Goal: Task Accomplishment & Management: Use online tool/utility

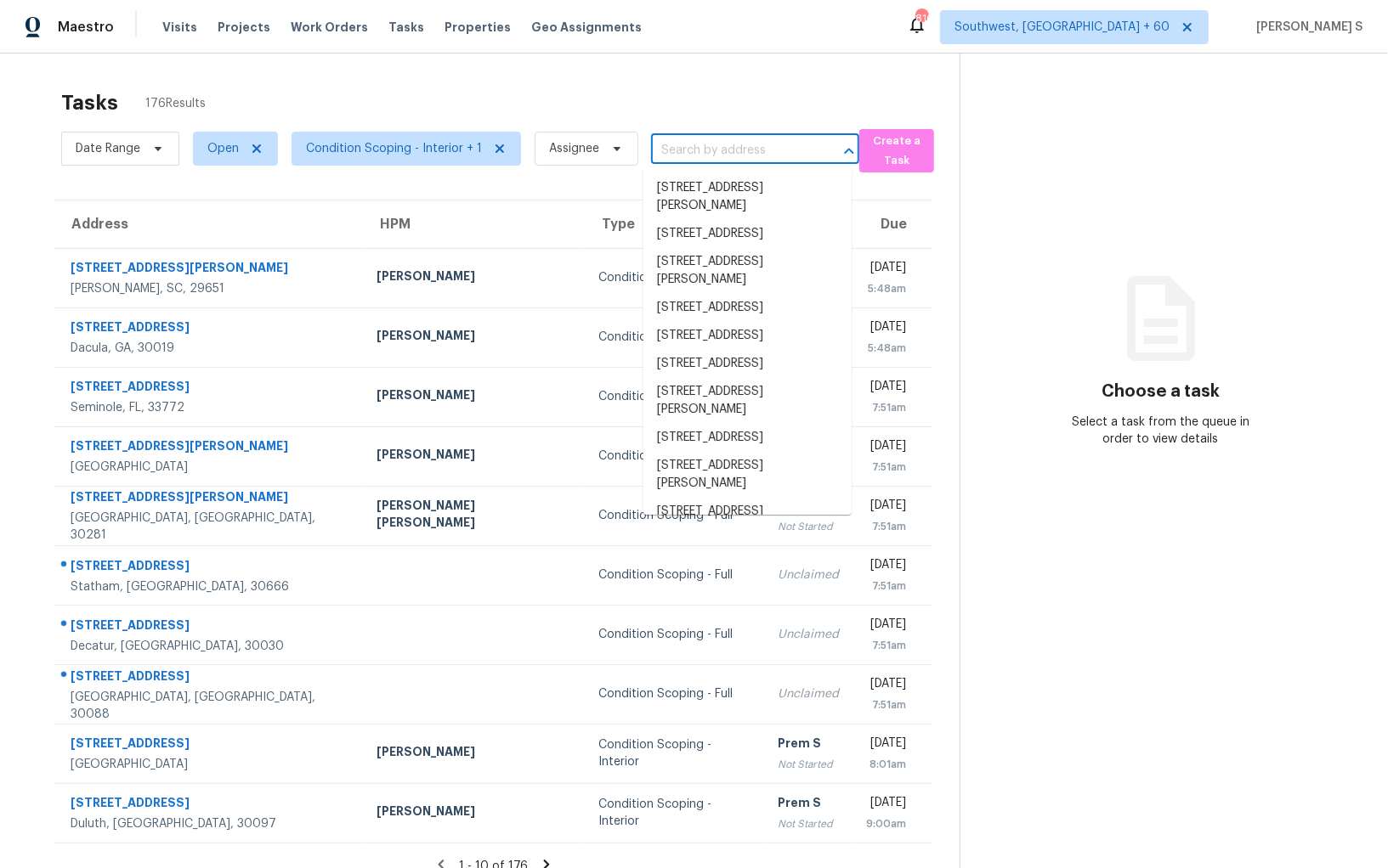
click at [717, 141] on input "text" at bounding box center [732, 151] width 161 height 27
paste input "4432 Mae St, Friendswood, TX 77546"
type input "4432 Mae St, Friendswood, TX 77546"
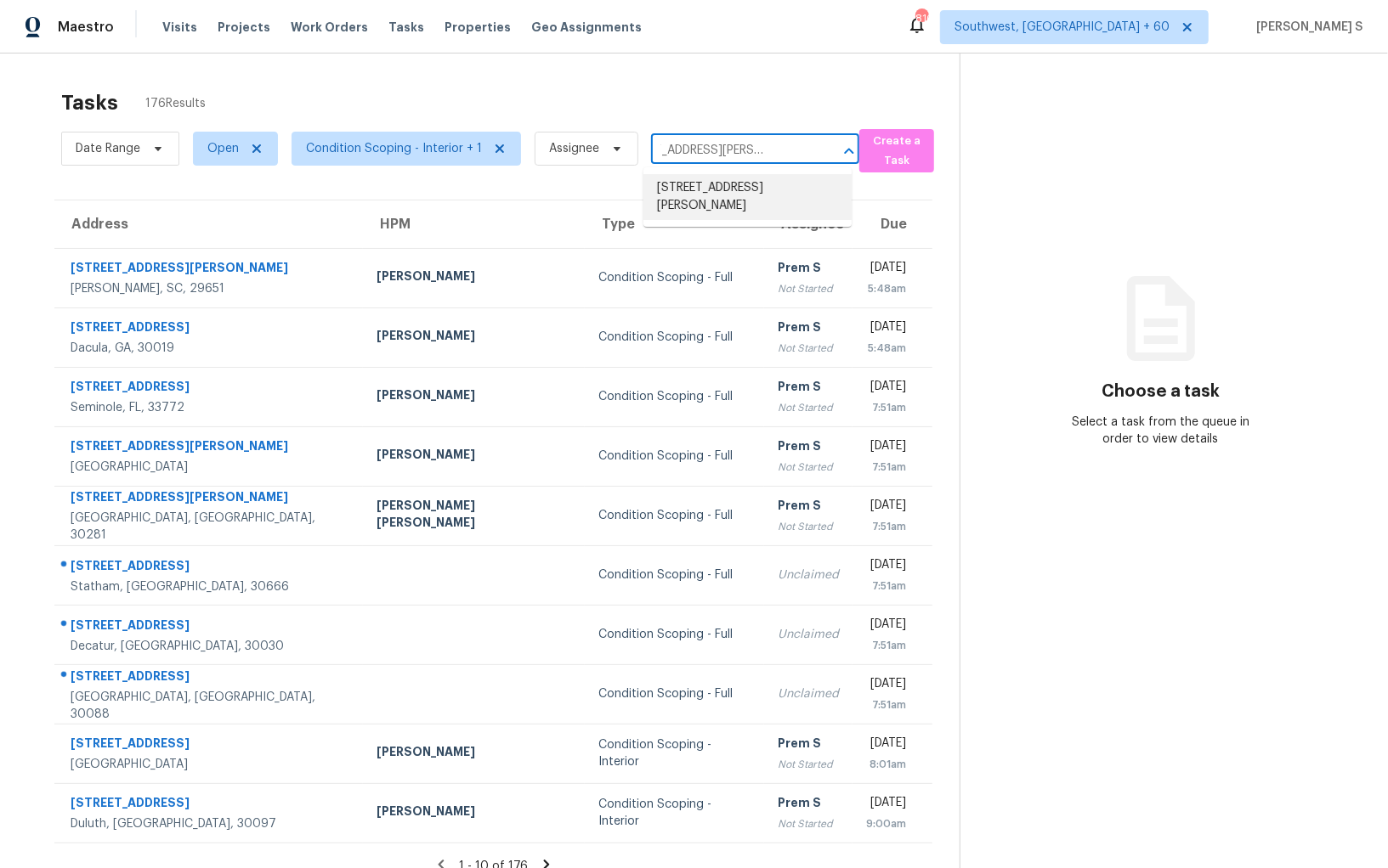
click at [700, 191] on li "4432 Mae St, Friendswood, TX 77546" at bounding box center [748, 197] width 208 height 46
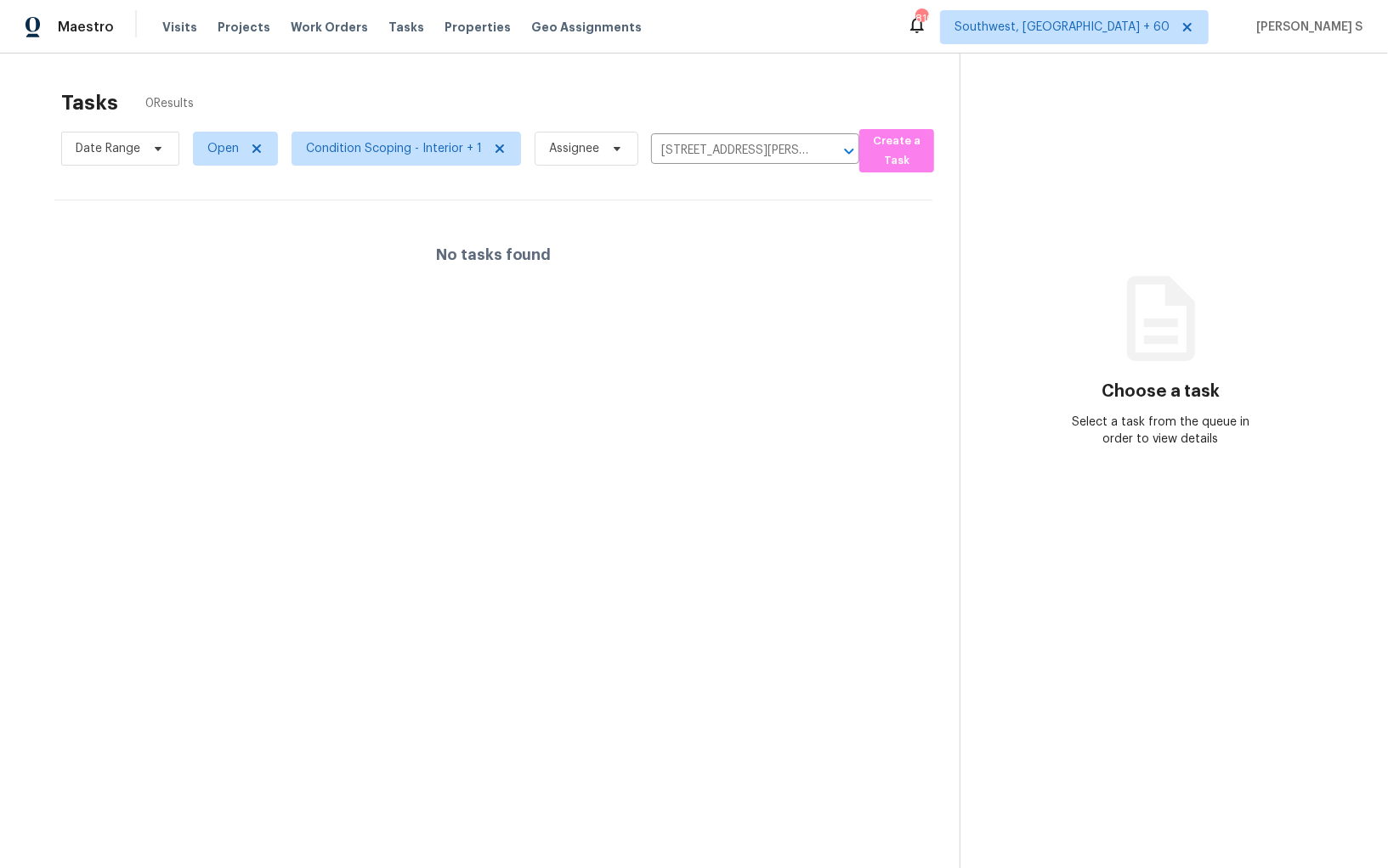
click at [719, 261] on div "No tasks found" at bounding box center [493, 255] width 877 height 109
click at [218, 122] on div "Tasks 0 Results" at bounding box center [511, 102] width 898 height 45
click at [221, 146] on span "Open" at bounding box center [223, 148] width 32 height 17
click at [248, 211] on div "Closed" at bounding box center [237, 221] width 82 height 24
click at [243, 217] on label "Closed" at bounding box center [232, 220] width 61 height 17
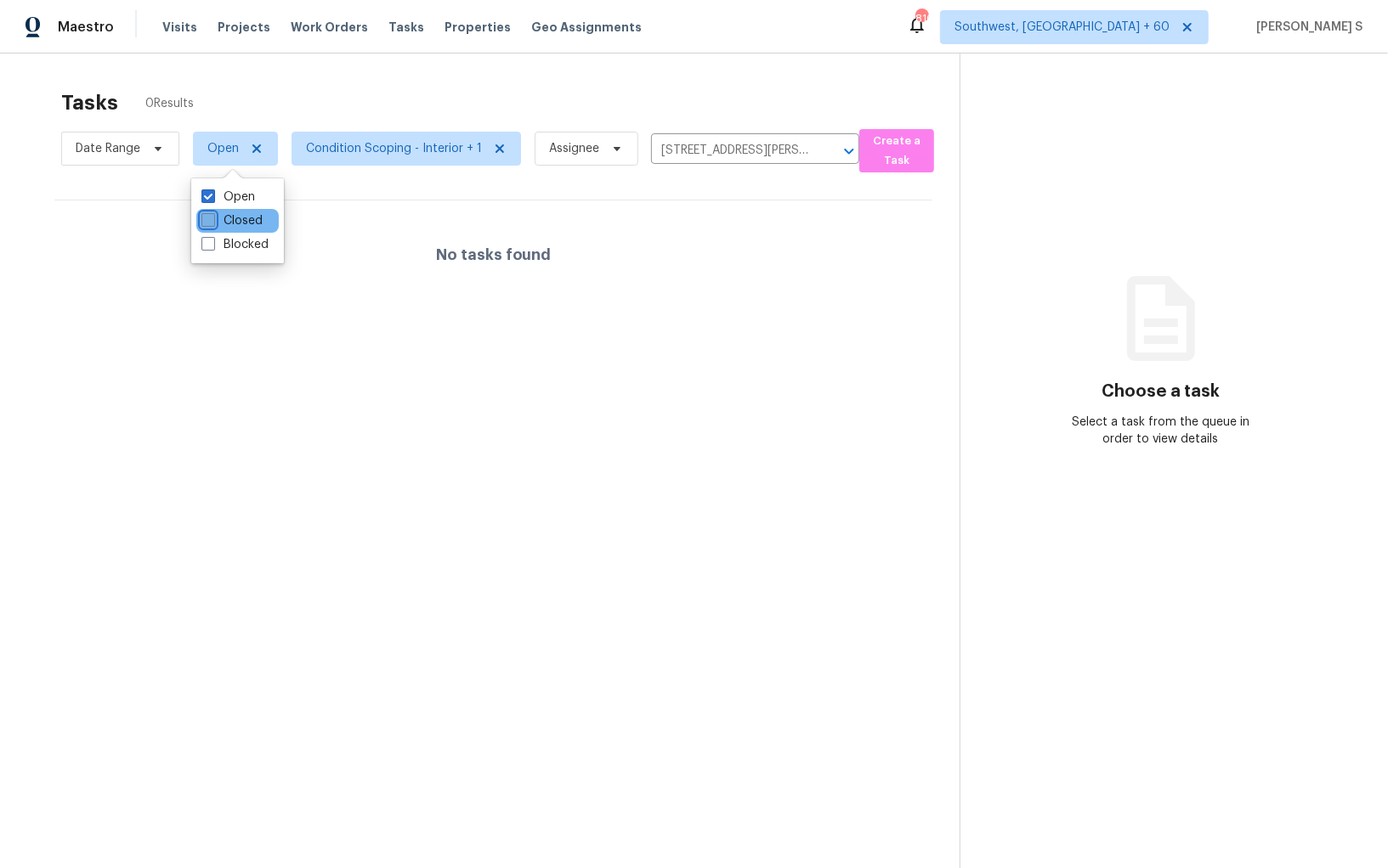
click at [212, 217] on input "Closed" at bounding box center [206, 217] width 11 height 11
checkbox input "true"
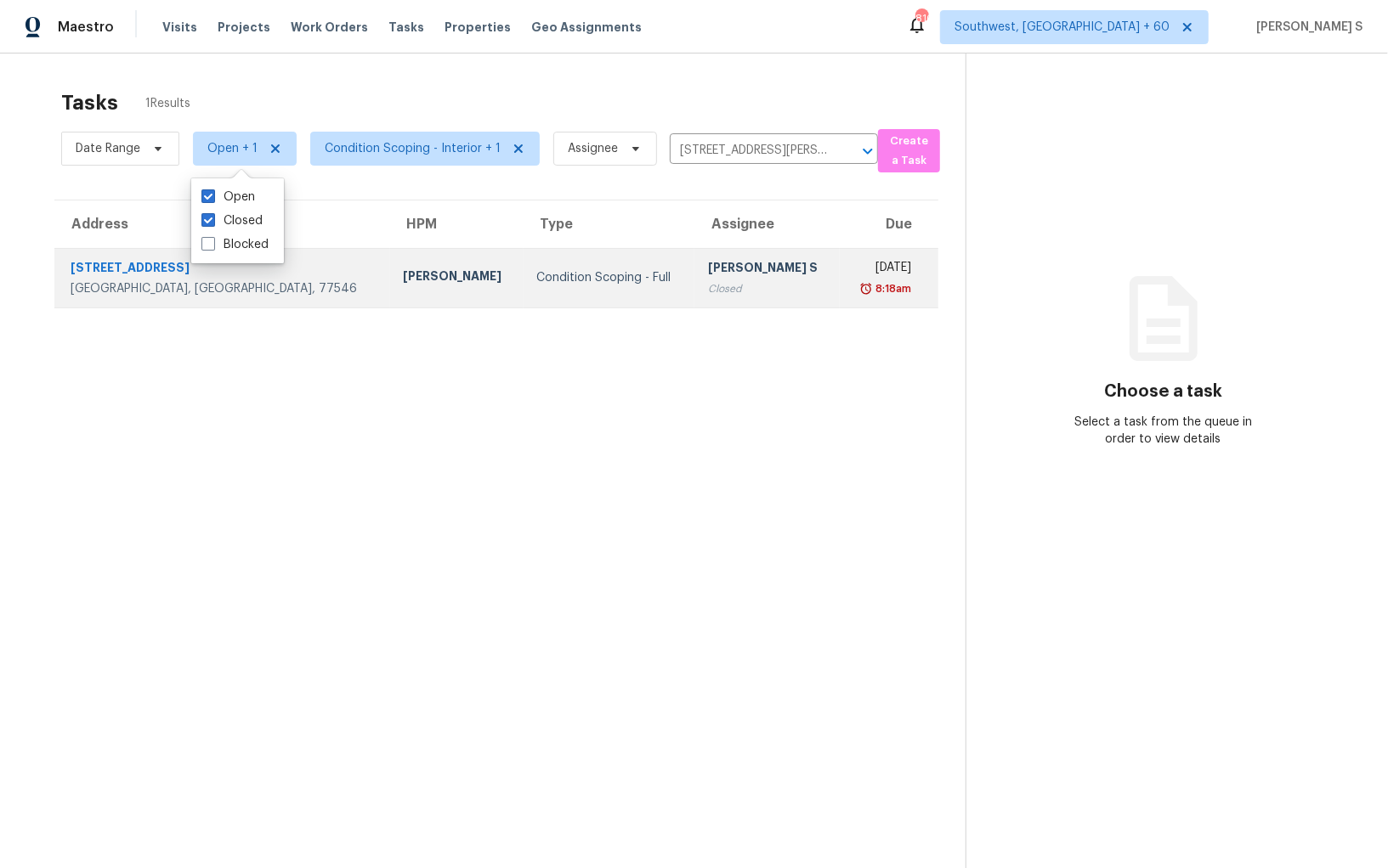
click at [694, 302] on td "Anbu Jebakumar S Closed" at bounding box center [766, 277] width 146 height 59
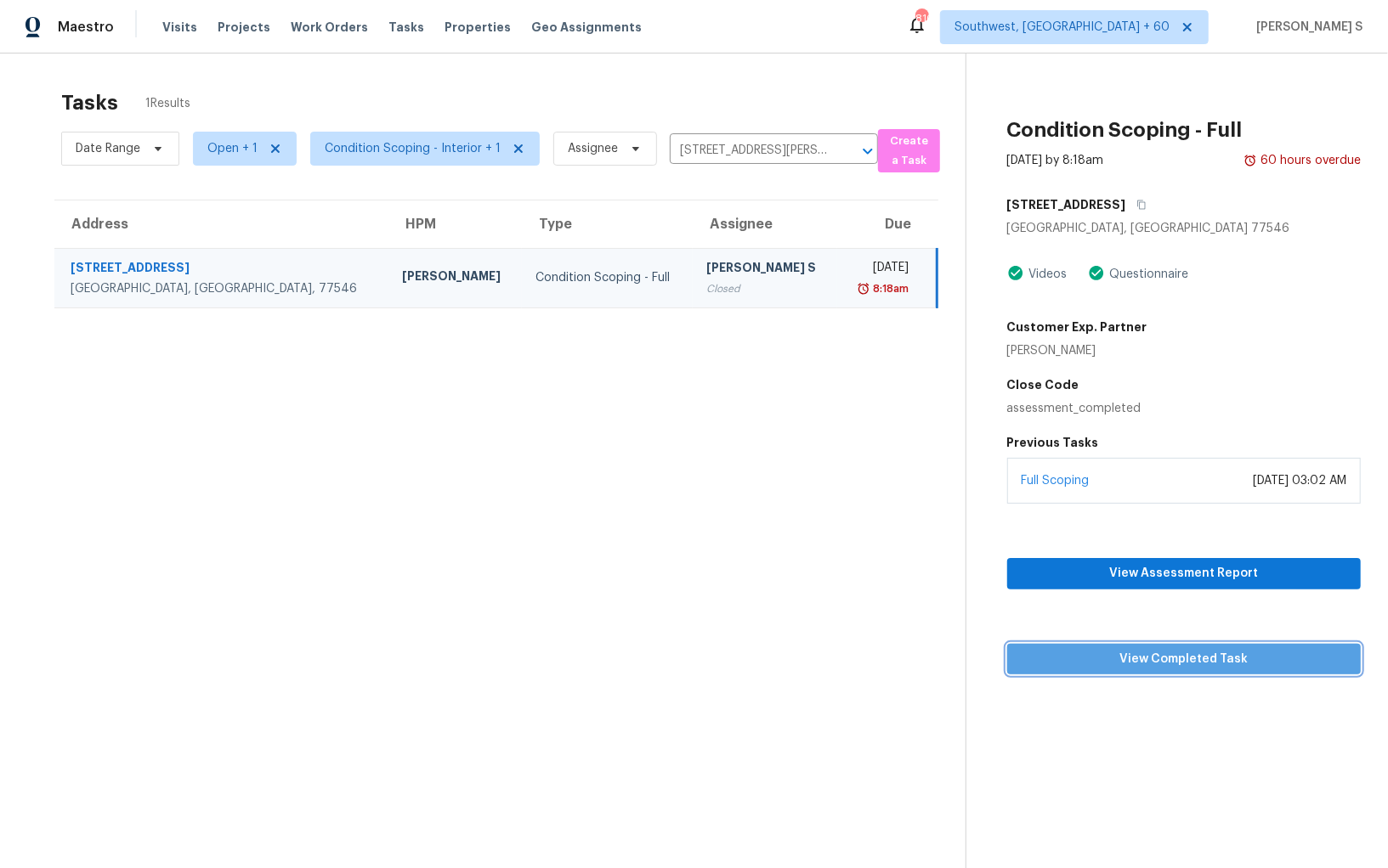
click at [1207, 660] on span "View Completed Task" at bounding box center [1183, 659] width 326 height 21
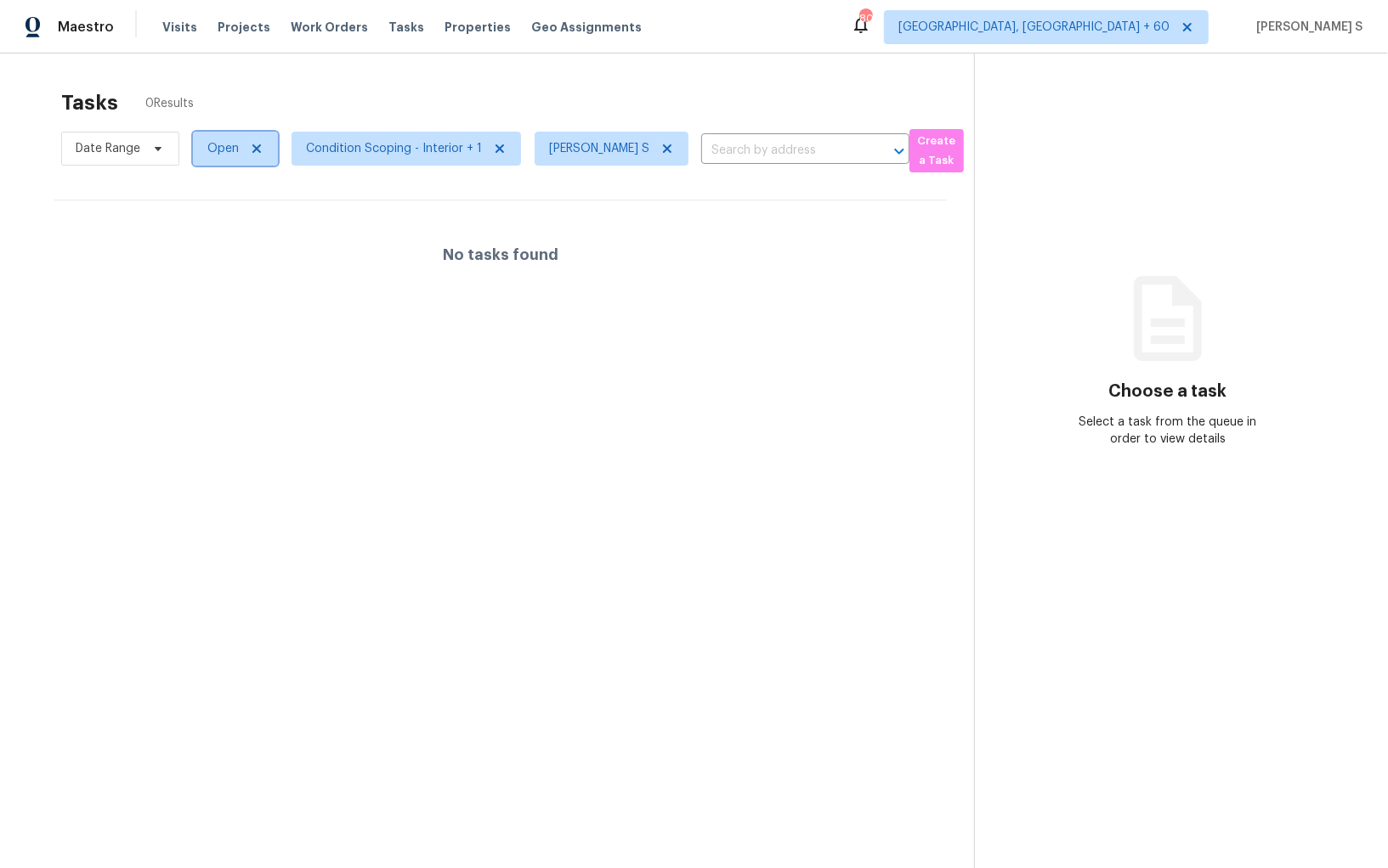
click at [216, 156] on span "Open" at bounding box center [223, 148] width 32 height 17
click at [241, 241] on label "Blocked" at bounding box center [235, 244] width 67 height 17
click at [212, 241] on input "Blocked" at bounding box center [206, 241] width 11 height 11
checkbox input "true"
click at [505, 336] on div at bounding box center [694, 434] width 1388 height 868
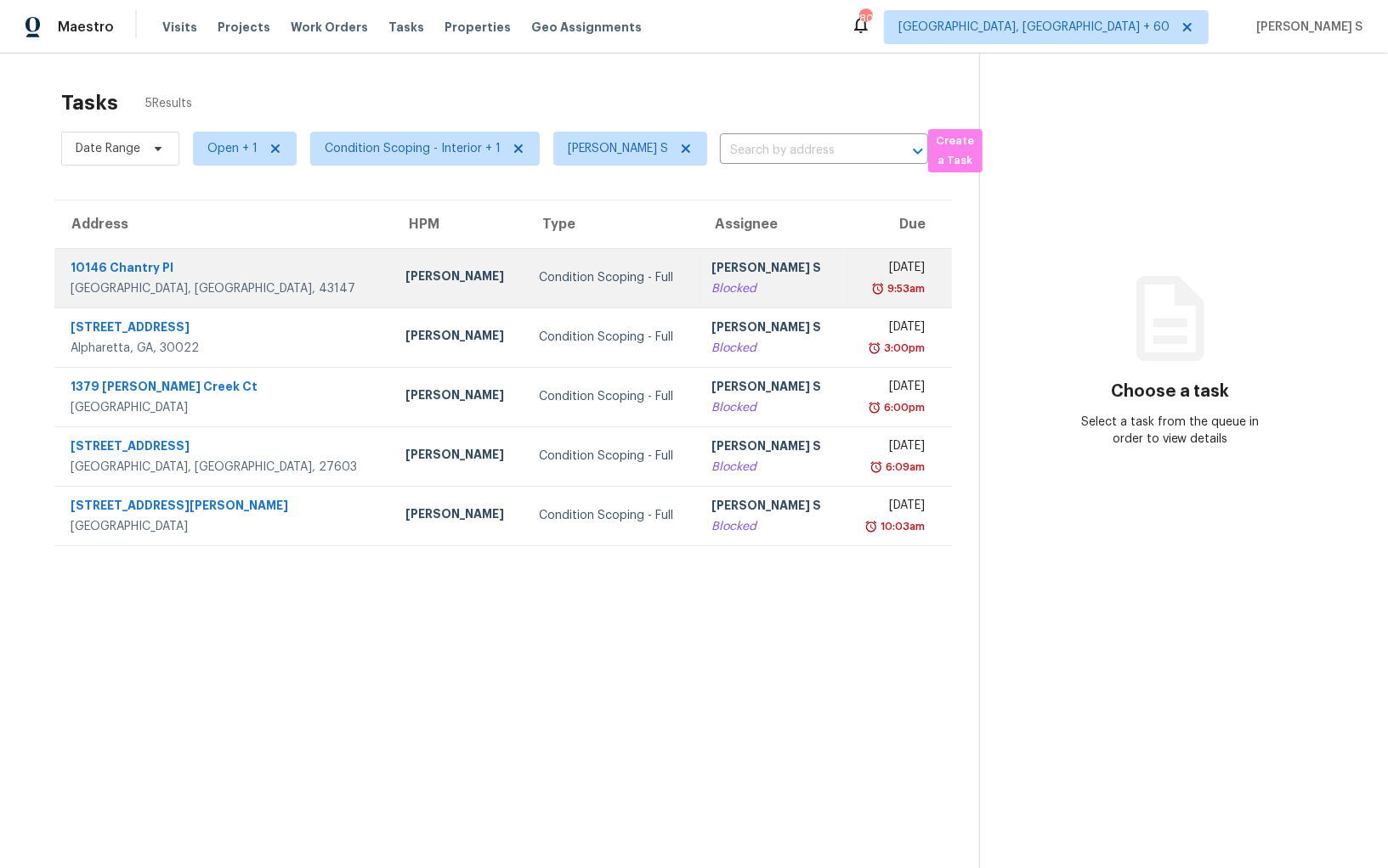
click at [736, 268] on div "[PERSON_NAME] S" at bounding box center [770, 269] width 119 height 21
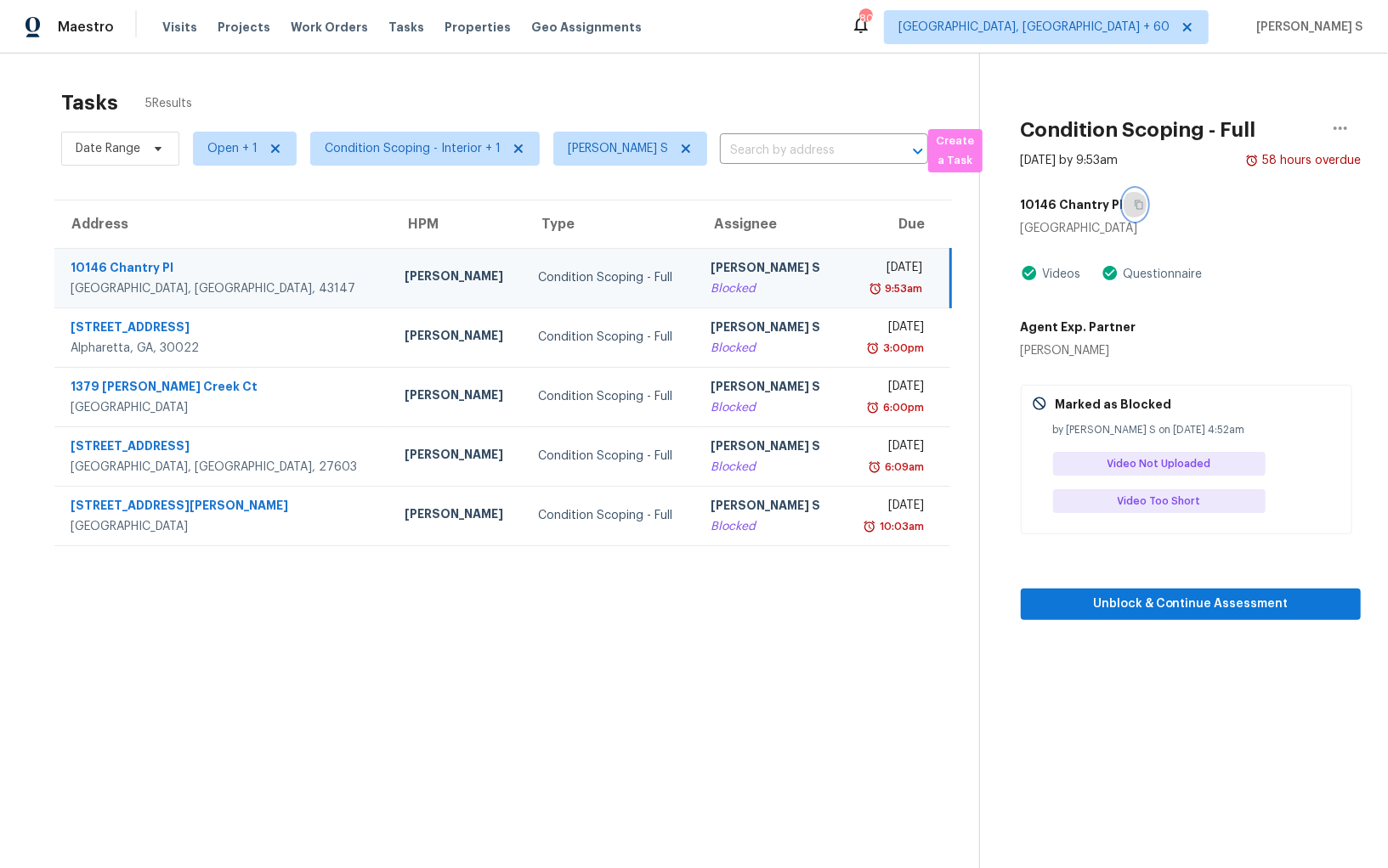
click at [1135, 202] on button "button" at bounding box center [1134, 204] width 23 height 31
click at [1135, 202] on icon "button" at bounding box center [1138, 204] width 10 height 10
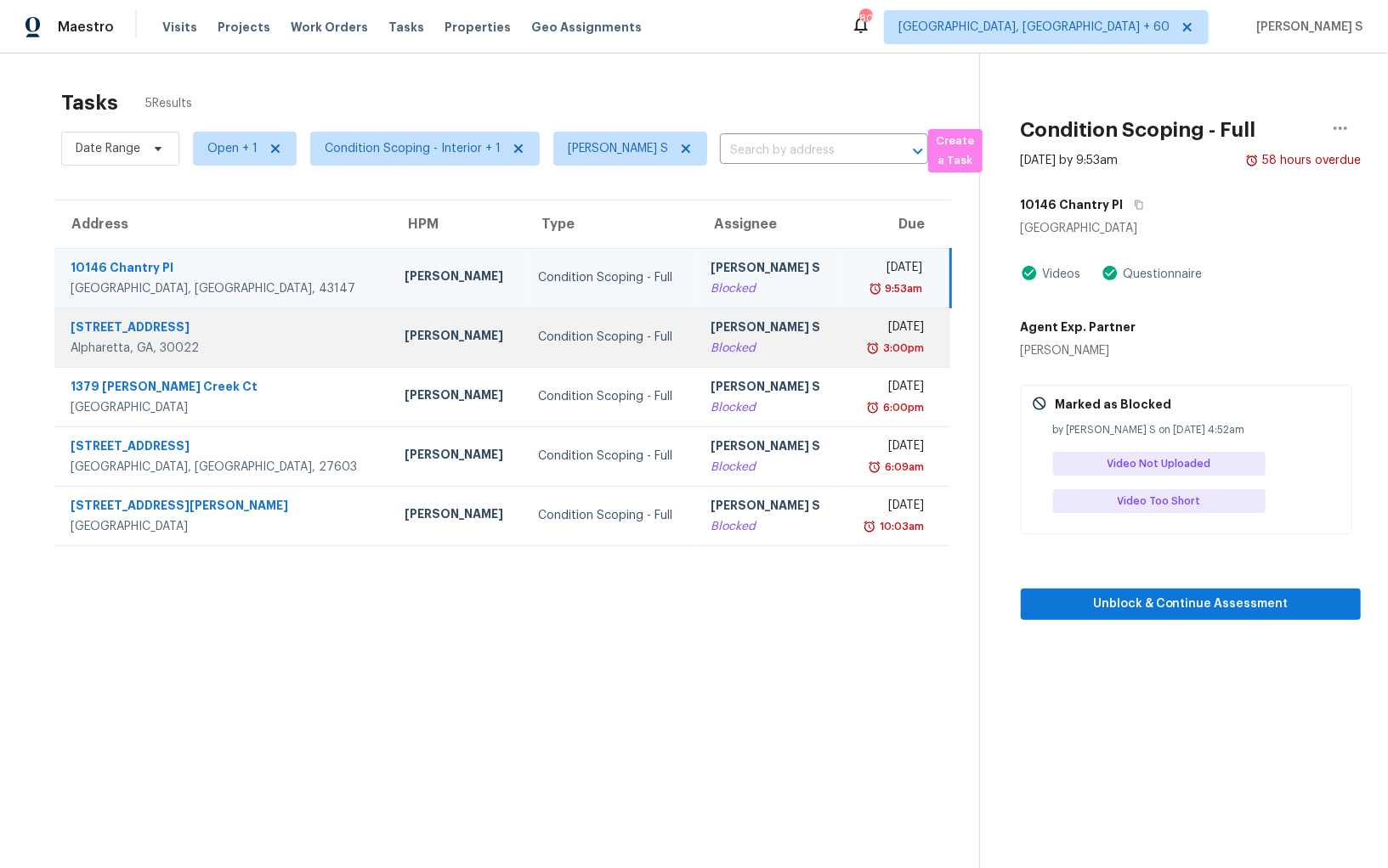
click at [711, 327] on div "[PERSON_NAME] S" at bounding box center [769, 328] width 118 height 21
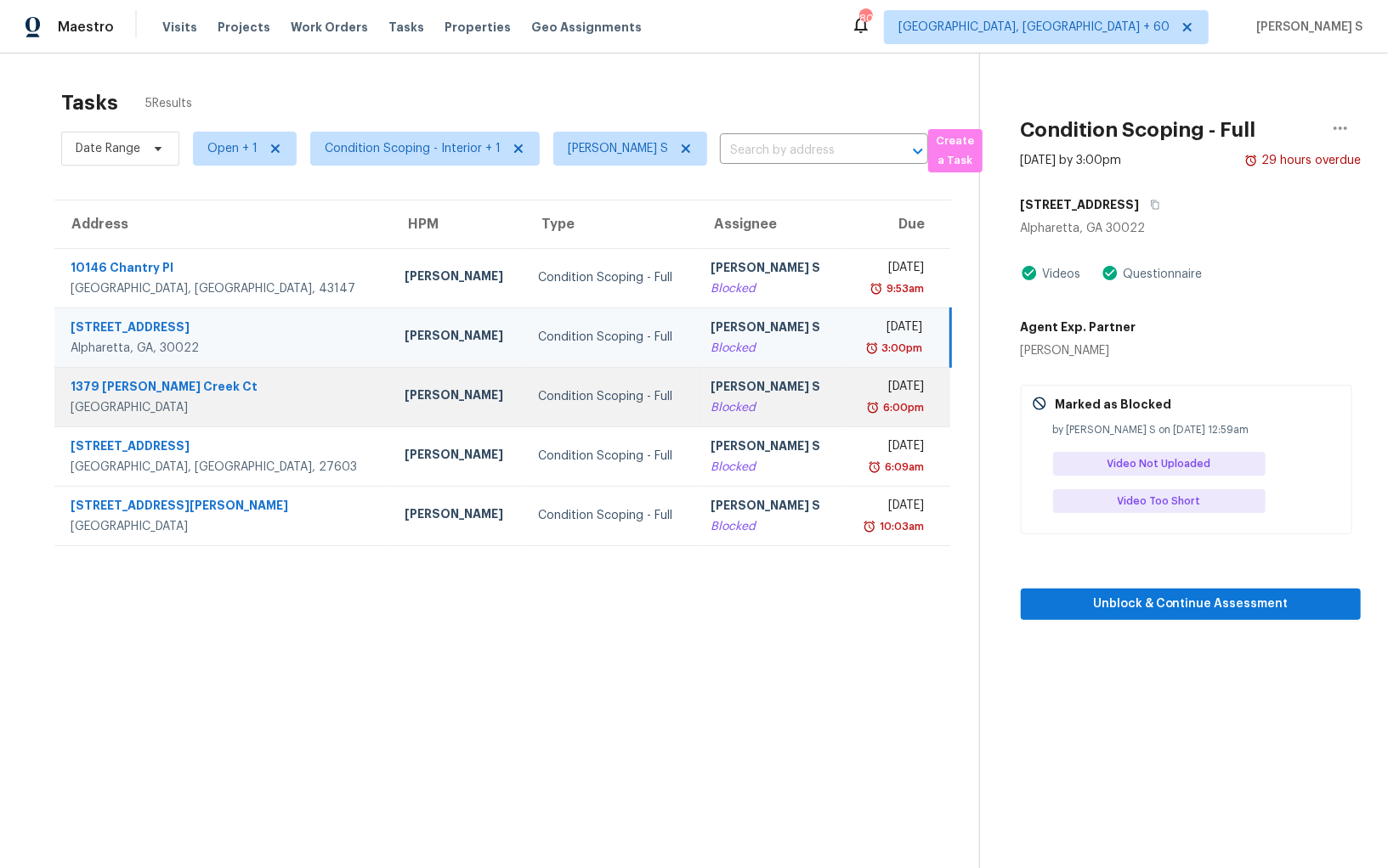
click at [538, 397] on div "Condition Scoping - Full" at bounding box center [611, 396] width 145 height 17
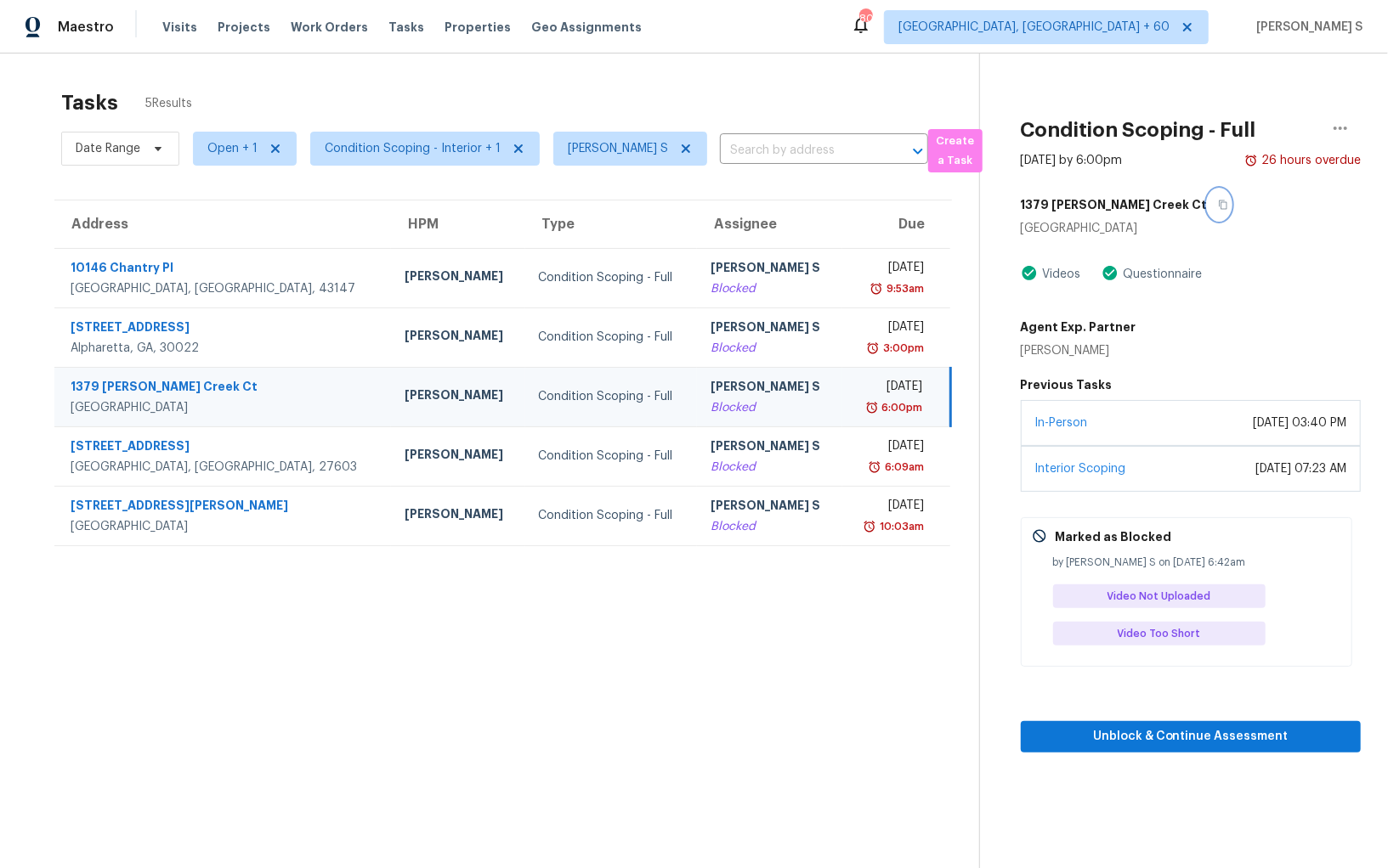
click at [1217, 205] on icon "button" at bounding box center [1222, 204] width 10 height 10
click at [1217, 203] on icon "button" at bounding box center [1222, 204] width 10 height 10
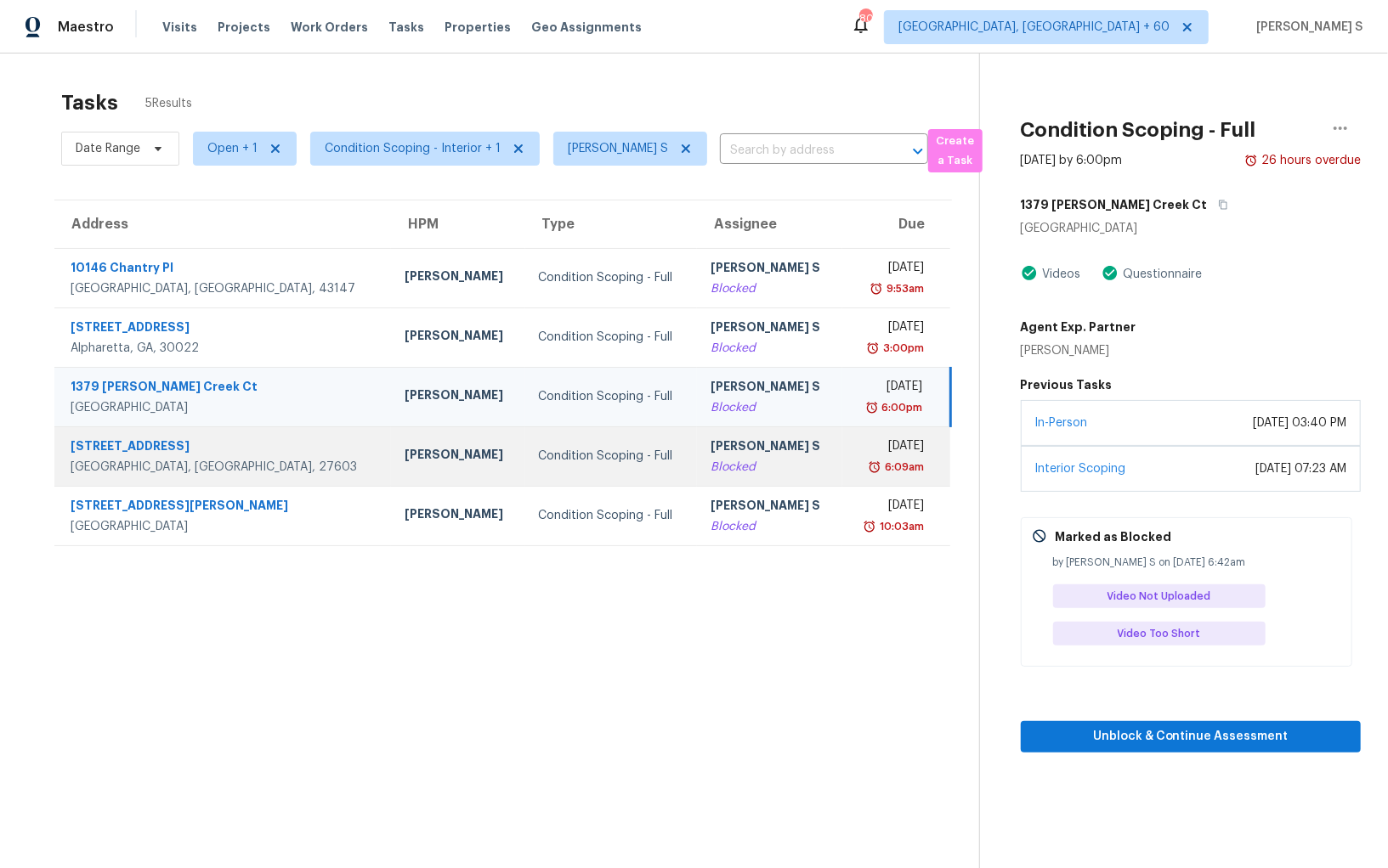
click at [856, 463] on div "6:09am" at bounding box center [889, 467] width 68 height 17
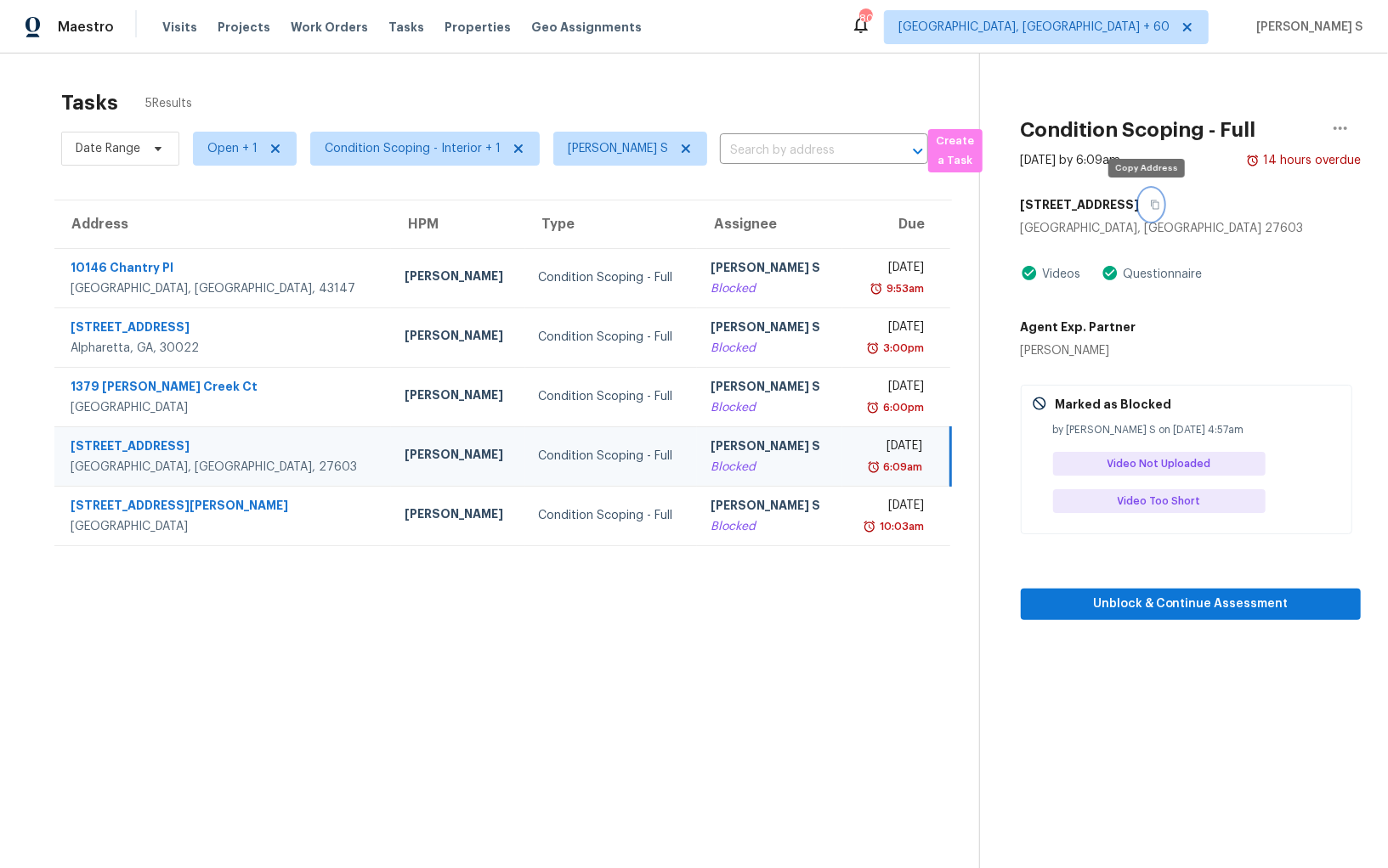
click at [1150, 199] on icon "button" at bounding box center [1155, 204] width 10 height 10
click at [856, 459] on div "6:09am" at bounding box center [888, 467] width 66 height 17
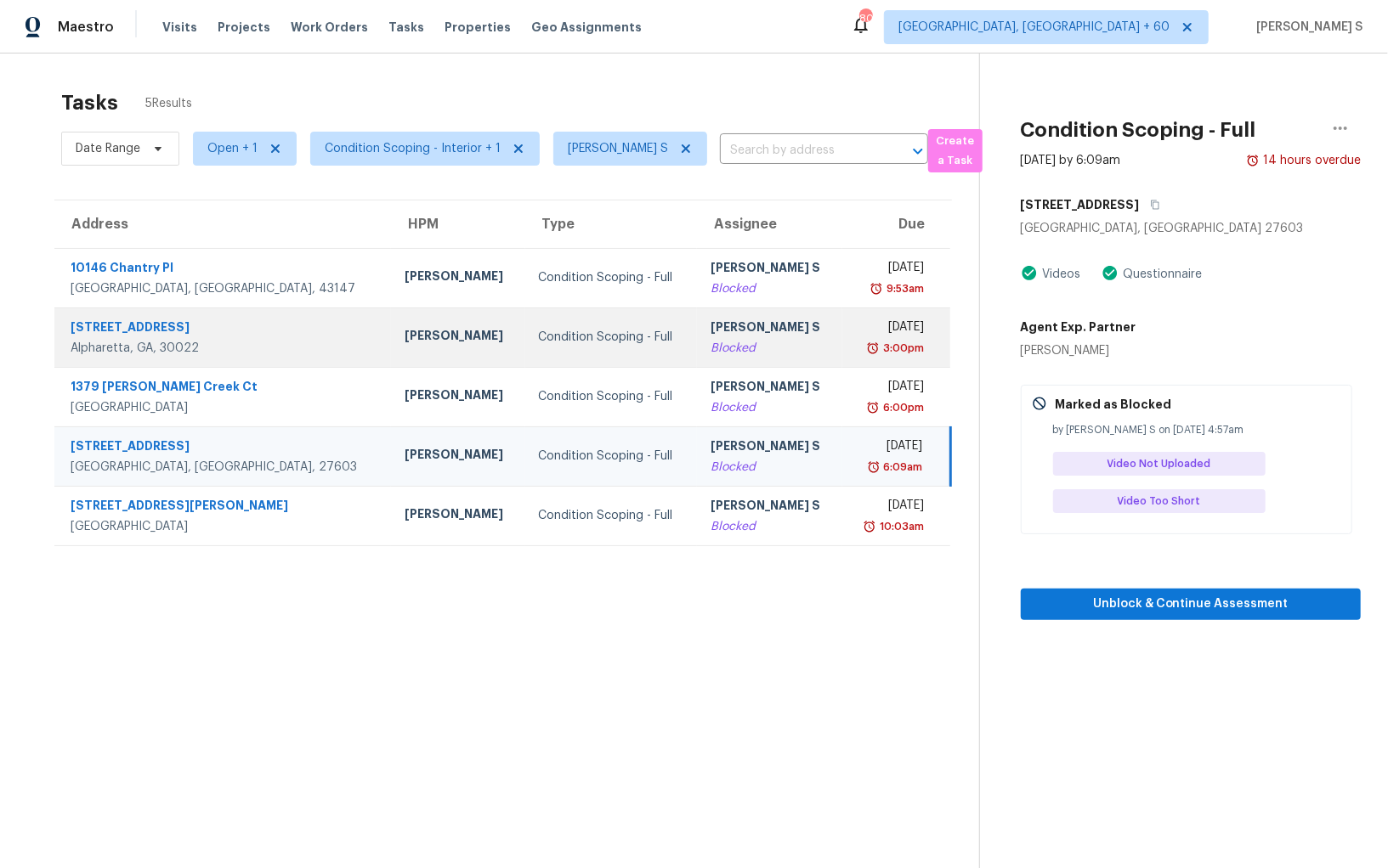
click at [856, 459] on div "6:09am" at bounding box center [888, 467] width 66 height 17
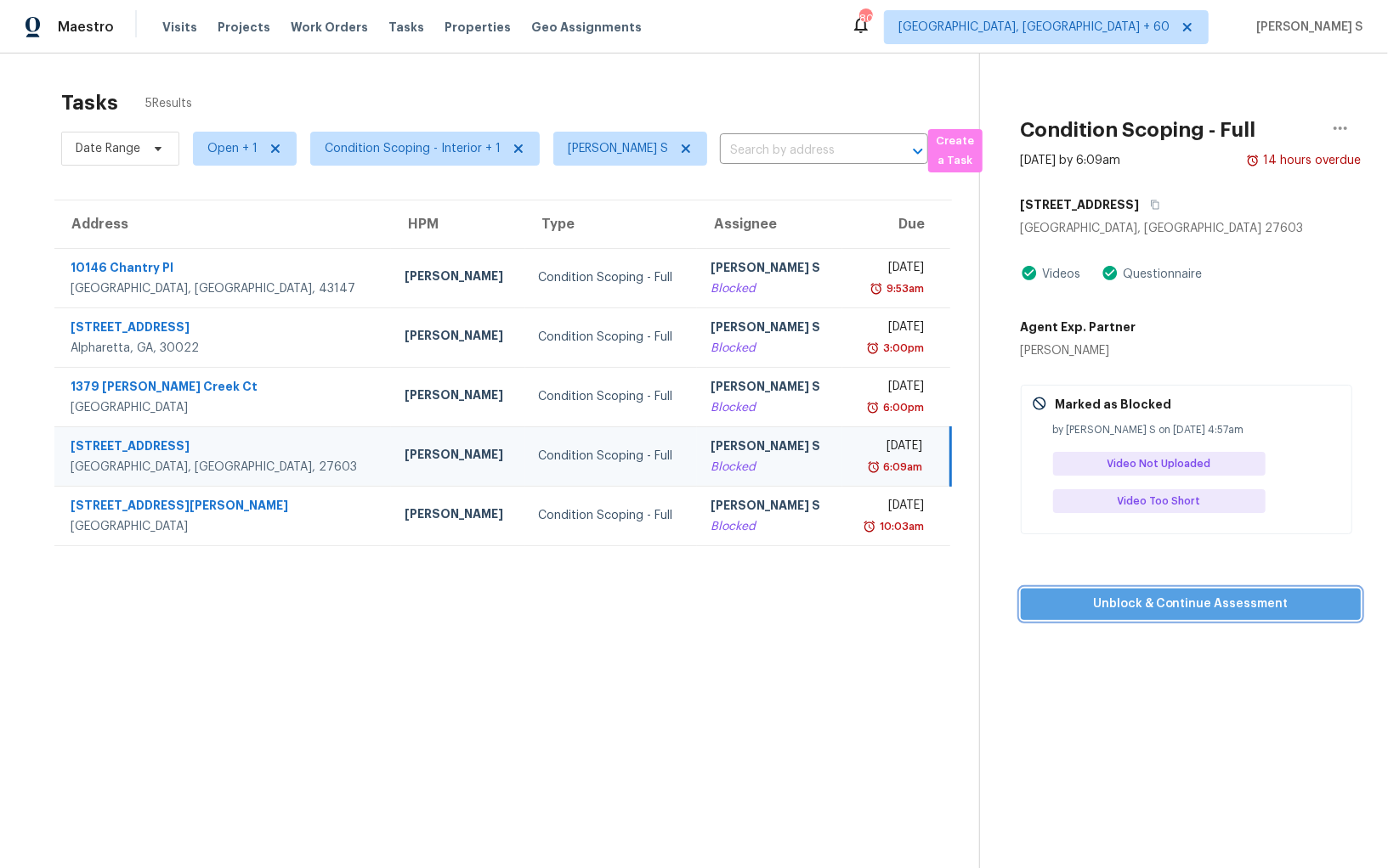
click at [1115, 611] on span "Unblock & Continue Assessment" at bounding box center [1190, 603] width 312 height 21
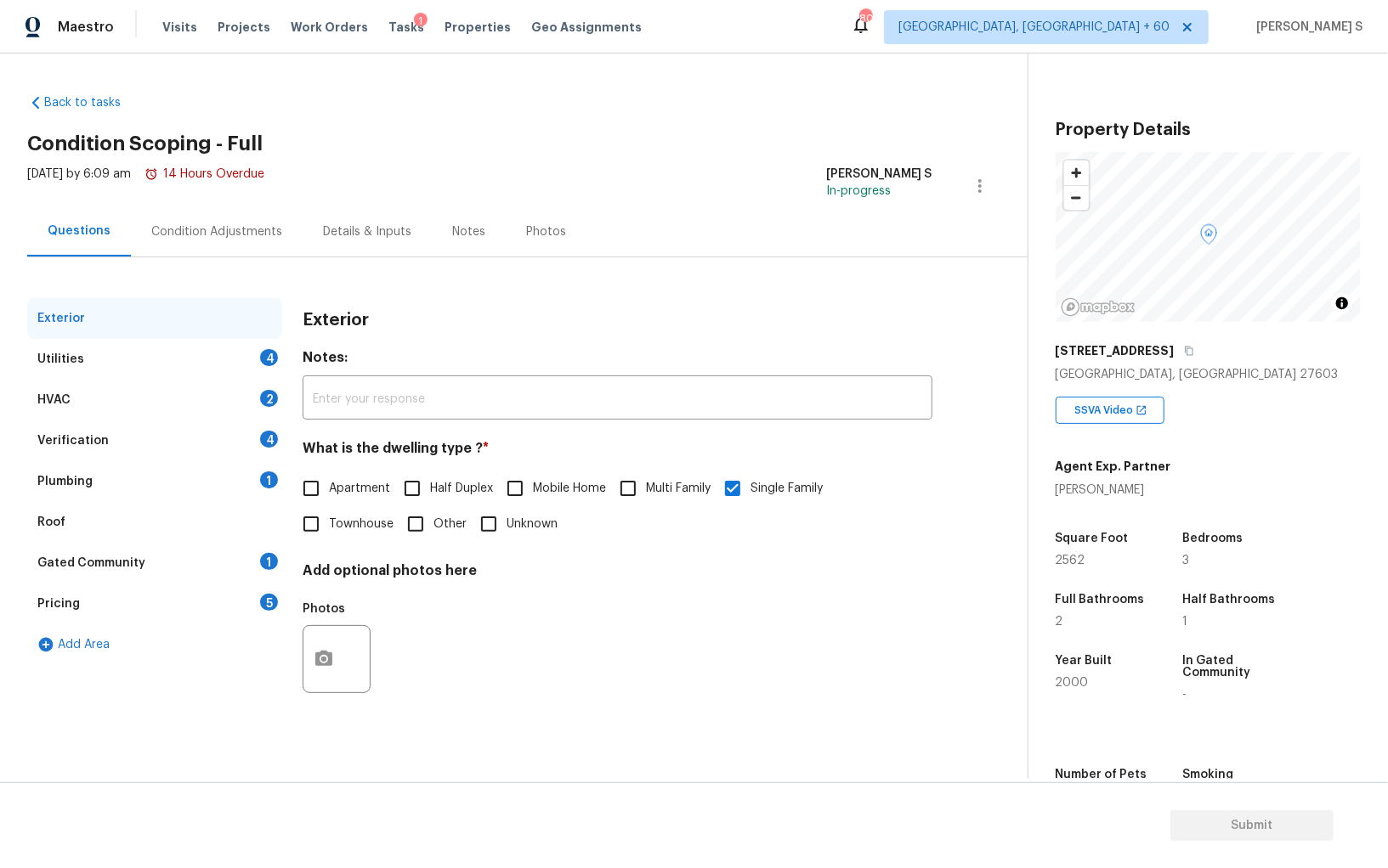
scroll to position [118, 0]
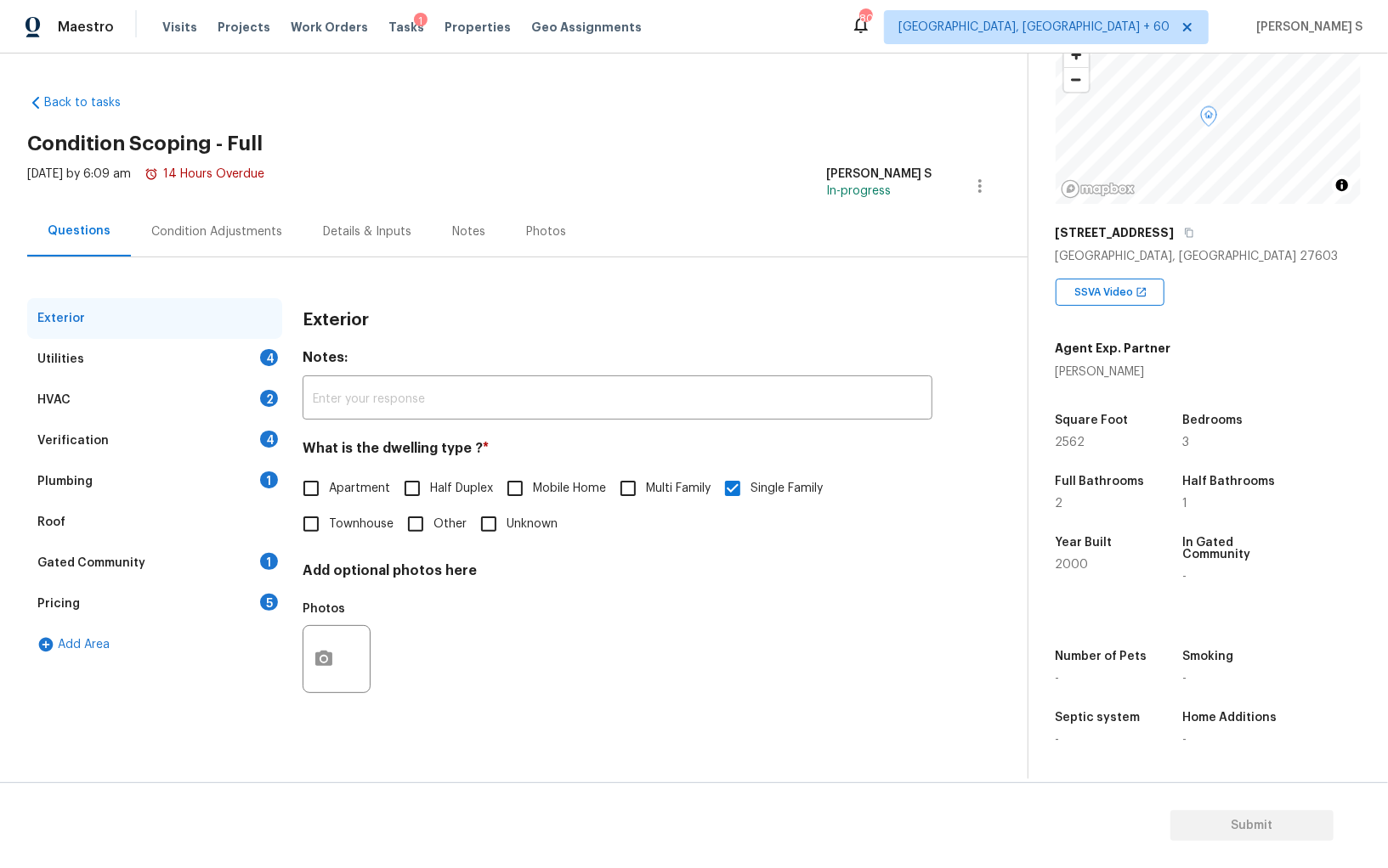
click at [229, 440] on div "Verification 4" at bounding box center [154, 440] width 255 height 41
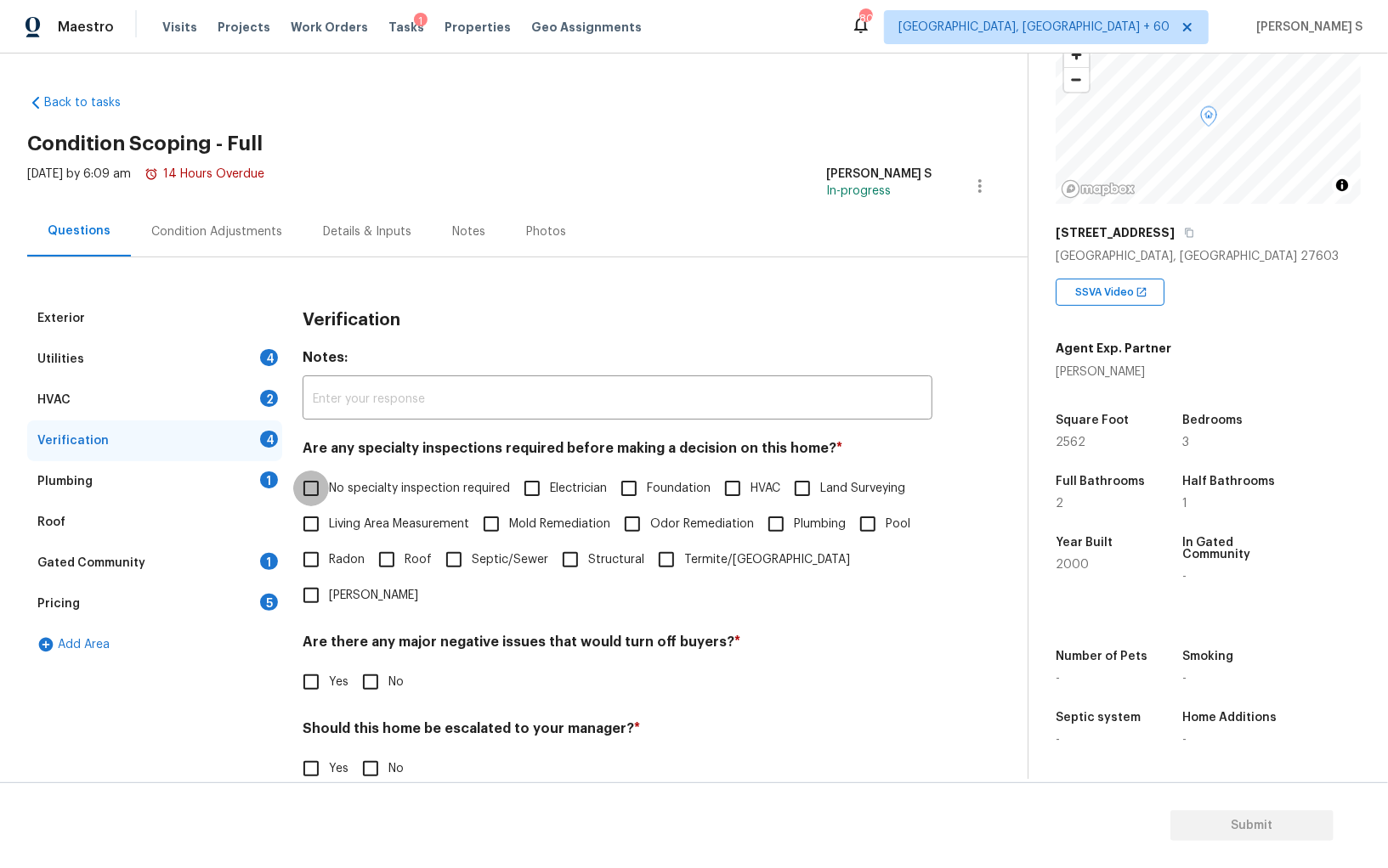
click at [316, 485] on input "No specialty inspection required" at bounding box center [311, 488] width 36 height 36
checkbox input "true"
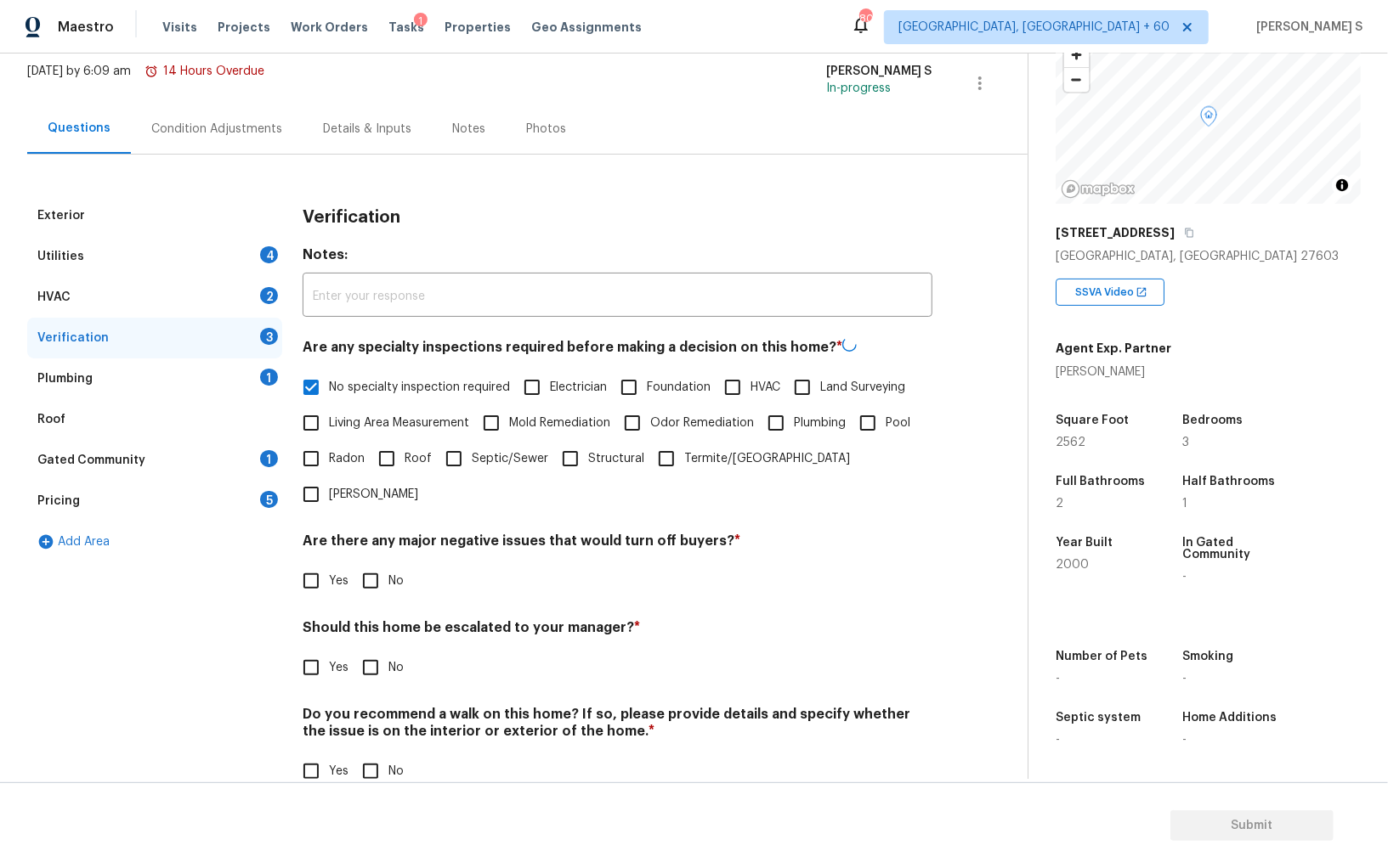
scroll to position [101, 0]
click at [371, 563] on input "No" at bounding box center [371, 581] width 36 height 36
checkbox input "true"
click at [375, 755] on input "No" at bounding box center [371, 773] width 36 height 36
checkbox input "true"
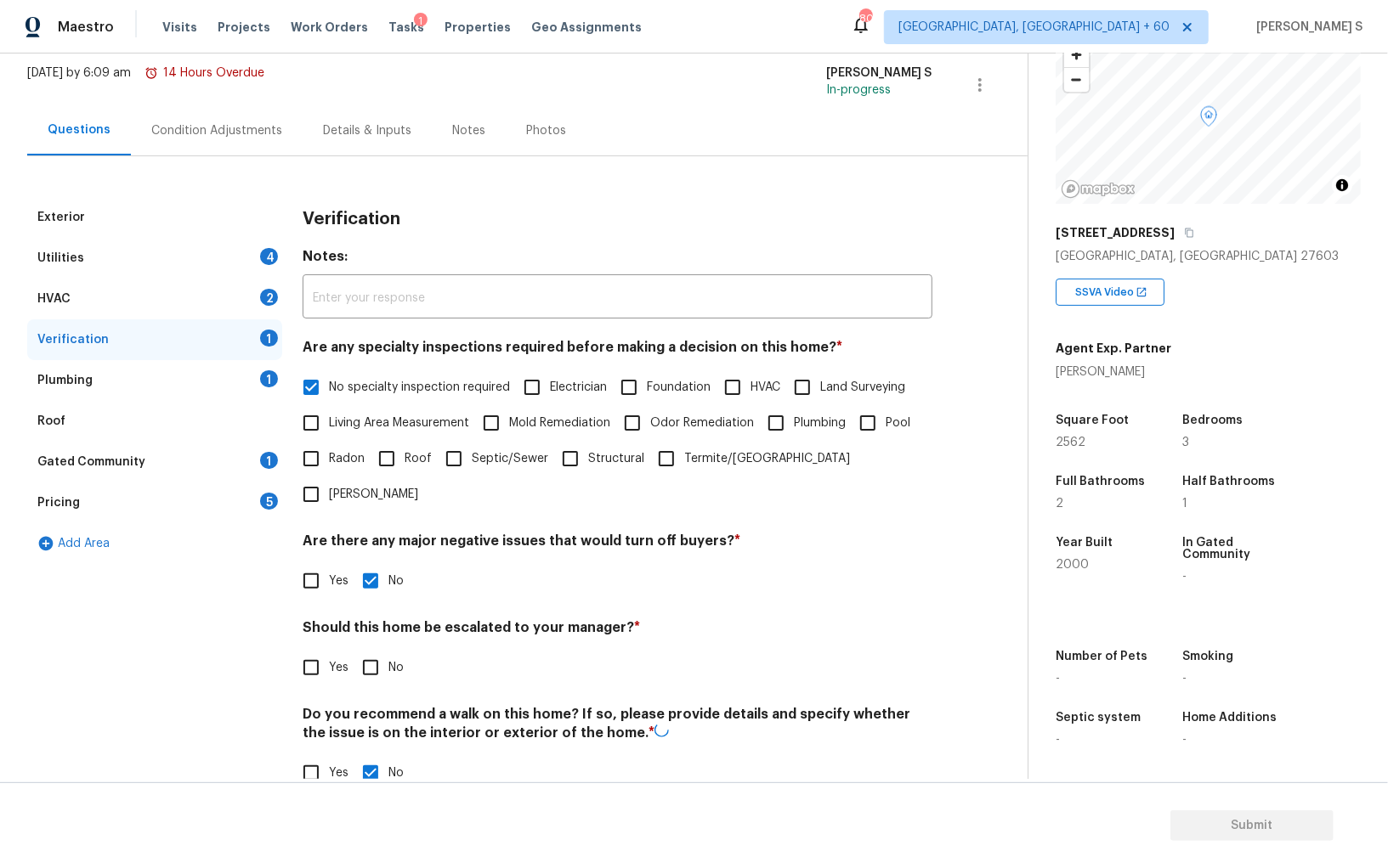
scroll to position [0, 0]
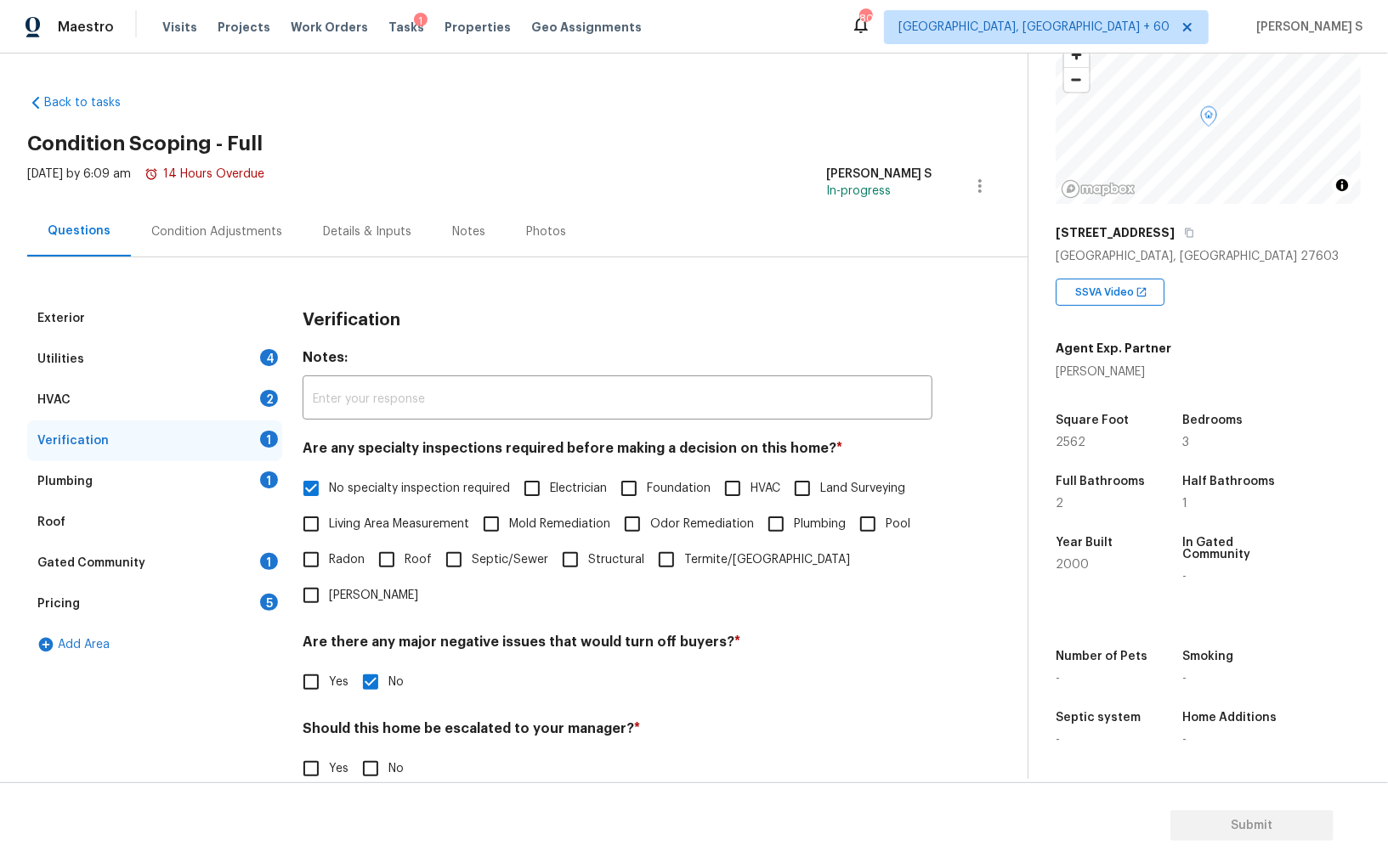
click at [259, 382] on div "HVAC 2" at bounding box center [154, 399] width 255 height 41
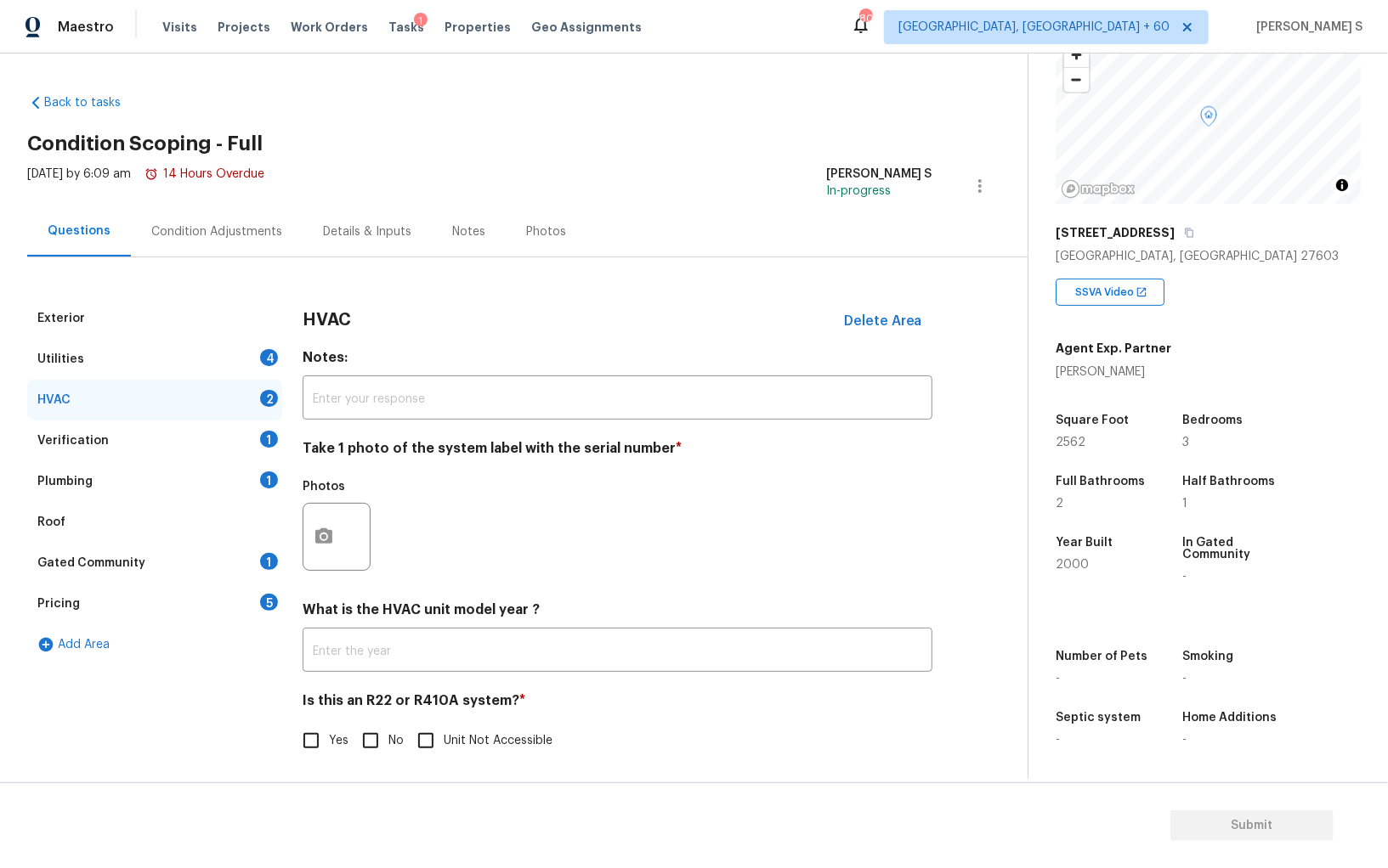
scroll to position [6, 0]
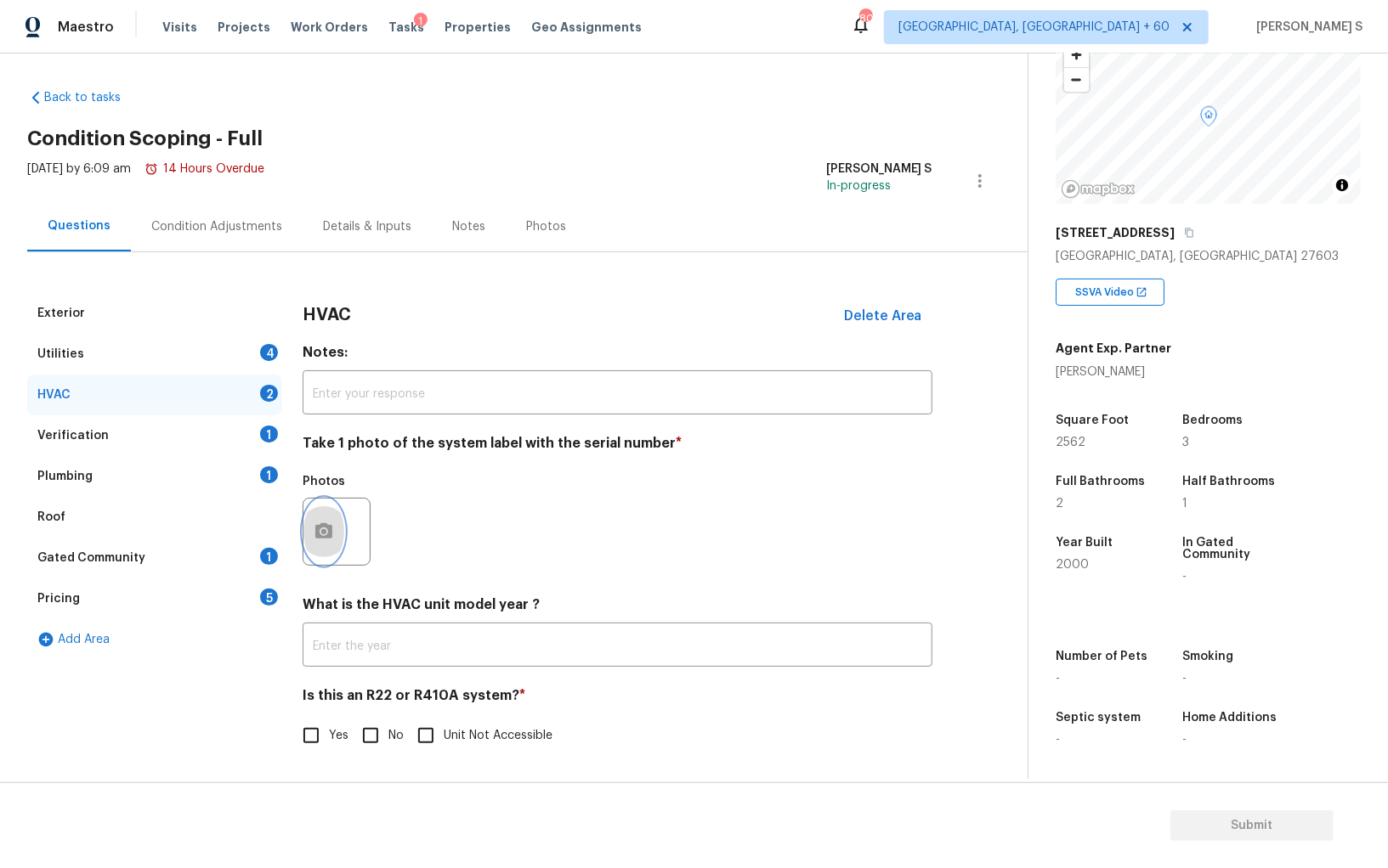
click at [326, 503] on button "button" at bounding box center [323, 531] width 41 height 66
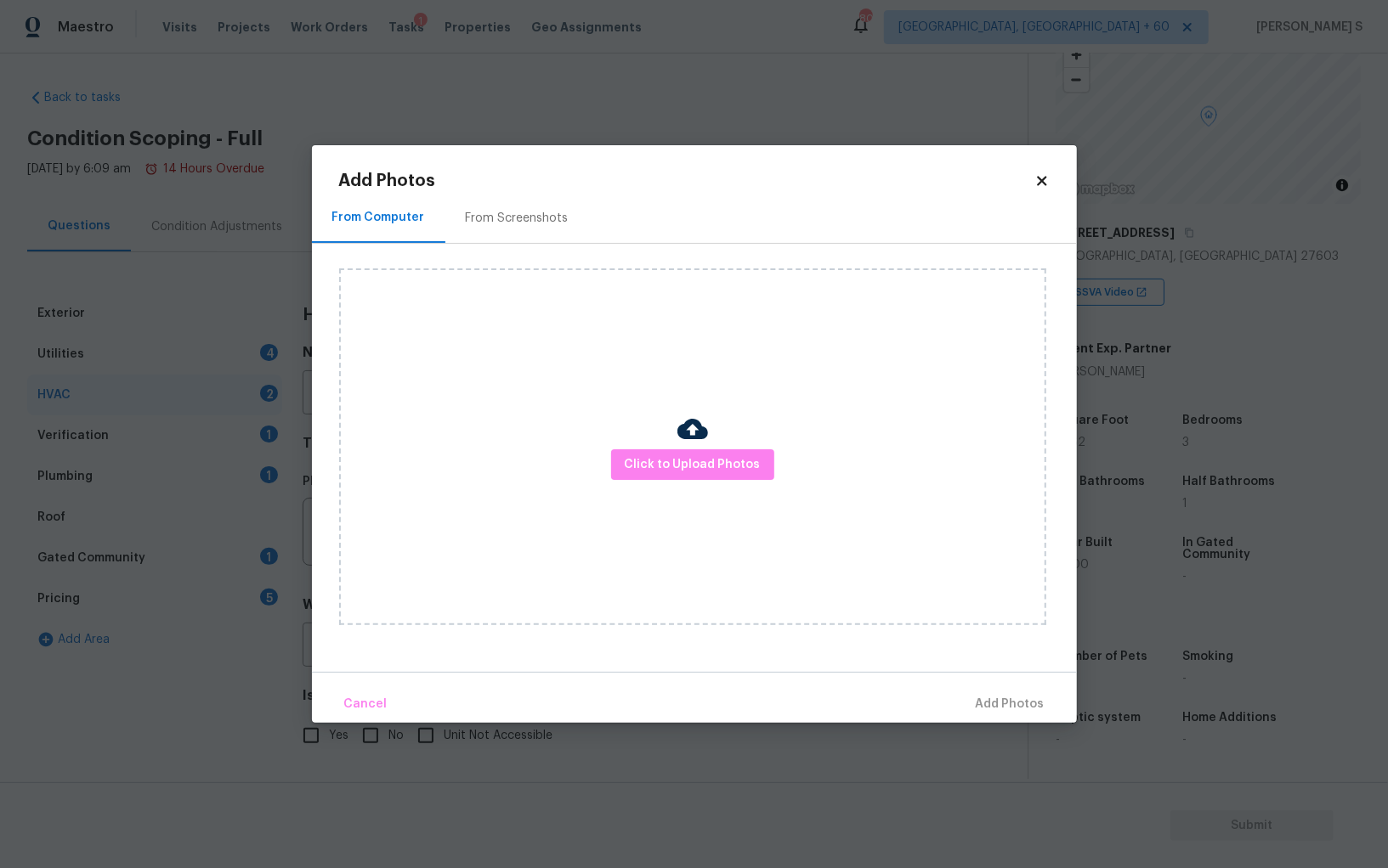
click at [707, 447] on div at bounding box center [692, 431] width 31 height 36
click at [707, 461] on span "Click to Upload Photos" at bounding box center [692, 465] width 136 height 21
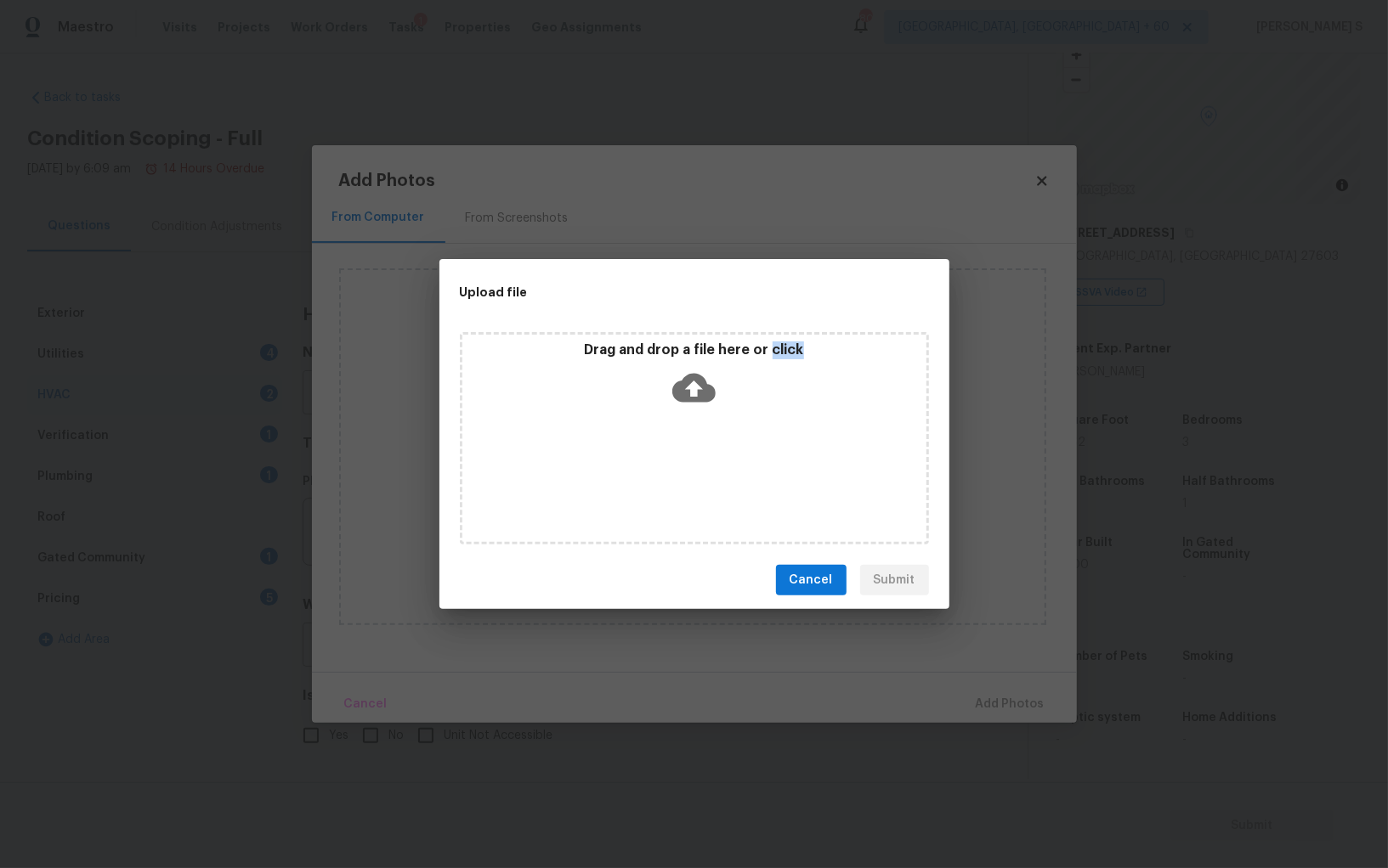
click at [707, 461] on div "Drag and drop a file here or click" at bounding box center [694, 438] width 469 height 212
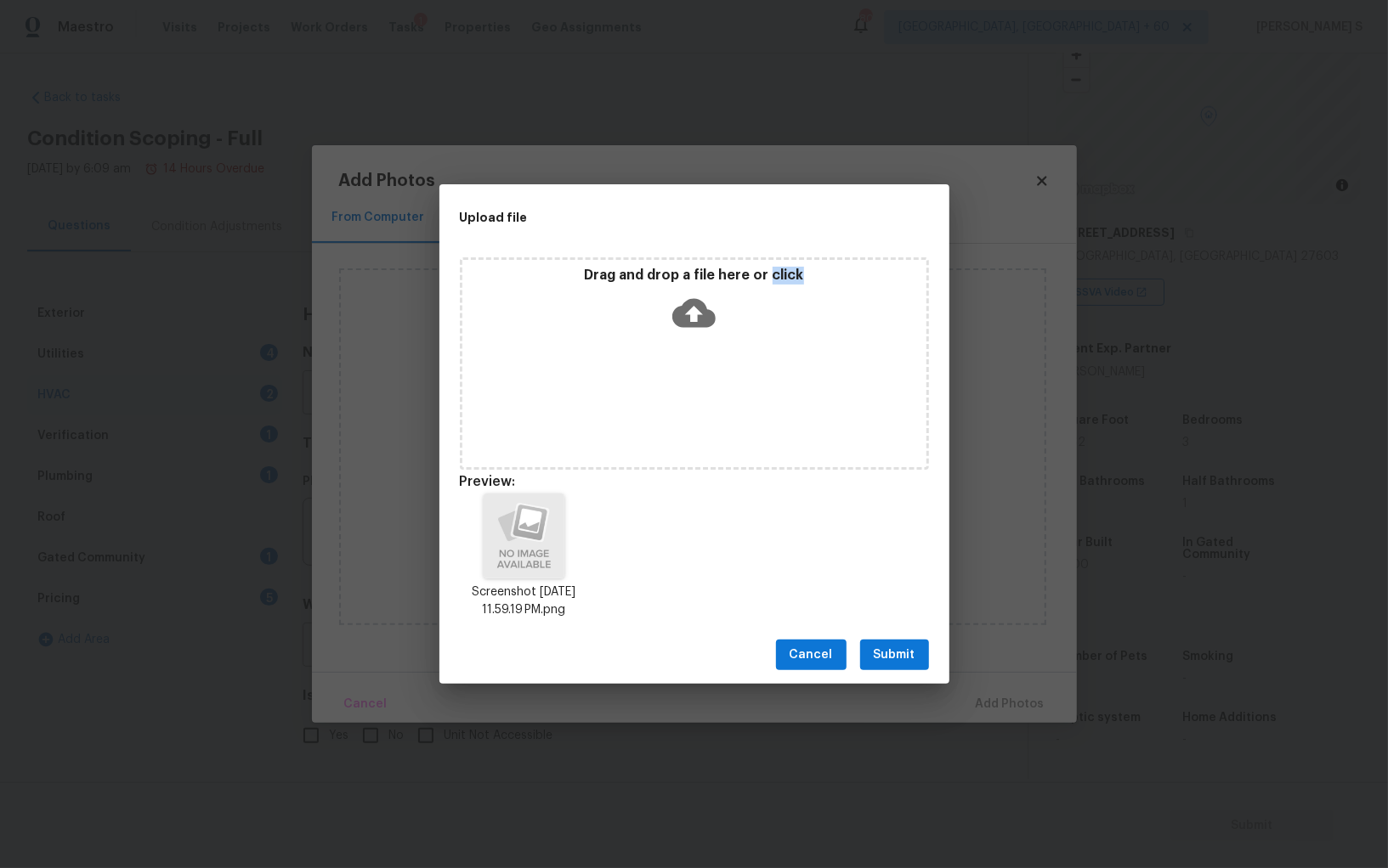
click at [892, 660] on span "Submit" at bounding box center [894, 655] width 42 height 21
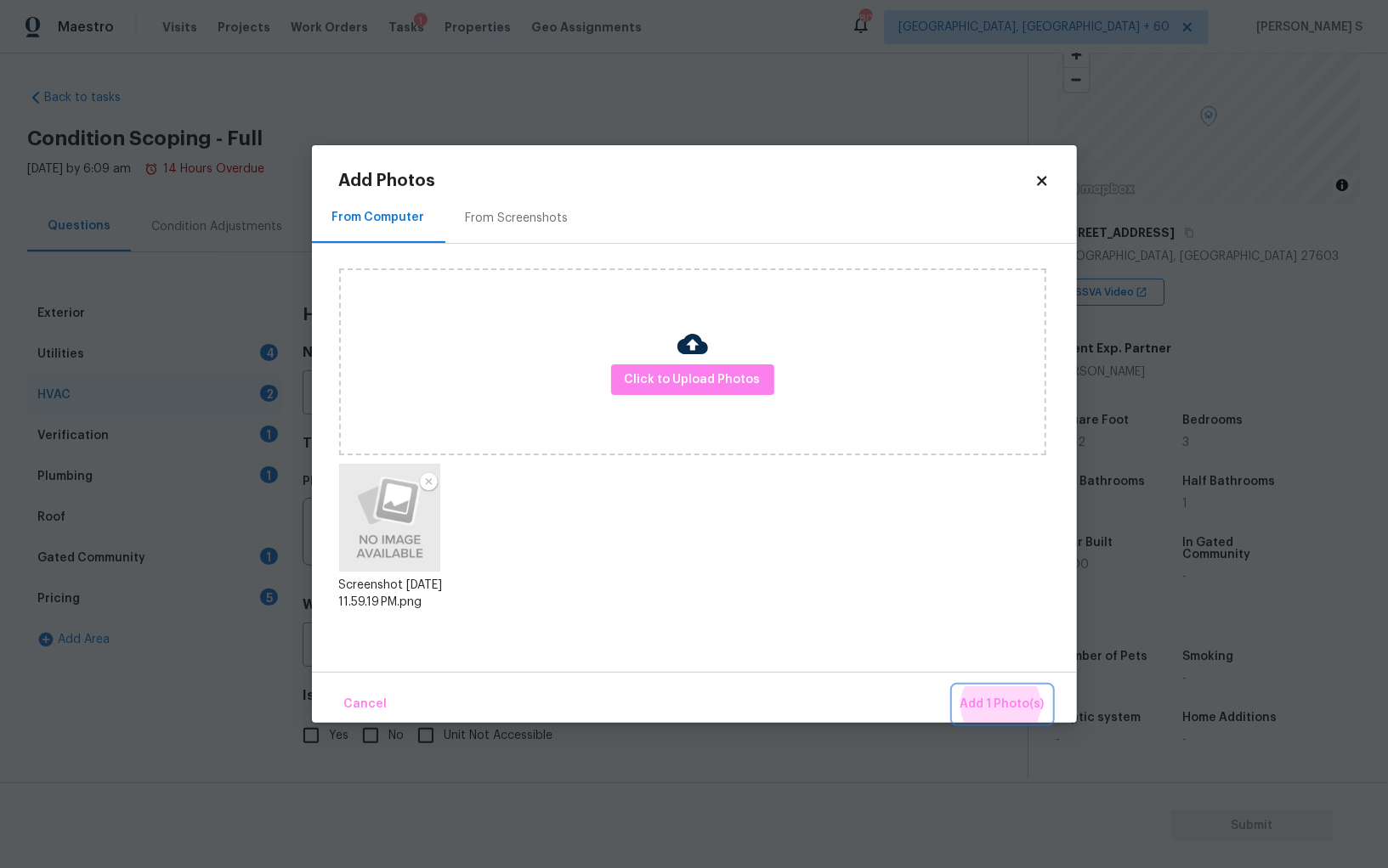
click at [954, 687] on button "Add 1 Photo(s)" at bounding box center [1002, 705] width 98 height 37
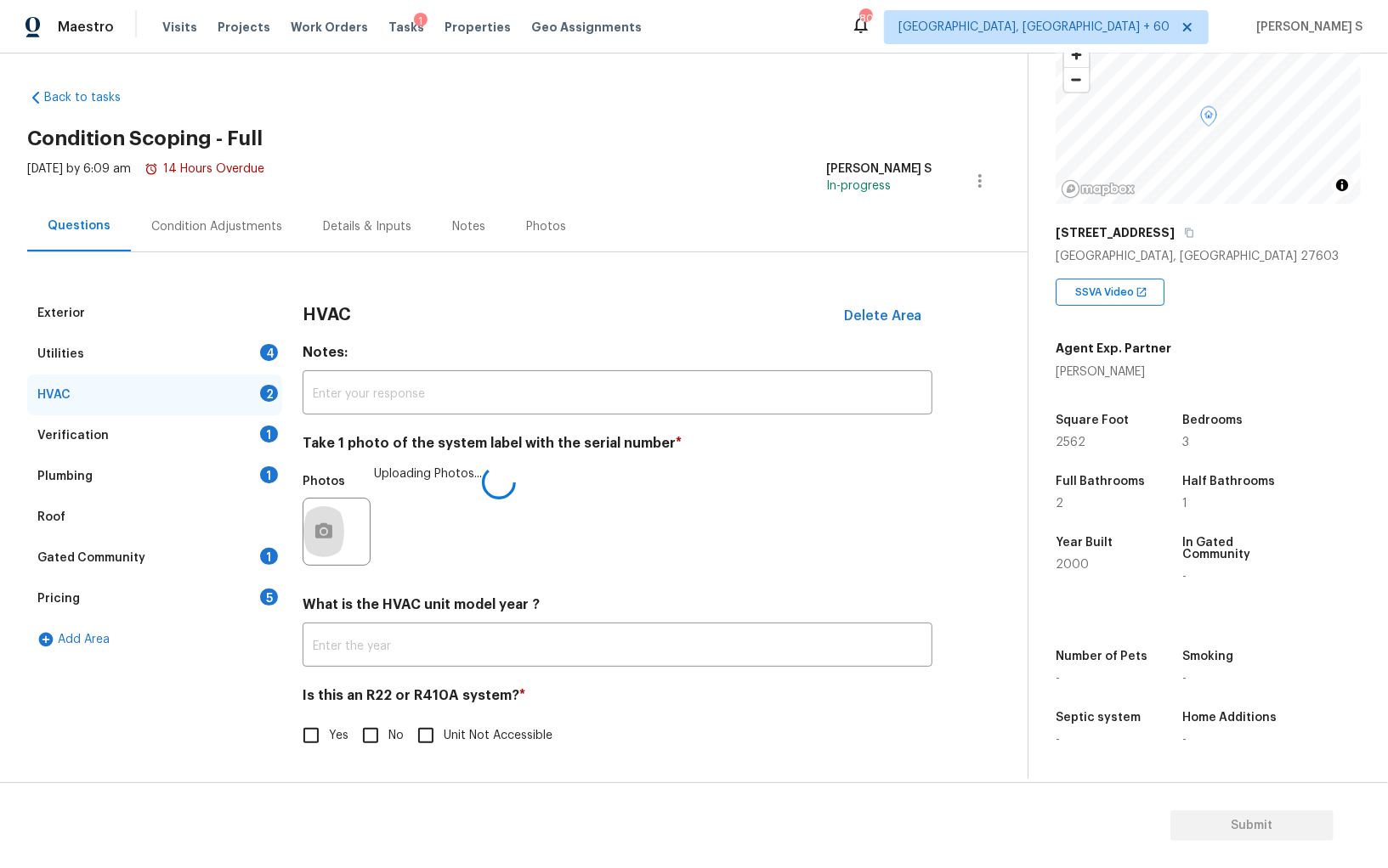
click at [378, 726] on input "No" at bounding box center [371, 735] width 36 height 36
checkbox input "true"
click at [1185, 231] on icon "button" at bounding box center [1189, 233] width 9 height 9
click at [262, 355] on div "4" at bounding box center [269, 352] width 18 height 17
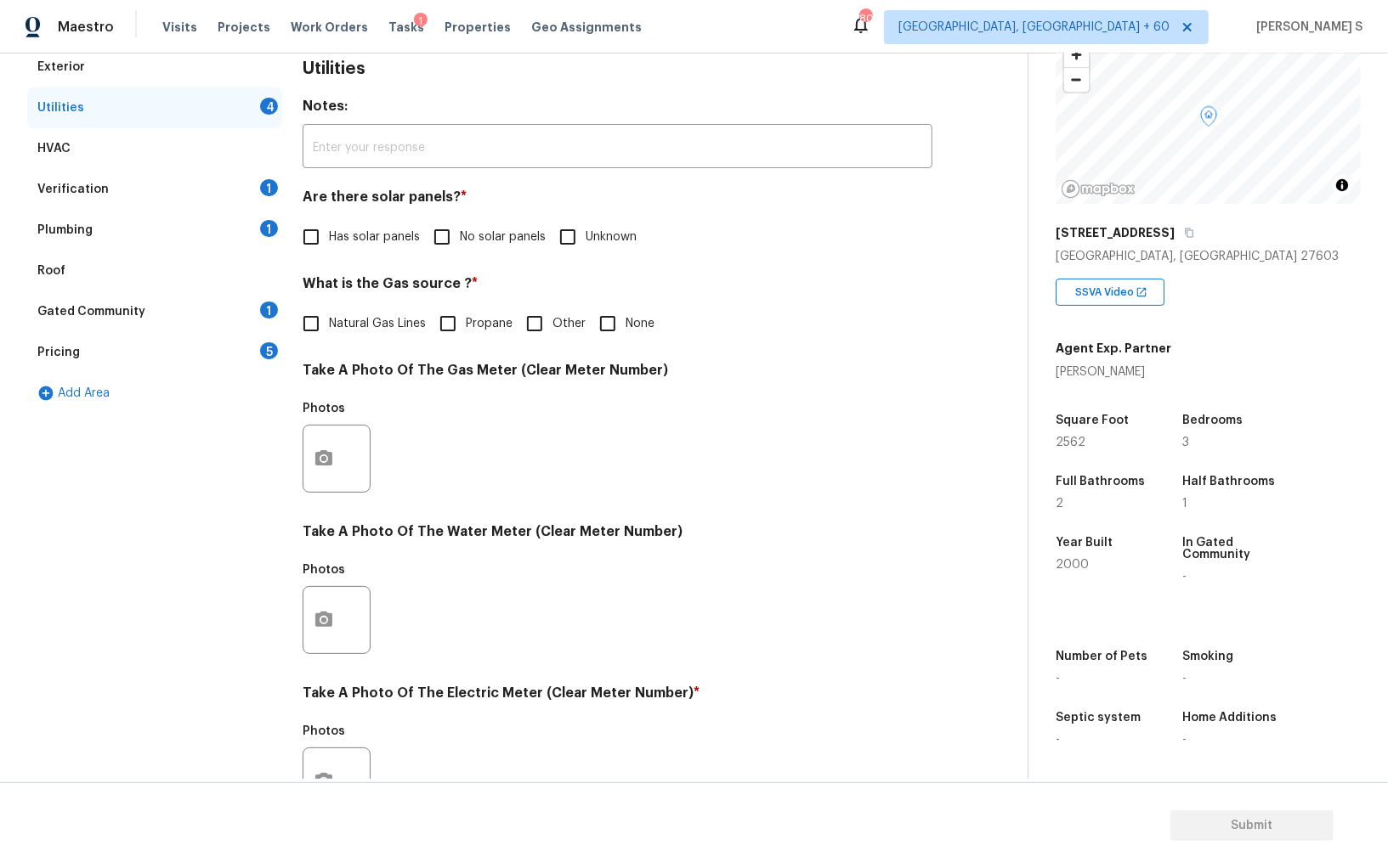
scroll to position [410, 0]
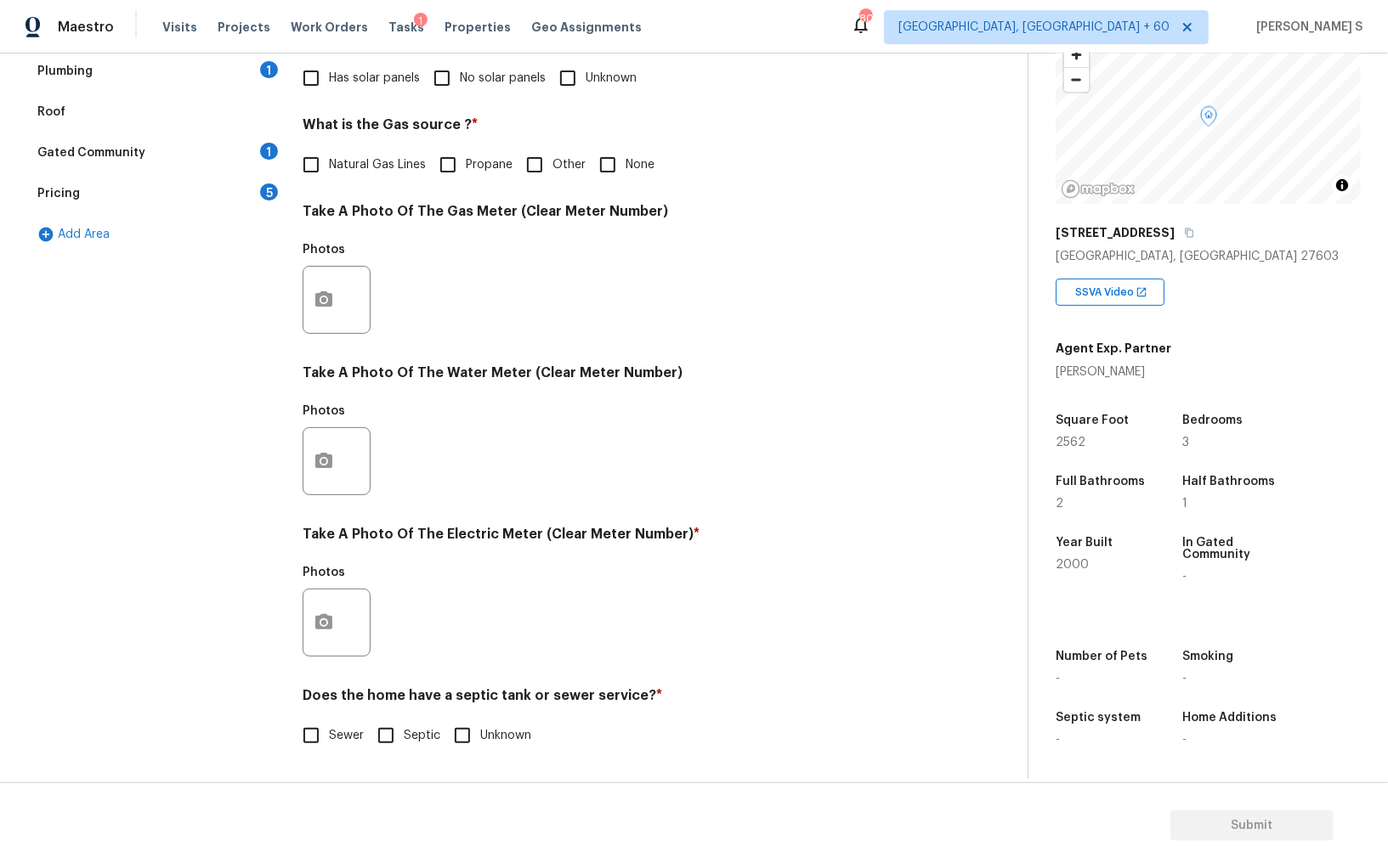
click at [449, 78] on input "No solar panels" at bounding box center [442, 78] width 36 height 36
checkbox input "true"
click at [322, 612] on icon "button" at bounding box center [323, 622] width 21 height 21
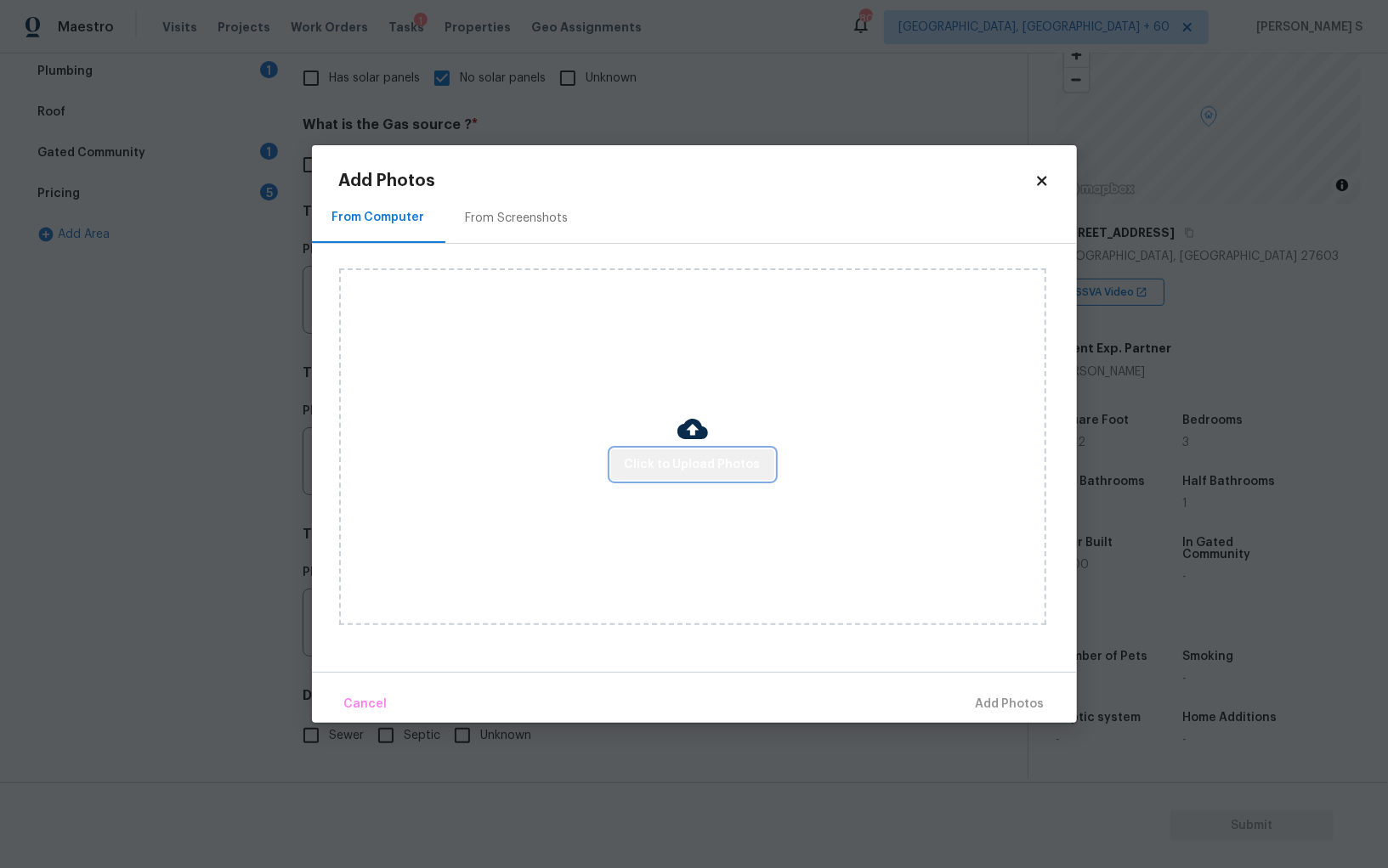
click at [697, 463] on span "Click to Upload Photos" at bounding box center [692, 465] width 136 height 21
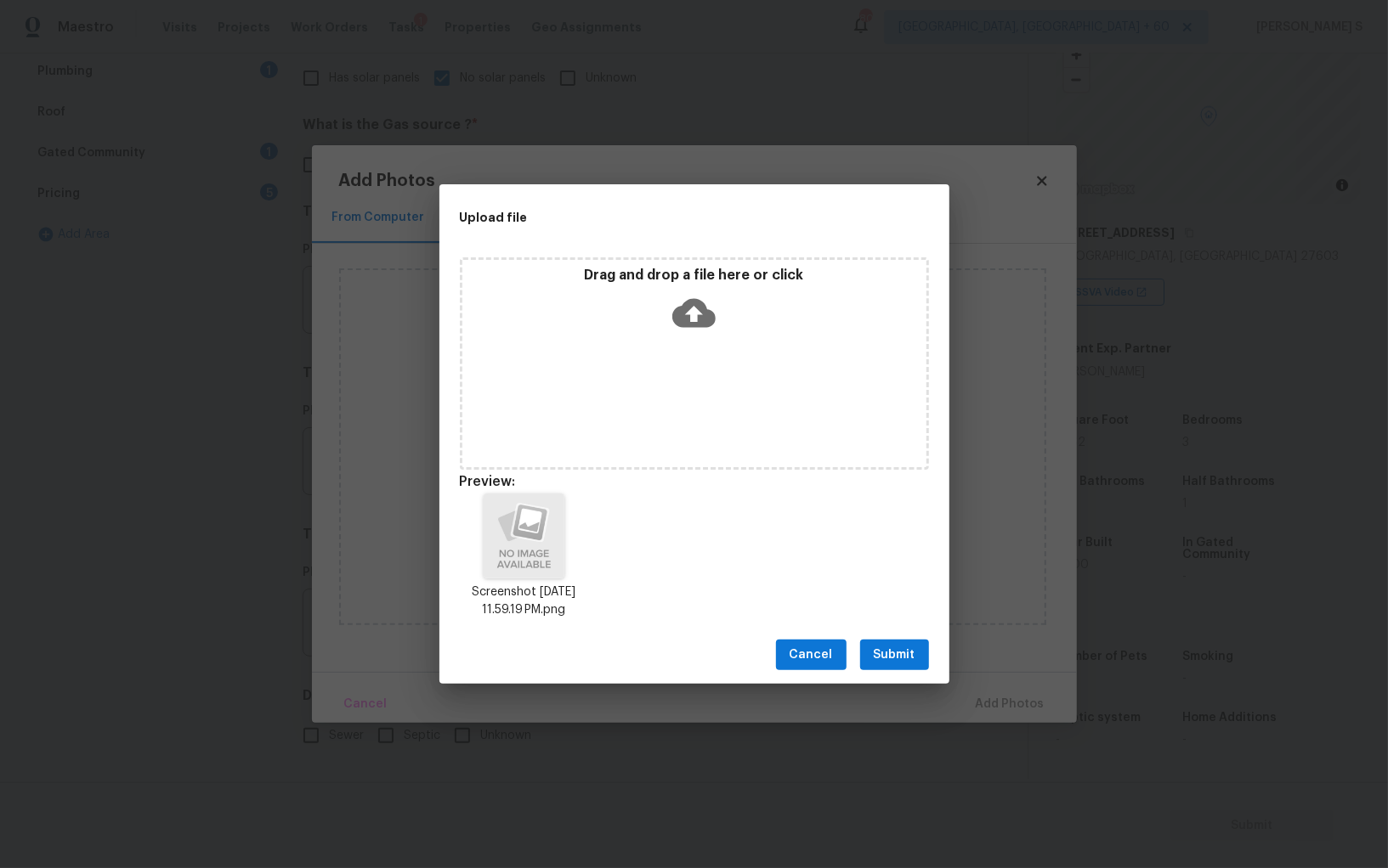
click at [931, 667] on div "Cancel Submit" at bounding box center [694, 655] width 510 height 58
click at [897, 654] on span "Submit" at bounding box center [894, 655] width 42 height 21
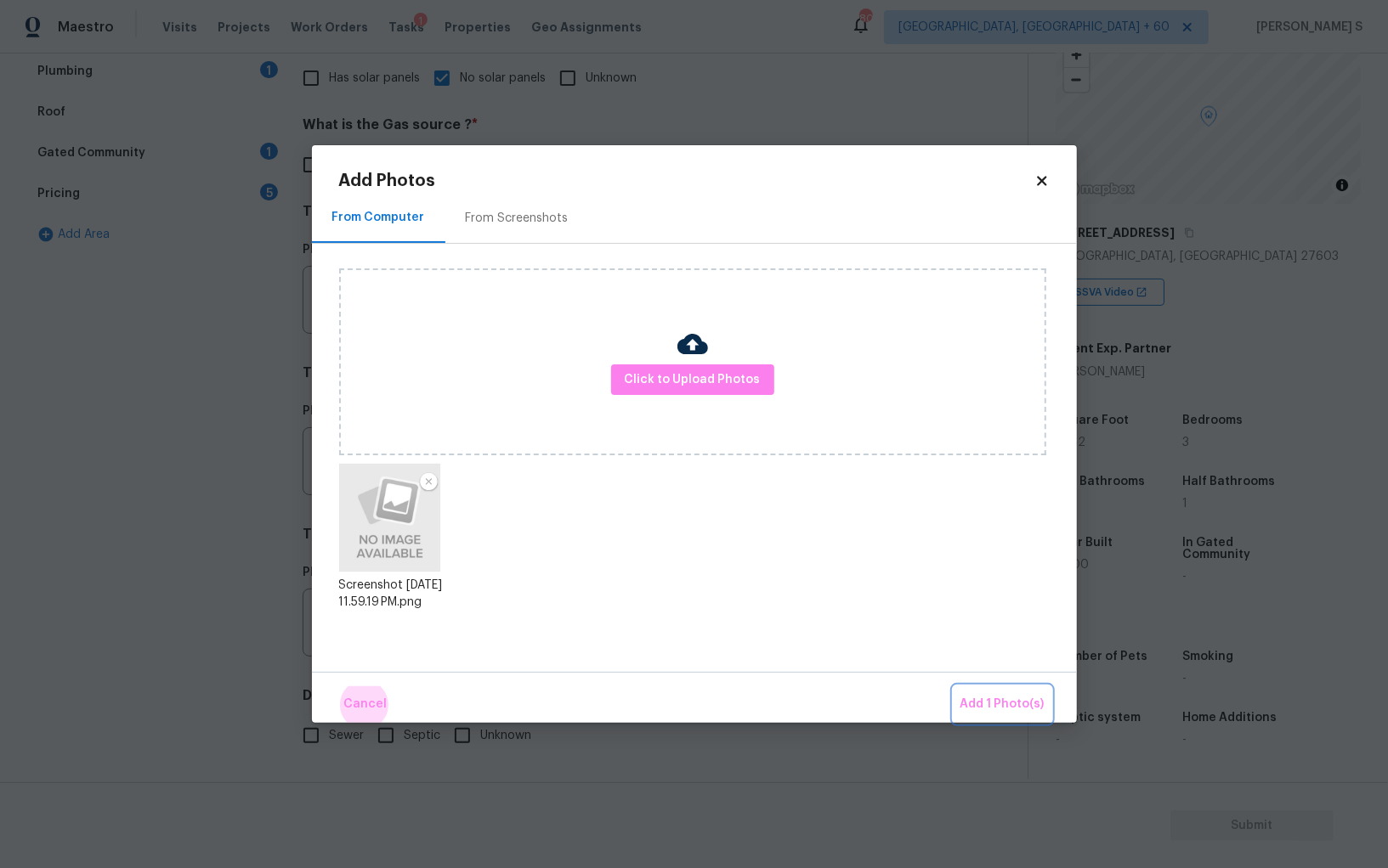
click at [954, 687] on button "Add 1 Photo(s)" at bounding box center [1002, 705] width 98 height 37
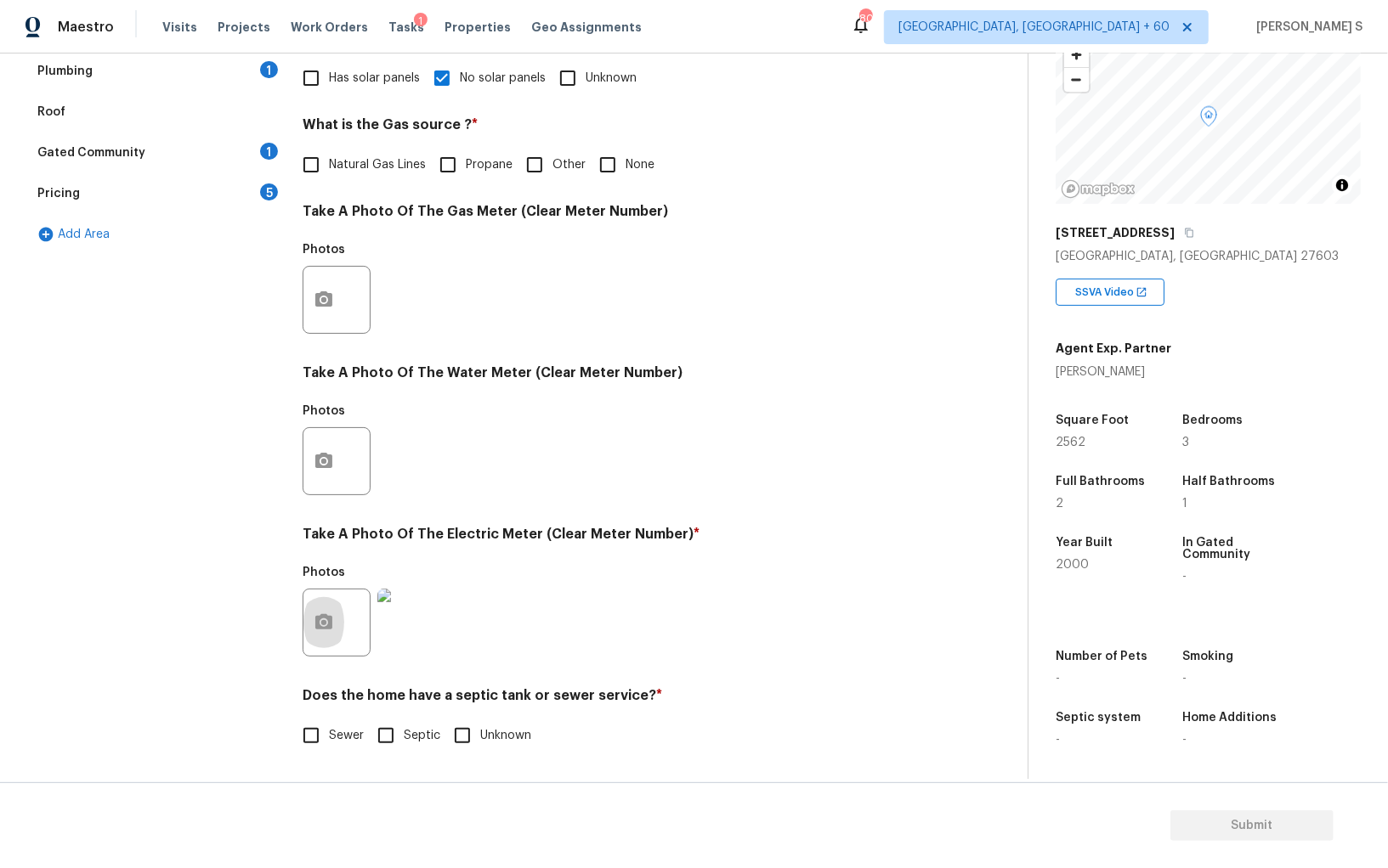
click at [390, 723] on input "Septic" at bounding box center [386, 735] width 36 height 36
checkbox input "true"
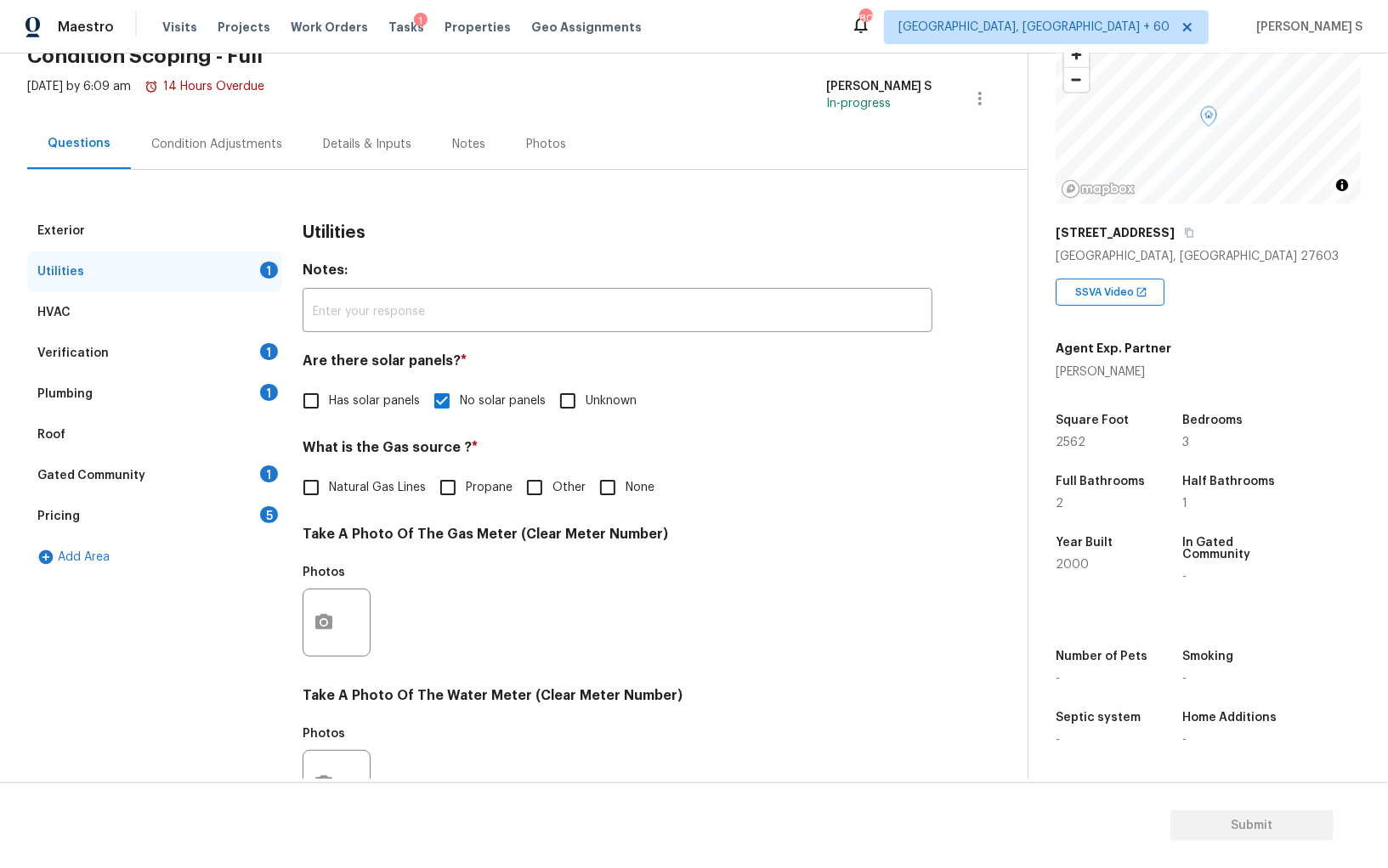
scroll to position [0, 0]
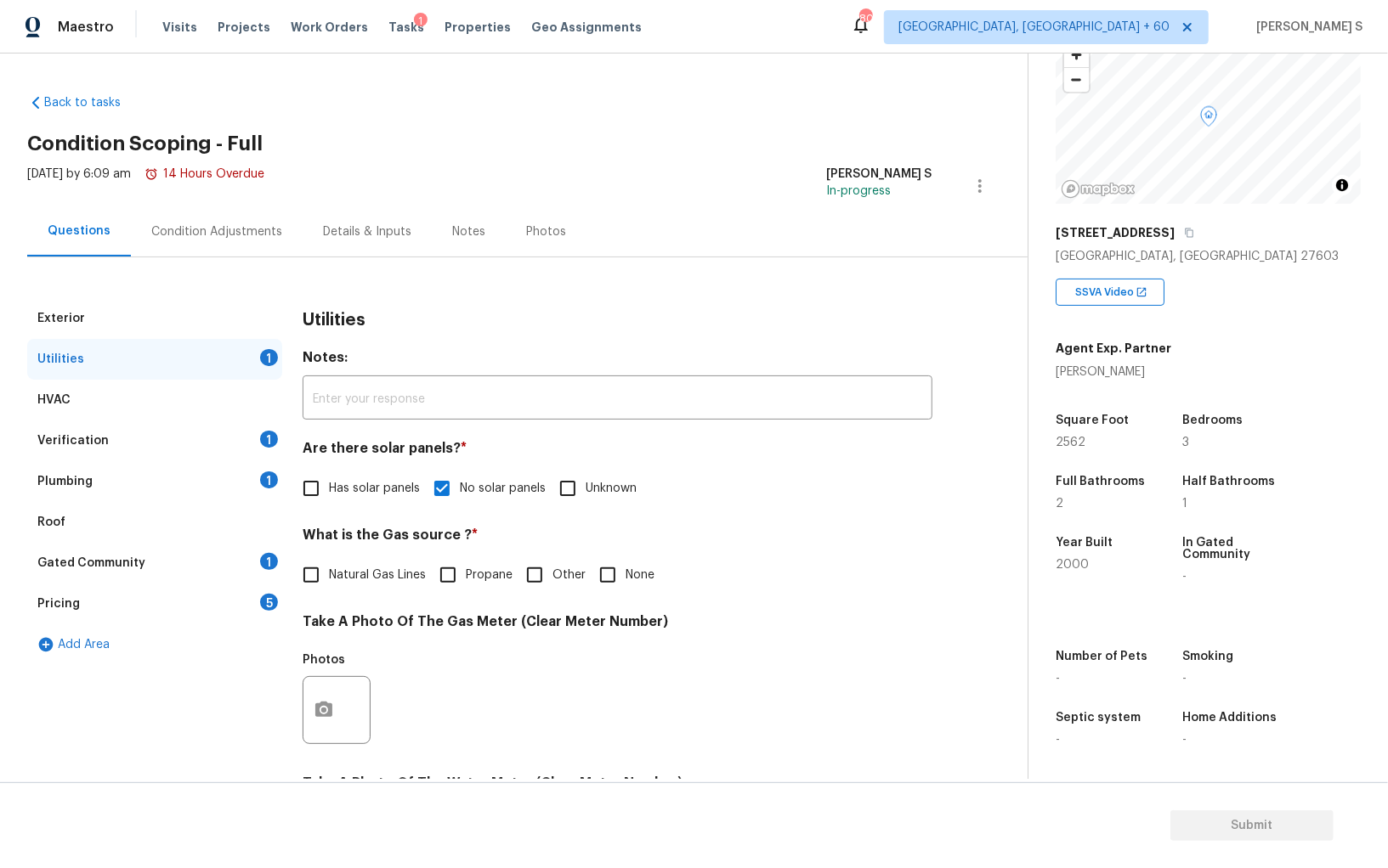
click at [271, 480] on div "1" at bounding box center [269, 480] width 18 height 17
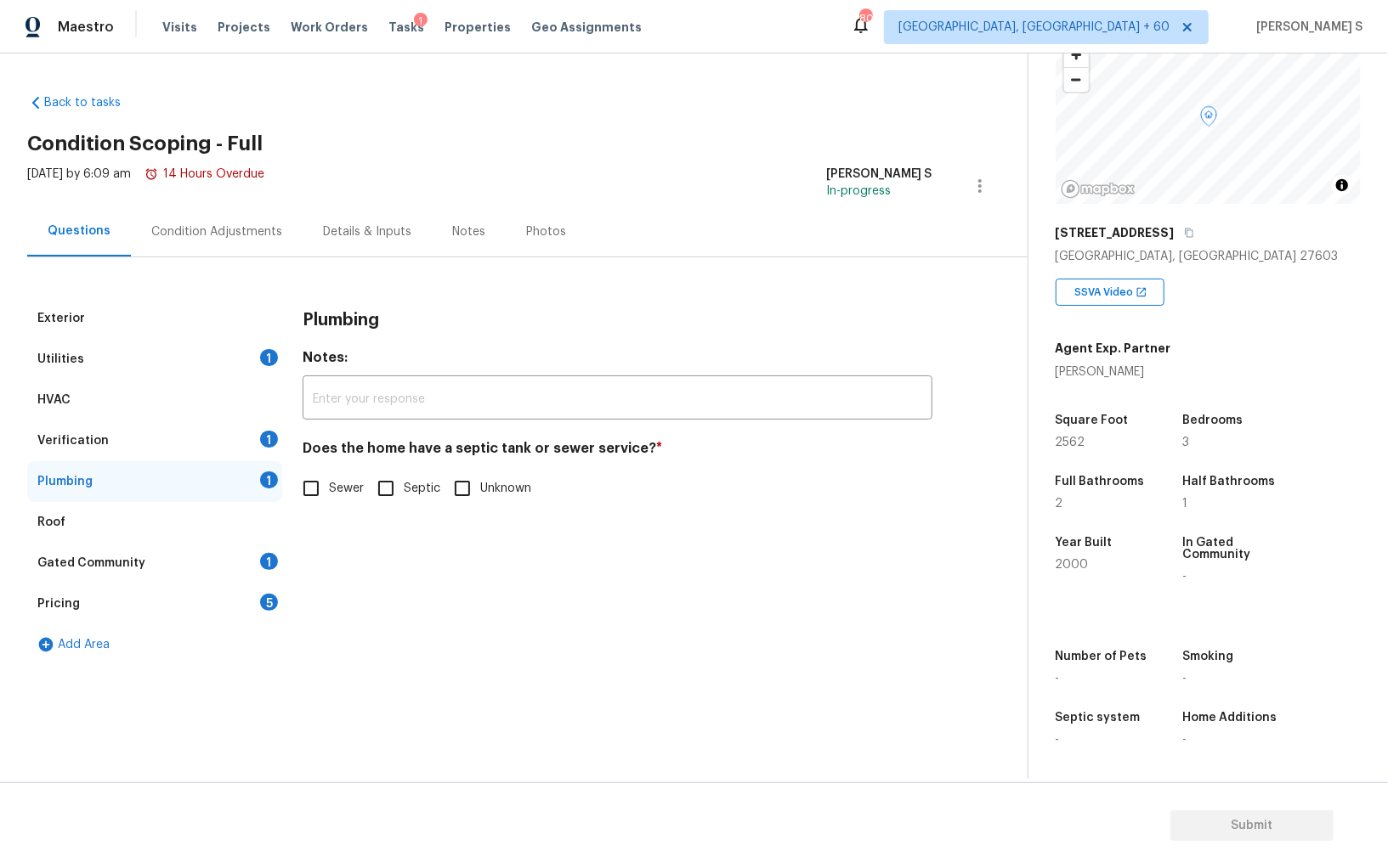
click at [312, 492] on input "Sewer" at bounding box center [311, 488] width 36 height 36
checkbox input "true"
drag, startPoint x: 393, startPoint y: 493, endPoint x: 376, endPoint y: 579, distance: 87.7
click at [393, 493] on input "Septic" at bounding box center [386, 488] width 36 height 36
checkbox input "true"
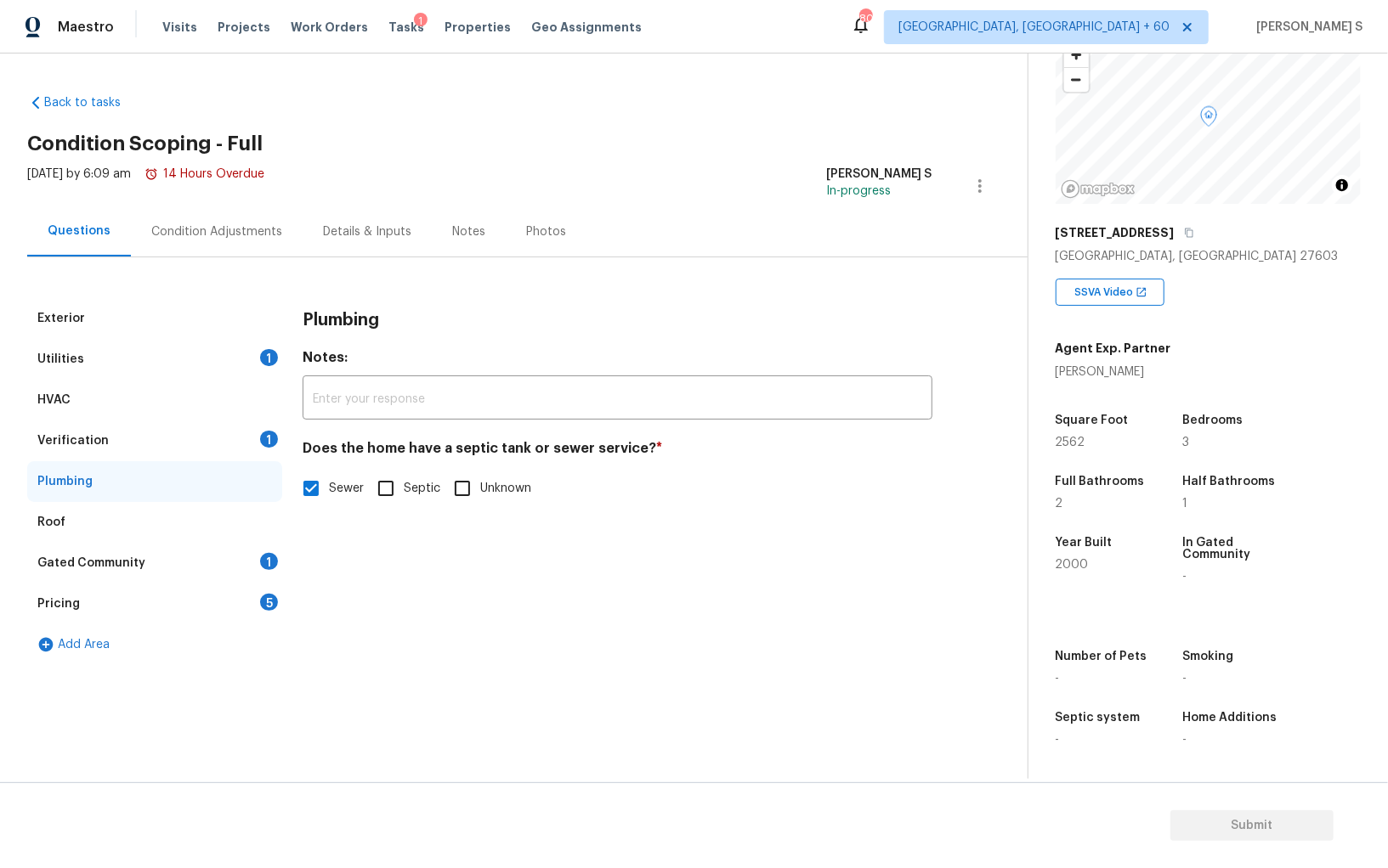
checkbox input "false"
click at [262, 549] on div "Gated Community 1" at bounding box center [154, 563] width 255 height 41
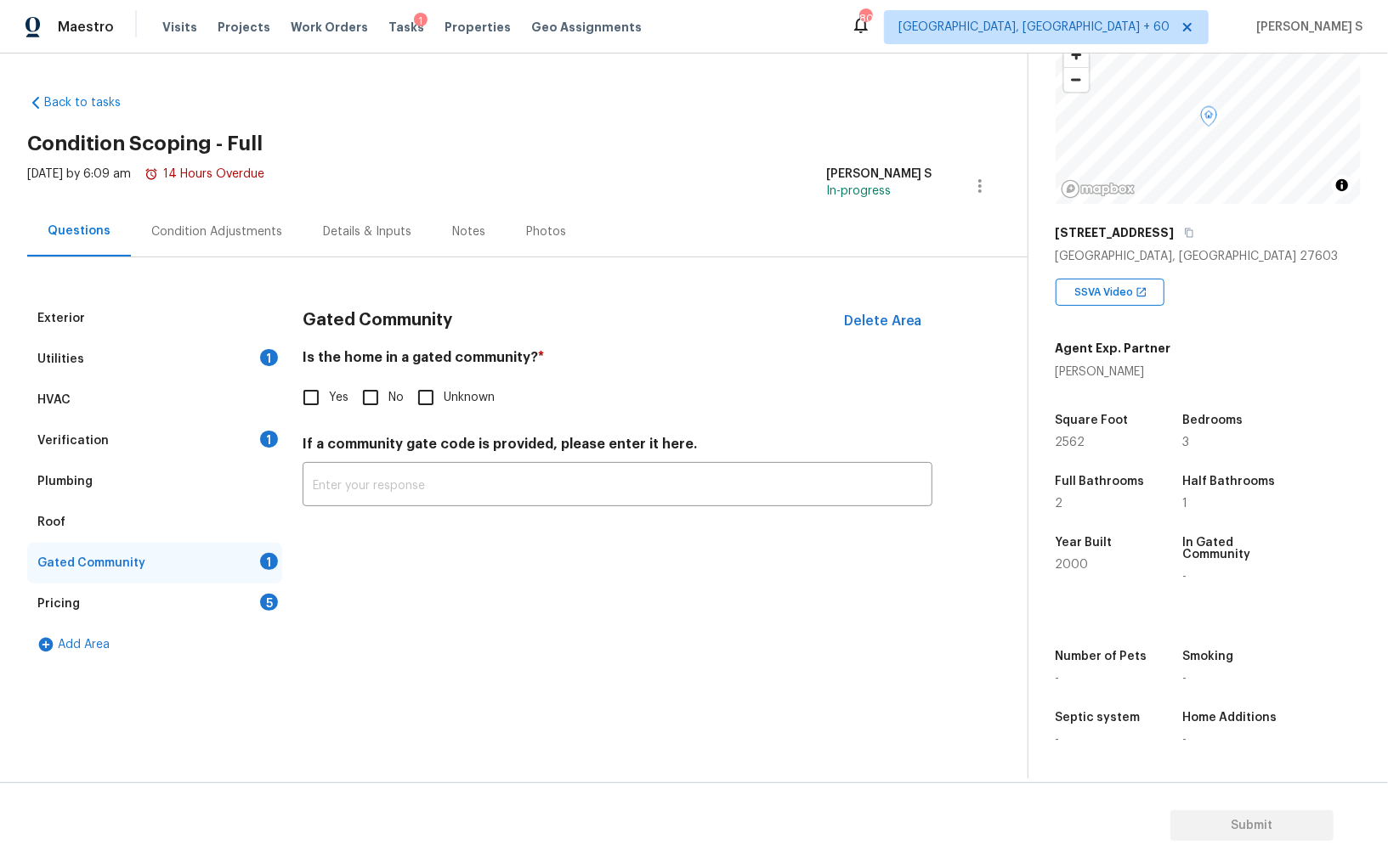
click at [380, 407] on input "No" at bounding box center [371, 397] width 36 height 36
checkbox input "true"
click at [264, 593] on div "Pricing 5" at bounding box center [154, 603] width 255 height 41
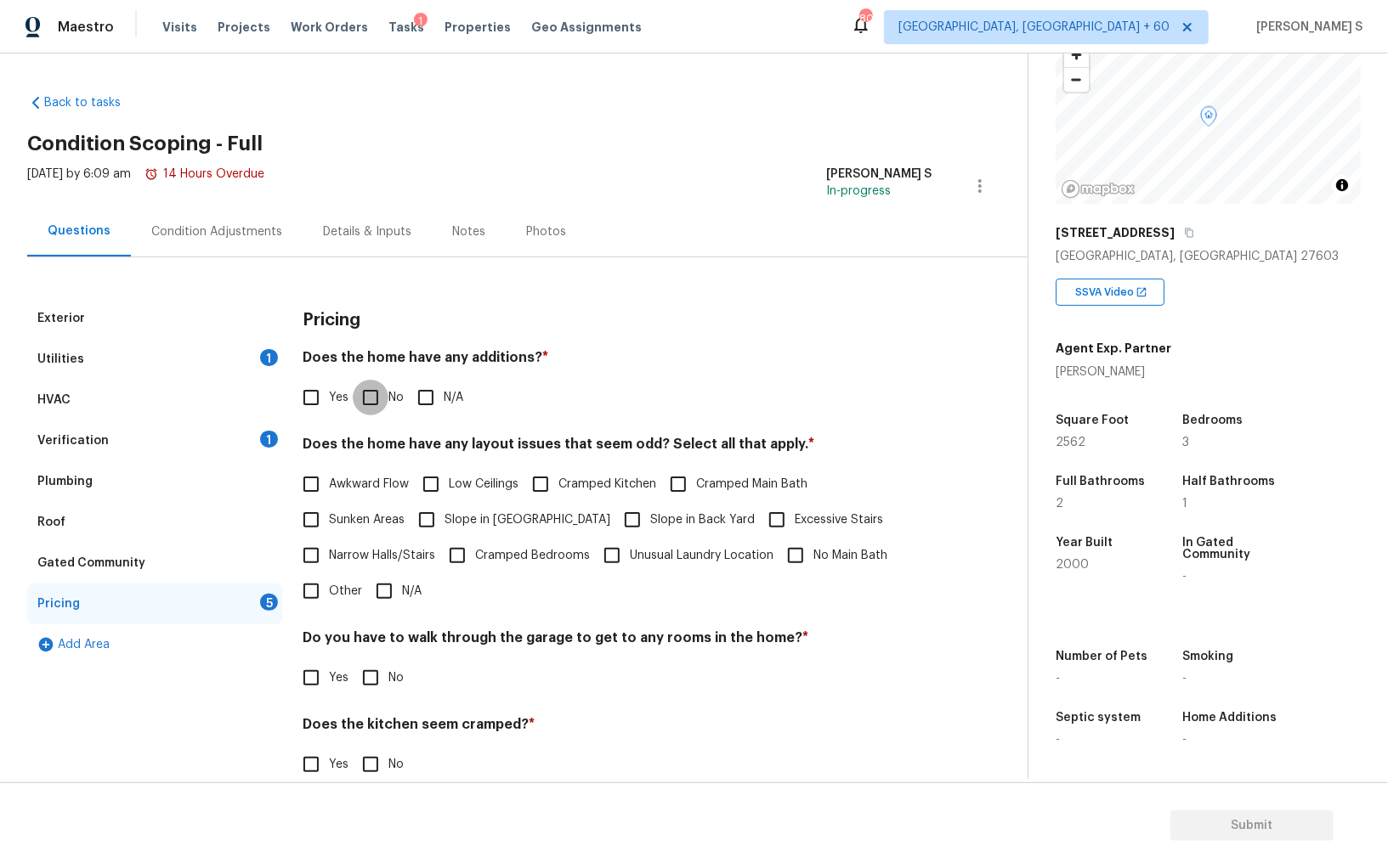
click at [360, 394] on input "No" at bounding box center [371, 397] width 36 height 36
checkbox input "true"
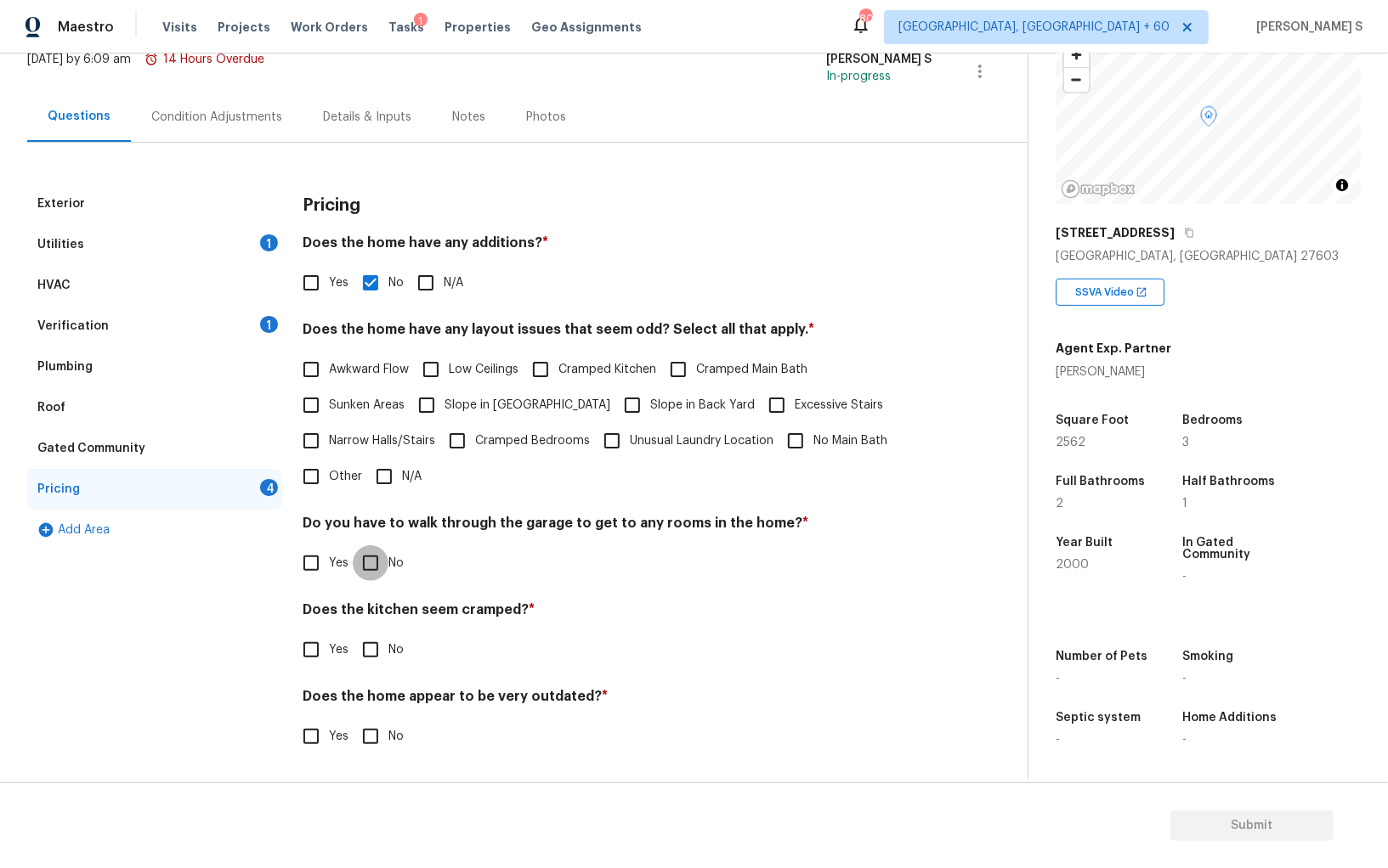
click at [377, 552] on input "No" at bounding box center [371, 563] width 36 height 36
checkbox input "true"
click at [353, 632] on input "No" at bounding box center [371, 650] width 36 height 36
checkbox input "true"
click at [353, 718] on input "No" at bounding box center [371, 736] width 36 height 36
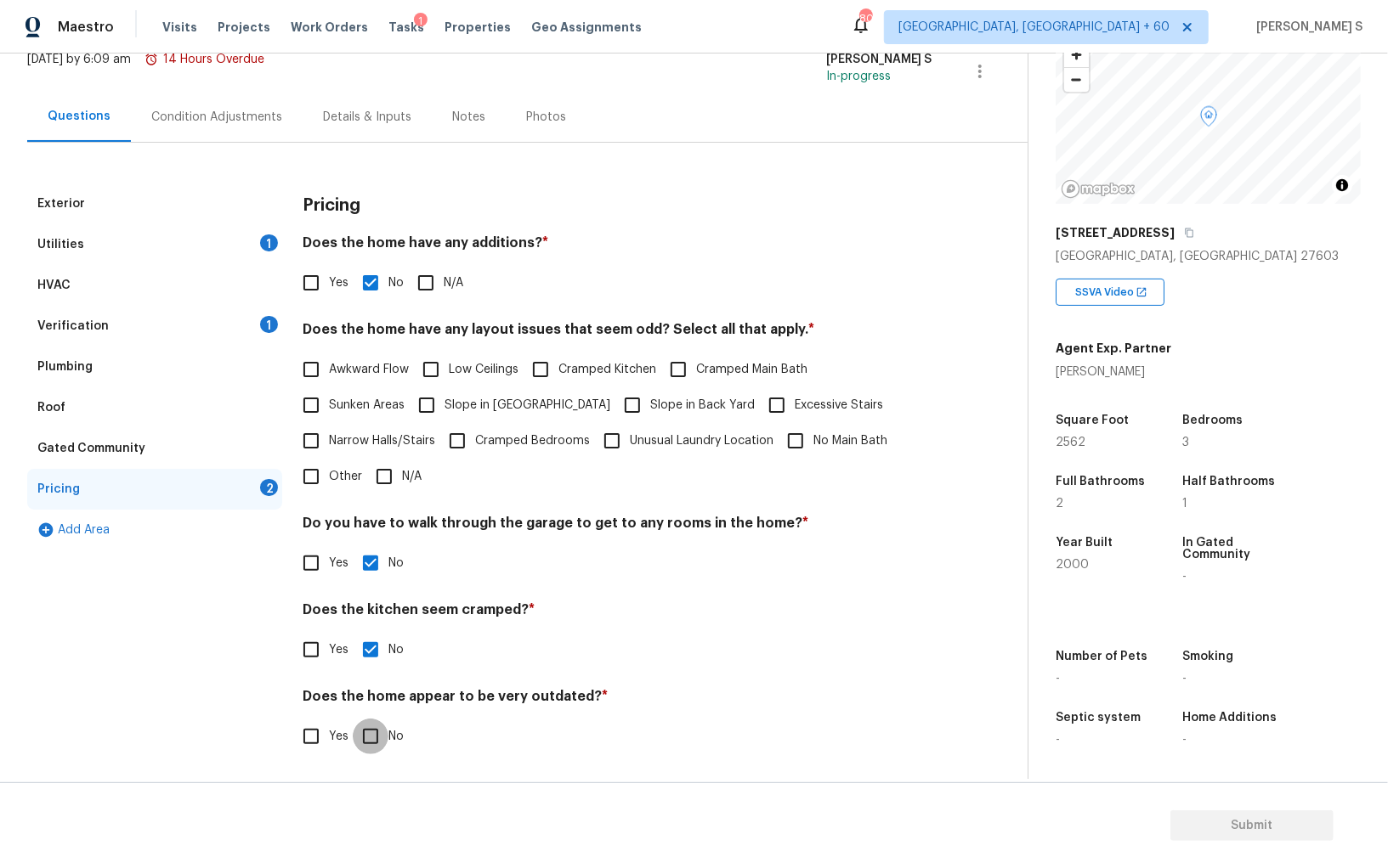
checkbox input "true"
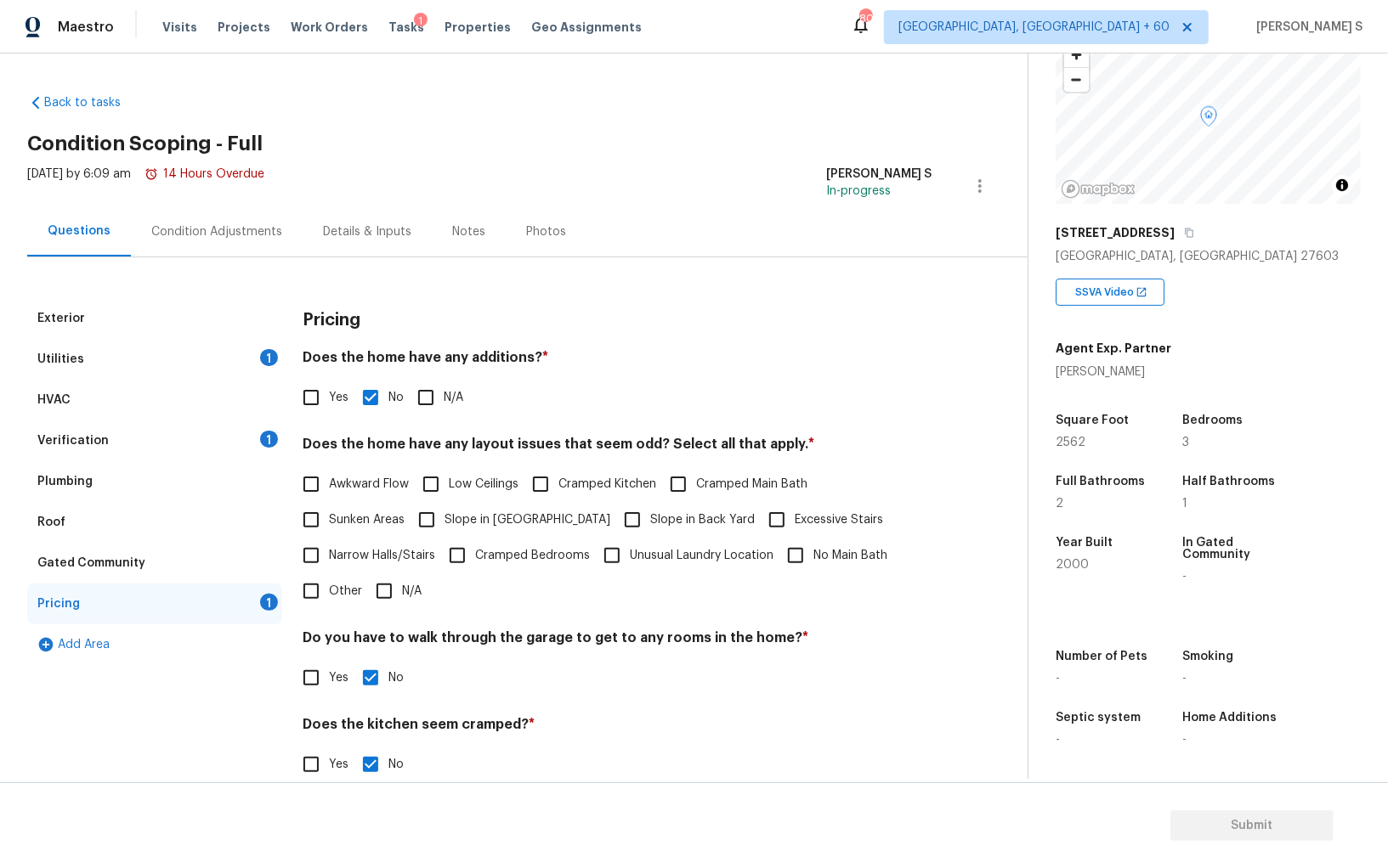
click at [246, 435] on div "Verification 1" at bounding box center [154, 440] width 255 height 41
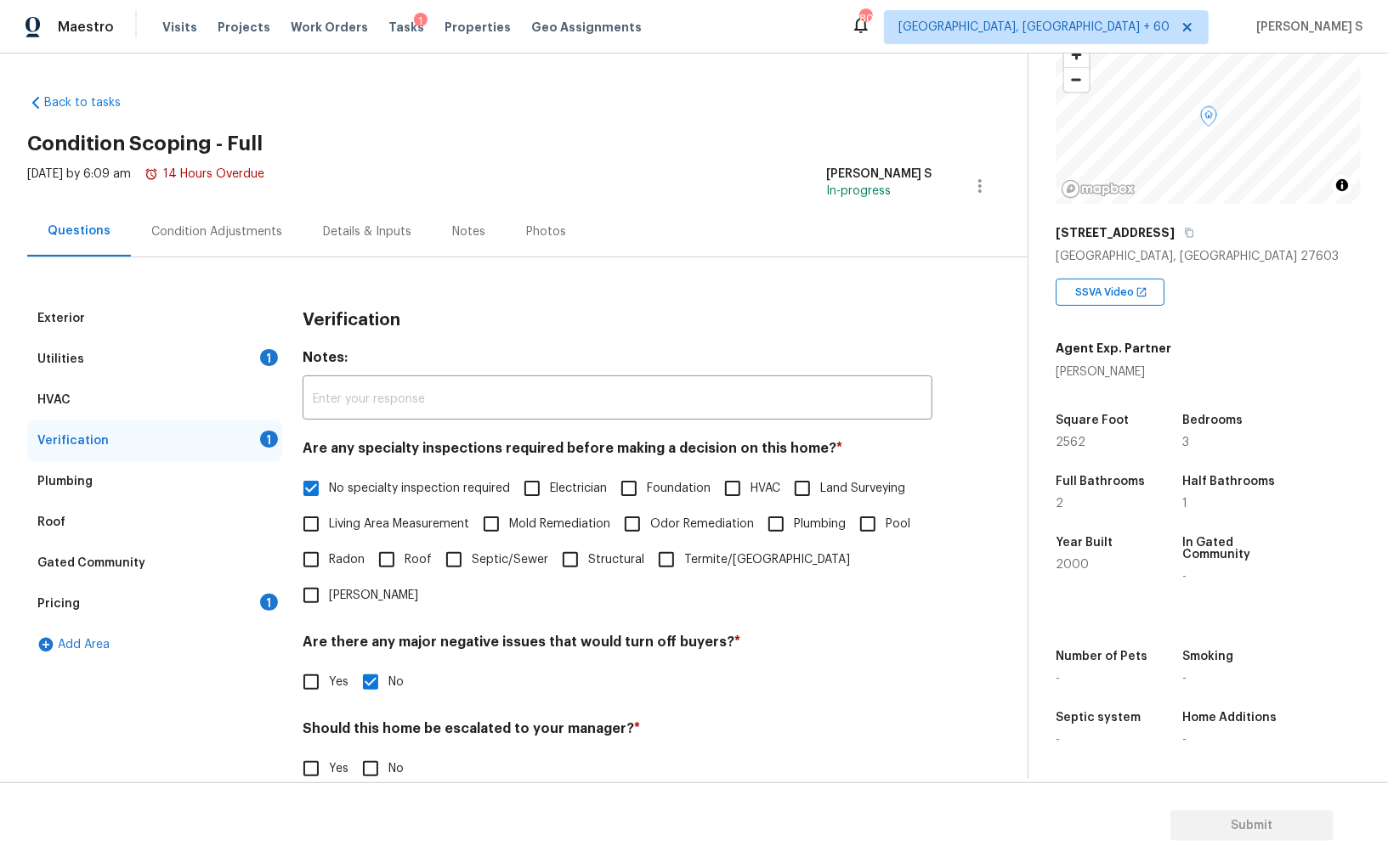
click at [271, 351] on div "1" at bounding box center [269, 357] width 18 height 17
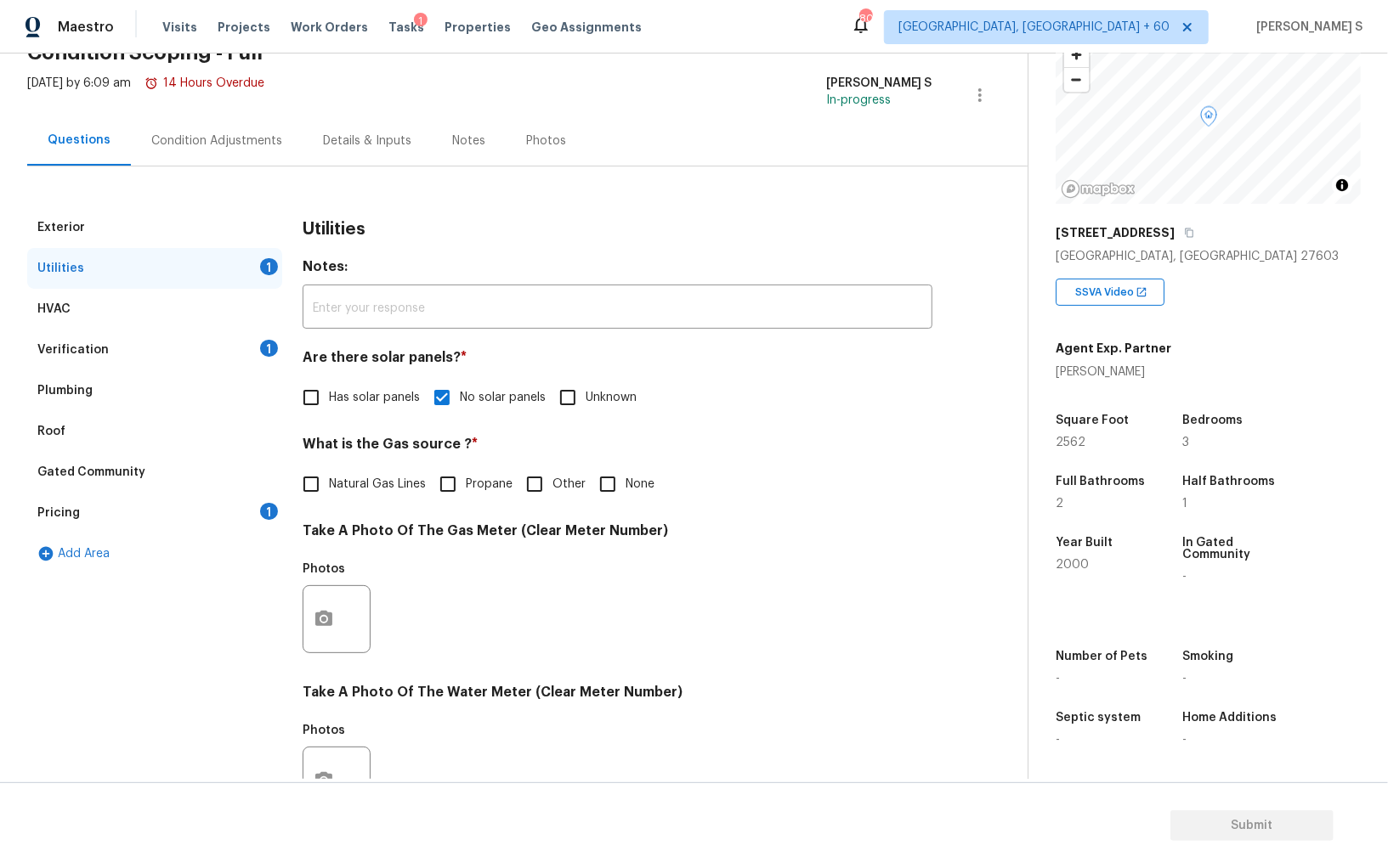
scroll to position [90, 0]
click at [763, 427] on div "Utilities Notes: ​ Are there solar panels? * Has solar panels No solar panels U…" at bounding box center [617, 651] width 630 height 886
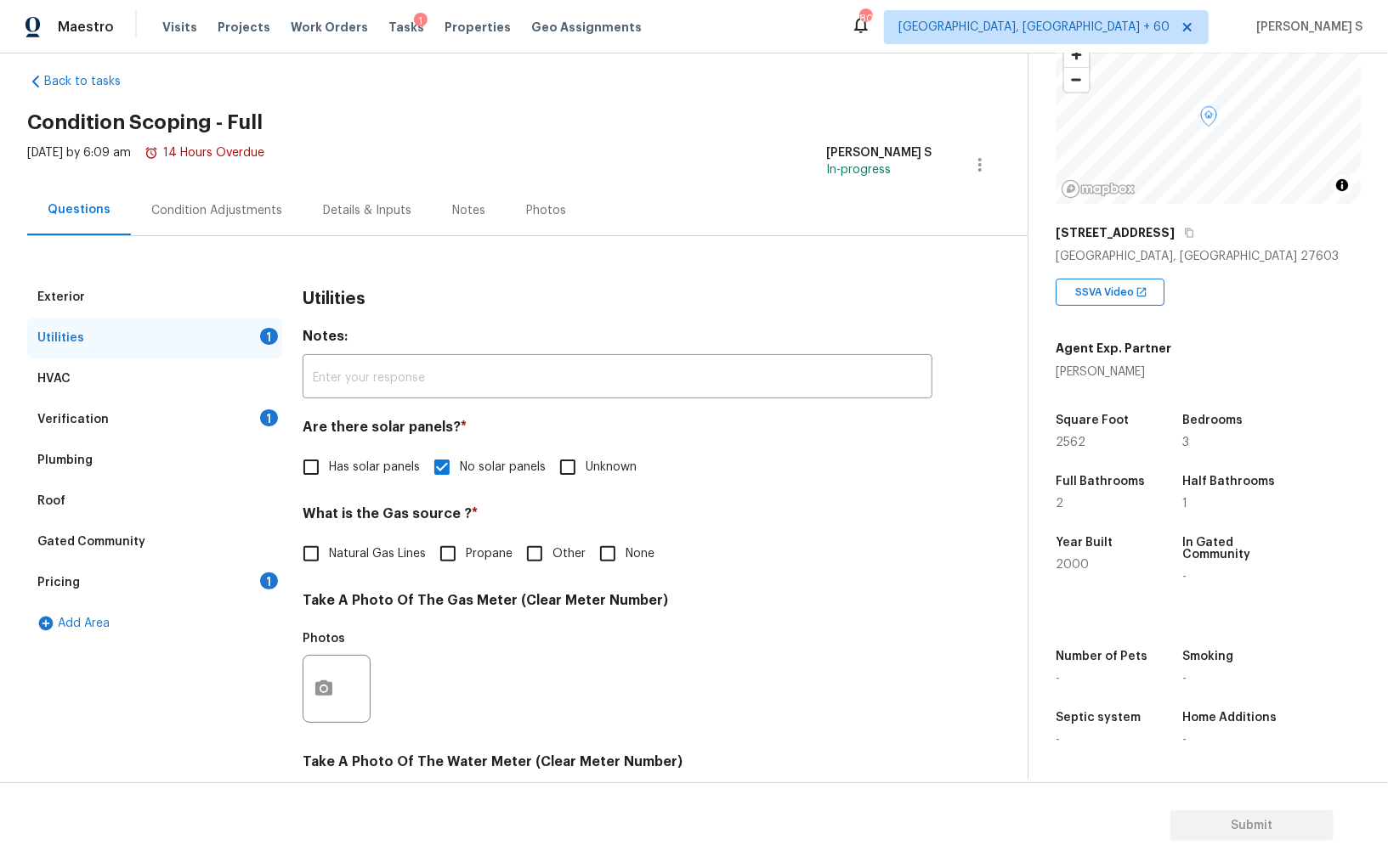
scroll to position [0, 0]
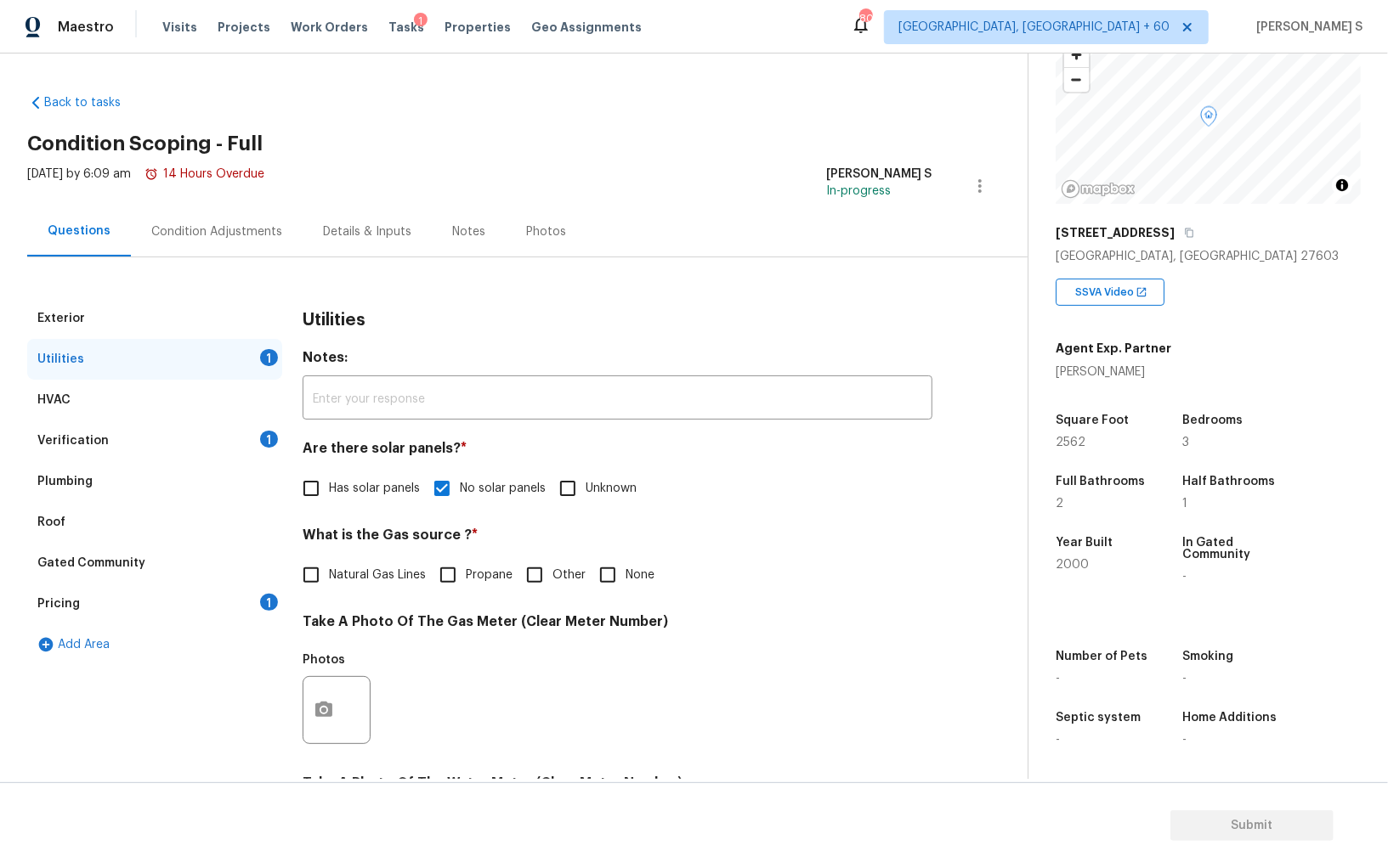
click at [848, 514] on div "Utilities Notes: ​ Are there solar panels? * Has solar panels No solar panels U…" at bounding box center [617, 741] width 630 height 886
click at [244, 318] on div "Exterior" at bounding box center [154, 318] width 255 height 41
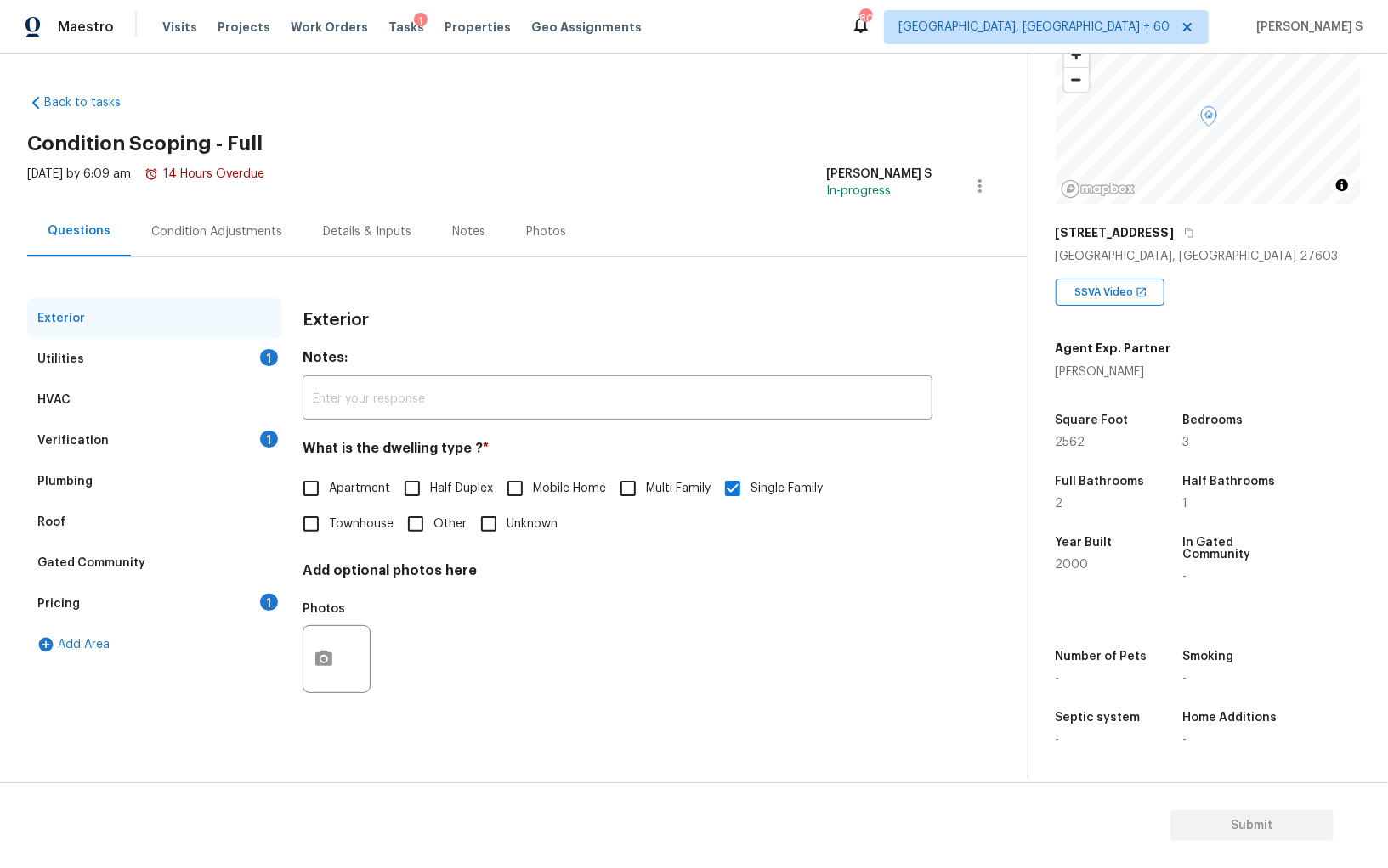
click at [259, 229] on div "Condition Adjustments" at bounding box center [217, 231] width 131 height 17
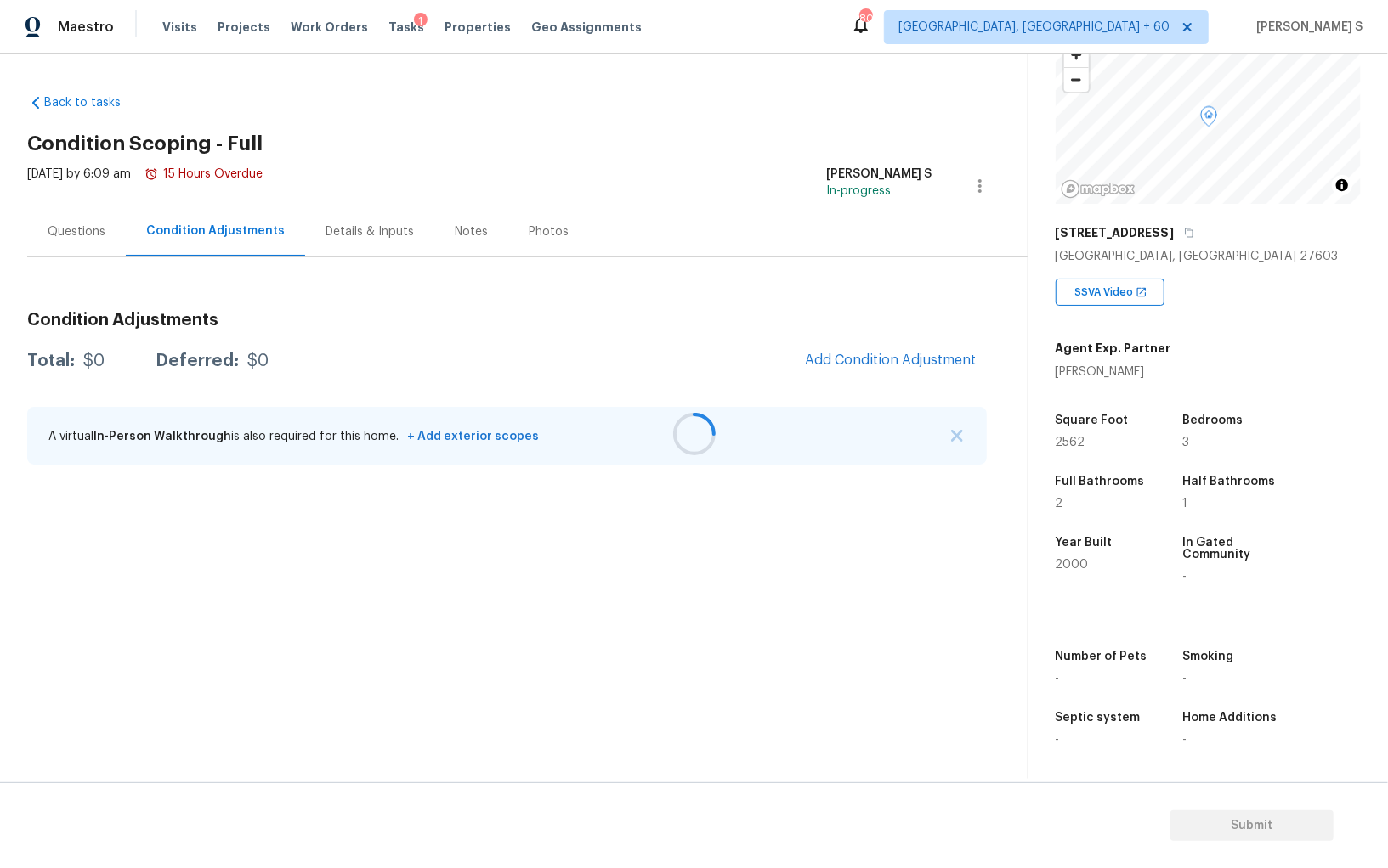
click at [898, 350] on div at bounding box center [694, 434] width 1388 height 868
click at [897, 374] on div at bounding box center [694, 434] width 1388 height 868
click at [855, 372] on button "Add Condition Adjustment" at bounding box center [890, 360] width 192 height 36
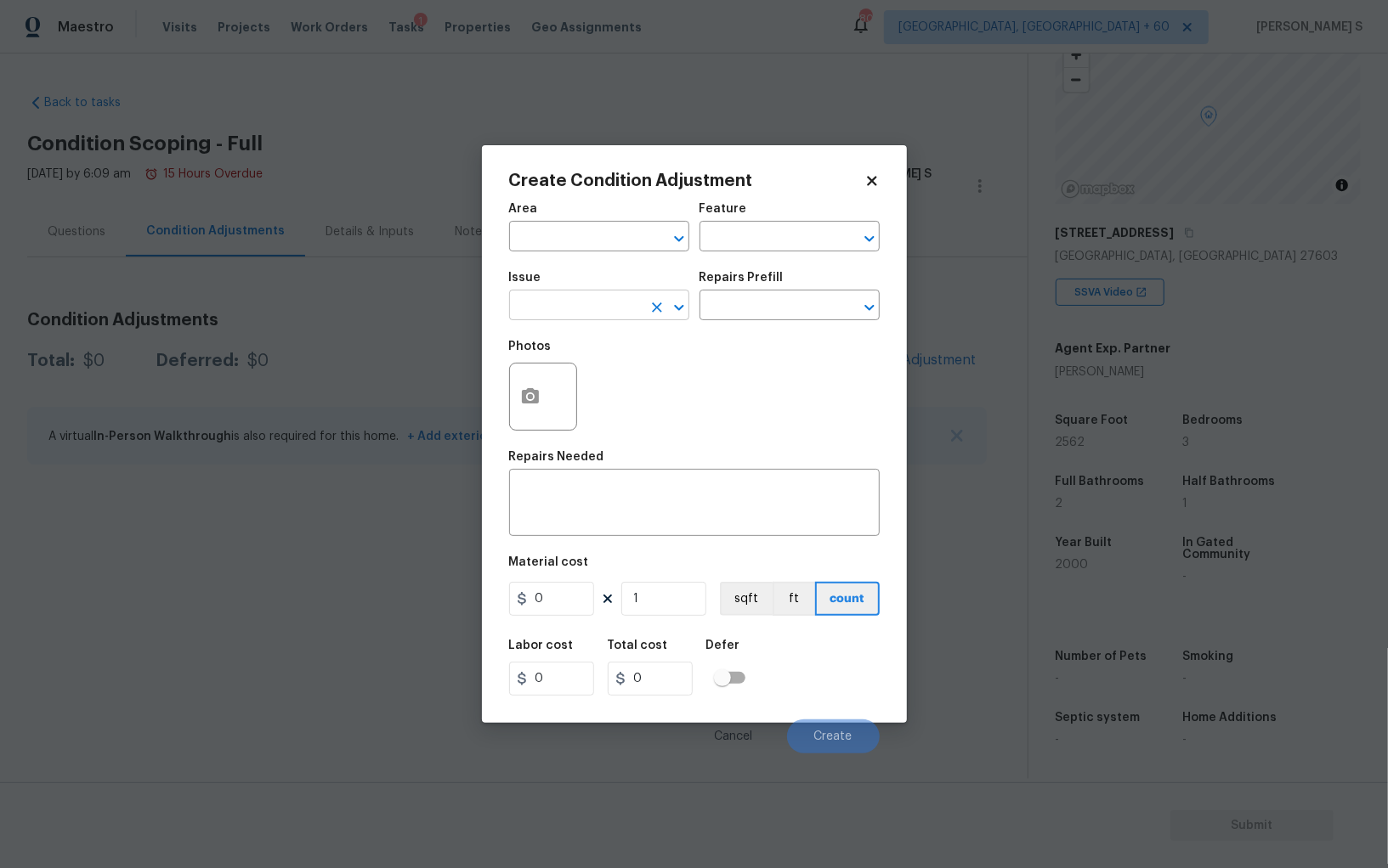
click at [598, 302] on input "text" at bounding box center [575, 307] width 133 height 27
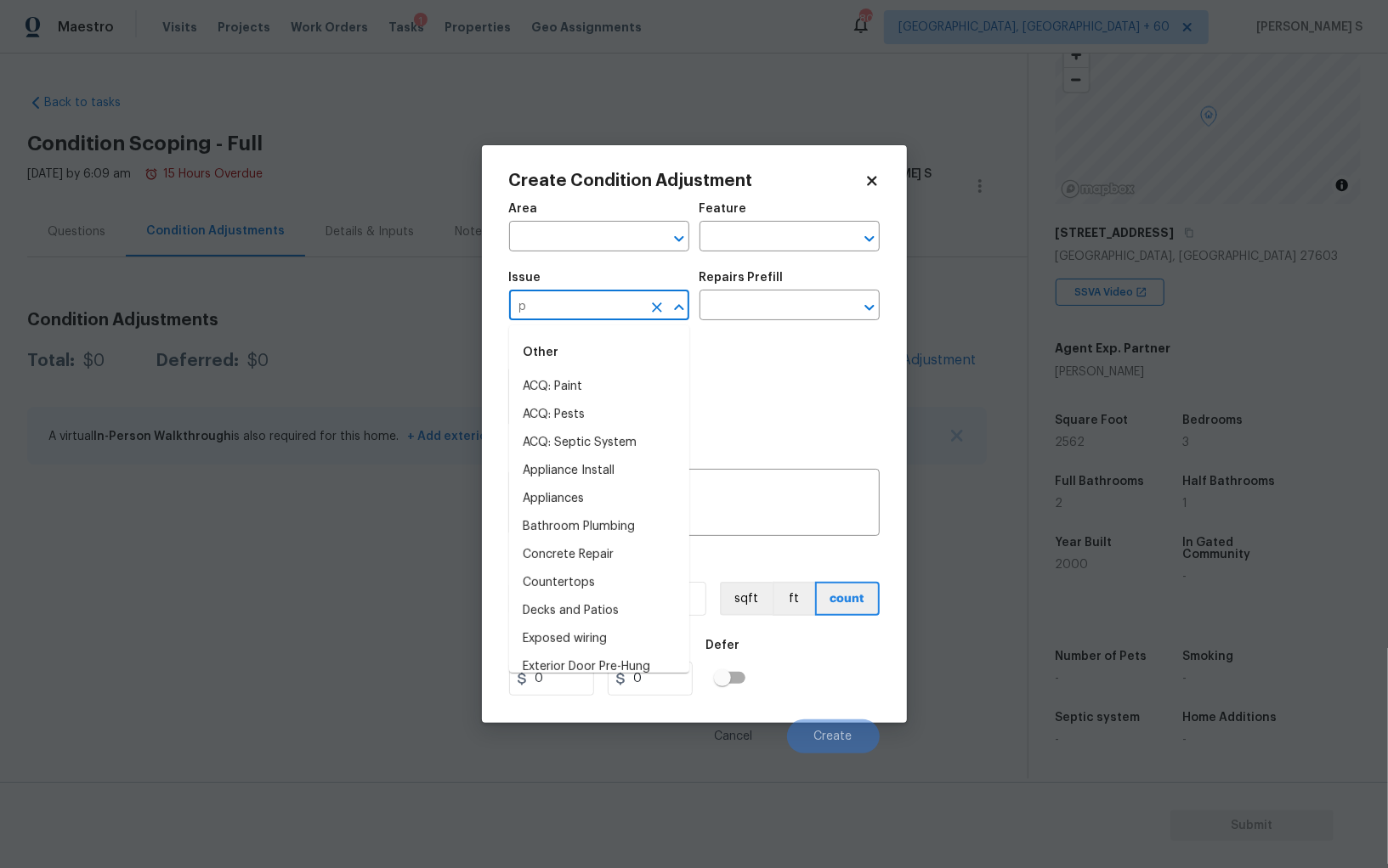
type input "pr"
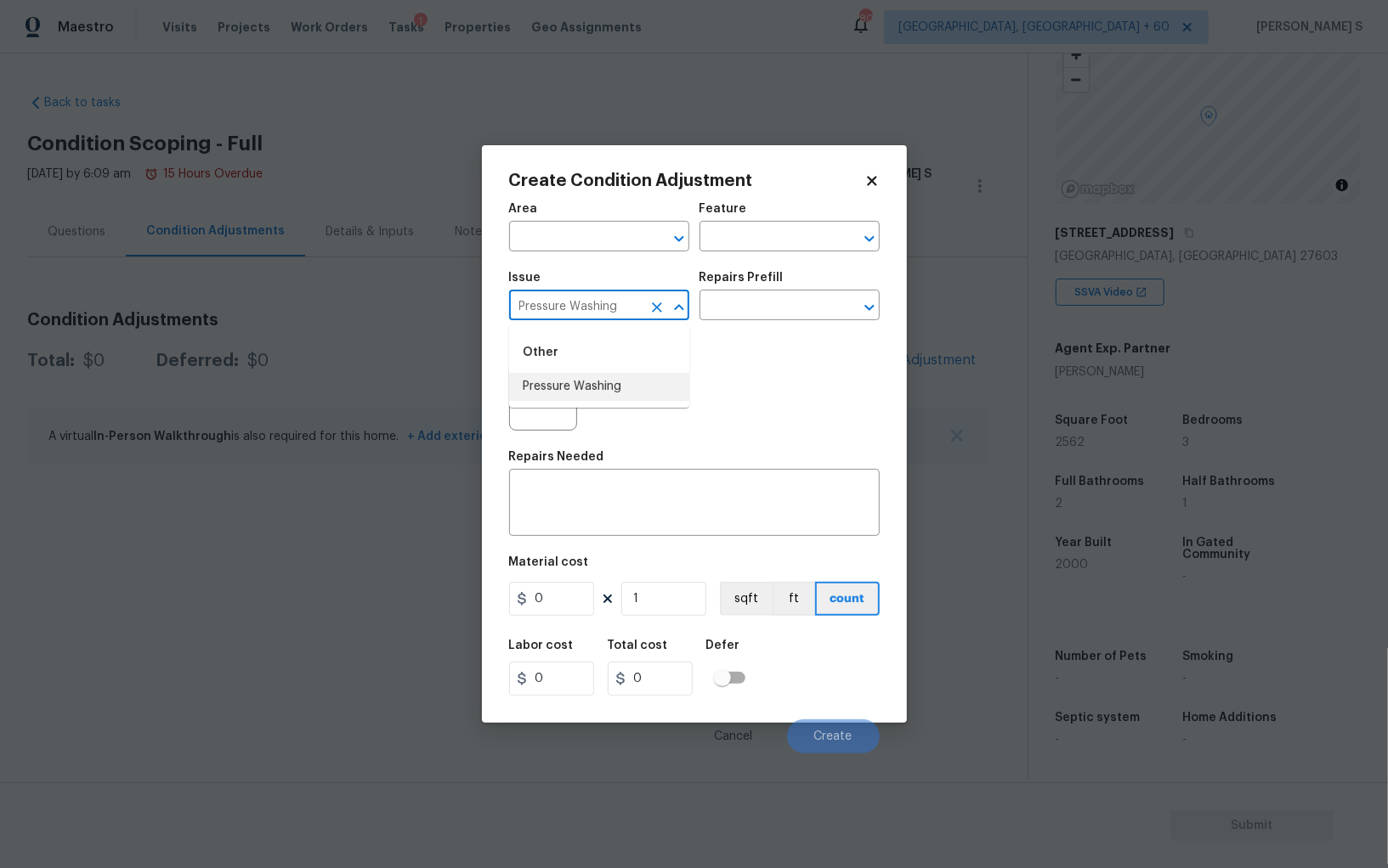
type input "Pressure Washing"
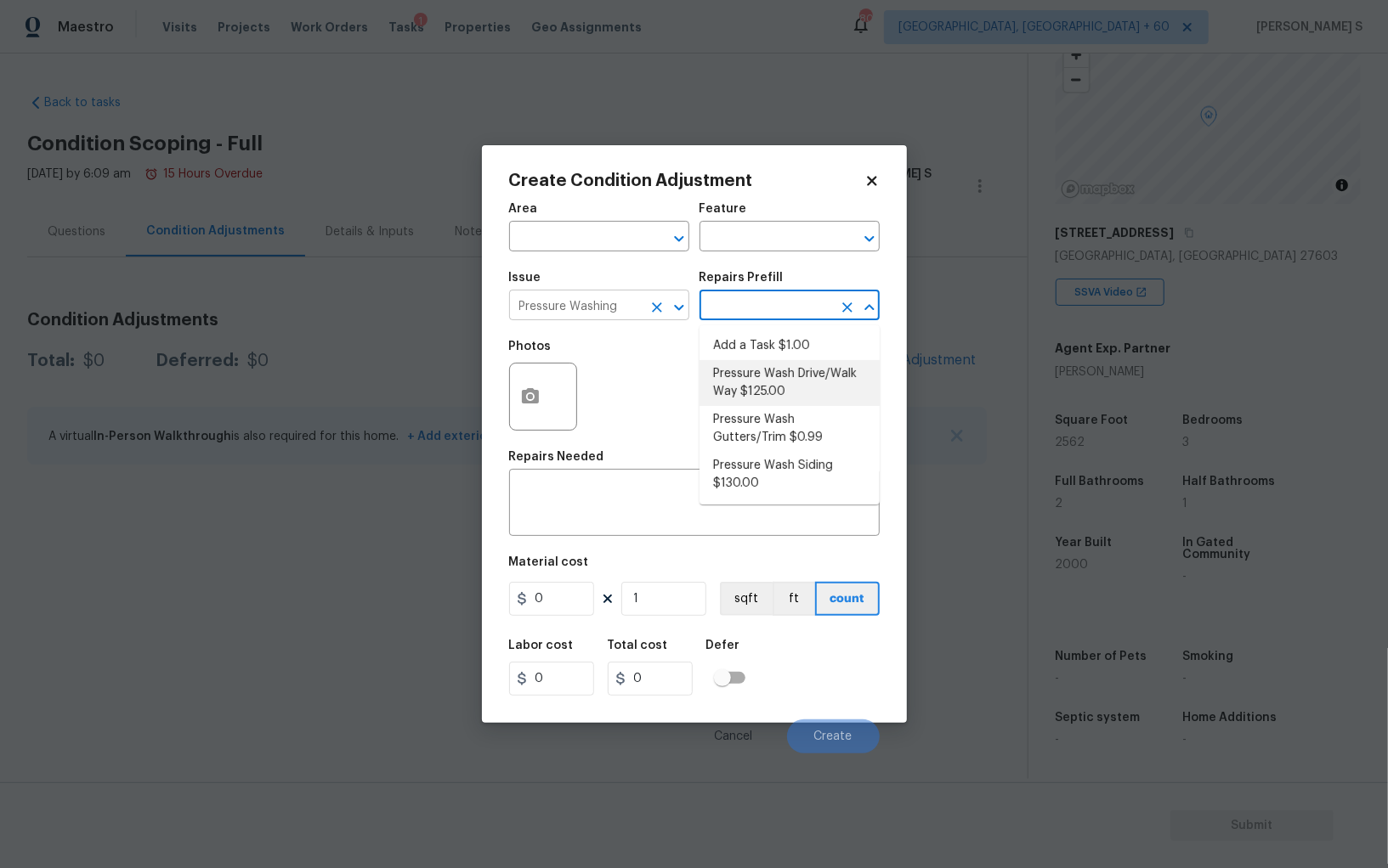
type input "Siding"
type textarea "Pressure wash the driveways/walkways as directed by the PM. Ensure that all deb…"
type input "125"
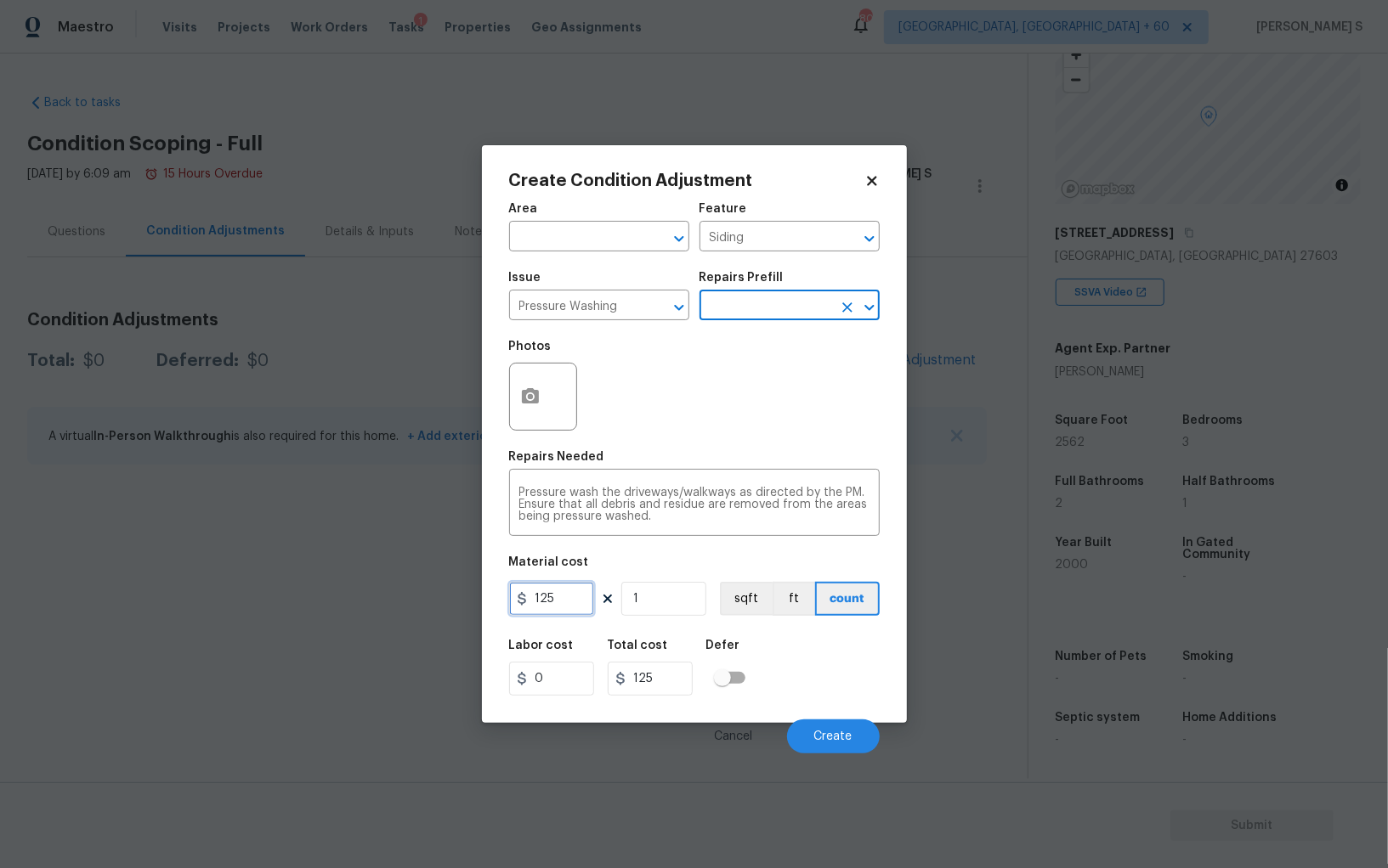
click at [567, 596] on input "125" at bounding box center [551, 598] width 85 height 34
type input "200"
drag, startPoint x: 811, startPoint y: 660, endPoint x: 892, endPoint y: 665, distance: 81.2
click at [811, 660] on div "Labor cost 0 Total cost 200 Defer" at bounding box center [694, 667] width 371 height 76
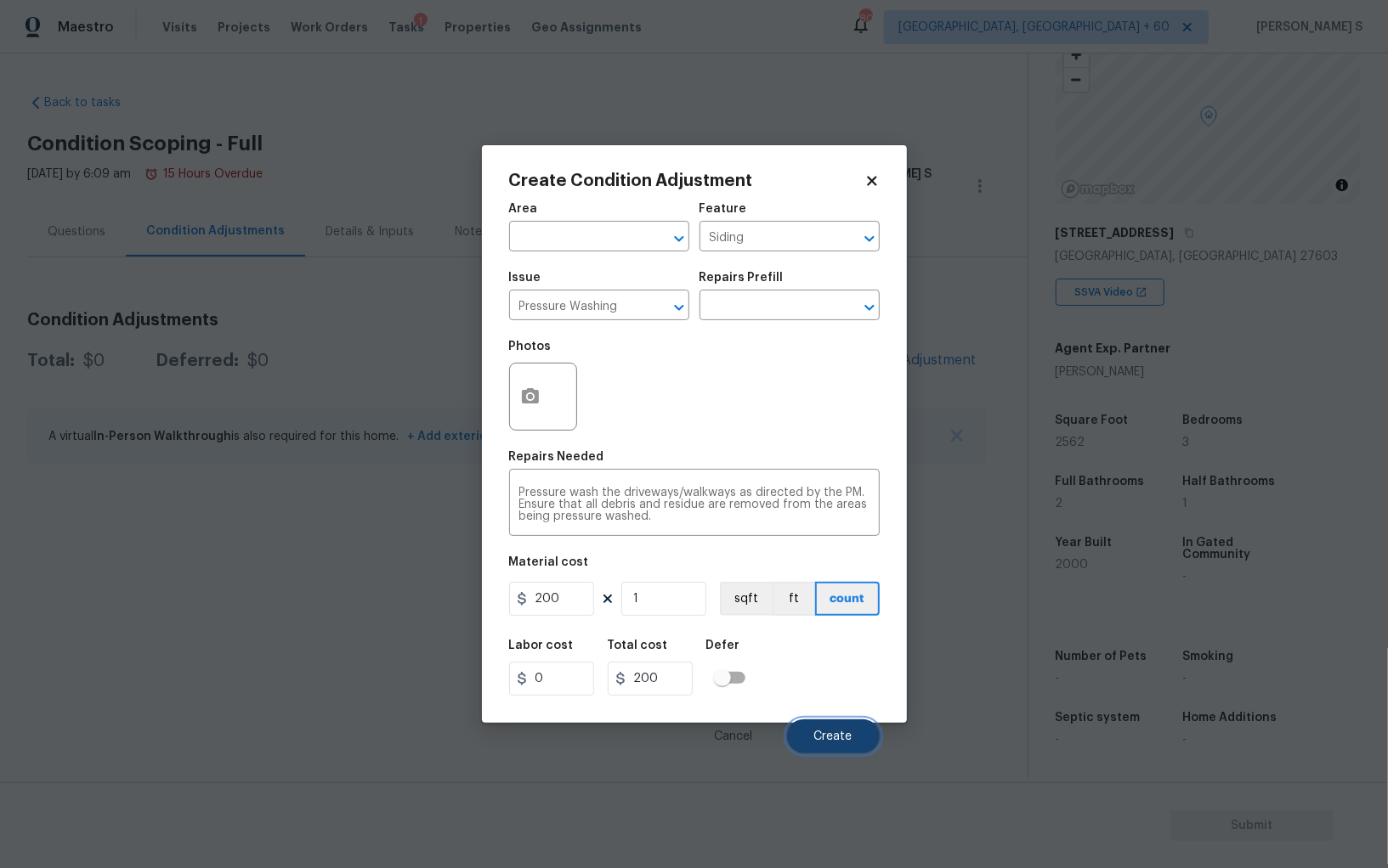
click at [854, 724] on button "Create" at bounding box center [833, 736] width 92 height 34
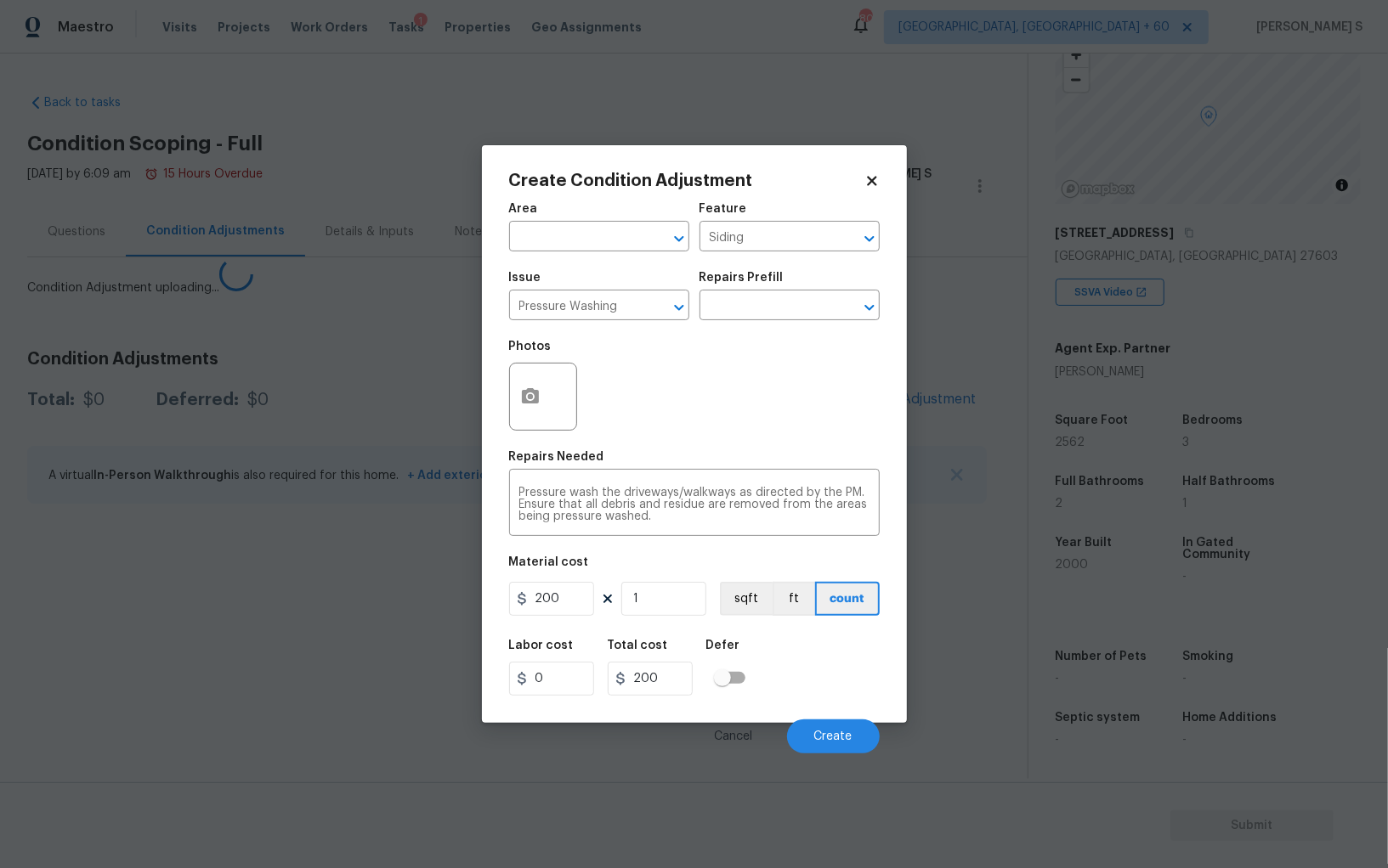
click at [325, 630] on body "Maestro Visits Projects Work Orders Tasks 1 Properties Geo Assignments 804 Albu…" at bounding box center [694, 434] width 1388 height 868
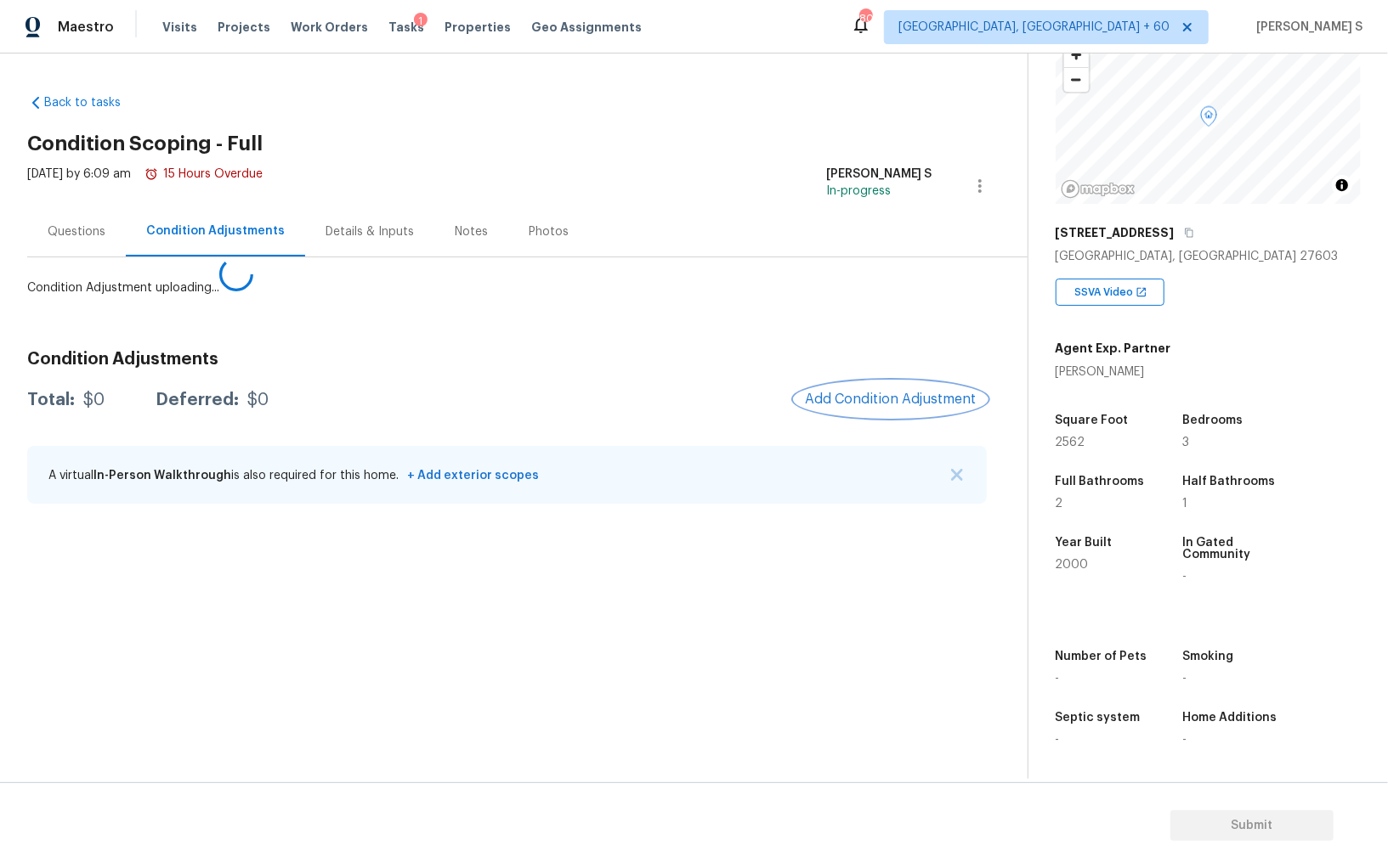
click at [918, 382] on button "Add Condition Adjustment" at bounding box center [890, 399] width 192 height 36
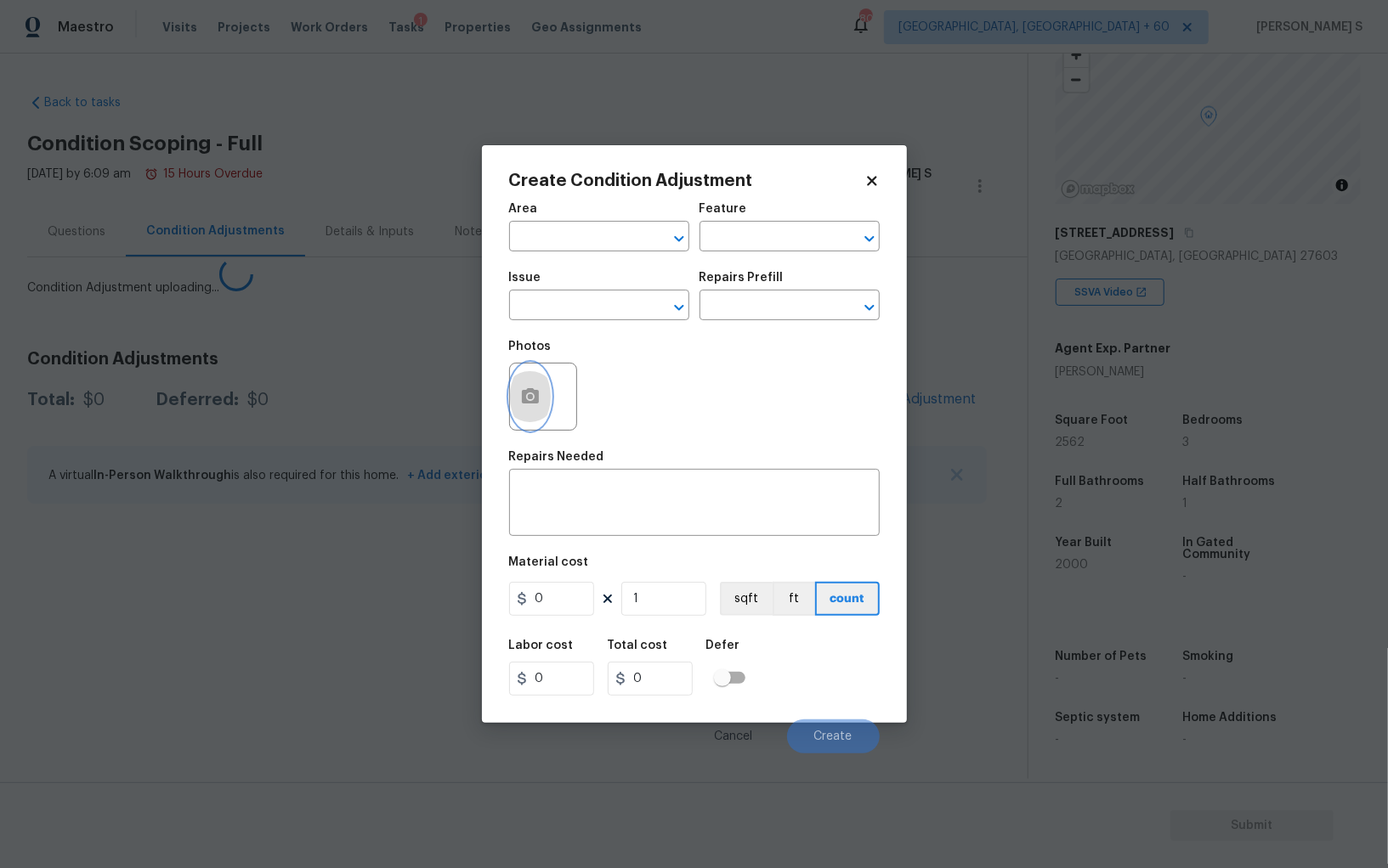
click at [538, 401] on icon "button" at bounding box center [530, 396] width 21 height 21
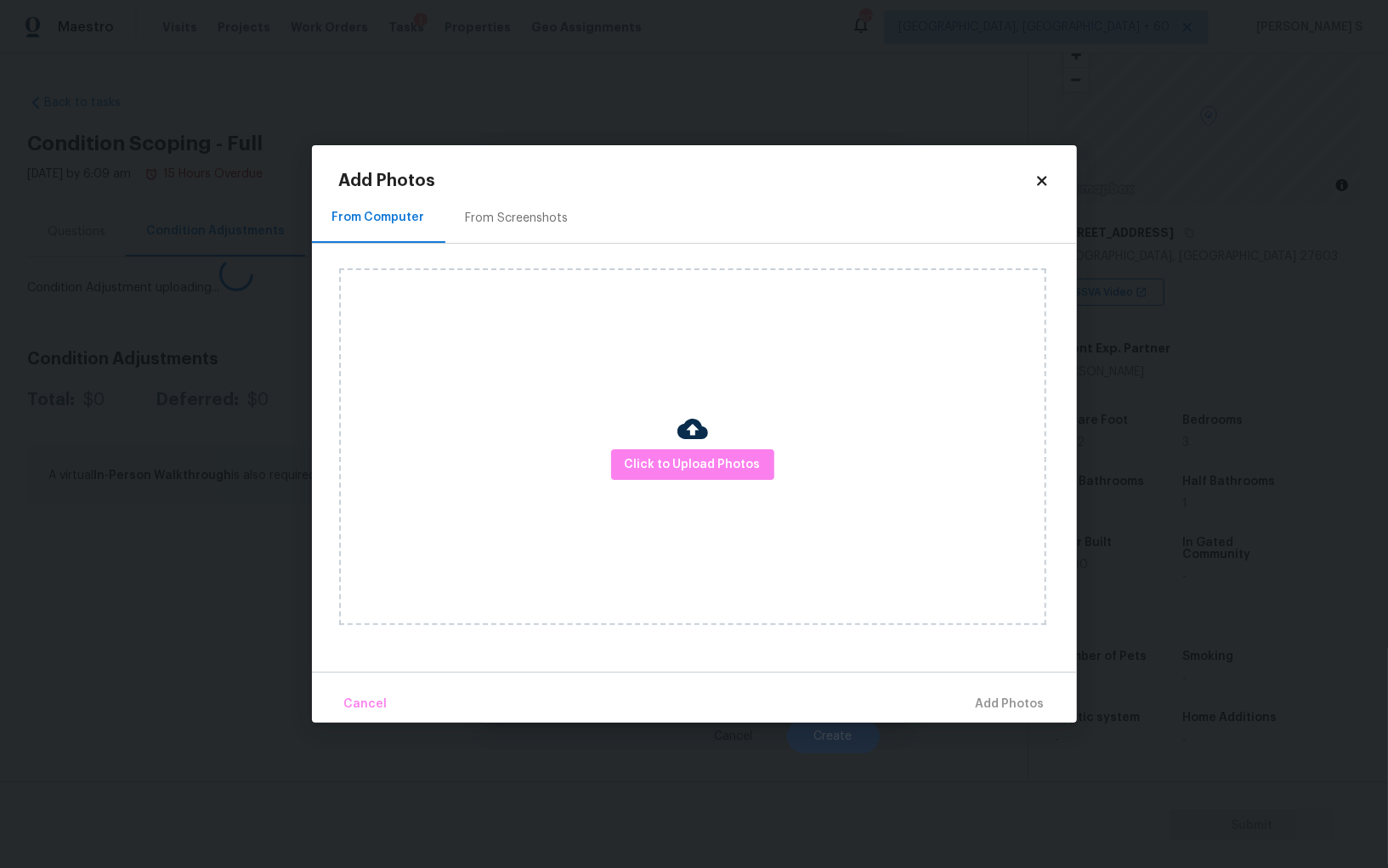
click at [511, 218] on div "From Screenshots" at bounding box center [518, 218] width 103 height 17
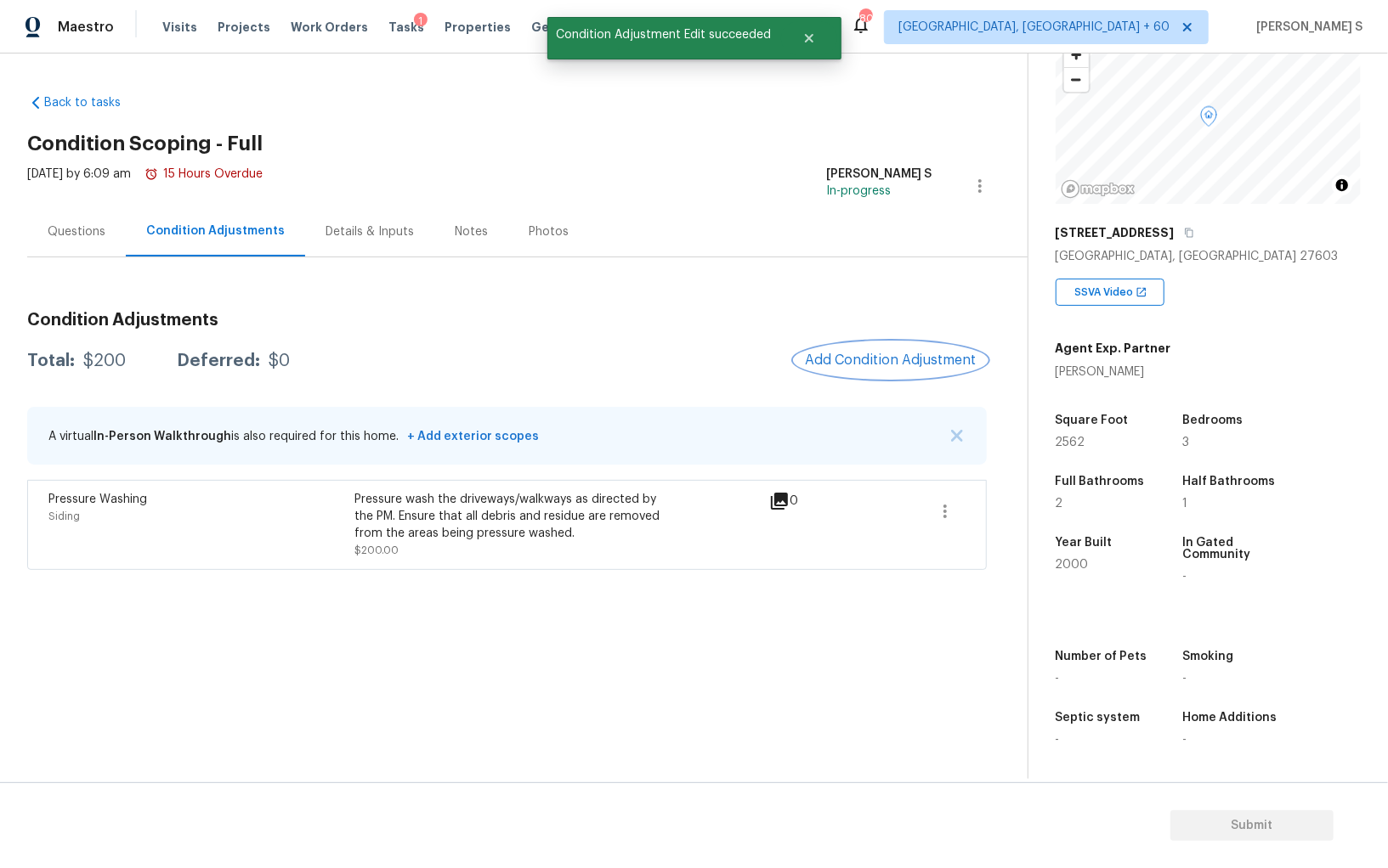
click at [871, 354] on span "Add Condition Adjustment" at bounding box center [890, 360] width 172 height 15
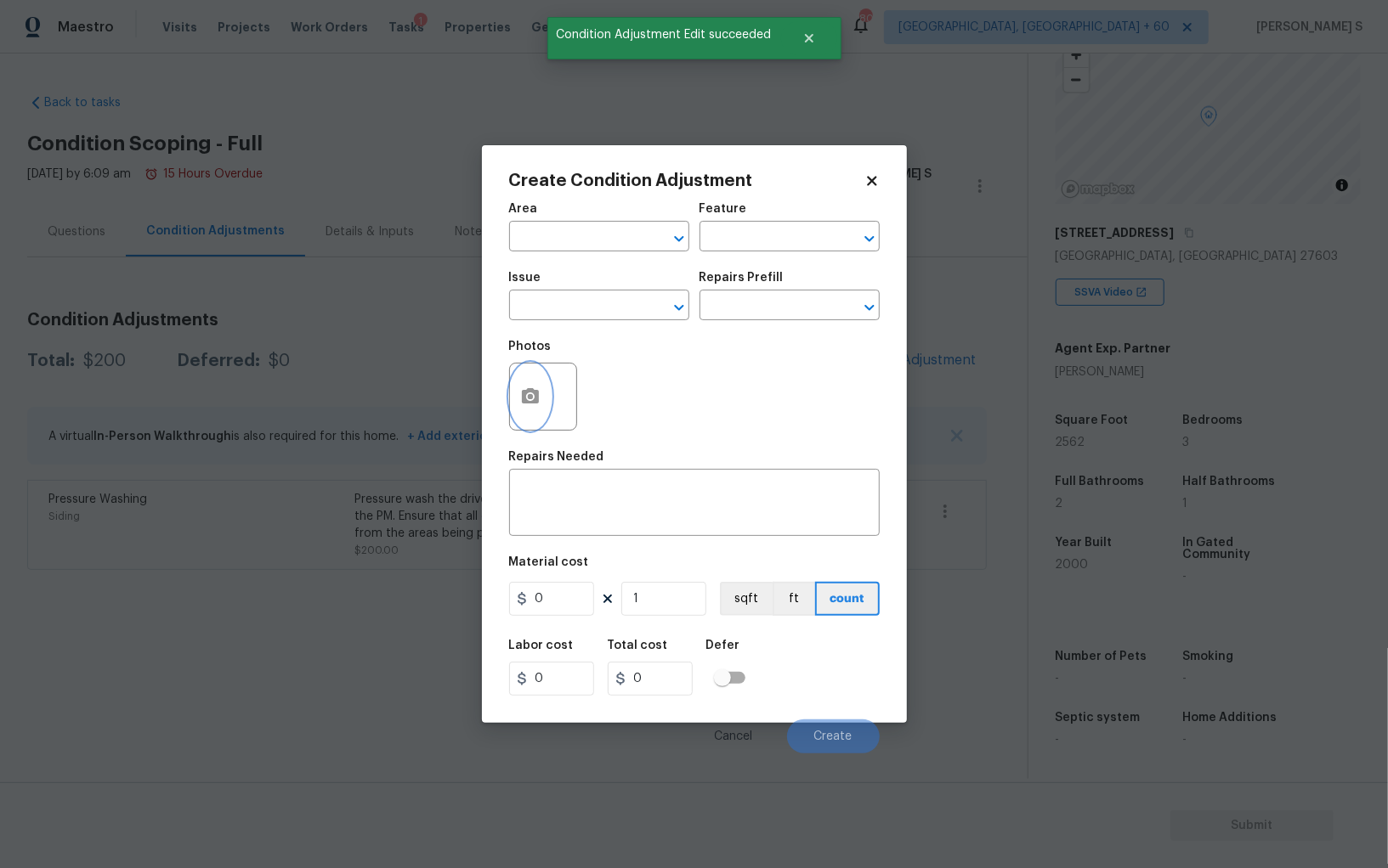
click at [520, 404] on icon "button" at bounding box center [530, 396] width 21 height 21
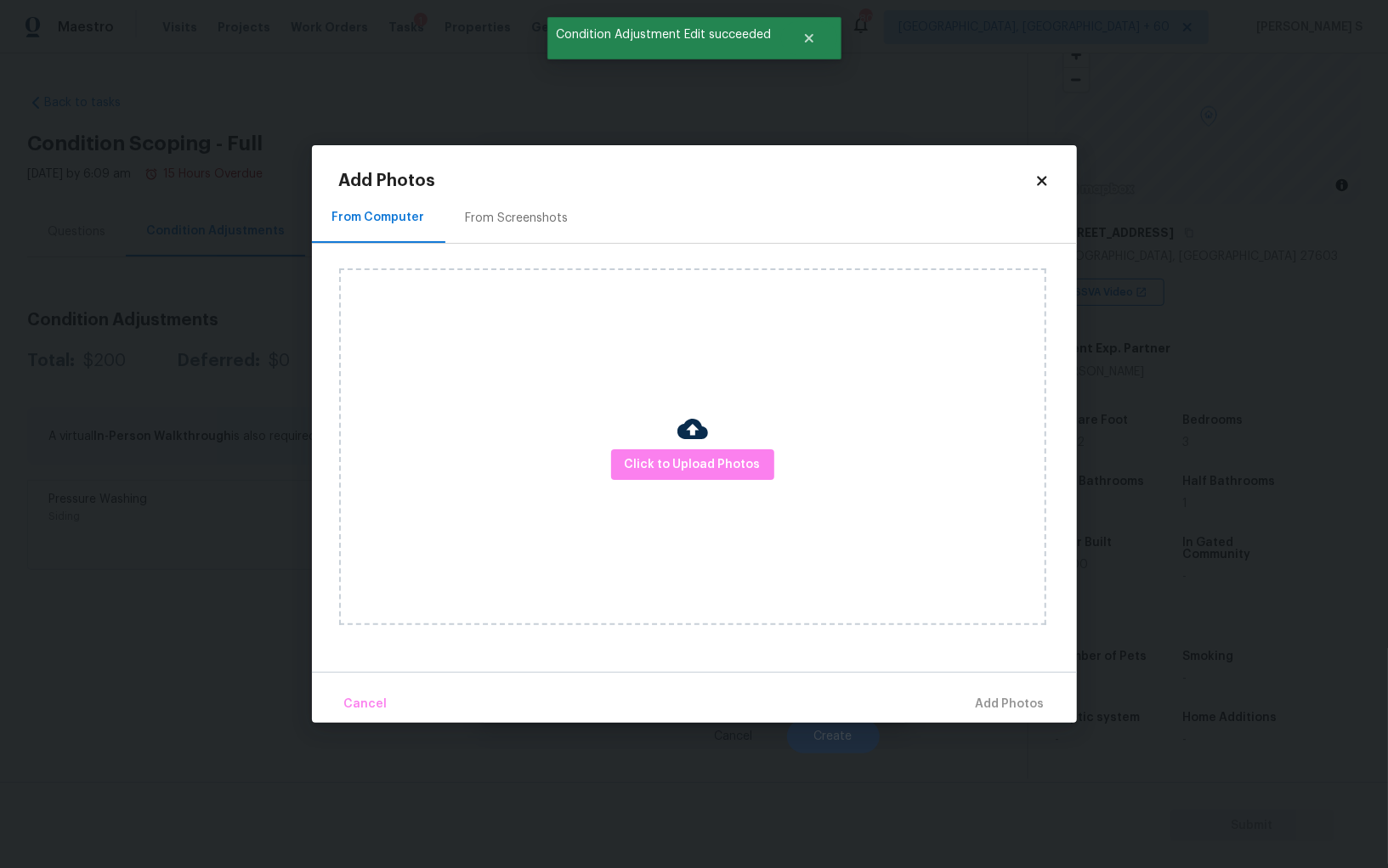
click at [513, 207] on div "From Screenshots" at bounding box center [517, 218] width 144 height 51
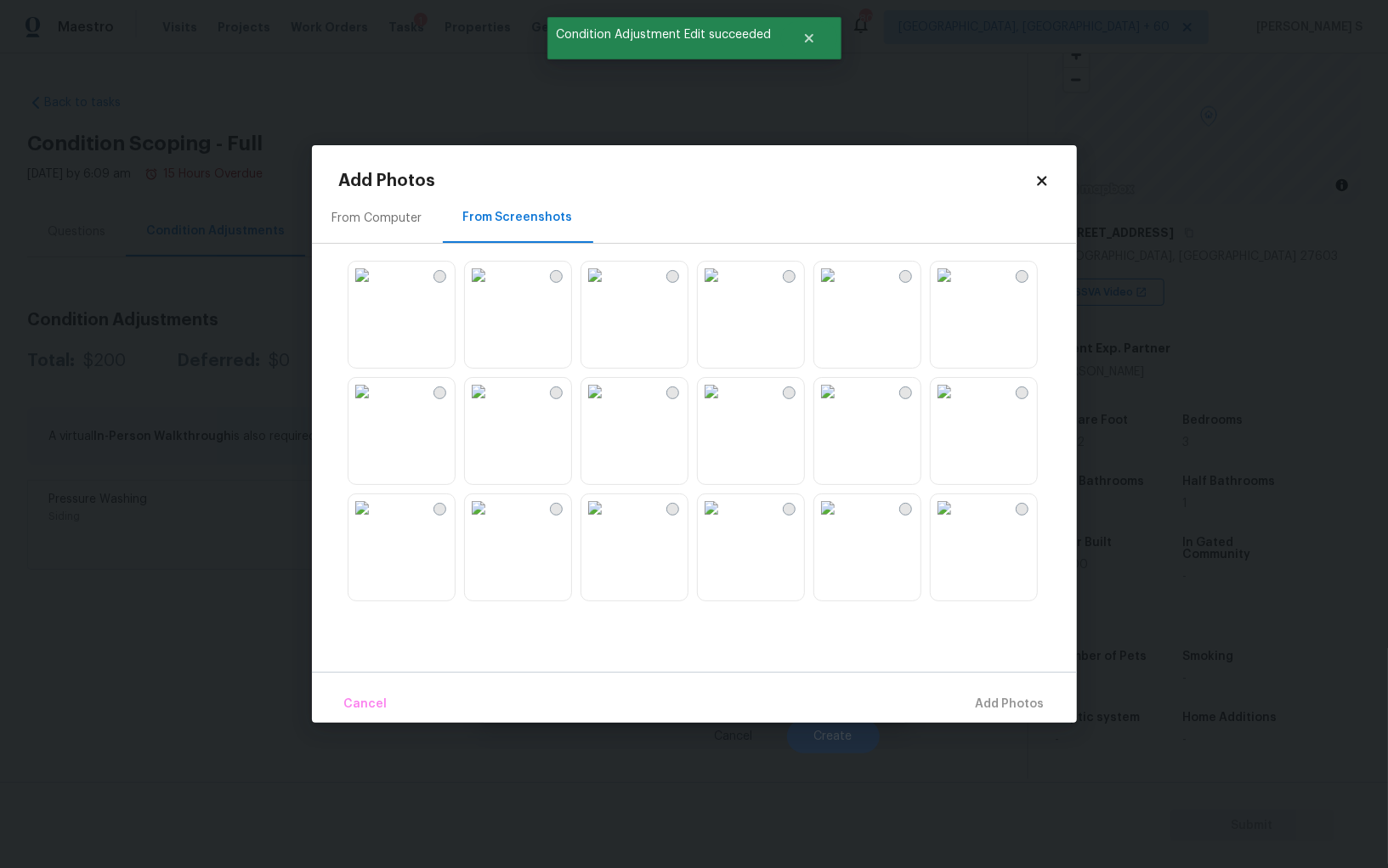
click at [609, 405] on img at bounding box center [594, 390] width 27 height 27
click at [609, 521] on img at bounding box center [594, 507] width 27 height 27
click at [725, 521] on img at bounding box center [711, 507] width 27 height 27
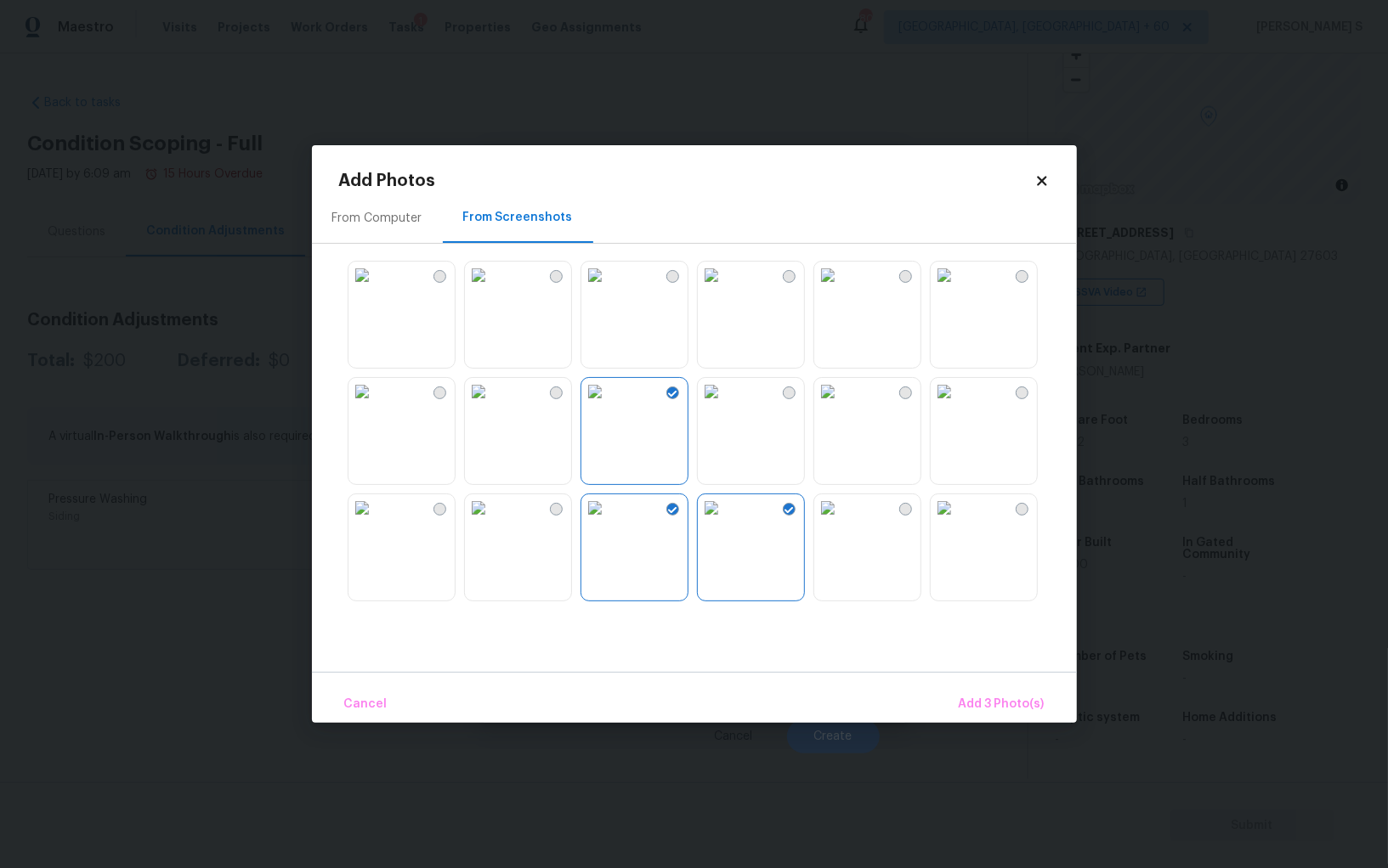
click at [814, 521] on img at bounding box center [827, 507] width 27 height 27
click at [958, 521] on img at bounding box center [944, 507] width 27 height 27
click at [492, 405] on img at bounding box center [478, 390] width 27 height 27
click at [376, 521] on img at bounding box center [361, 507] width 27 height 27
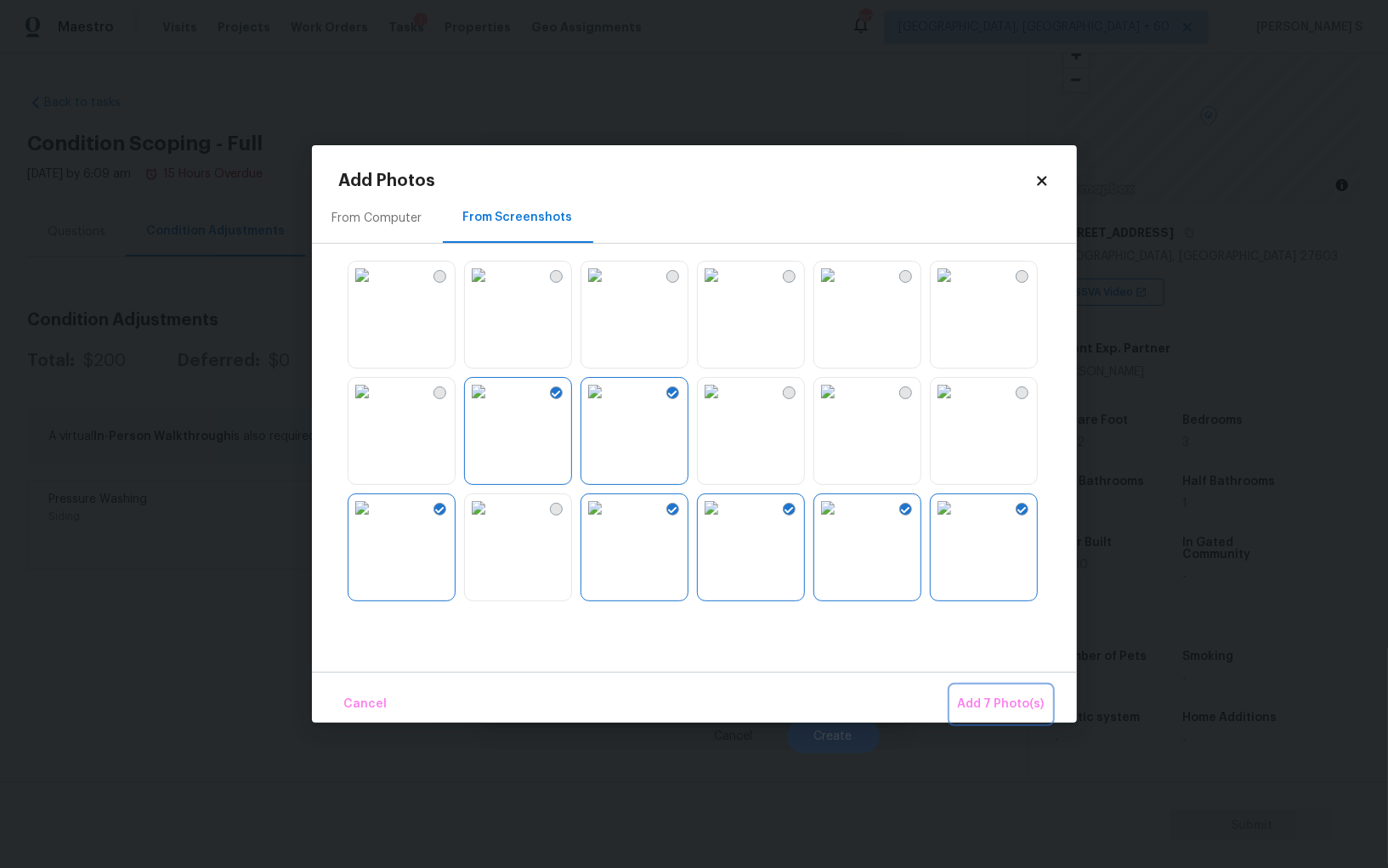
click at [1021, 700] on span "Add 7 Photo(s)" at bounding box center [1000, 704] width 86 height 21
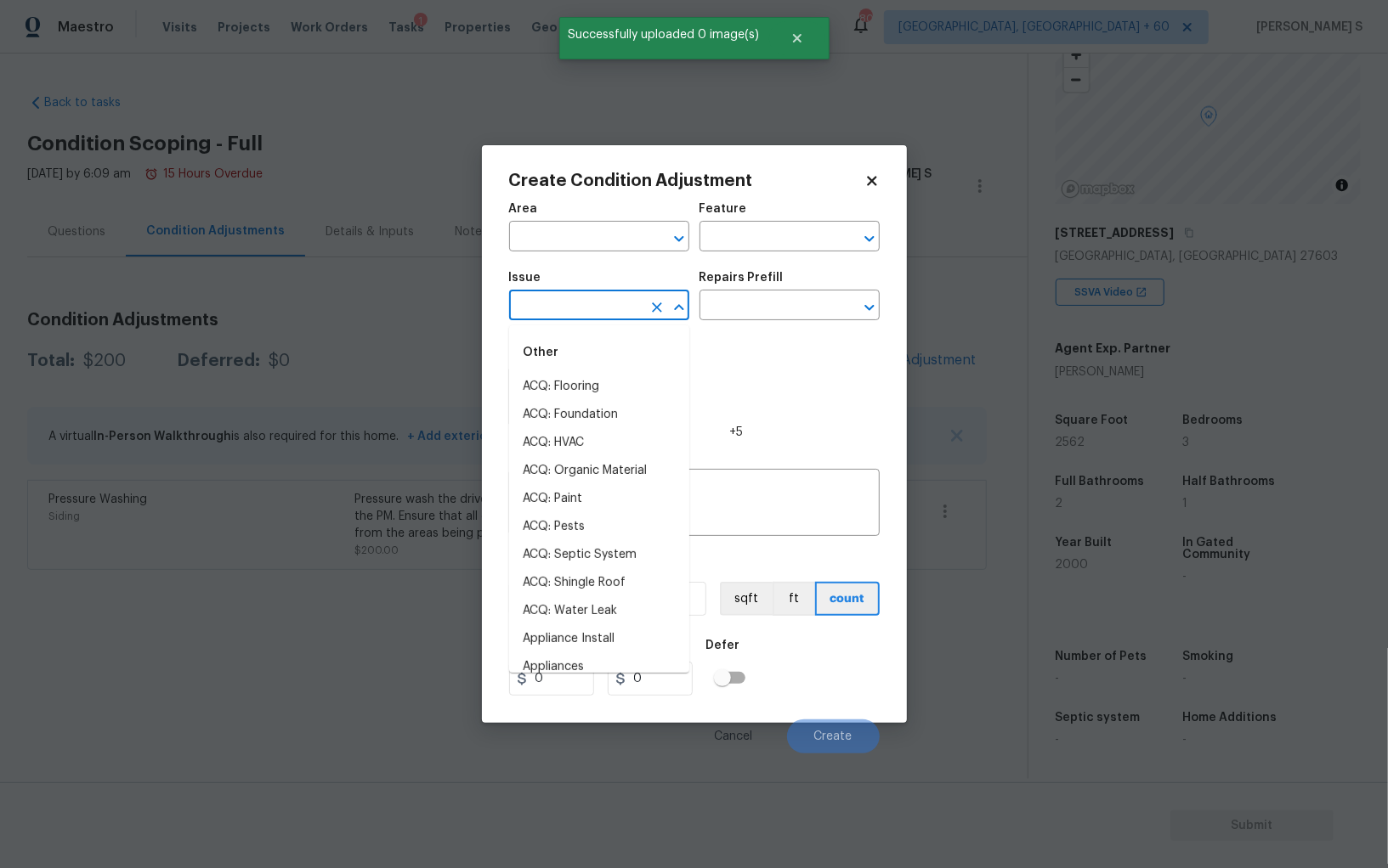
click at [564, 301] on input "text" at bounding box center [575, 307] width 133 height 27
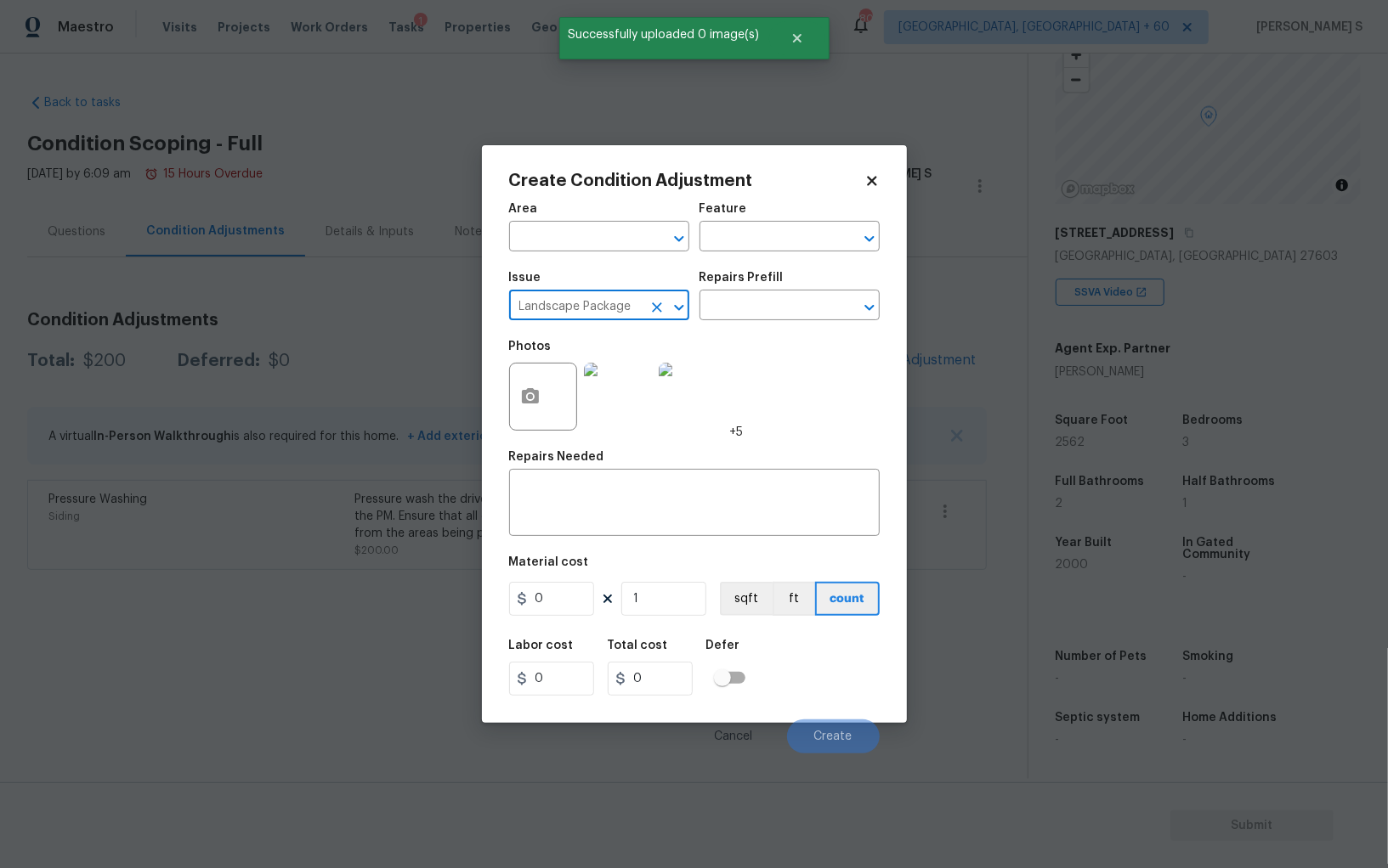
type input "Landscape Package"
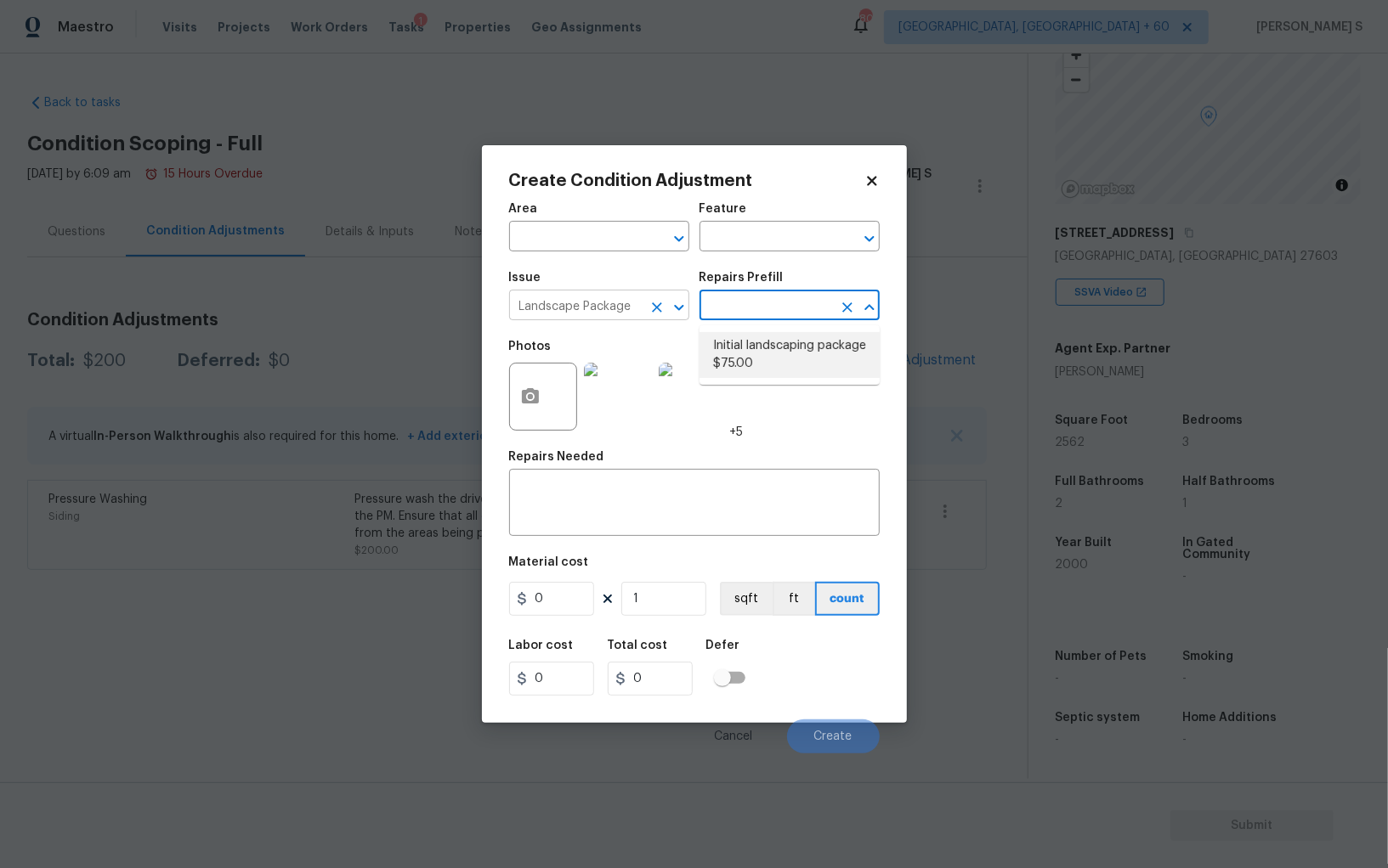
type input "Home Readiness Packages"
type textarea "Mowing of grass up to 6" in height. Mow, edge along driveways & sidewalks, trim…"
type input "75"
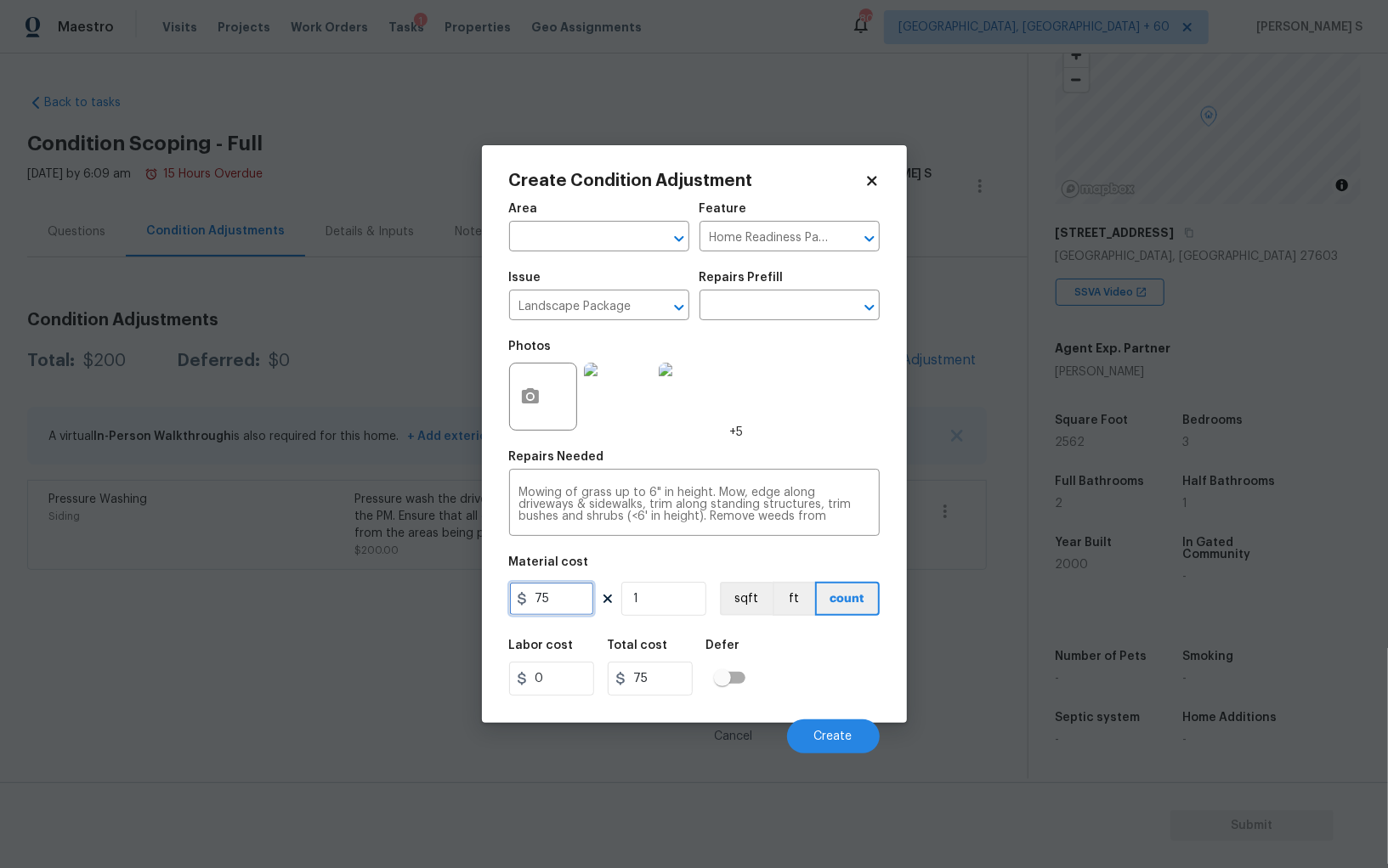
click at [559, 589] on input "75" at bounding box center [551, 598] width 85 height 34
type input "300"
click at [800, 645] on div "Labor cost 0 Total cost 300 Defer" at bounding box center [694, 667] width 371 height 76
click at [834, 730] on button "Create" at bounding box center [833, 736] width 92 height 34
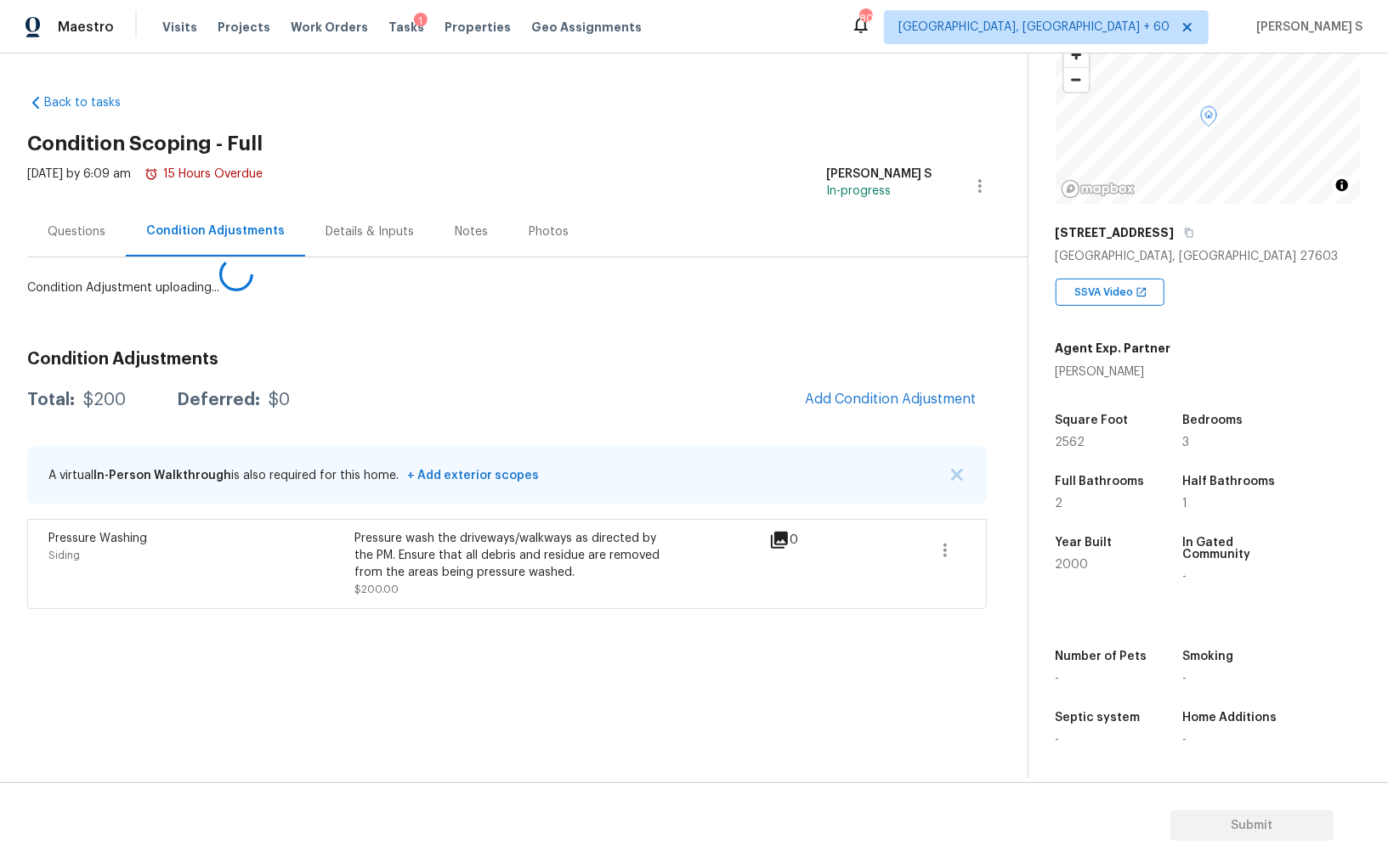
click at [170, 611] on body "Maestro Visits Projects Work Orders Tasks 1 Properties Geo Assignments 804 Albu…" at bounding box center [694, 434] width 1388 height 868
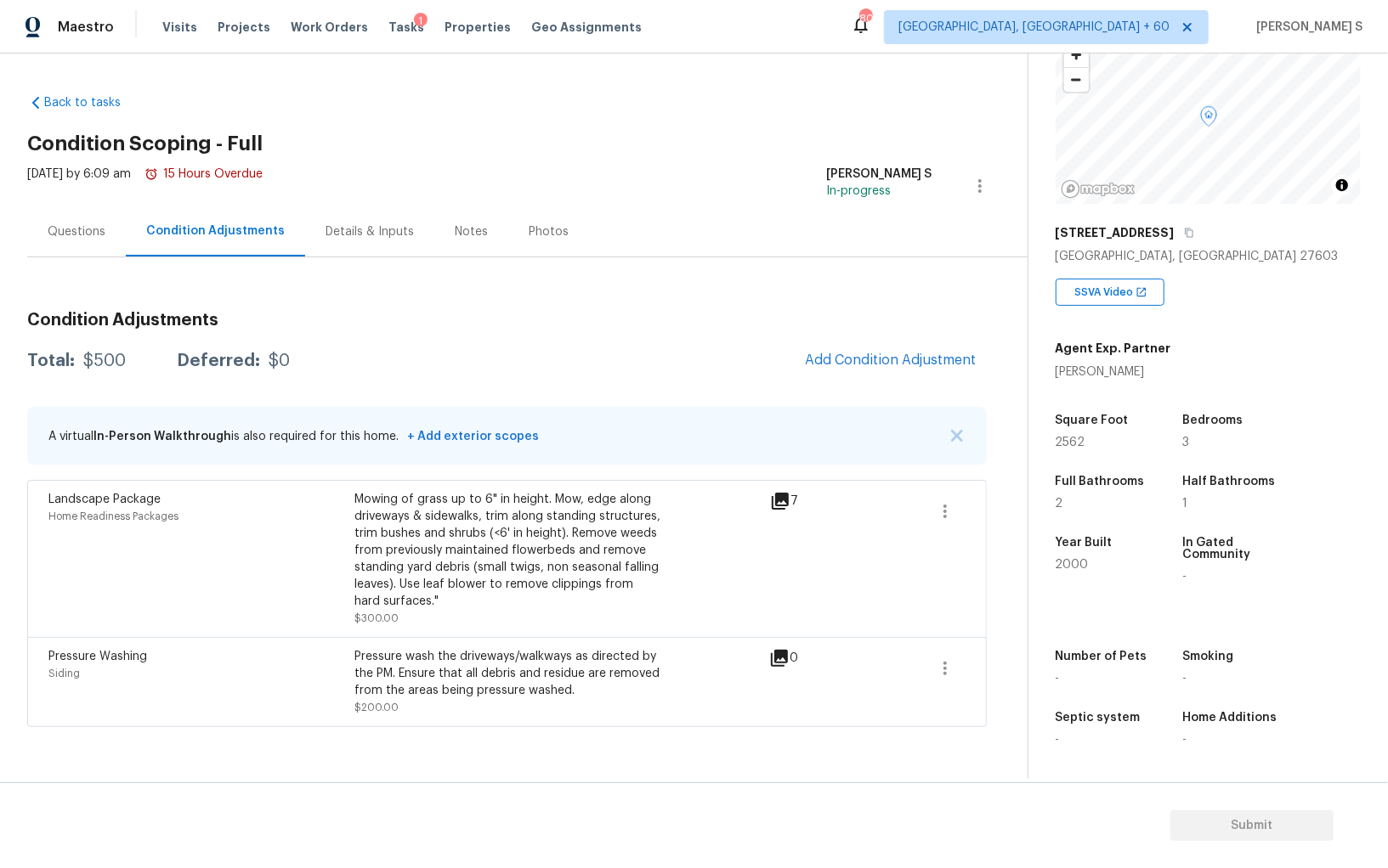
click at [89, 231] on div "Questions" at bounding box center [76, 231] width 58 height 17
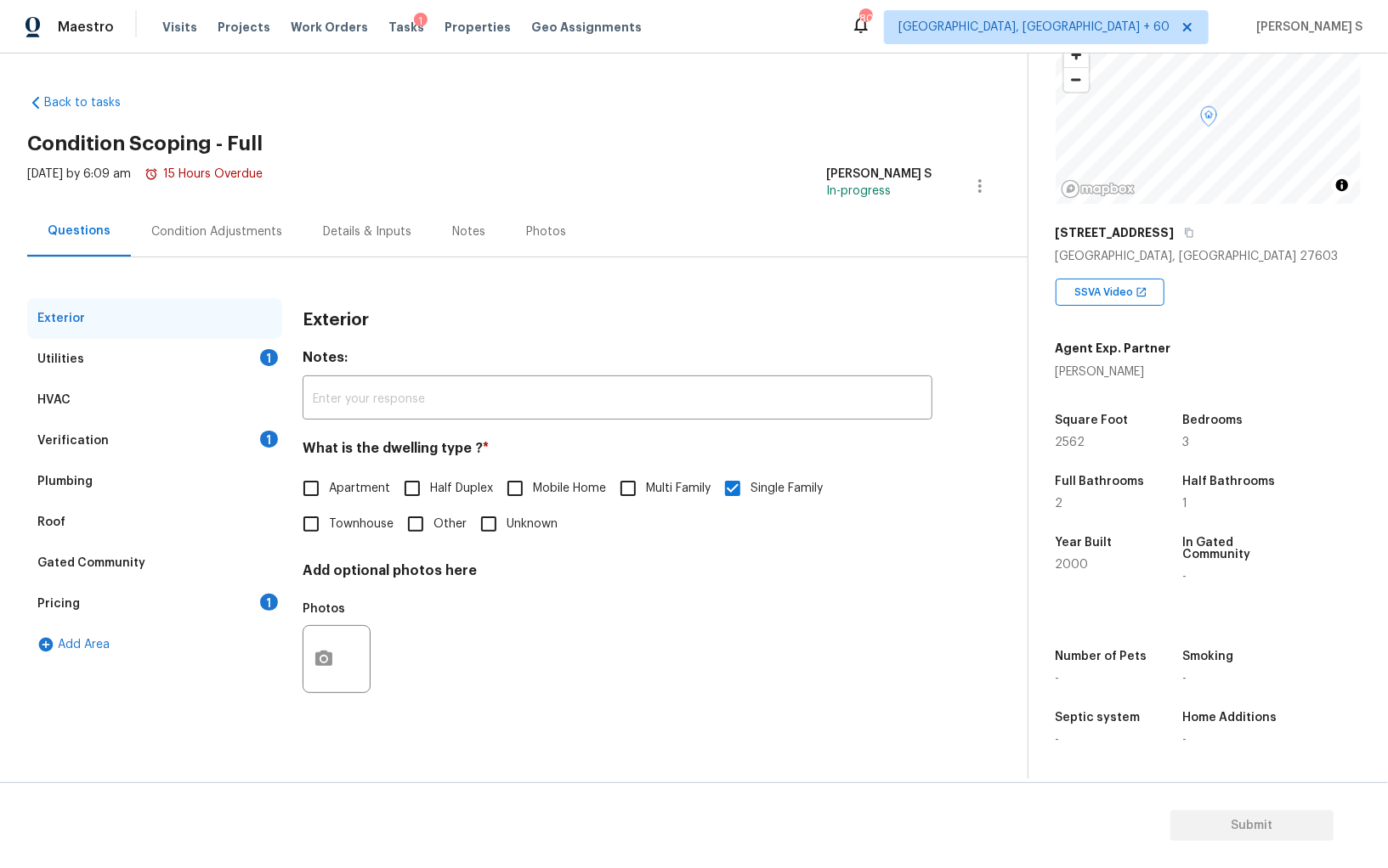
click at [162, 592] on div "Pricing 1" at bounding box center [154, 603] width 255 height 41
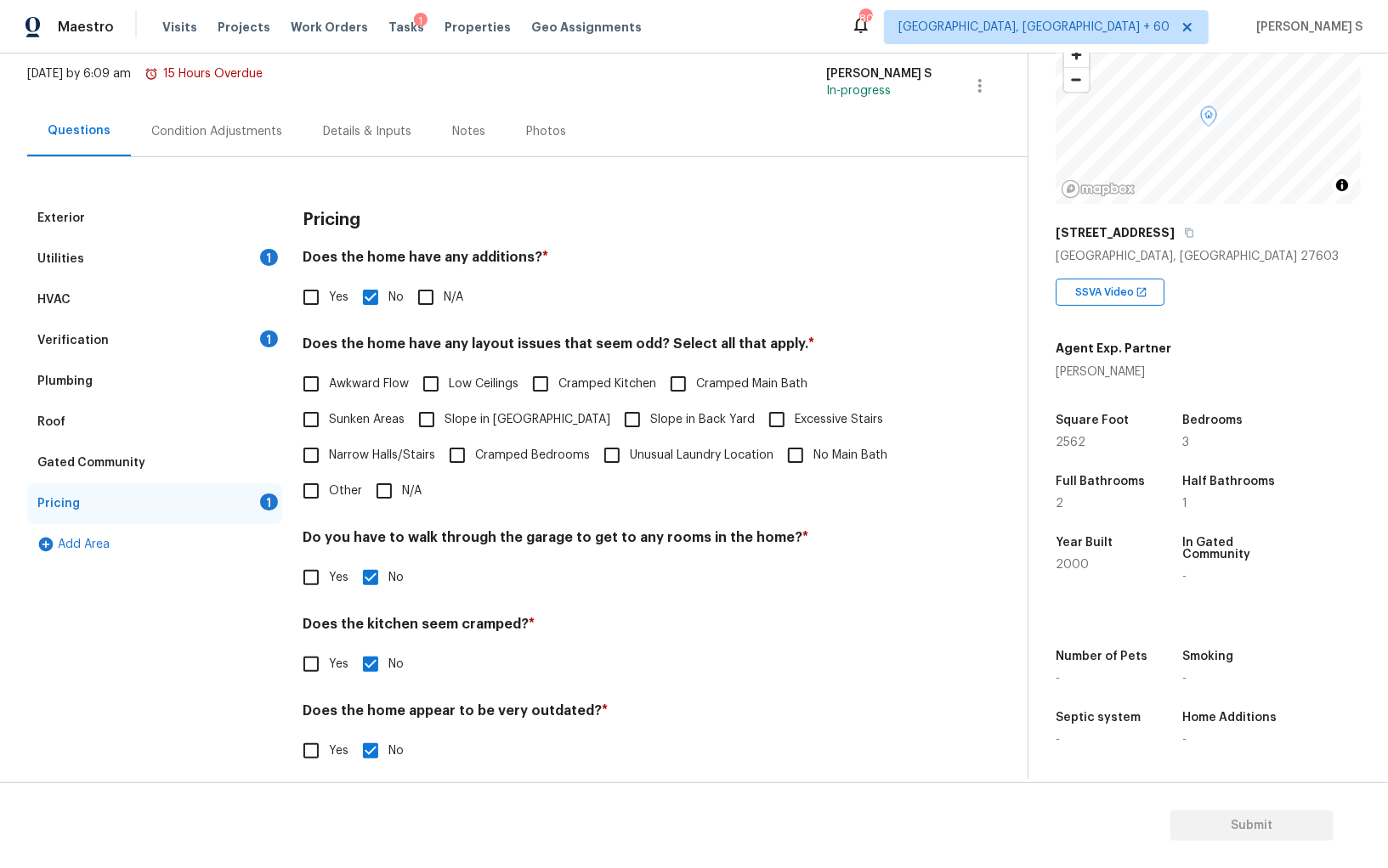
scroll to position [115, 0]
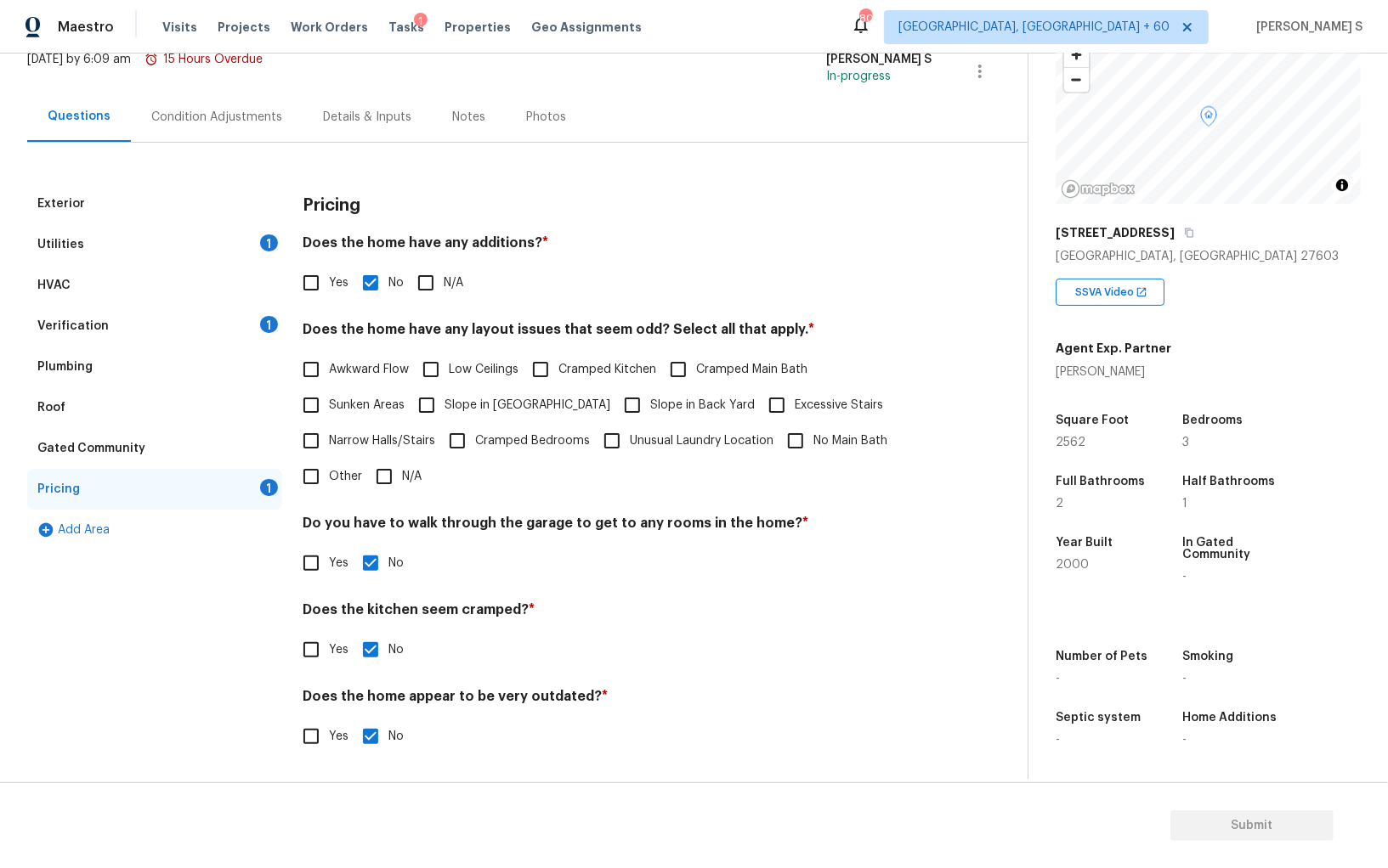
click at [436, 399] on input "Slope in Front Yard" at bounding box center [426, 405] width 36 height 36
checkbox input "true"
click at [650, 399] on span "Slope in Back Yard" at bounding box center [702, 407] width 104 height 18
click at [615, 399] on input "Slope in Back Yard" at bounding box center [633, 407] width 36 height 36
checkbox input "true"
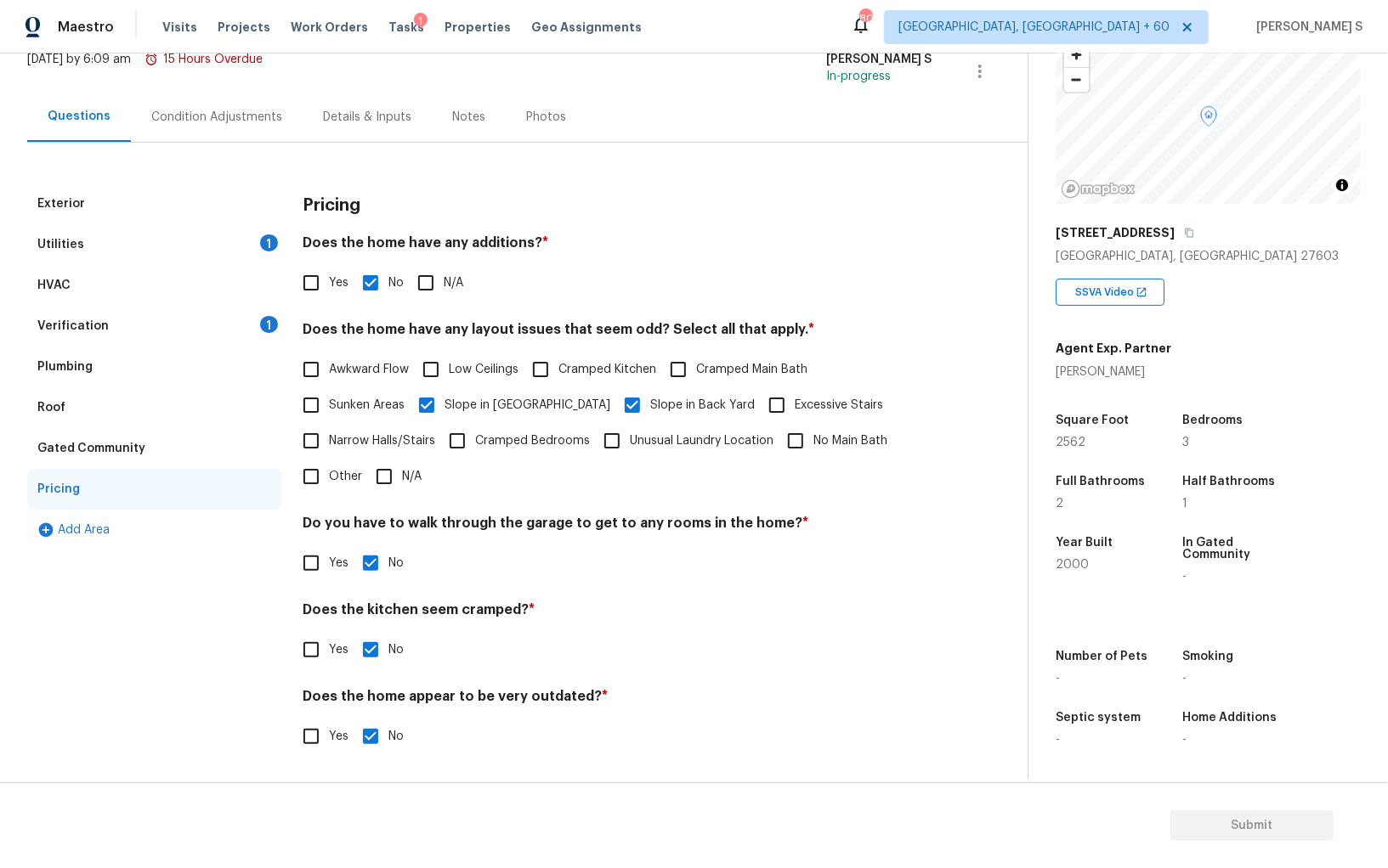
click at [232, 247] on div "Utilities 1" at bounding box center [154, 244] width 255 height 41
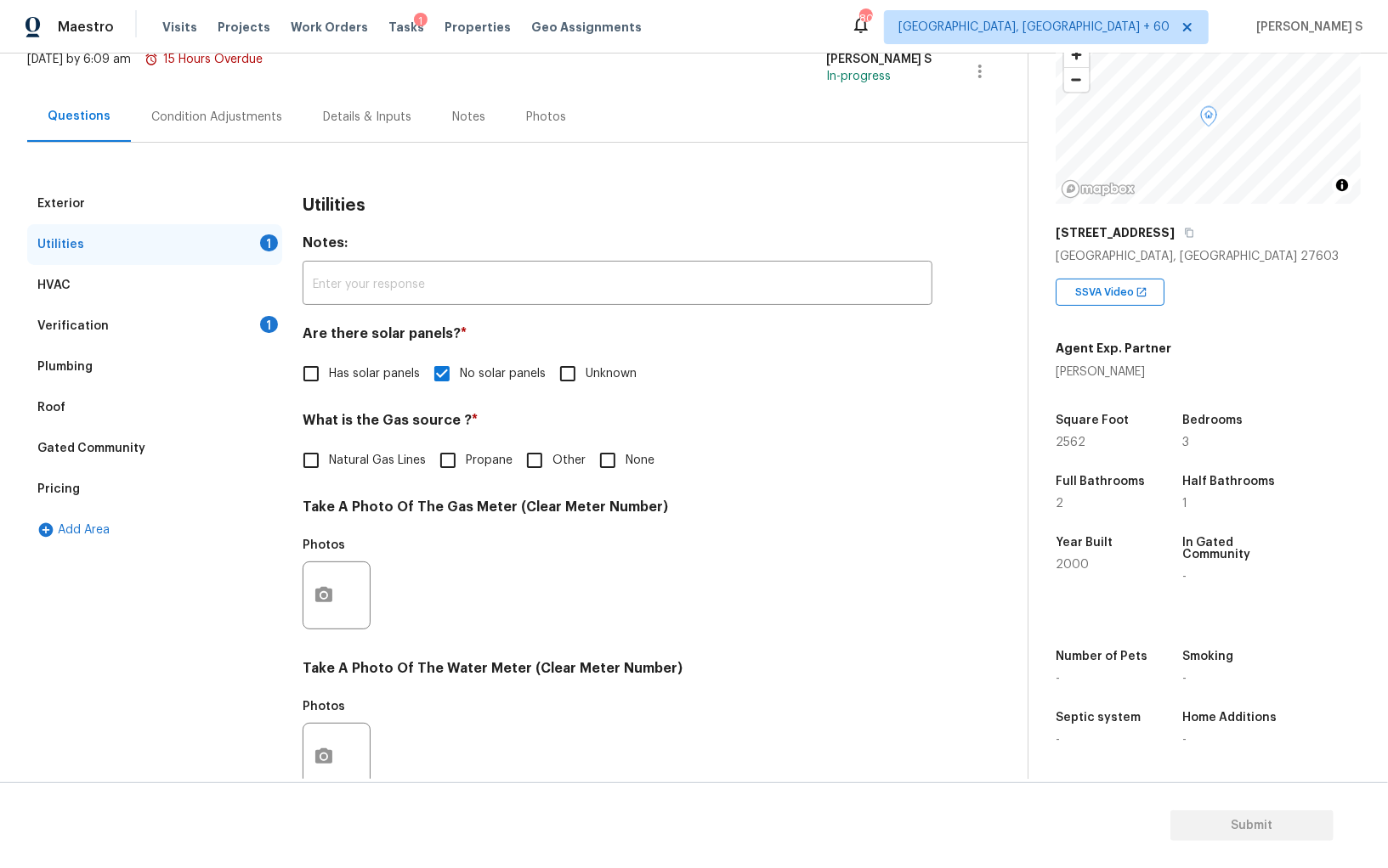
scroll to position [139, 0]
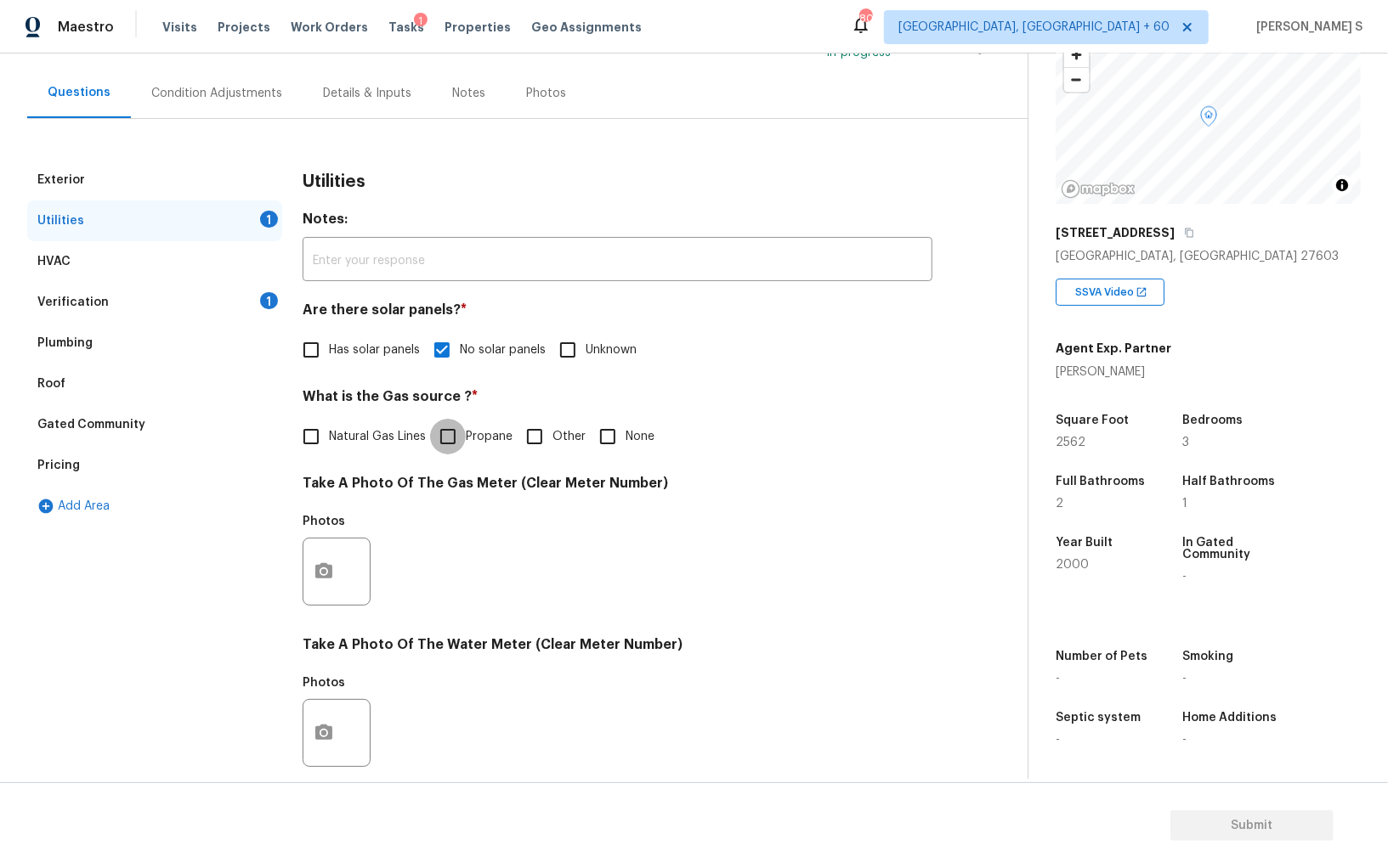
click at [459, 434] on input "Propane" at bounding box center [448, 437] width 36 height 36
checkbox input "true"
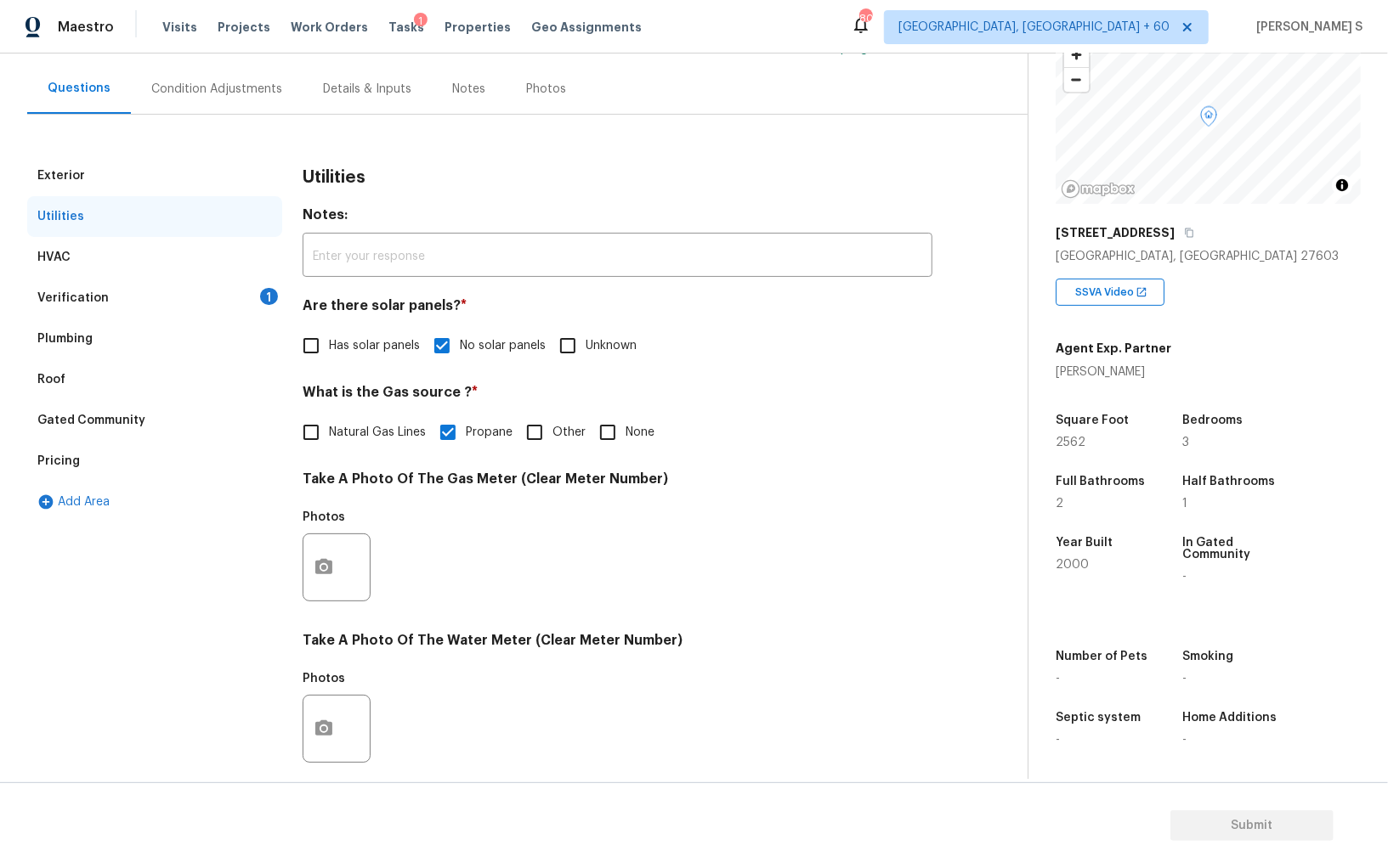
click at [161, 291] on div "Verification 1" at bounding box center [154, 297] width 255 height 41
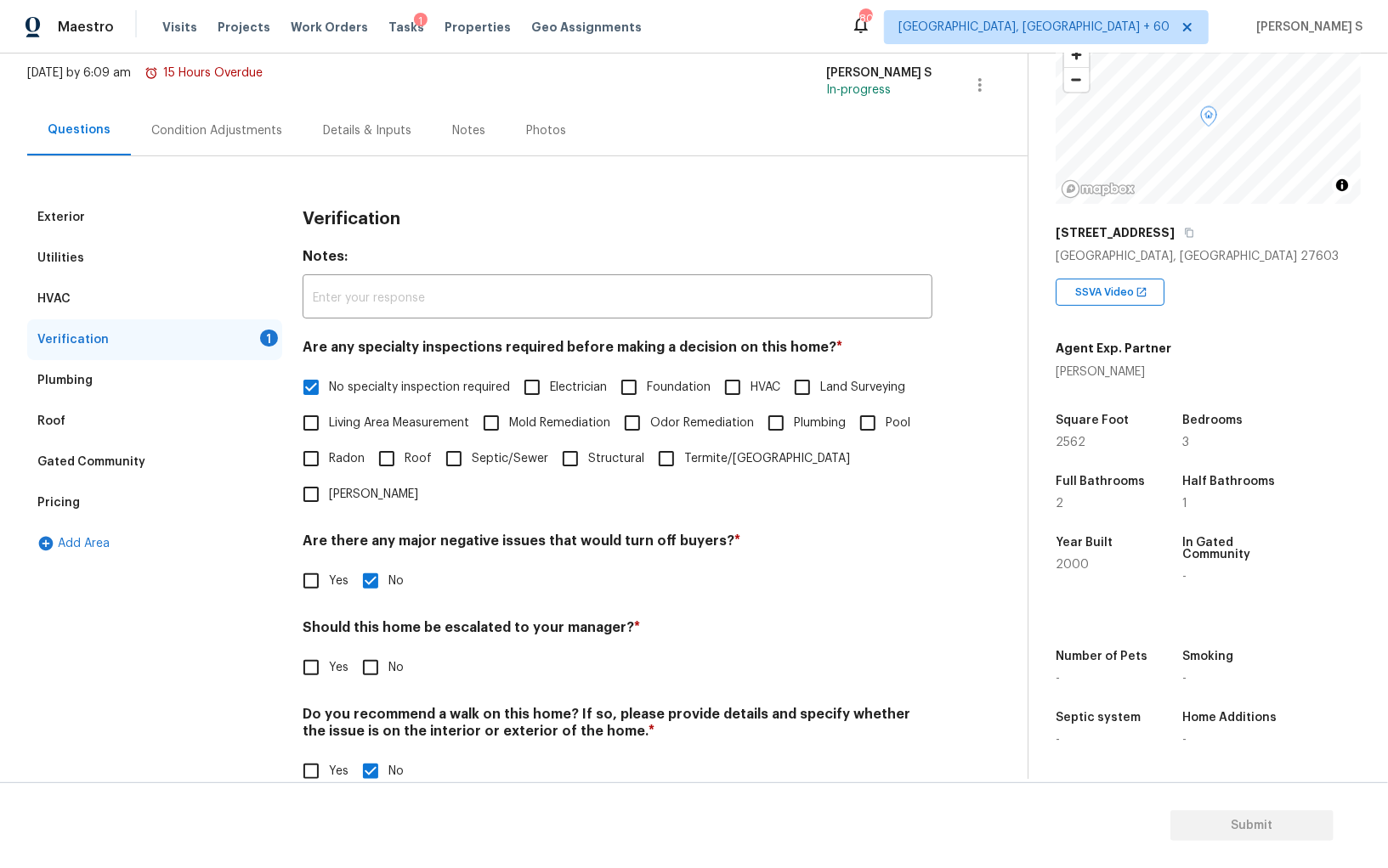
scroll to position [0, 0]
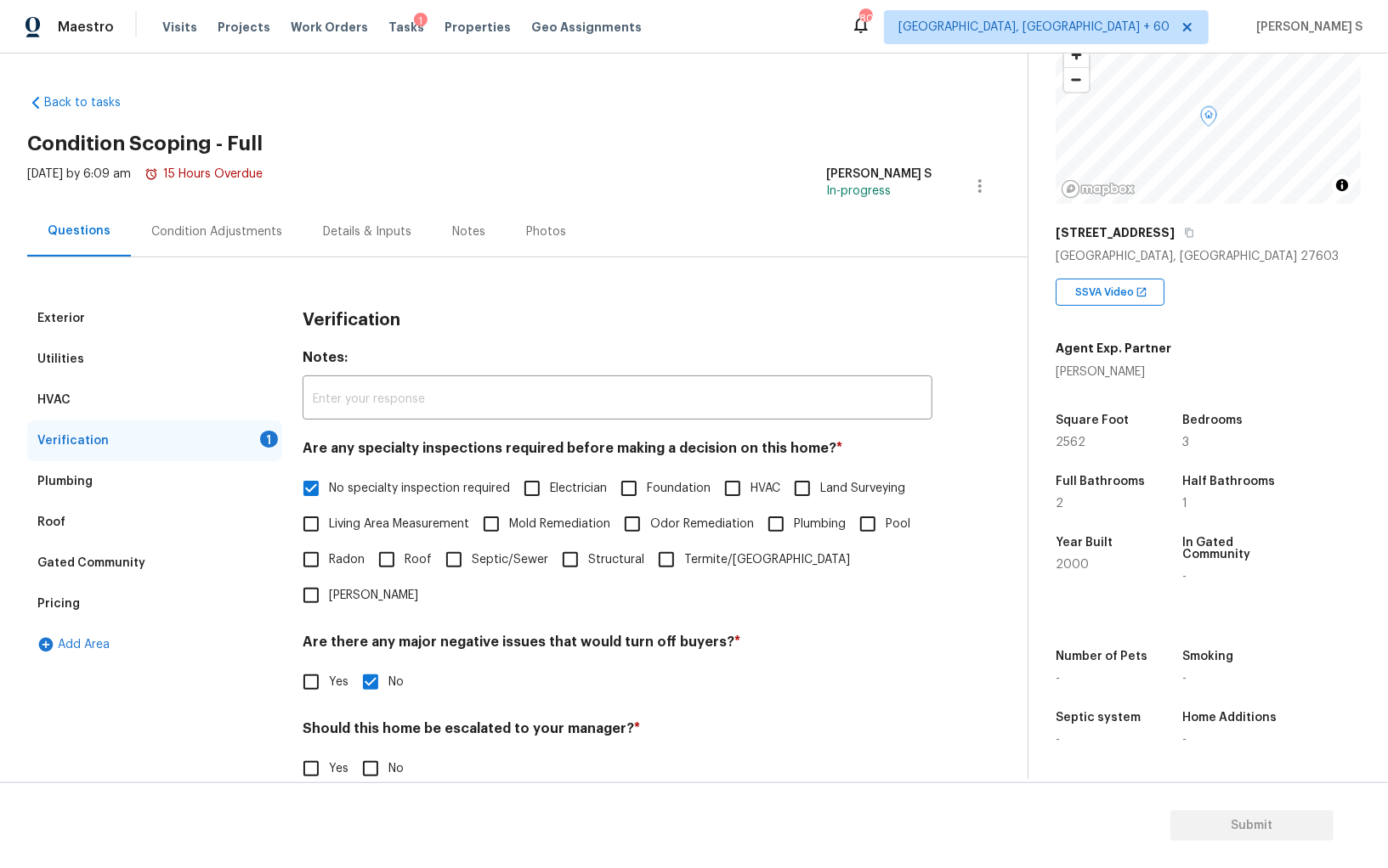
click at [204, 225] on div "Condition Adjustments" at bounding box center [217, 231] width 131 height 17
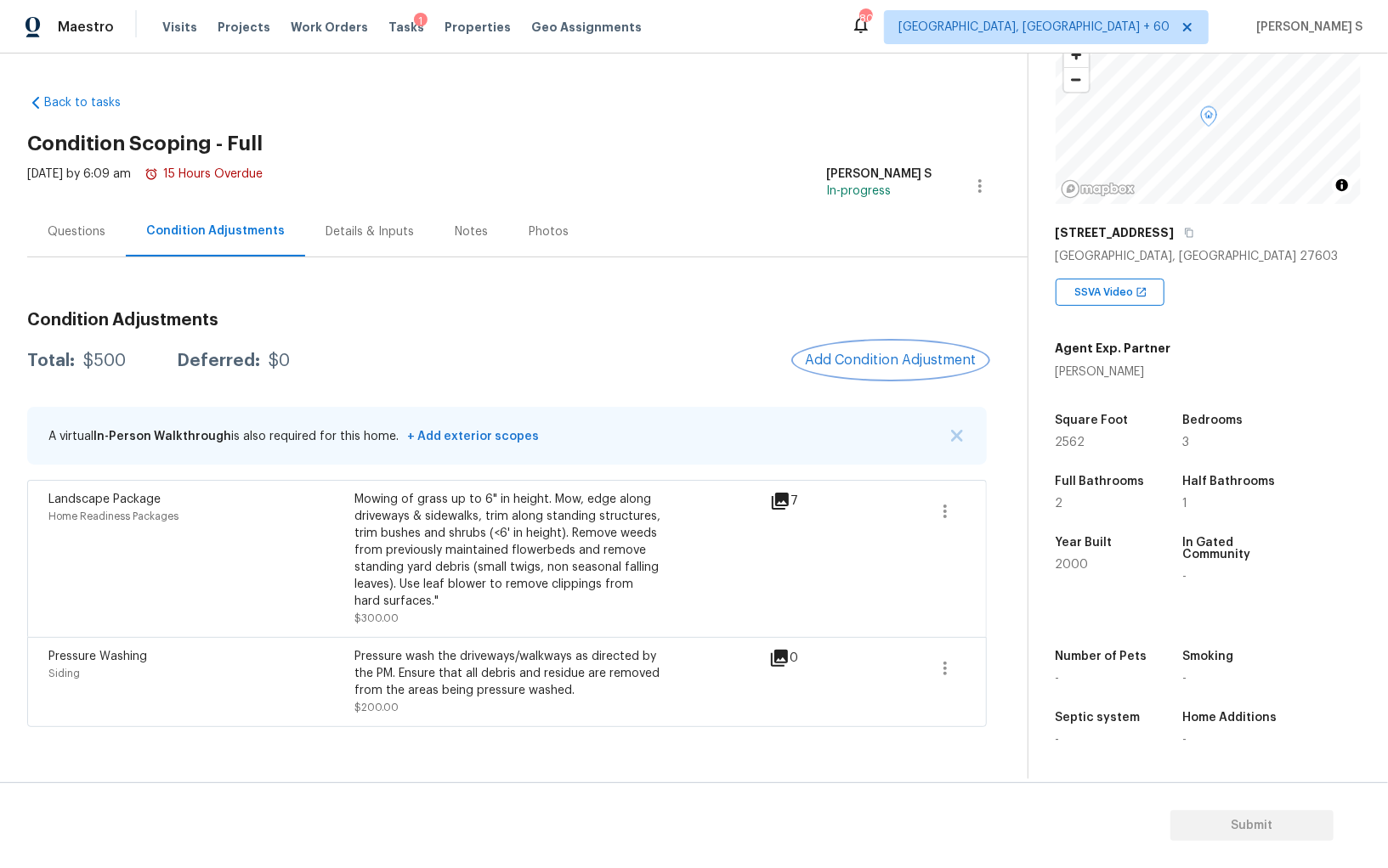
click at [859, 360] on span "Add Condition Adjustment" at bounding box center [890, 360] width 172 height 15
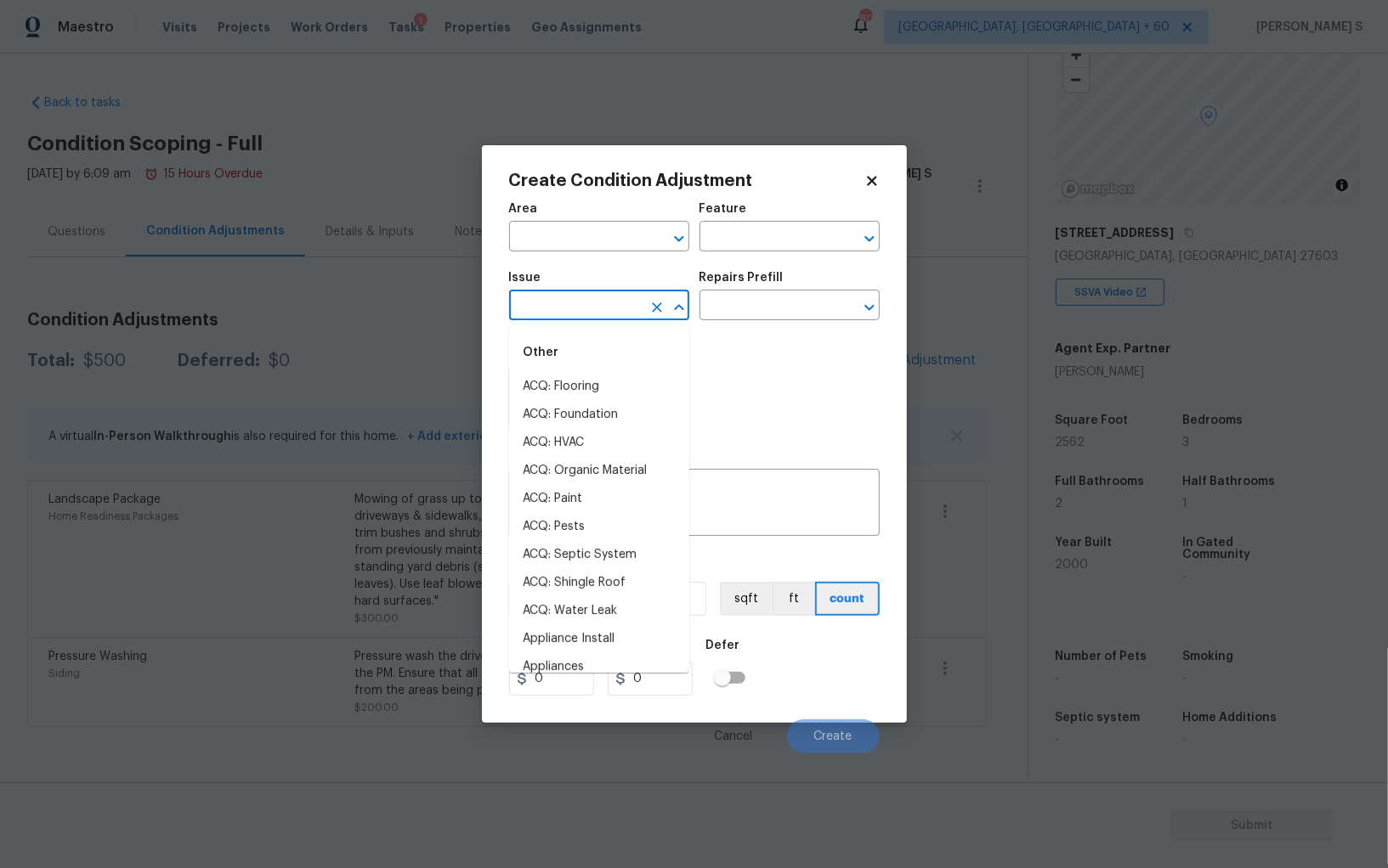
click at [595, 312] on input "text" at bounding box center [575, 307] width 133 height 27
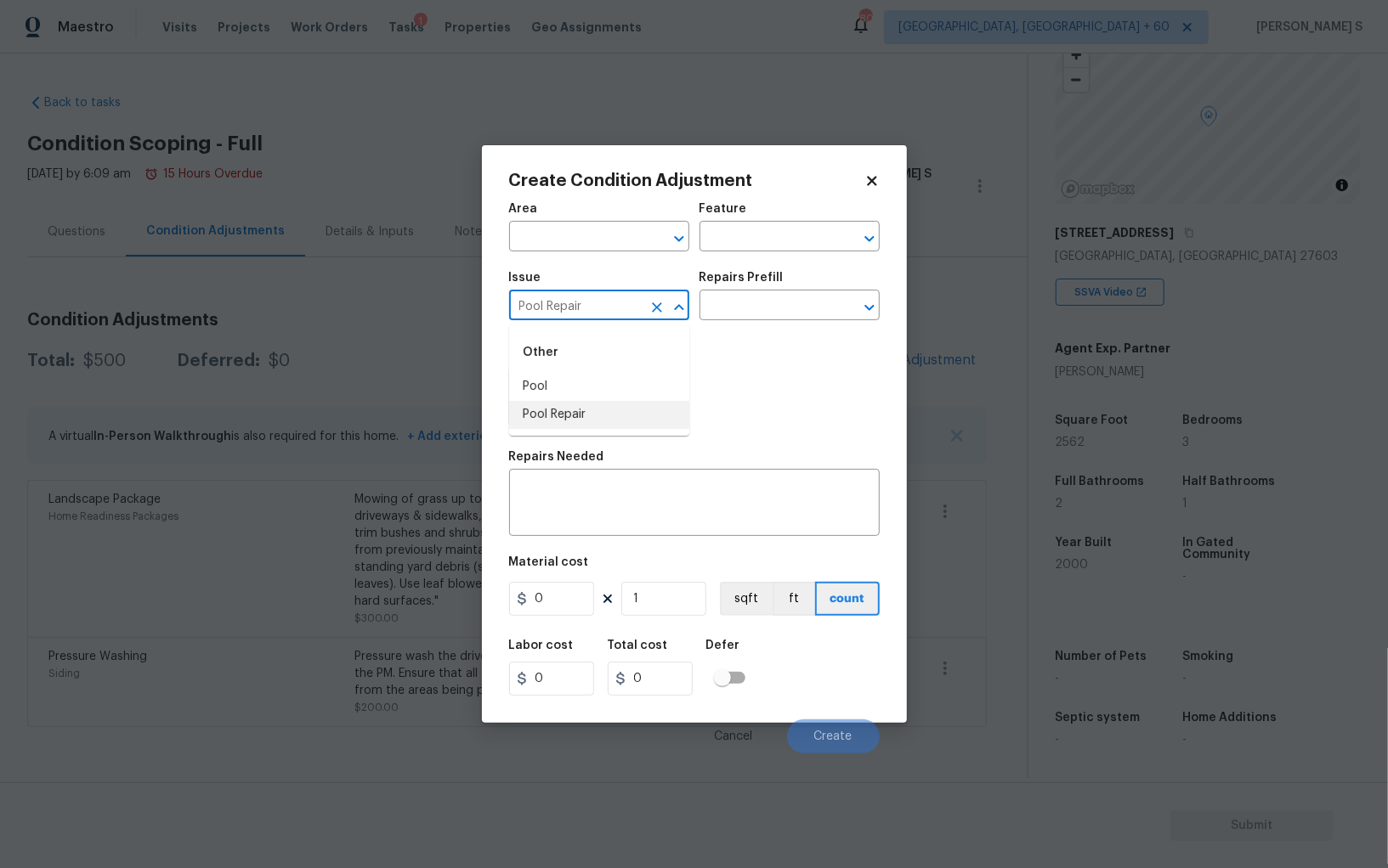
type input "Pool Repair"
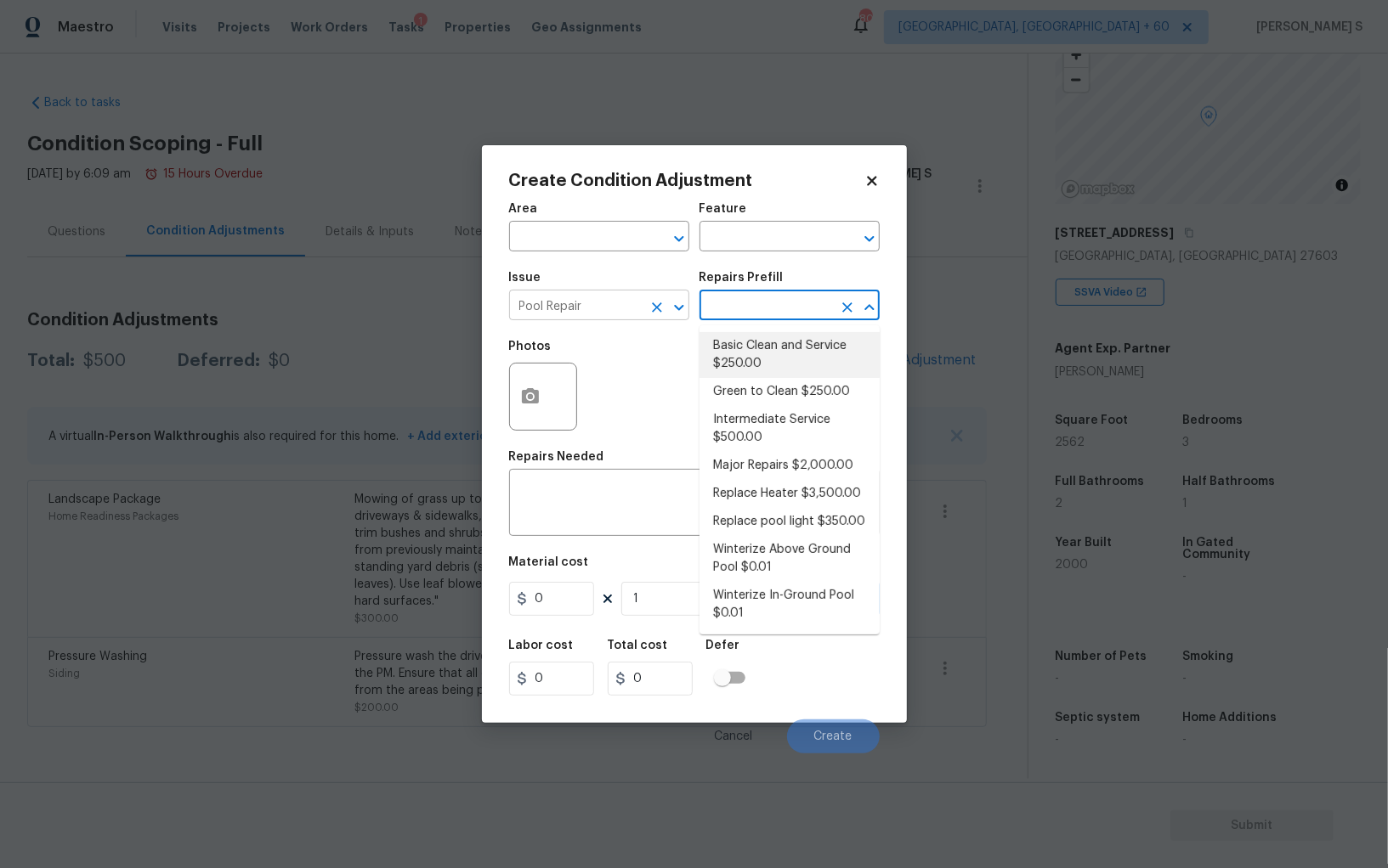
type input "Pool"
type textarea "basic clean and service, balance chems, repair minor leaks at equipment, etc"
type input "250"
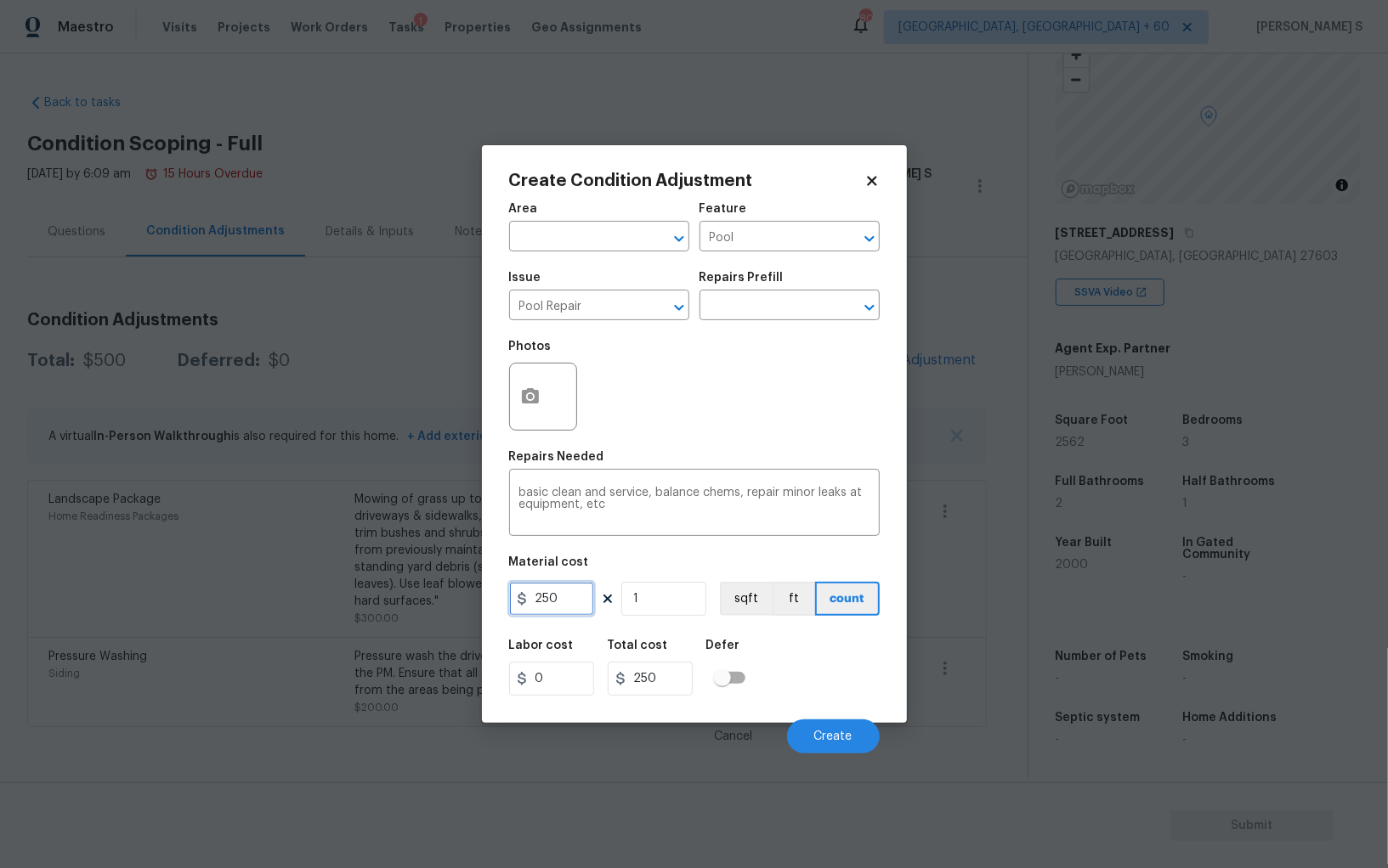
click at [568, 597] on input "250" at bounding box center [551, 598] width 85 height 34
type input "500"
click at [870, 687] on div "Labor cost 0 Total cost 500 Defer" at bounding box center [694, 667] width 371 height 76
click at [853, 735] on button "Create" at bounding box center [833, 736] width 92 height 34
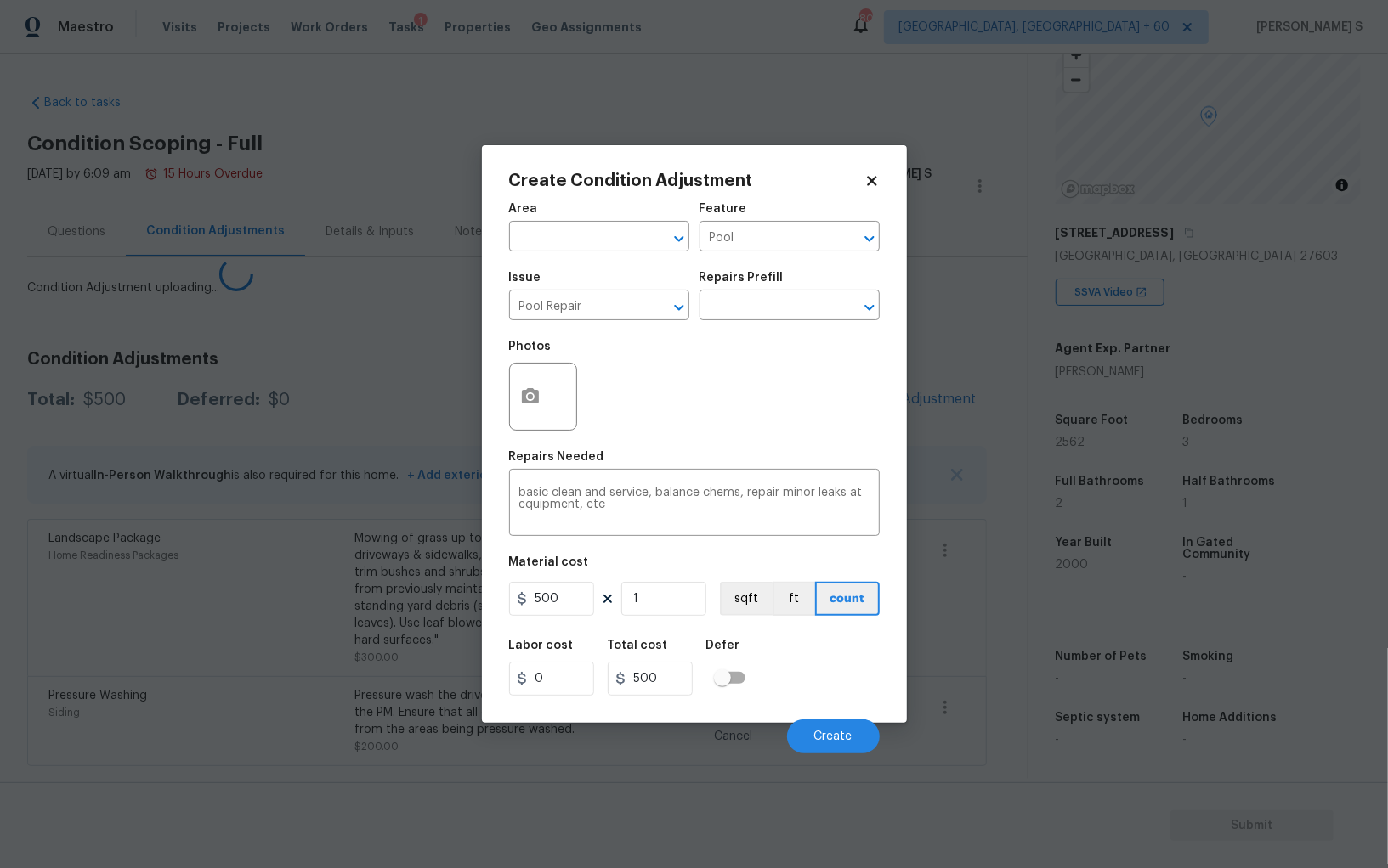
click at [528, 627] on div "Area ​ Feature Pool ​ Issue Pool Repair ​ Repairs Prefill ​ Photos Repairs Need…" at bounding box center [694, 474] width 371 height 561
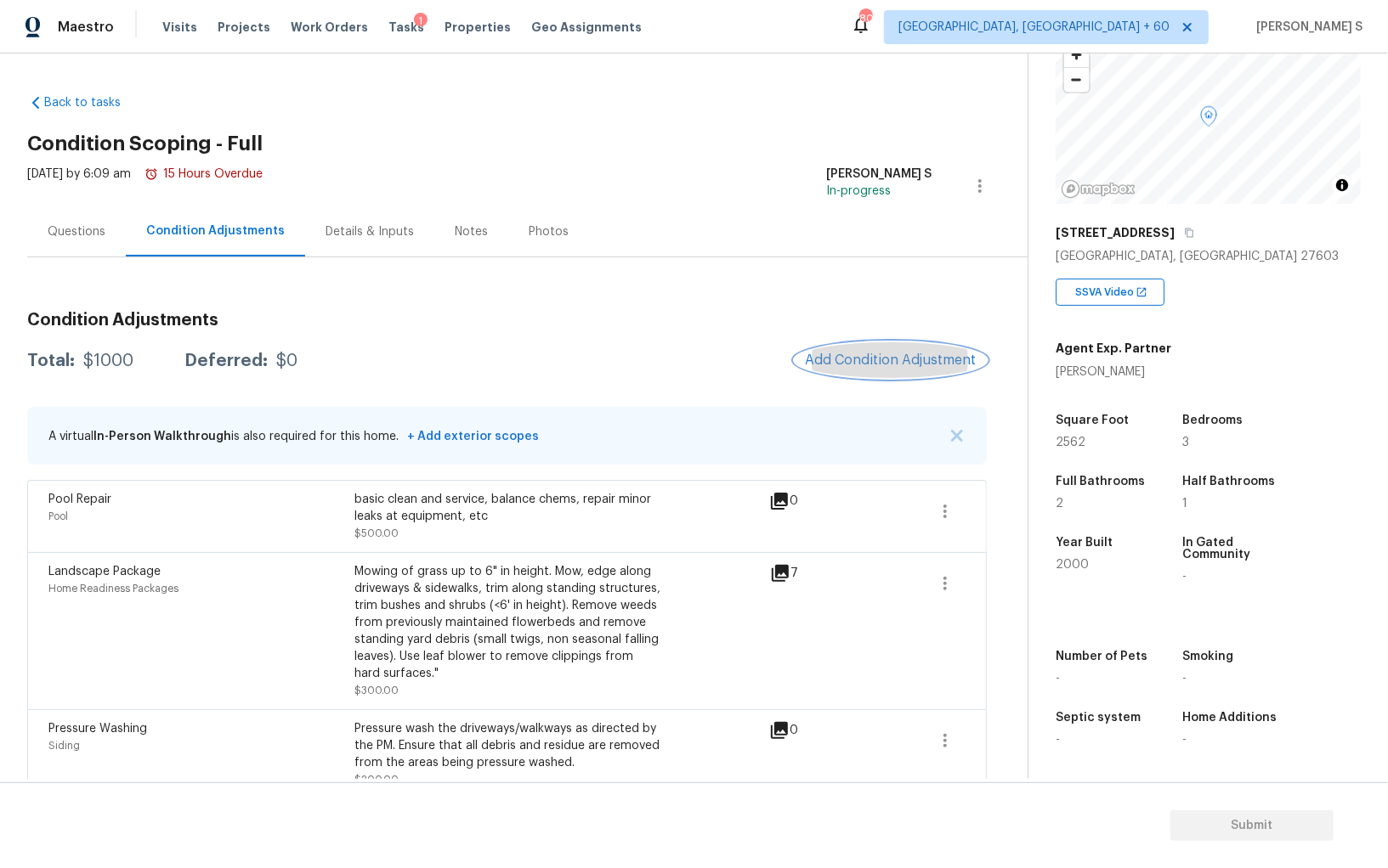
click at [891, 373] on button "Add Condition Adjustment" at bounding box center [890, 360] width 192 height 36
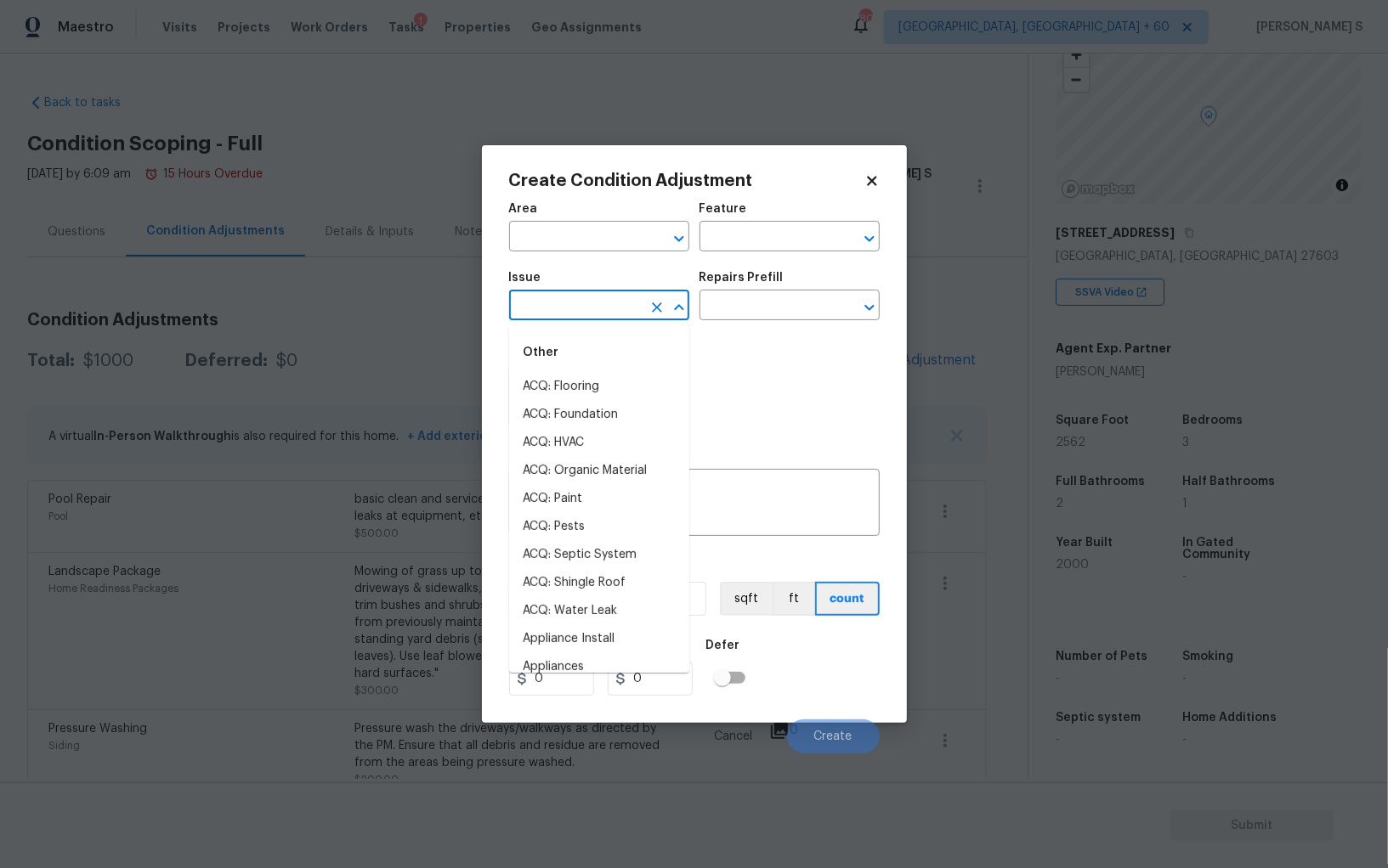
click at [604, 318] on input "text" at bounding box center [575, 307] width 133 height 27
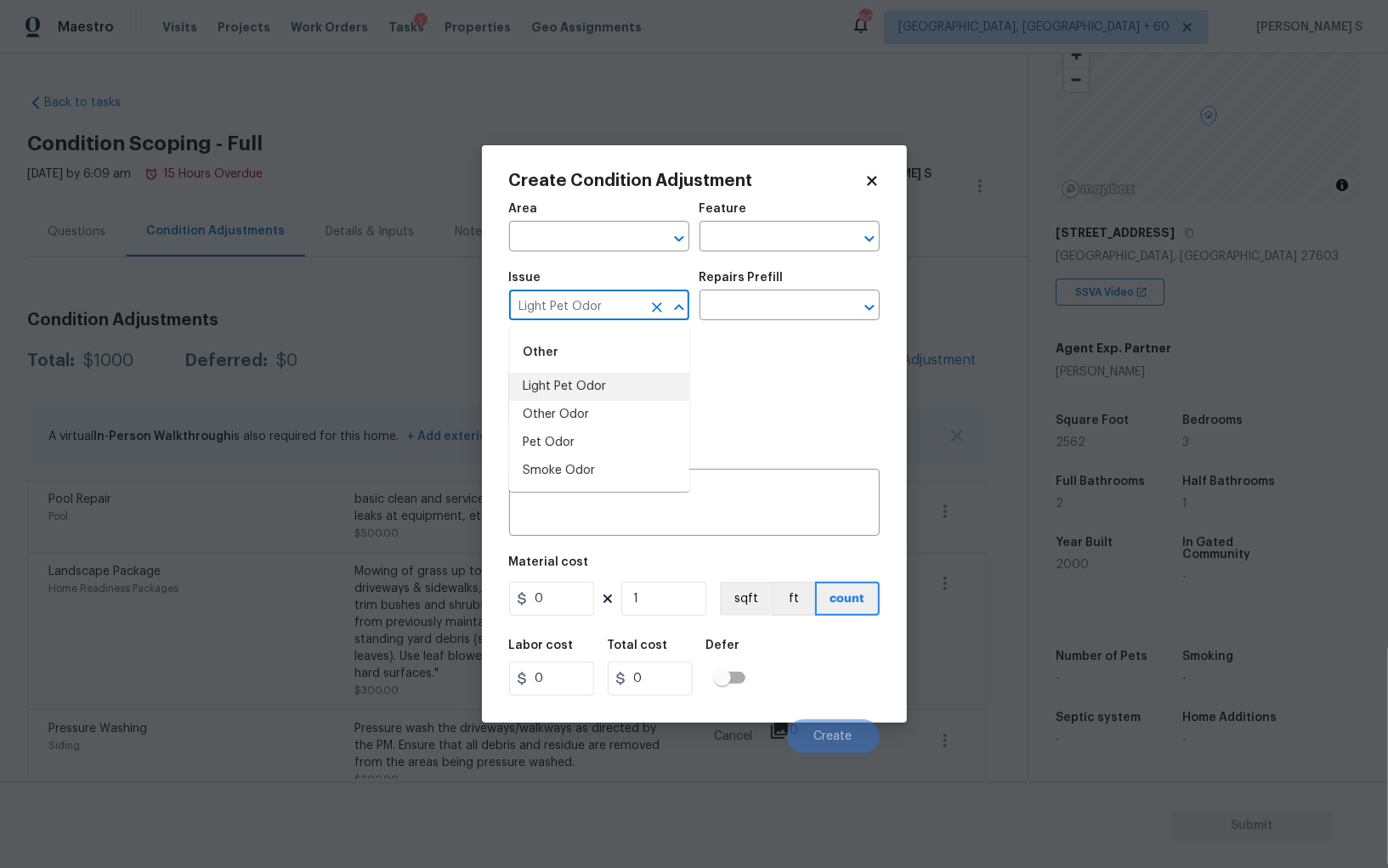
type input "Light Pet Odor"
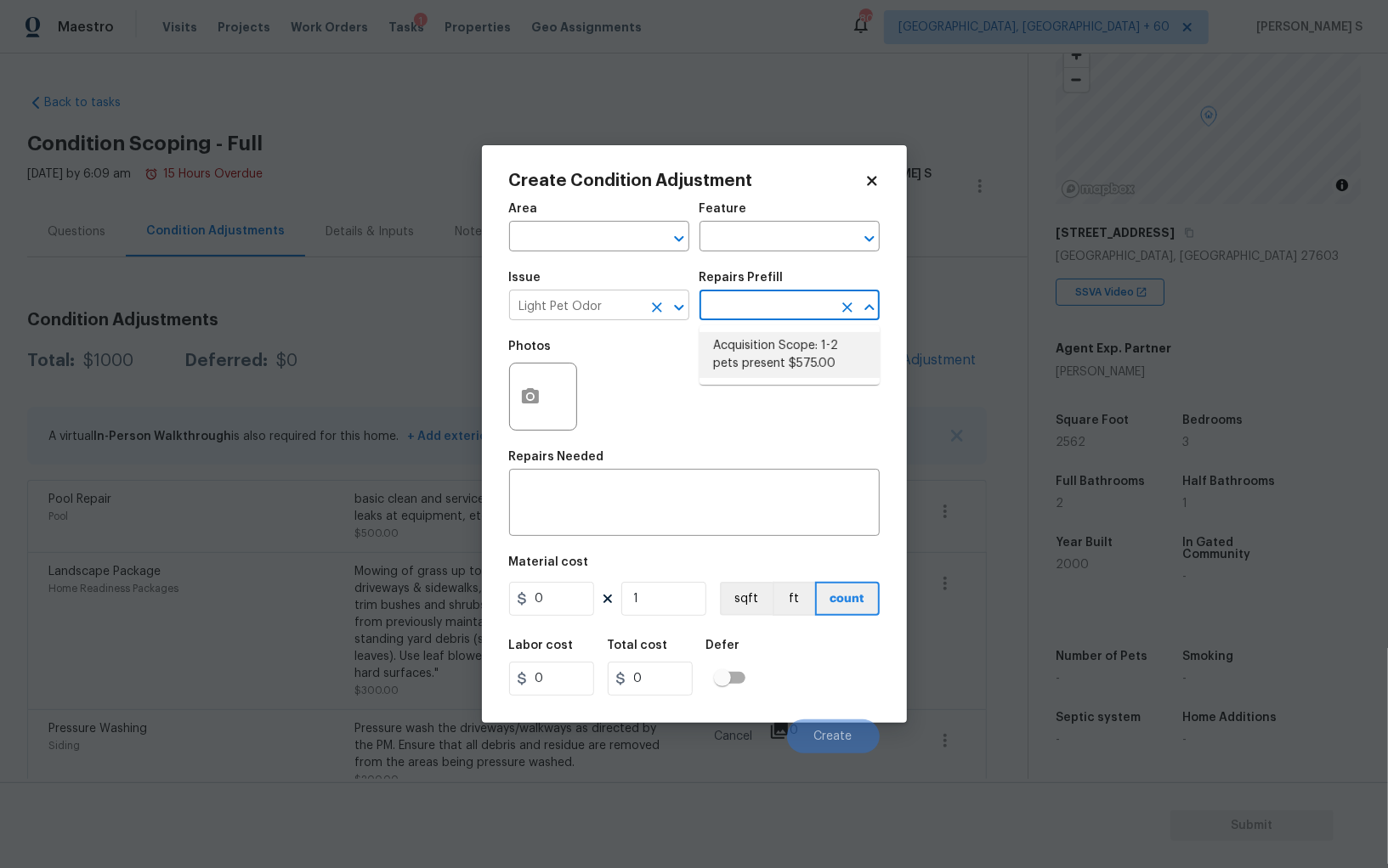
type textarea "Acquisition Scope: 1-2 pets present"
type input "575"
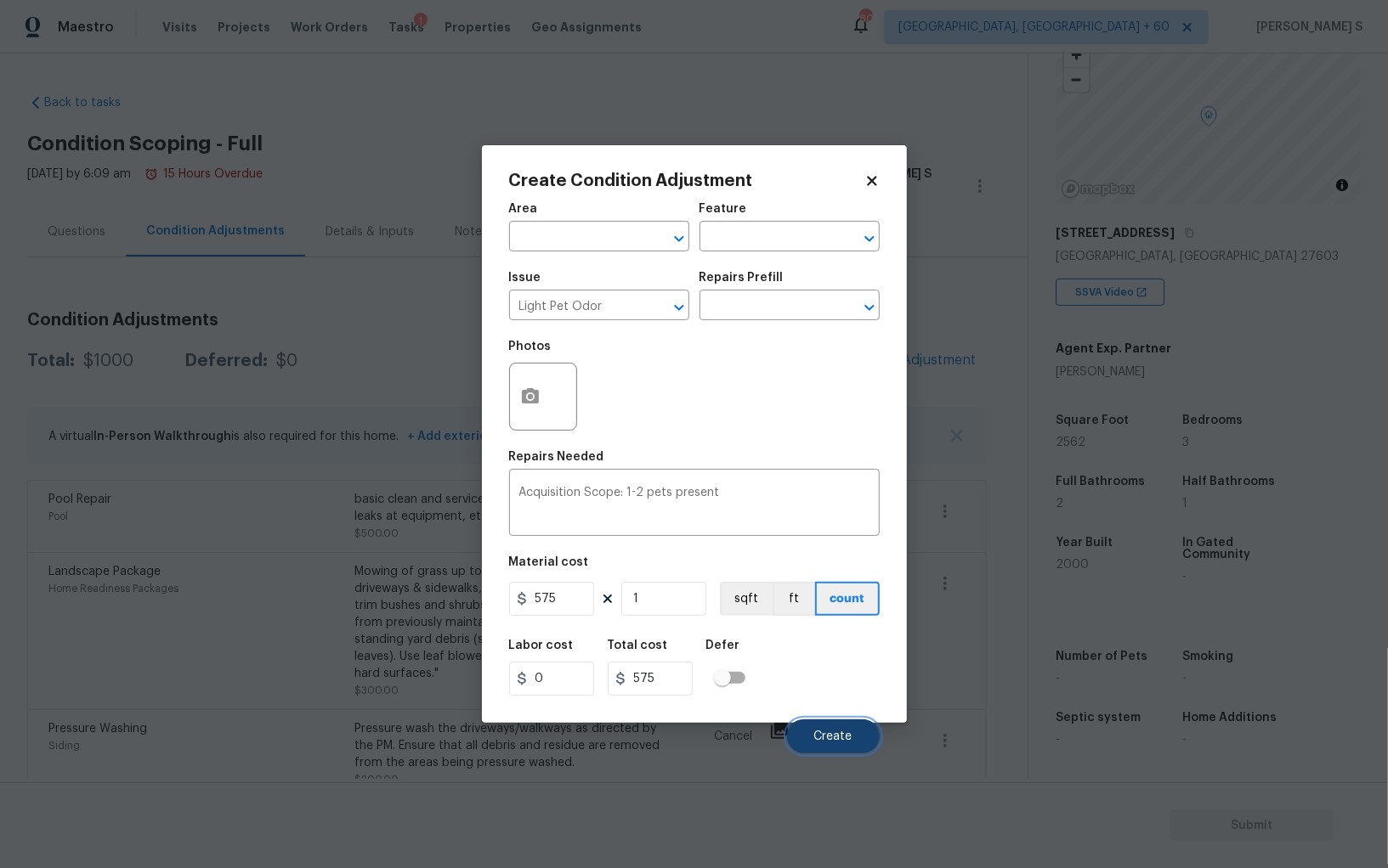
click at [823, 725] on button "Create" at bounding box center [833, 736] width 92 height 34
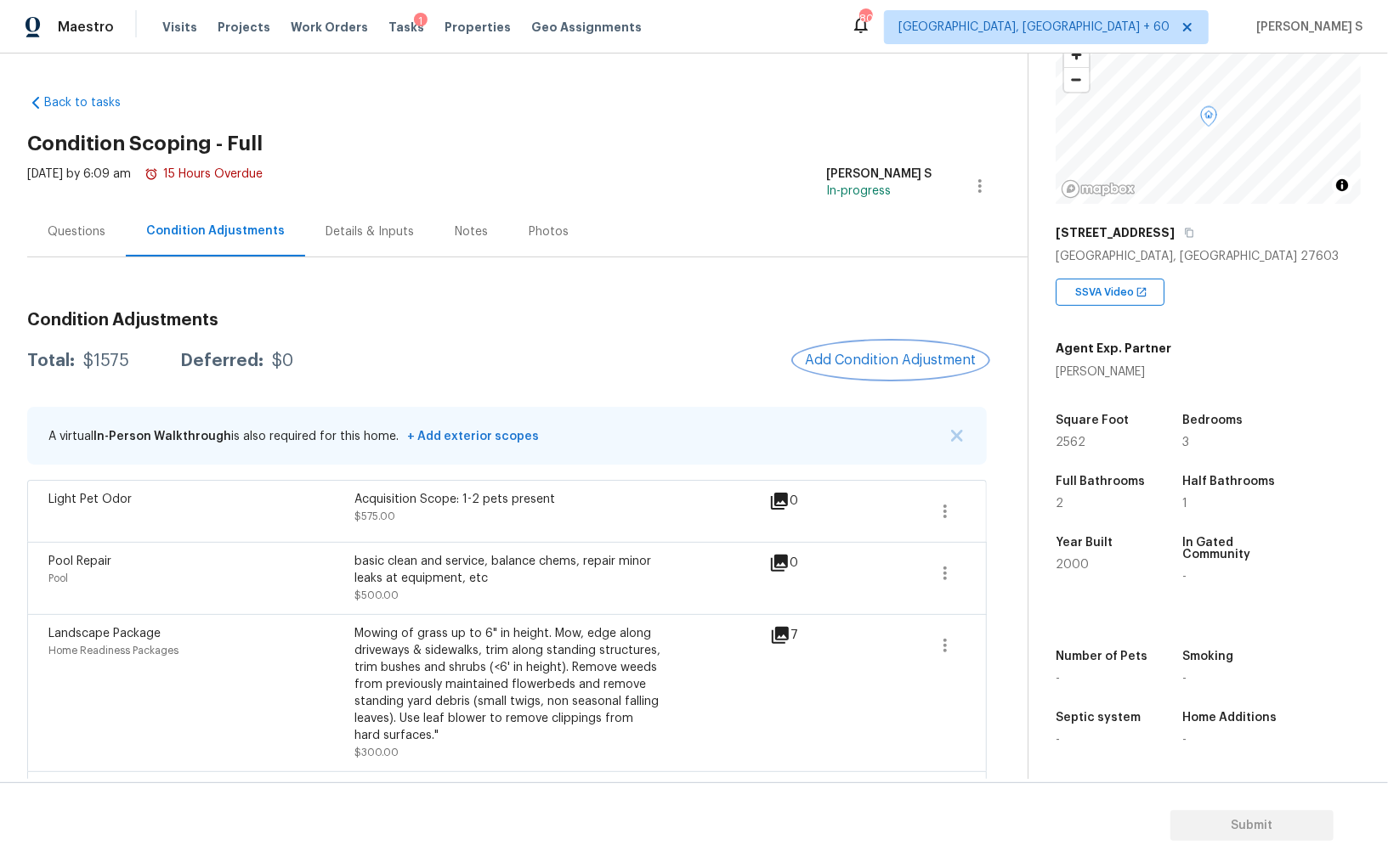
click at [872, 353] on span "Add Condition Adjustment" at bounding box center [890, 360] width 172 height 15
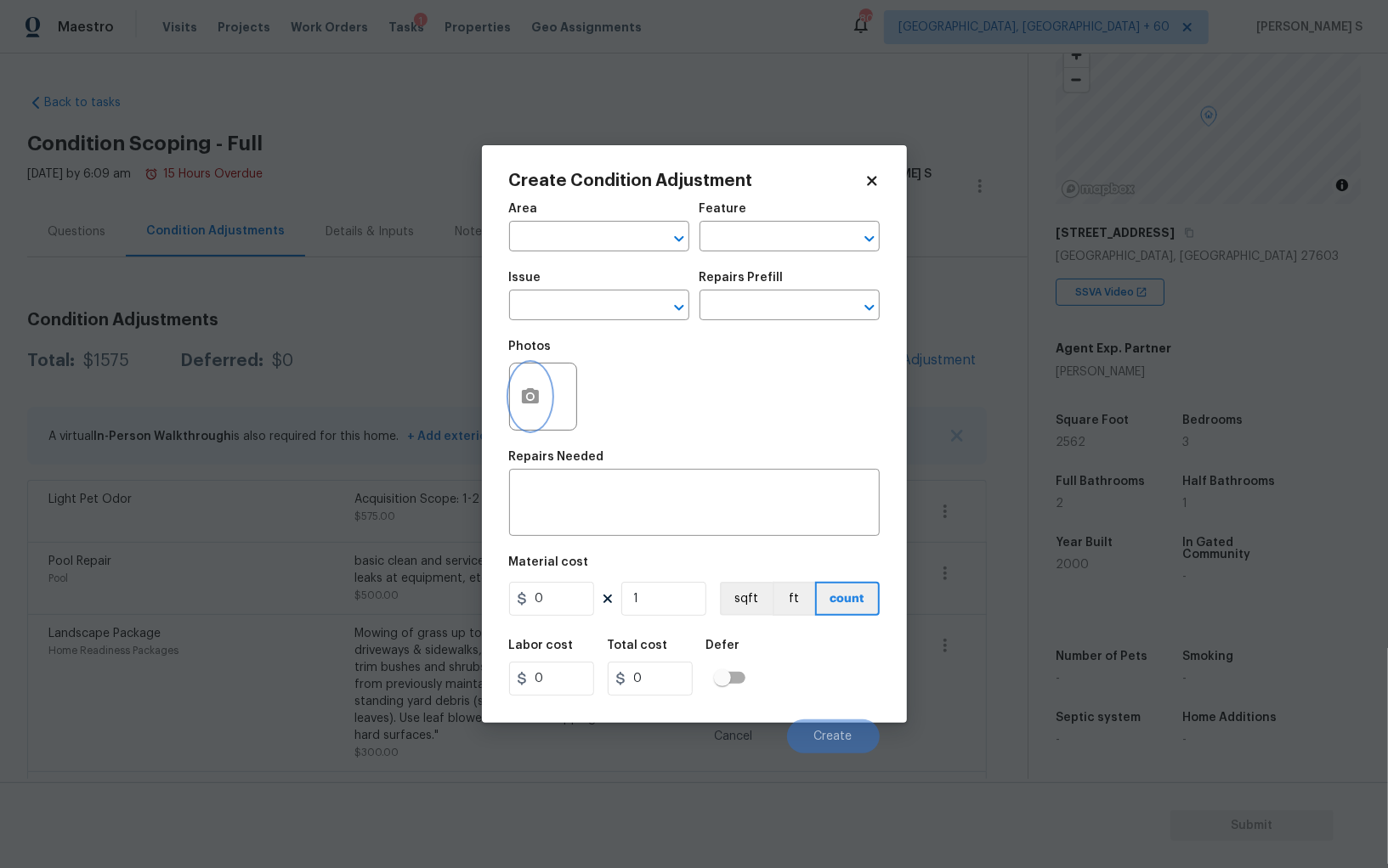
click at [530, 382] on button "button" at bounding box center [529, 396] width 41 height 66
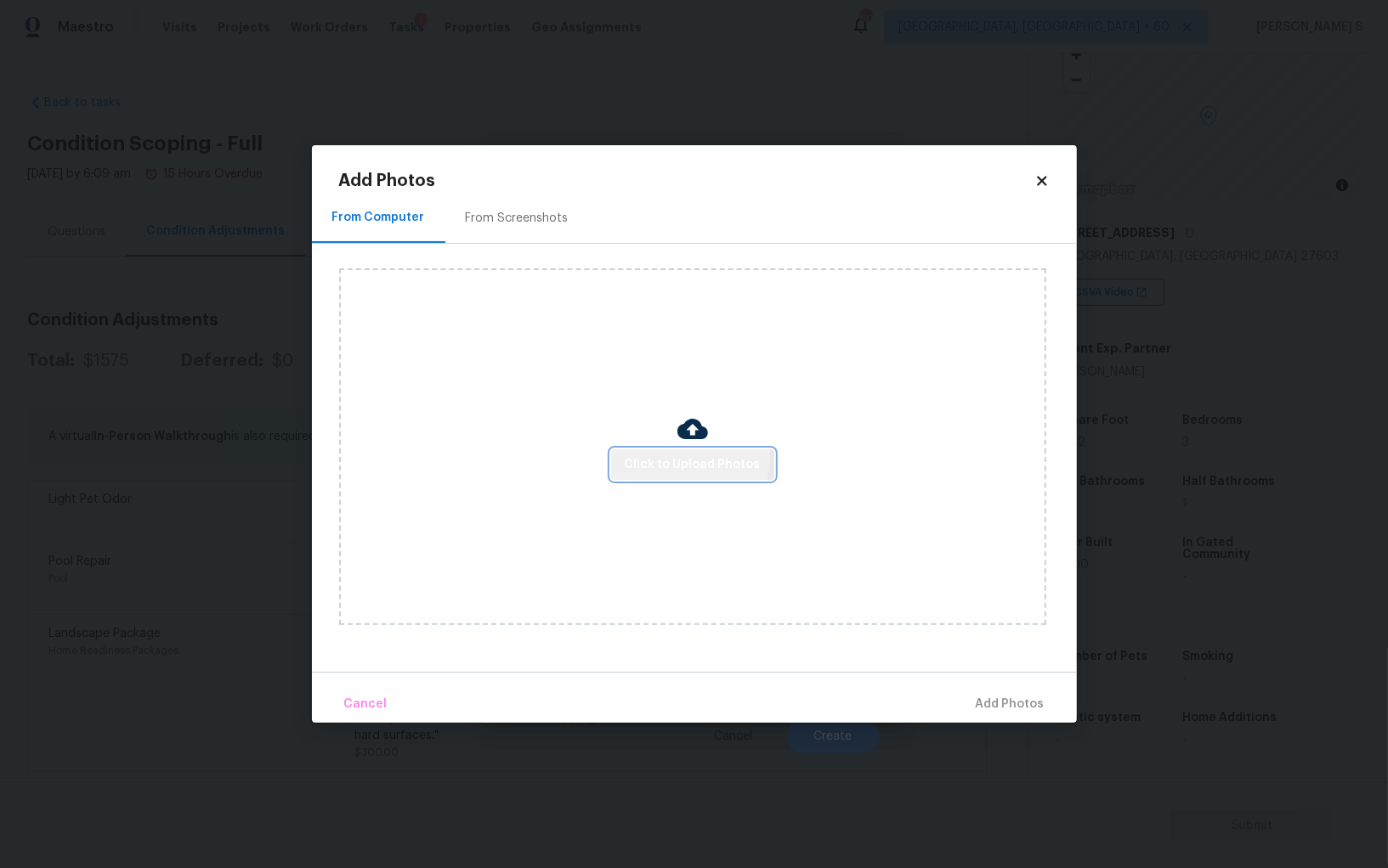
click at [662, 456] on span "Click to Upload Photos" at bounding box center [692, 465] width 136 height 21
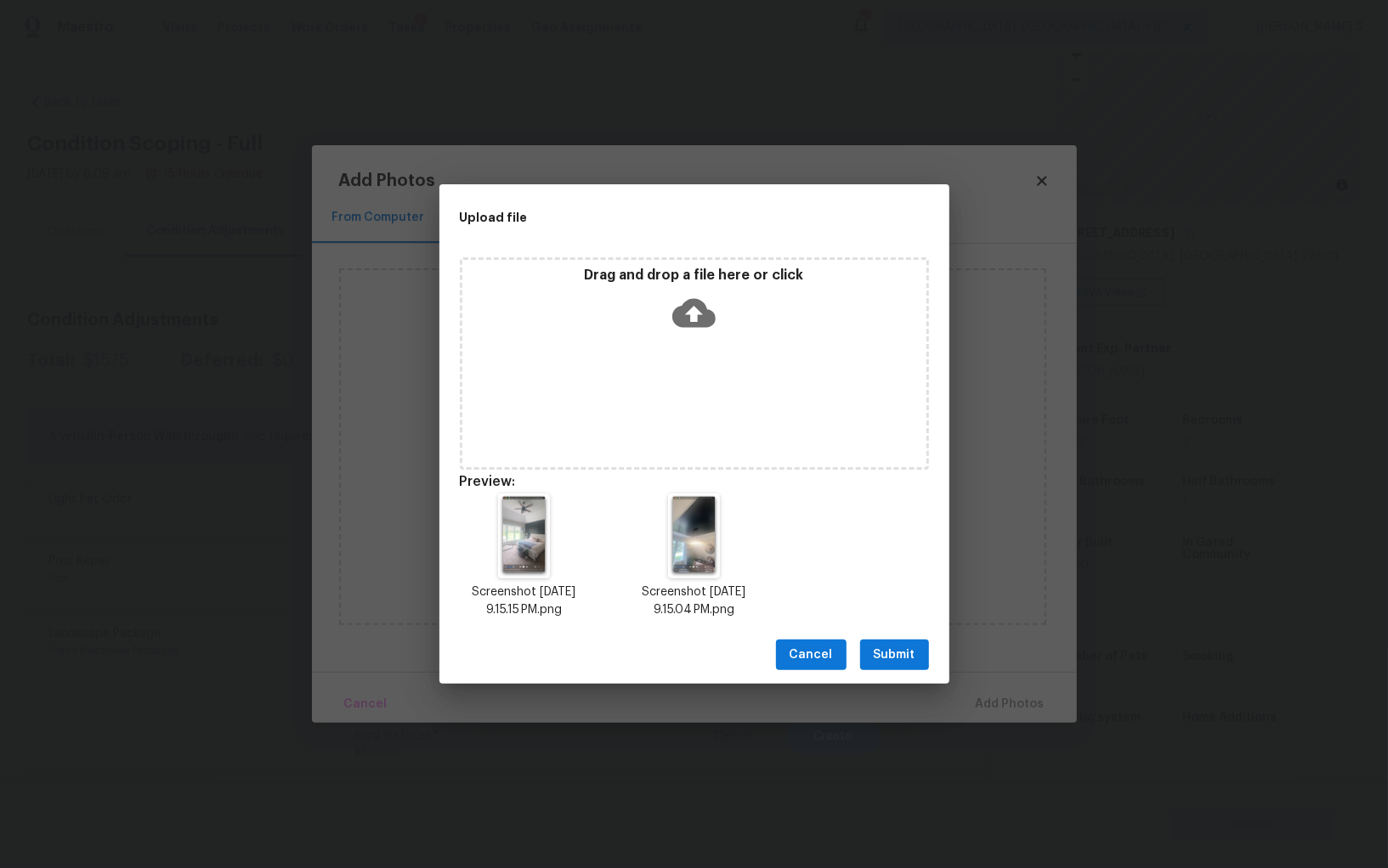
click at [883, 673] on div "Cancel Submit" at bounding box center [694, 655] width 510 height 58
click at [897, 636] on div "Cancel Submit" at bounding box center [694, 655] width 510 height 58
click at [898, 651] on span "Submit" at bounding box center [894, 655] width 42 height 21
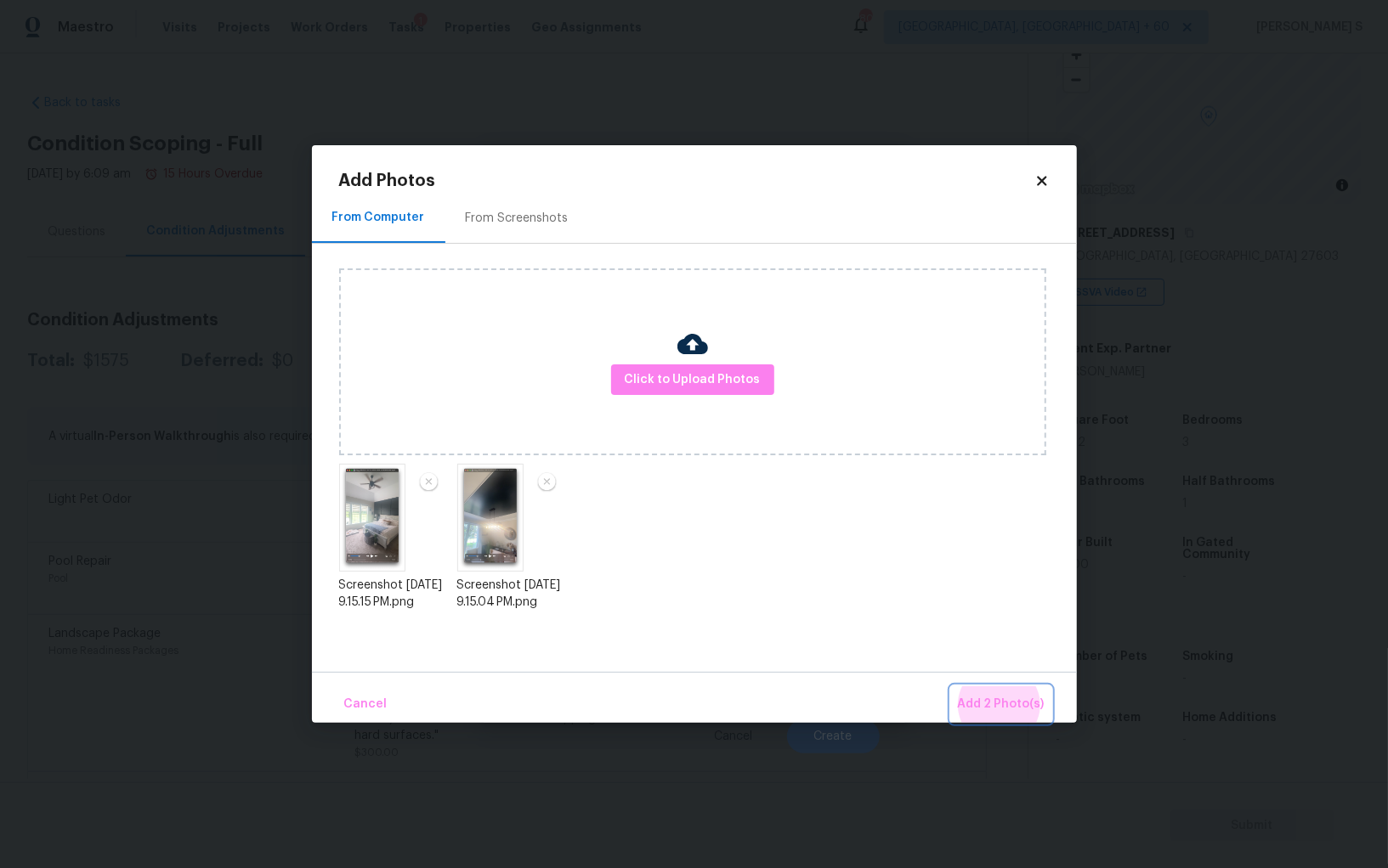
click at [951, 687] on button "Add 2 Photo(s)" at bounding box center [1000, 705] width 100 height 37
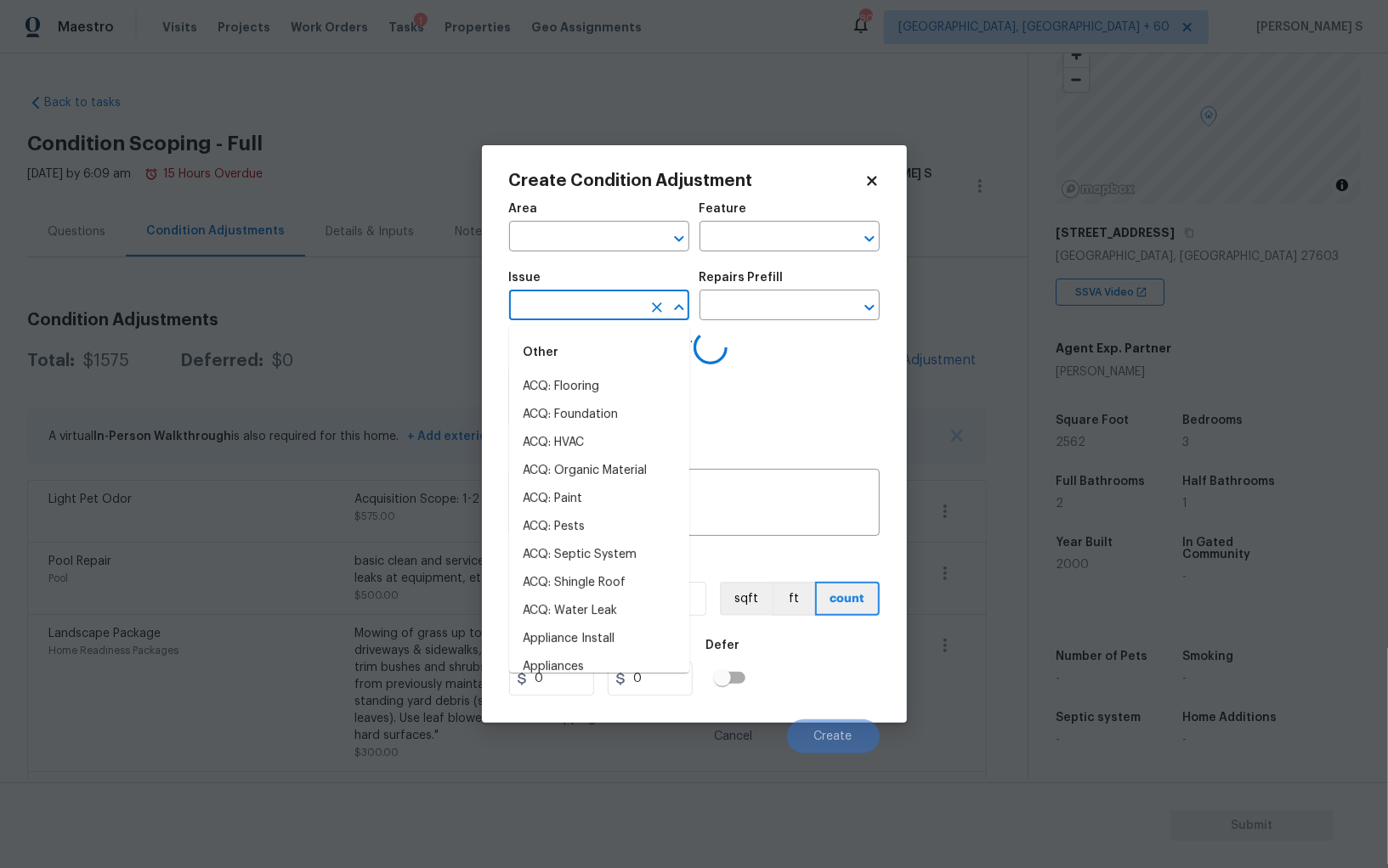
click at [613, 316] on input "text" at bounding box center [575, 307] width 133 height 27
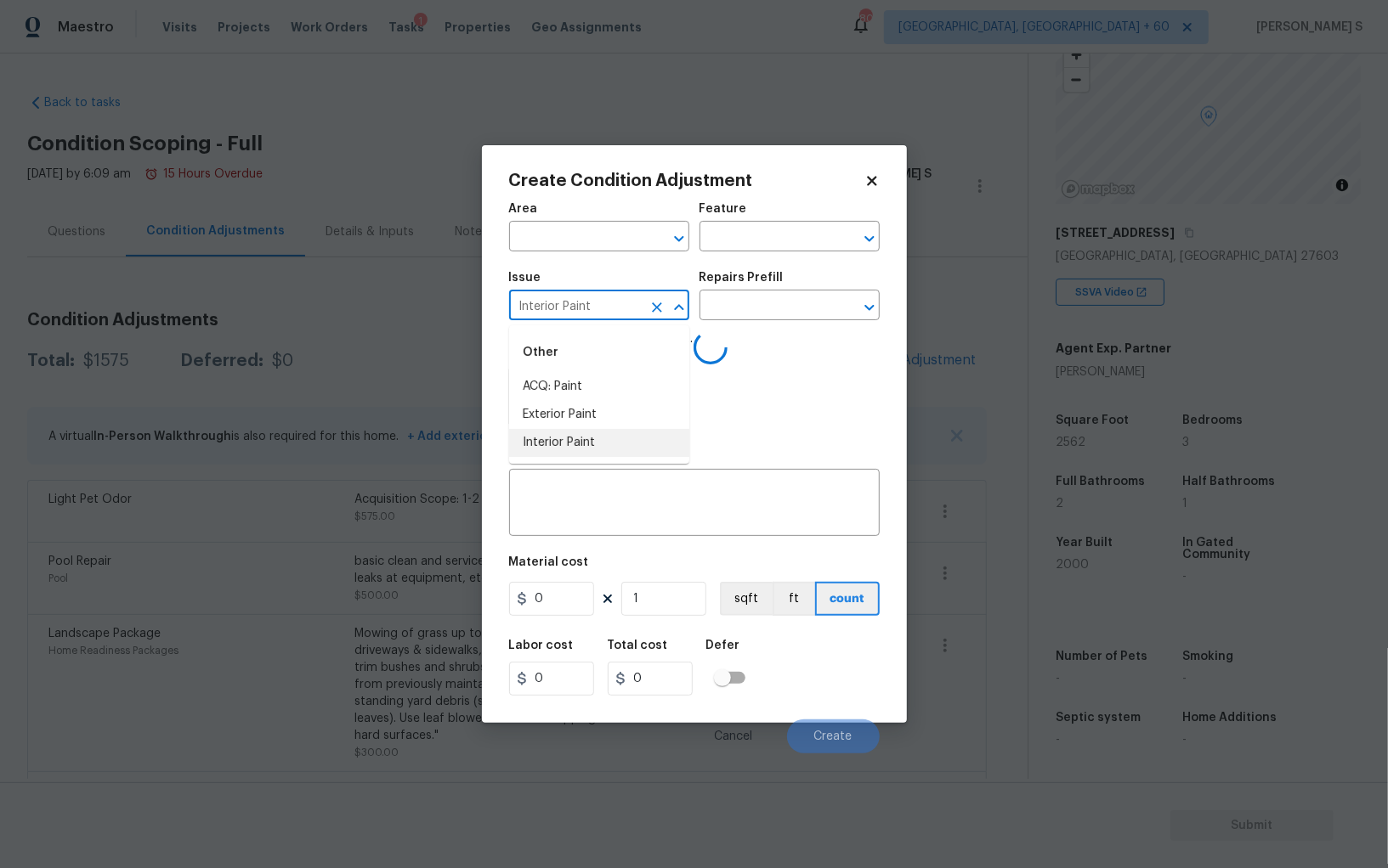
type input "Interior Paint"
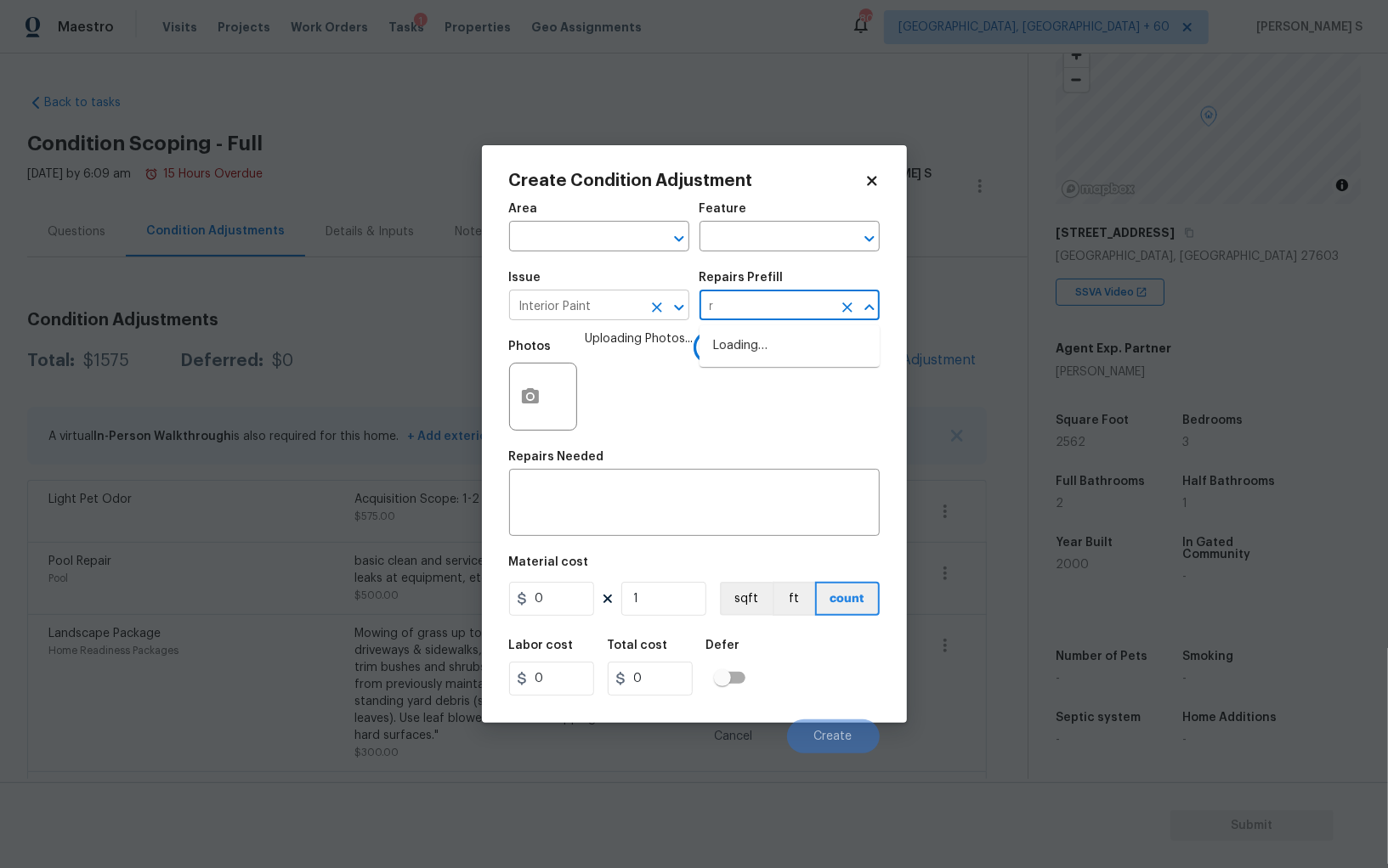
type input "r"
click at [613, 316] on input "Interior Paint" at bounding box center [575, 307] width 133 height 27
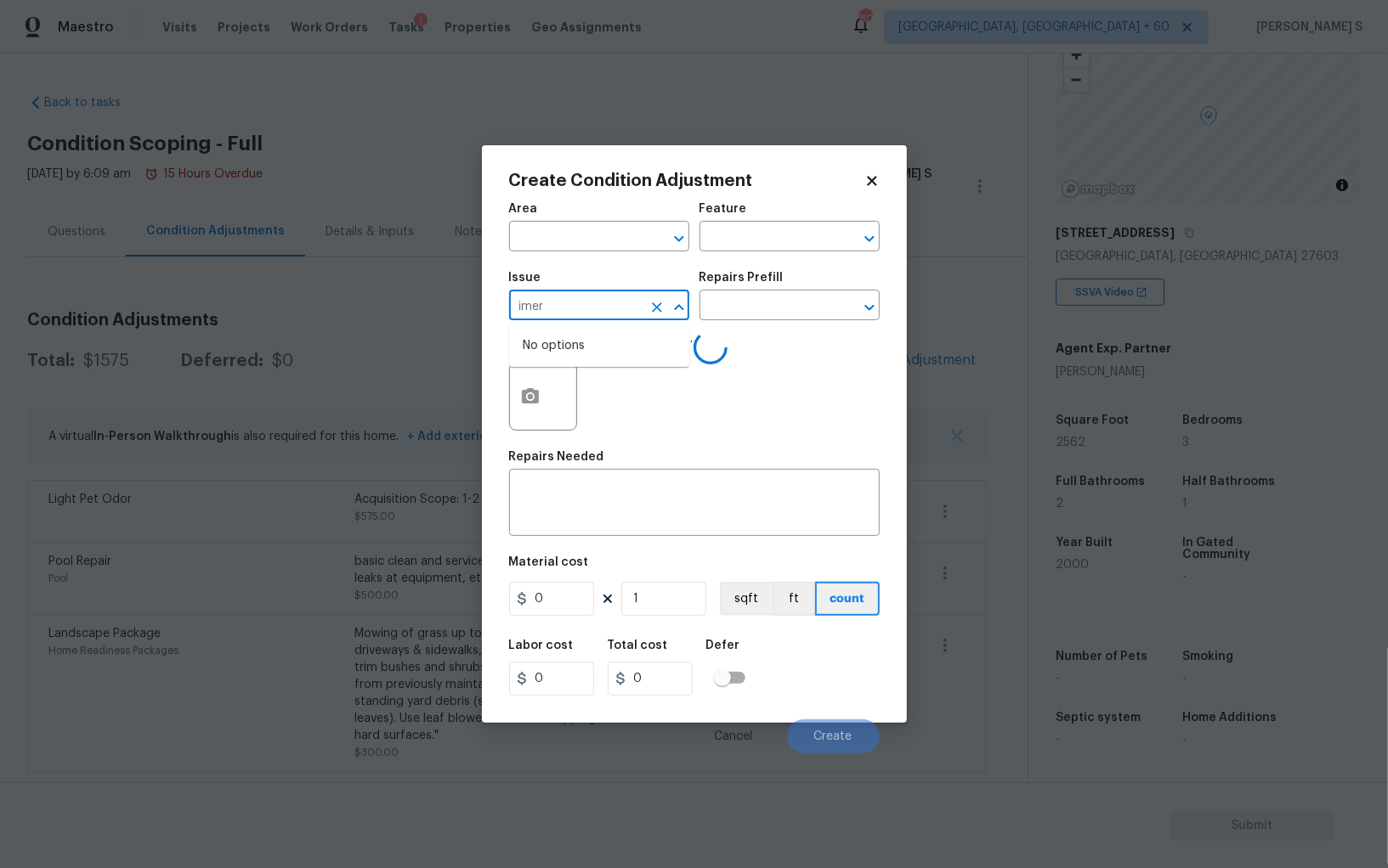
type input "Interior Paint"
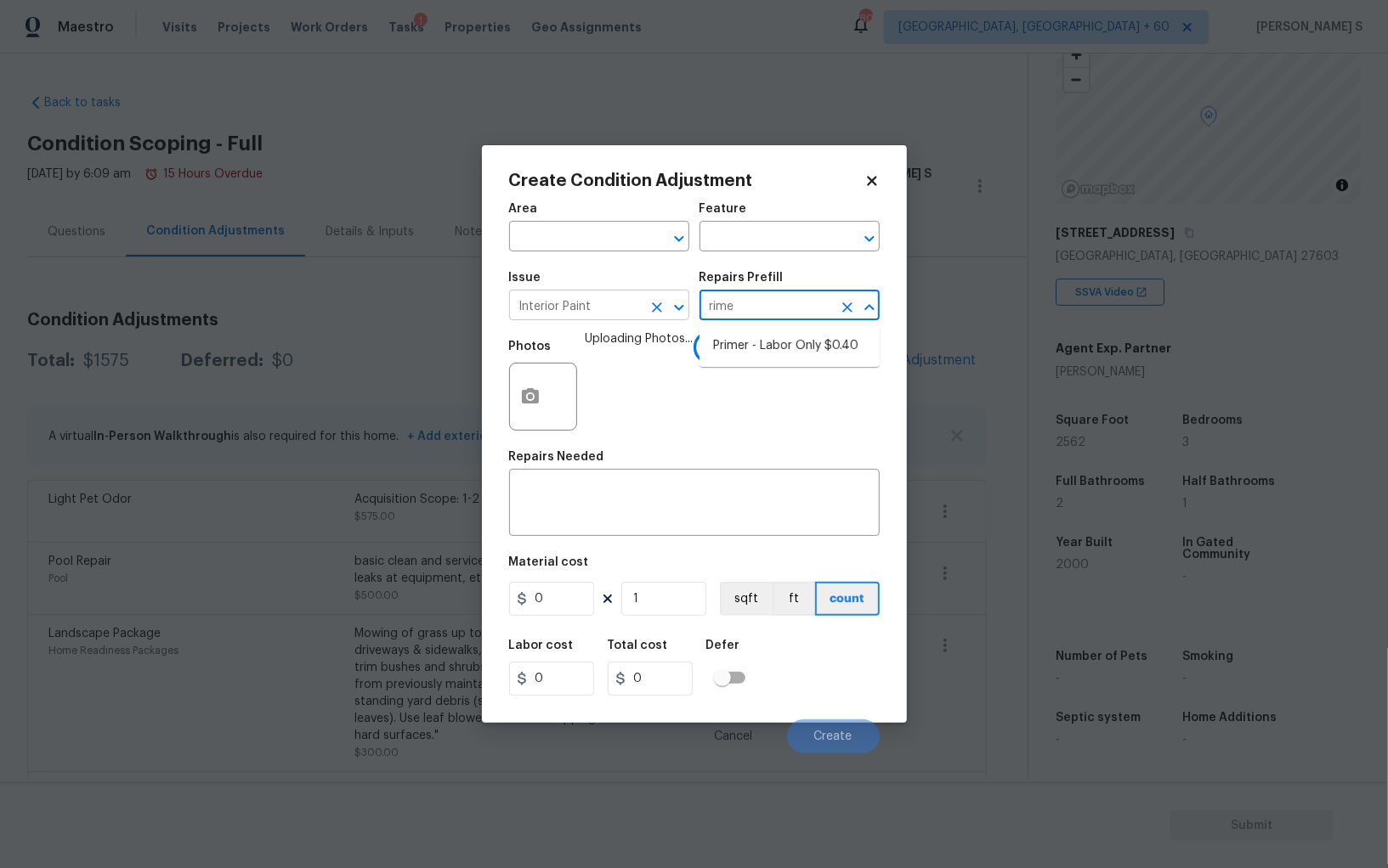
type input "rimer"
type input "Overall Paint"
type textarea "Interior primer - PRIMER PROVIDED BY OPENDOOR - All nails, screws, drywall anch…"
type input "0.4"
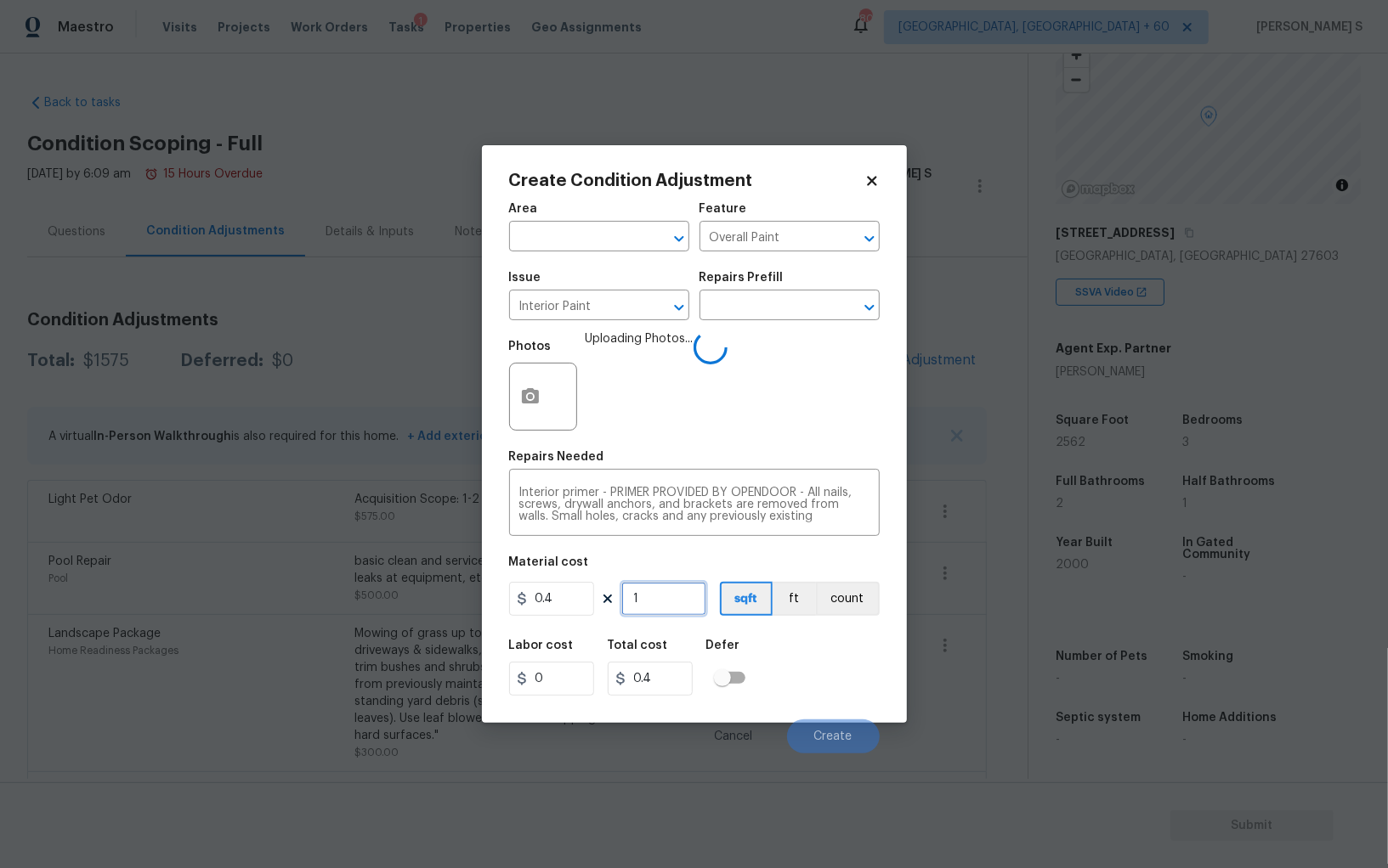
click at [681, 596] on input "1" at bounding box center [664, 598] width 85 height 34
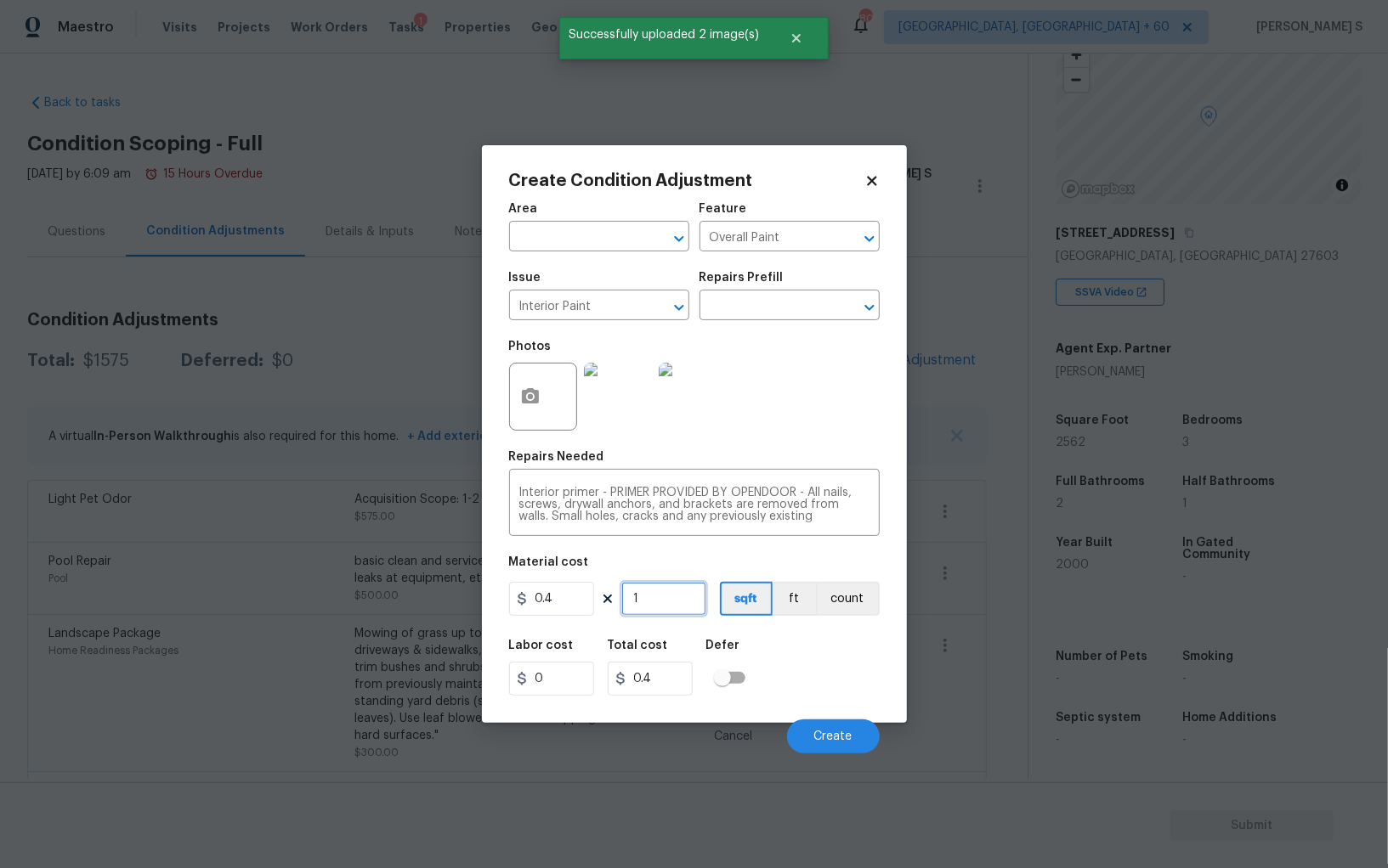
type input "4"
type input "1.6"
type input "40"
type input "16"
type input "400"
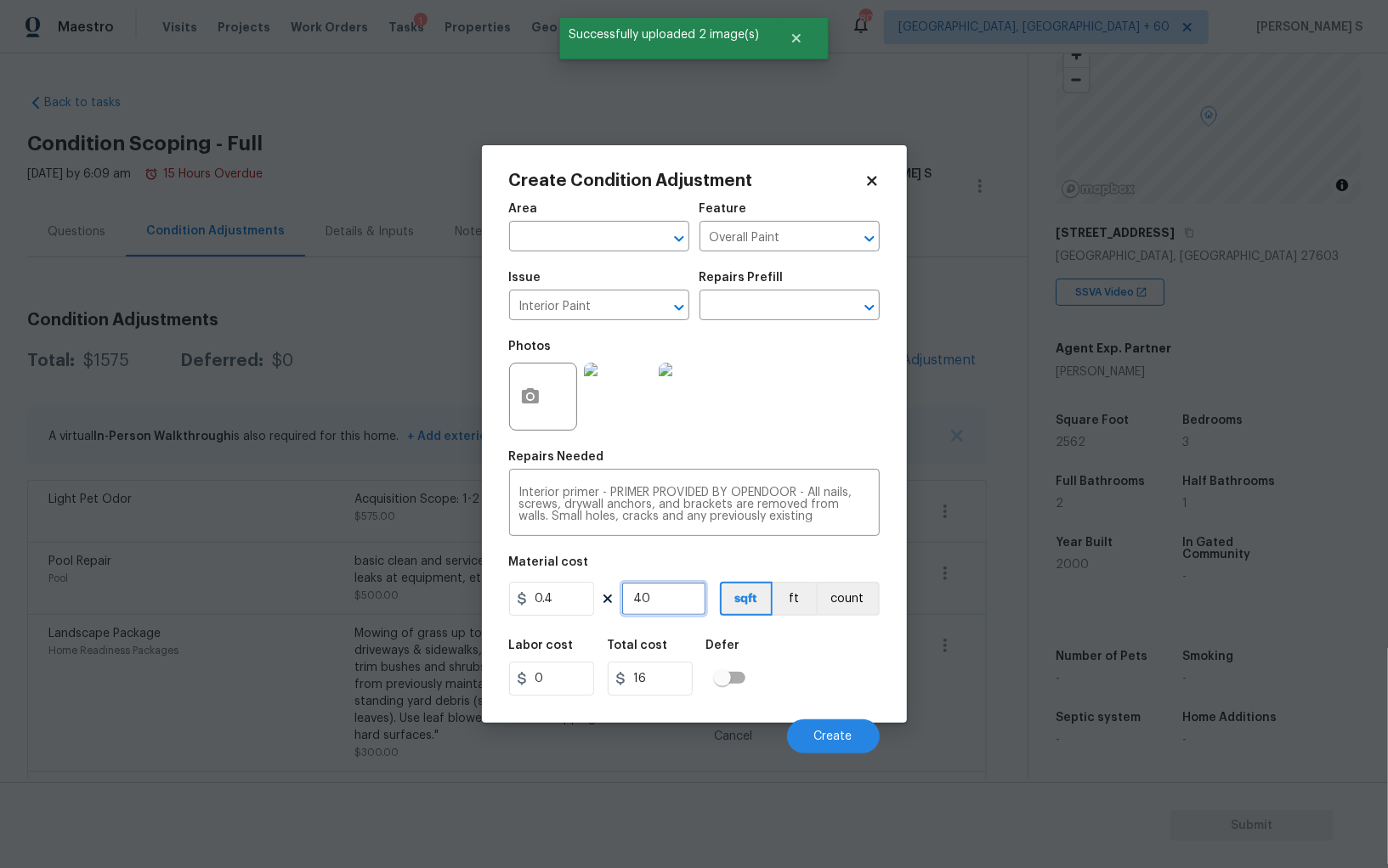
type input "160"
type input "400"
click at [854, 671] on div "Labor cost 0 Total cost 160 Defer" at bounding box center [694, 667] width 371 height 76
click at [825, 751] on button "Create" at bounding box center [833, 736] width 92 height 34
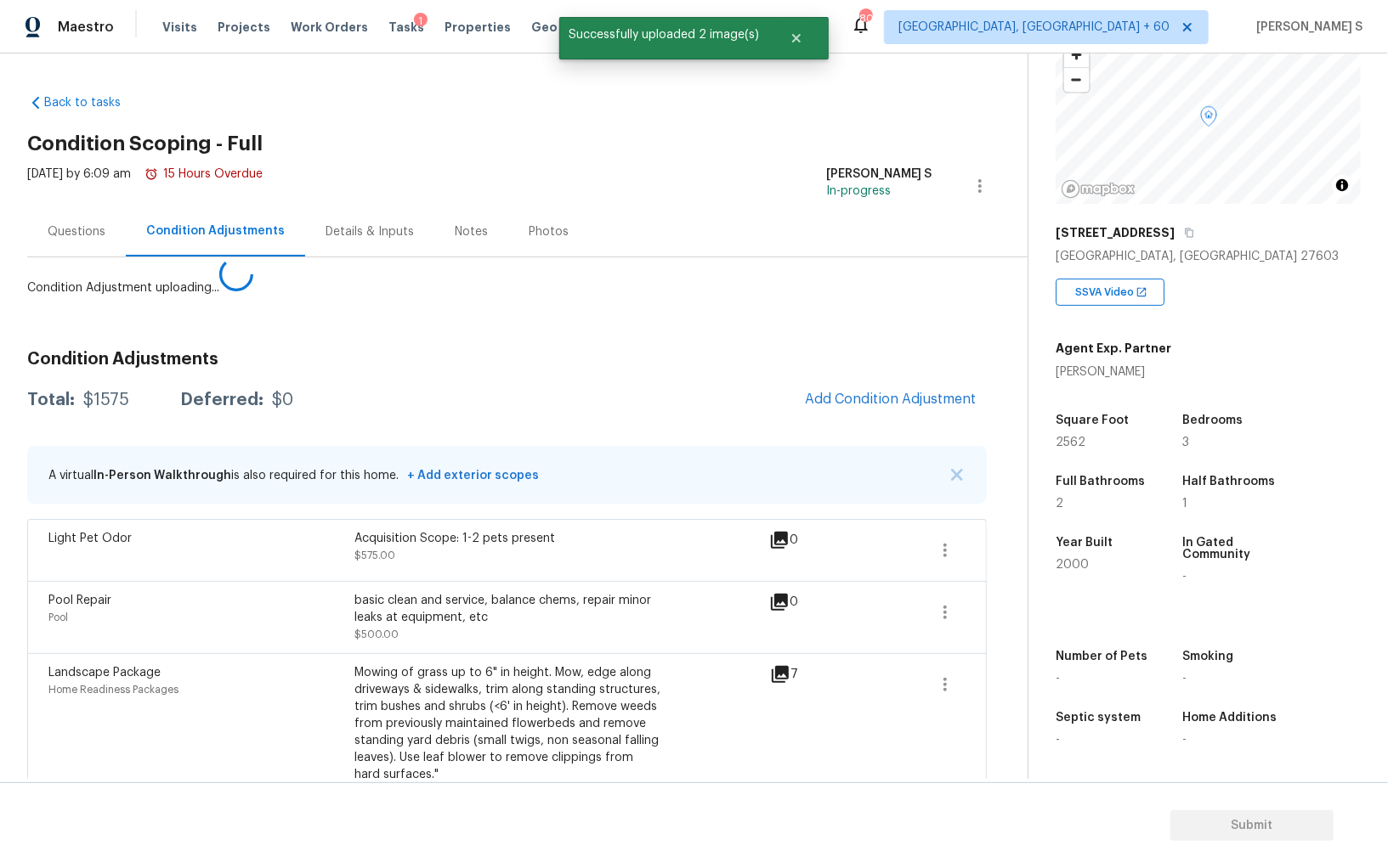
click at [120, 633] on body "Maestro Visits Projects Work Orders Tasks 1 Properties Geo Assignments 803 Albu…" at bounding box center [694, 434] width 1388 height 868
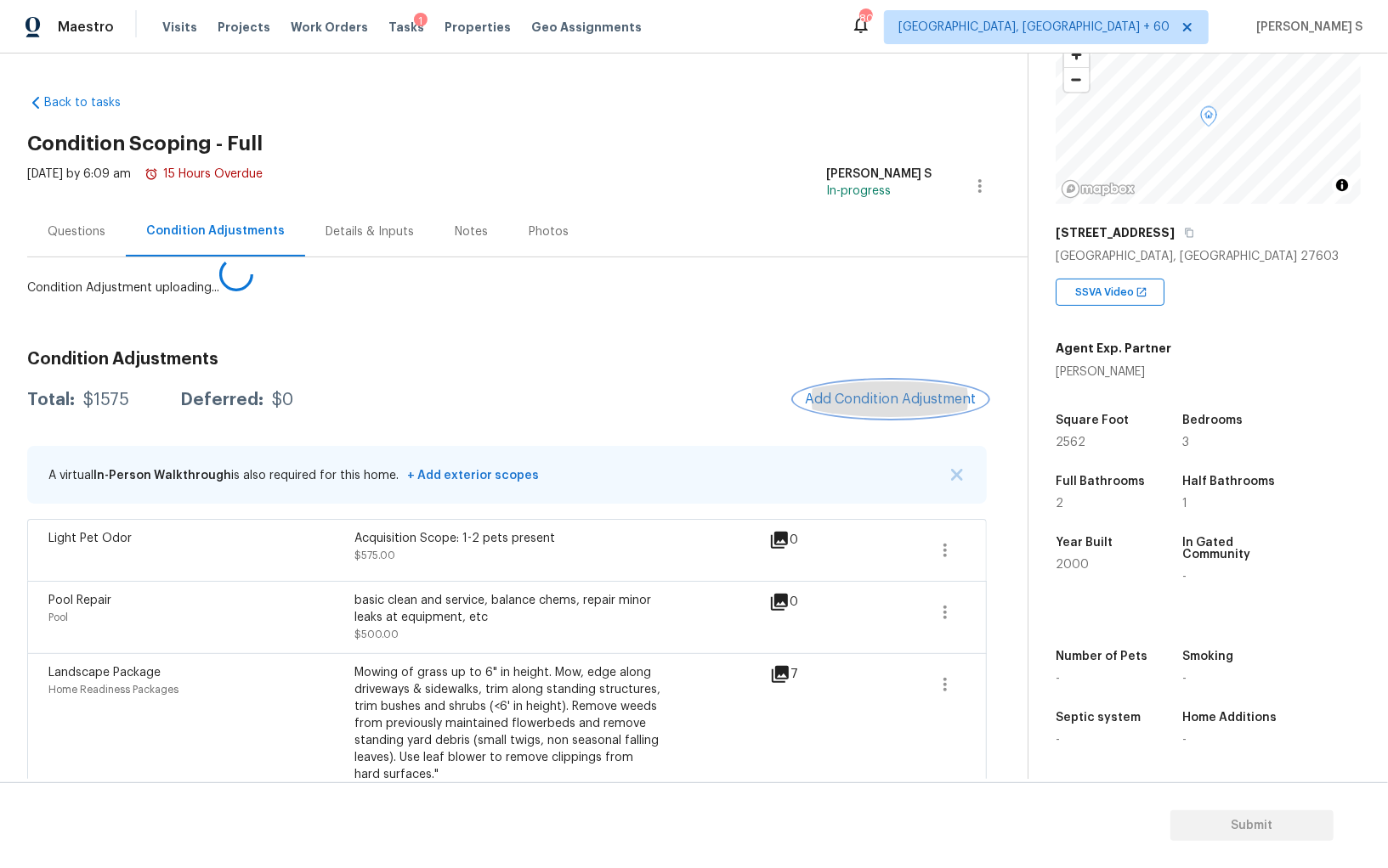
click at [881, 393] on span "Add Condition Adjustment" at bounding box center [890, 398] width 172 height 15
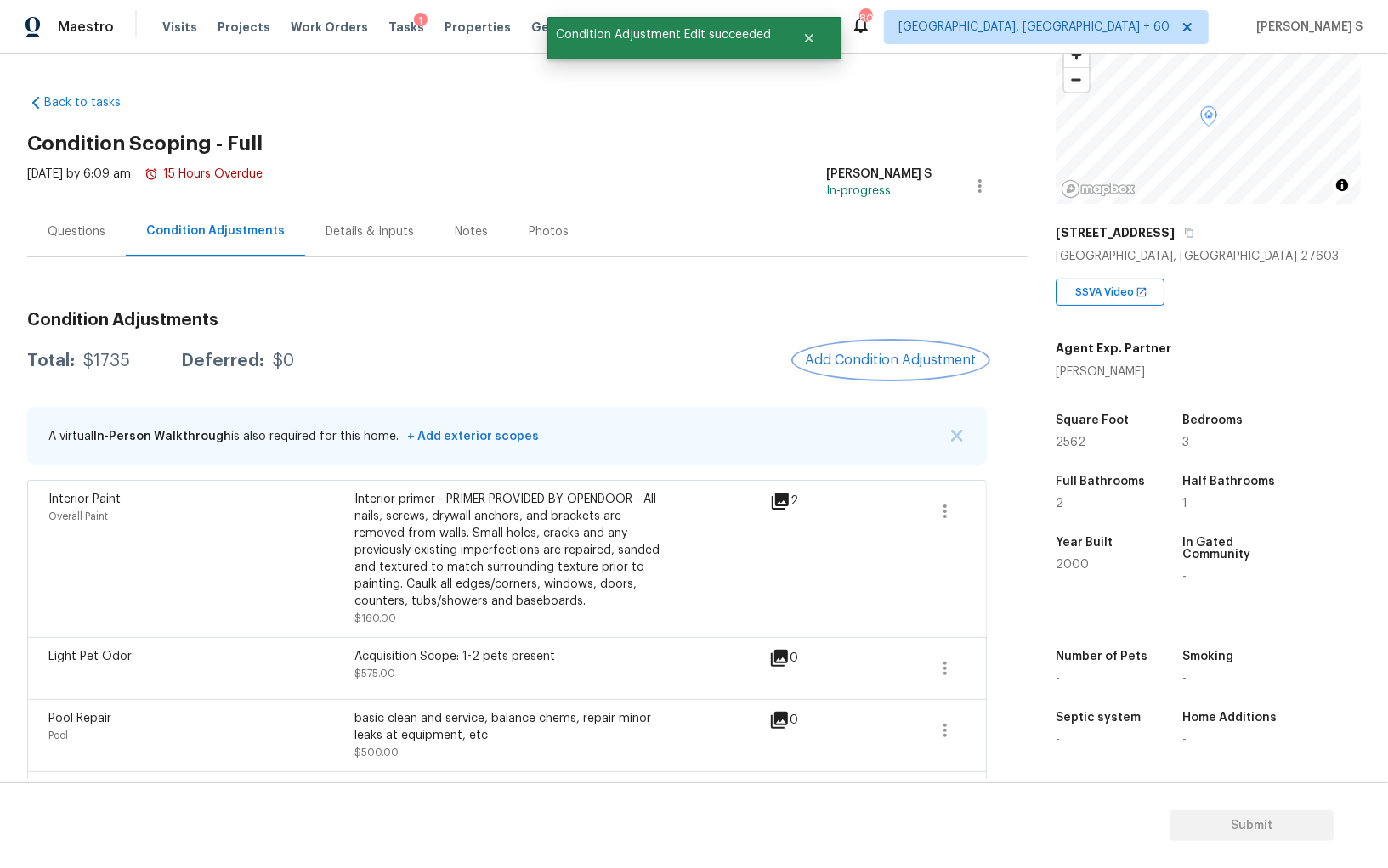
click at [843, 371] on button "Add Condition Adjustment" at bounding box center [890, 360] width 192 height 36
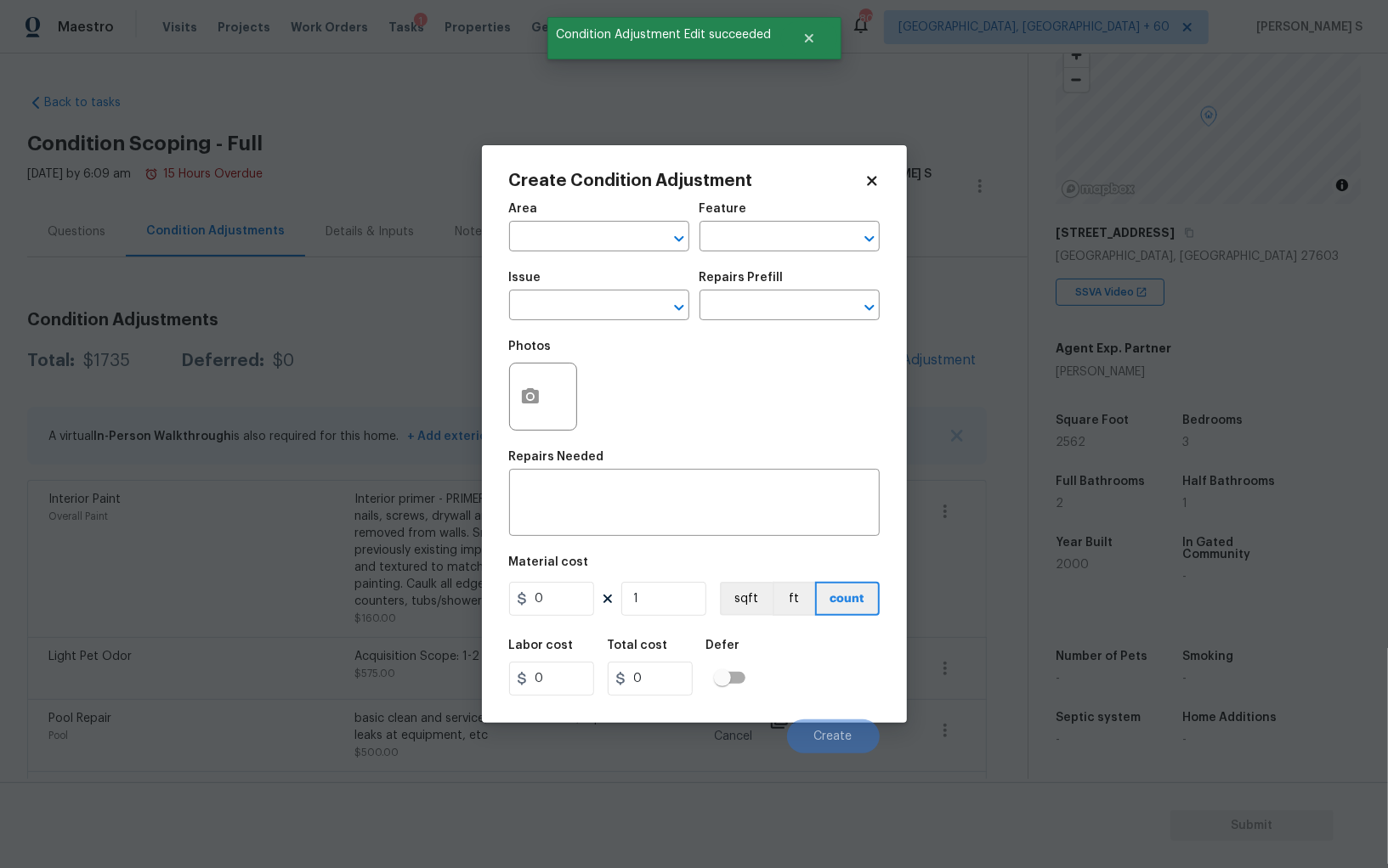
click at [495, 403] on div "Create Condition Adjustment Area ​ Feature ​ Issue ​ Repairs Prefill ​ Photos R…" at bounding box center [694, 434] width 425 height 578
click at [538, 403] on icon "button" at bounding box center [529, 395] width 17 height 15
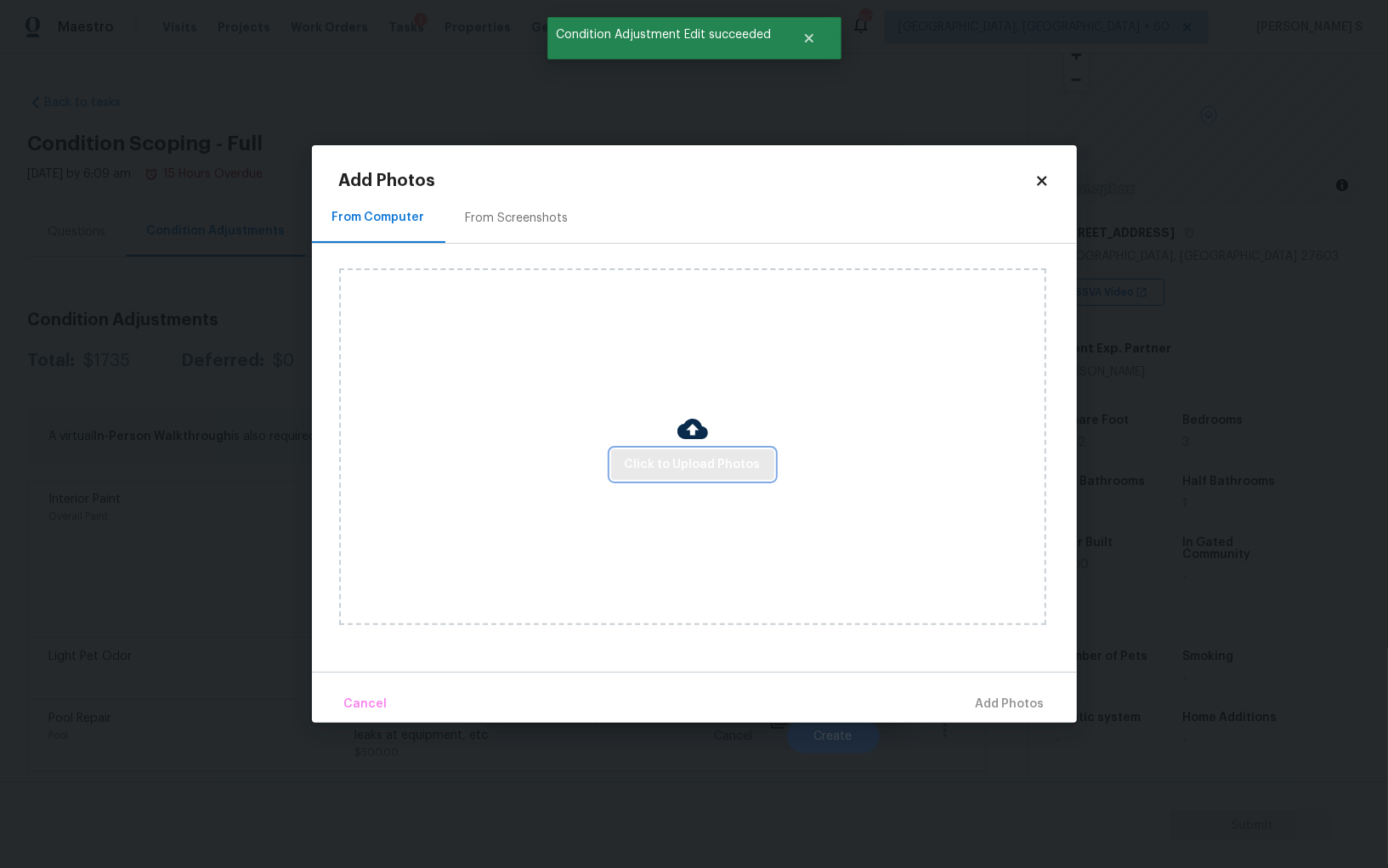
click at [629, 469] on span "Click to Upload Photos" at bounding box center [692, 465] width 136 height 21
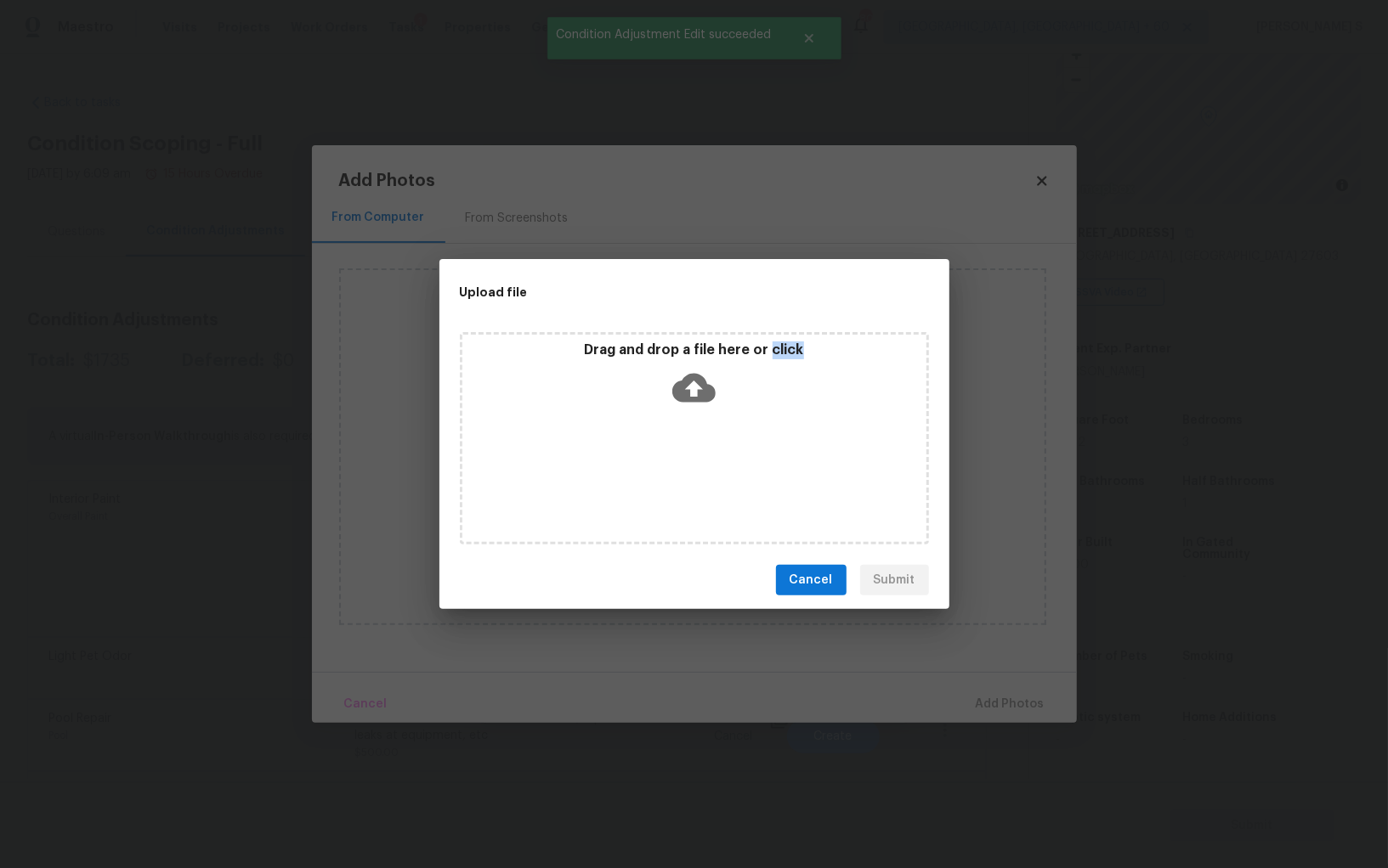
click at [629, 469] on div "Drag and drop a file here or click" at bounding box center [694, 438] width 469 height 212
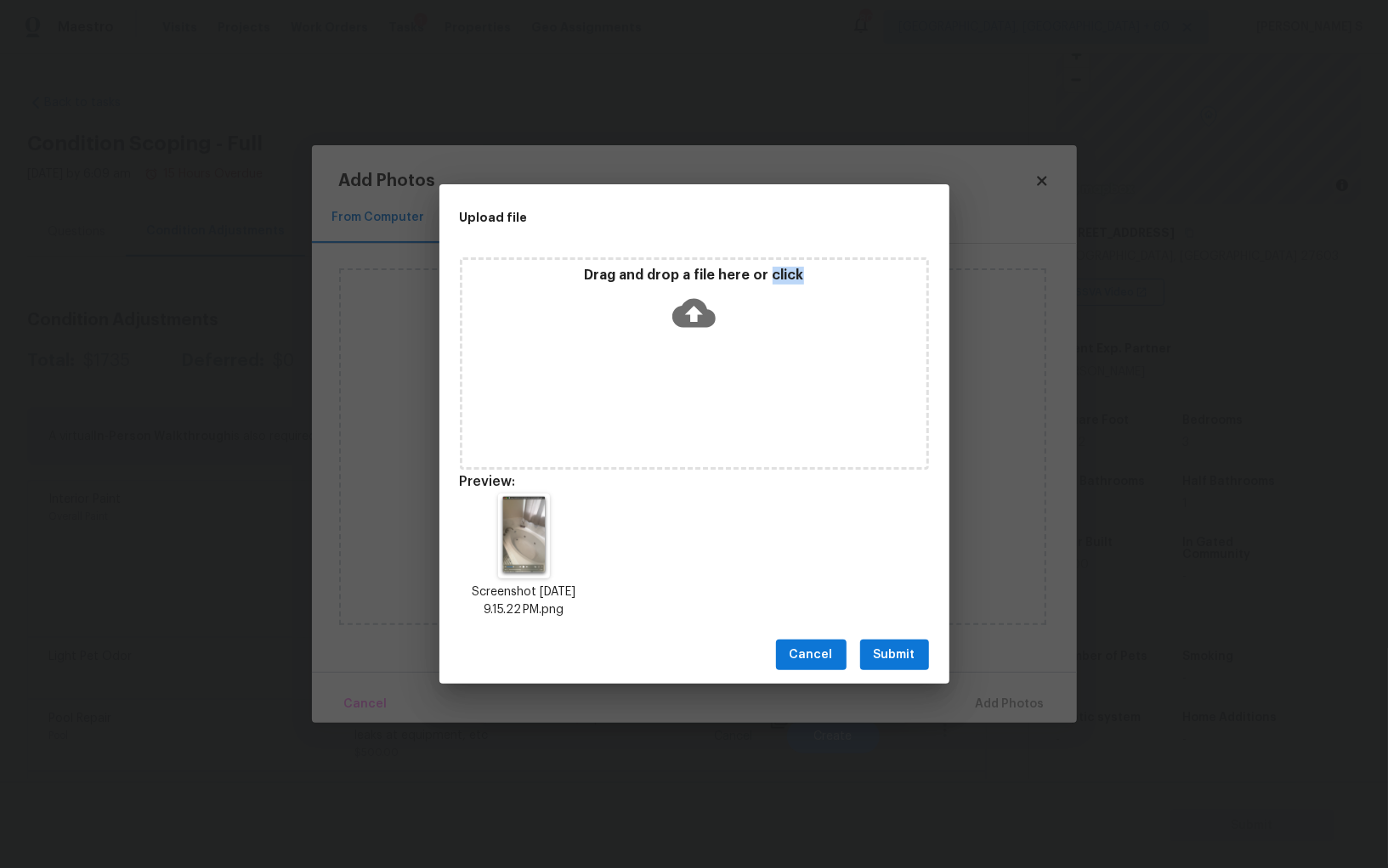
click at [905, 657] on span "Submit" at bounding box center [894, 655] width 42 height 21
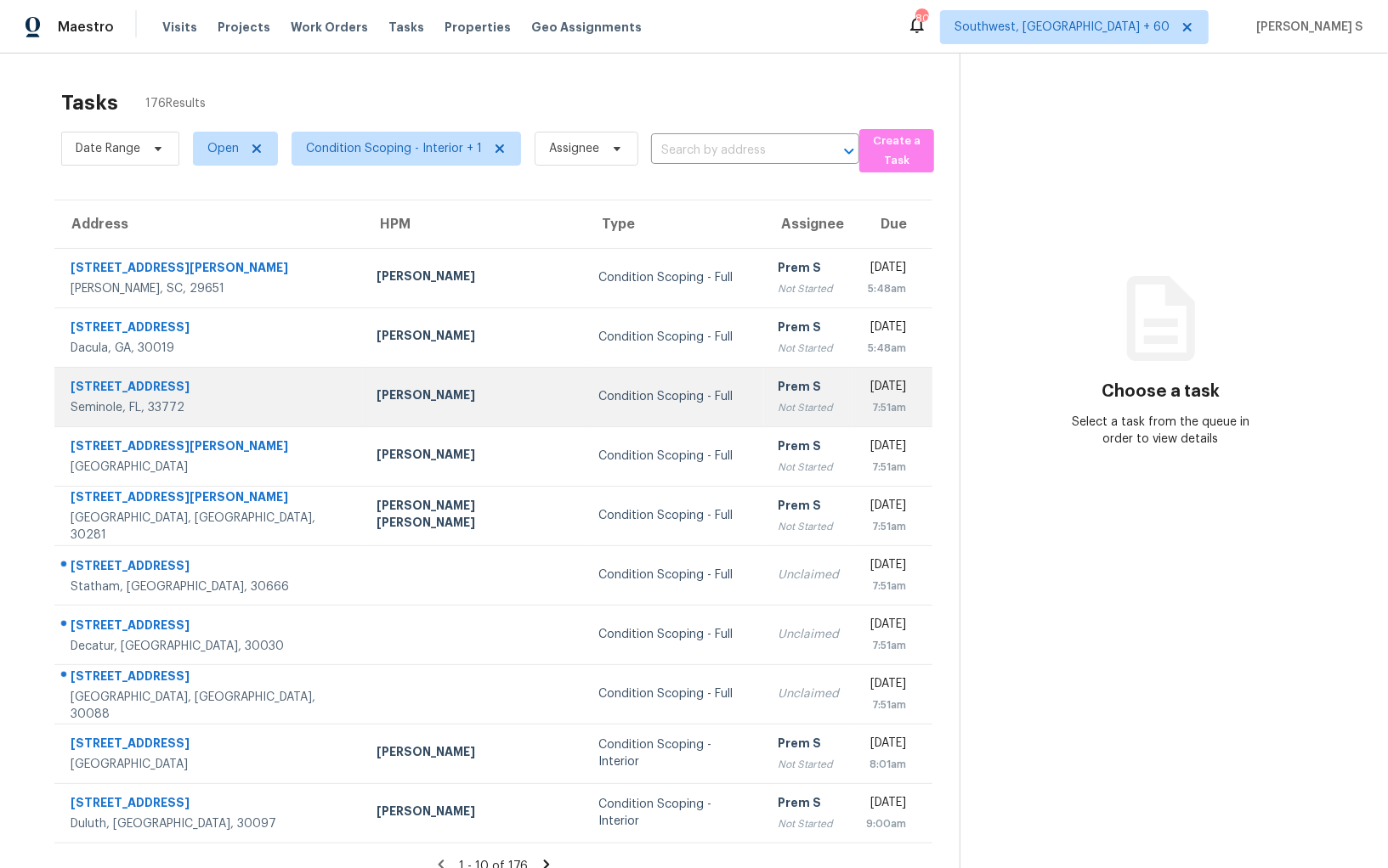
scroll to position [53, 0]
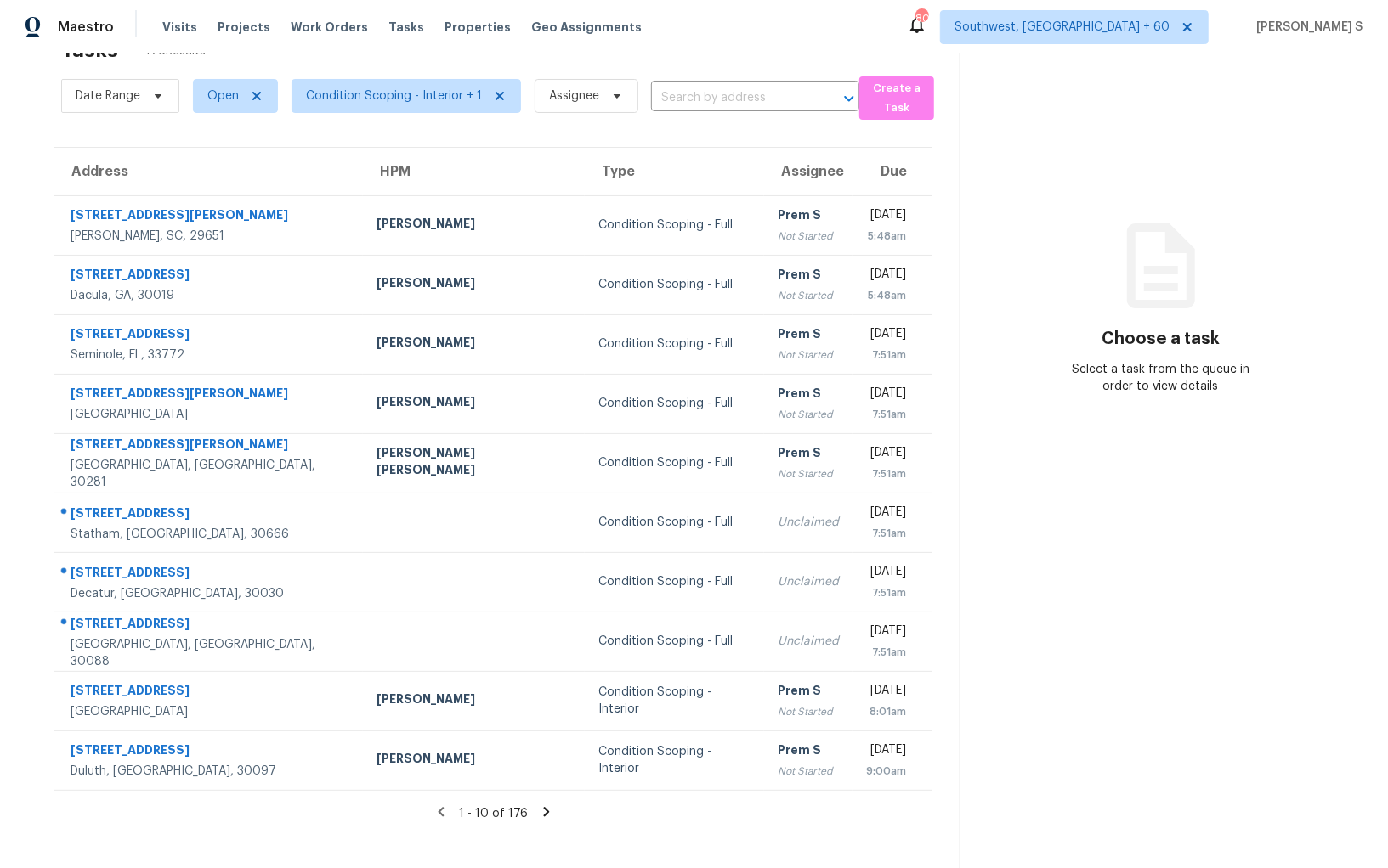
click at [543, 810] on icon at bounding box center [546, 811] width 6 height 9
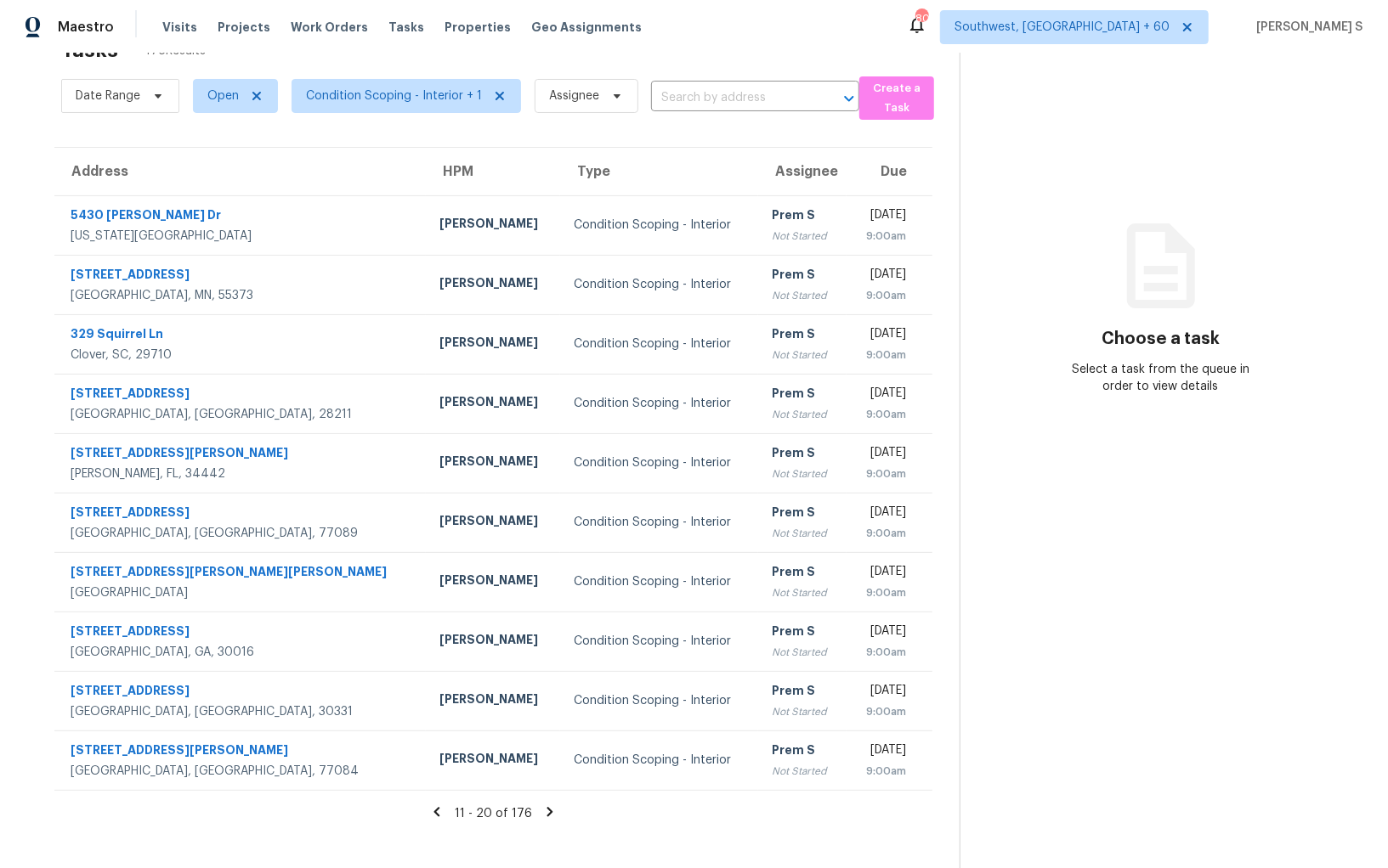
click at [547, 814] on icon at bounding box center [549, 812] width 15 height 15
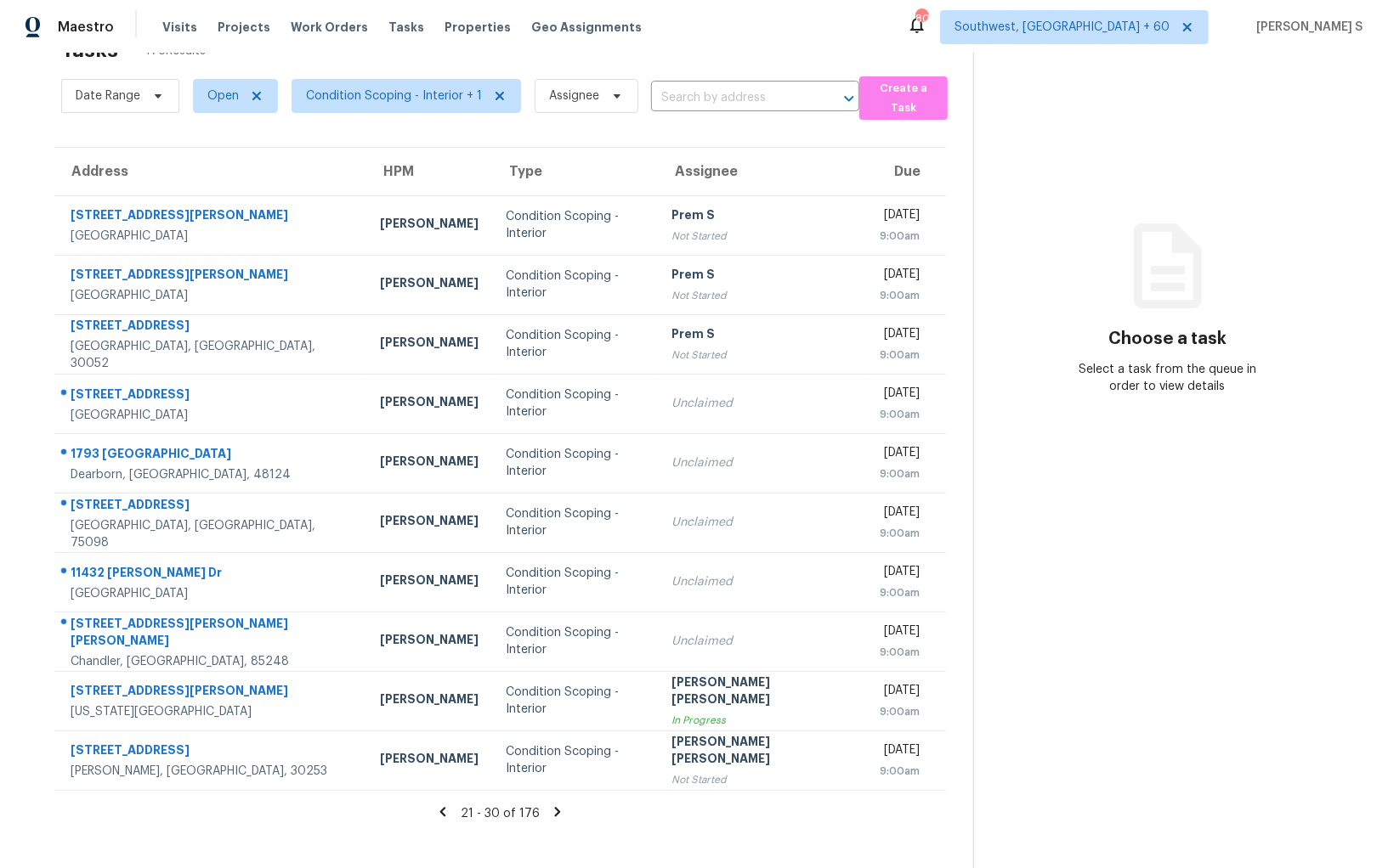
scroll to position [0, 0]
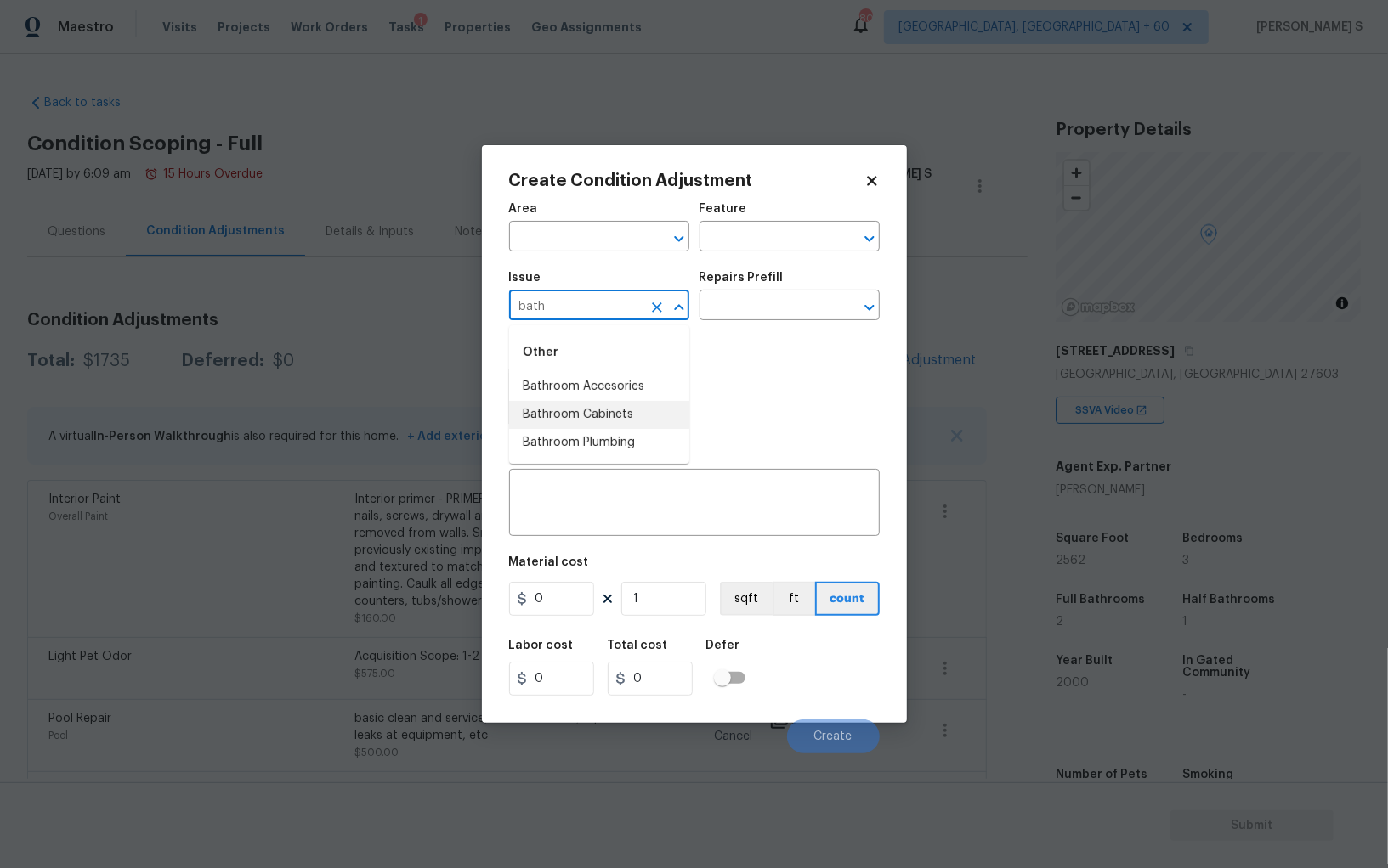
scroll to position [118, 0]
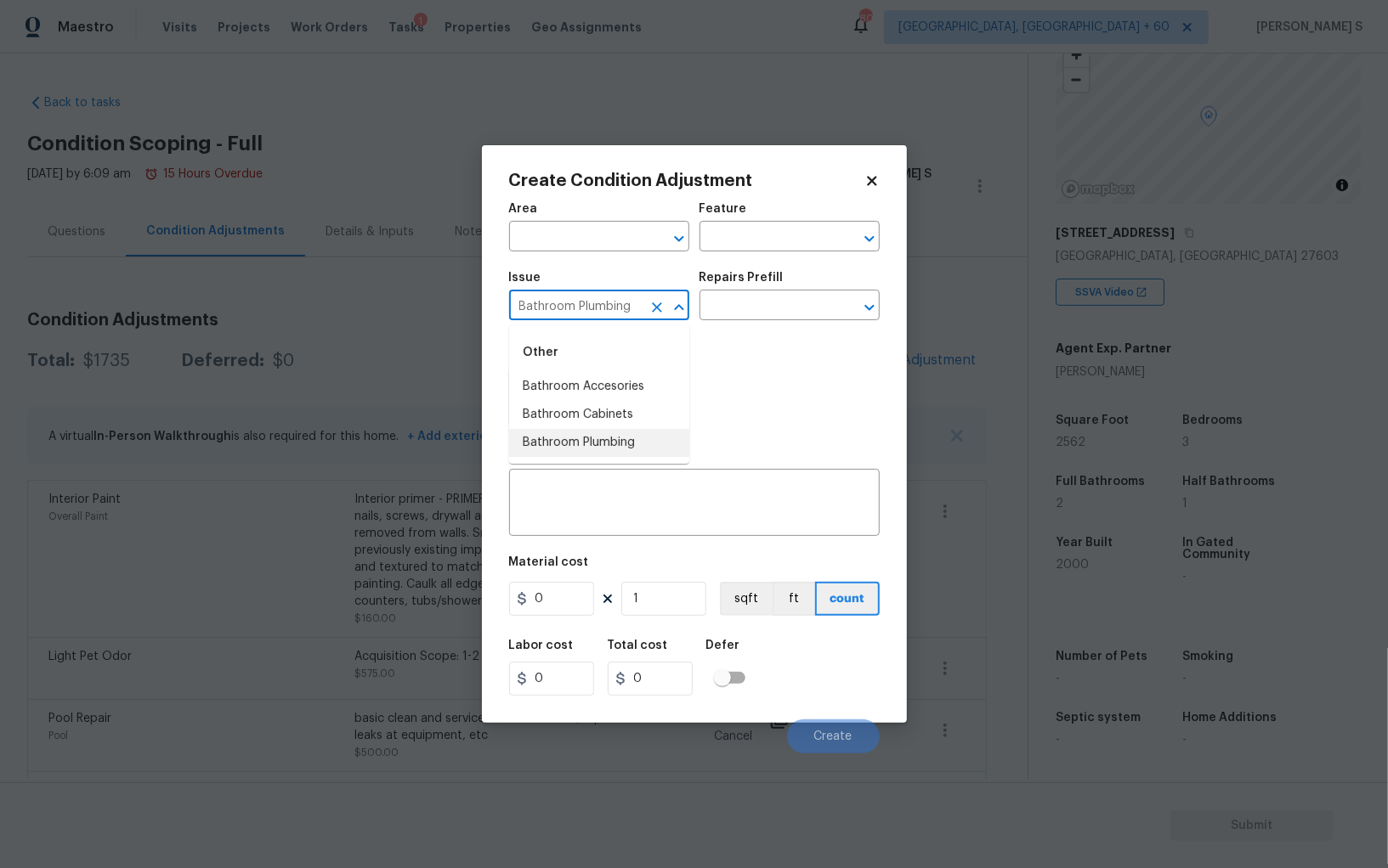
type input "Bathroom Plumbing"
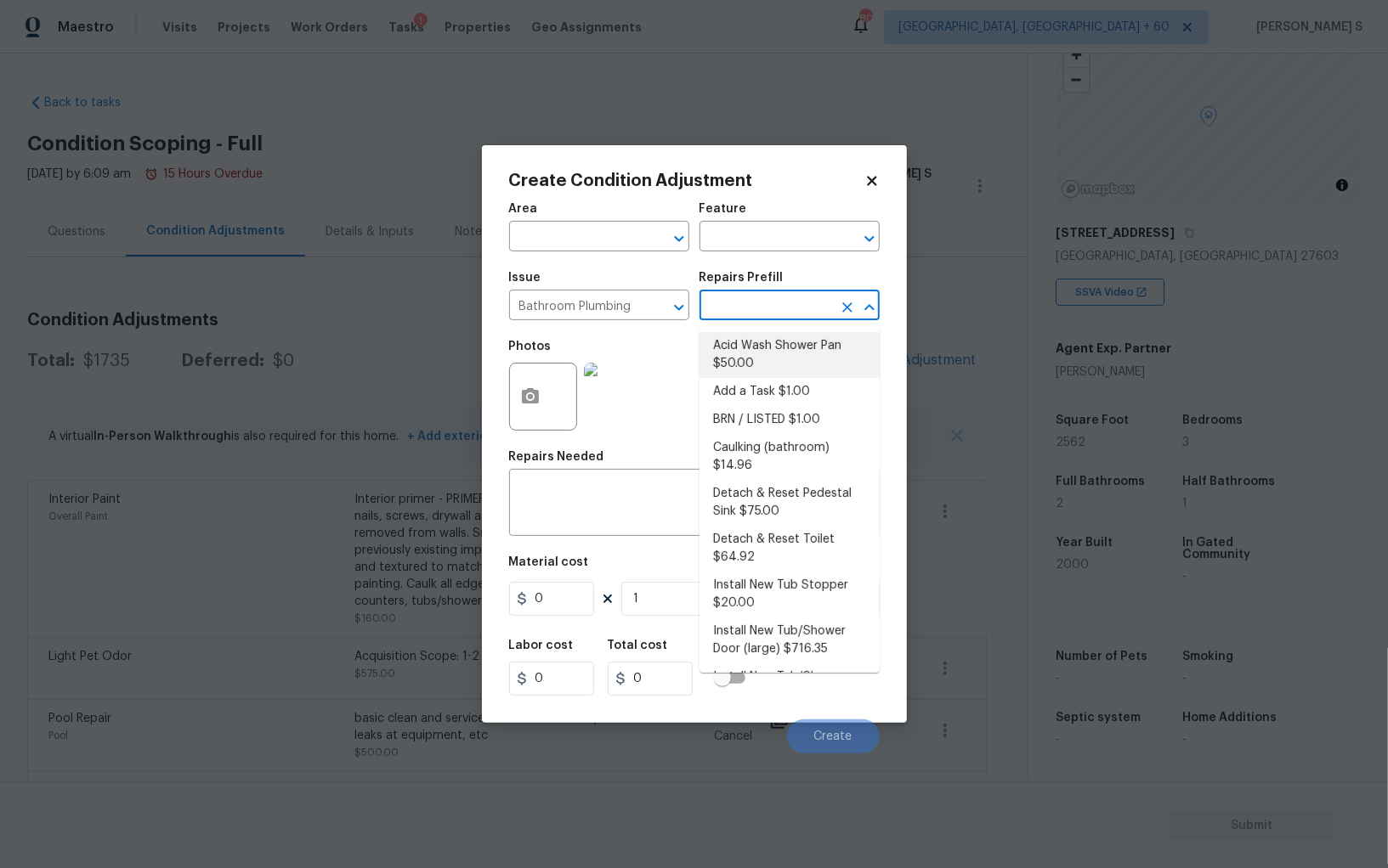
type input "Plumbing"
type input "50"
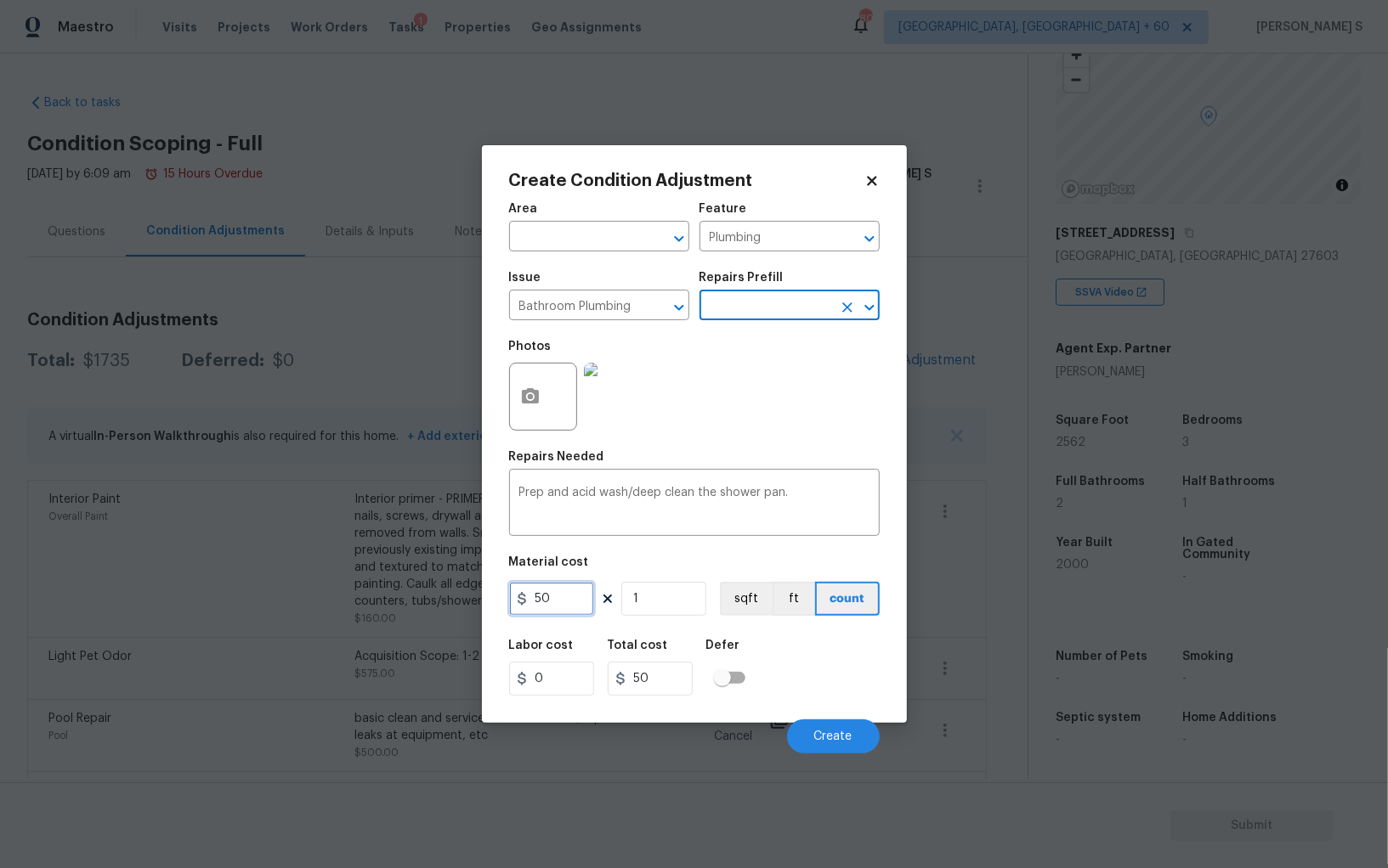
click at [572, 598] on input "50" at bounding box center [551, 598] width 85 height 34
type input "100"
click at [833, 689] on div "Labor cost 0 Total cost 100 Defer" at bounding box center [694, 667] width 371 height 76
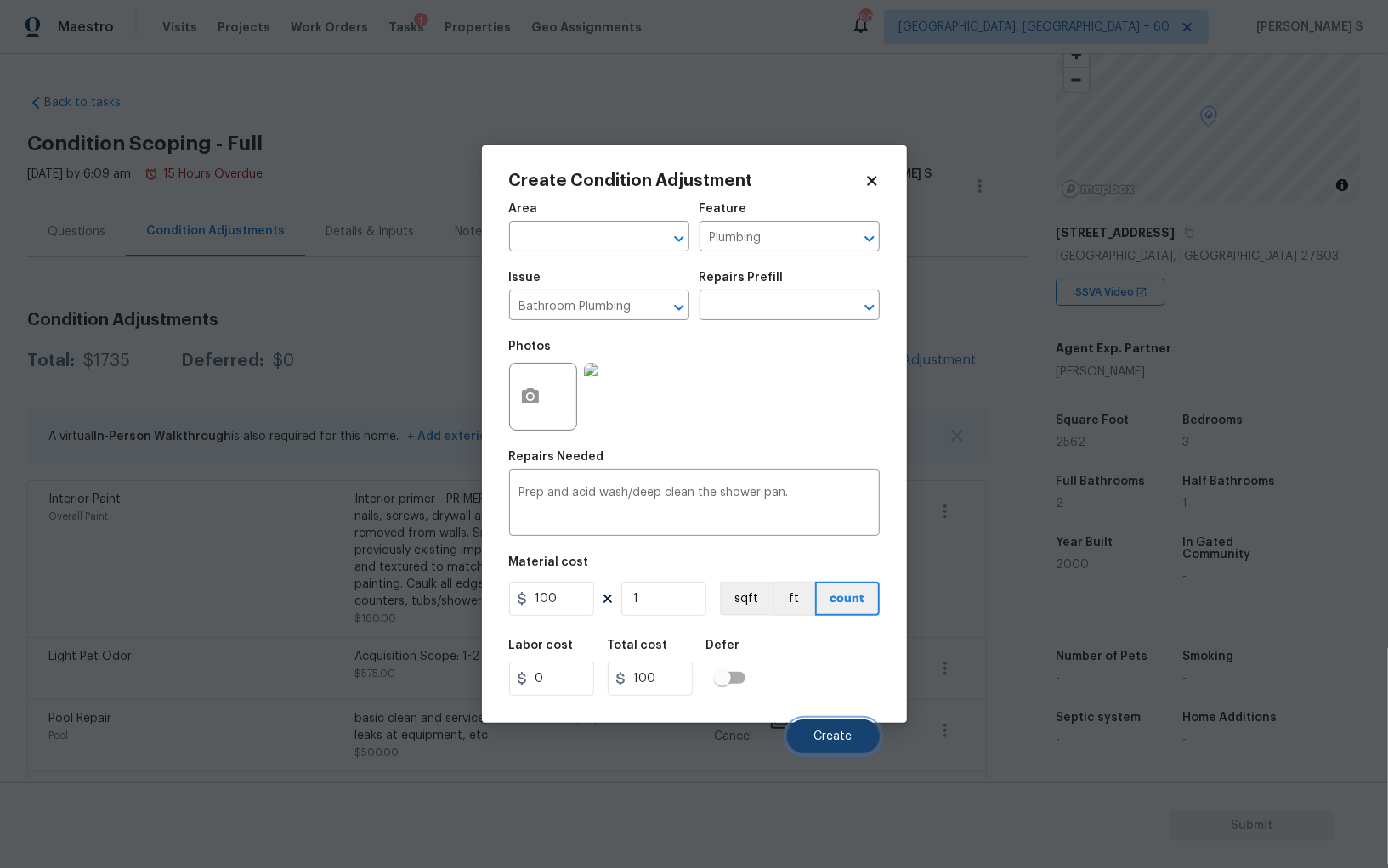
click at [840, 741] on span "Create" at bounding box center [833, 736] width 39 height 13
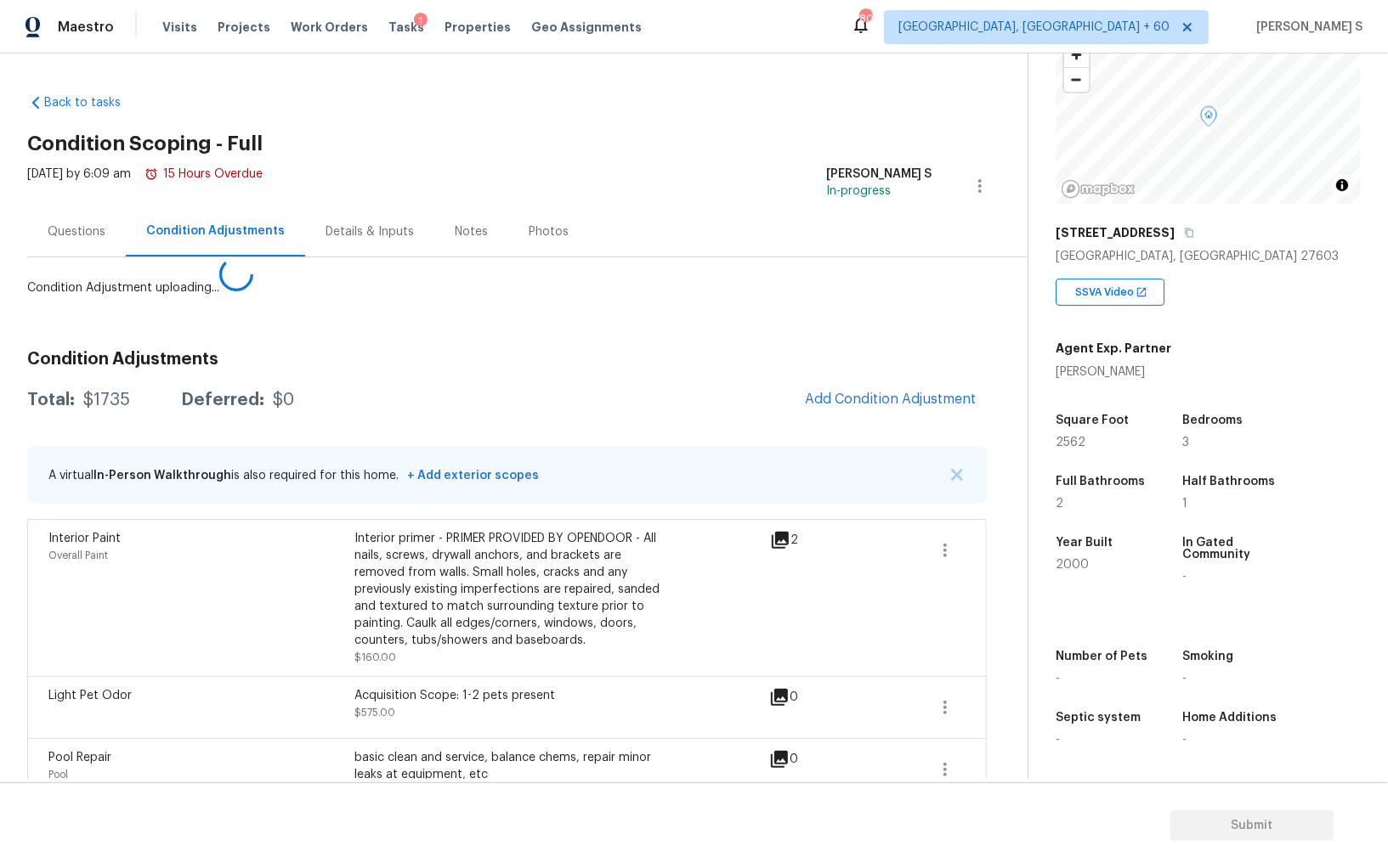
click at [20, 488] on body "Maestro Visits Projects Work Orders Tasks 1 Properties Geo Assignments 803 [GEO…" at bounding box center [694, 434] width 1388 height 868
click at [945, 387] on button "Add Condition Adjustment" at bounding box center [890, 399] width 192 height 36
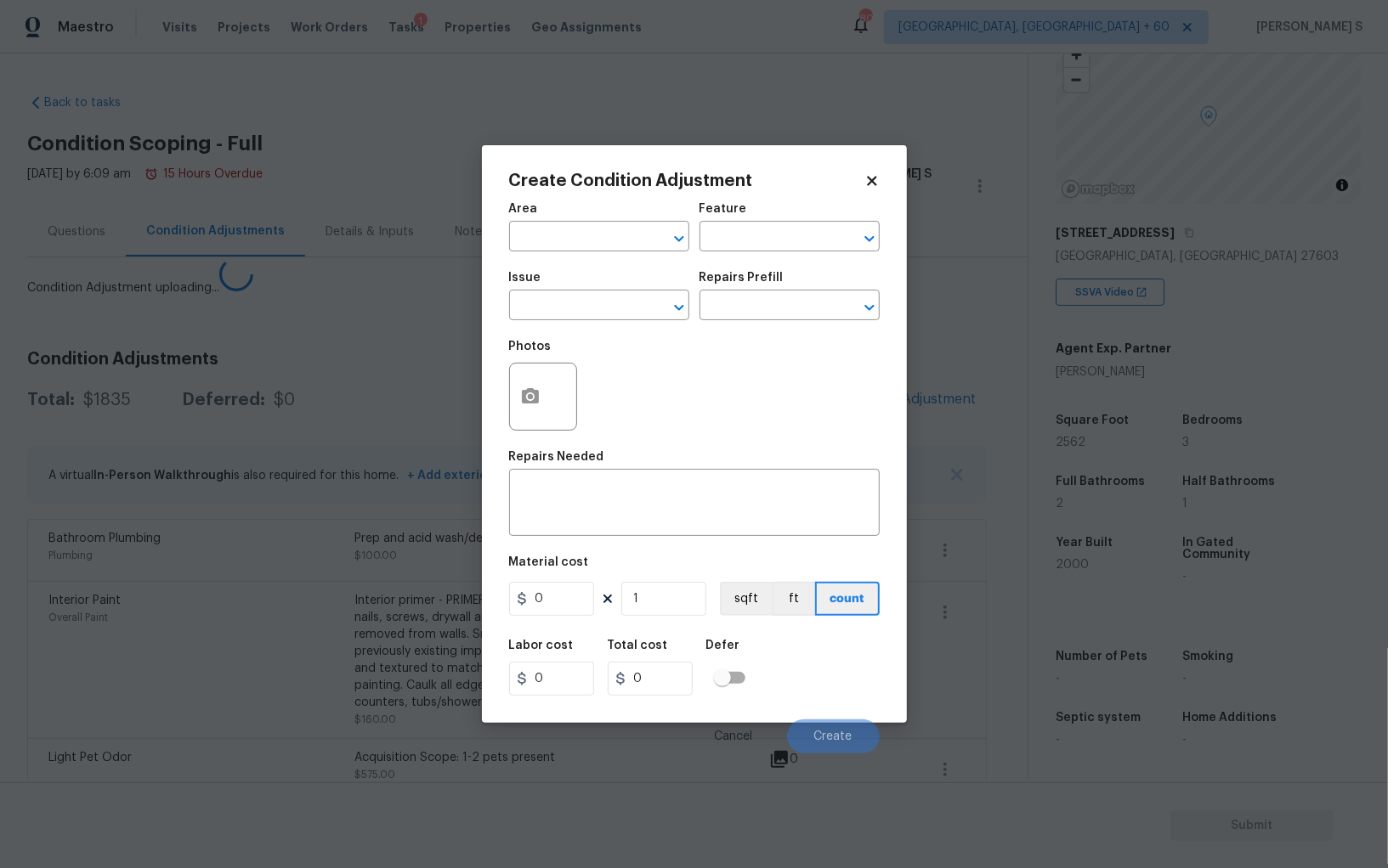
click at [503, 388] on div "Create Condition Adjustment Area ​ Feature ​ Issue ​ Repairs Prefill ​ Photos R…" at bounding box center [694, 434] width 425 height 578
click at [556, 389] on body "Maestro Visits Projects Work Orders Tasks 1 Properties Geo Assignments 803 Albu…" at bounding box center [694, 434] width 1388 height 868
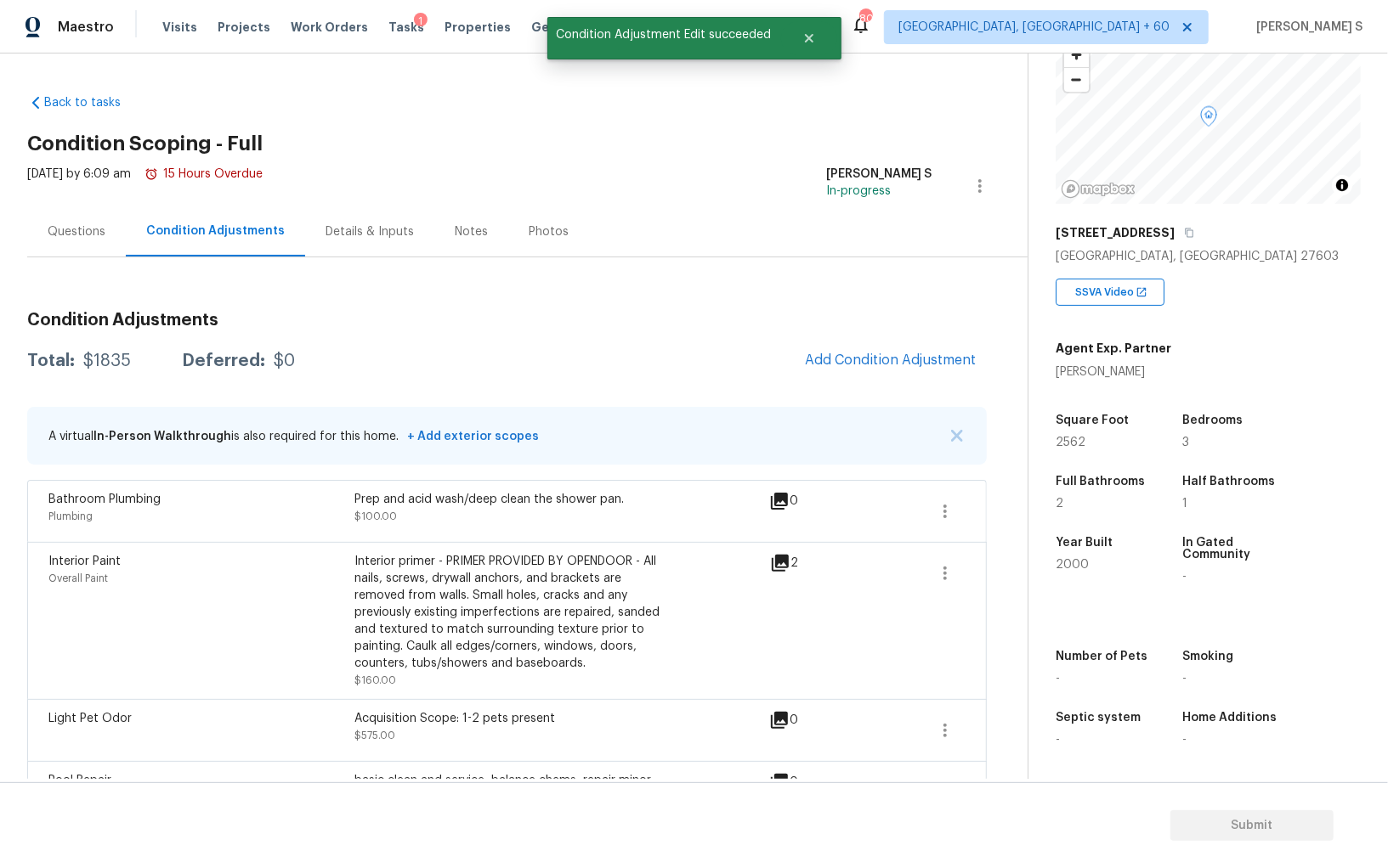
click at [895, 302] on div "Condition Adjustments Total: $1835 Deferred: $0 Add Condition Adjustment A virt…" at bounding box center [507, 689] width 960 height 782
click at [895, 368] on button "Add Condition Adjustment" at bounding box center [890, 360] width 192 height 36
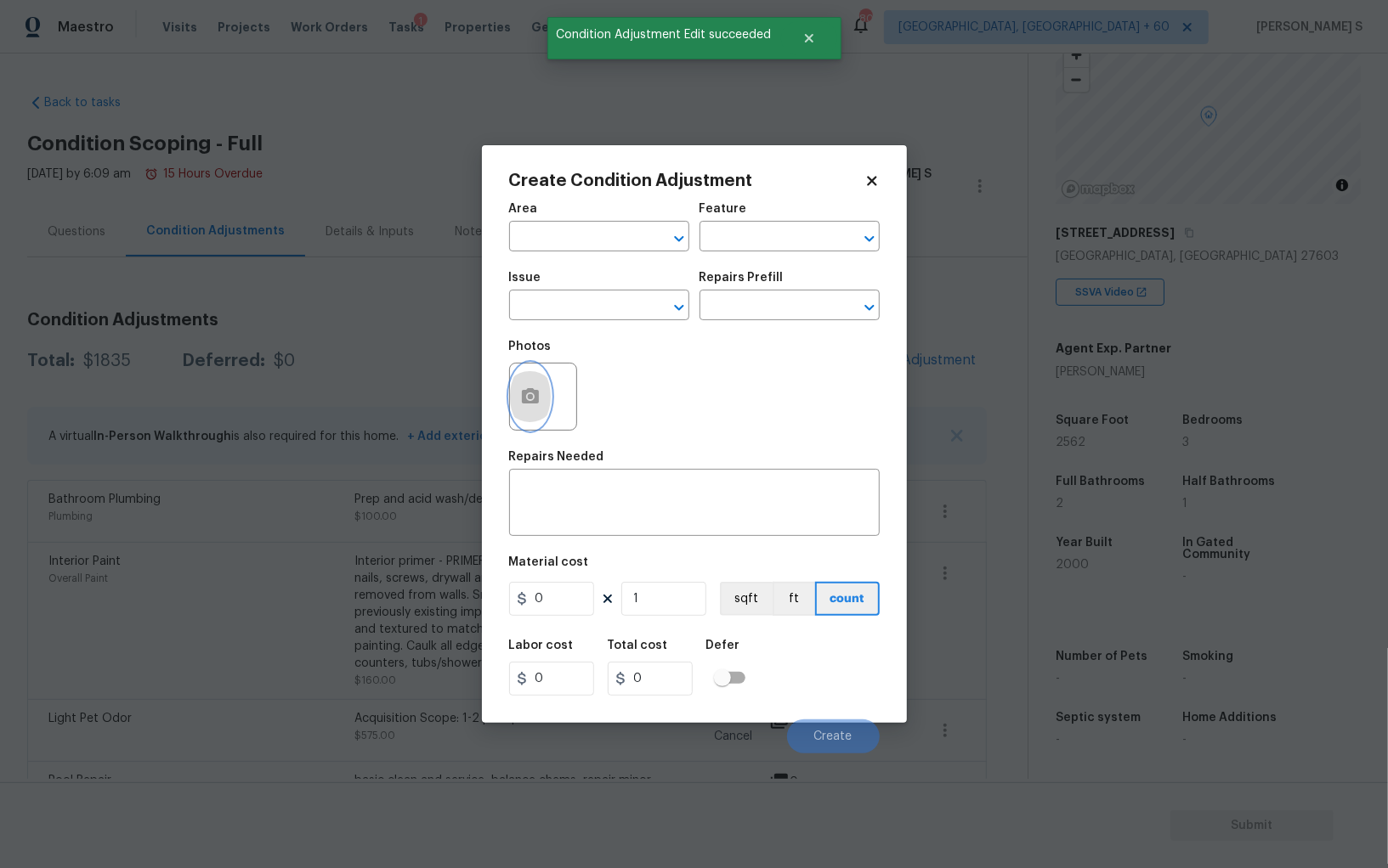
click at [534, 395] on icon "button" at bounding box center [529, 395] width 17 height 15
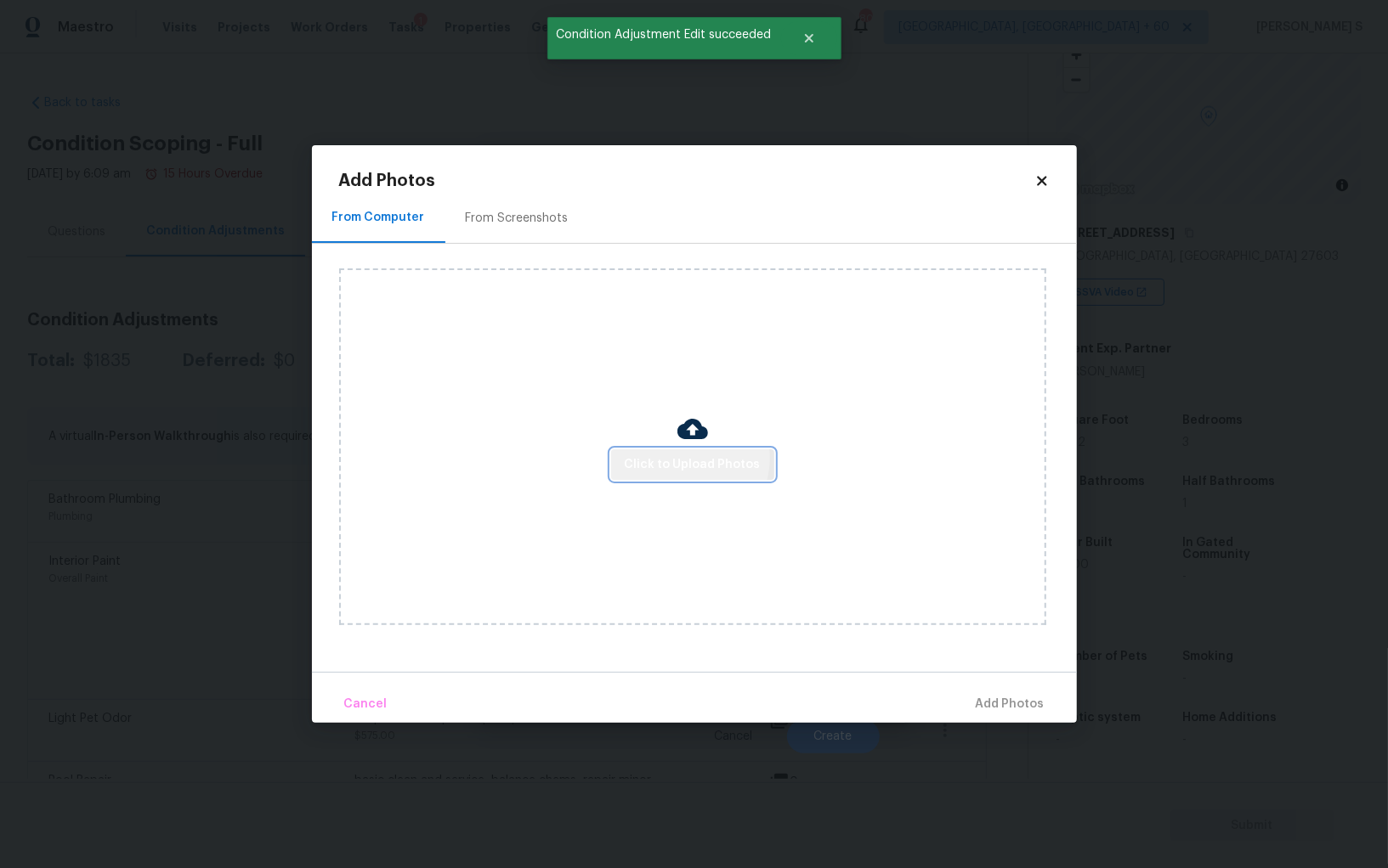
click at [691, 459] on span "Click to Upload Photos" at bounding box center [692, 465] width 136 height 21
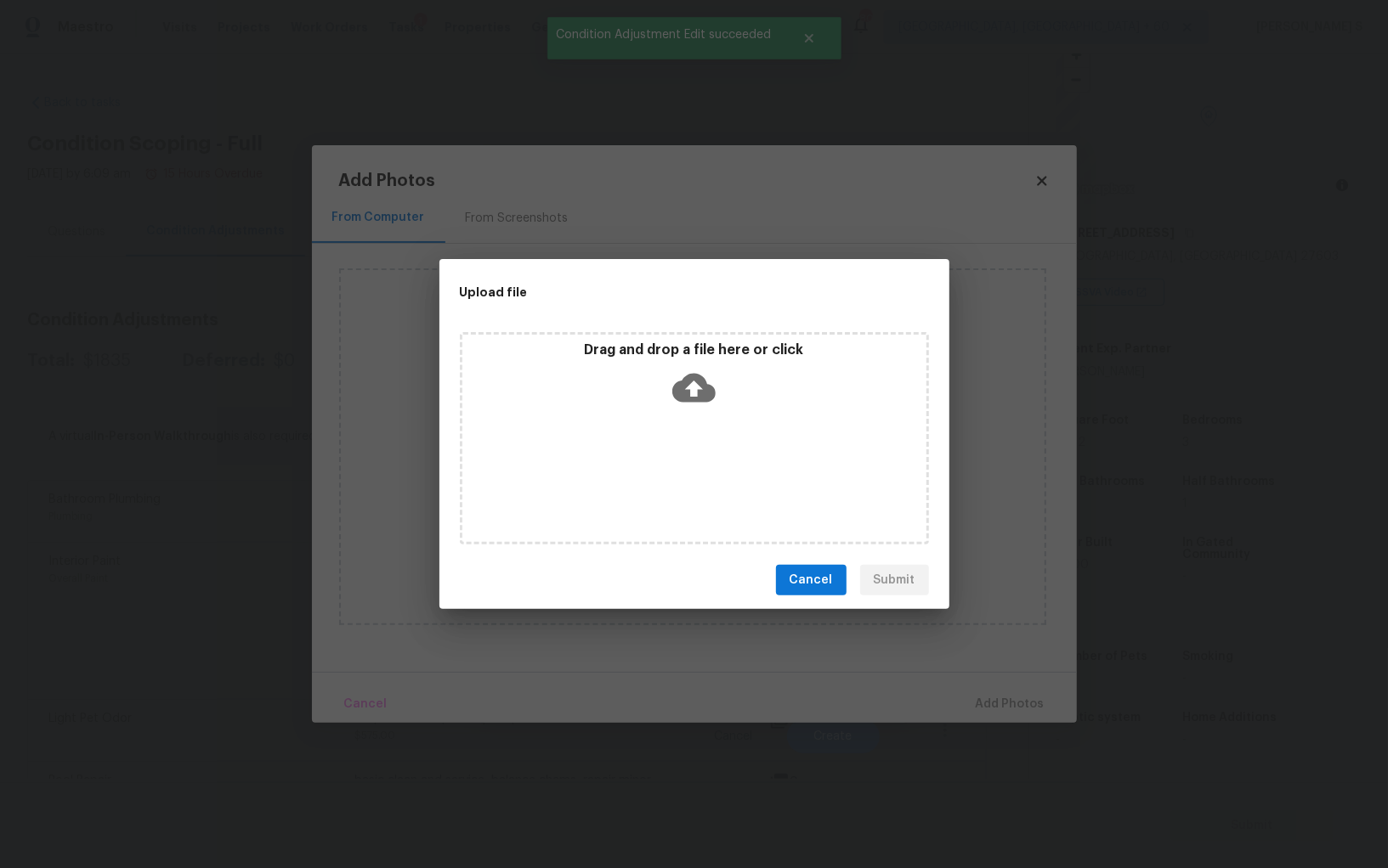
click at [691, 459] on div "Drag and drop a file here or click" at bounding box center [694, 438] width 469 height 212
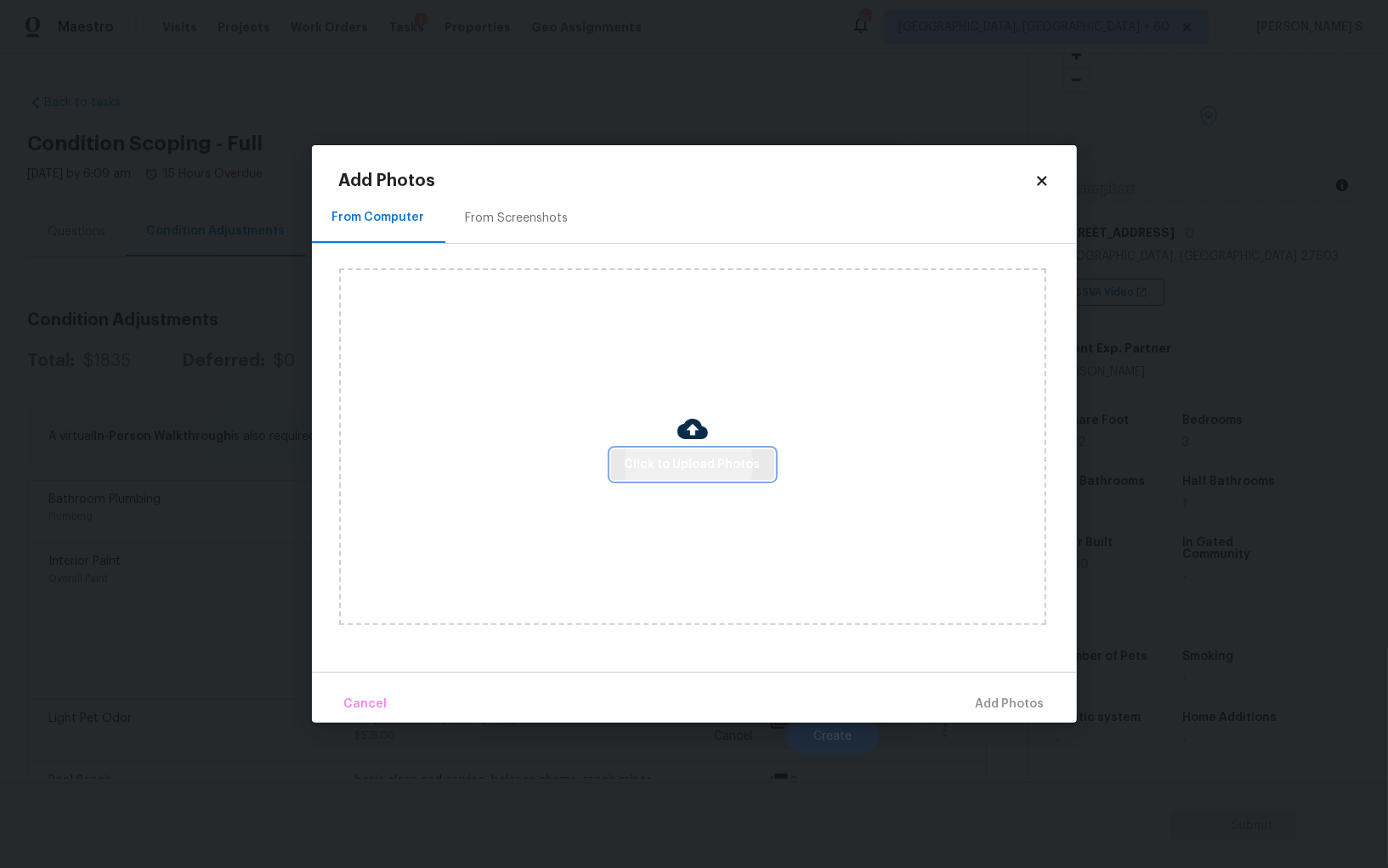
click at [664, 464] on span "Click to Upload Photos" at bounding box center [692, 465] width 136 height 21
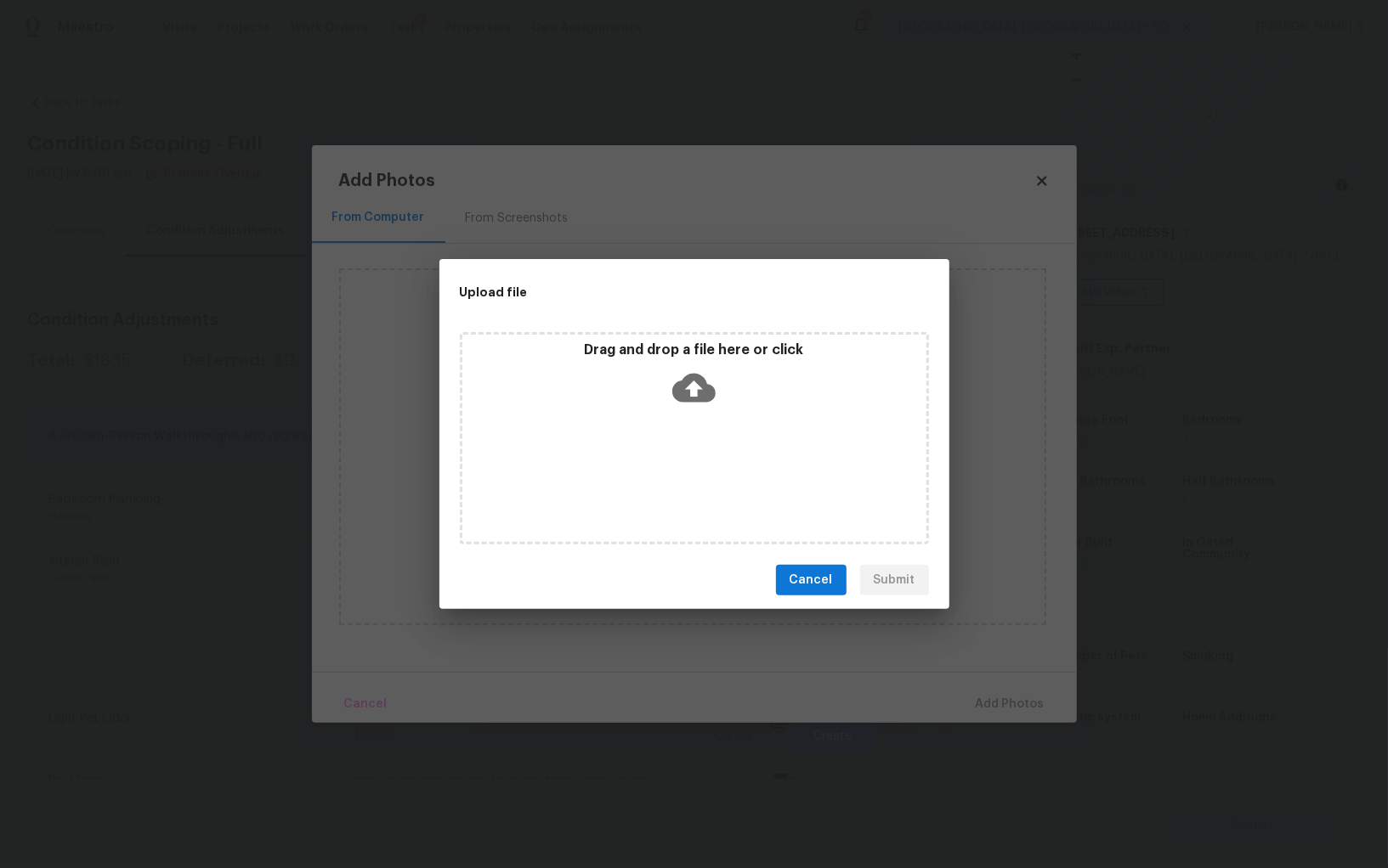
click at [636, 462] on div "Drag and drop a file here or click" at bounding box center [694, 438] width 469 height 212
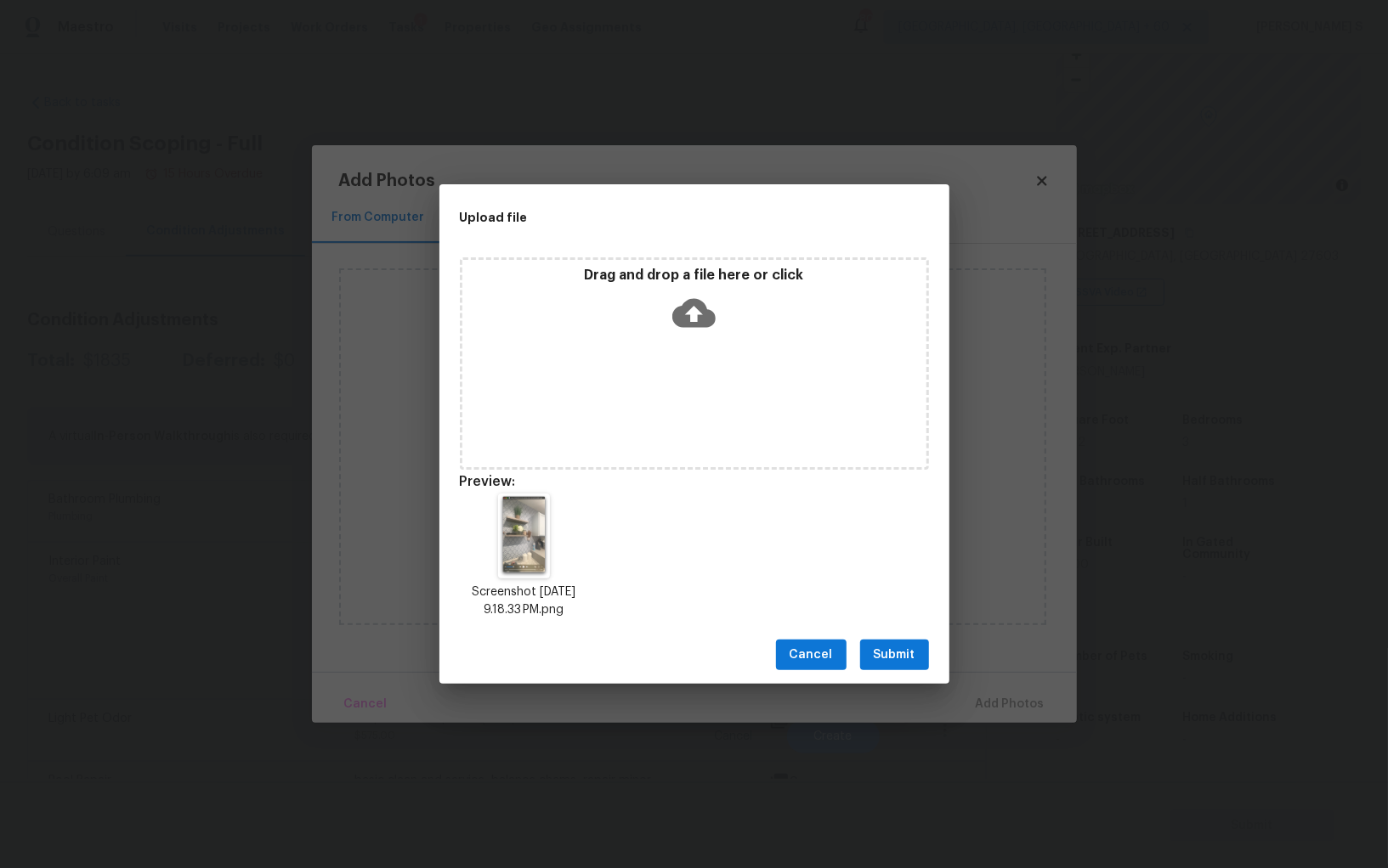
click at [900, 651] on span "Submit" at bounding box center [894, 655] width 42 height 21
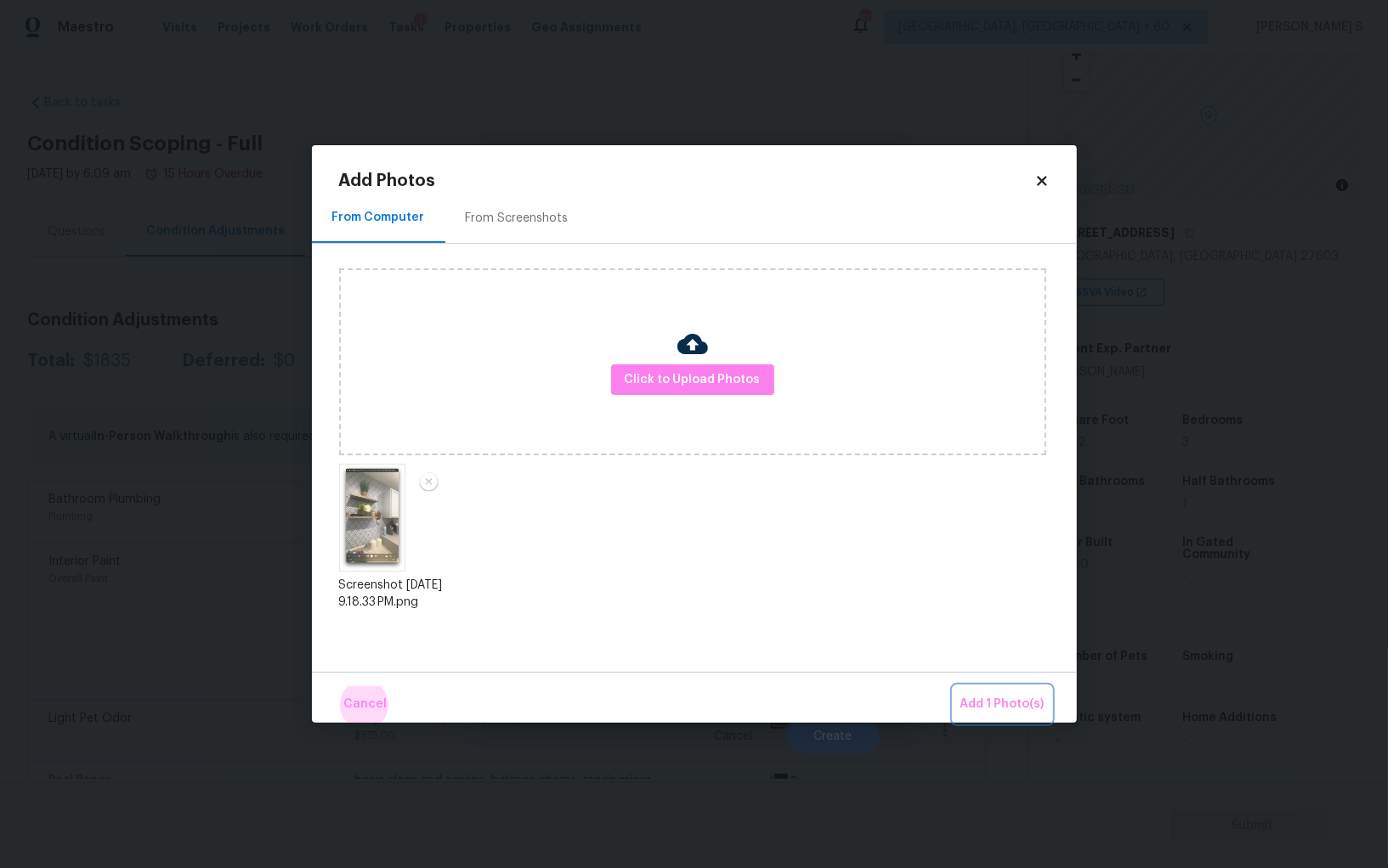
click at [954, 687] on button "Add 1 Photo(s)" at bounding box center [1002, 705] width 98 height 37
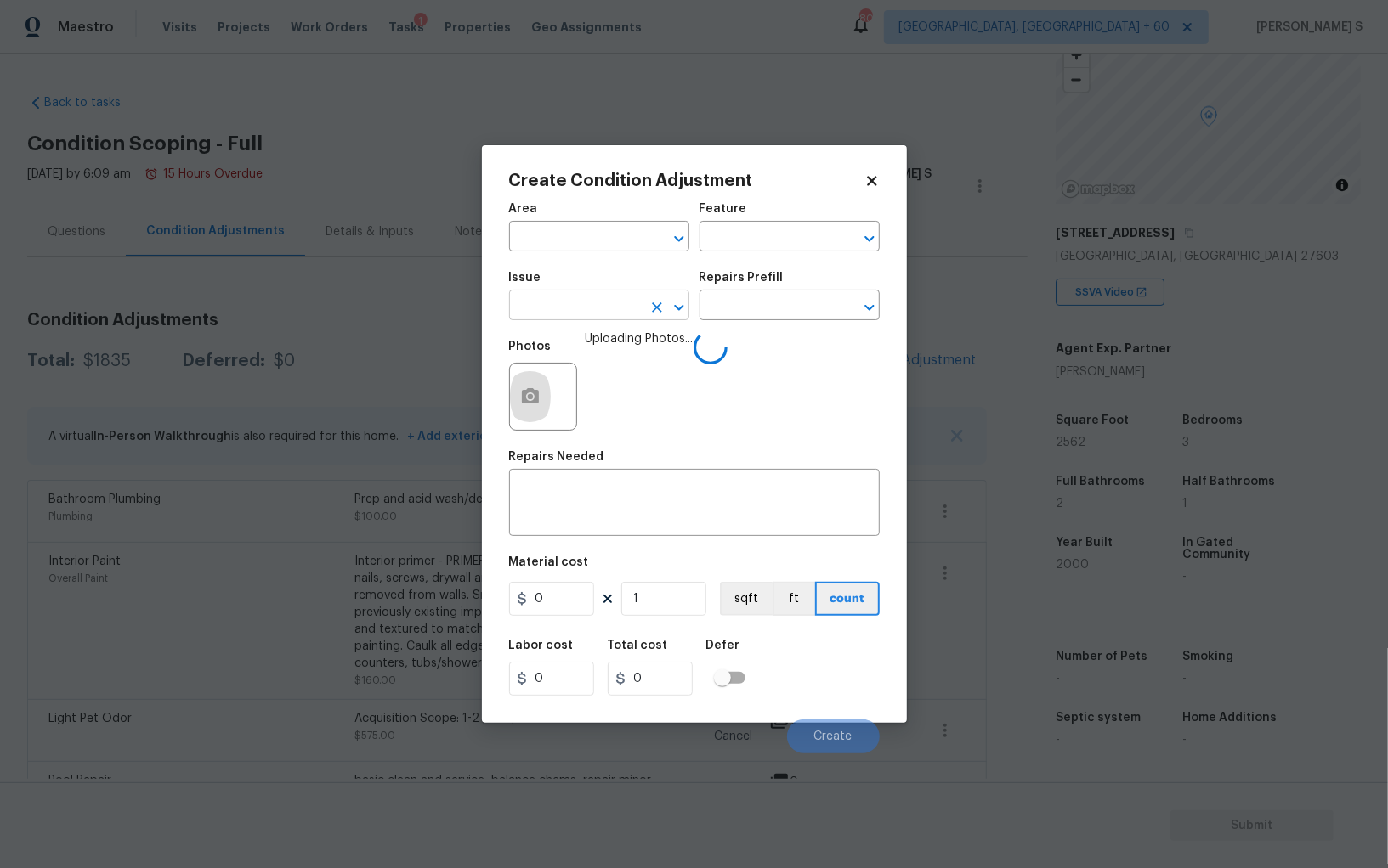
click at [637, 304] on input "text" at bounding box center [575, 307] width 133 height 27
type input "Wallpaper"
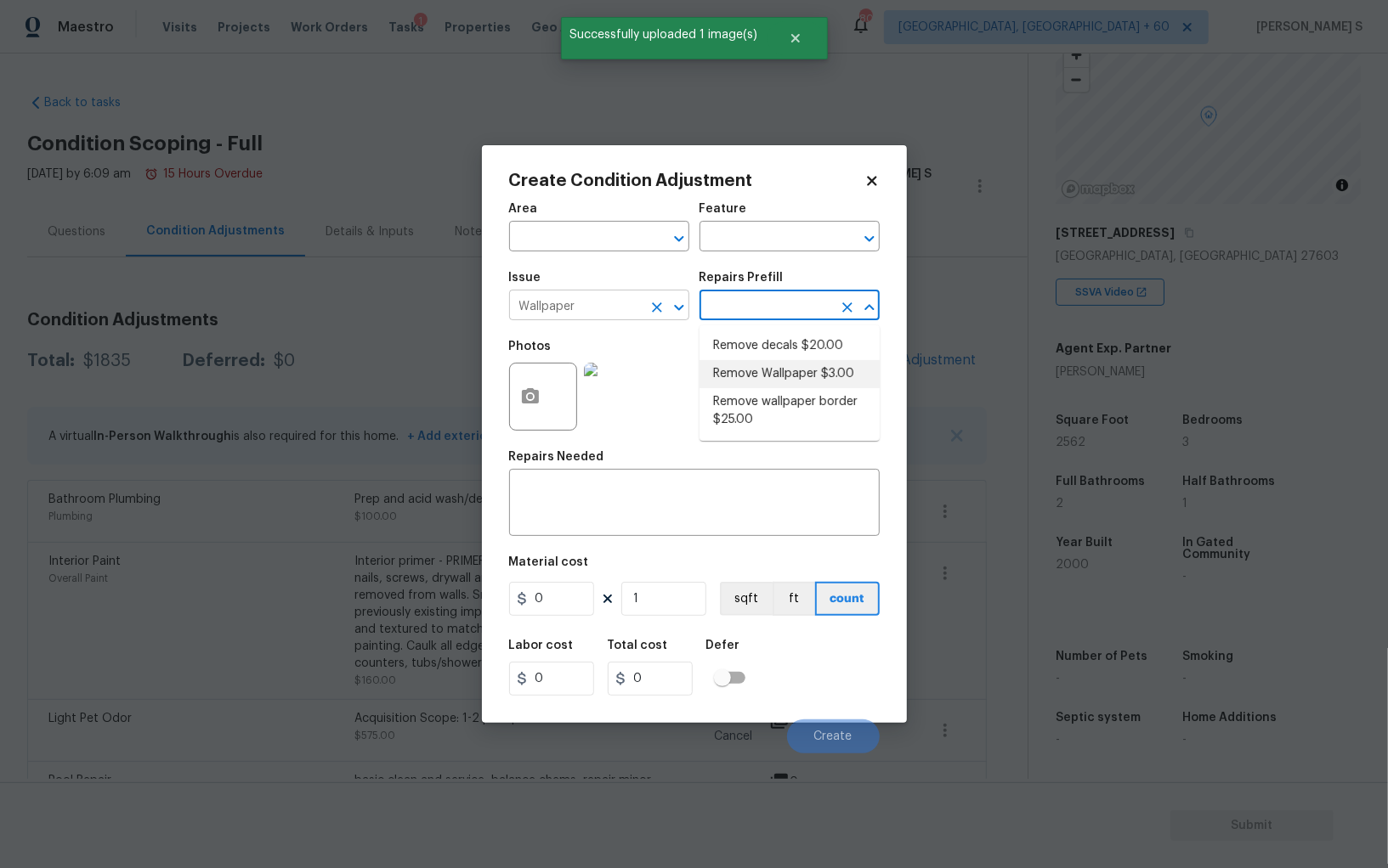
type input "Walls and Ceiling"
type textarea "Remove wallpaper and texture walls to best match existing conditions"
type input "3"
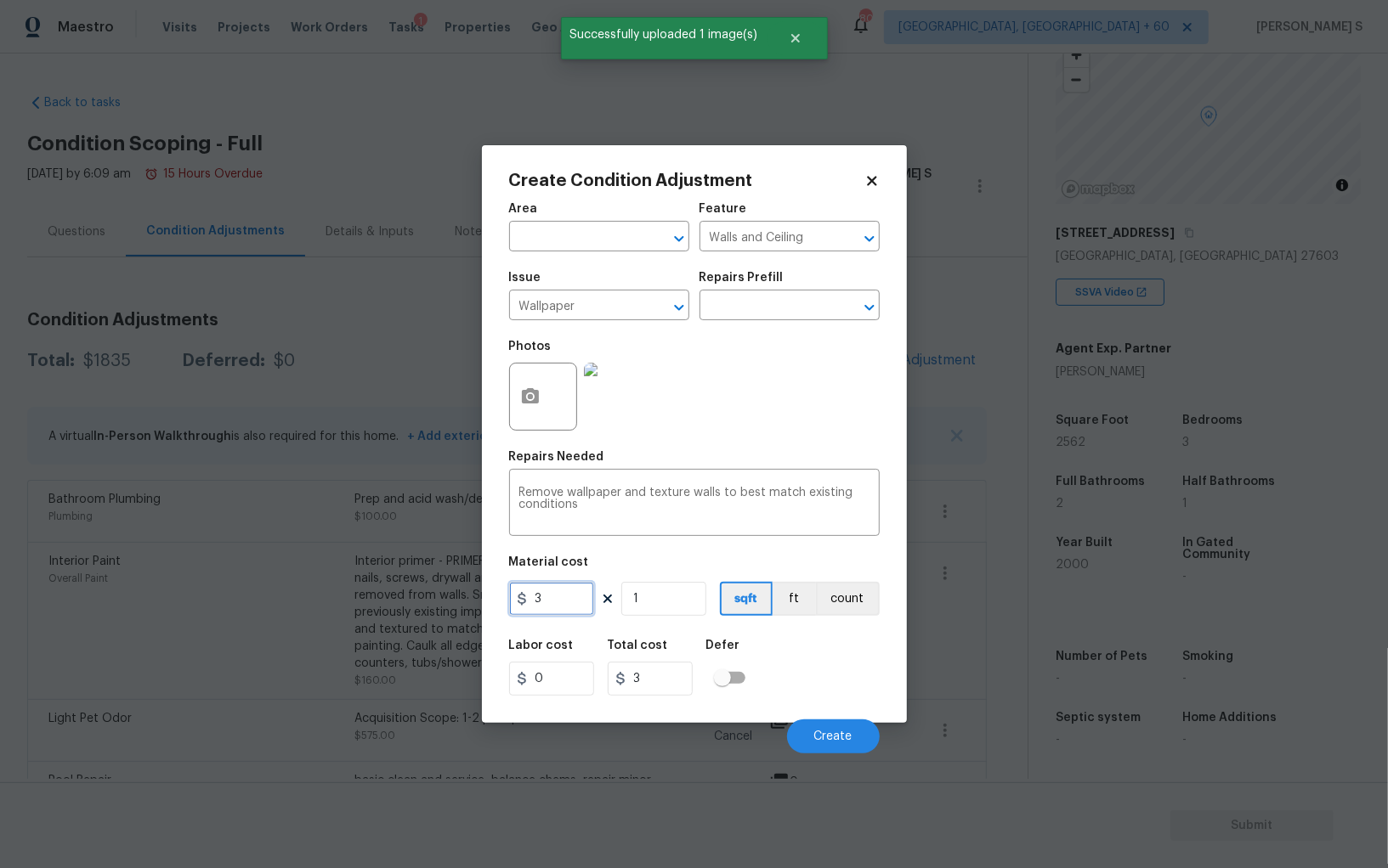
click at [556, 613] on input "3" at bounding box center [551, 598] width 85 height 34
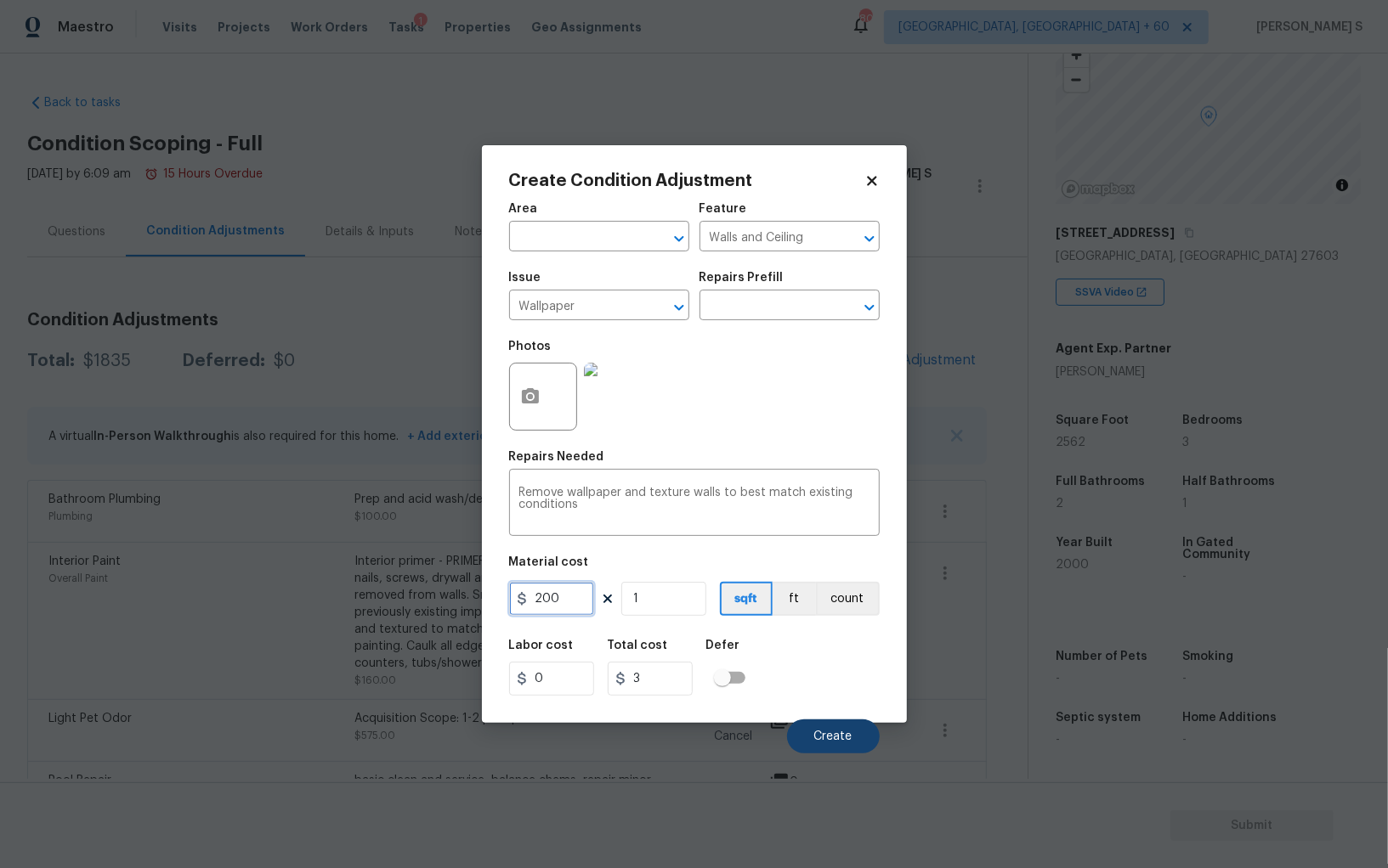
type input "200"
click at [864, 734] on button "Create" at bounding box center [833, 736] width 92 height 34
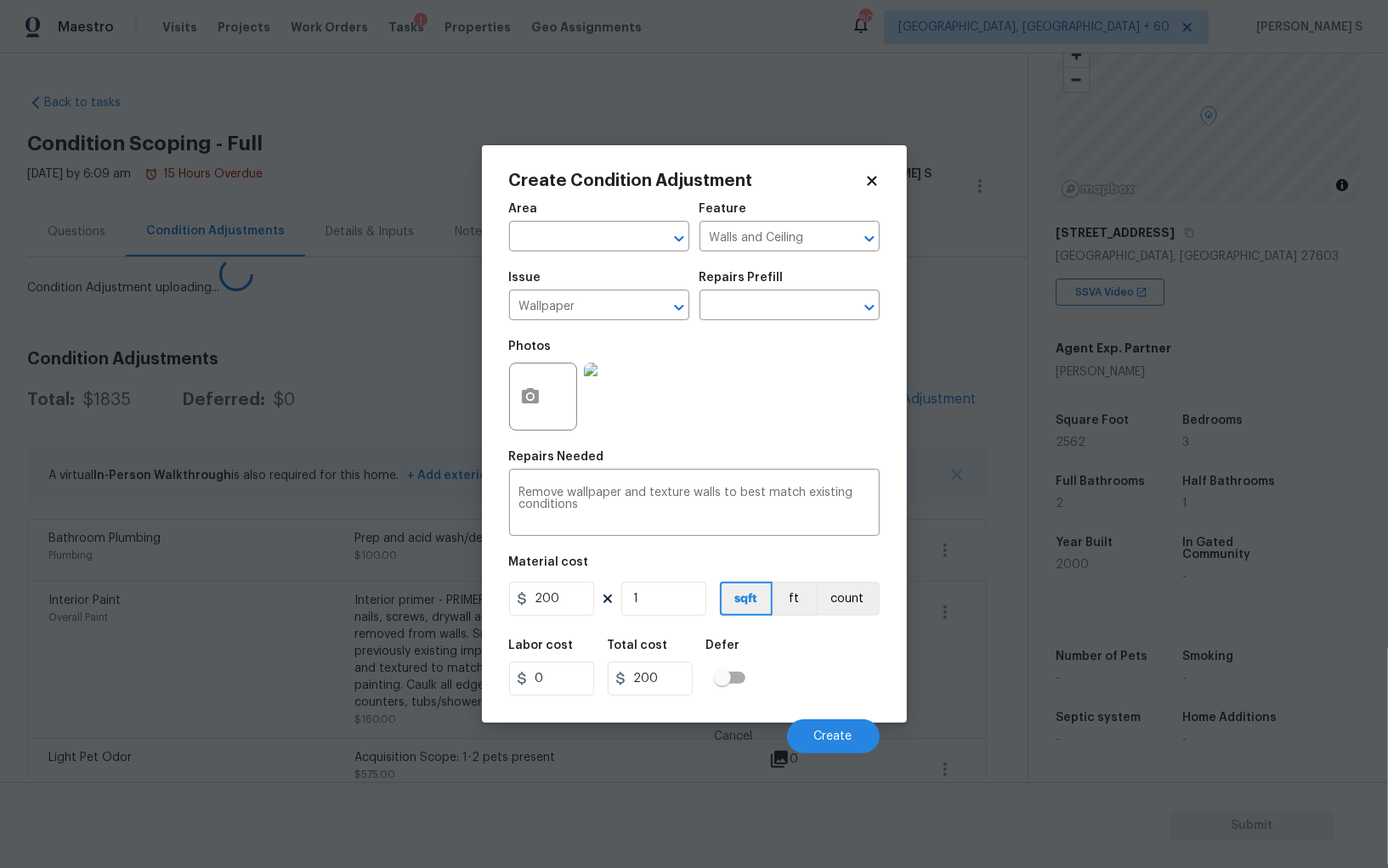
click at [89, 693] on body "Maestro Visits Projects Work Orders Tasks 1 Properties Geo Assignments 803 Albu…" at bounding box center [694, 434] width 1388 height 868
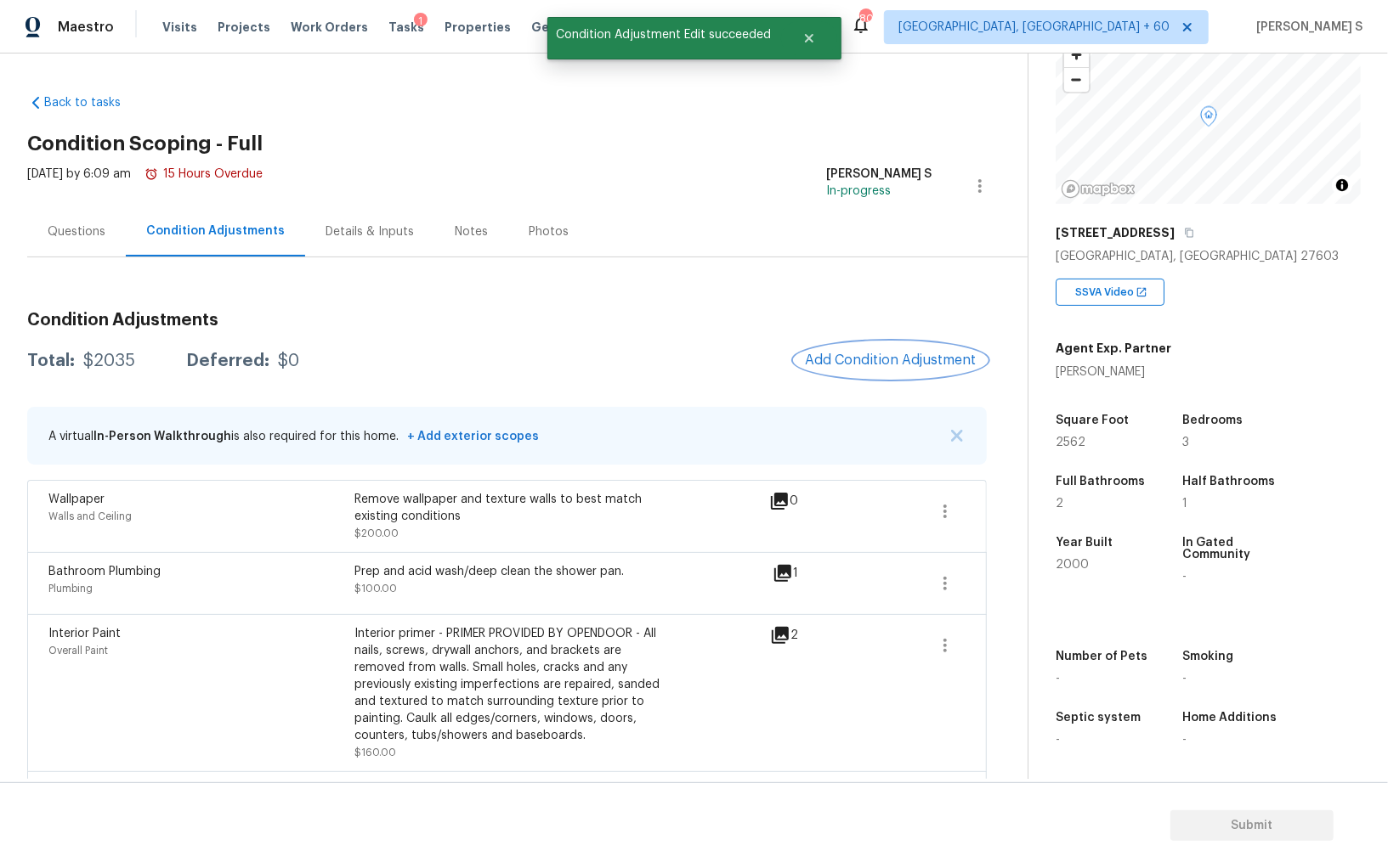
click at [895, 351] on button "Add Condition Adjustment" at bounding box center [890, 360] width 192 height 36
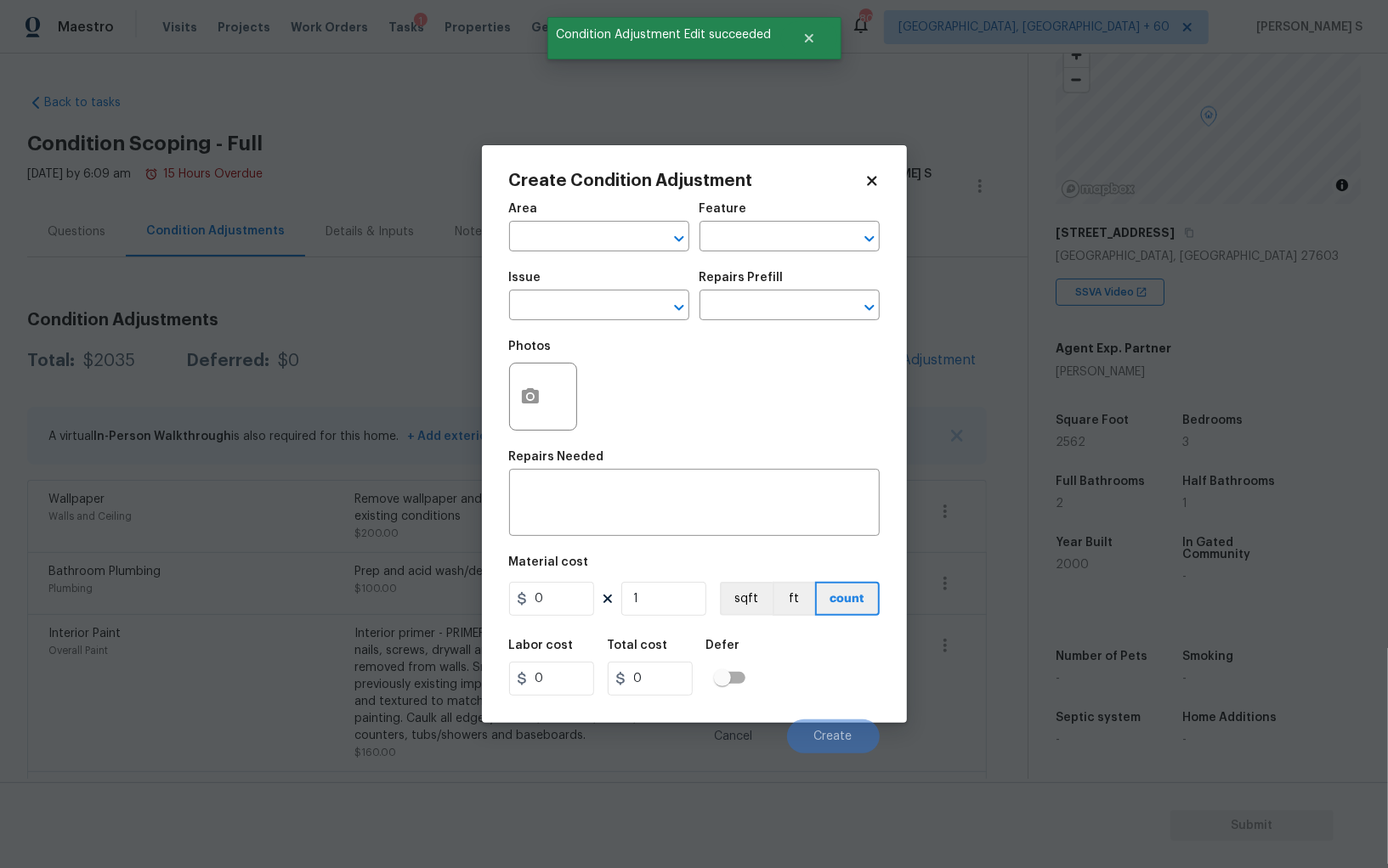
click at [550, 392] on div at bounding box center [542, 396] width 68 height 68
click at [536, 392] on icon "button" at bounding box center [529, 395] width 17 height 15
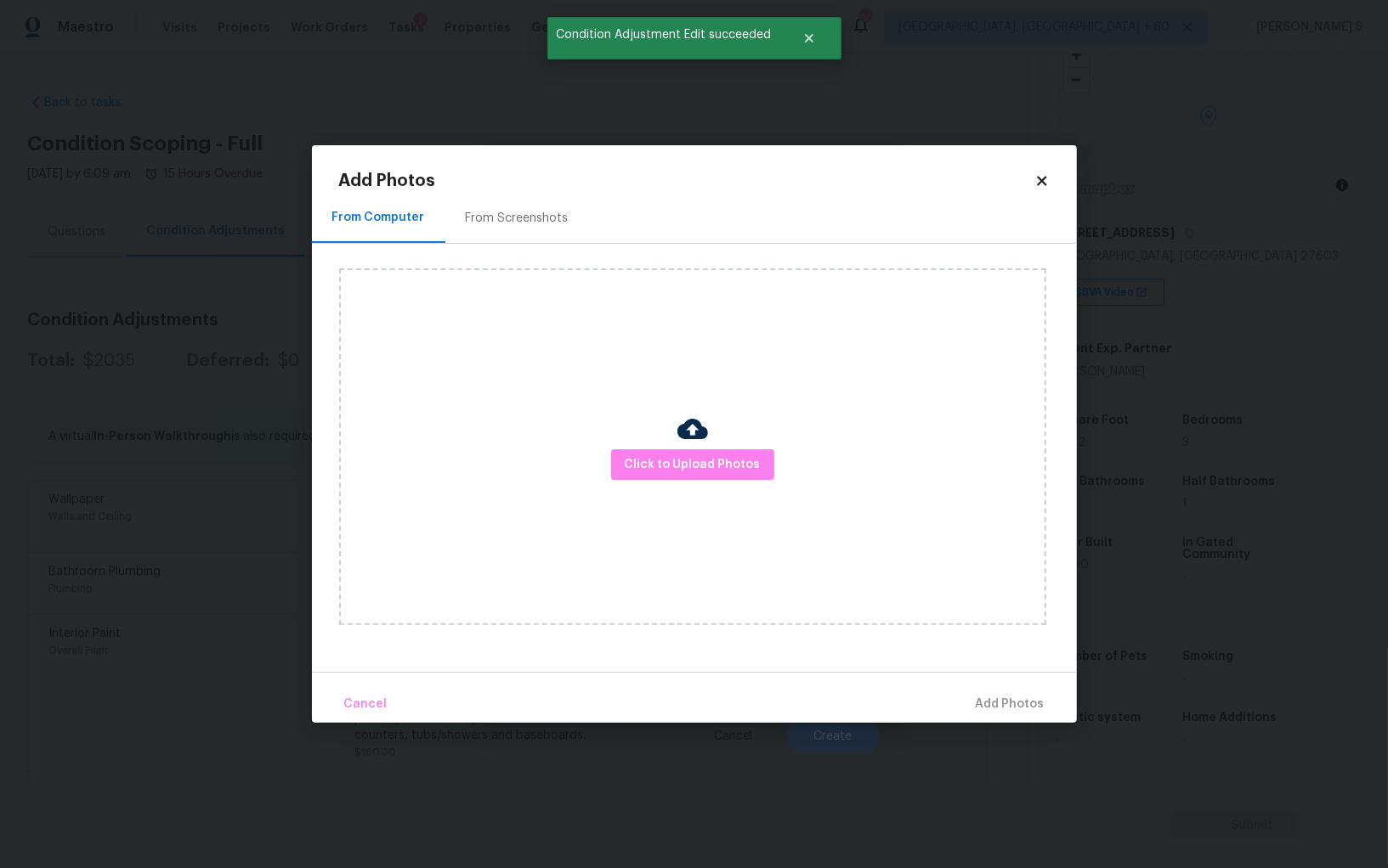
click at [496, 208] on div "From Screenshots" at bounding box center [517, 218] width 144 height 51
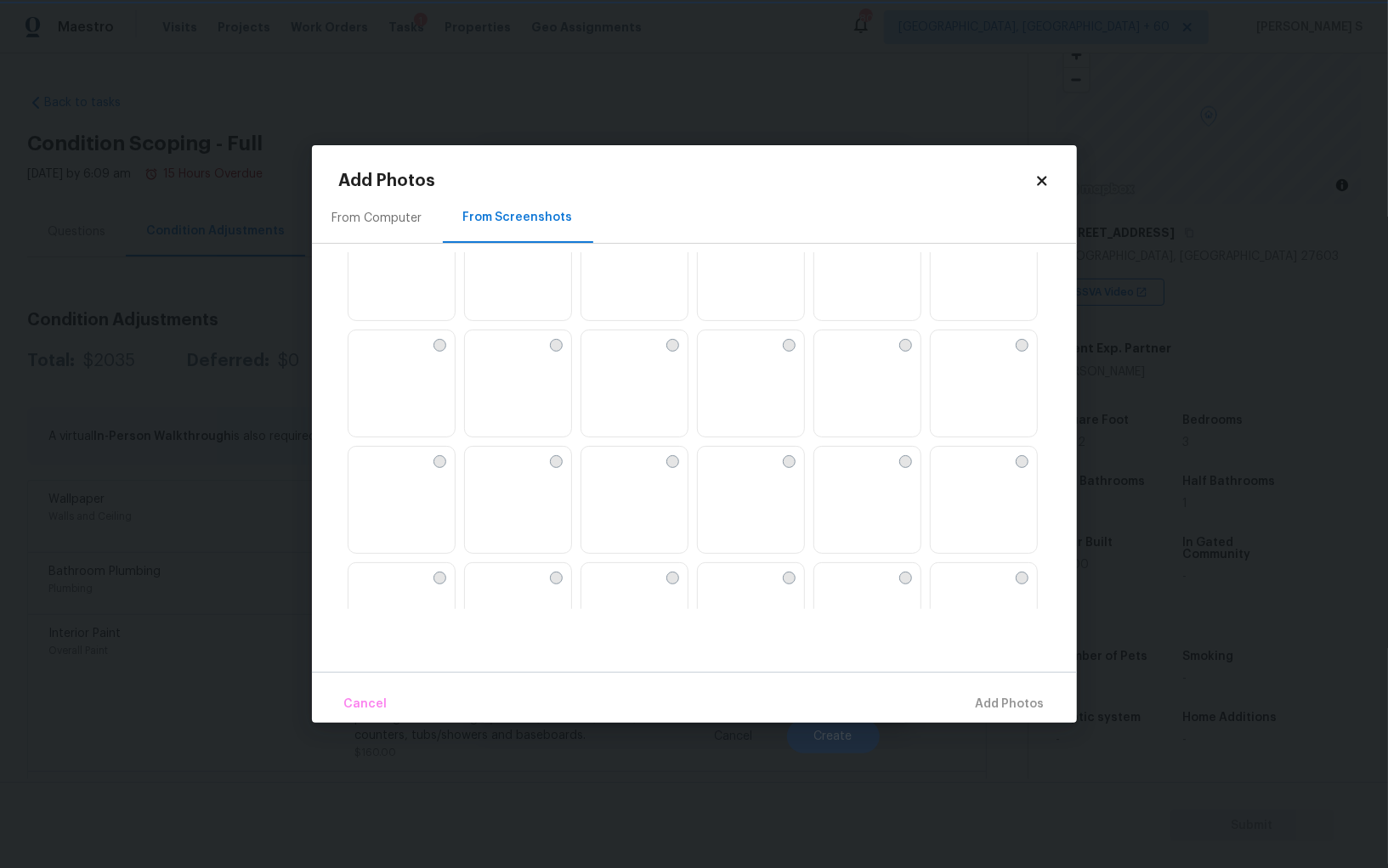
scroll to position [458, 0]
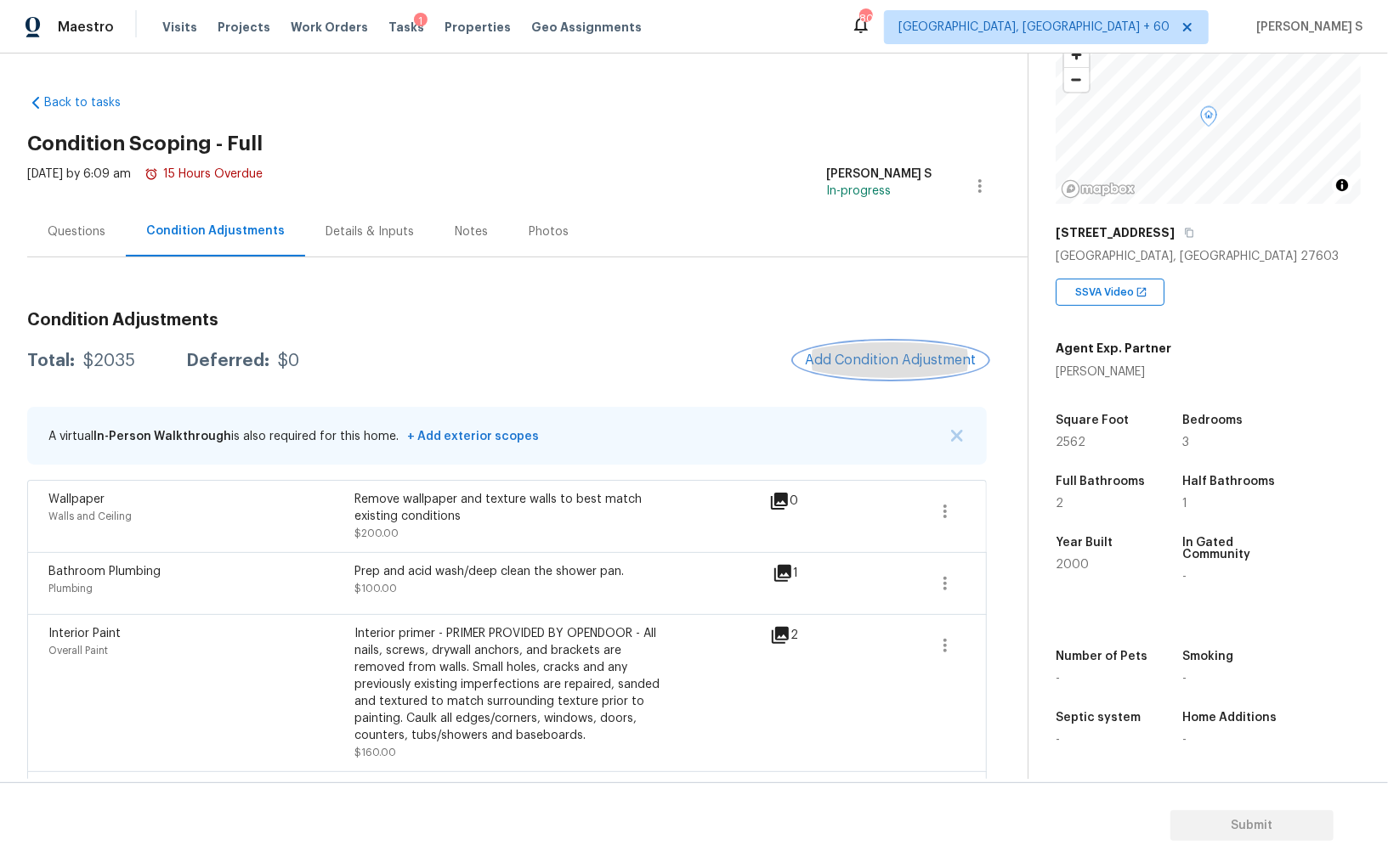
click at [877, 366] on span "Add Condition Adjustment" at bounding box center [890, 360] width 172 height 15
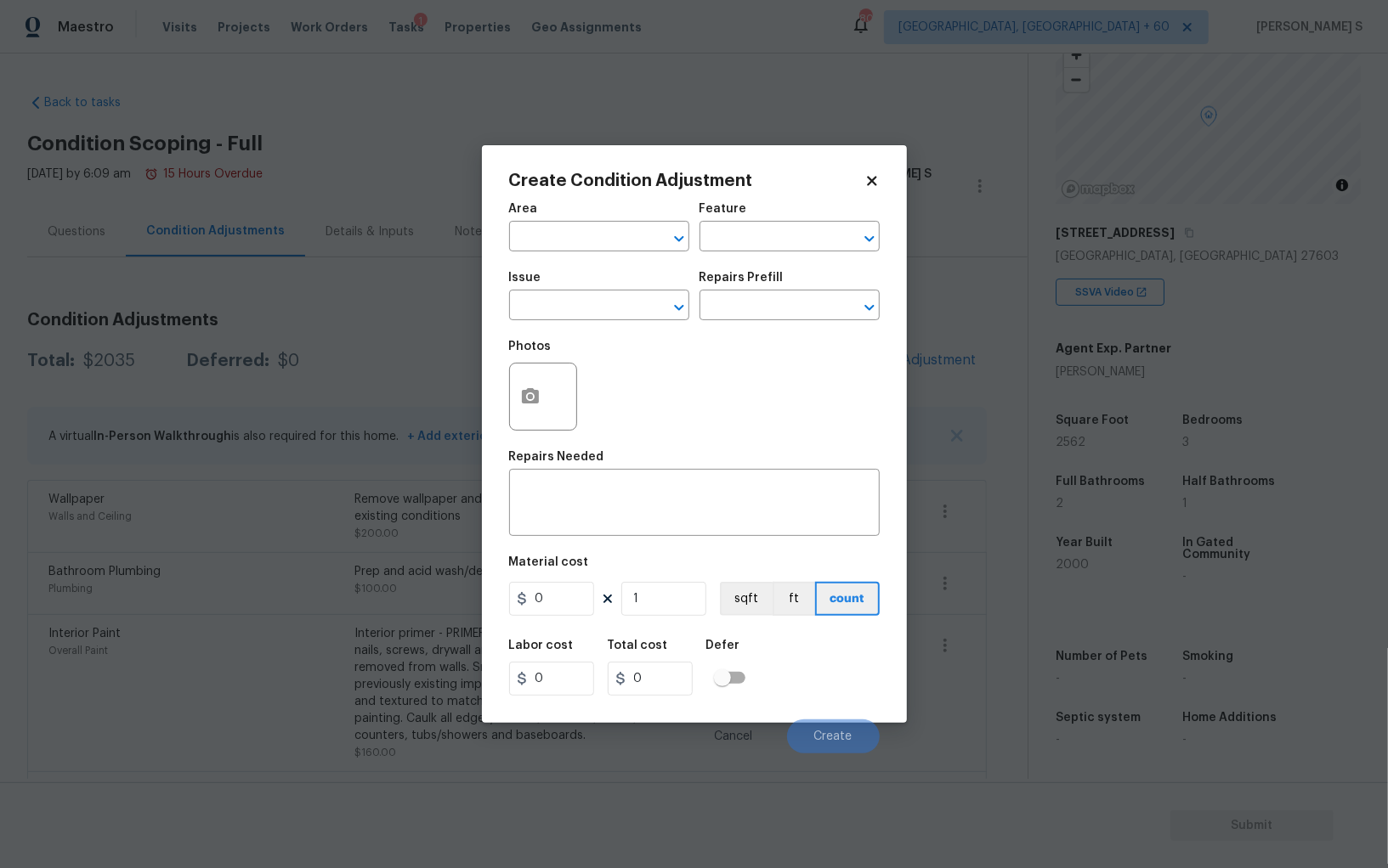
click at [551, 396] on div at bounding box center [542, 396] width 68 height 68
click at [543, 396] on button "button" at bounding box center [529, 396] width 41 height 66
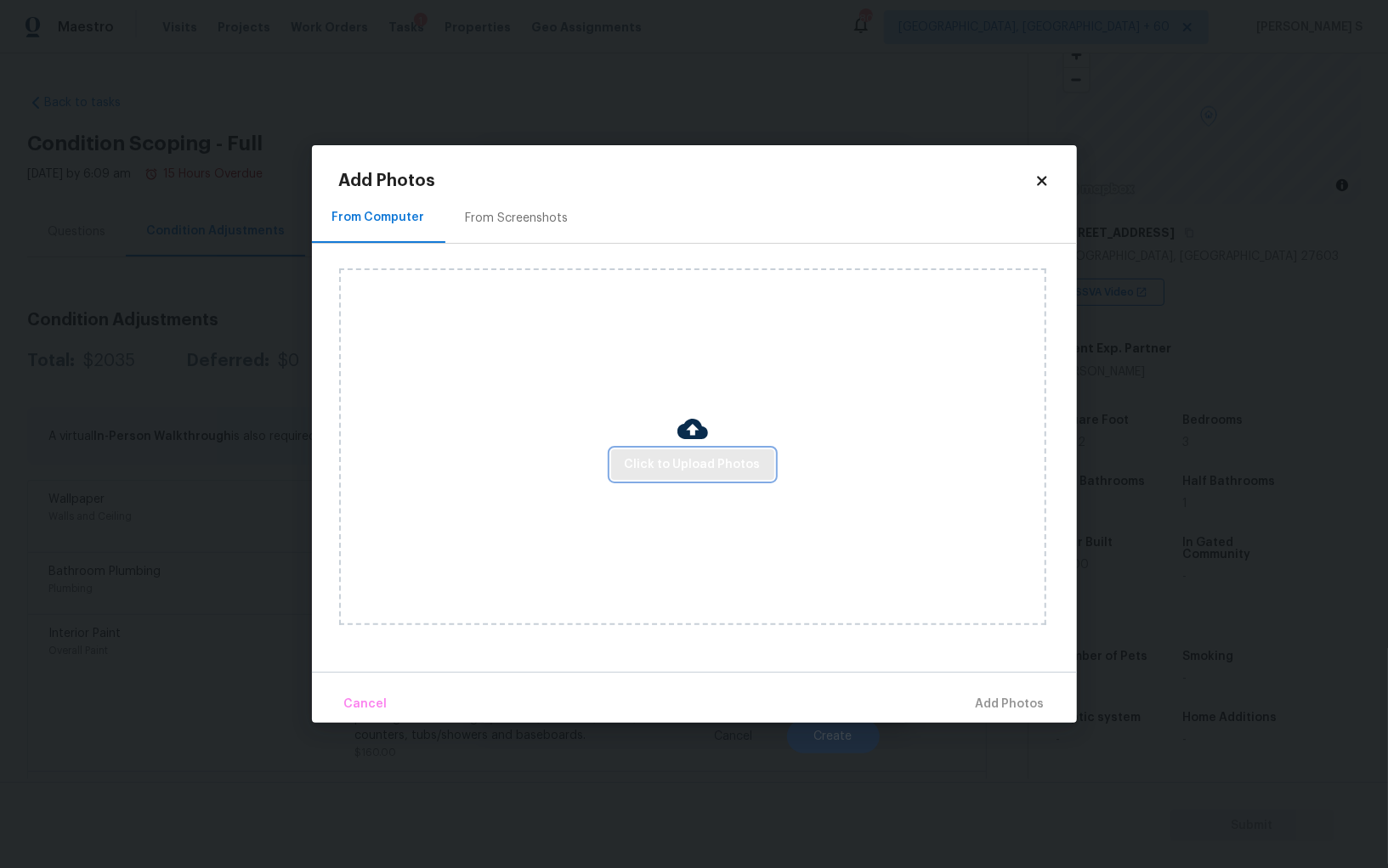
click at [716, 471] on span "Click to Upload Photos" at bounding box center [692, 465] width 136 height 21
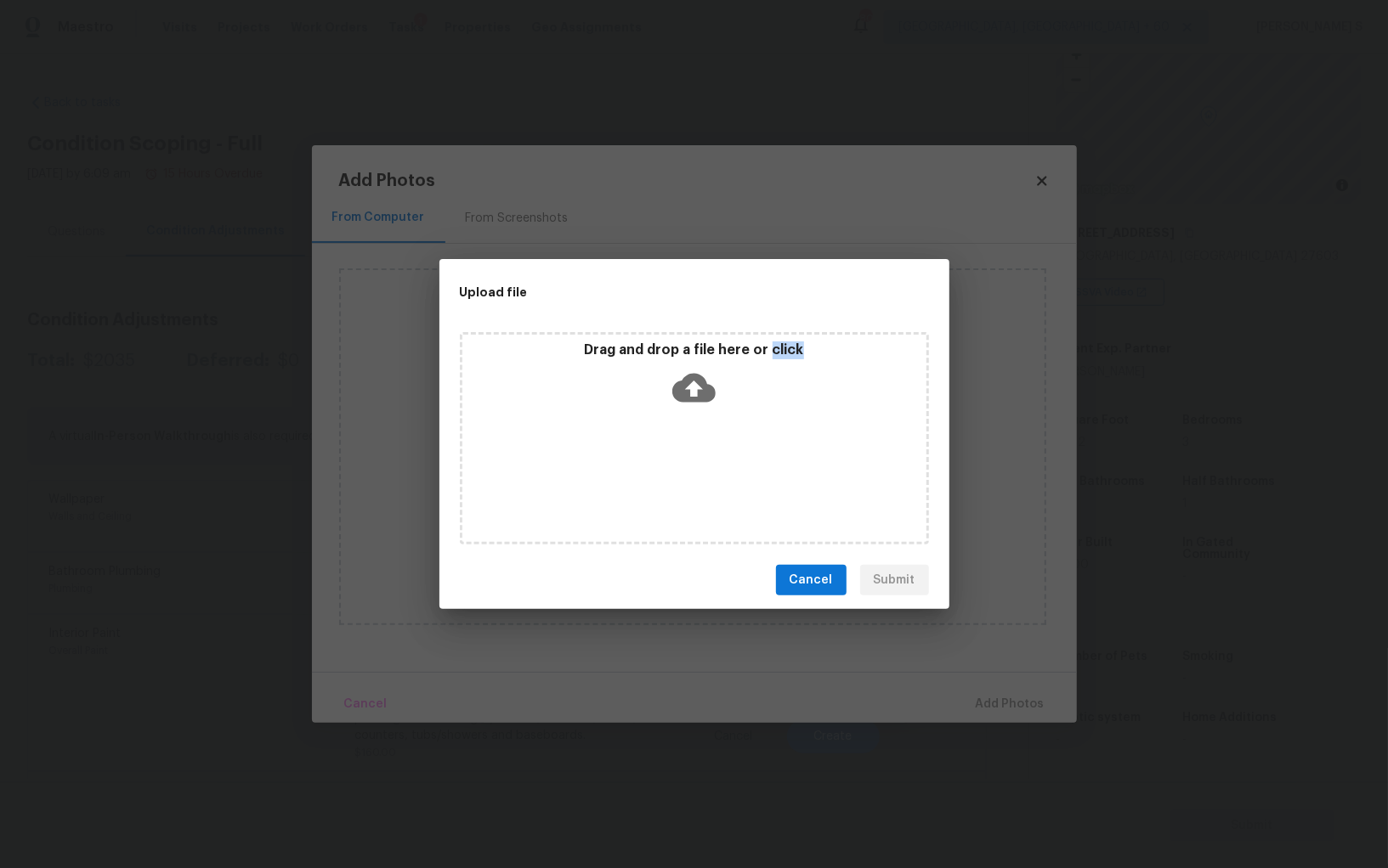
click at [716, 471] on div "Drag and drop a file here or click" at bounding box center [694, 438] width 469 height 212
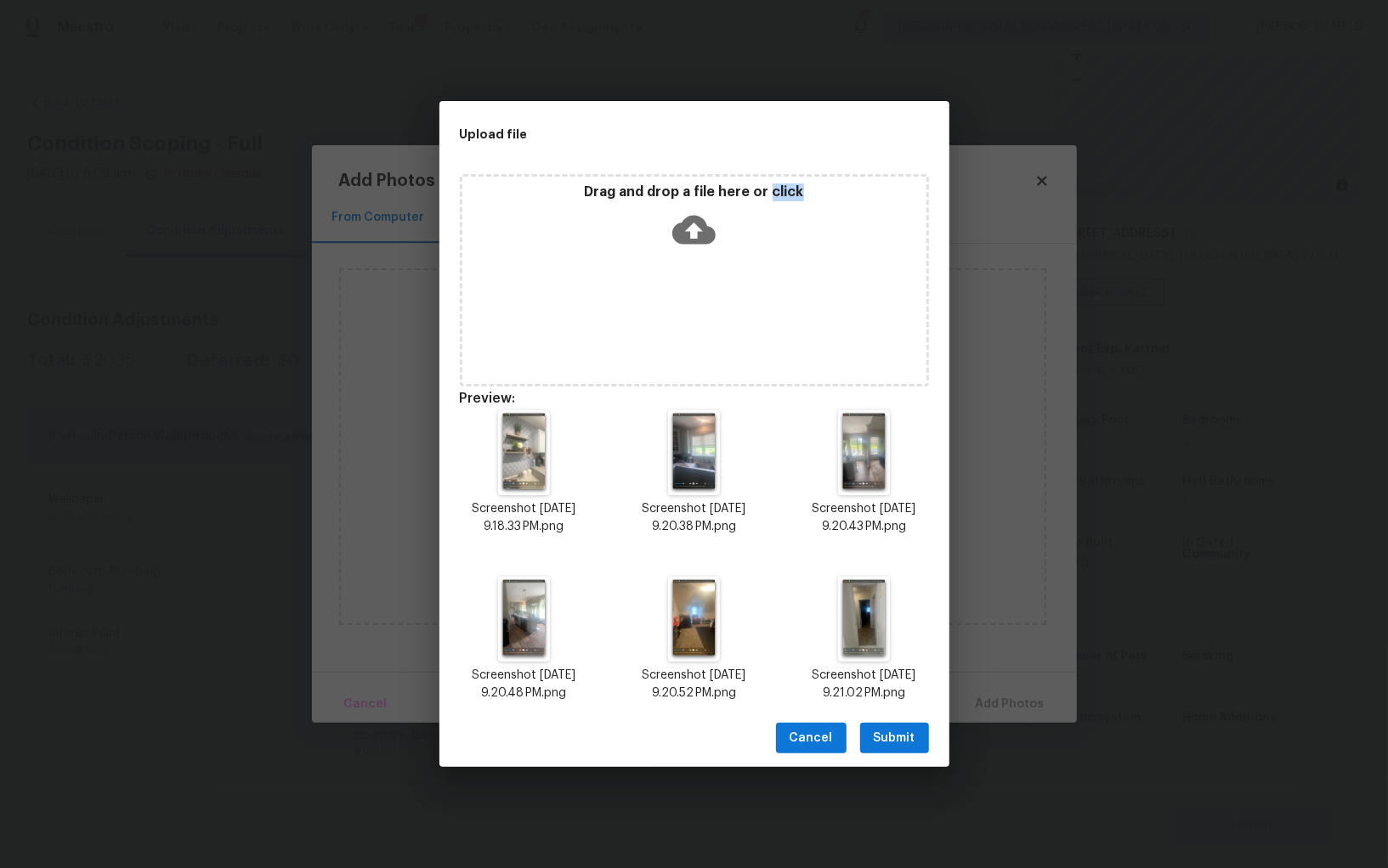
click at [917, 724] on button "Submit" at bounding box center [893, 738] width 68 height 32
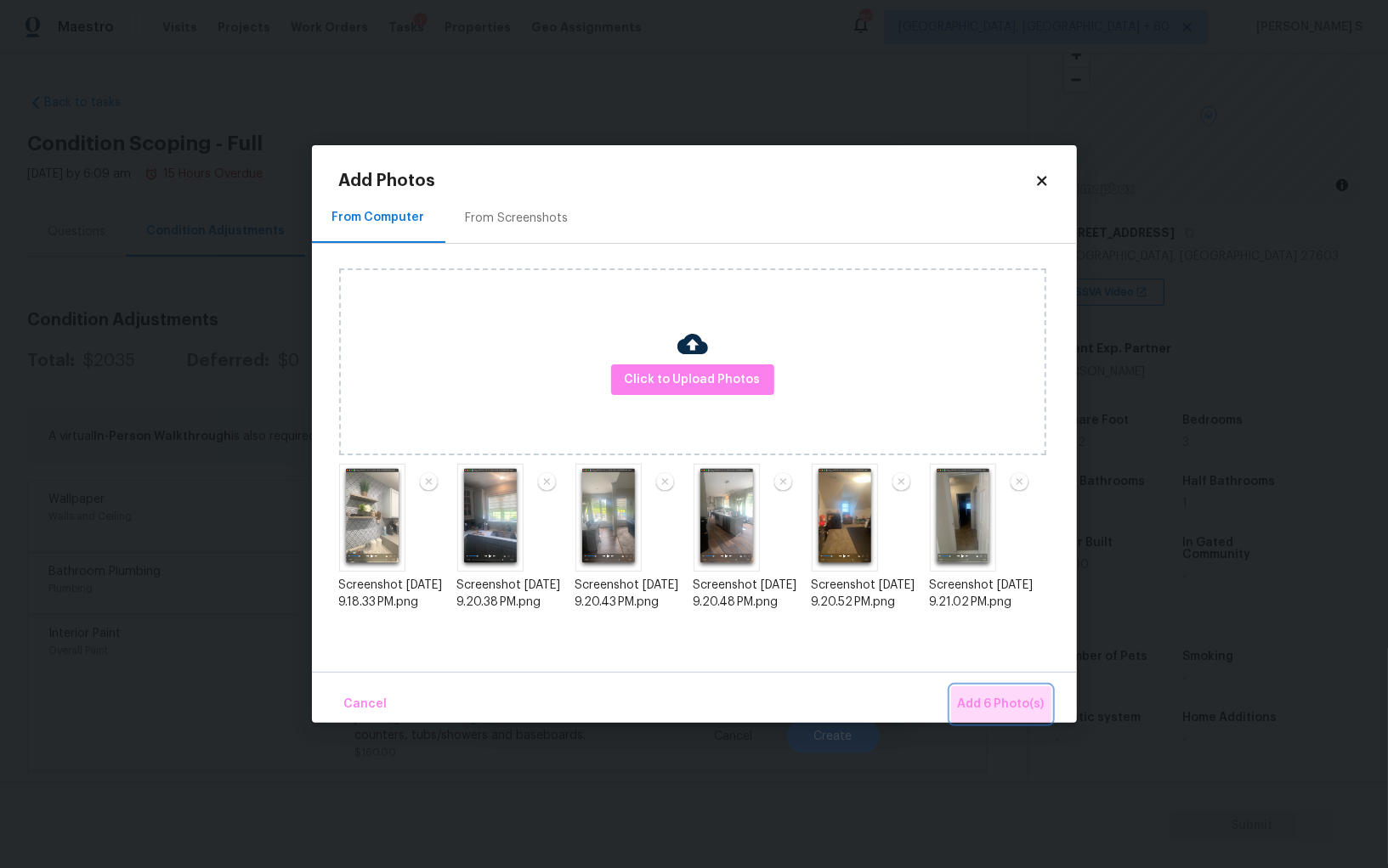
click at [1039, 704] on span "Add 6 Photo(s)" at bounding box center [1000, 704] width 86 height 21
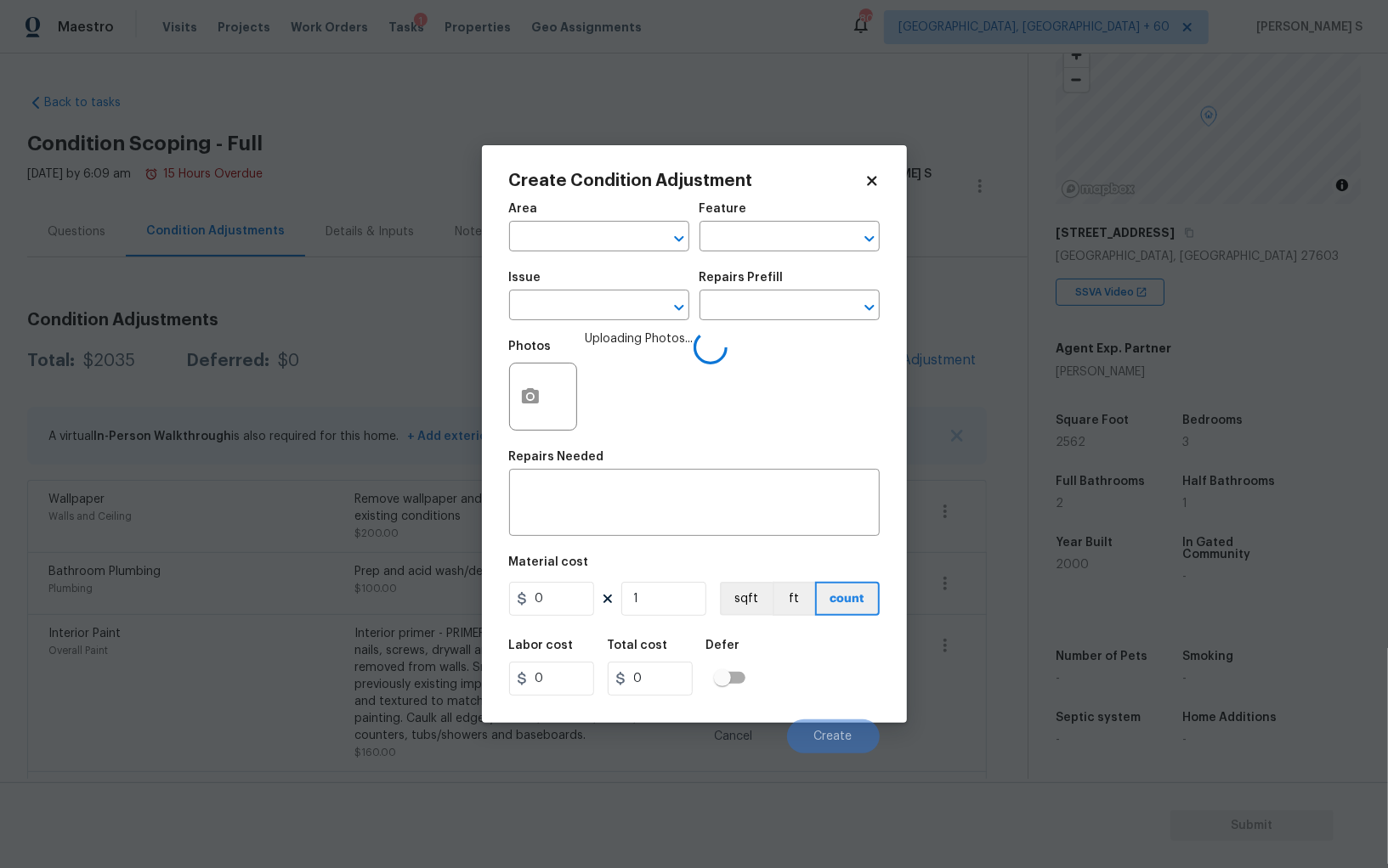
click at [571, 294] on div "Issue" at bounding box center [599, 282] width 180 height 22
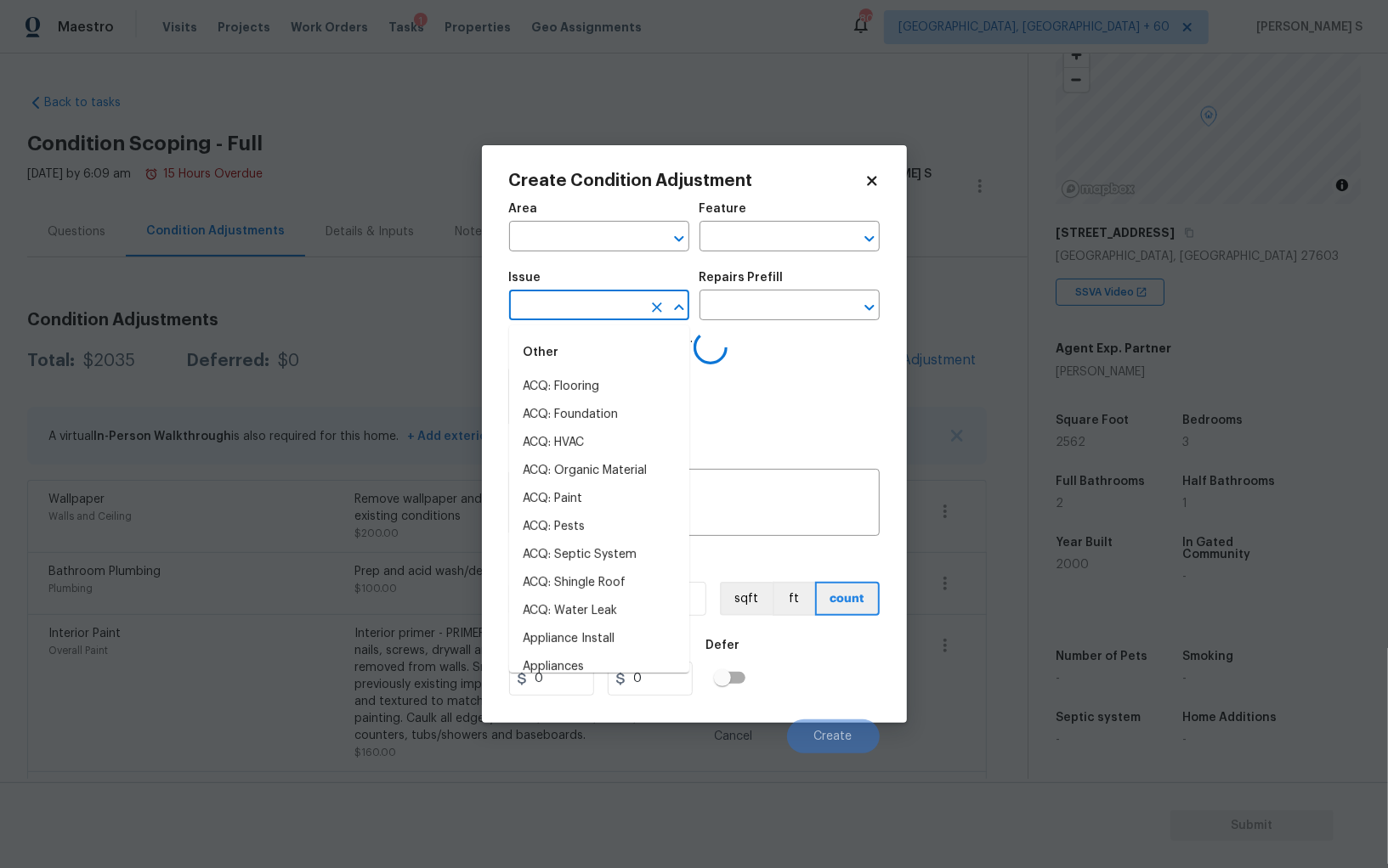
click at [571, 300] on input "text" at bounding box center [575, 307] width 133 height 27
click at [571, 300] on input "pain" at bounding box center [575, 307] width 133 height 27
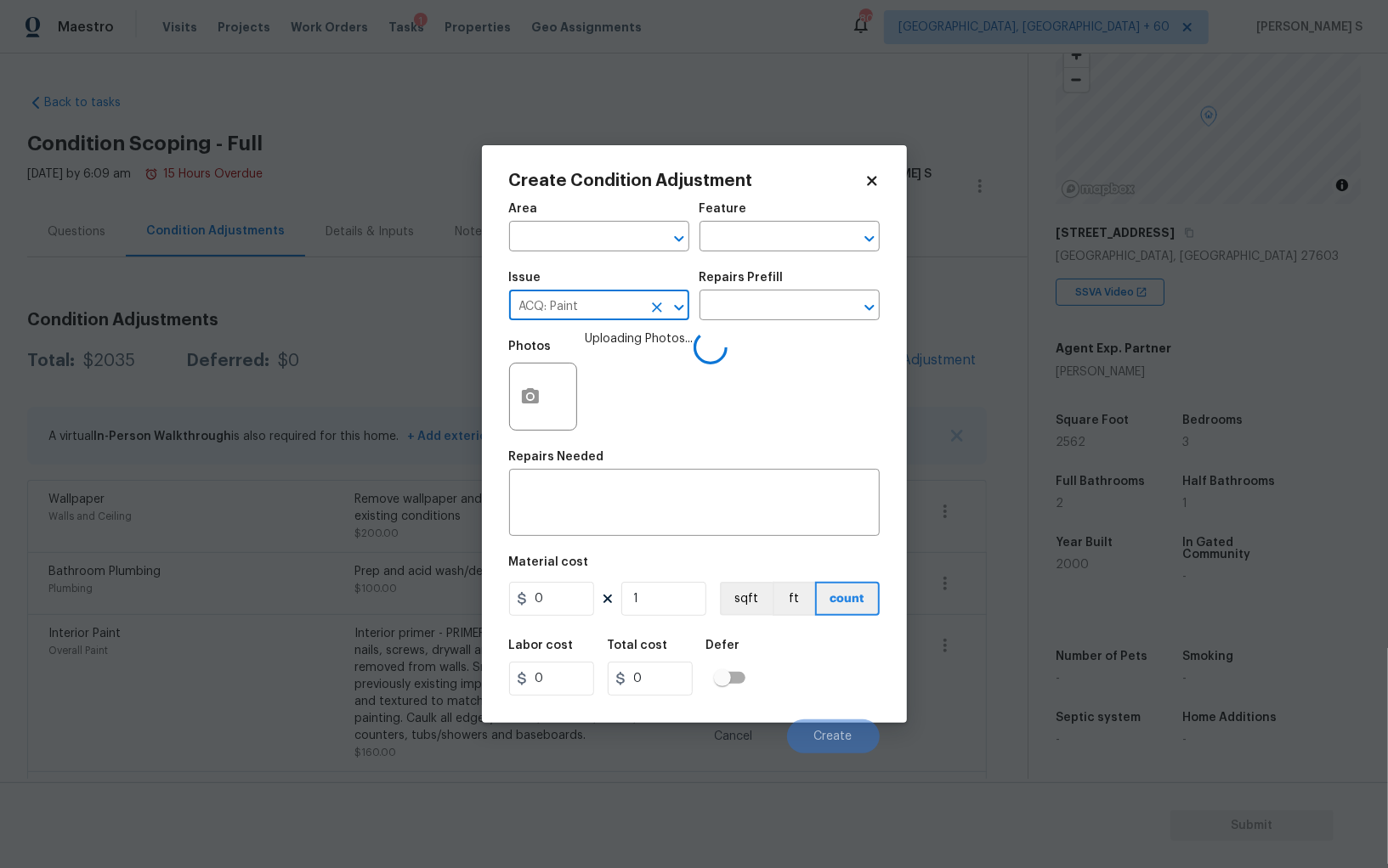
type input "ACQ: Paint"
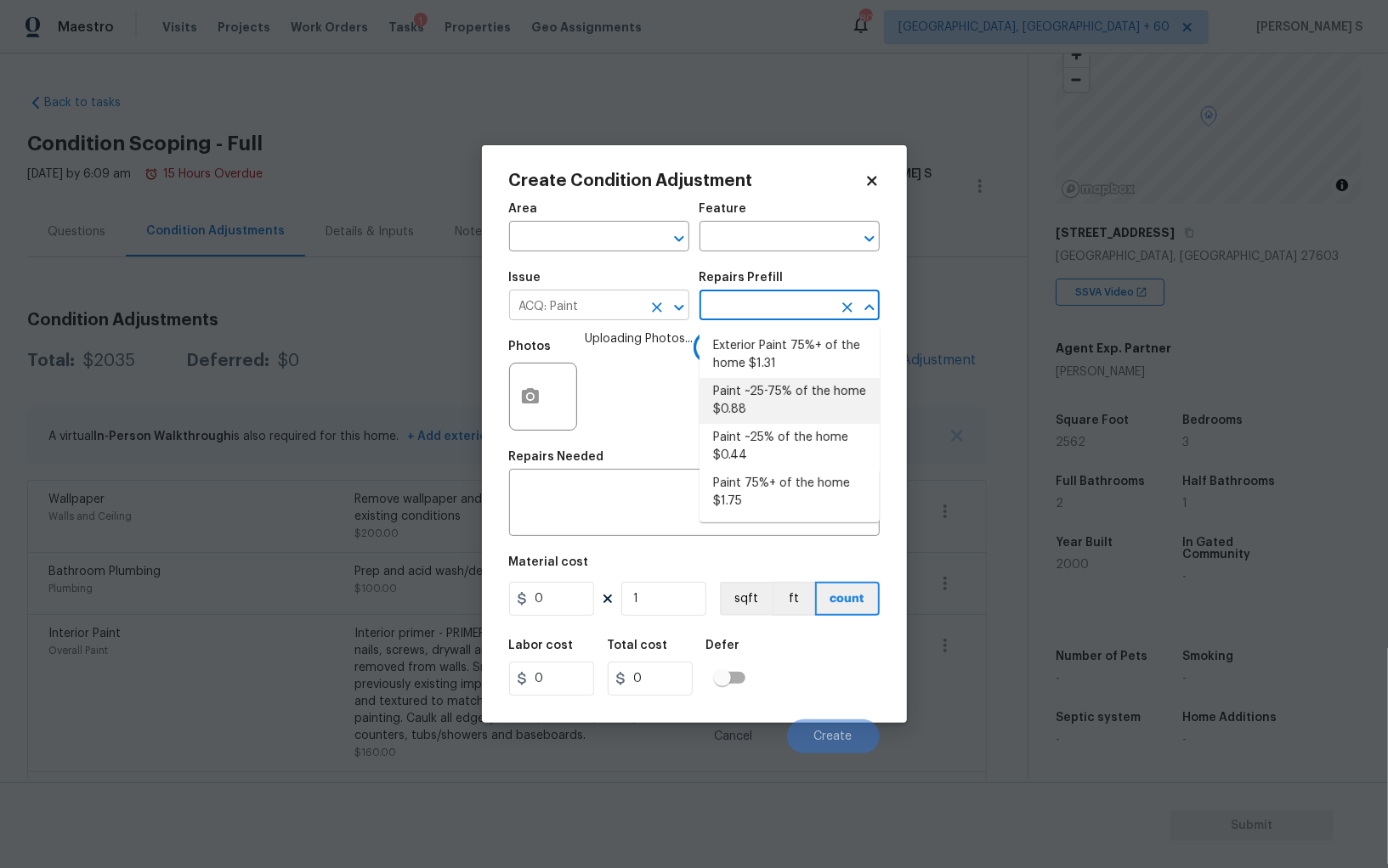
type input "Acquisition"
type textarea "Acquisition Scope: ~25 - 75% of the home needs interior paint"
type input "0.88"
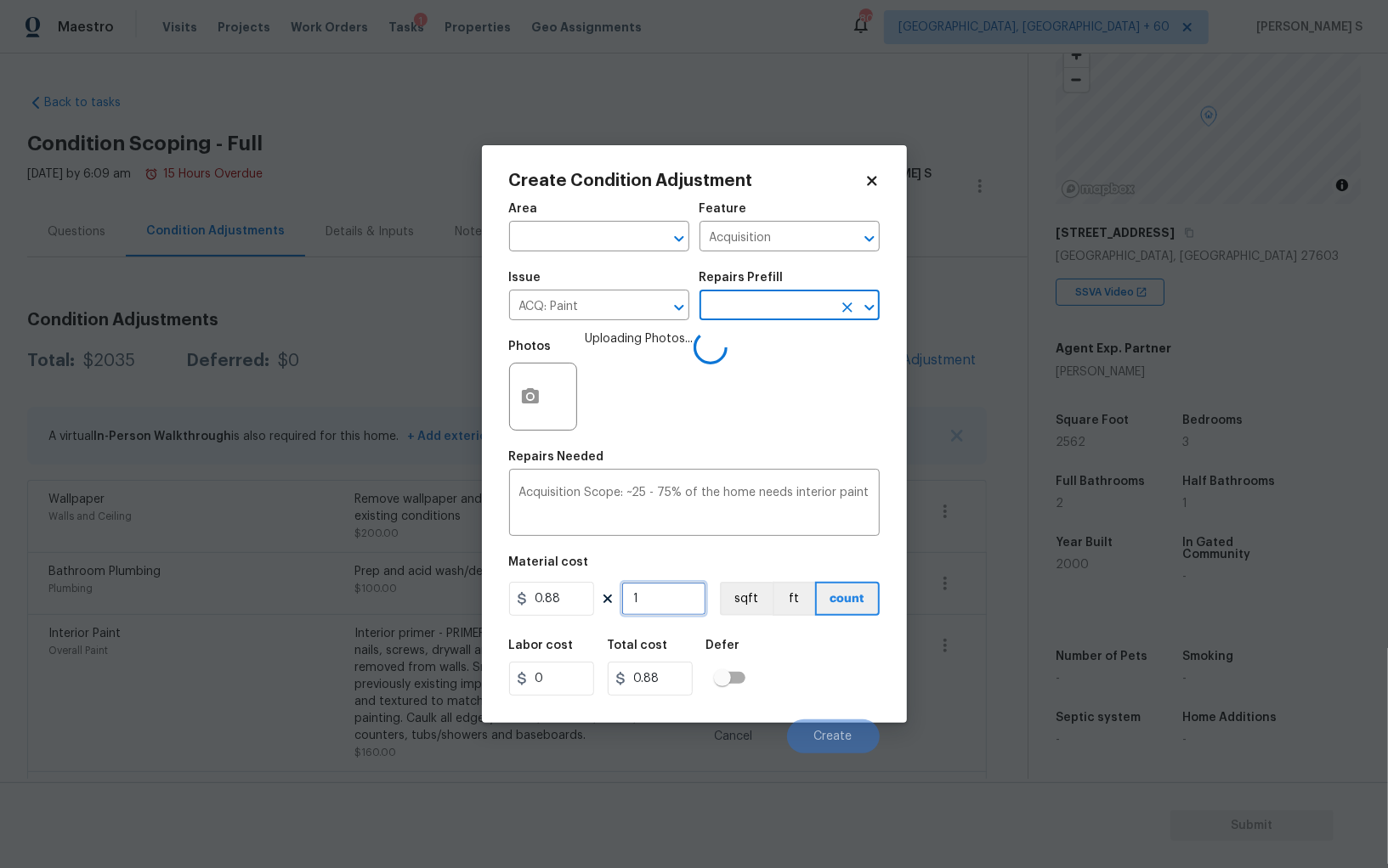
click at [676, 605] on input "1" at bounding box center [664, 598] width 85 height 34
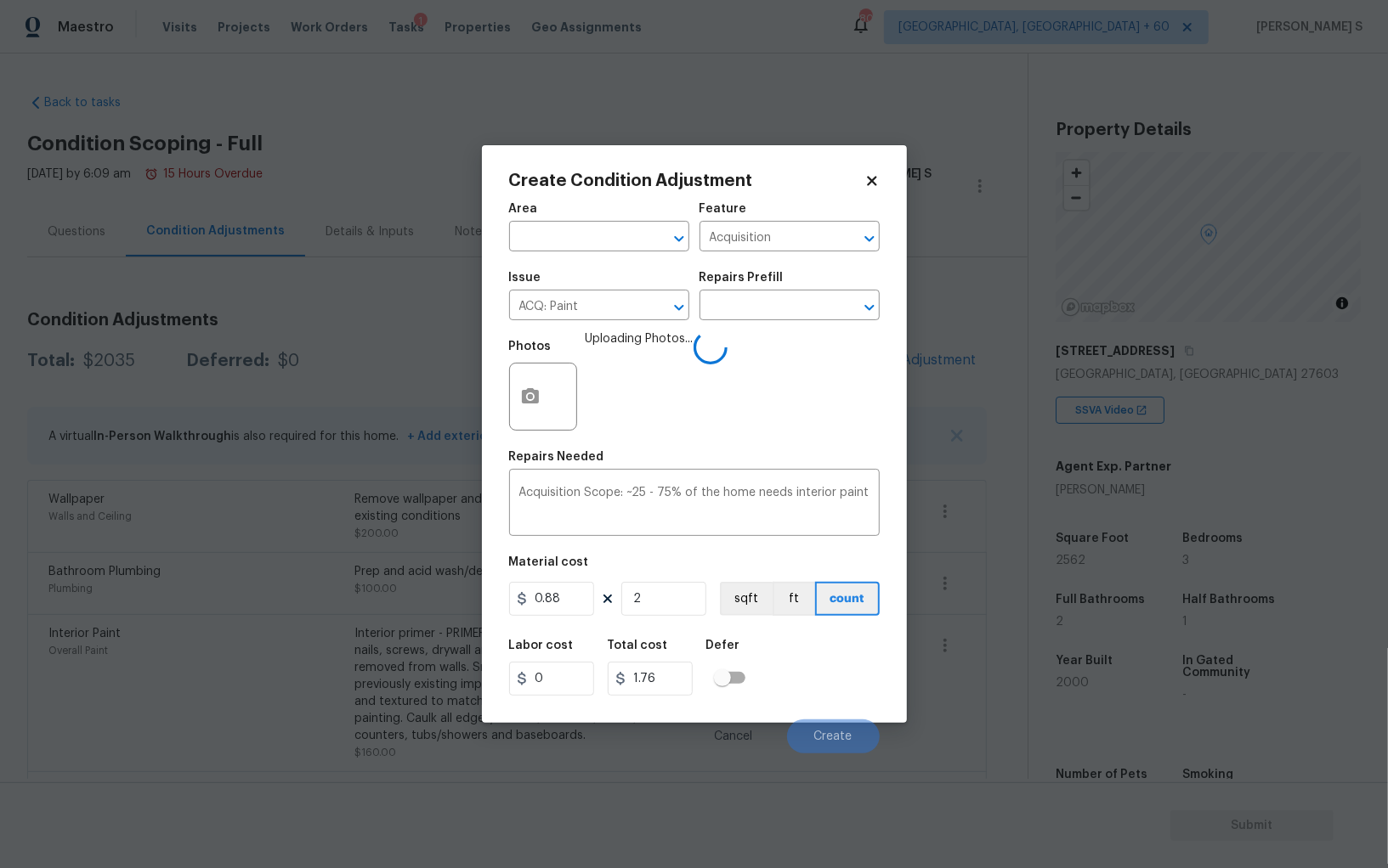
scroll to position [118, 0]
type input "25"
type input "22"
type input "256"
type input "225.28"
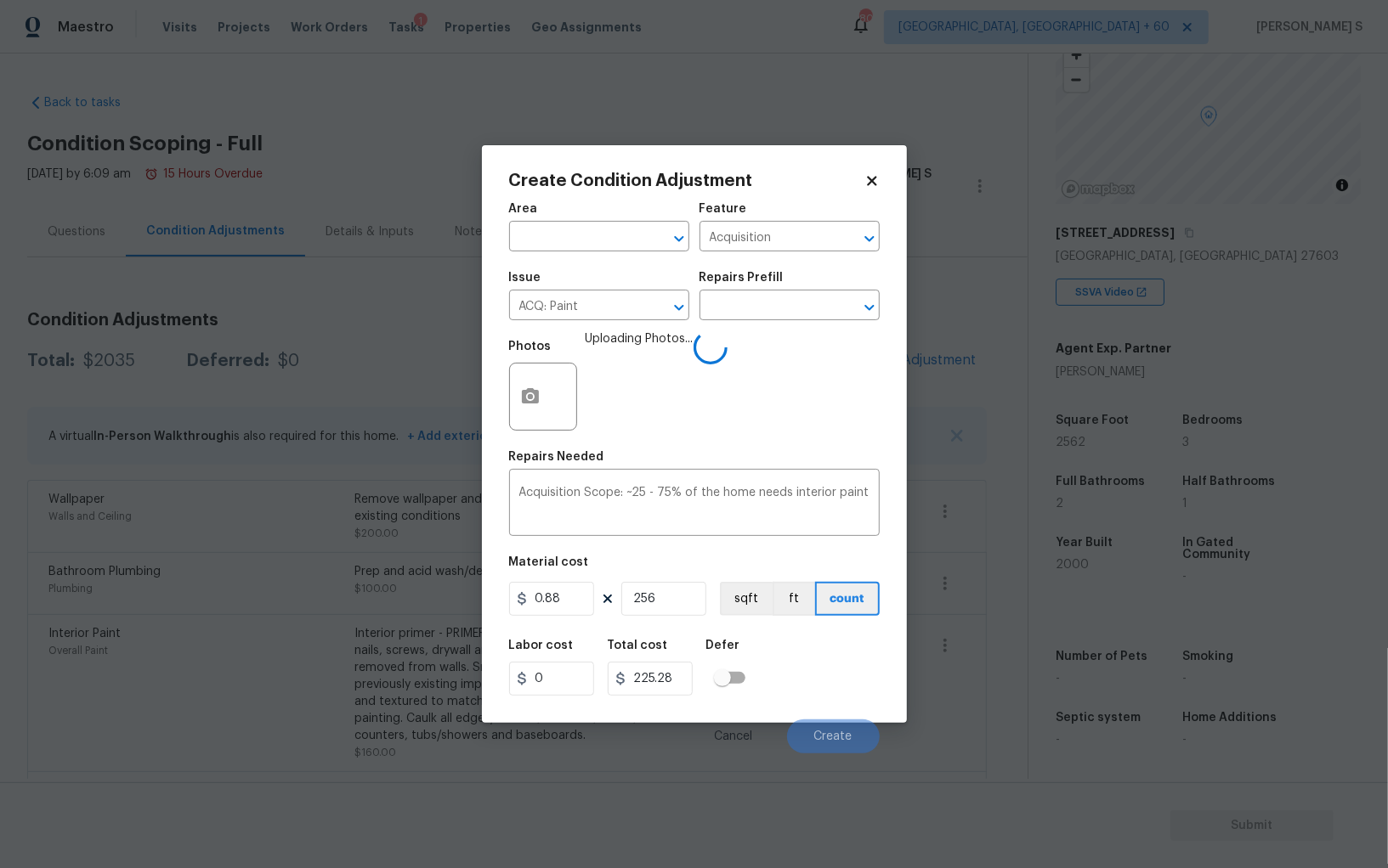
type input "2562"
type input "2254.56"
type input "2562"
click at [737, 611] on button "sqft" at bounding box center [746, 598] width 53 height 34
click at [755, 644] on div "Labor cost 0 Total cost 2254.56 Defer" at bounding box center [694, 667] width 371 height 76
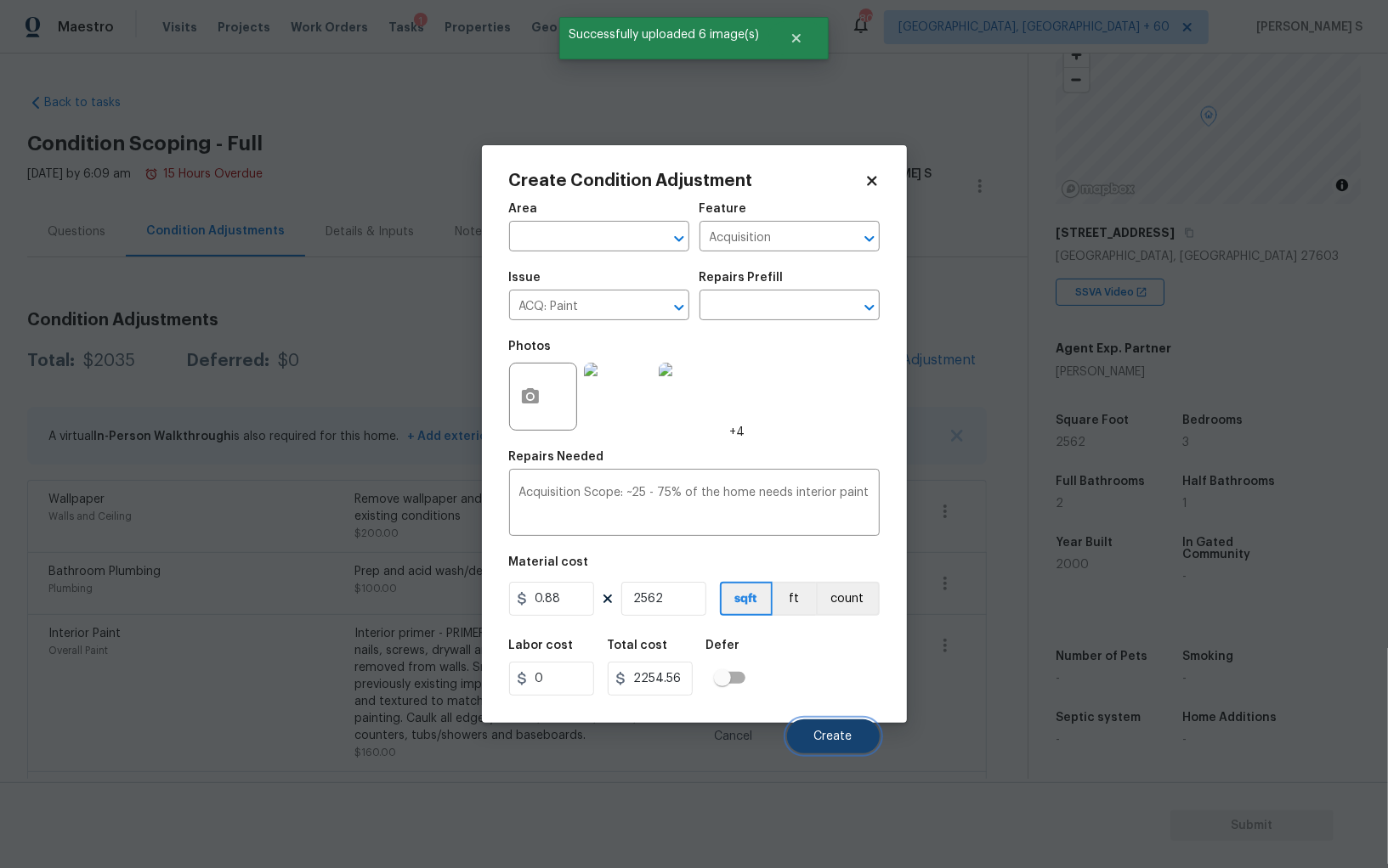
click at [836, 726] on button "Create" at bounding box center [833, 736] width 92 height 34
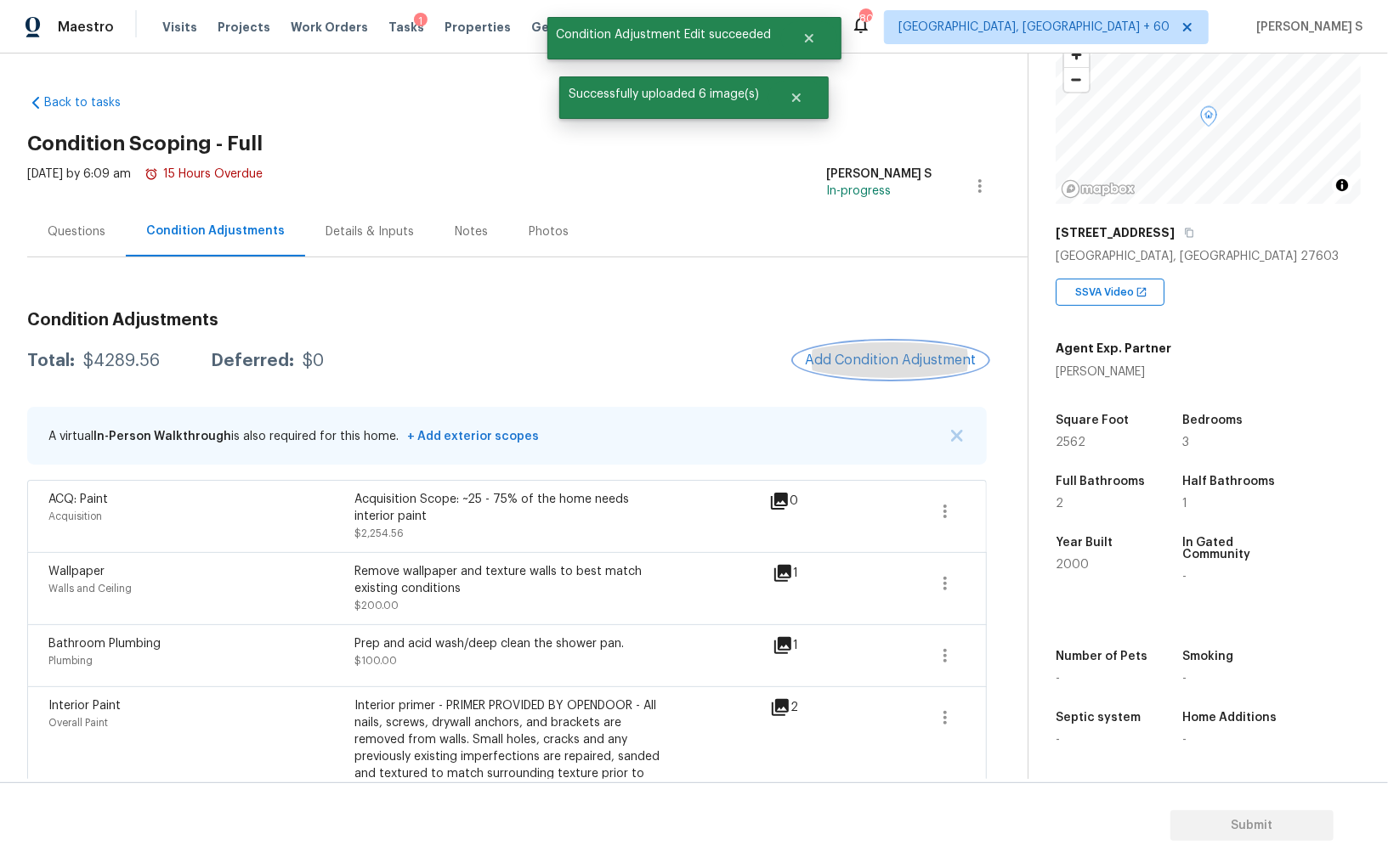
click at [849, 354] on span "Add Condition Adjustment" at bounding box center [890, 360] width 172 height 15
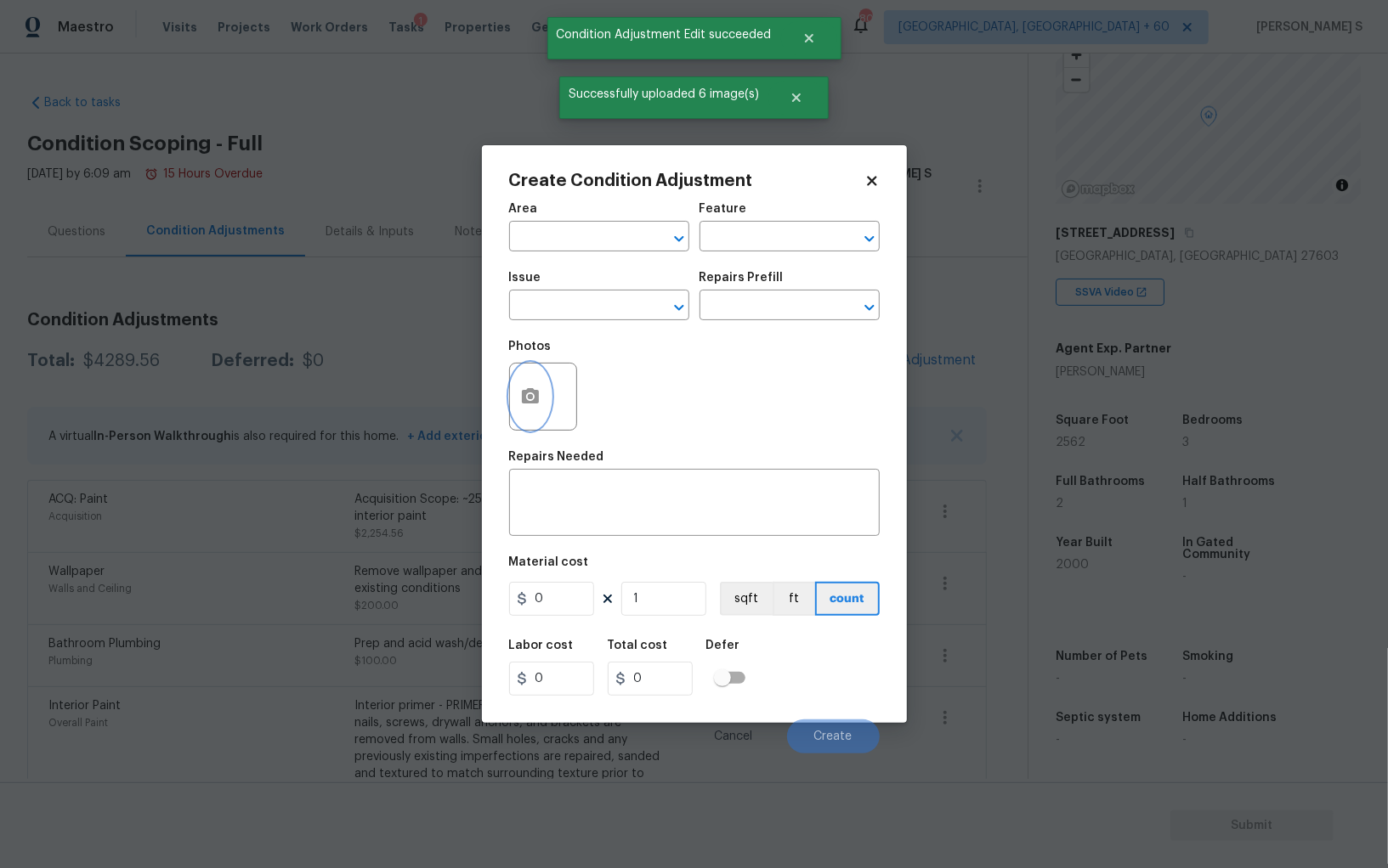
click at [541, 396] on button "button" at bounding box center [529, 396] width 41 height 66
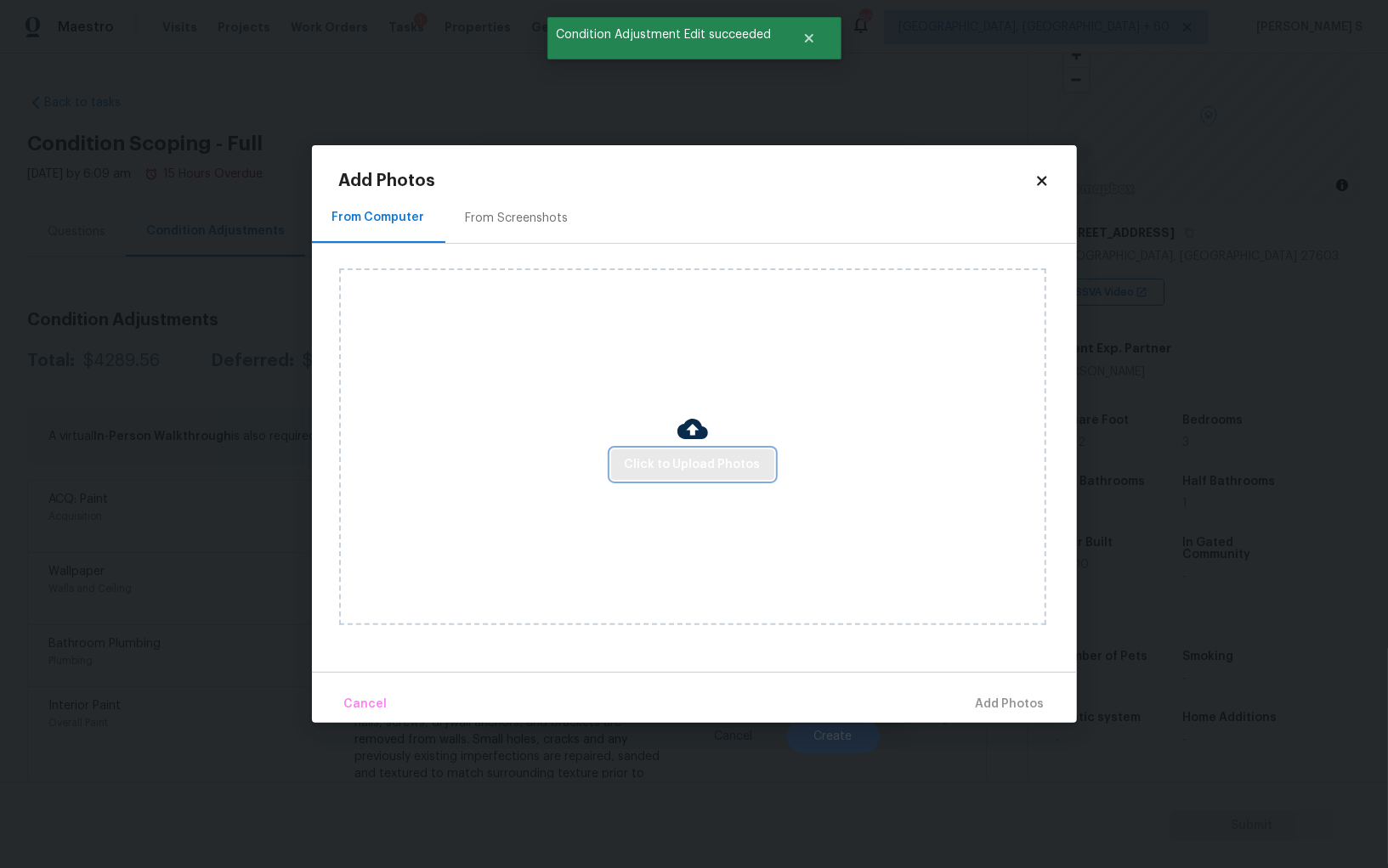
click at [671, 453] on button "Click to Upload Photos" at bounding box center [692, 465] width 164 height 32
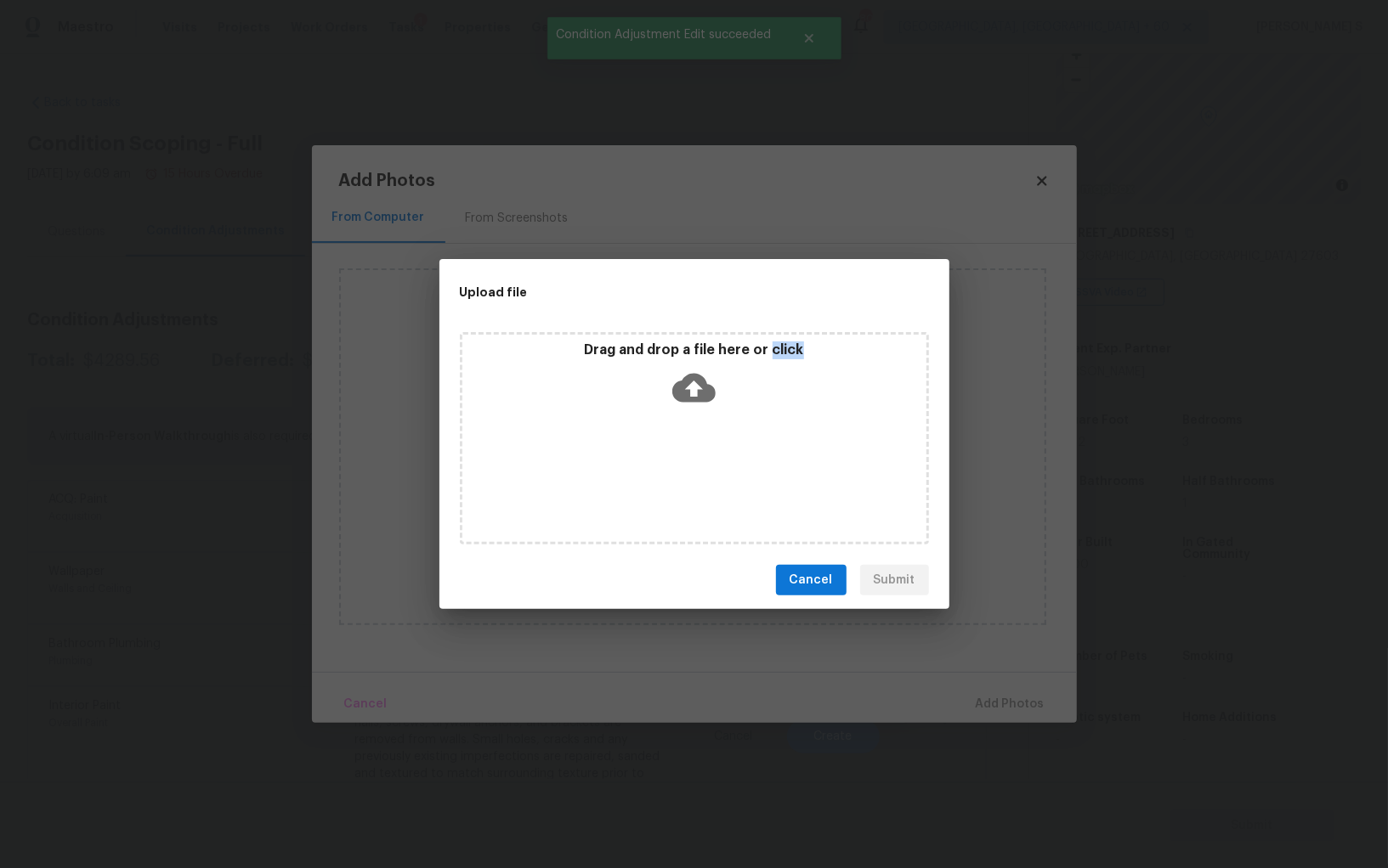
click at [671, 453] on div "Drag and drop a file here or click" at bounding box center [694, 438] width 469 height 212
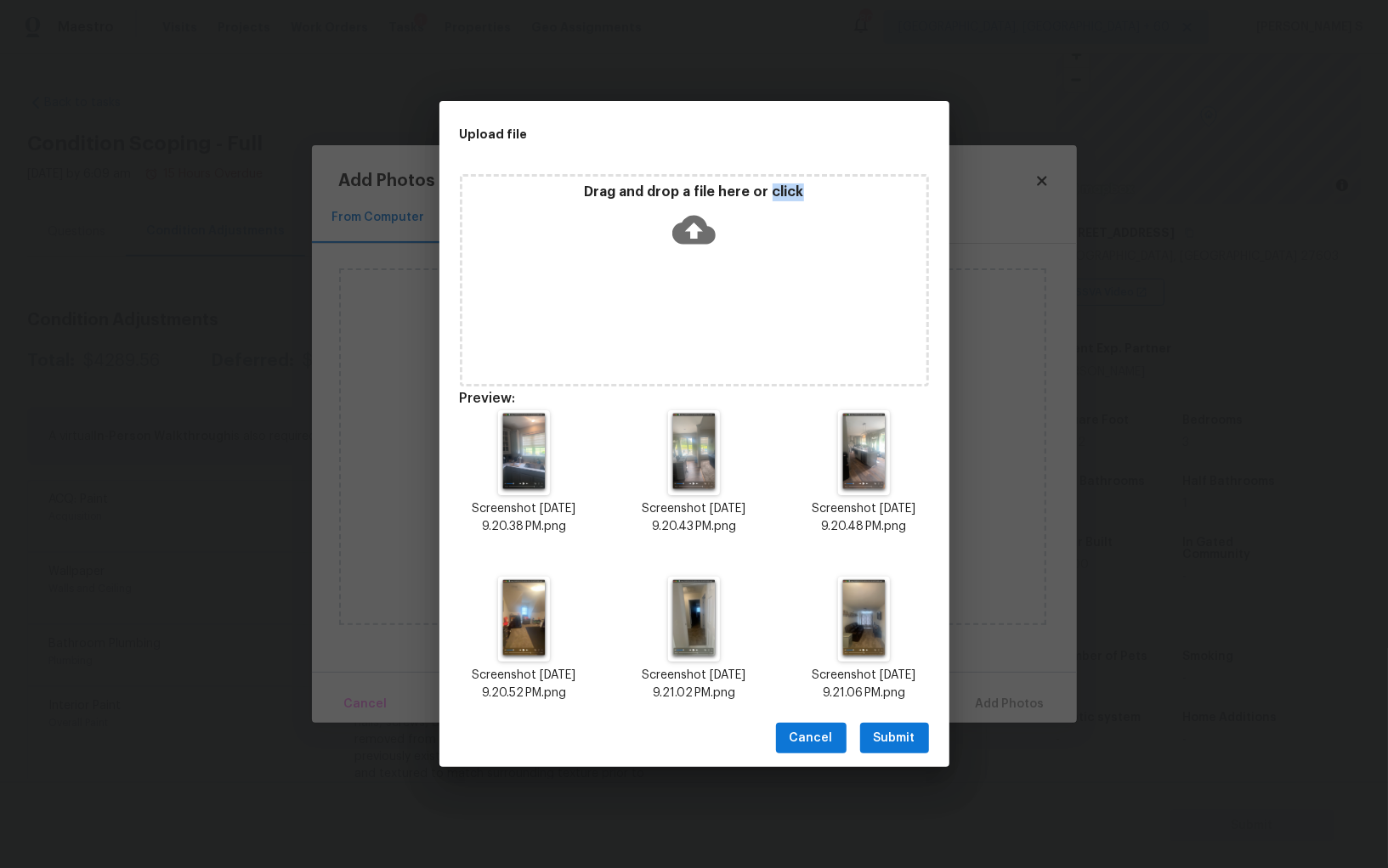
click at [900, 740] on span "Submit" at bounding box center [894, 738] width 42 height 21
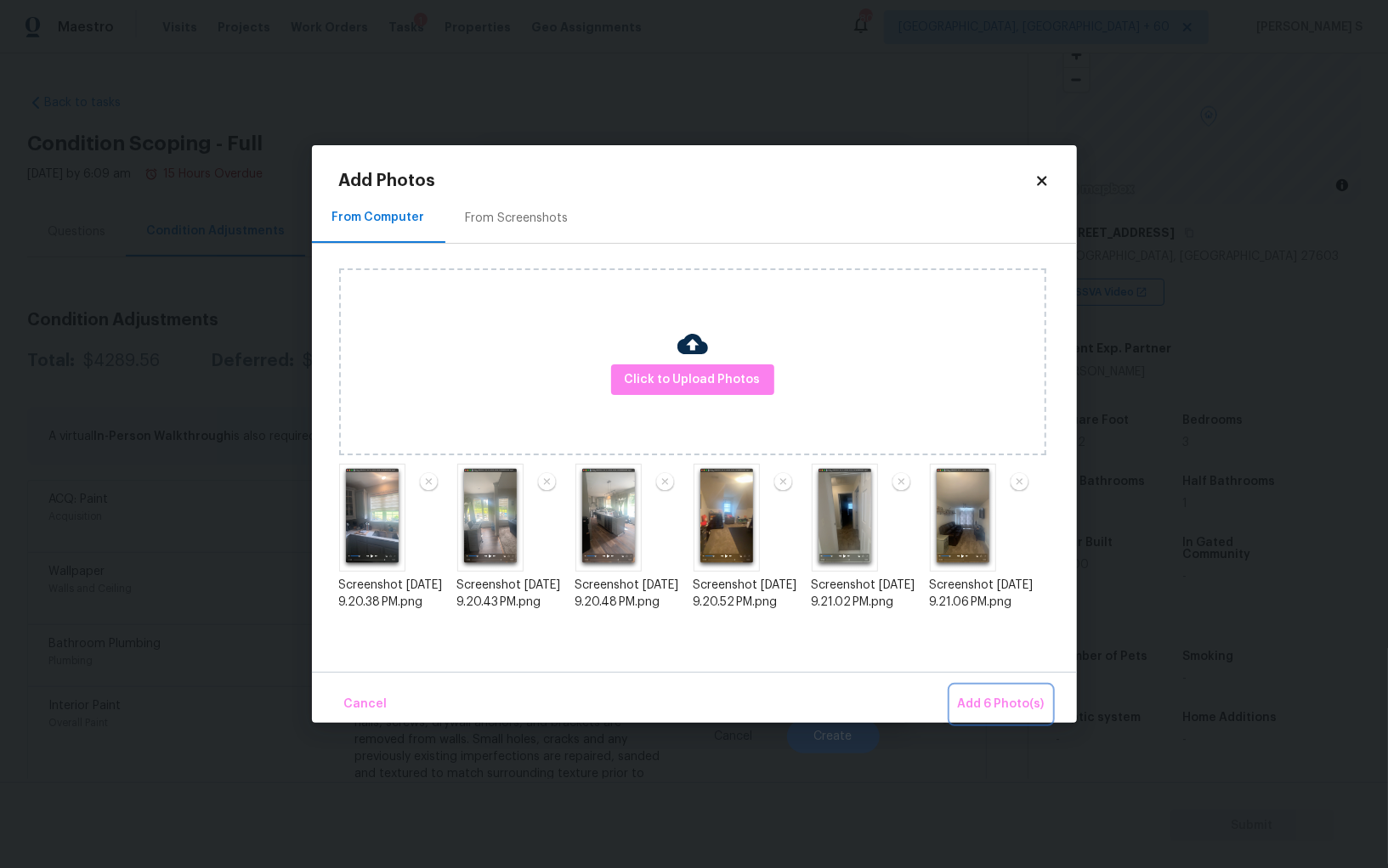
click at [980, 716] on button "Add 6 Photo(s)" at bounding box center [1000, 705] width 100 height 37
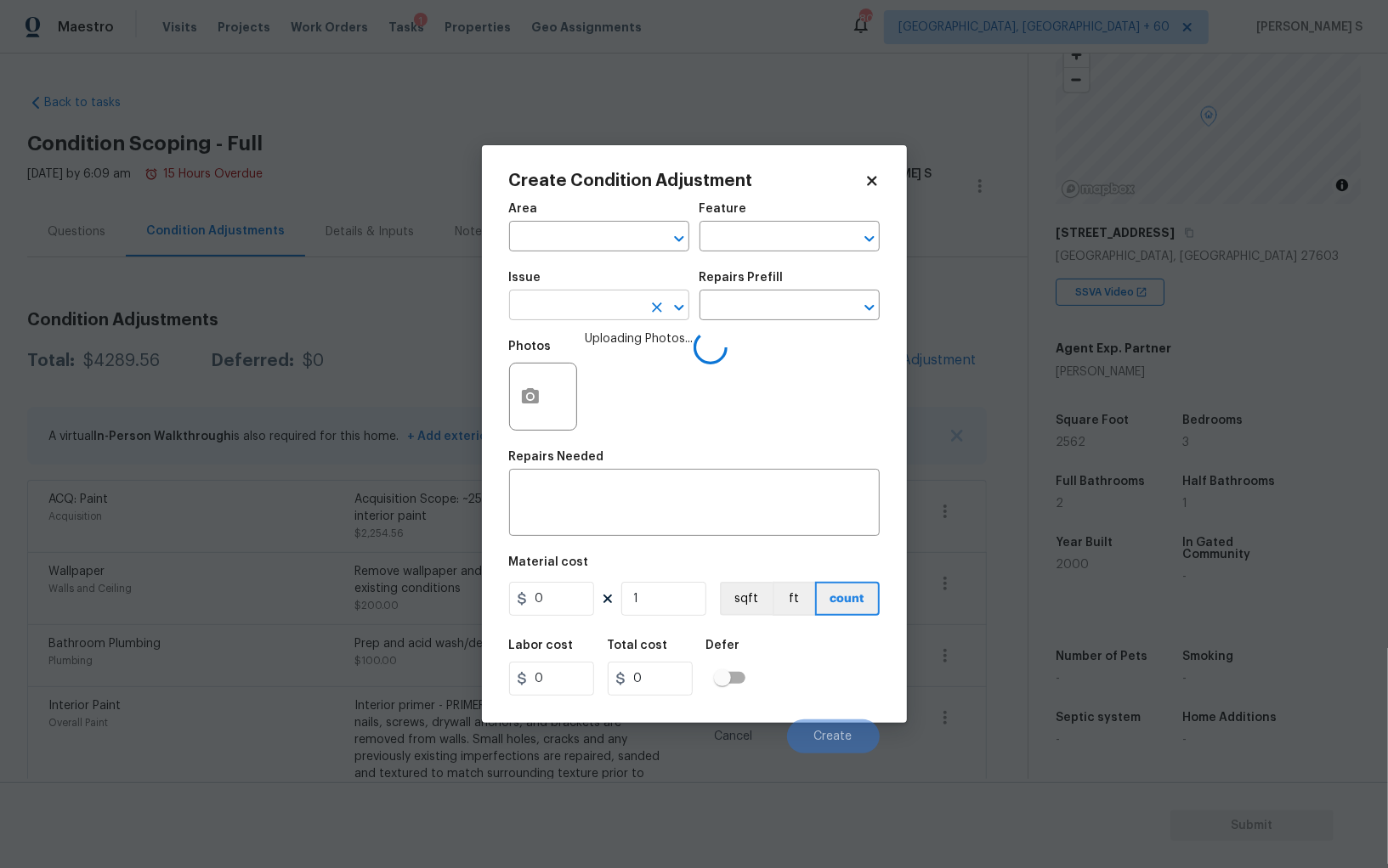
click at [562, 316] on input "text" at bounding box center [575, 307] width 133 height 27
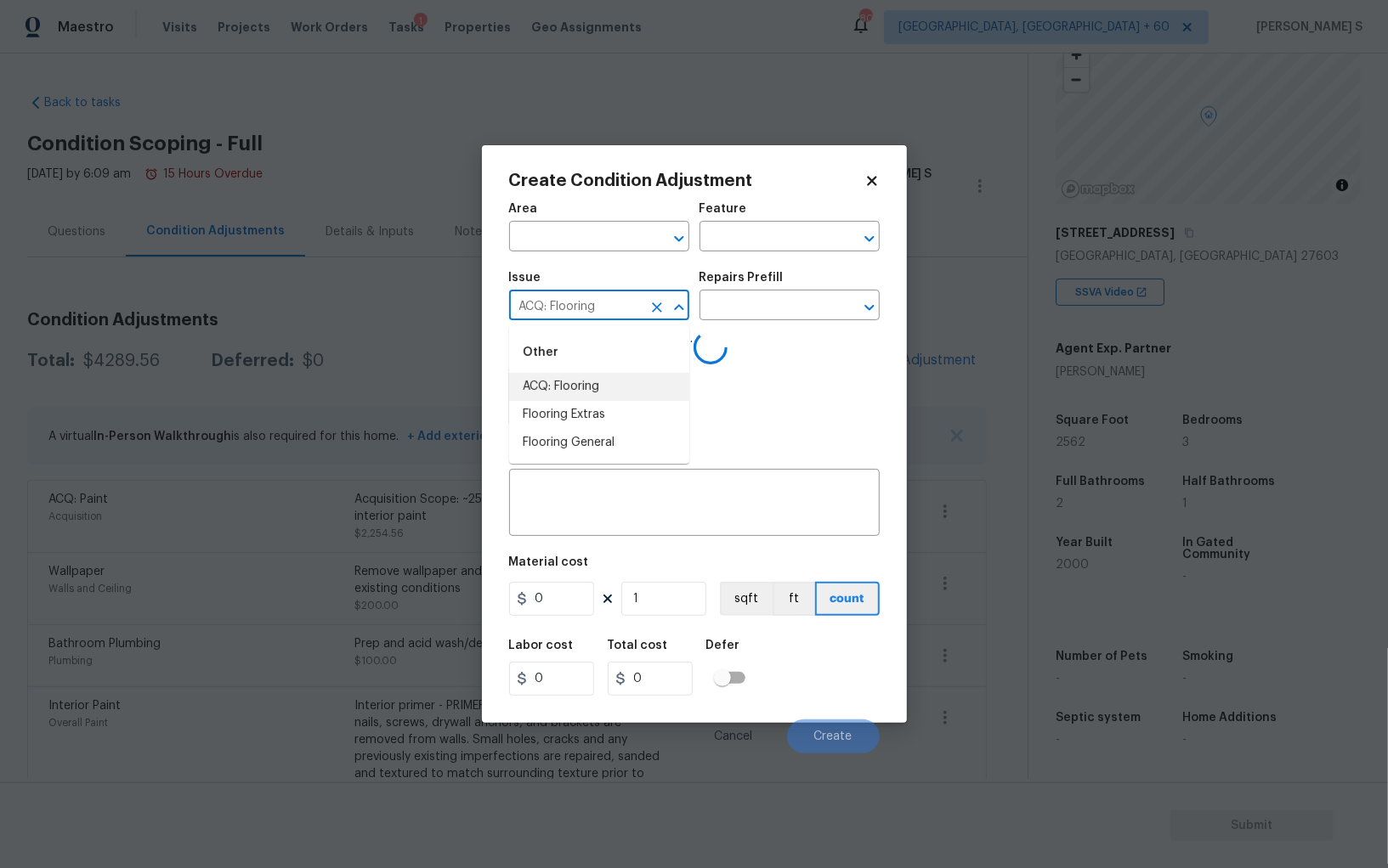
type input "ACQ: Flooring"
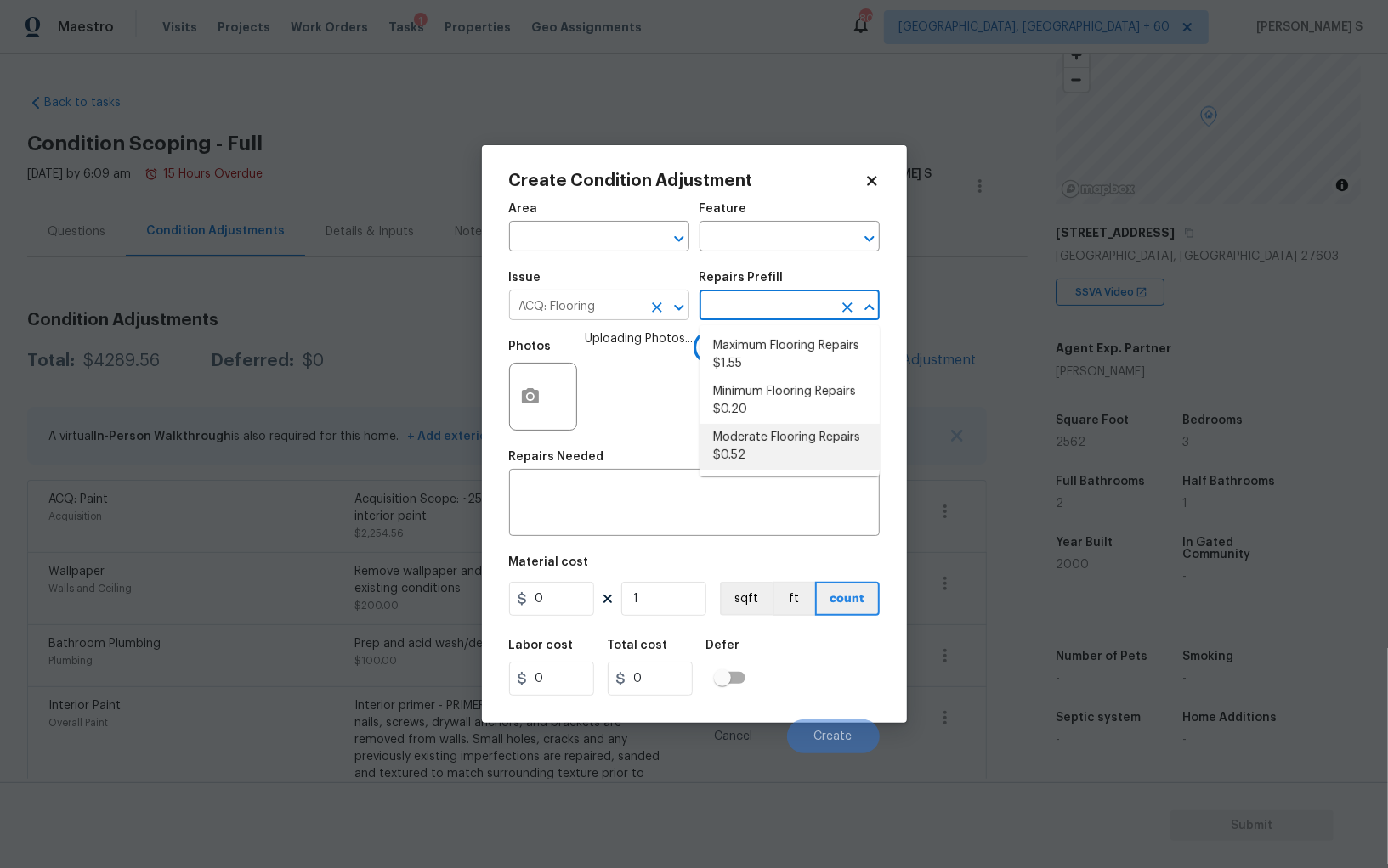
type input "Acquisition"
type textarea "Acquisition Scope: Moderate flooring repairs"
type input "0.52"
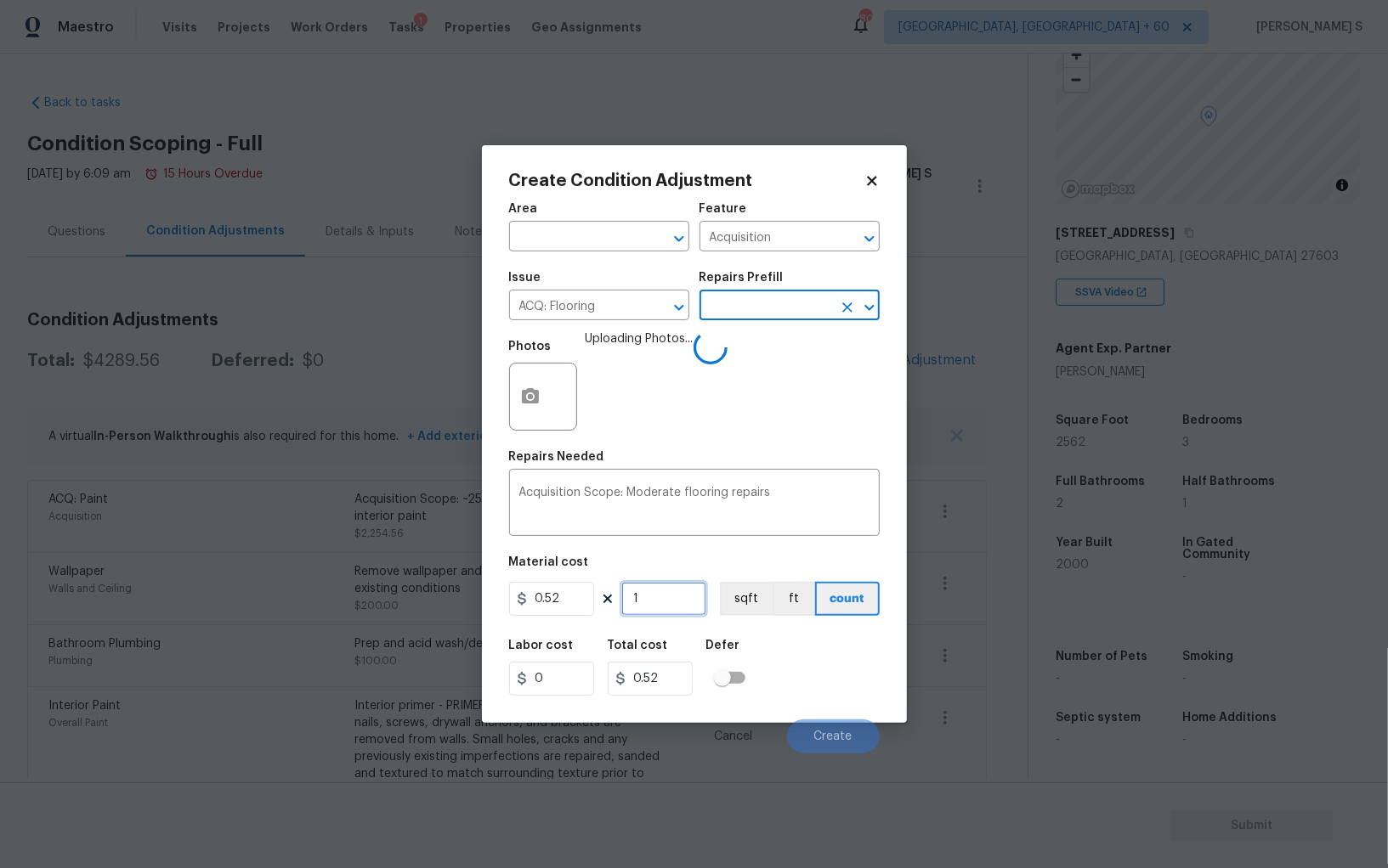
click at [681, 608] on input "1" at bounding box center [664, 598] width 85 height 34
paste input "2562"
type input "2562"
type input "1332.24"
type input "2562"
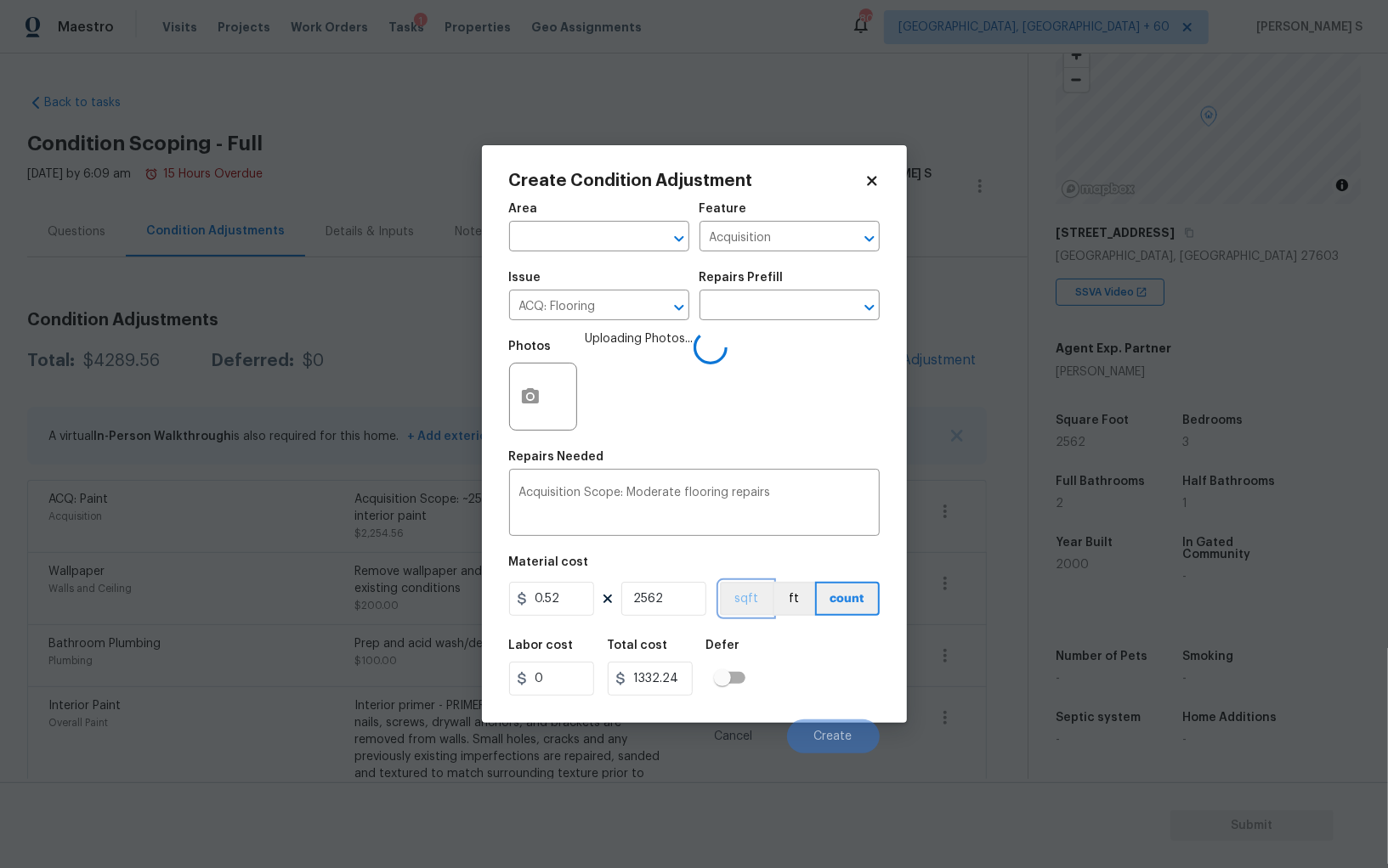
click at [743, 600] on button "sqft" at bounding box center [746, 598] width 53 height 34
click at [776, 677] on div "Labor cost 0 Total cost 1332.24 Defer" at bounding box center [694, 667] width 371 height 76
click at [828, 687] on div "Labor cost 0 Total cost 1332.24 Defer" at bounding box center [694, 667] width 371 height 76
click at [824, 732] on span "Create" at bounding box center [833, 736] width 39 height 13
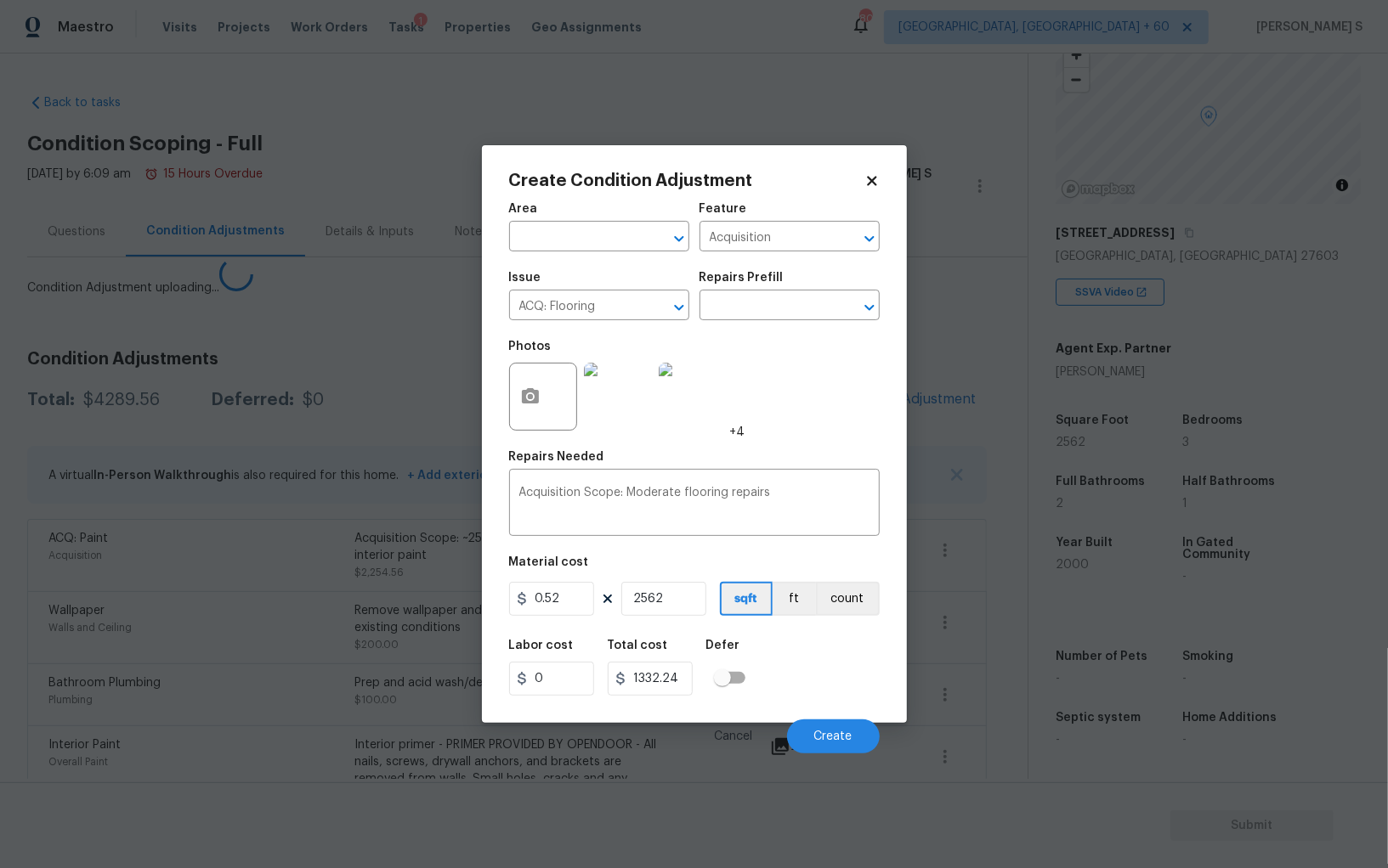
click at [282, 643] on body "Maestro Visits Projects Work Orders Tasks 1 Properties Geo Assignments 803 Albu…" at bounding box center [694, 434] width 1388 height 868
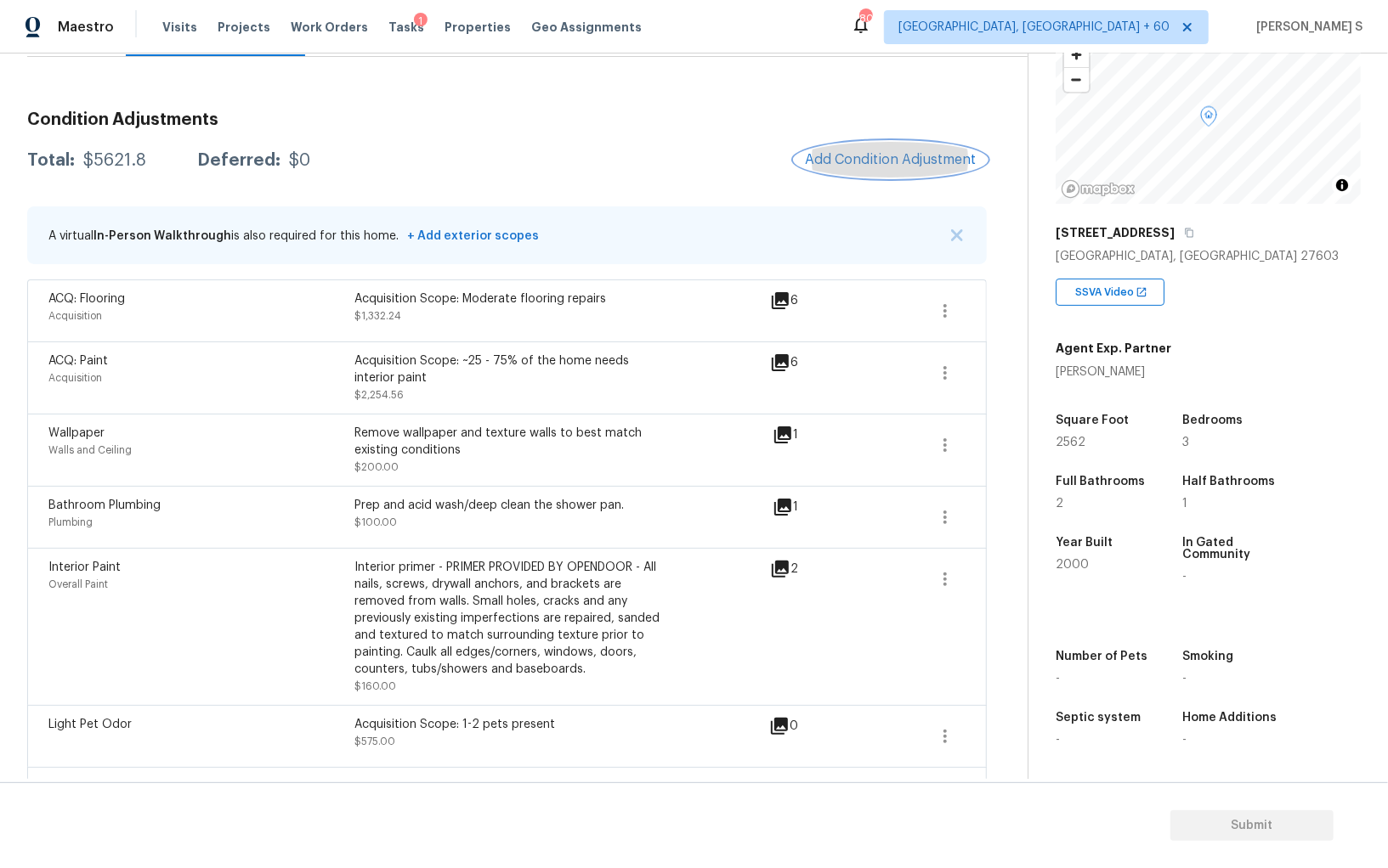
scroll to position [0, 0]
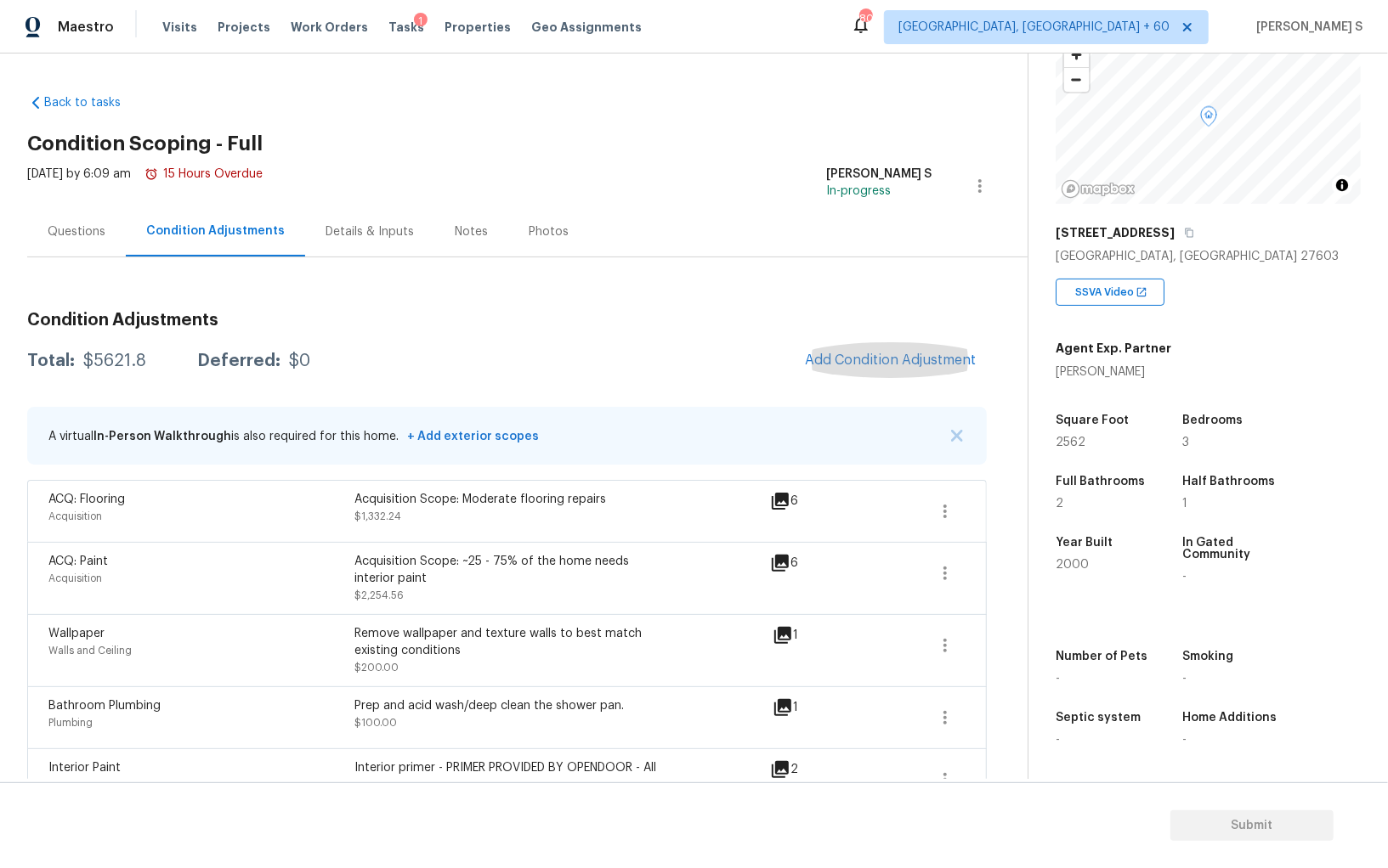
click at [116, 368] on div "$5621.8" at bounding box center [114, 361] width 62 height 17
copy div "5621.8"
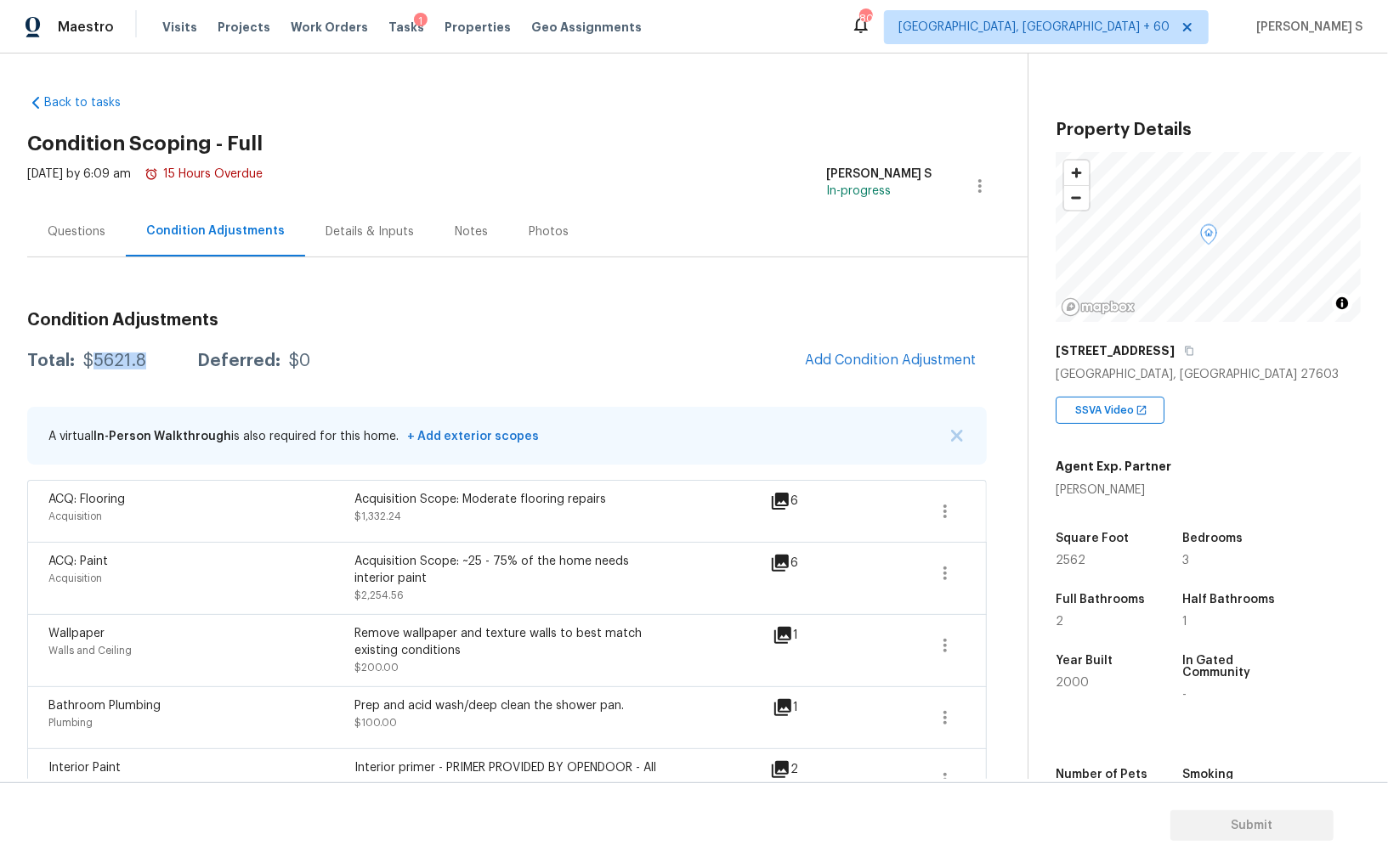
scroll to position [118, 0]
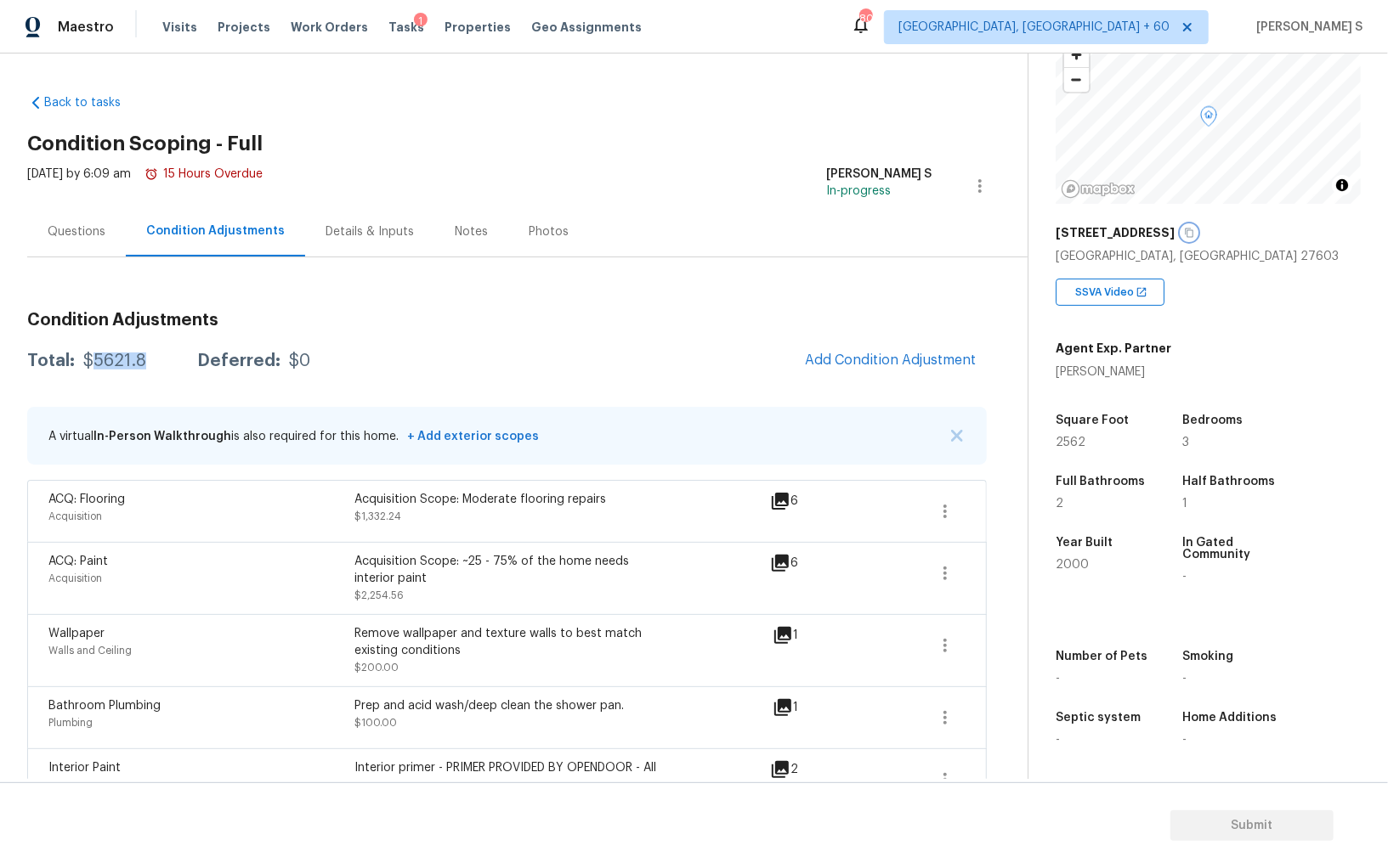
click at [1185, 234] on icon "button" at bounding box center [1189, 233] width 9 height 9
click at [80, 214] on div "Questions" at bounding box center [75, 231] width 98 height 51
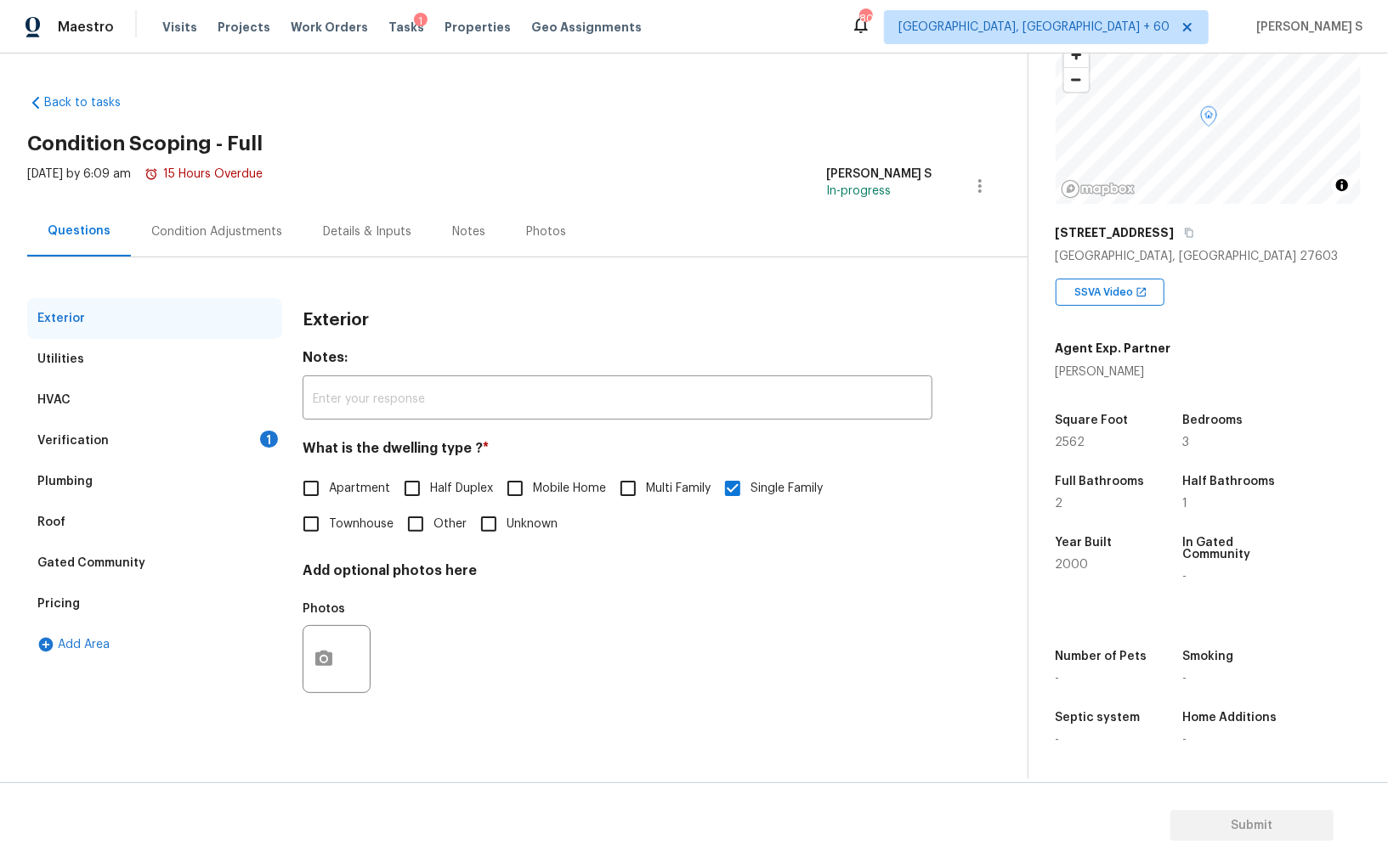
click at [218, 428] on div "Verification 1" at bounding box center [154, 440] width 255 height 41
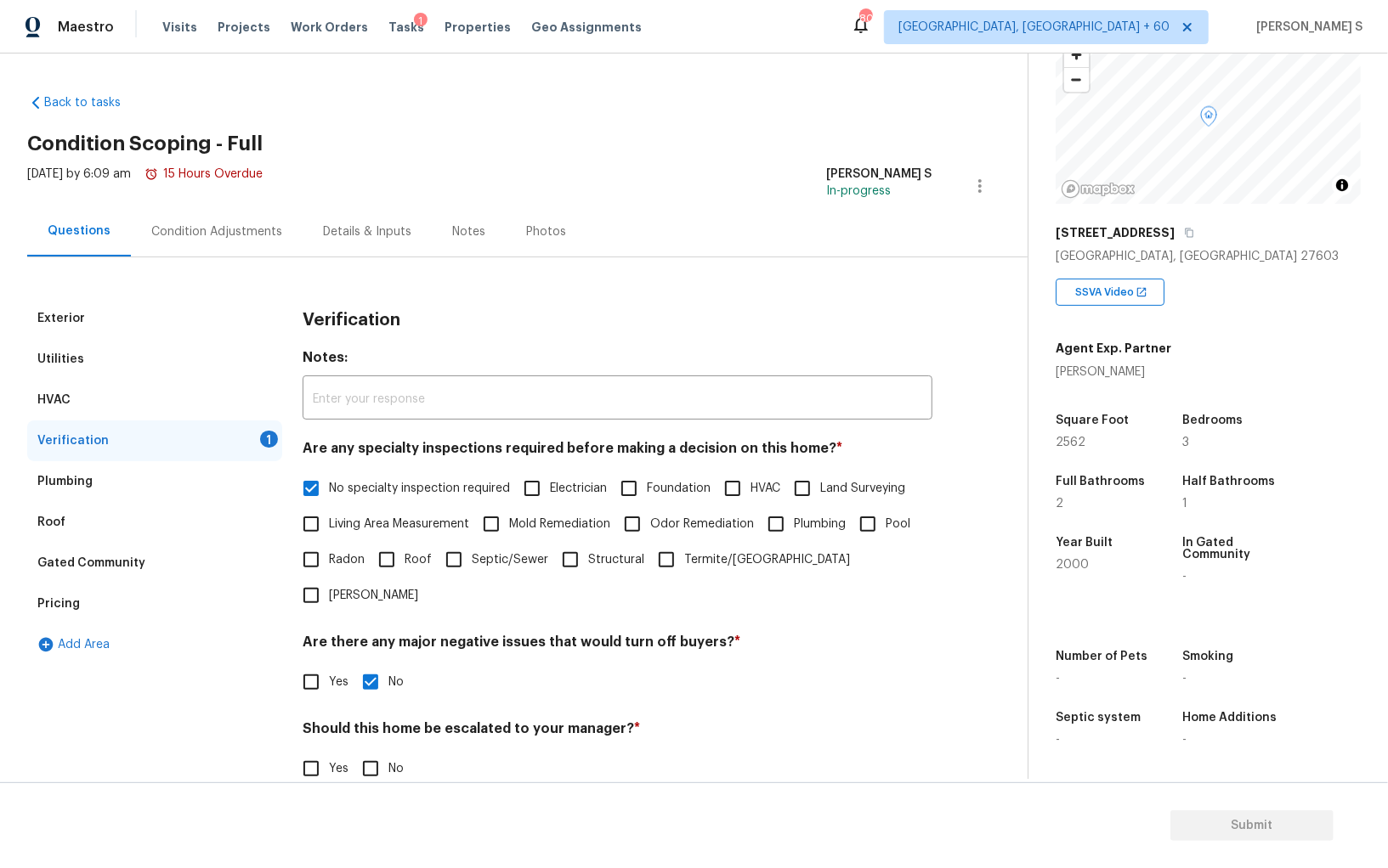
scroll to position [101, 0]
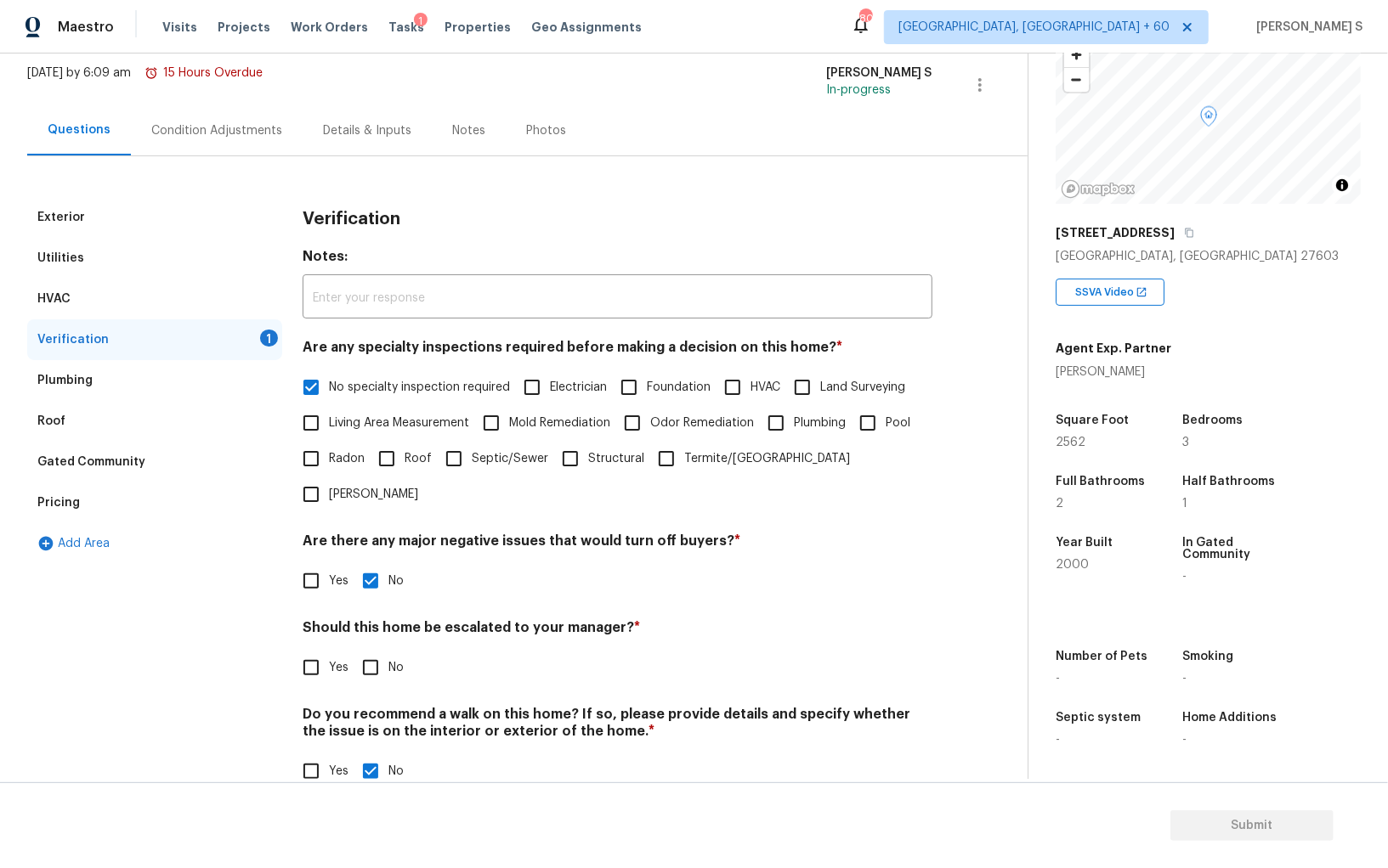
click at [372, 650] on input "No" at bounding box center [371, 668] width 36 height 36
checkbox input "true"
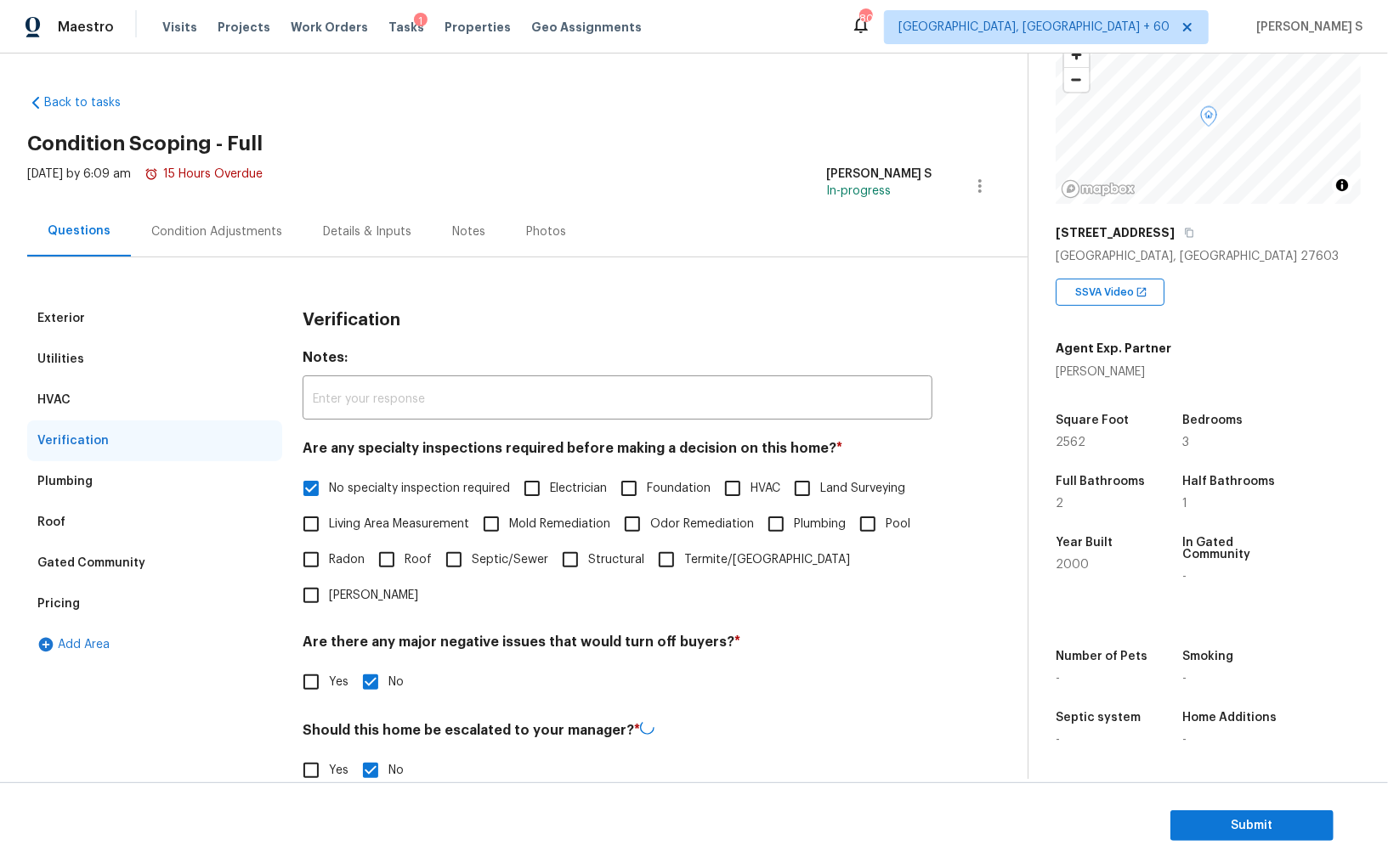
click at [88, 592] on div "Pricing" at bounding box center [154, 603] width 255 height 41
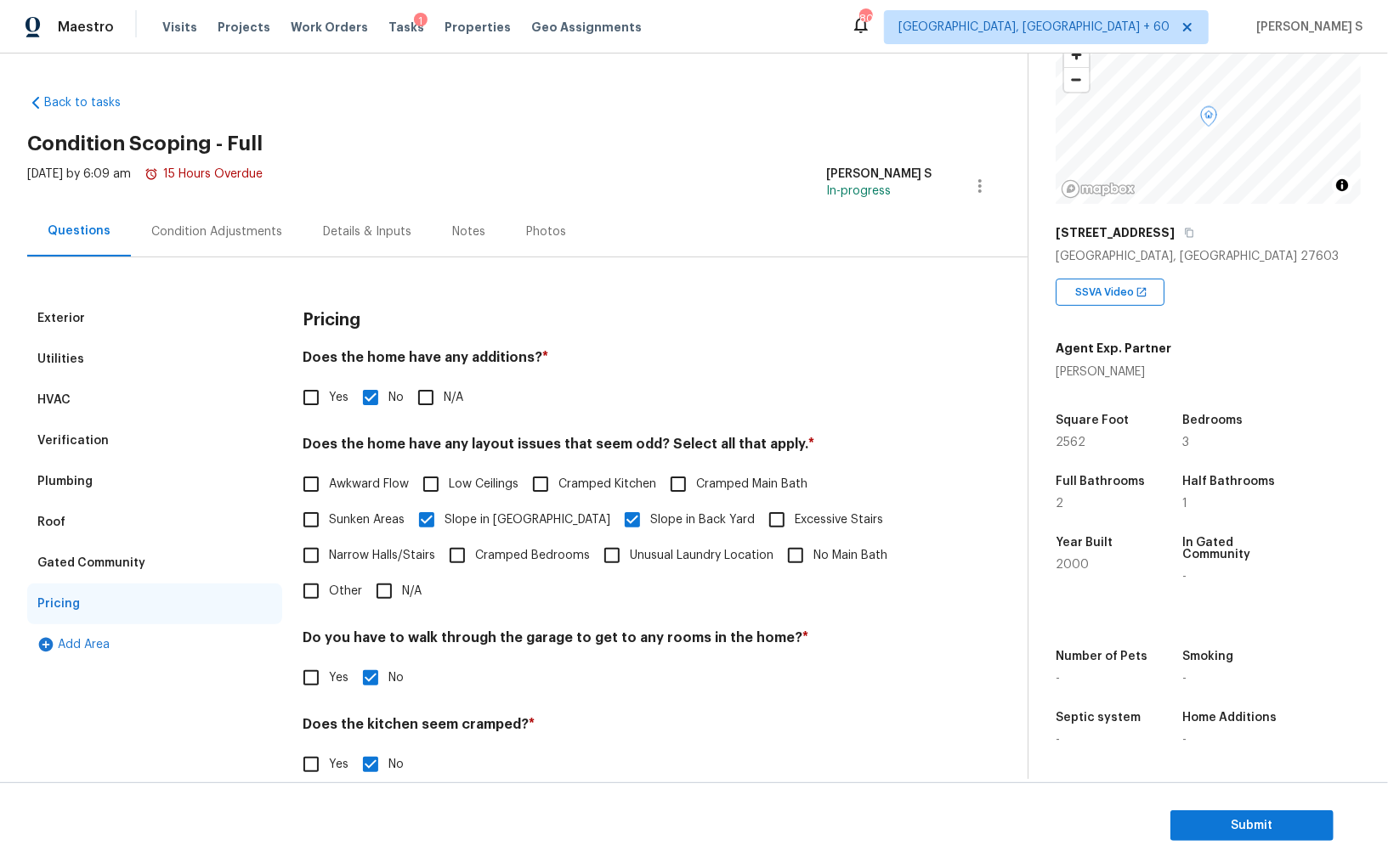
click at [197, 214] on div "Condition Adjustments" at bounding box center [216, 231] width 172 height 51
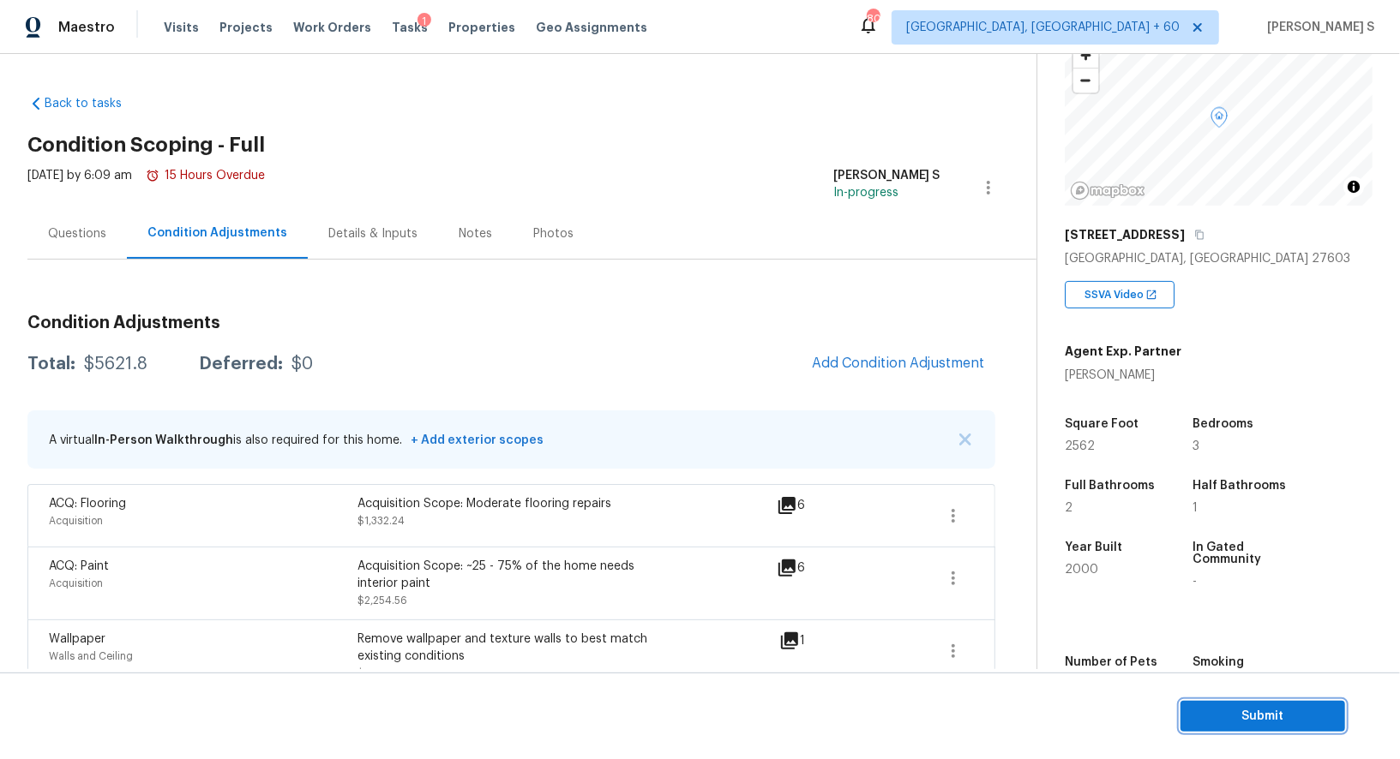
click at [1209, 707] on span "Submit" at bounding box center [1262, 716] width 137 height 21
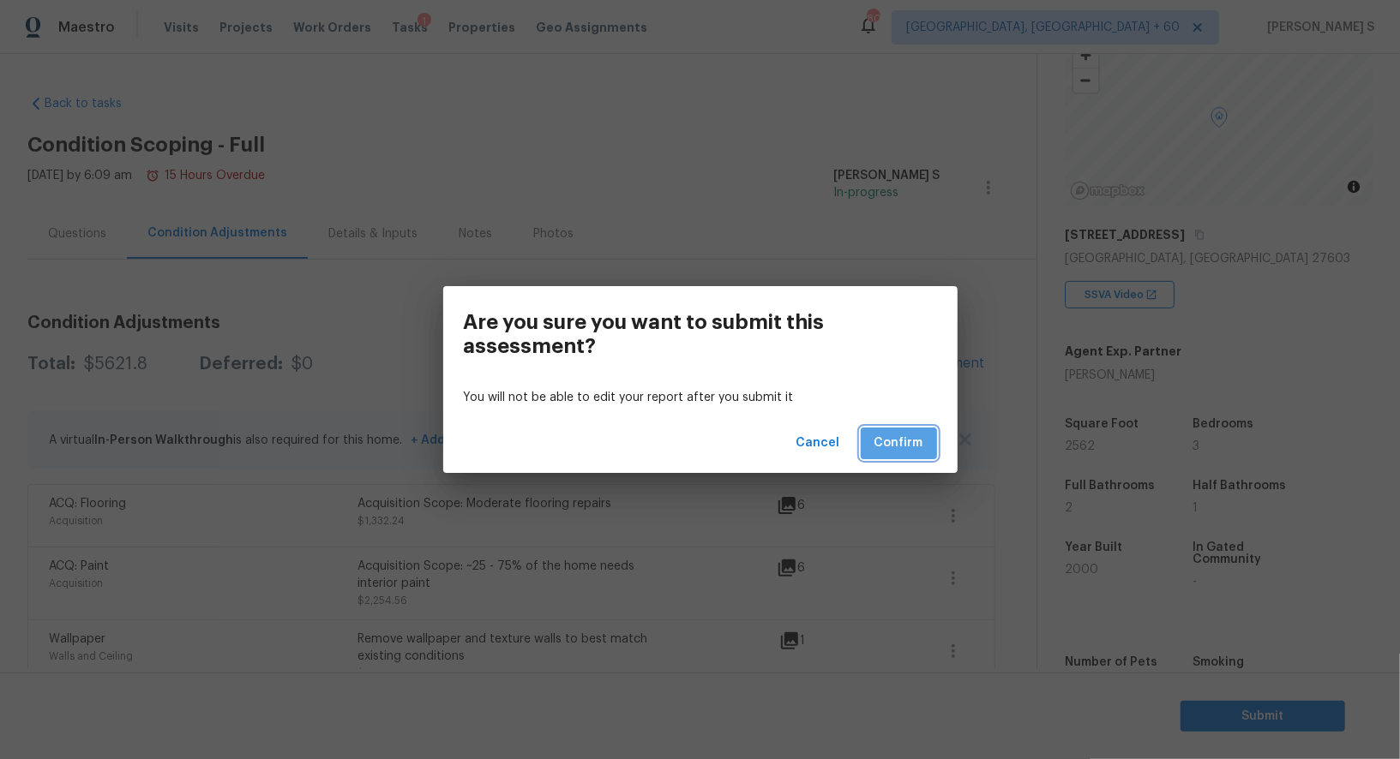
click at [923, 449] on button "Confirm" at bounding box center [899, 444] width 76 height 32
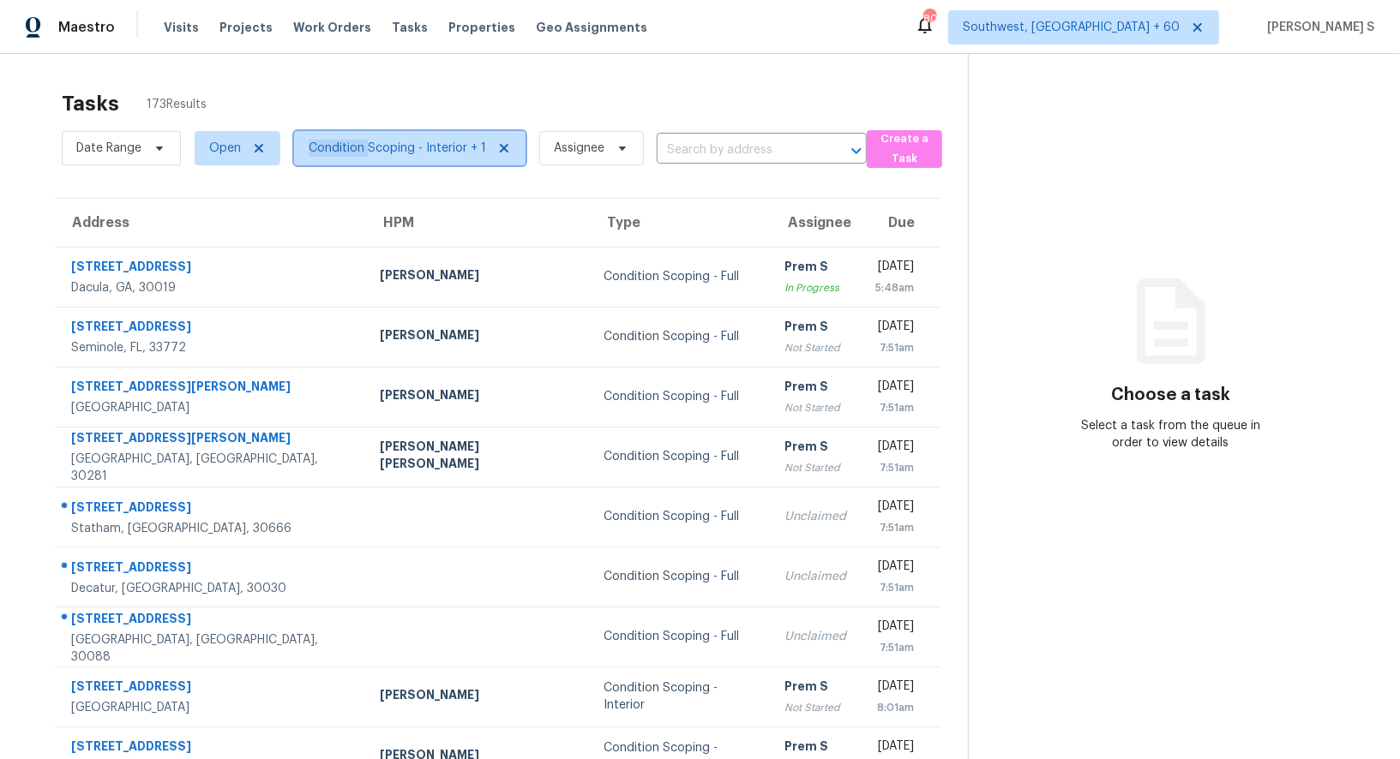
click at [363, 140] on span "Condition Scoping - Interior + 1" at bounding box center [397, 148] width 177 height 17
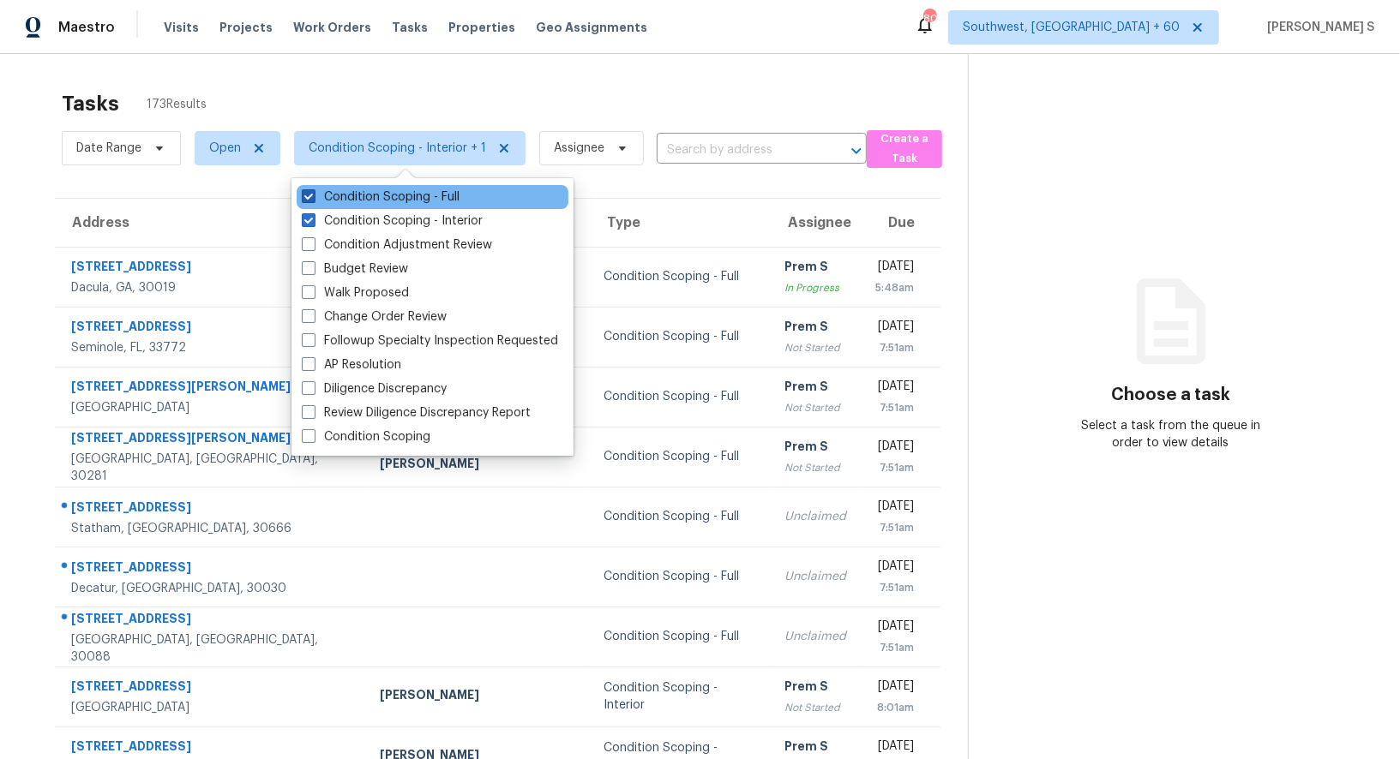
click at [417, 194] on label "Condition Scoping - Full" at bounding box center [381, 197] width 158 height 17
click at [313, 194] on input "Condition Scoping - Full" at bounding box center [307, 194] width 11 height 11
checkbox input "false"
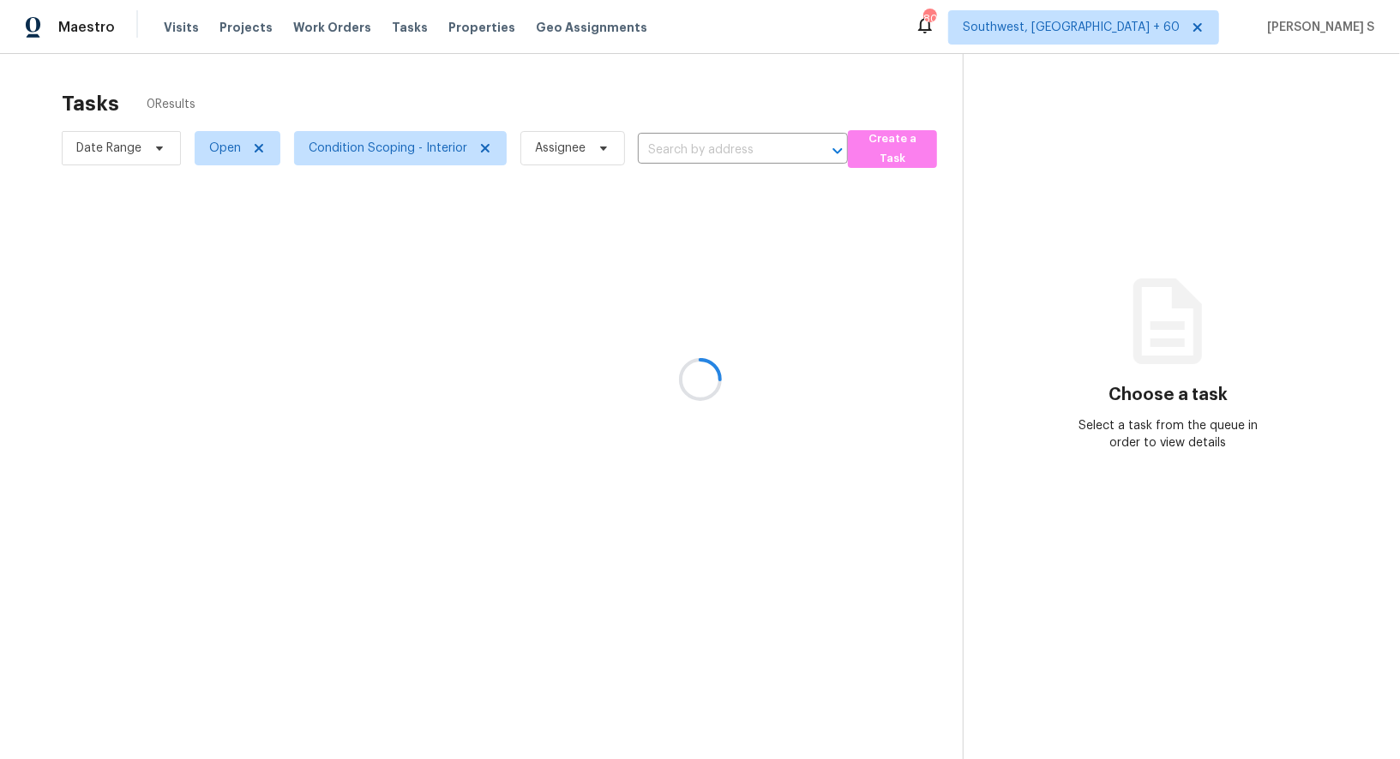
click at [719, 268] on div at bounding box center [700, 379] width 1400 height 759
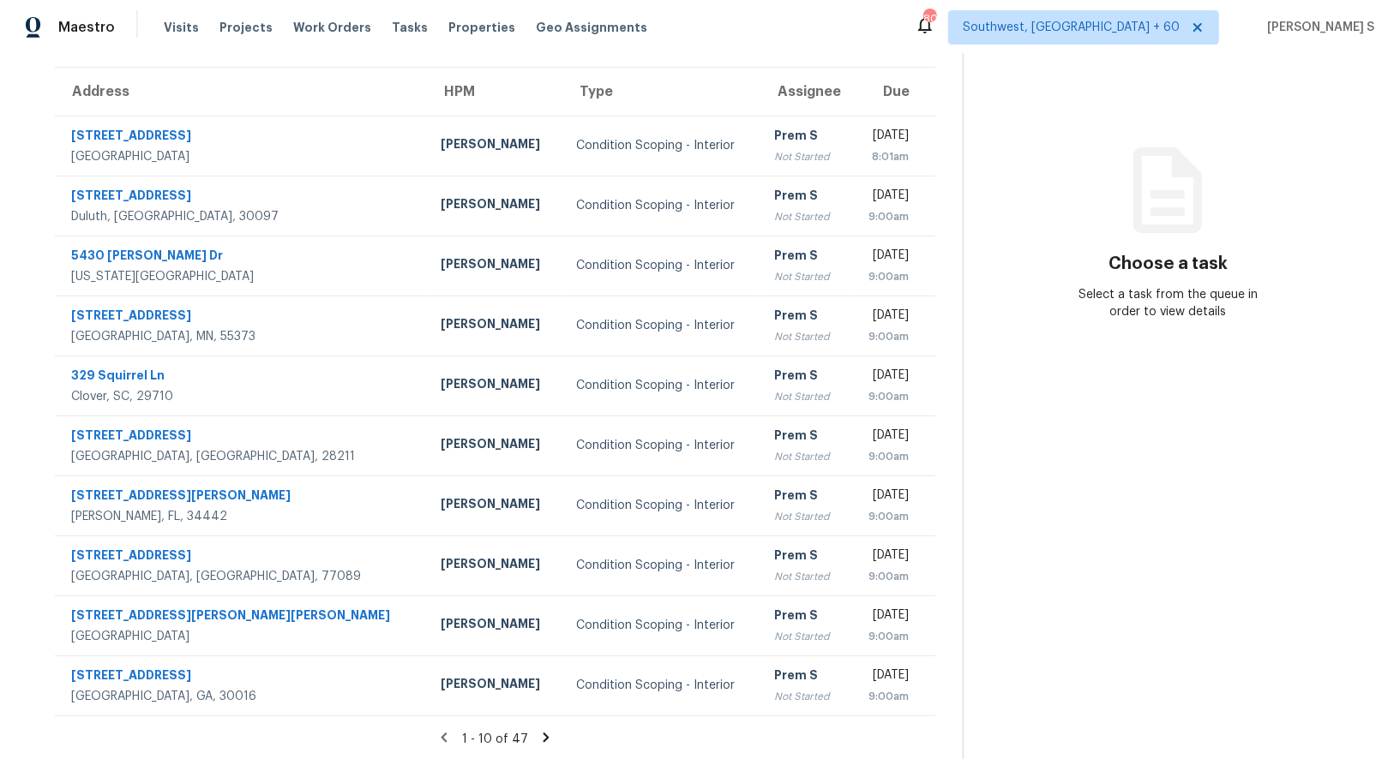
scroll to position [131, 0]
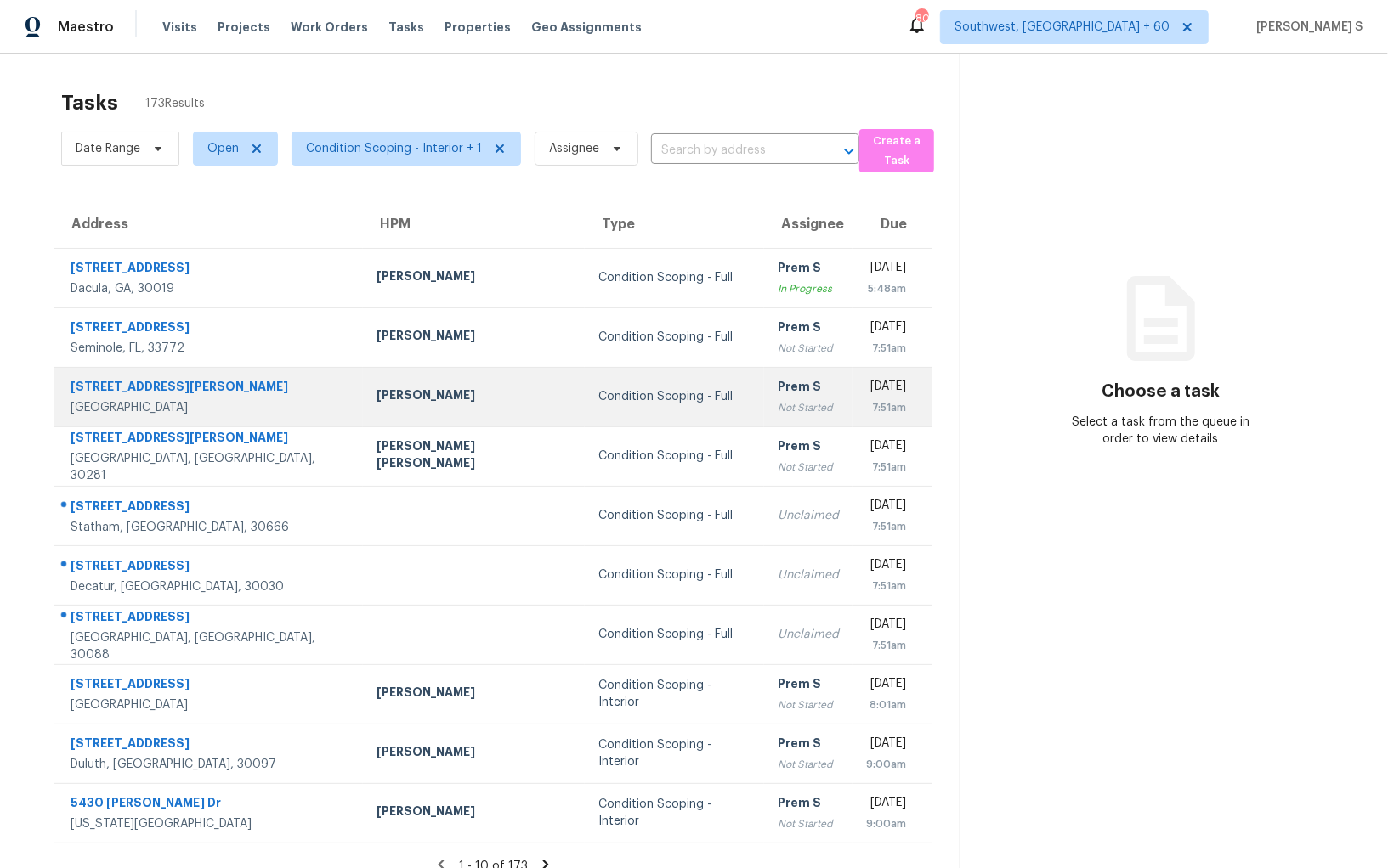
scroll to position [53, 0]
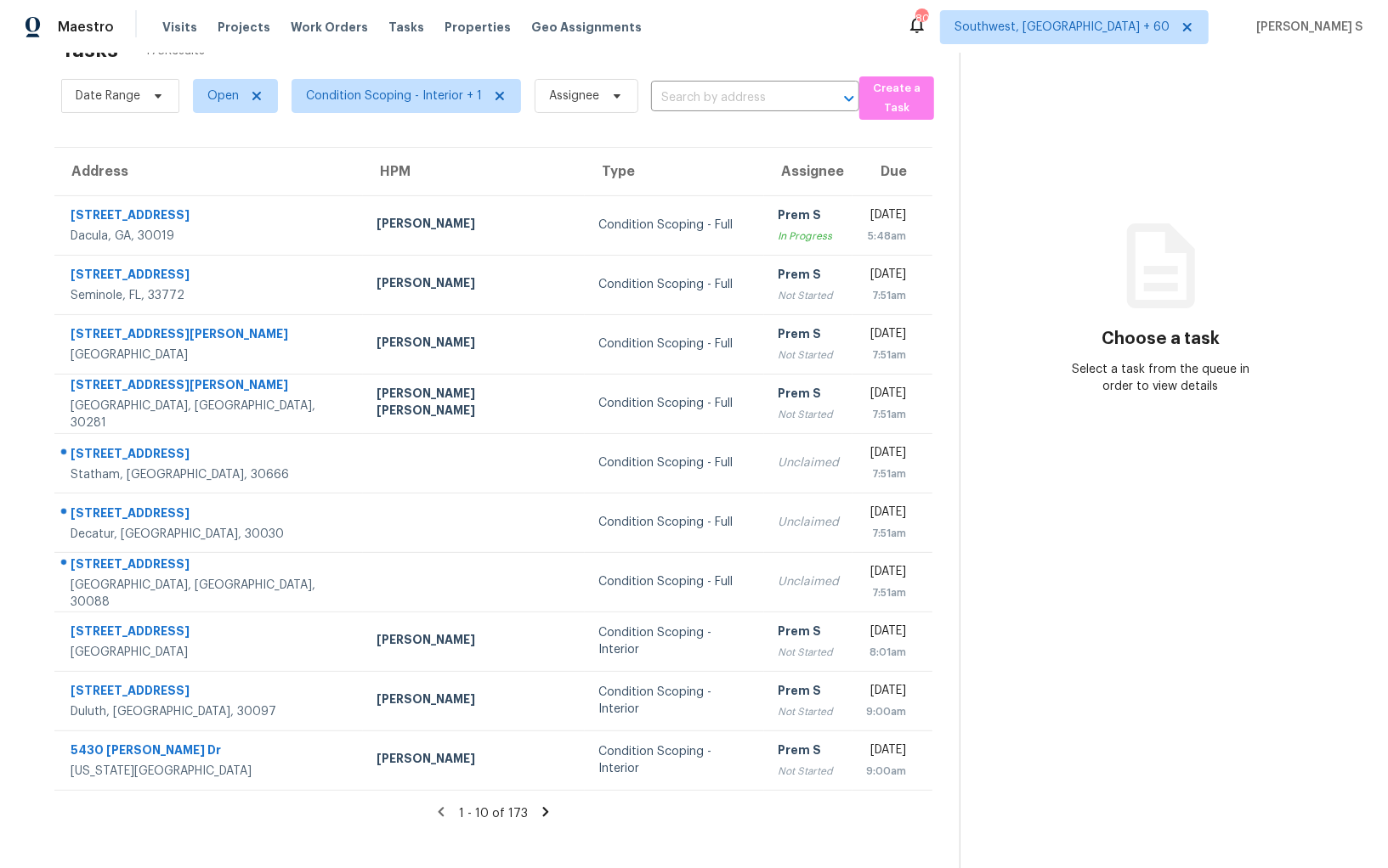
click at [544, 809] on icon at bounding box center [546, 811] width 6 height 9
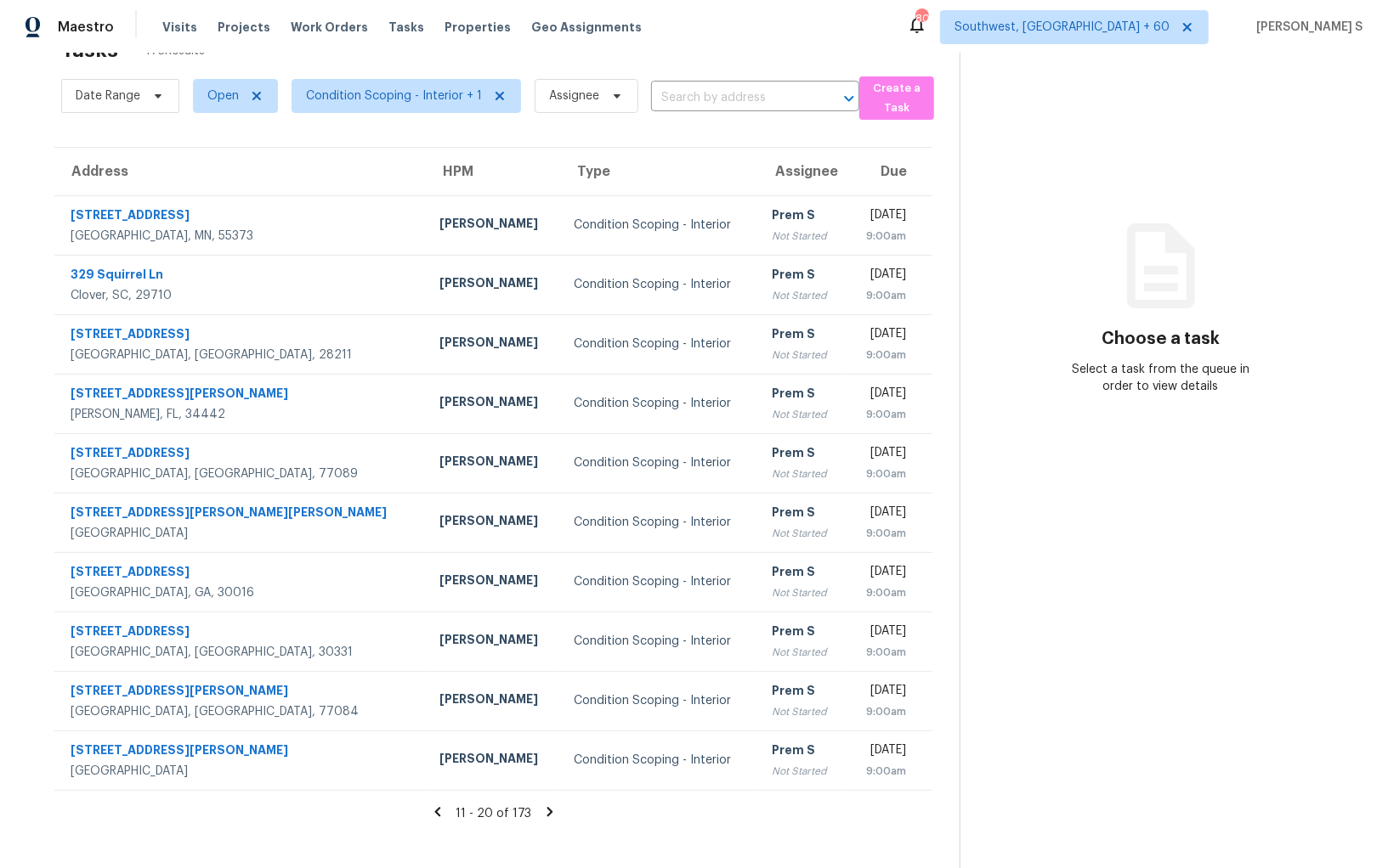
click at [439, 811] on icon at bounding box center [437, 811] width 6 height 9
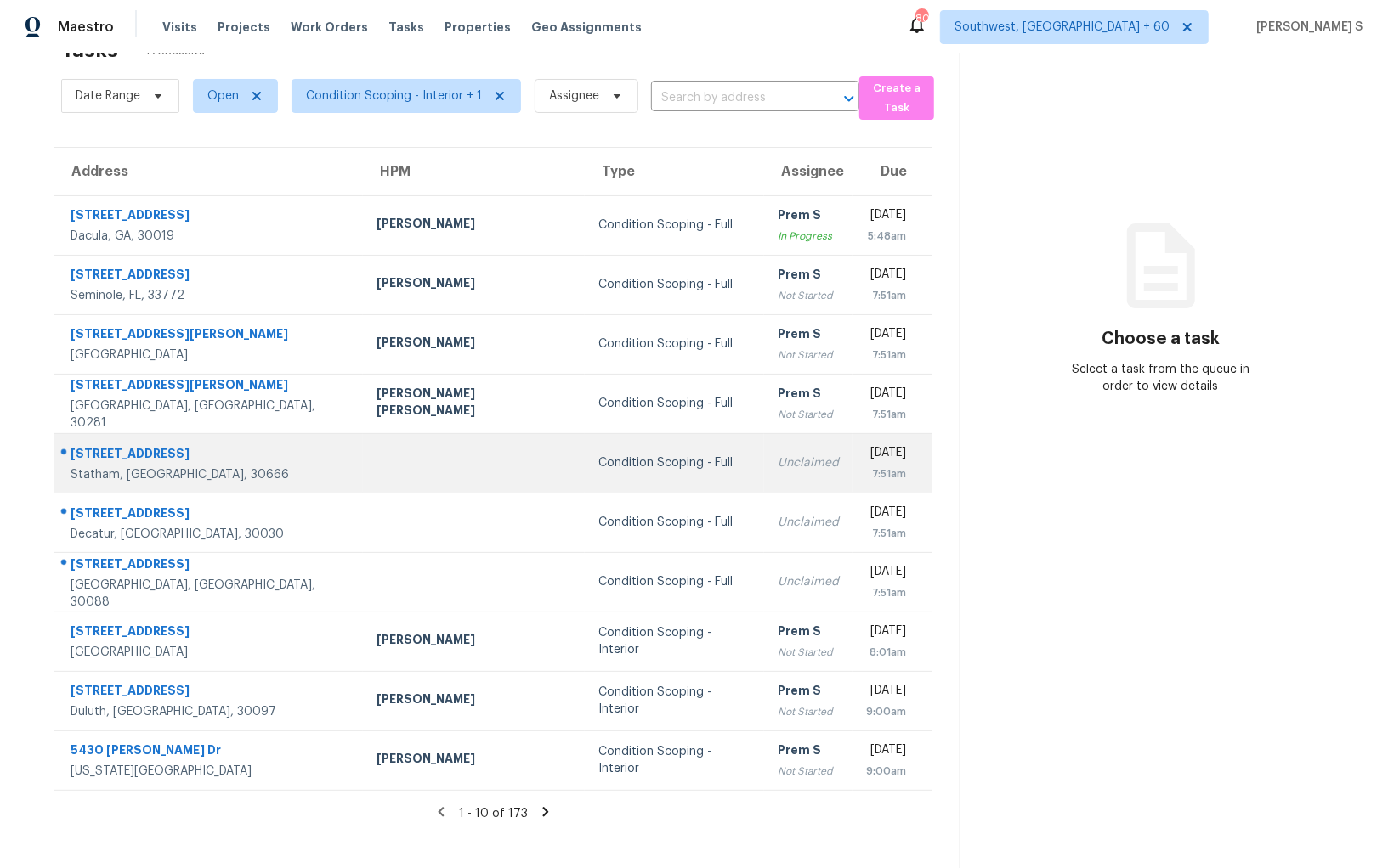
click at [777, 463] on div "Unclaimed" at bounding box center [808, 463] width 61 height 17
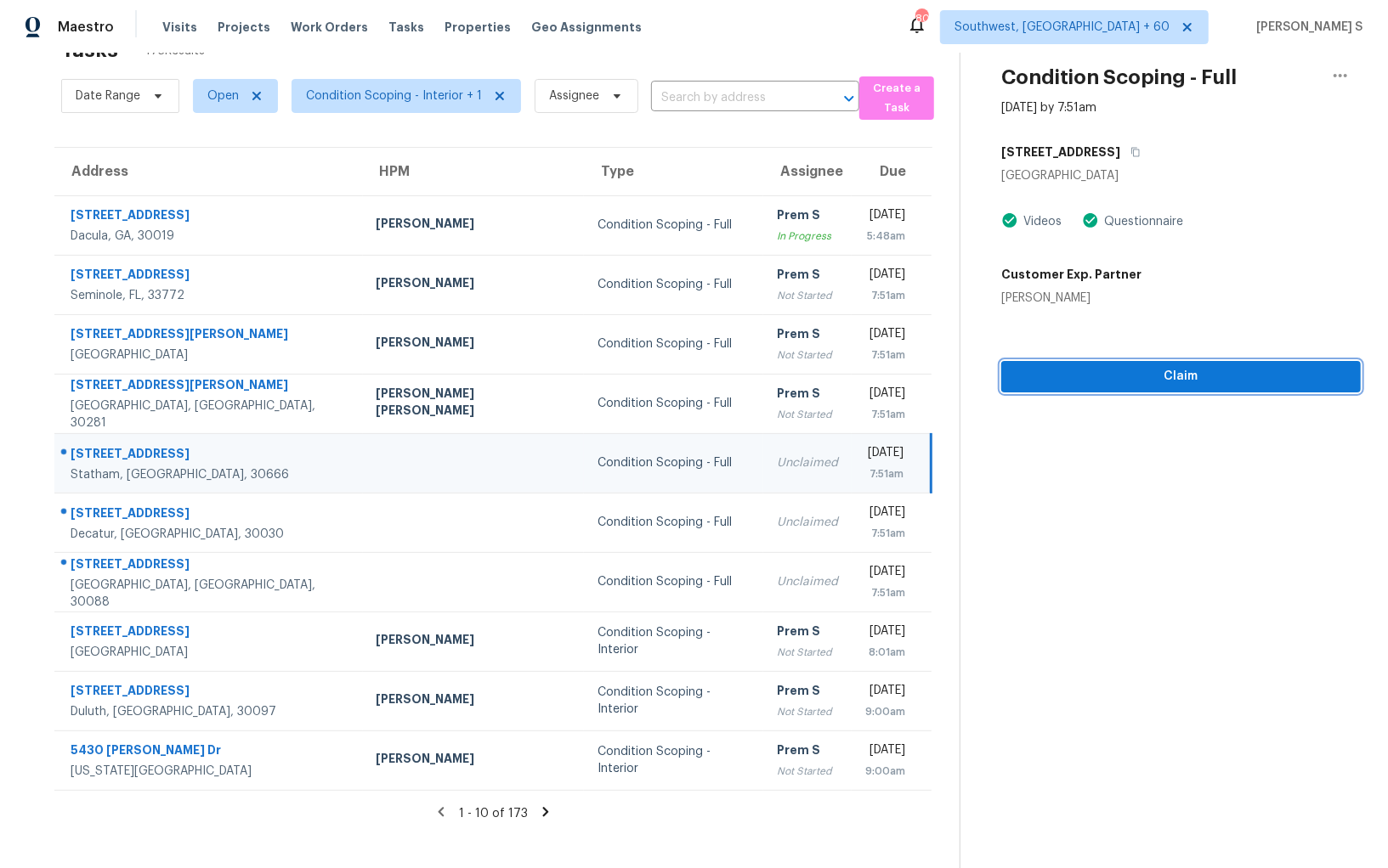
click at [1197, 368] on span "Claim" at bounding box center [1180, 376] width 332 height 21
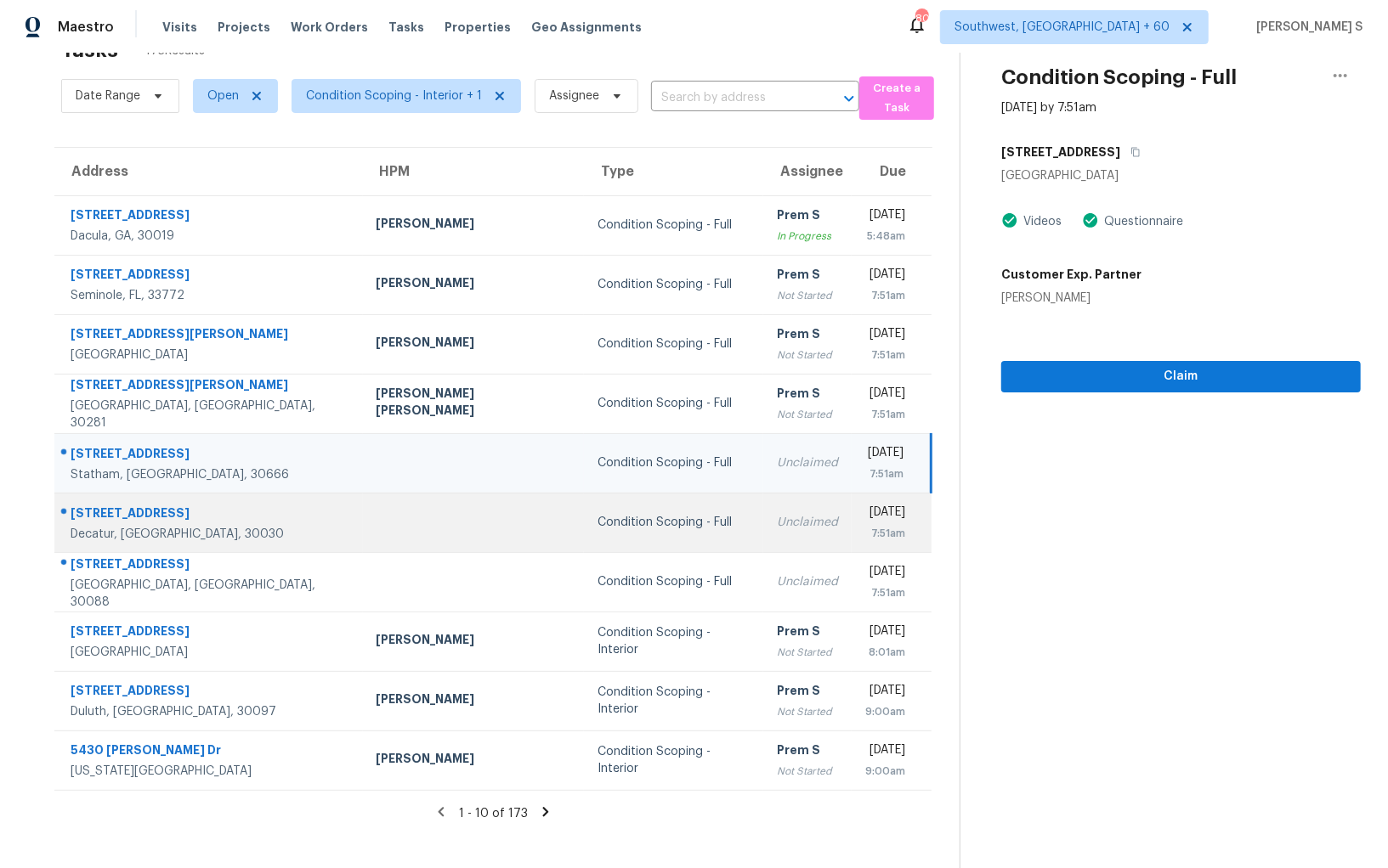
click at [875, 515] on div "[DATE]" at bounding box center [885, 513] width 40 height 21
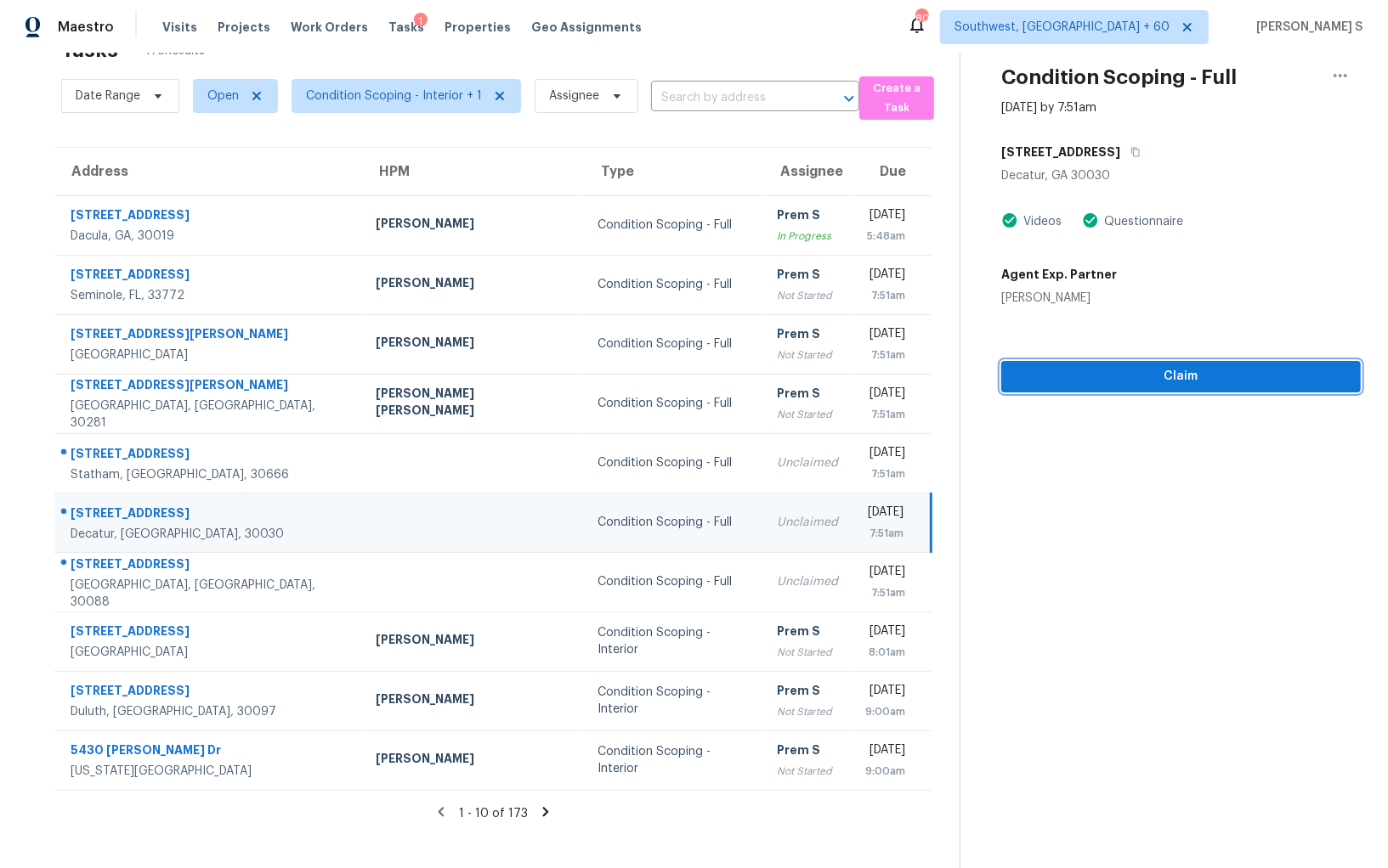
click at [1161, 381] on span "Claim" at bounding box center [1180, 376] width 332 height 21
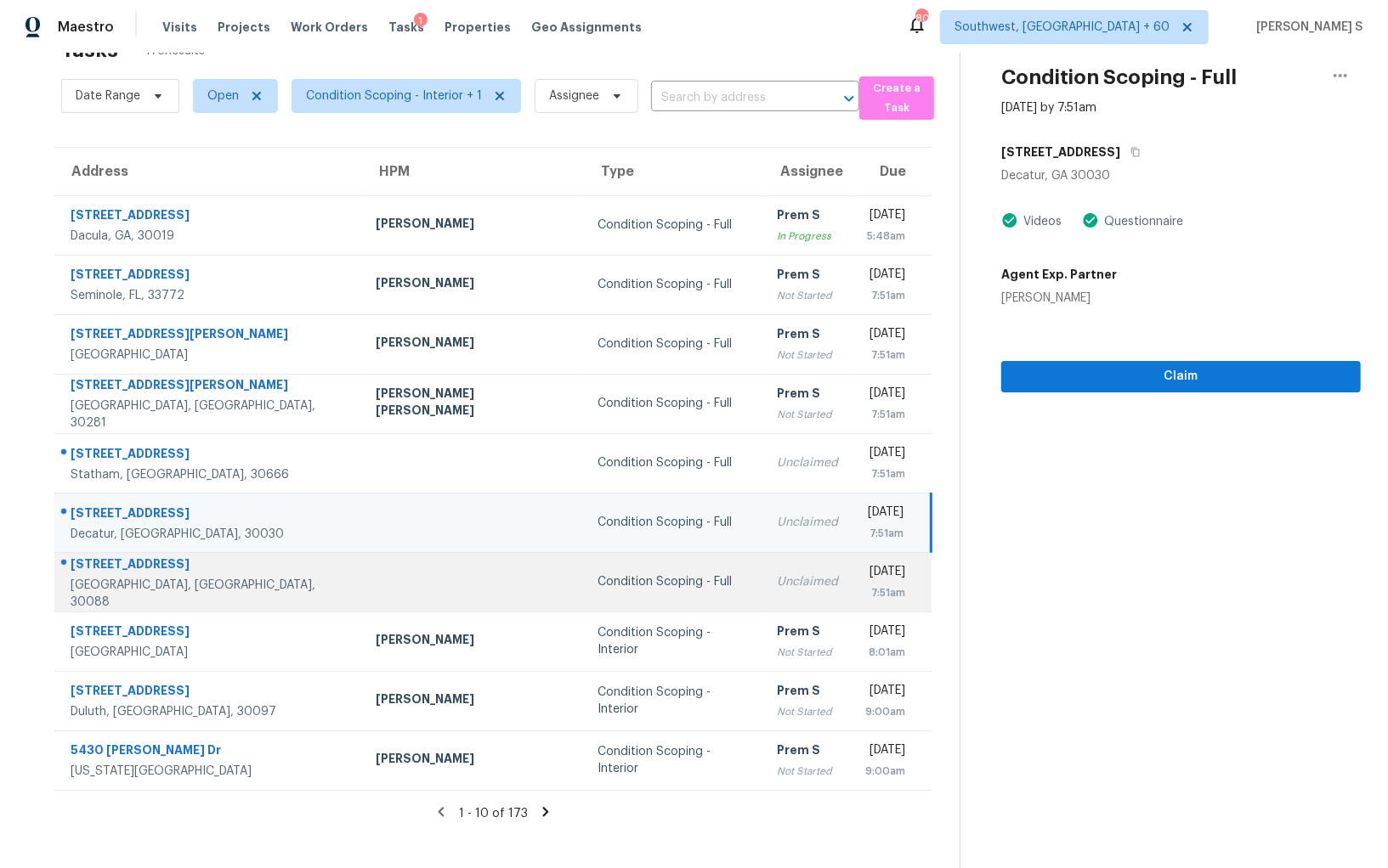
click at [885, 575] on div "[DATE]" at bounding box center [885, 573] width 40 height 21
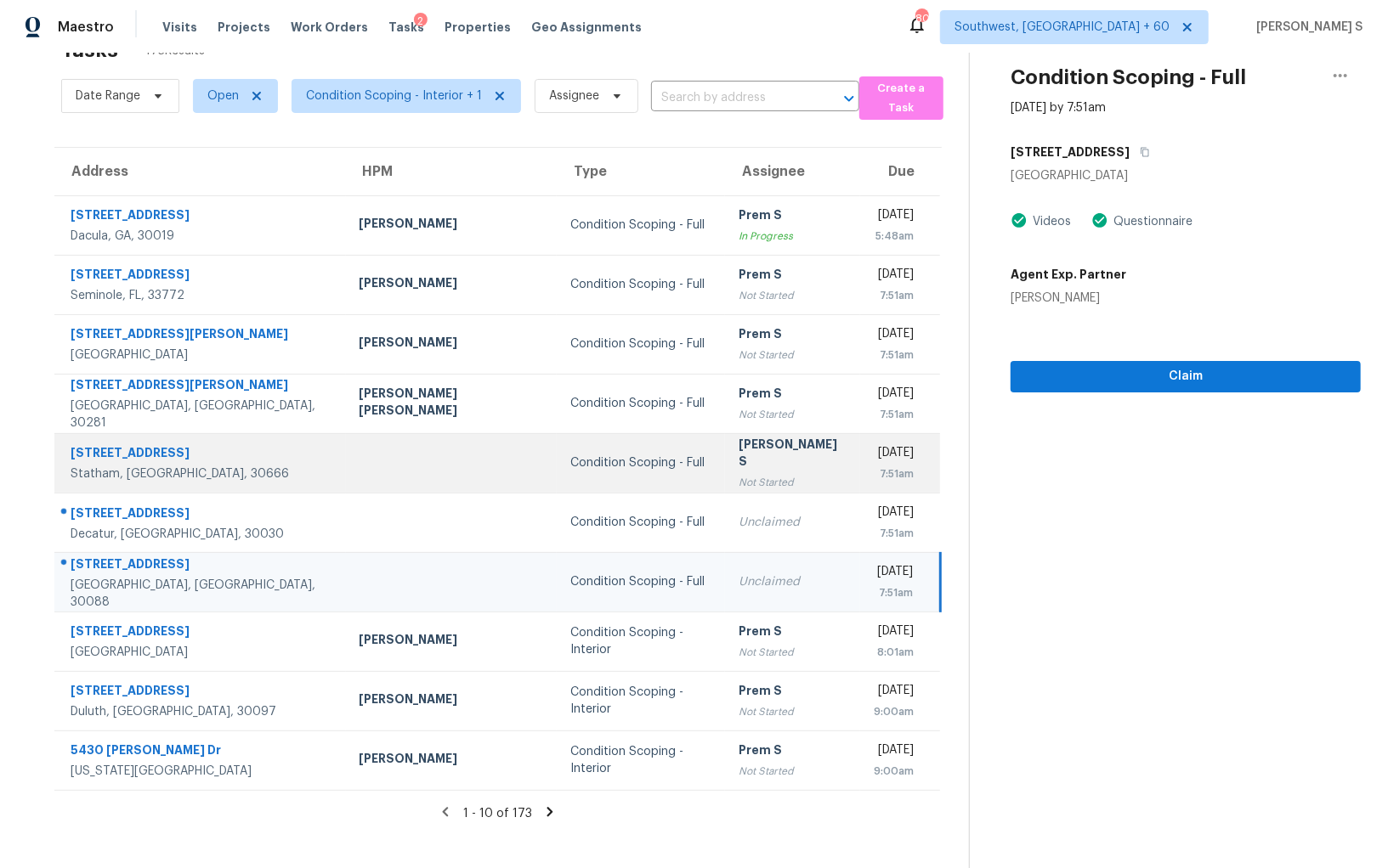
click at [743, 474] on div "Not Started" at bounding box center [792, 482] width 108 height 17
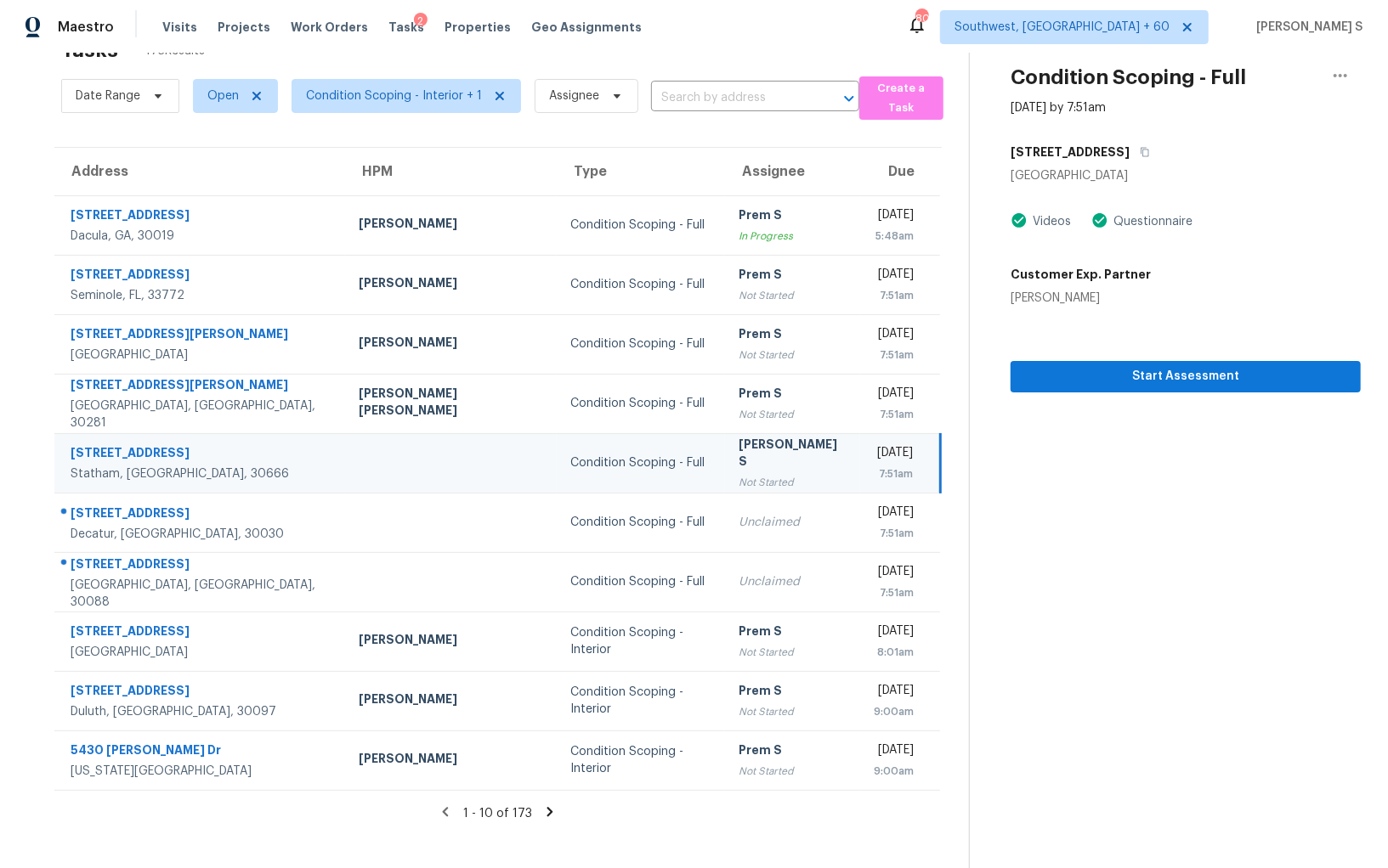
click at [543, 807] on icon at bounding box center [549, 812] width 15 height 15
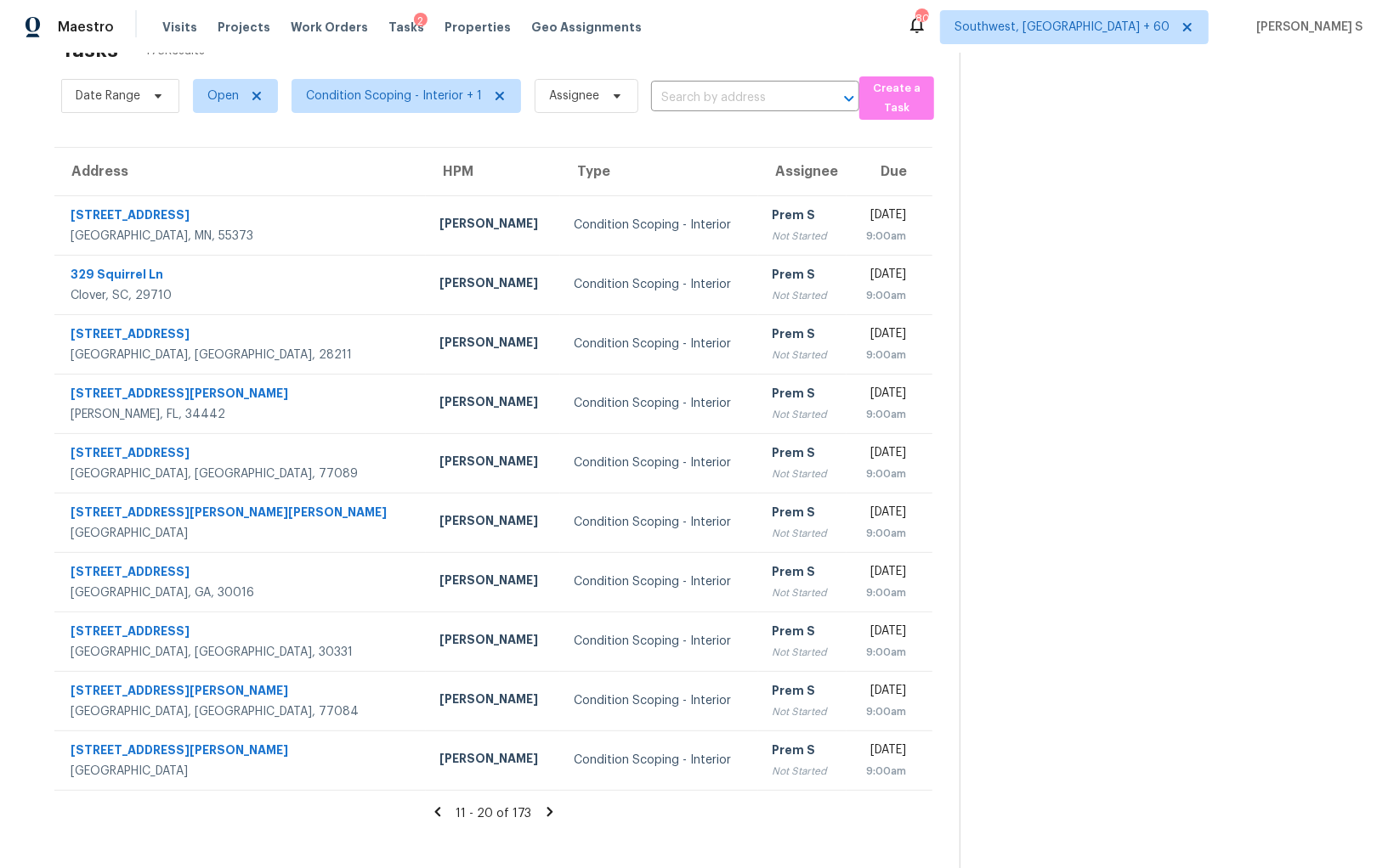
click at [542, 805] on icon at bounding box center [549, 812] width 15 height 15
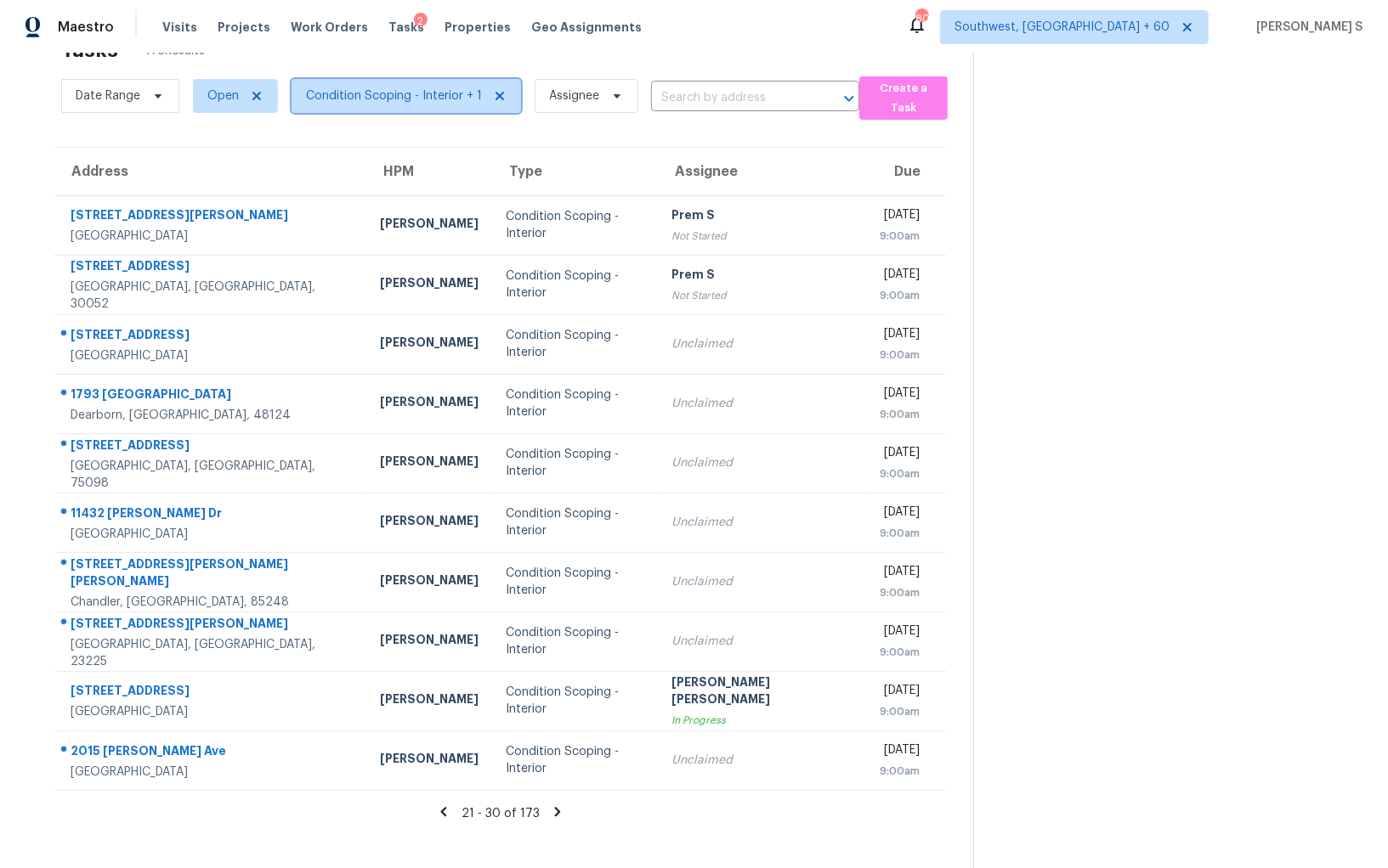
click at [407, 93] on span "Condition Scoping - Interior + 1" at bounding box center [394, 95] width 175 height 17
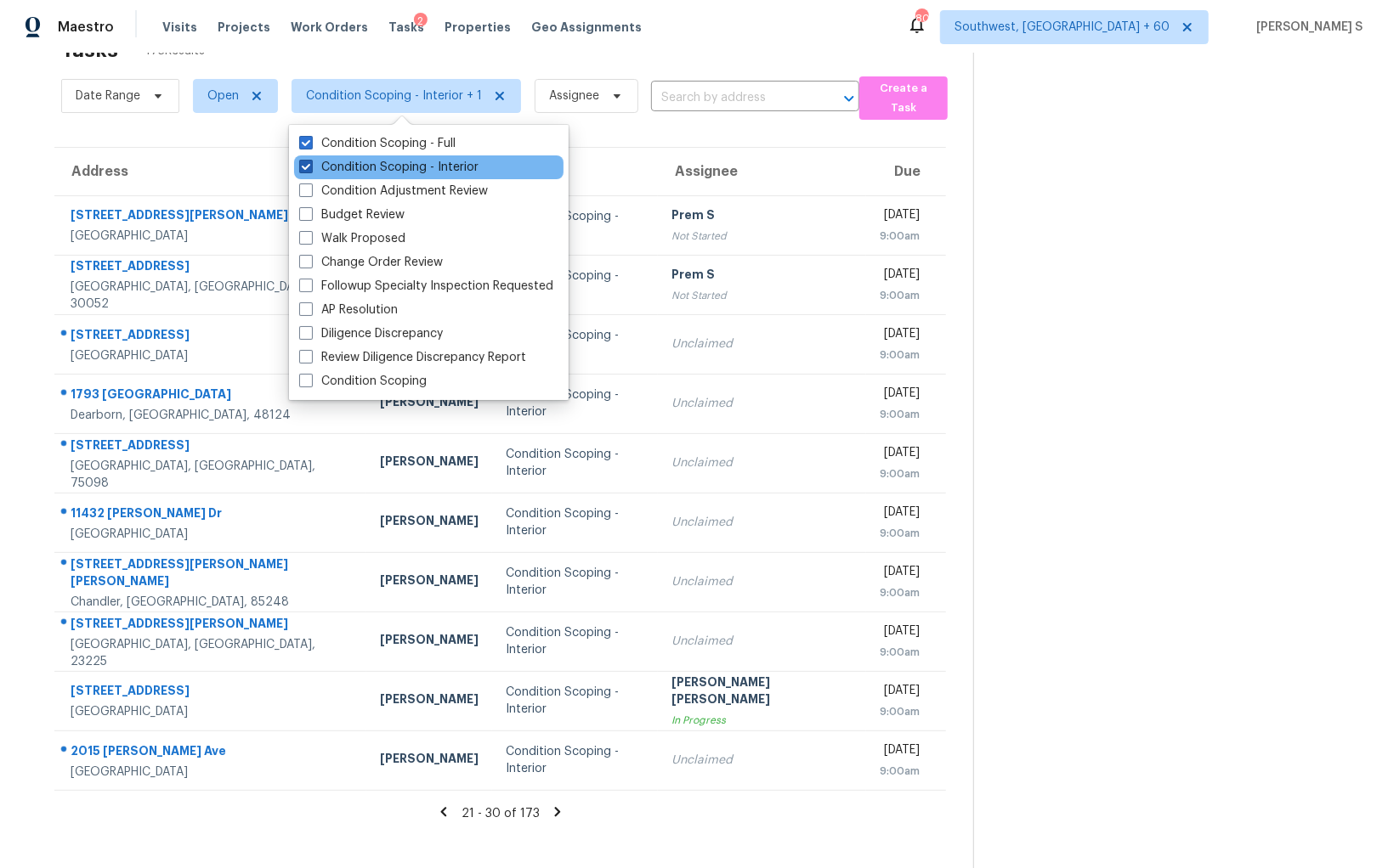
click at [415, 169] on label "Condition Scoping - Interior" at bounding box center [389, 166] width 179 height 17
click at [310, 169] on input "Condition Scoping - Interior" at bounding box center [304, 163] width 11 height 11
checkbox input "false"
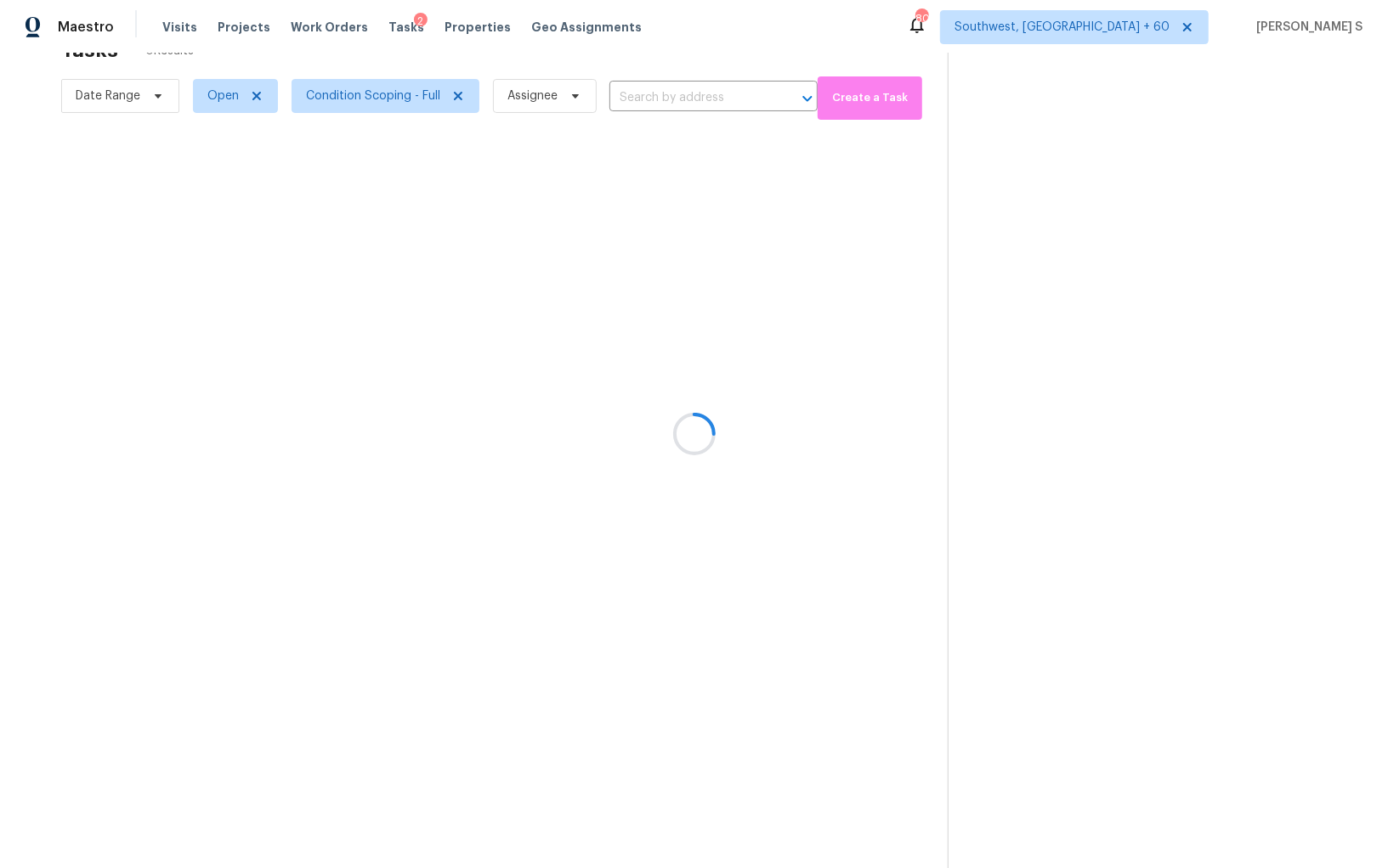
click at [1009, 301] on div at bounding box center [694, 434] width 1388 height 868
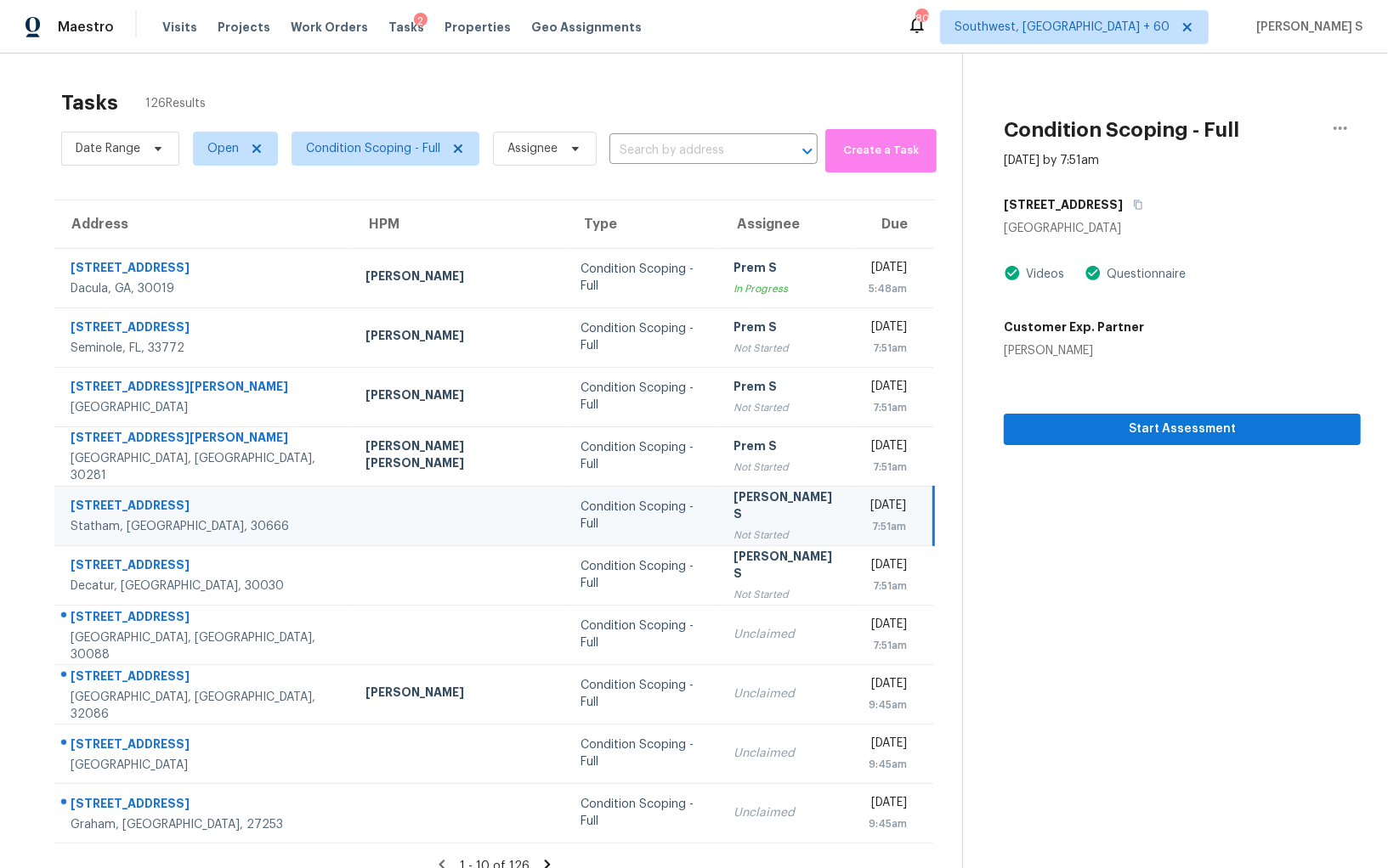
scroll to position [53, 0]
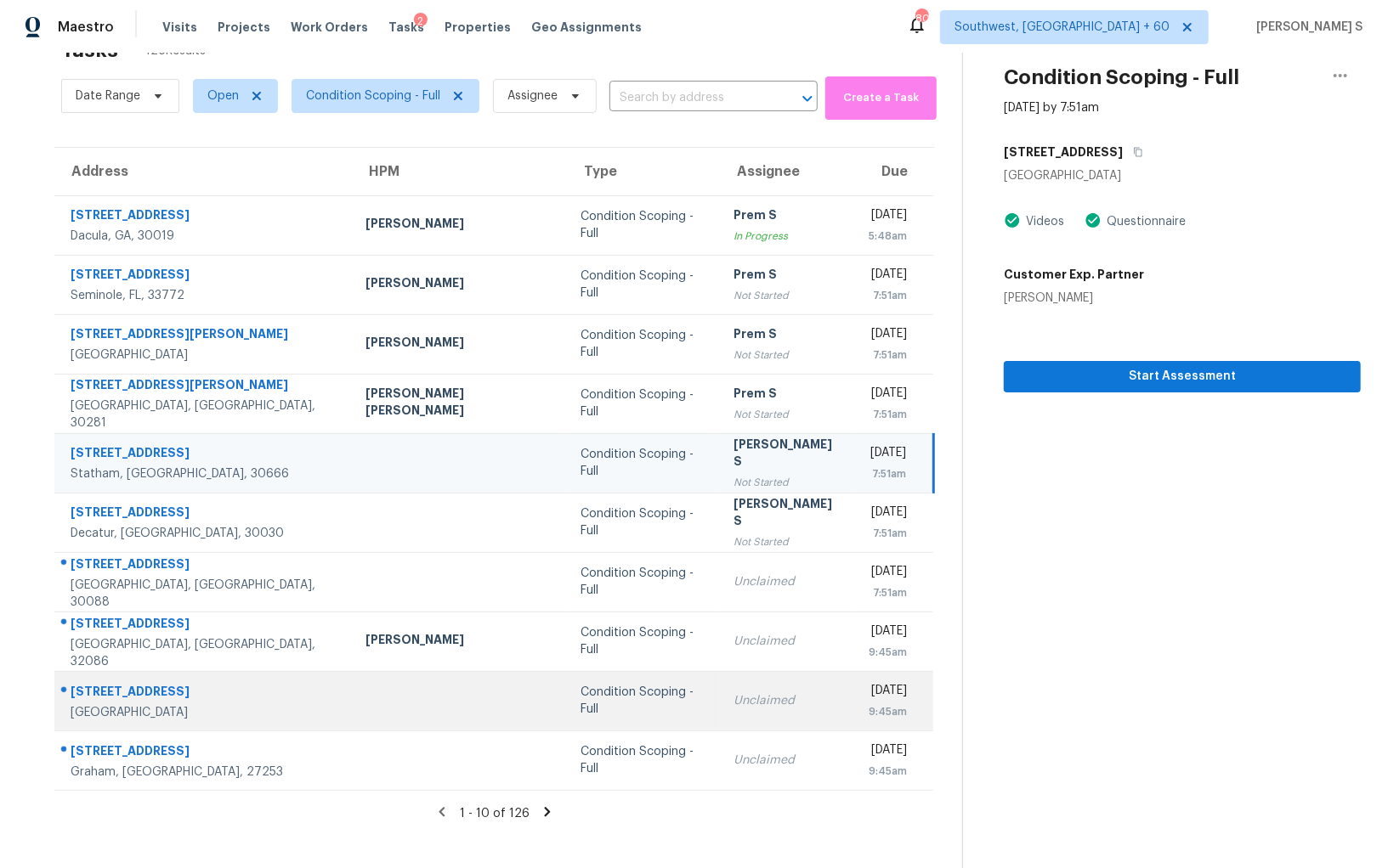
click at [720, 693] on td "Unclaimed" at bounding box center [787, 701] width 135 height 59
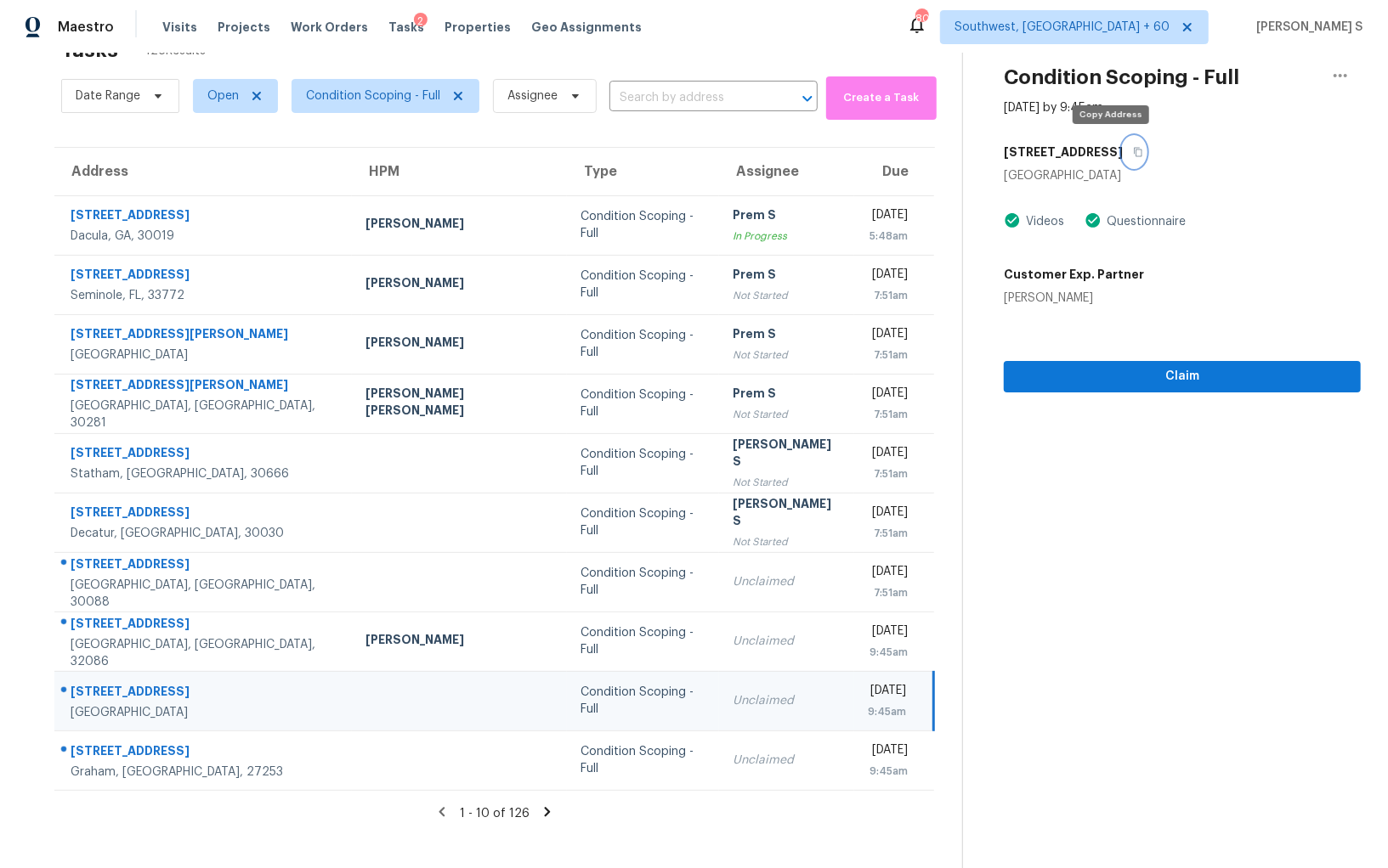
click at [1133, 148] on icon "button" at bounding box center [1138, 152] width 10 height 10
click at [1133, 379] on span "Claim" at bounding box center [1182, 376] width 330 height 21
click at [544, 811] on icon at bounding box center [547, 811] width 6 height 9
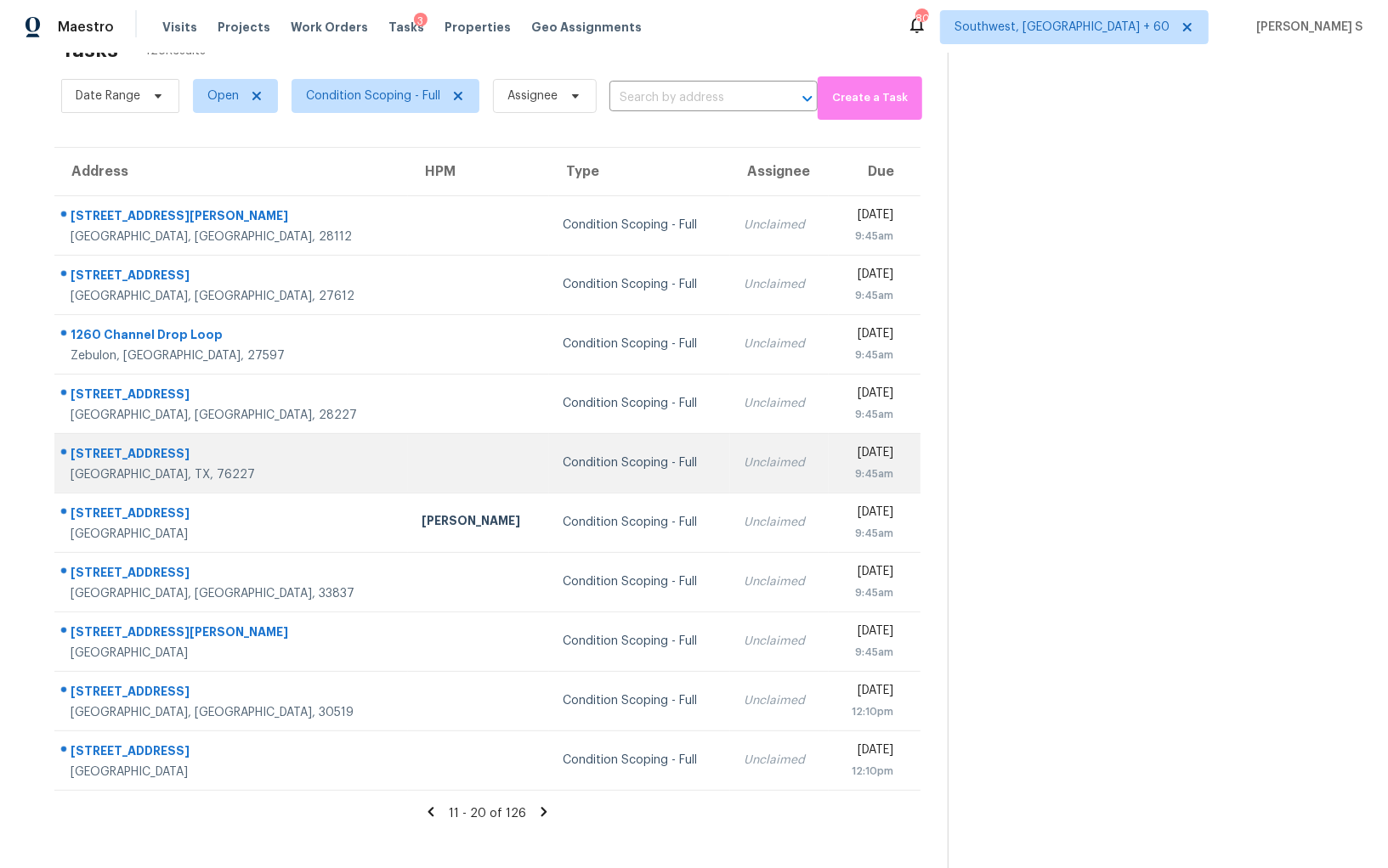
click at [549, 470] on td "Condition Scoping - Full" at bounding box center [639, 463] width 181 height 59
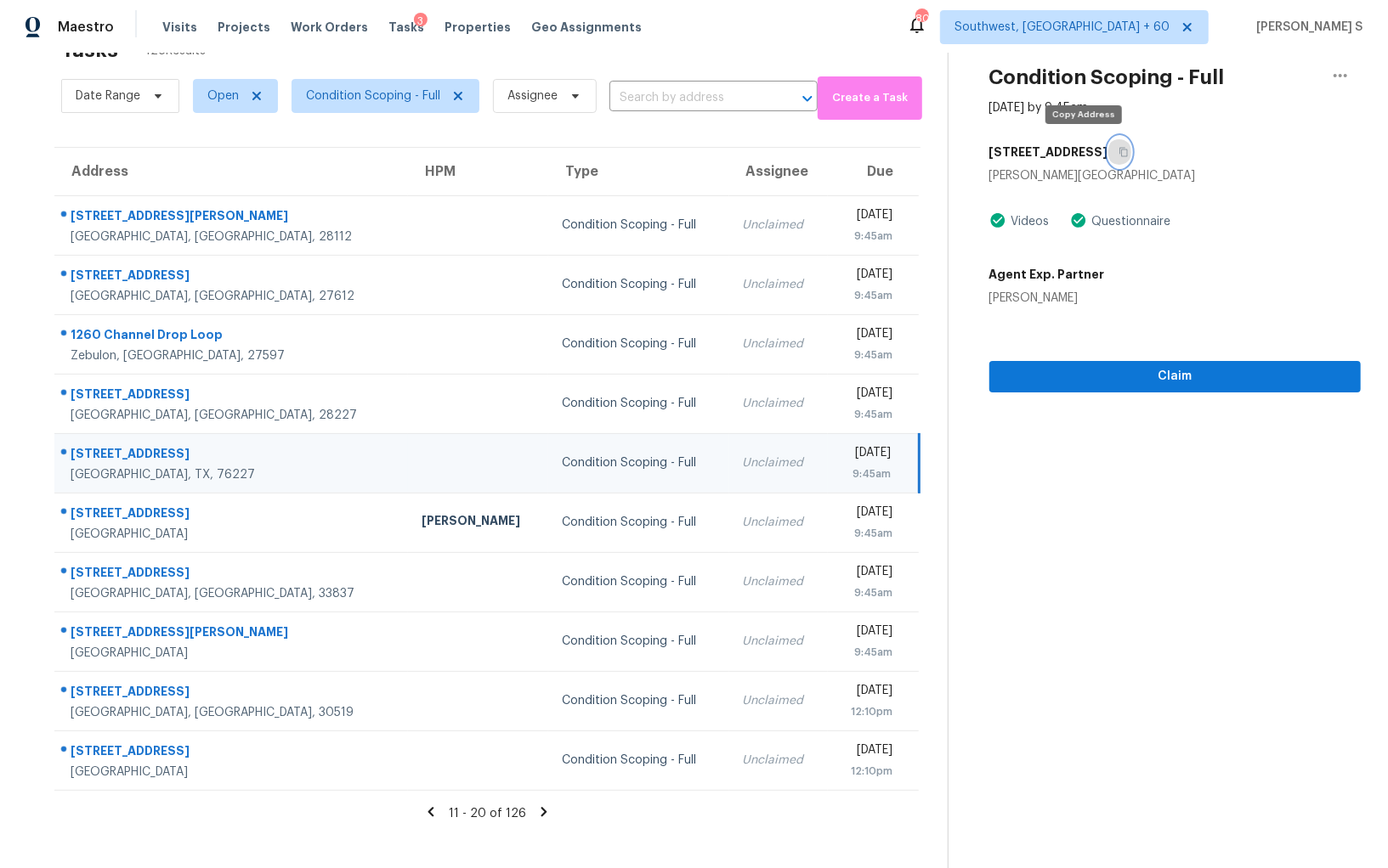
click at [1108, 150] on button "button" at bounding box center [1119, 152] width 23 height 31
click at [1049, 381] on span "Claim" at bounding box center [1174, 376] width 344 height 21
click at [437, 811] on icon at bounding box center [430, 812] width 15 height 15
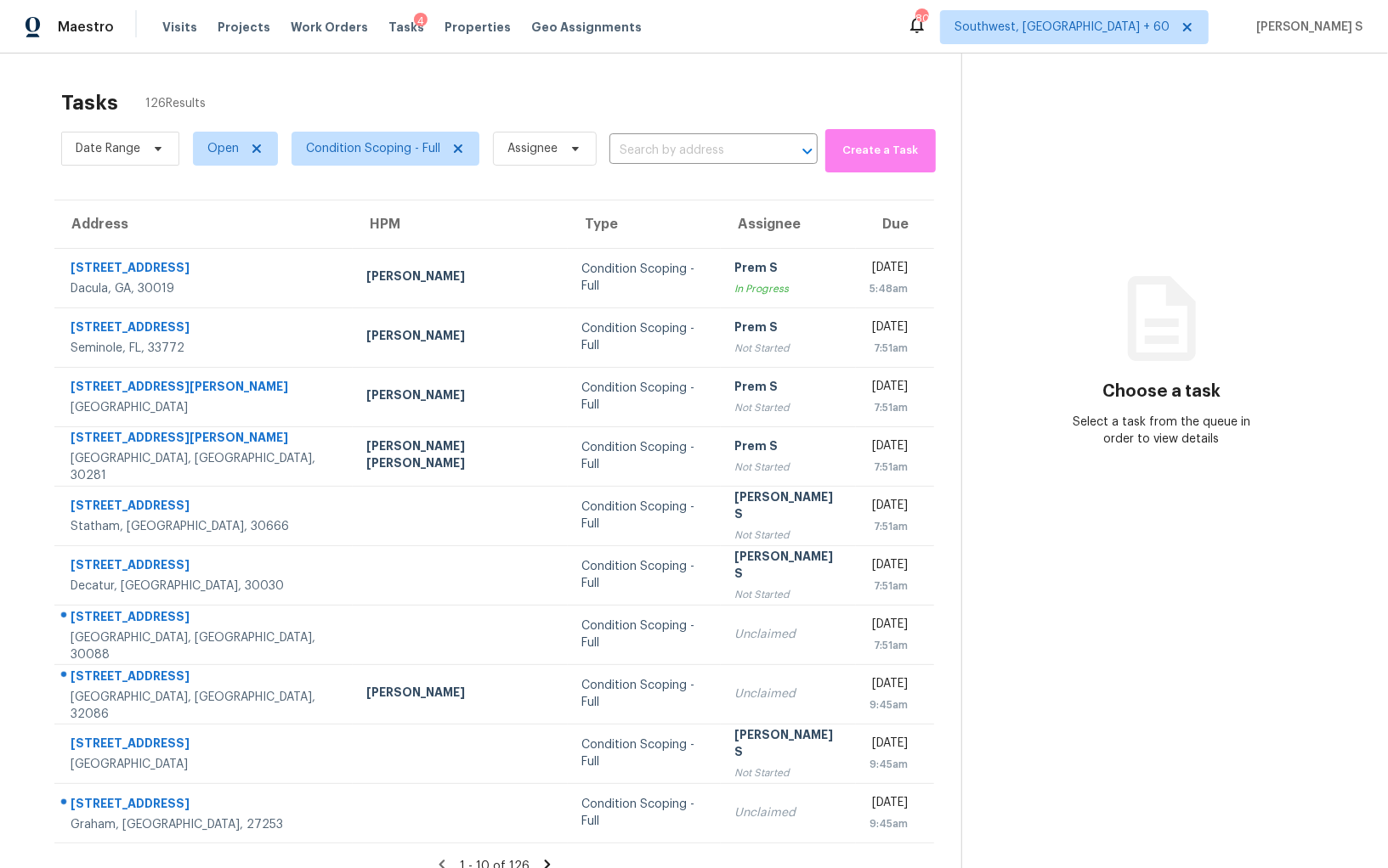
scroll to position [53, 0]
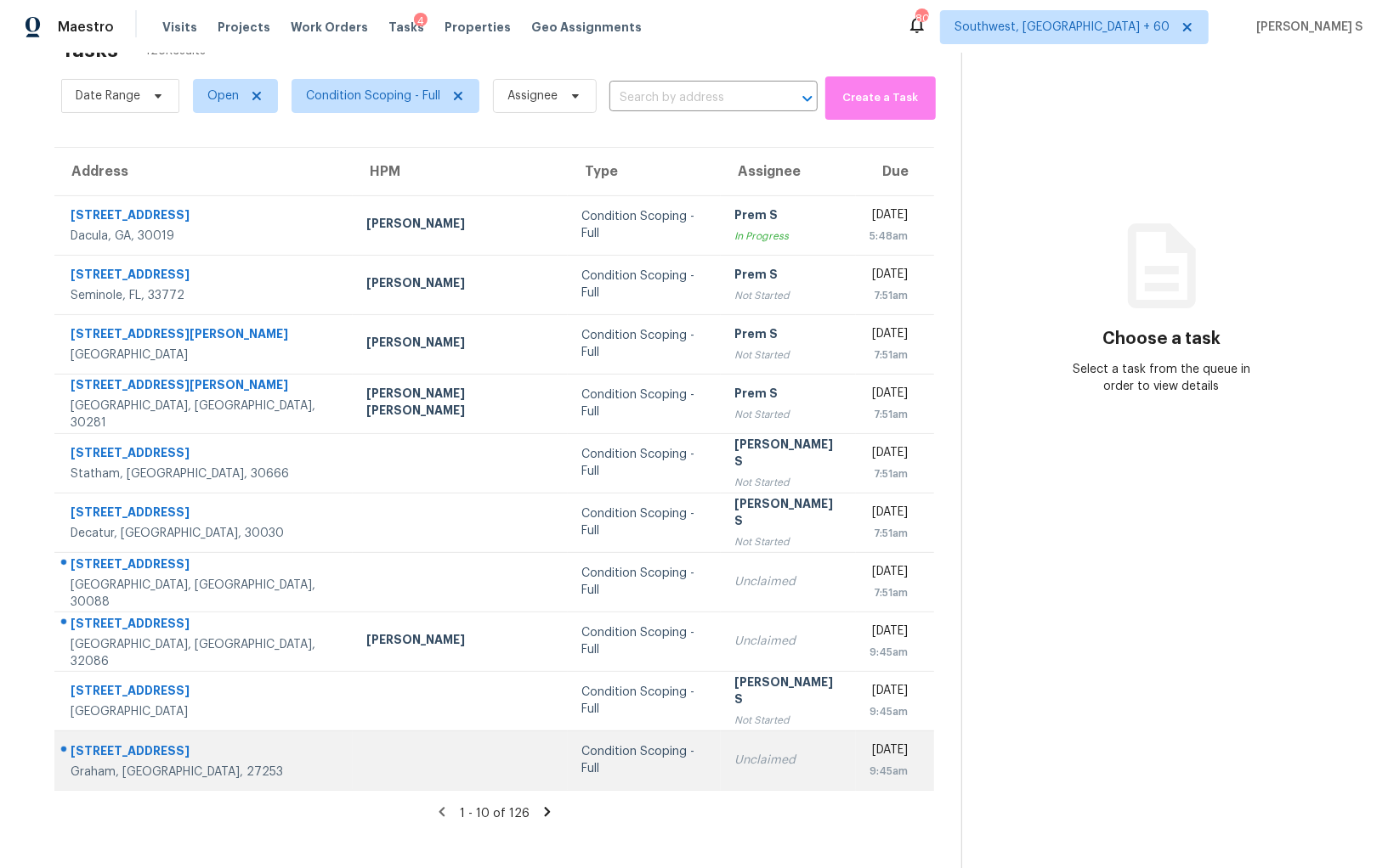
click at [869, 768] on div "9:45am" at bounding box center [888, 771] width 39 height 17
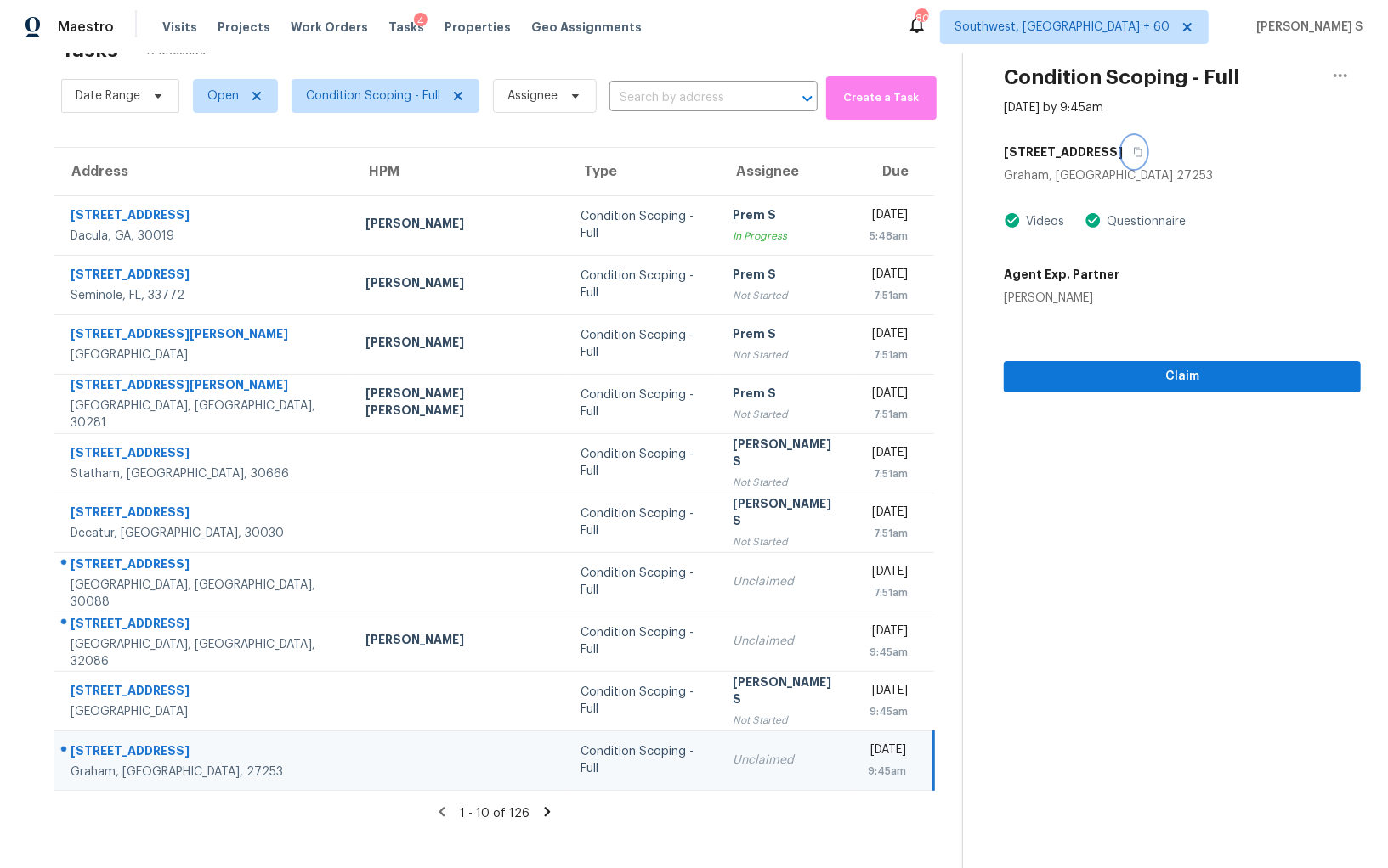
click at [1133, 149] on icon "button" at bounding box center [1138, 152] width 10 height 10
click at [539, 814] on icon at bounding box center [546, 812] width 15 height 15
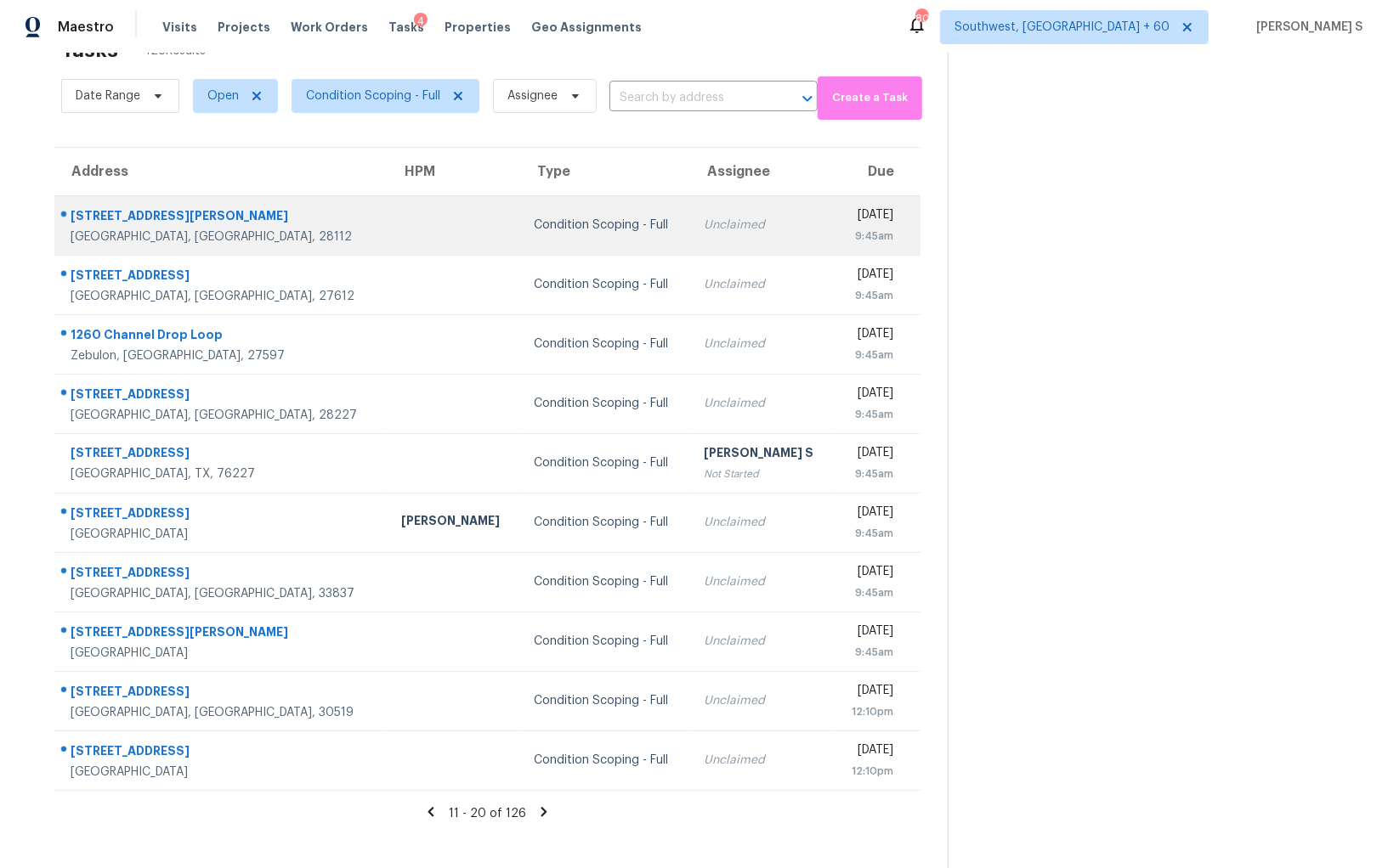
click at [533, 217] on div "Condition Scoping - Full" at bounding box center [605, 225] width 143 height 17
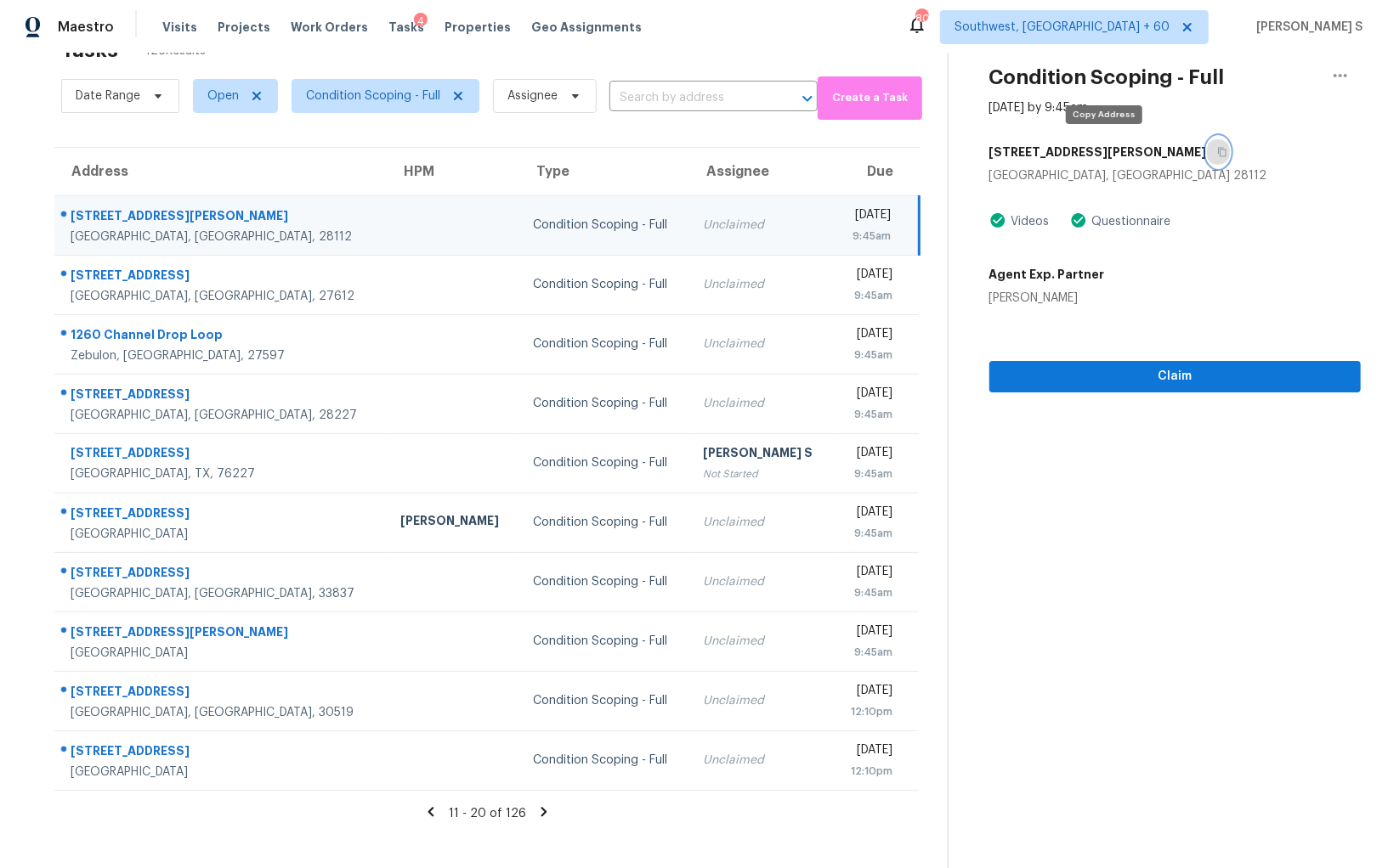
click at [1216, 156] on icon "button" at bounding box center [1221, 152] width 10 height 10
click at [1083, 378] on span "Claim" at bounding box center [1174, 376] width 344 height 21
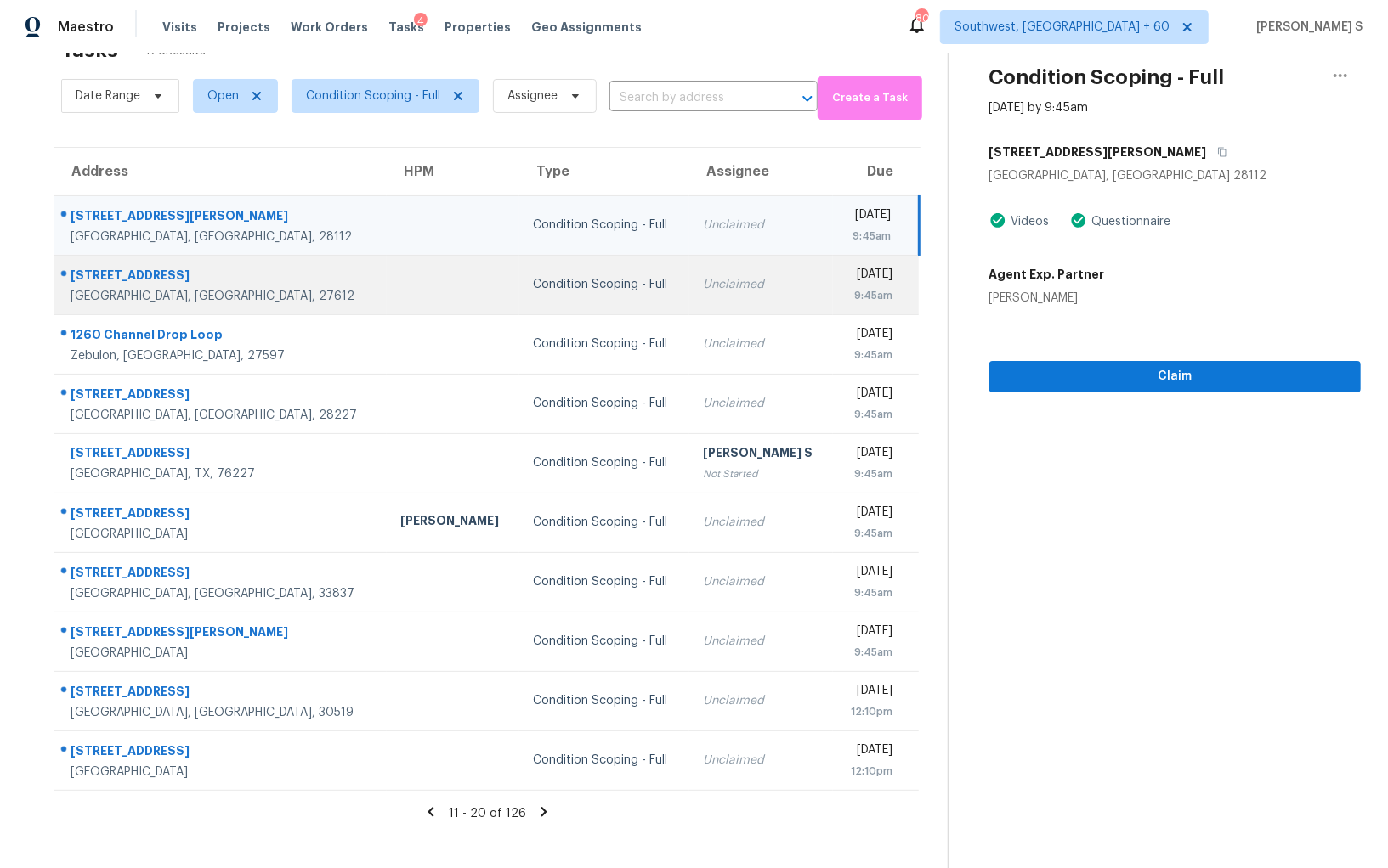
click at [703, 278] on div "Unclaimed" at bounding box center [760, 284] width 116 height 17
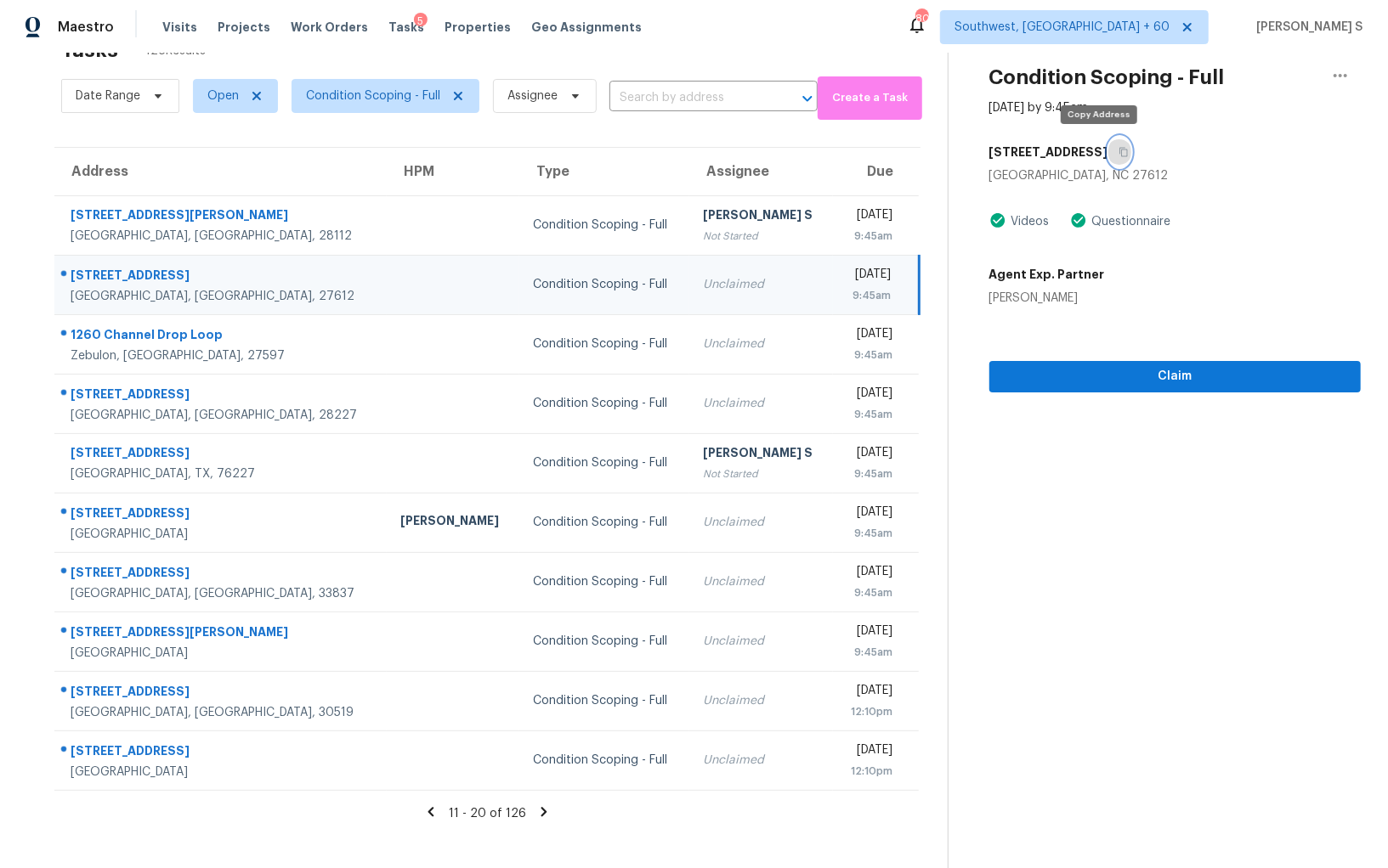
click at [1118, 149] on icon "button" at bounding box center [1123, 152] width 10 height 10
click at [1055, 374] on span "Claim" at bounding box center [1174, 376] width 344 height 21
click at [540, 814] on icon at bounding box center [543, 811] width 6 height 9
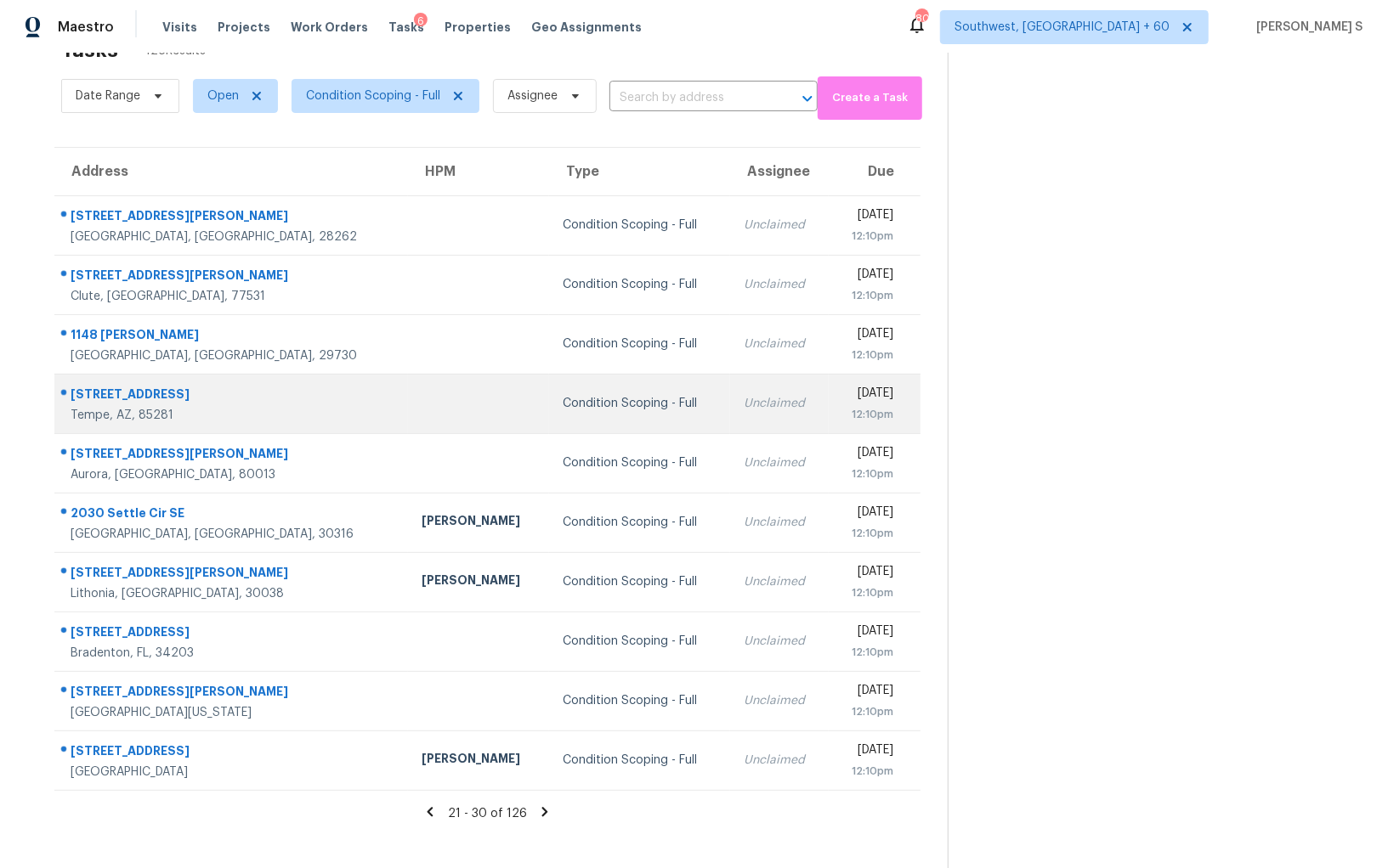
click at [562, 408] on div "Condition Scoping - Full" at bounding box center [638, 403] width 154 height 17
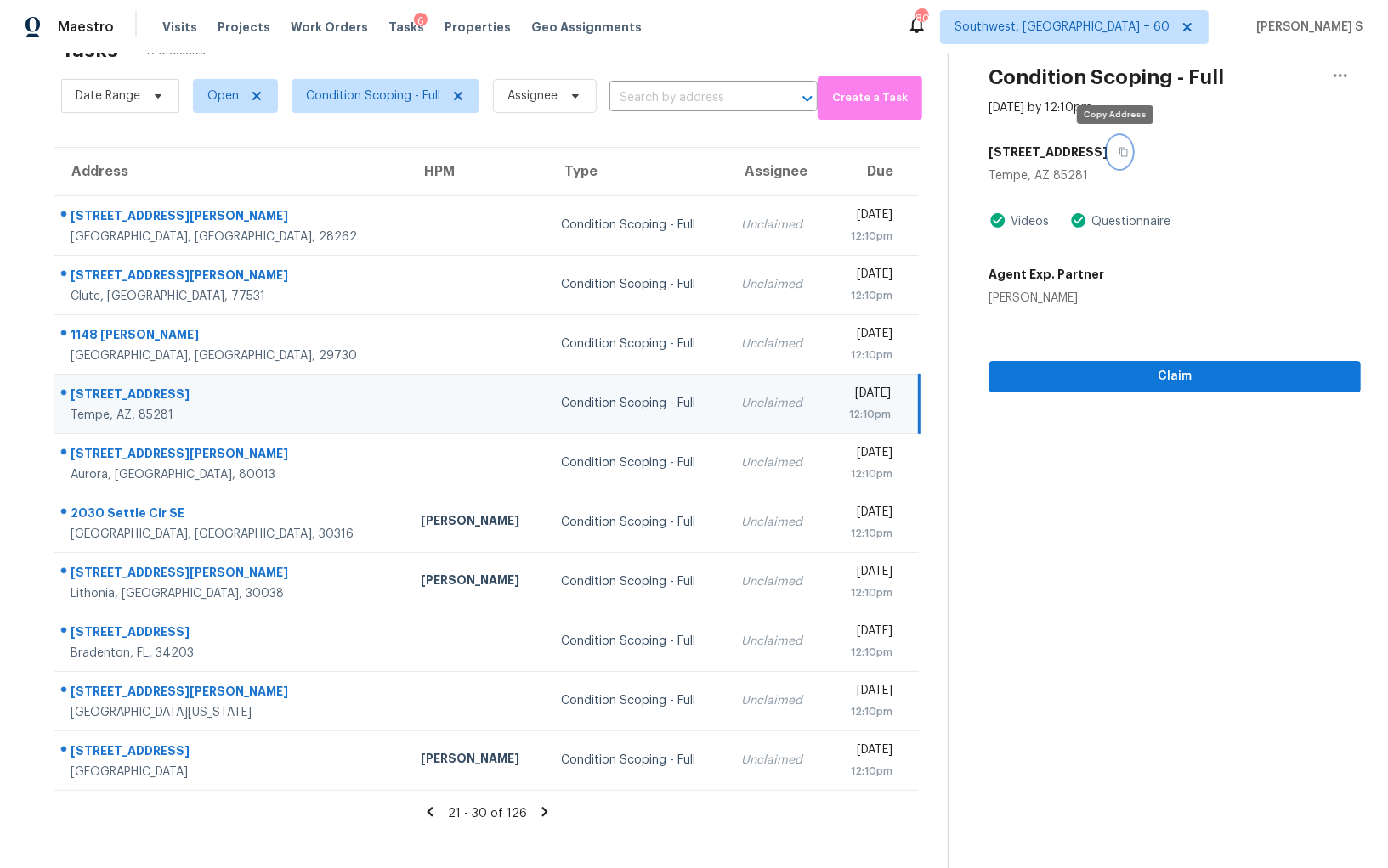
click at [1108, 145] on button "button" at bounding box center [1119, 152] width 23 height 31
click at [1033, 370] on span "Claim" at bounding box center [1174, 376] width 344 height 21
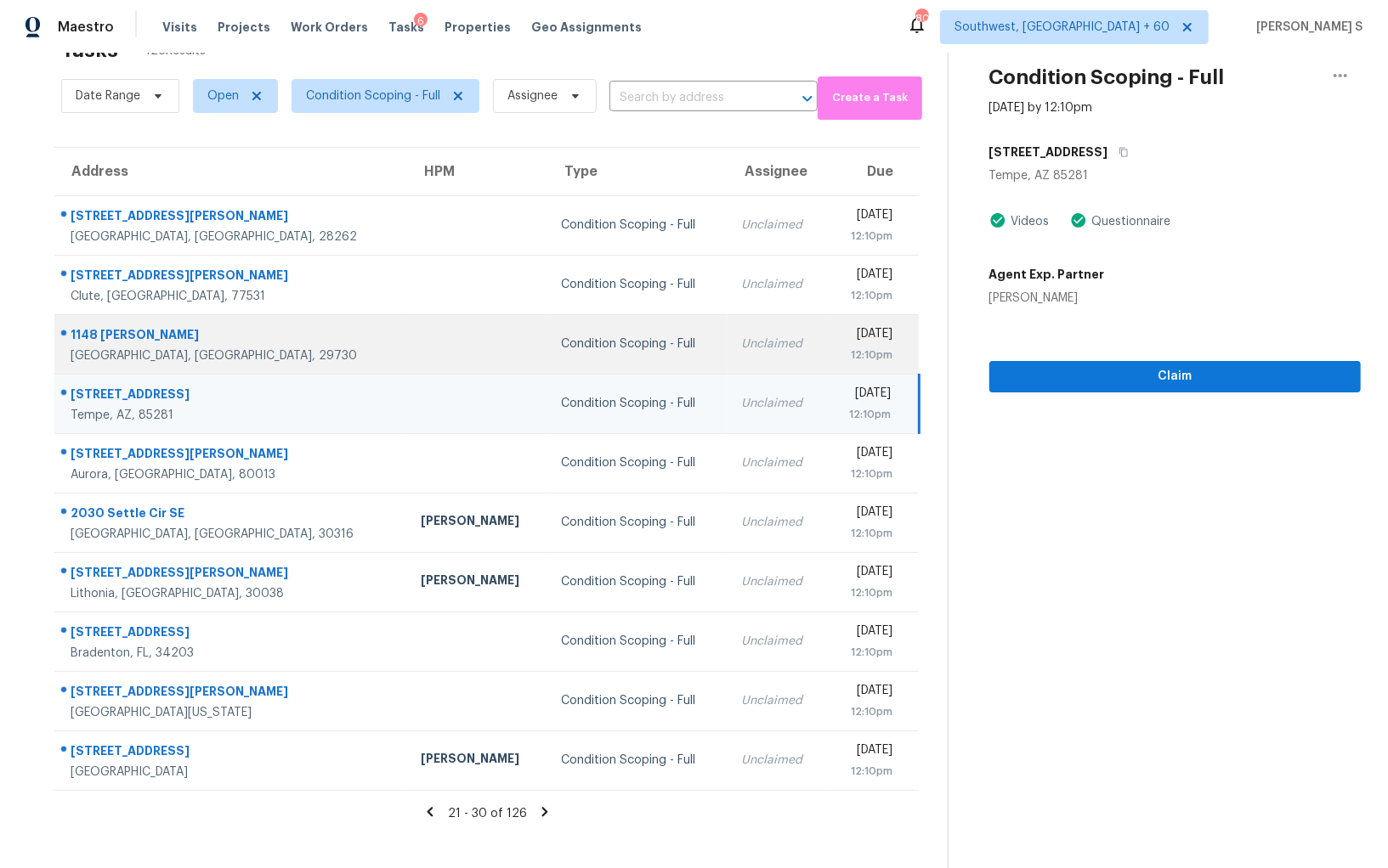
scroll to position [0, 0]
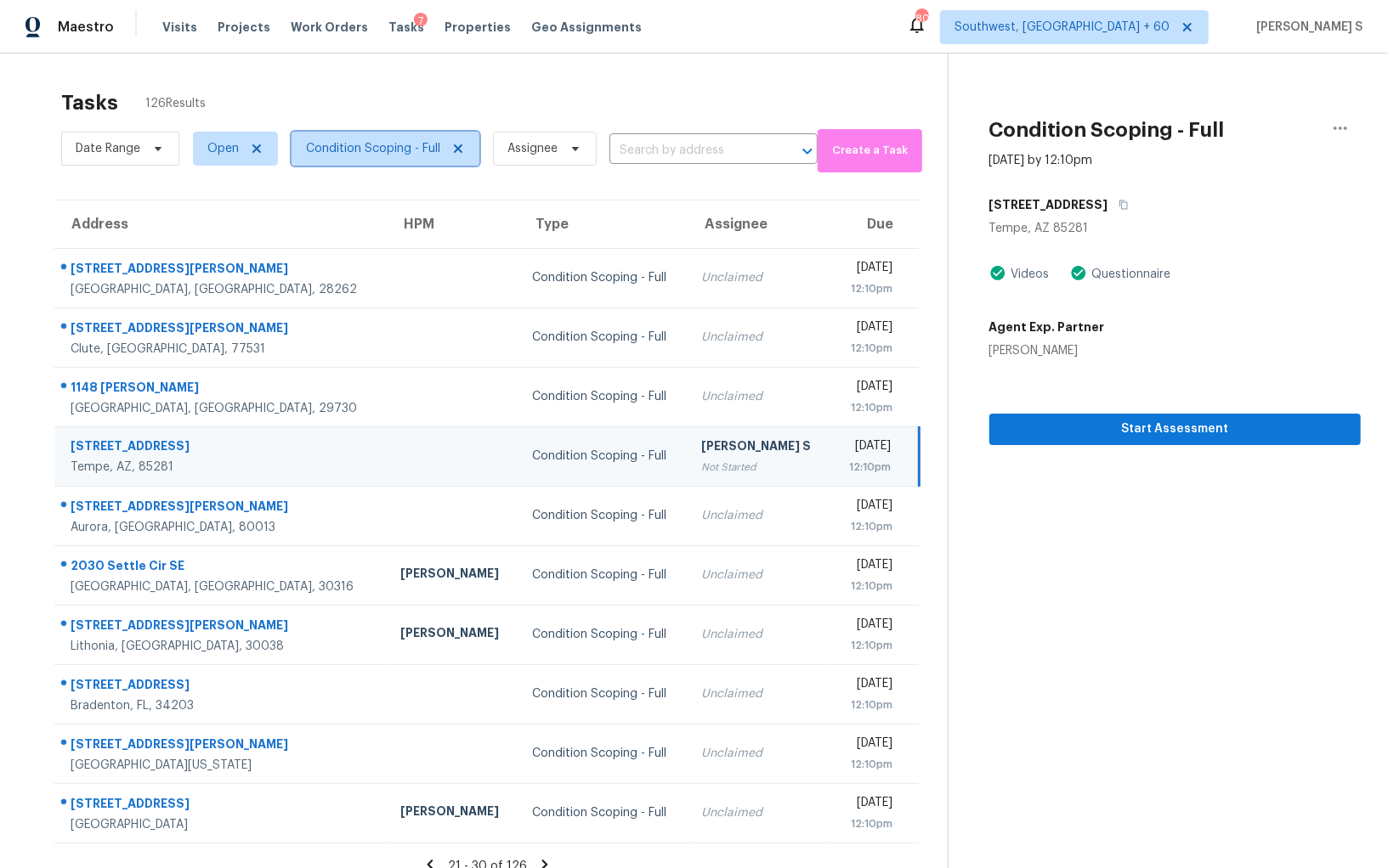
click at [360, 156] on span "Condition Scoping - Full" at bounding box center [373, 148] width 134 height 17
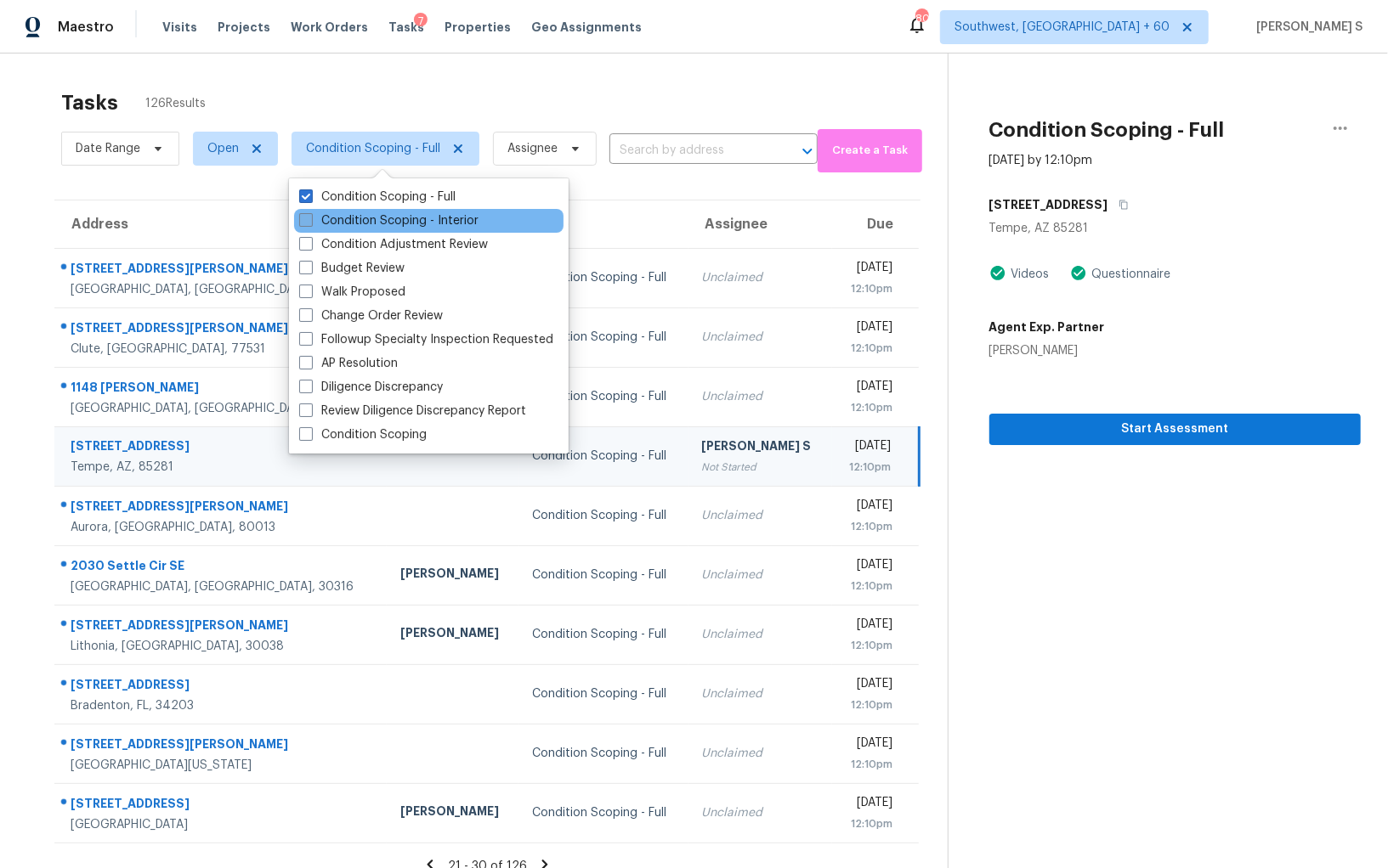
click at [390, 224] on label "Condition Scoping - Interior" at bounding box center [389, 220] width 179 height 17
click at [310, 223] on input "Condition Scoping - Interior" at bounding box center [304, 217] width 11 height 11
checkbox input "true"
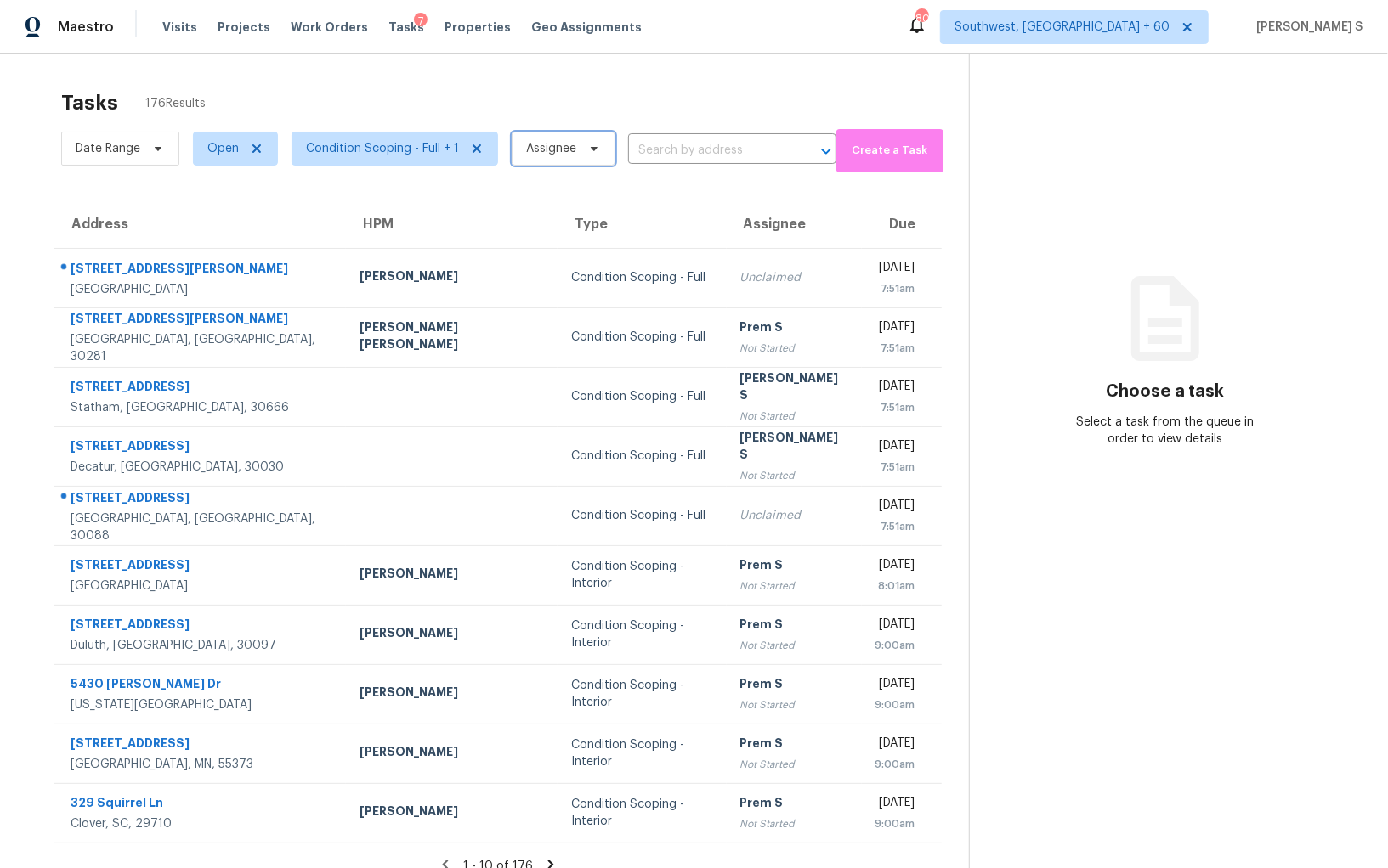
click at [562, 159] on span "Assignee" at bounding box center [563, 149] width 104 height 34
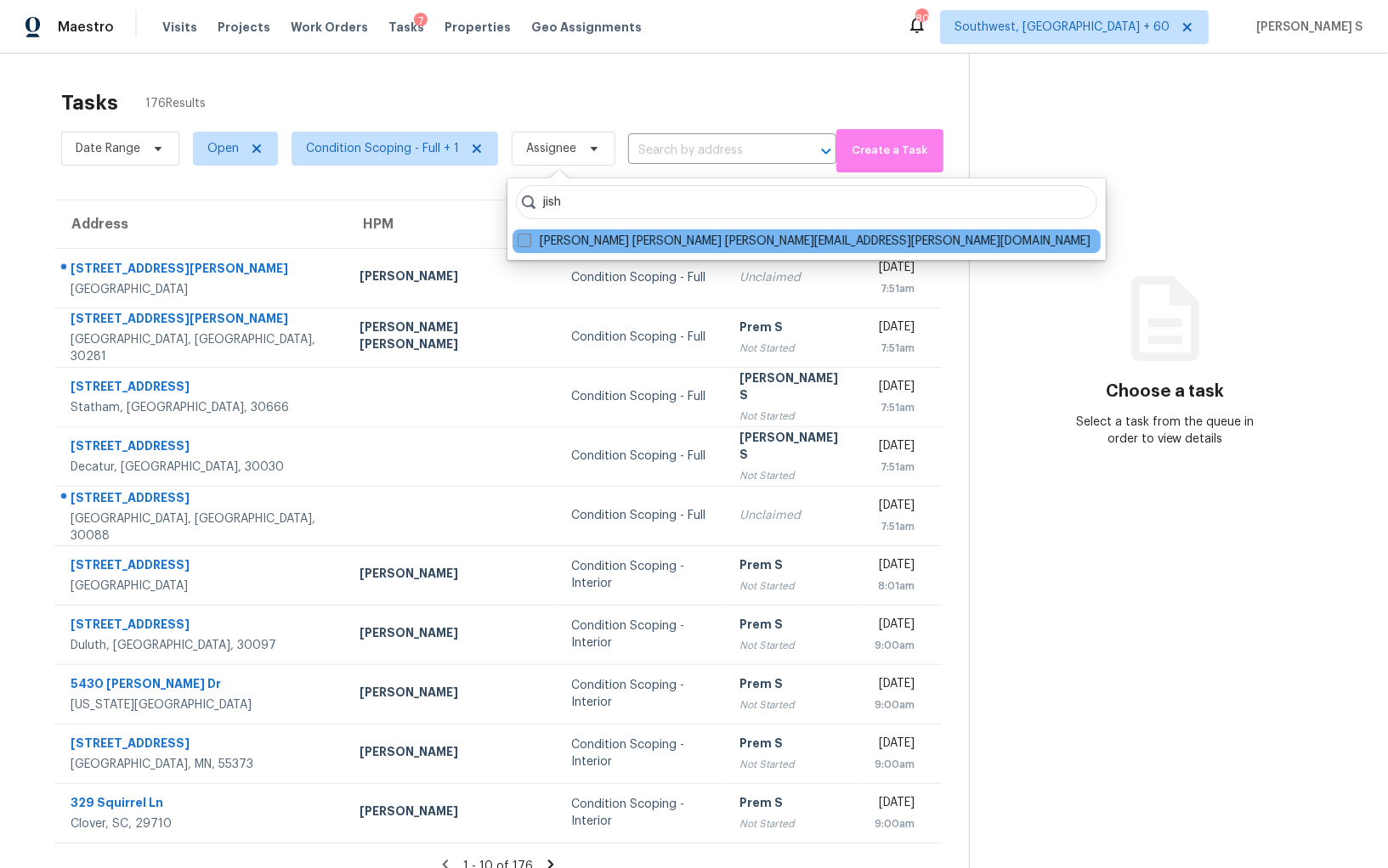
type input "jish"
click at [608, 241] on label "[PERSON_NAME] [PERSON_NAME] [PERSON_NAME][EMAIL_ADDRESS][PERSON_NAME][DOMAIN_NA…" at bounding box center [804, 241] width 573 height 17
click at [528, 241] on input "[PERSON_NAME] [PERSON_NAME] [PERSON_NAME][EMAIL_ADDRESS][PERSON_NAME][DOMAIN_NA…" at bounding box center [522, 238] width 11 height 11
checkbox input "true"
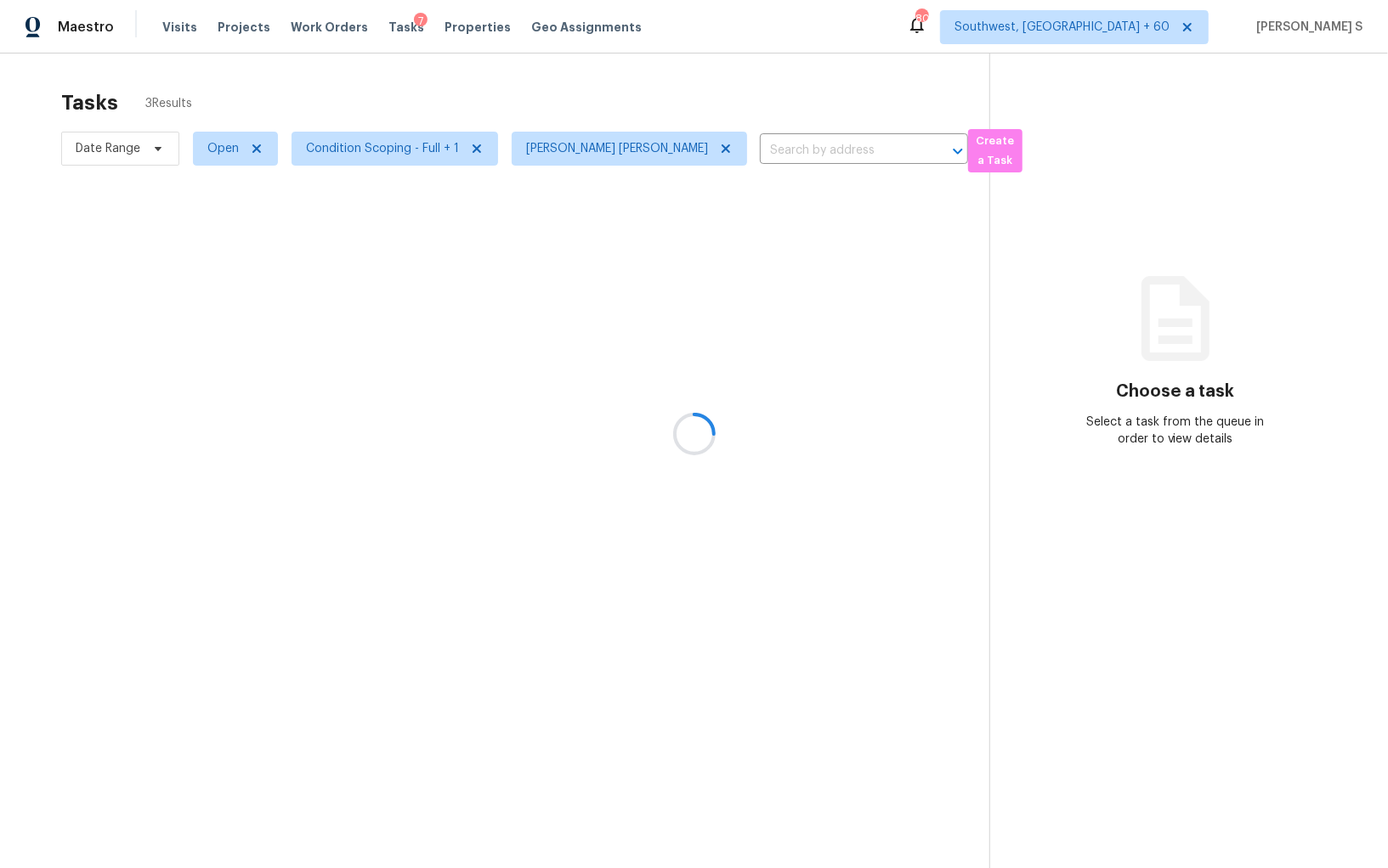
click at [681, 387] on div at bounding box center [694, 434] width 1388 height 868
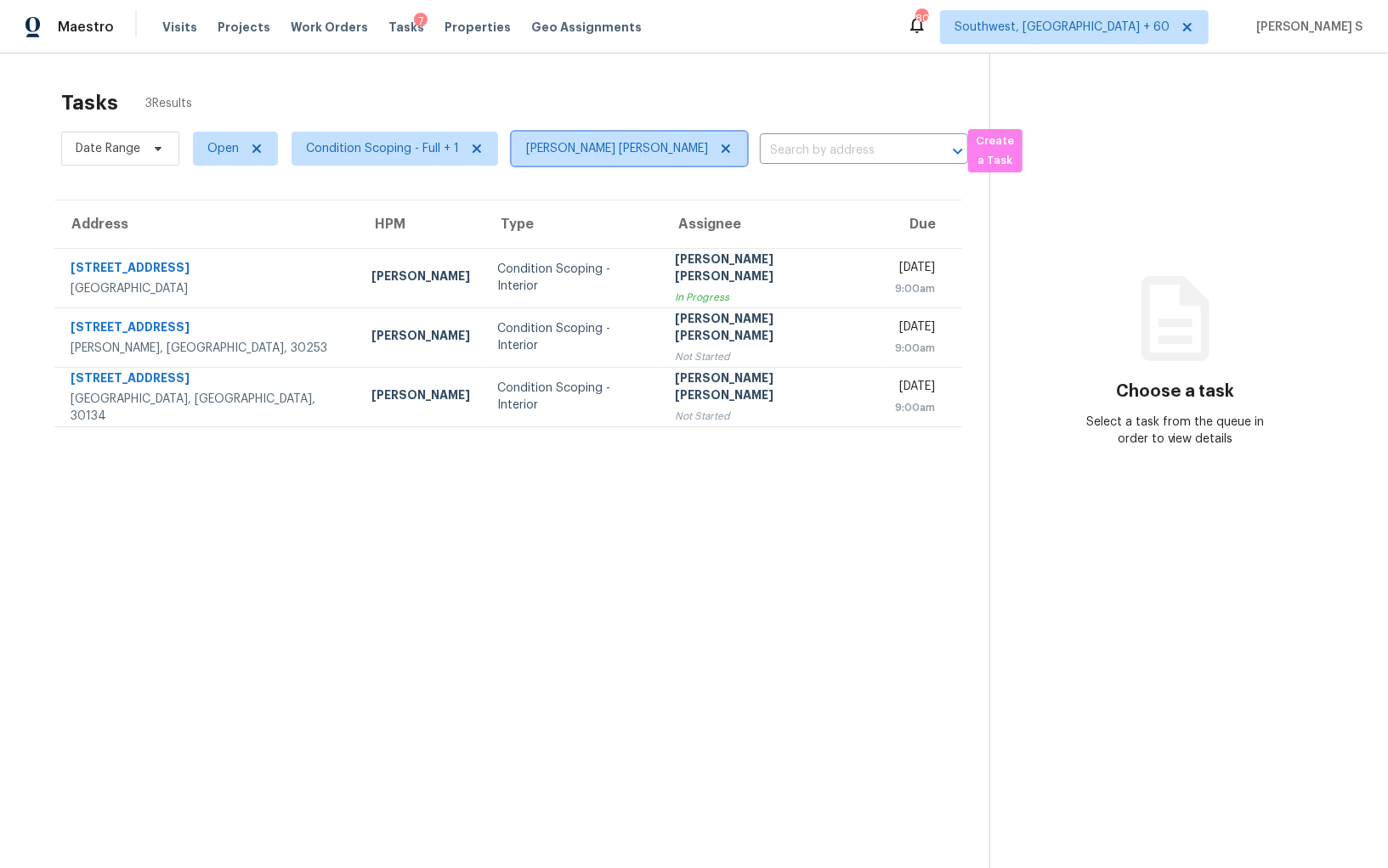
click at [719, 146] on icon at bounding box center [726, 149] width 14 height 14
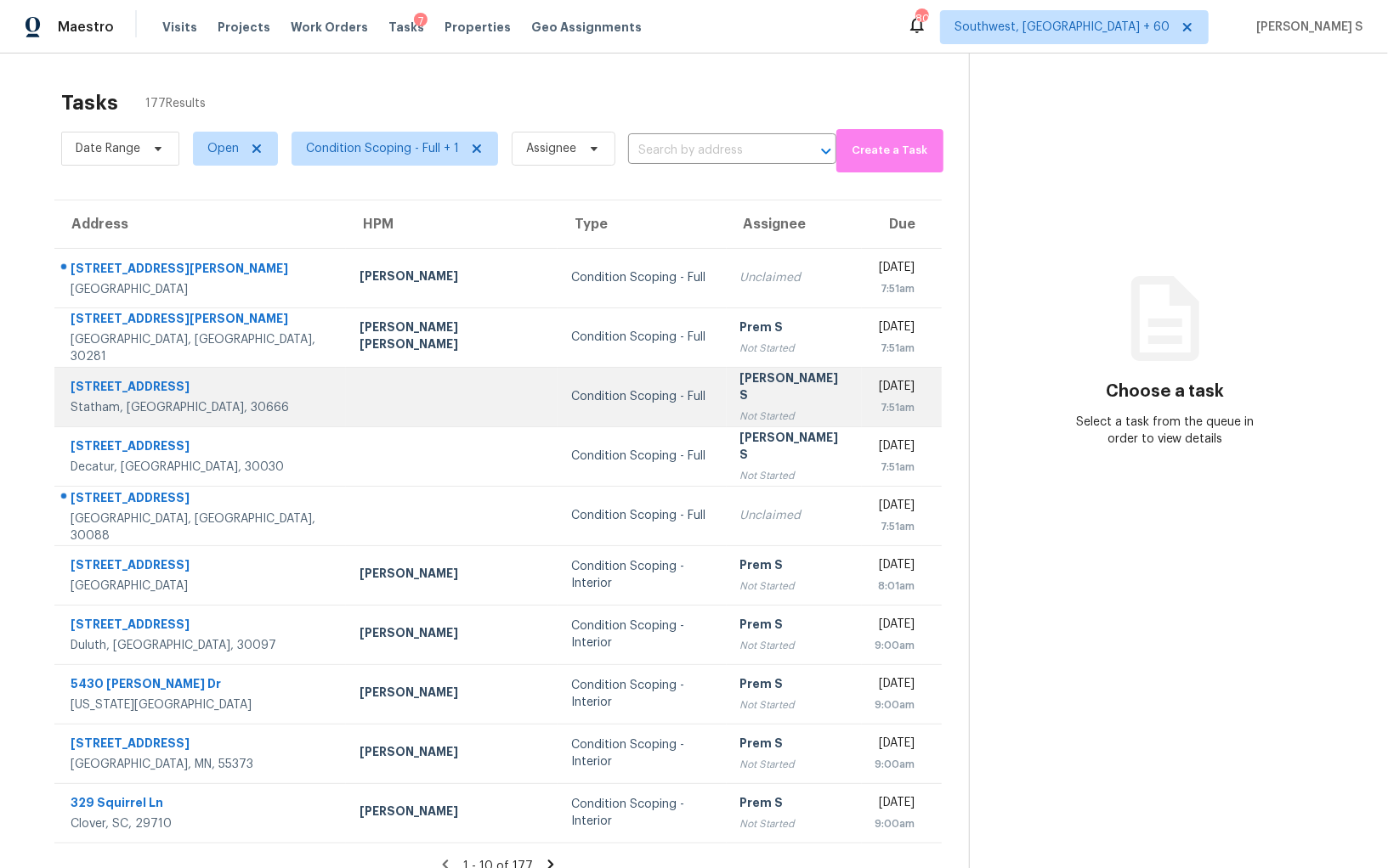
click at [727, 417] on td "[PERSON_NAME] S Not Started" at bounding box center [794, 396] width 135 height 59
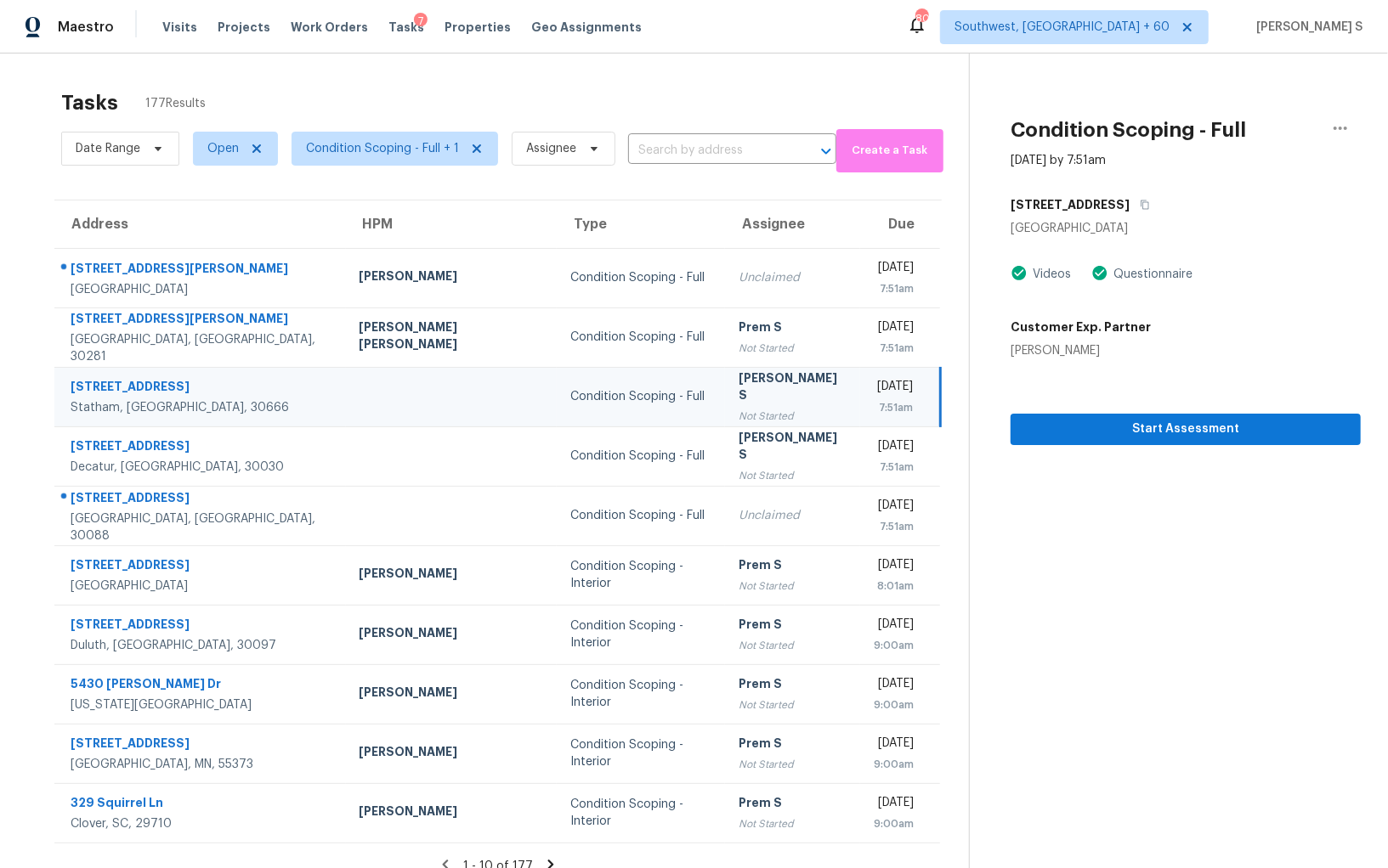
click at [1145, 199] on div "2220 Wagon Wheel Trl" at bounding box center [1185, 204] width 350 height 31
click at [1139, 199] on icon "button" at bounding box center [1144, 204] width 10 height 10
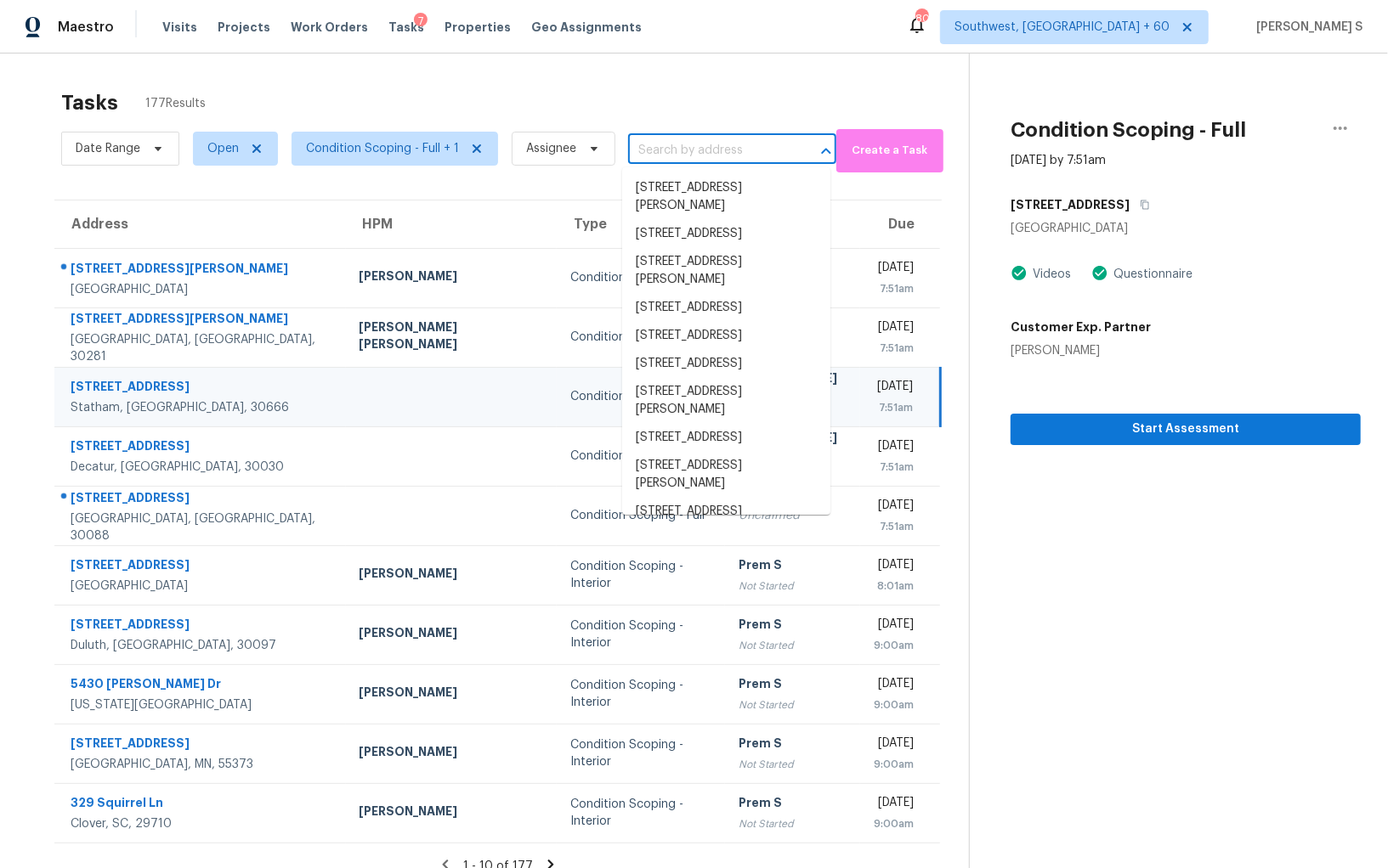
click at [686, 161] on input "text" at bounding box center [708, 151] width 161 height 27
paste input "2220 Wagon Wheel Trl, Statham, GA 30666"
type input "2220 Wagon Wheel Trl, Statham, GA 30666"
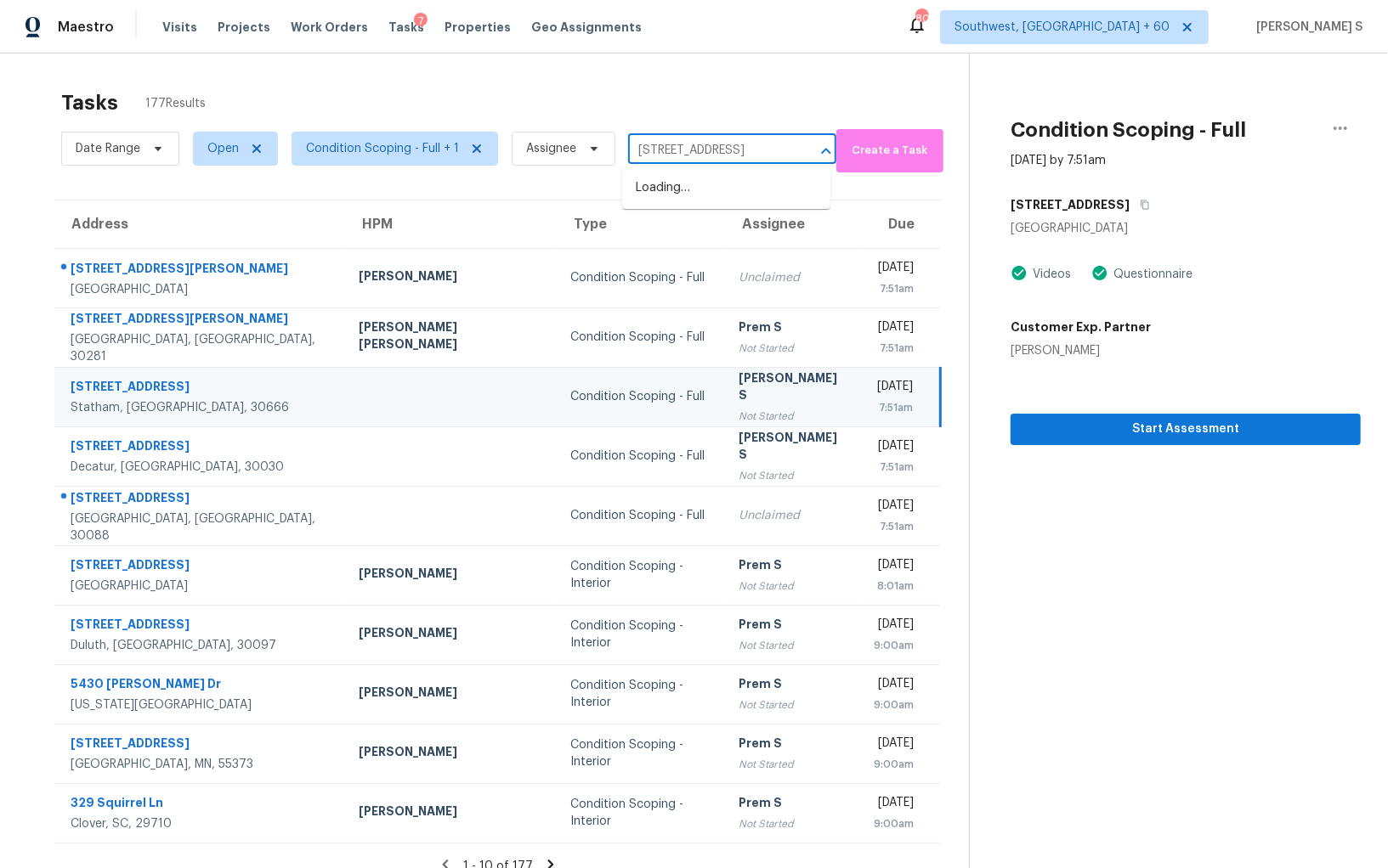
scroll to position [0, 90]
click at [689, 187] on li "2220 Wagon Wheel Trl, Statham, GA 30666" at bounding box center [726, 188] width 208 height 28
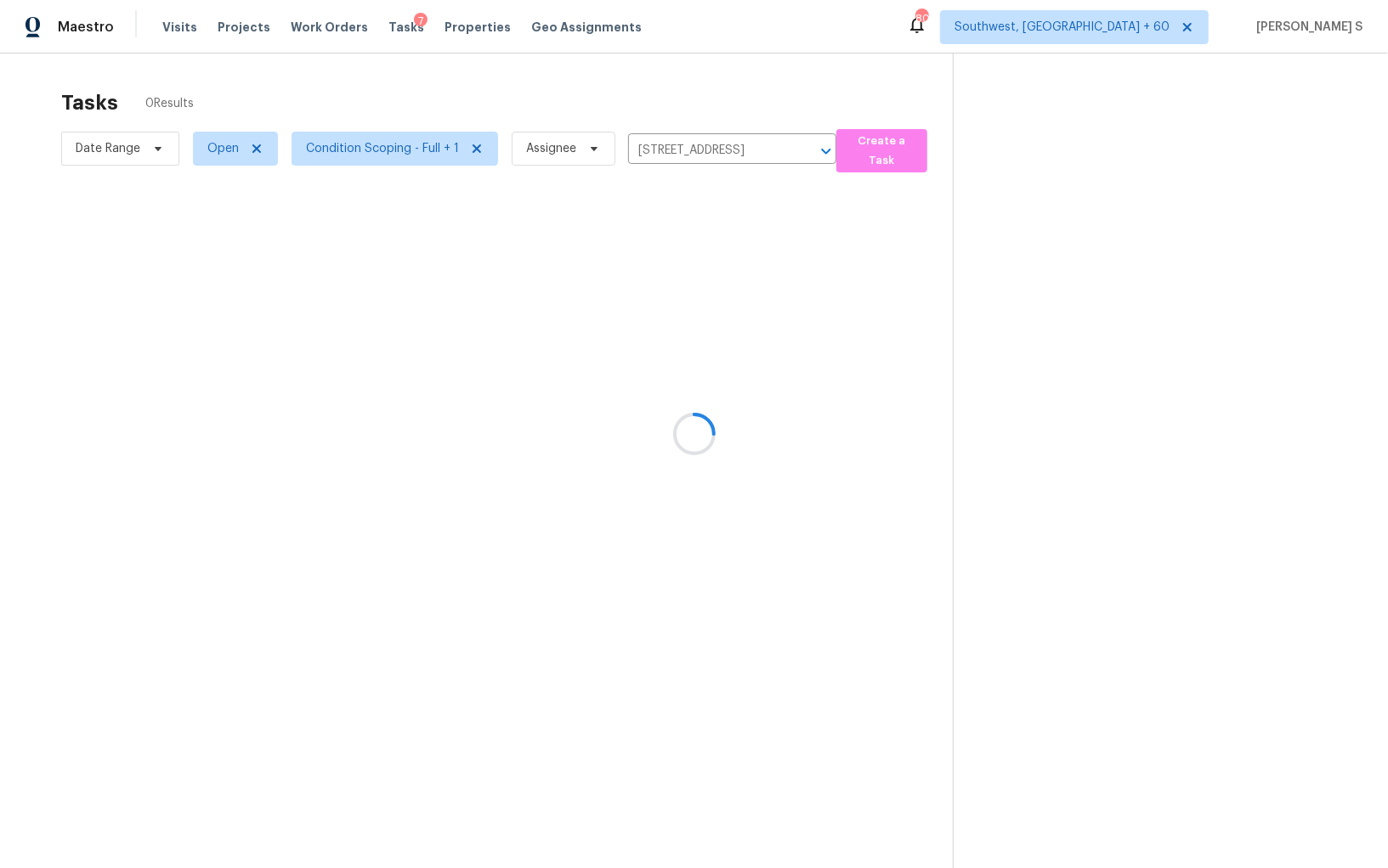
click at [681, 257] on div at bounding box center [694, 434] width 1388 height 868
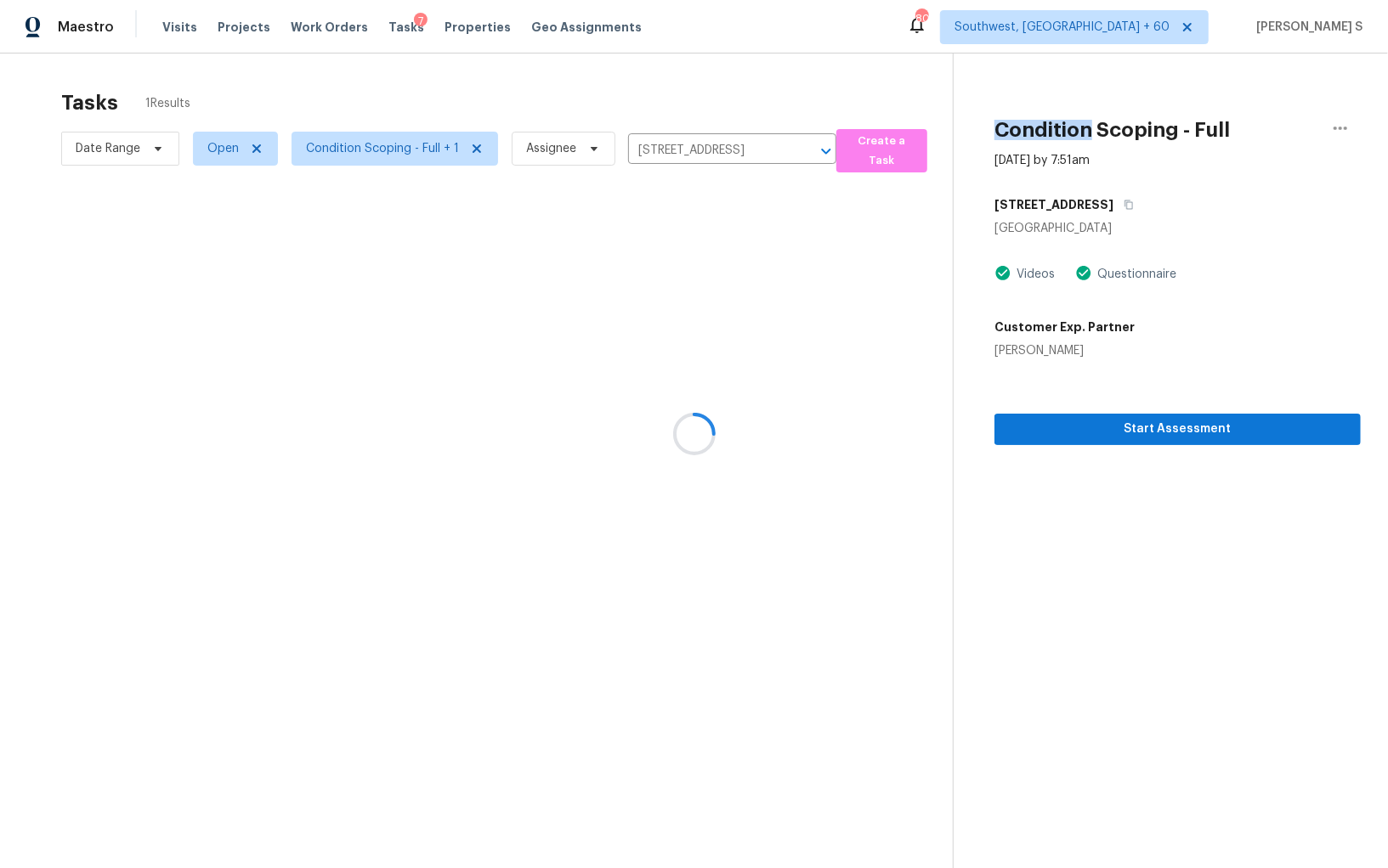
click at [681, 257] on div at bounding box center [694, 434] width 1388 height 868
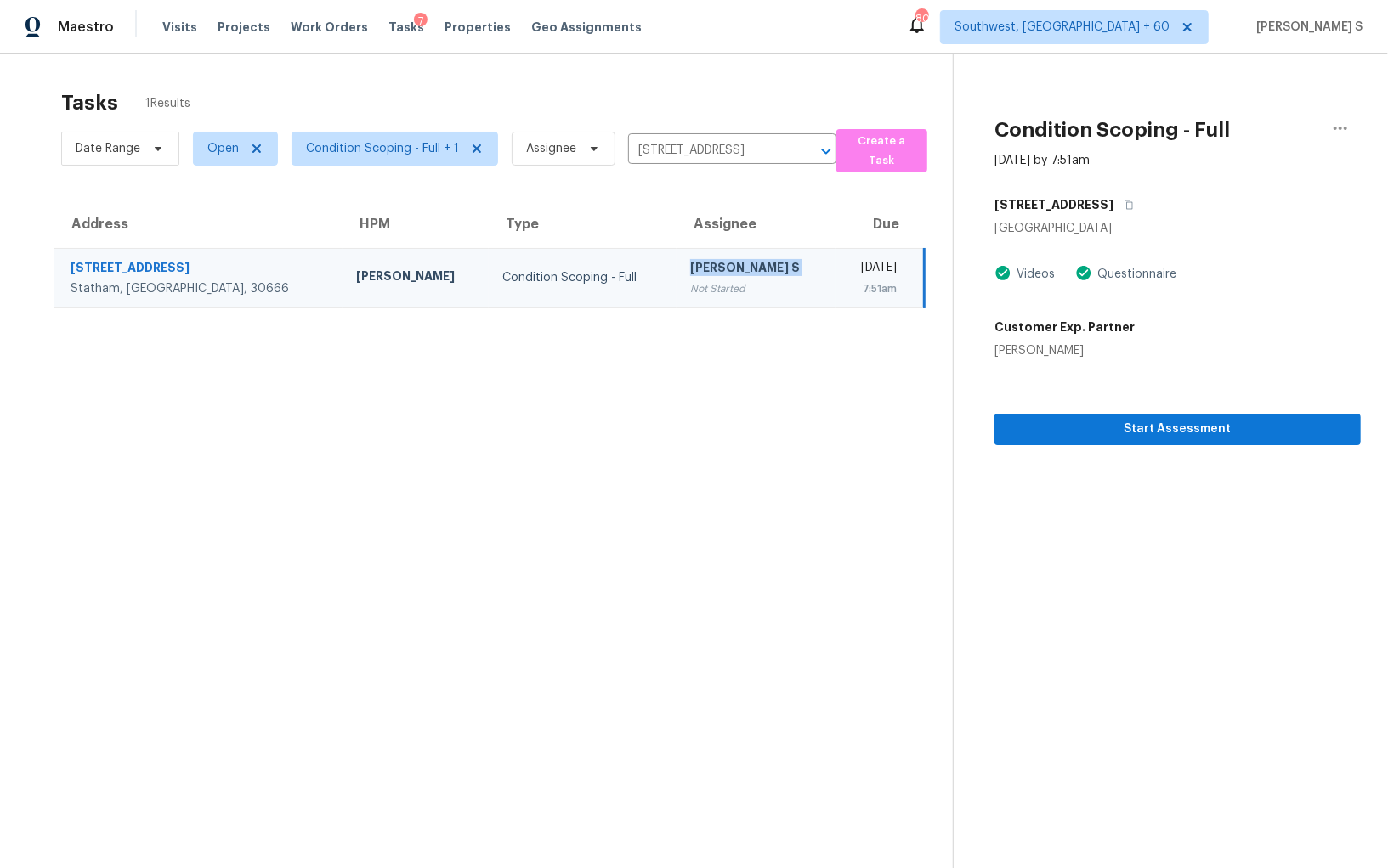
click at [681, 257] on td "Anbu Jebakumar S Not Started" at bounding box center [755, 277] width 159 height 59
click at [1142, 443] on button "Start Assessment" at bounding box center [1177, 429] width 366 height 32
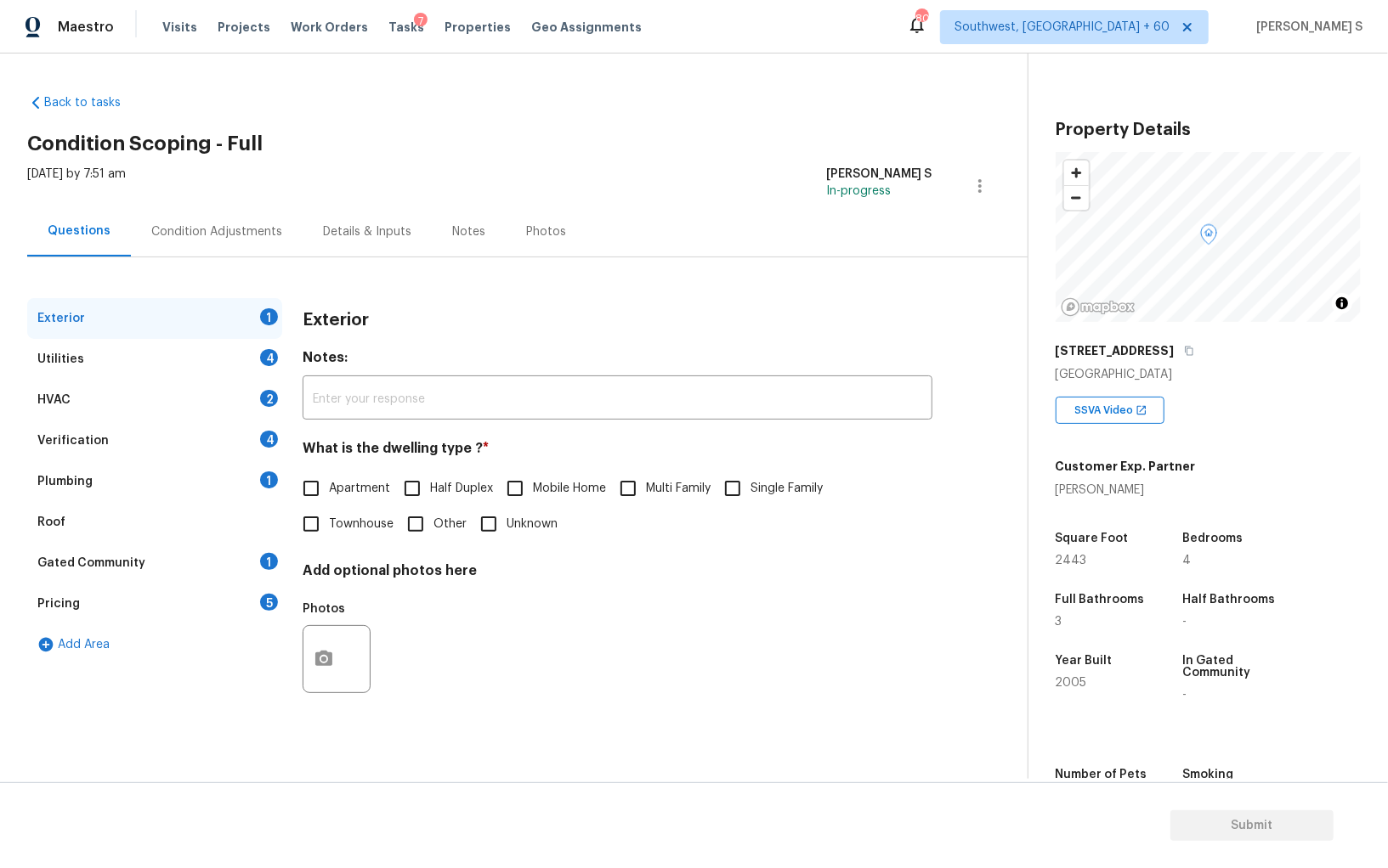
scroll to position [118, 0]
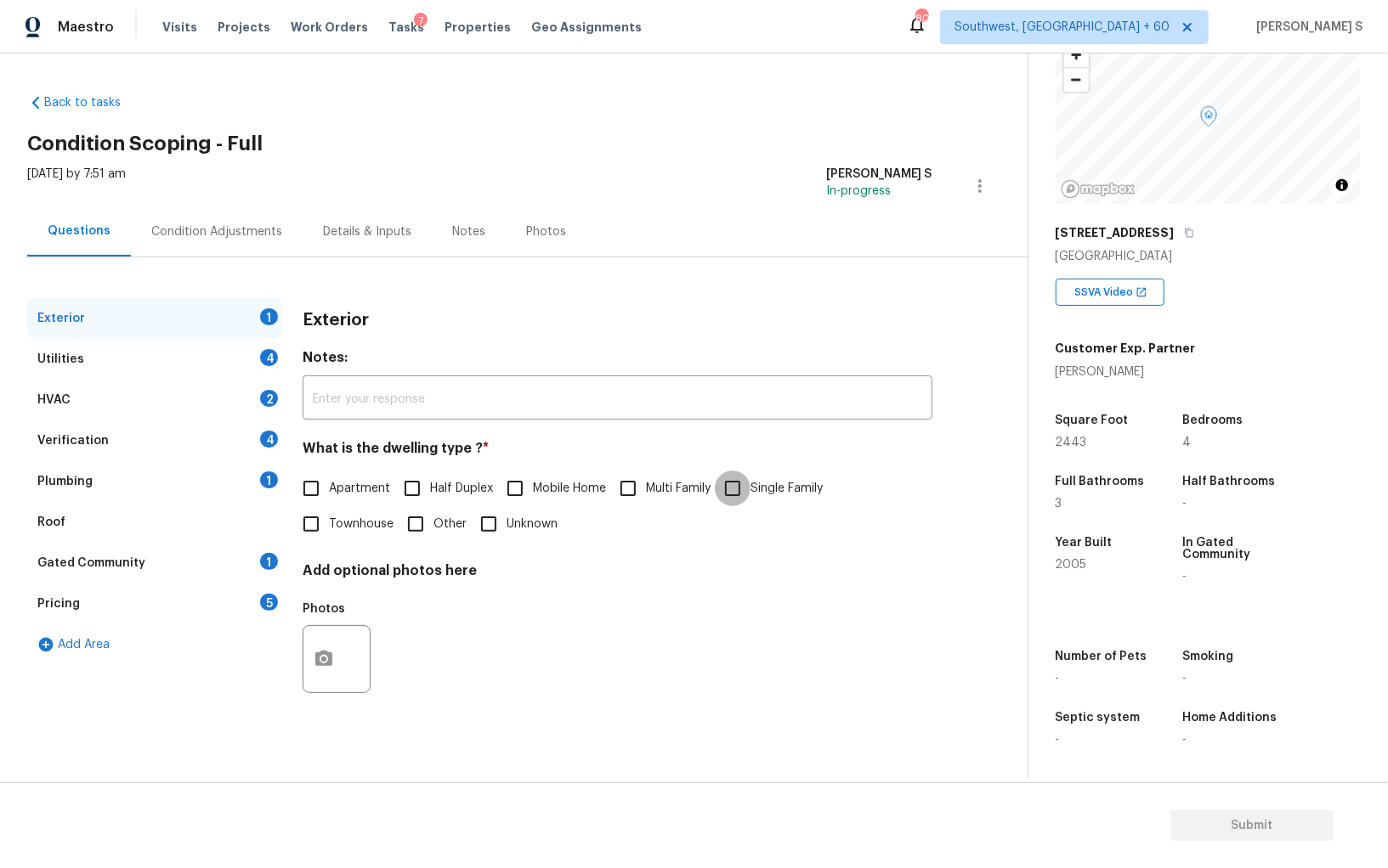
click at [738, 492] on input "Single Family" at bounding box center [733, 488] width 36 height 36
checkbox input "true"
click at [262, 355] on div "4" at bounding box center [269, 357] width 18 height 17
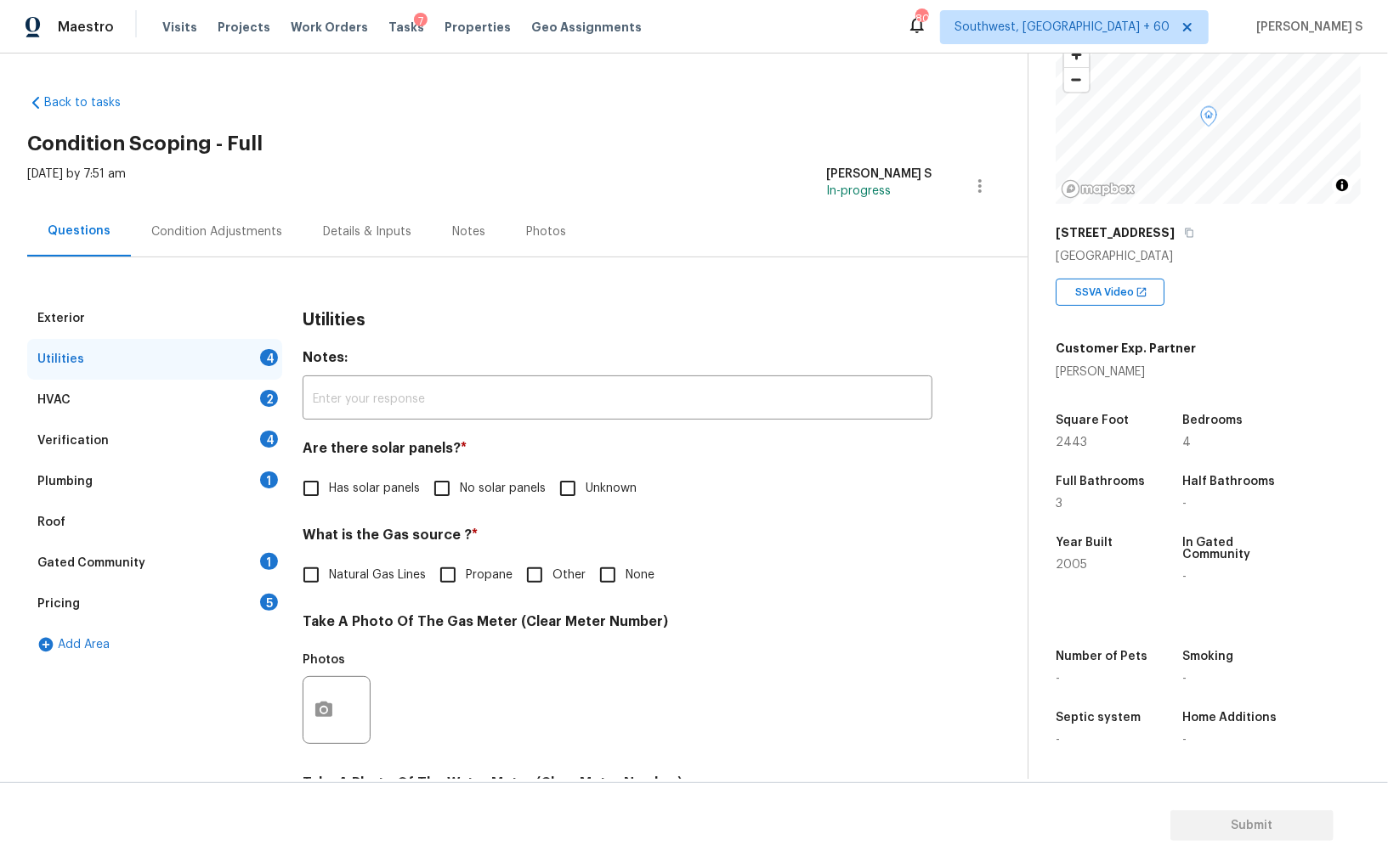
drag, startPoint x: 454, startPoint y: 483, endPoint x: 454, endPoint y: 520, distance: 37.0
click at [454, 483] on input "No solar panels" at bounding box center [442, 488] width 36 height 36
checkbox input "true"
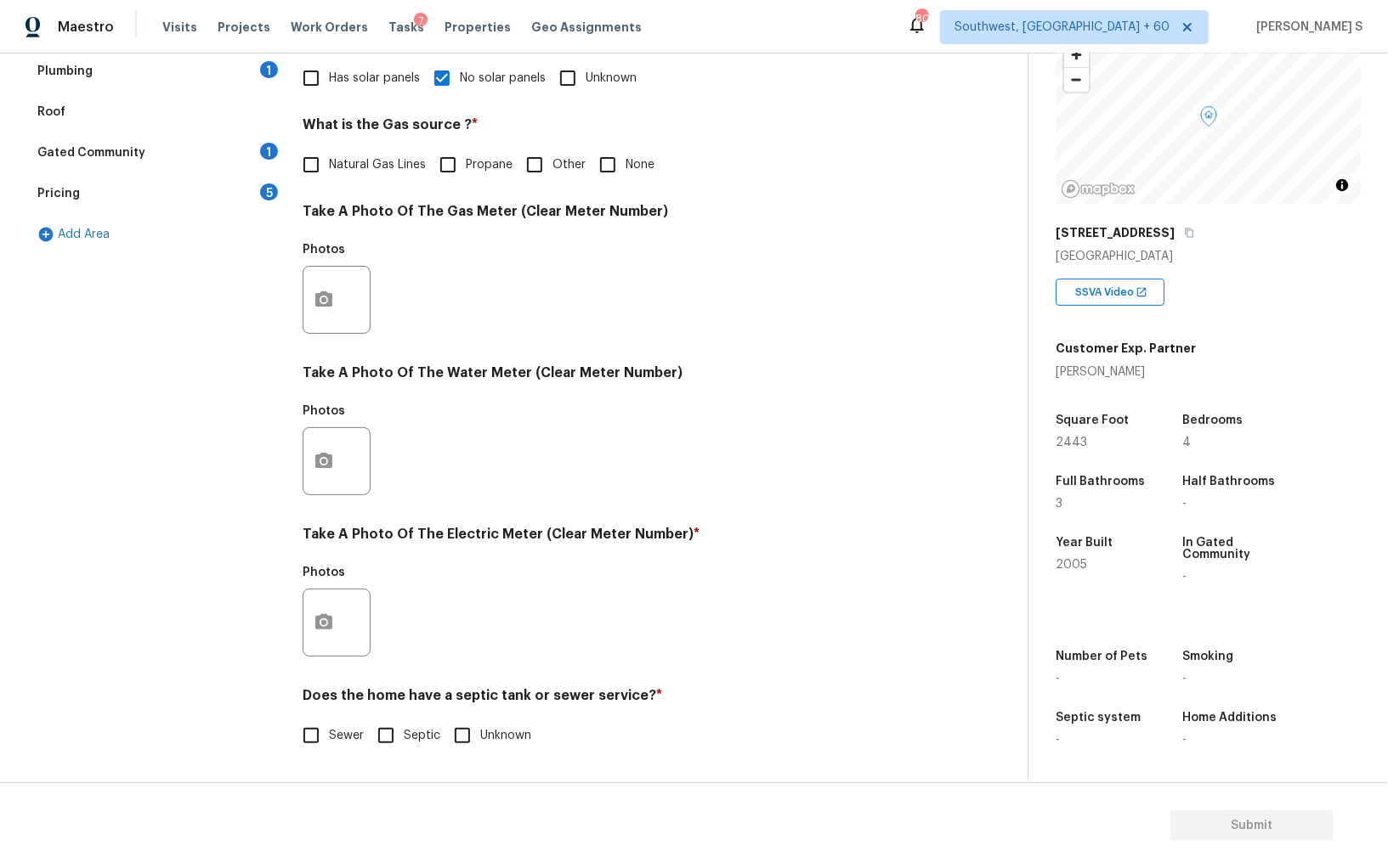
scroll to position [410, 0]
click at [392, 721] on input "Septic" at bounding box center [386, 735] width 36 height 36
checkbox input "true"
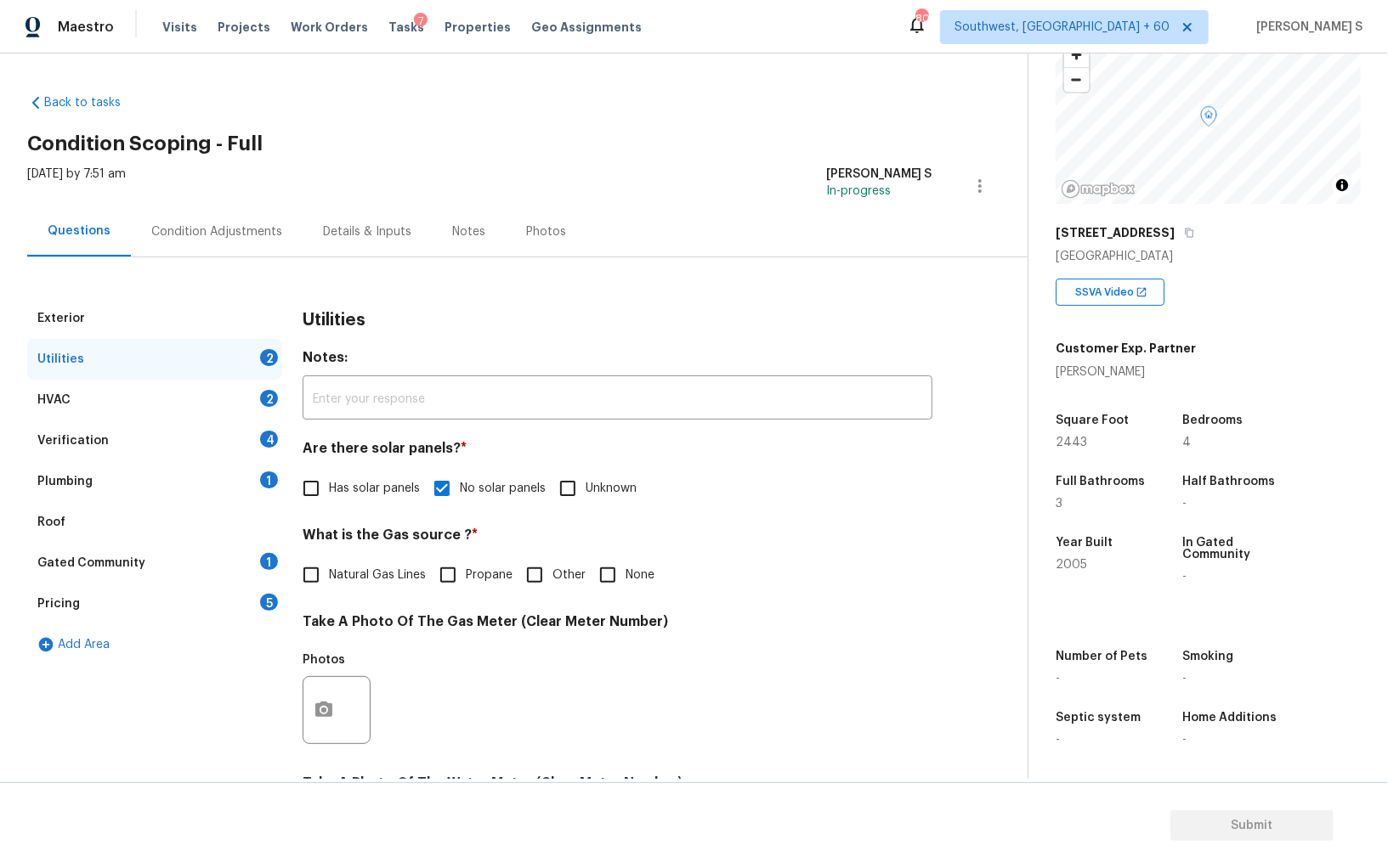
click at [265, 472] on div "1" at bounding box center [269, 480] width 18 height 17
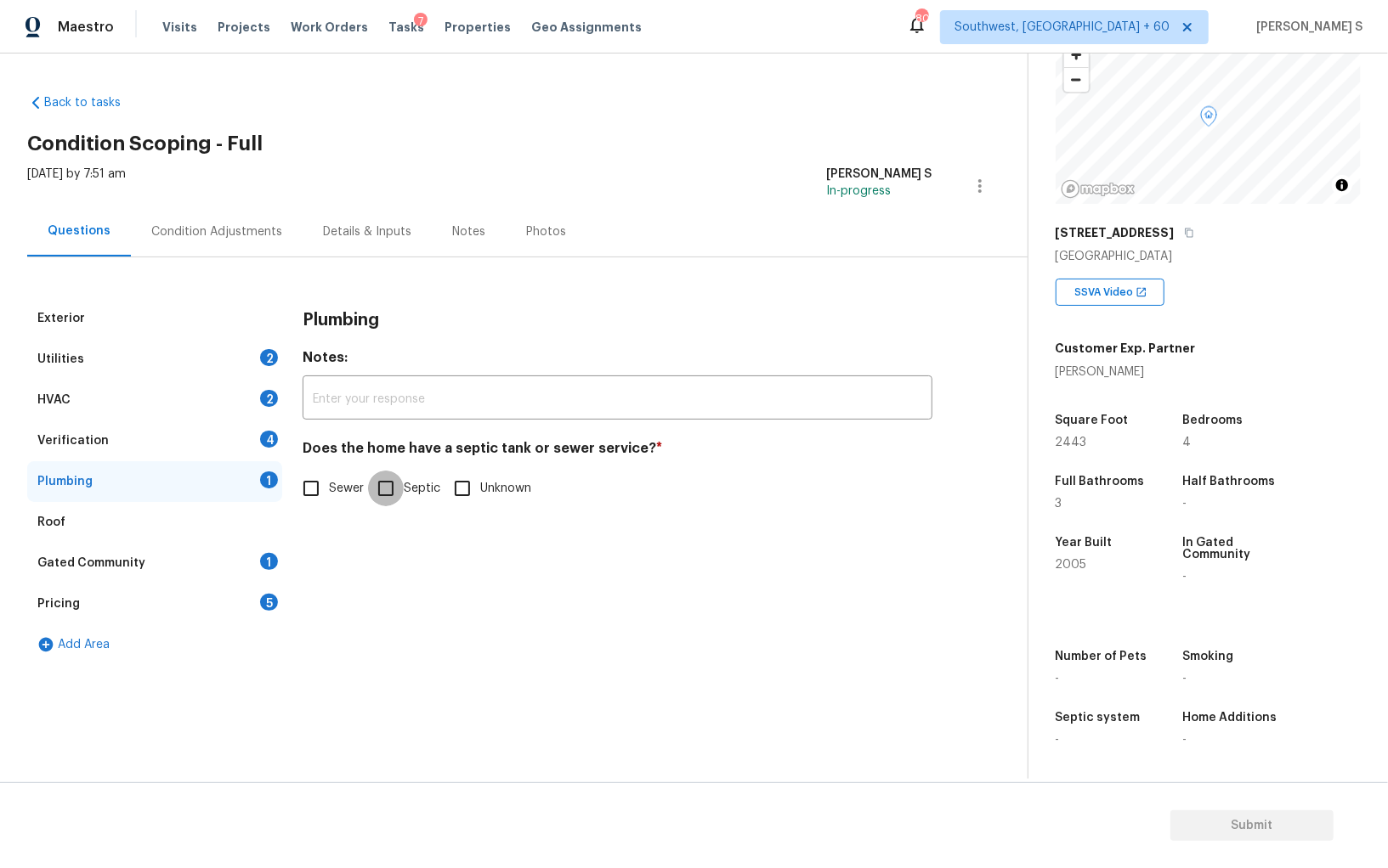
click at [384, 488] on input "Septic" at bounding box center [386, 488] width 36 height 36
checkbox input "true"
click at [219, 565] on div "Gated Community 1" at bounding box center [154, 563] width 255 height 41
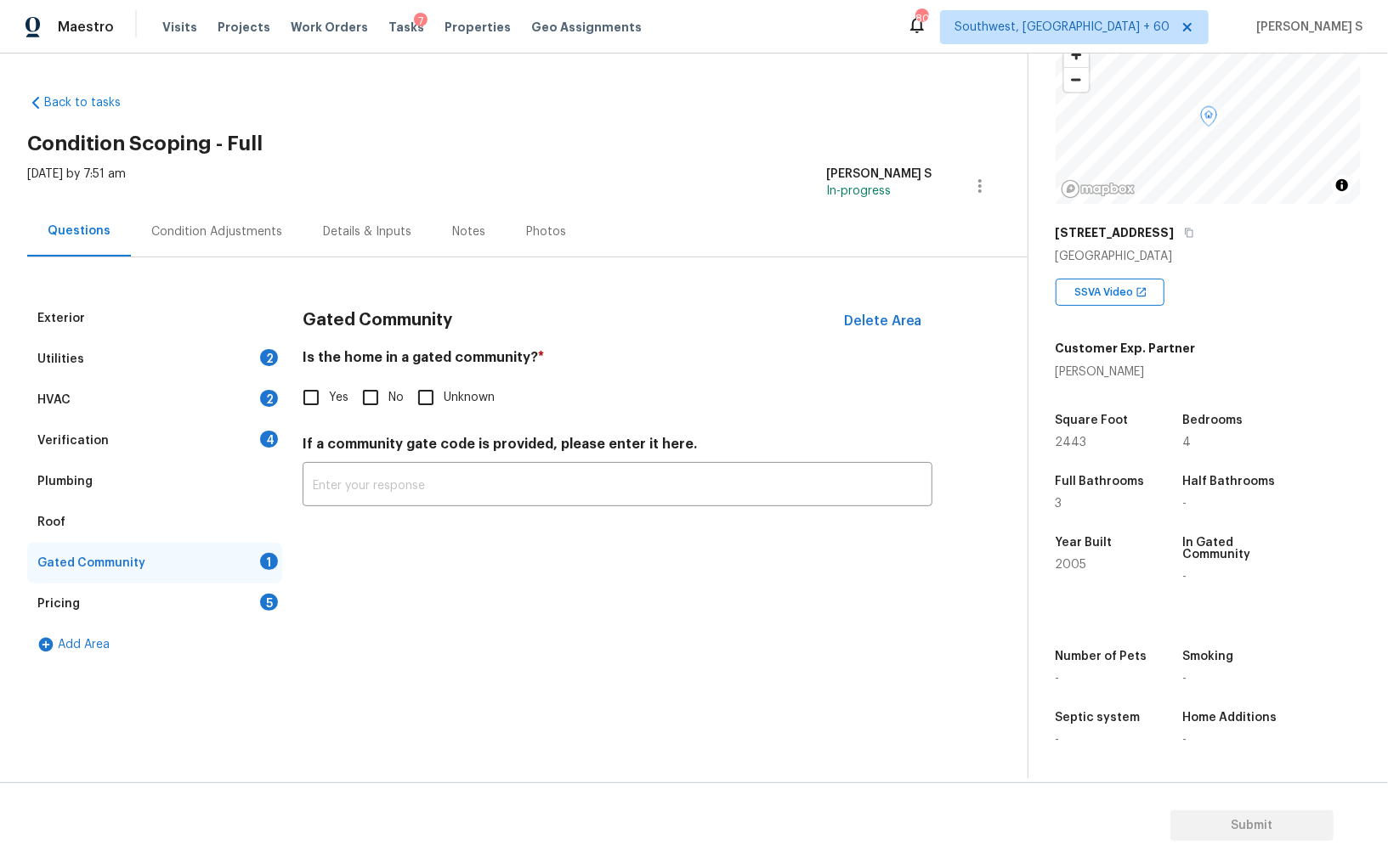
click at [353, 404] on input "No" at bounding box center [371, 397] width 36 height 36
checkbox input "true"
click at [251, 607] on div "Pricing 5" at bounding box center [154, 603] width 255 height 41
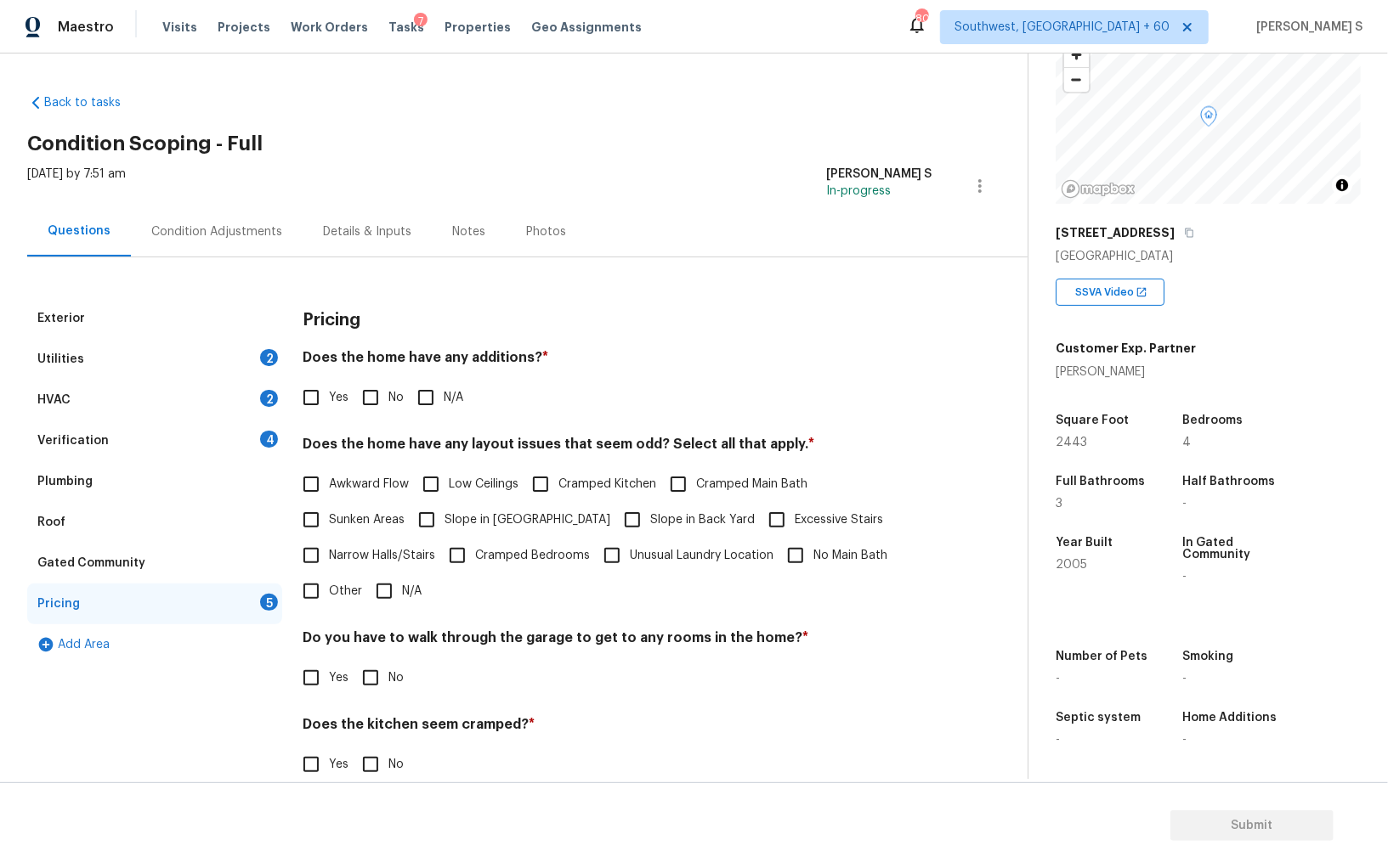
click at [380, 390] on input "No" at bounding box center [371, 397] width 36 height 36
checkbox input "true"
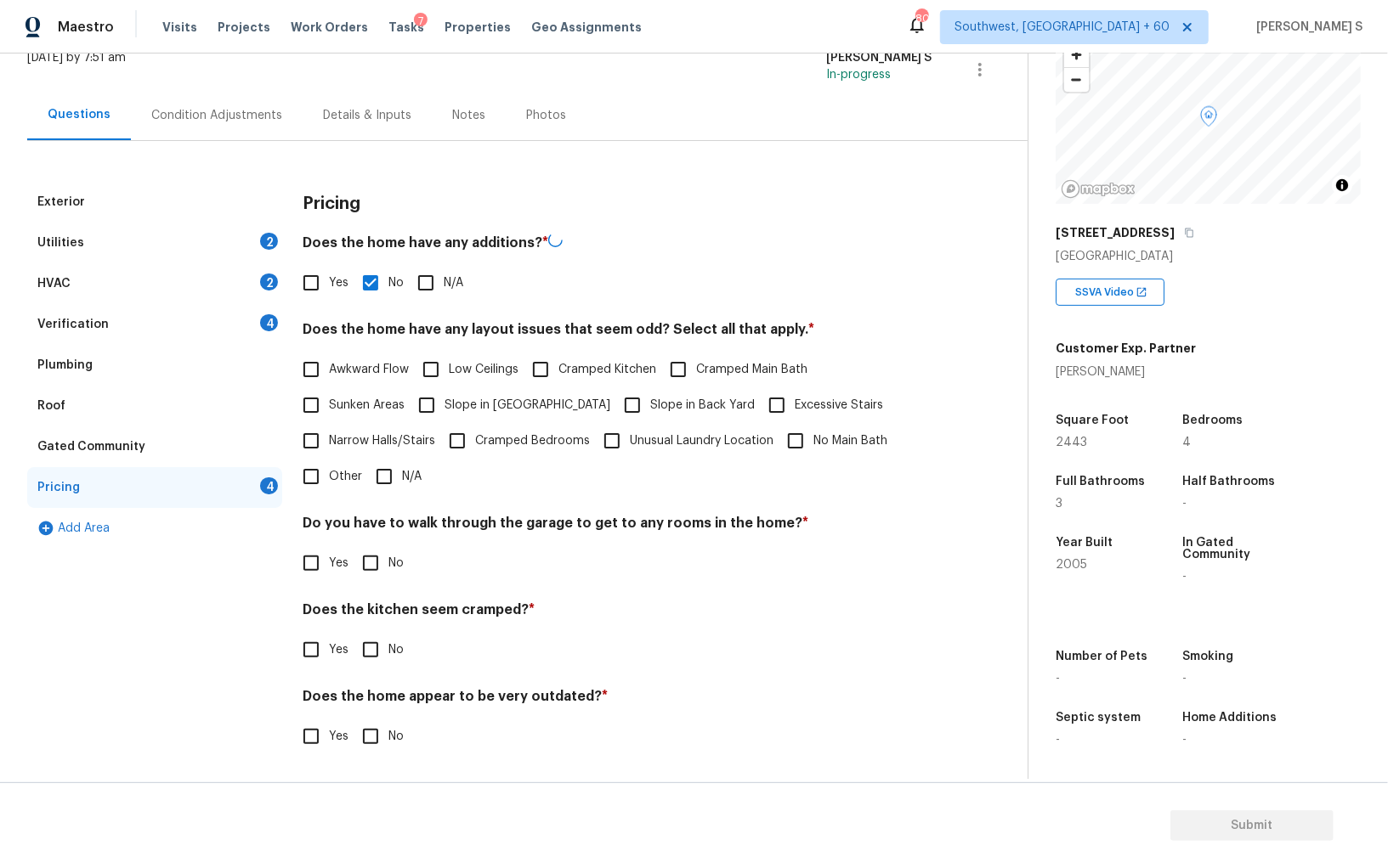
scroll to position [115, 0]
click at [392, 555] on span "No" at bounding box center [396, 564] width 15 height 18
click at [389, 554] on input "No" at bounding box center [371, 563] width 36 height 36
checkbox input "true"
click at [353, 633] on input "No" at bounding box center [371, 651] width 36 height 36
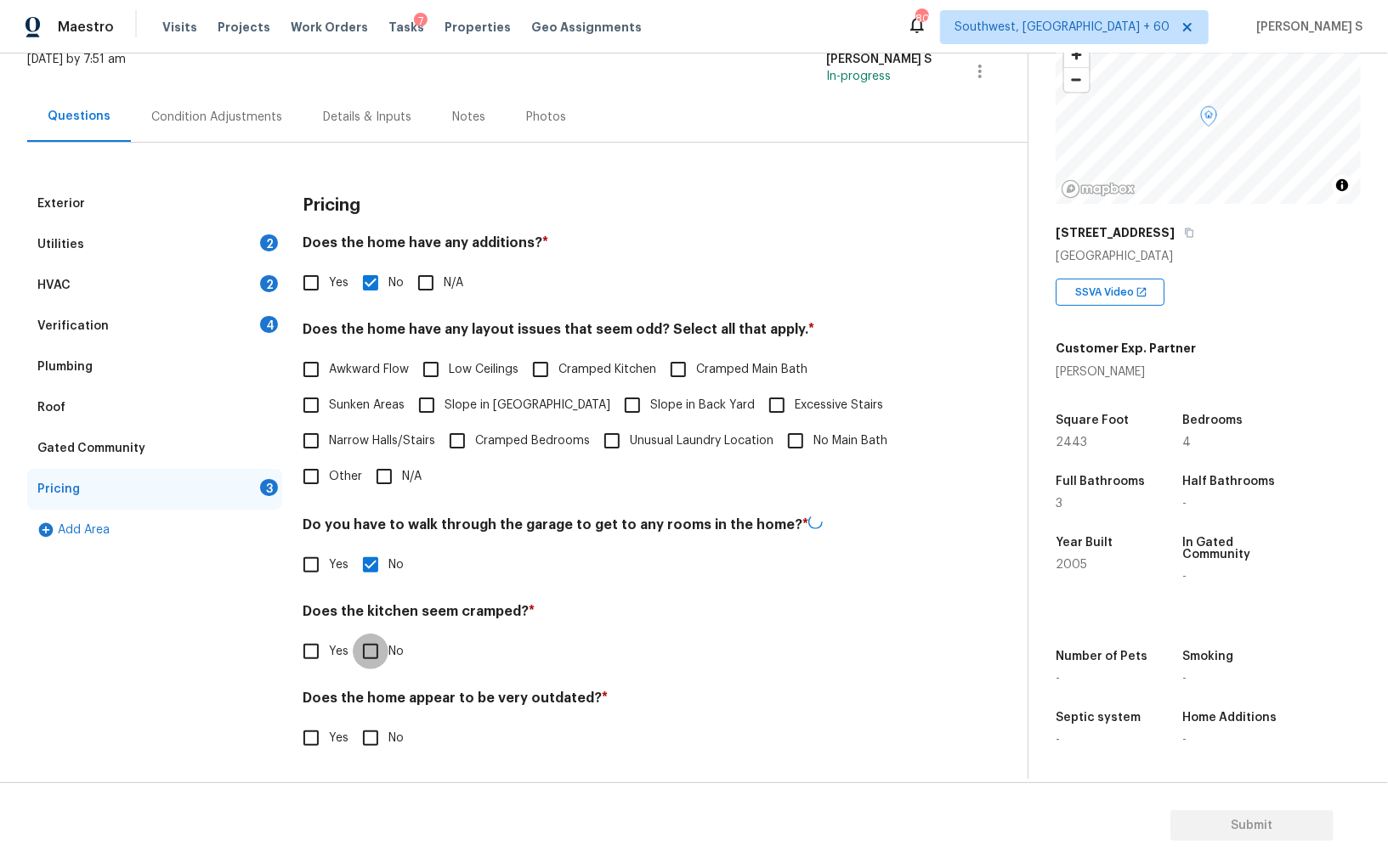
checkbox input "true"
click at [353, 722] on input "No" at bounding box center [371, 740] width 36 height 36
checkbox input "true"
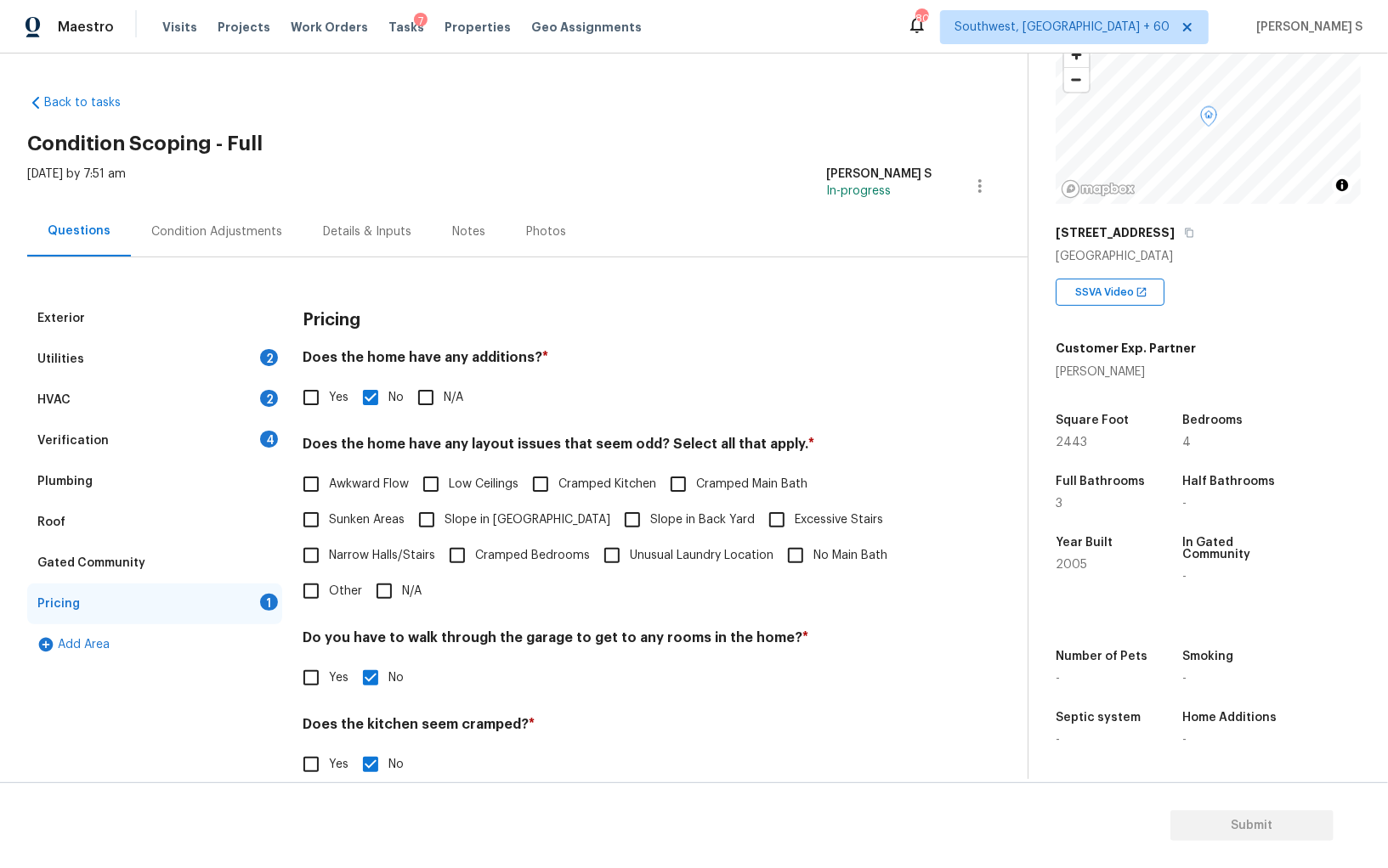
click at [270, 425] on div "Verification 4" at bounding box center [154, 440] width 255 height 41
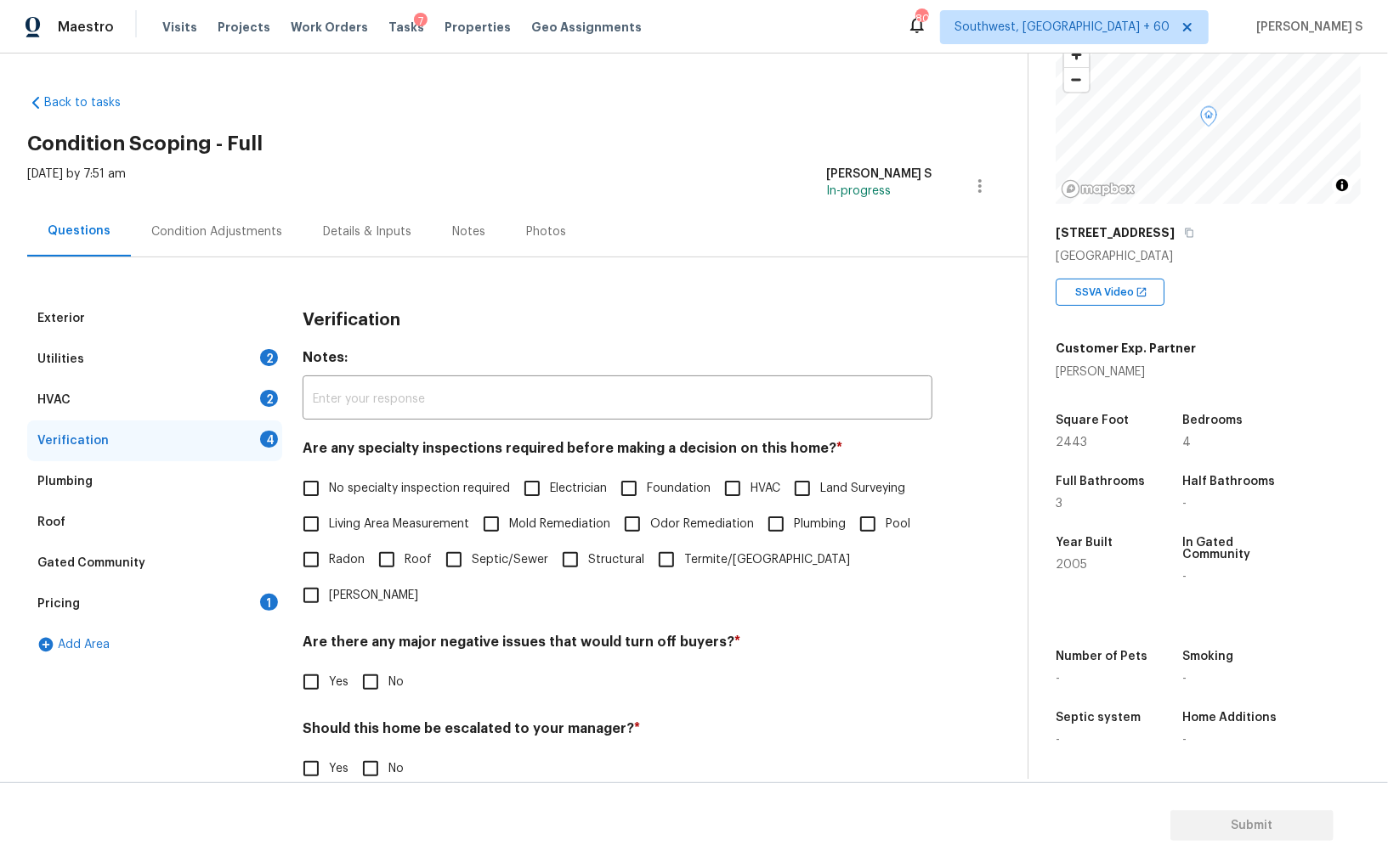
click at [306, 486] on input "No specialty inspection required" at bounding box center [311, 488] width 36 height 36
checkbox input "true"
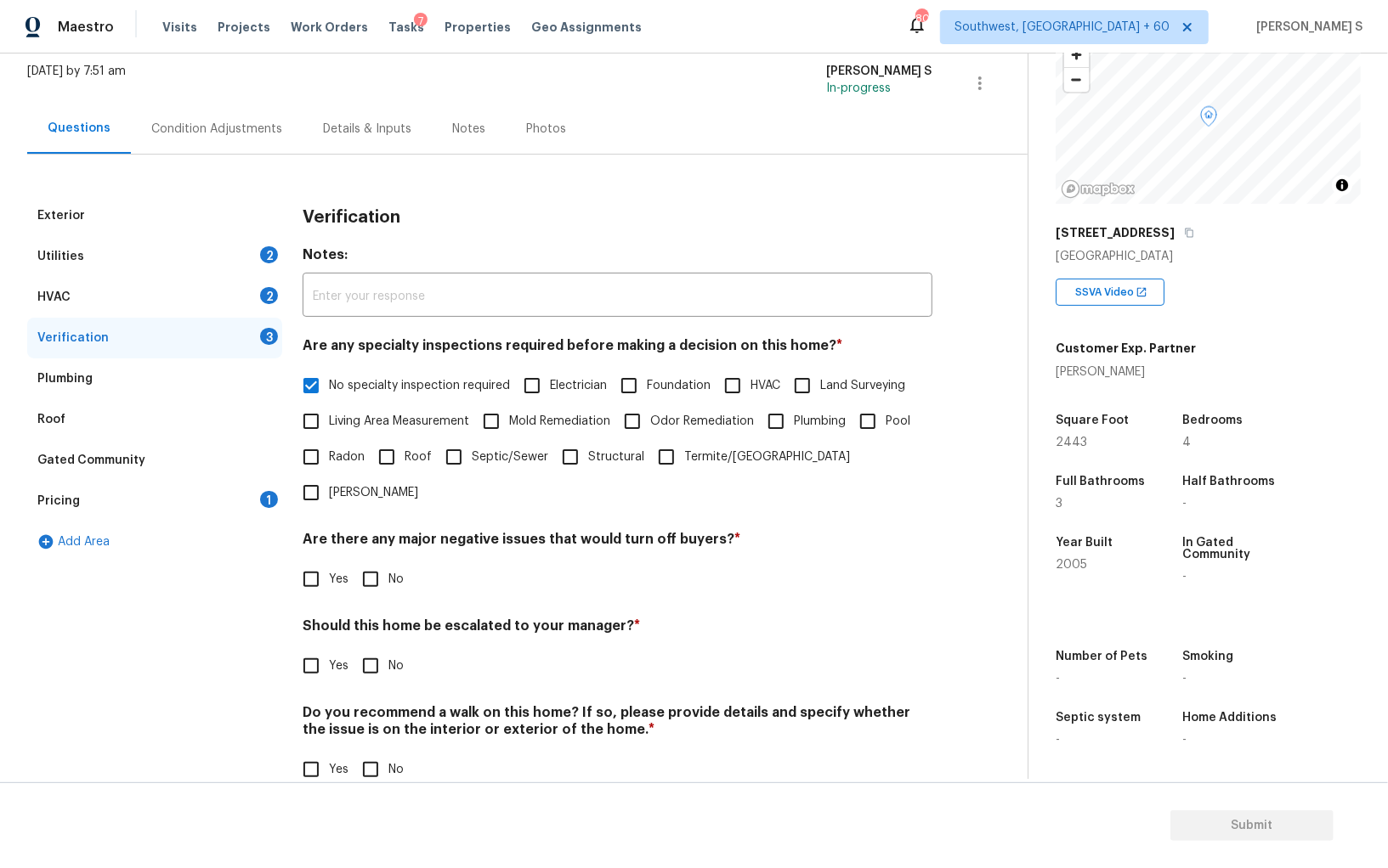
scroll to position [101, 0]
click at [378, 563] on input "No" at bounding box center [371, 581] width 36 height 36
checkbox input "true"
click at [373, 753] on input "No" at bounding box center [371, 771] width 36 height 36
checkbox input "true"
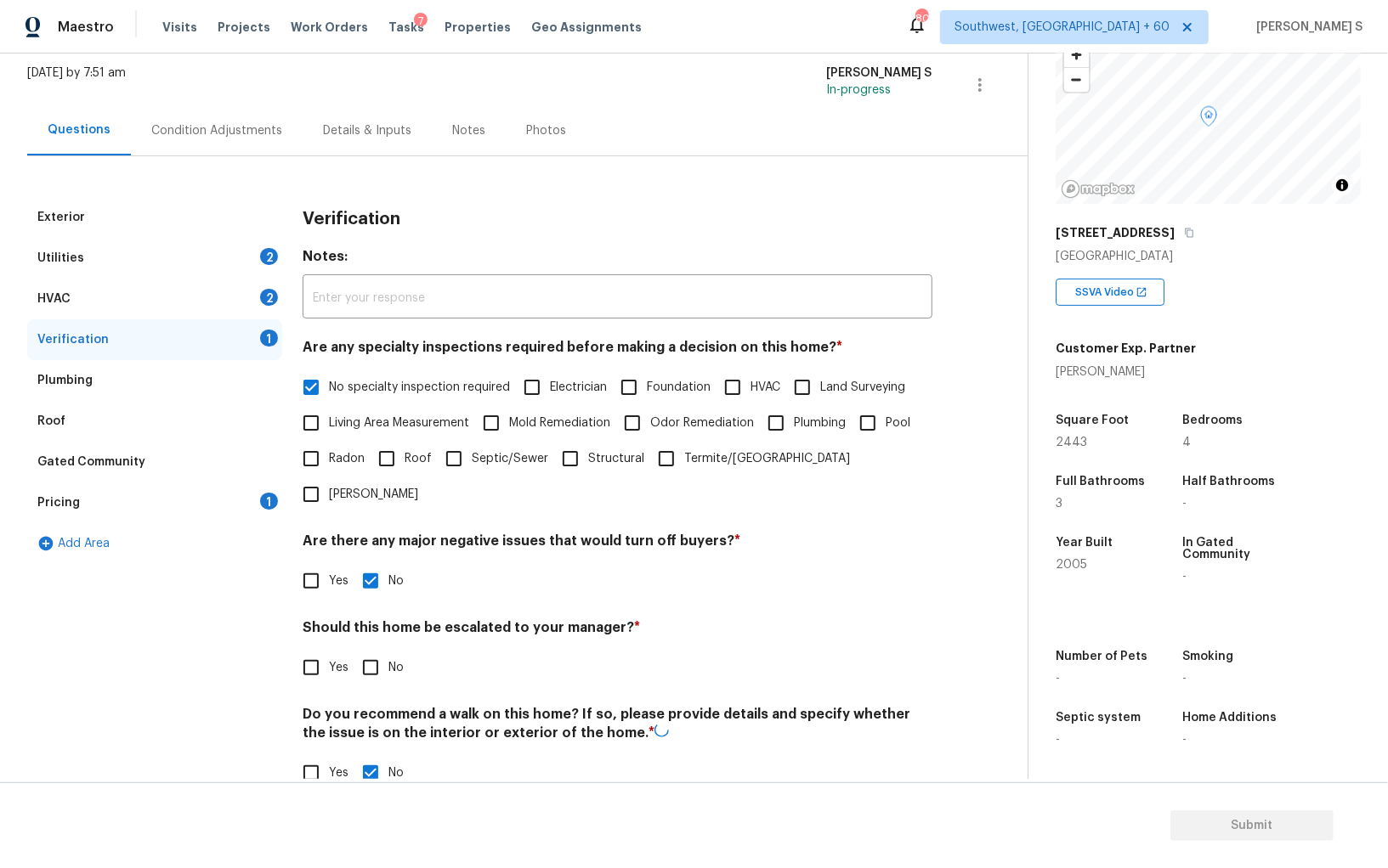
scroll to position [0, 0]
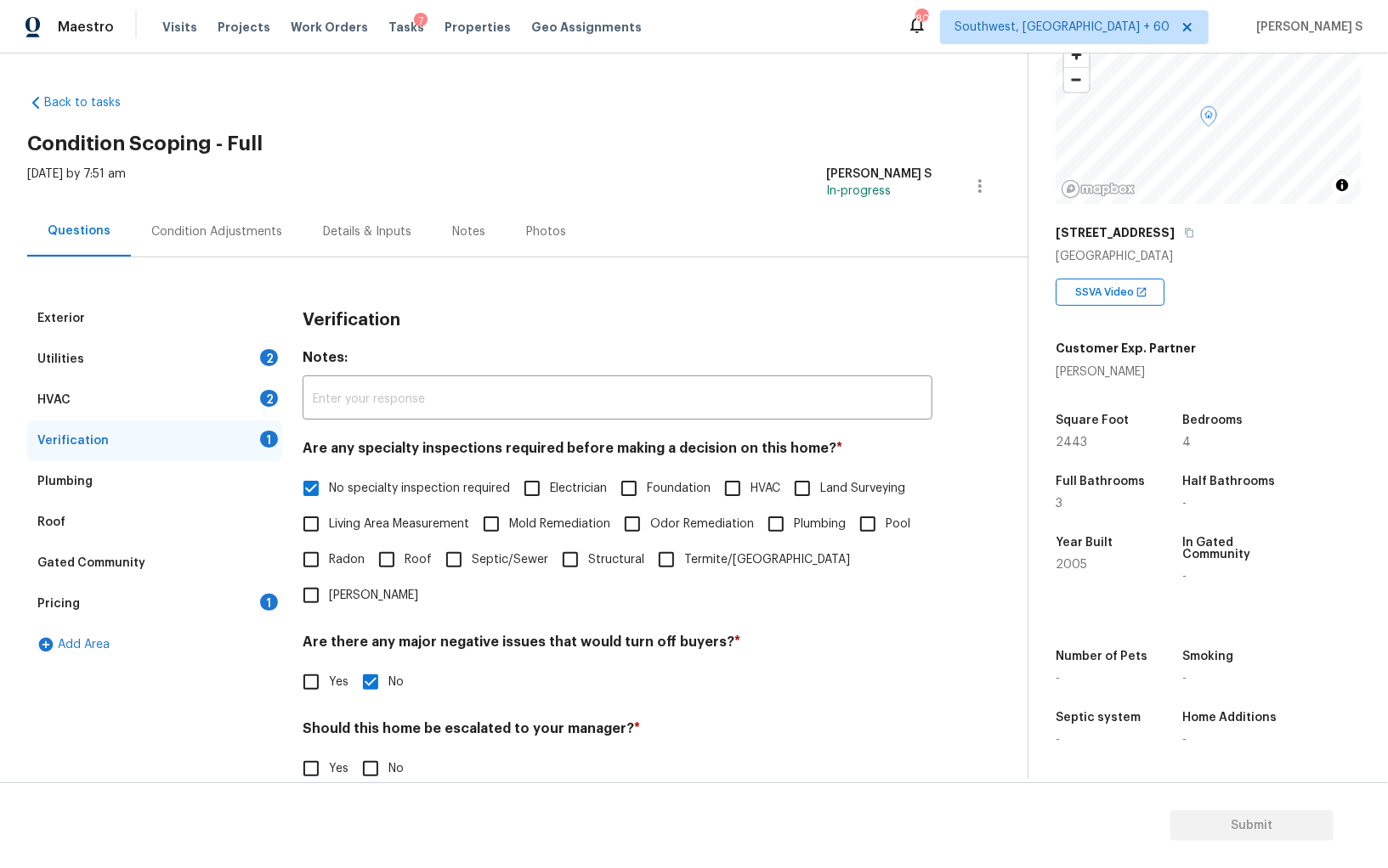
drag, startPoint x: 251, startPoint y: 389, endPoint x: 280, endPoint y: 376, distance: 31.8
click at [251, 389] on div "HVAC 2" at bounding box center [154, 399] width 255 height 41
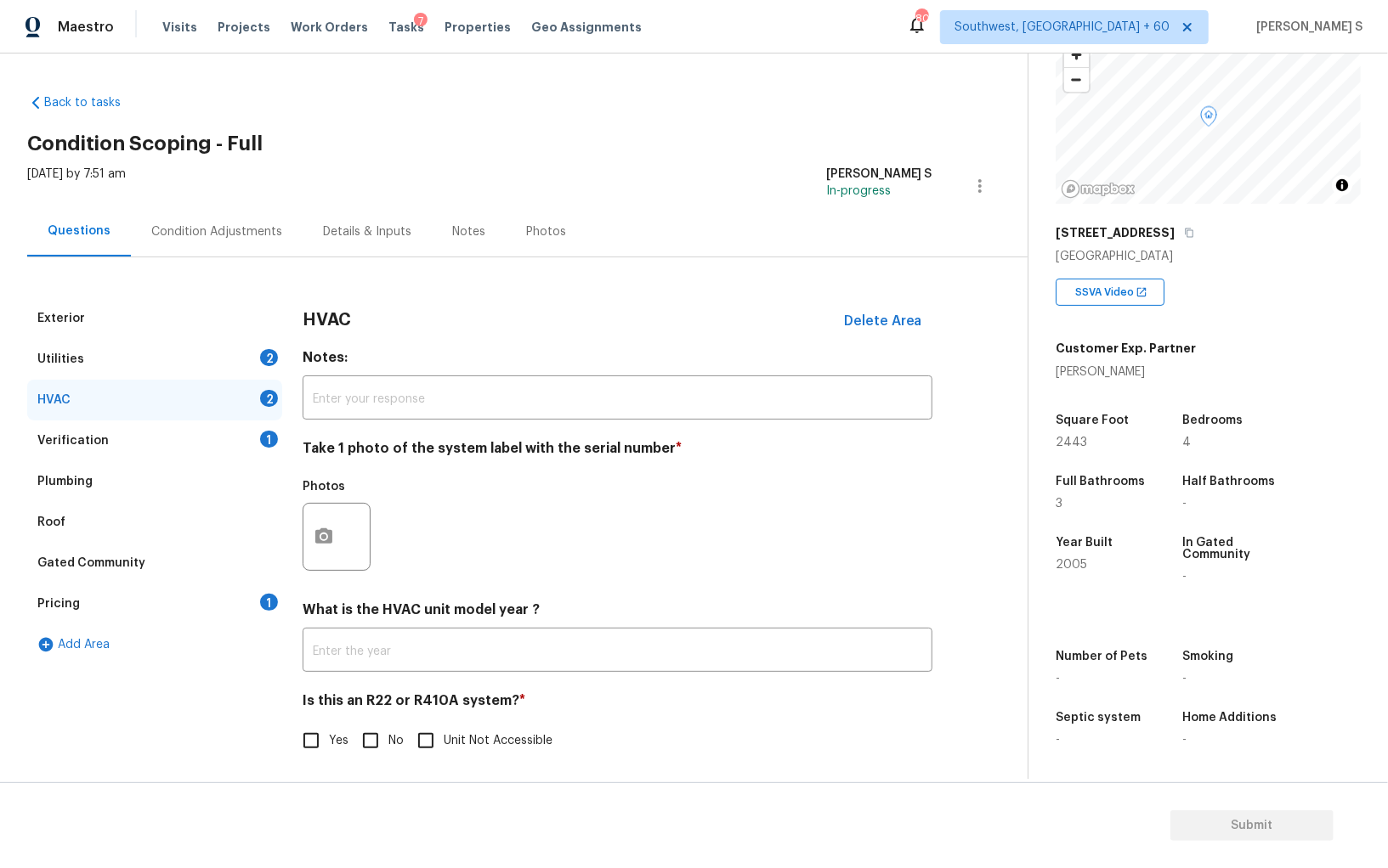
click at [297, 542] on div "Exterior Utilities 2 HVAC 2 Verification 1 Plumbing Roof Gated Community Pricin…" at bounding box center [507, 538] width 960 height 481
click at [307, 532] on button "button" at bounding box center [323, 536] width 41 height 66
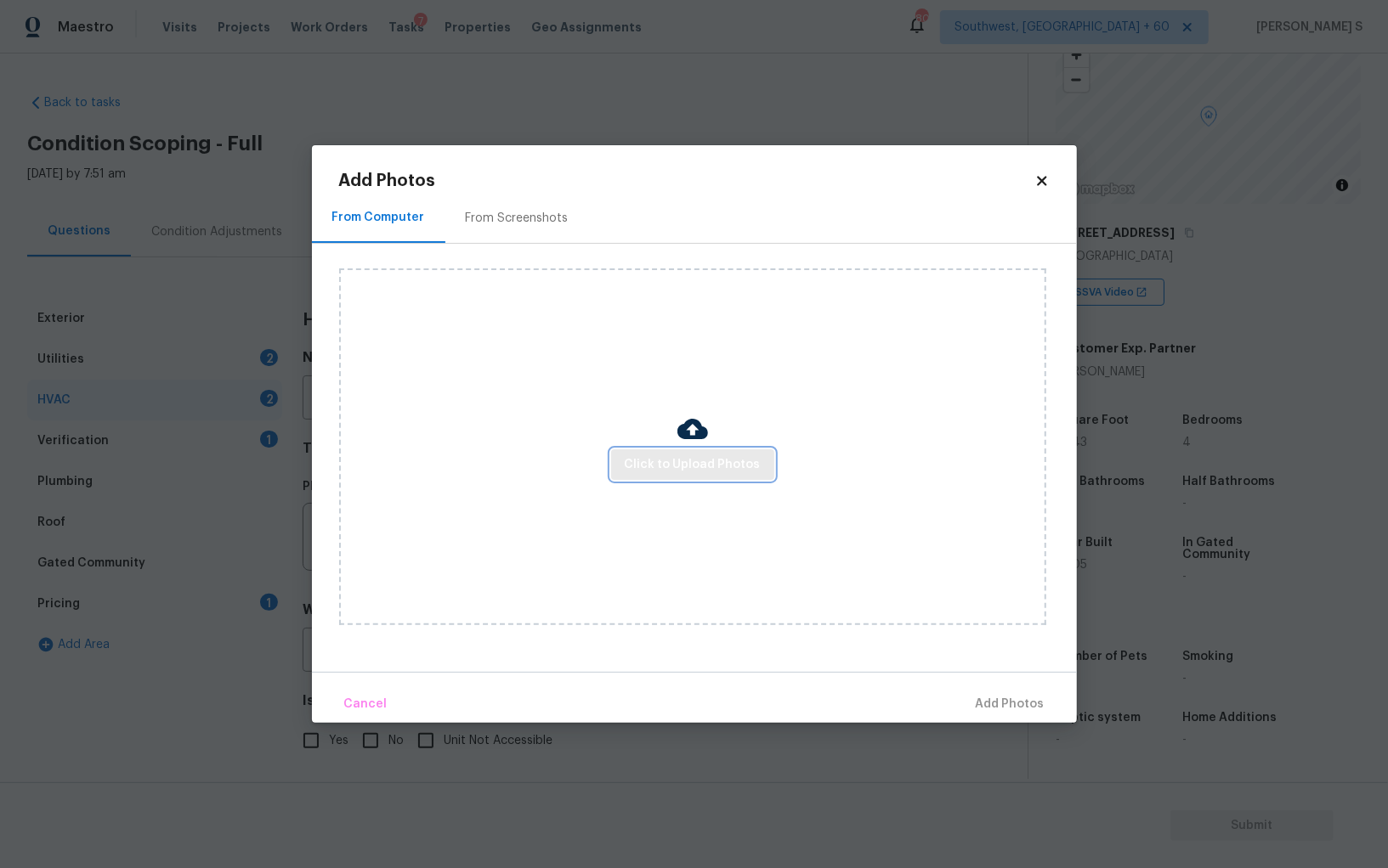
click at [625, 473] on button "Click to Upload Photos" at bounding box center [692, 465] width 164 height 32
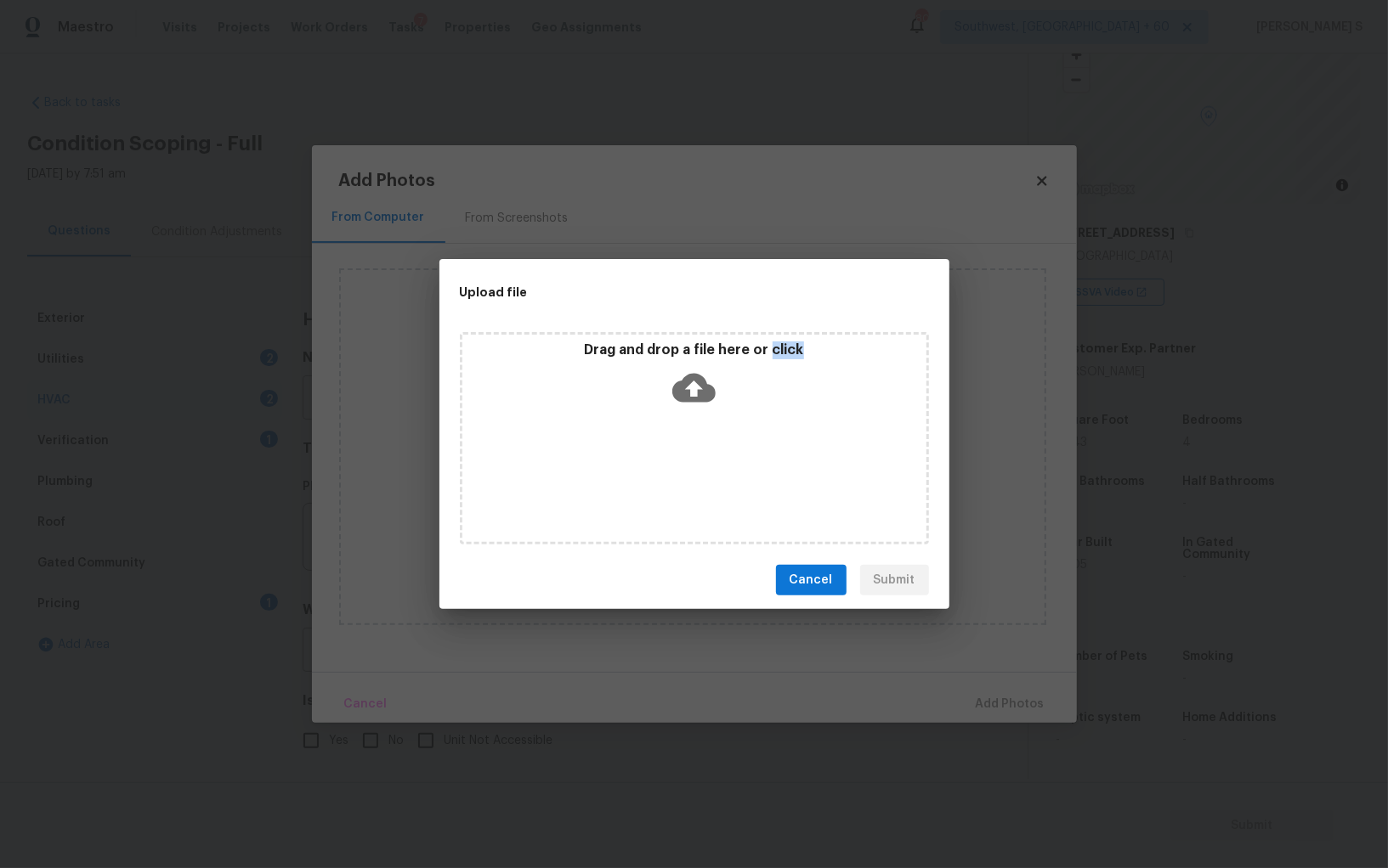
click at [625, 473] on div "Drag and drop a file here or click" at bounding box center [694, 438] width 469 height 212
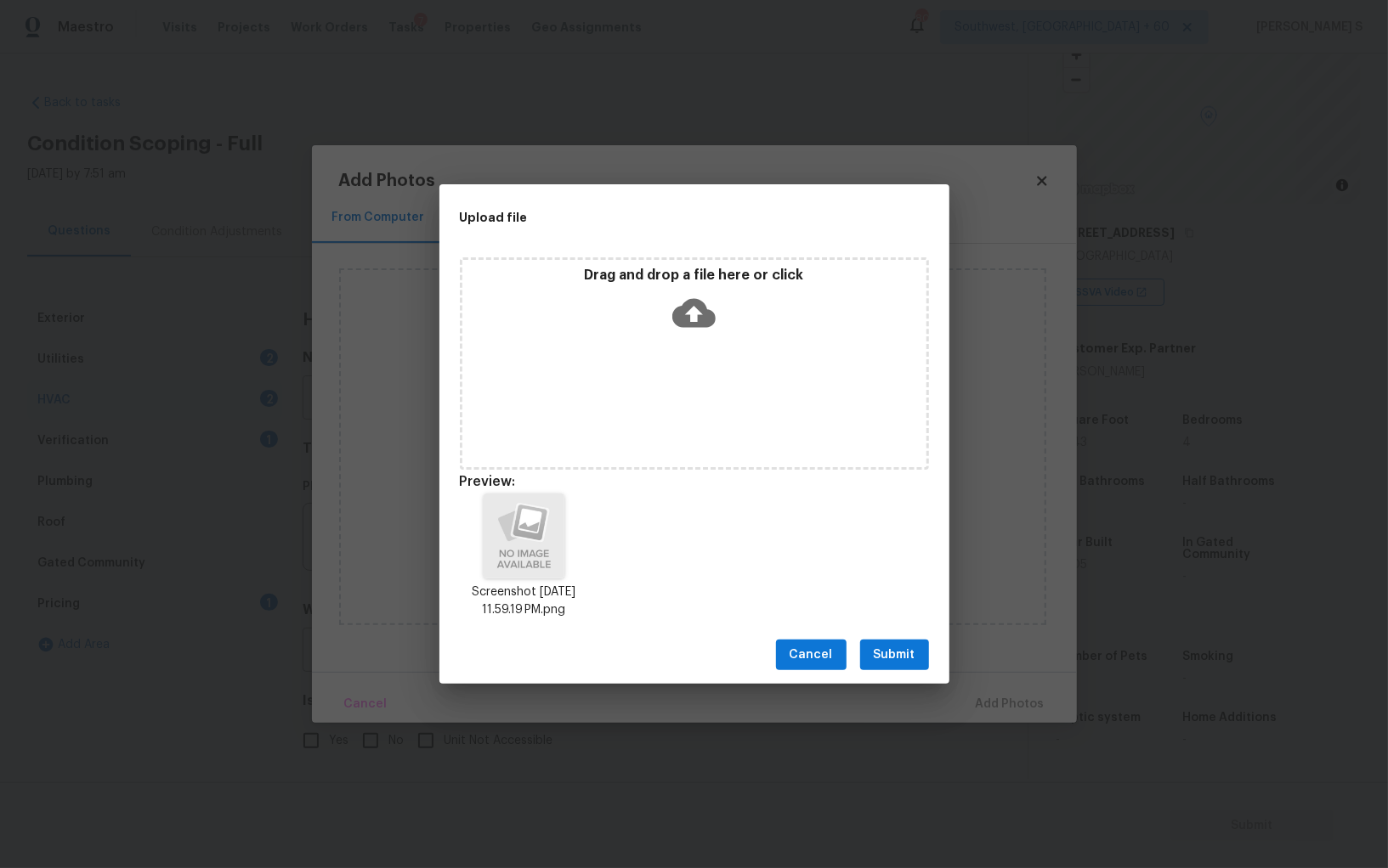
click at [873, 636] on div "Cancel Submit" at bounding box center [694, 655] width 510 height 58
click at [876, 645] on span "Submit" at bounding box center [894, 655] width 42 height 21
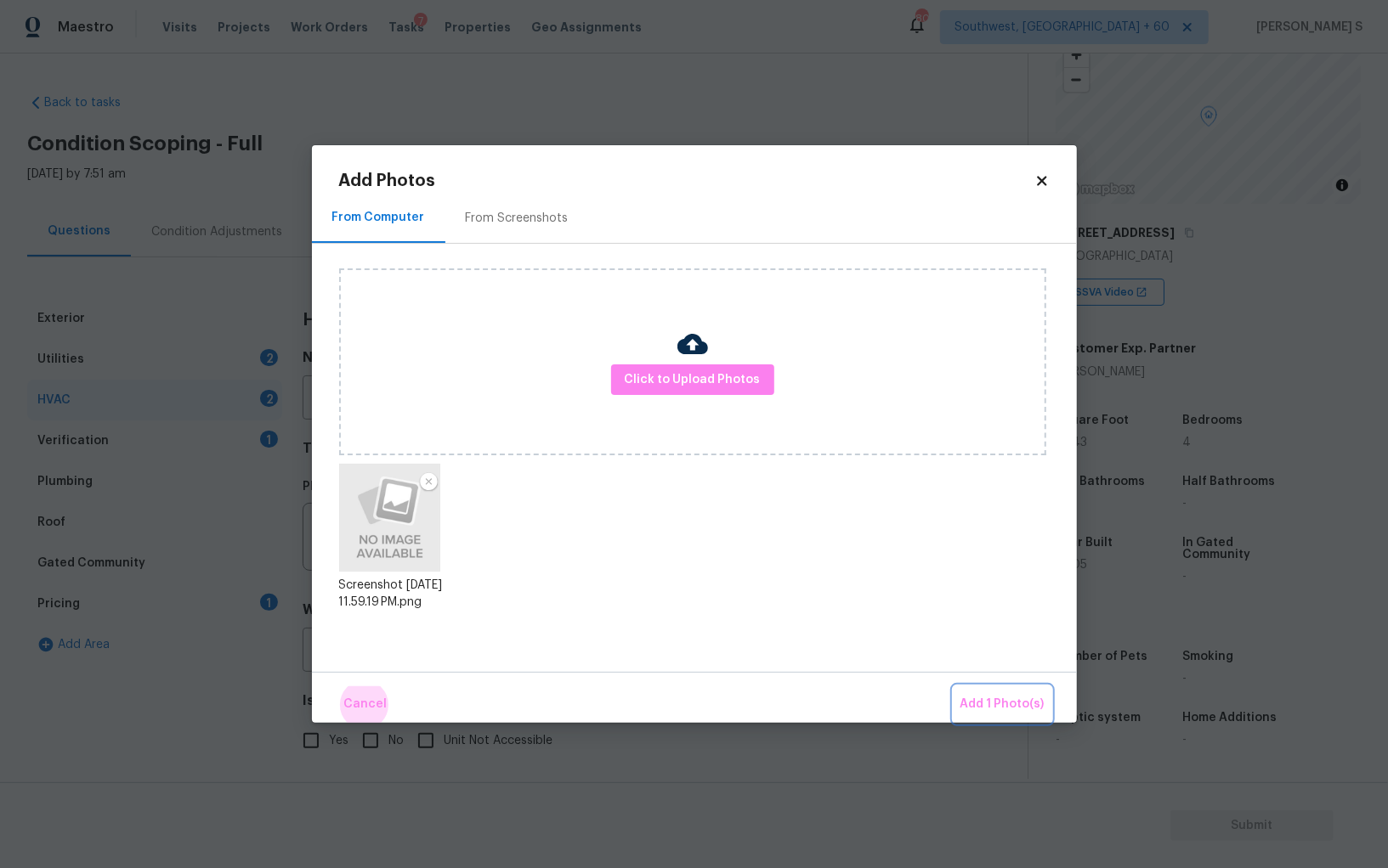
click at [954, 687] on button "Add 1 Photo(s)" at bounding box center [1002, 705] width 98 height 37
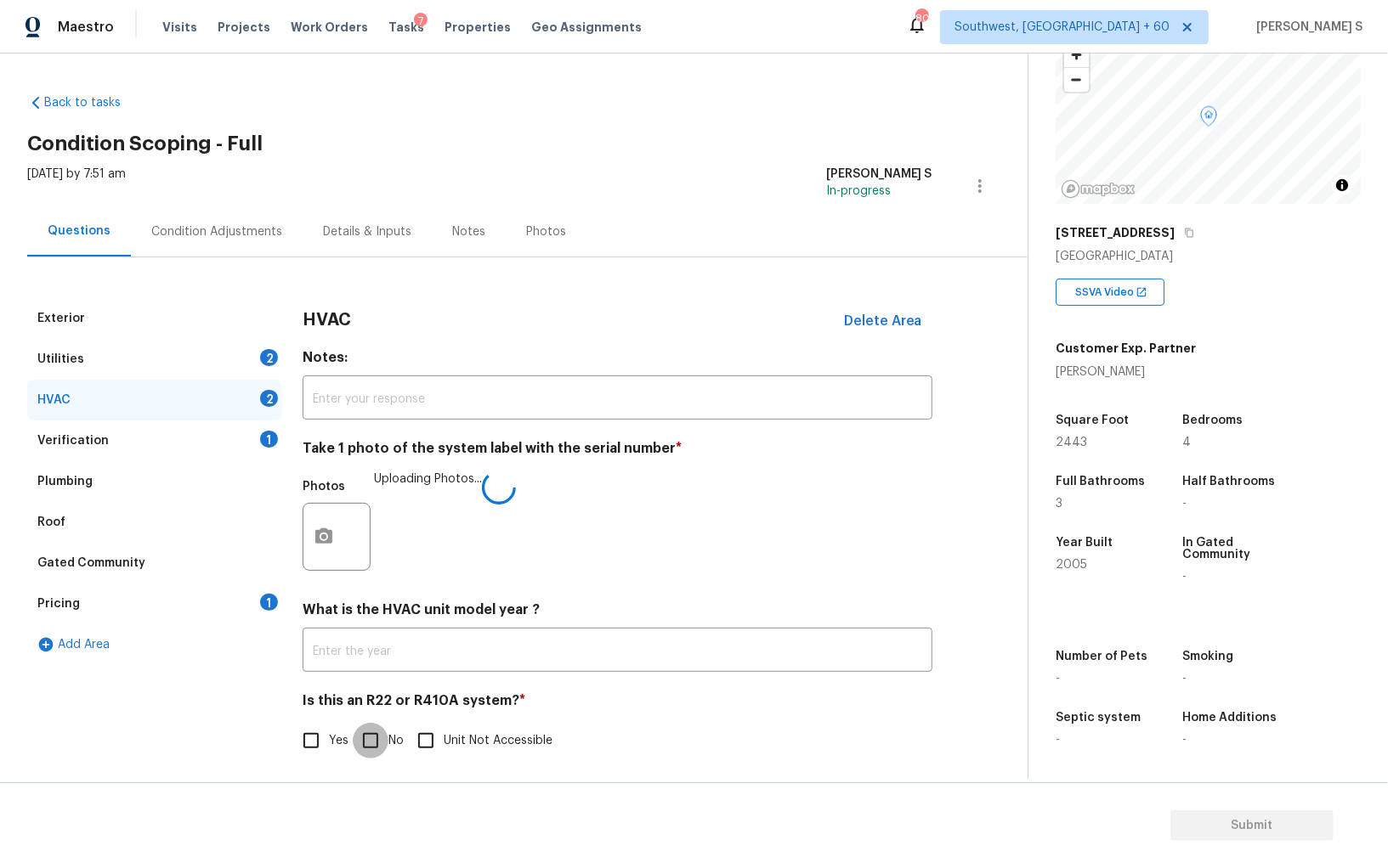
click at [373, 733] on input "No" at bounding box center [371, 740] width 36 height 36
checkbox input "true"
click at [253, 220] on div "Condition Adjustments" at bounding box center [216, 231] width 172 height 51
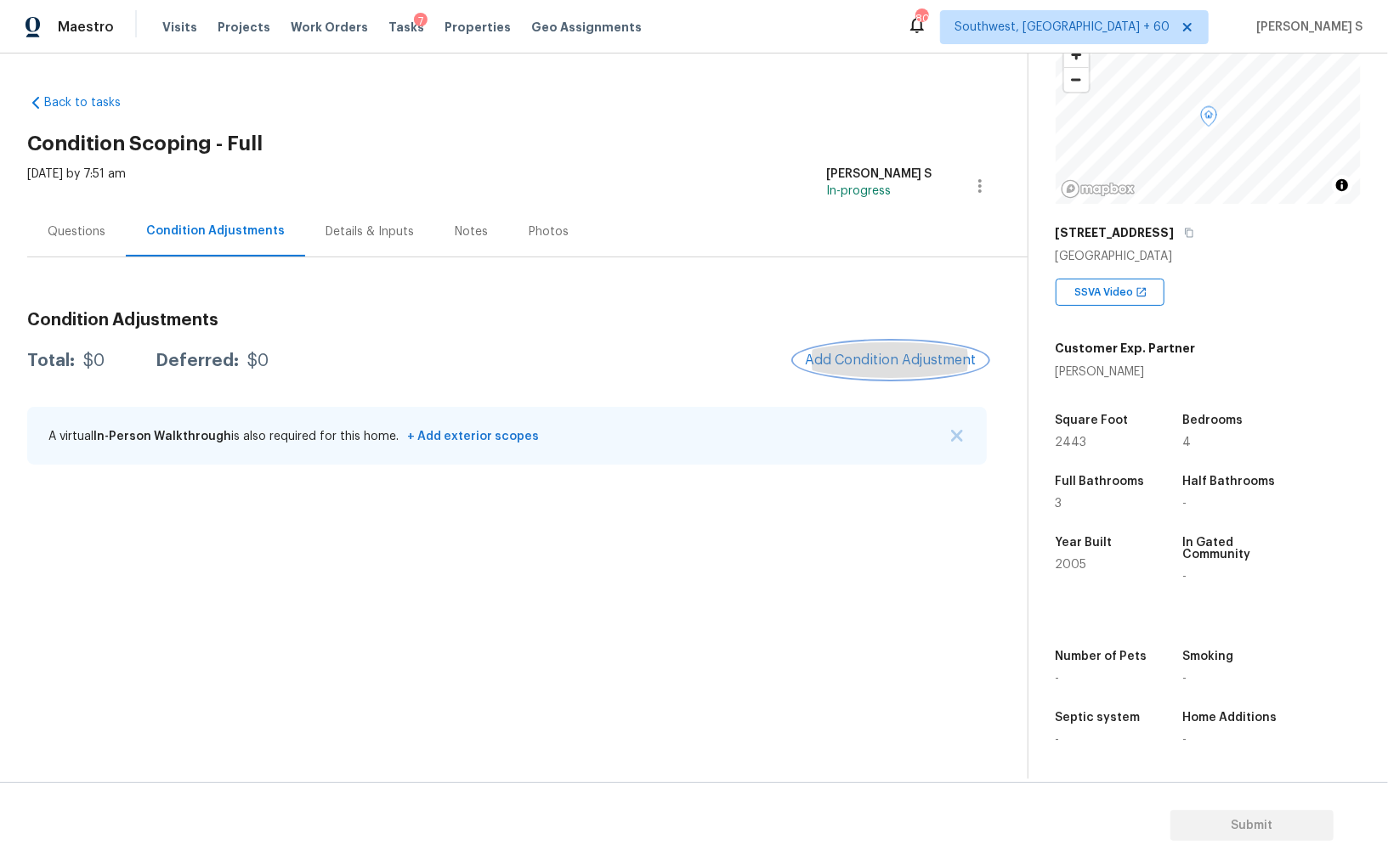
click at [858, 360] on span "Add Condition Adjustment" at bounding box center [890, 360] width 172 height 15
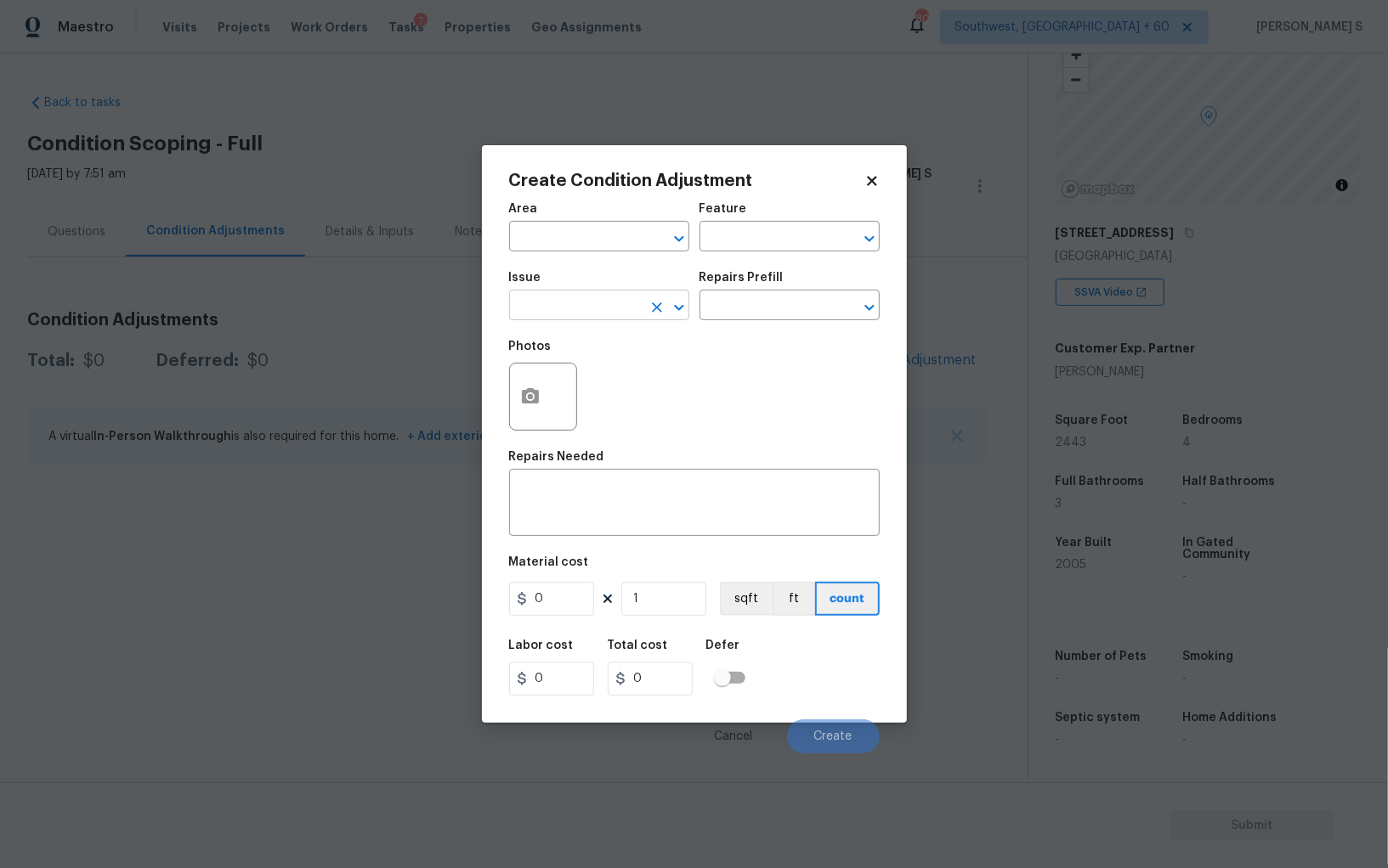
click at [639, 314] on input "text" at bounding box center [575, 307] width 133 height 27
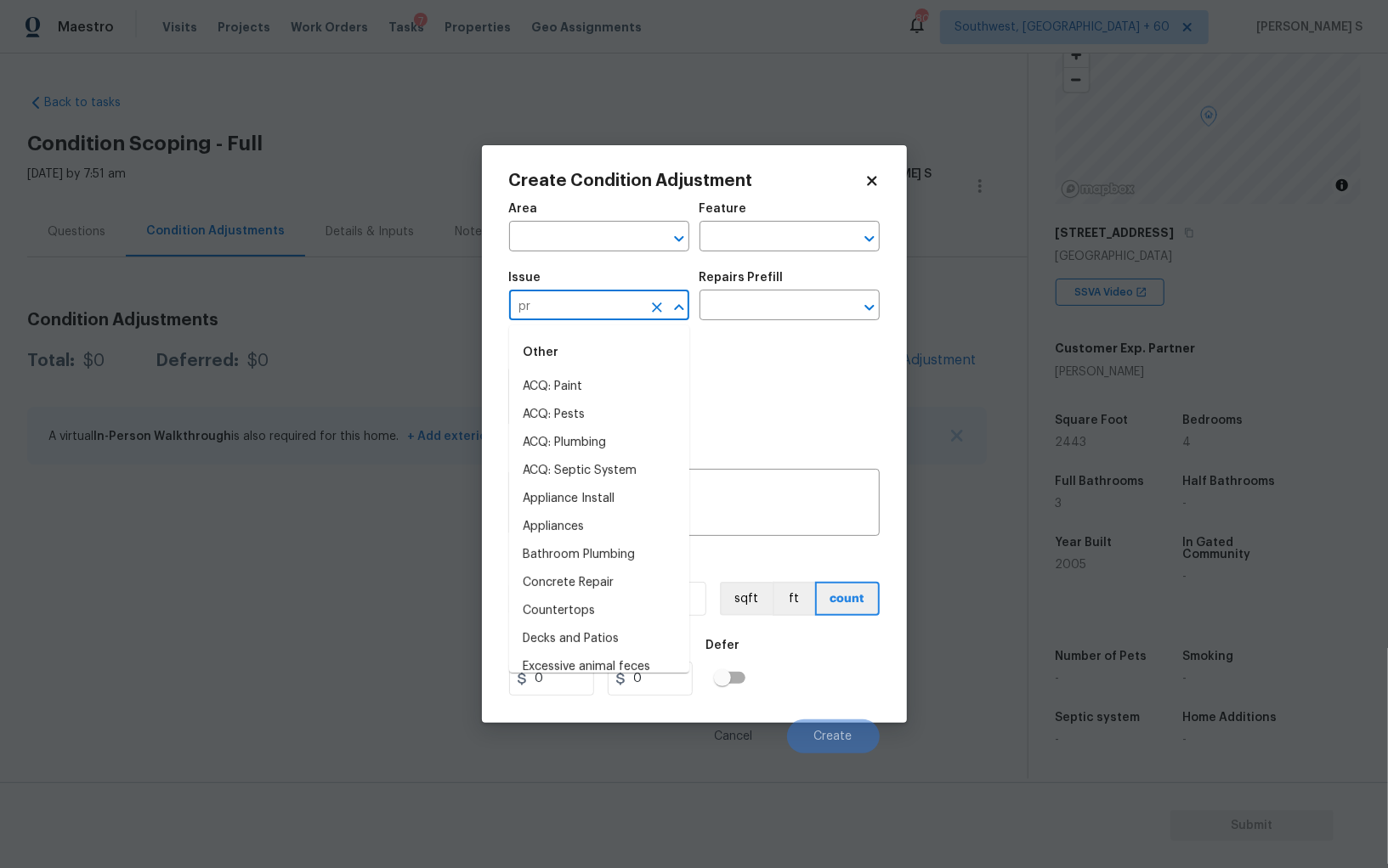
type input "pre"
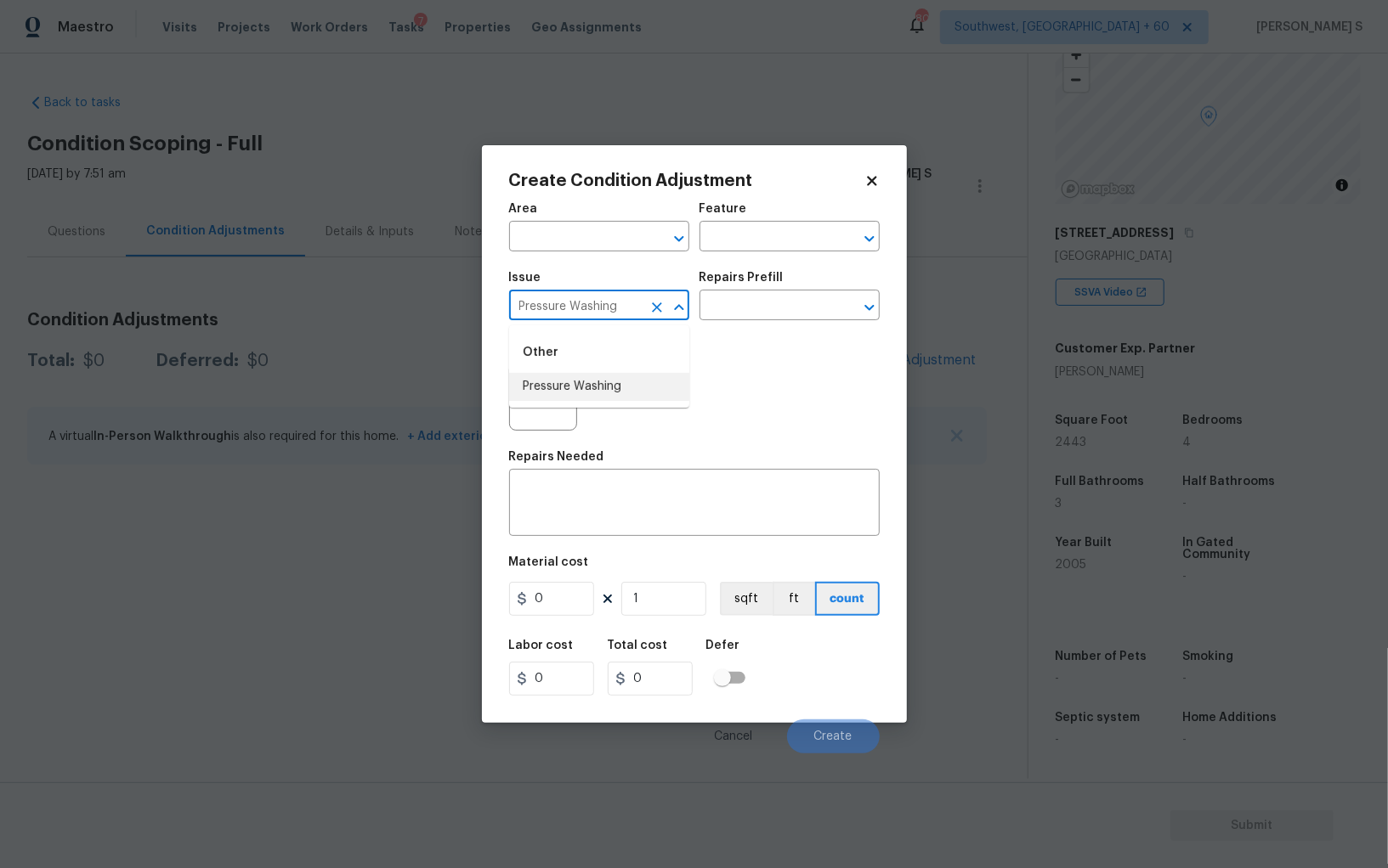
type input "Pressure Washing"
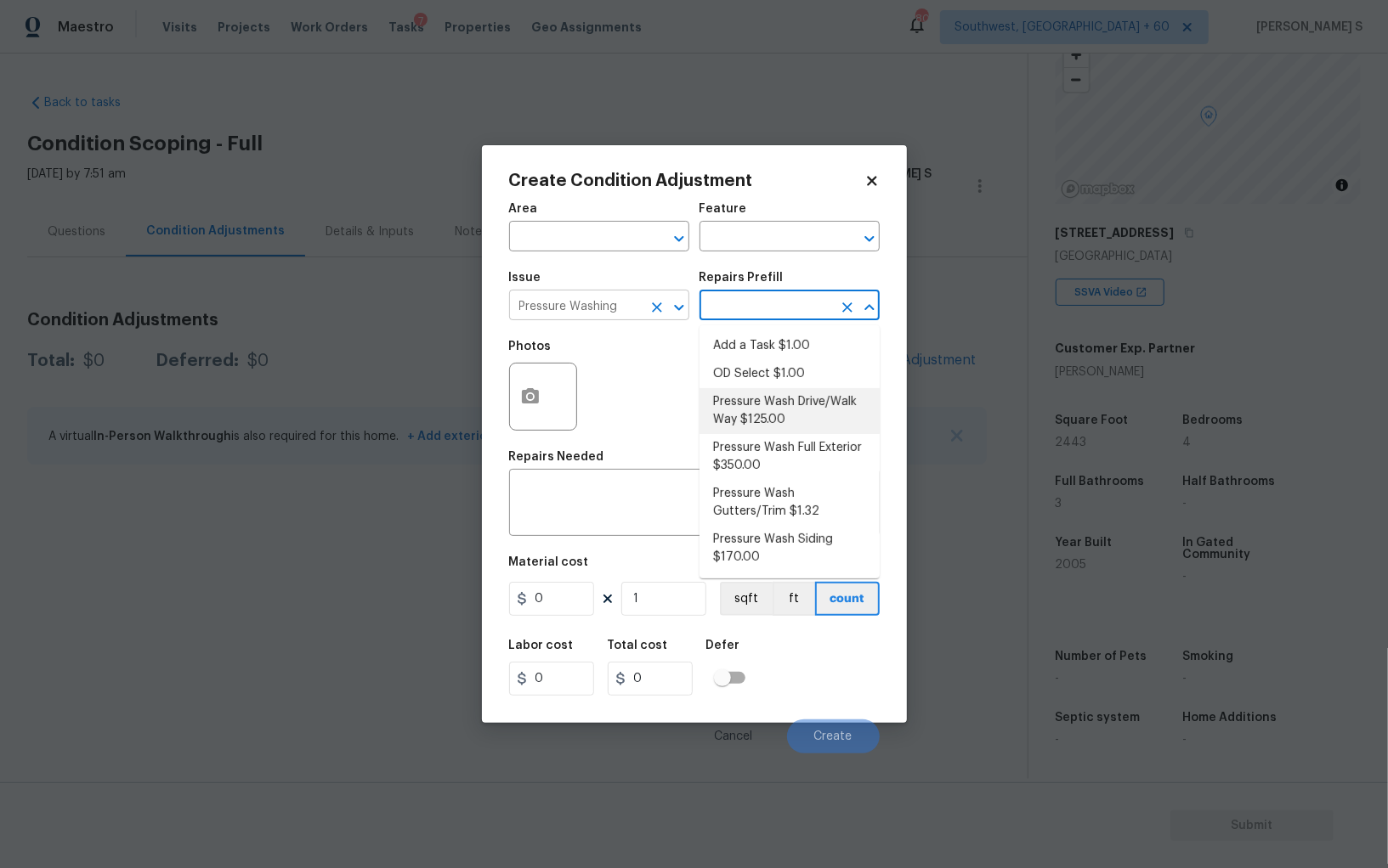
type input "Siding"
type textarea "Pressure wash the driveways/walkways as directed by the PM. Ensure that all deb…"
type input "125"
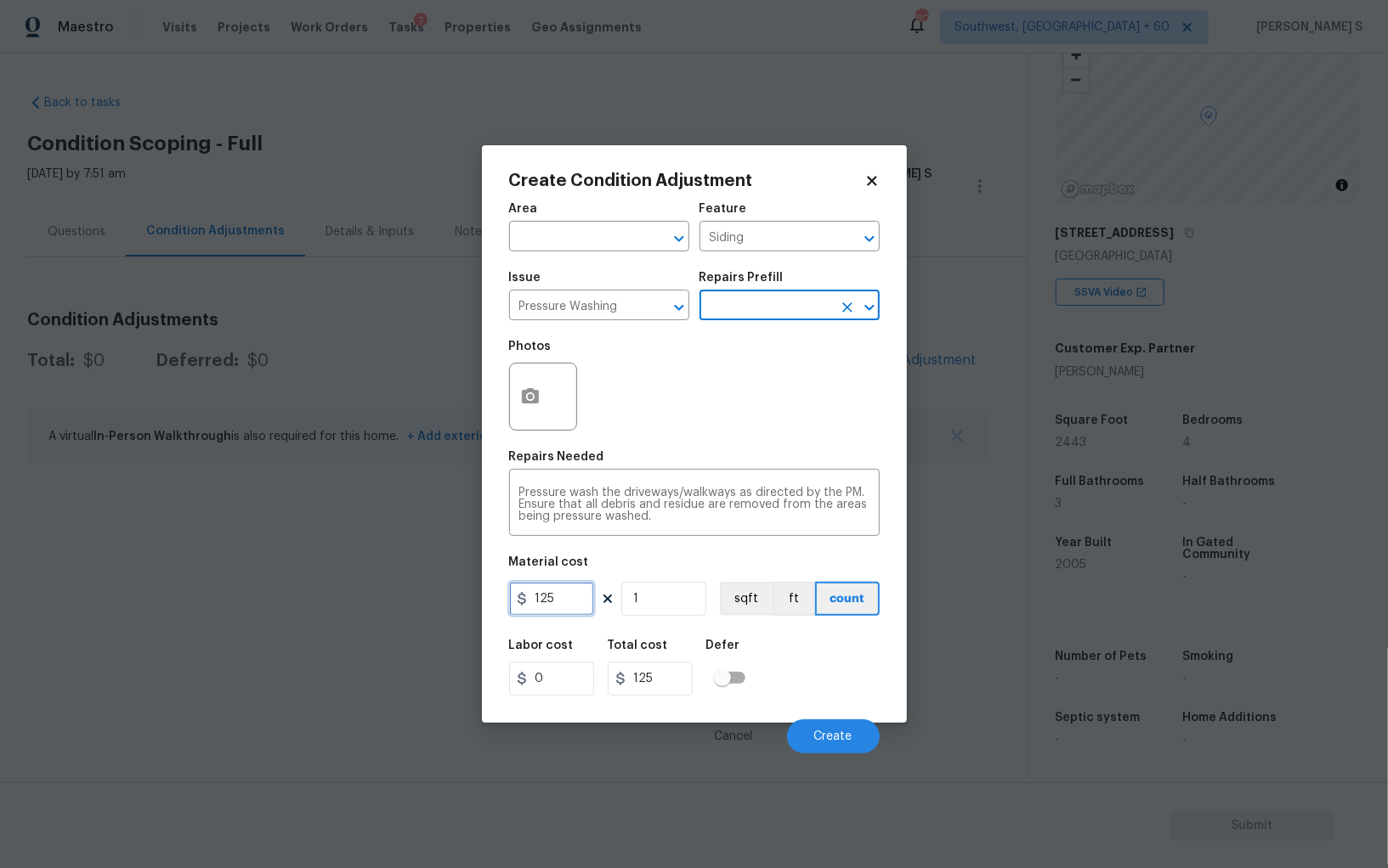
click at [571, 601] on input "125" at bounding box center [551, 598] width 85 height 34
type input "200"
click at [832, 685] on div "Labor cost 0 Total cost 200 Defer" at bounding box center [694, 667] width 371 height 76
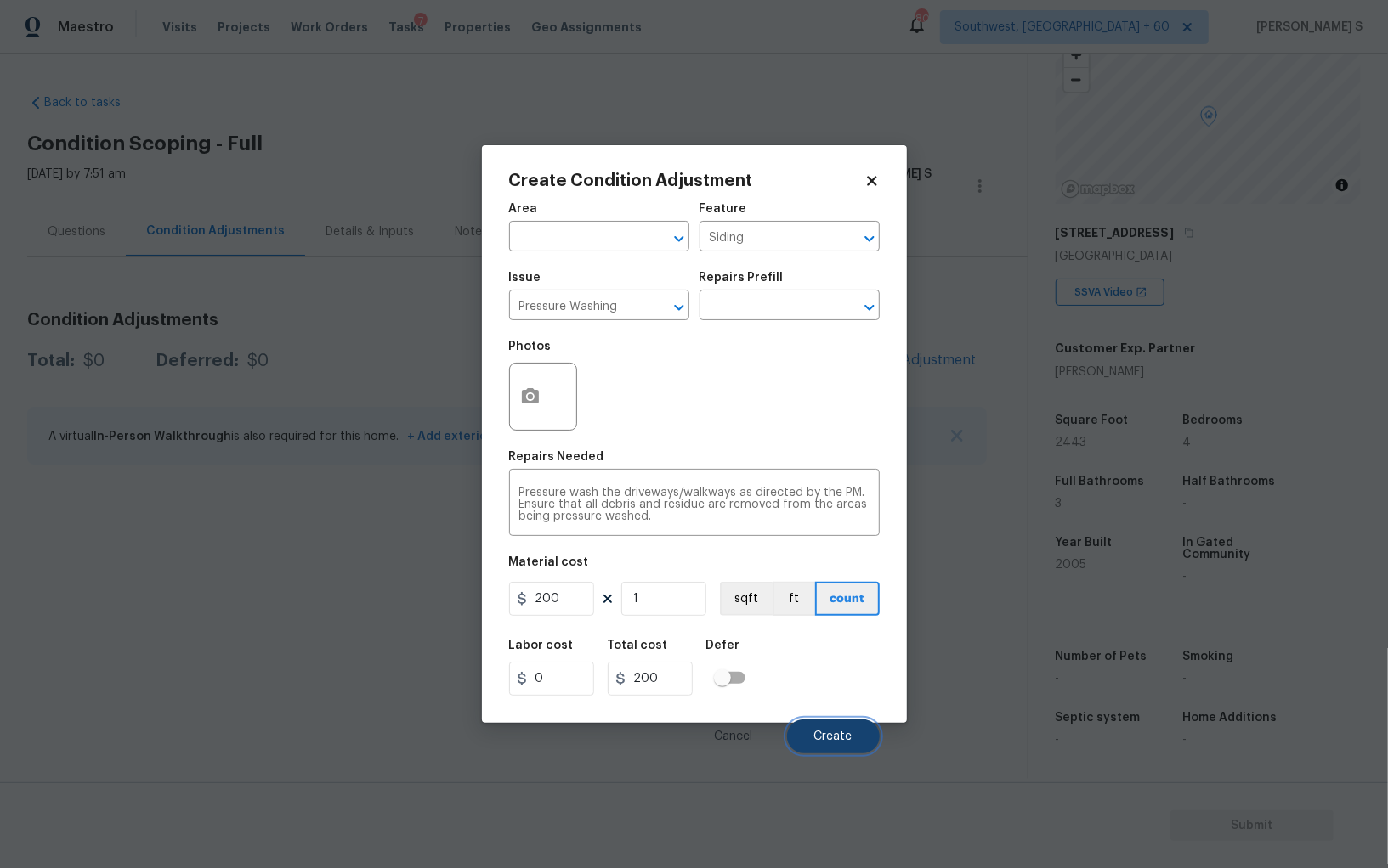
click at [825, 732] on span "Create" at bounding box center [833, 736] width 39 height 13
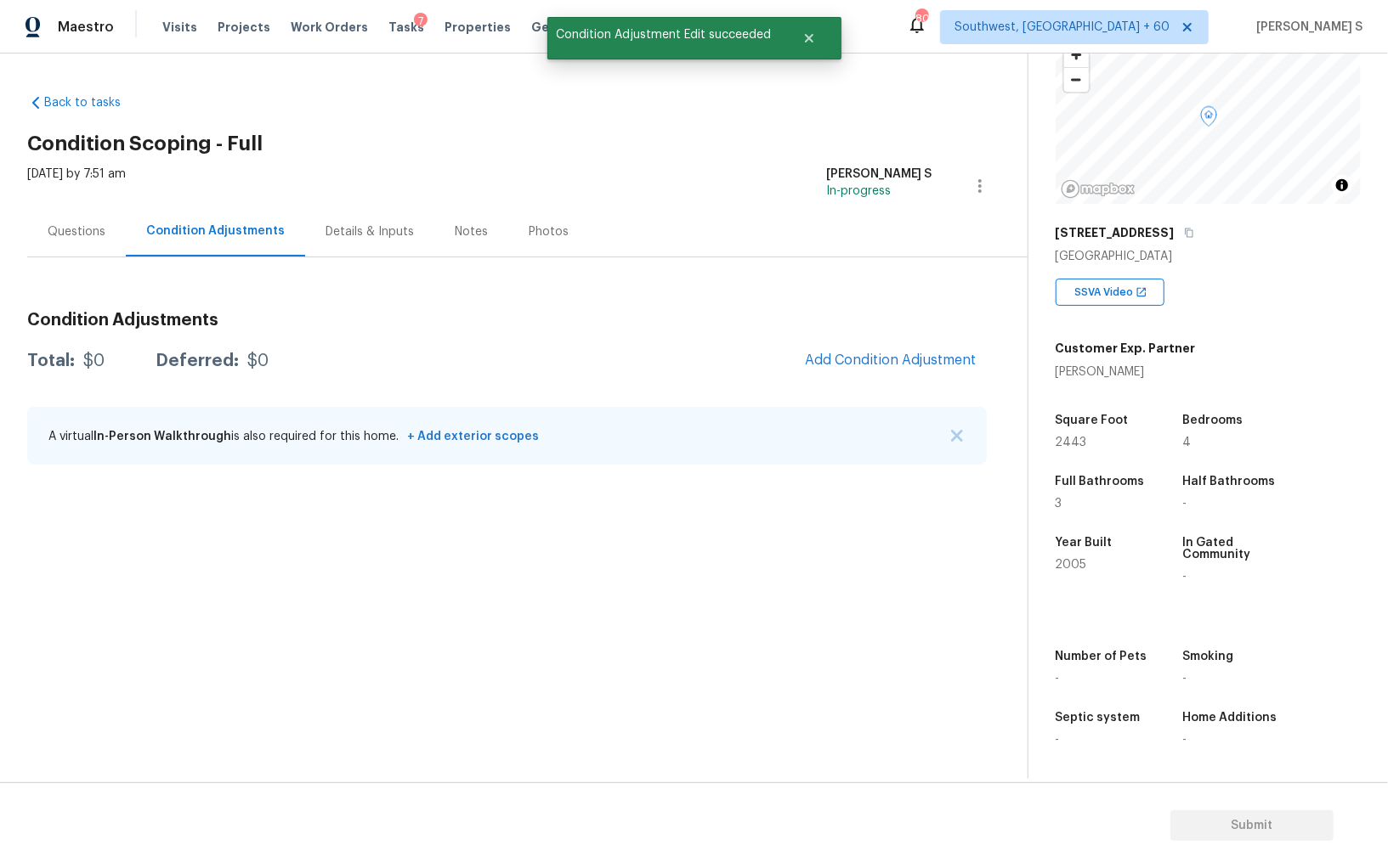
click at [99, 584] on body "Maestro Visits Projects Work Orders Tasks 7 Properties Geo Assignments 807 Sout…" at bounding box center [694, 434] width 1388 height 868
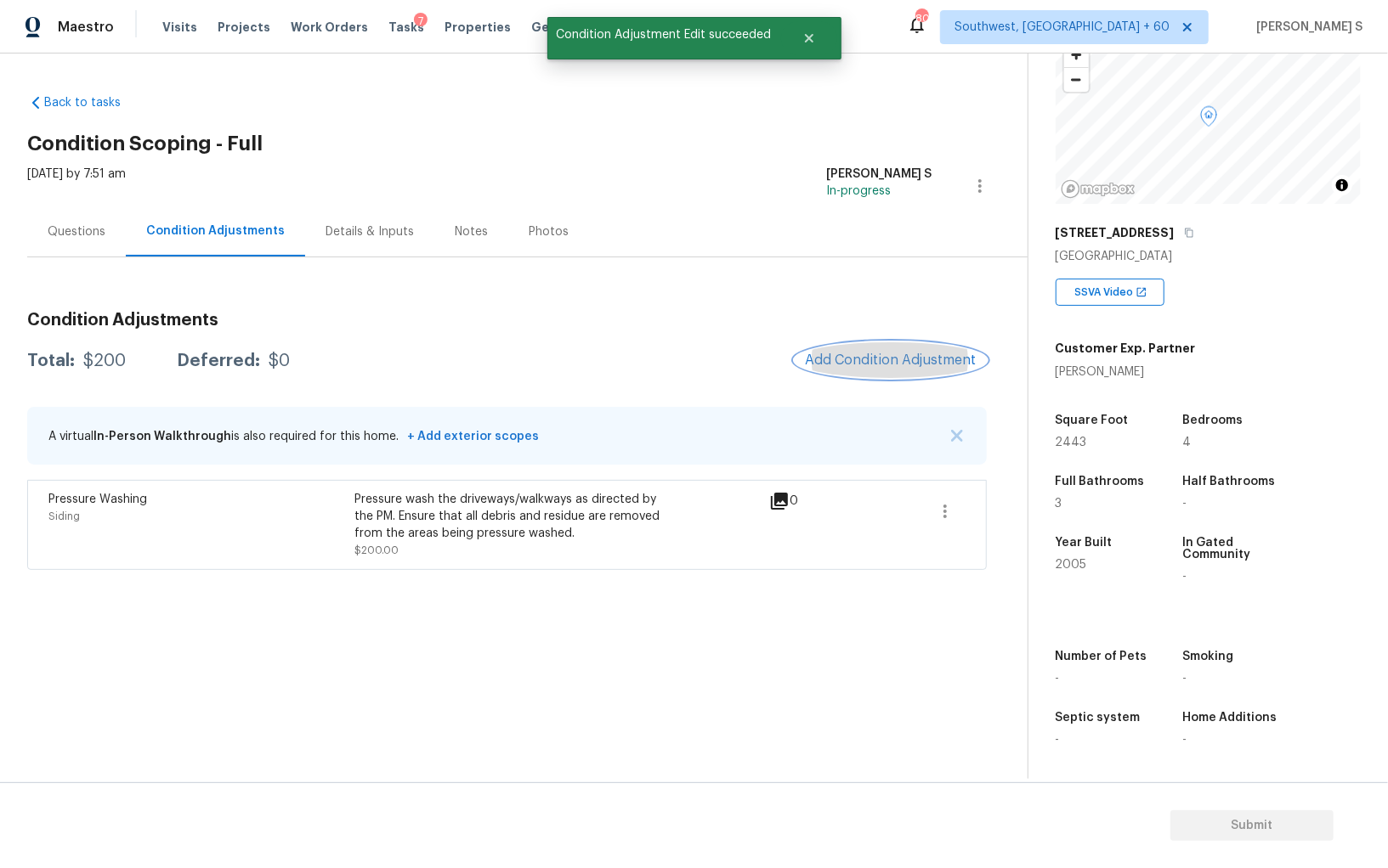
click at [931, 367] on span "Add Condition Adjustment" at bounding box center [890, 360] width 172 height 15
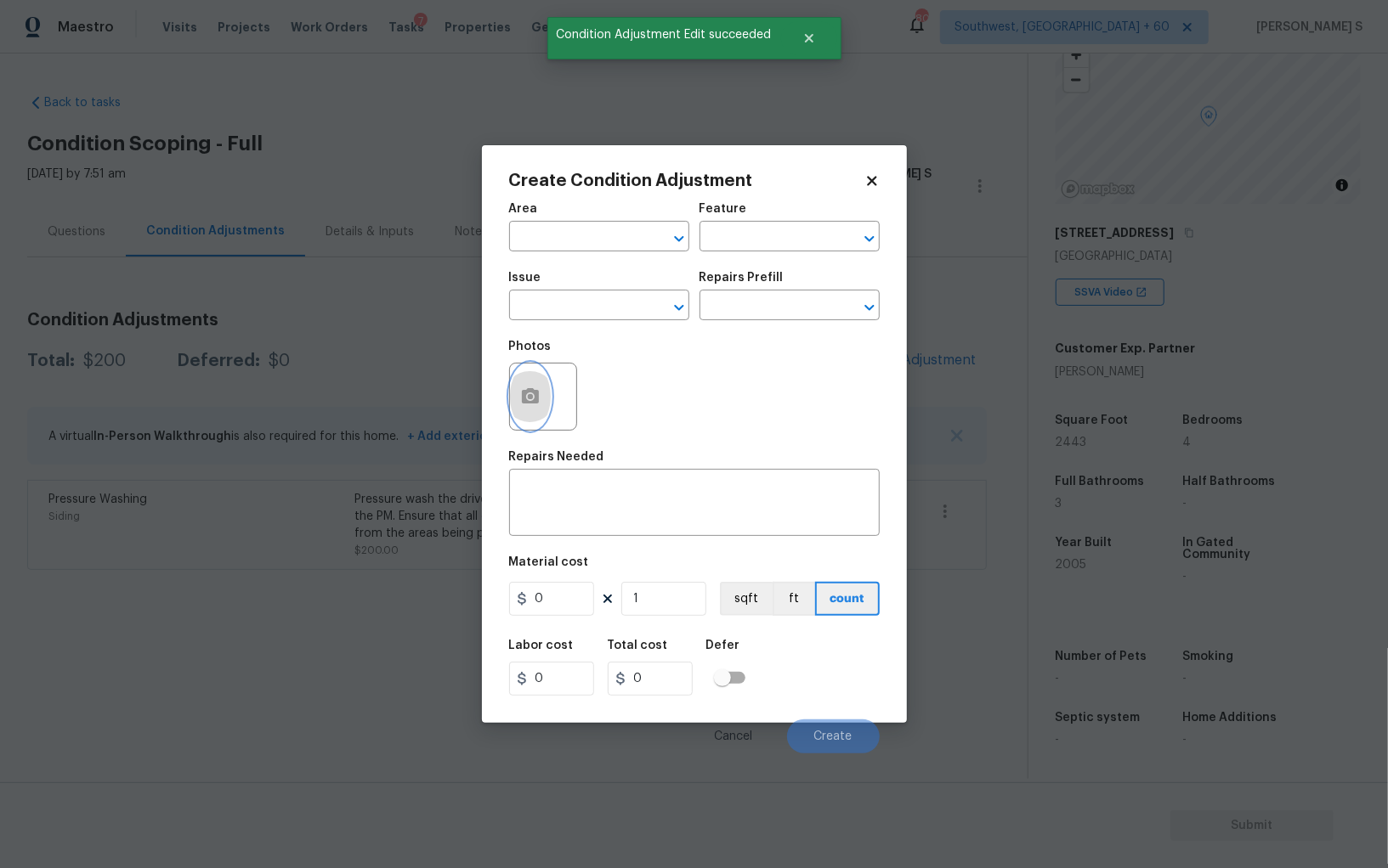
click at [521, 407] on icon "button" at bounding box center [530, 396] width 21 height 21
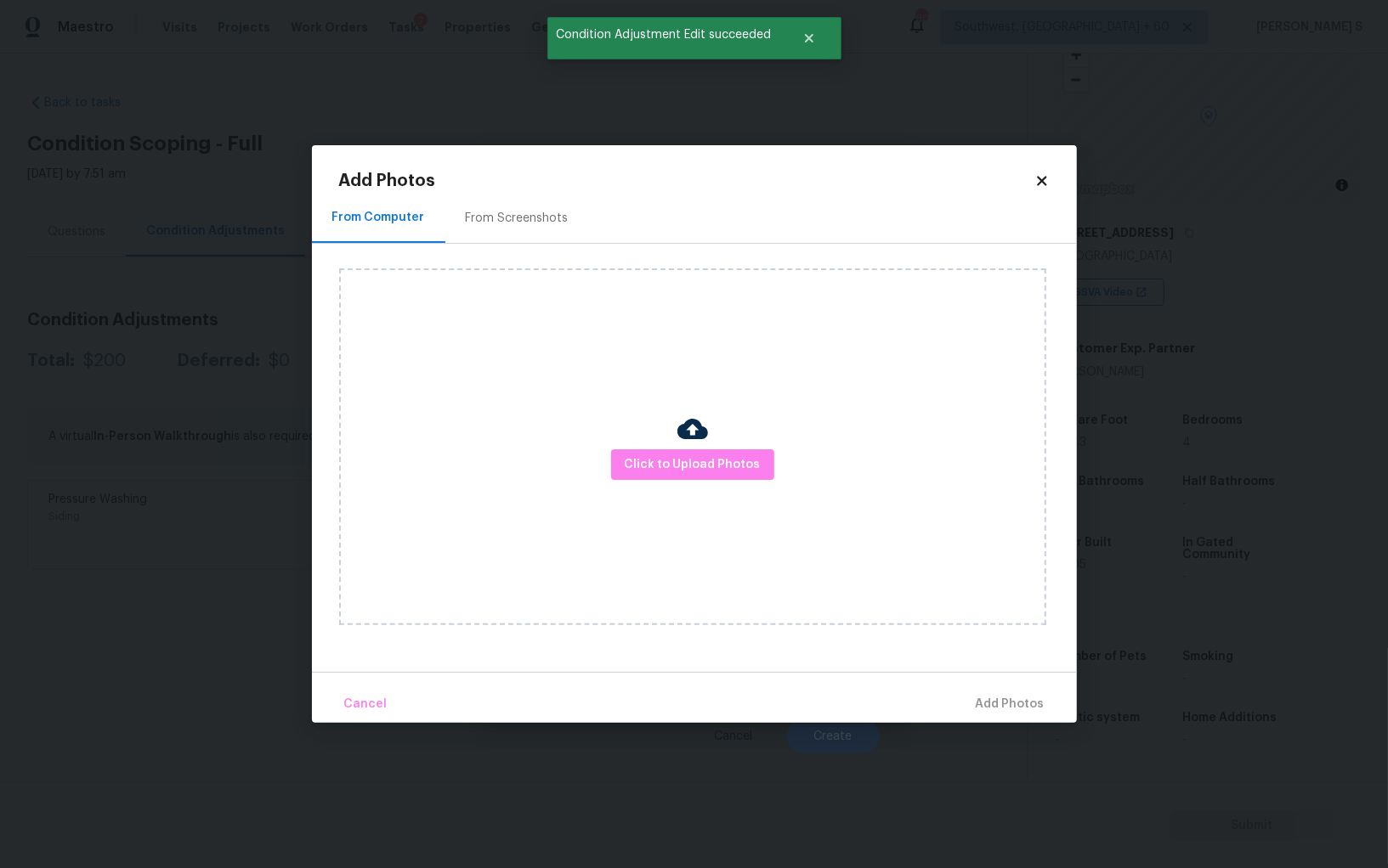
click at [491, 223] on div "From Screenshots" at bounding box center [518, 218] width 103 height 17
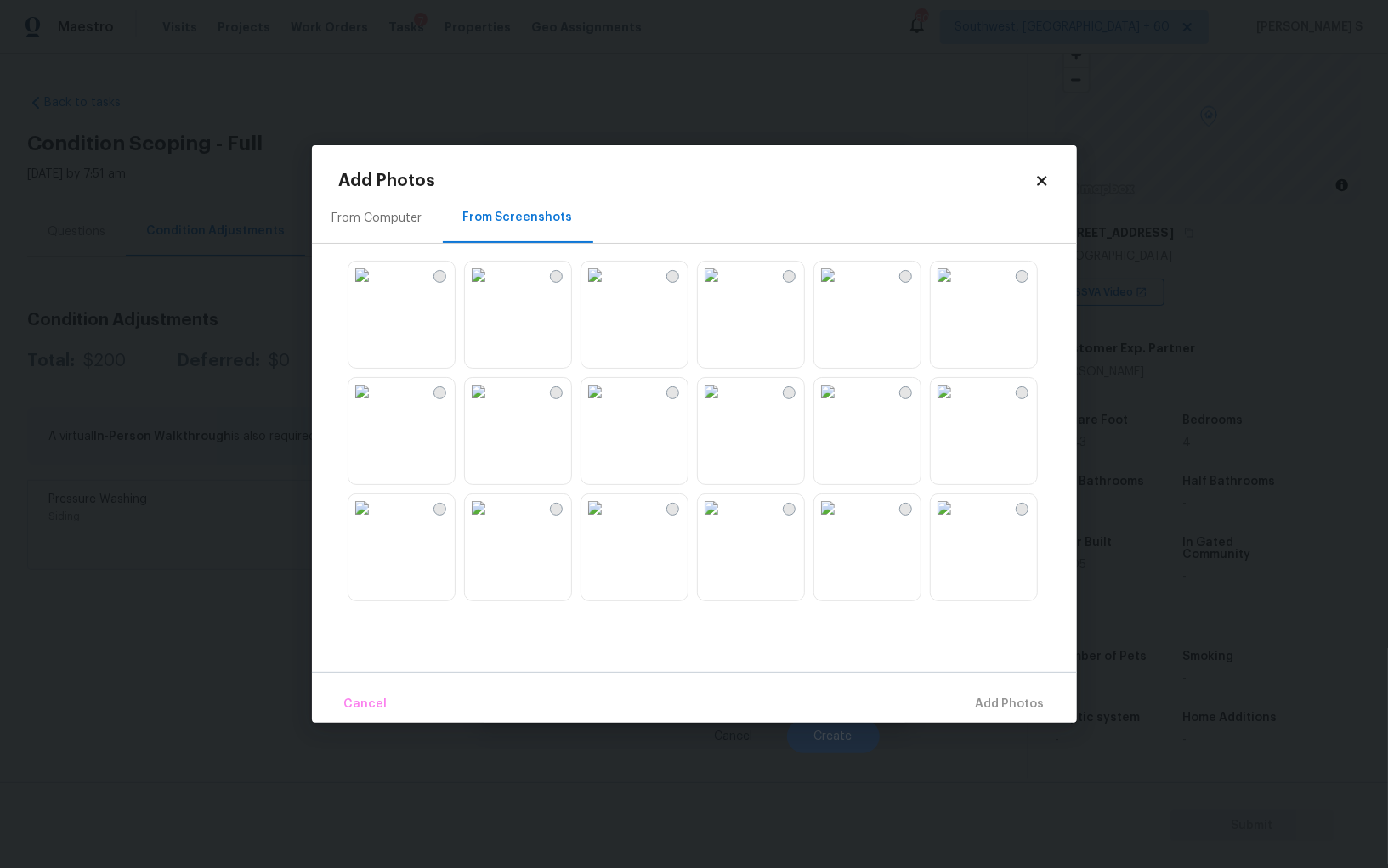
click at [958, 288] on img at bounding box center [944, 274] width 27 height 27
click at [958, 405] on img at bounding box center [944, 390] width 27 height 27
click at [609, 405] on img at bounding box center [594, 390] width 27 height 27
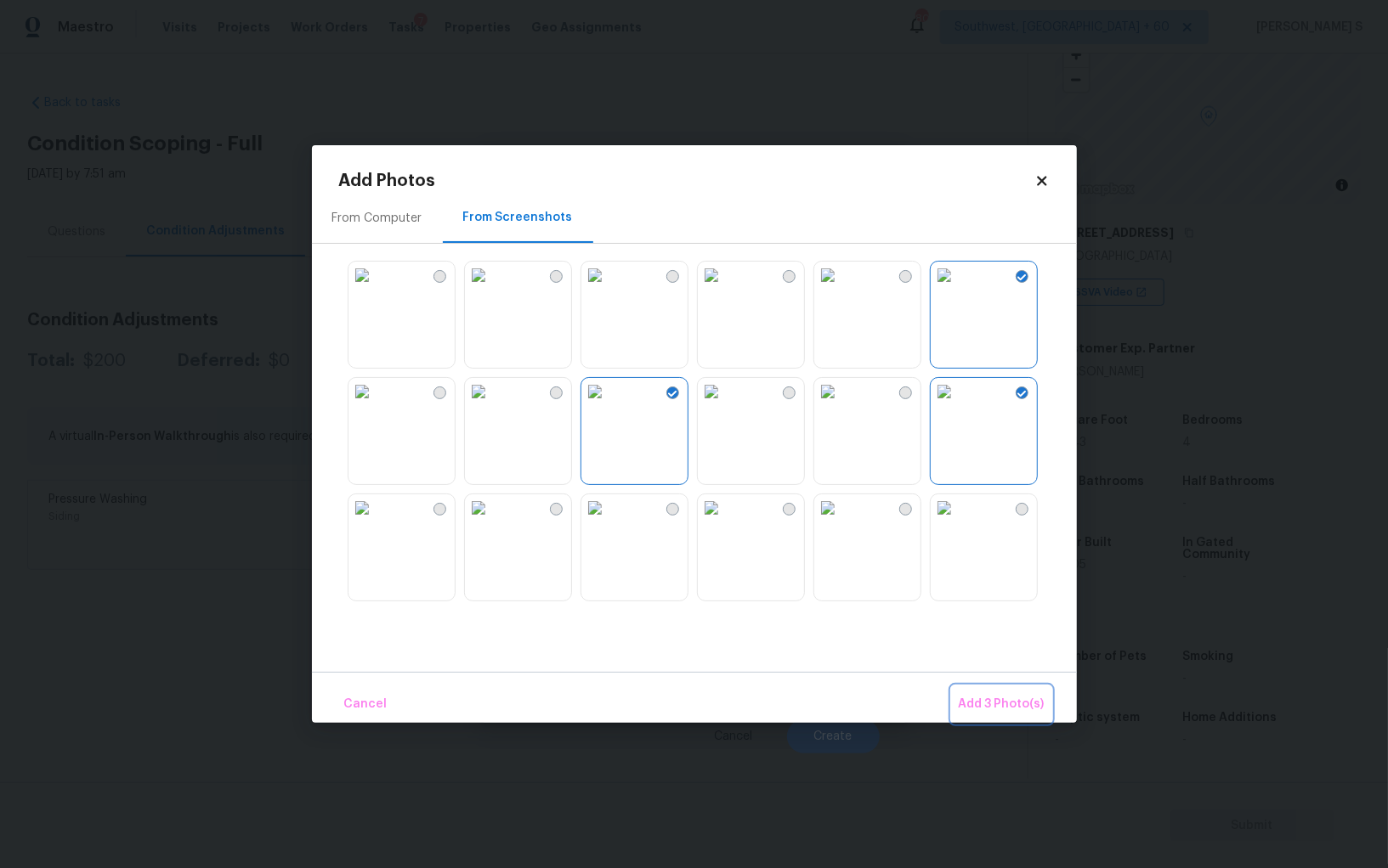
click at [980, 700] on span "Add 3 Photo(s)" at bounding box center [1001, 704] width 86 height 21
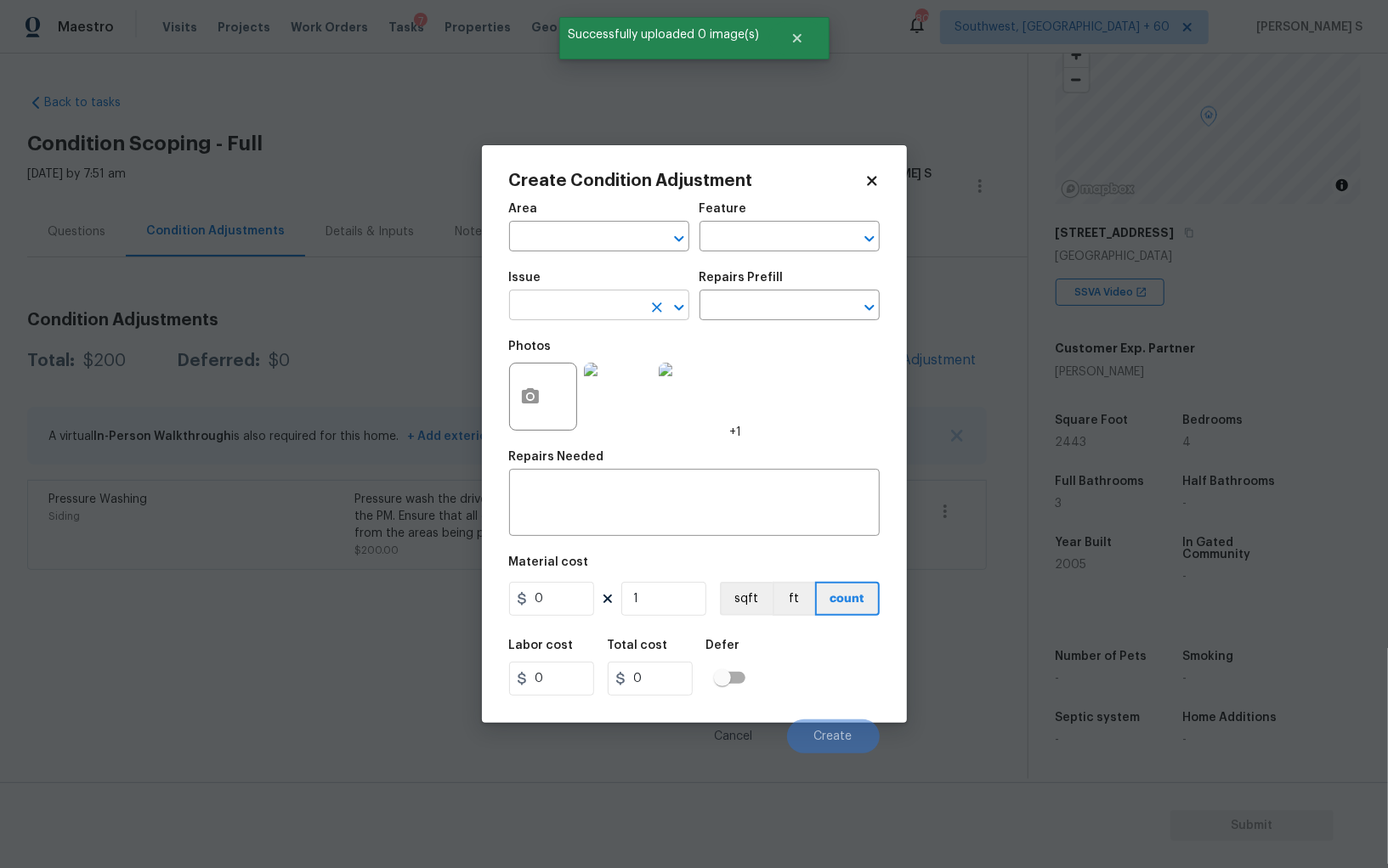
click at [602, 299] on input "text" at bounding box center [575, 307] width 133 height 27
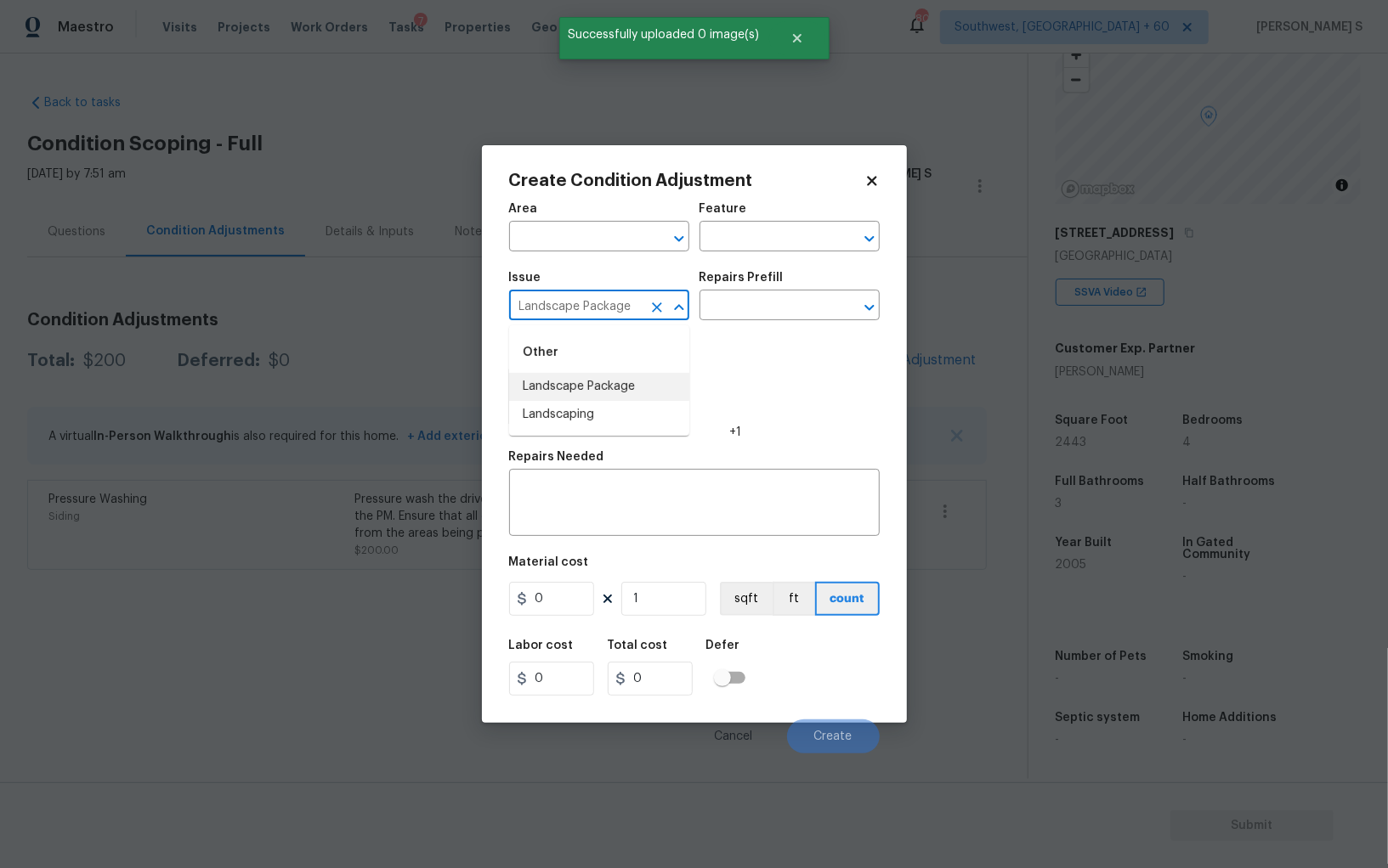
type input "Landscape Package"
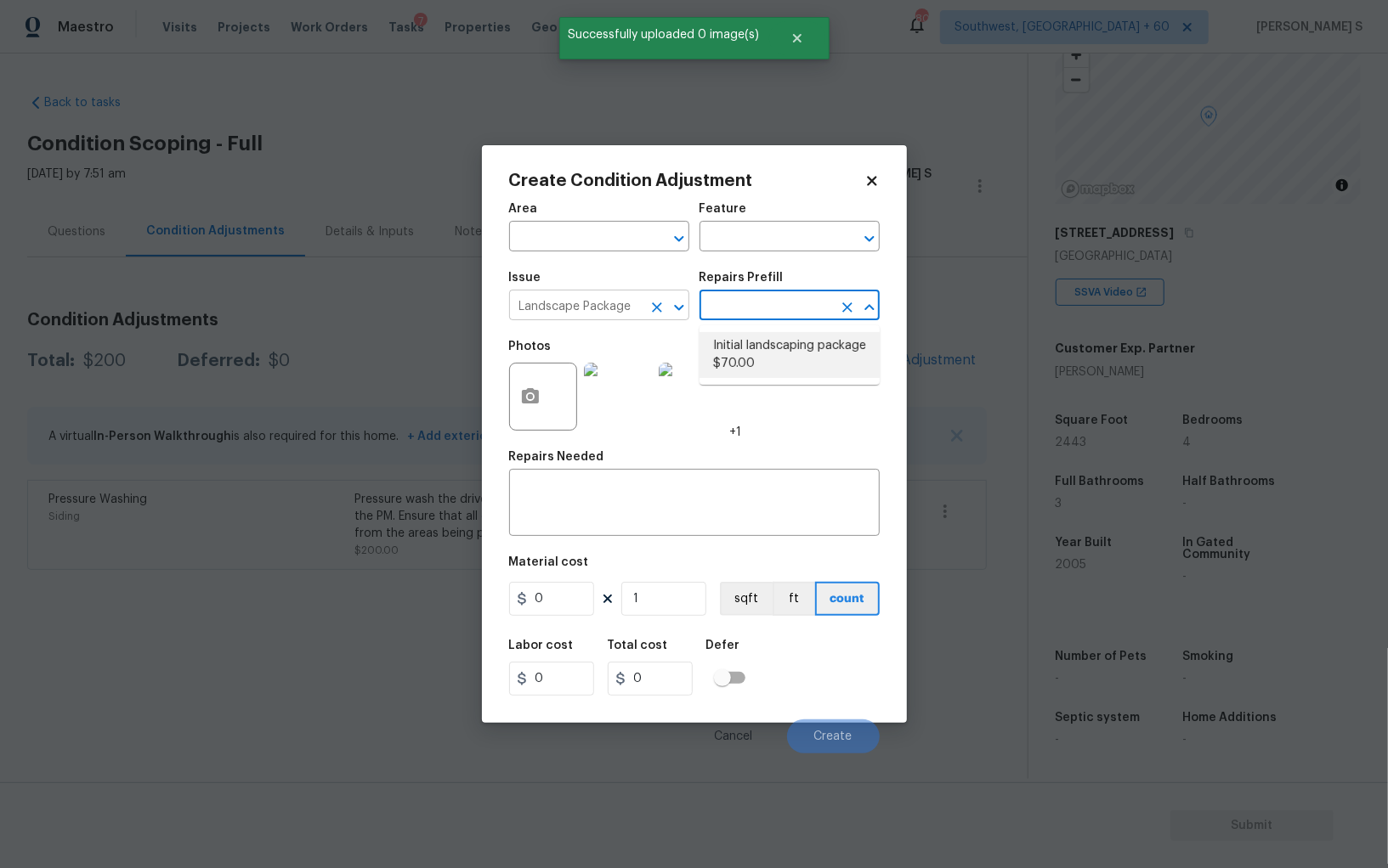
type input "Home Readiness Packages"
type textarea "Mowing of grass up to 6" in height. Mow, edge along driveways & sidewalks, trim…"
type input "70"
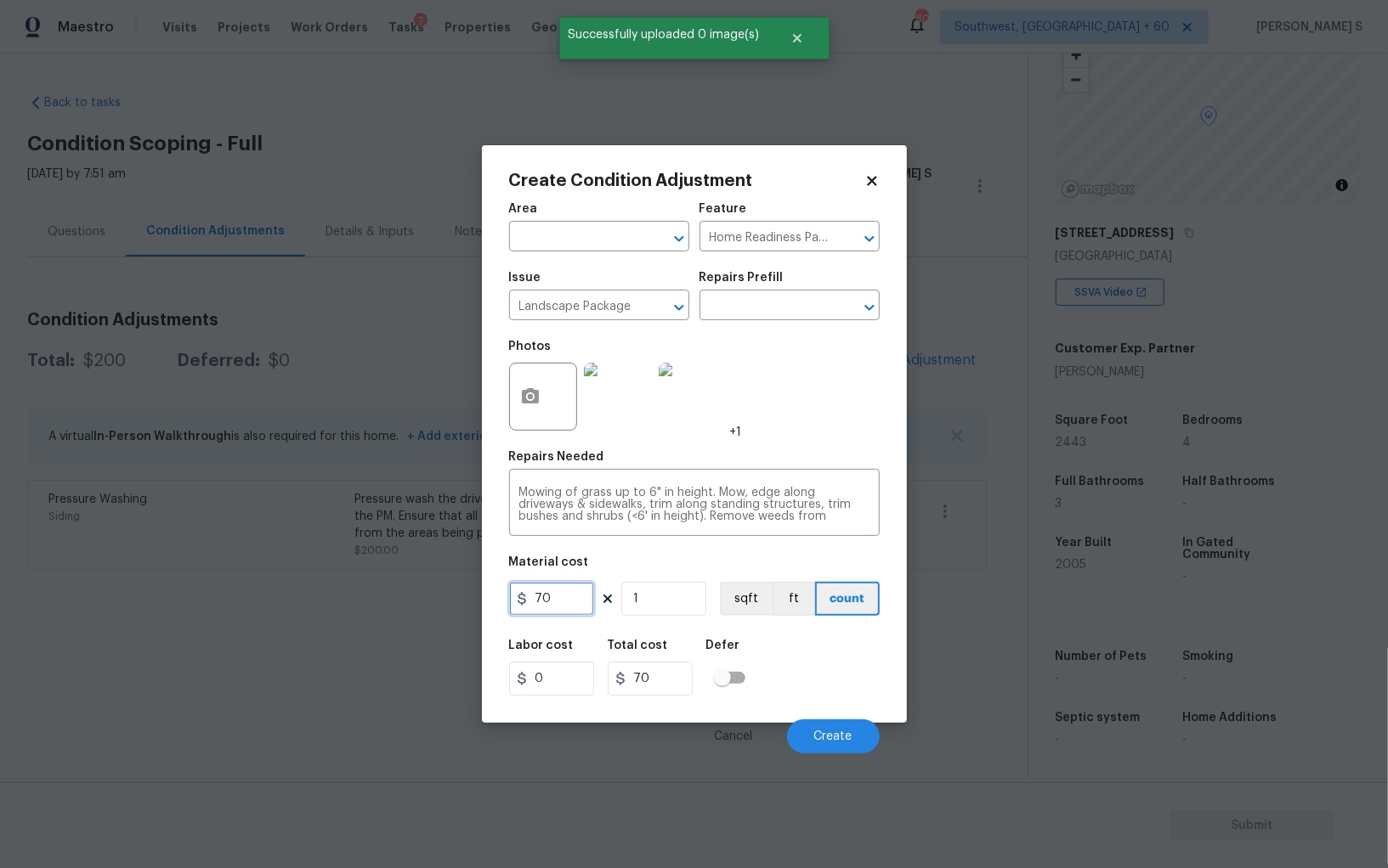
click at [574, 606] on input "70" at bounding box center [551, 598] width 85 height 34
type input "300"
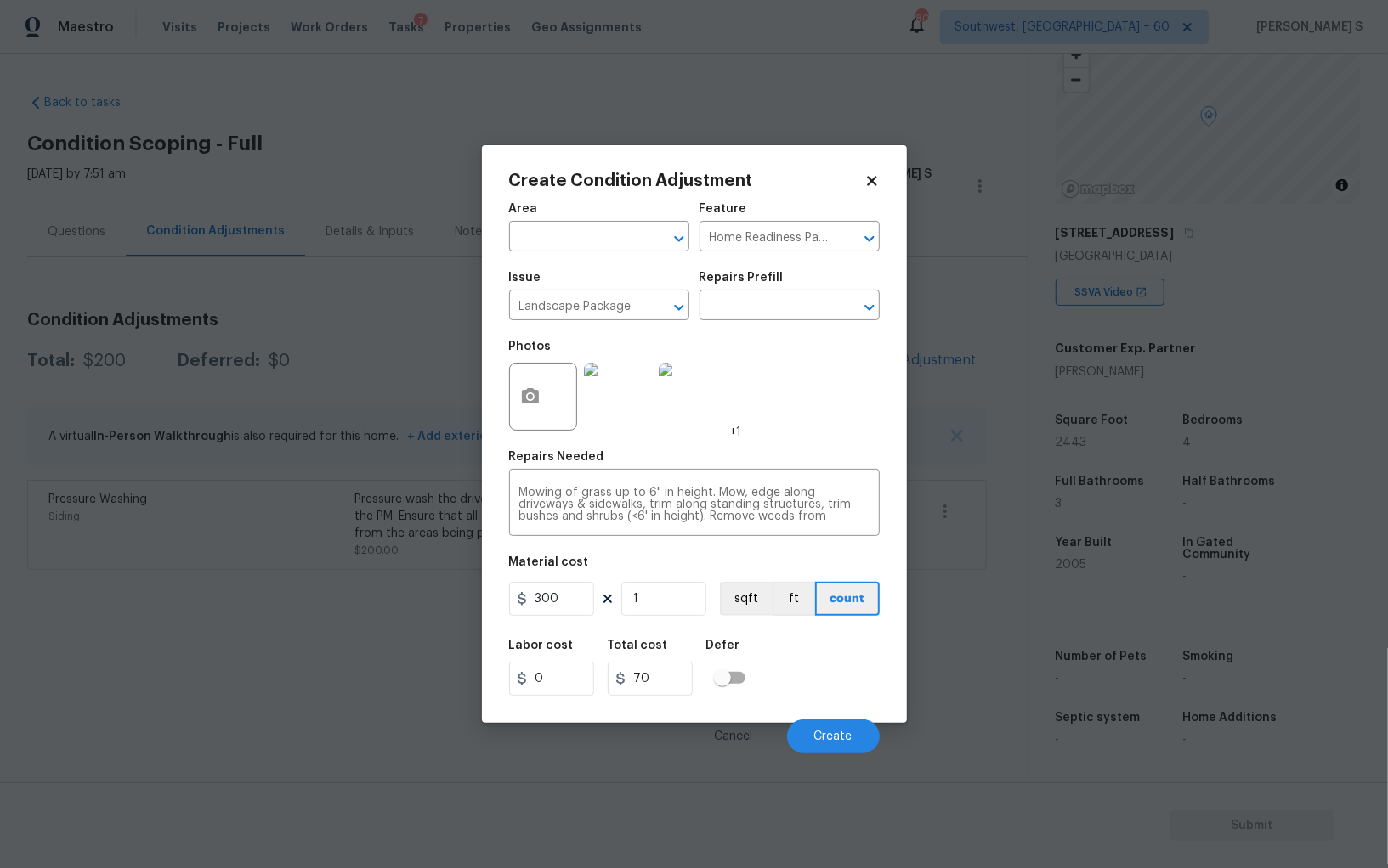
type input "300"
click at [834, 692] on div "Labor cost 0 Total cost 300 Defer" at bounding box center [694, 667] width 371 height 76
click at [840, 740] on span "Create" at bounding box center [833, 736] width 39 height 13
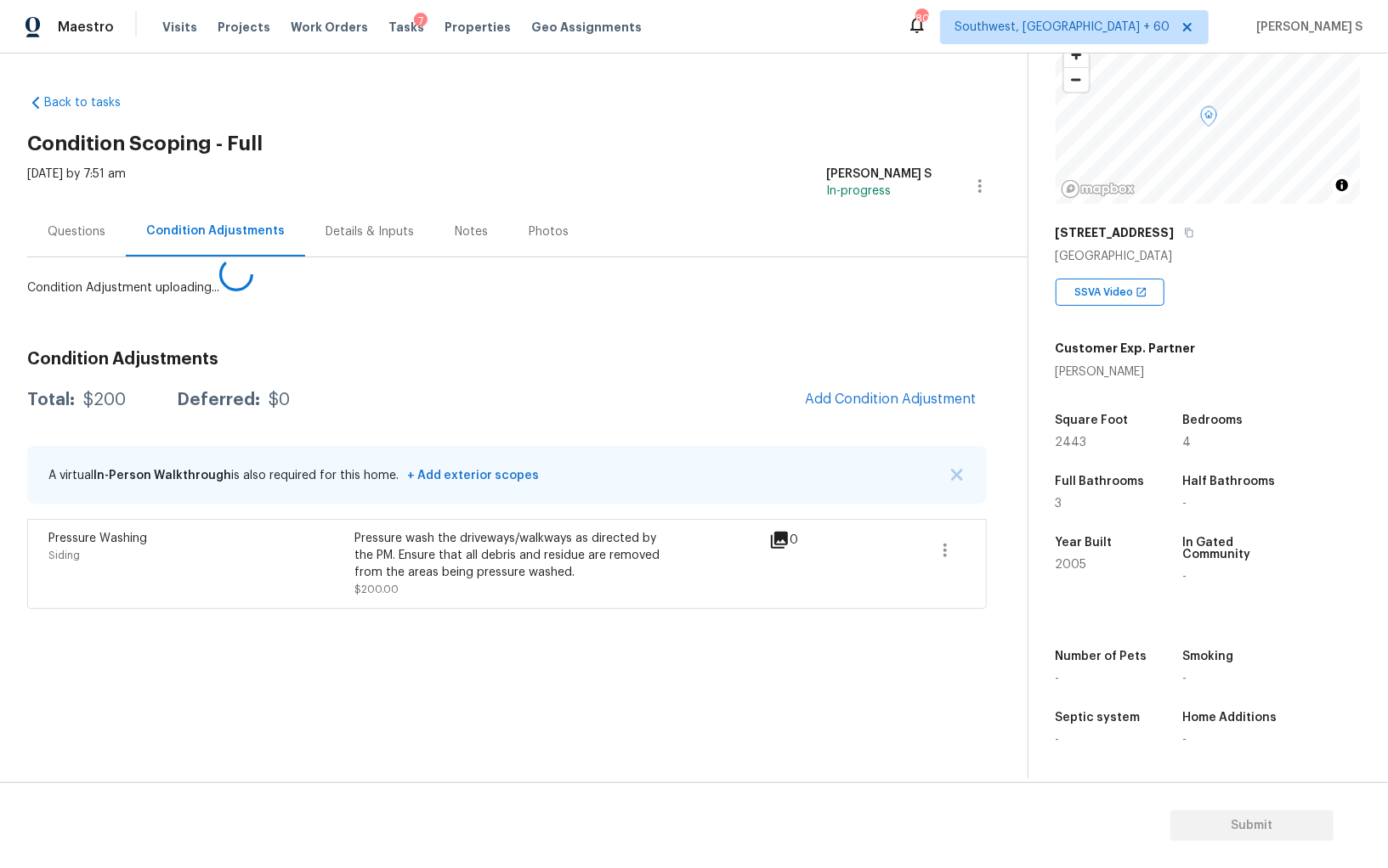
click at [87, 642] on body "Maestro Visits Projects Work Orders Tasks 7 Properties Geo Assignments 807 Sout…" at bounding box center [694, 434] width 1388 height 868
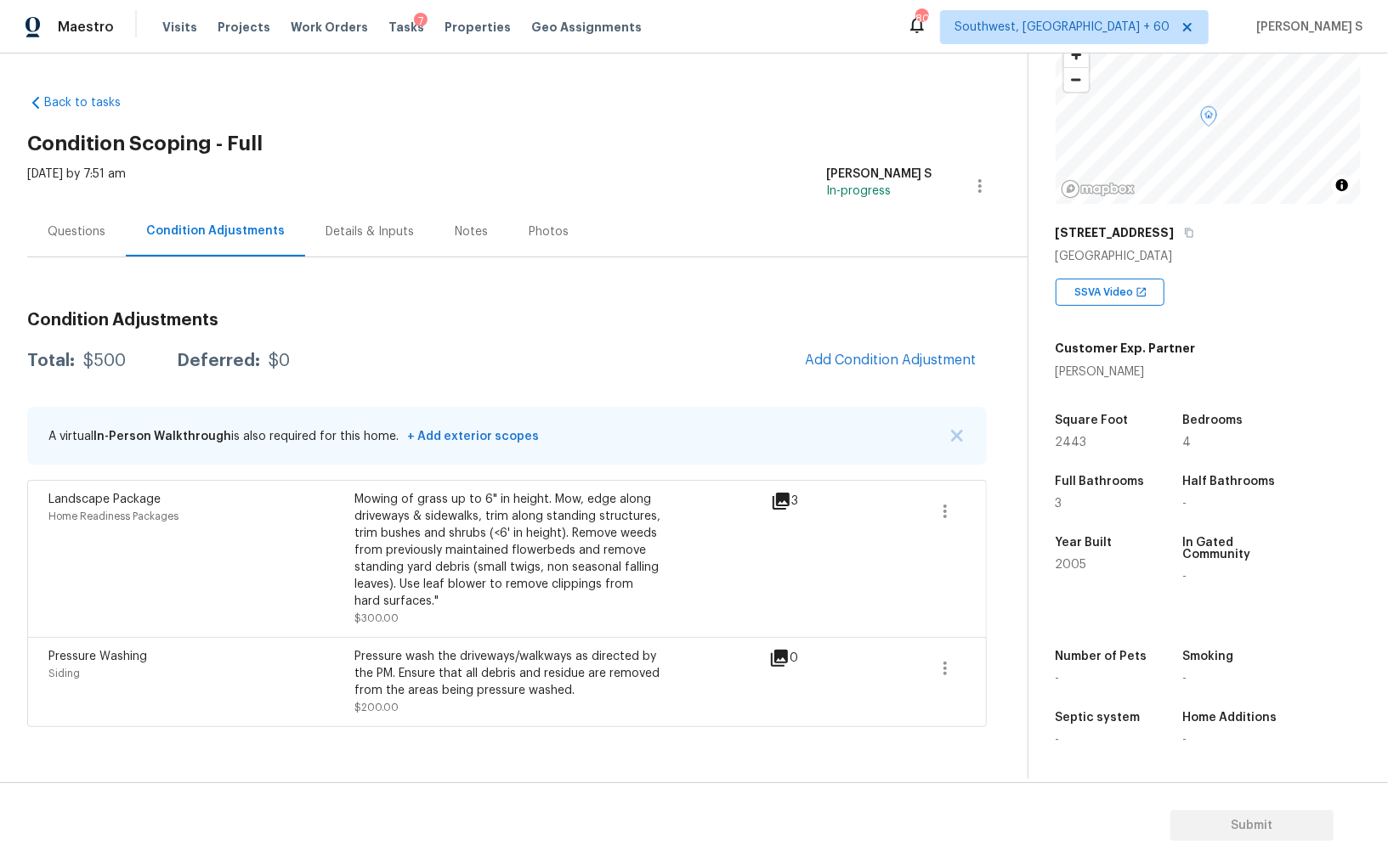
click at [887, 341] on div "Condition Adjustments Total: $500 Deferred: $0 Add Condition Adjustment A virtu…" at bounding box center [507, 512] width 960 height 429
click at [884, 377] on button "Add Condition Adjustment" at bounding box center [890, 360] width 192 height 36
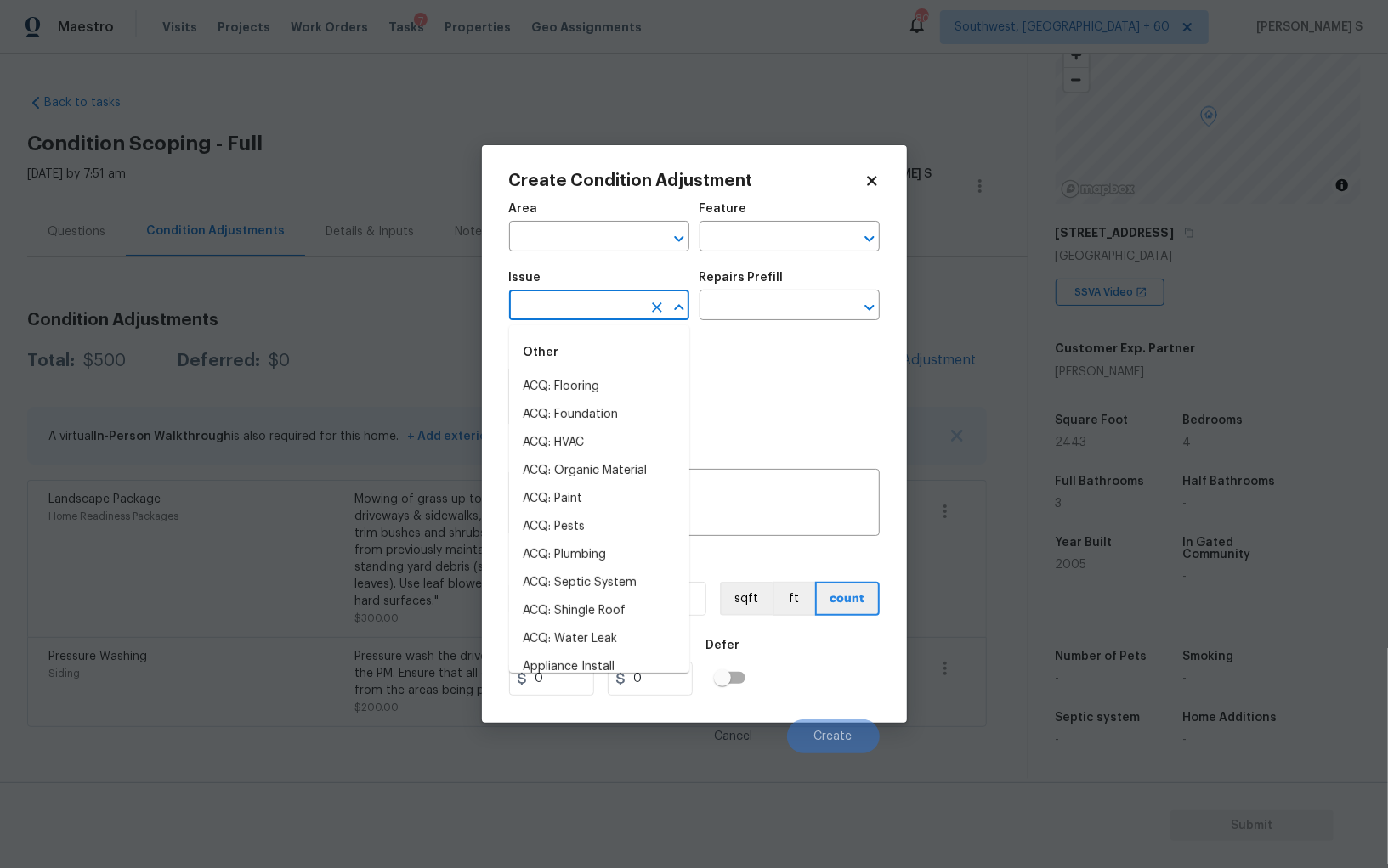
click at [612, 308] on input "text" at bounding box center [575, 307] width 133 height 27
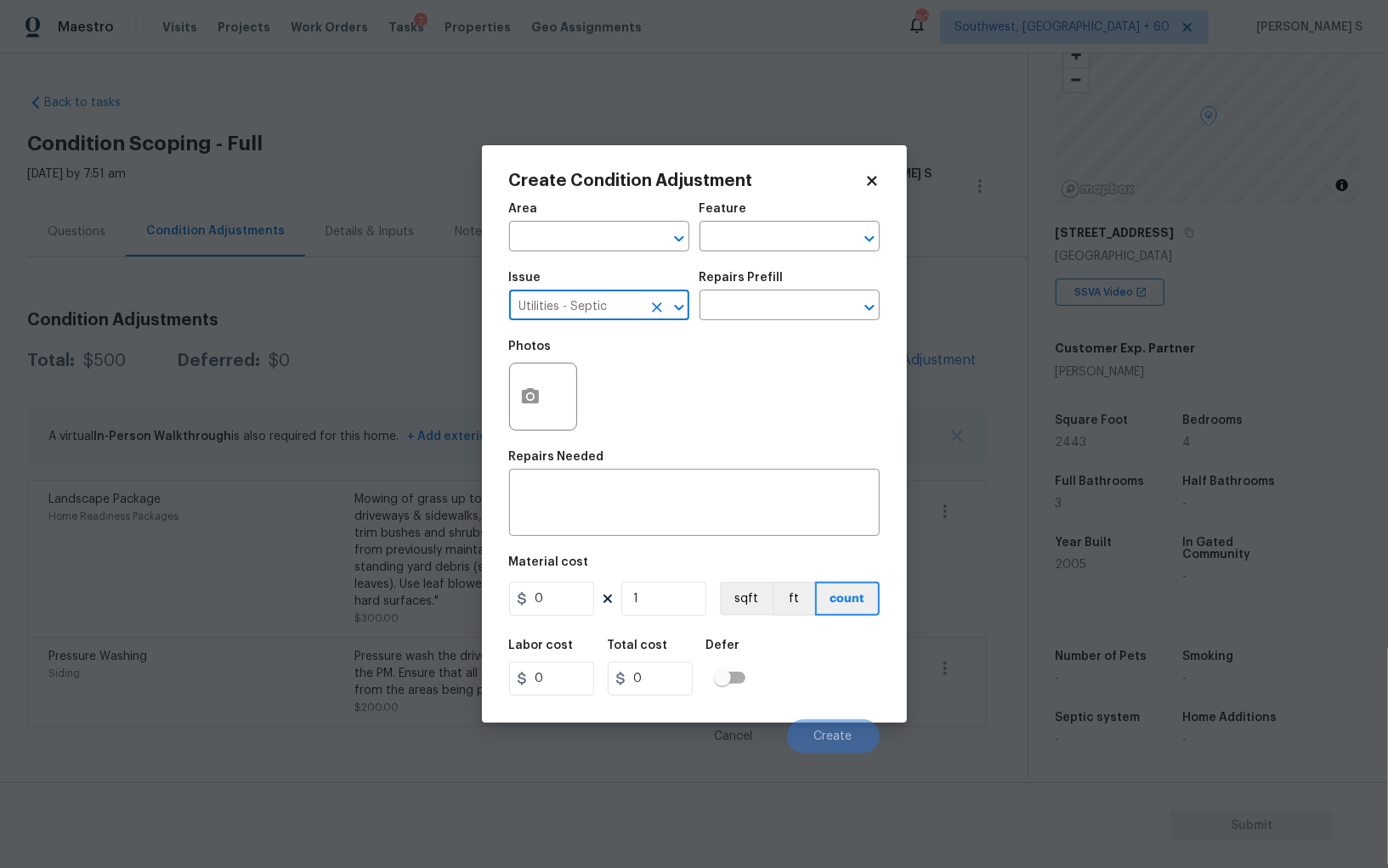
type input "Utilities - Septic"
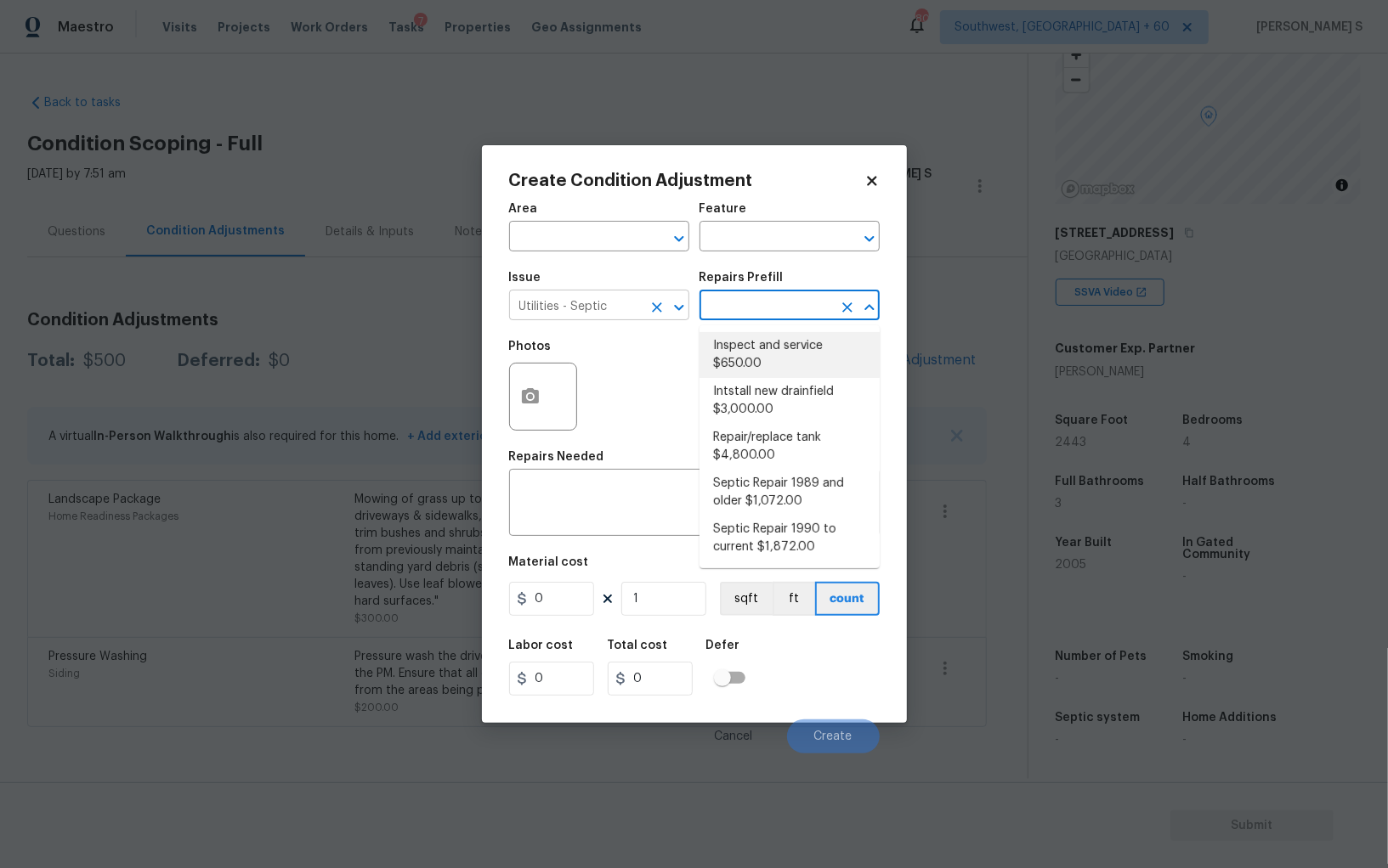
type textarea "Pump and inspect septic tank and provide clean bill of health from specialist c…"
type input "650"
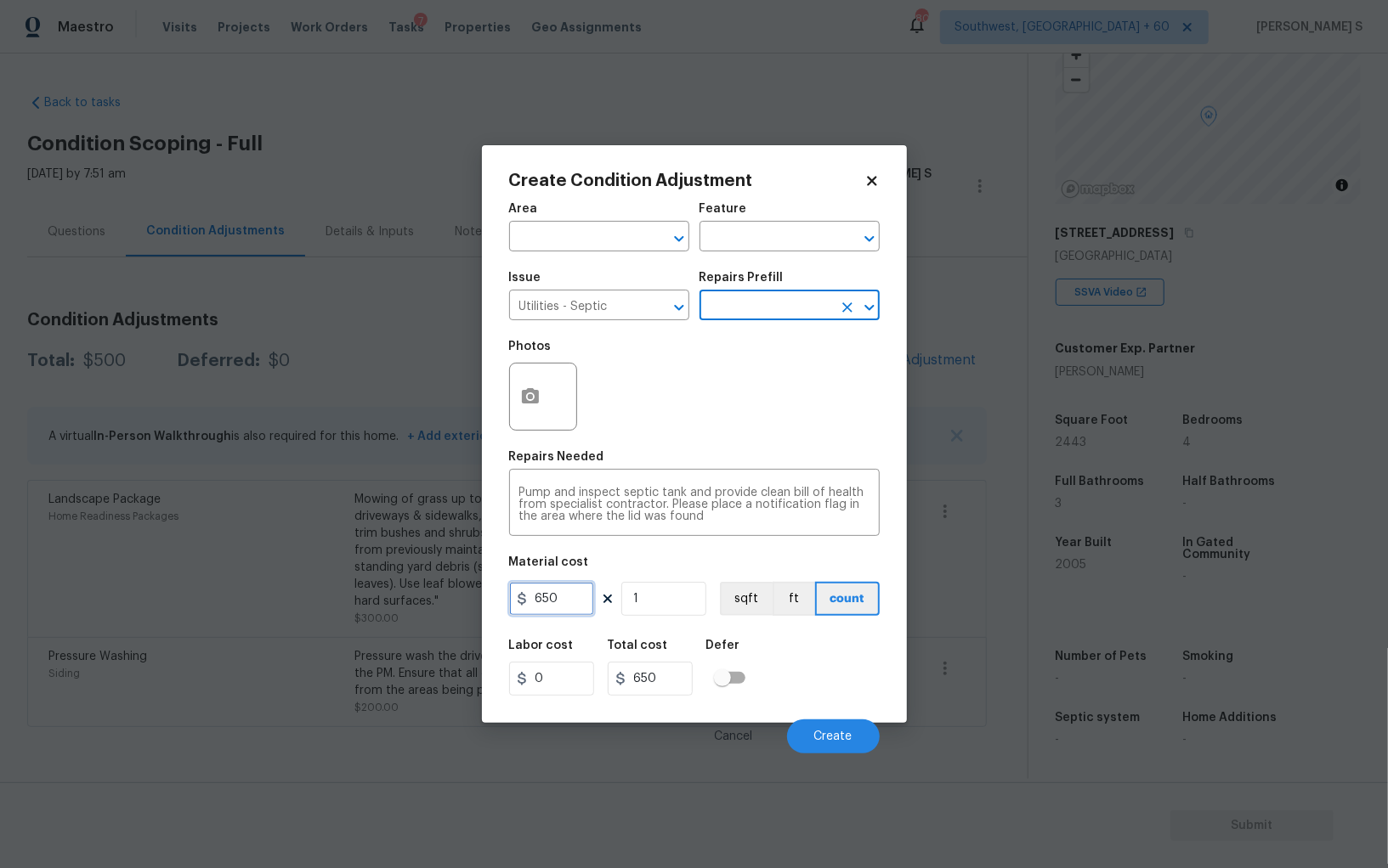
click at [572, 609] on input "650" at bounding box center [551, 598] width 85 height 34
type input "2000"
click at [843, 672] on div "Labor cost 0 Total cost 2000 Defer" at bounding box center [694, 667] width 371 height 76
click at [831, 719] on div "Cancel Create" at bounding box center [694, 729] width 371 height 48
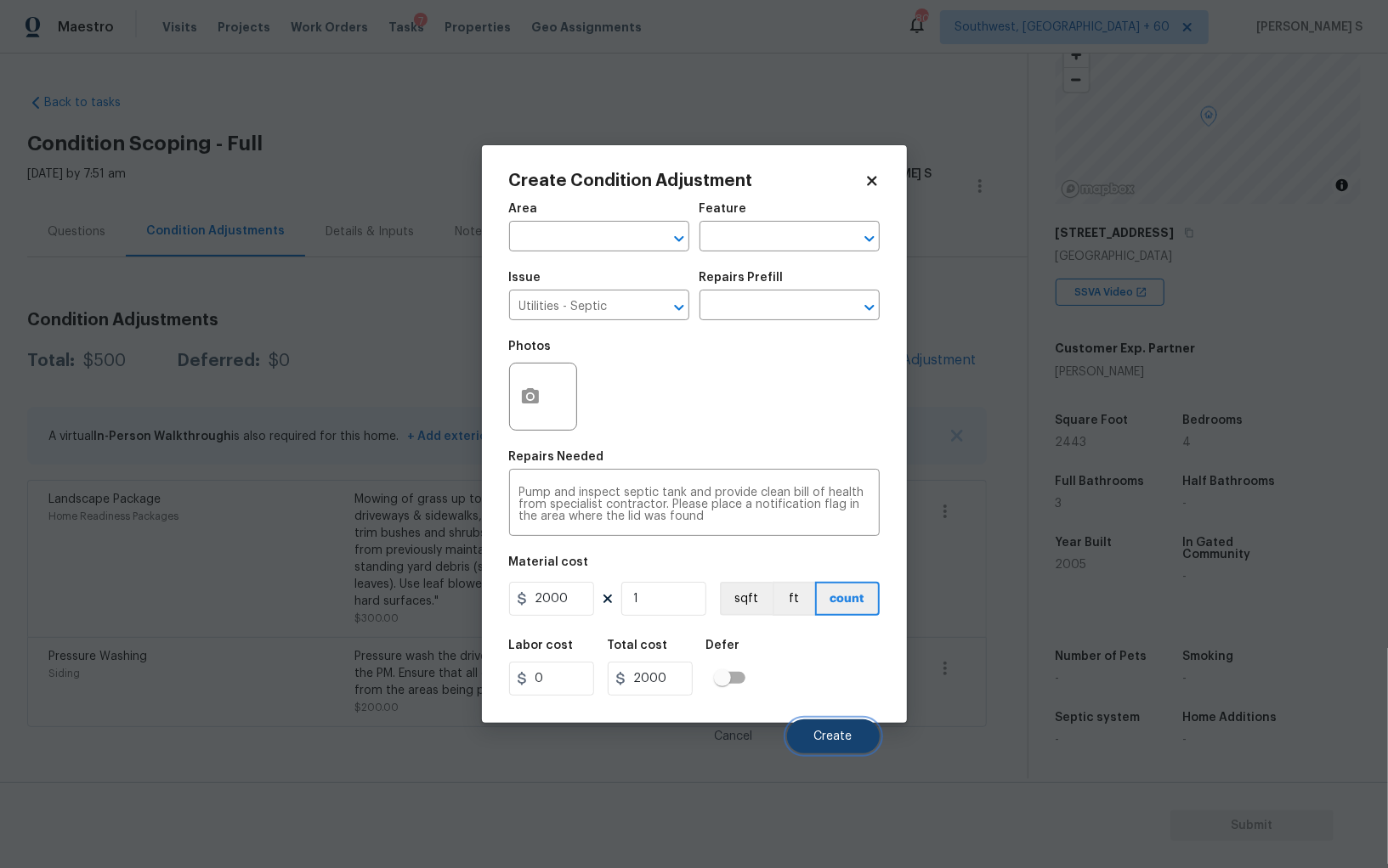
click at [831, 735] on span "Create" at bounding box center [833, 736] width 39 height 13
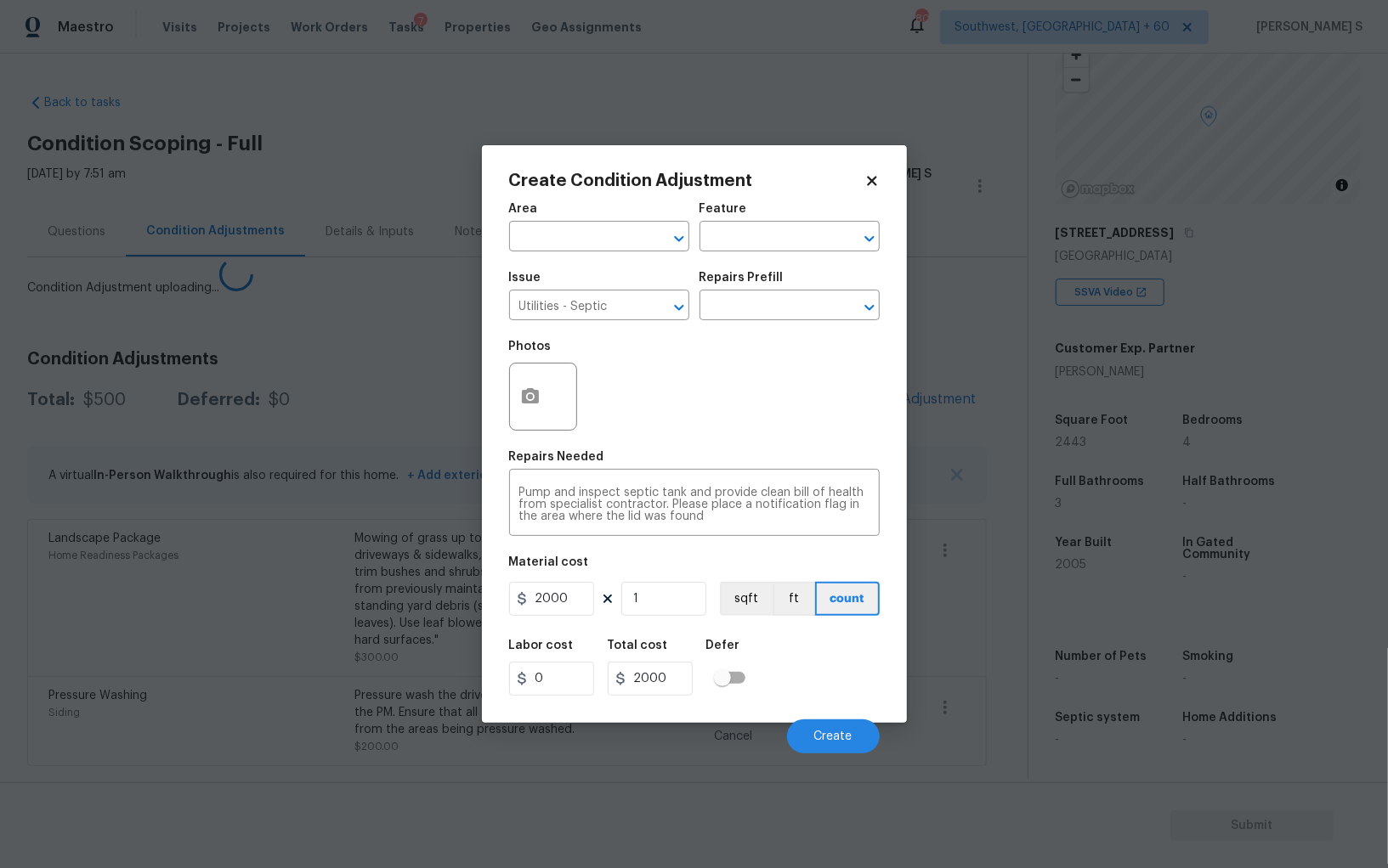
click at [312, 590] on body "Maestro Visits Projects Work Orders Tasks 7 Properties Geo Assignments 807 Sout…" at bounding box center [694, 434] width 1388 height 868
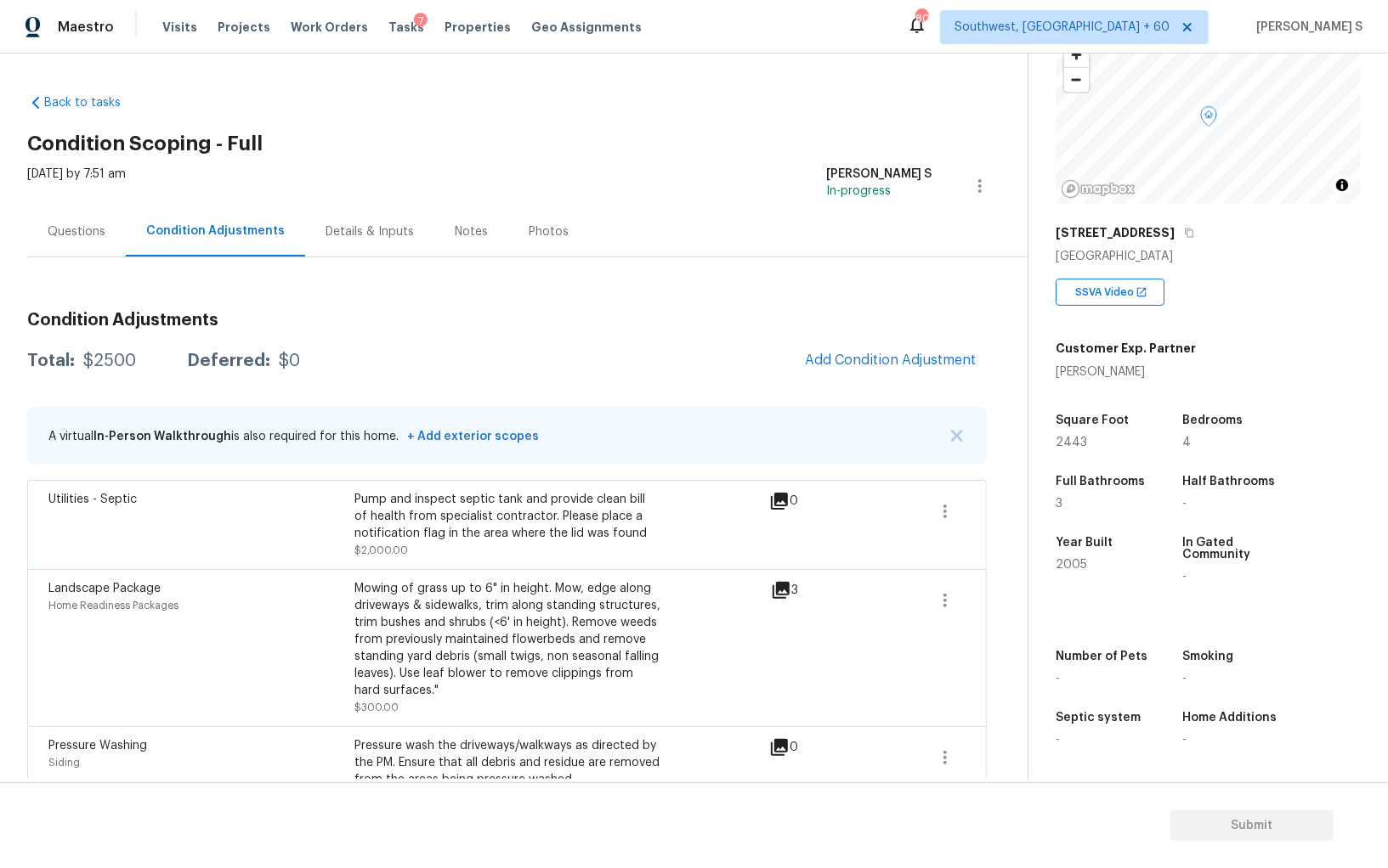
click at [102, 258] on div "Condition Adjustments Total: $2500 Deferred: $0 Add Condition Adjustment A virt…" at bounding box center [507, 537] width 960 height 559
click at [83, 215] on div "Questions" at bounding box center [75, 231] width 98 height 51
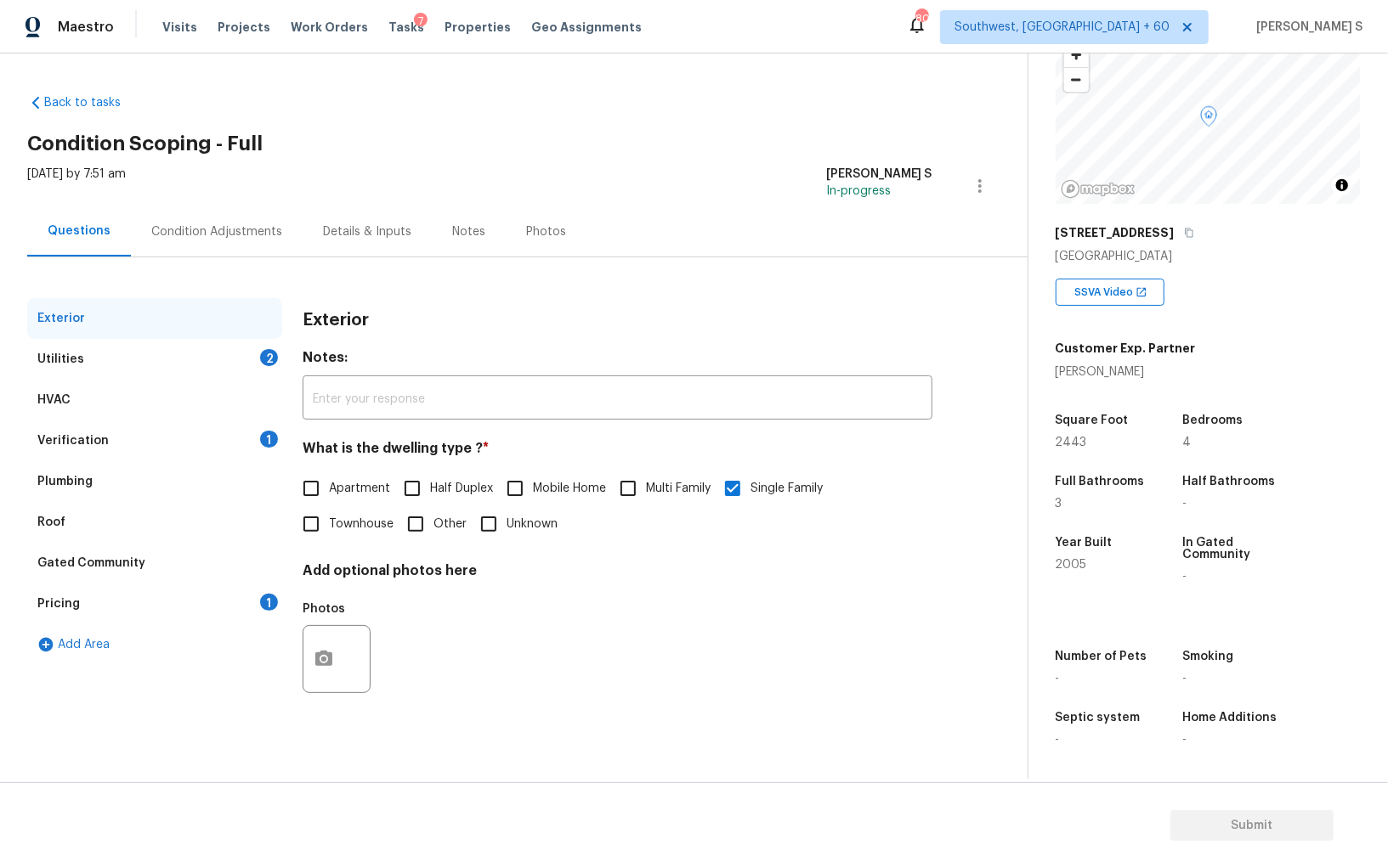
click at [83, 605] on div "Pricing 1" at bounding box center [154, 603] width 255 height 41
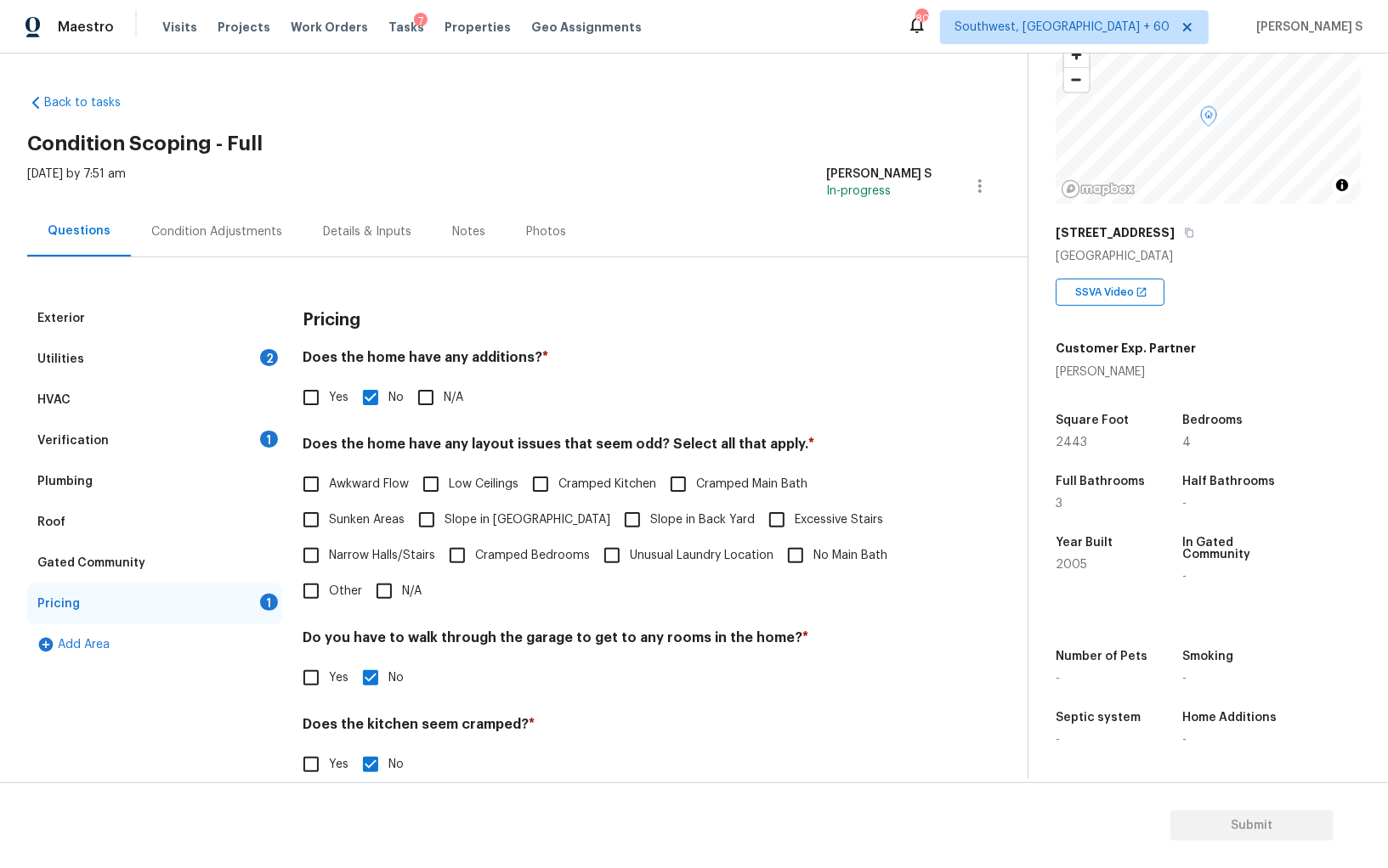
click at [447, 525] on span "Slope in Front Yard" at bounding box center [526, 520] width 166 height 18
click at [444, 525] on input "Slope in Front Yard" at bounding box center [426, 520] width 36 height 36
checkbox input "true"
click at [650, 521] on span "Slope in Back Yard" at bounding box center [702, 522] width 104 height 18
click at [615, 521] on input "Slope in Back Yard" at bounding box center [633, 521] width 36 height 36
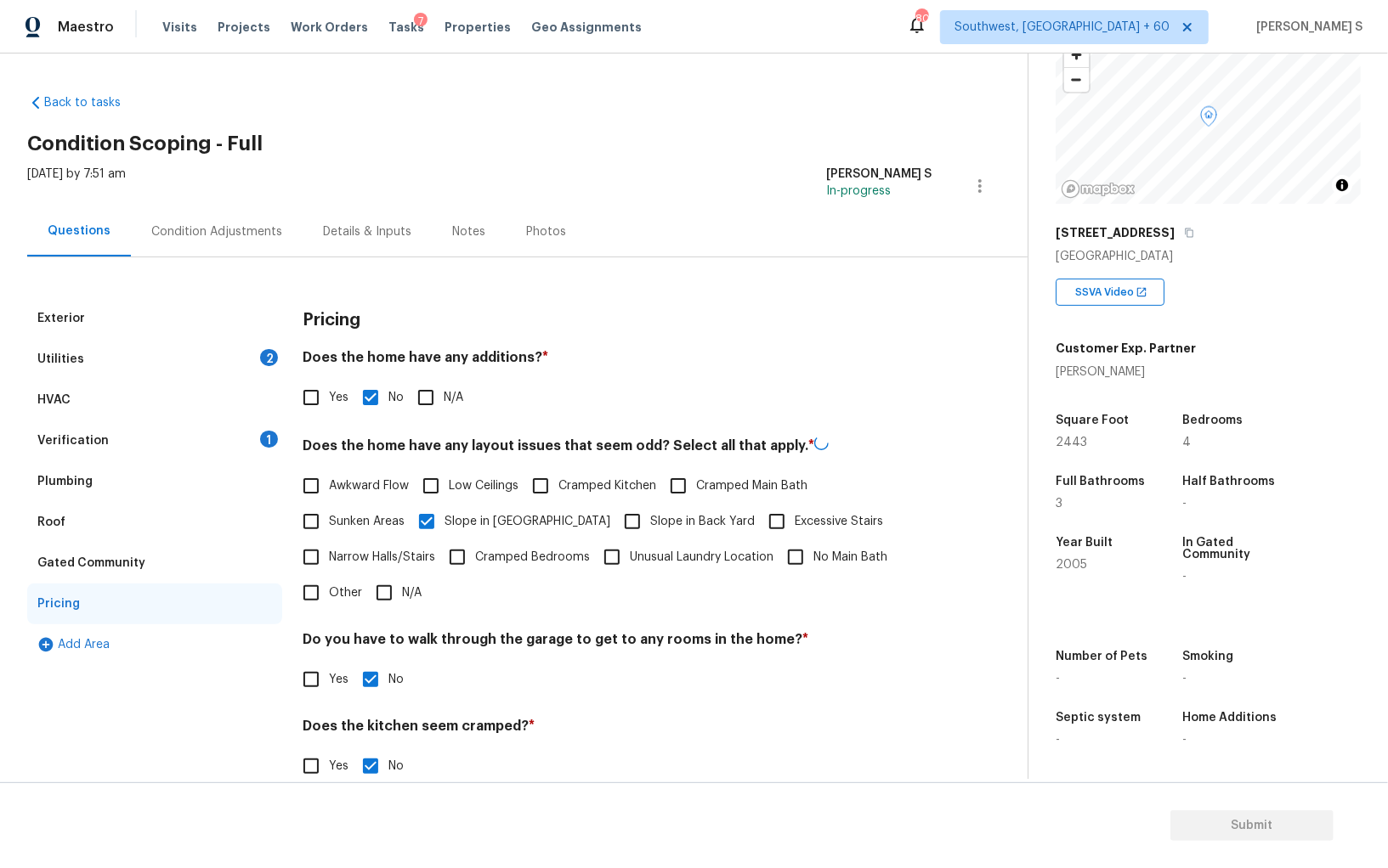
checkbox input "true"
click at [324, 396] on input "Yes" at bounding box center [311, 397] width 36 height 36
checkbox input "true"
checkbox input "false"
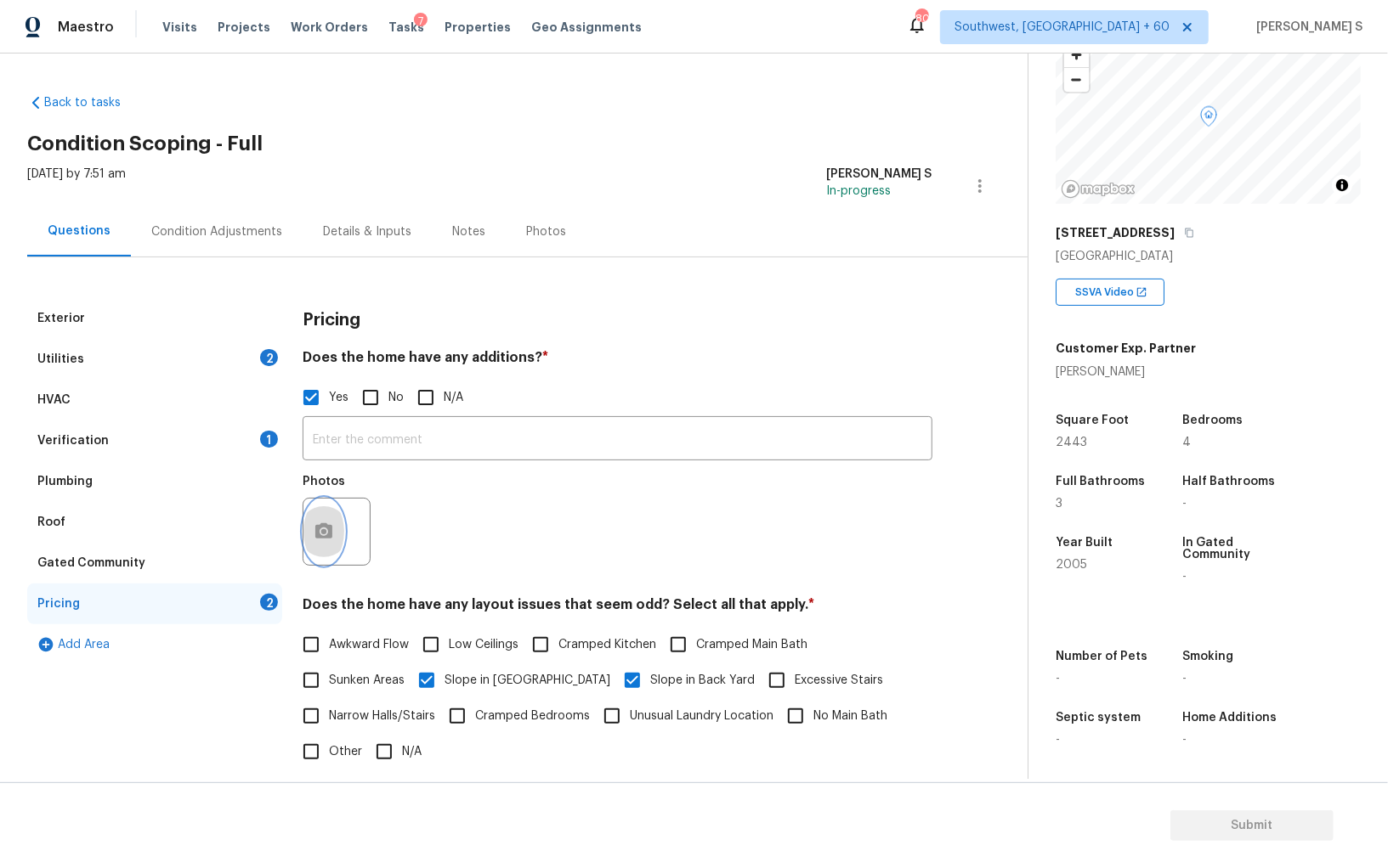
click at [332, 538] on icon "button" at bounding box center [323, 531] width 21 height 21
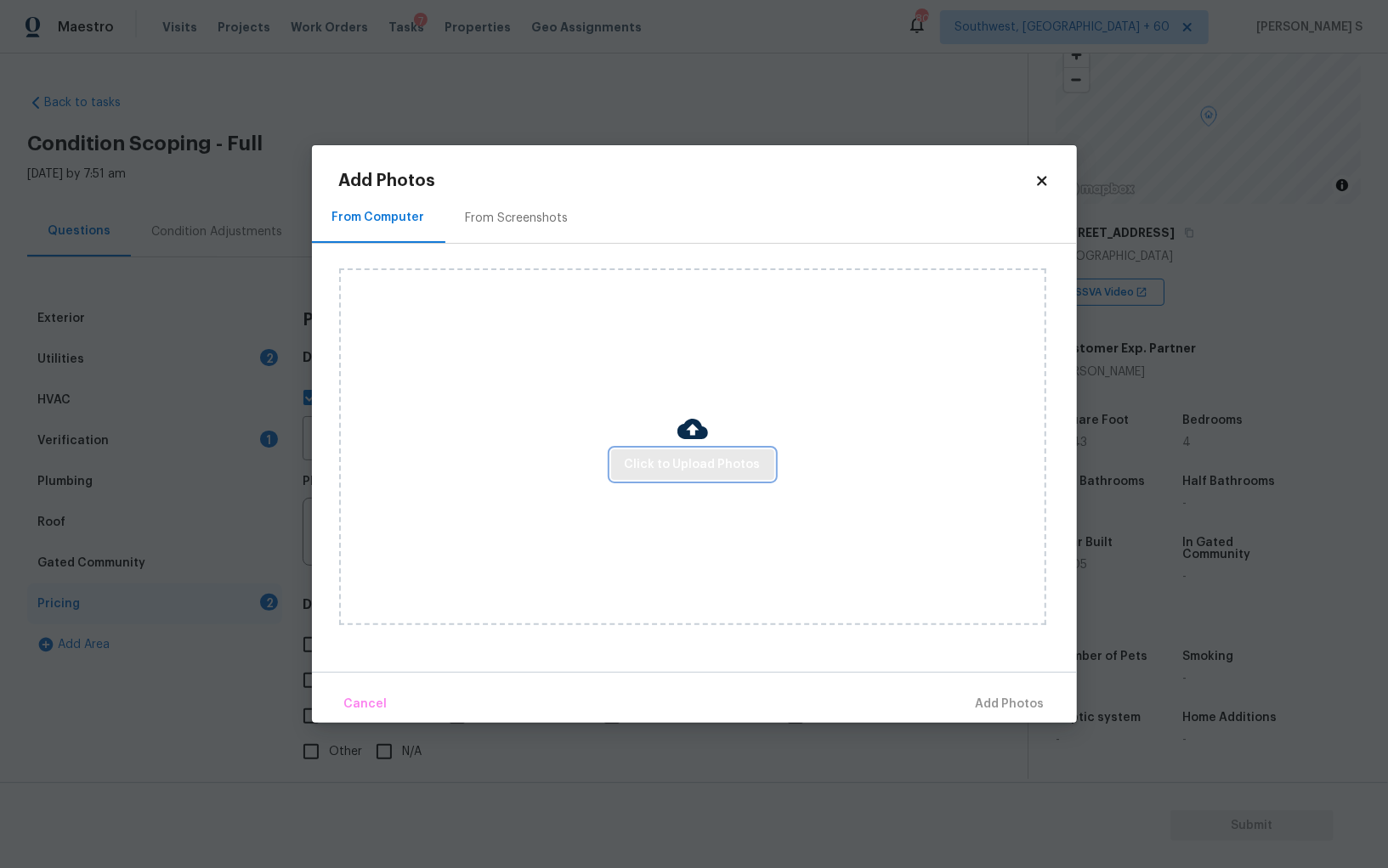
click at [661, 458] on span "Click to Upload Photos" at bounding box center [692, 465] width 136 height 21
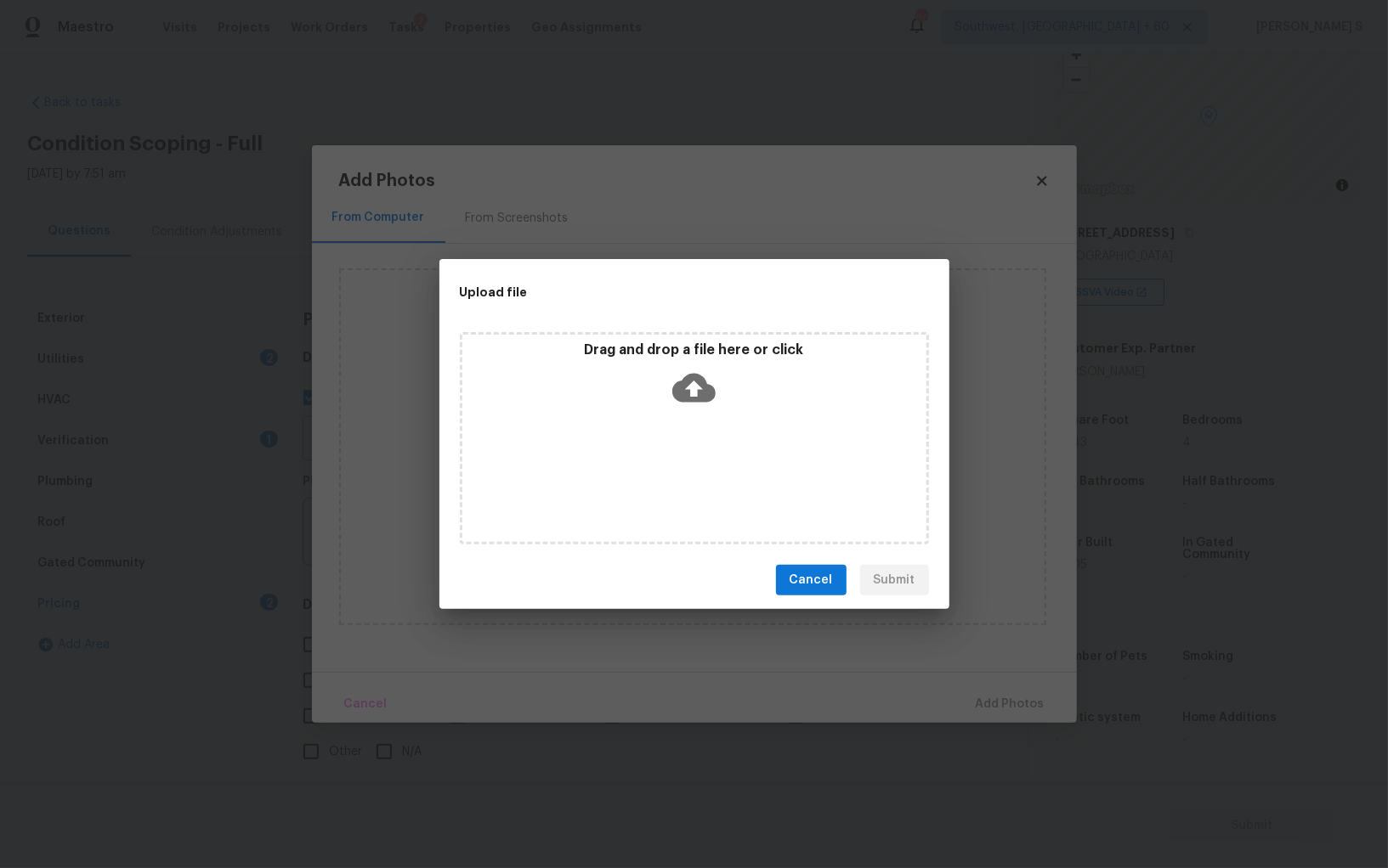
click at [661, 458] on div "Drag and drop a file here or click" at bounding box center [694, 438] width 469 height 212
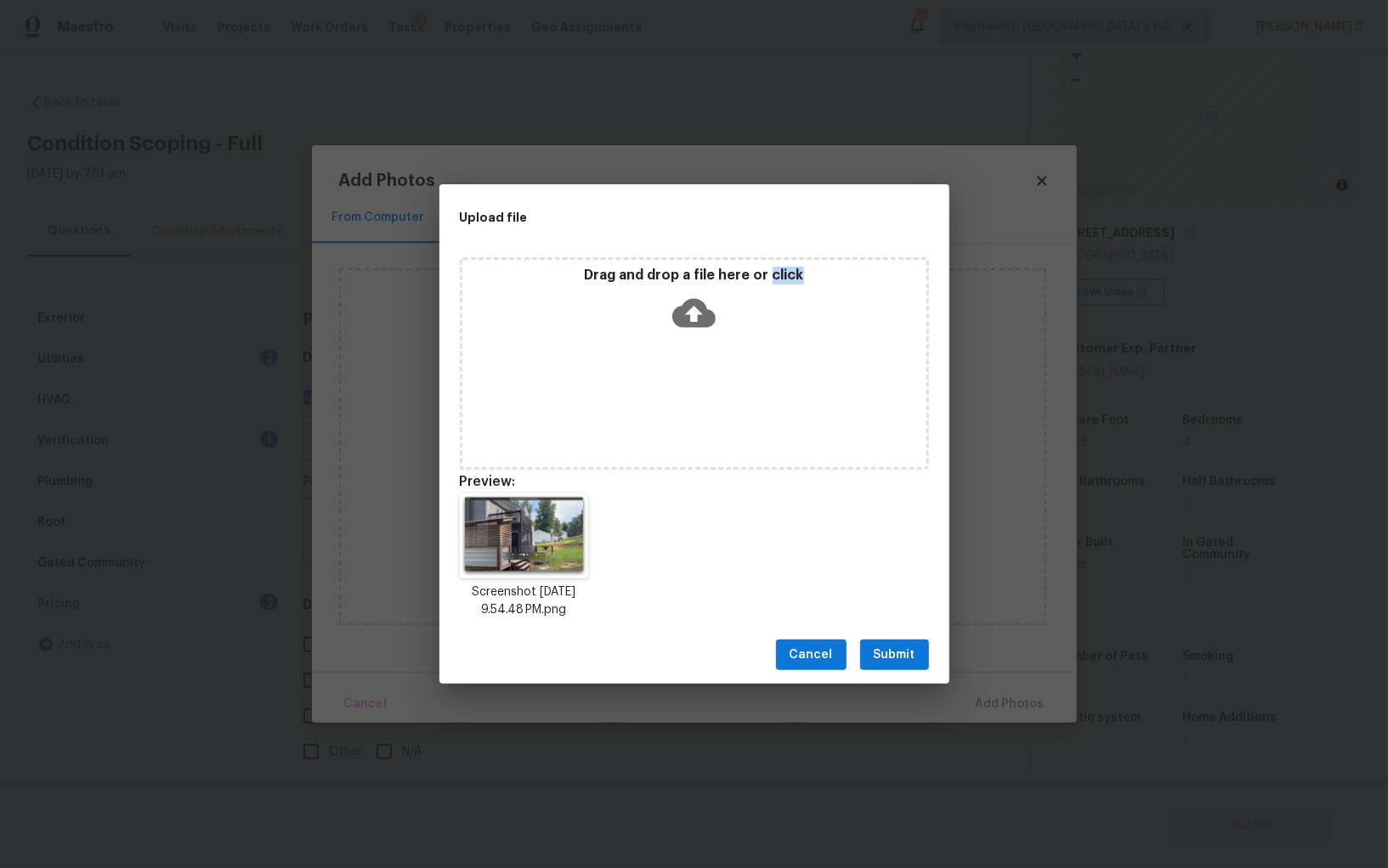
click at [896, 663] on span "Submit" at bounding box center [894, 655] width 42 height 21
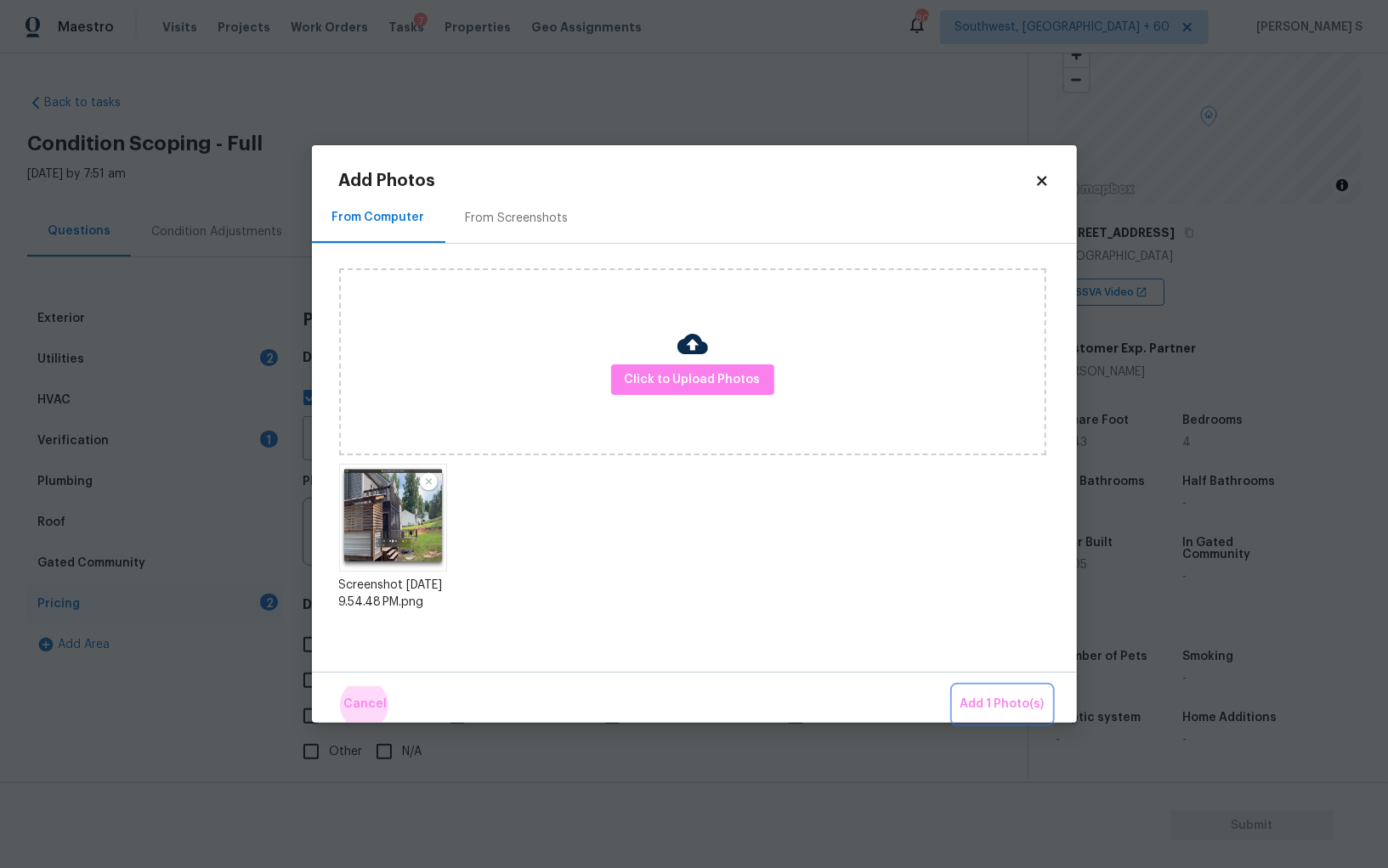
click at [954, 687] on button "Add 1 Photo(s)" at bounding box center [1002, 705] width 98 height 37
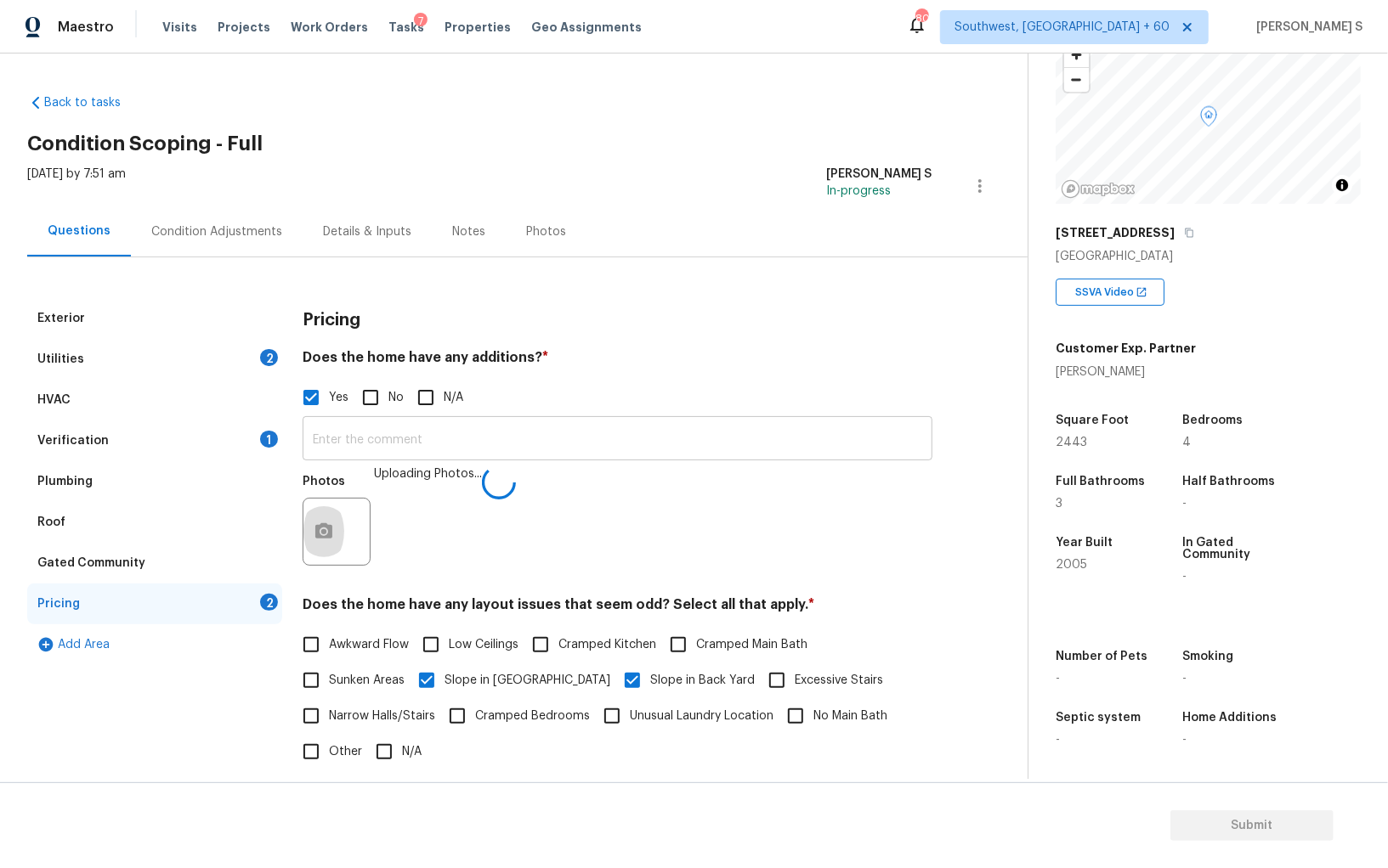
click at [635, 441] on input "text" at bounding box center [617, 440] width 630 height 40
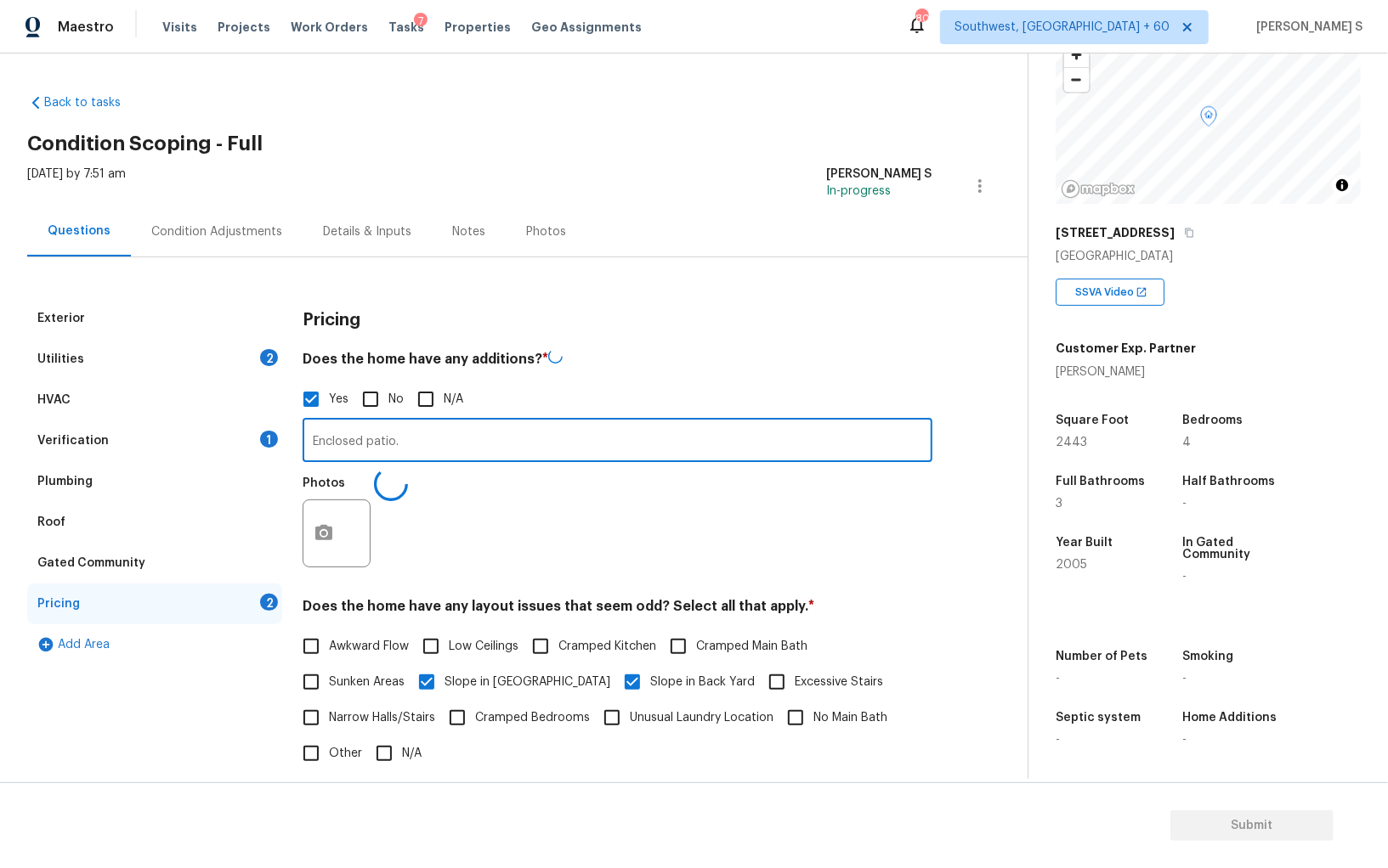
type input "Enclosed patio."
click at [599, 567] on div "Photos" at bounding box center [617, 521] width 630 height 110
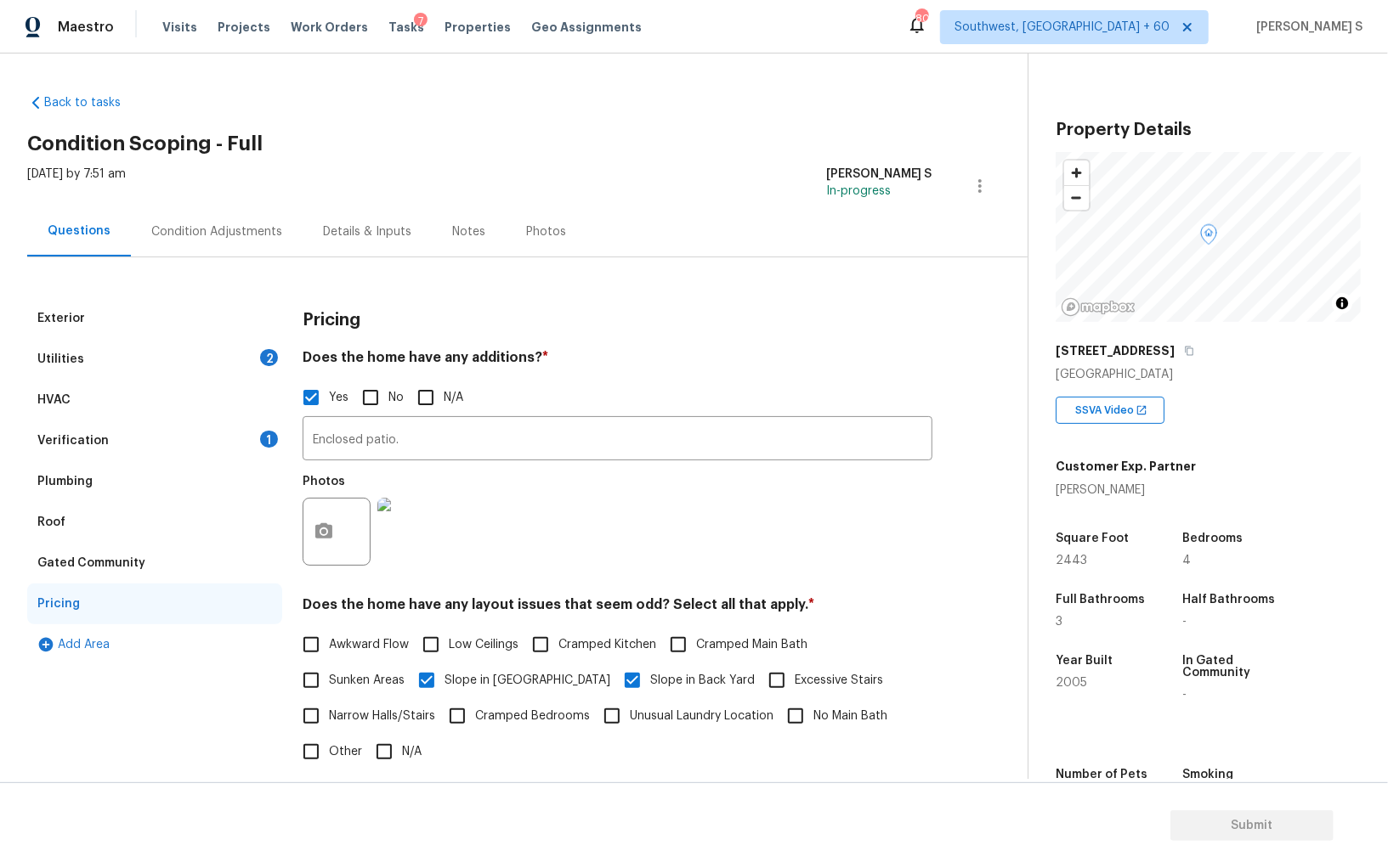
scroll to position [118, 0]
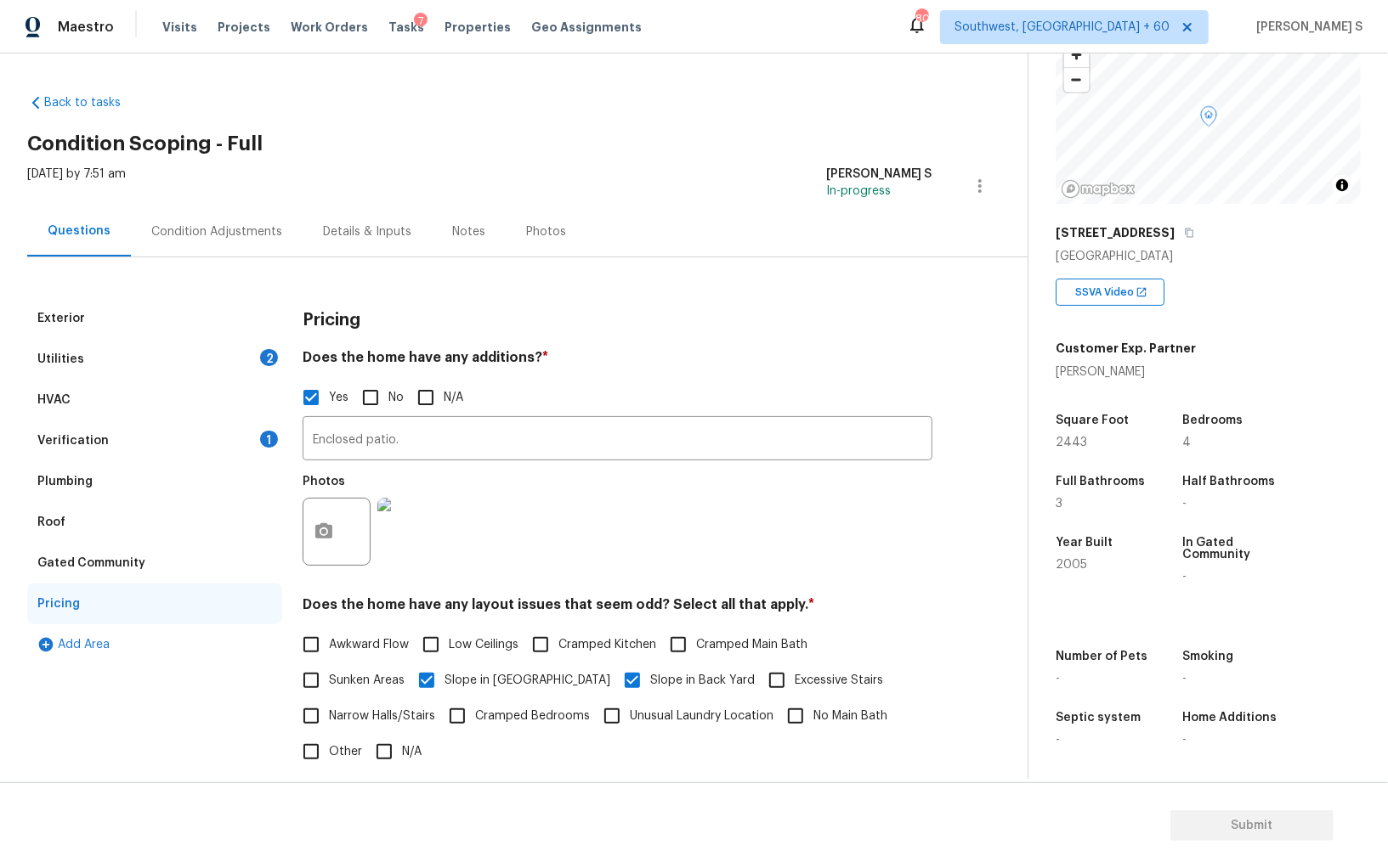
click at [255, 359] on div "Utilities 2" at bounding box center [154, 359] width 255 height 41
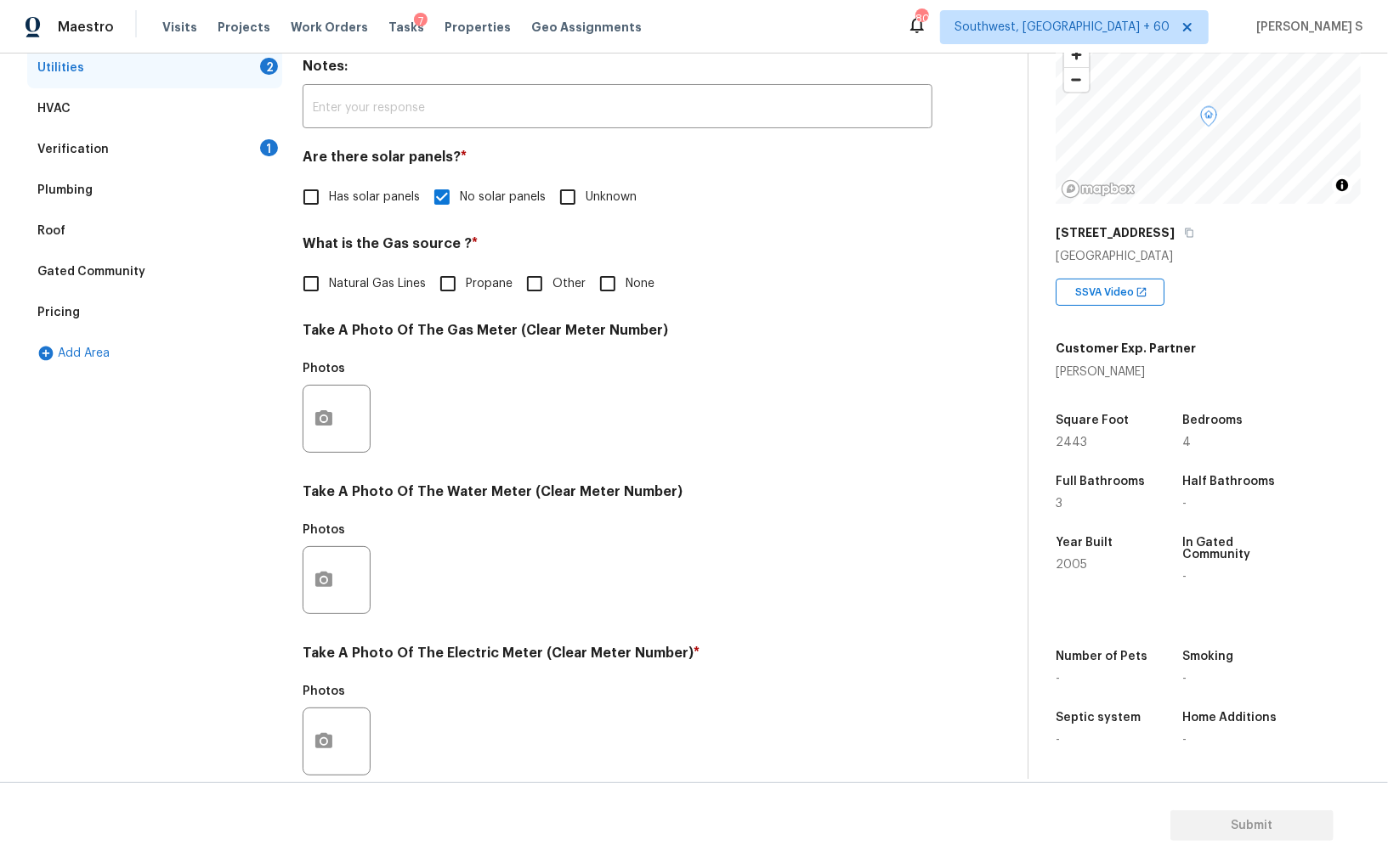
scroll to position [410, 0]
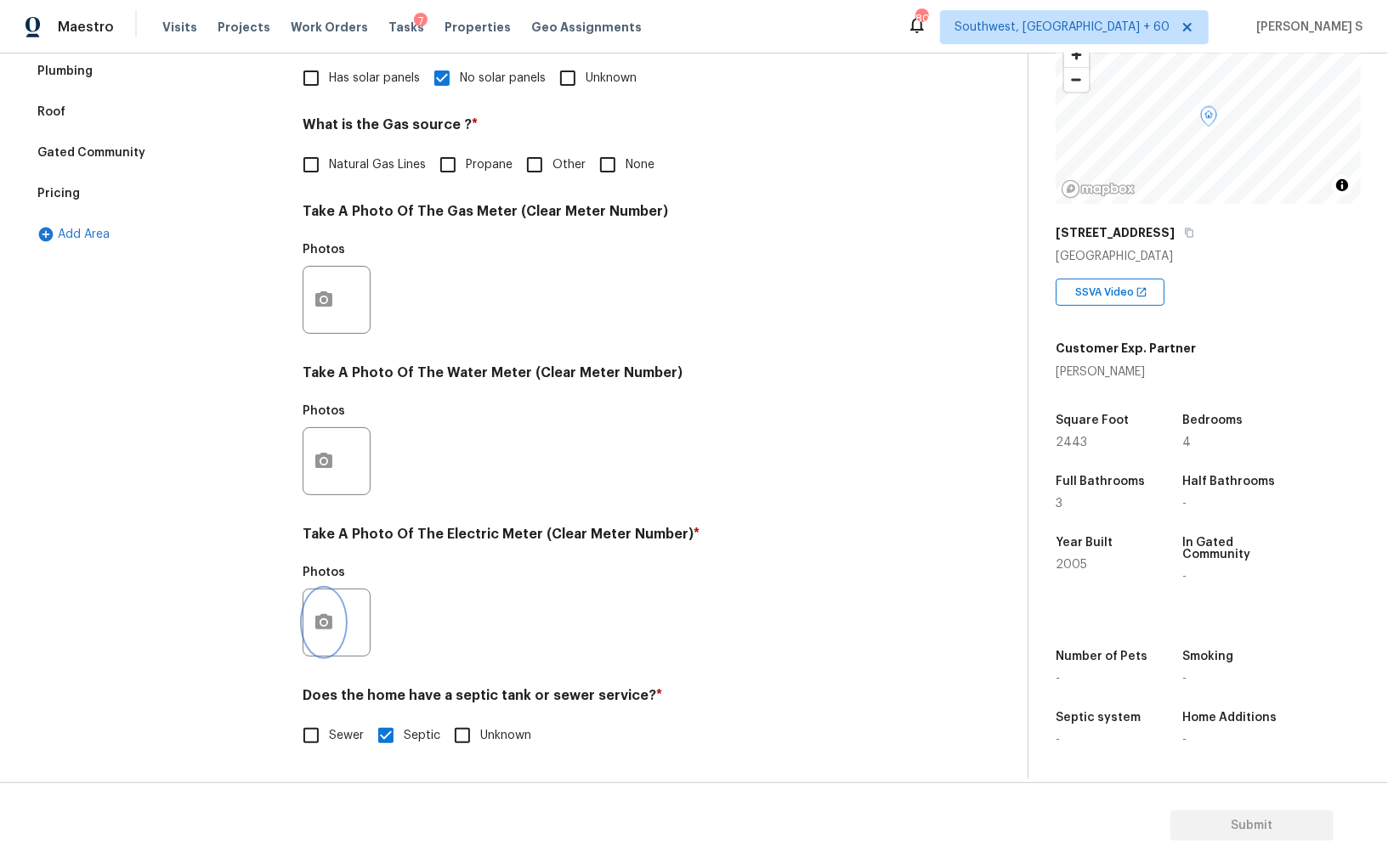
click at [319, 633] on button "button" at bounding box center [323, 622] width 41 height 66
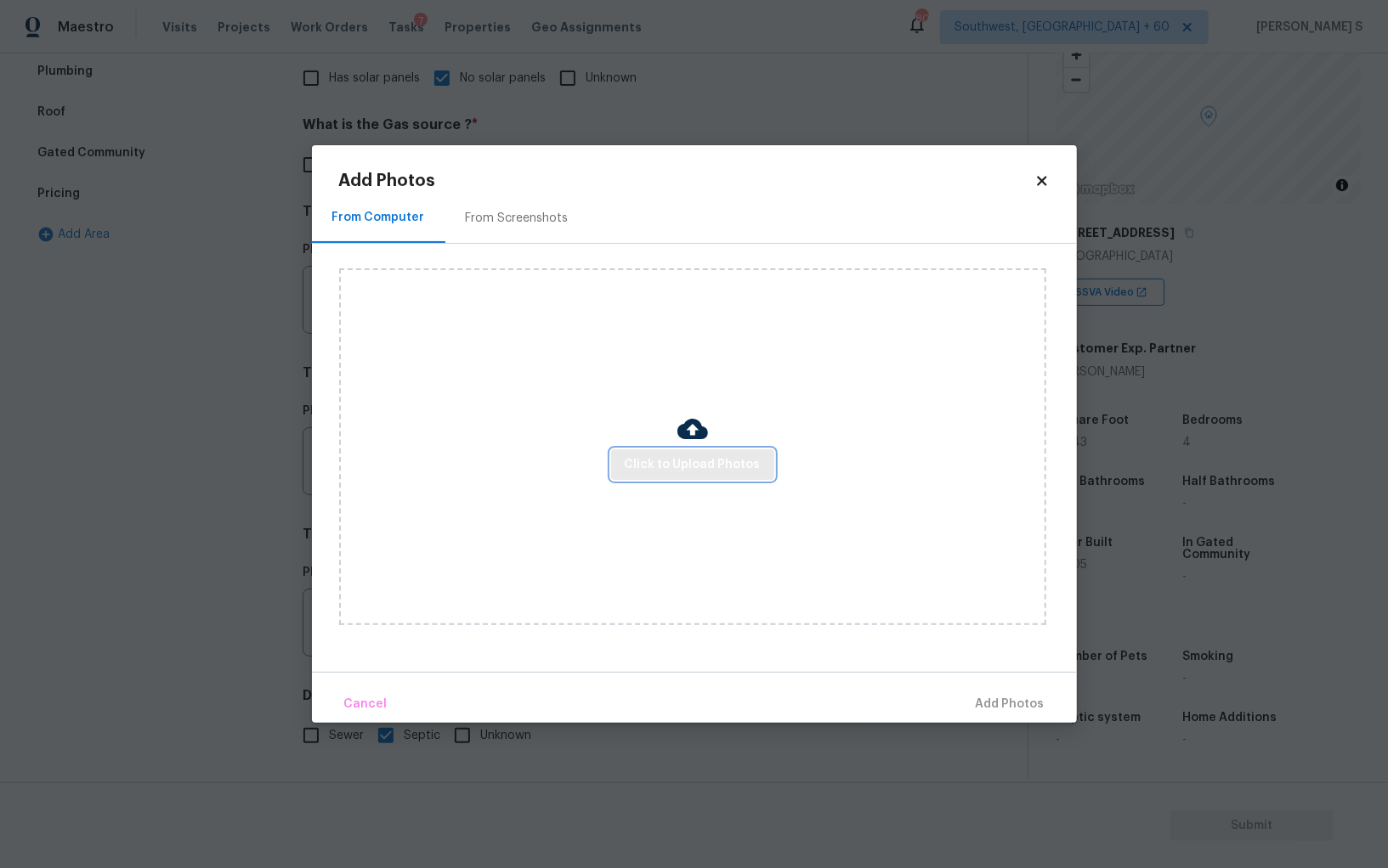
click at [666, 466] on span "Click to Upload Photos" at bounding box center [692, 465] width 136 height 21
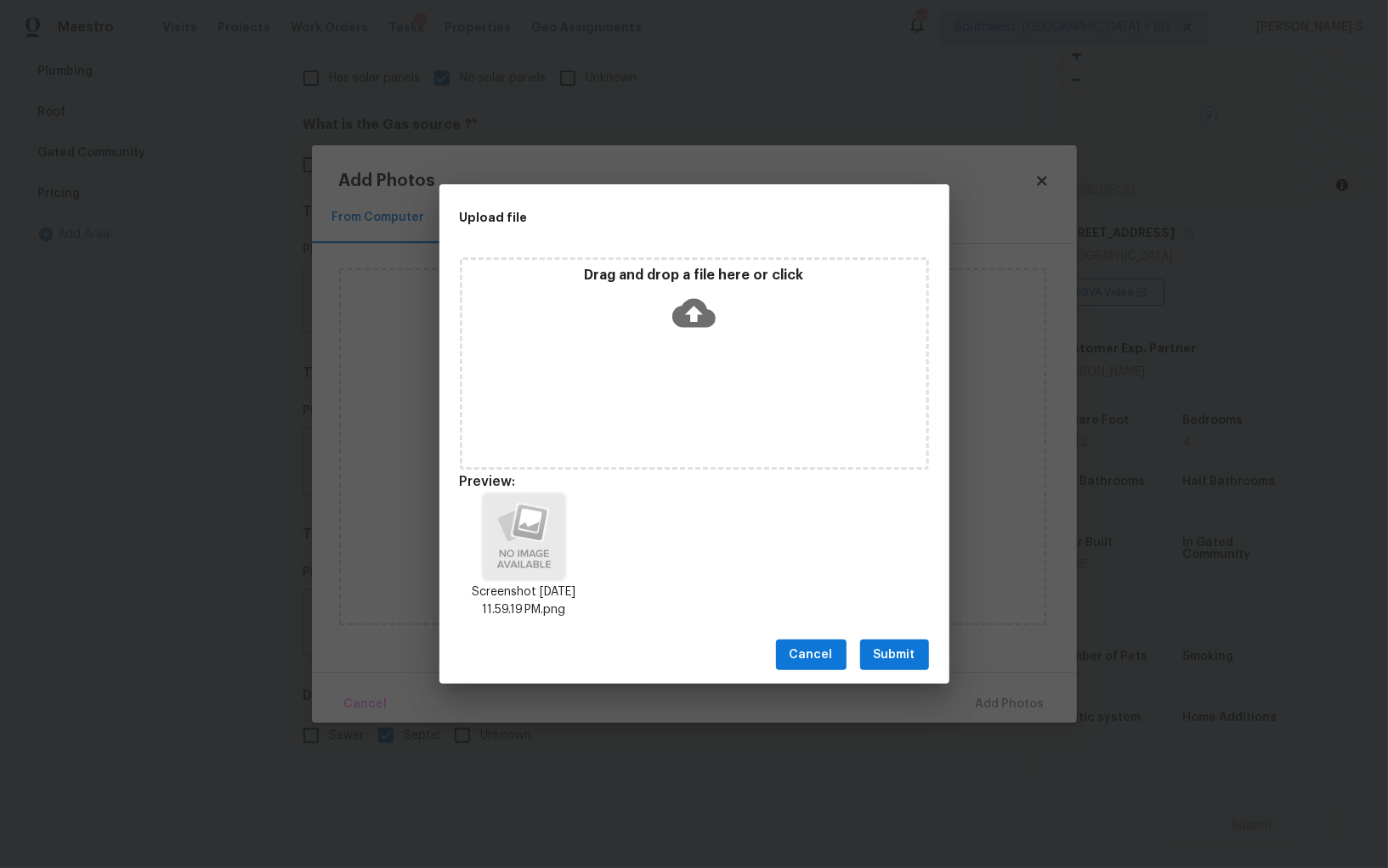
click at [922, 651] on button "Submit" at bounding box center [893, 655] width 68 height 32
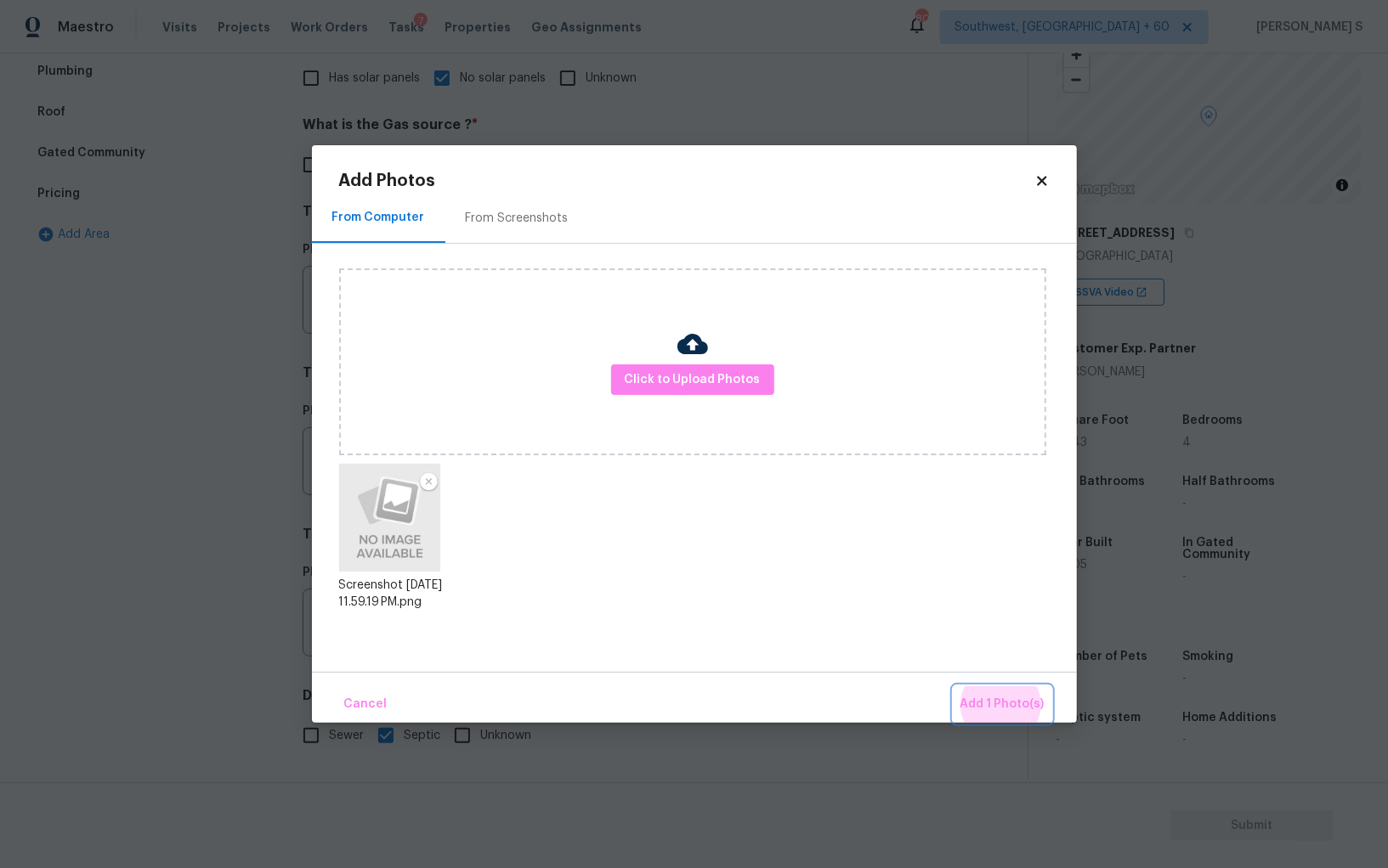
click at [954, 687] on button "Add 1 Photo(s)" at bounding box center [1002, 705] width 98 height 37
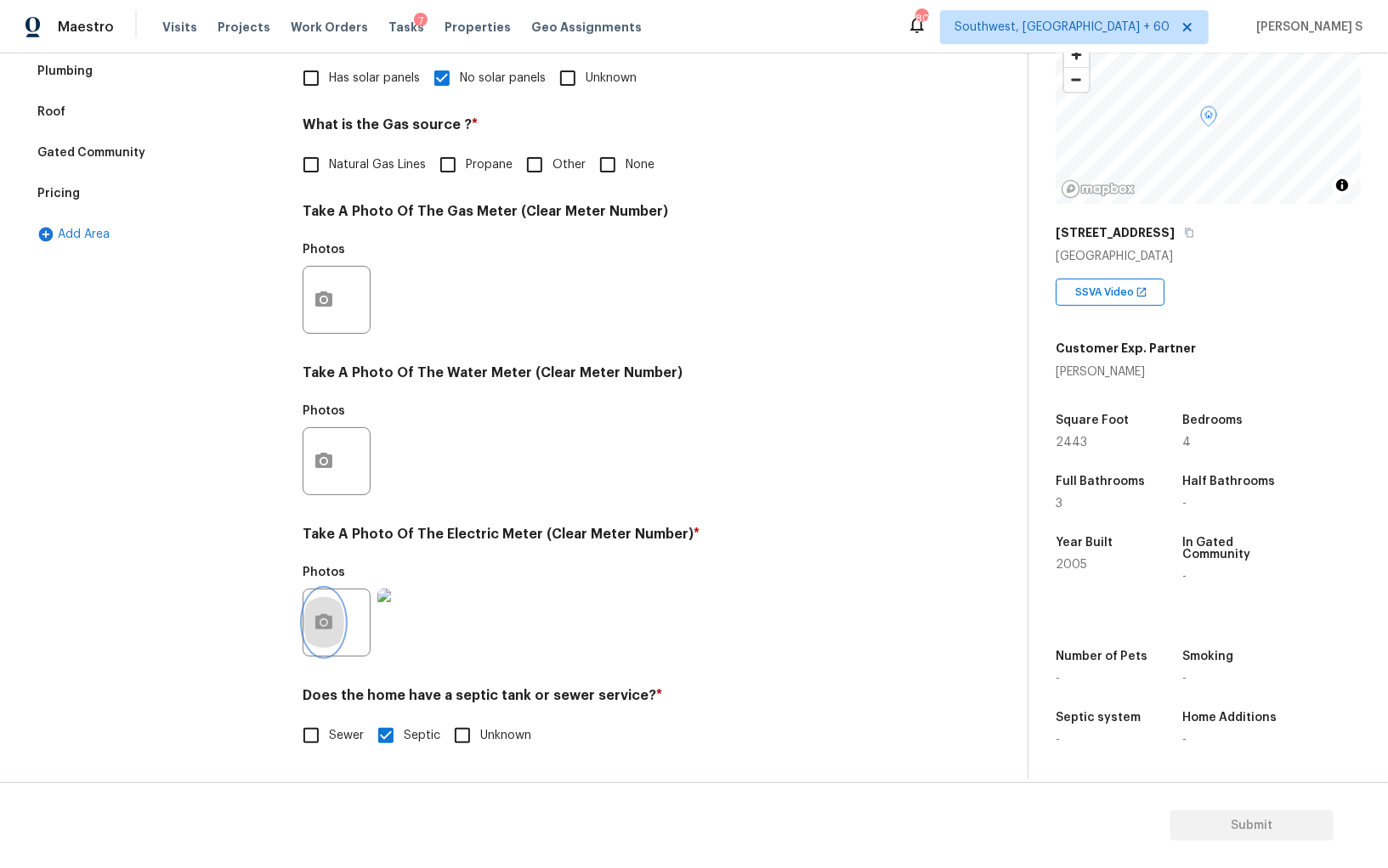
scroll to position [0, 0]
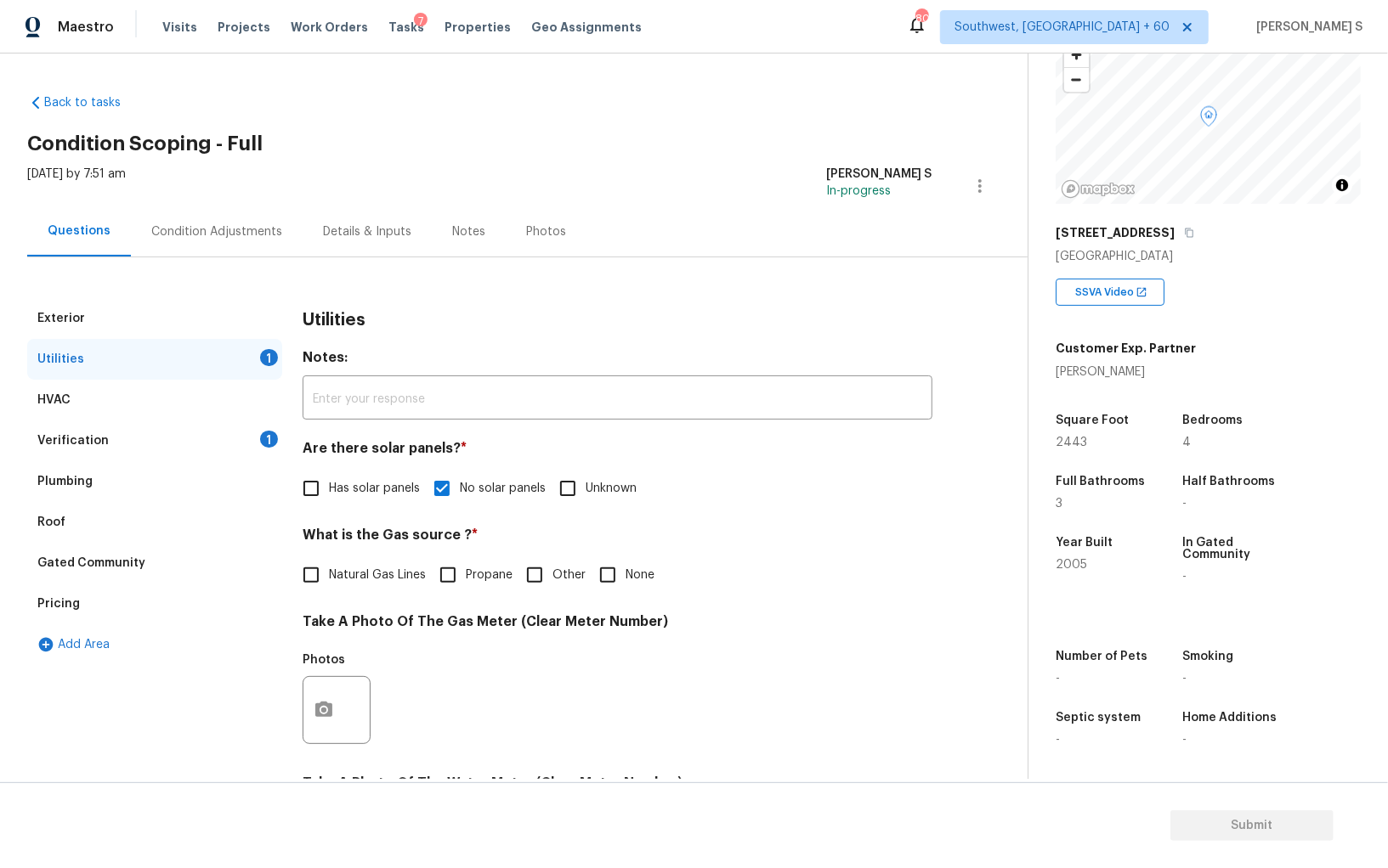
click at [214, 243] on div "Condition Adjustments" at bounding box center [216, 231] width 172 height 51
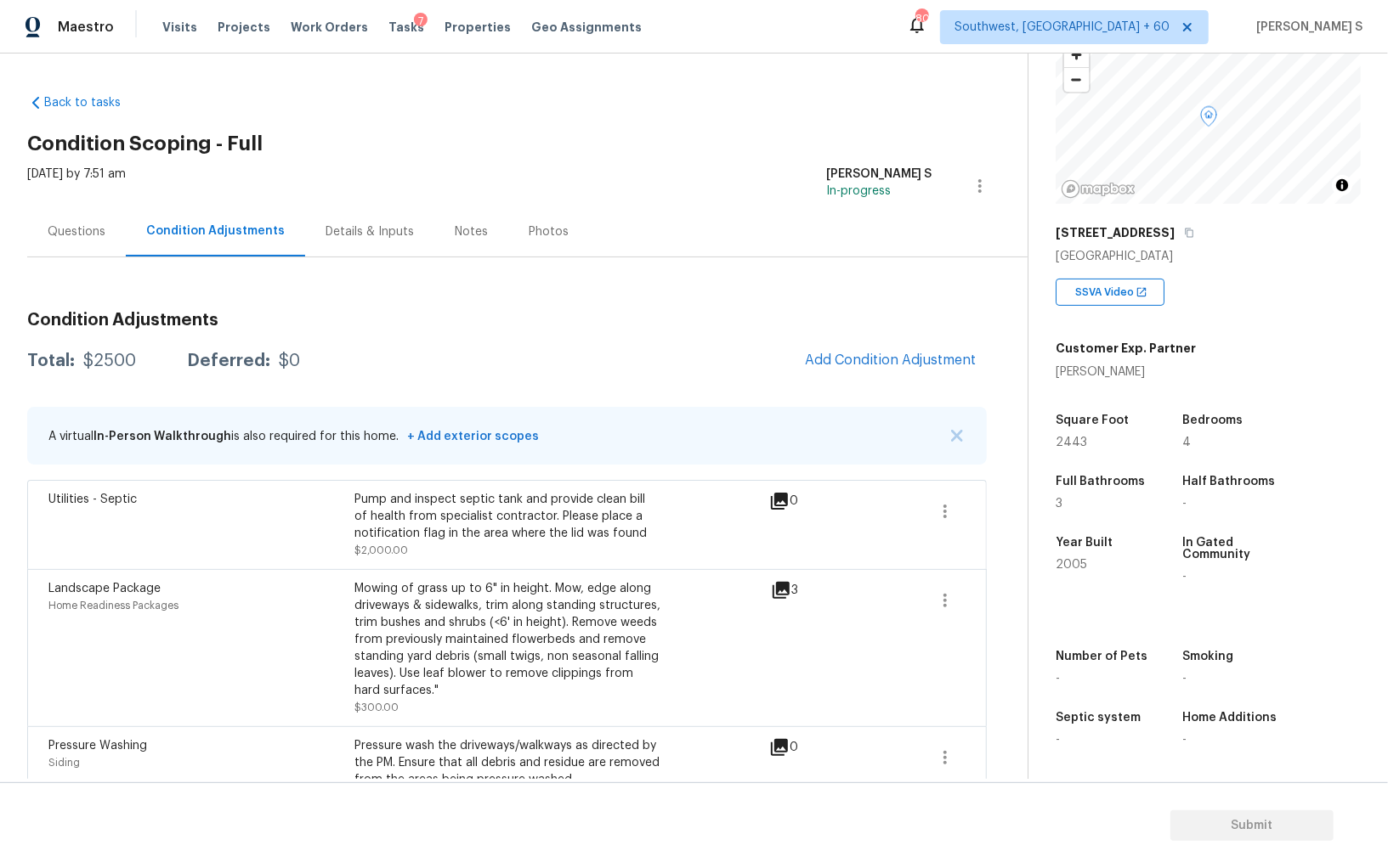
click at [990, 382] on div "Back to tasks Condition Scoping - Full [DATE] by 7:51 am Anbu Jebakumar S In-pr…" at bounding box center [526, 450] width 1000 height 740
click at [942, 379] on div "Condition Adjustments Total: $2500 Deferred: $0 Add Condition Adjustment A virt…" at bounding box center [507, 557] width 960 height 518
click at [949, 372] on button "Add Condition Adjustment" at bounding box center [890, 360] width 192 height 36
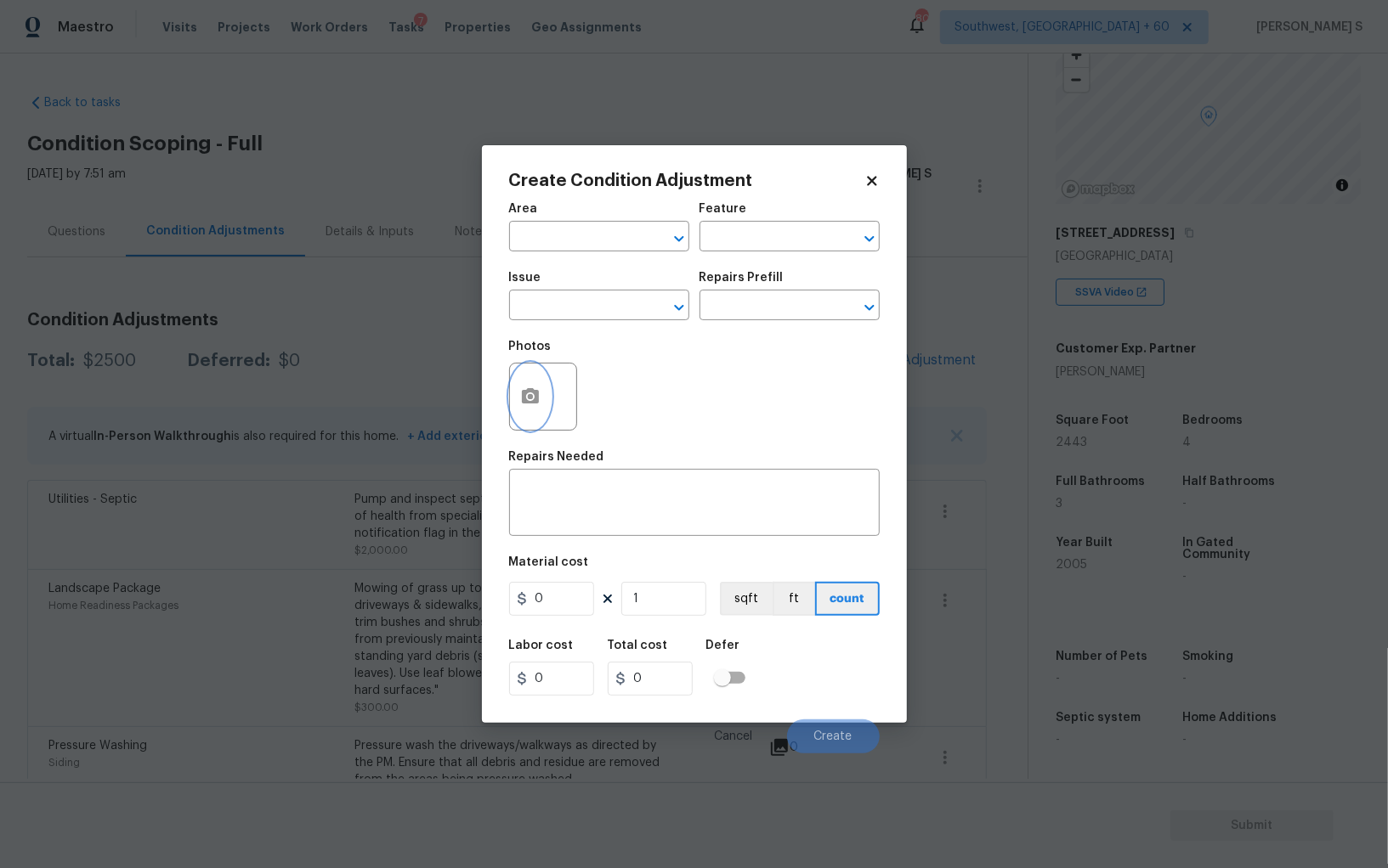
click at [528, 399] on circle "button" at bounding box center [528, 396] width 5 height 5
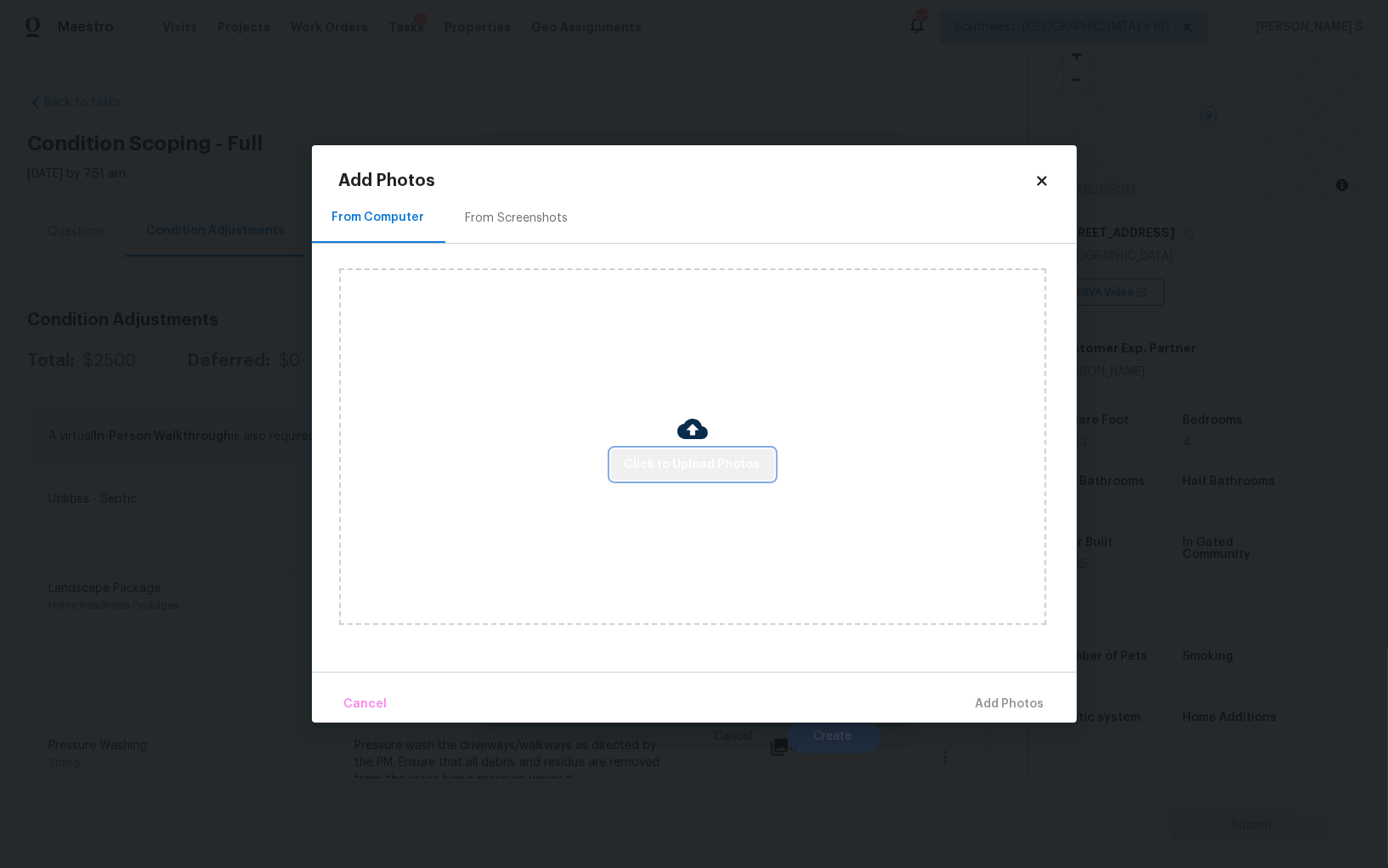
click at [729, 449] on button "Click to Upload Photos" at bounding box center [692, 465] width 164 height 32
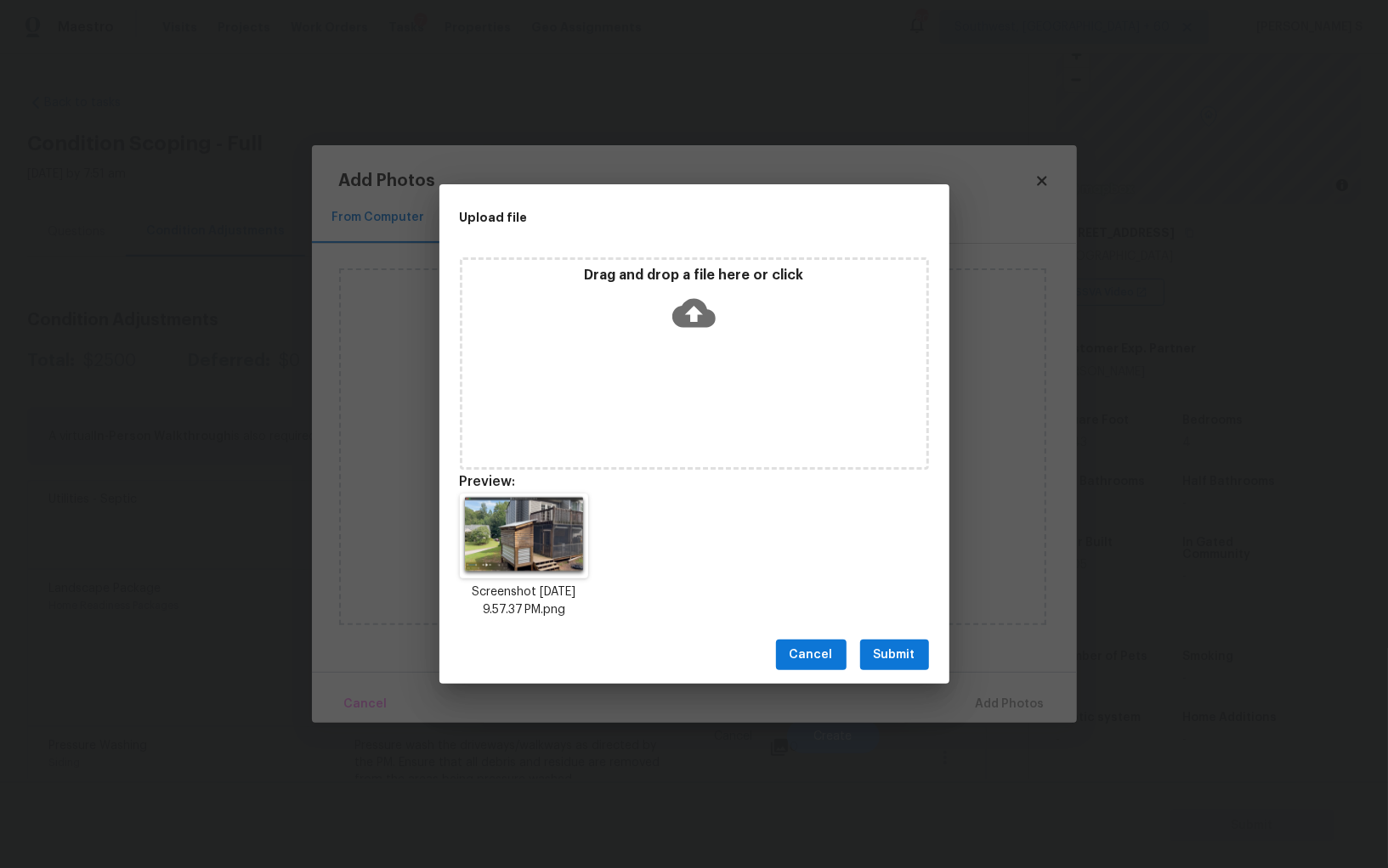
click at [911, 638] on div "Cancel Submit" at bounding box center [694, 655] width 510 height 58
click at [911, 652] on span "Submit" at bounding box center [894, 655] width 42 height 21
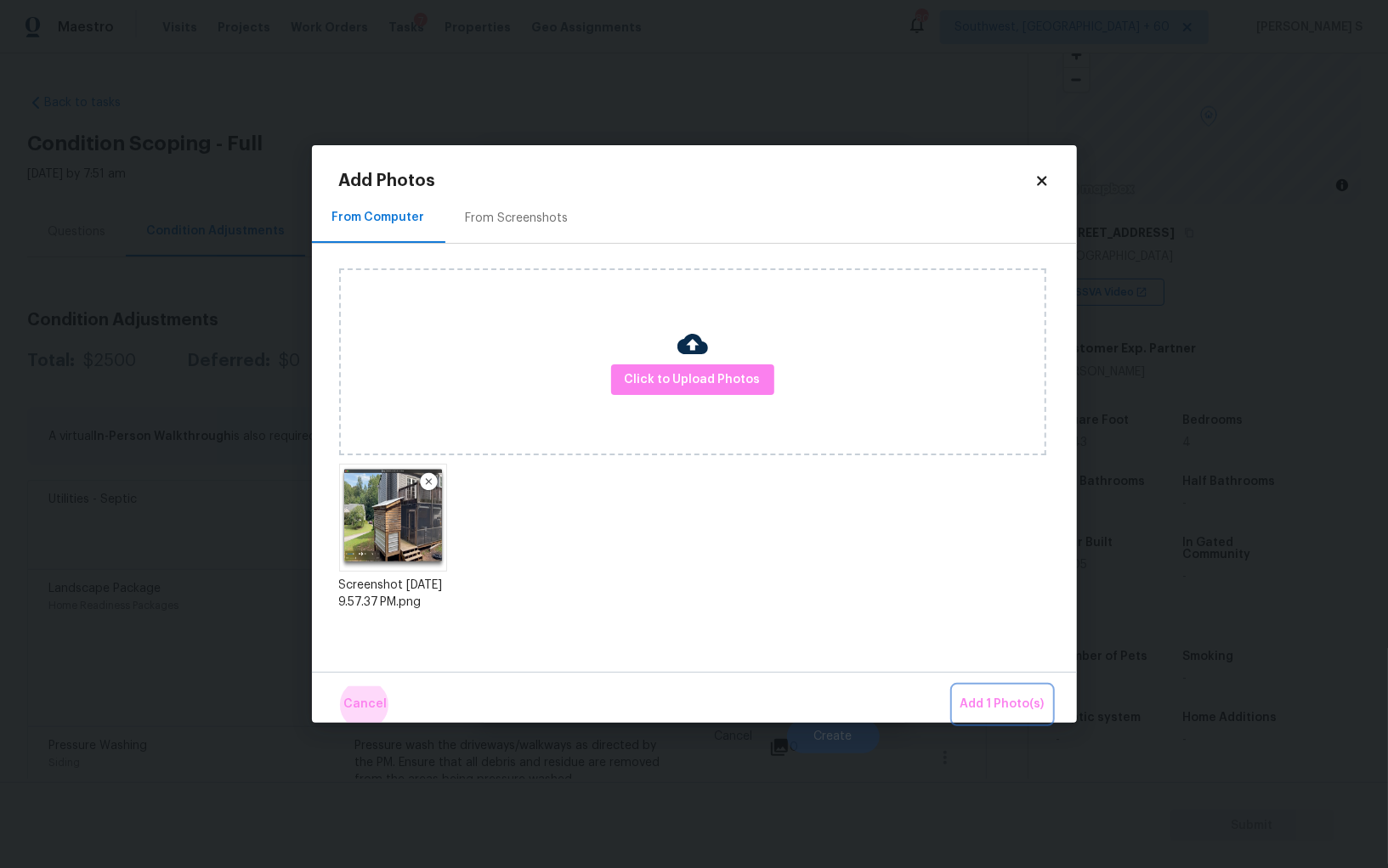
click at [954, 687] on button "Add 1 Photo(s)" at bounding box center [1002, 705] width 98 height 37
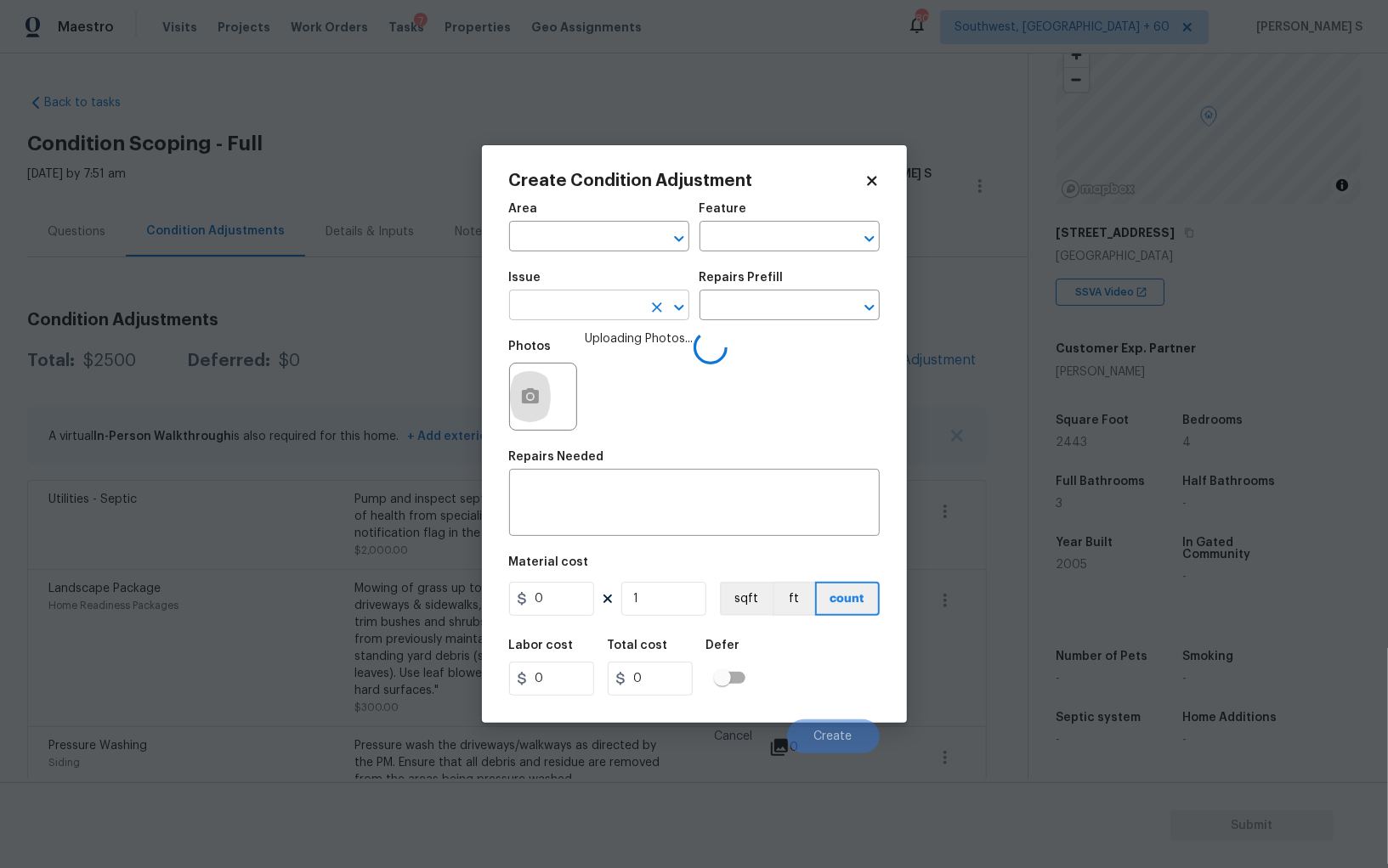
click at [568, 322] on body "Maestro Visits Projects Work Orders Tasks 7 Properties Geo Assignments 807 Sout…" at bounding box center [694, 434] width 1388 height 868
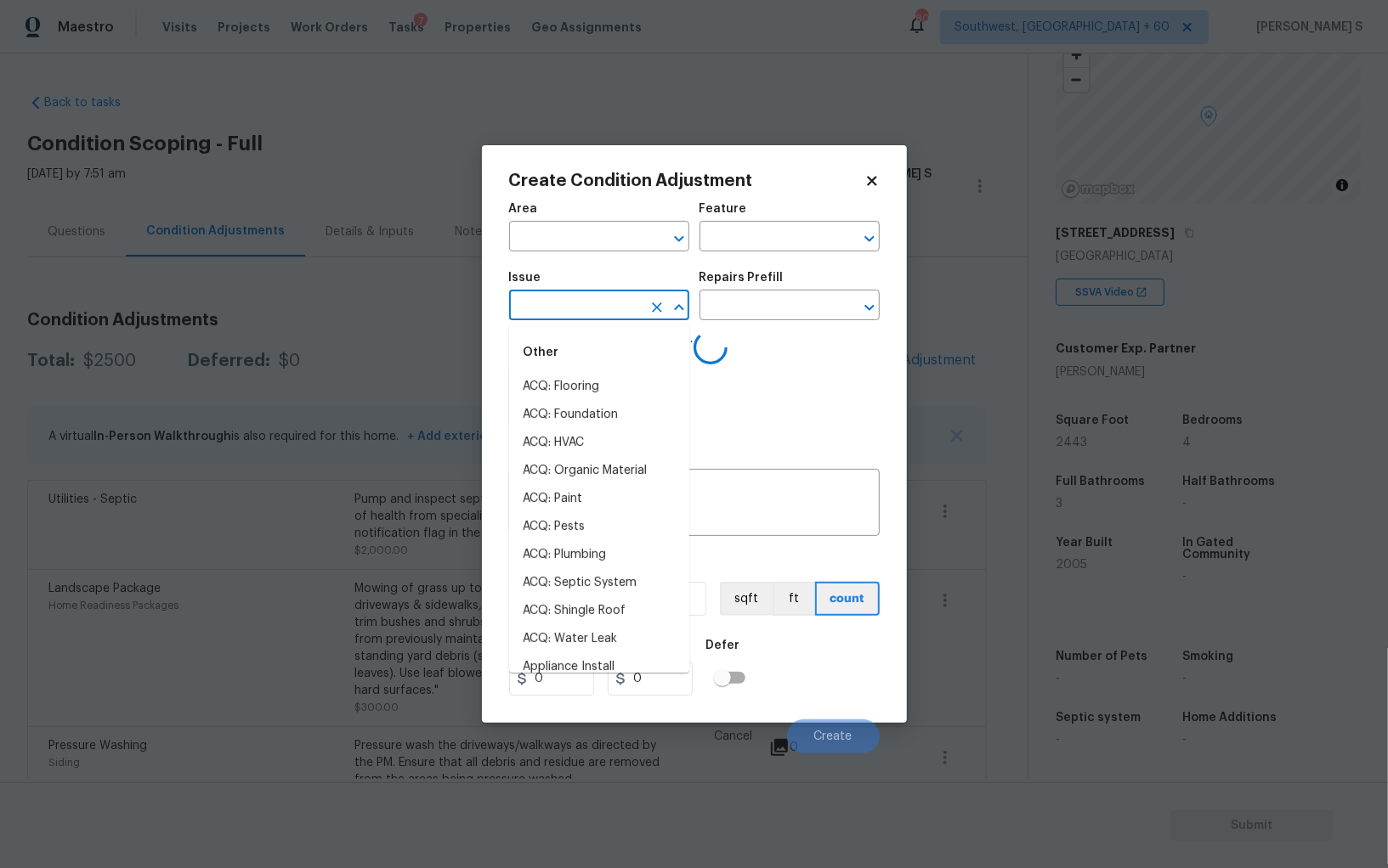
click at [568, 310] on input "text" at bounding box center [575, 307] width 133 height 27
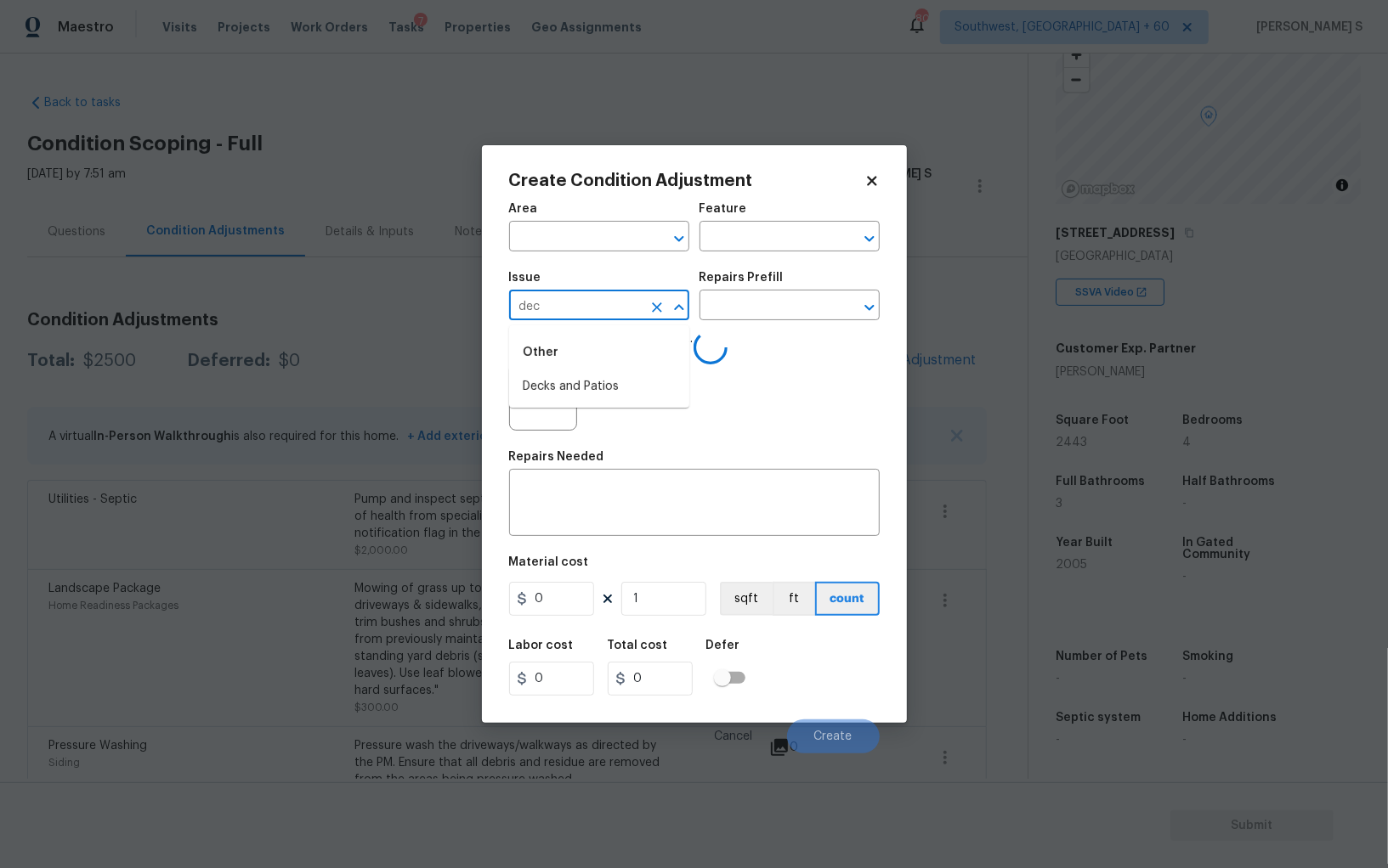
type input "deck"
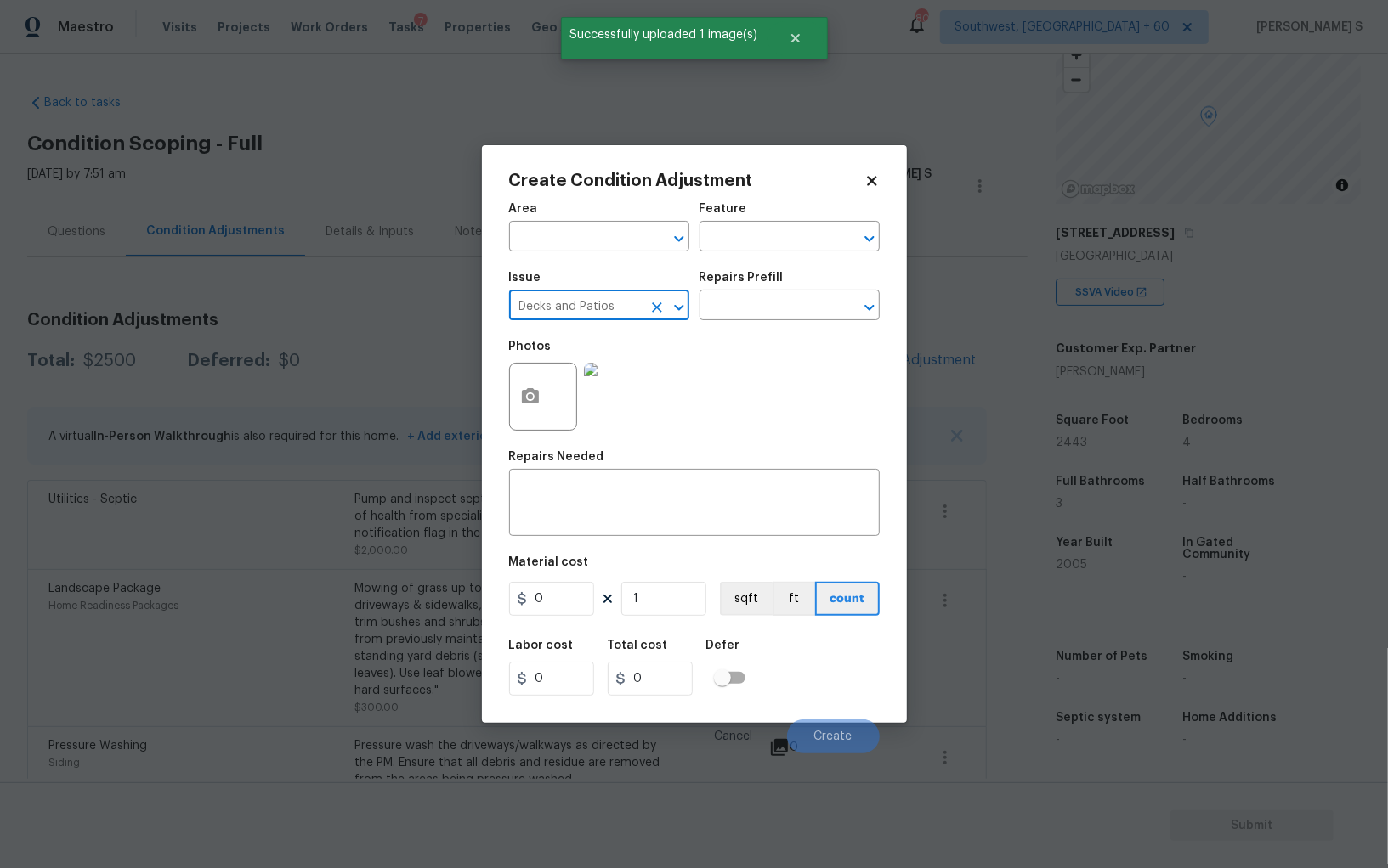
type input "Decks and Patios"
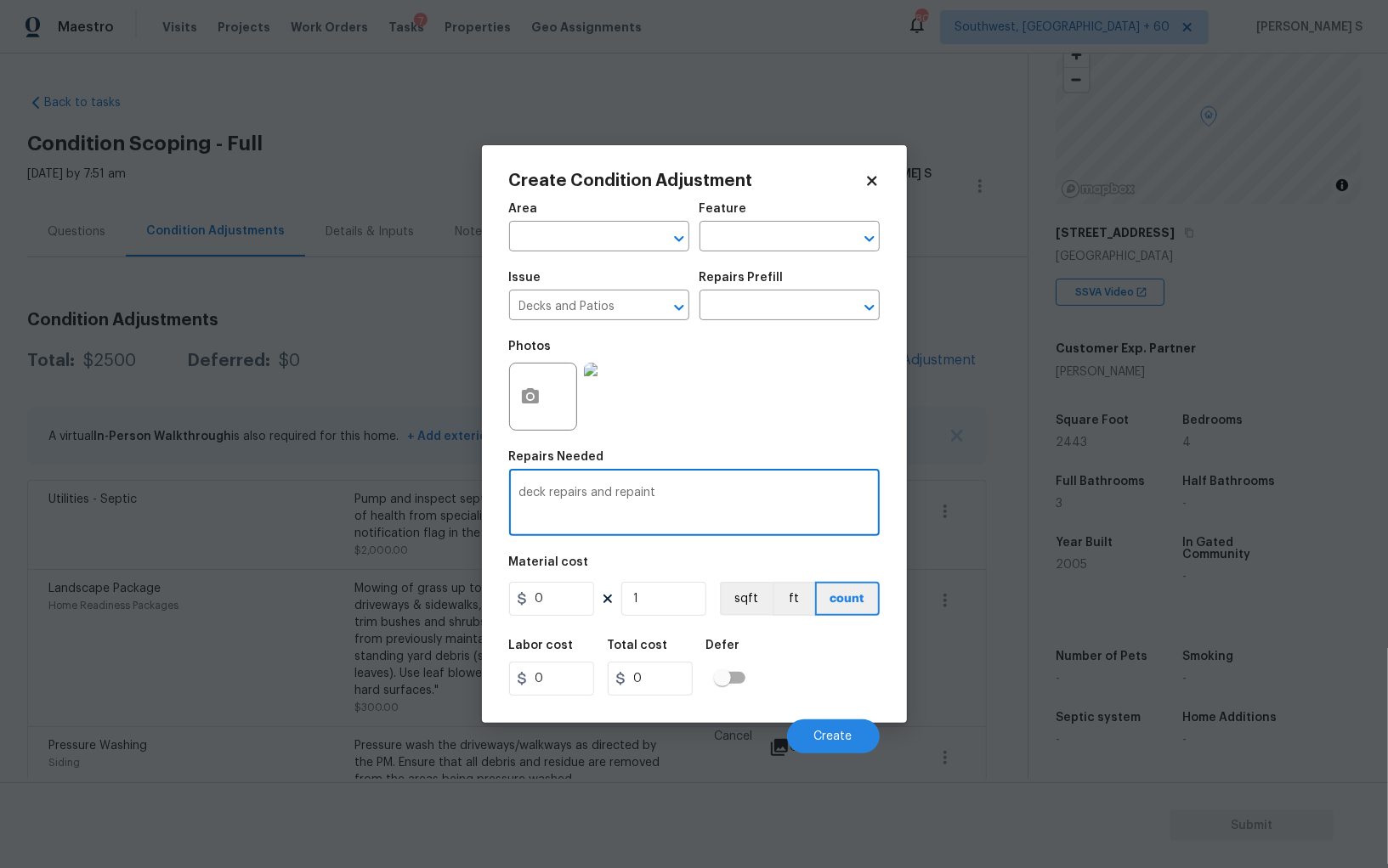
type textarea "deck repairs and repaint"
click at [558, 601] on input "0" at bounding box center [551, 598] width 85 height 34
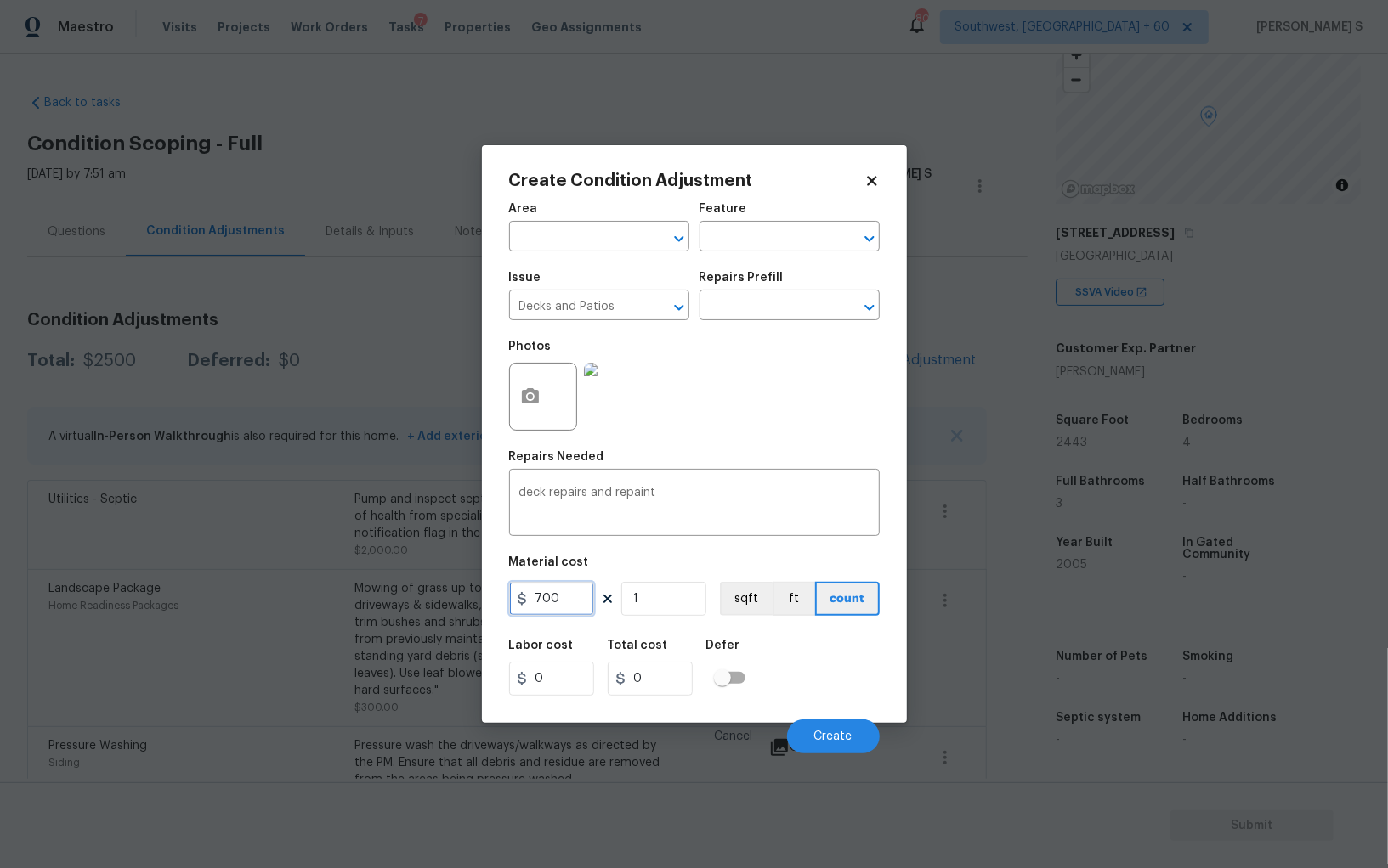
type input "700"
click at [859, 650] on div "Labor cost 0 Total cost 700 Defer" at bounding box center [694, 667] width 371 height 76
click at [839, 735] on span "Create" at bounding box center [833, 736] width 39 height 13
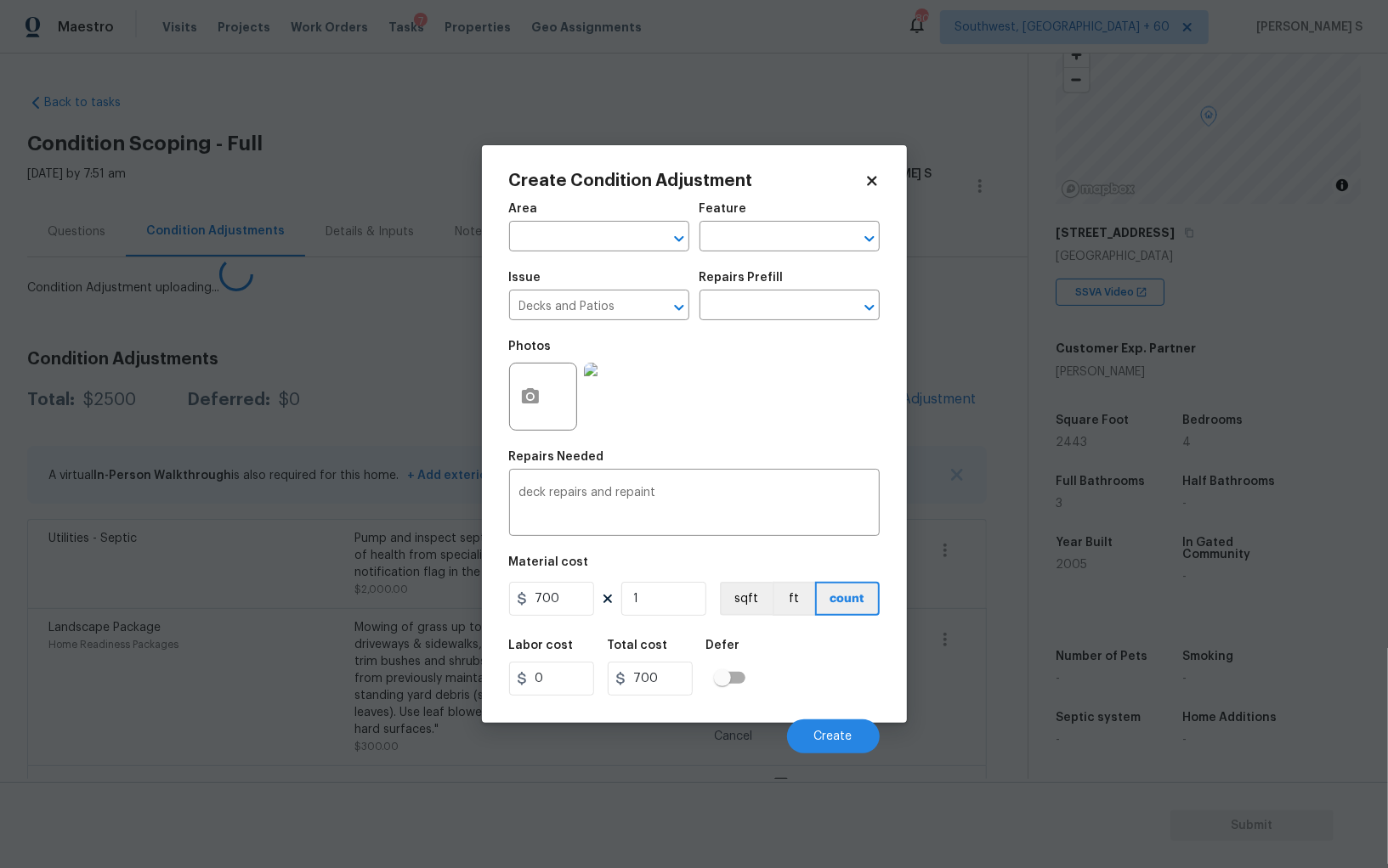
click at [161, 514] on body "Maestro Visits Projects Work Orders Tasks 7 Properties Geo Assignments [GEOGRAP…" at bounding box center [694, 434] width 1388 height 868
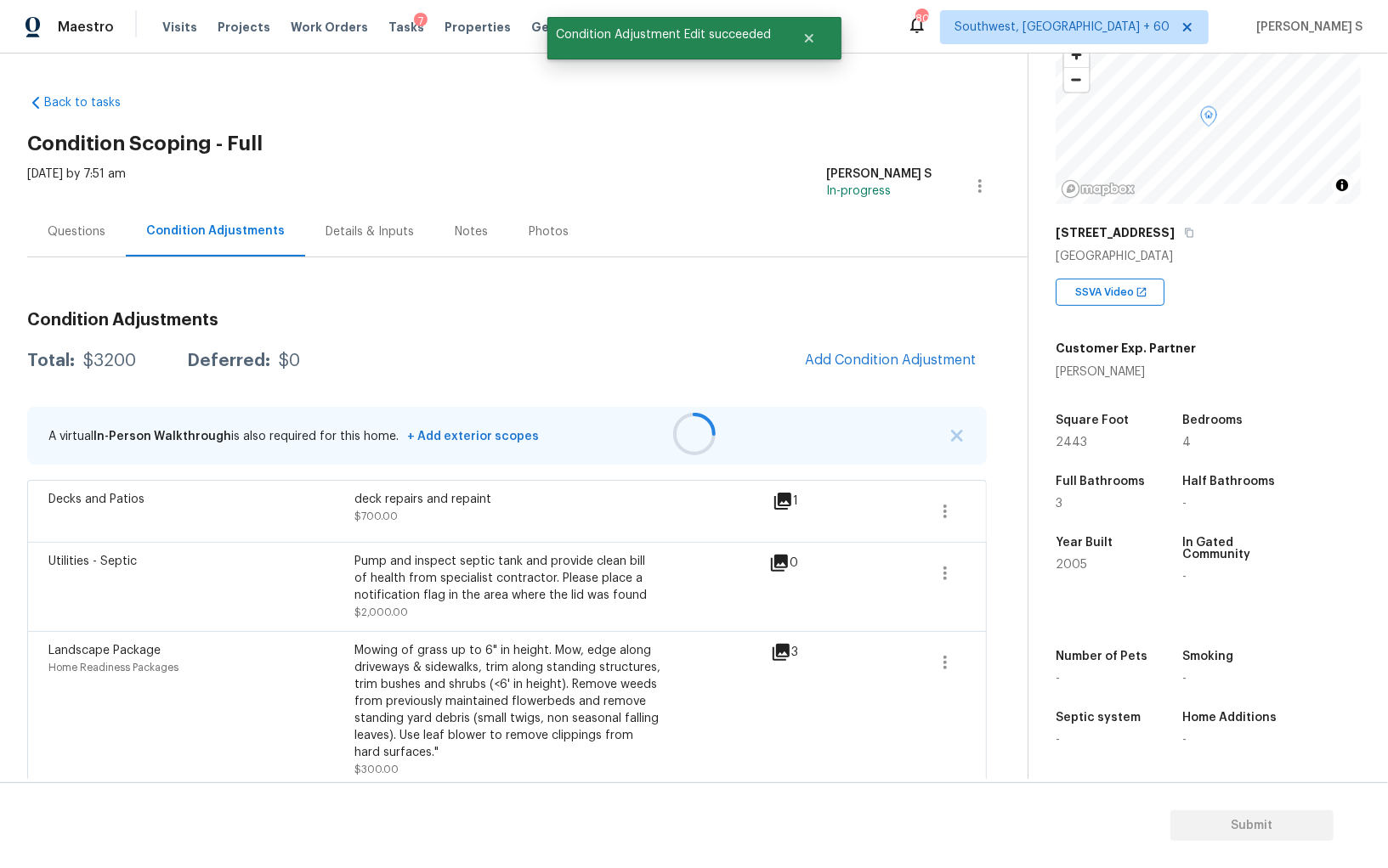
click at [955, 509] on div at bounding box center [694, 434] width 1388 height 868
click at [951, 503] on icon "button" at bounding box center [945, 511] width 21 height 21
click at [995, 503] on div "Edit" at bounding box center [1042, 506] width 133 height 17
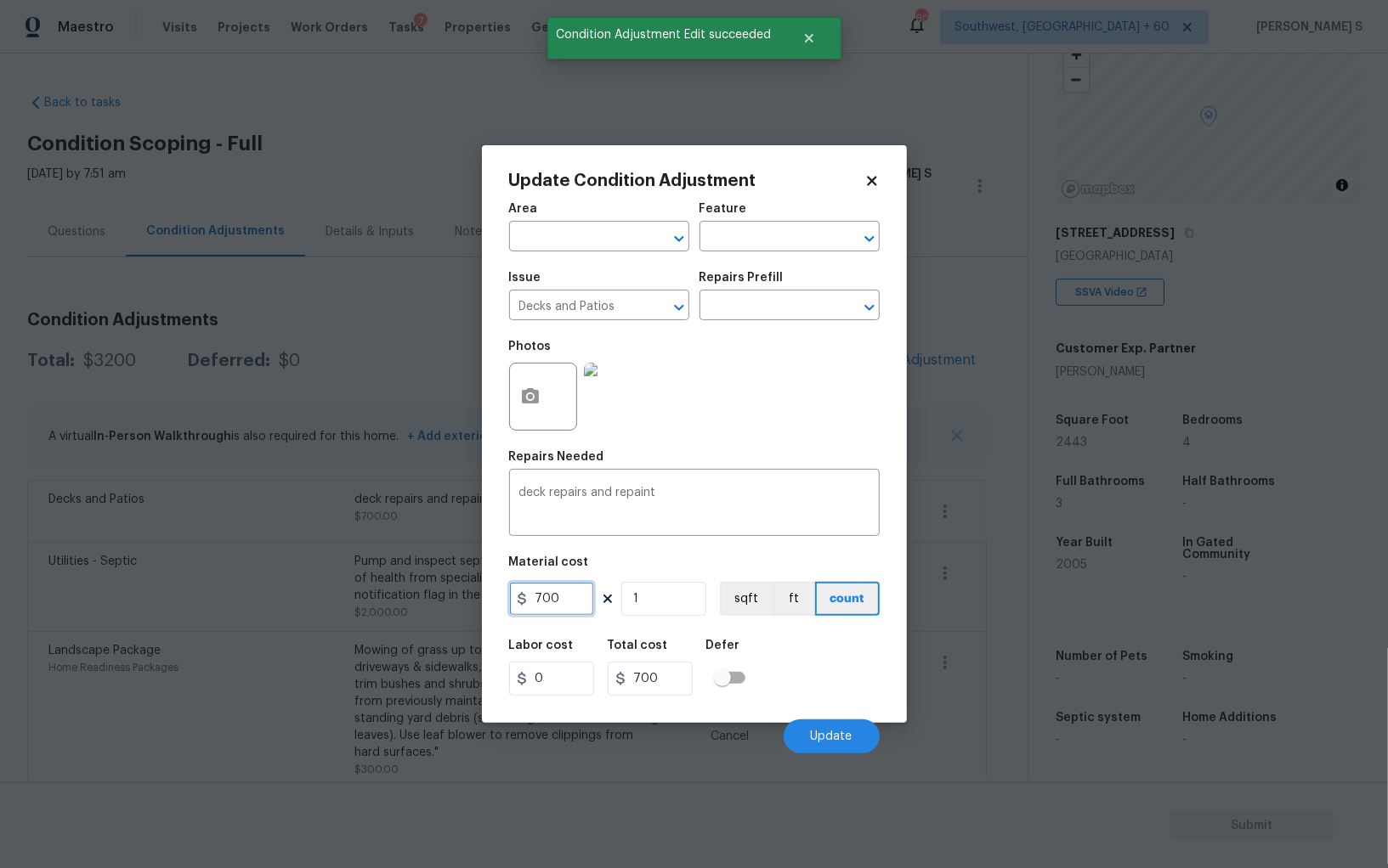
click at [586, 603] on input "700" at bounding box center [551, 598] width 85 height 34
type input "1000"
drag, startPoint x: 856, startPoint y: 681, endPoint x: 885, endPoint y: 681, distance: 29.0
click at [856, 681] on div "Labor cost 0 Total cost 1000 Defer" at bounding box center [694, 667] width 371 height 76
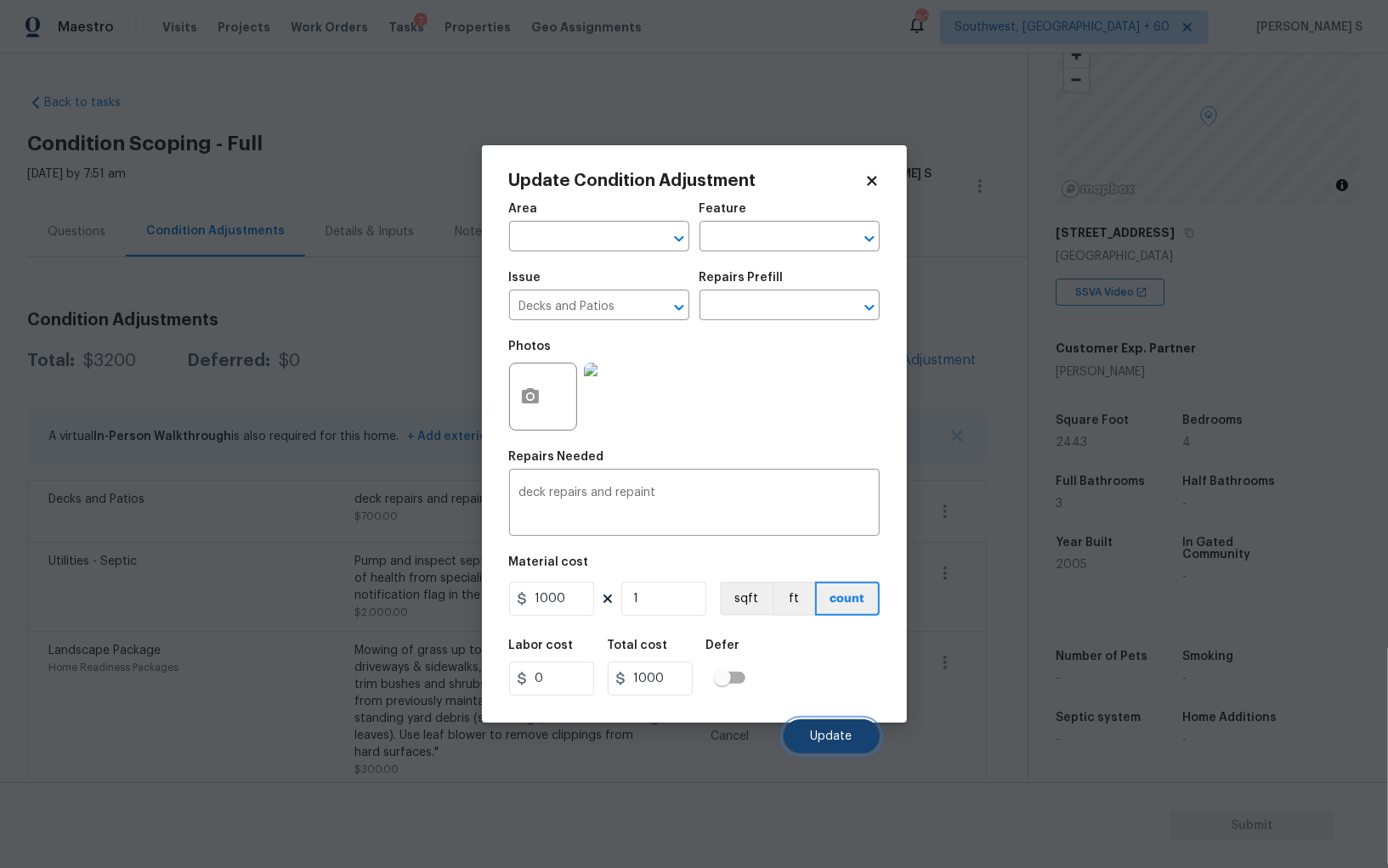
click at [850, 740] on span "Update" at bounding box center [832, 736] width 42 height 13
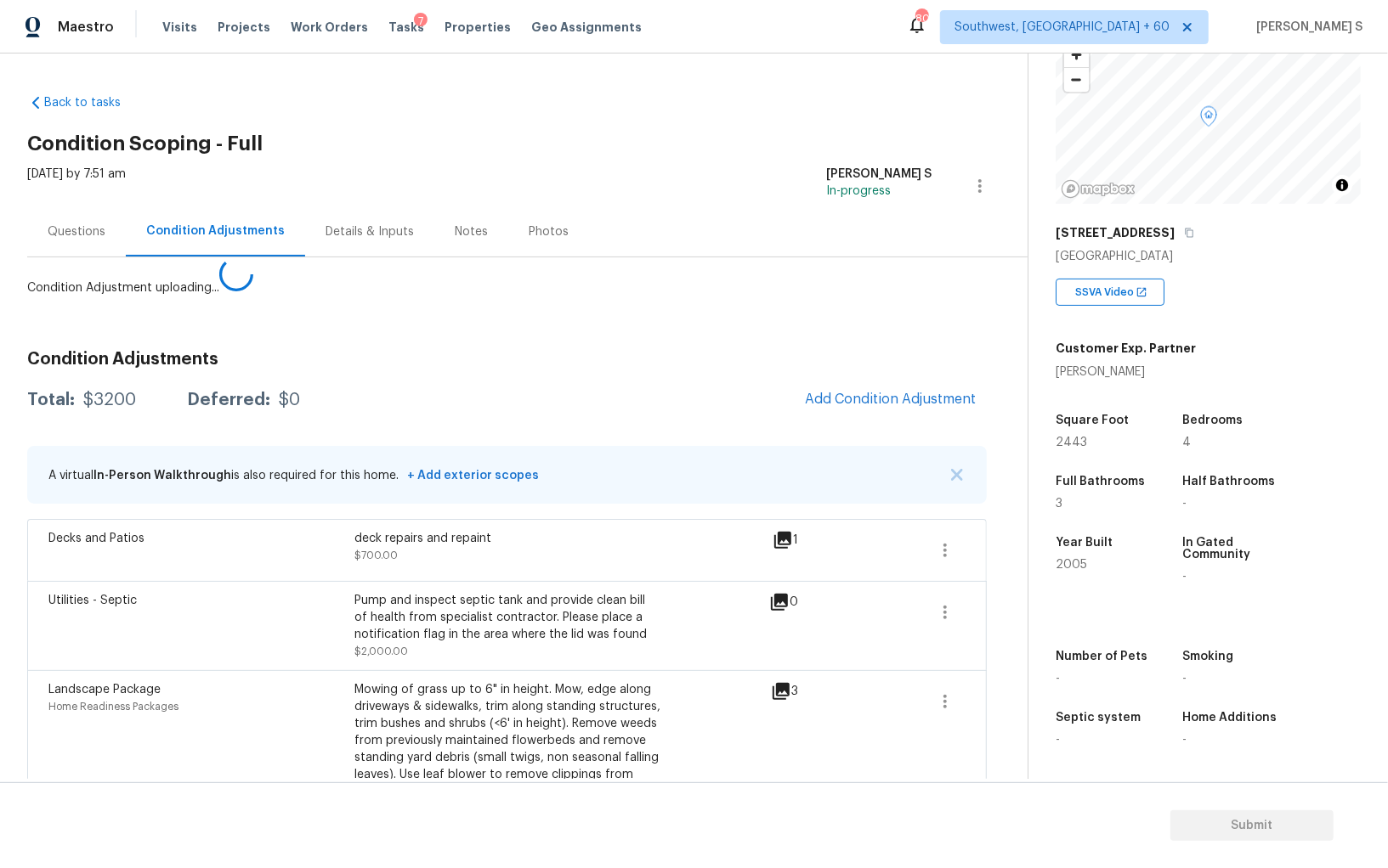
click at [211, 605] on body "Maestro Visits Projects Work Orders Tasks 7 Properties Geo Assignments [GEOGRAP…" at bounding box center [694, 434] width 1388 height 868
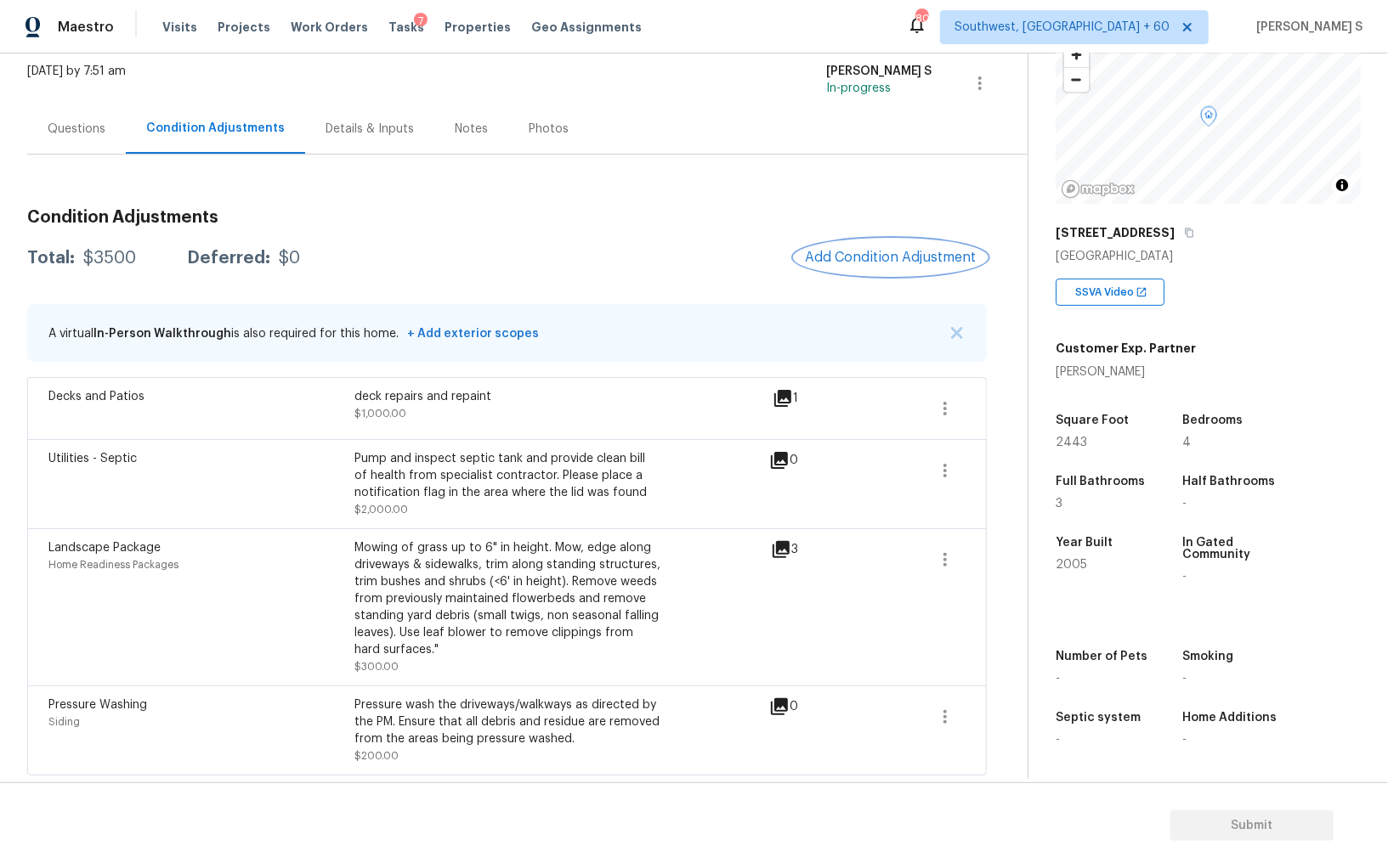
click at [859, 241] on button "Add Condition Adjustment" at bounding box center [890, 258] width 192 height 36
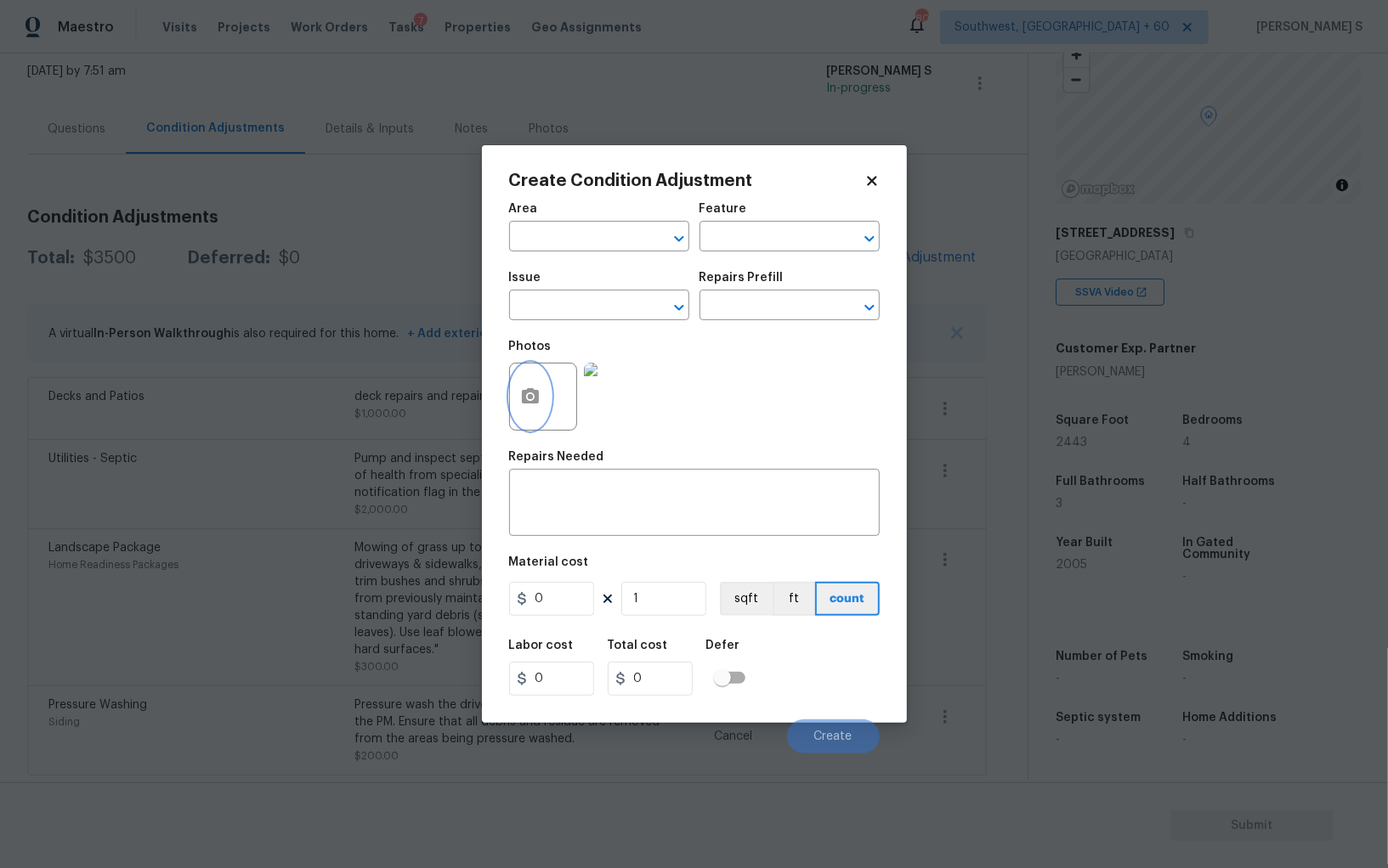
click at [525, 401] on icon "button" at bounding box center [529, 395] width 17 height 15
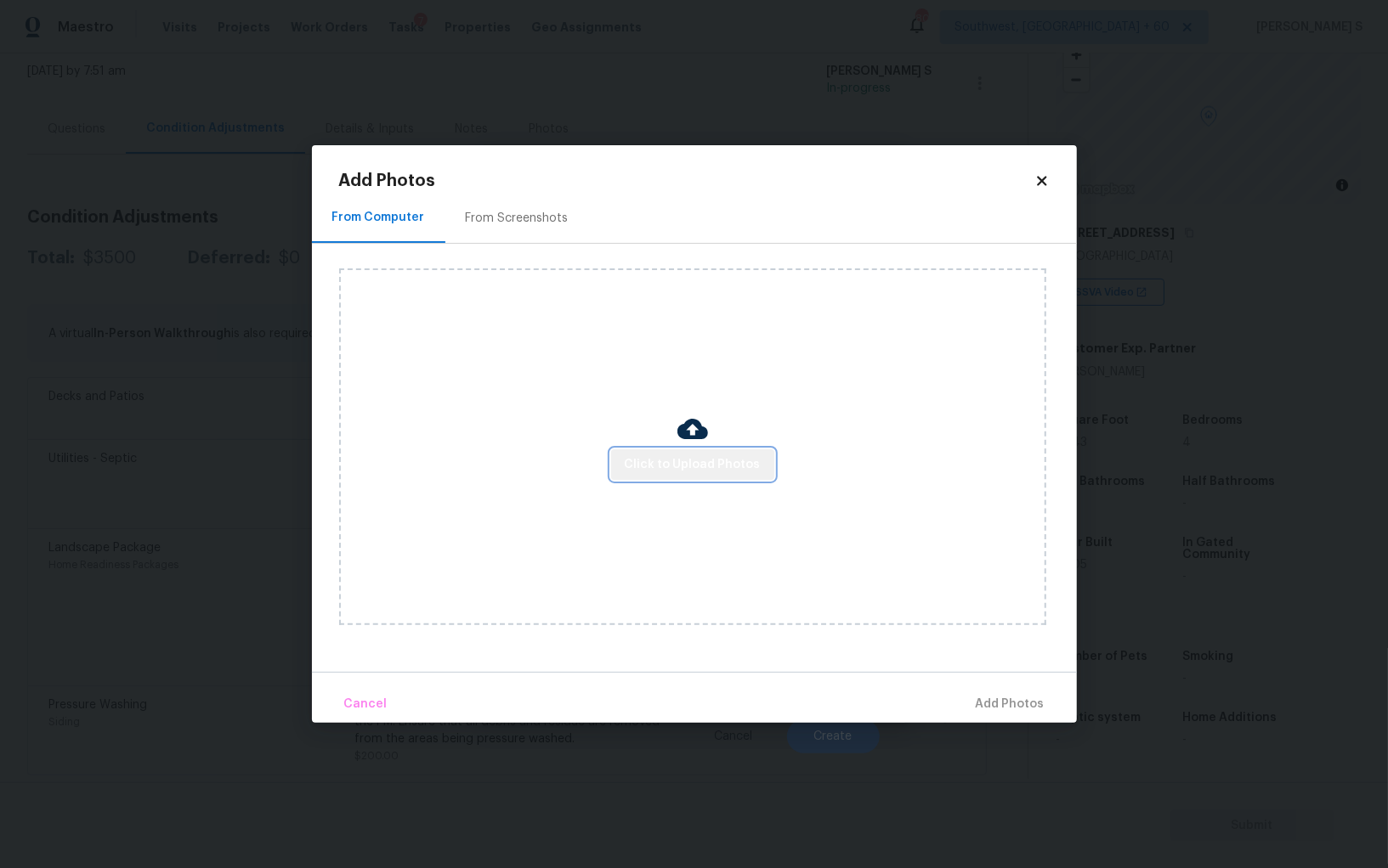
click at [705, 461] on span "Click to Upload Photos" at bounding box center [692, 465] width 136 height 21
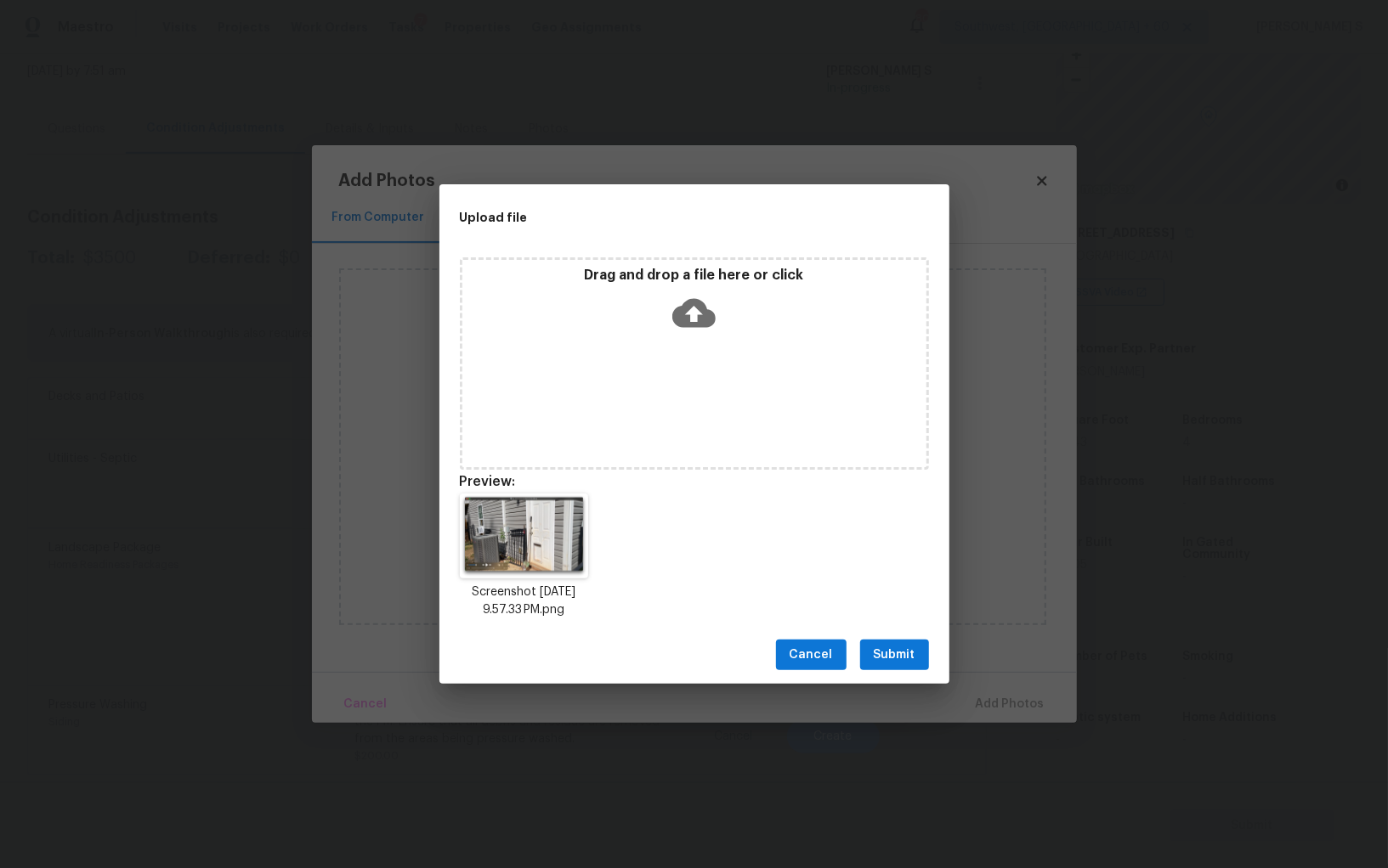
click at [916, 653] on button "Submit" at bounding box center [893, 655] width 68 height 32
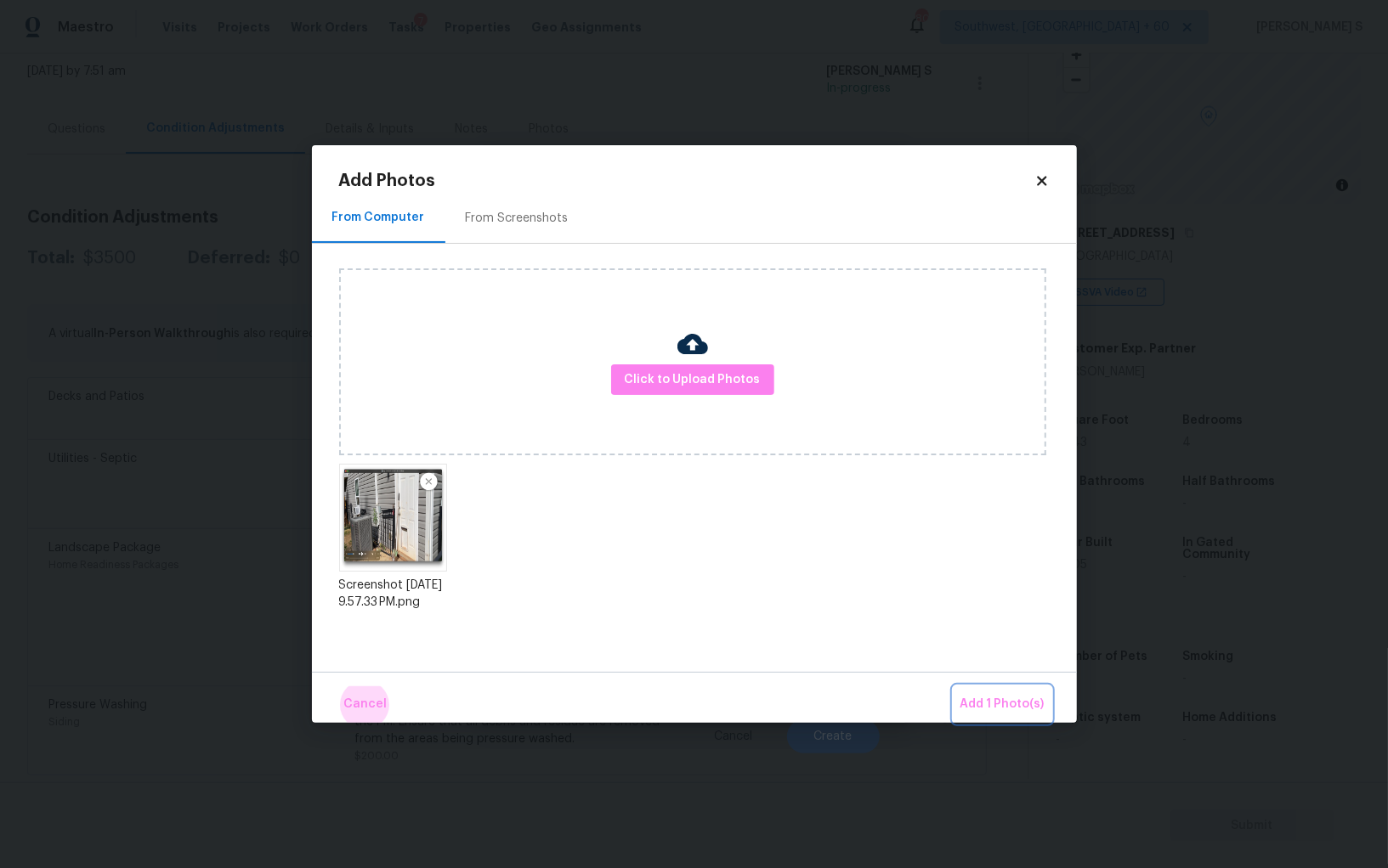
click at [954, 687] on button "Add 1 Photo(s)" at bounding box center [1002, 705] width 98 height 37
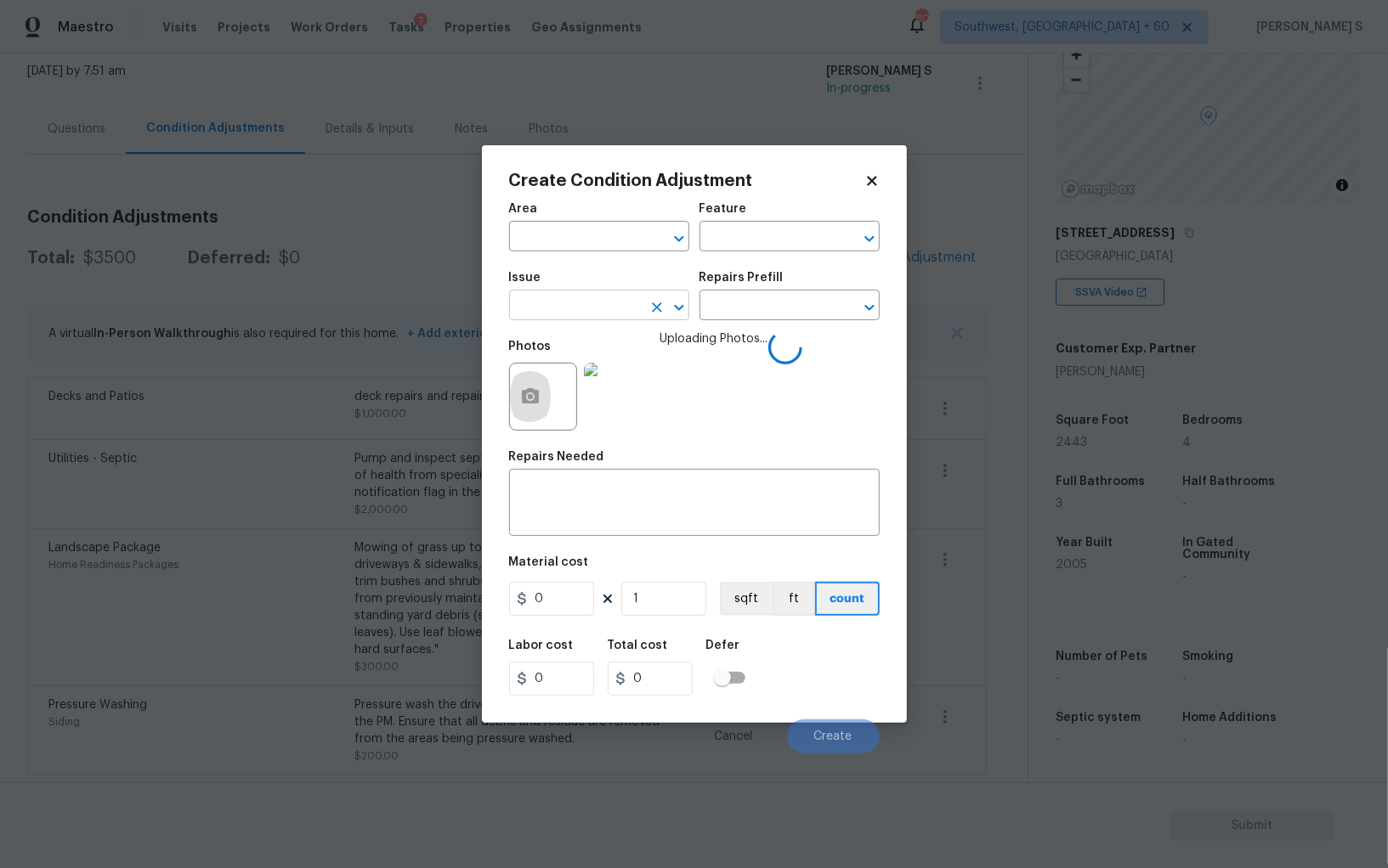
click at [624, 305] on input "text" at bounding box center [575, 307] width 133 height 27
type input "Interior Door"
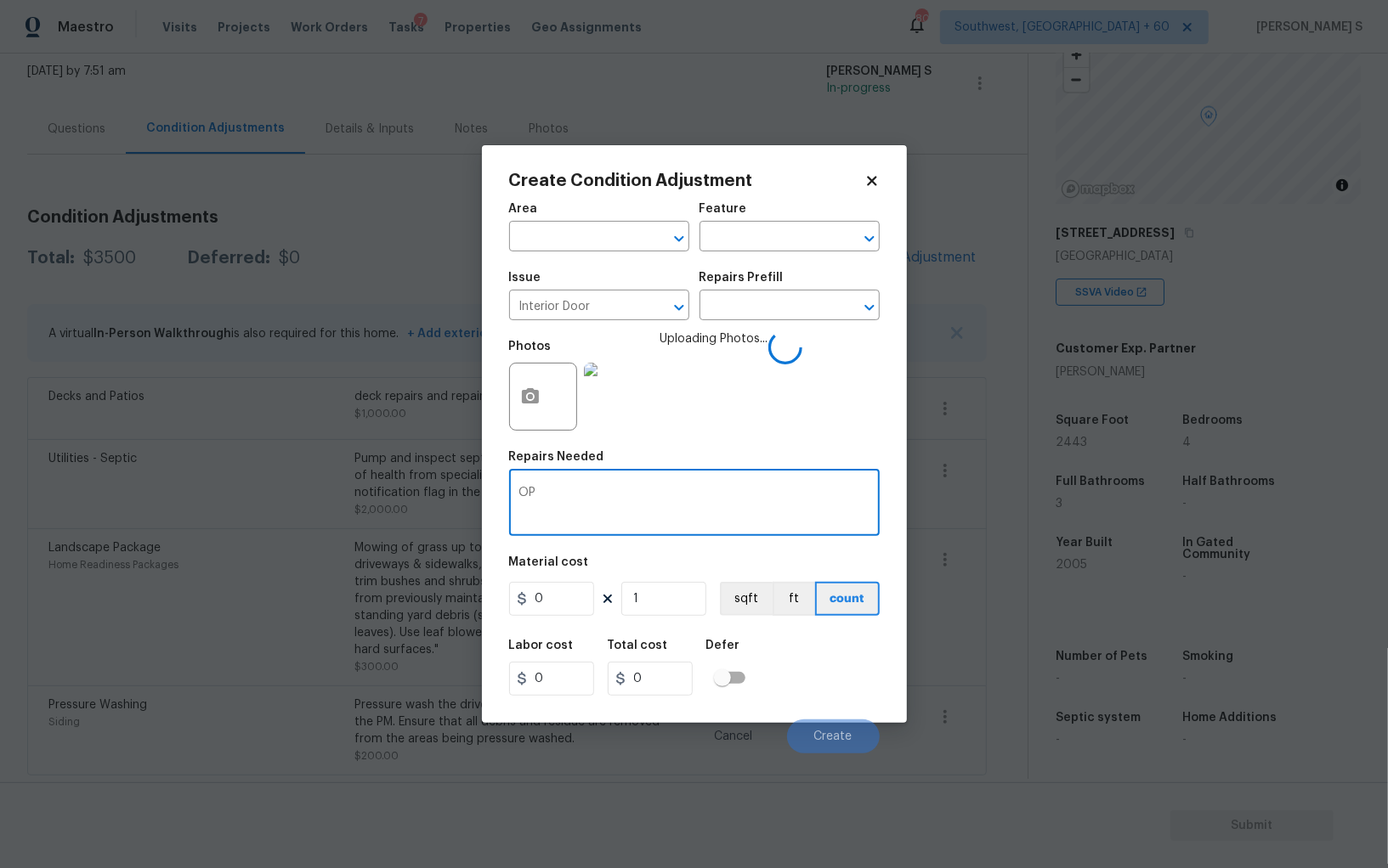
type textarea "O"
type textarea "Pet door removal"
click at [556, 608] on input "0" at bounding box center [551, 598] width 85 height 34
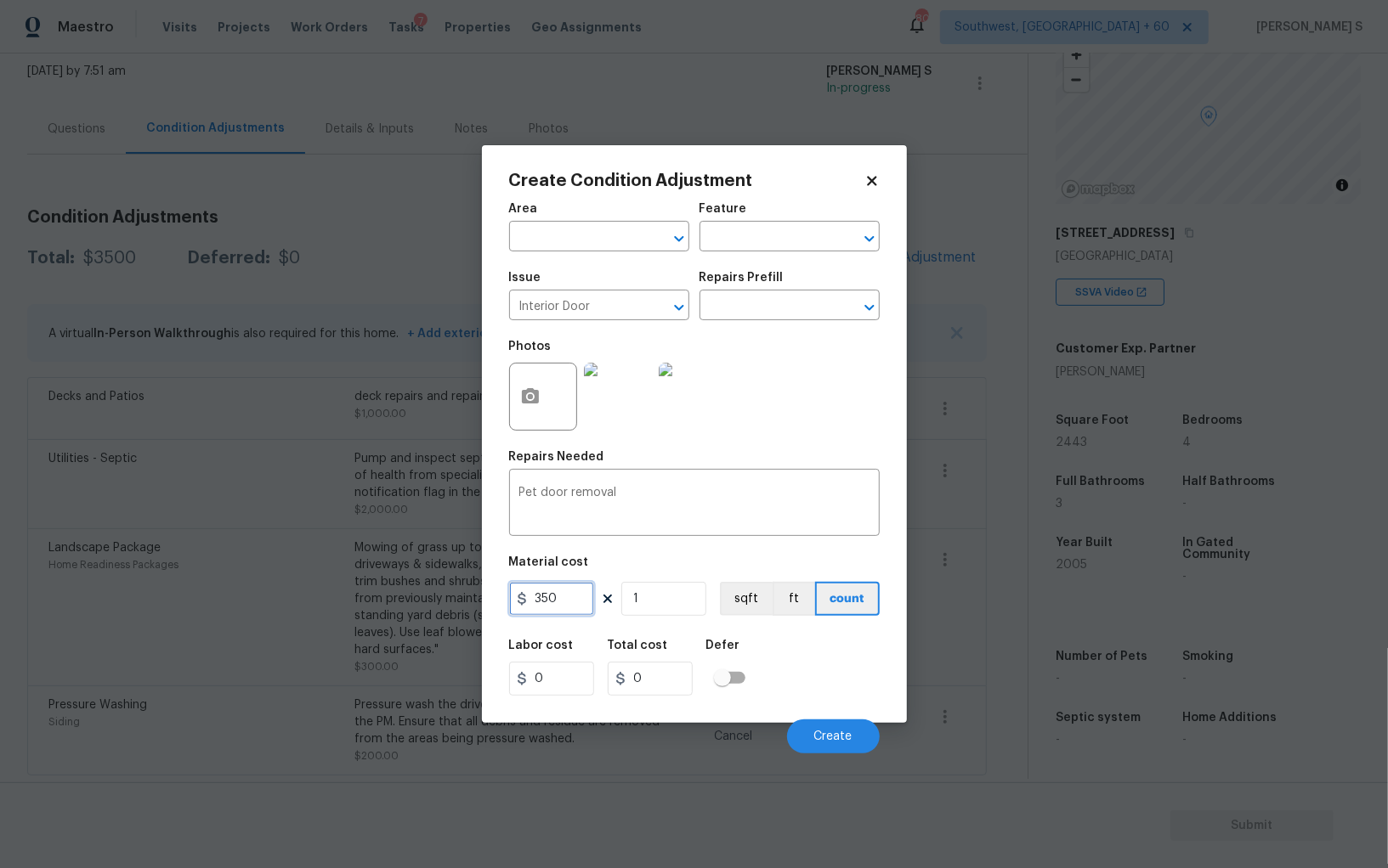
type input "350"
click at [877, 687] on div "Labor cost 0 Total cost 350 Defer" at bounding box center [694, 667] width 371 height 76
click at [846, 727] on button "Create" at bounding box center [833, 736] width 92 height 34
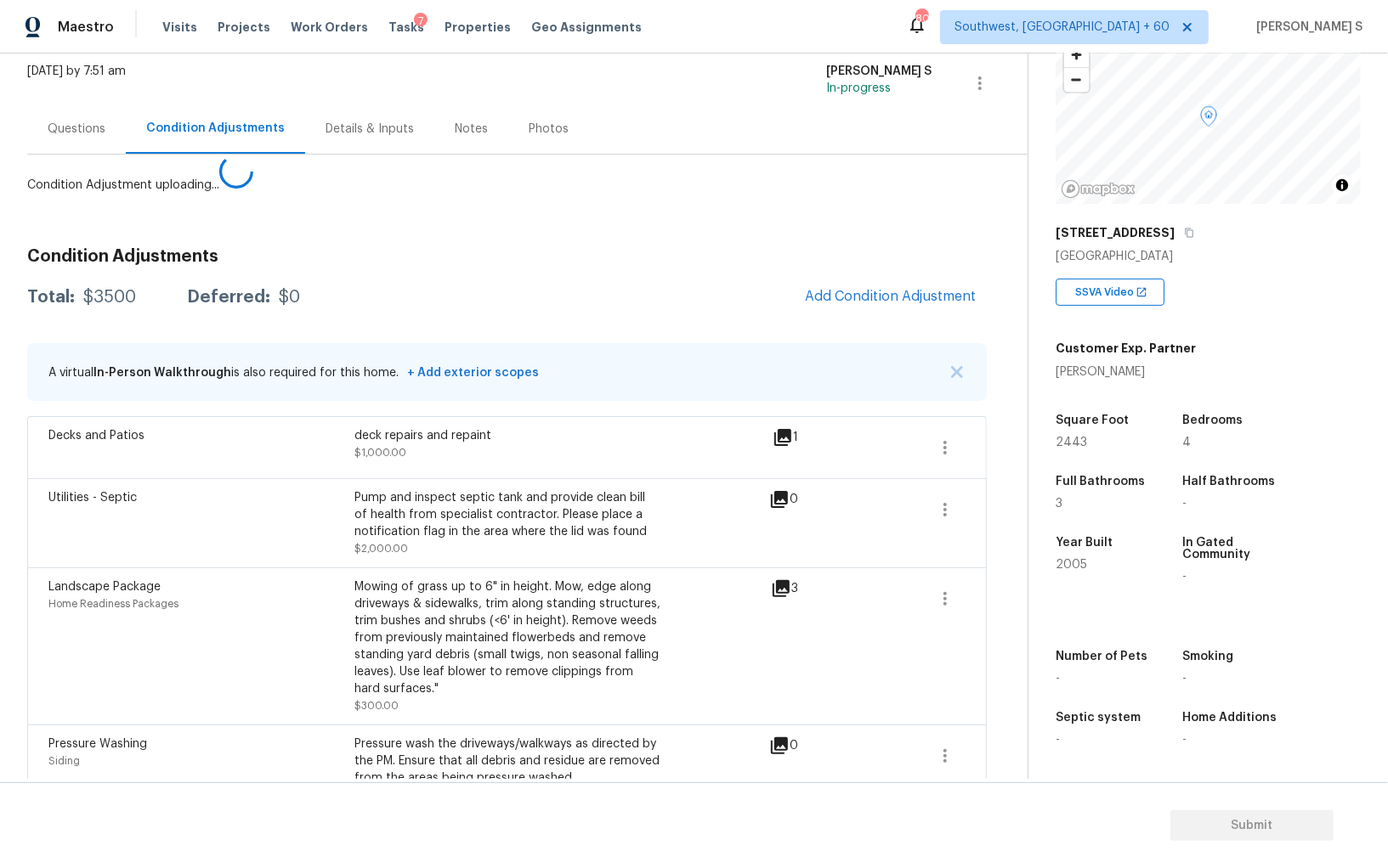
click at [217, 504] on body "Maestro Visits Projects Work Orders Tasks 7 Properties Geo Assignments [GEOGRAP…" at bounding box center [694, 434] width 1388 height 868
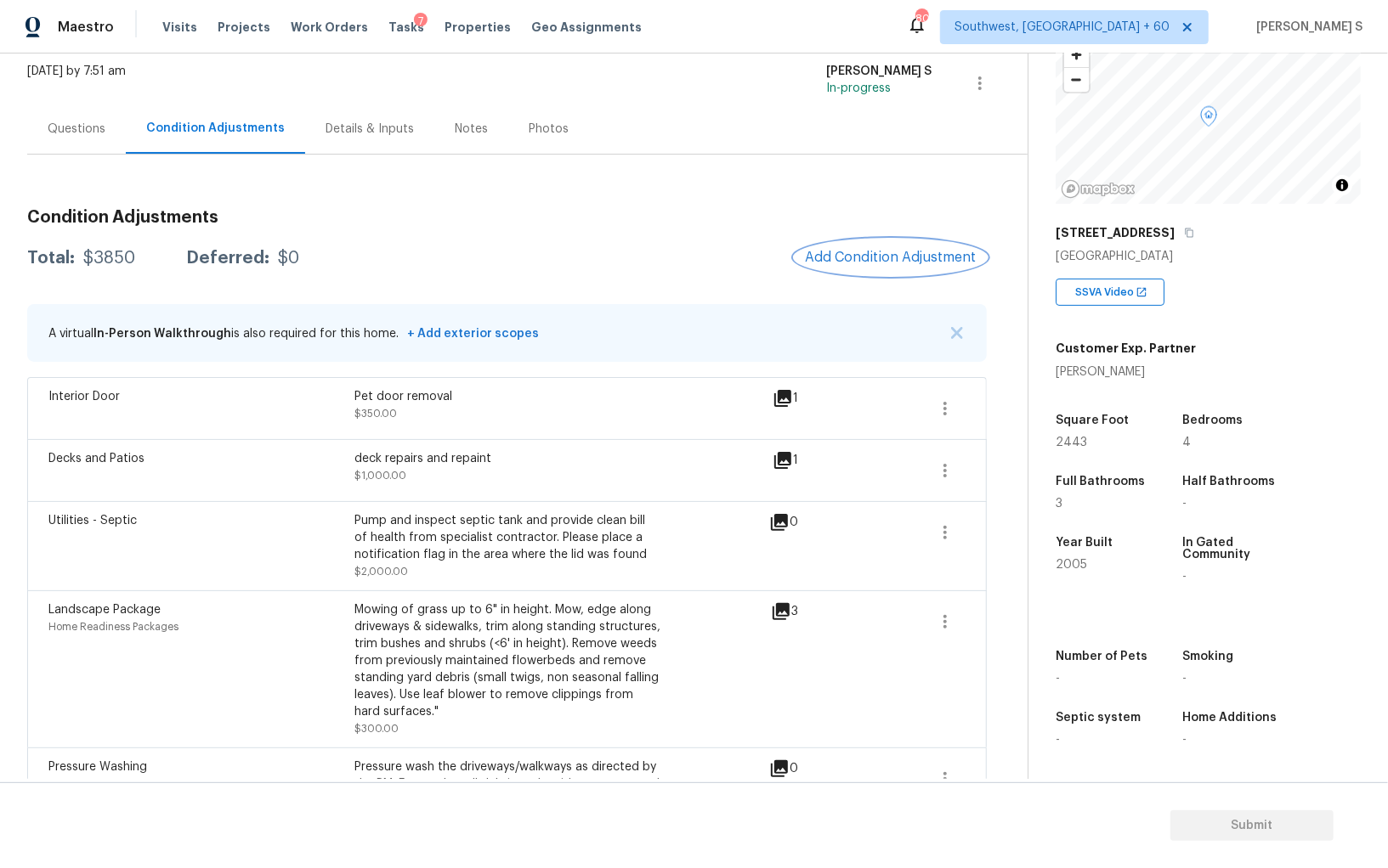
scroll to position [0, 0]
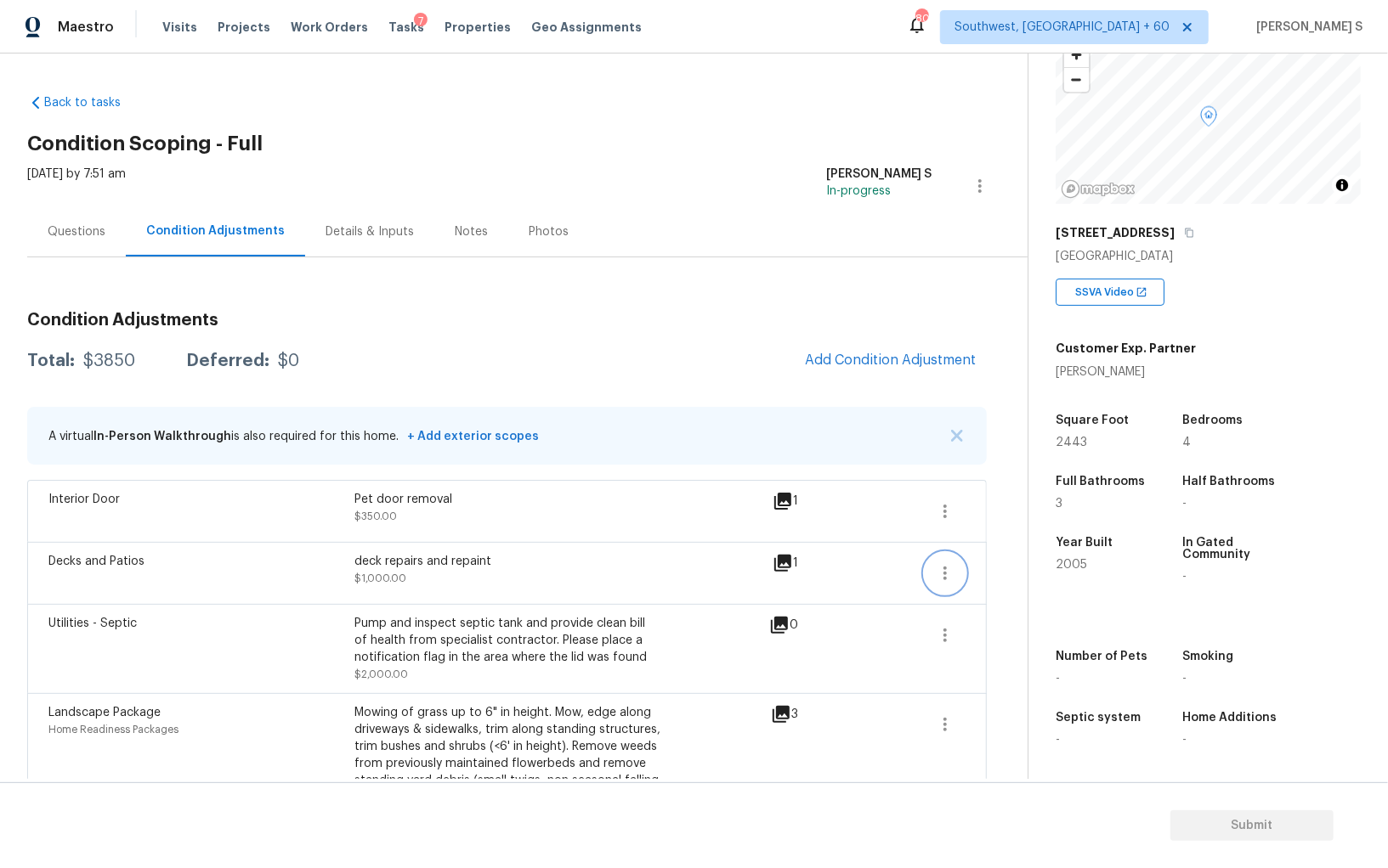
click at [953, 558] on button "button" at bounding box center [945, 573] width 41 height 41
click at [990, 558] on link "Edit" at bounding box center [1042, 569] width 145 height 26
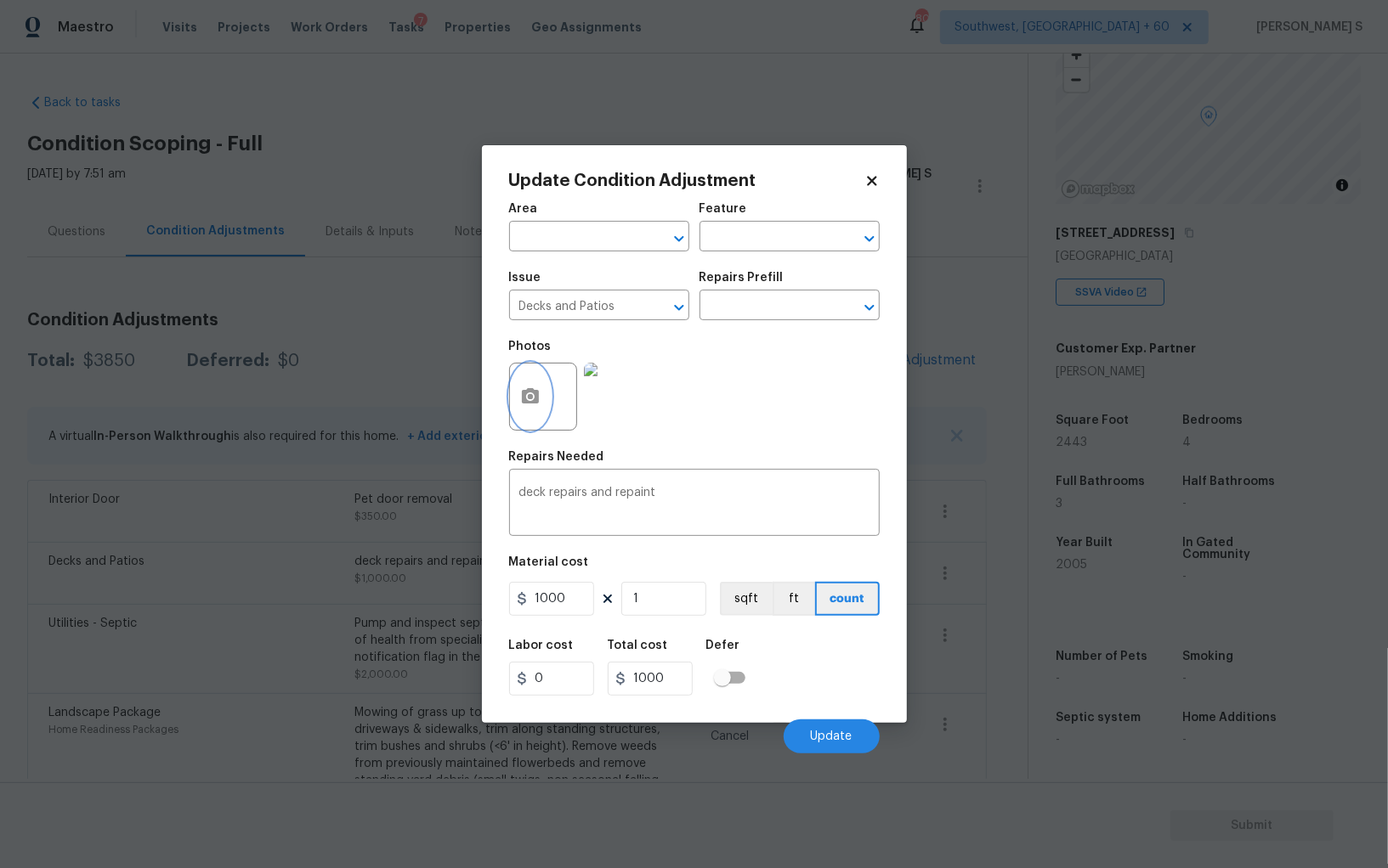
click at [534, 399] on icon "button" at bounding box center [529, 395] width 17 height 15
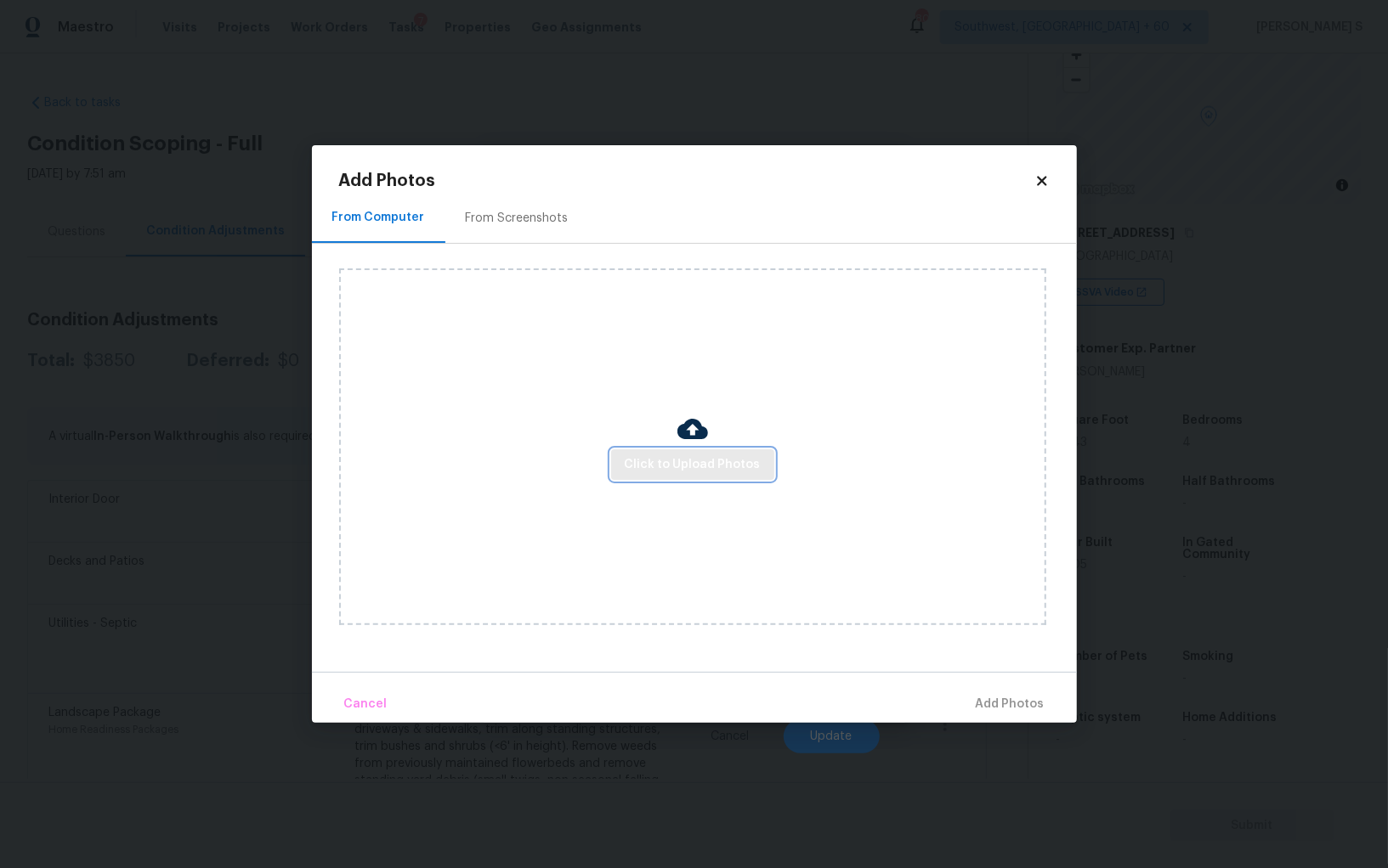
click at [746, 469] on span "Click to Upload Photos" at bounding box center [692, 465] width 136 height 21
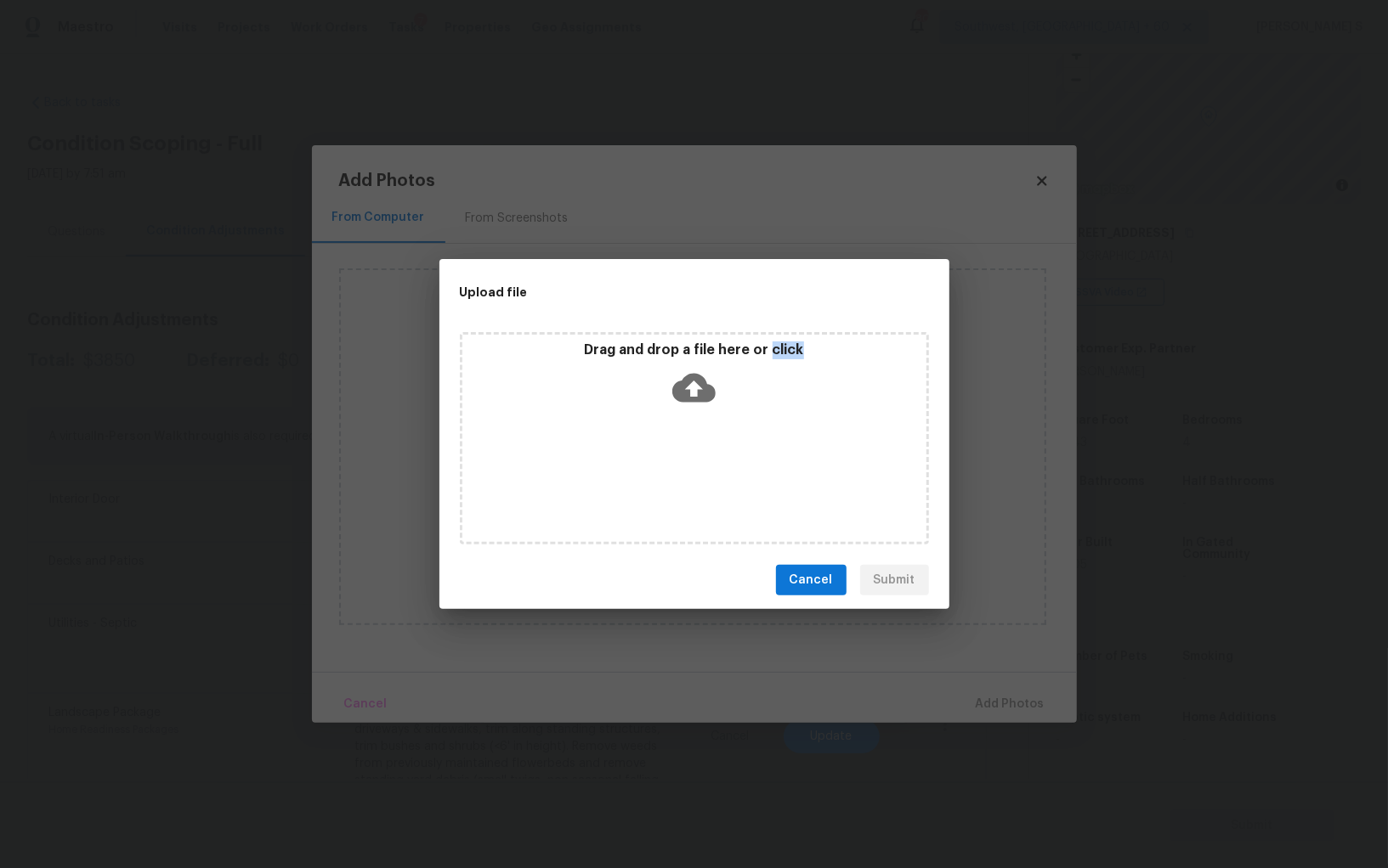
click at [746, 469] on div "Drag and drop a file here or click" at bounding box center [694, 438] width 469 height 212
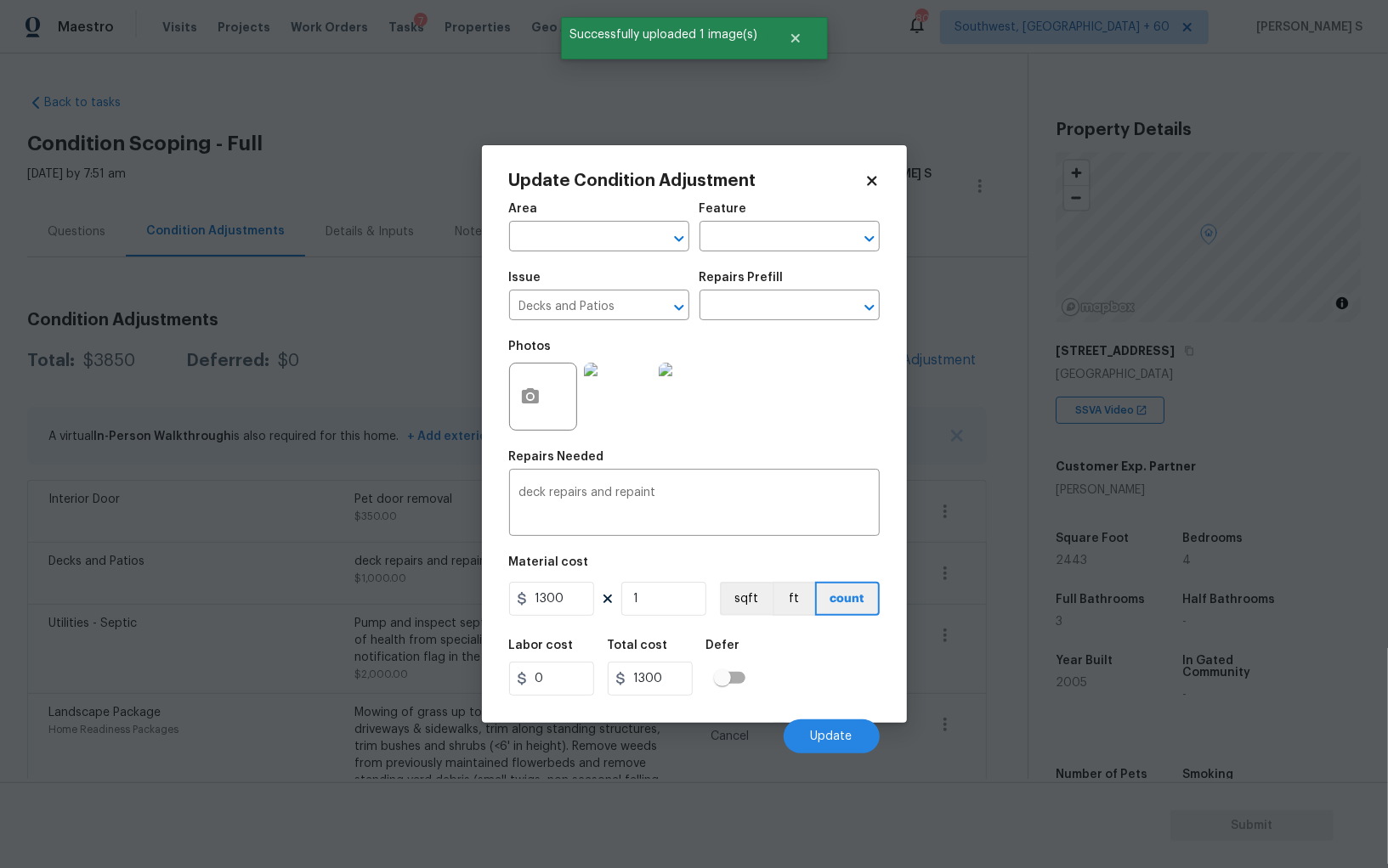
scroll to position [118, 0]
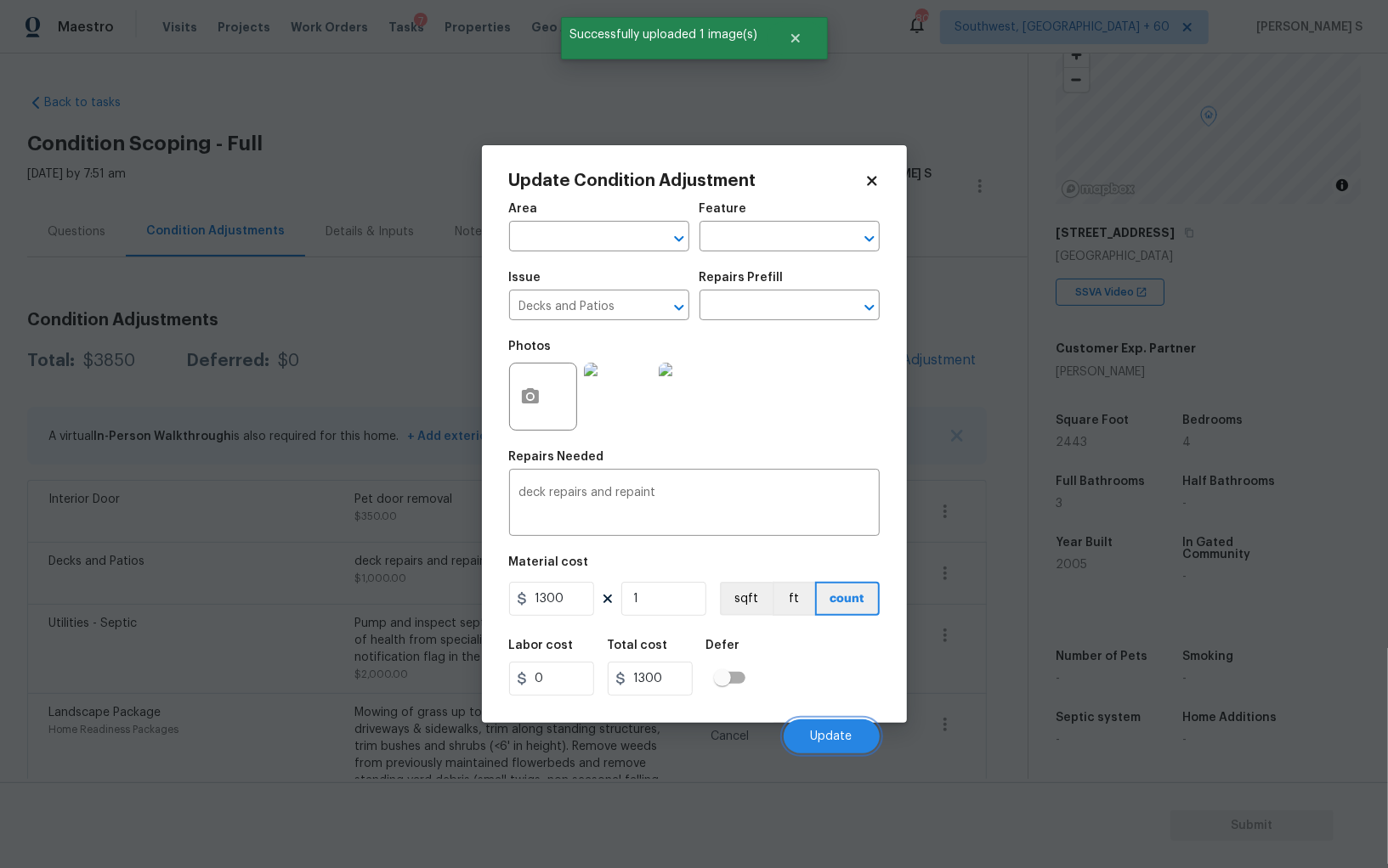
click at [841, 732] on span "Update" at bounding box center [832, 736] width 42 height 13
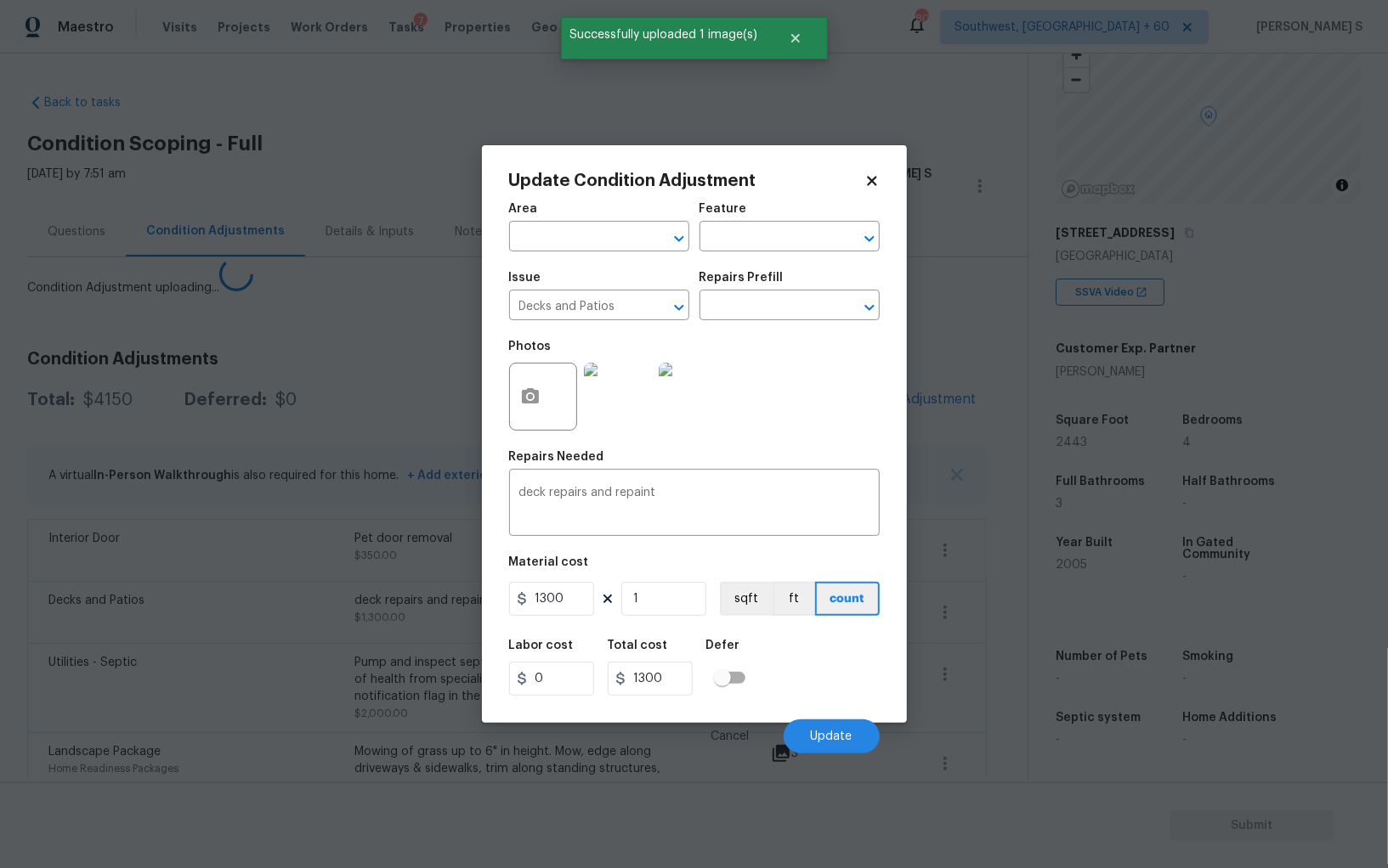
click at [126, 603] on body "Maestro Visits Projects Work Orders Tasks 7 Properties Geo Assignments [GEOGRAP…" at bounding box center [694, 434] width 1388 height 868
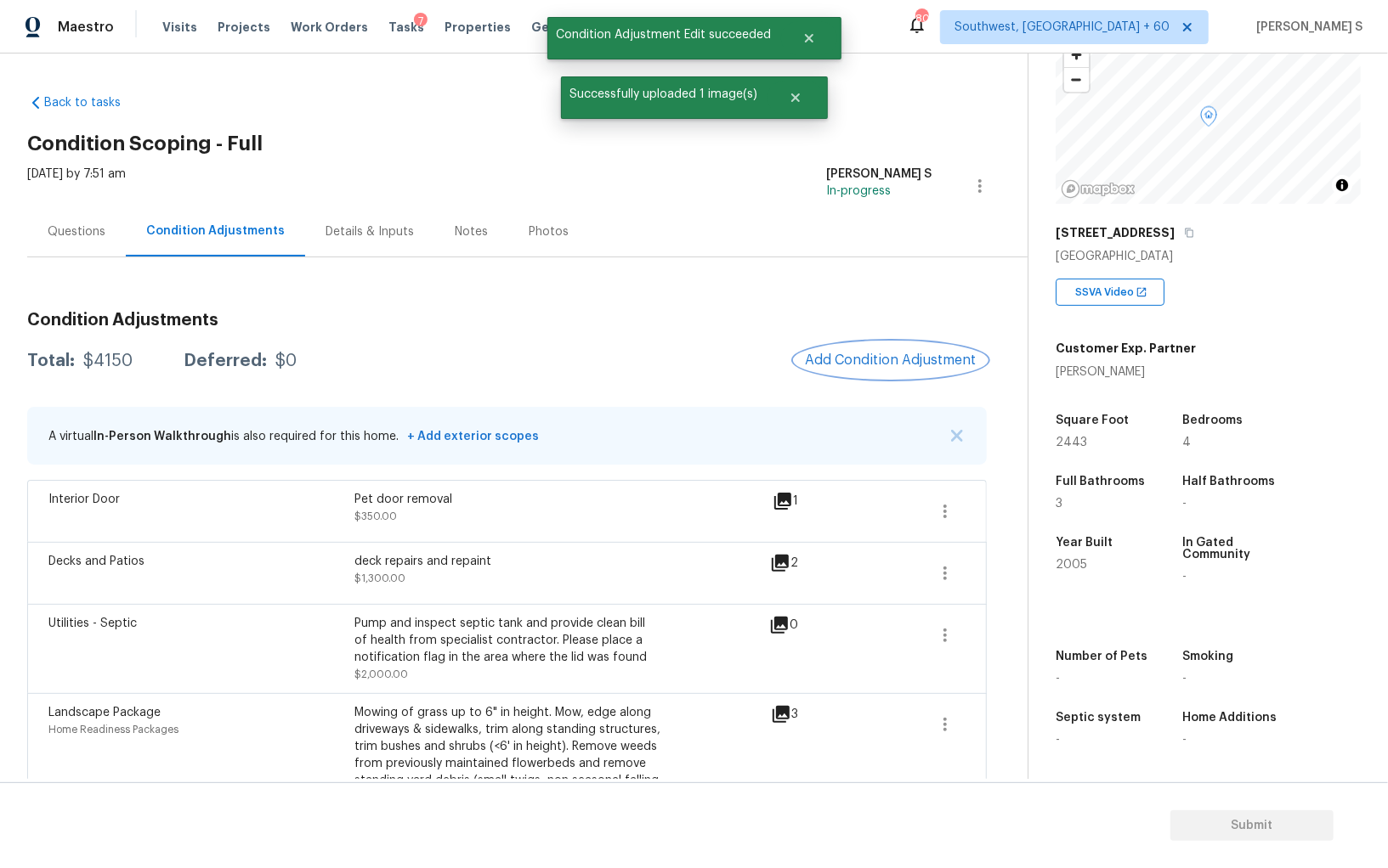
click at [882, 359] on span "Add Condition Adjustment" at bounding box center [890, 360] width 172 height 15
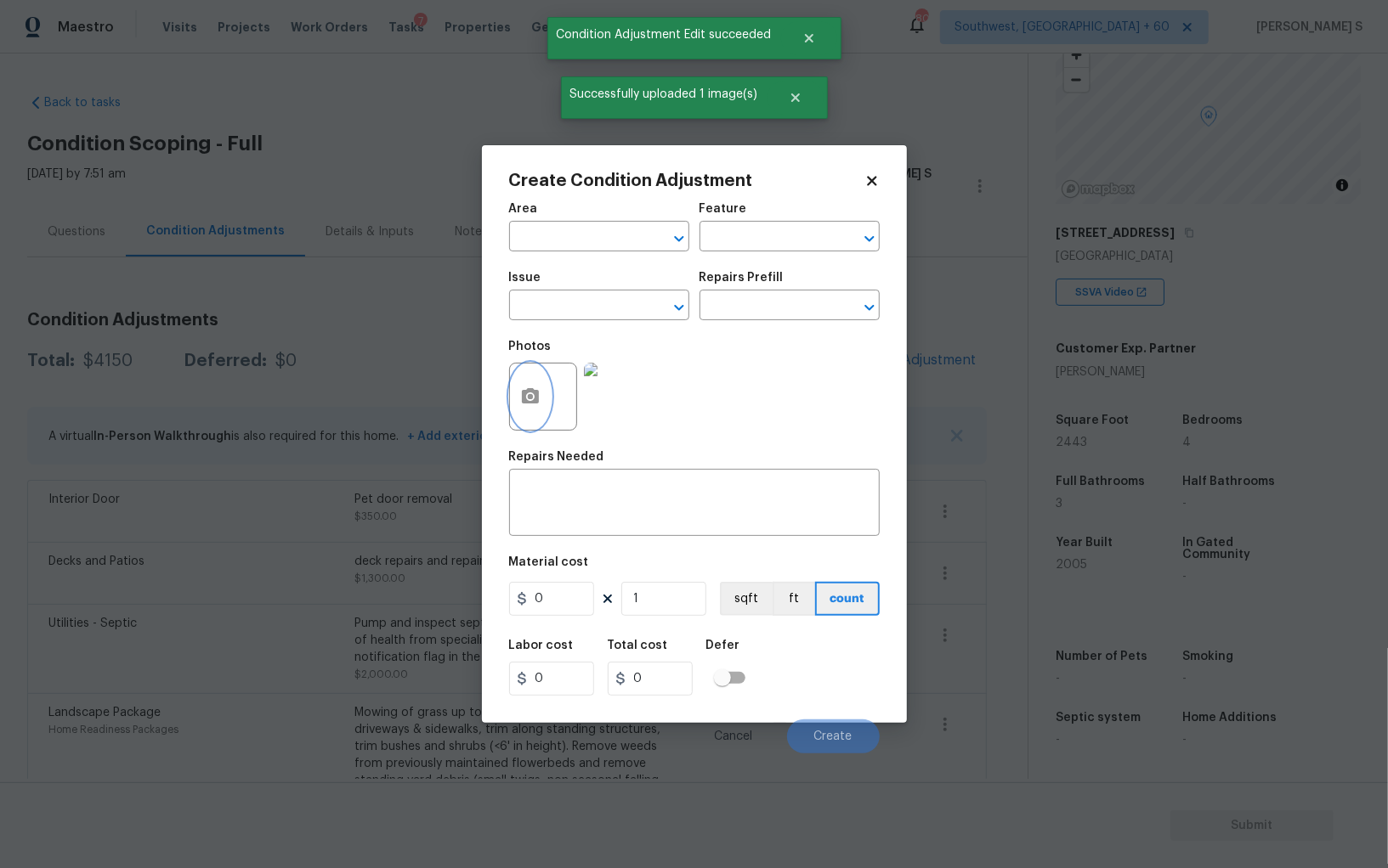
click at [535, 384] on button "button" at bounding box center [529, 396] width 41 height 66
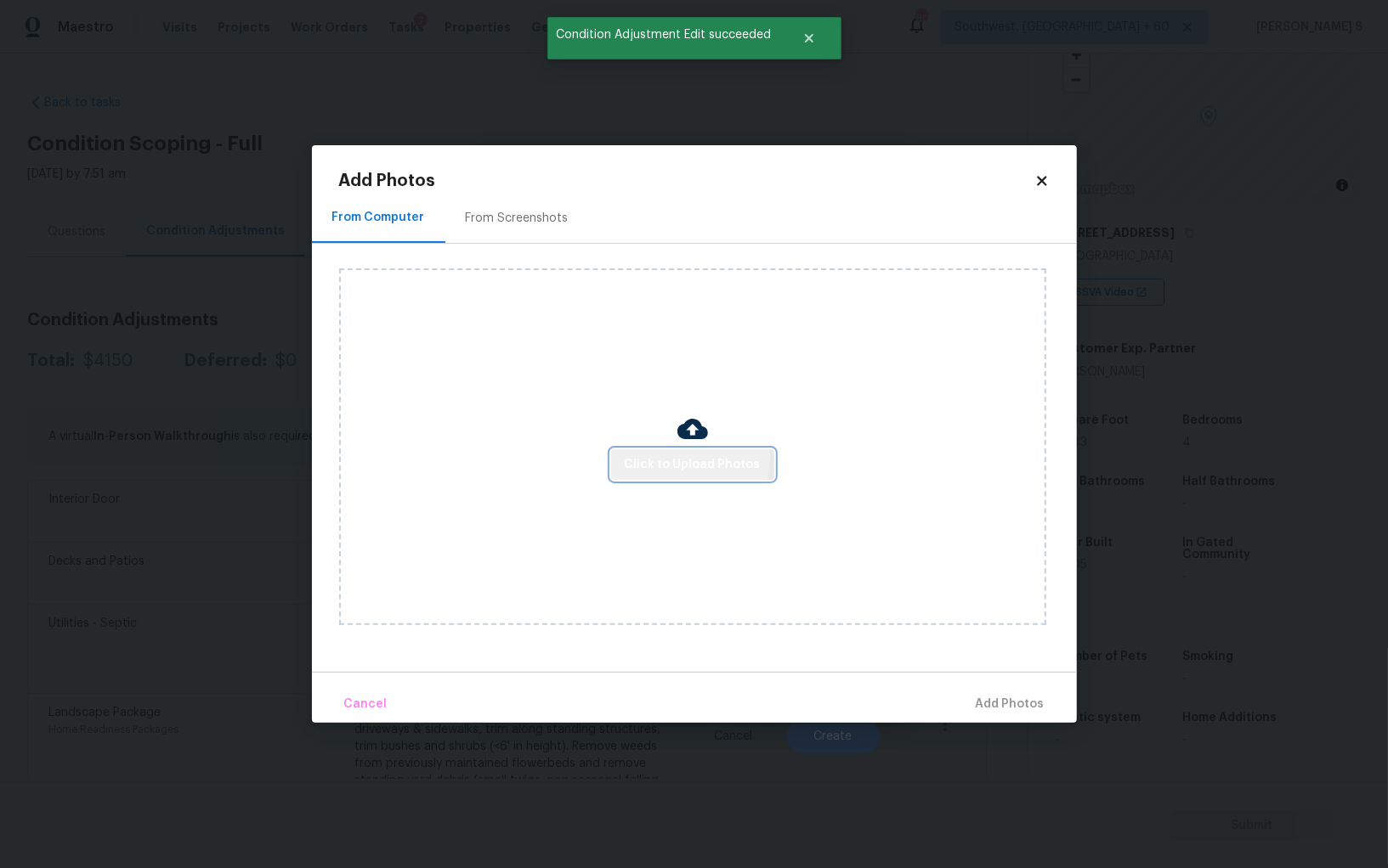
click at [664, 457] on span "Click to Upload Photos" at bounding box center [692, 465] width 136 height 21
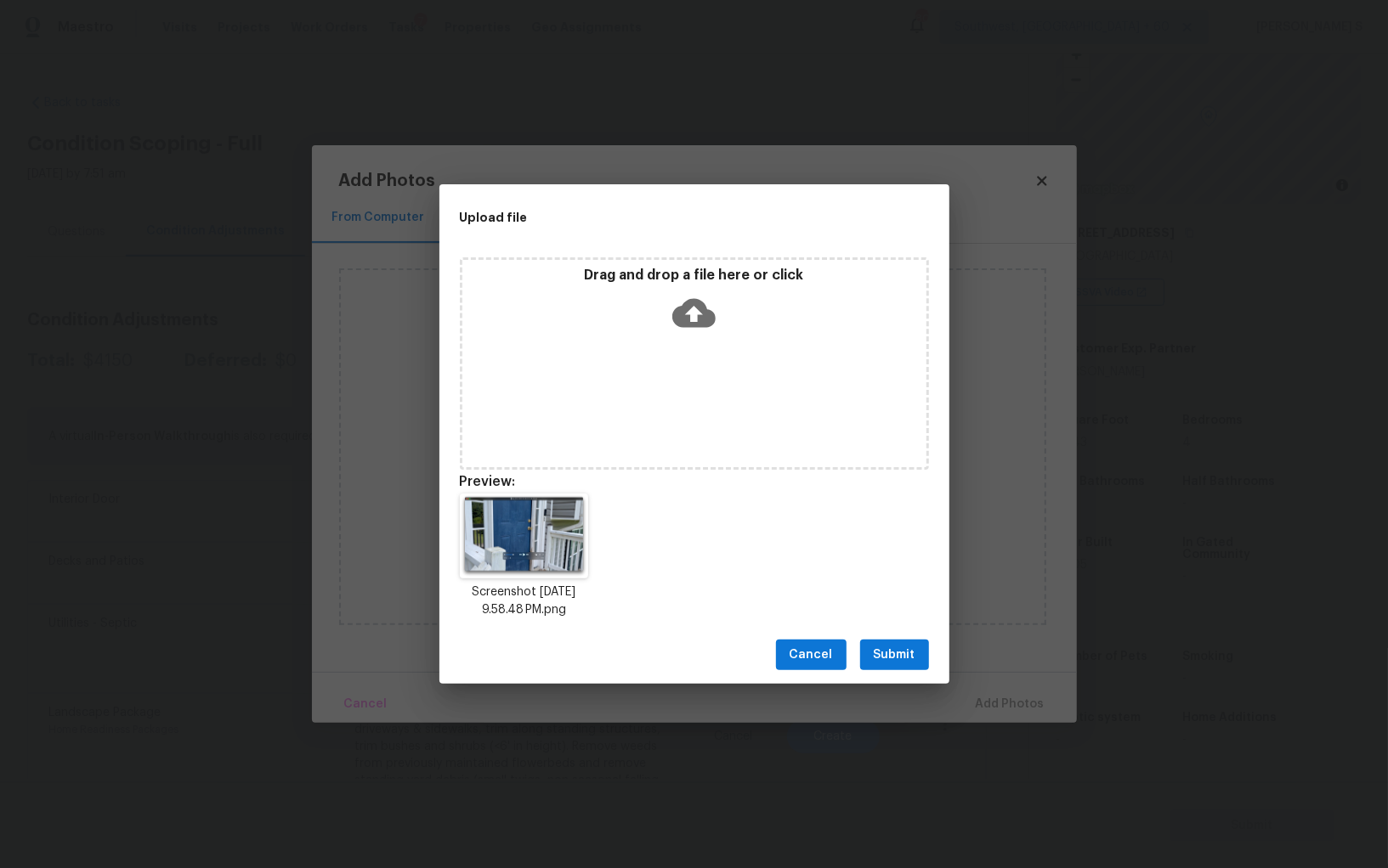
click at [906, 664] on span "Submit" at bounding box center [894, 655] width 42 height 21
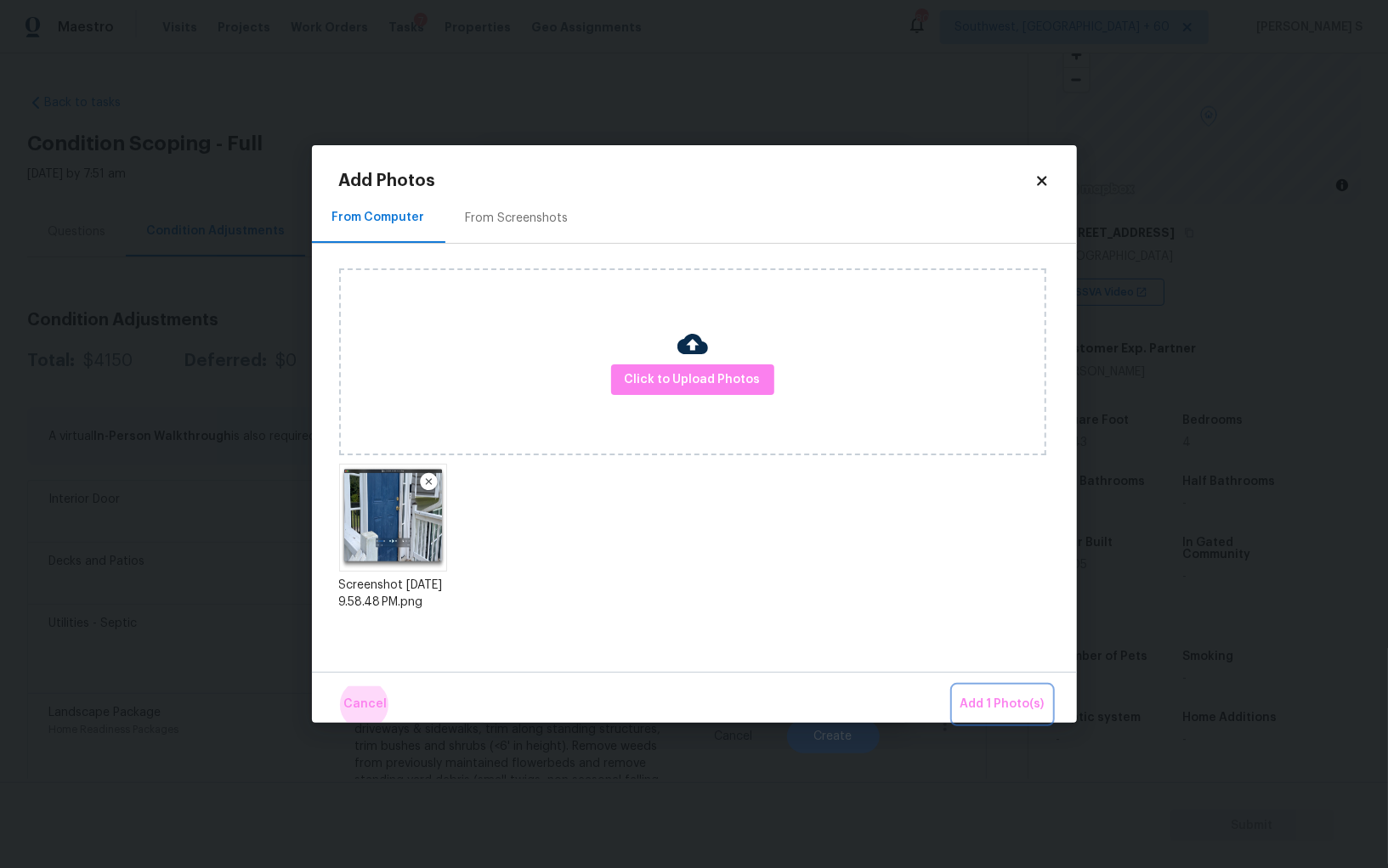
click at [954, 687] on button "Add 1 Photo(s)" at bounding box center [1002, 705] width 98 height 37
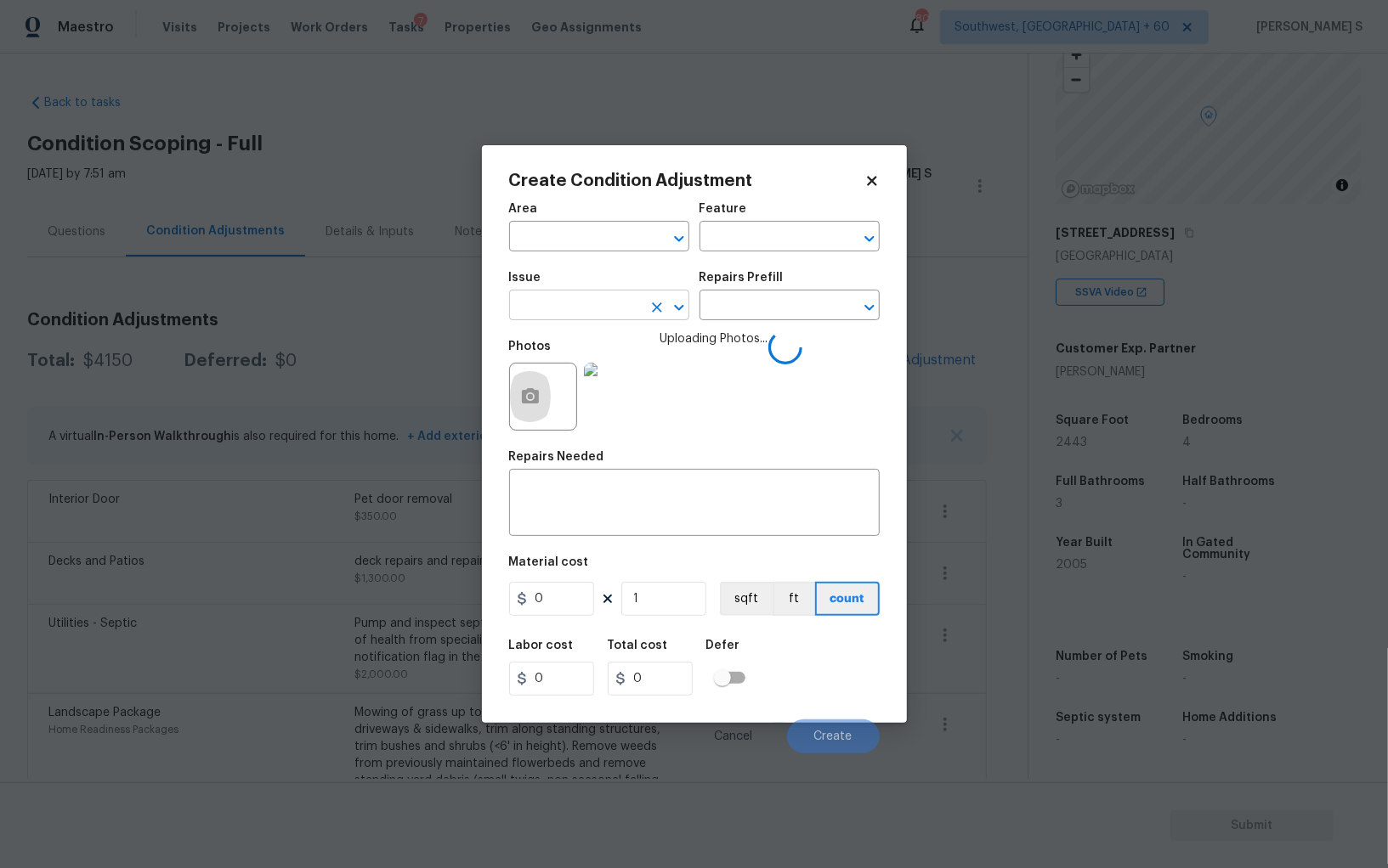
click at [600, 304] on input "text" at bounding box center [575, 307] width 133 height 27
type input "Interior Trim"
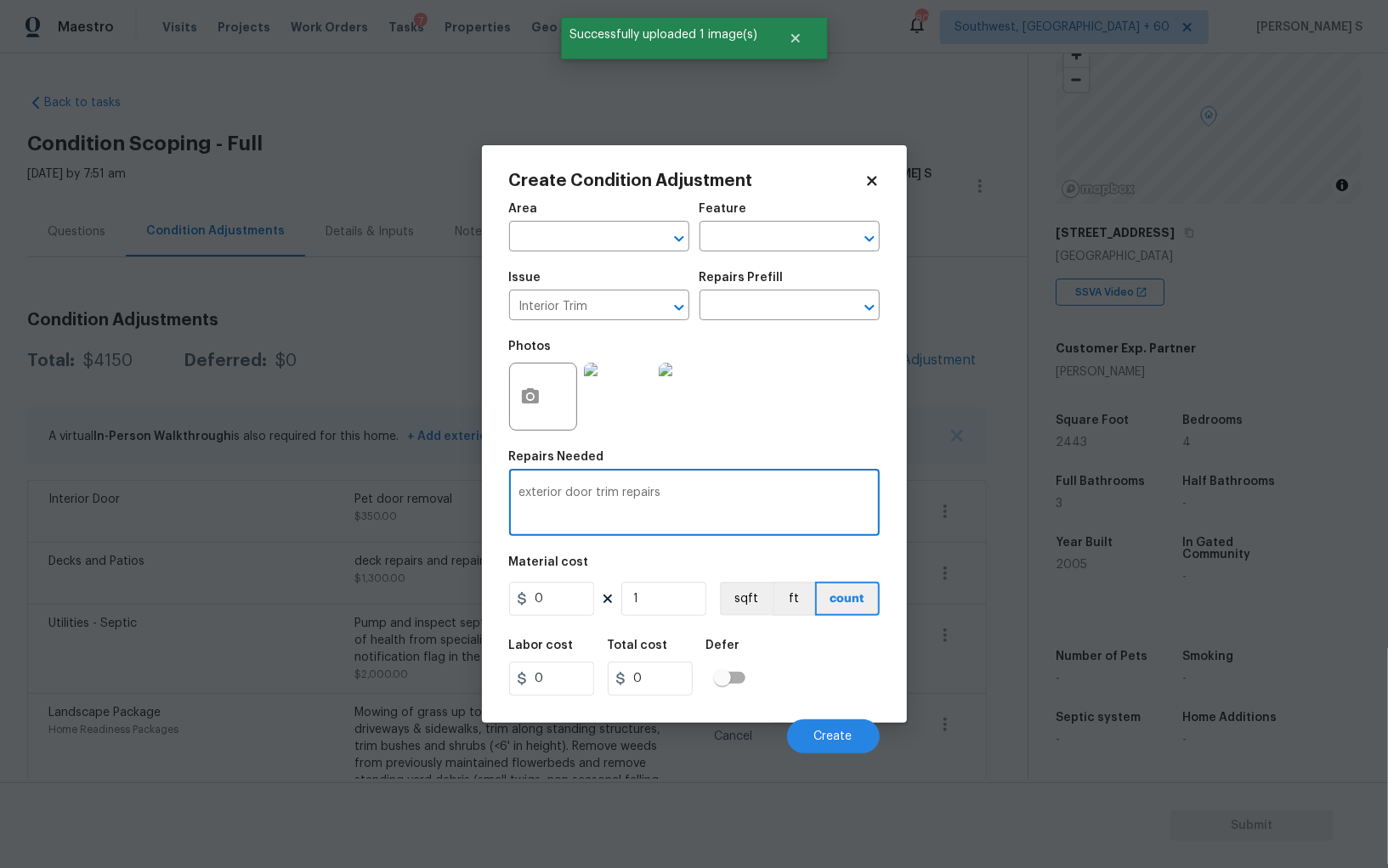
type textarea "exterior door trim repairs"
click at [562, 601] on input "0" at bounding box center [551, 598] width 85 height 34
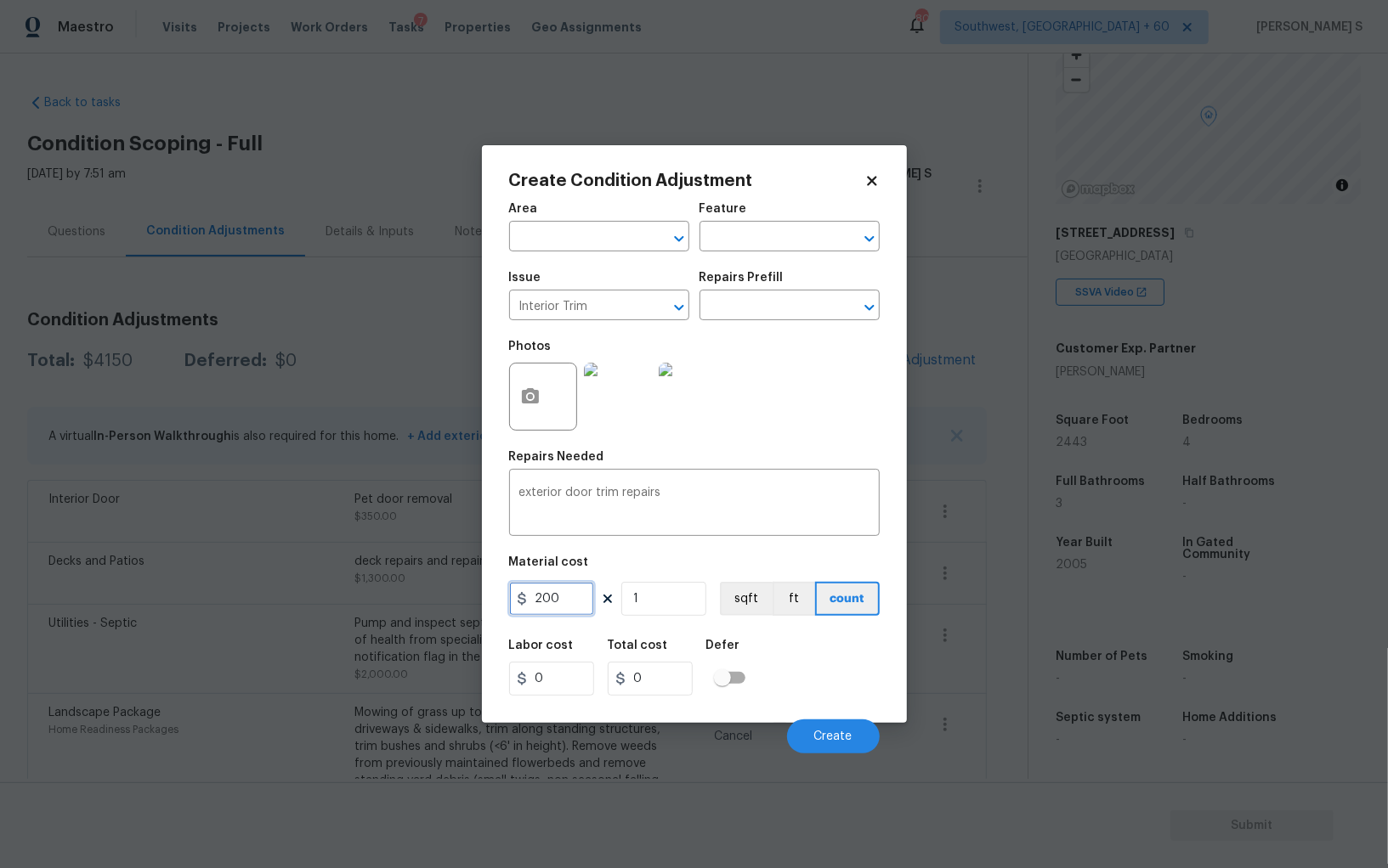
type input "200"
click at [839, 676] on div "Labor cost 0 Total cost 200 Defer" at bounding box center [694, 667] width 371 height 76
click at [860, 729] on button "Create" at bounding box center [833, 736] width 92 height 34
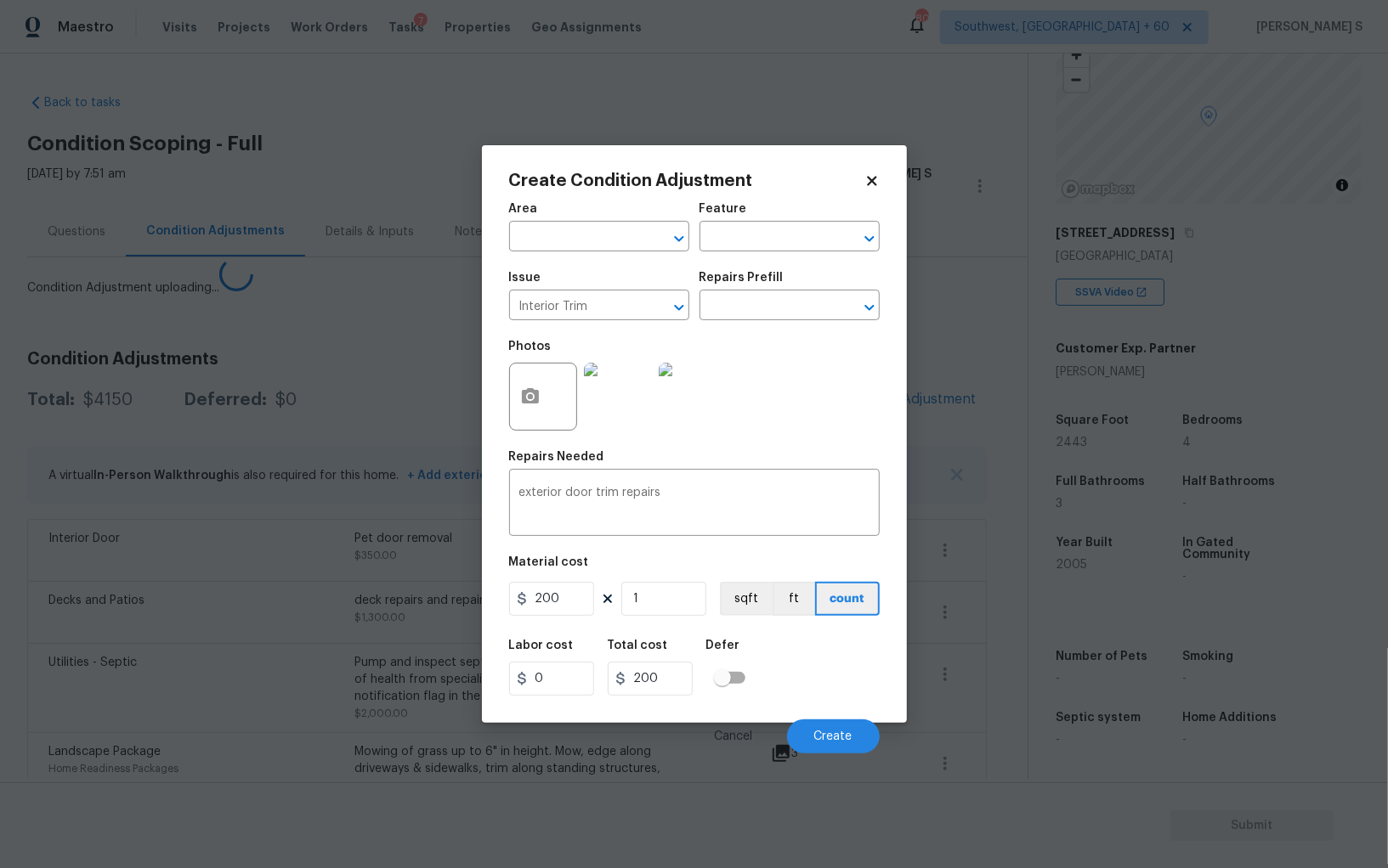
click at [77, 639] on body "Maestro Visits Projects Work Orders Tasks 7 Properties Geo Assignments [GEOGRAP…" at bounding box center [694, 434] width 1388 height 868
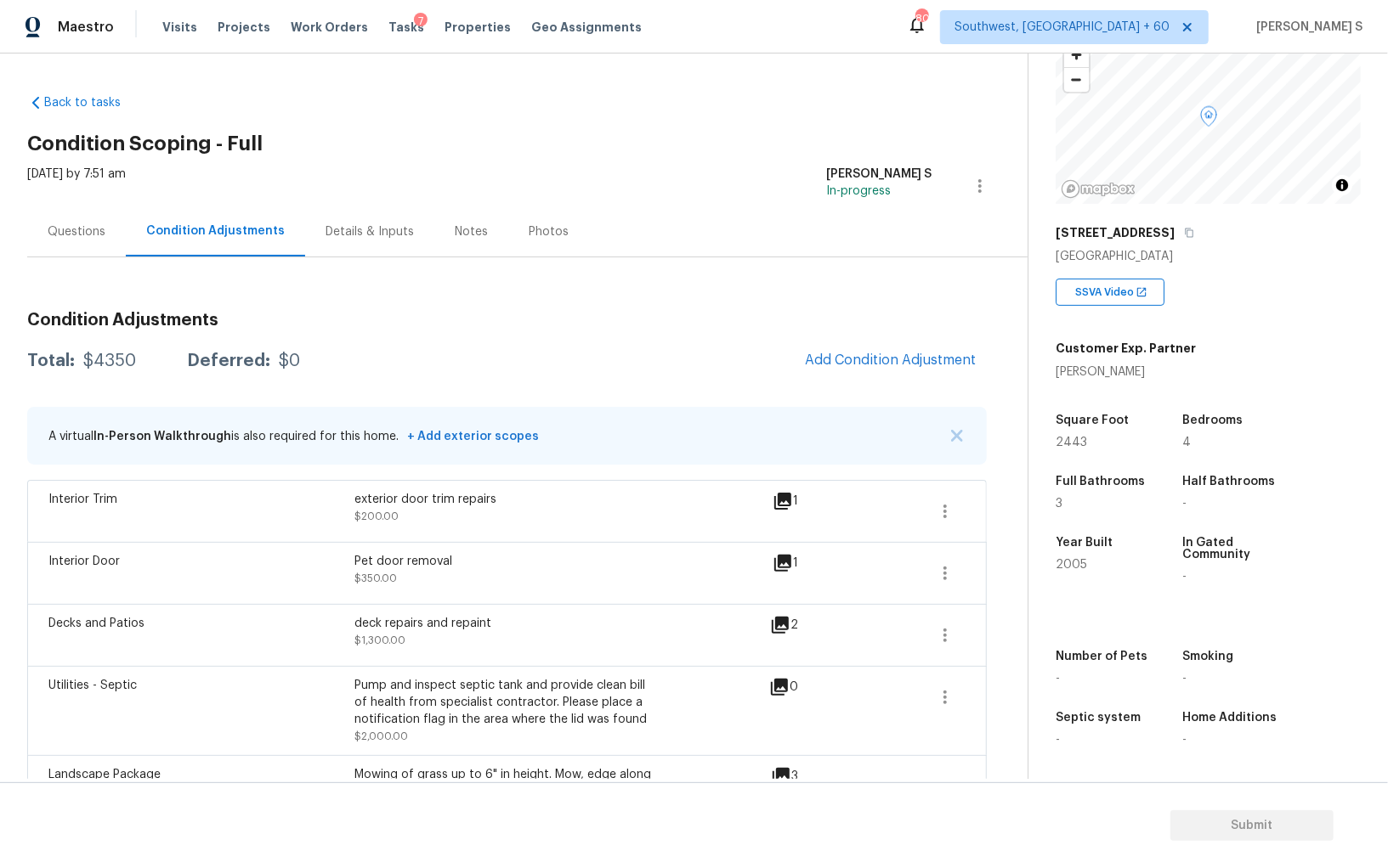
click at [94, 229] on div "Questions" at bounding box center [76, 231] width 58 height 17
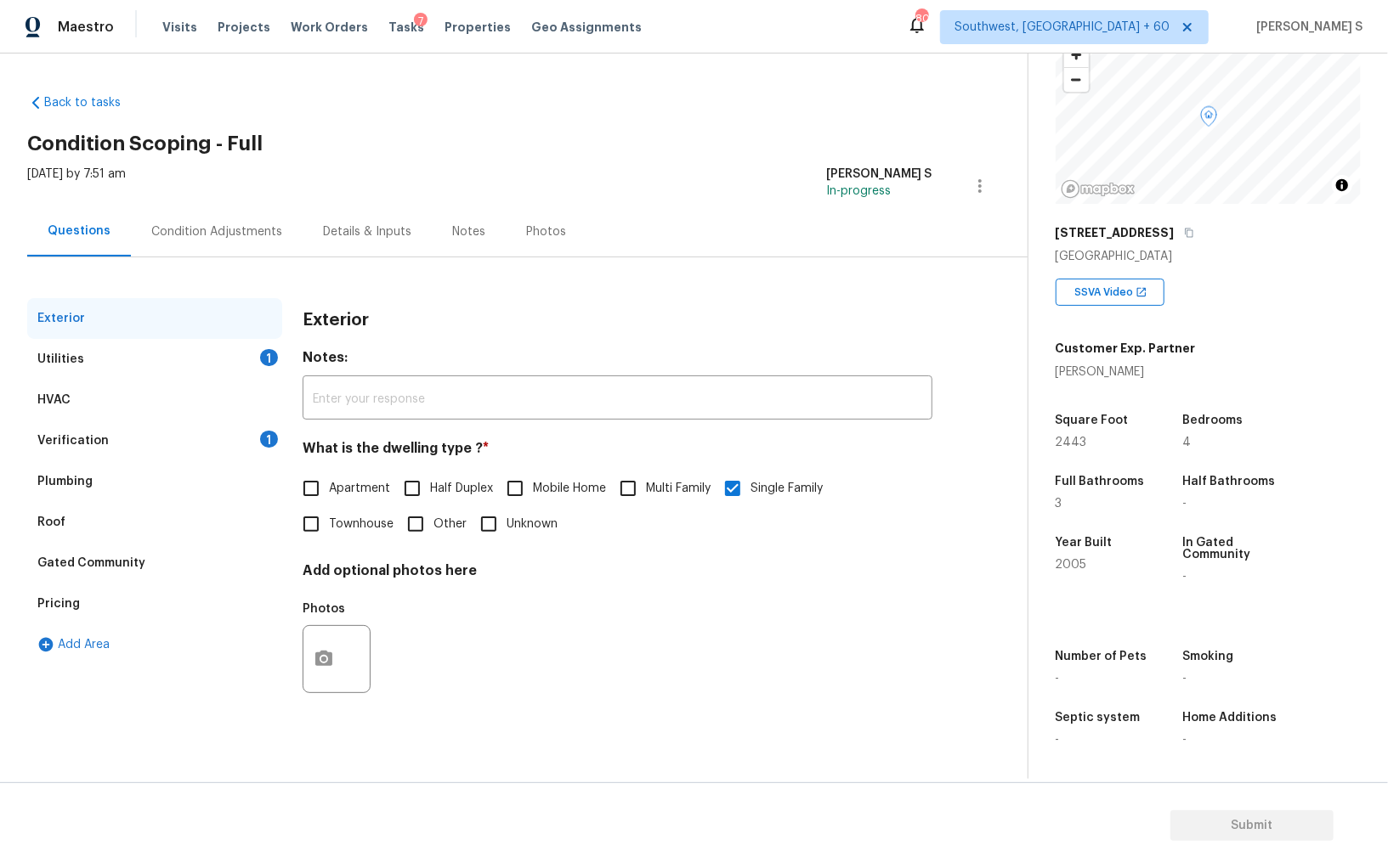
click at [113, 600] on div "Pricing" at bounding box center [154, 603] width 255 height 41
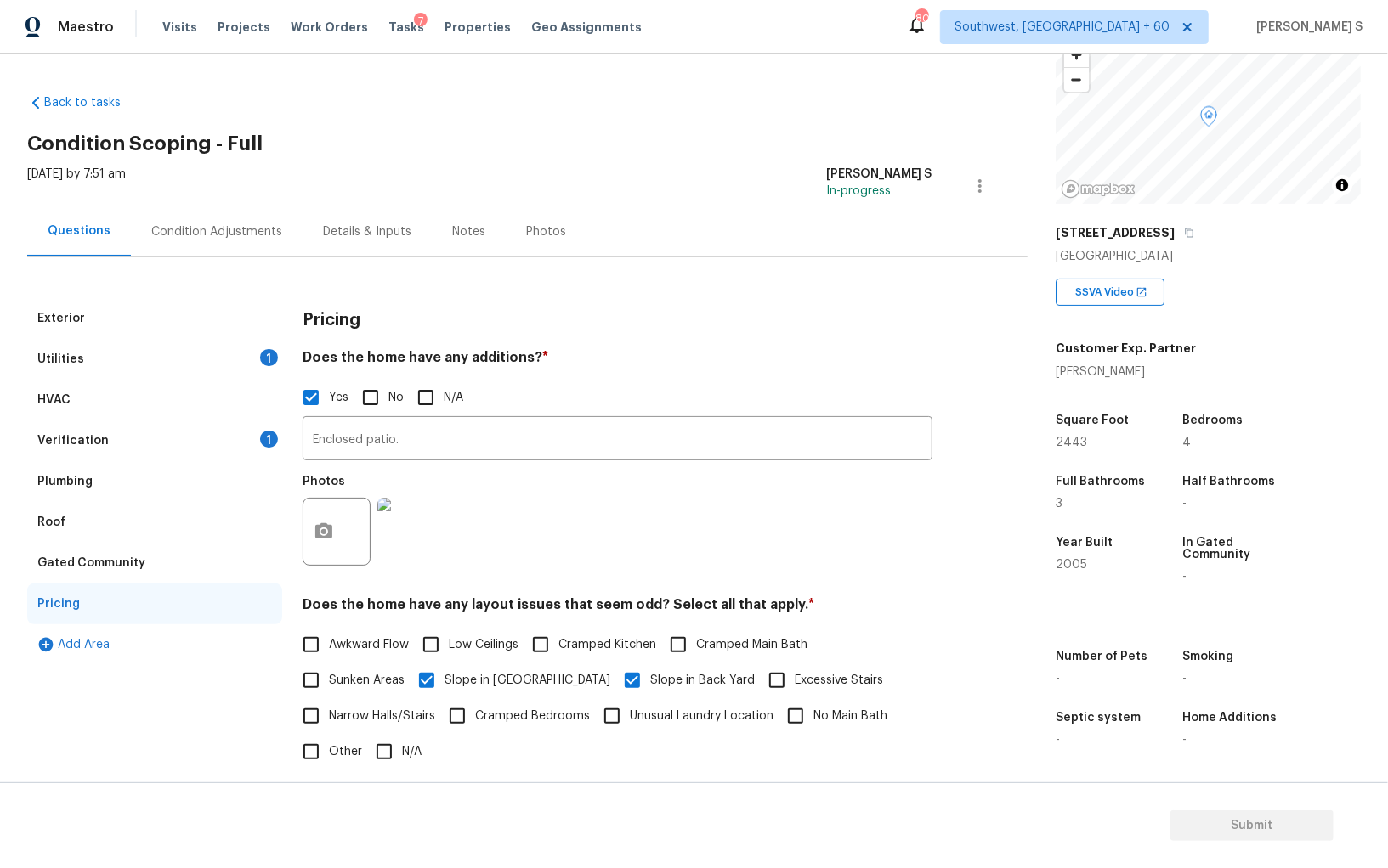
scroll to position [276, 0]
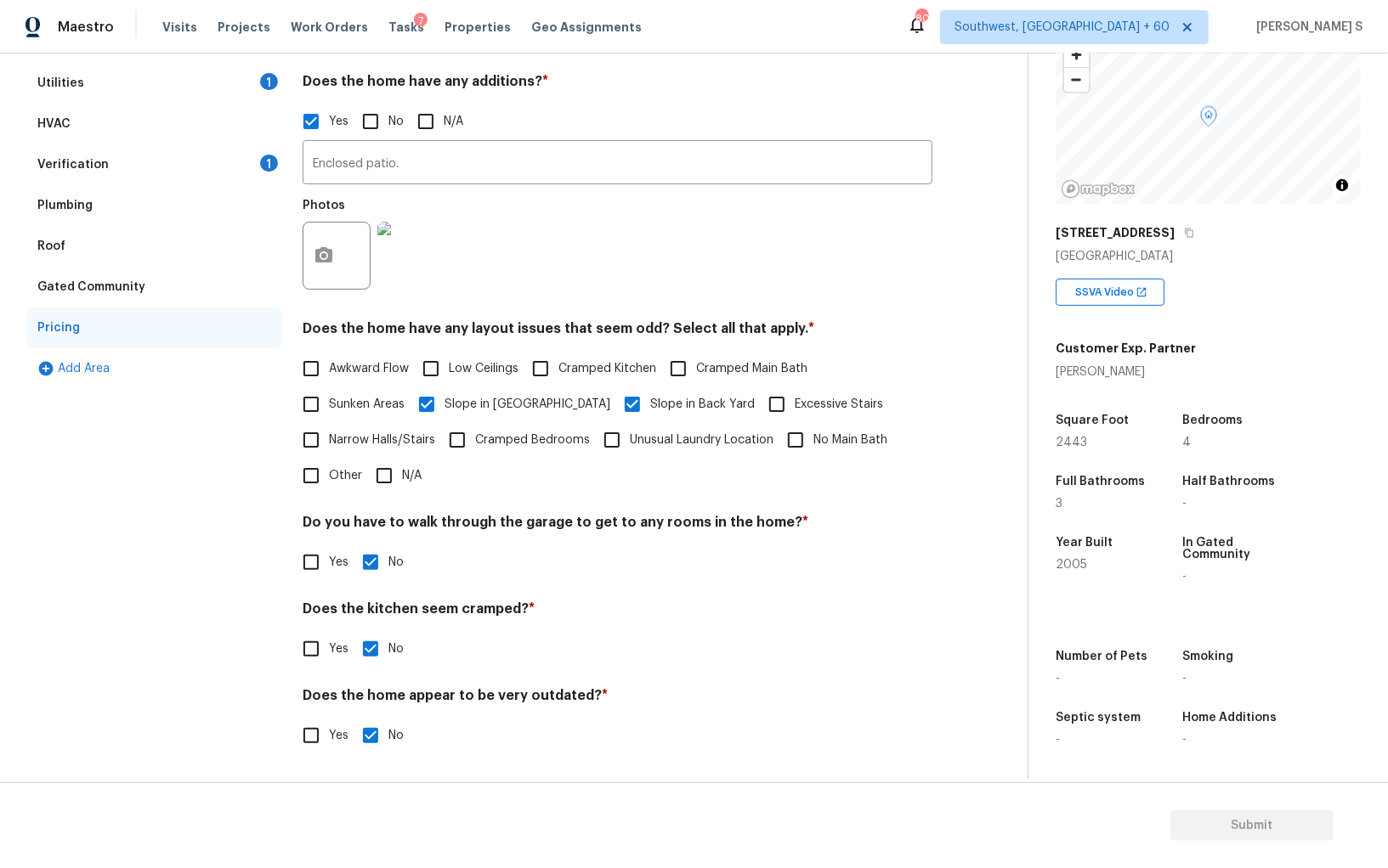
click at [326, 472] on input "Other" at bounding box center [311, 476] width 36 height 36
checkbox input "true"
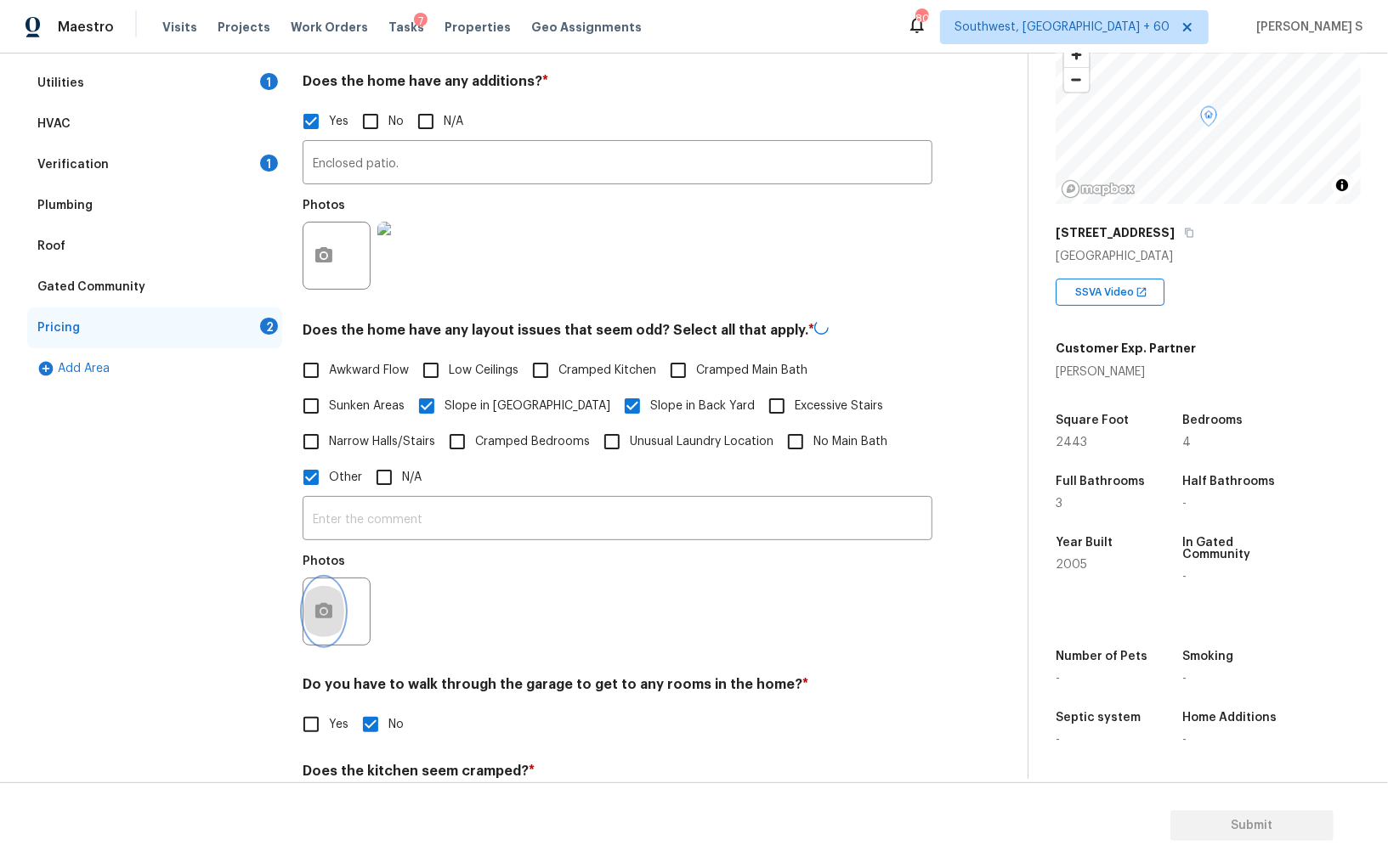
click at [319, 603] on icon "button" at bounding box center [323, 611] width 21 height 21
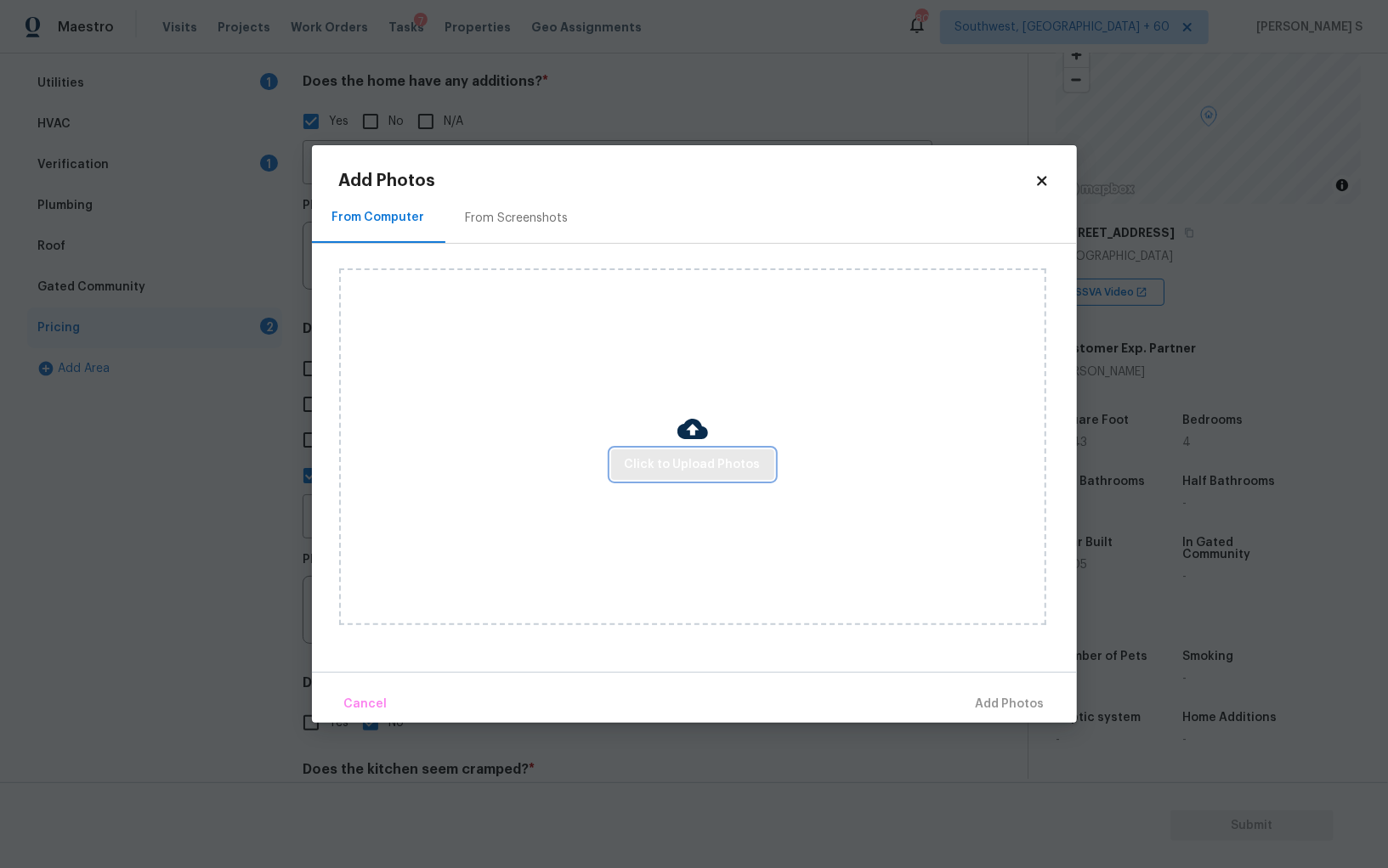
click at [636, 470] on span "Click to Upload Photos" at bounding box center [692, 465] width 136 height 21
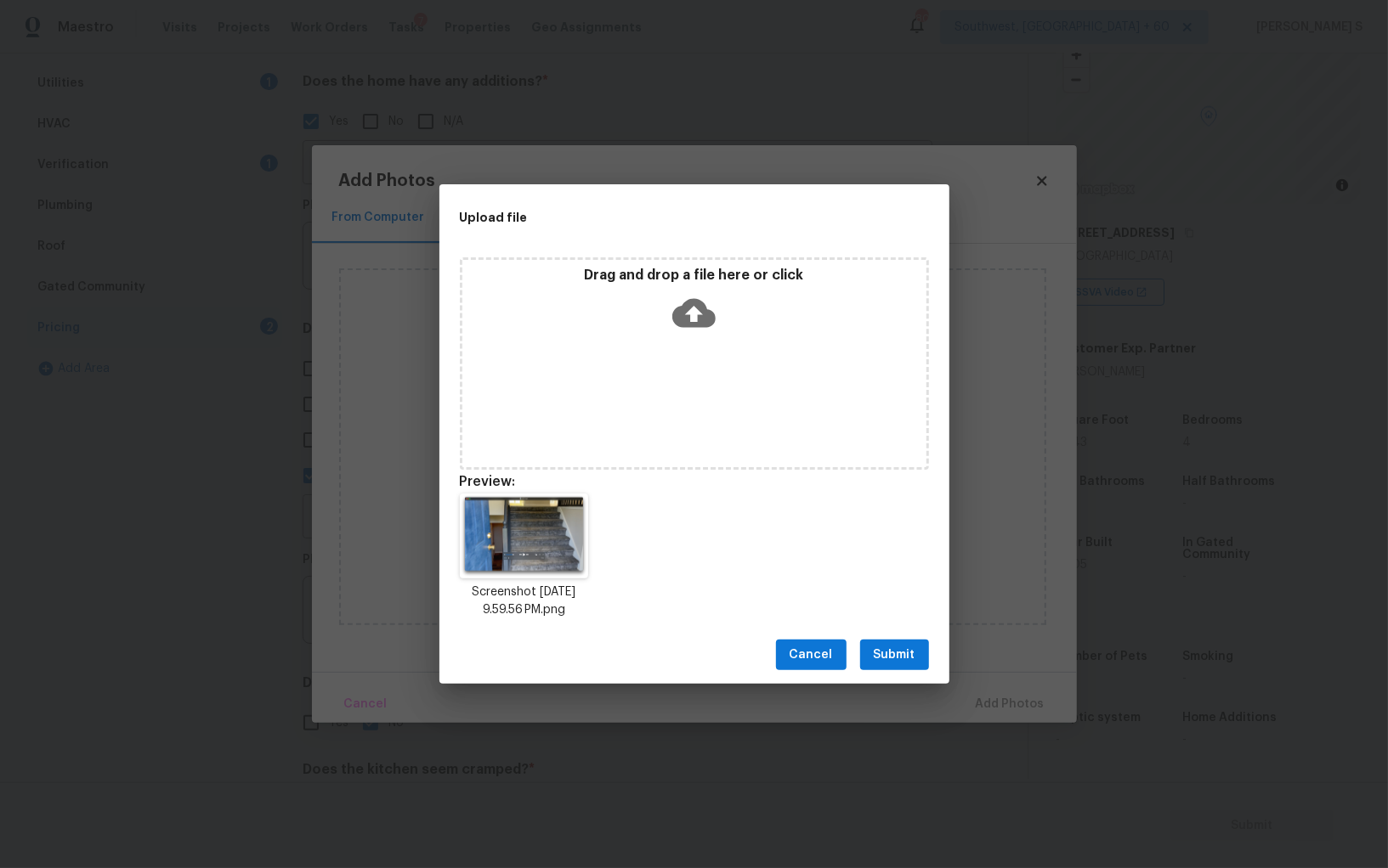
click at [906, 659] on span "Submit" at bounding box center [894, 655] width 42 height 21
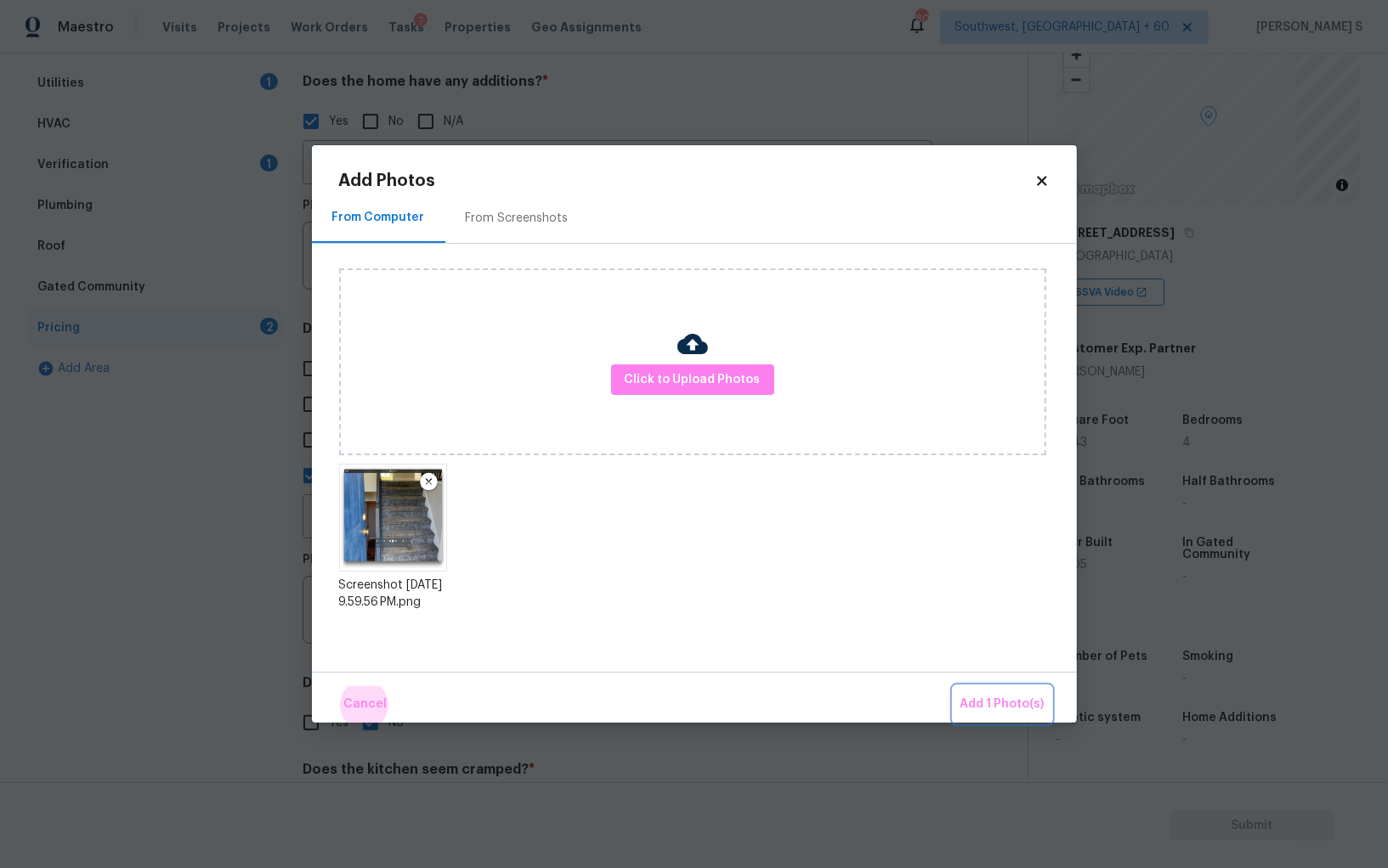
click at [954, 687] on button "Add 1 Photo(s)" at bounding box center [1002, 705] width 98 height 37
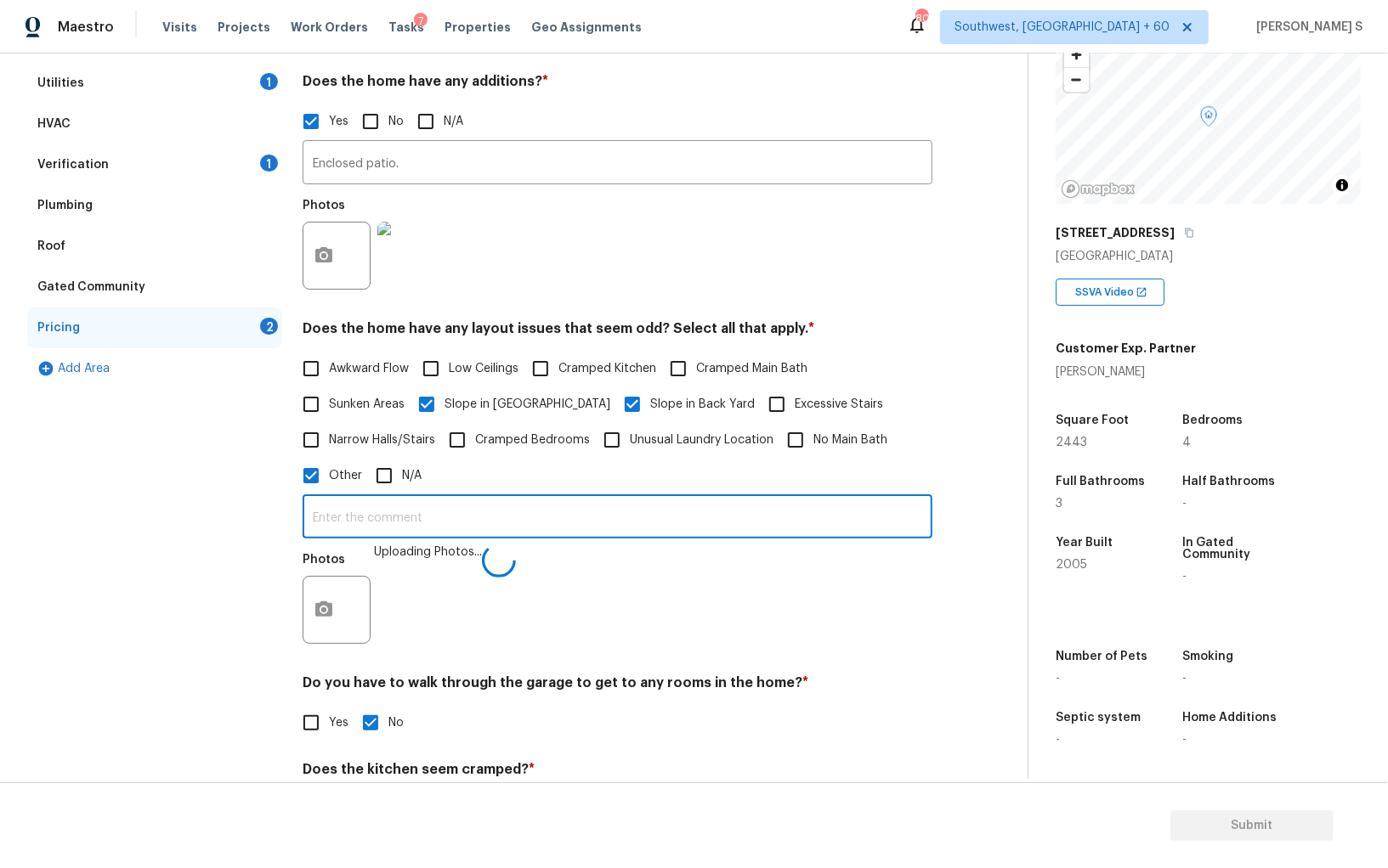
click at [749, 510] on input "text" at bounding box center [617, 518] width 630 height 40
type input "Split level house."
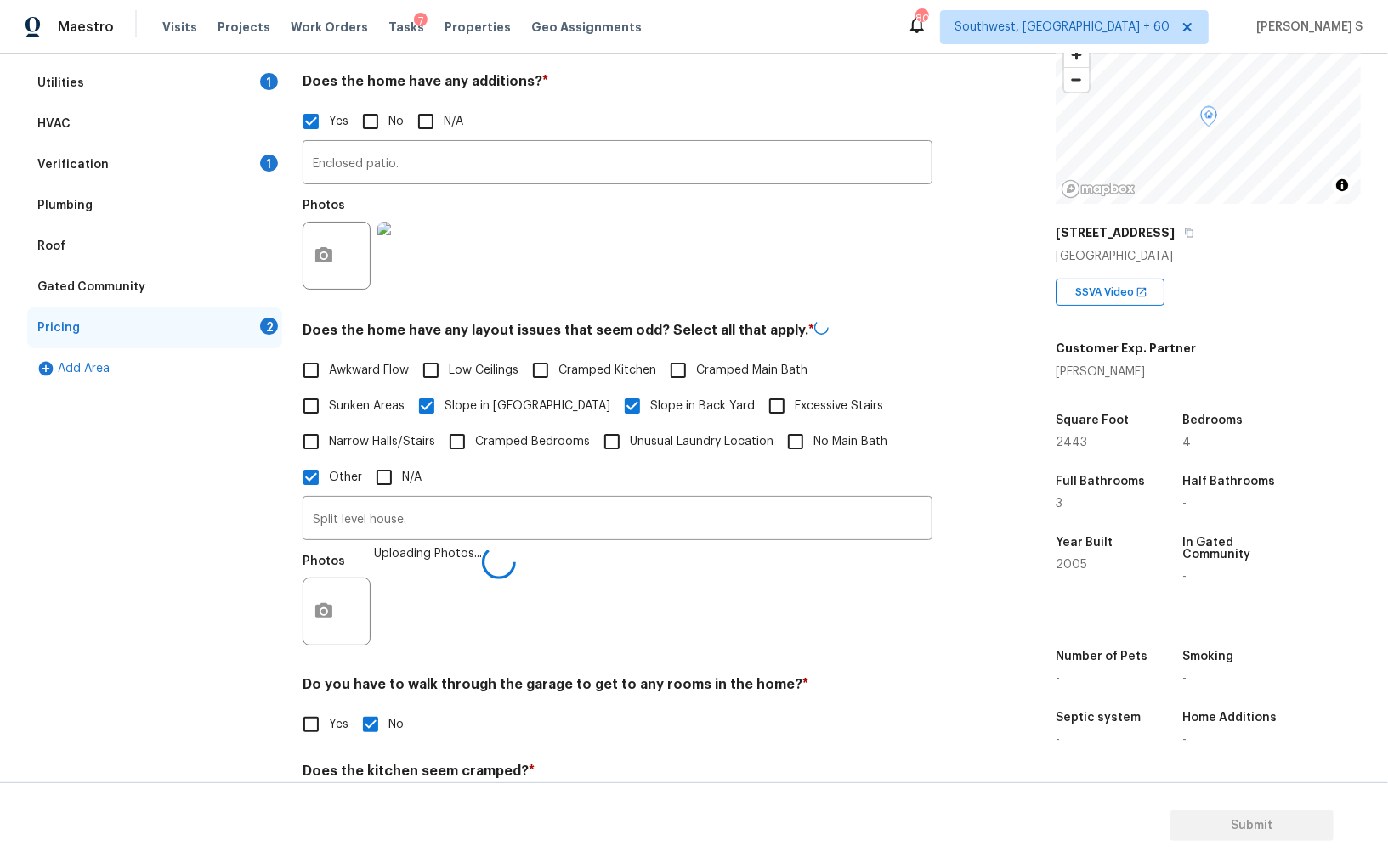
click at [741, 611] on div "Photos Uploading Photos..." at bounding box center [617, 599] width 630 height 110
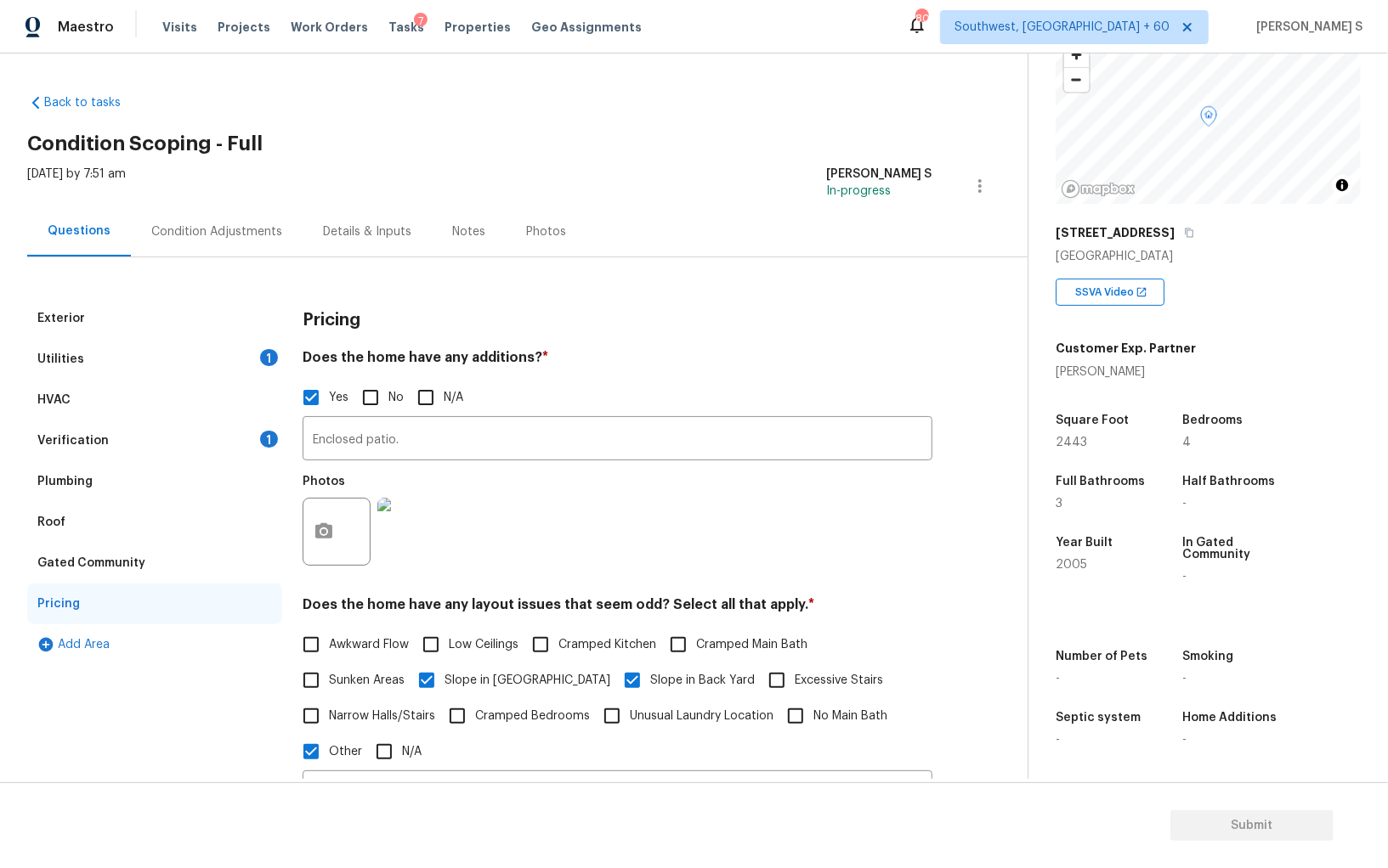
click at [250, 225] on div "Condition Adjustments" at bounding box center [217, 231] width 131 height 17
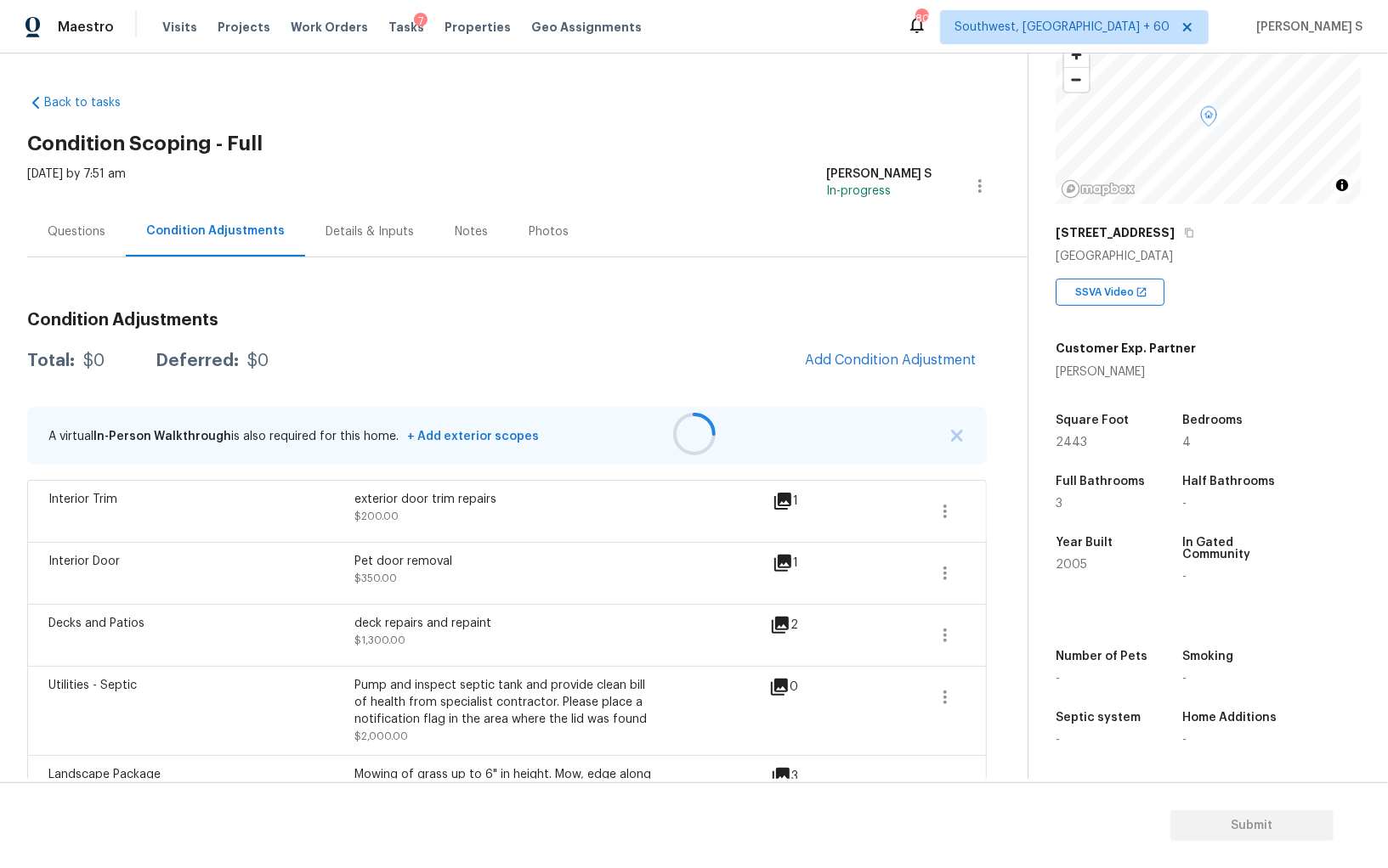
click at [849, 360] on div at bounding box center [694, 434] width 1388 height 868
click at [849, 360] on span "Add Condition Adjustment" at bounding box center [890, 360] width 172 height 15
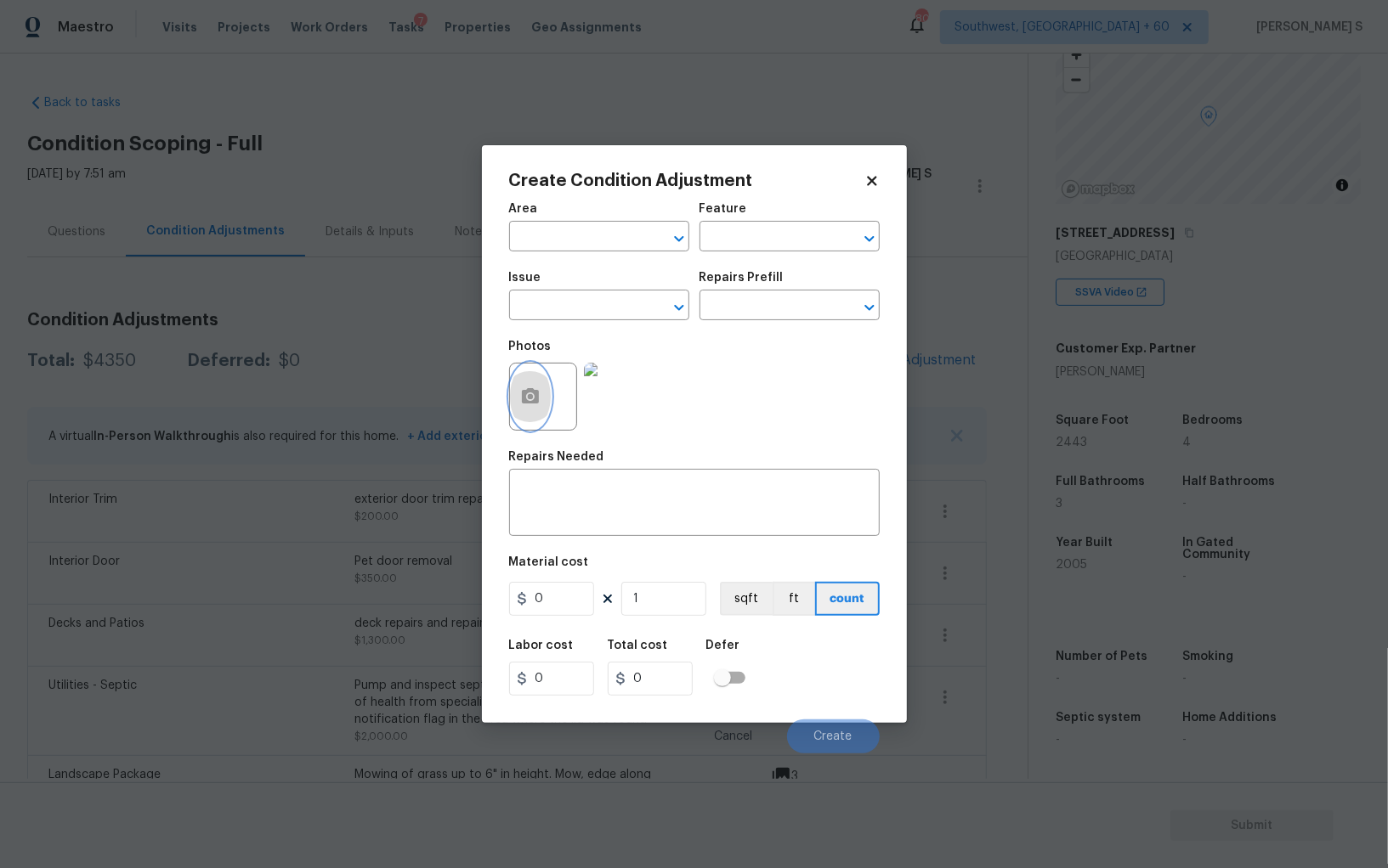
click at [538, 383] on button "button" at bounding box center [529, 396] width 41 height 66
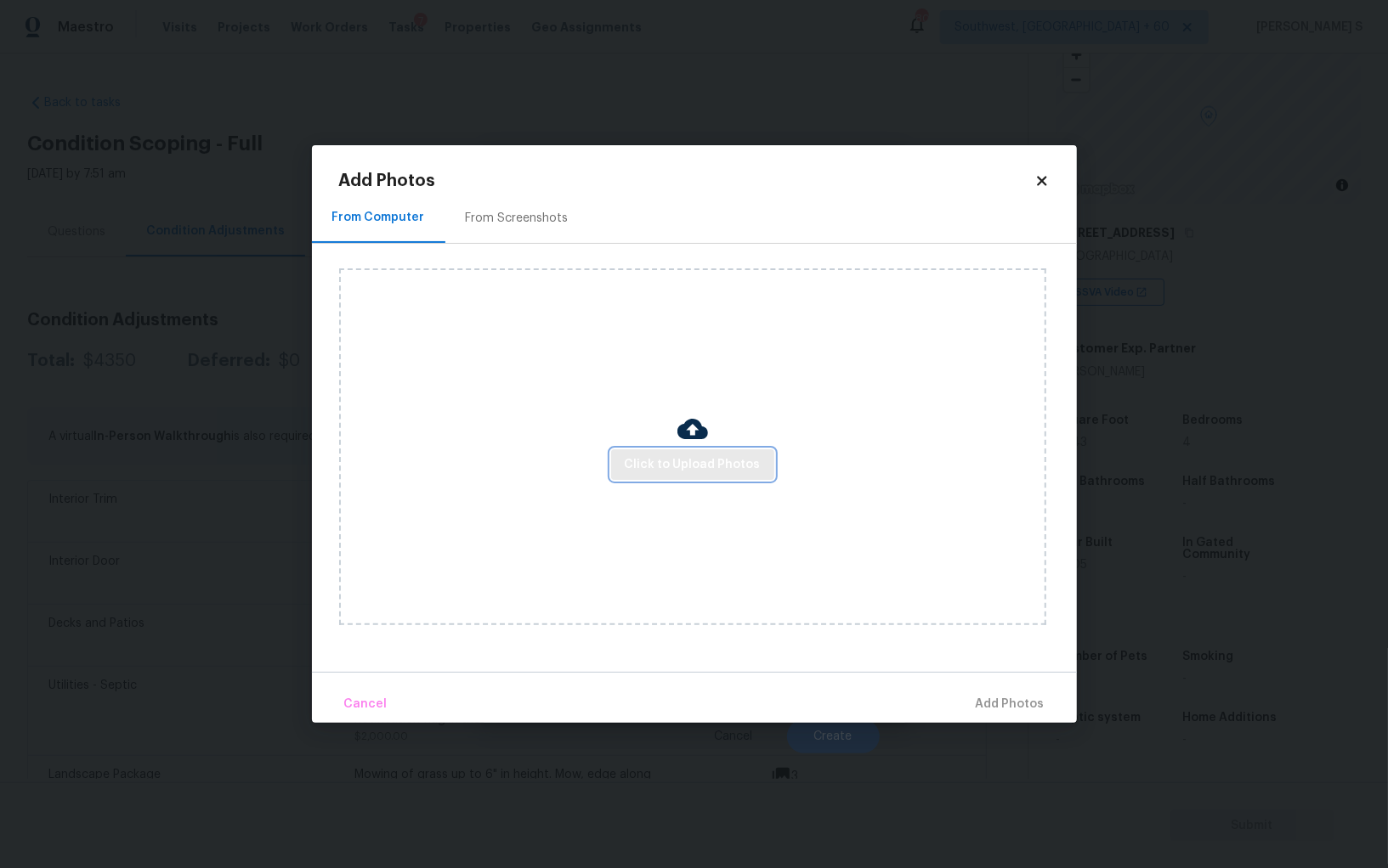
click at [692, 457] on span "Click to Upload Photos" at bounding box center [692, 465] width 136 height 21
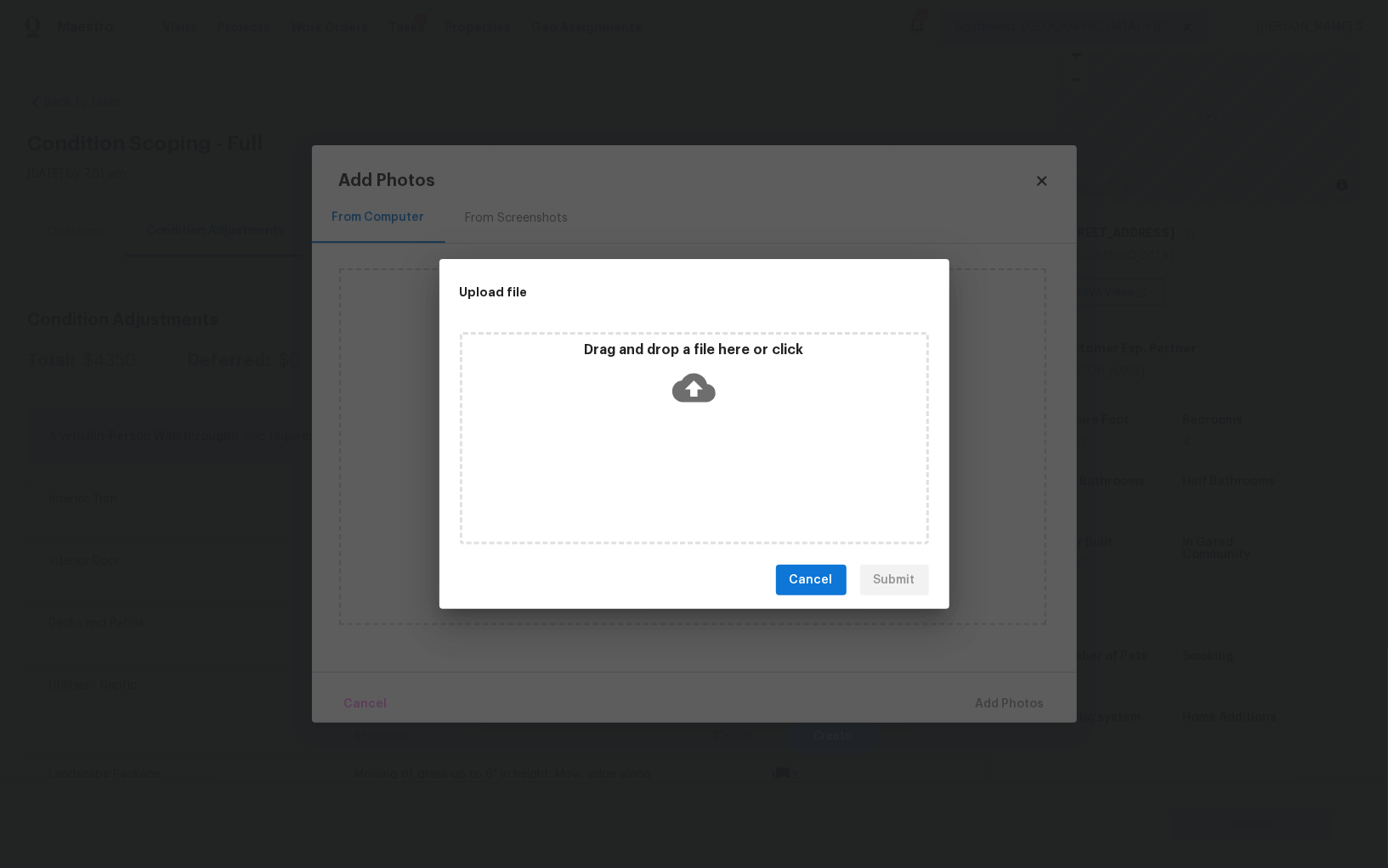
drag, startPoint x: 1277, startPoint y: 750, endPoint x: 1202, endPoint y: 723, distance: 79.7
click at [1240, 737] on div "Upload file Drag and drop a file here or click Cancel Submit" at bounding box center [694, 434] width 1388 height 868
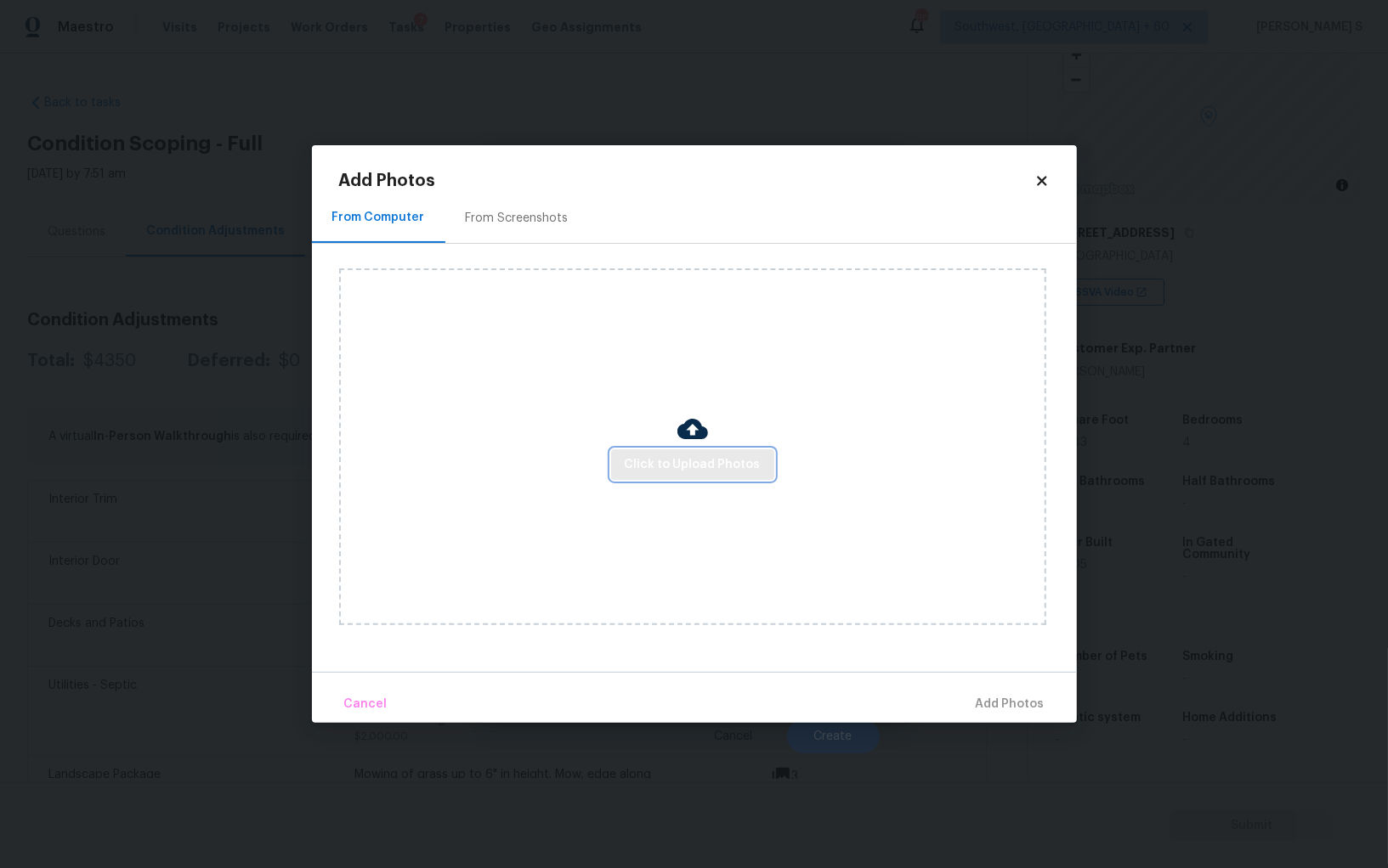
click at [716, 457] on span "Click to Upload Photos" at bounding box center [692, 465] width 136 height 21
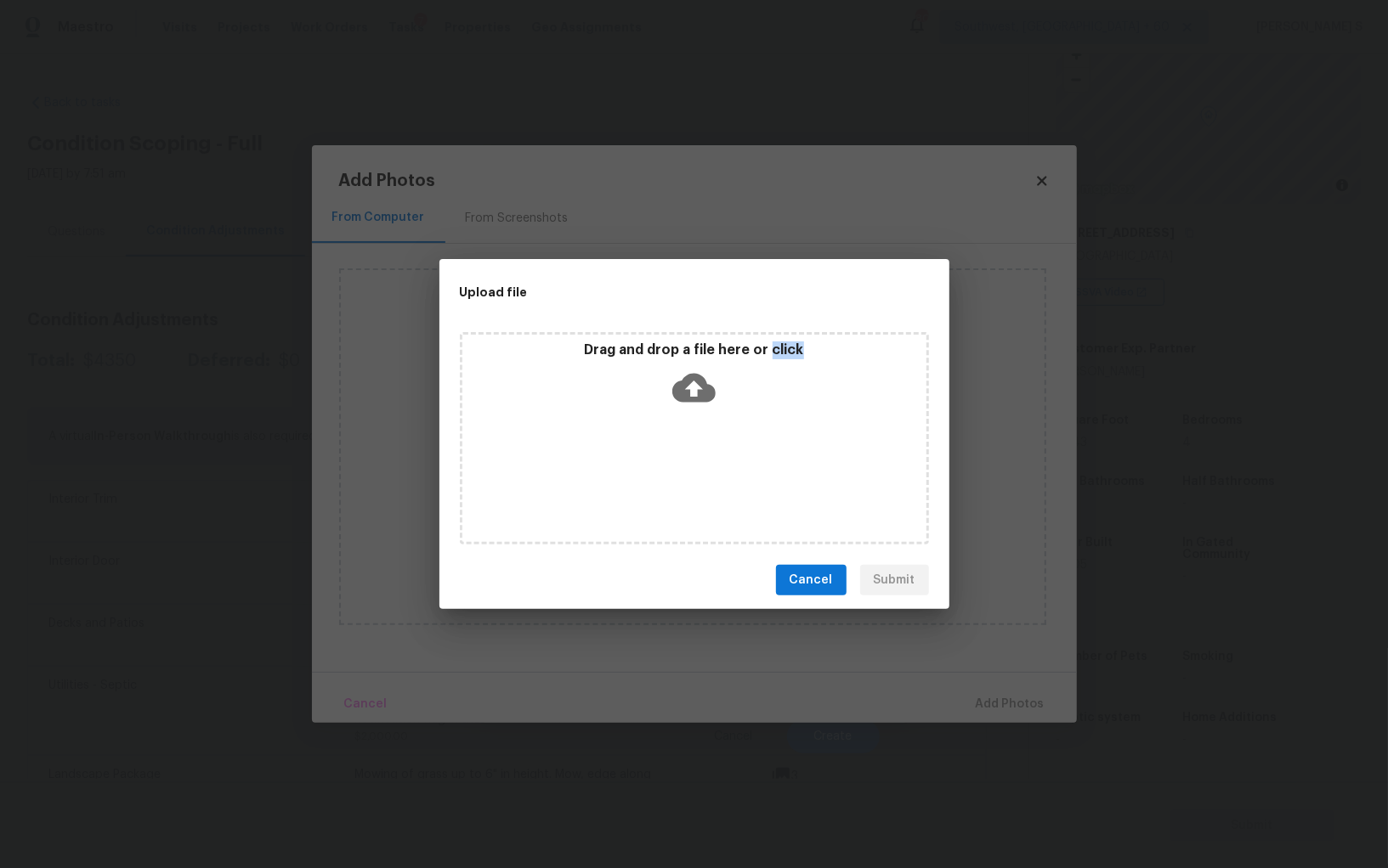
click at [716, 457] on div "Drag and drop a file here or click" at bounding box center [694, 438] width 469 height 212
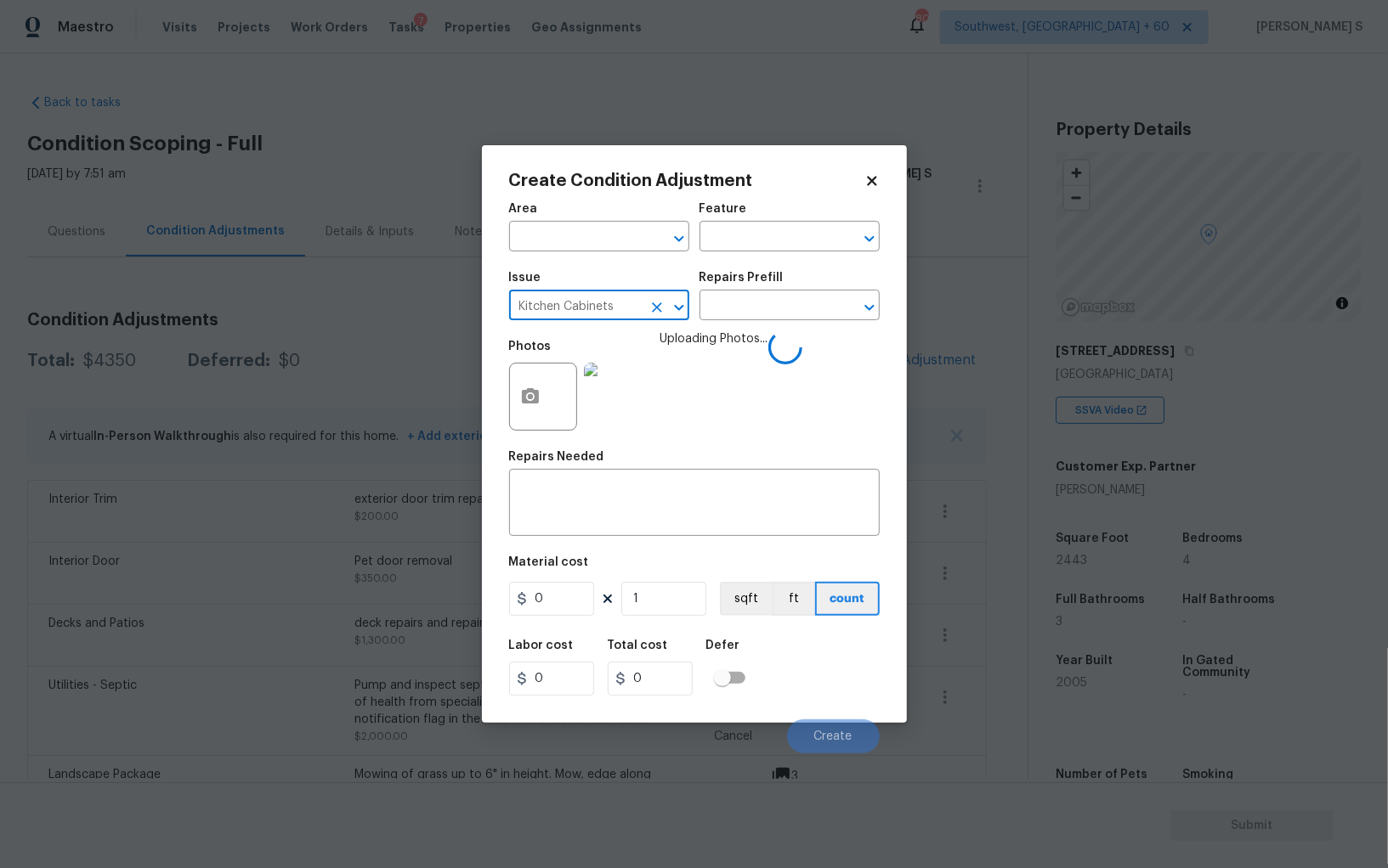
type input "Kitchen Cabinets"
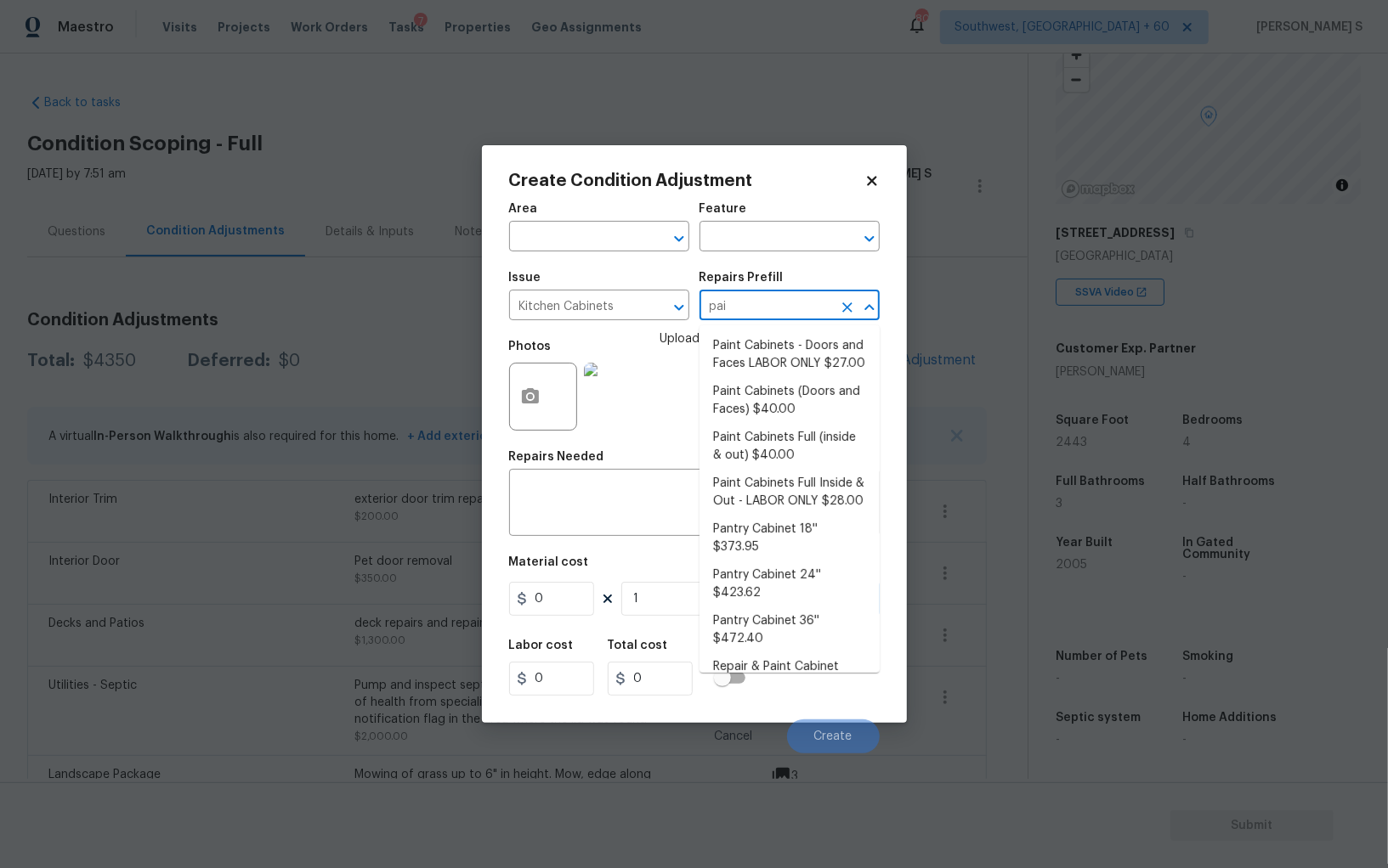
type input "pain"
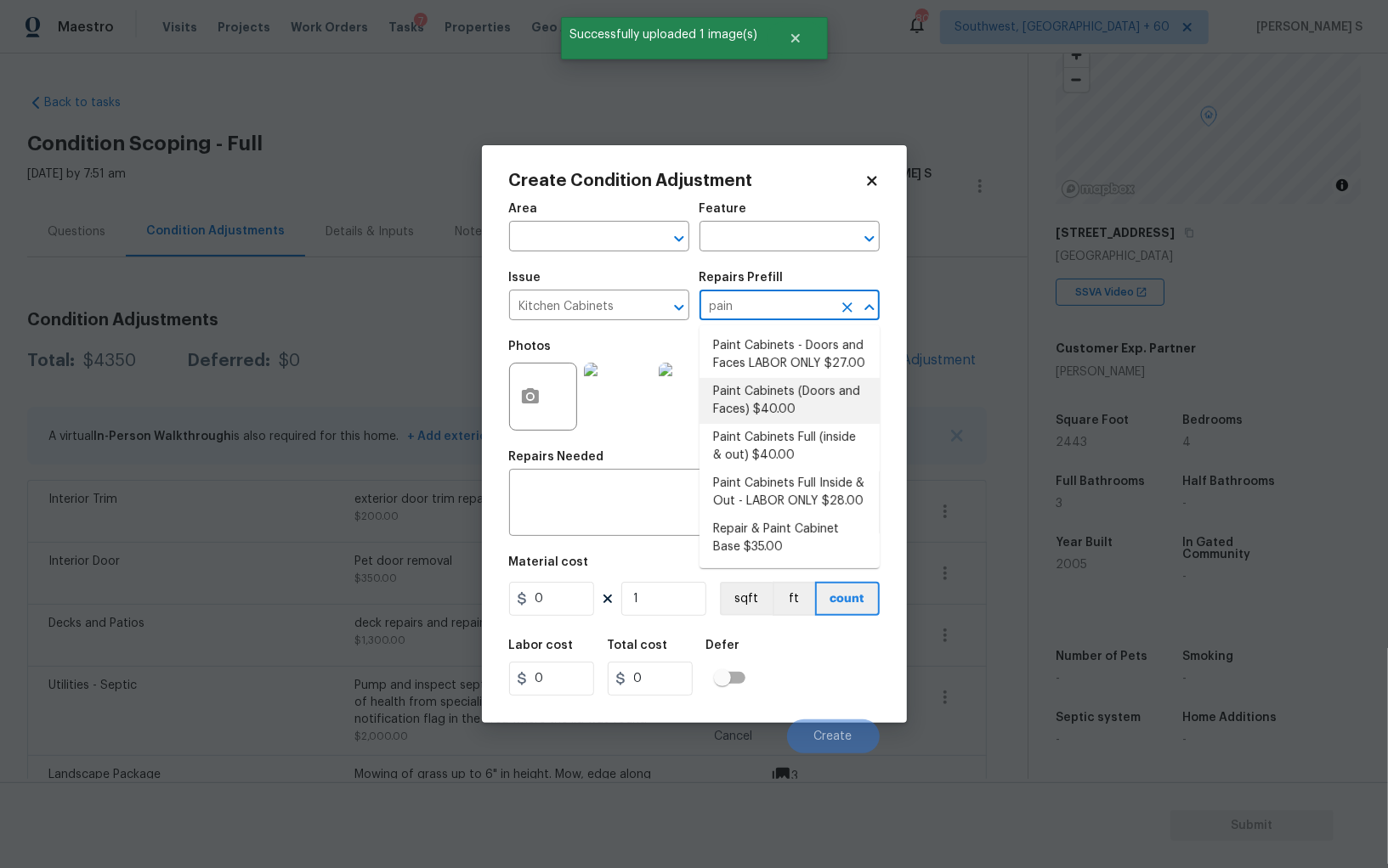
type input "Cabinets"
type input "40"
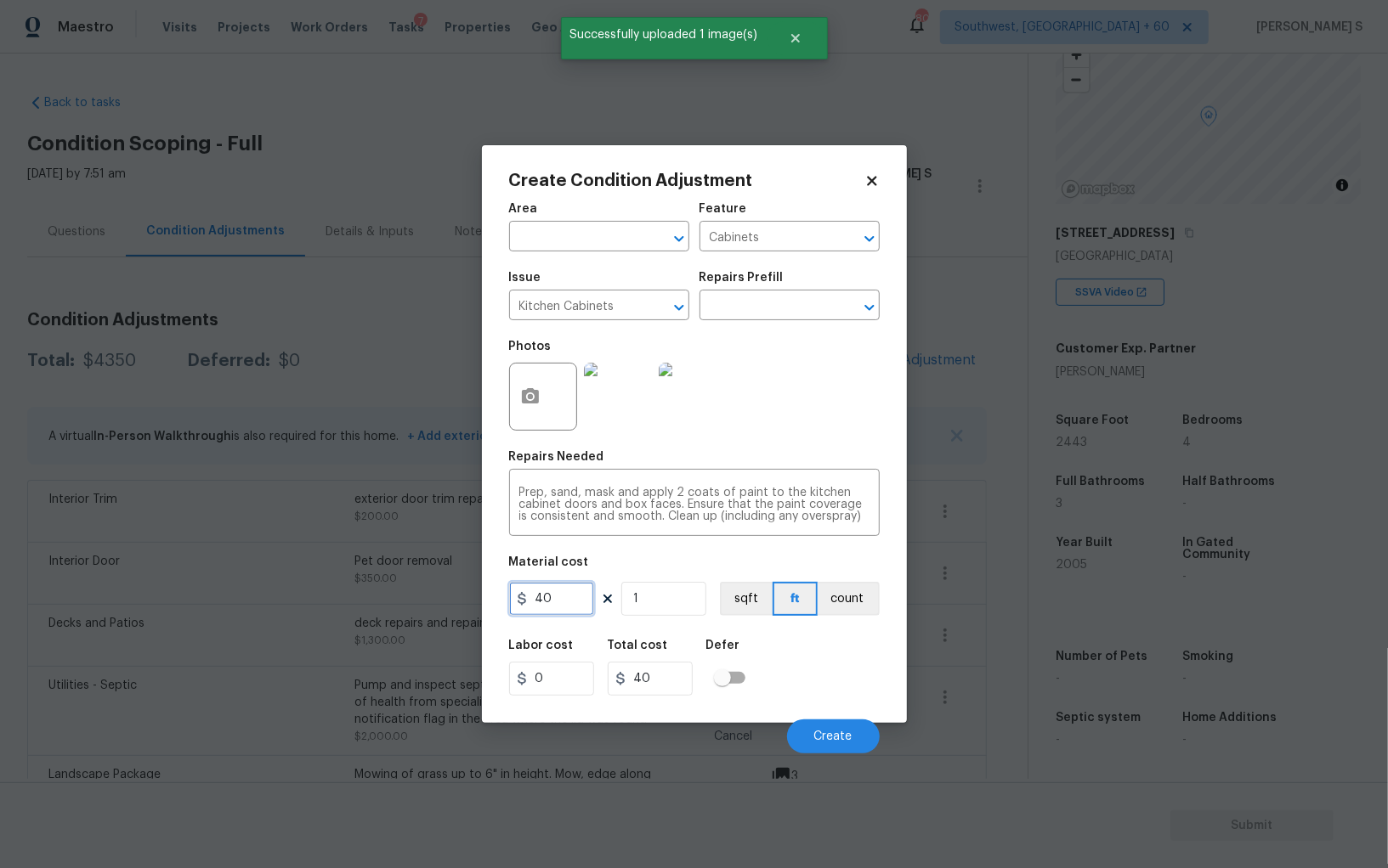
click at [567, 597] on input "40" at bounding box center [551, 598] width 85 height 34
type input "1200"
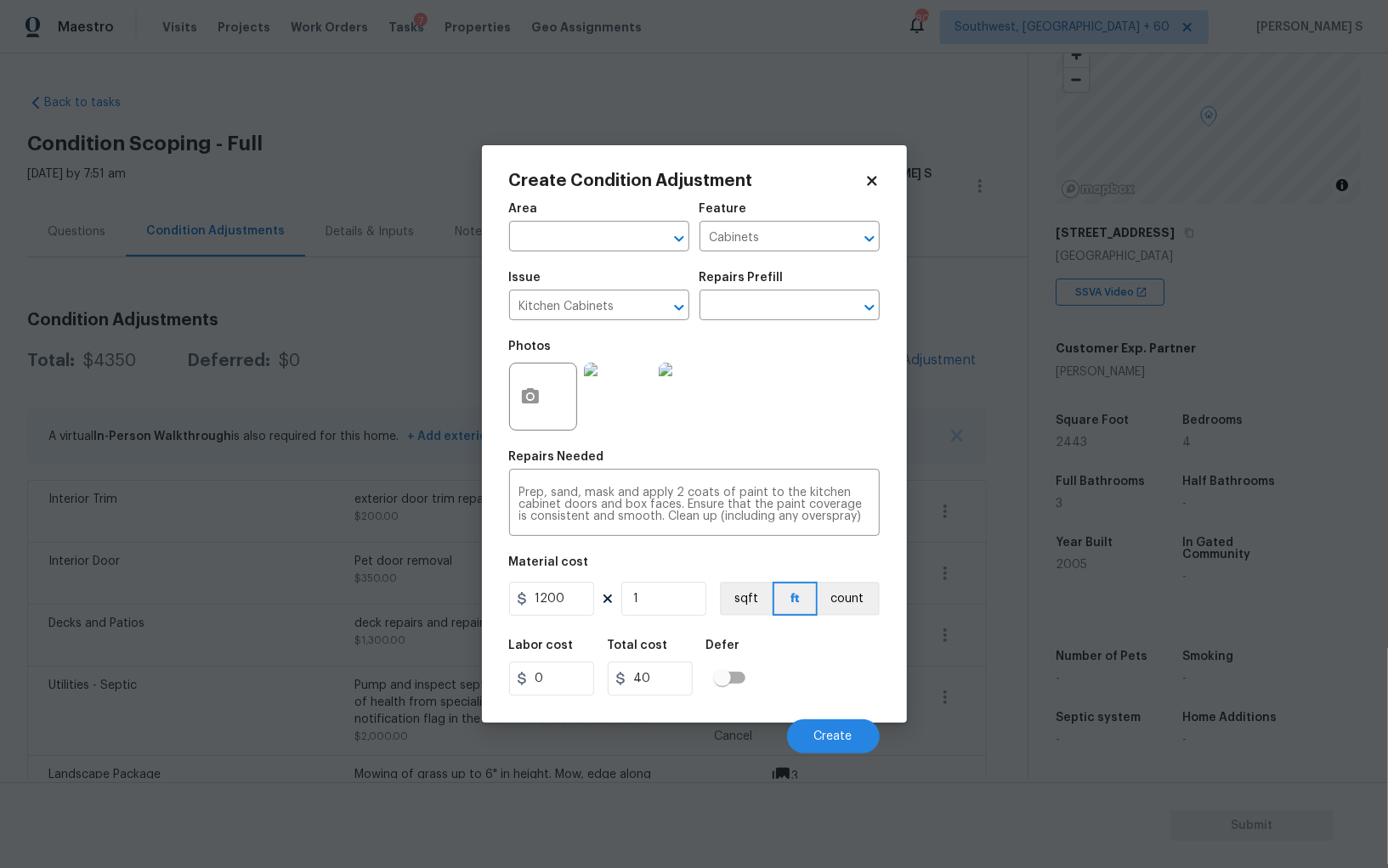
type input "1200"
click at [803, 650] on div "Labor cost 0 Total cost 1200 Defer" at bounding box center [694, 667] width 371 height 76
click at [848, 728] on button "Create" at bounding box center [833, 736] width 92 height 34
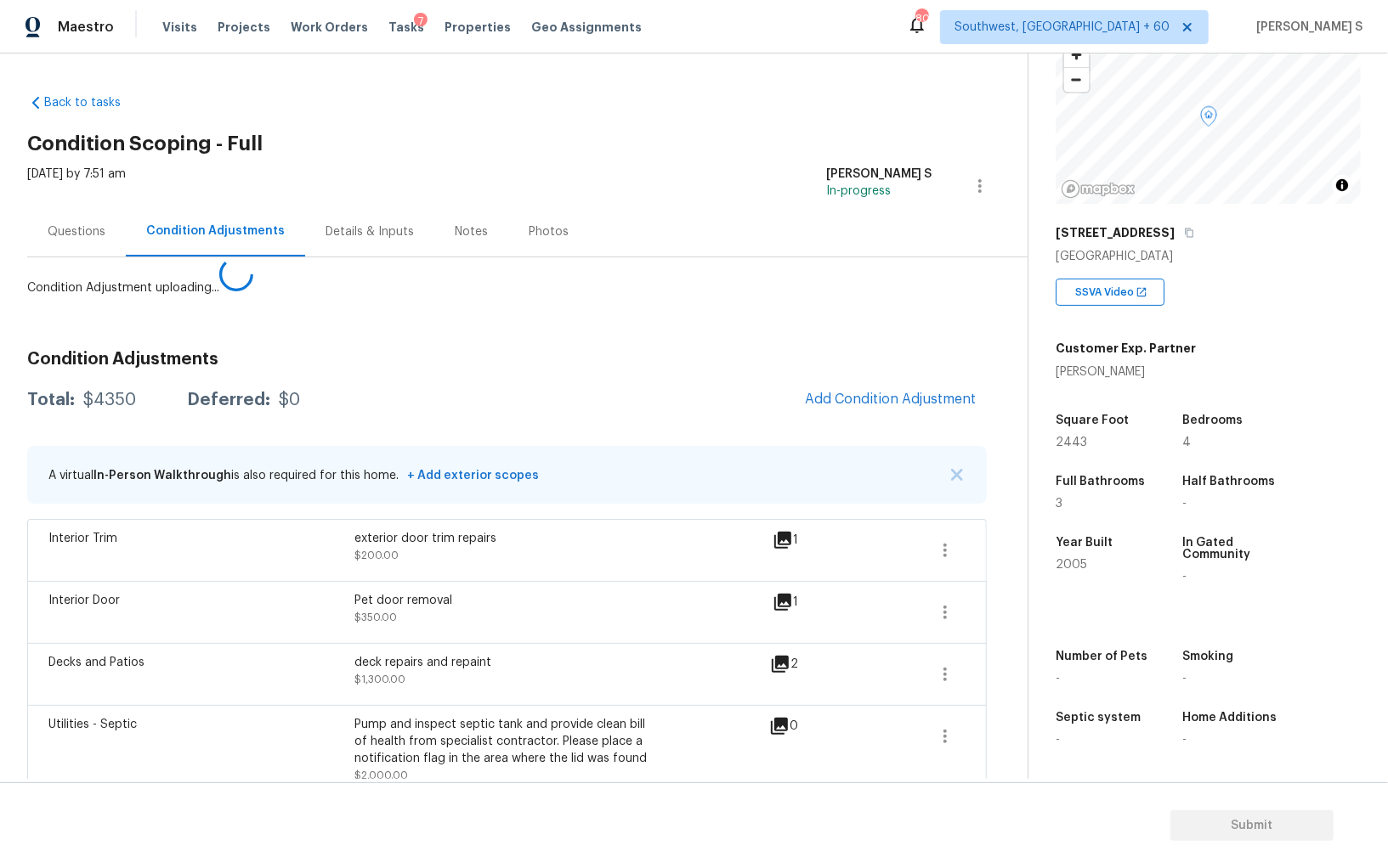
click at [231, 708] on body "Maestro Visits Projects Work Orders Tasks 7 Properties Geo Assignments 807 Sout…" at bounding box center [694, 434] width 1388 height 868
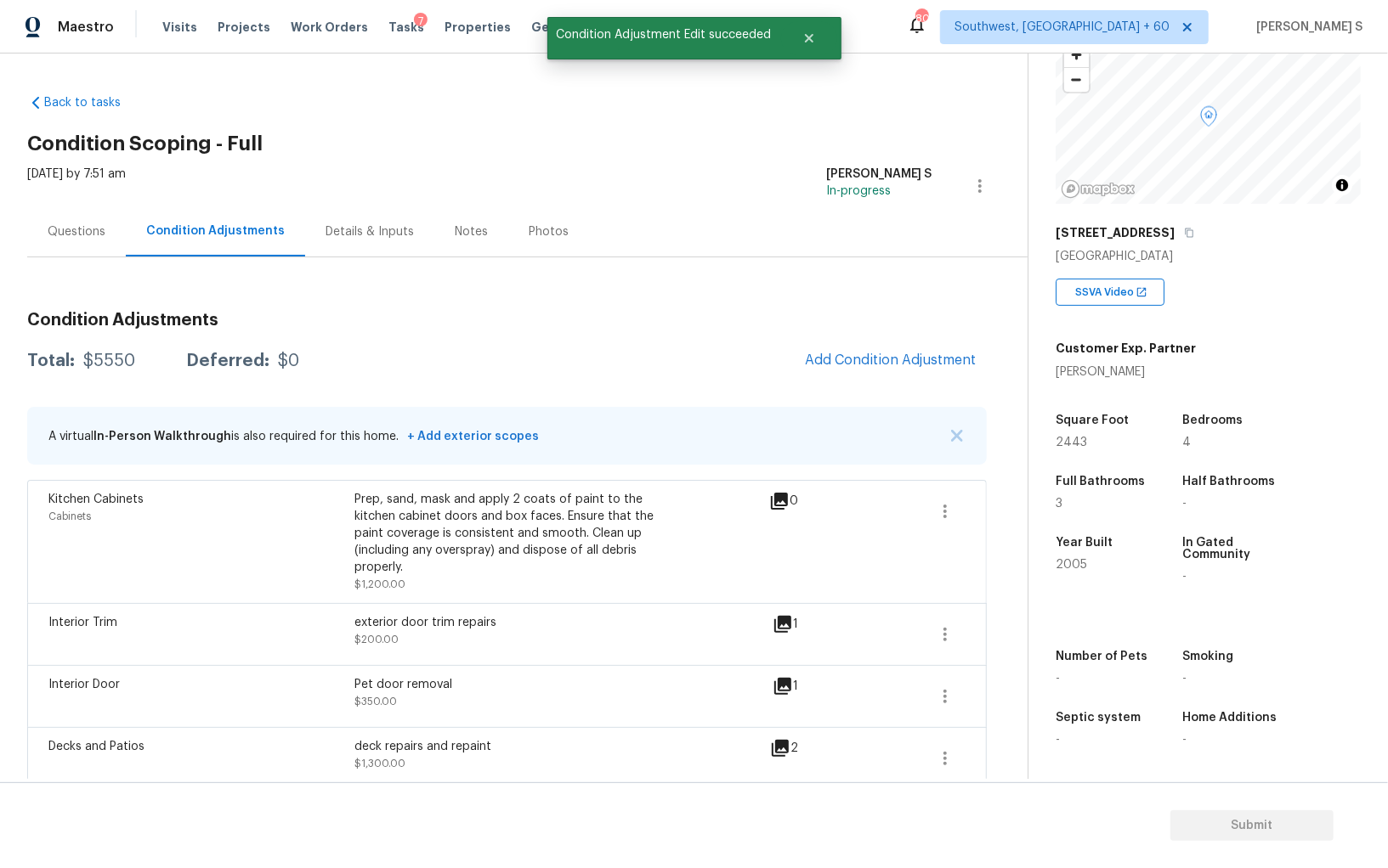
drag, startPoint x: 950, startPoint y: 389, endPoint x: 1015, endPoint y: 389, distance: 65.0
click at [956, 389] on div "Condition Adjustments Total: $5550 Deferred: $0 Add Condition Adjustment A virt…" at bounding box center [507, 711] width 960 height 827
click at [884, 354] on span "Add Condition Adjustment" at bounding box center [890, 360] width 172 height 15
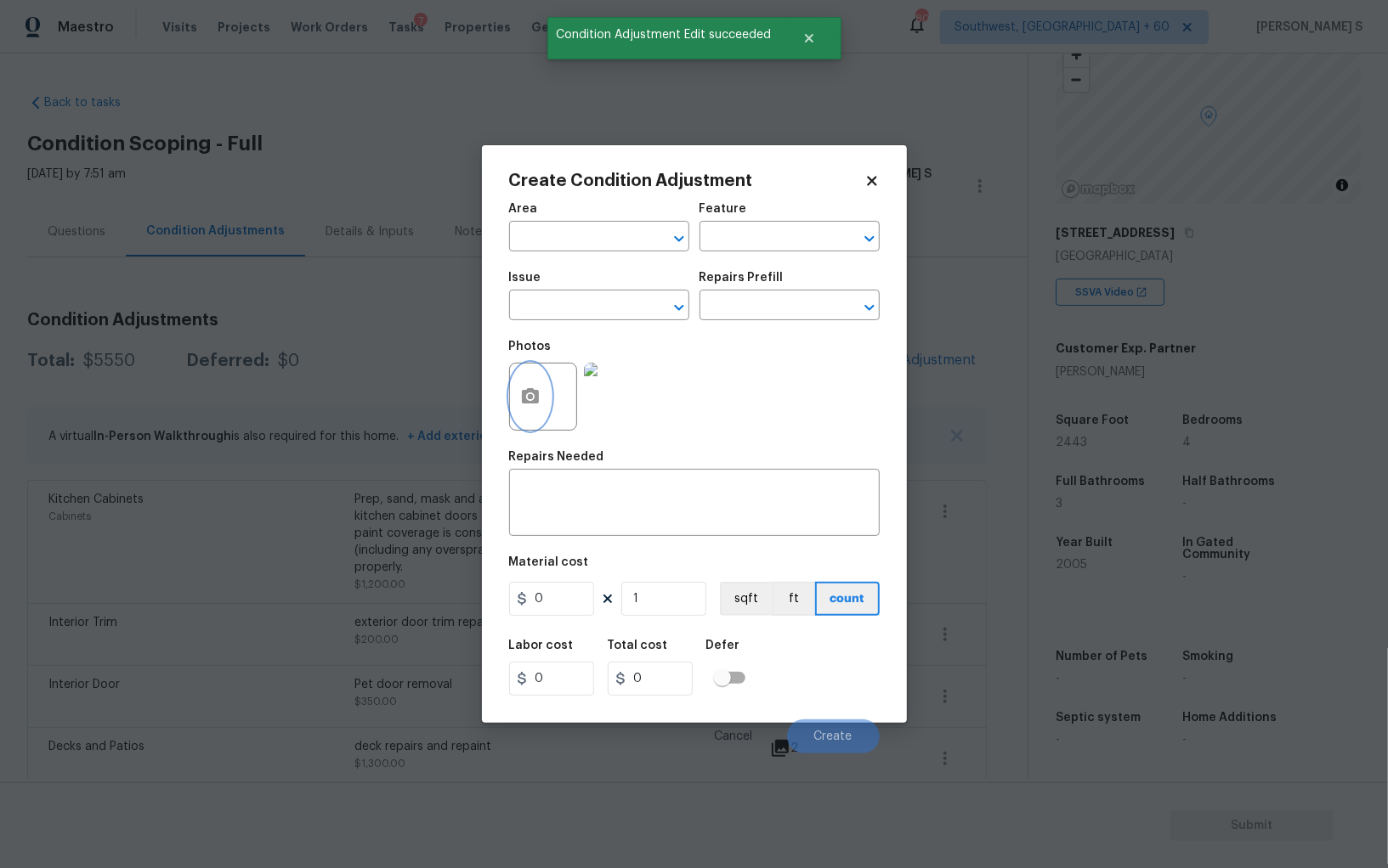
click at [536, 389] on icon "button" at bounding box center [530, 396] width 21 height 21
click at [211, 488] on body "Maestro Visits Projects Work Orders Tasks 7 Properties Geo Assignments 807 Sout…" at bounding box center [694, 434] width 1388 height 868
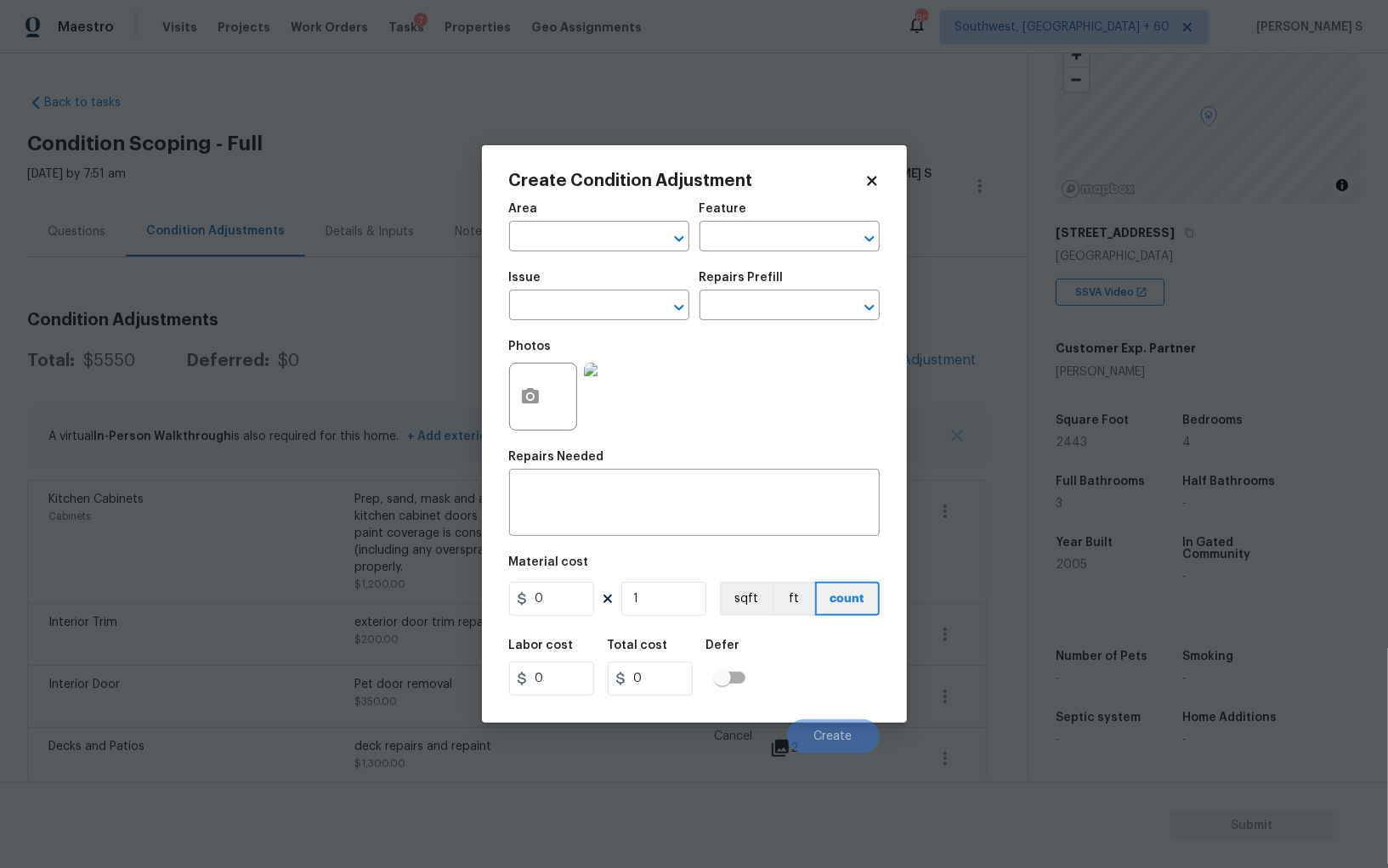
click at [341, 521] on body "Maestro Visits Projects Work Orders Tasks 7 Properties Geo Assignments 807 Sout…" at bounding box center [694, 434] width 1388 height 868
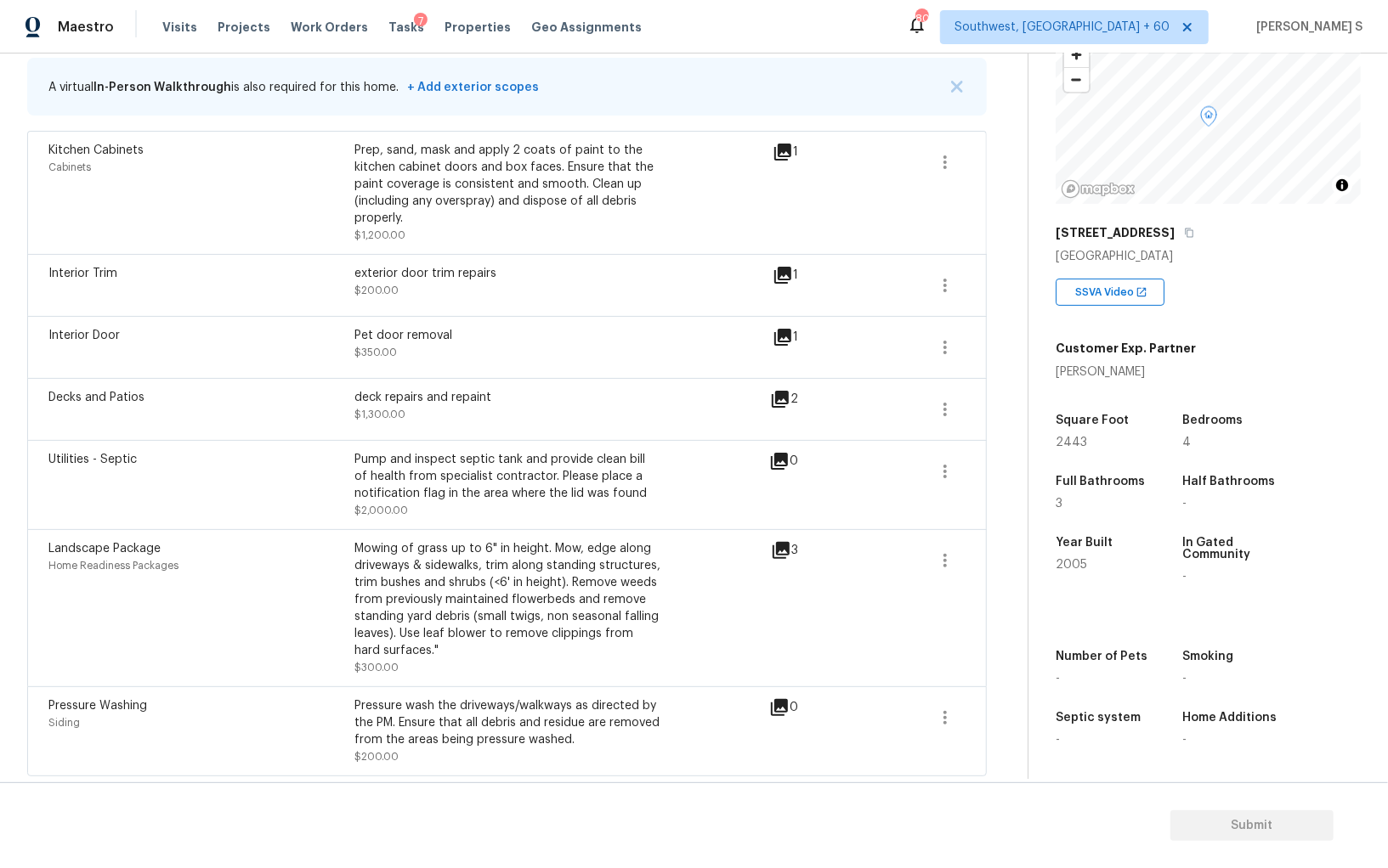
scroll to position [0, 0]
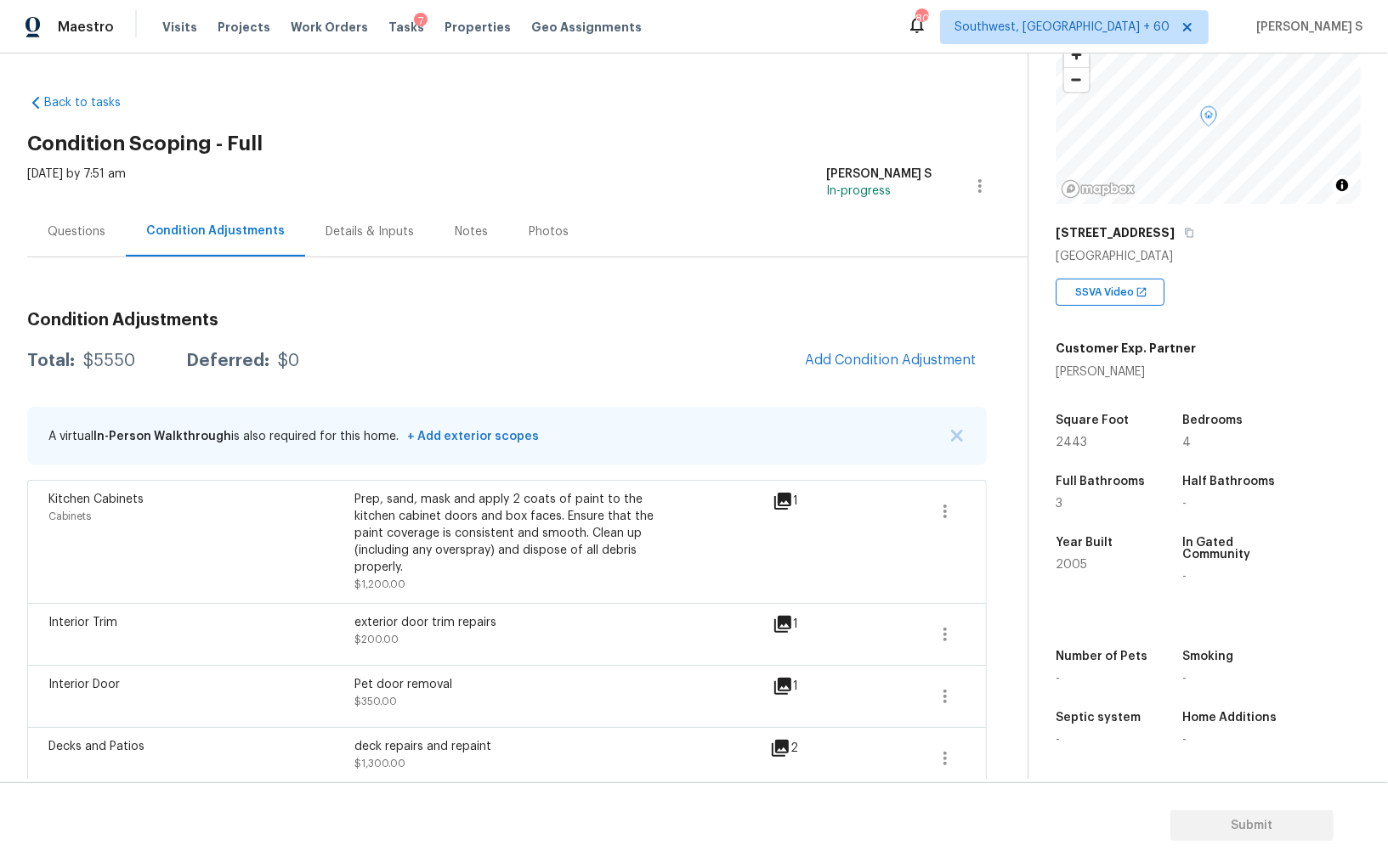
click at [892, 378] on span "Add Condition Adjustment" at bounding box center [890, 361] width 192 height 38
click at [829, 369] on button "Add Condition Adjustment" at bounding box center [890, 360] width 192 height 36
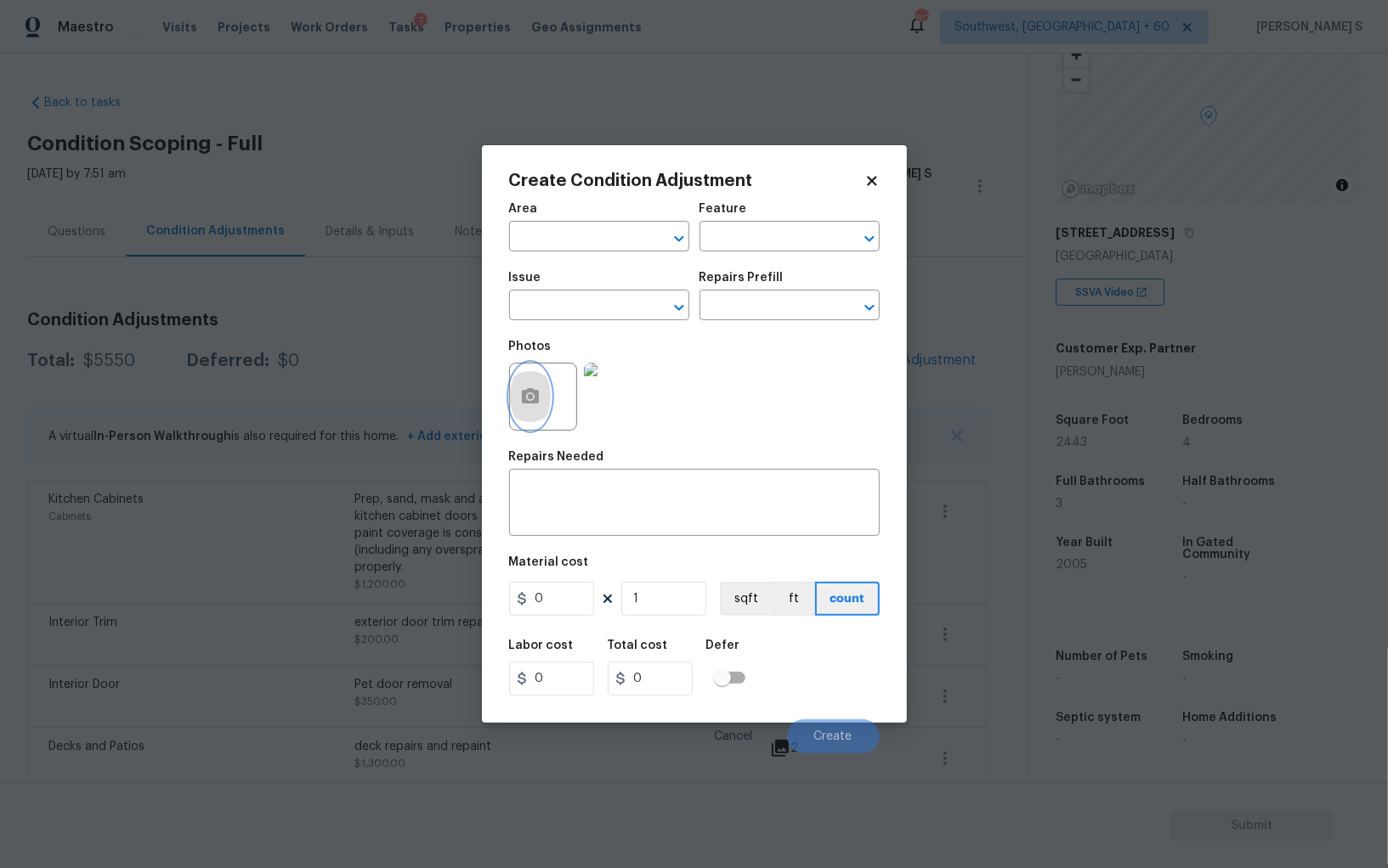
click at [538, 392] on icon "button" at bounding box center [530, 396] width 21 height 21
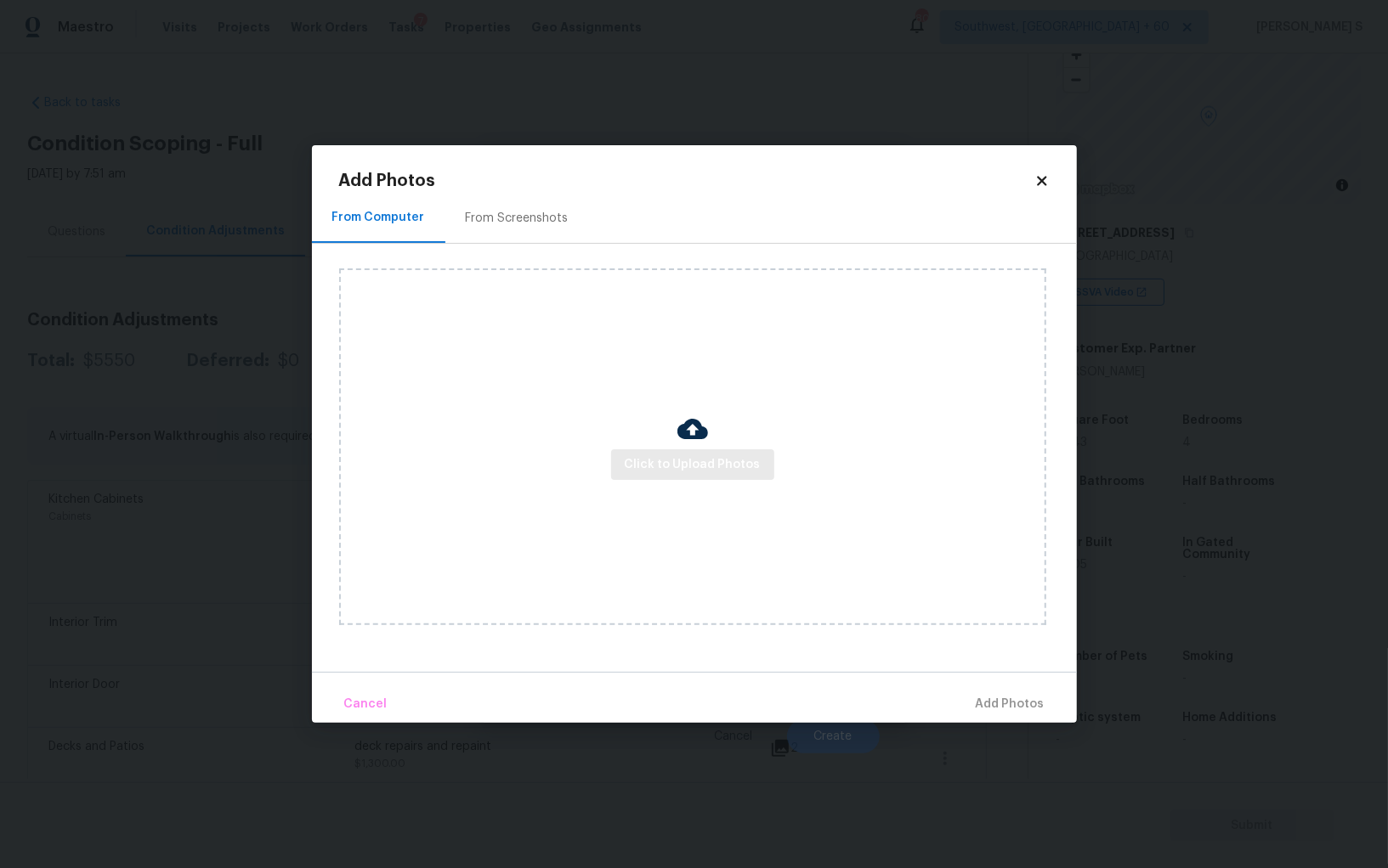
click at [651, 449] on div "Click to Upload Photos" at bounding box center [692, 447] width 707 height 357
click at [665, 455] on span "Click to Upload Photos" at bounding box center [692, 465] width 136 height 21
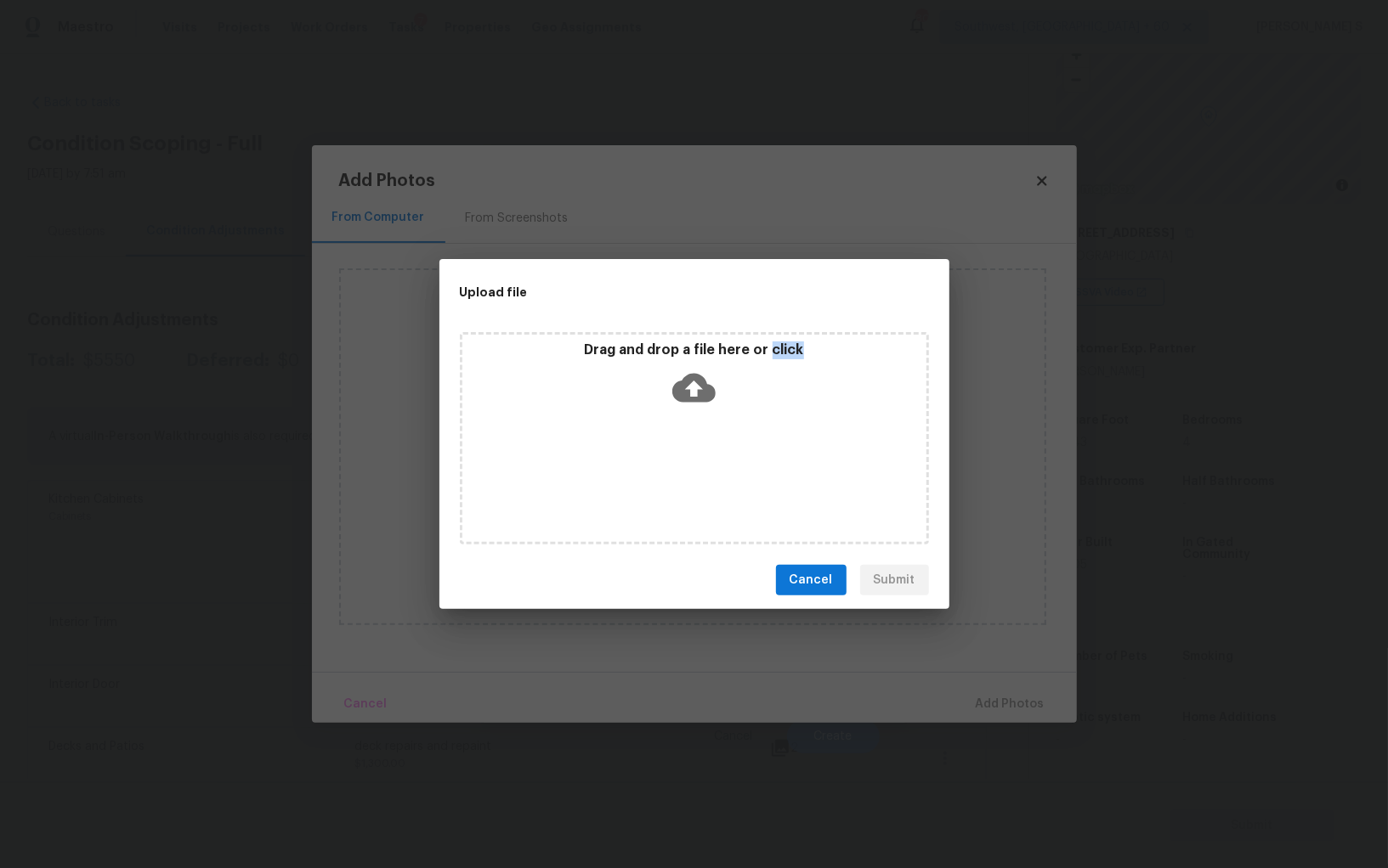
click at [665, 455] on div "Drag and drop a file here or click" at bounding box center [694, 438] width 469 height 212
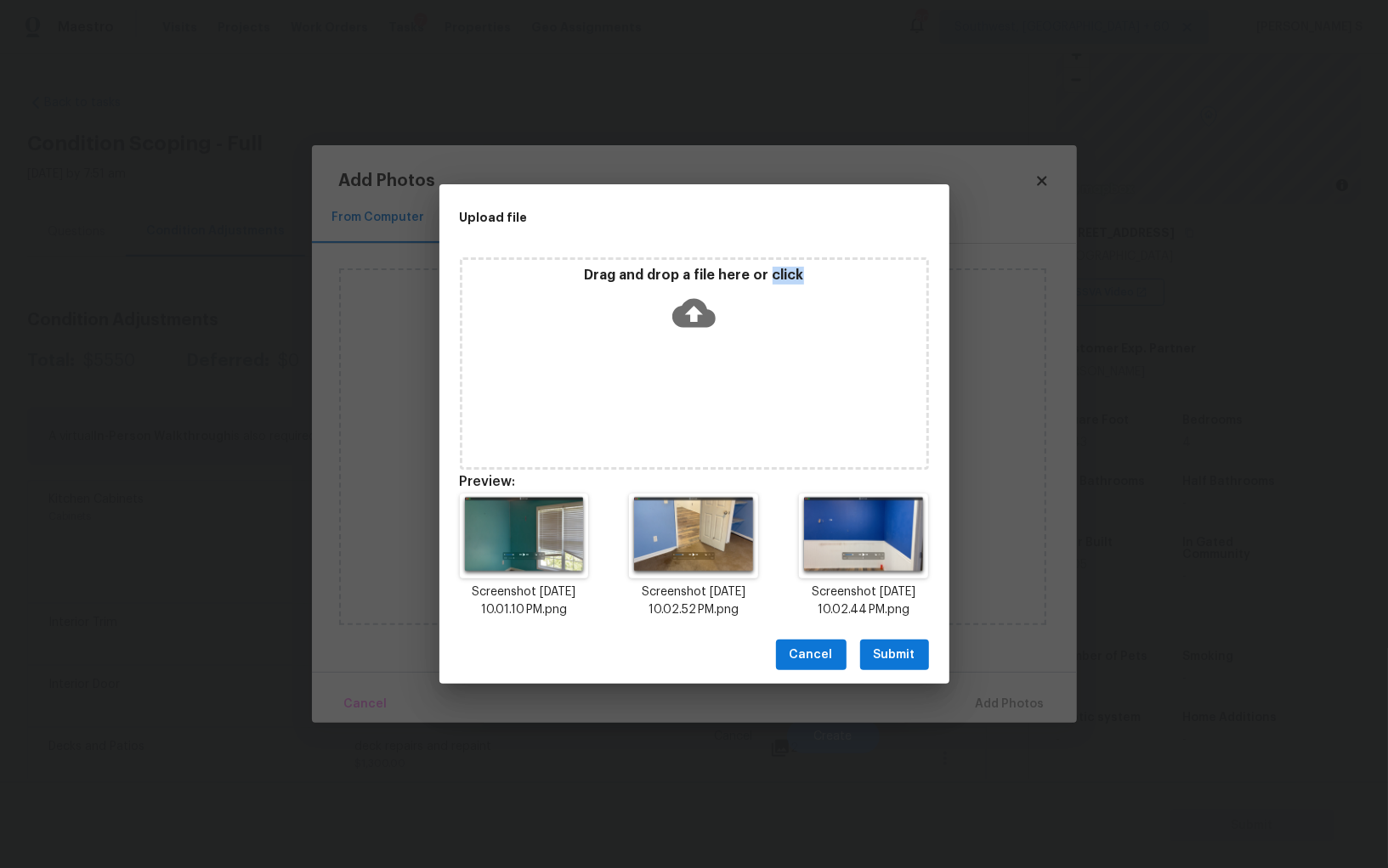
click at [876, 661] on span "Submit" at bounding box center [894, 655] width 42 height 21
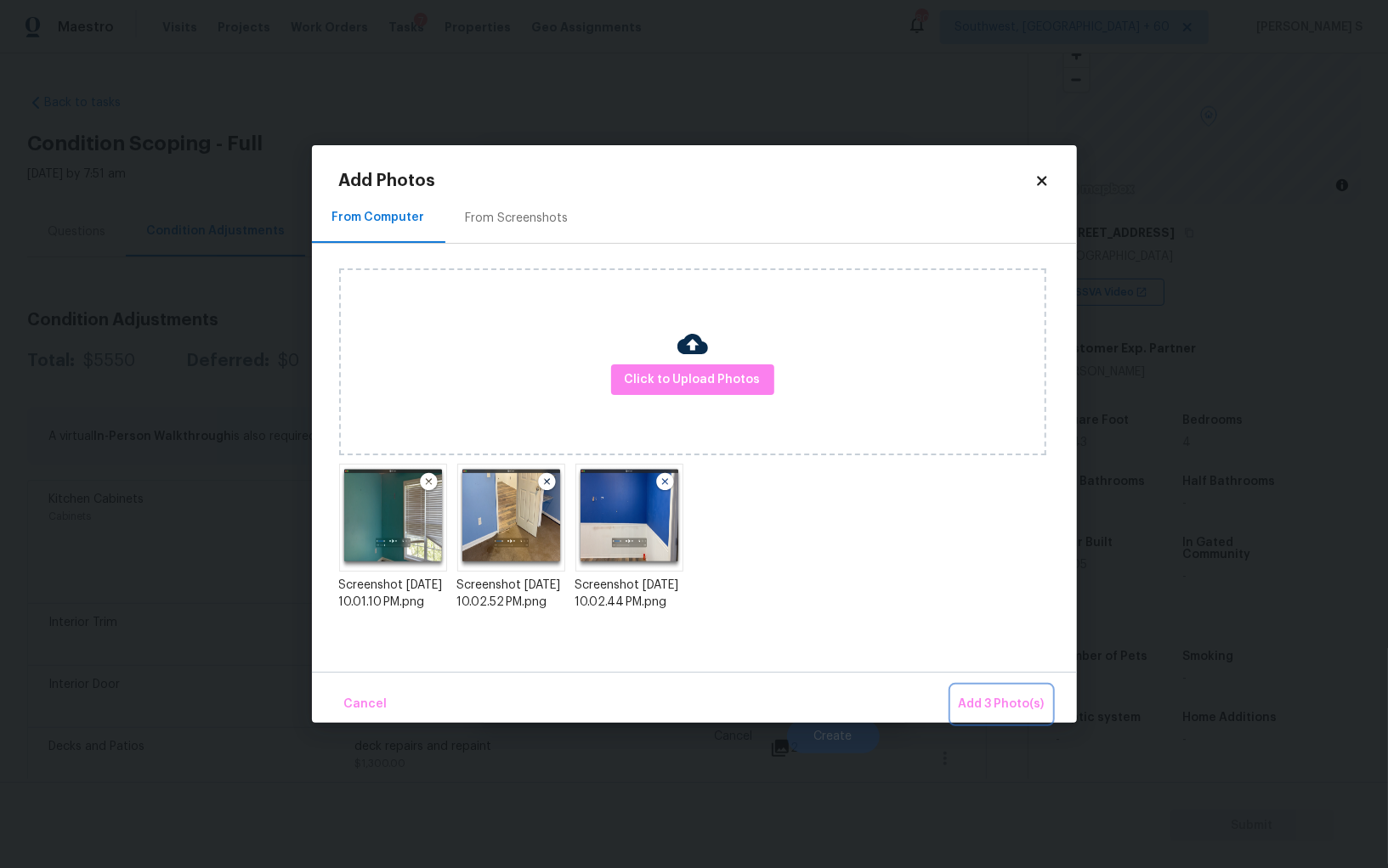
click at [1037, 699] on span "Add 3 Photo(s)" at bounding box center [1001, 704] width 86 height 21
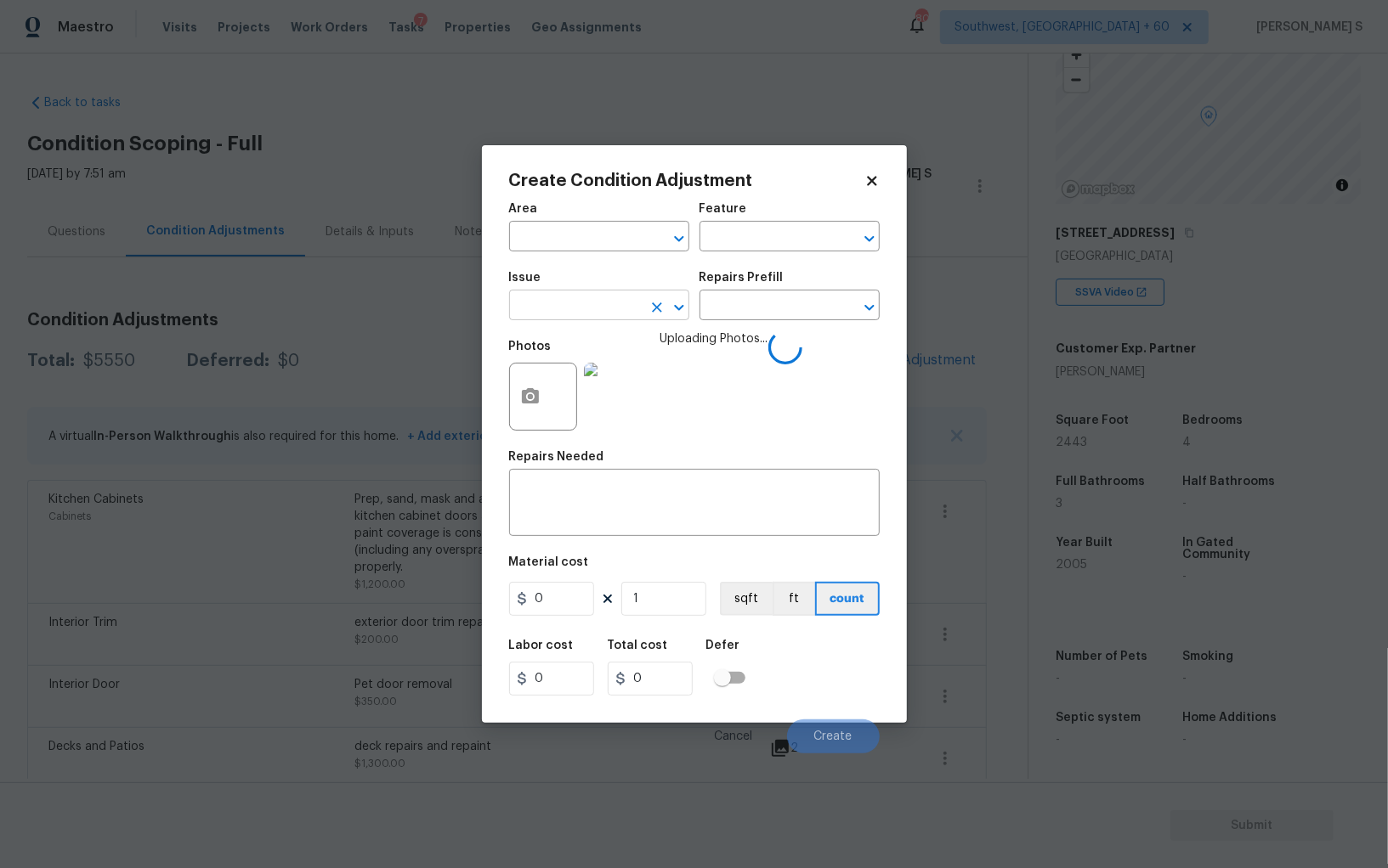
click at [550, 305] on input "text" at bounding box center [575, 307] width 133 height 27
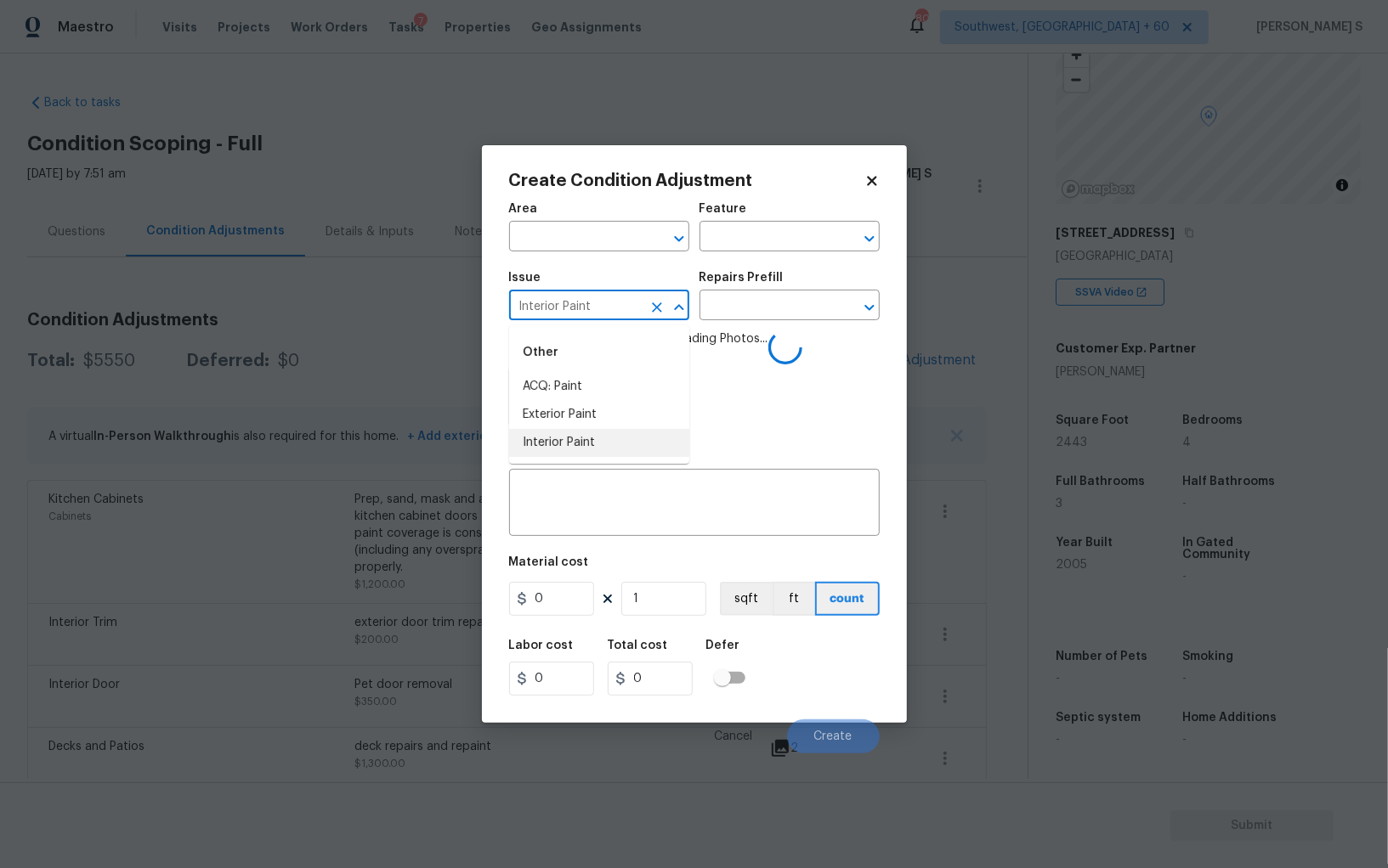
type input "Interior Paint"
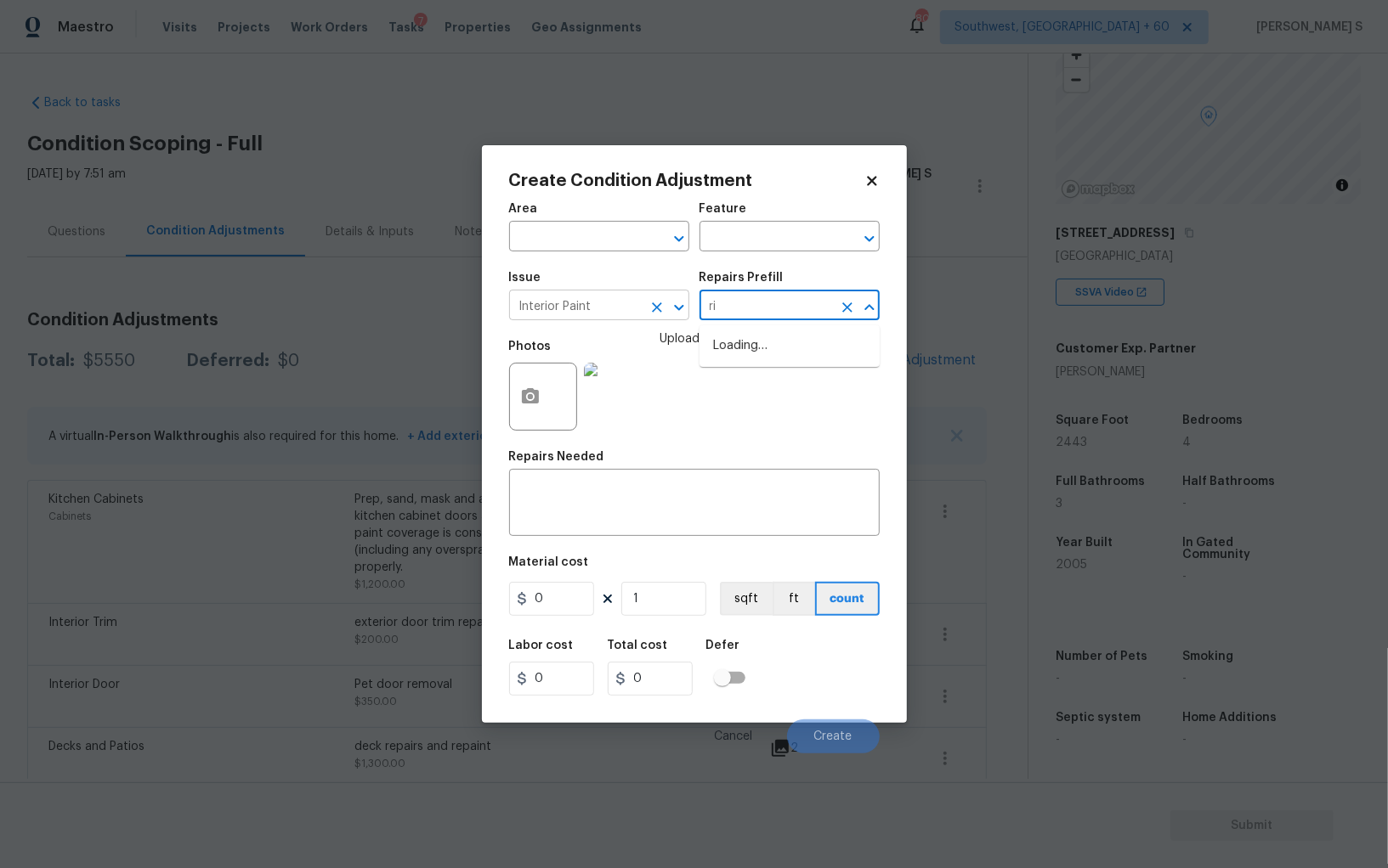
type input "rim"
type input "e"
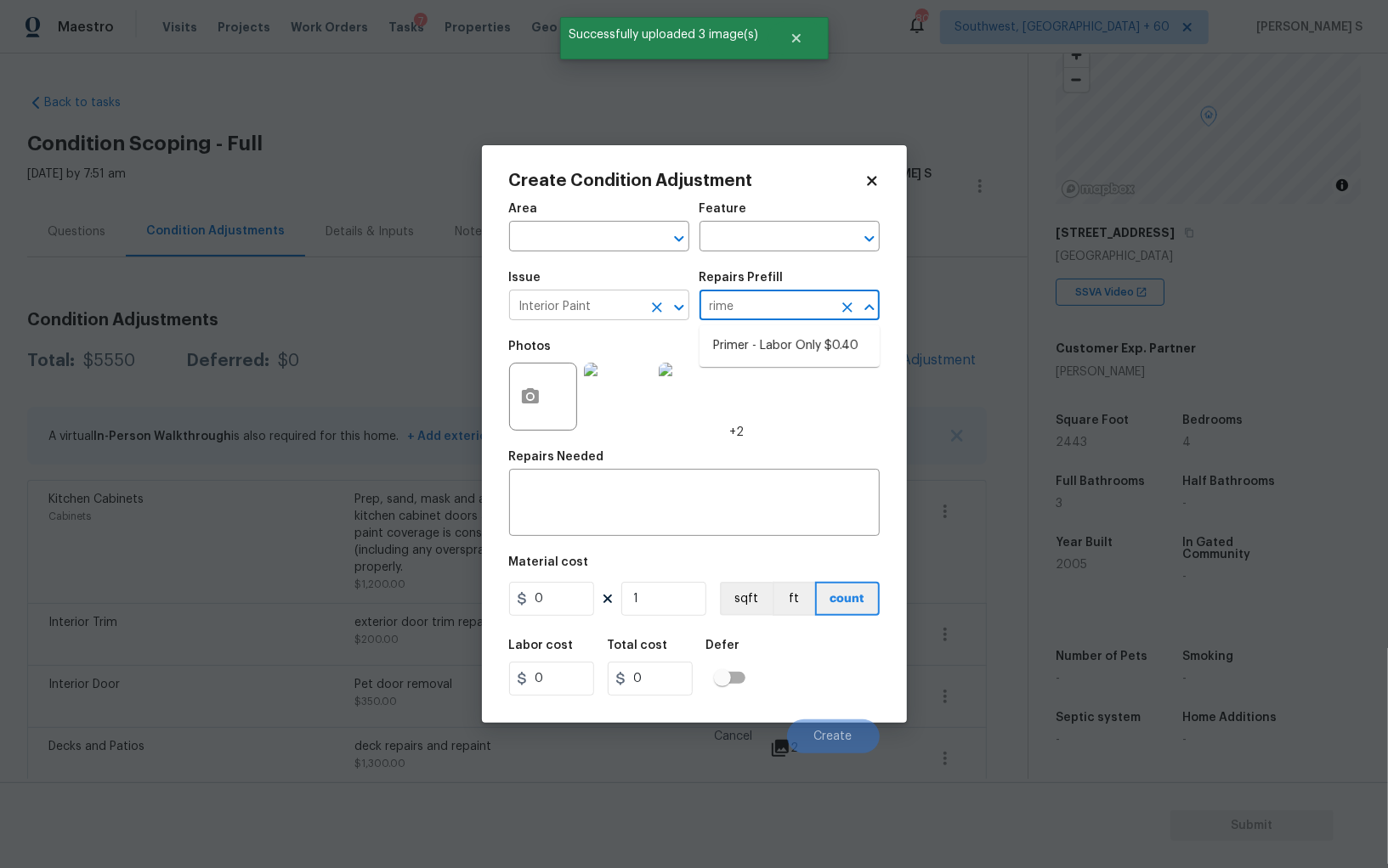
type input "rimer"
type input "Overall Paint"
type textarea "Interior primer - PRIMER PROVIDED BY OPENDOOR - All nails, screws, drywall anch…"
type input "0.4"
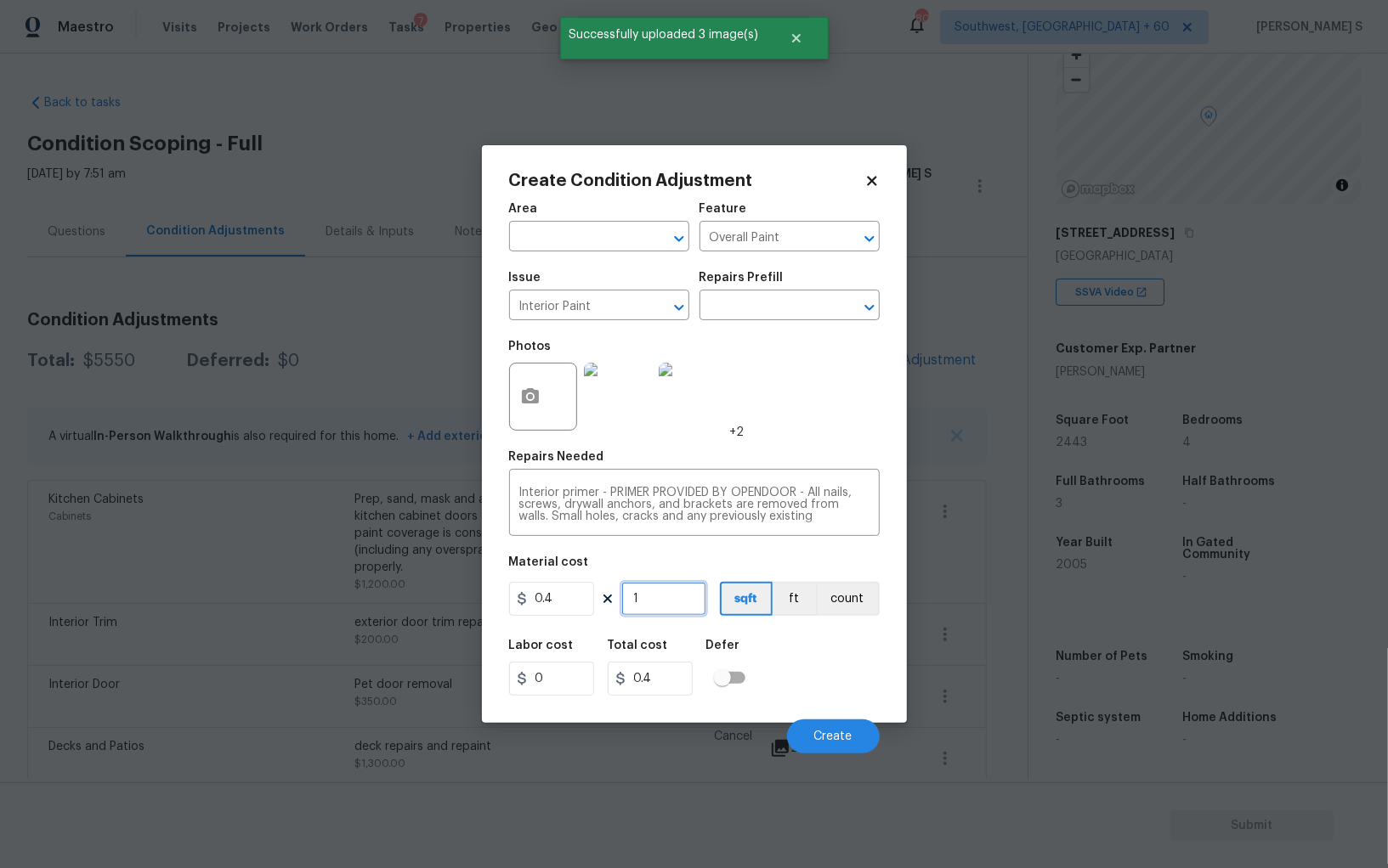
click at [668, 609] on input "1" at bounding box center [664, 598] width 85 height 34
type input "12"
type input "4.8"
type input "120"
type input "48"
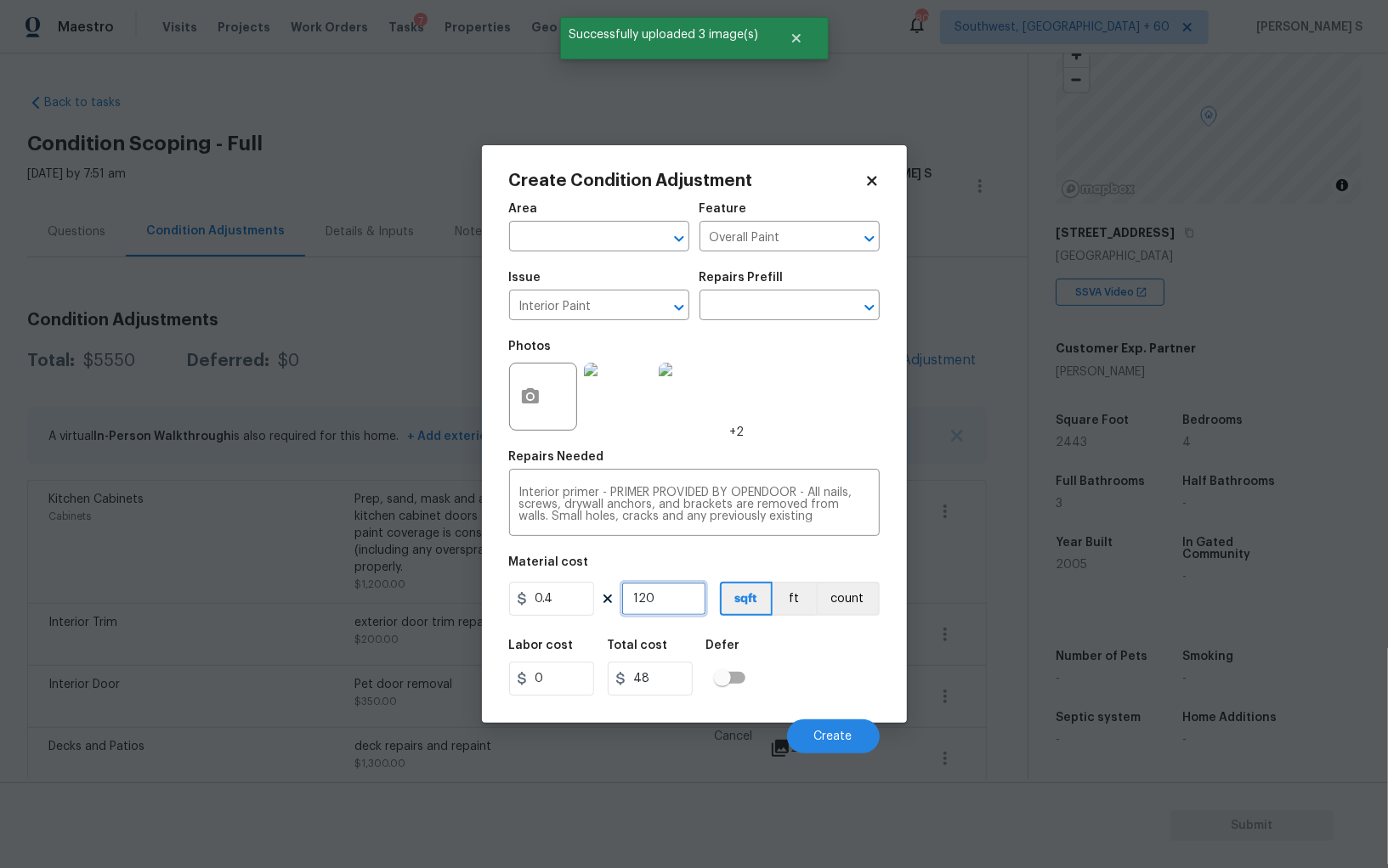
type input "1200"
type input "480"
type input "1200"
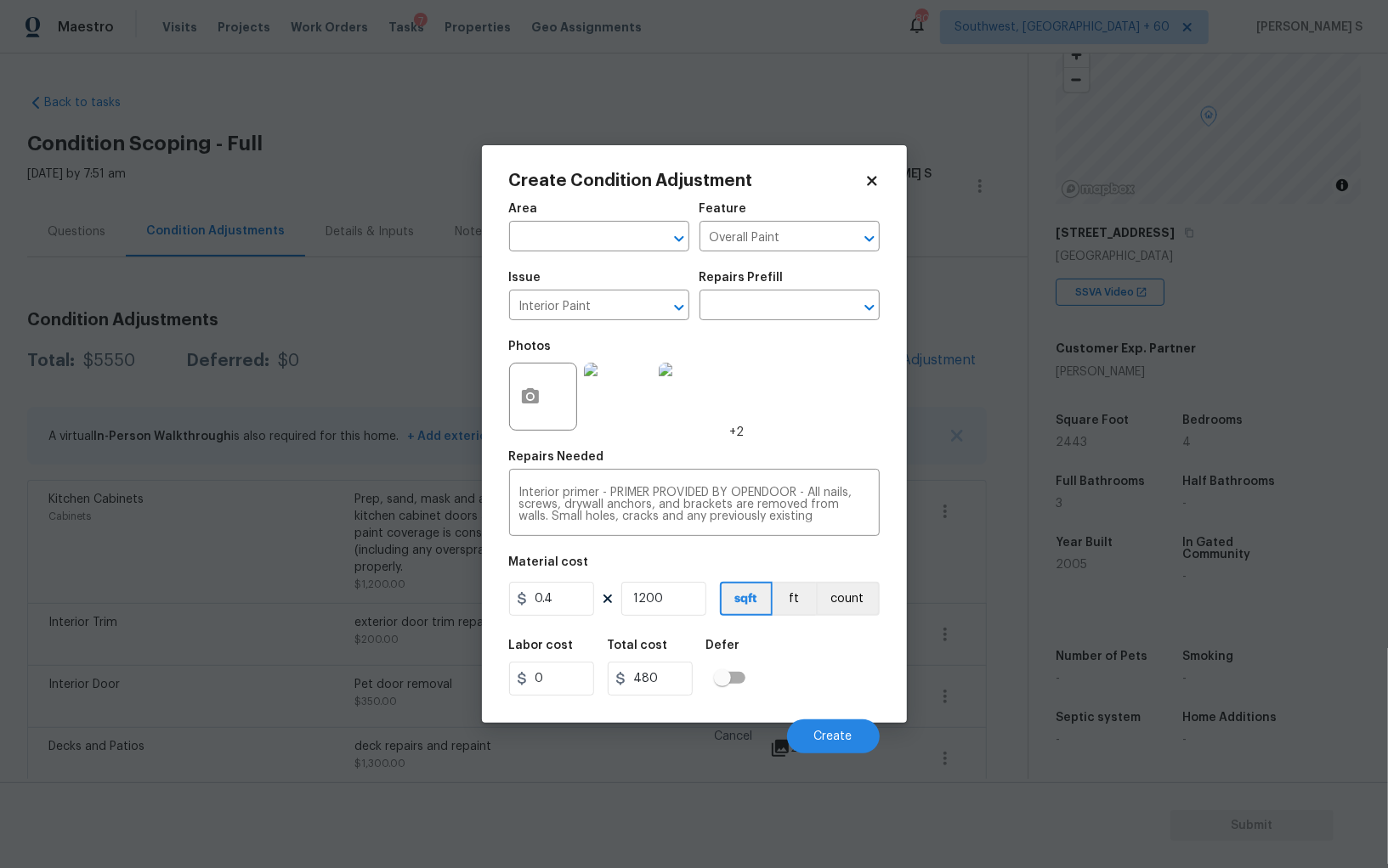
drag, startPoint x: 808, startPoint y: 653, endPoint x: 842, endPoint y: 669, distance: 37.6
click at [808, 654] on div "Labor cost 0 Total cost 480 Defer" at bounding box center [694, 667] width 371 height 76
click at [817, 731] on button "Create" at bounding box center [833, 736] width 92 height 34
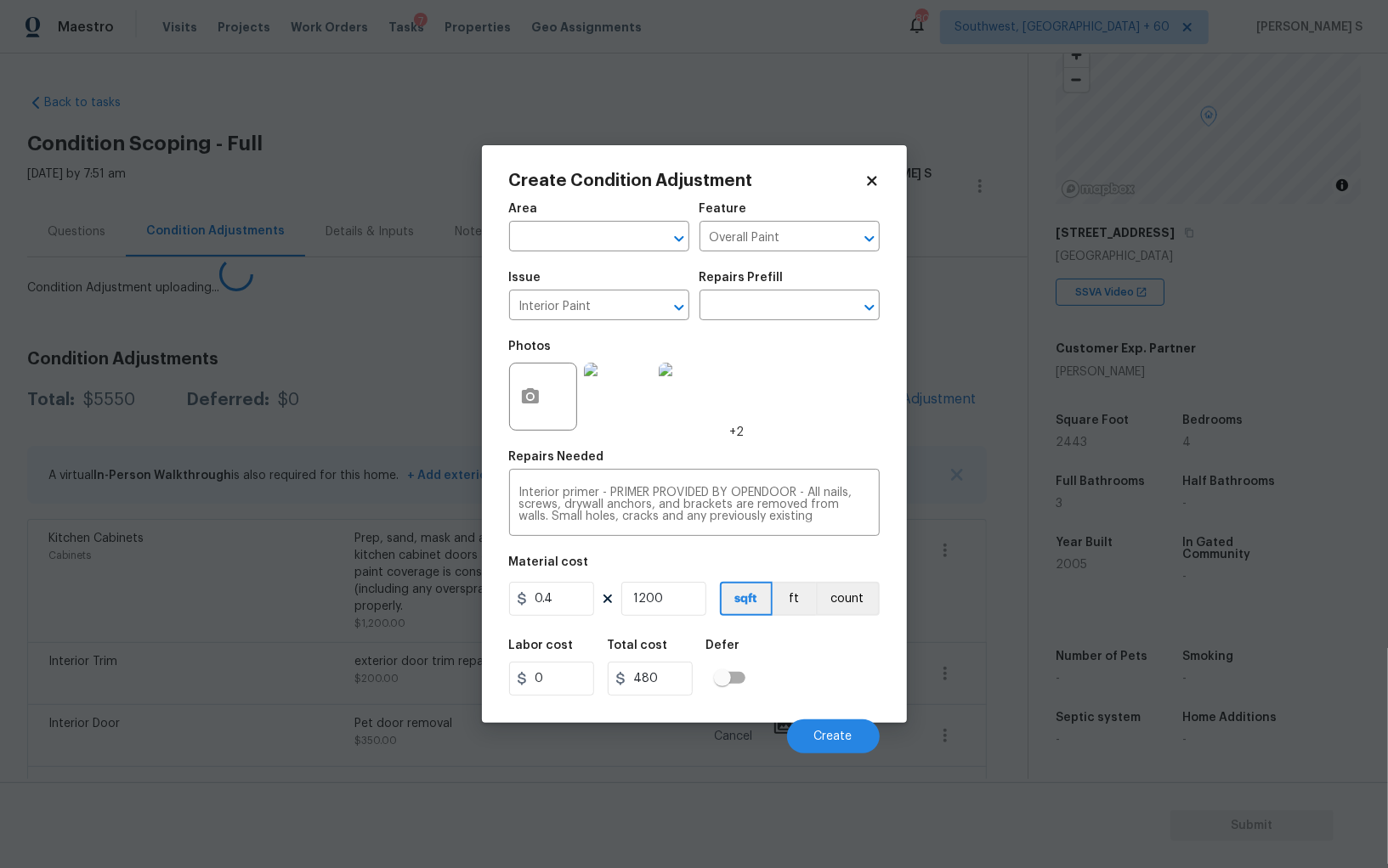
click at [307, 683] on body "Maestro Visits Projects Work Orders Tasks 7 Properties Geo Assignments 807 Sout…" at bounding box center [694, 434] width 1388 height 868
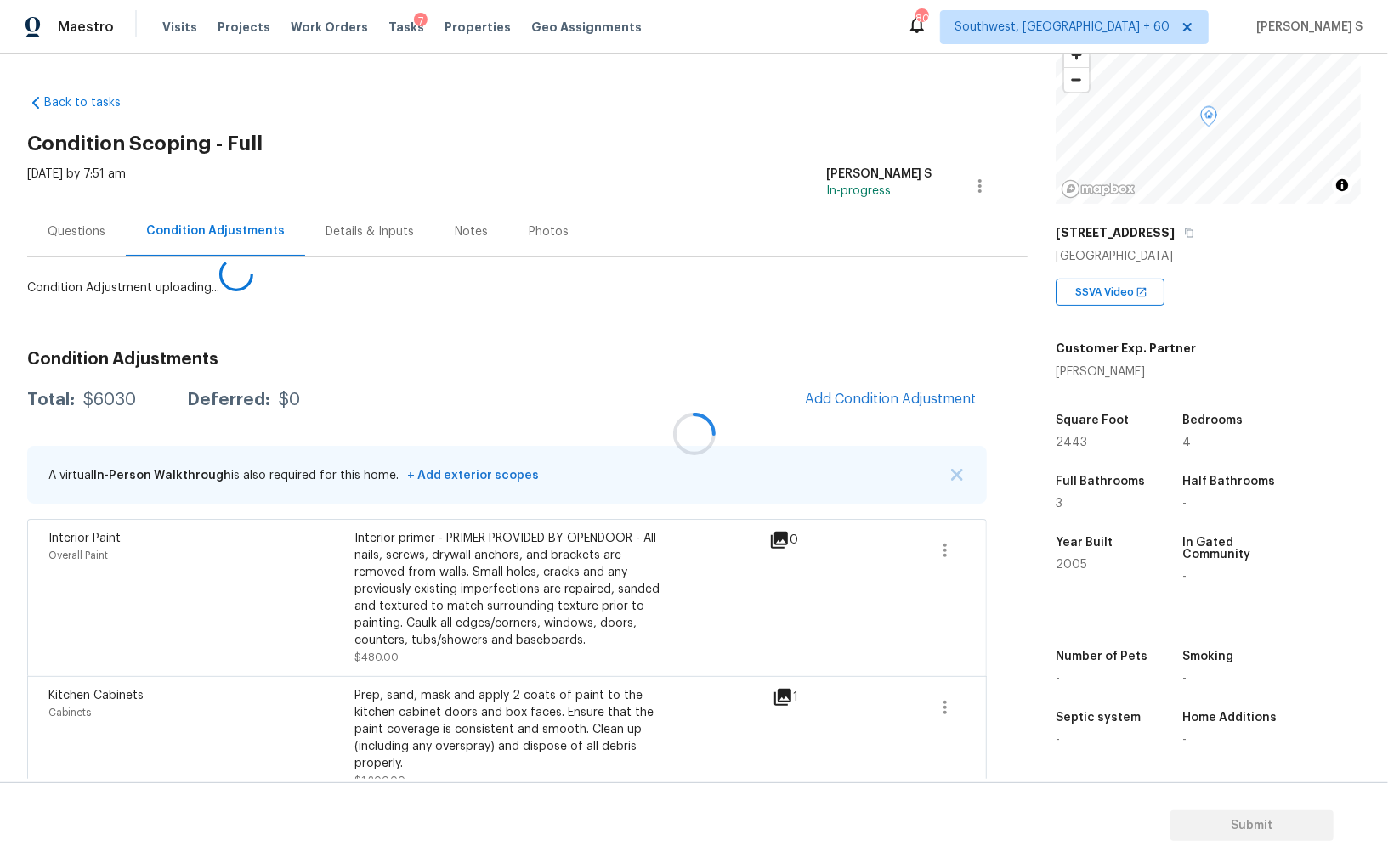
click at [866, 389] on div at bounding box center [694, 434] width 1388 height 868
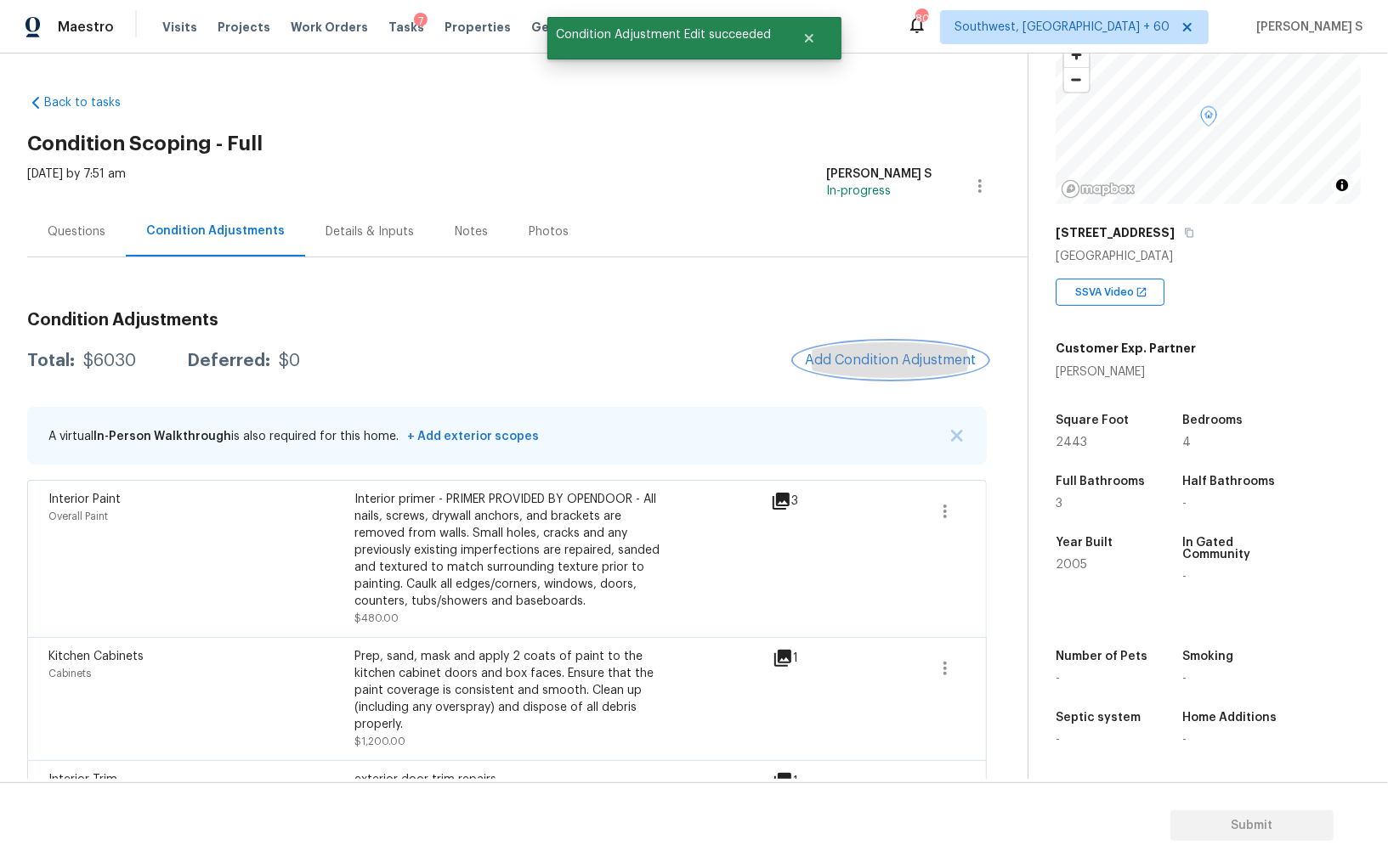
click at [878, 345] on button "Add Condition Adjustment" at bounding box center [890, 360] width 192 height 36
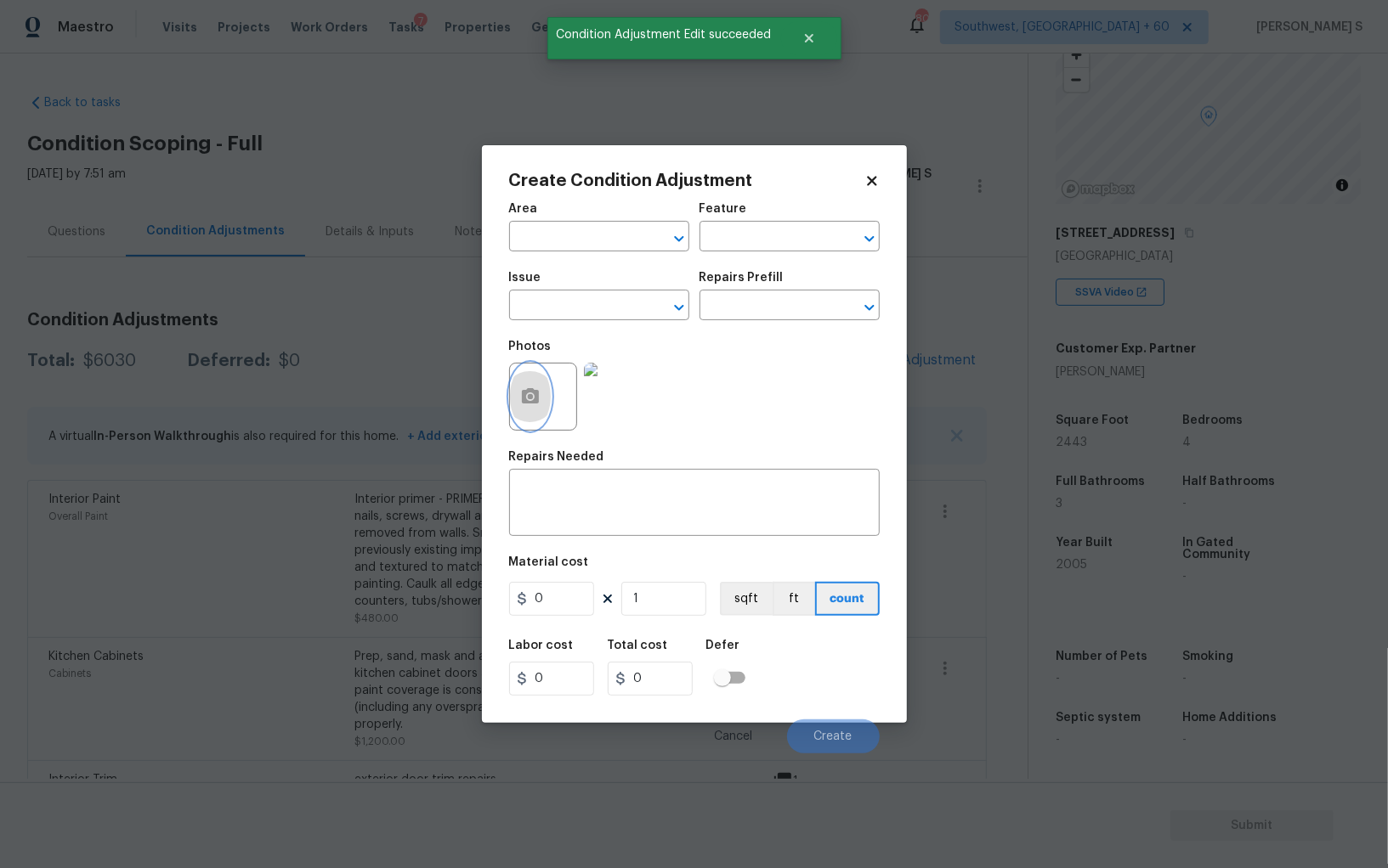
click at [544, 412] on button "button" at bounding box center [529, 396] width 41 height 66
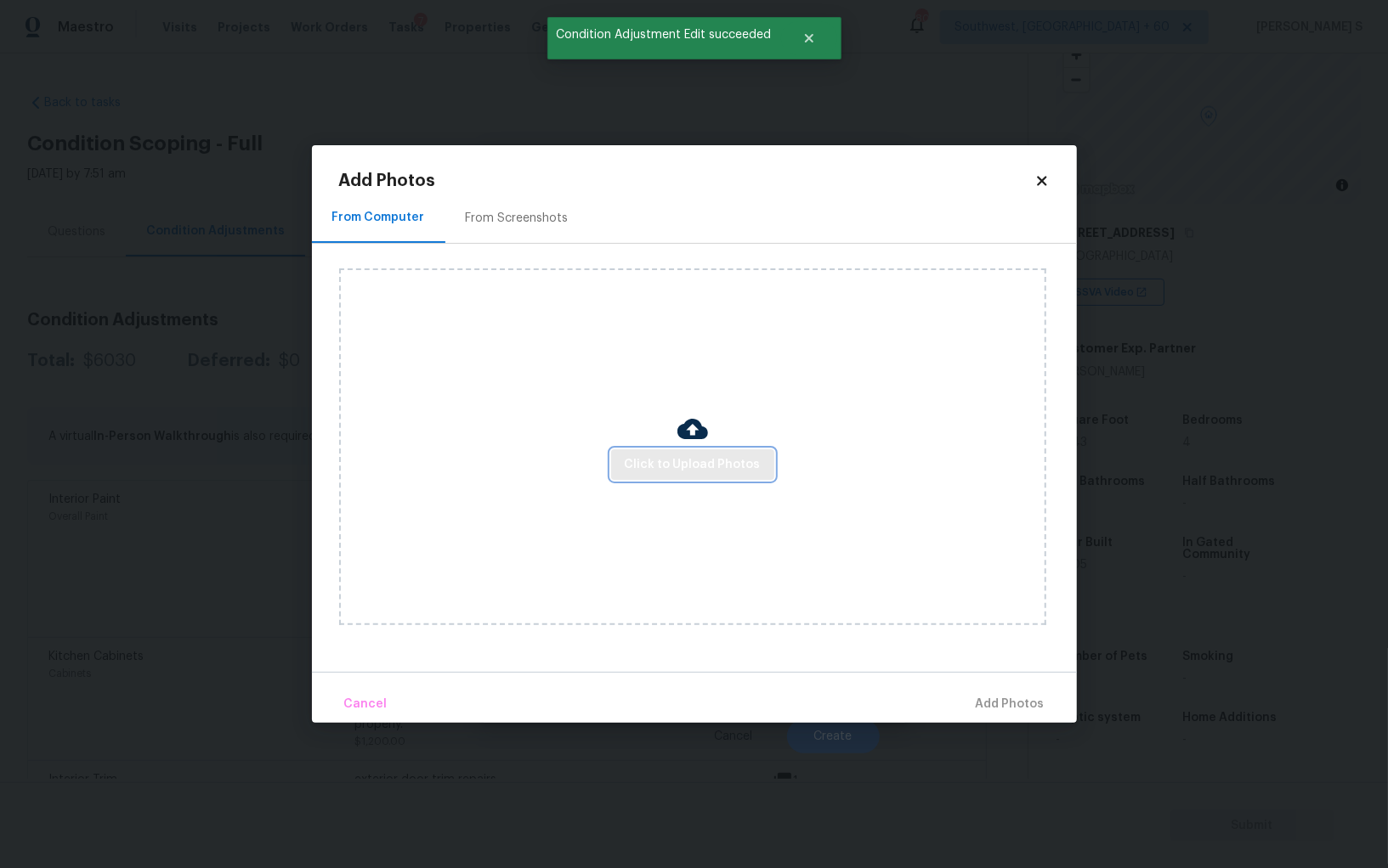
click at [752, 470] on span "Click to Upload Photos" at bounding box center [692, 465] width 136 height 21
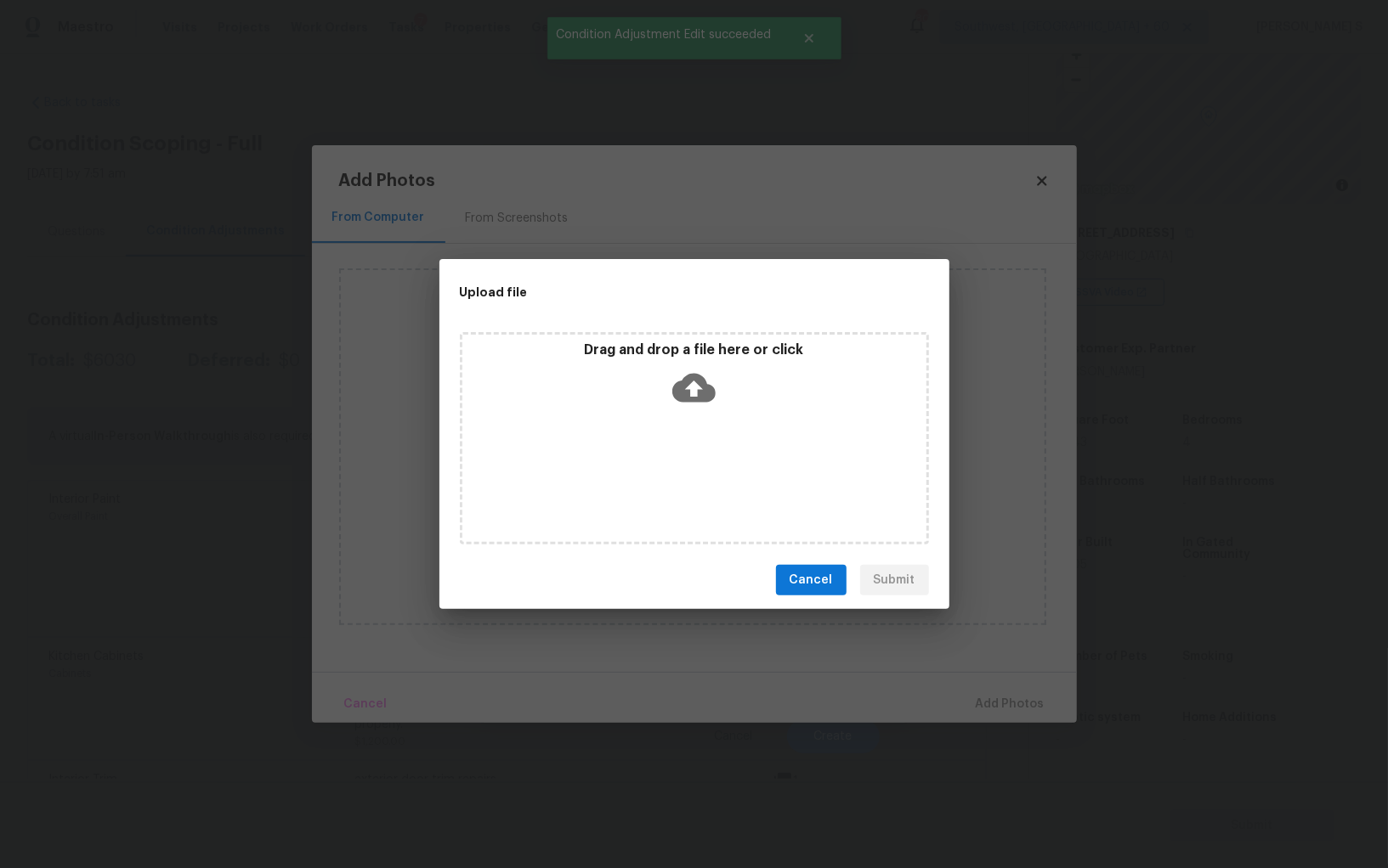
click at [752, 470] on div "Drag and drop a file here or click" at bounding box center [694, 438] width 469 height 212
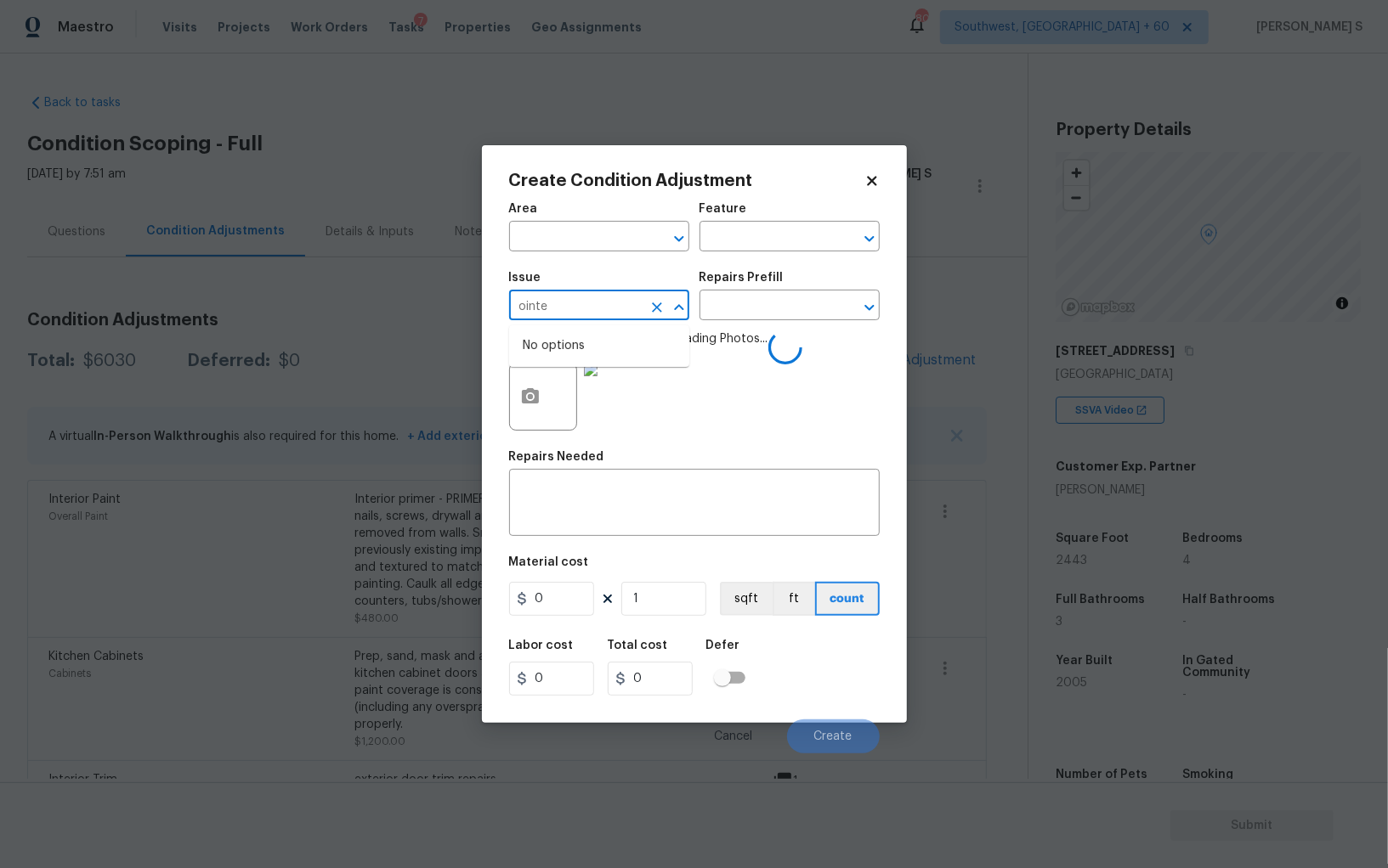
scroll to position [118, 0]
type input "ointe"
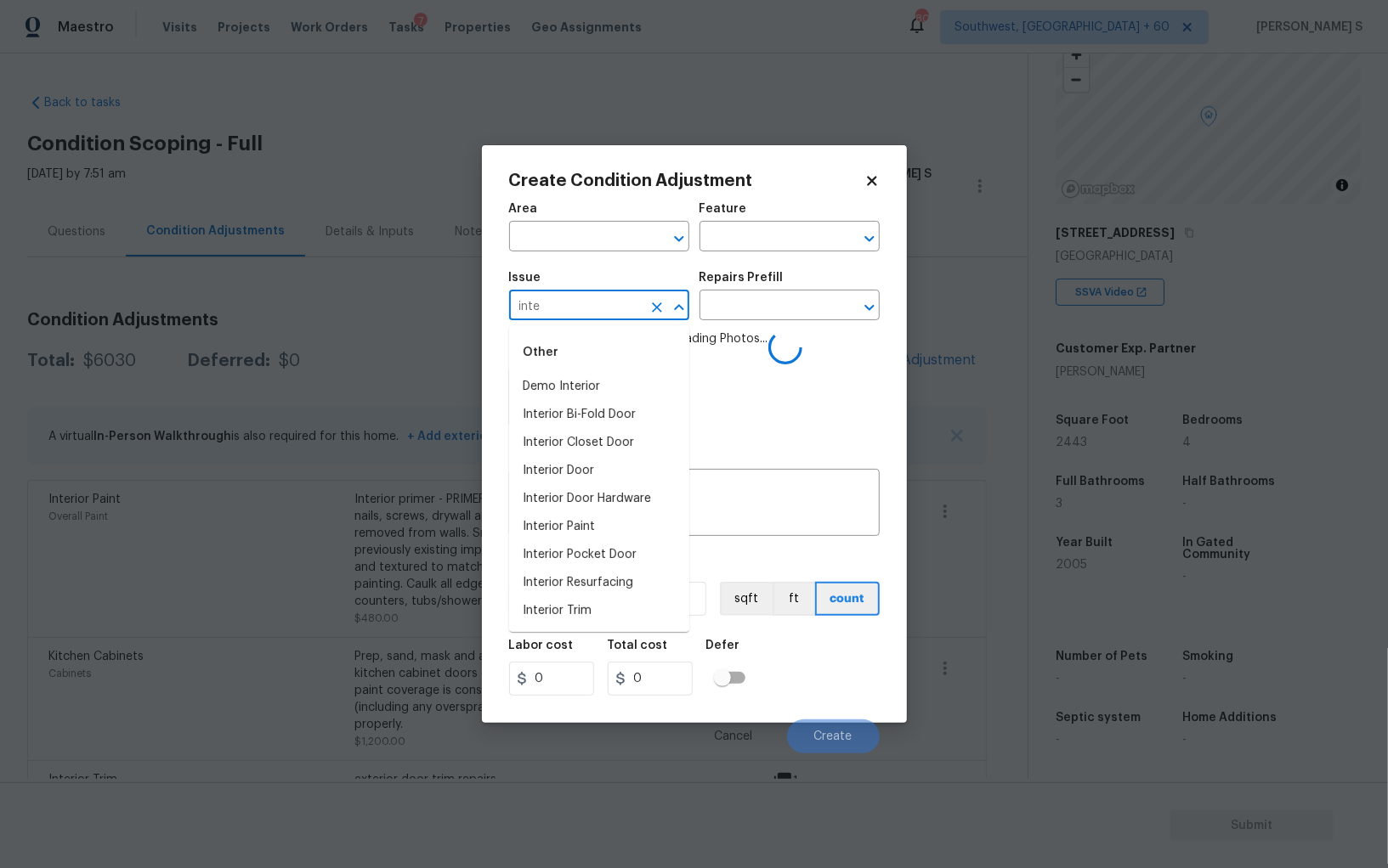
type input "inter"
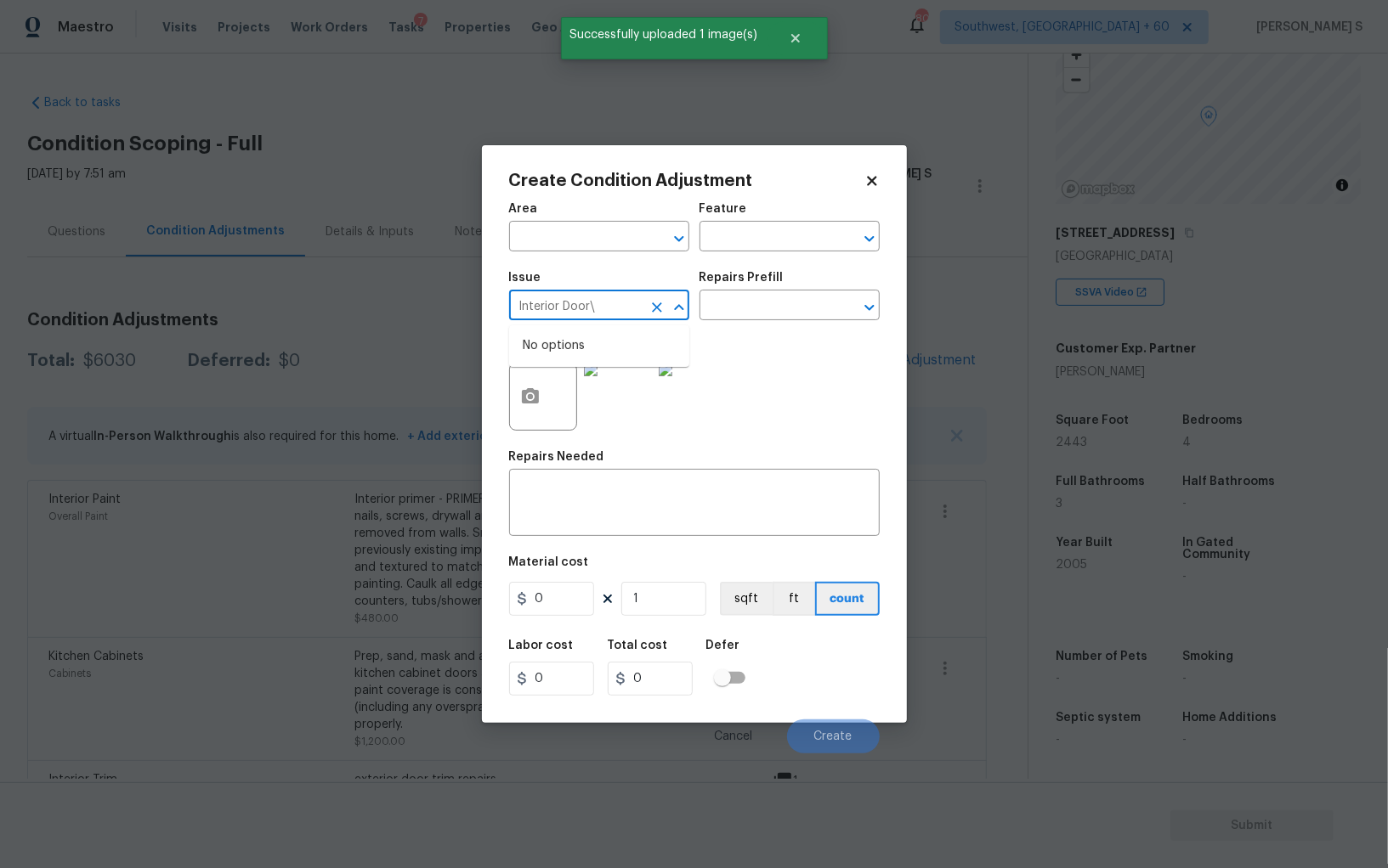
type input "Interior Door"
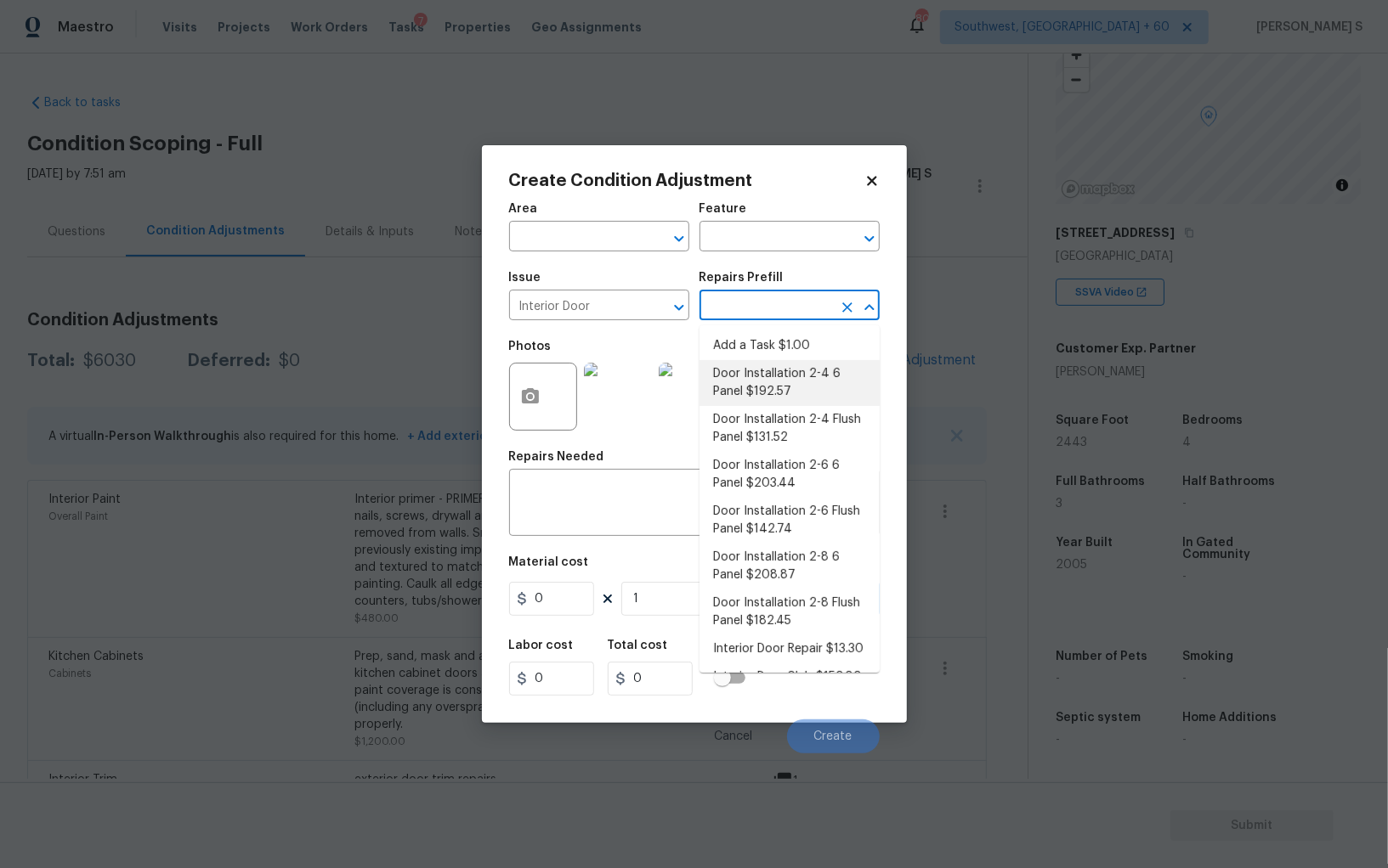
type input "Interior Door"
type input "192.57"
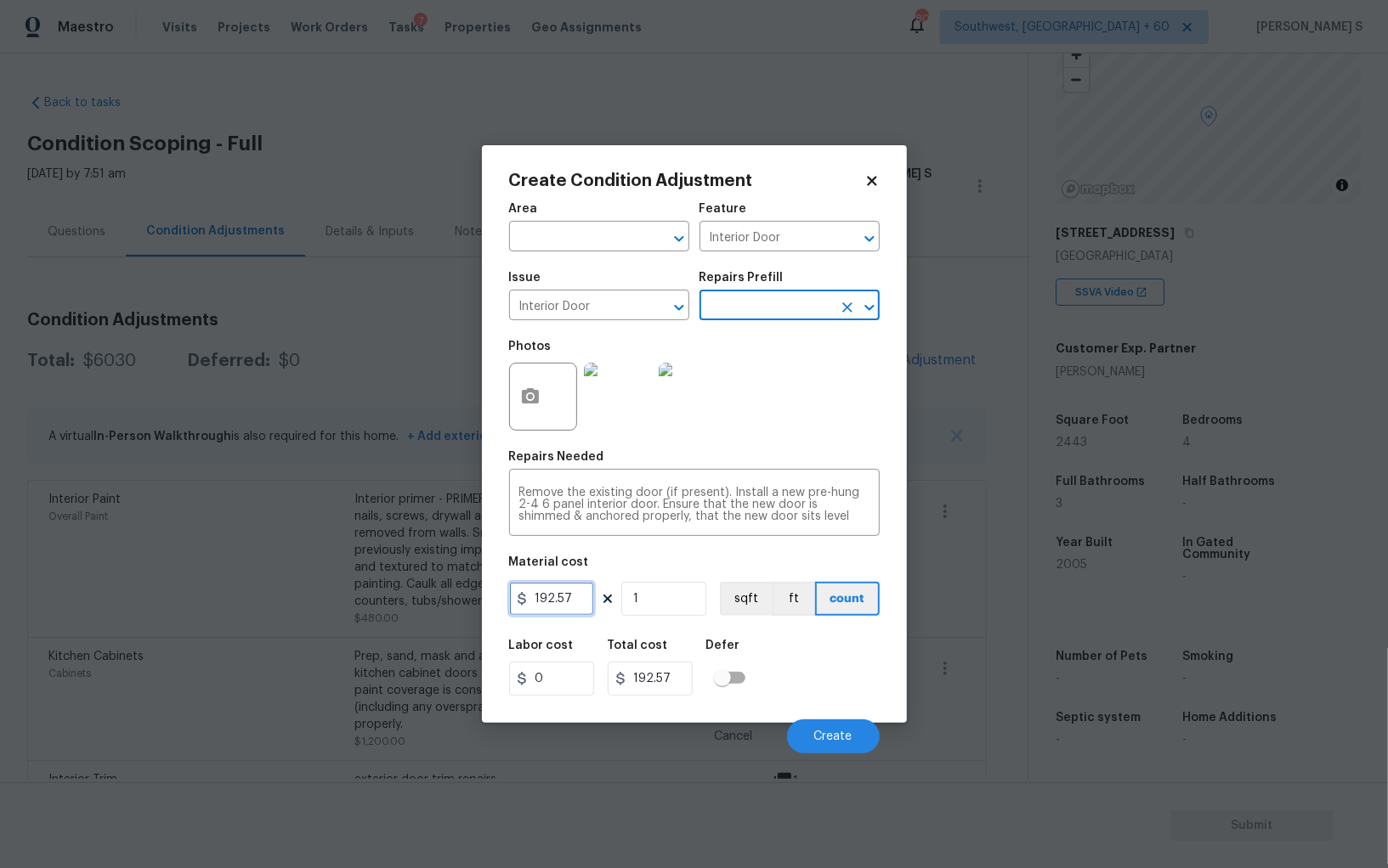
click at [584, 604] on input "192.57" at bounding box center [551, 598] width 85 height 34
type input "200"
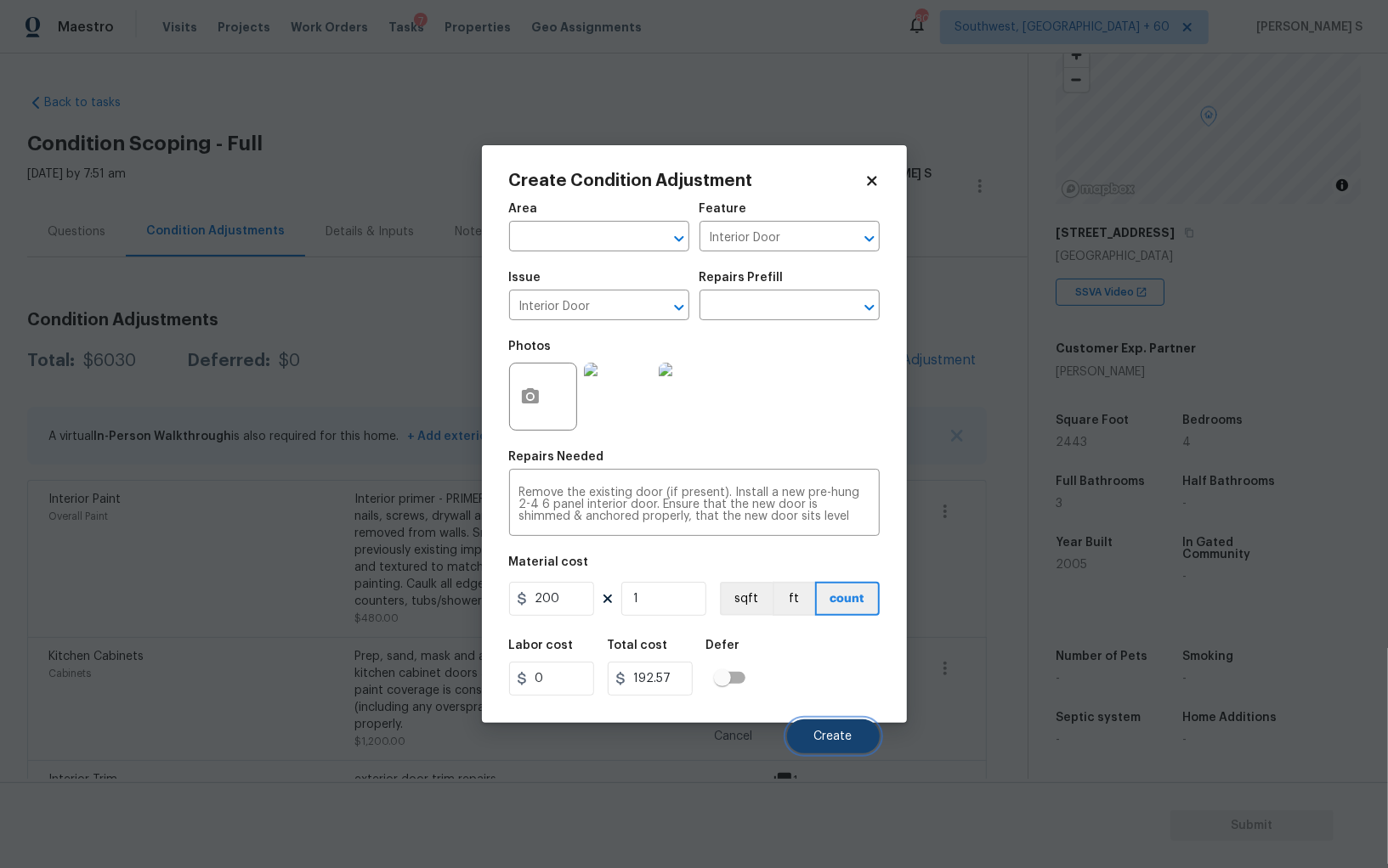
type input "200"
click at [854, 734] on button "Create" at bounding box center [833, 736] width 92 height 34
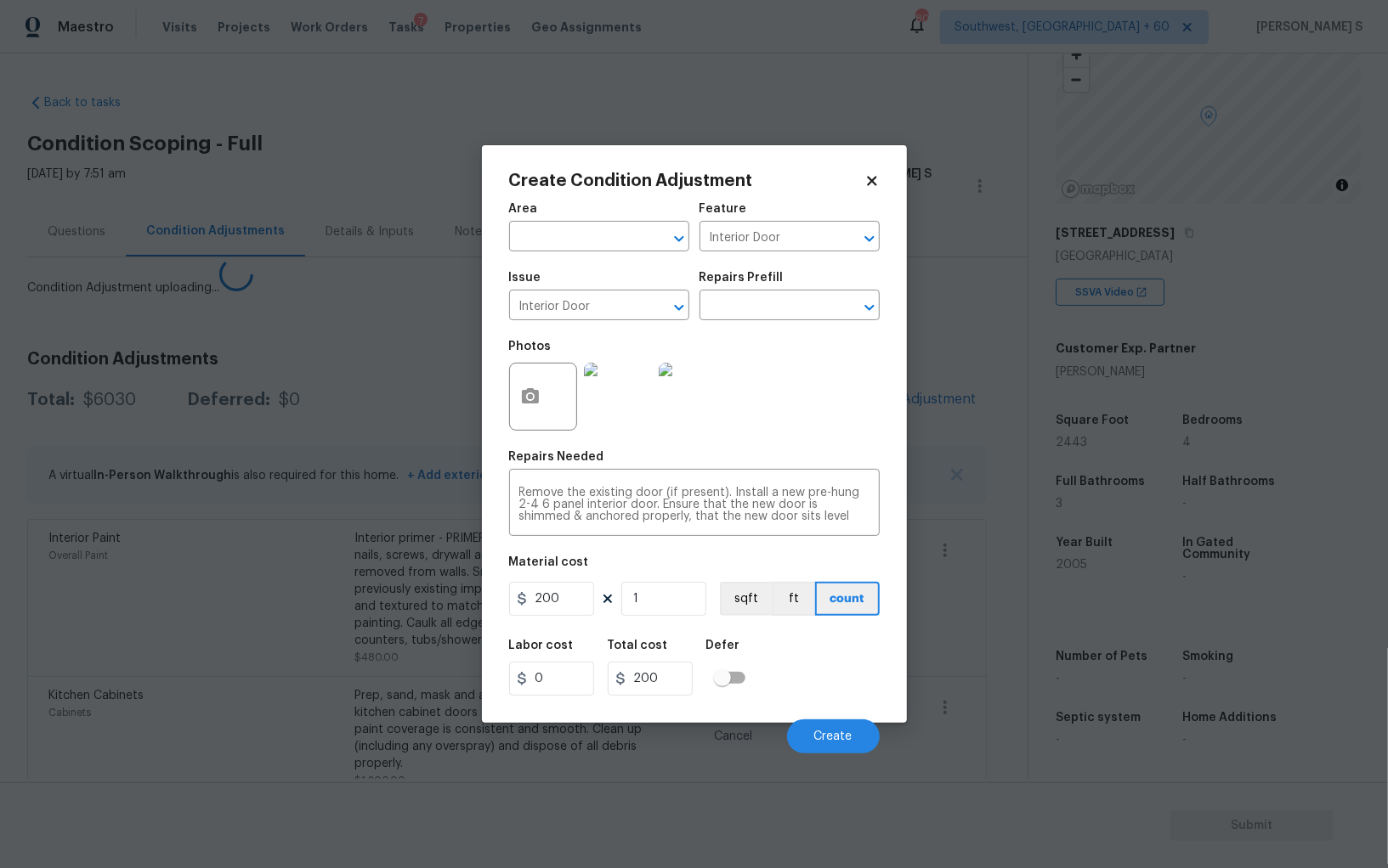
click at [192, 590] on body "Maestro Visits Projects Work Orders Tasks 7 Properties Geo Assignments [GEOGRAP…" at bounding box center [694, 434] width 1388 height 868
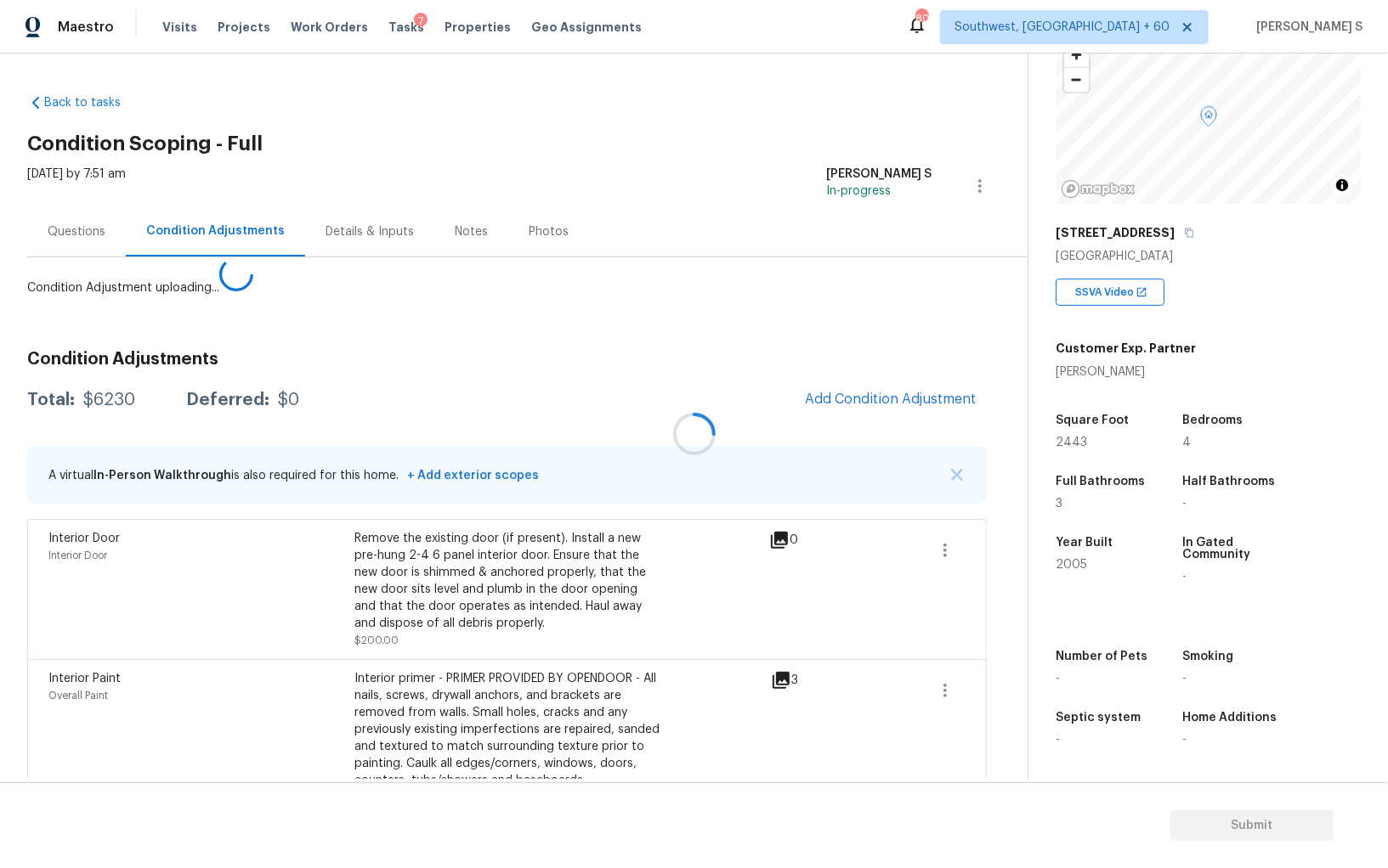
click at [958, 392] on div at bounding box center [694, 434] width 1388 height 868
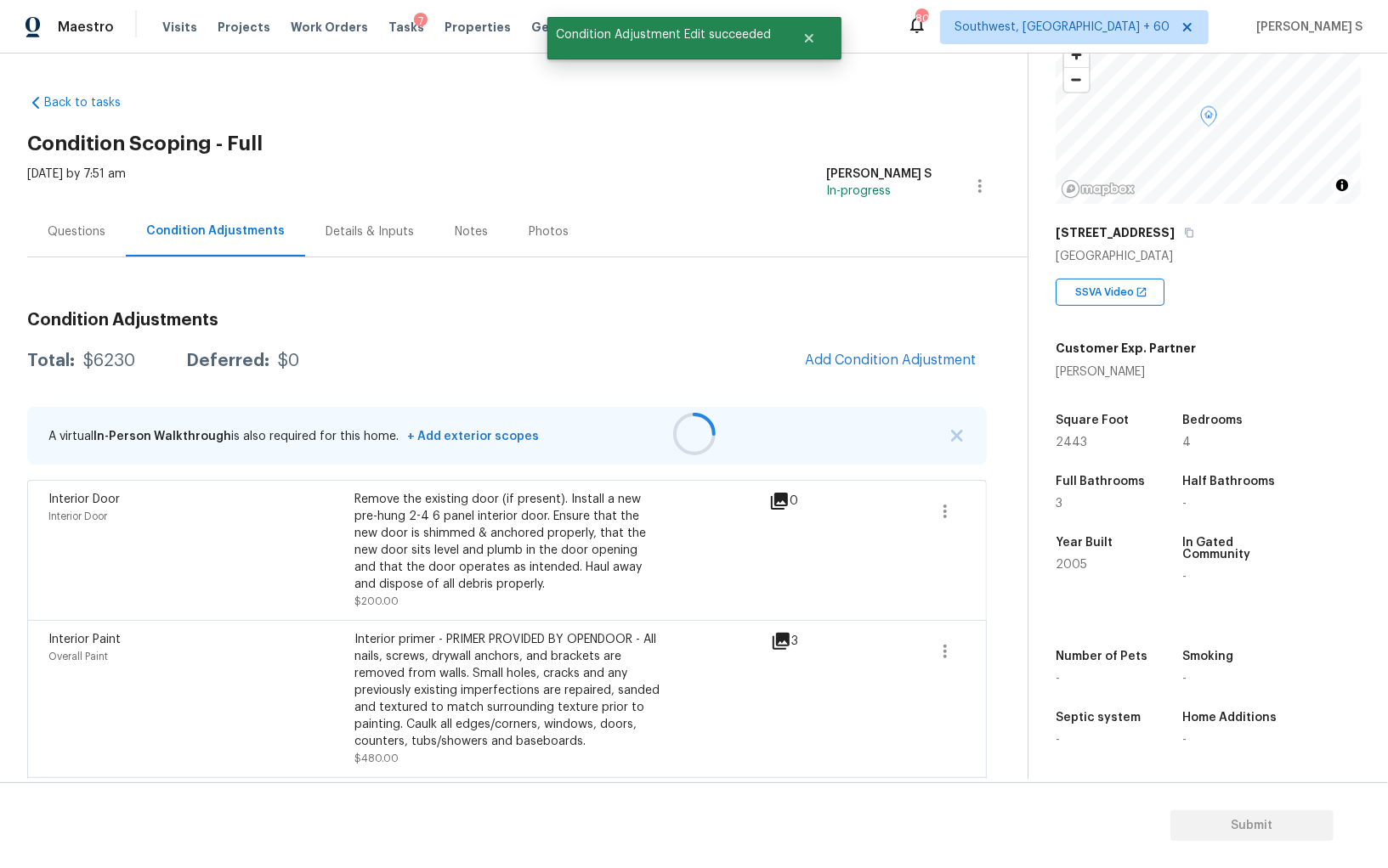
click at [906, 395] on div at bounding box center [694, 434] width 1388 height 868
click at [920, 358] on span "Add Condition Adjustment" at bounding box center [890, 360] width 172 height 15
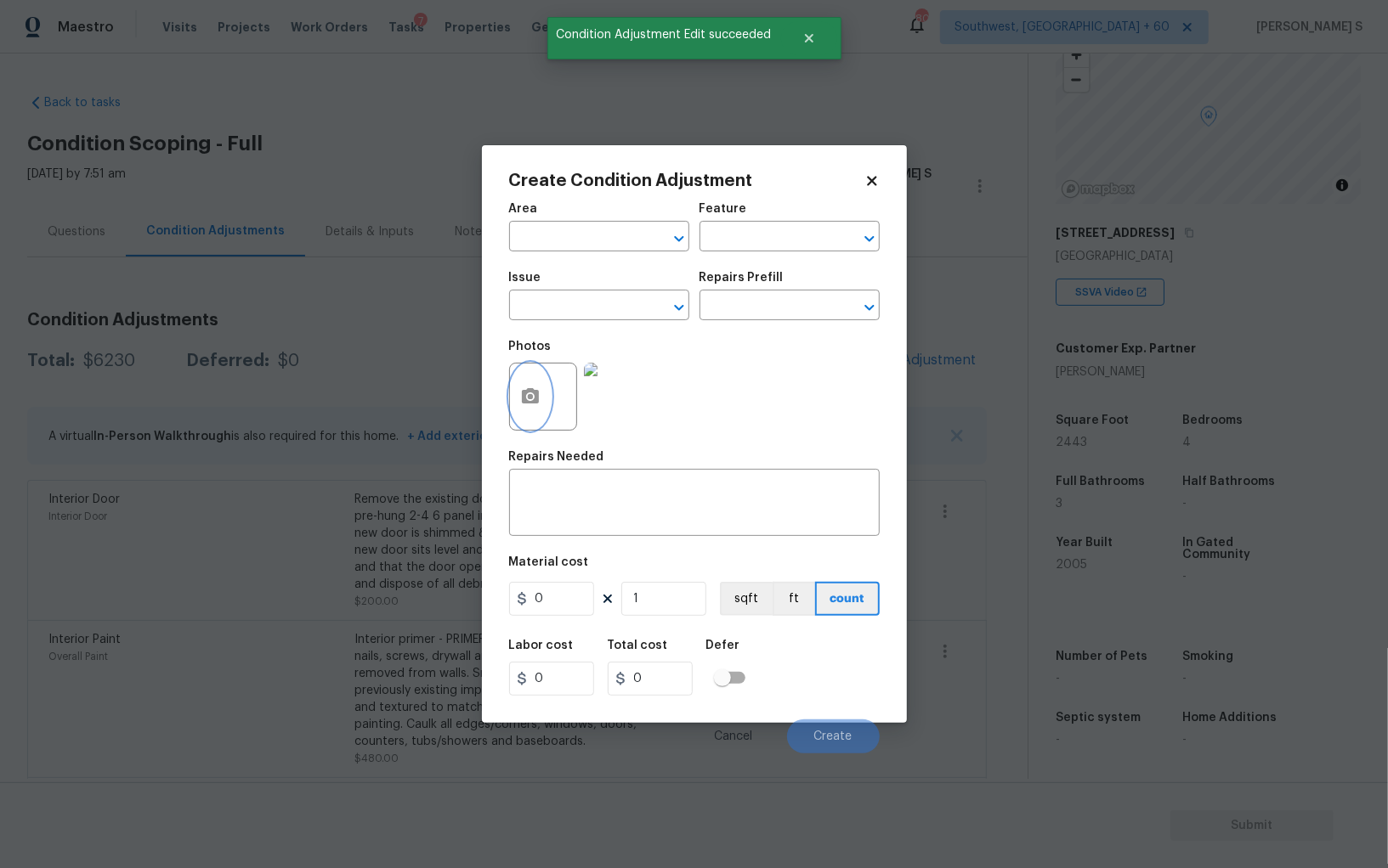
click at [545, 400] on button "button" at bounding box center [529, 396] width 41 height 66
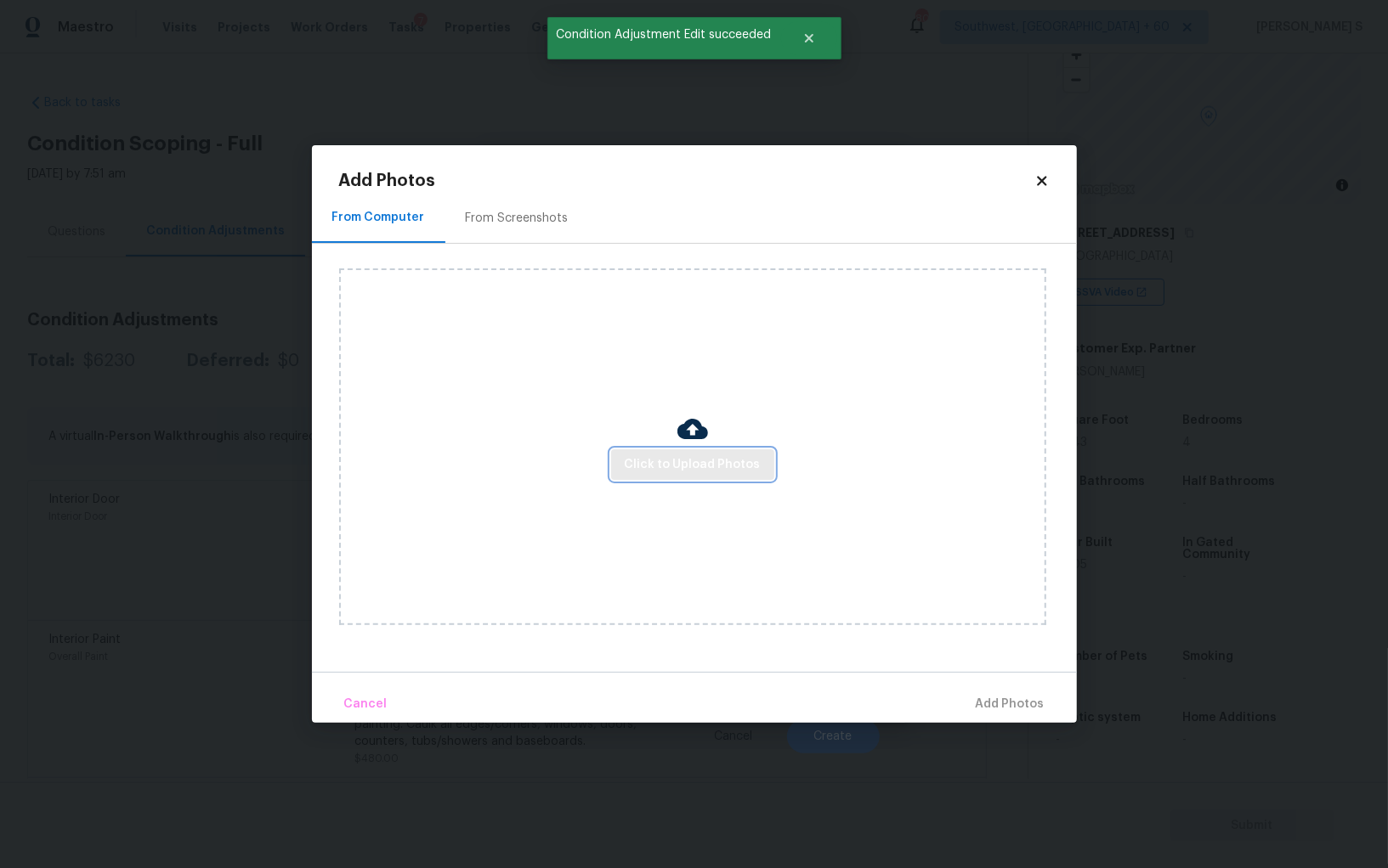
click at [707, 466] on span "Click to Upload Photos" at bounding box center [692, 465] width 136 height 21
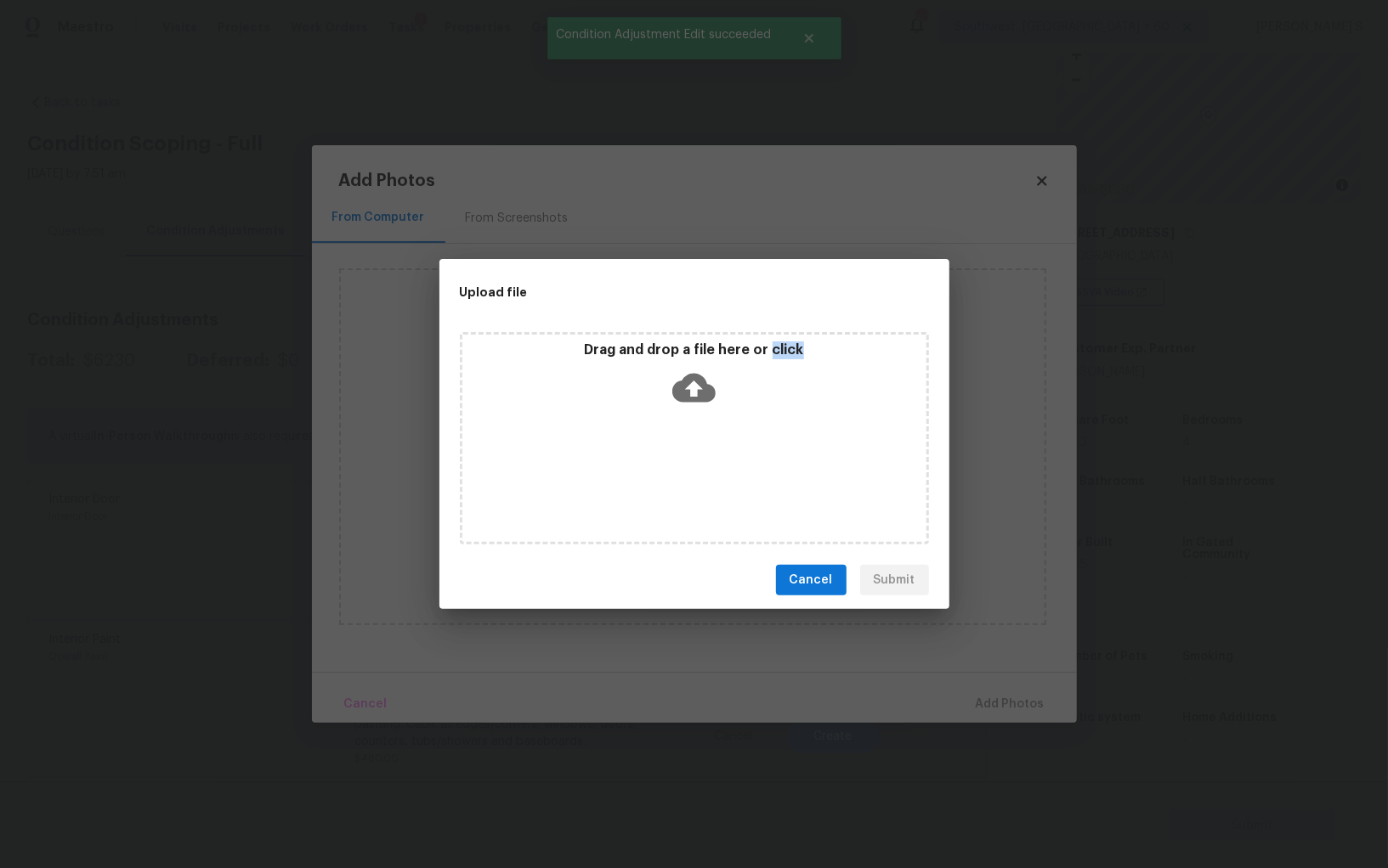
click at [707, 466] on div "Drag and drop a file here or click" at bounding box center [694, 438] width 469 height 212
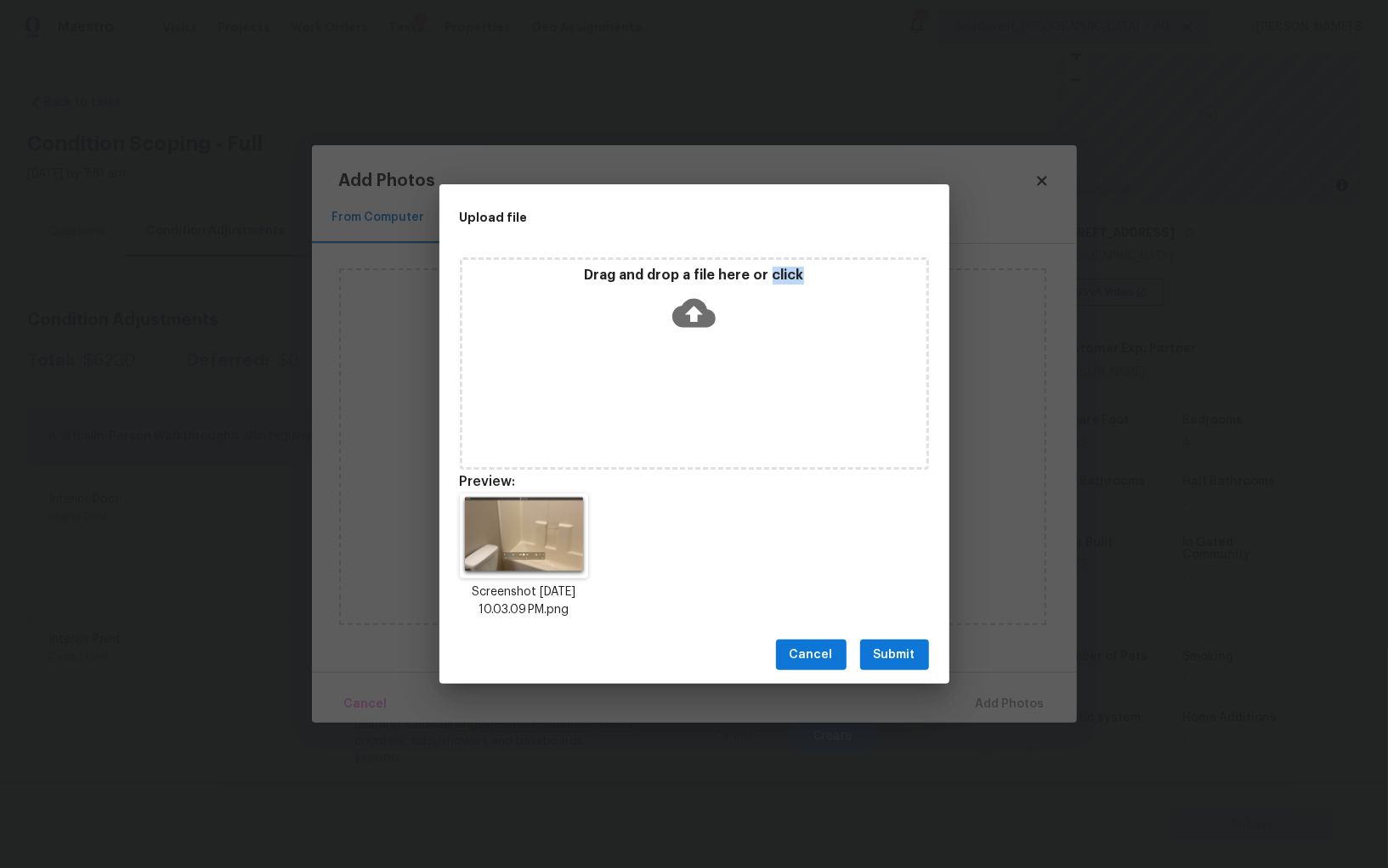
click at [883, 666] on button "Submit" at bounding box center [893, 655] width 68 height 32
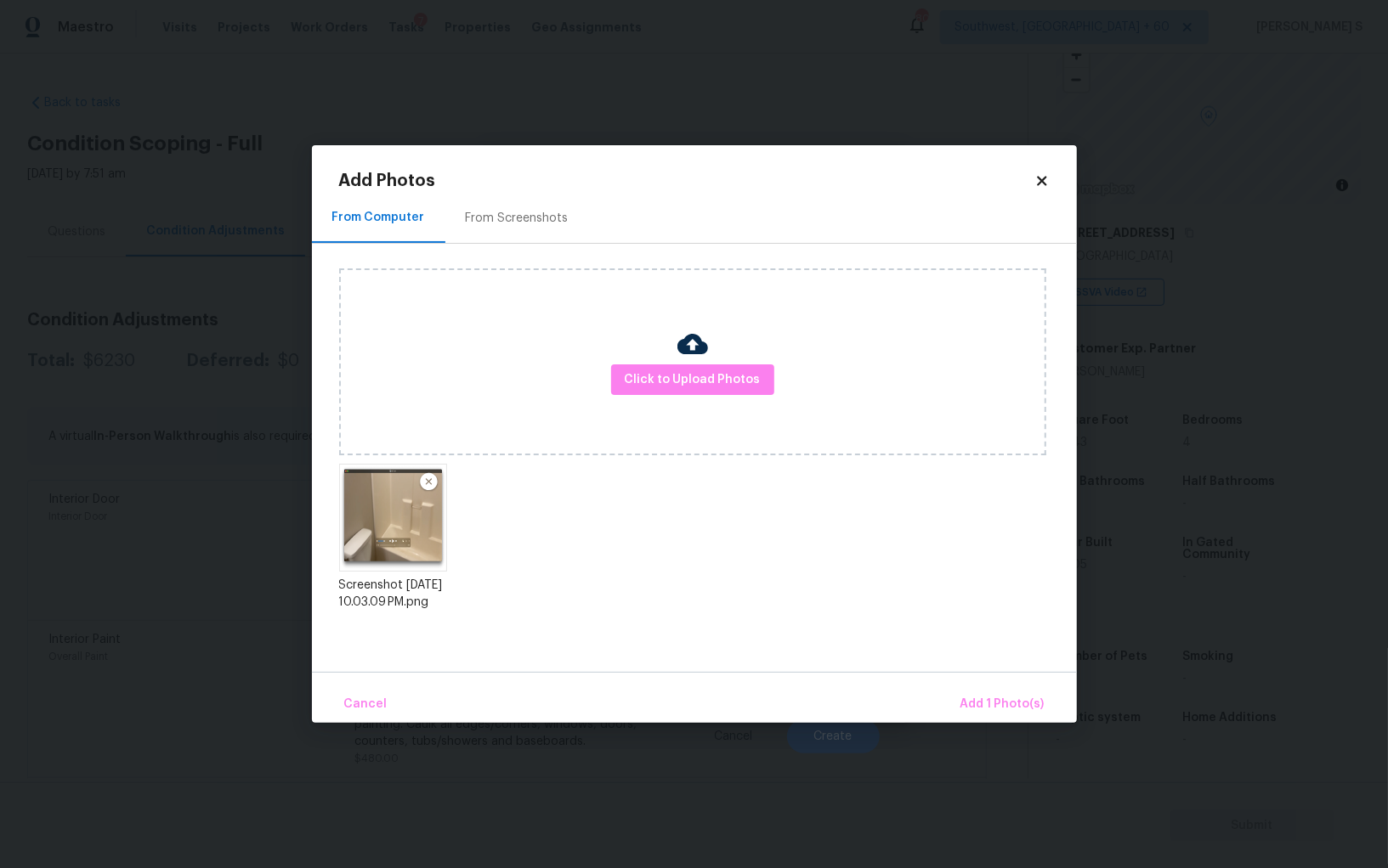
click at [711, 399] on div "Click to Upload Photos" at bounding box center [692, 362] width 707 height 187
click at [712, 371] on span "Click to Upload Photos" at bounding box center [692, 380] width 136 height 21
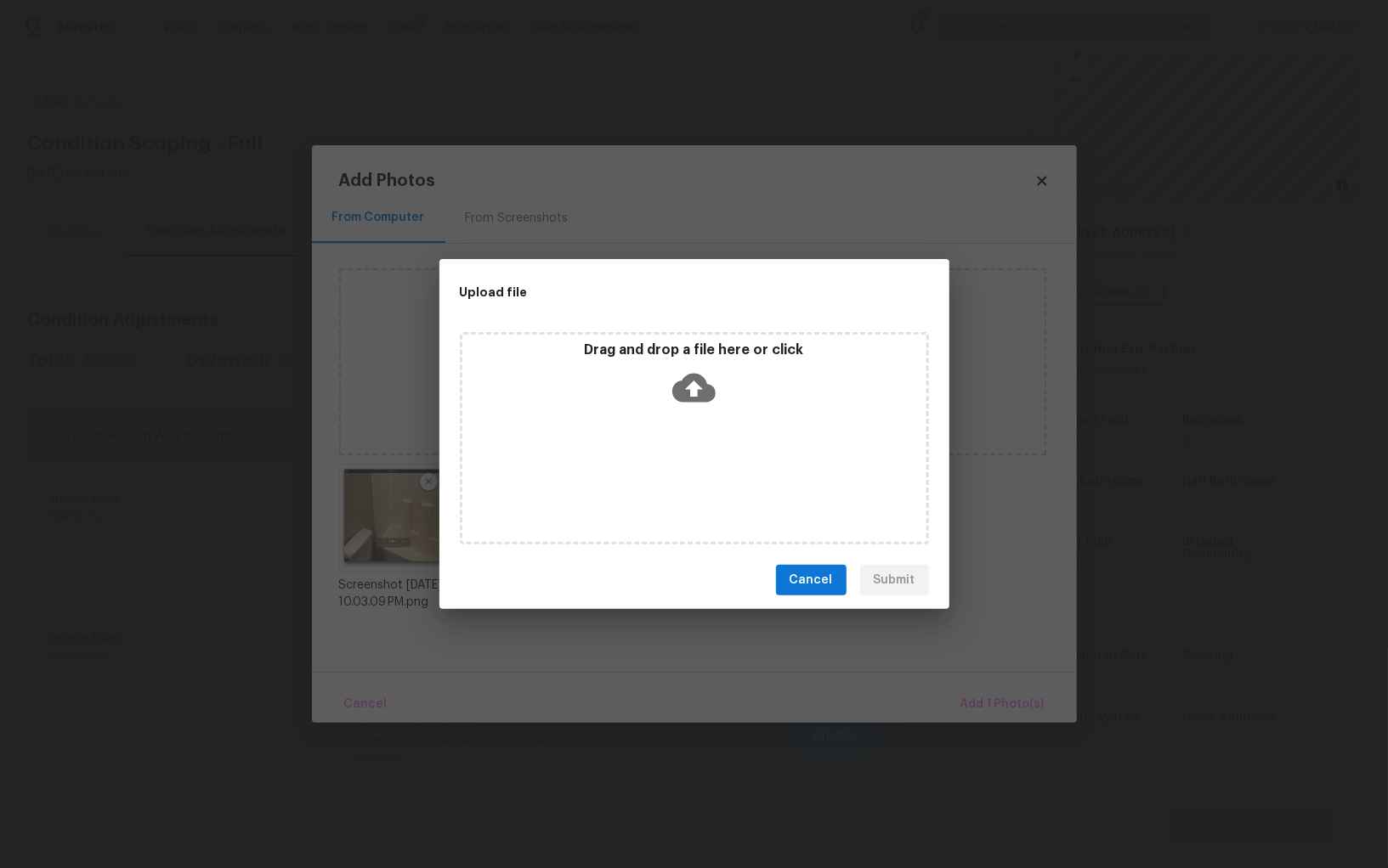
click at [712, 371] on icon at bounding box center [694, 387] width 44 height 44
click at [879, 572] on div "Cancel Submit" at bounding box center [694, 580] width 510 height 58
click at [818, 582] on span "Cancel" at bounding box center [811, 580] width 44 height 21
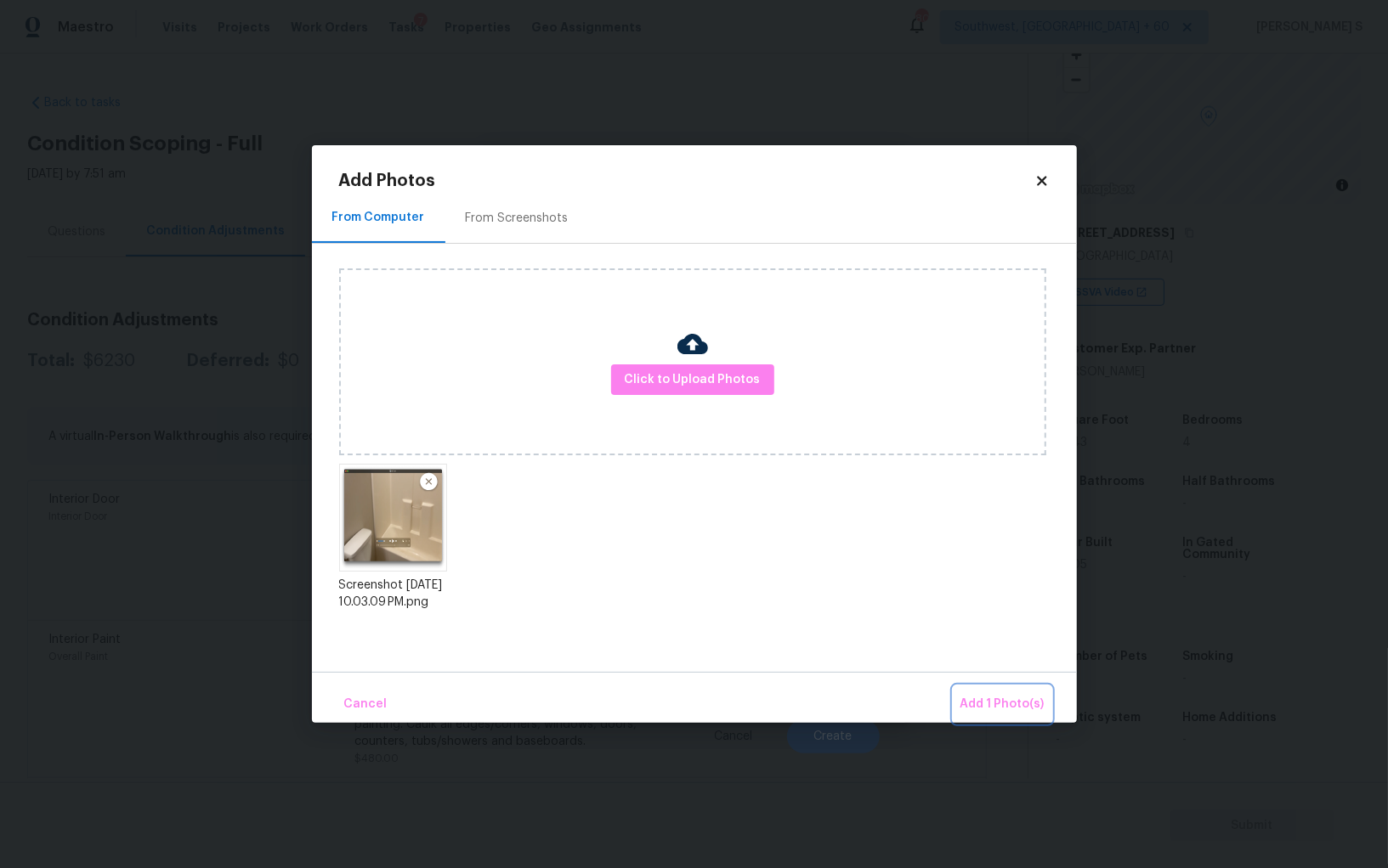
click at [981, 699] on span "Add 1 Photo(s)" at bounding box center [1002, 704] width 84 height 21
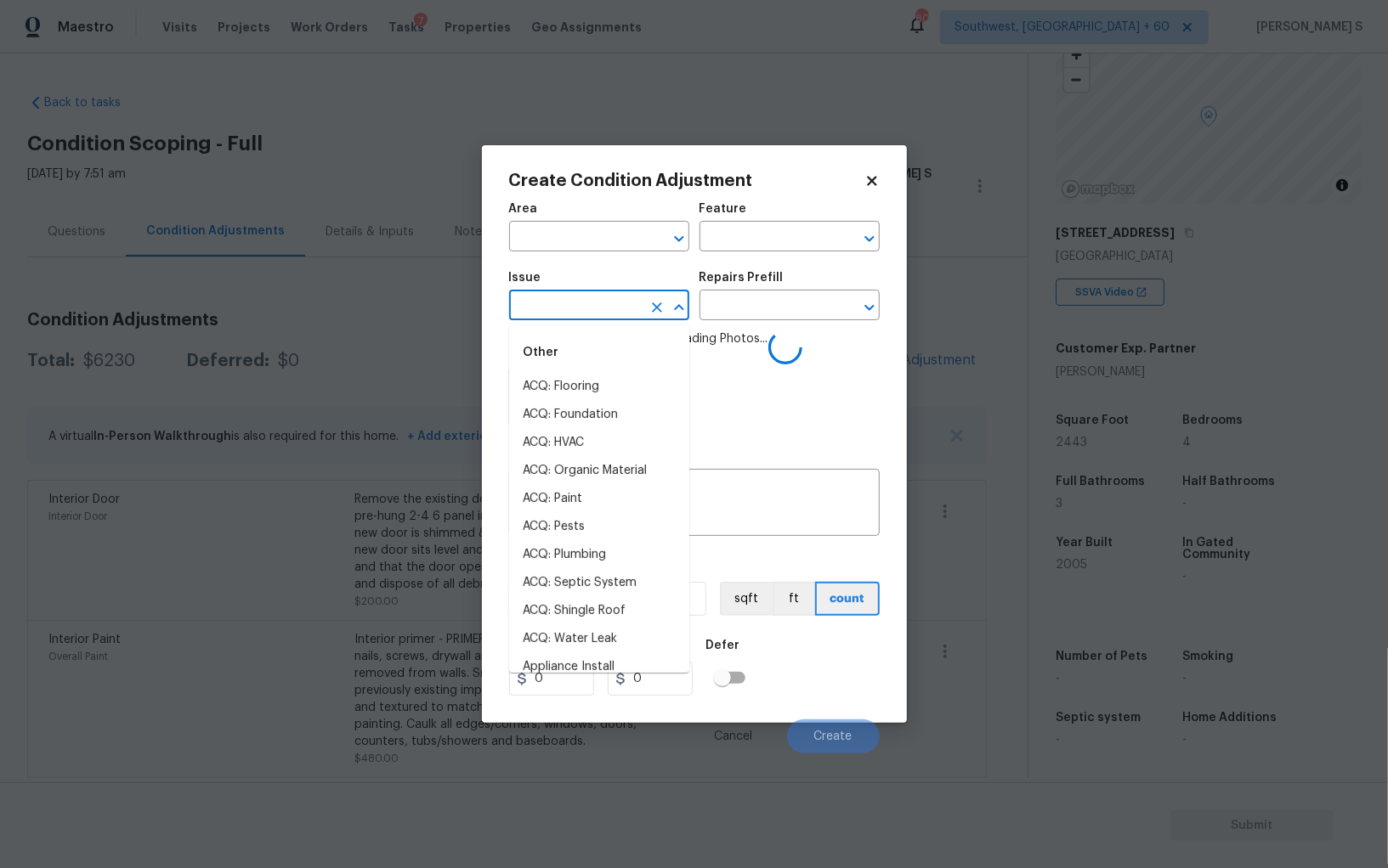
click at [592, 312] on input "text" at bounding box center [575, 307] width 133 height 27
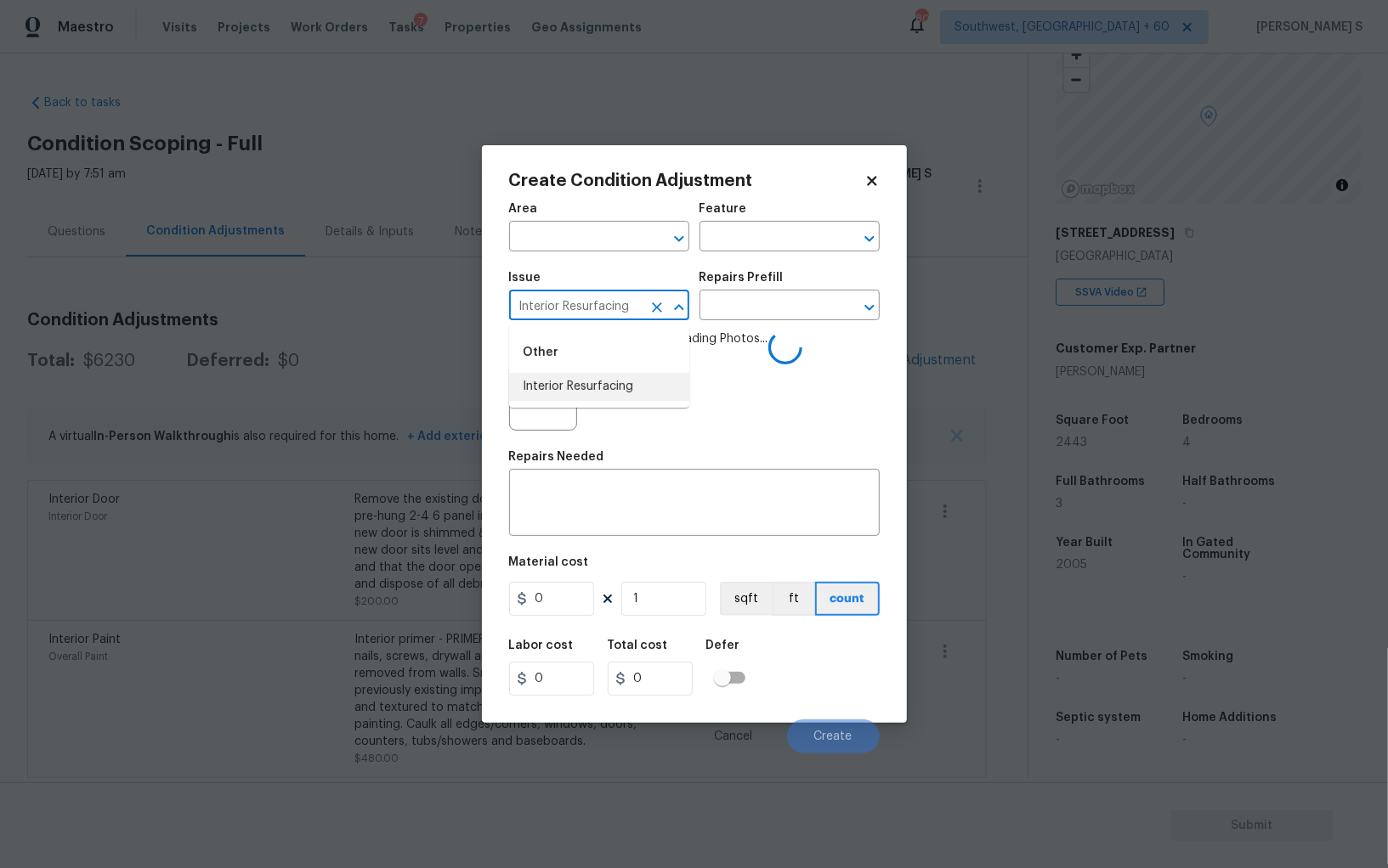
type input "Interior Resurfacing"
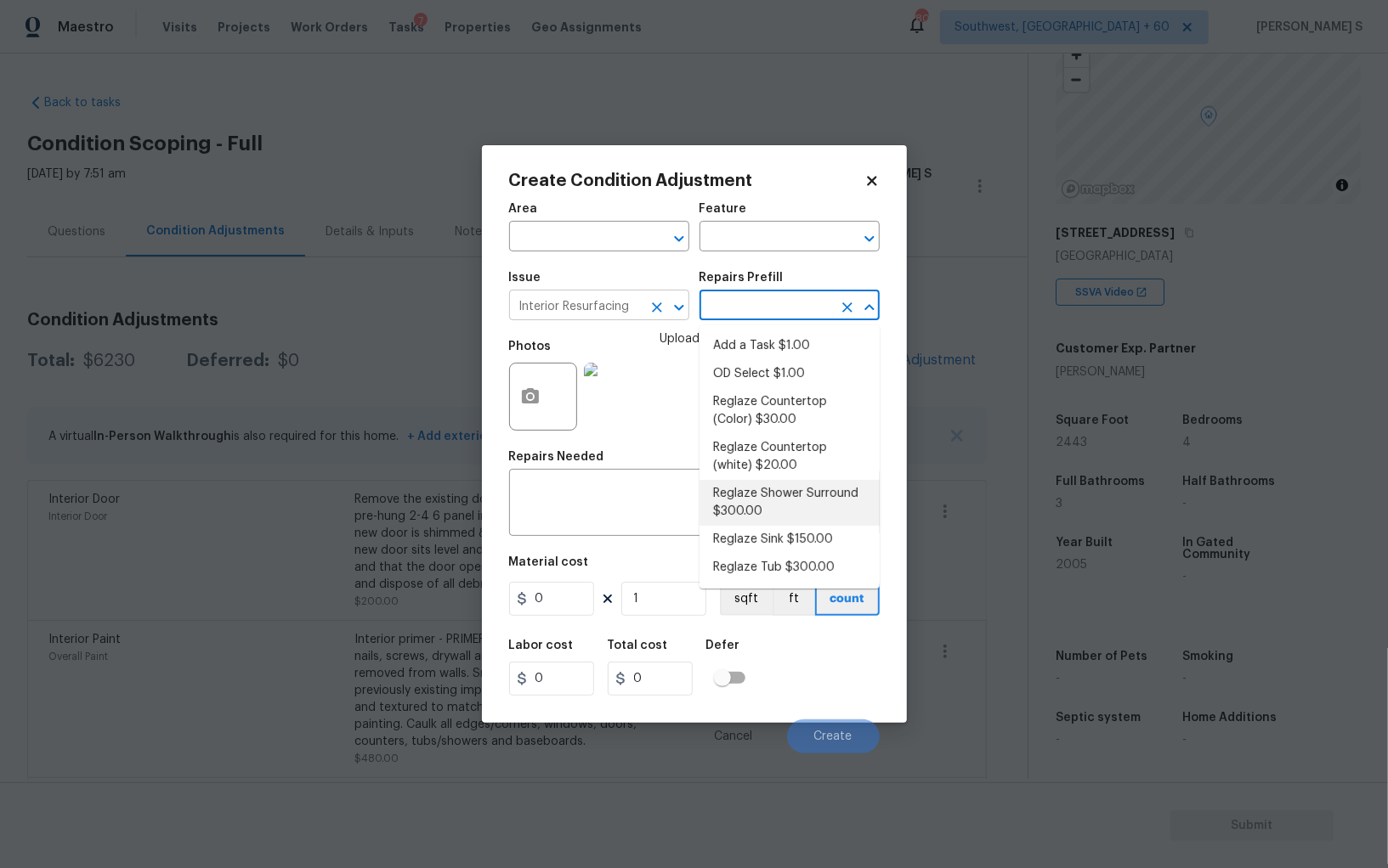
type textarea "Prep, mask, clean and reglaze the fiberglass shower surround (white) both on th…"
type input "300"
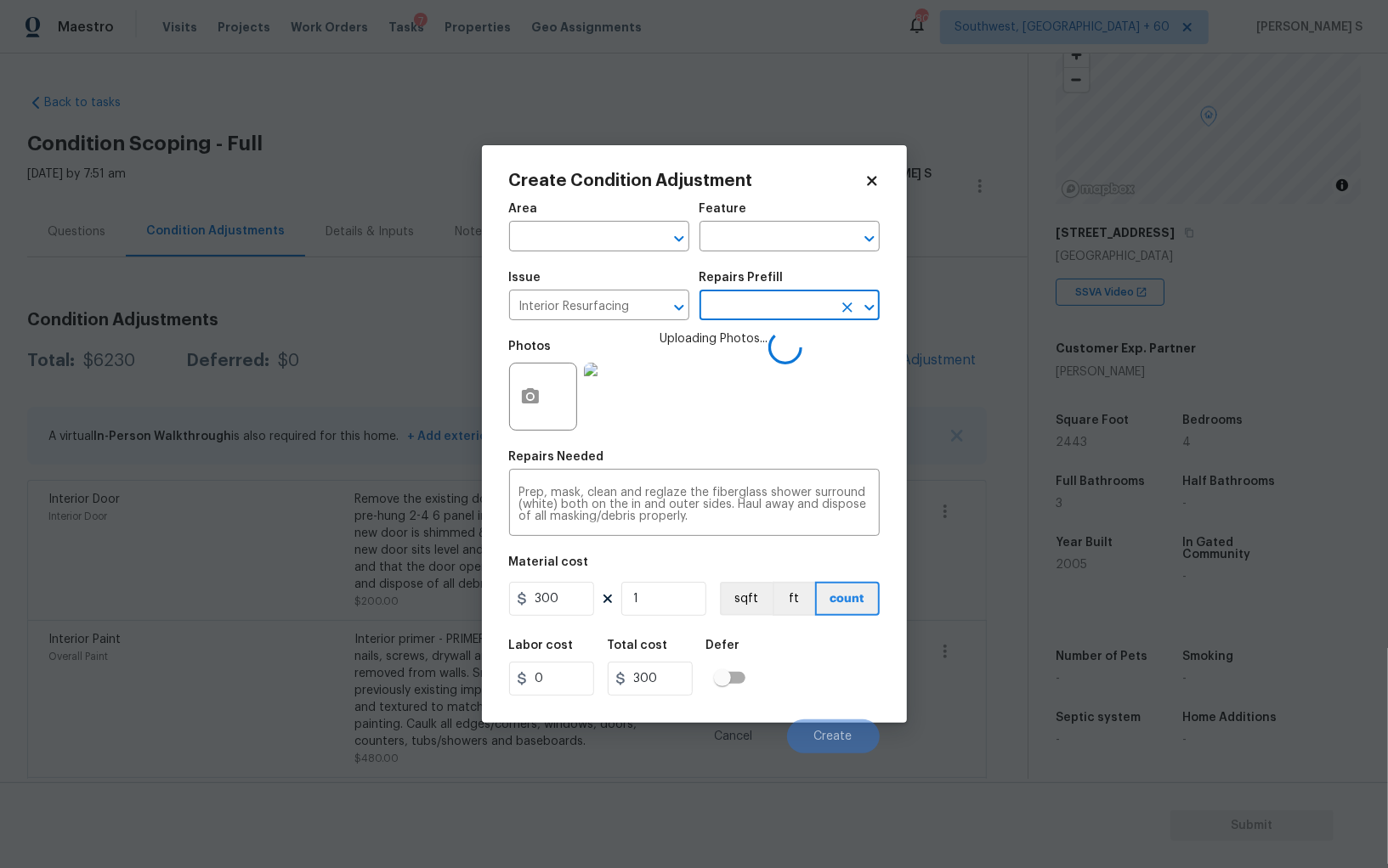
click at [843, 710] on div "Cancel Create" at bounding box center [694, 729] width 371 height 48
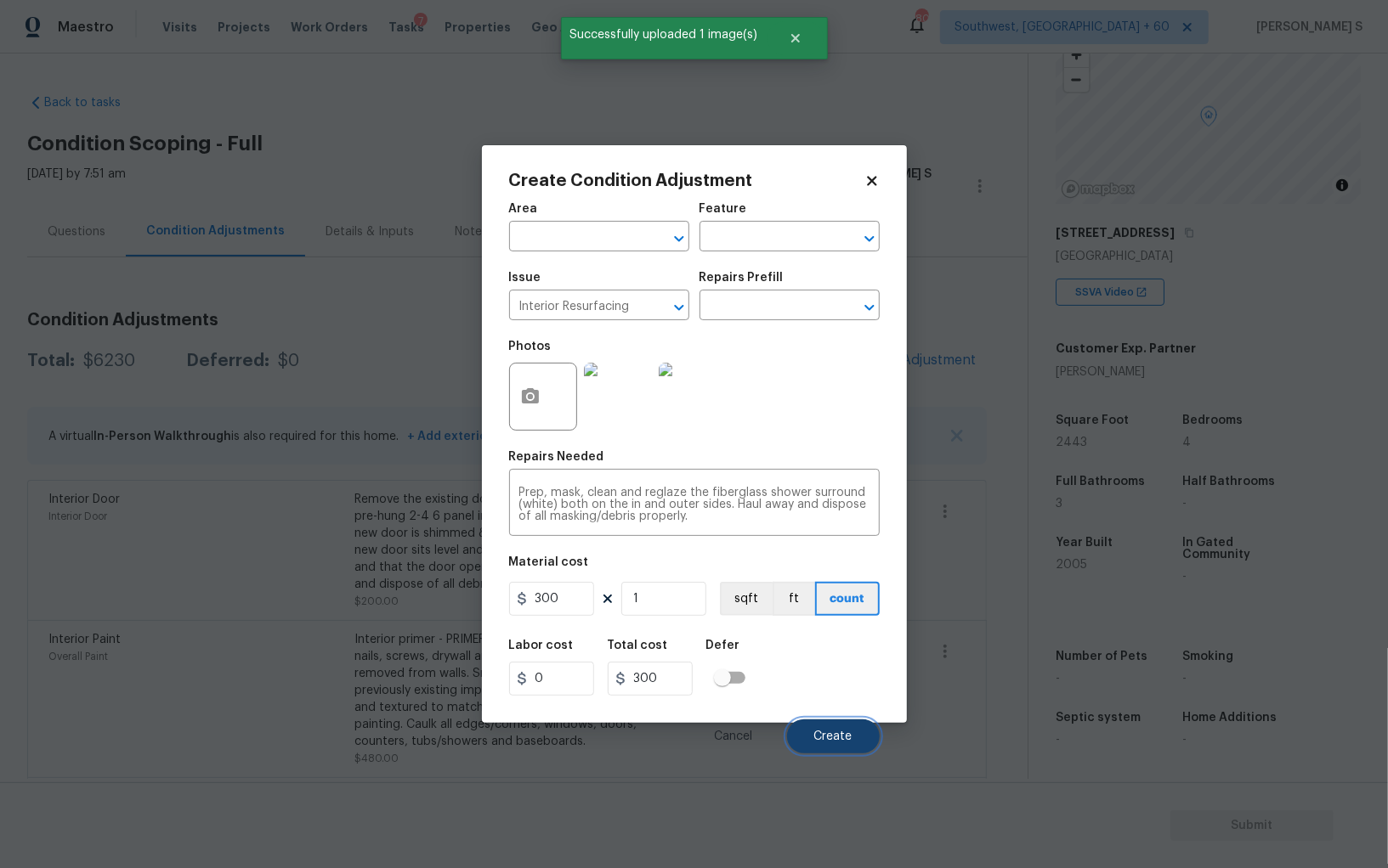
click at [825, 740] on span "Create" at bounding box center [833, 736] width 39 height 13
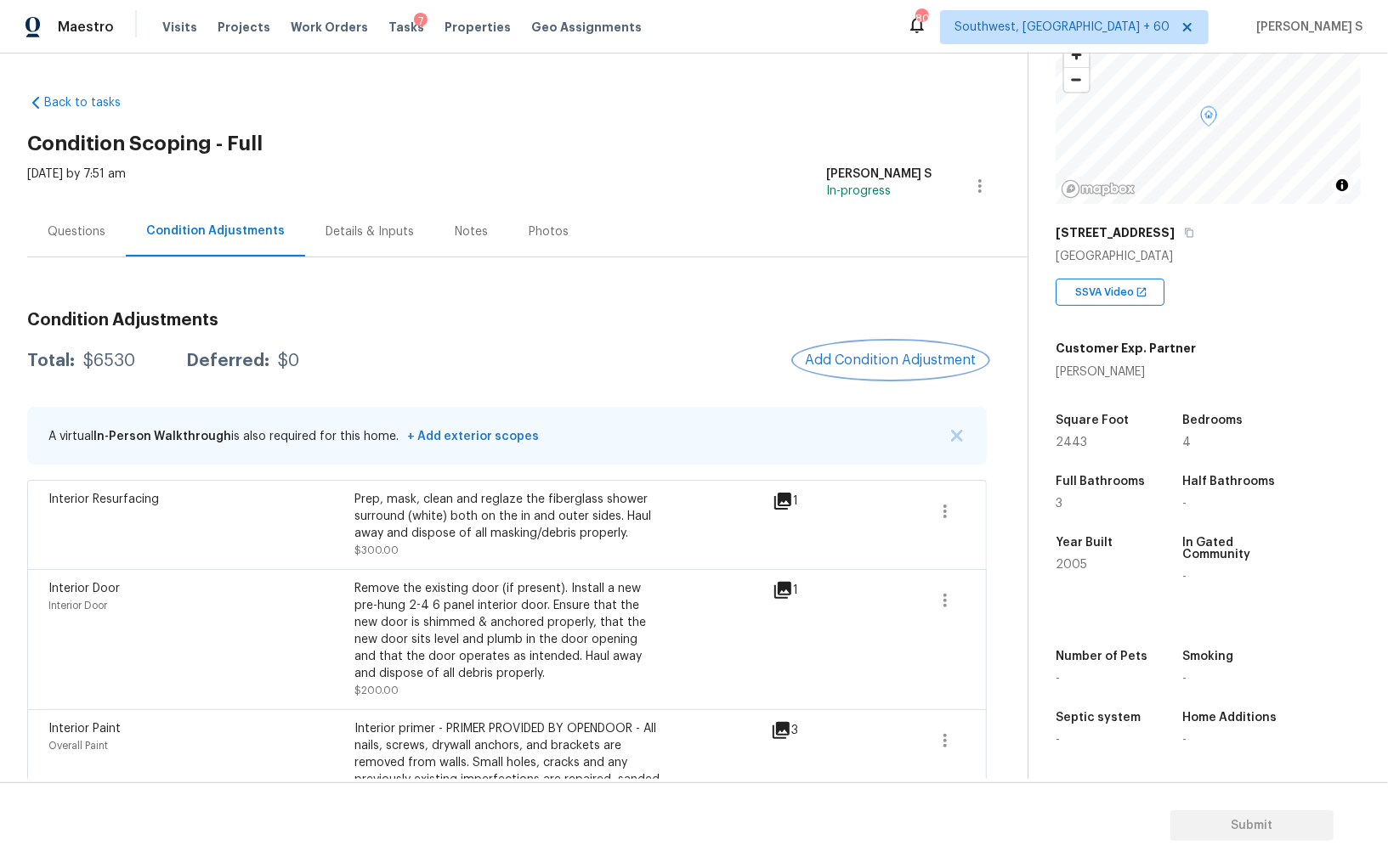
click at [855, 368] on button "Add Condition Adjustment" at bounding box center [890, 360] width 192 height 36
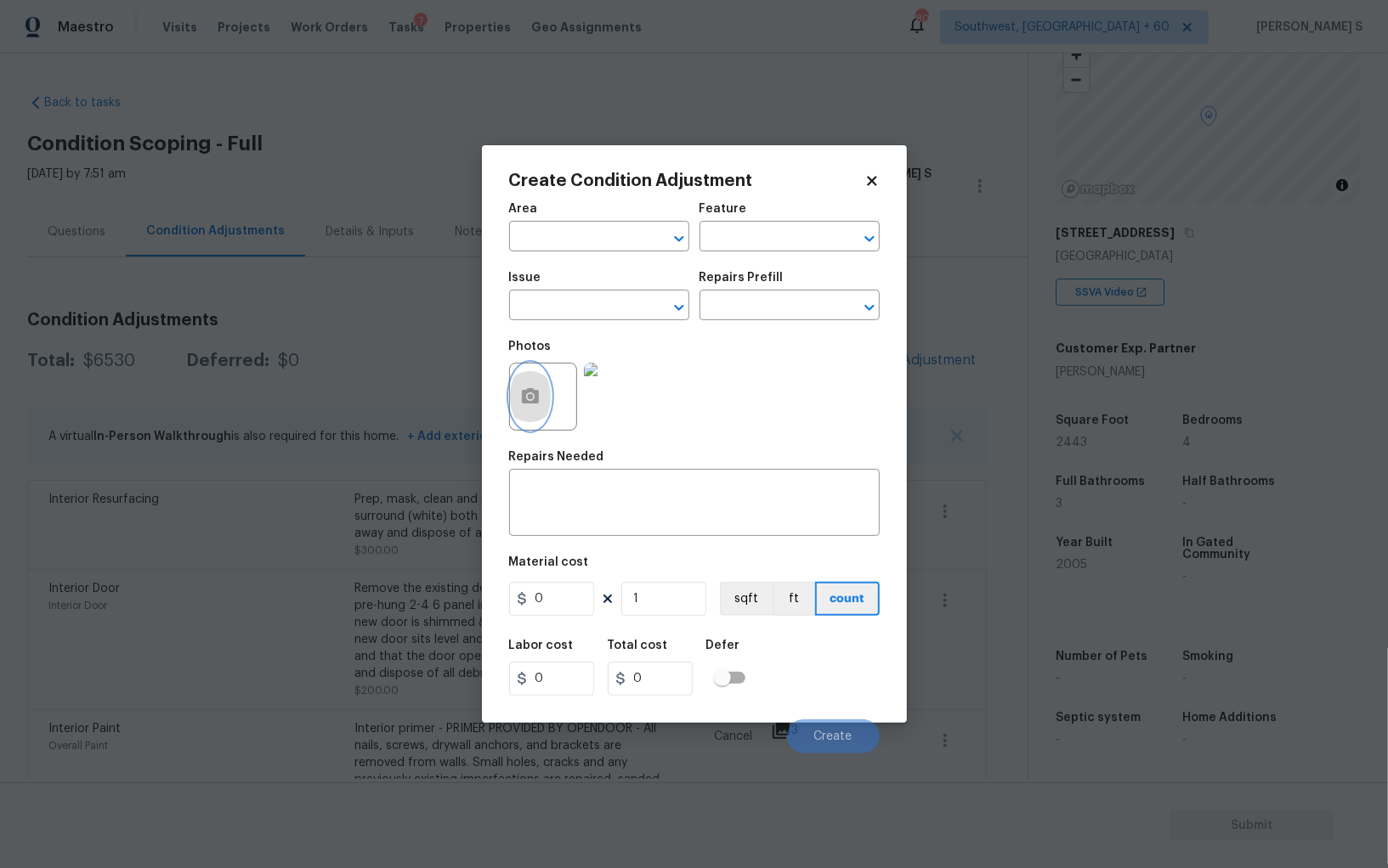
click at [536, 383] on button "button" at bounding box center [529, 396] width 41 height 66
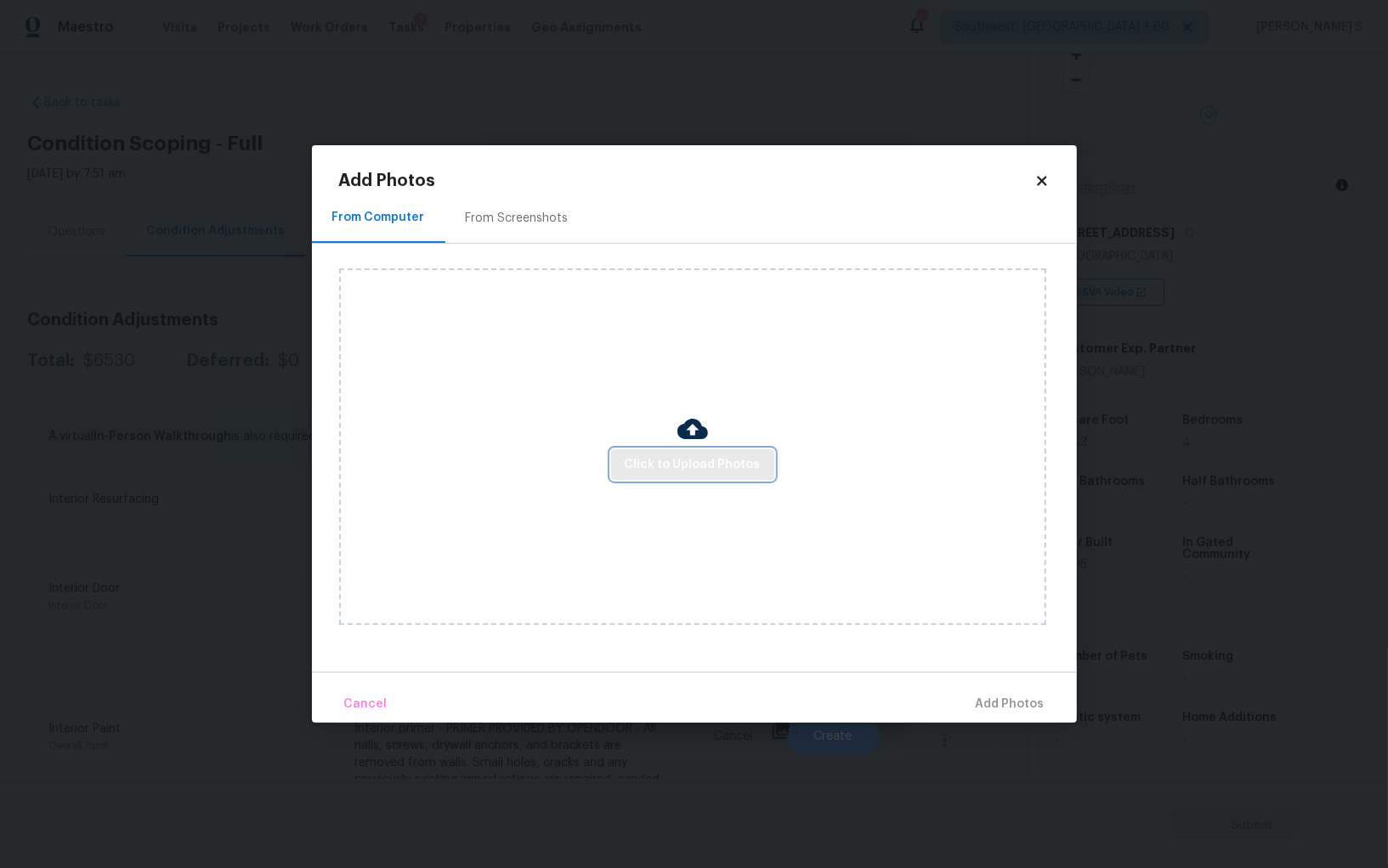
click at [718, 461] on span "Click to Upload Photos" at bounding box center [692, 465] width 136 height 21
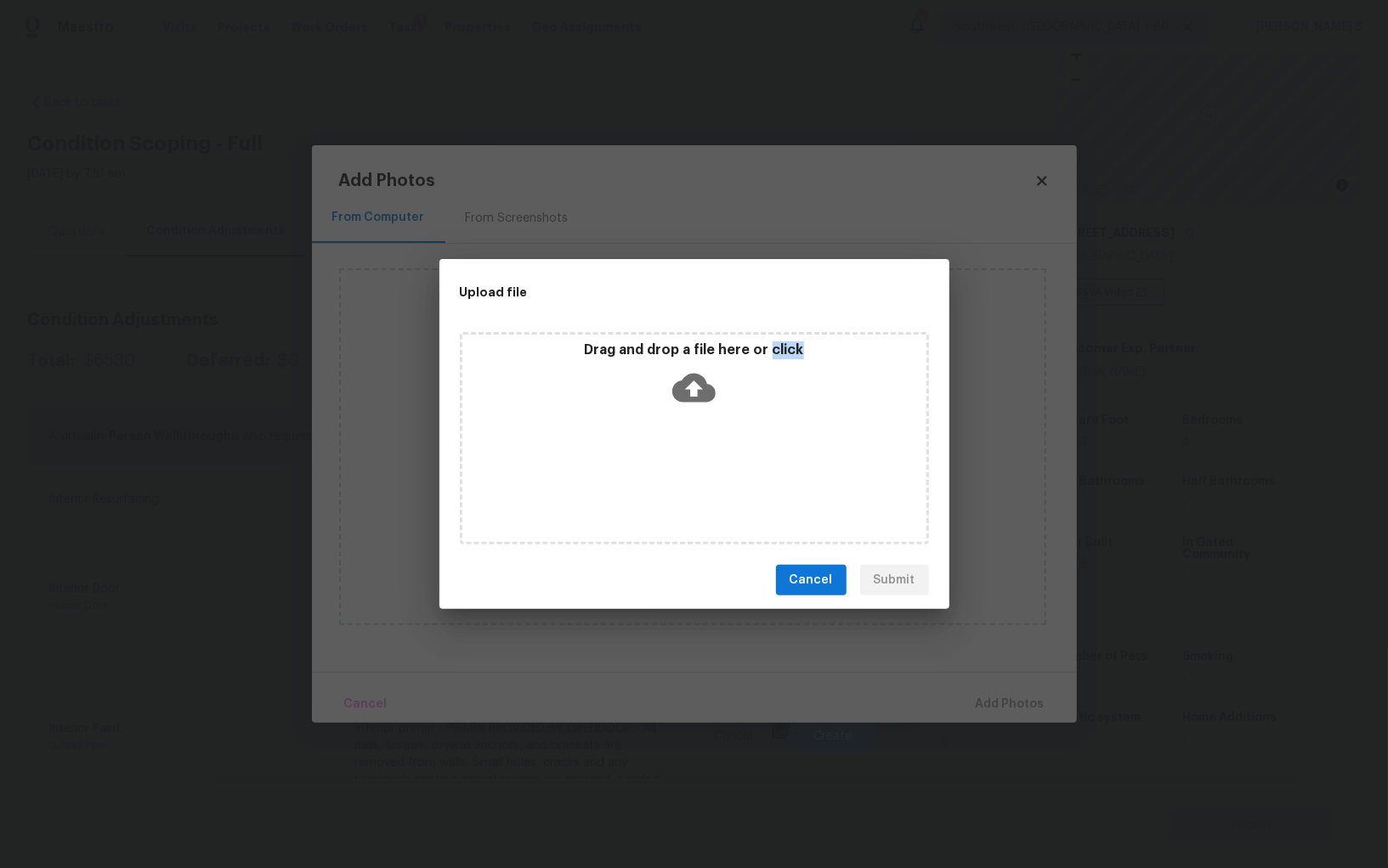
click at [718, 461] on div "Drag and drop a file here or click" at bounding box center [694, 438] width 469 height 212
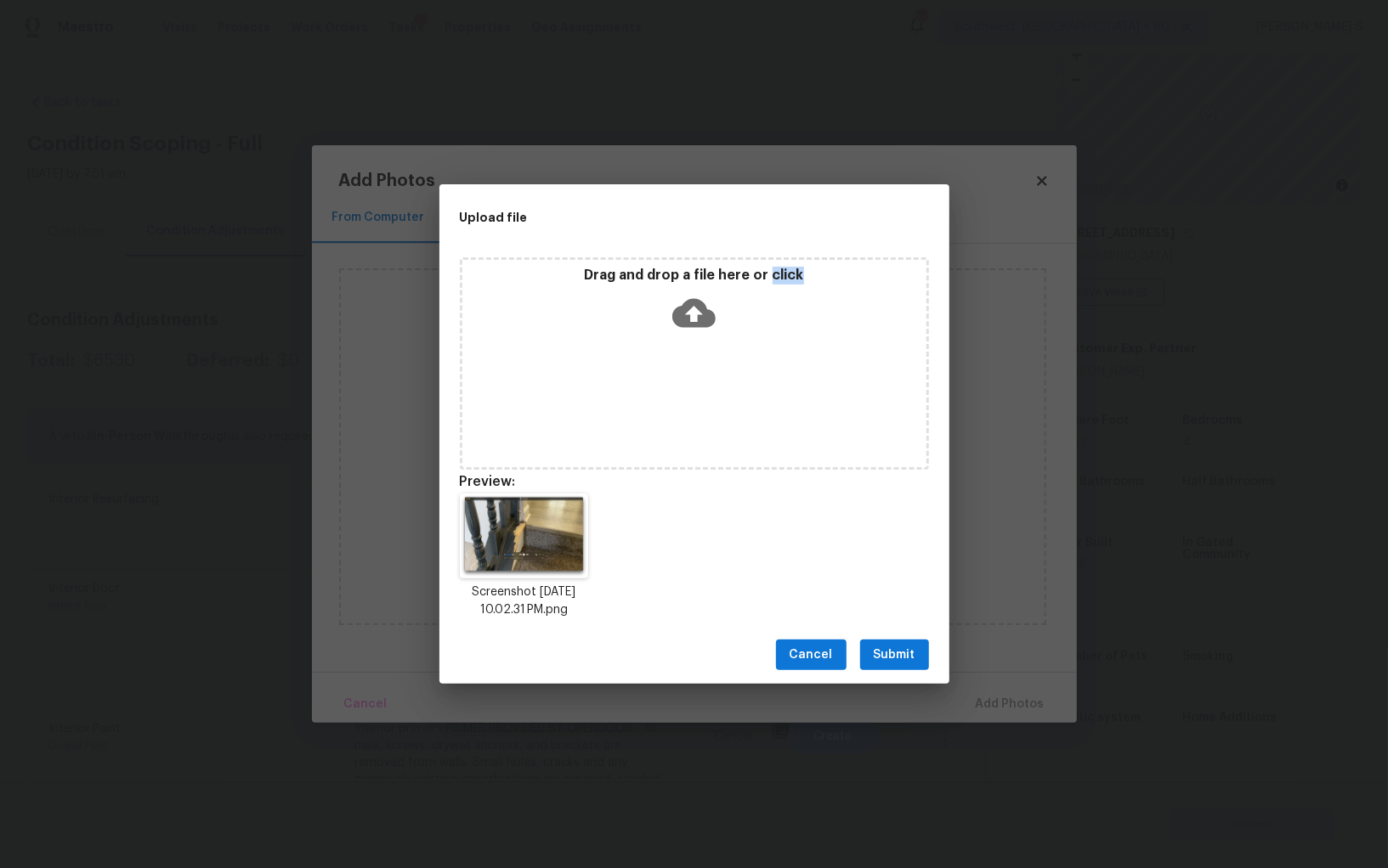
click at [907, 660] on span "Submit" at bounding box center [894, 655] width 42 height 21
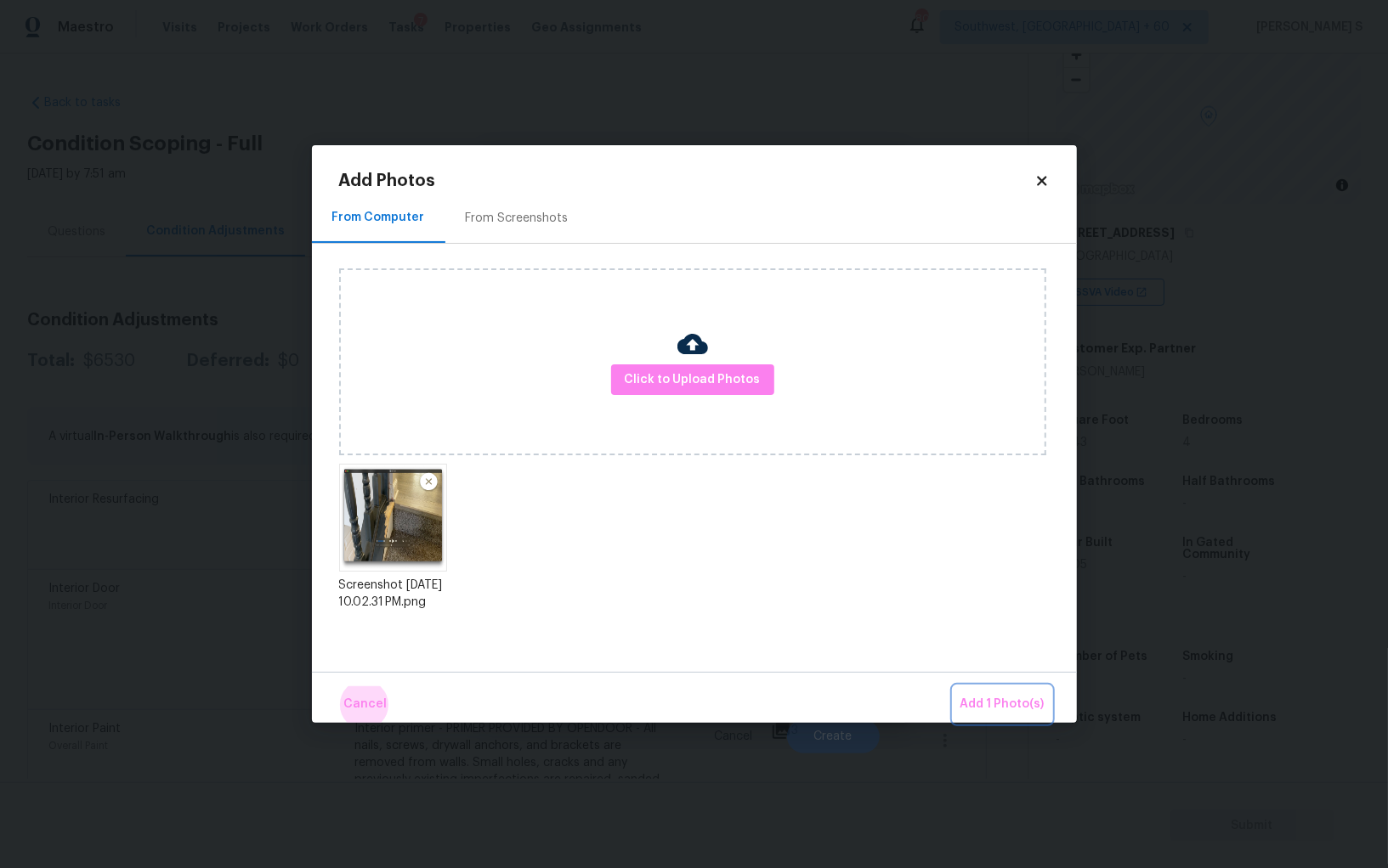
click at [954, 687] on button "Add 1 Photo(s)" at bounding box center [1002, 705] width 98 height 37
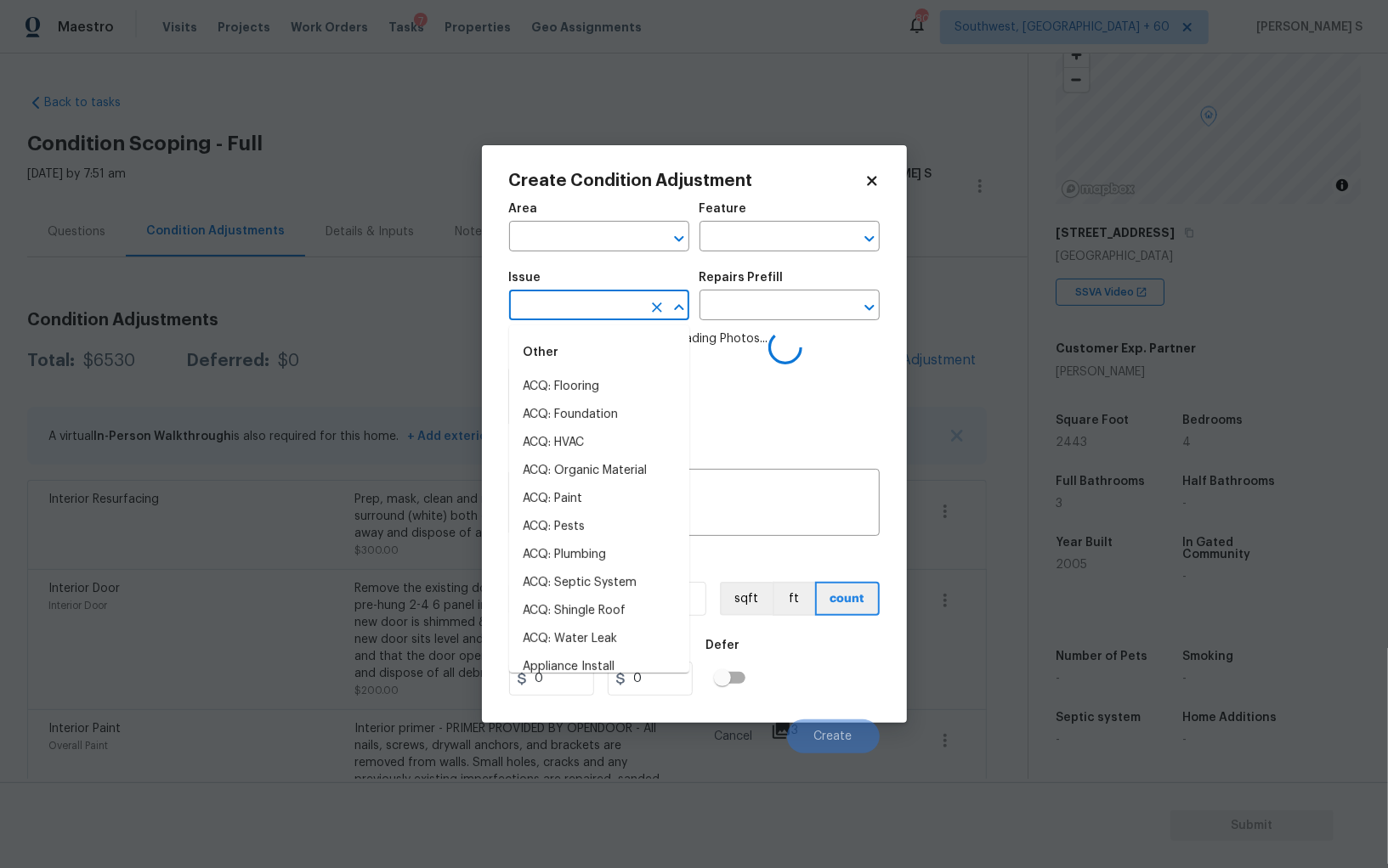
click at [618, 320] on input "text" at bounding box center [575, 307] width 133 height 27
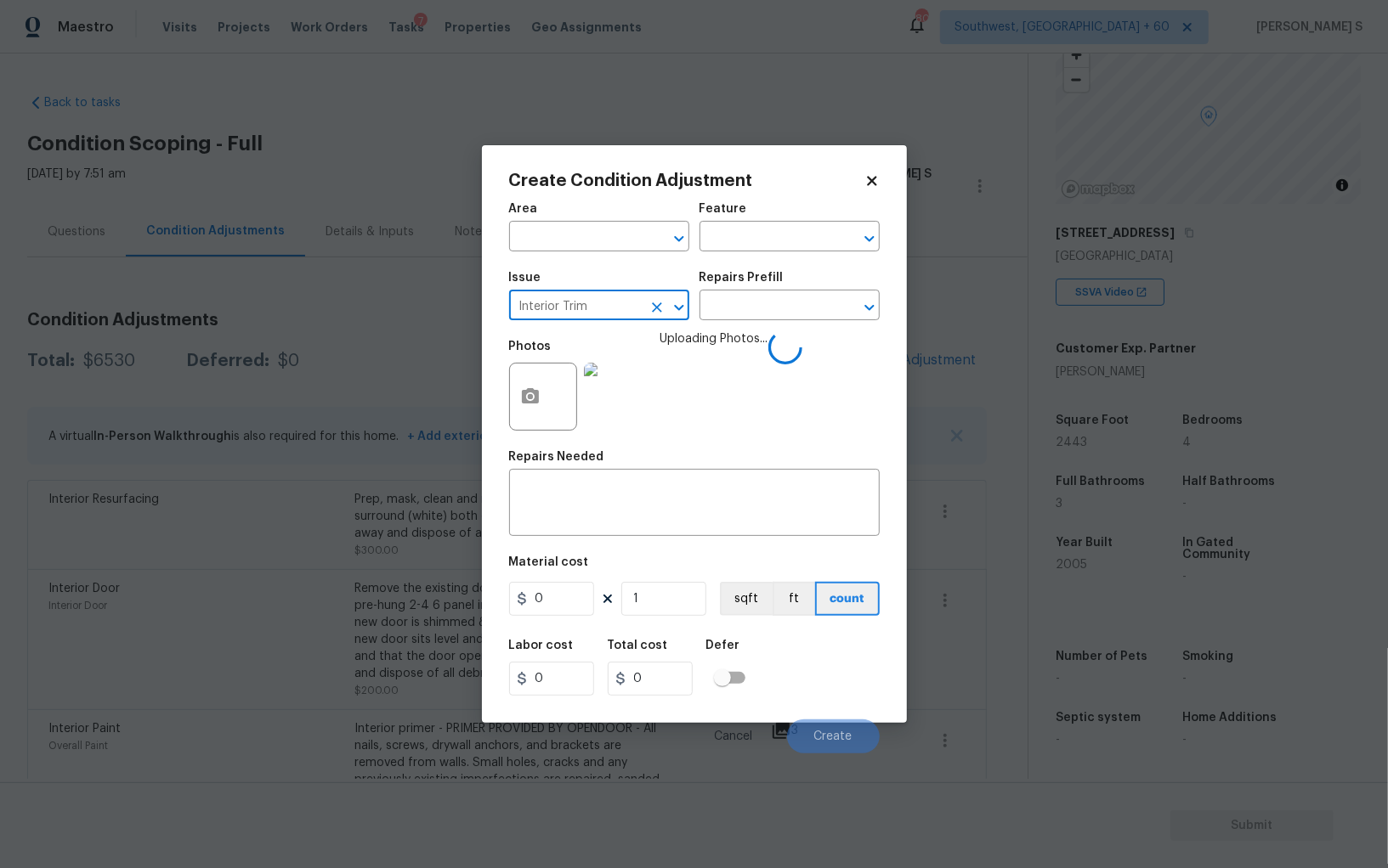
type input "Interior Trim"
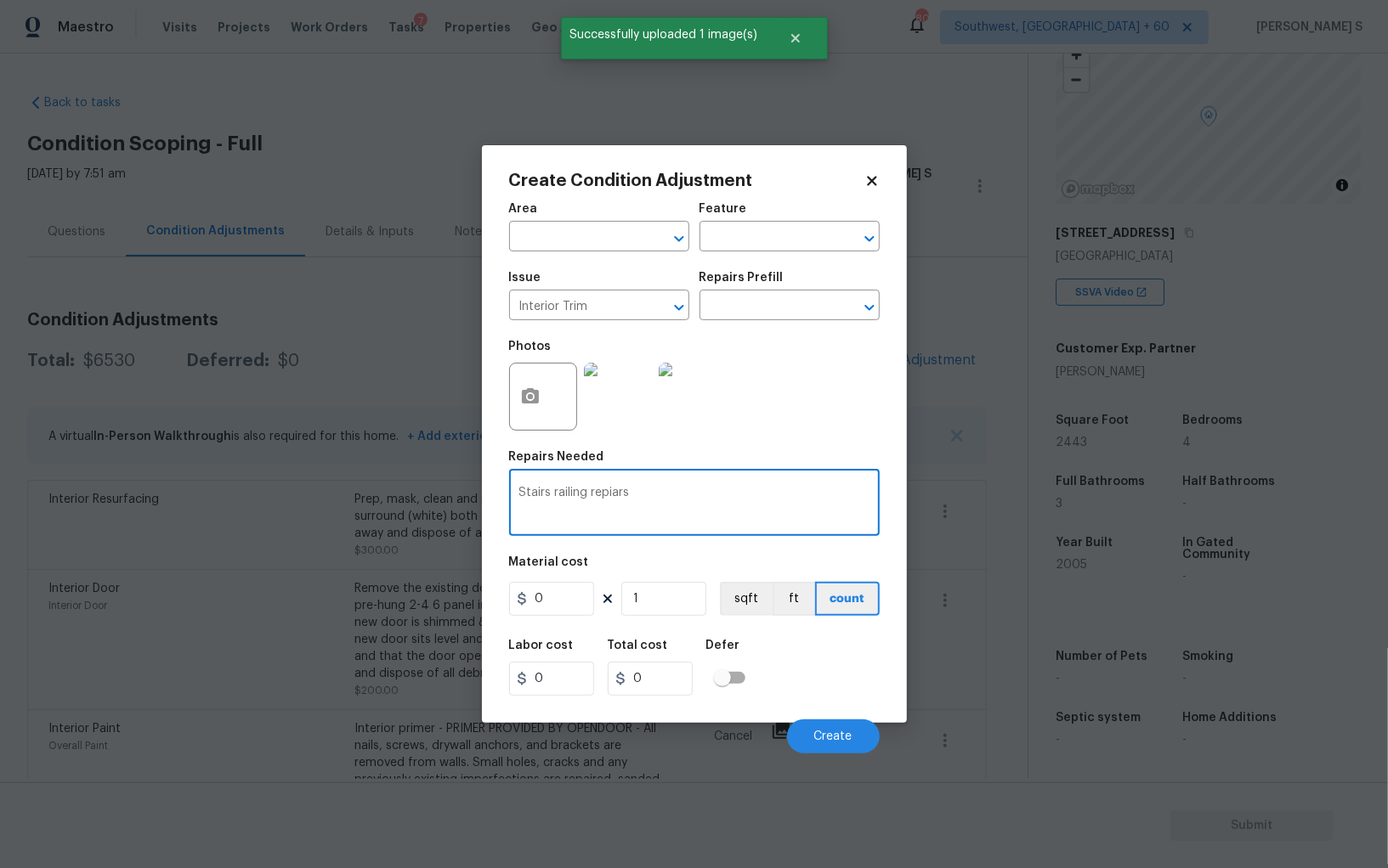
type textarea "Stairs railing repiars"
click at [556, 607] on input "0" at bounding box center [551, 598] width 85 height 34
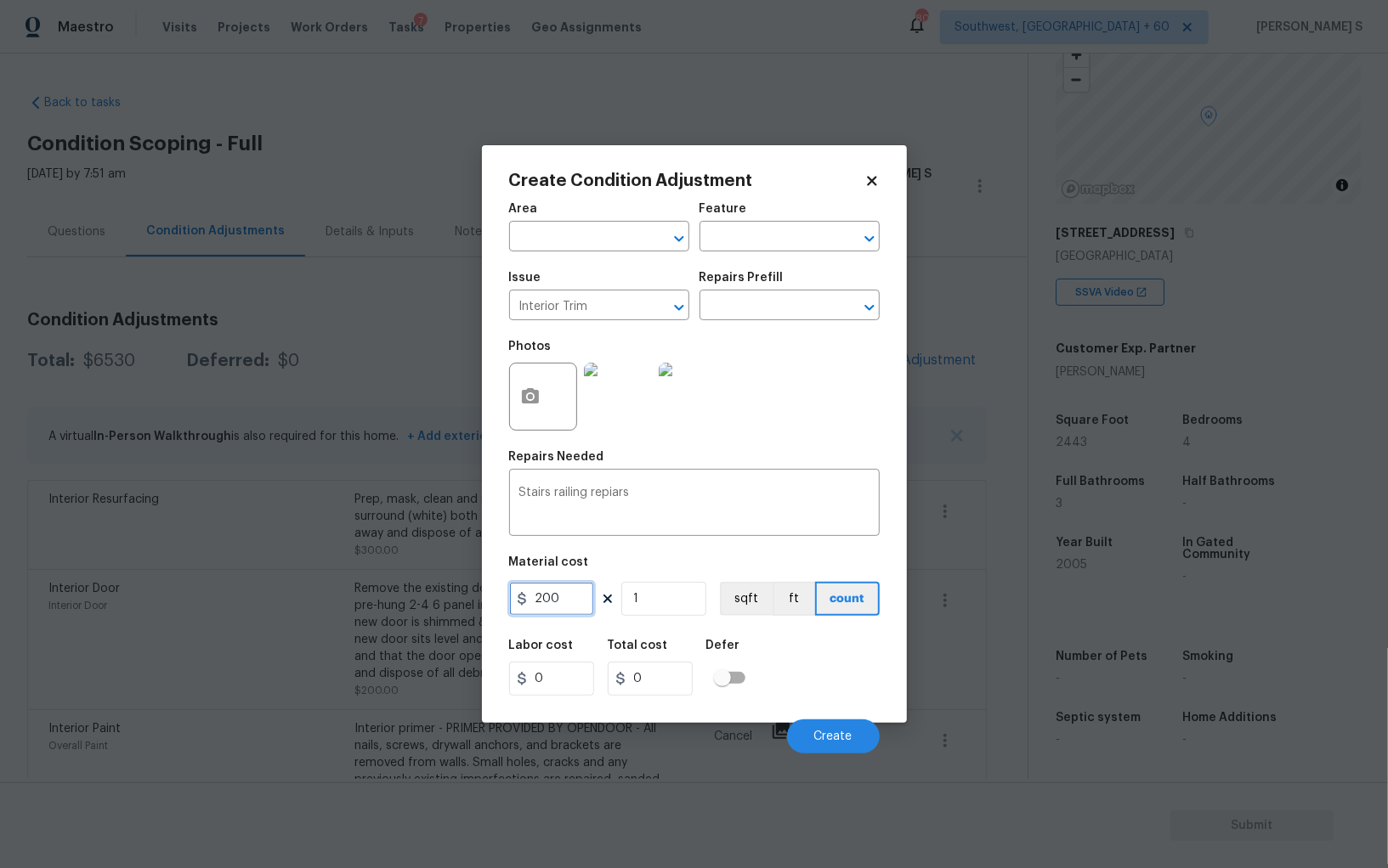
type input "200"
click at [822, 681] on div "Labor cost 0 Total cost 200 Defer" at bounding box center [694, 667] width 371 height 76
click at [838, 737] on span "Create" at bounding box center [833, 736] width 39 height 13
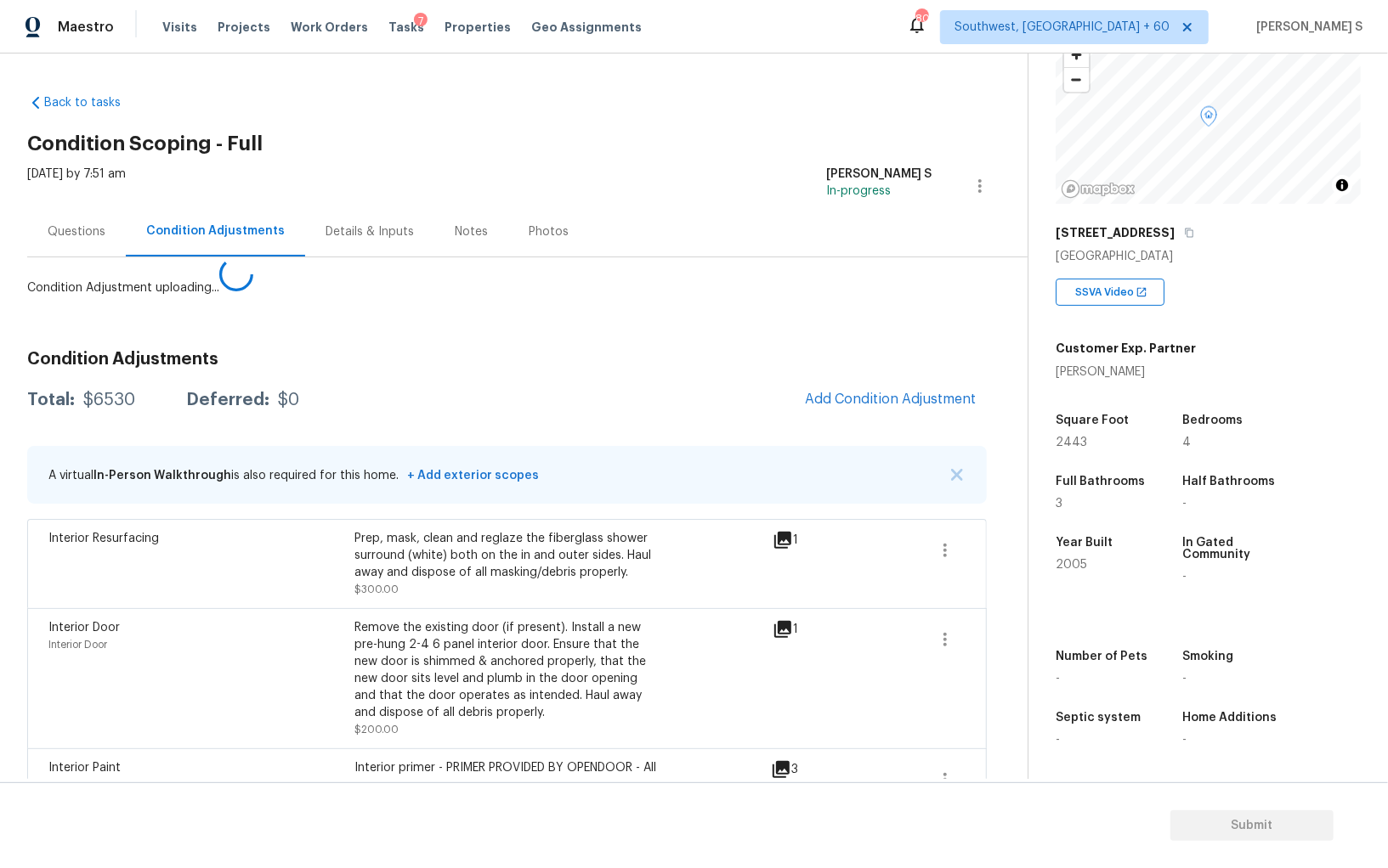
drag, startPoint x: 351, startPoint y: 647, endPoint x: 800, endPoint y: 519, distance: 466.9
click at [351, 647] on body "Maestro Visits Projects Work Orders Tasks 7 Properties Geo Assignments [GEOGRAP…" at bounding box center [694, 434] width 1388 height 868
drag, startPoint x: 906, startPoint y: 376, endPoint x: 1007, endPoint y: 385, distance: 101.4
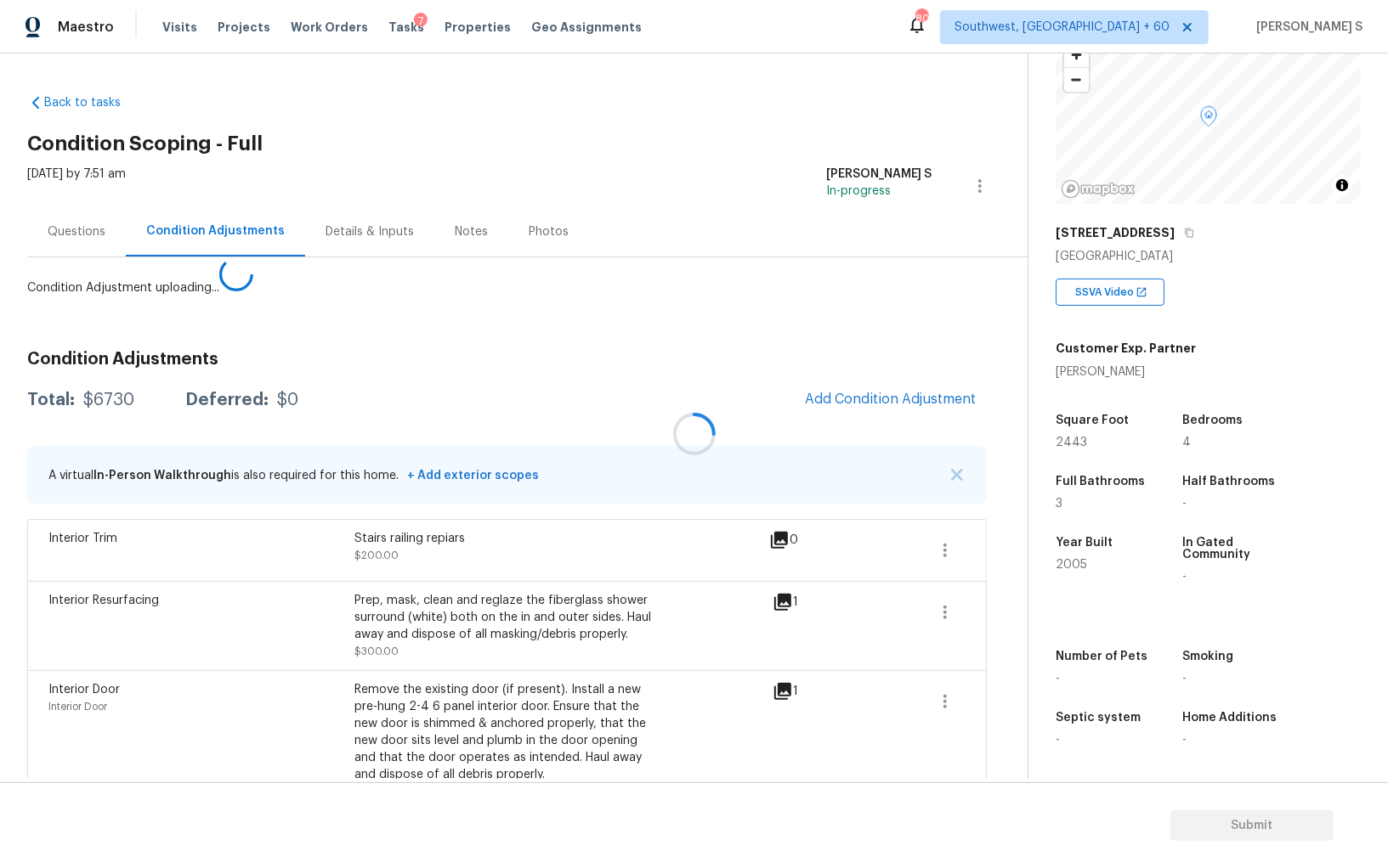
drag, startPoint x: 967, startPoint y: 387, endPoint x: 1018, endPoint y: 388, distance: 51.0
click at [936, 387] on div at bounding box center [694, 434] width 1388 height 868
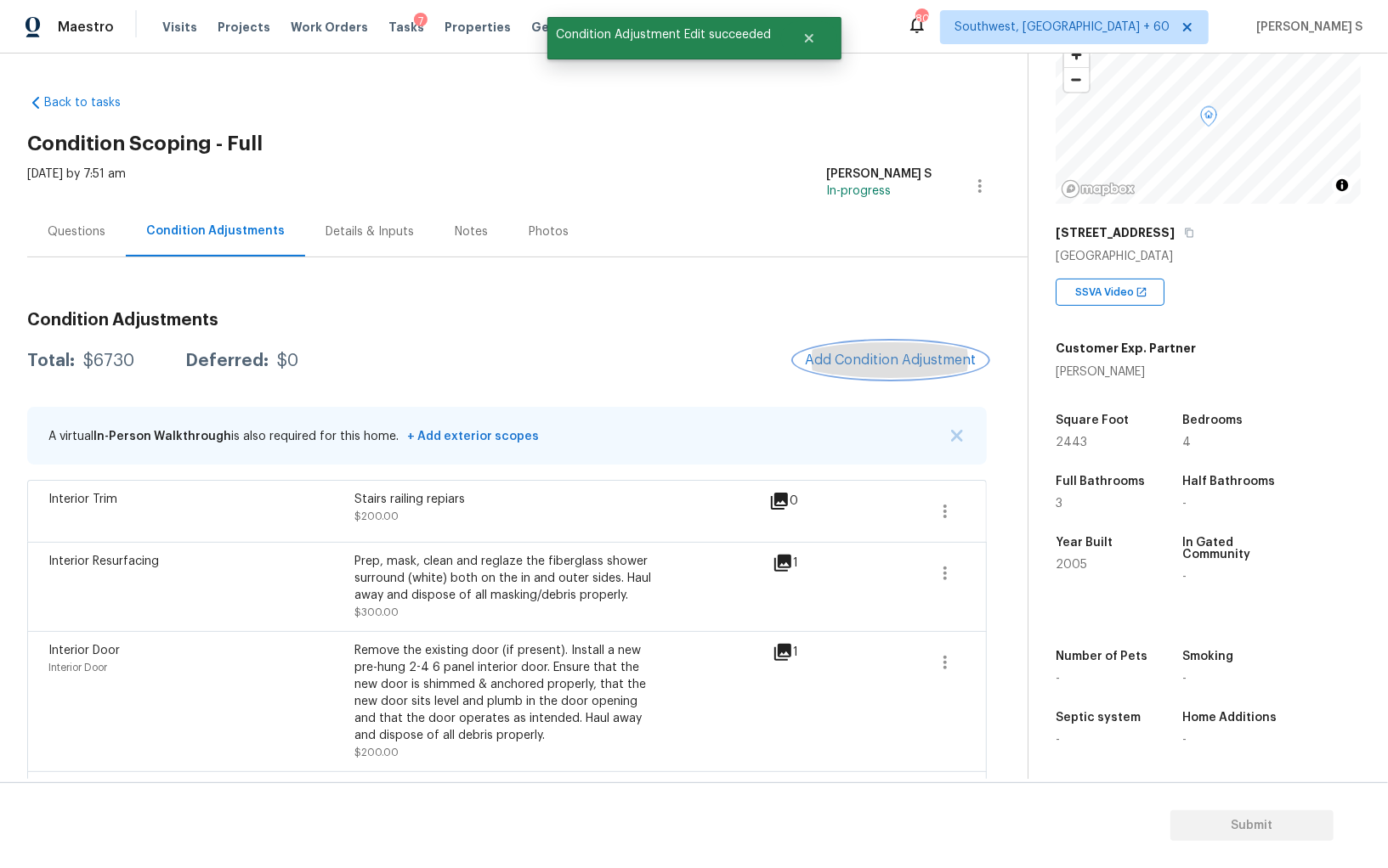
click at [870, 372] on button "Add Condition Adjustment" at bounding box center [890, 360] width 192 height 36
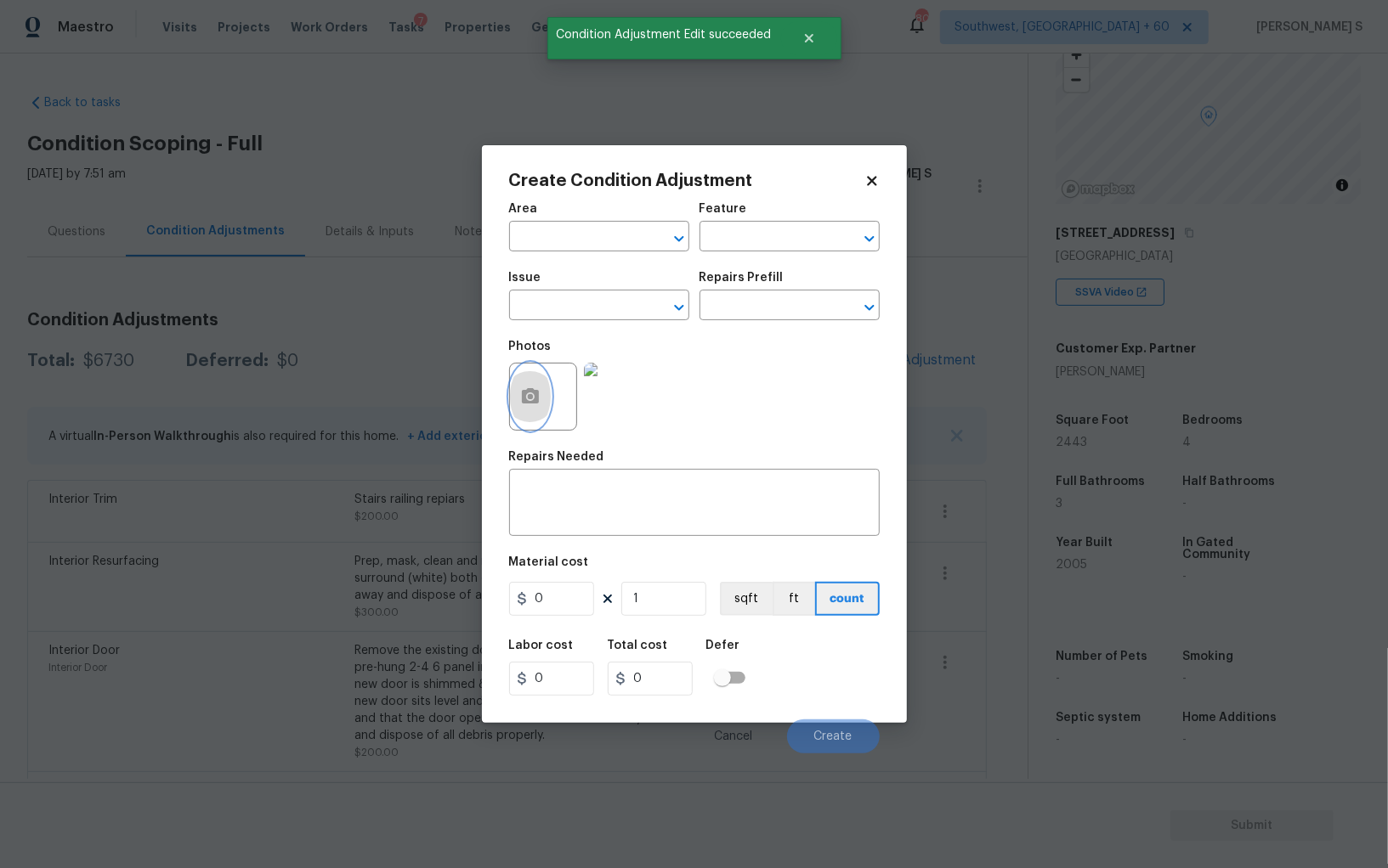
click at [520, 389] on icon "button" at bounding box center [530, 396] width 21 height 21
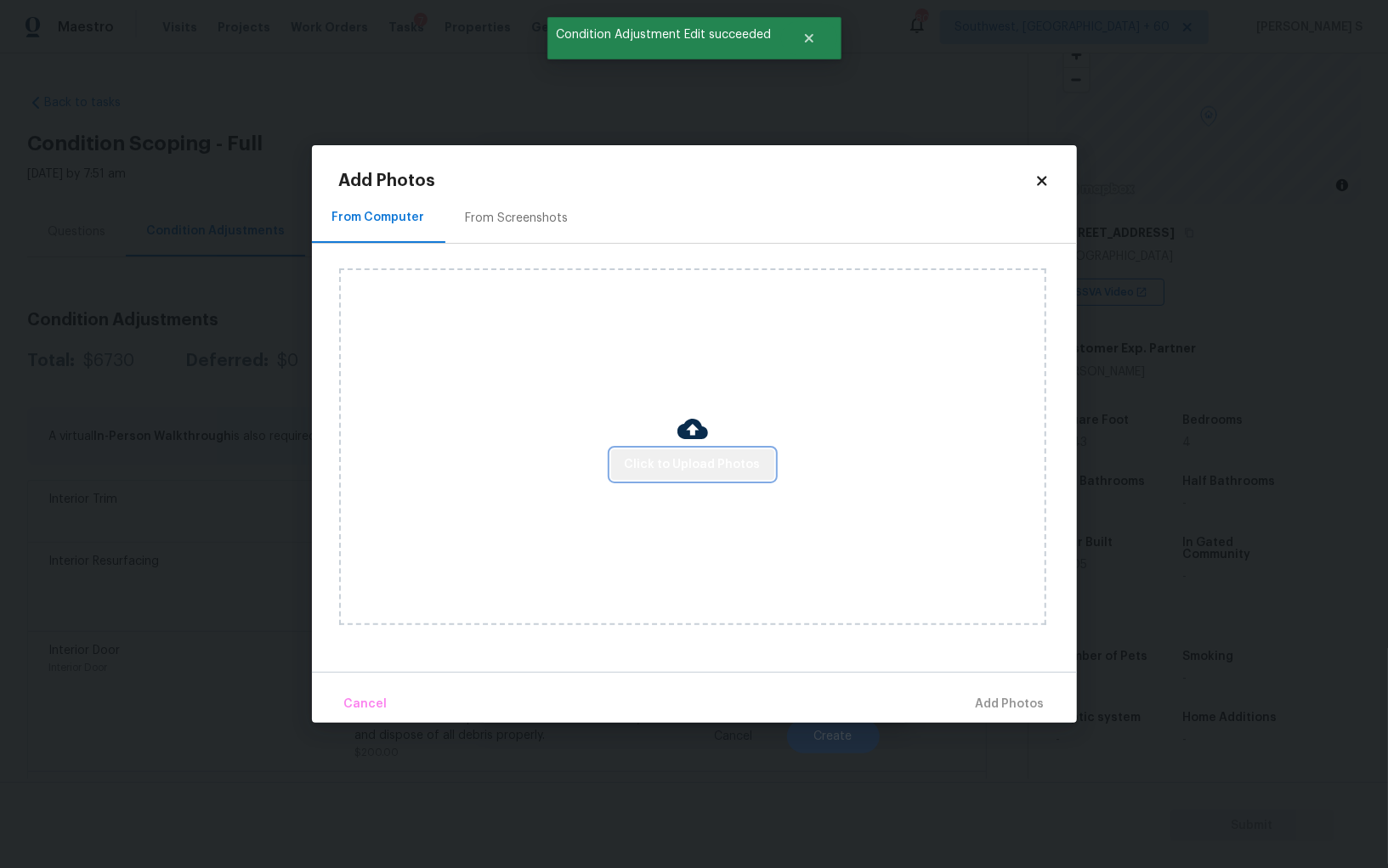
click at [713, 452] on button "Click to Upload Photos" at bounding box center [692, 465] width 164 height 32
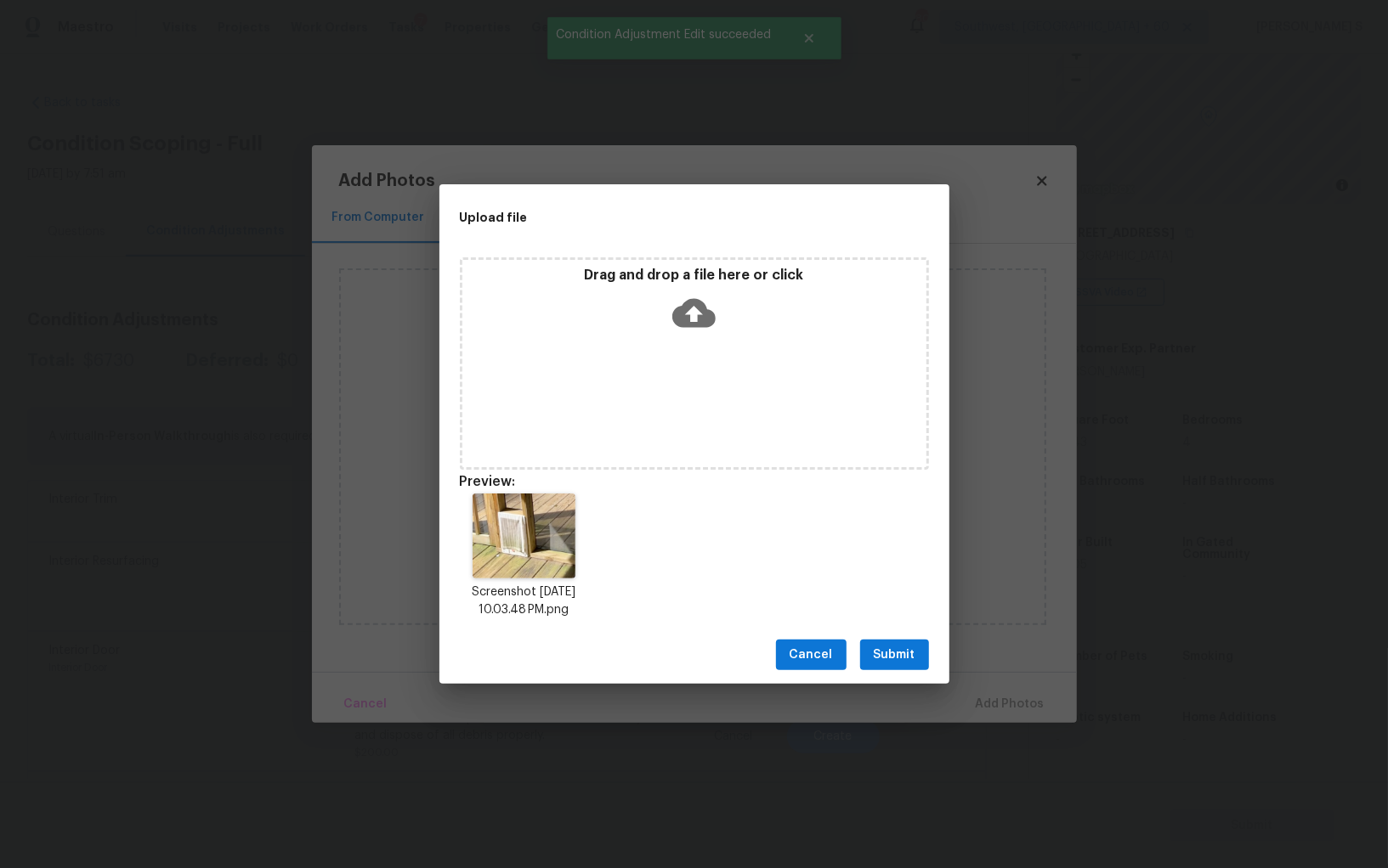
click at [926, 651] on button "Submit" at bounding box center [893, 655] width 68 height 32
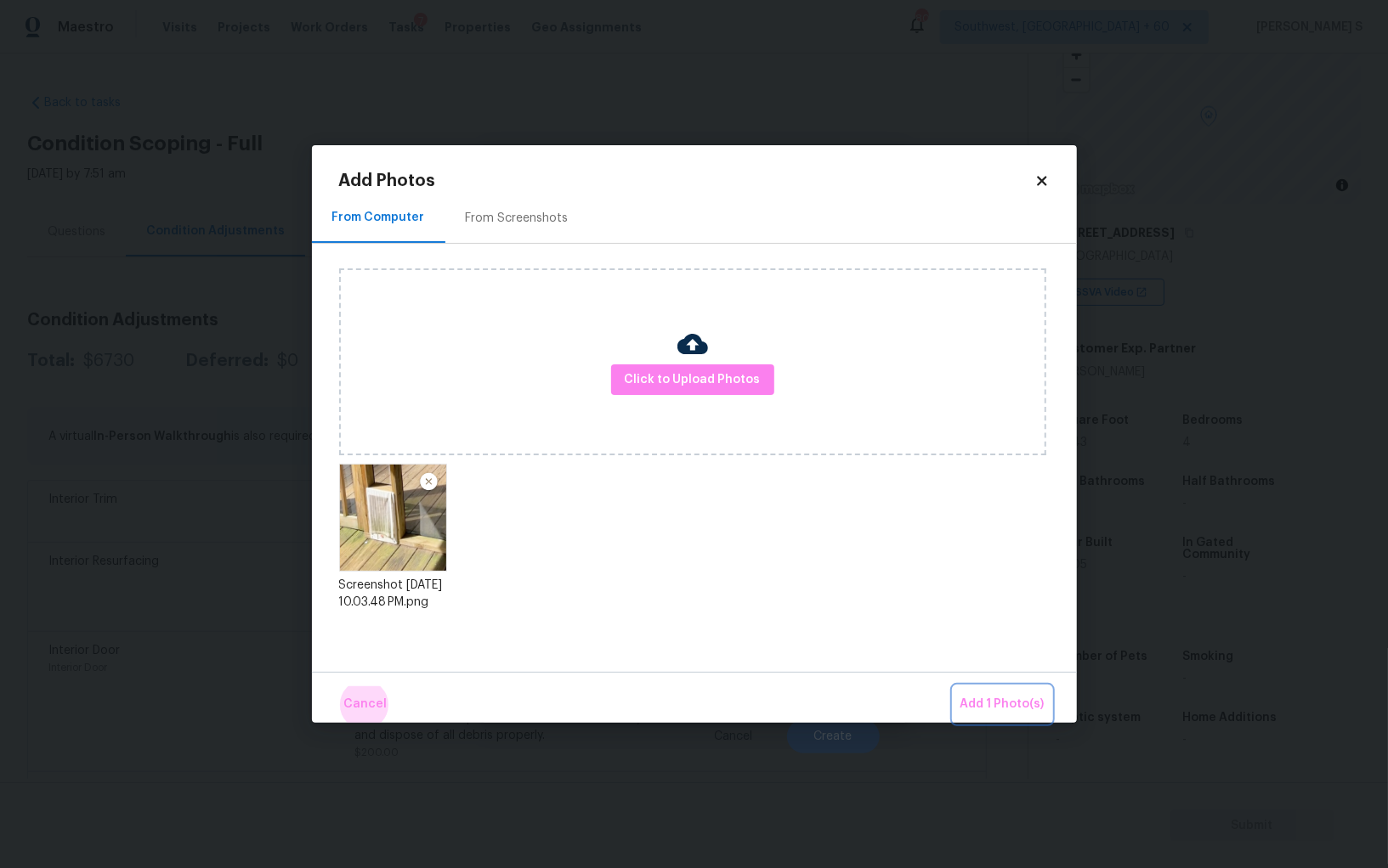
click at [954, 687] on button "Add 1 Photo(s)" at bounding box center [1002, 705] width 98 height 37
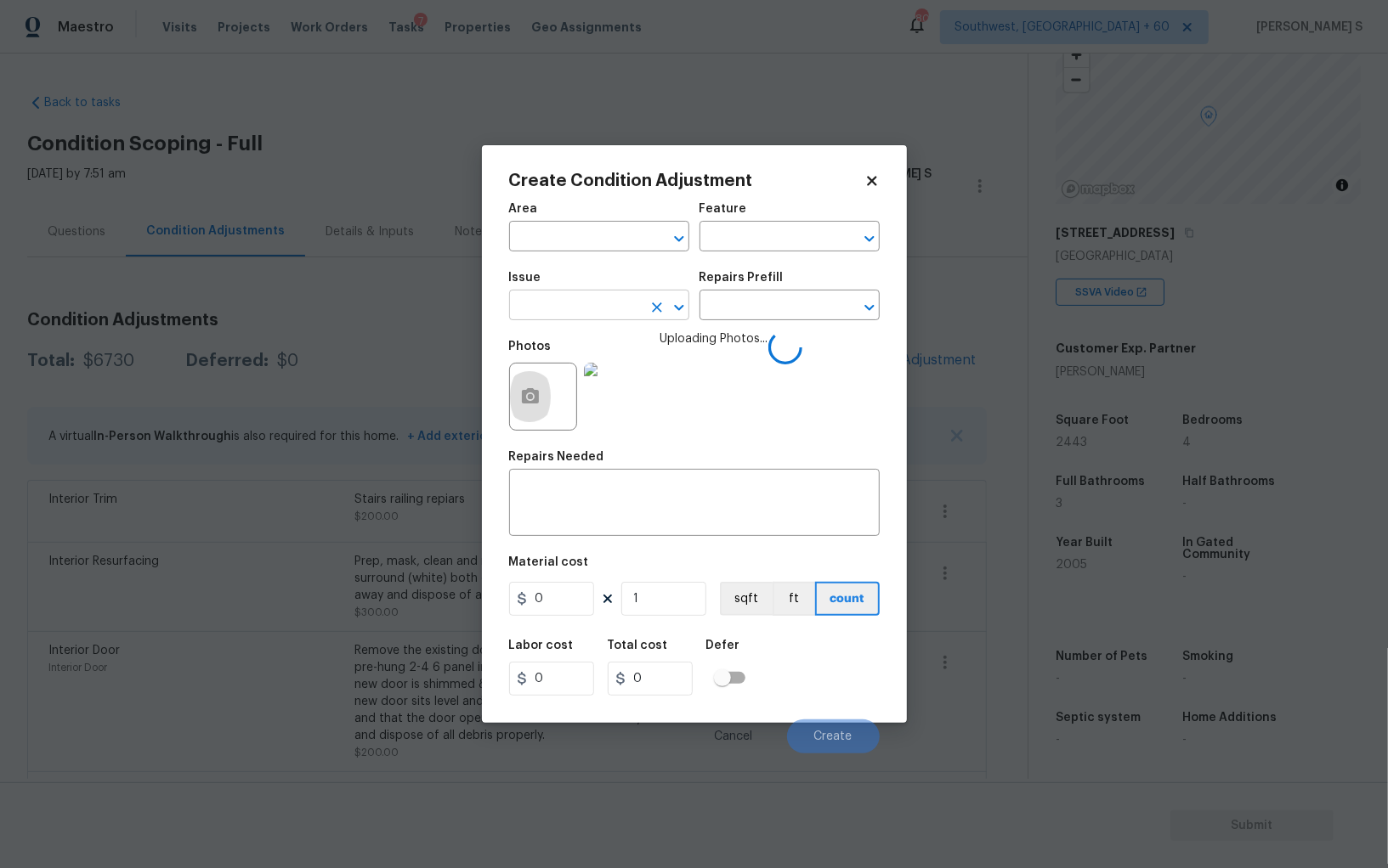
click at [597, 302] on input "text" at bounding box center [575, 307] width 133 height 27
type input "dry"
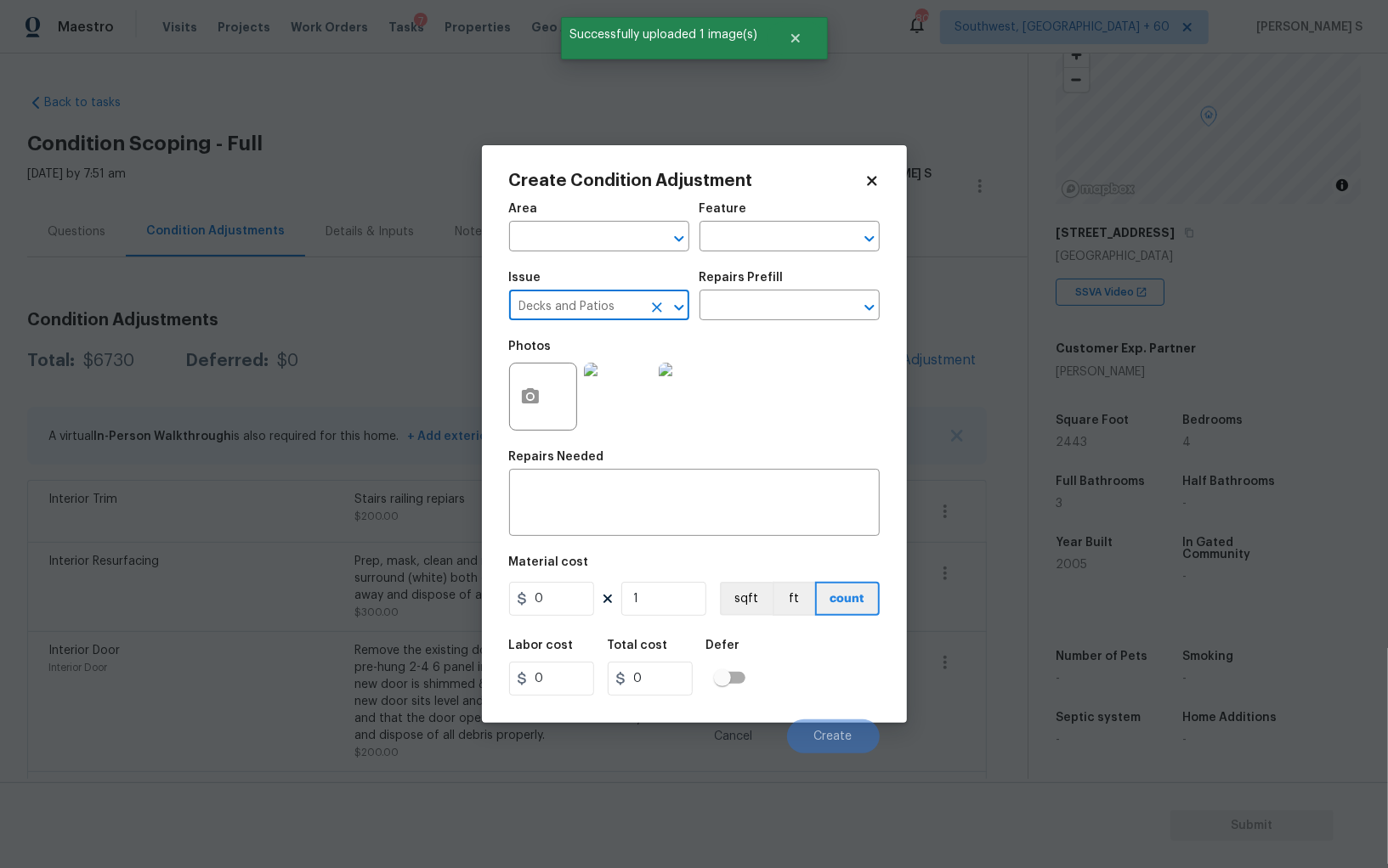
type input "Decks and Patios"
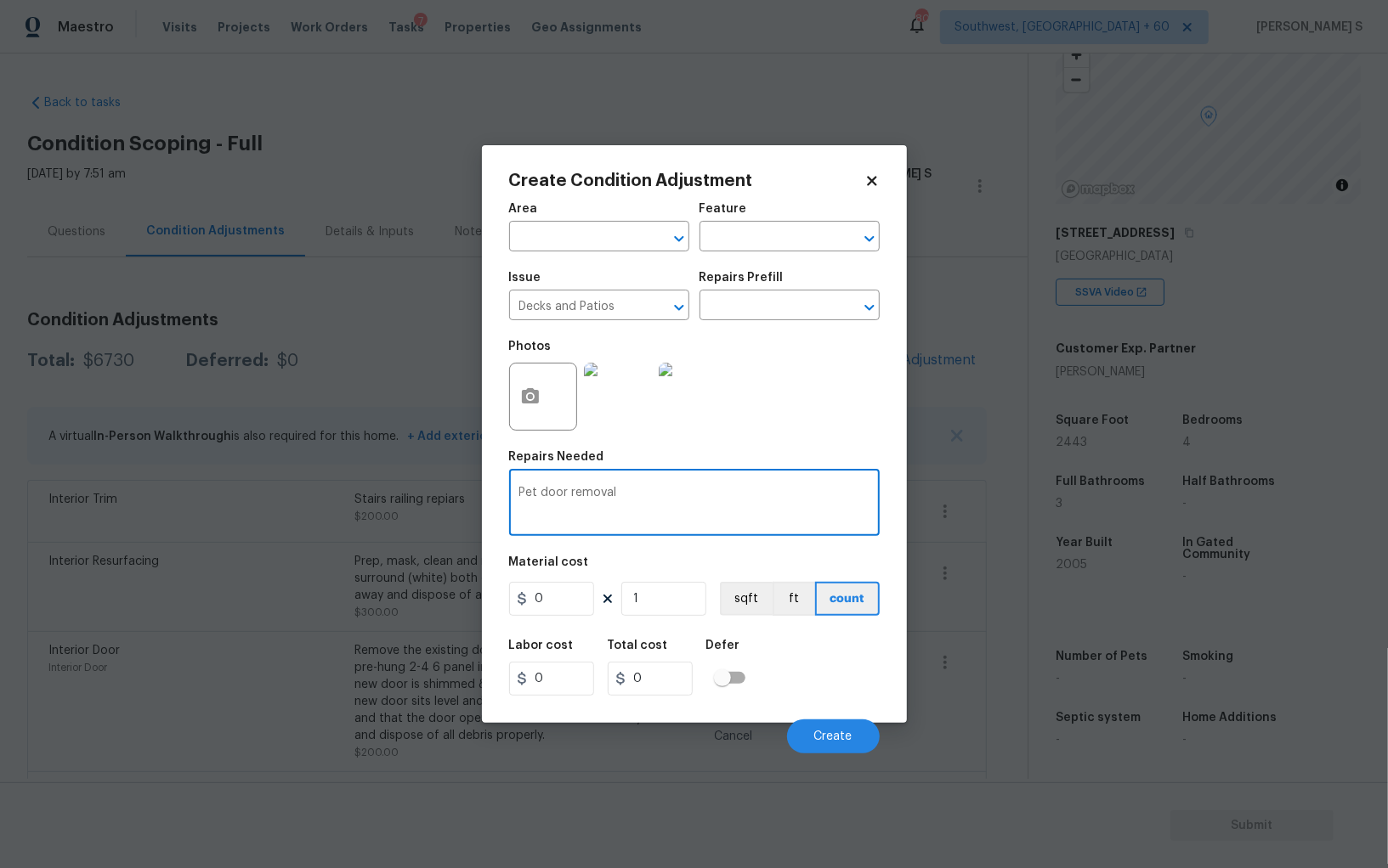
type textarea "Pet door removal"
click at [556, 594] on input "0" at bounding box center [551, 598] width 85 height 34
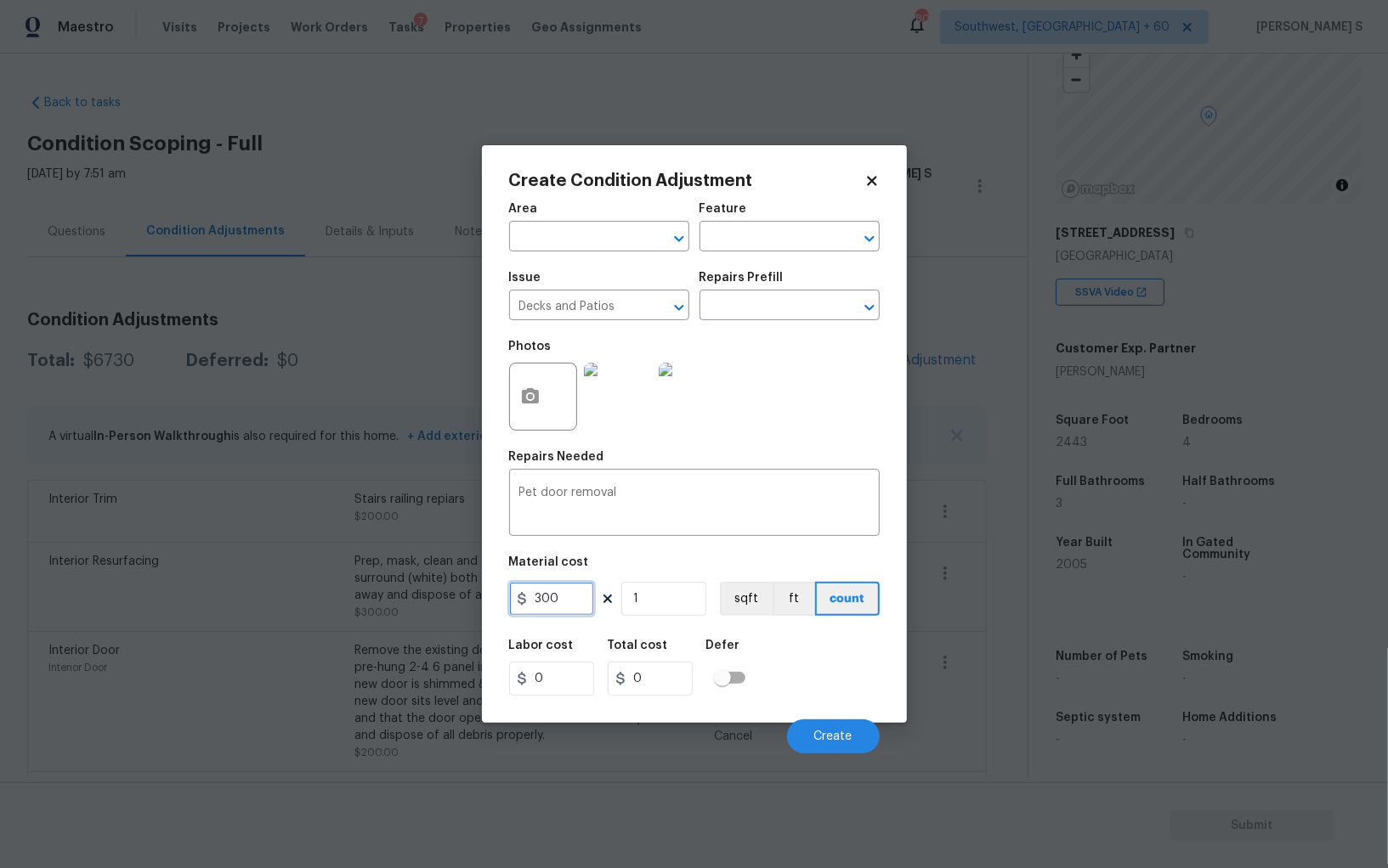
type input "300"
click at [809, 685] on div "Labor cost 0 Total cost 300 Defer" at bounding box center [694, 667] width 371 height 76
click at [833, 733] on span "Create" at bounding box center [833, 736] width 39 height 13
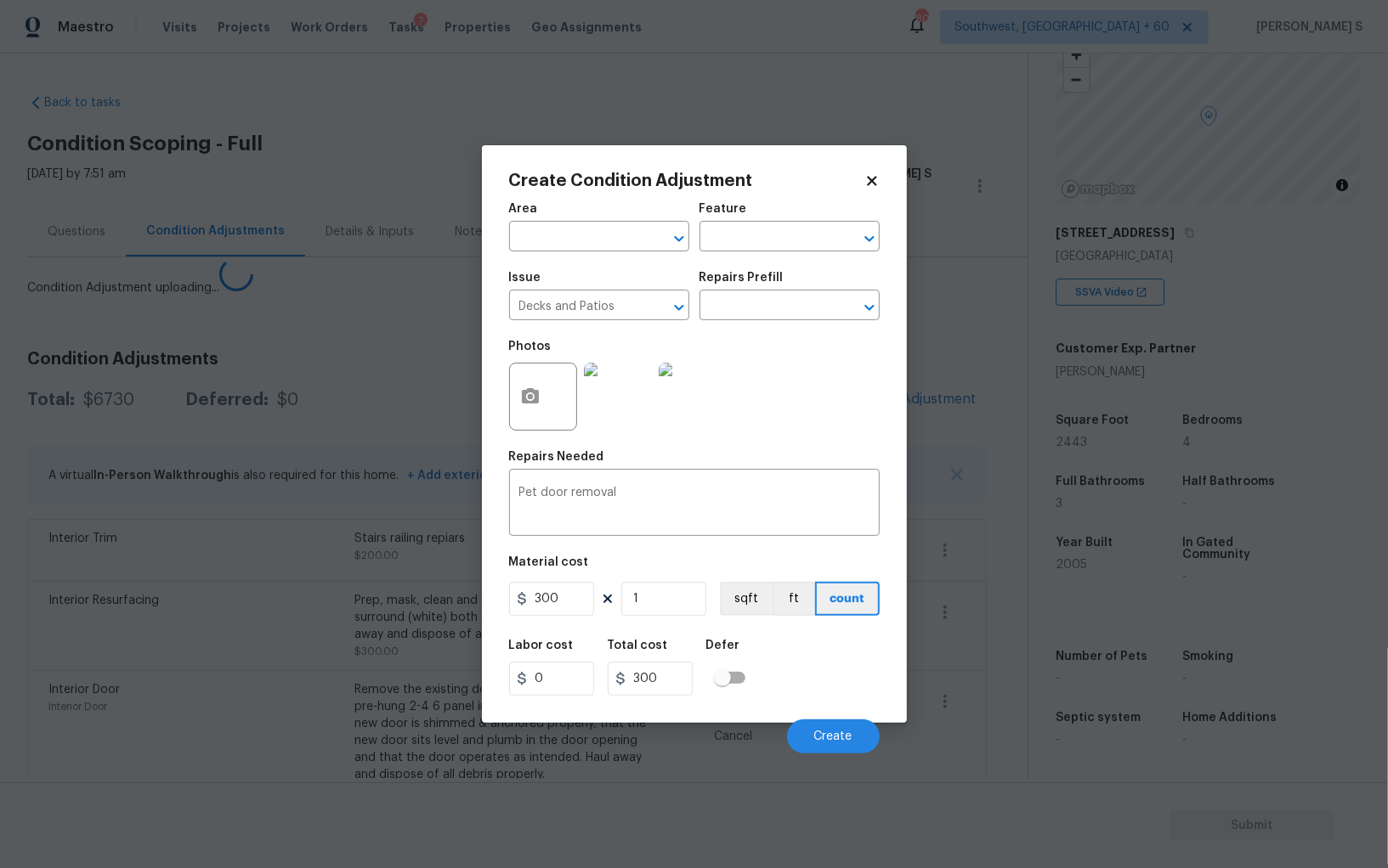
click at [355, 670] on body "Maestro Visits Projects Work Orders Tasks 7 Properties Geo Assignments 807 Sout…" at bounding box center [694, 434] width 1388 height 868
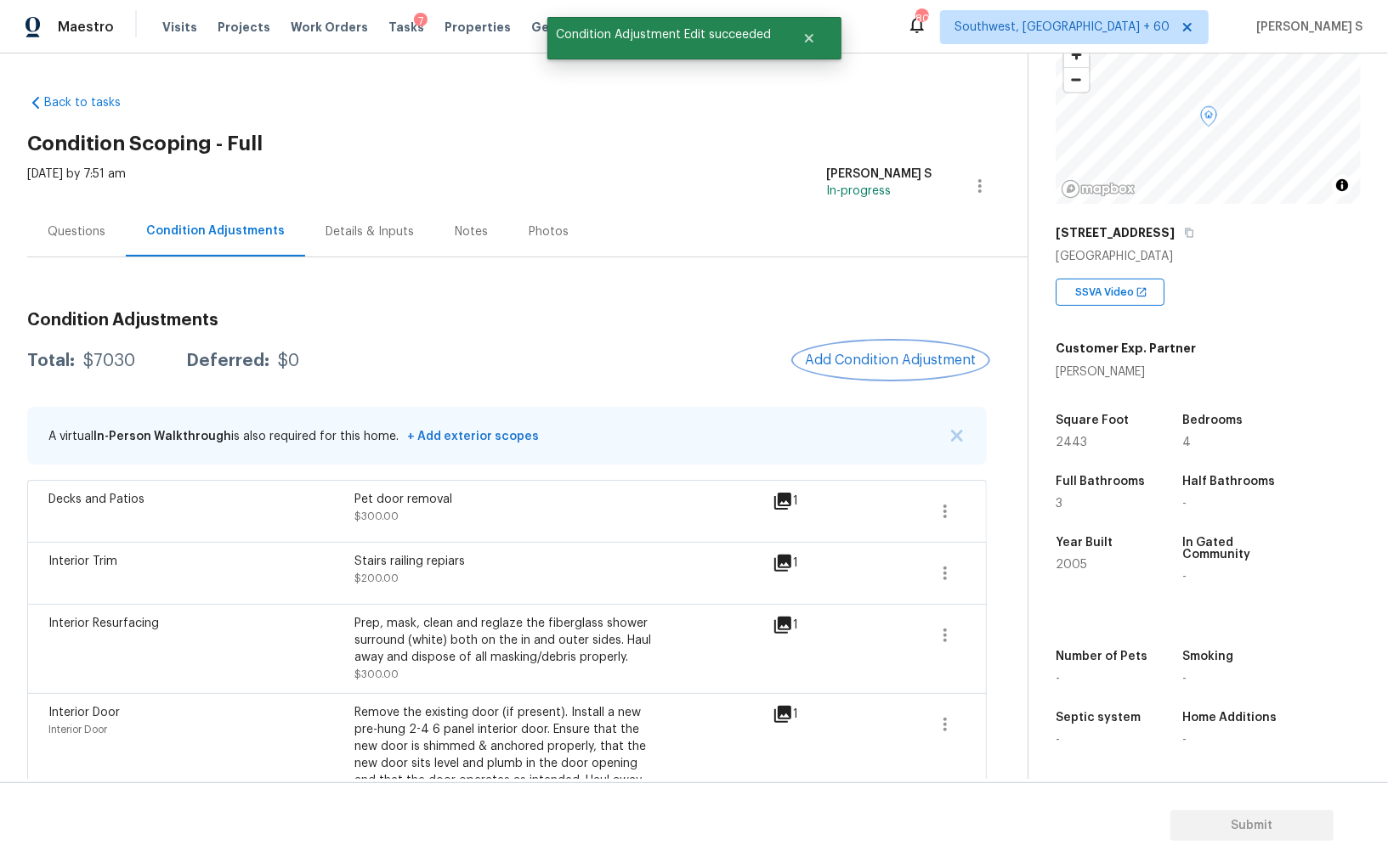
click at [923, 343] on button "Add Condition Adjustment" at bounding box center [890, 360] width 192 height 36
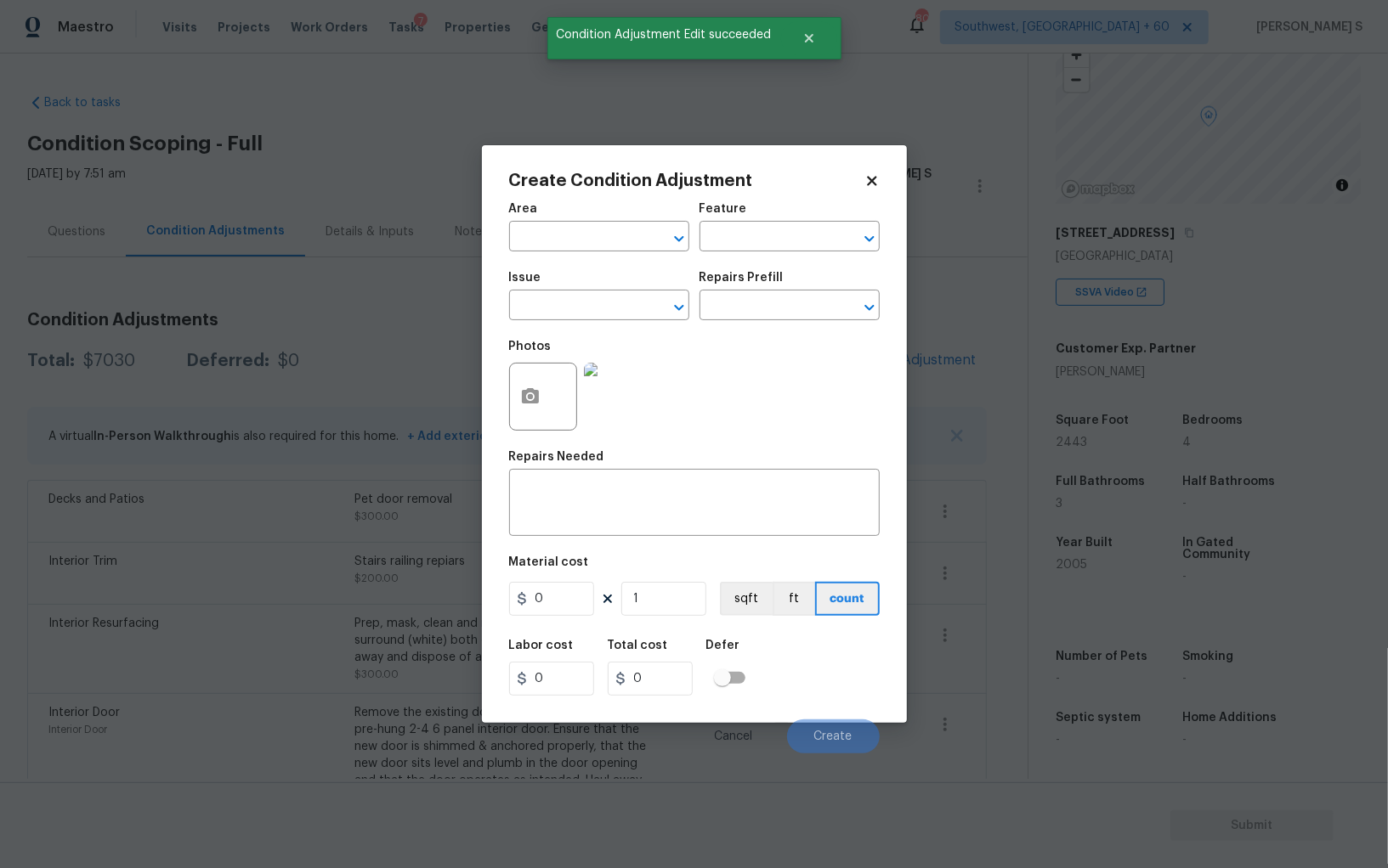
click at [503, 412] on div "Create Condition Adjustment Area ​ Feature ​ Issue ​ Repairs Prefill ​ Photos R…" at bounding box center [694, 434] width 425 height 578
click at [522, 411] on button "button" at bounding box center [529, 396] width 41 height 66
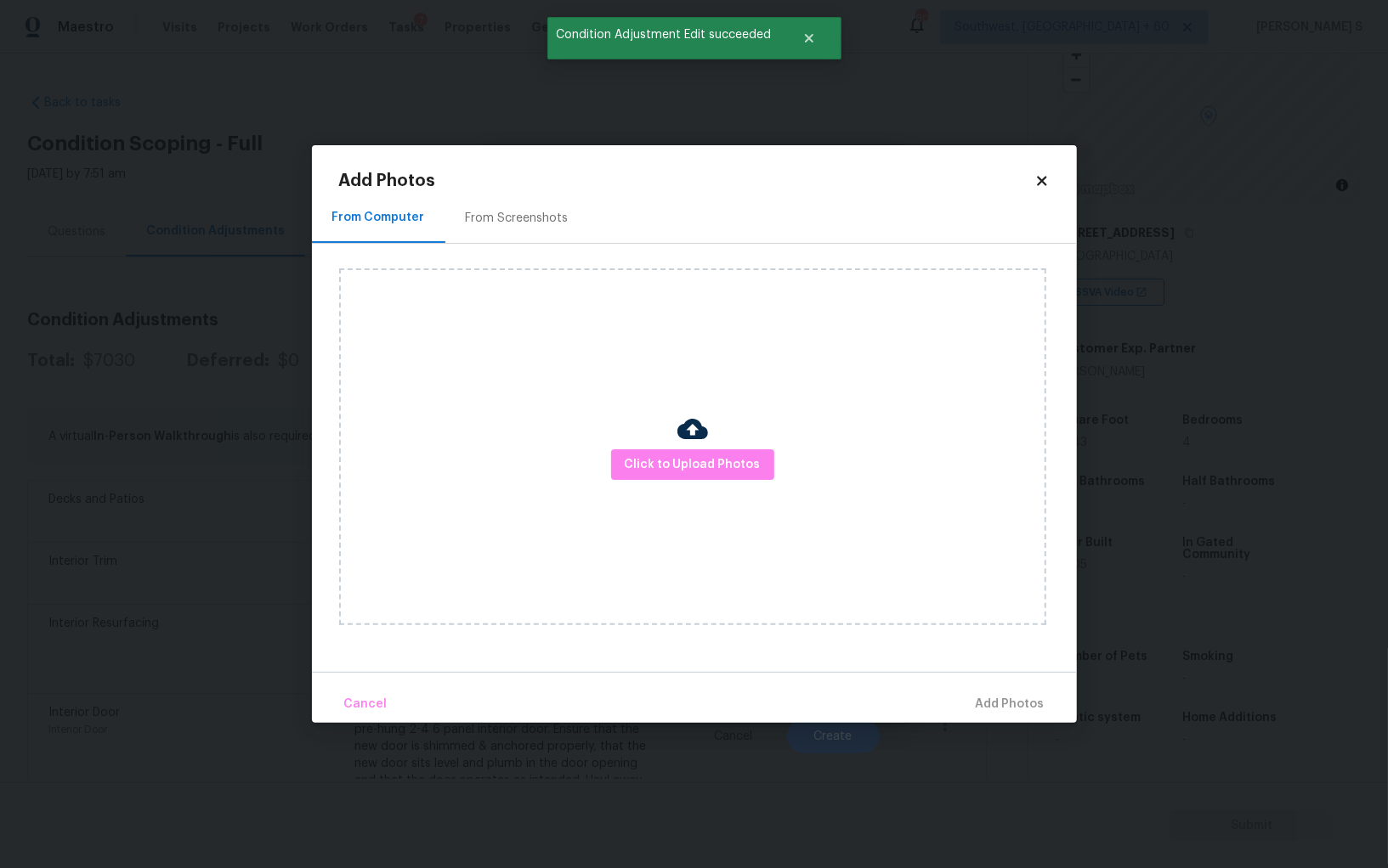
click at [698, 449] on div at bounding box center [692, 431] width 31 height 36
click at [699, 463] on span "Click to Upload Photos" at bounding box center [692, 465] width 136 height 21
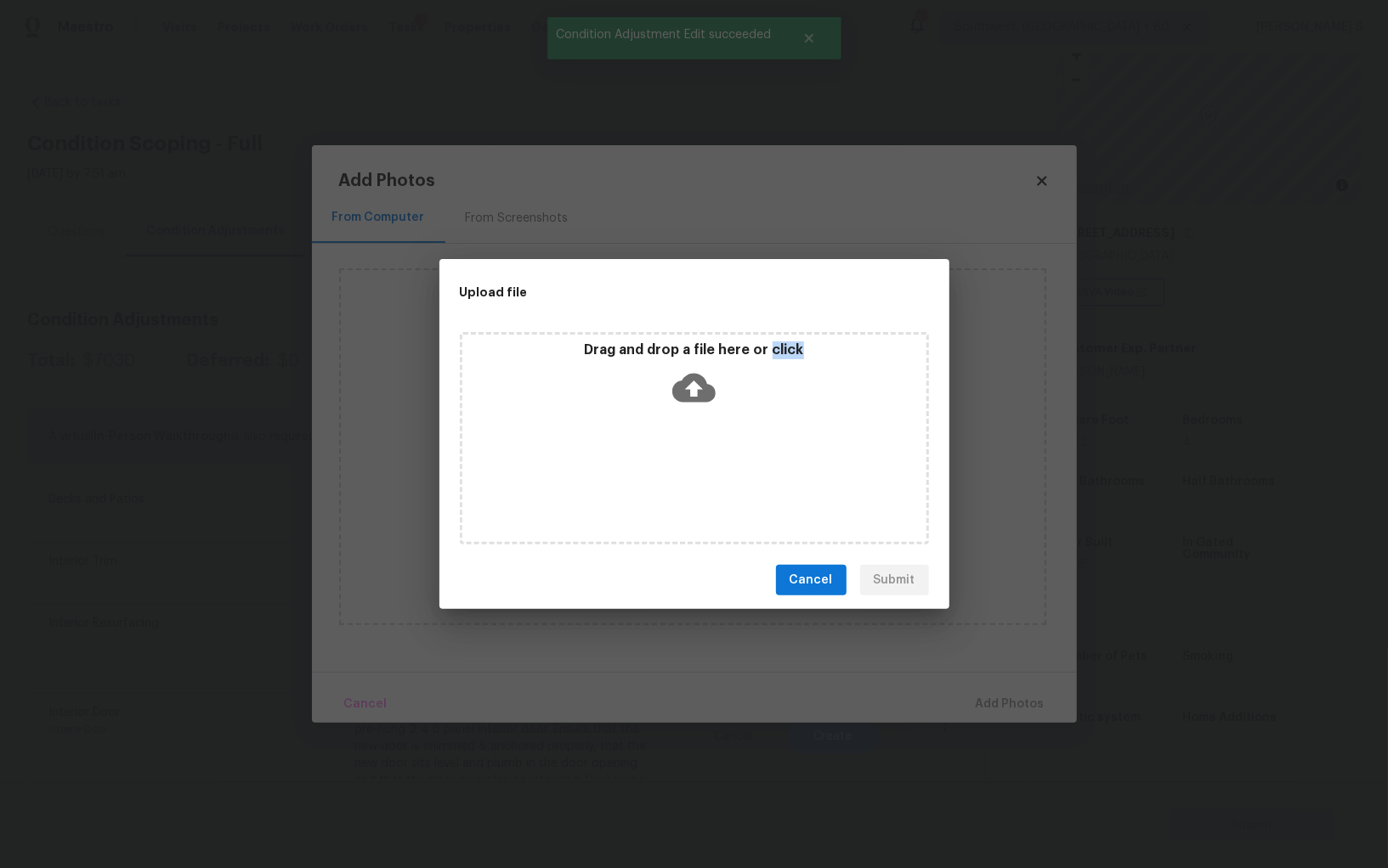
click at [699, 462] on div "Drag and drop a file here or click" at bounding box center [694, 438] width 469 height 212
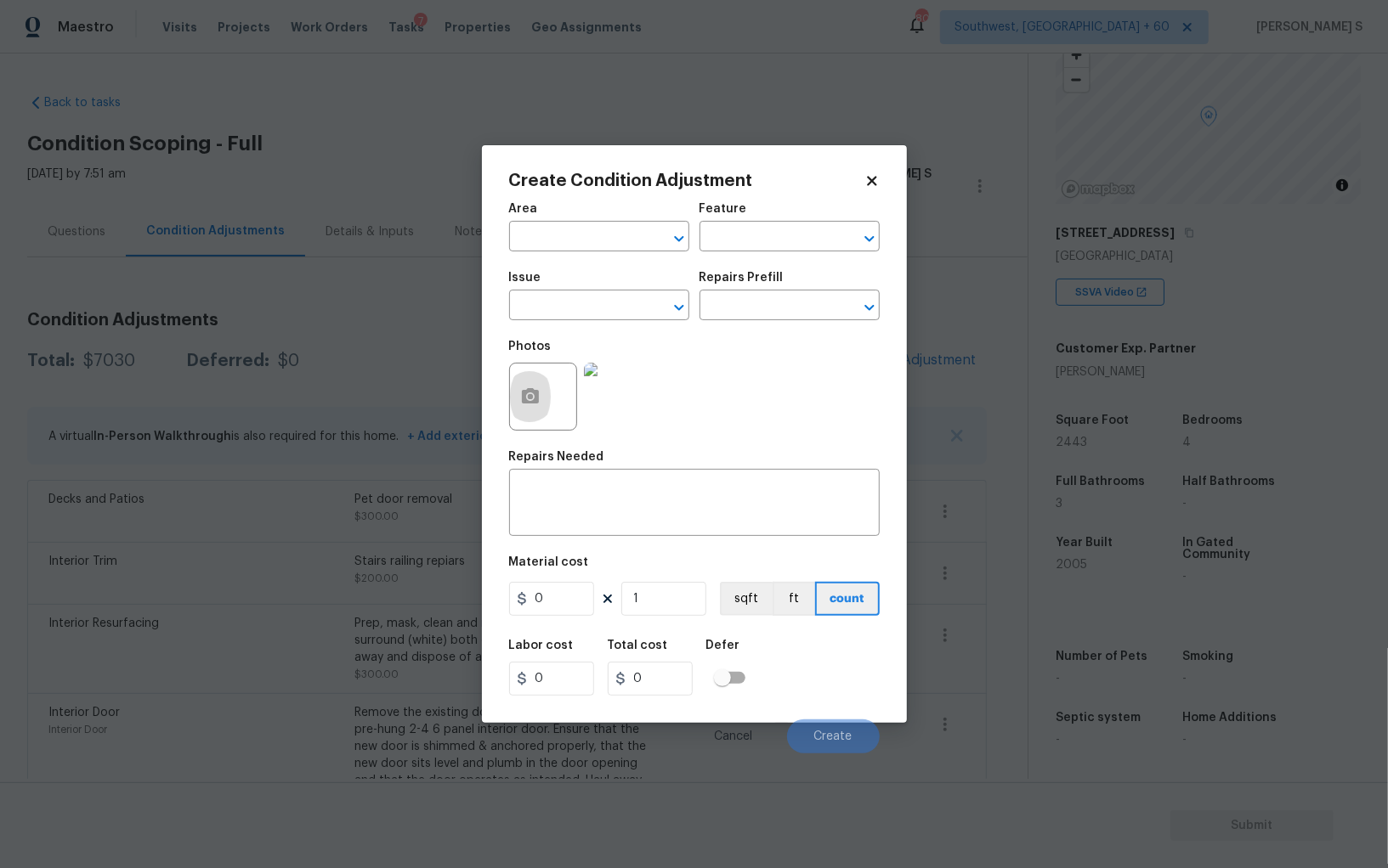
click at [194, 505] on body "Maestro Visits Projects Work Orders Tasks 7 Properties Geo Assignments 807 Sout…" at bounding box center [694, 434] width 1388 height 868
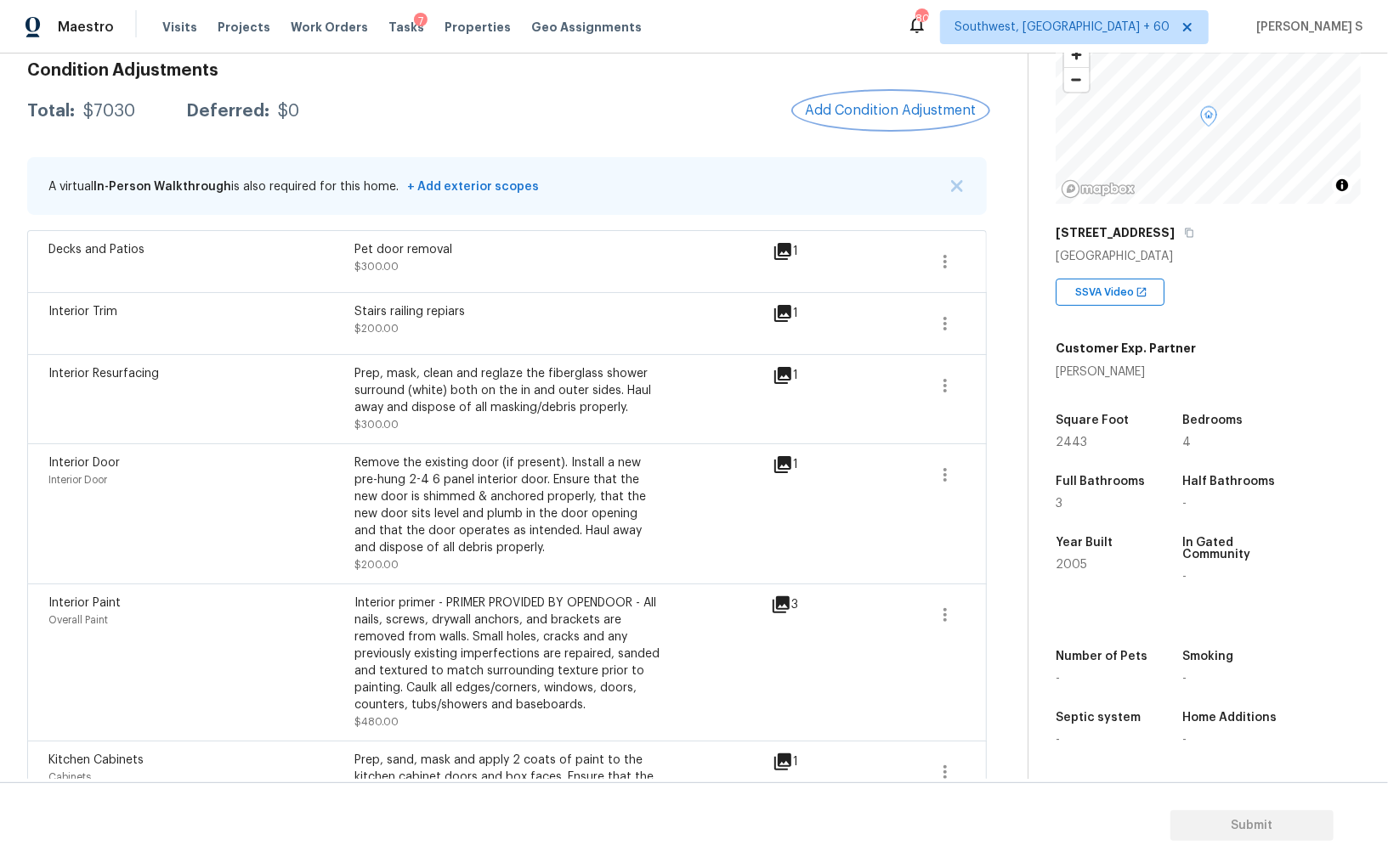
scroll to position [271, 0]
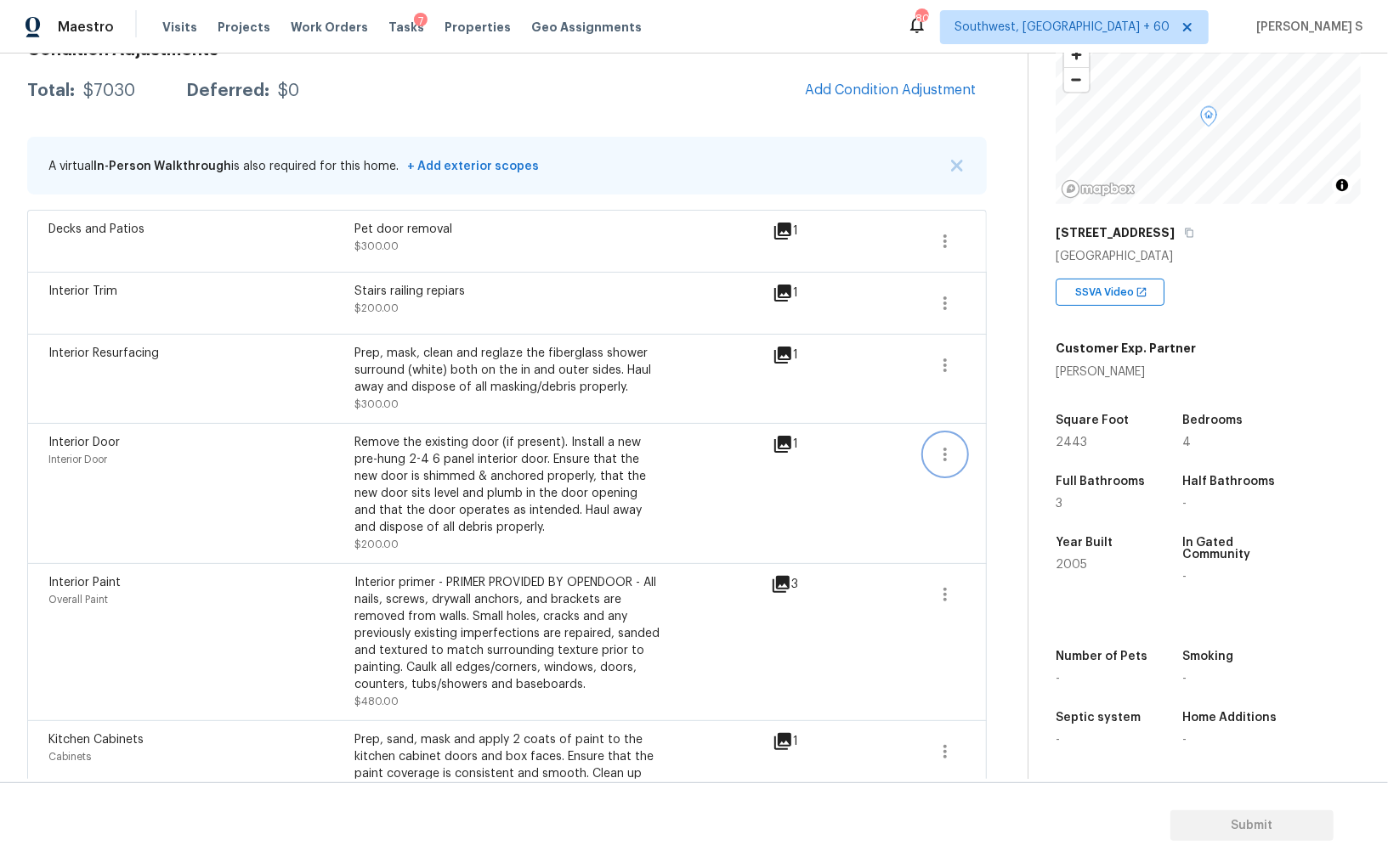
click at [945, 448] on icon "button" at bounding box center [944, 455] width 3 height 14
click at [982, 447] on div "Edit" at bounding box center [1042, 448] width 133 height 17
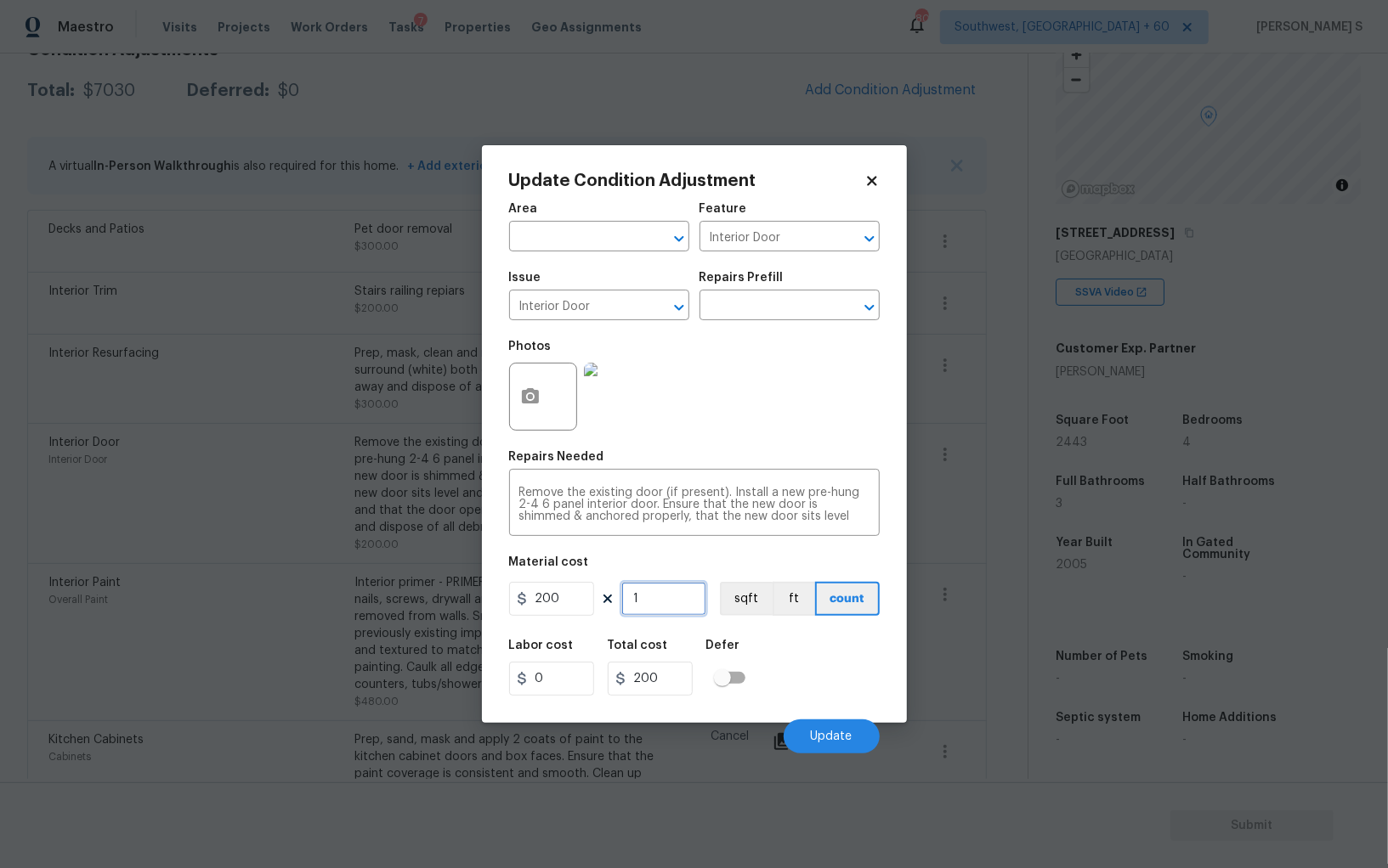
click at [667, 594] on input "1" at bounding box center [664, 598] width 85 height 34
type input "2"
type input "400"
type input "2"
click at [776, 668] on div "Labor cost 0 Total cost 400 Defer" at bounding box center [694, 667] width 371 height 76
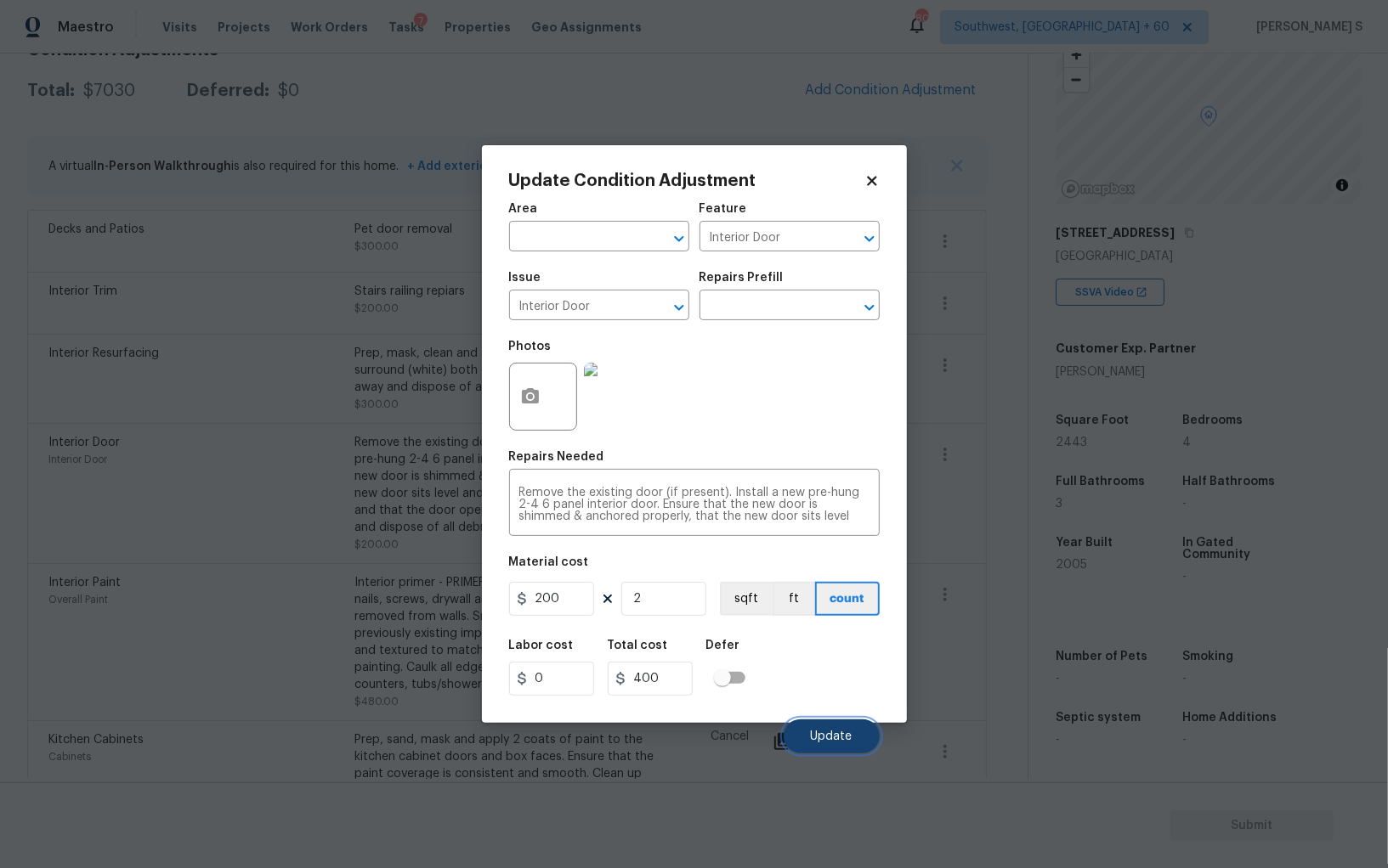
click at [843, 727] on button "Update" at bounding box center [831, 736] width 96 height 34
drag, startPoint x: 273, startPoint y: 675, endPoint x: 490, endPoint y: 657, distance: 217.7
click at [273, 675] on body "Maestro Visits Projects Work Orders Tasks 7 Properties Geo Assignments 807 Sout…" at bounding box center [694, 434] width 1388 height 868
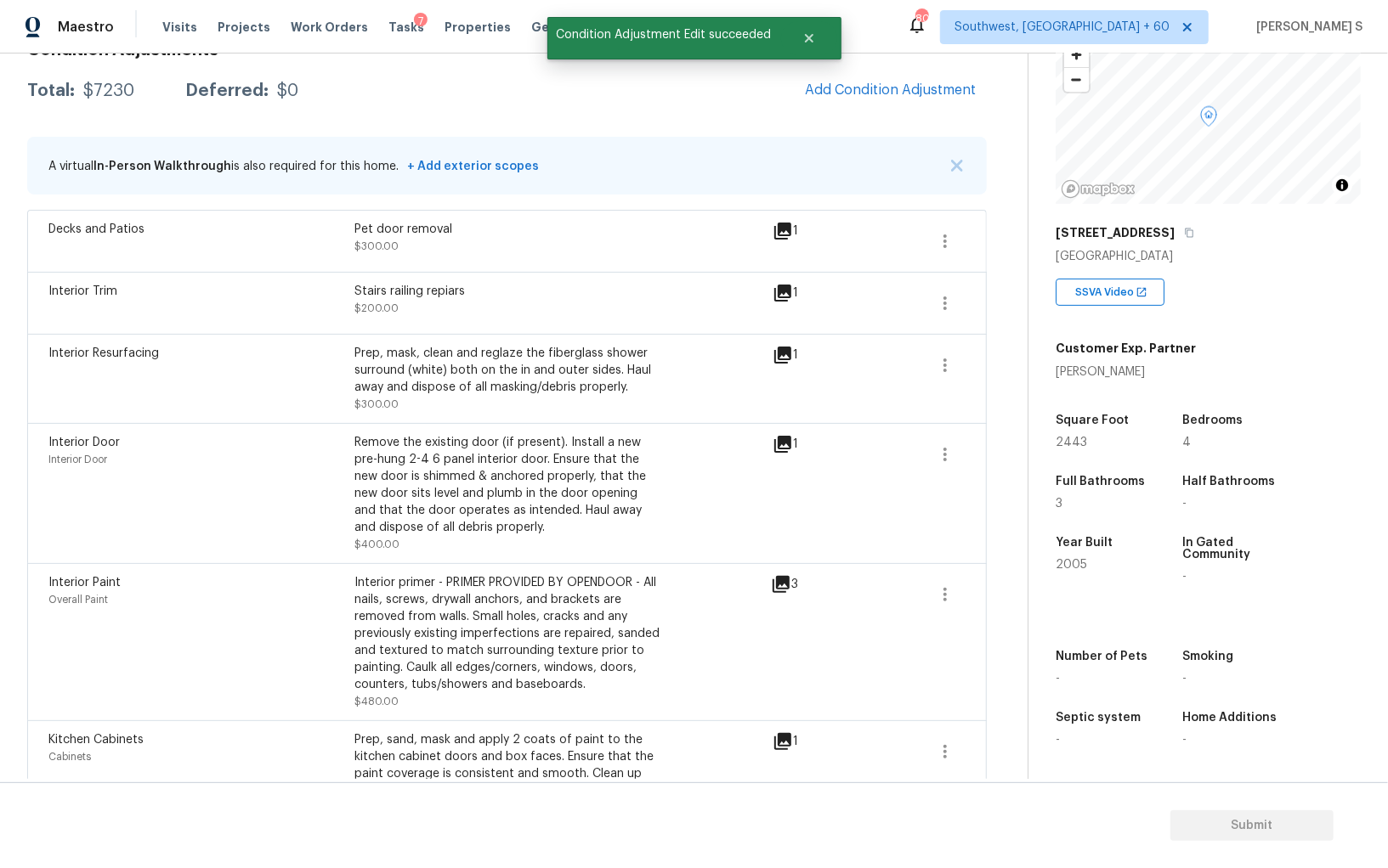
scroll to position [0, 0]
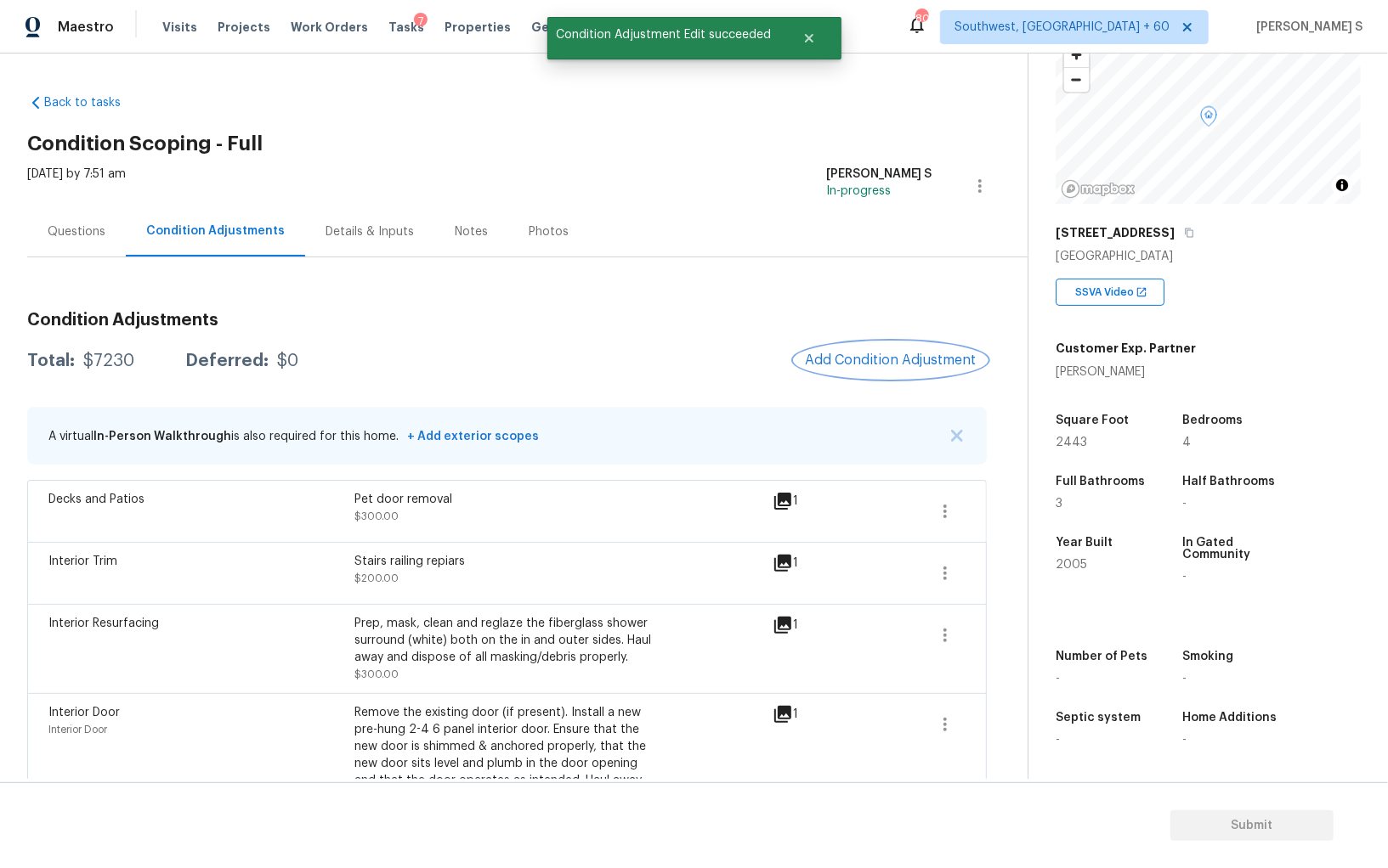
click at [883, 348] on button "Add Condition Adjustment" at bounding box center [890, 360] width 192 height 36
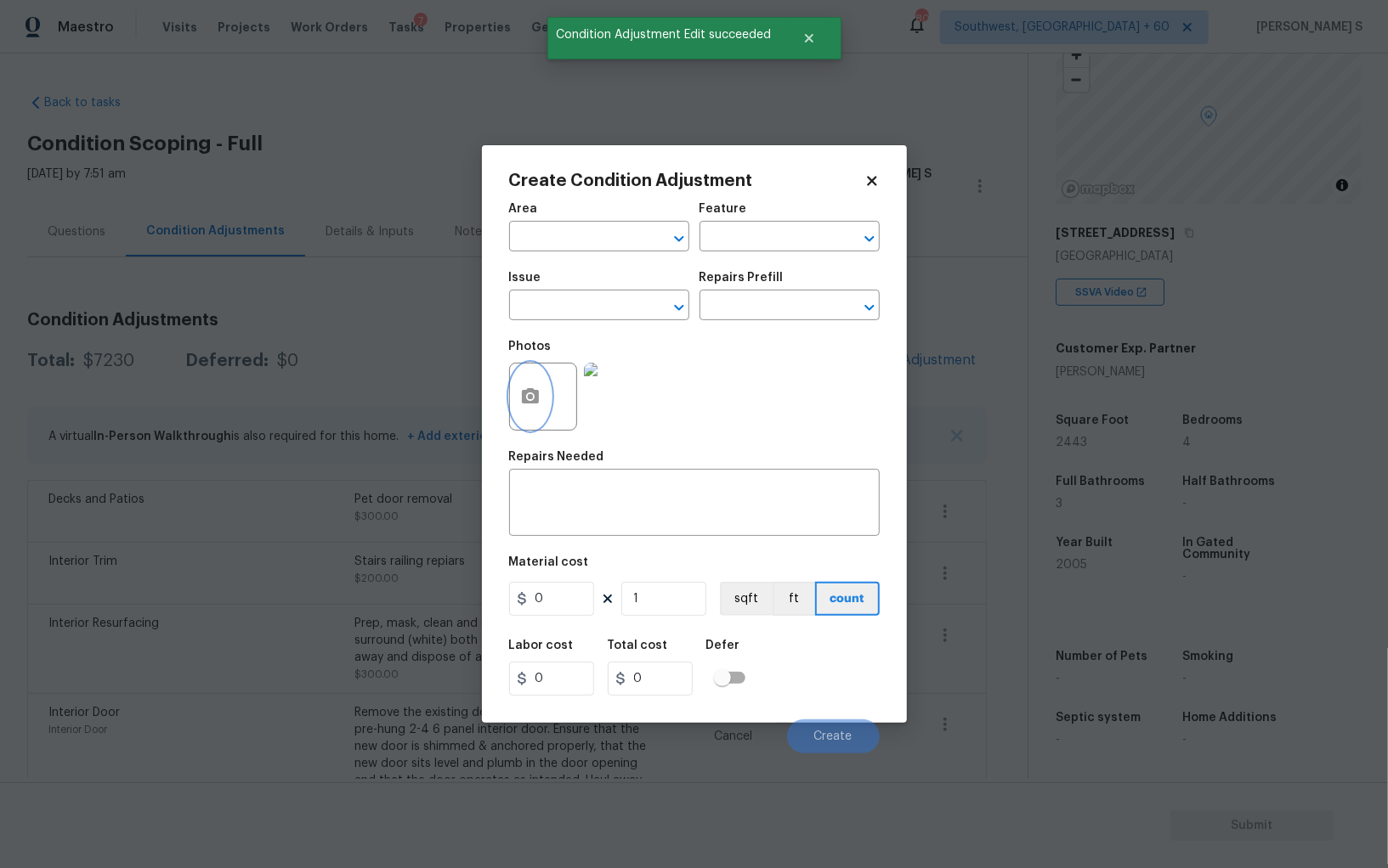
click at [522, 408] on button "button" at bounding box center [529, 396] width 41 height 66
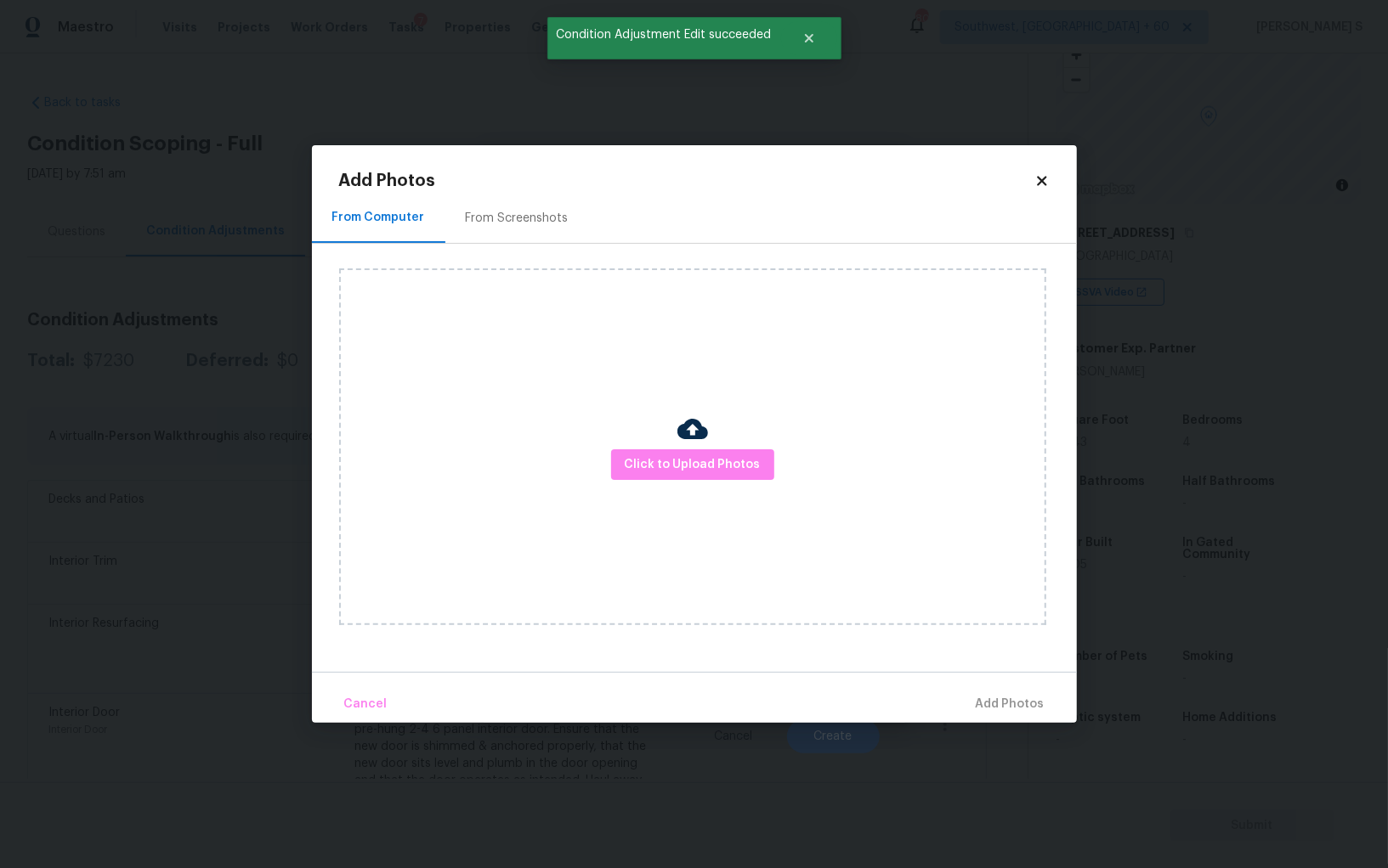
click at [544, 205] on div "From Screenshots" at bounding box center [517, 218] width 144 height 51
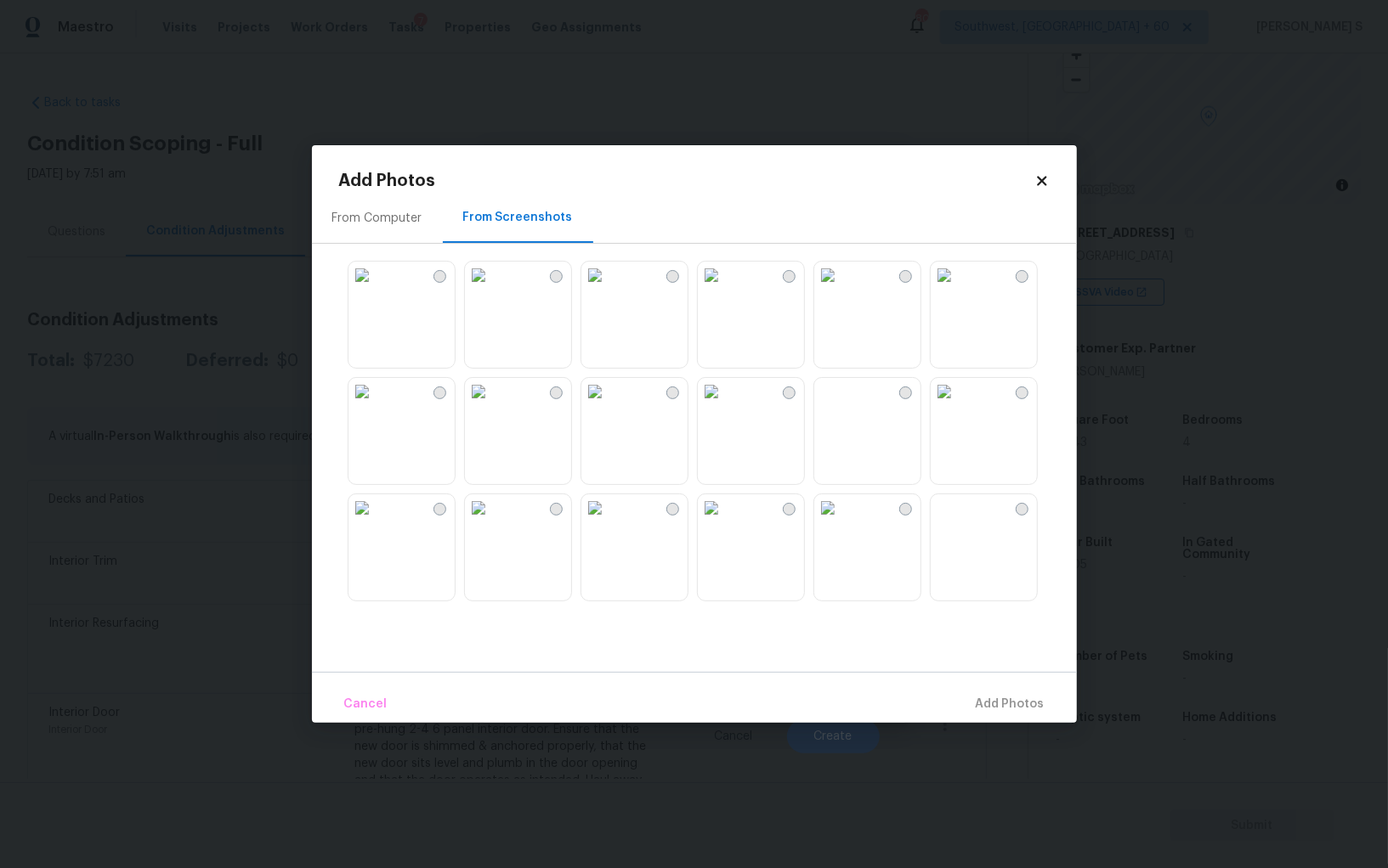
click at [842, 288] on img at bounding box center [827, 274] width 27 height 27
click at [842, 405] on img at bounding box center [827, 390] width 27 height 27
click at [725, 521] on img at bounding box center [711, 507] width 27 height 27
click at [609, 521] on img at bounding box center [594, 507] width 27 height 27
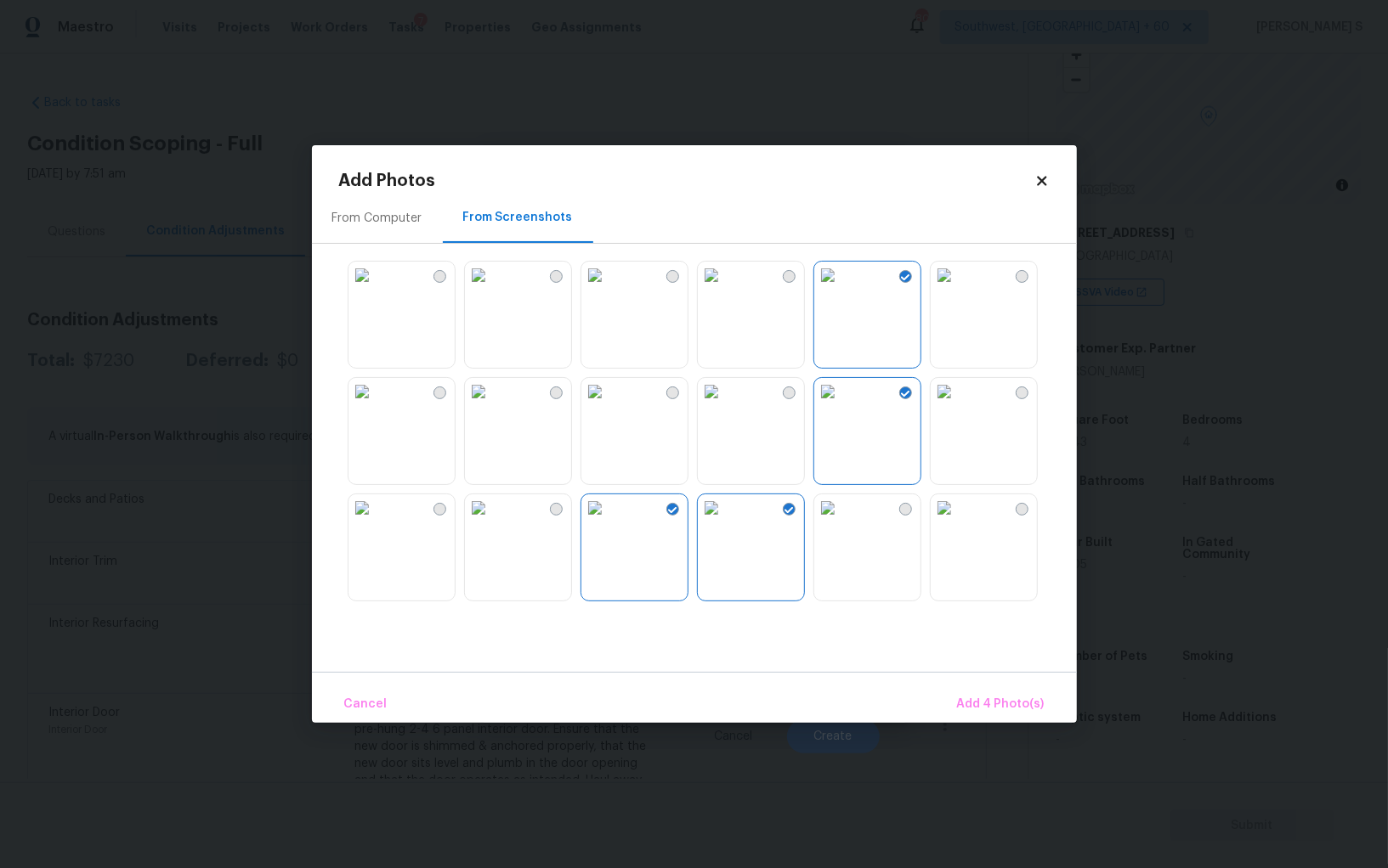
click at [492, 521] on img at bounding box center [478, 507] width 27 height 27
click at [943, 521] on img at bounding box center [944, 507] width 27 height 27
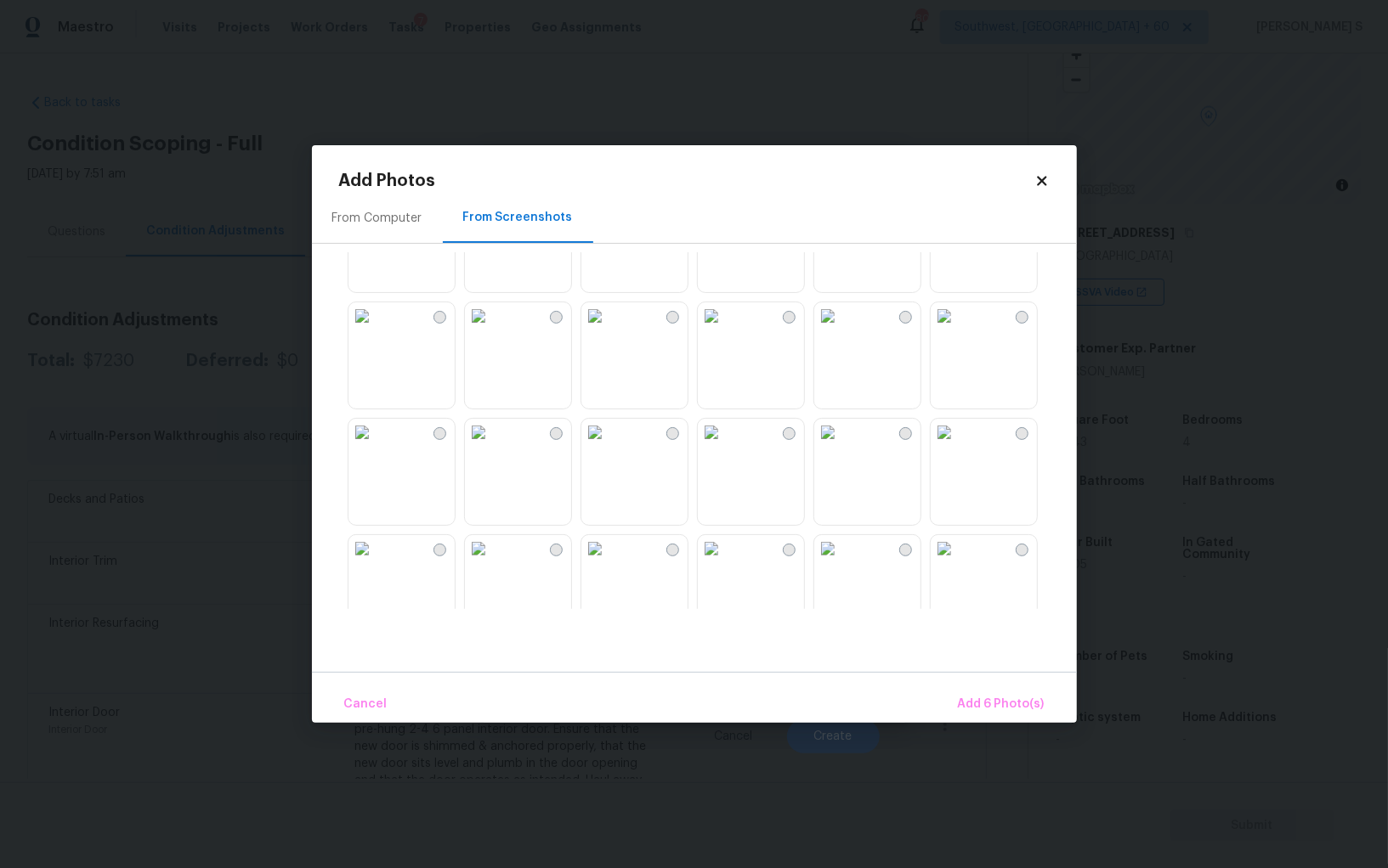
click at [609, 330] on img at bounding box center [594, 315] width 27 height 27
click at [552, 427] on div at bounding box center [556, 433] width 13 height 13
click at [492, 562] on img at bounding box center [478, 548] width 27 height 27
click at [1018, 694] on span "Add 9 Photo(s)" at bounding box center [1000, 704] width 86 height 21
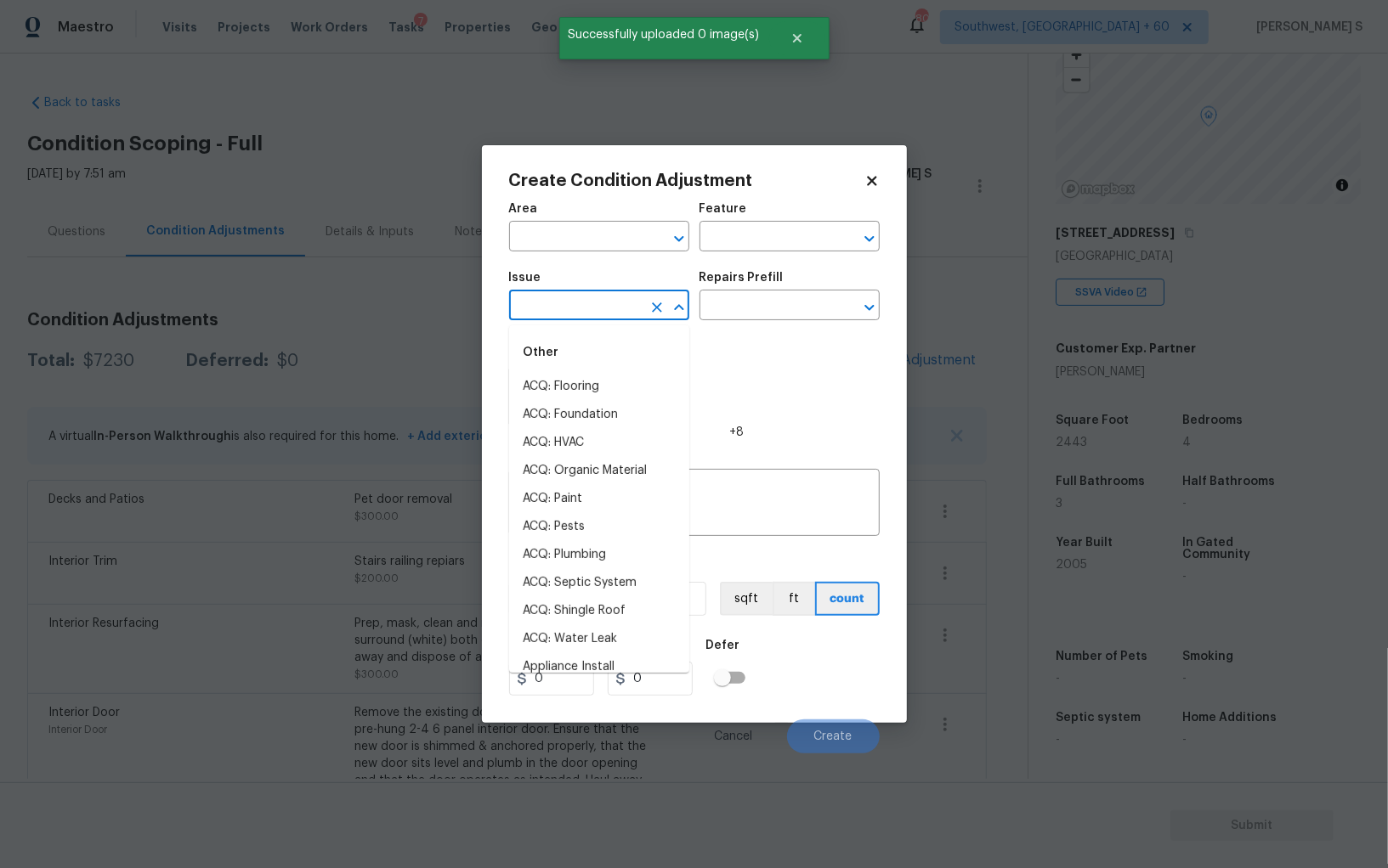
click at [583, 303] on input "text" at bounding box center [575, 307] width 133 height 27
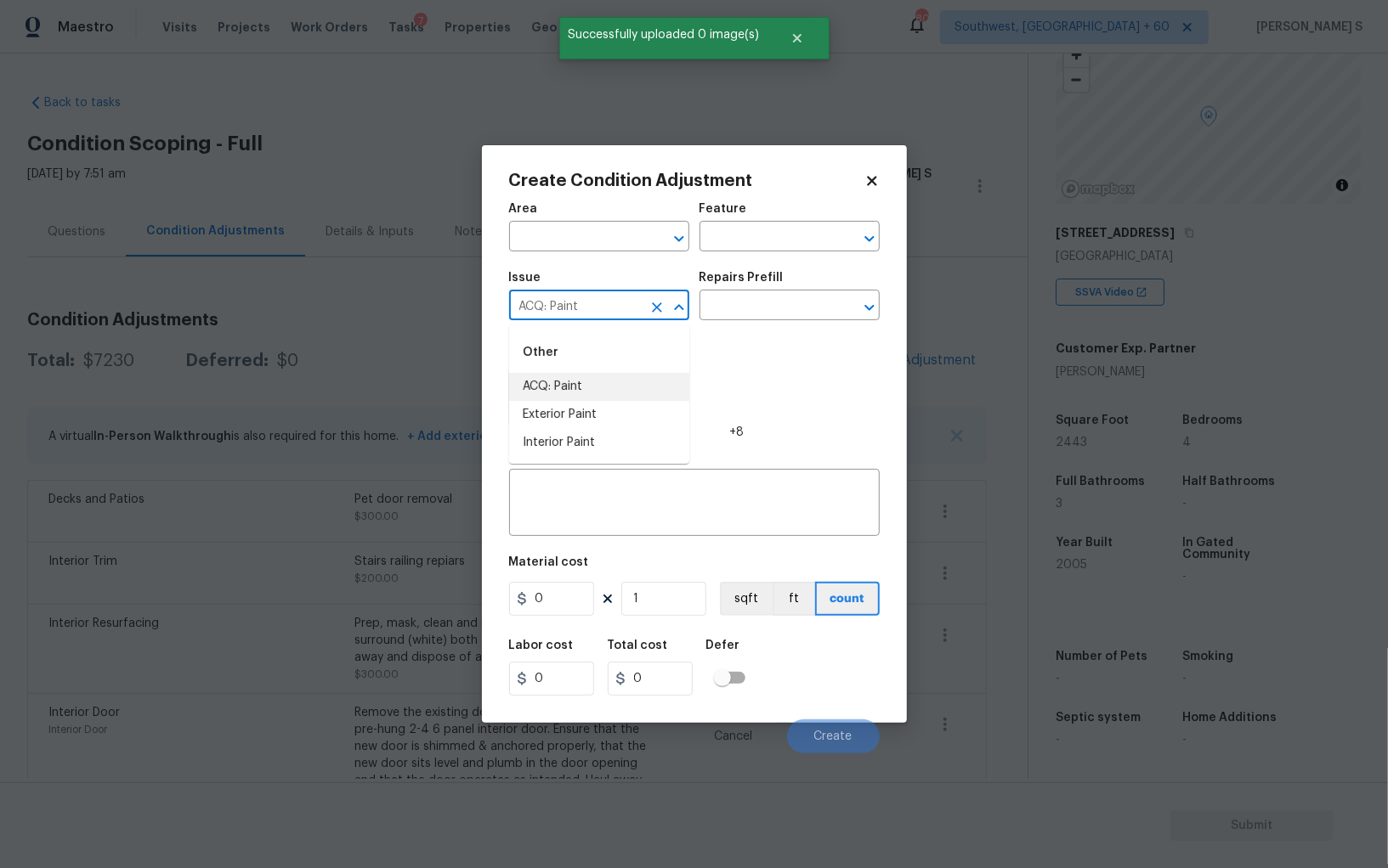
type input "ACQ: Paint"
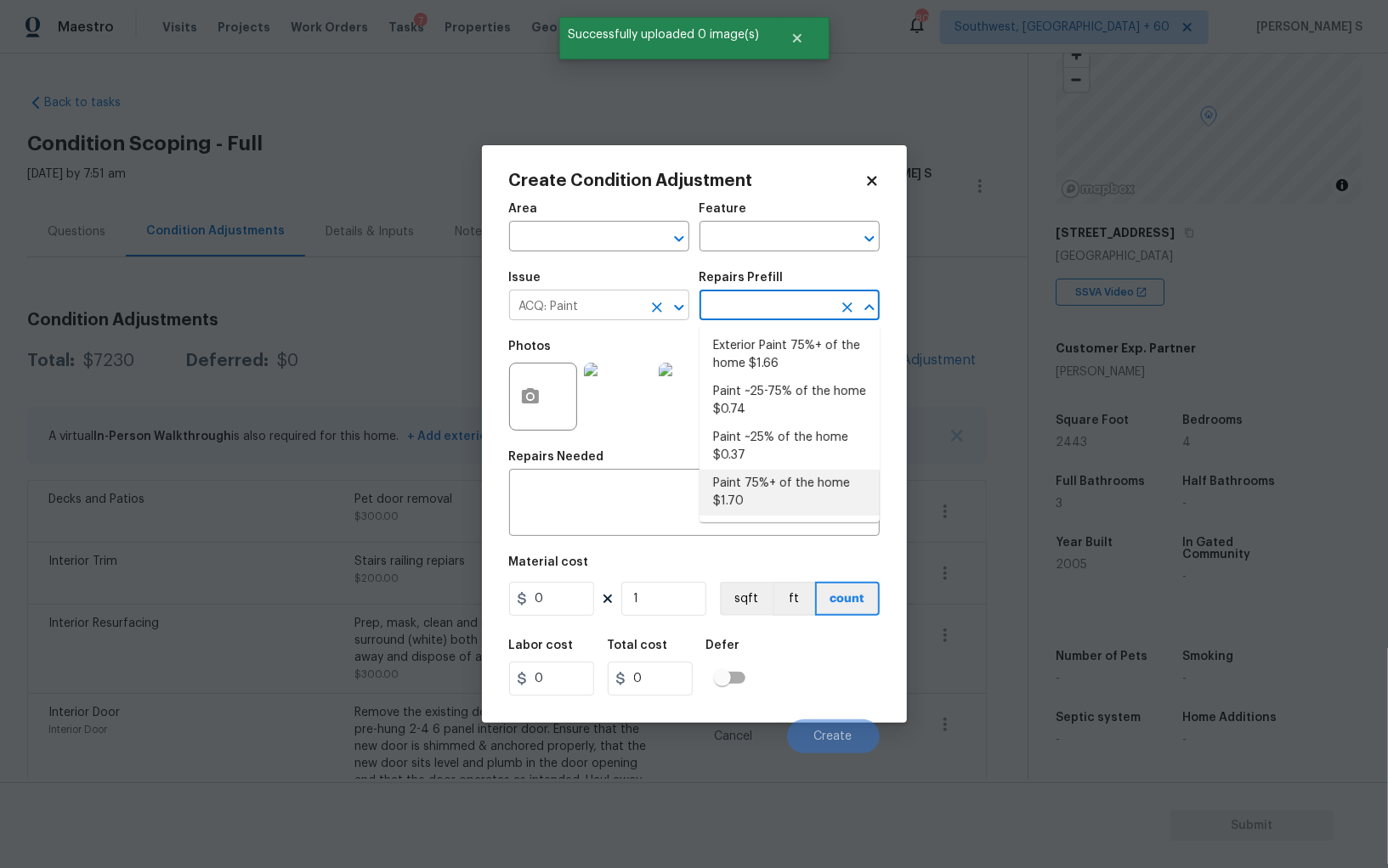
type input "Acquisition"
type textarea "Acquisition Scope: 75%+ of the home will likely require interior paint"
type input "1.7"
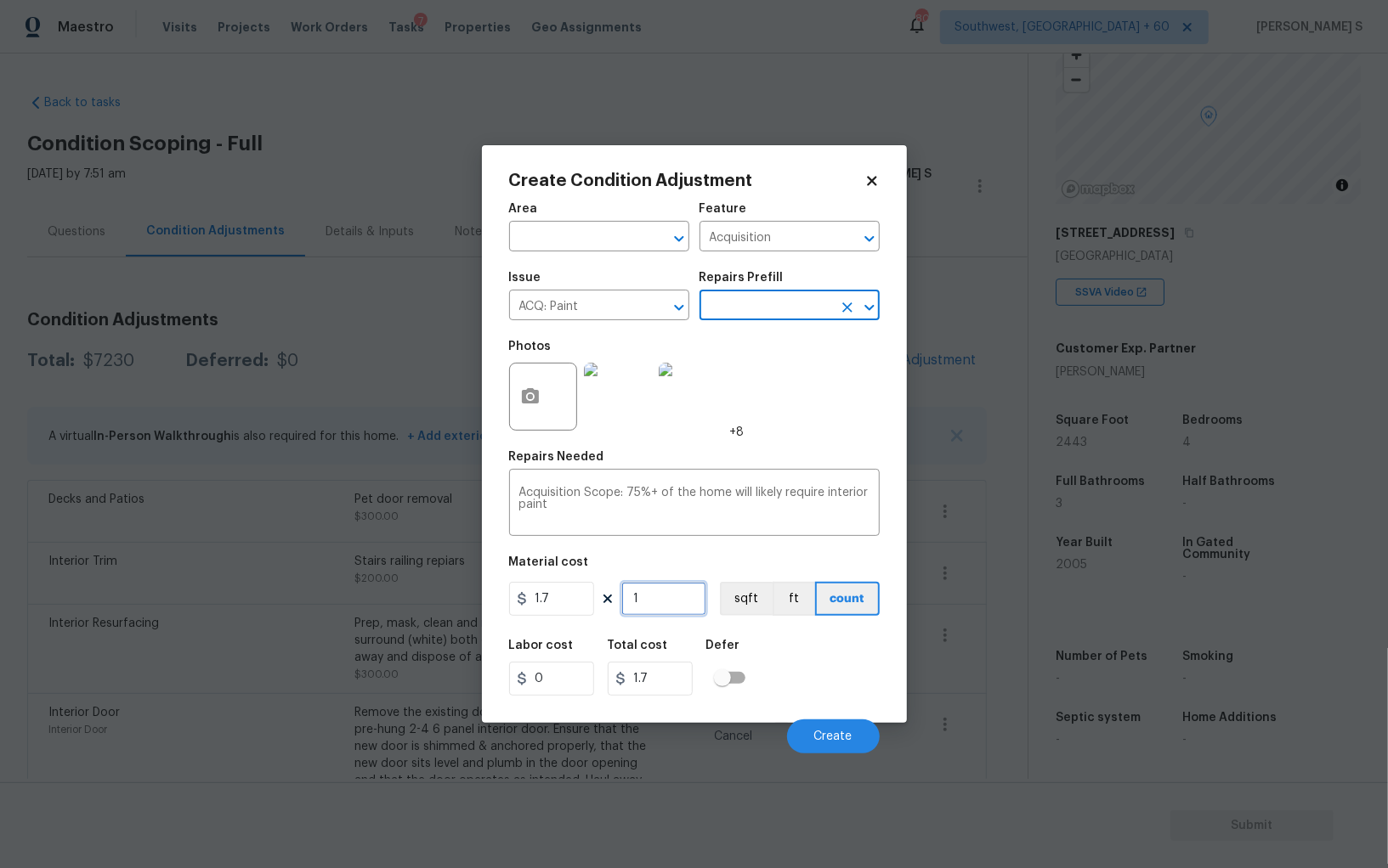
click at [669, 598] on input "1" at bounding box center [664, 598] width 85 height 34
type input "2"
type input "3.4"
type input "24"
type input "40.8"
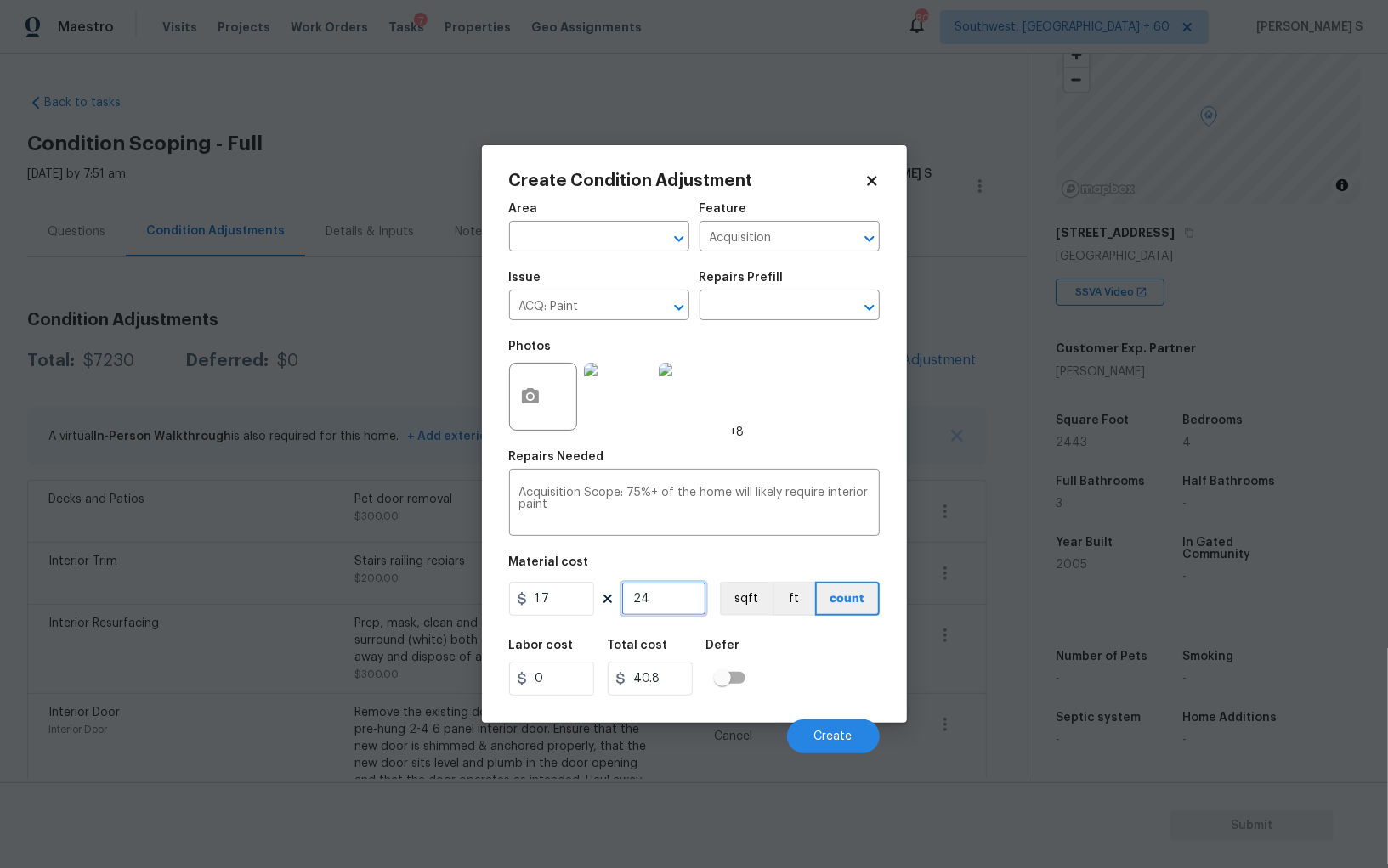
type input "244"
type input "414.8"
type input "2443"
type input "4153.1"
type input "2443"
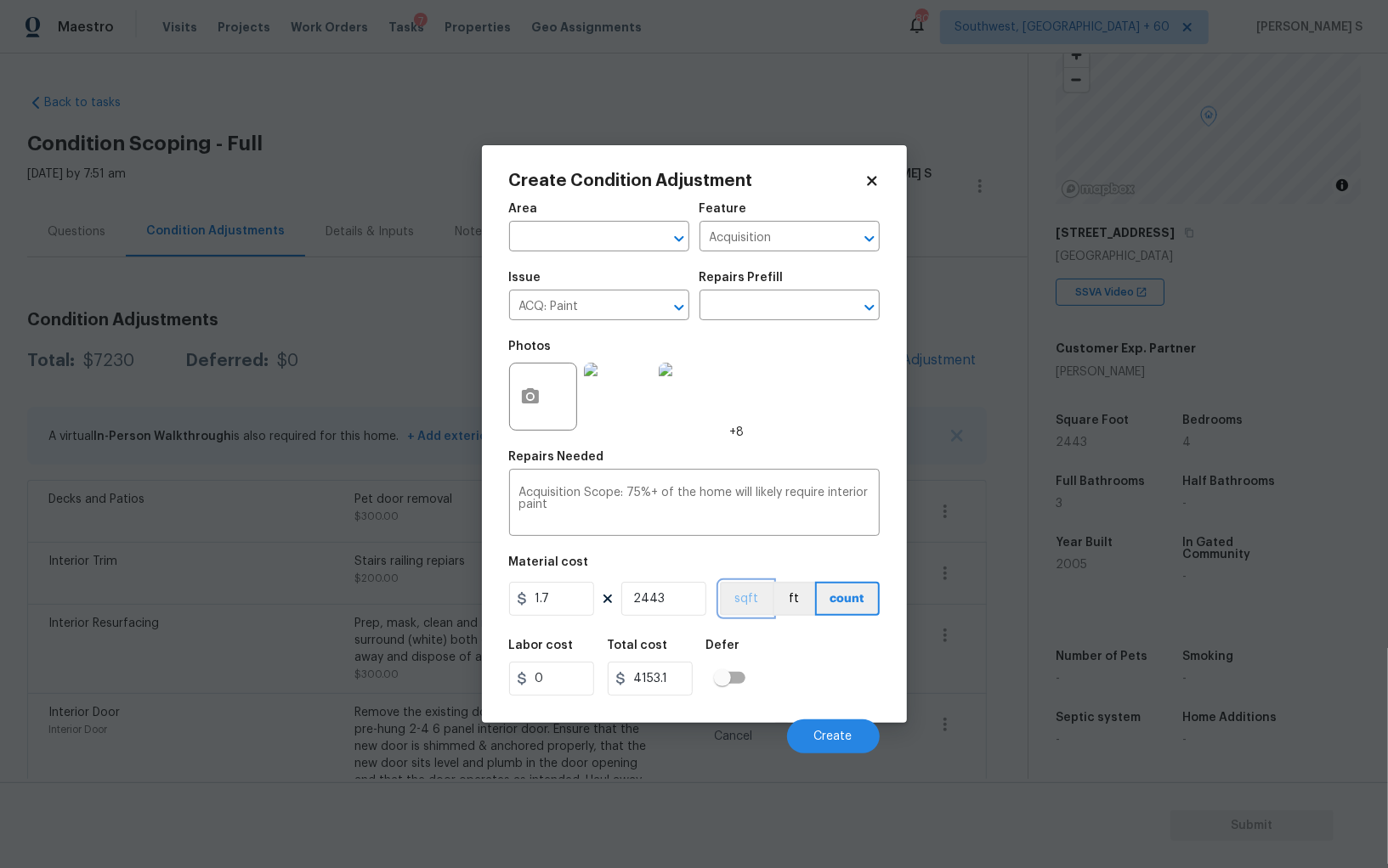
click at [739, 597] on button "sqft" at bounding box center [746, 598] width 53 height 34
click at [793, 662] on div "Labor cost 0 Total cost 4153.1 Defer" at bounding box center [694, 667] width 371 height 76
click at [829, 734] on span "Create" at bounding box center [833, 736] width 39 height 13
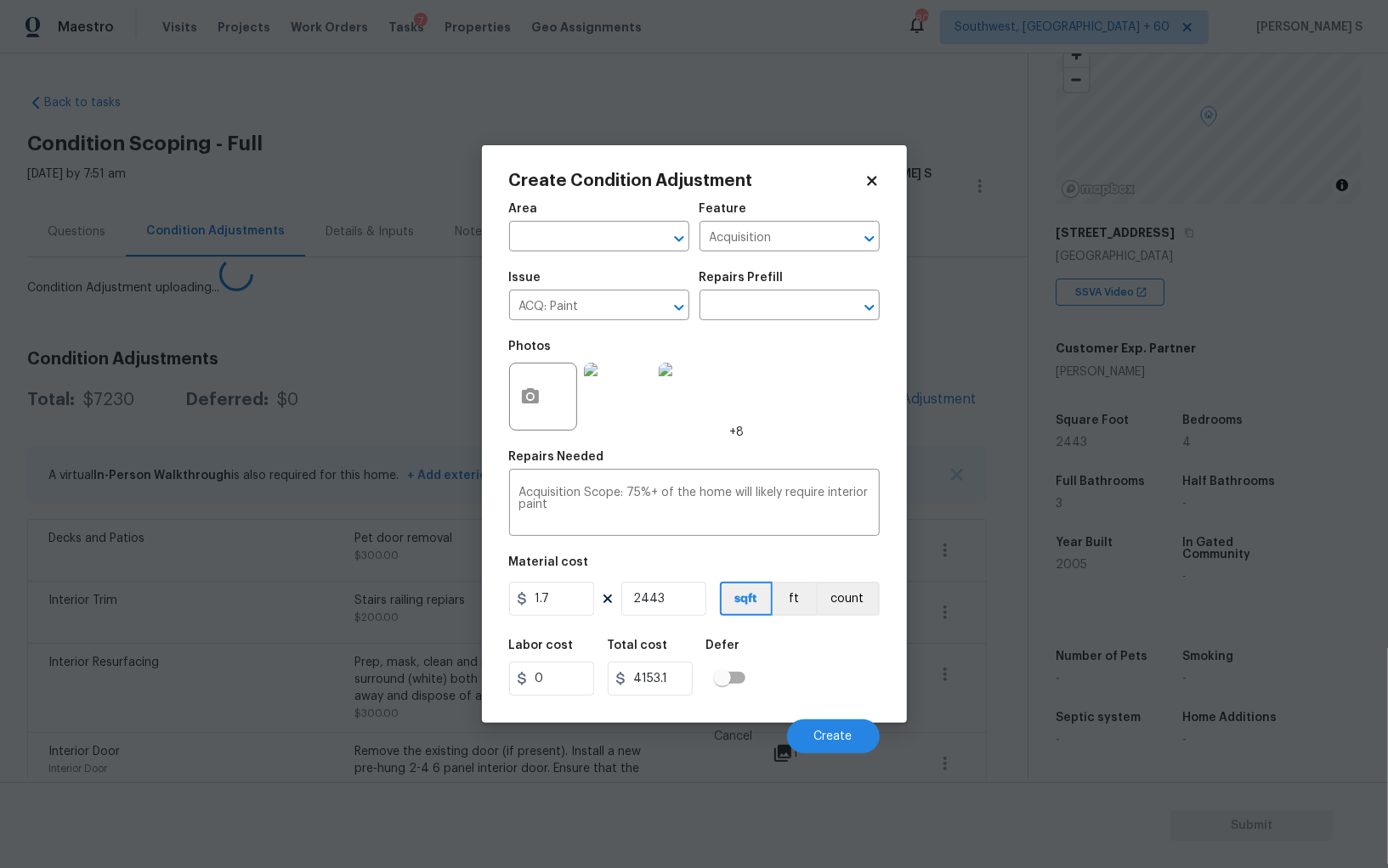
click at [146, 545] on body "Maestro Visits Projects Work Orders Tasks 7 Properties Geo Assignments 807 Sout…" at bounding box center [694, 434] width 1388 height 868
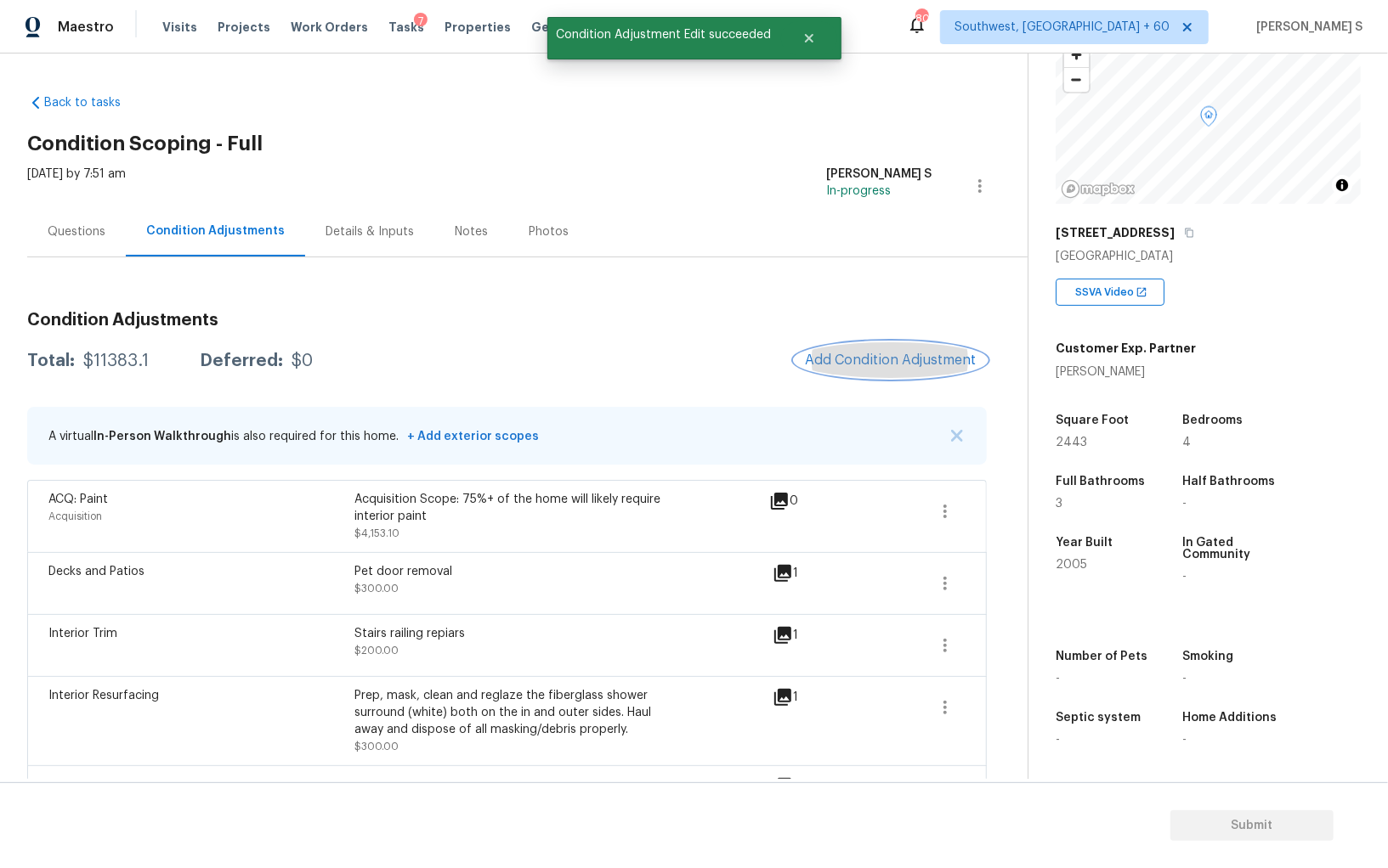
click at [901, 369] on button "Add Condition Adjustment" at bounding box center [890, 360] width 192 height 36
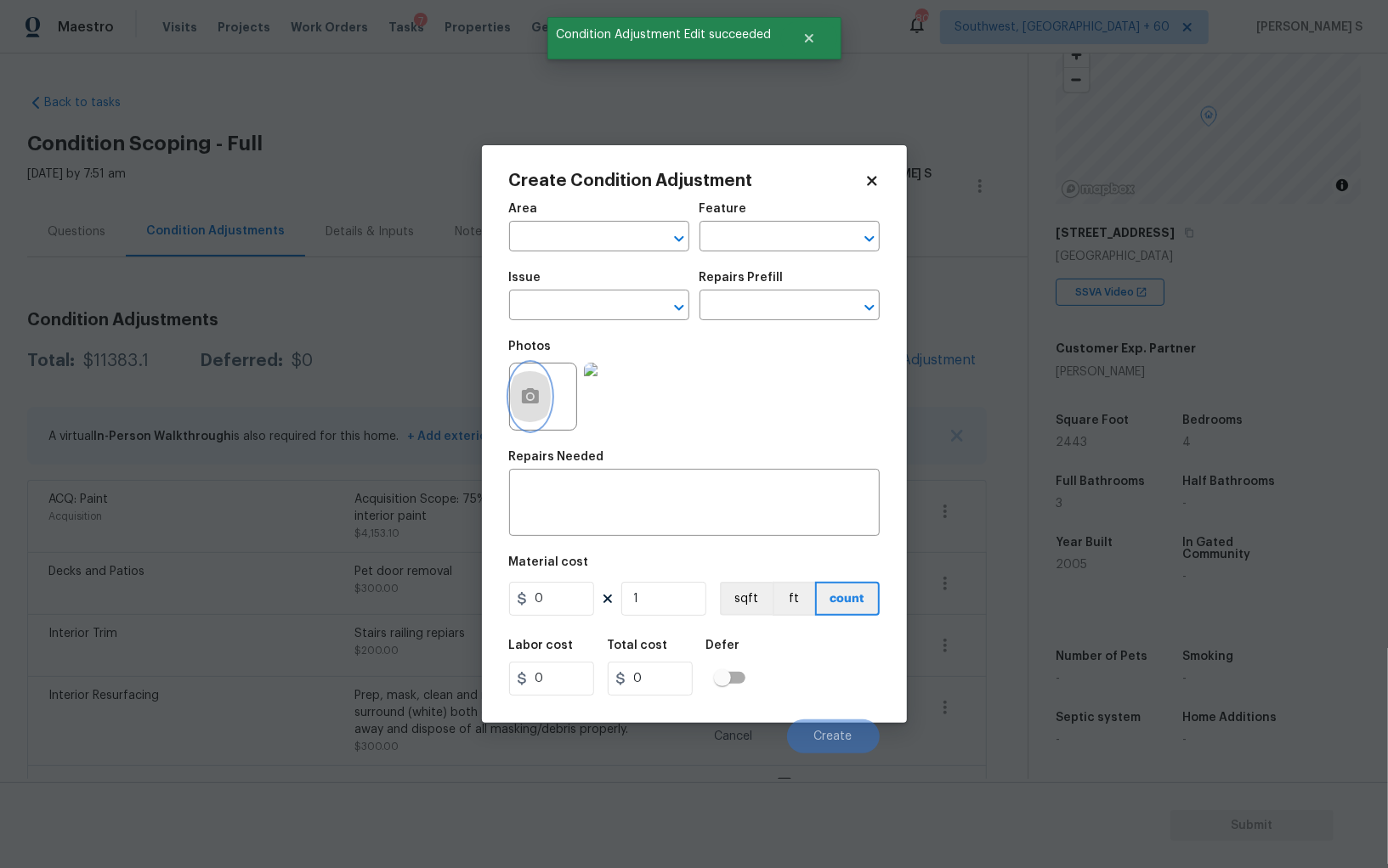
click at [515, 399] on button "button" at bounding box center [529, 396] width 41 height 66
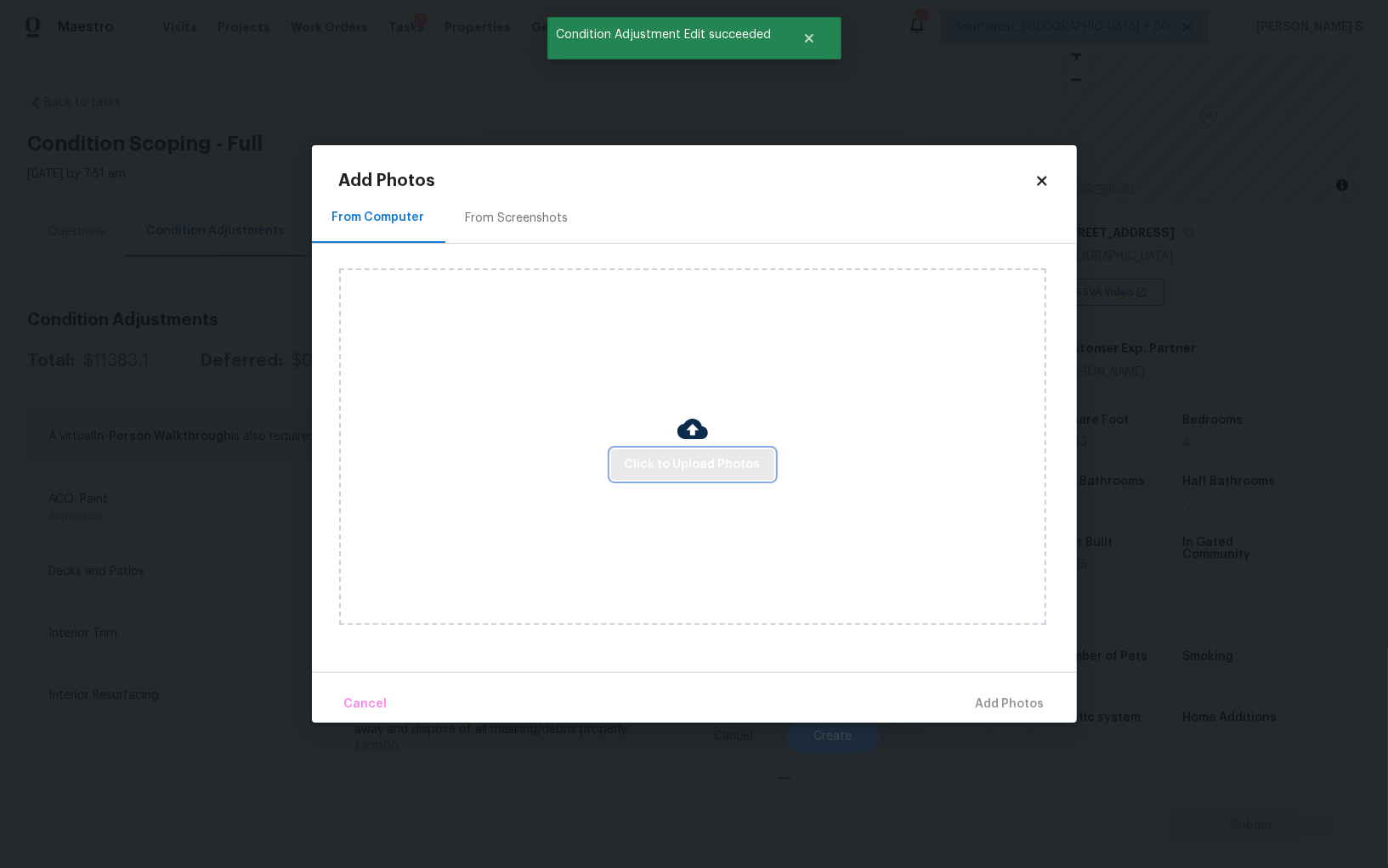
click at [645, 461] on span "Click to Upload Photos" at bounding box center [692, 465] width 136 height 21
click at [509, 208] on div "From Screenshots" at bounding box center [517, 218] width 144 height 51
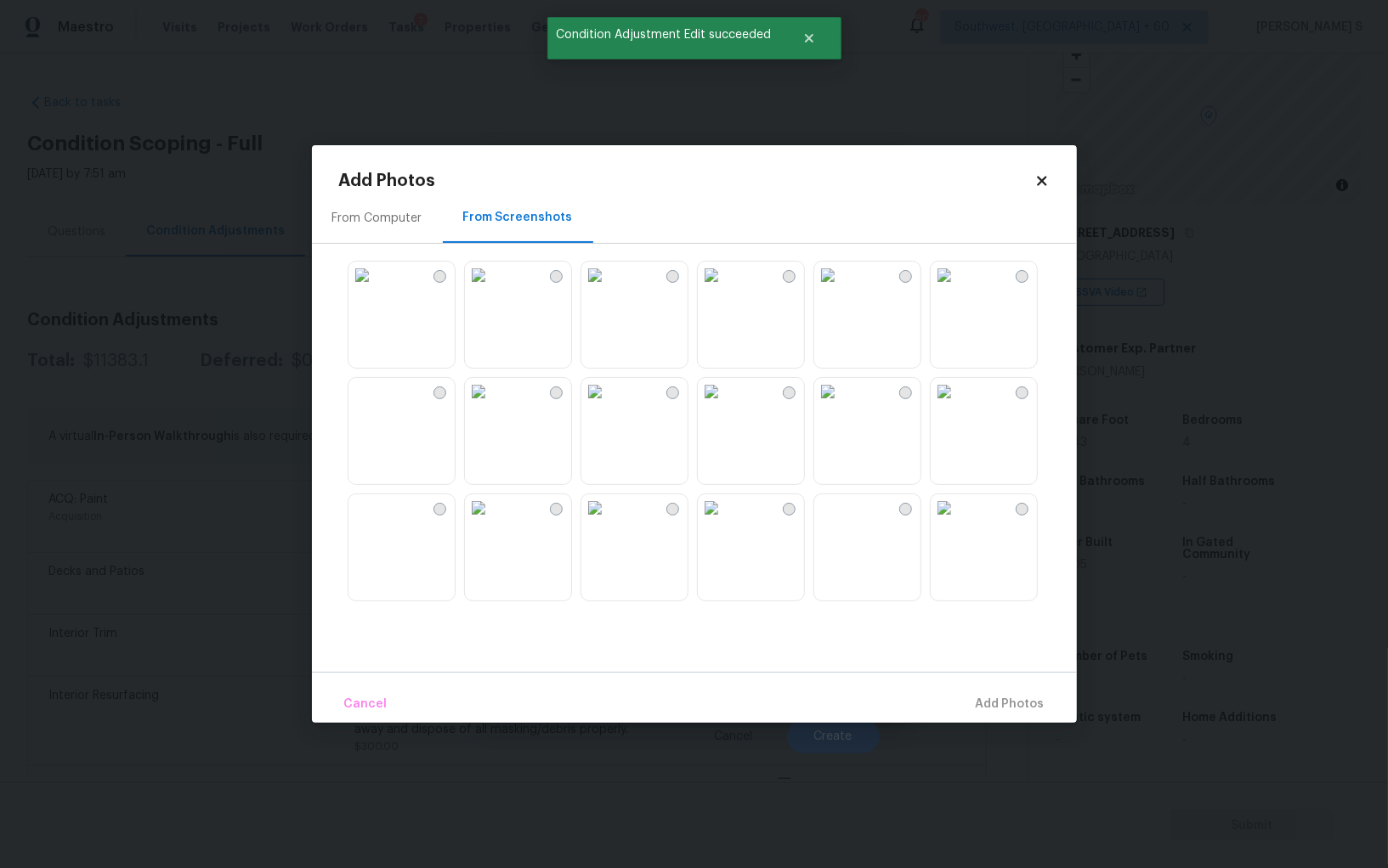
scroll to position [33, 0]
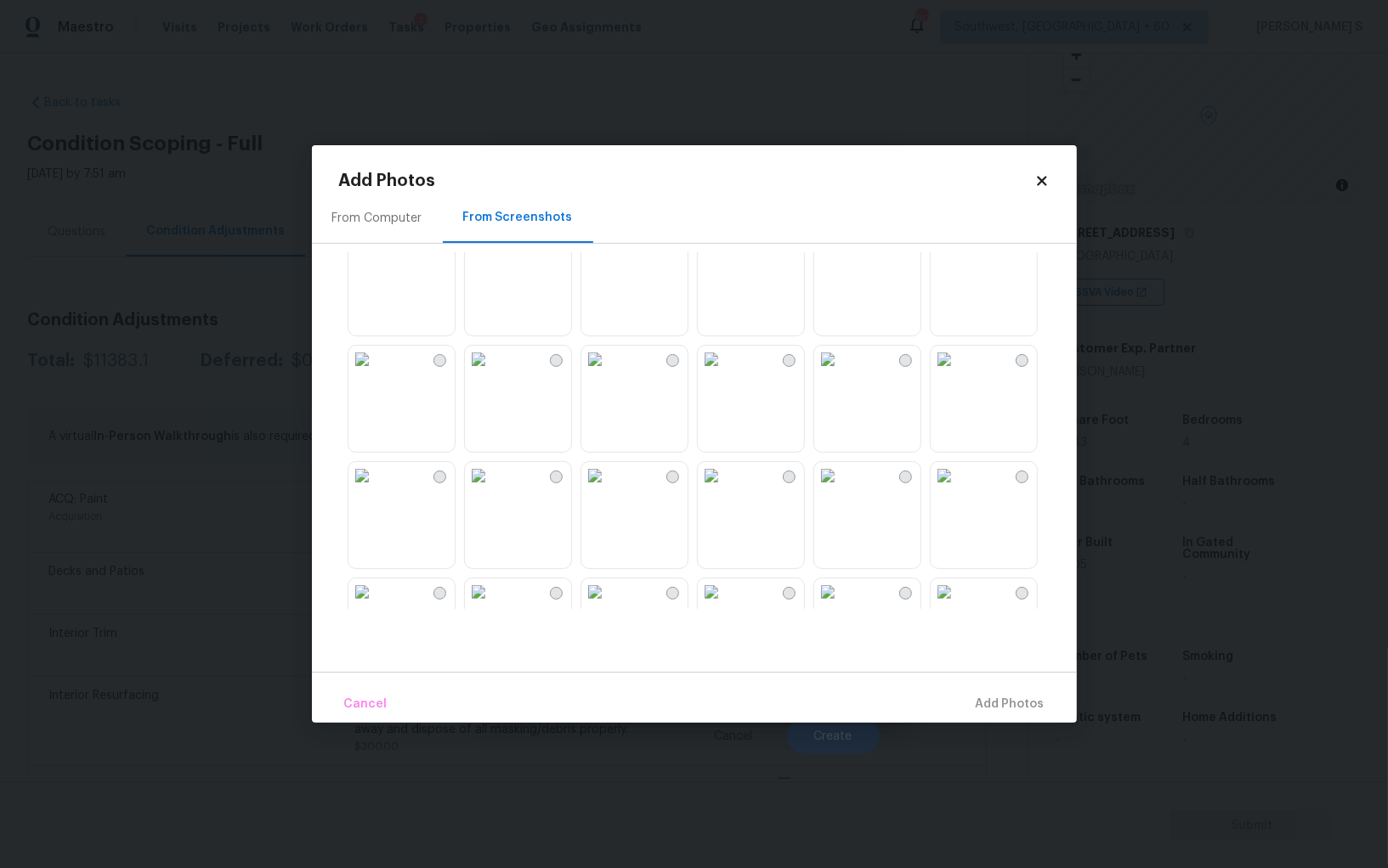
click at [725, 489] on img at bounding box center [711, 475] width 27 height 27
click at [601, 489] on img at bounding box center [594, 475] width 27 height 27
click at [492, 489] on img at bounding box center [478, 475] width 27 height 27
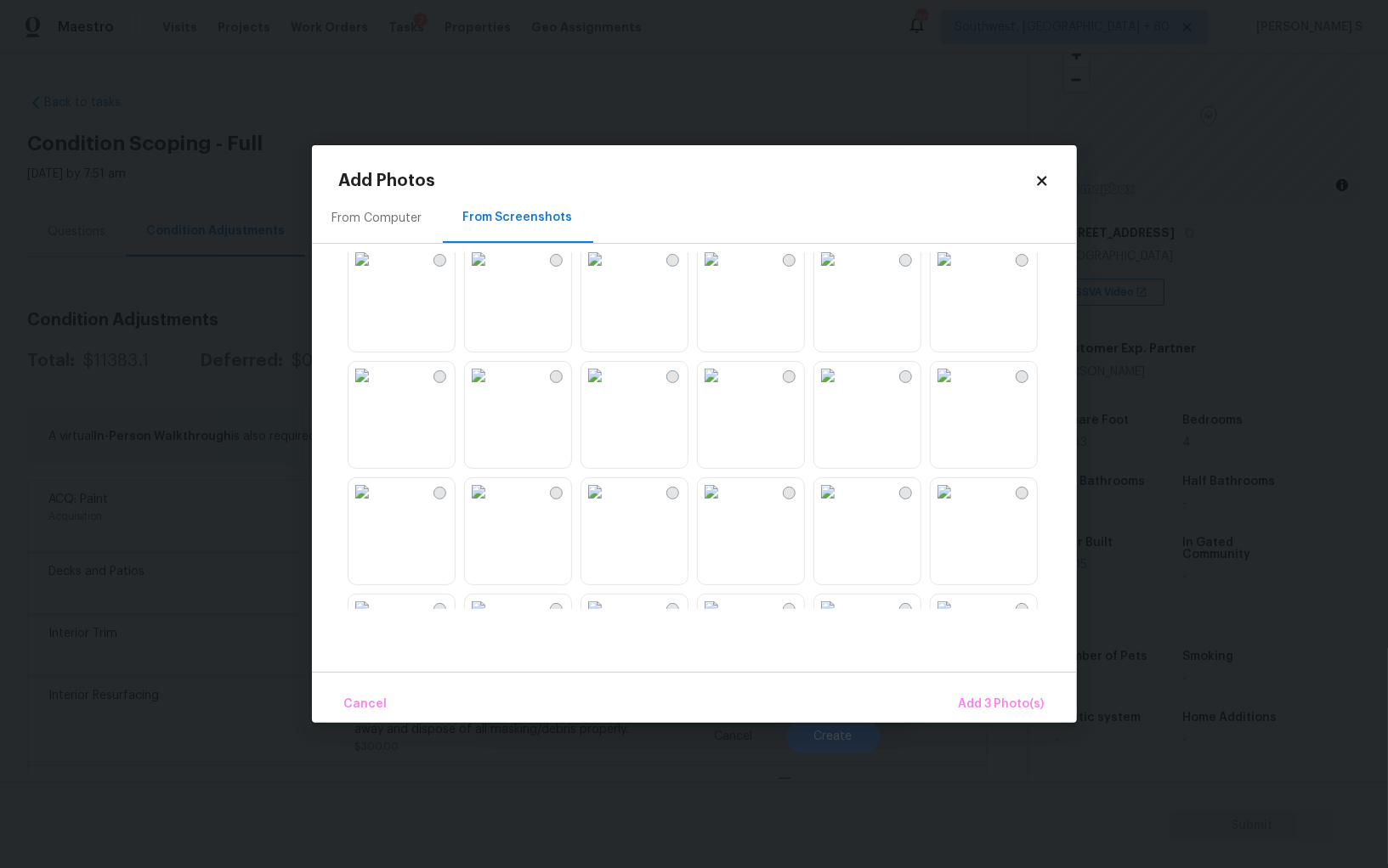
scroll to position [951, 0]
click at [609, 384] on img at bounding box center [594, 371] width 27 height 27
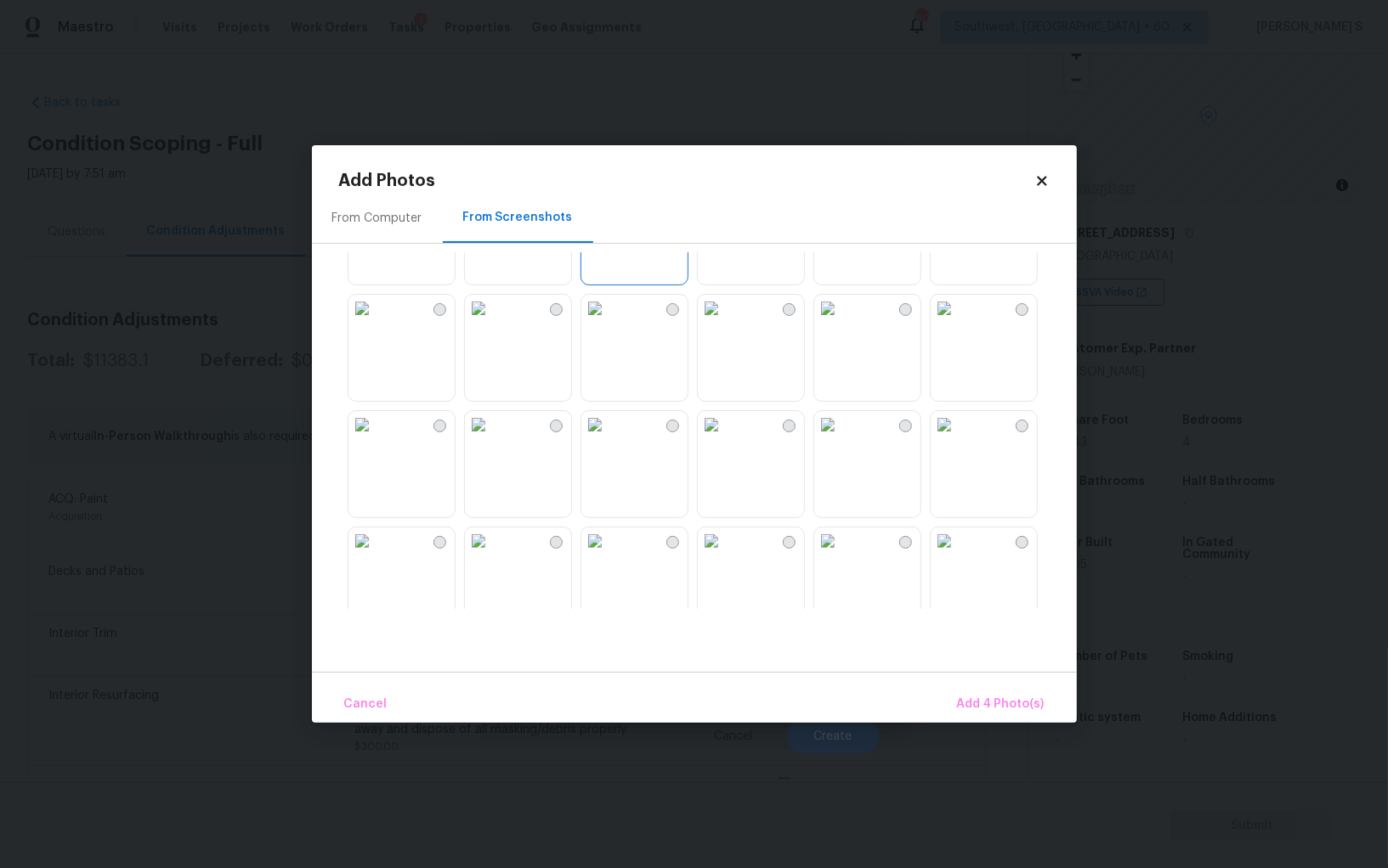
click at [842, 322] on img at bounding box center [827, 307] width 27 height 27
click at [609, 438] on img at bounding box center [594, 424] width 27 height 27
click at [725, 555] on img at bounding box center [711, 540] width 27 height 27
click at [842, 438] on img at bounding box center [827, 424] width 27 height 27
click at [842, 322] on img at bounding box center [827, 307] width 27 height 27
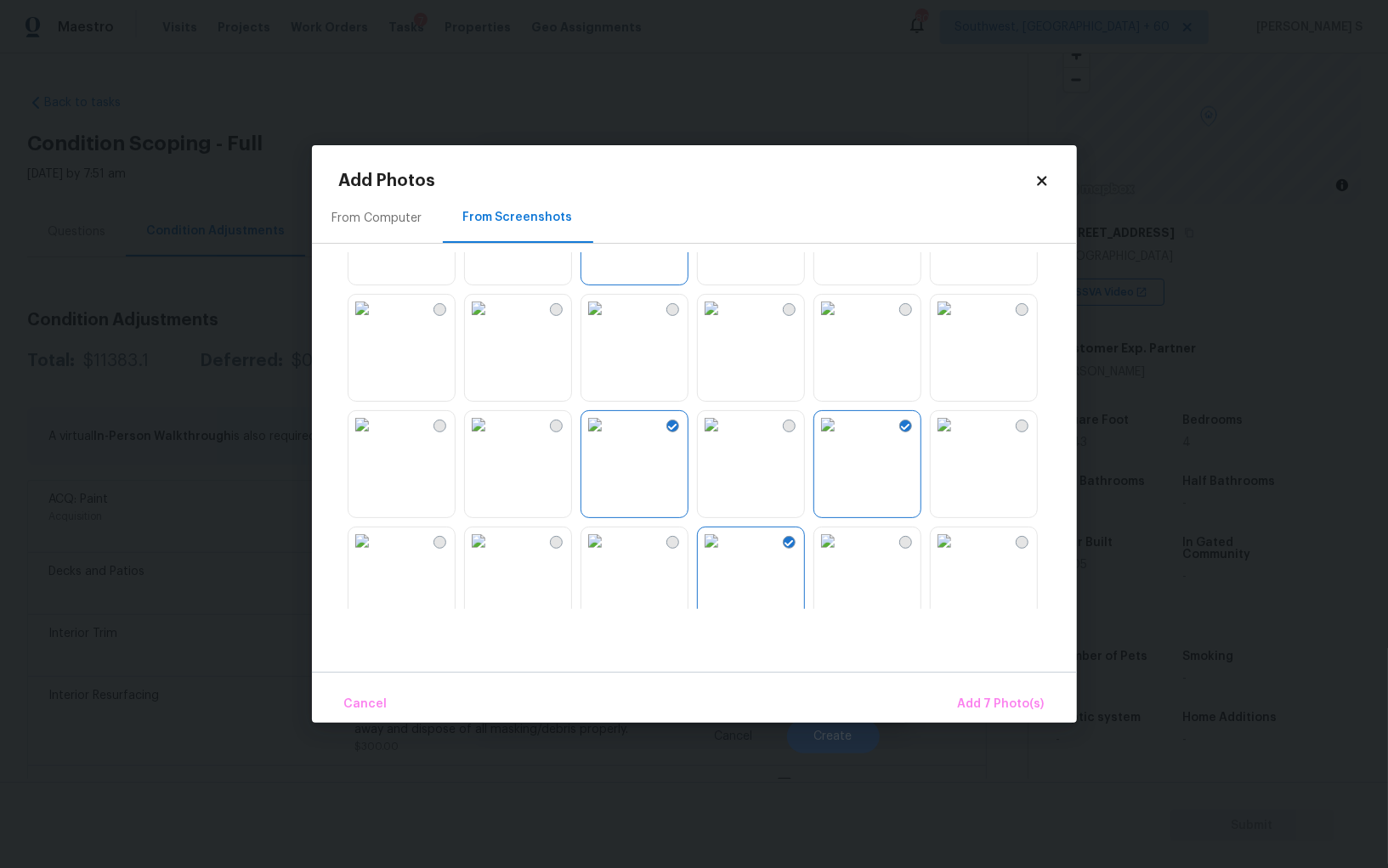
drag, startPoint x: 523, startPoint y: 466, endPoint x: 617, endPoint y: 467, distance: 94.0
click at [492, 438] on img at bounding box center [478, 424] width 27 height 27
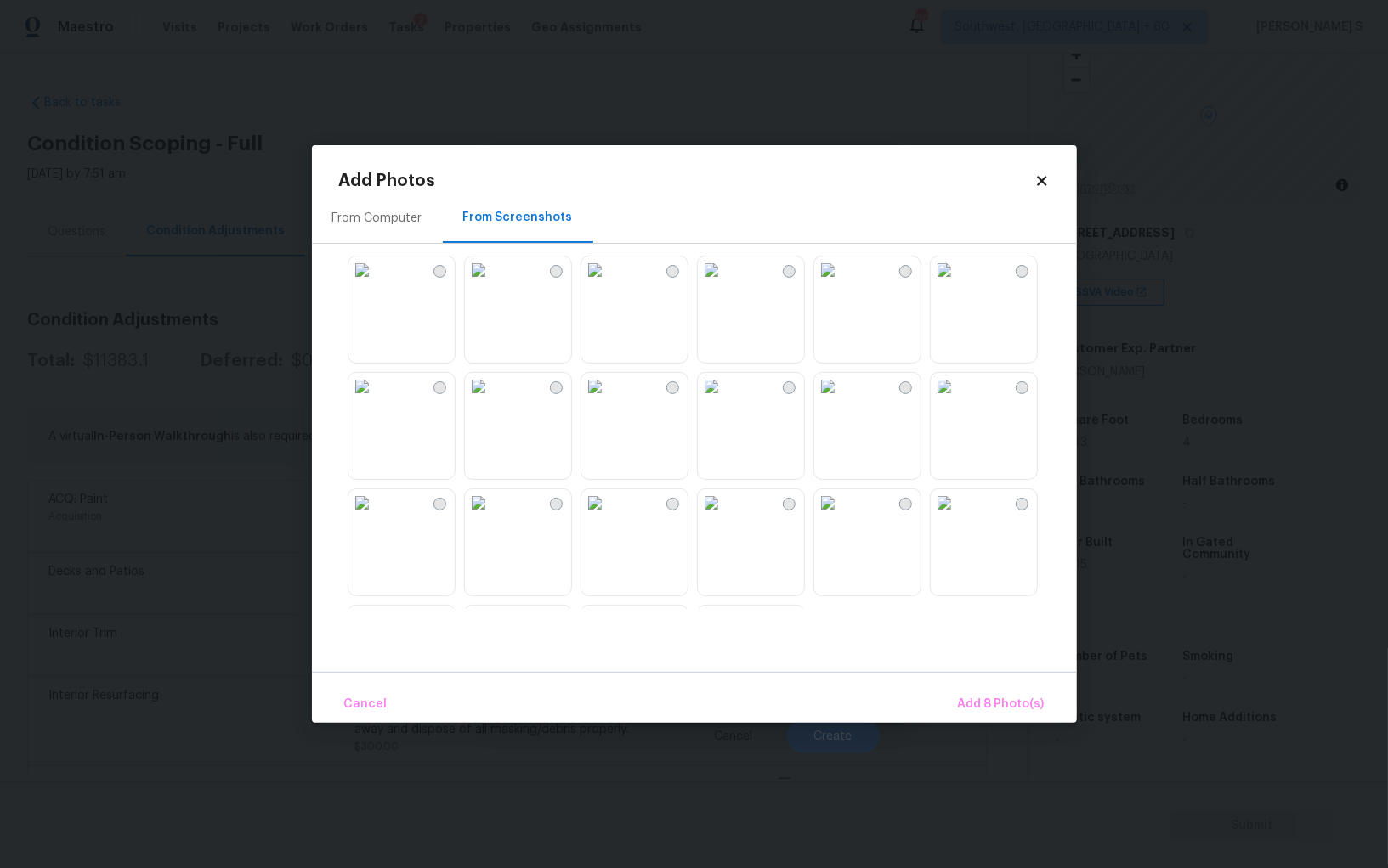
scroll to position [1621, 0]
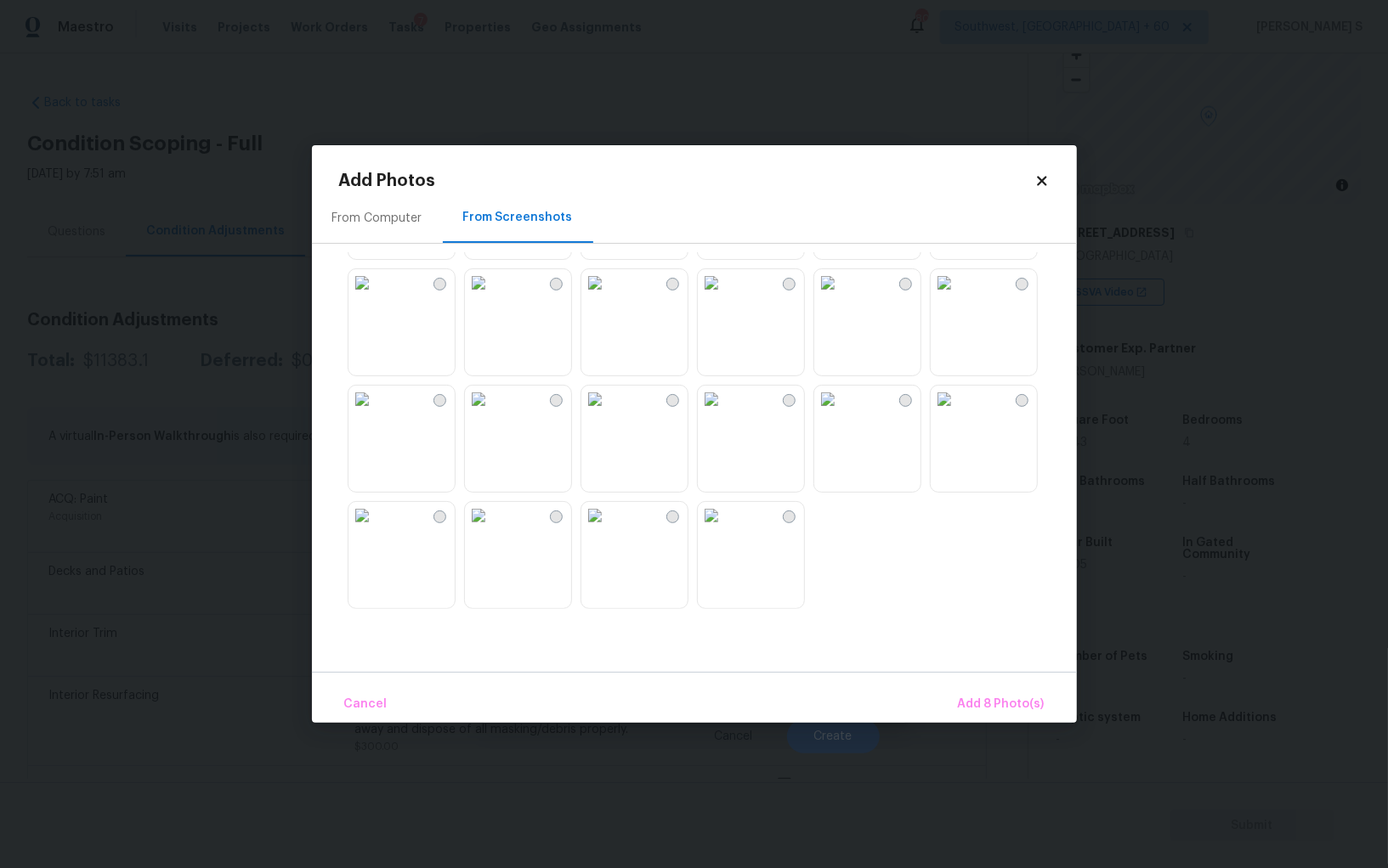
click at [842, 413] on img at bounding box center [827, 398] width 27 height 27
click at [958, 413] on img at bounding box center [944, 398] width 27 height 27
click at [993, 694] on span "Add 10 Photo(s)" at bounding box center [997, 704] width 92 height 21
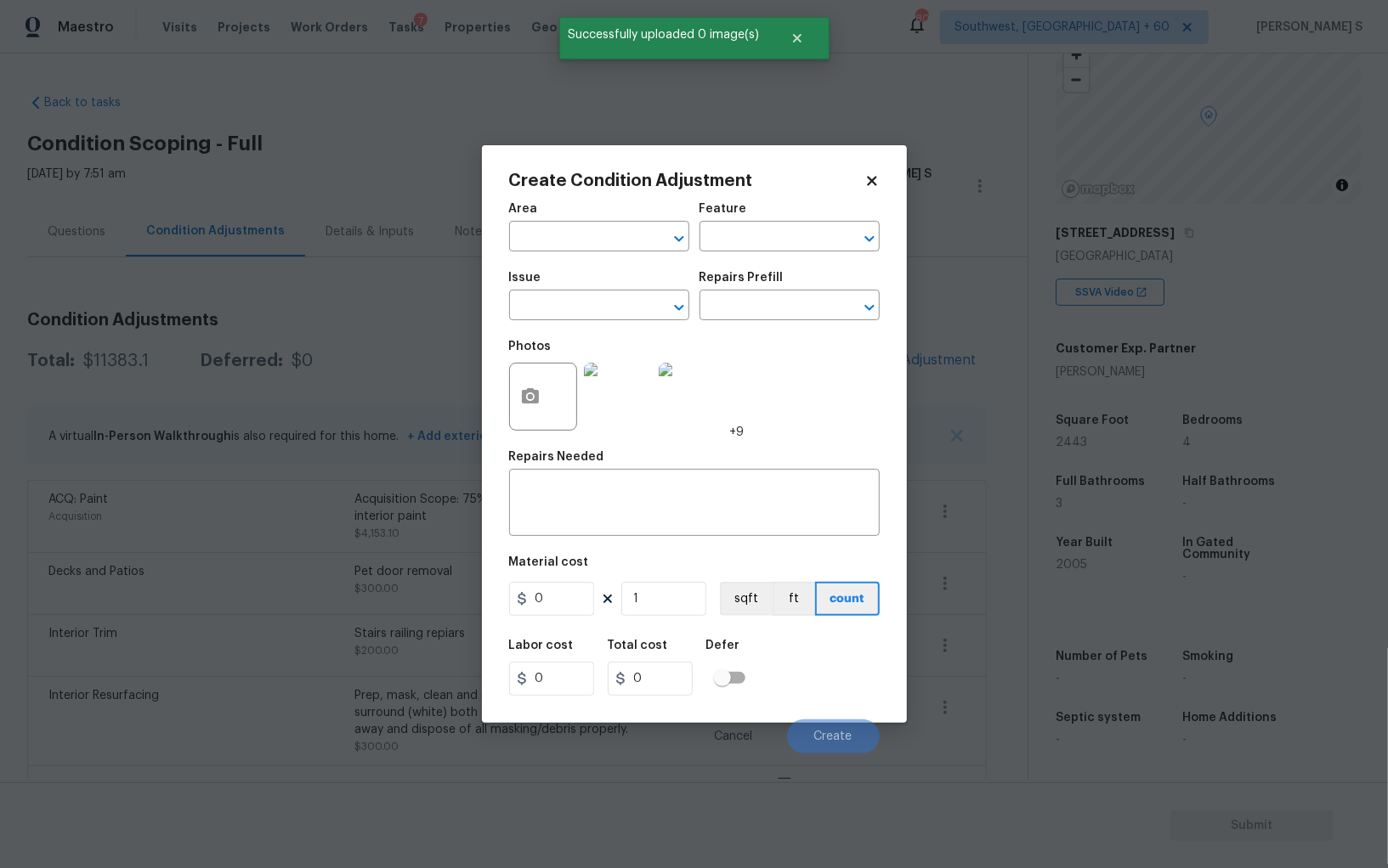
click at [581, 294] on div "Issue" at bounding box center [599, 282] width 180 height 22
click at [581, 301] on input "text" at bounding box center [575, 307] width 133 height 27
type input "ACQ: Flooring"
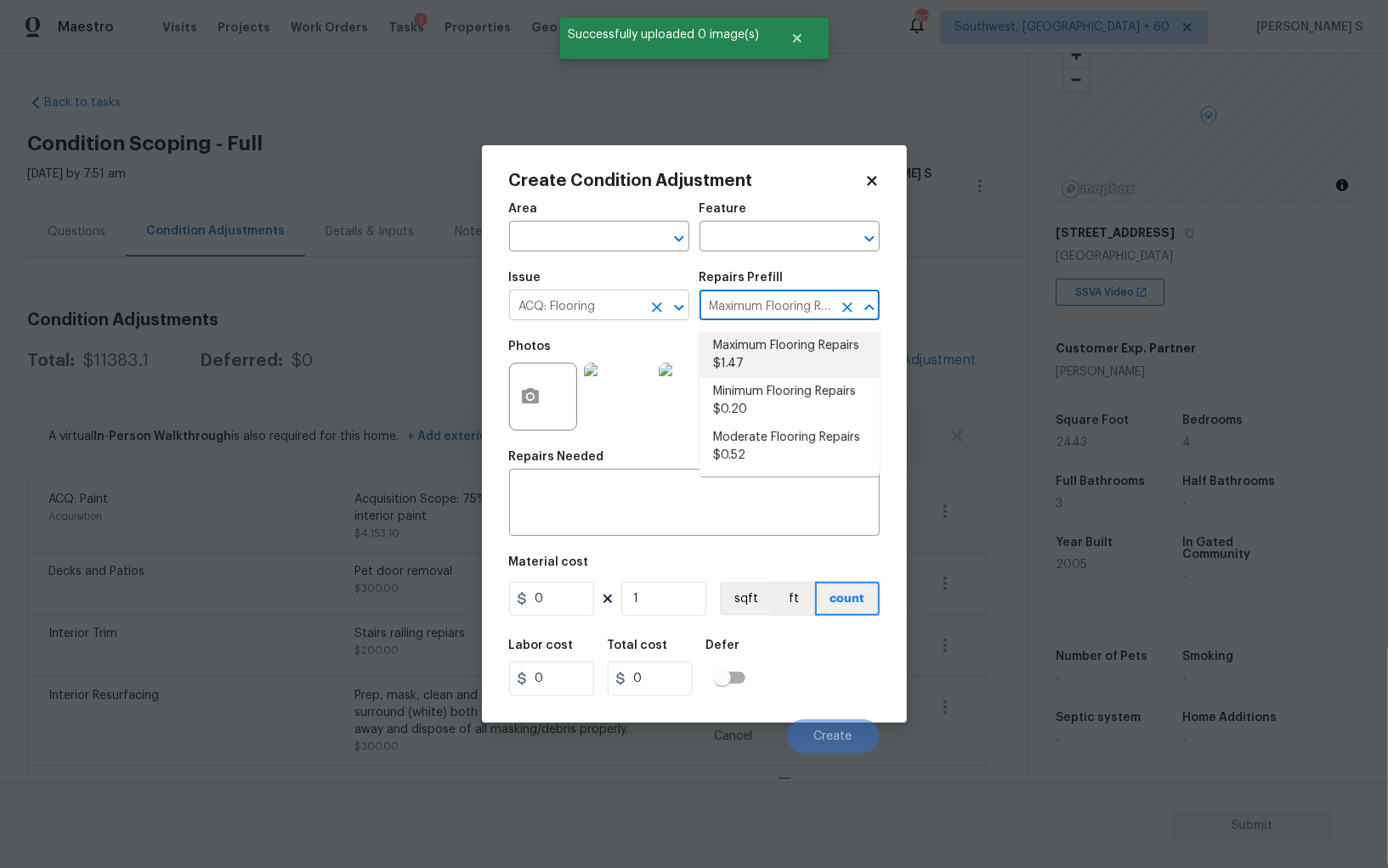
type input "Maximum Flooring Repairs $1.47\"
type input "Acquisition"
type textarea "Acquisition Scope: Maximum flooring repairs"
type input "1.47"
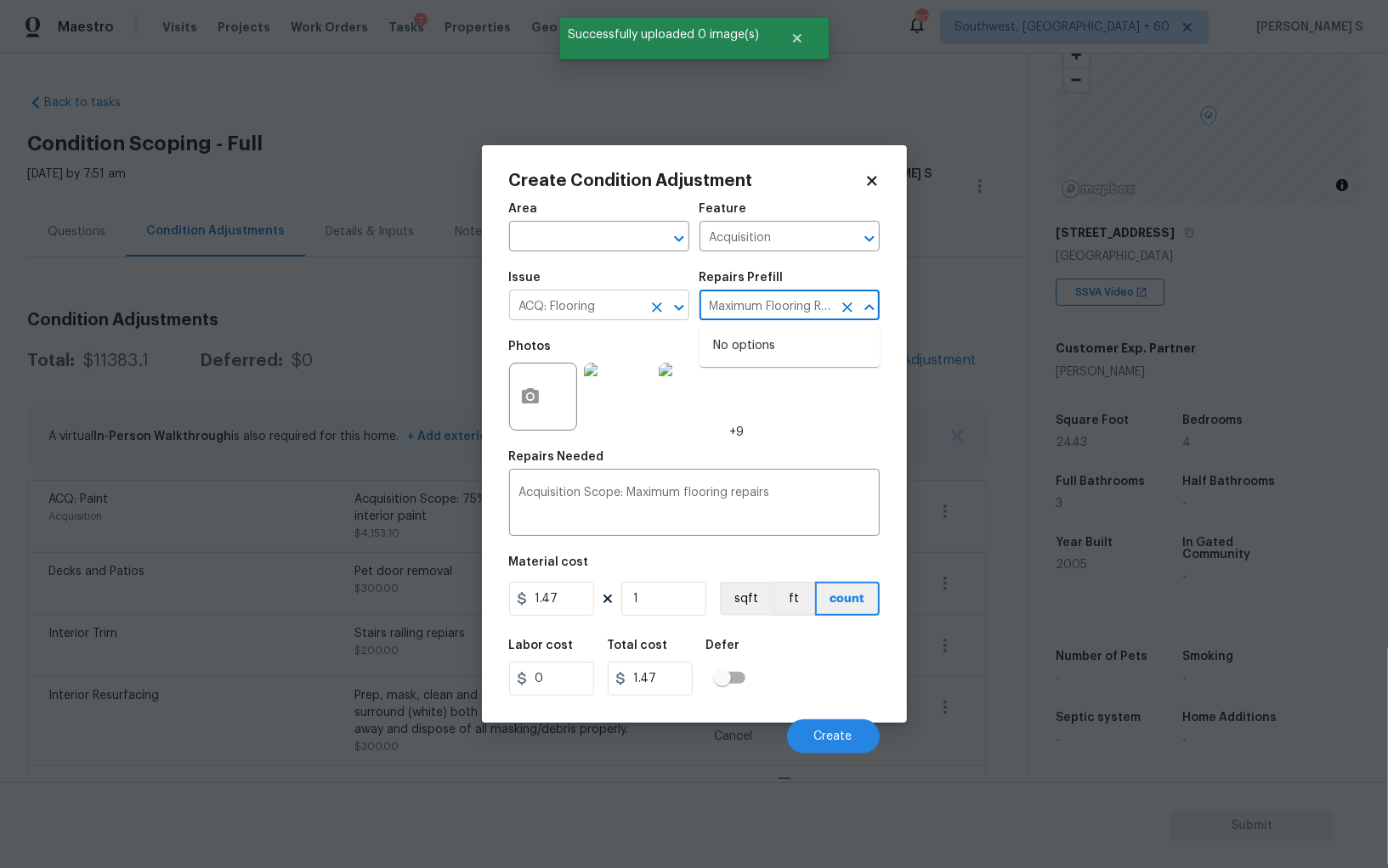
scroll to position [0, 61]
type input "Maximum Flooring Repairs $1.47\"
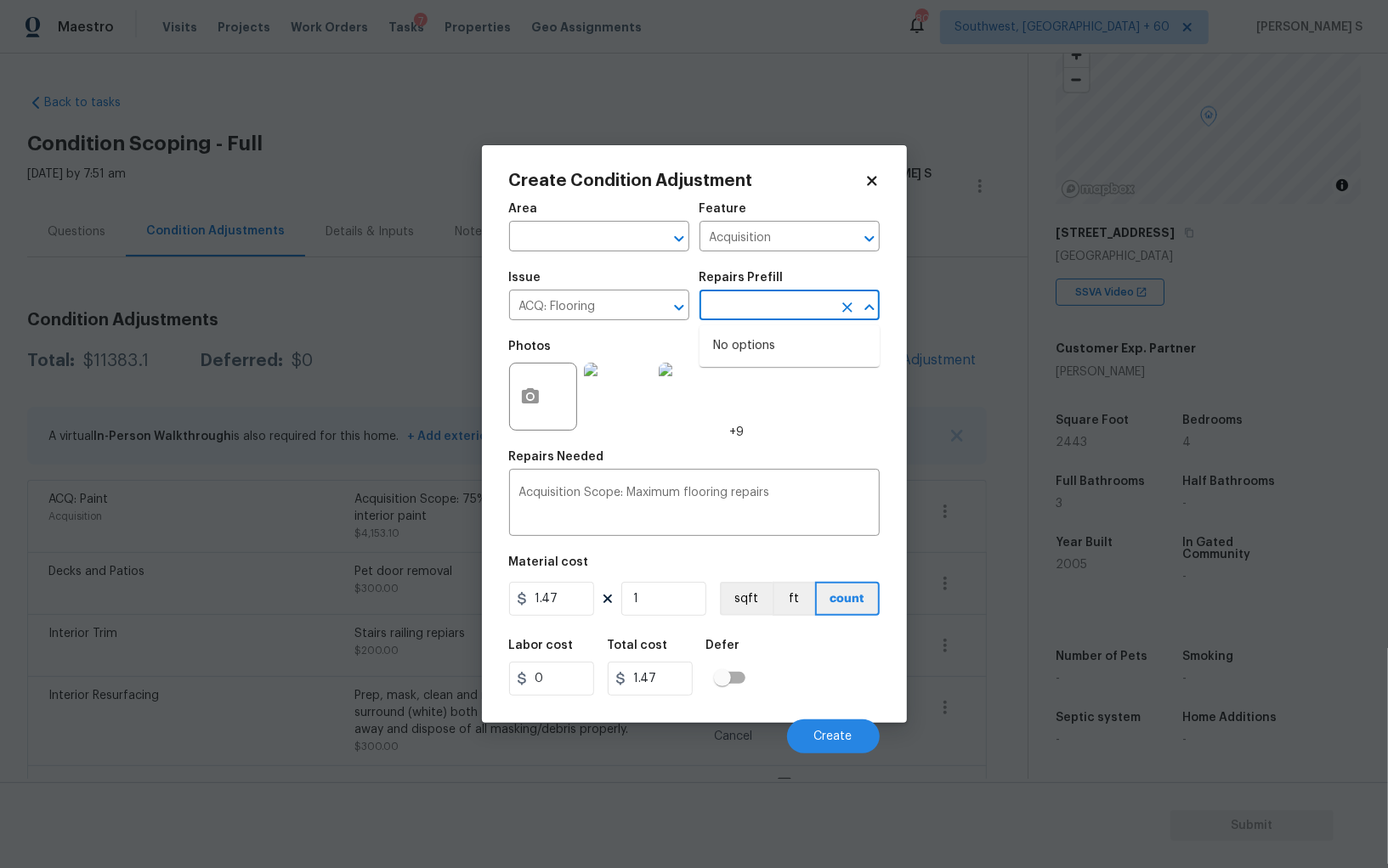
click at [638, 582] on figure "Material cost 1.47 1 sqft ft count" at bounding box center [694, 587] width 371 height 62
click at [666, 601] on input "1" at bounding box center [664, 598] width 85 height 34
paste input "2443"
type input "2443"
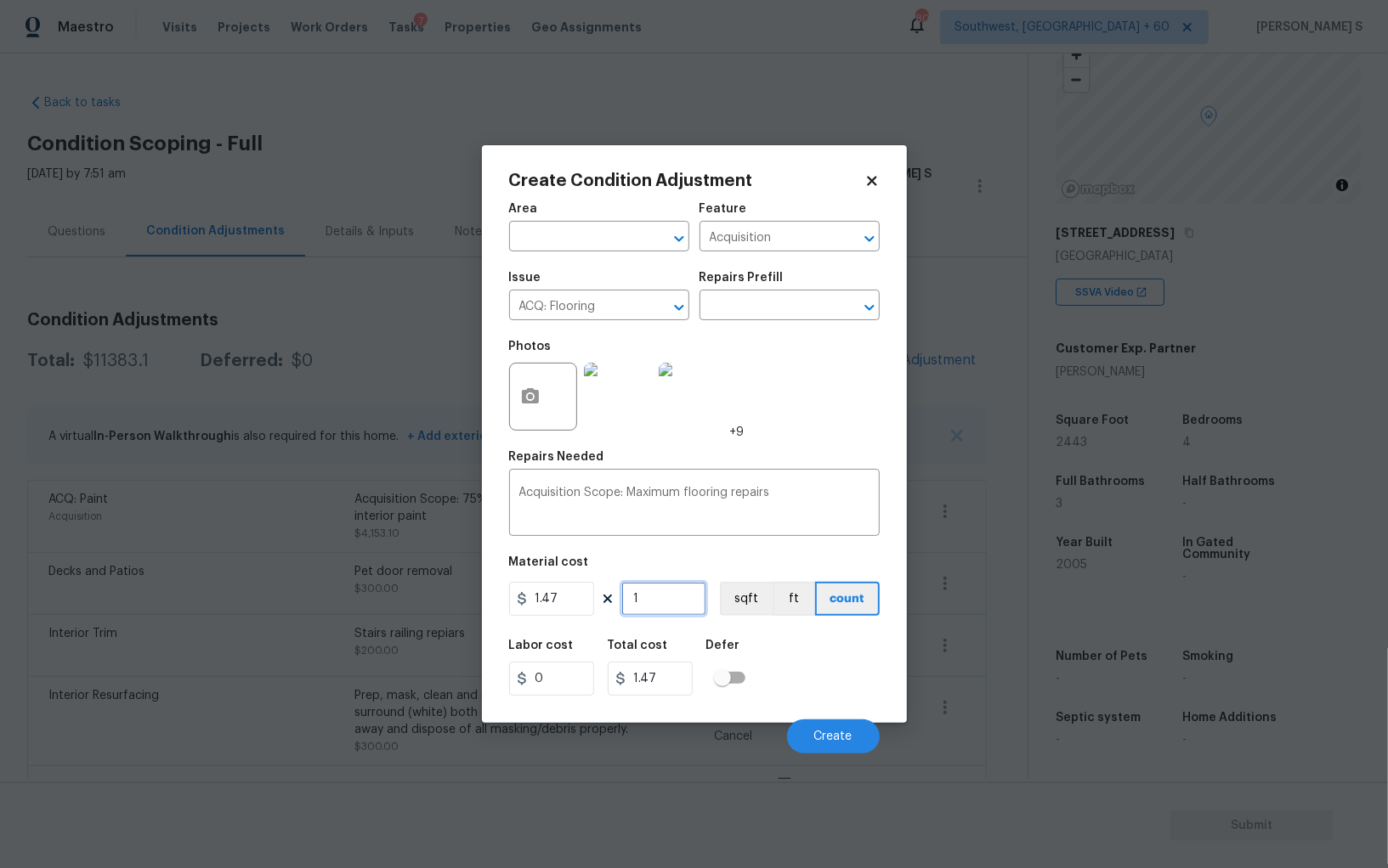
type input "3591.21"
type input "2443"
click at [748, 598] on button "sqft" at bounding box center [746, 598] width 53 height 34
click at [793, 704] on div "Labor cost 0 Total cost 3591.21 Defer" at bounding box center [694, 667] width 371 height 76
click at [835, 747] on button "Create" at bounding box center [833, 736] width 92 height 34
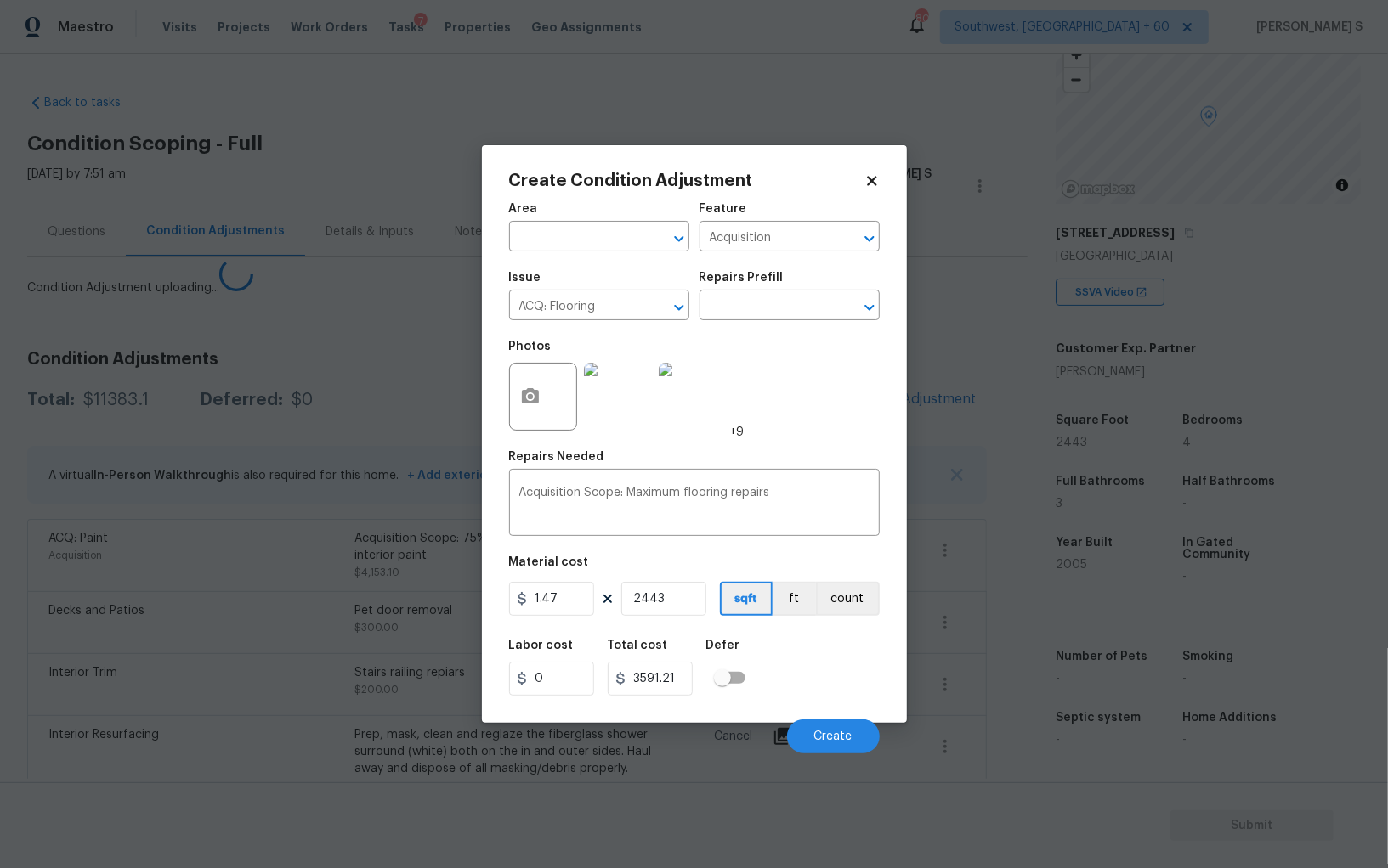
click at [191, 647] on body "Maestro Visits Projects Work Orders Tasks 7 Properties Geo Assignments 807 Sout…" at bounding box center [694, 434] width 1388 height 868
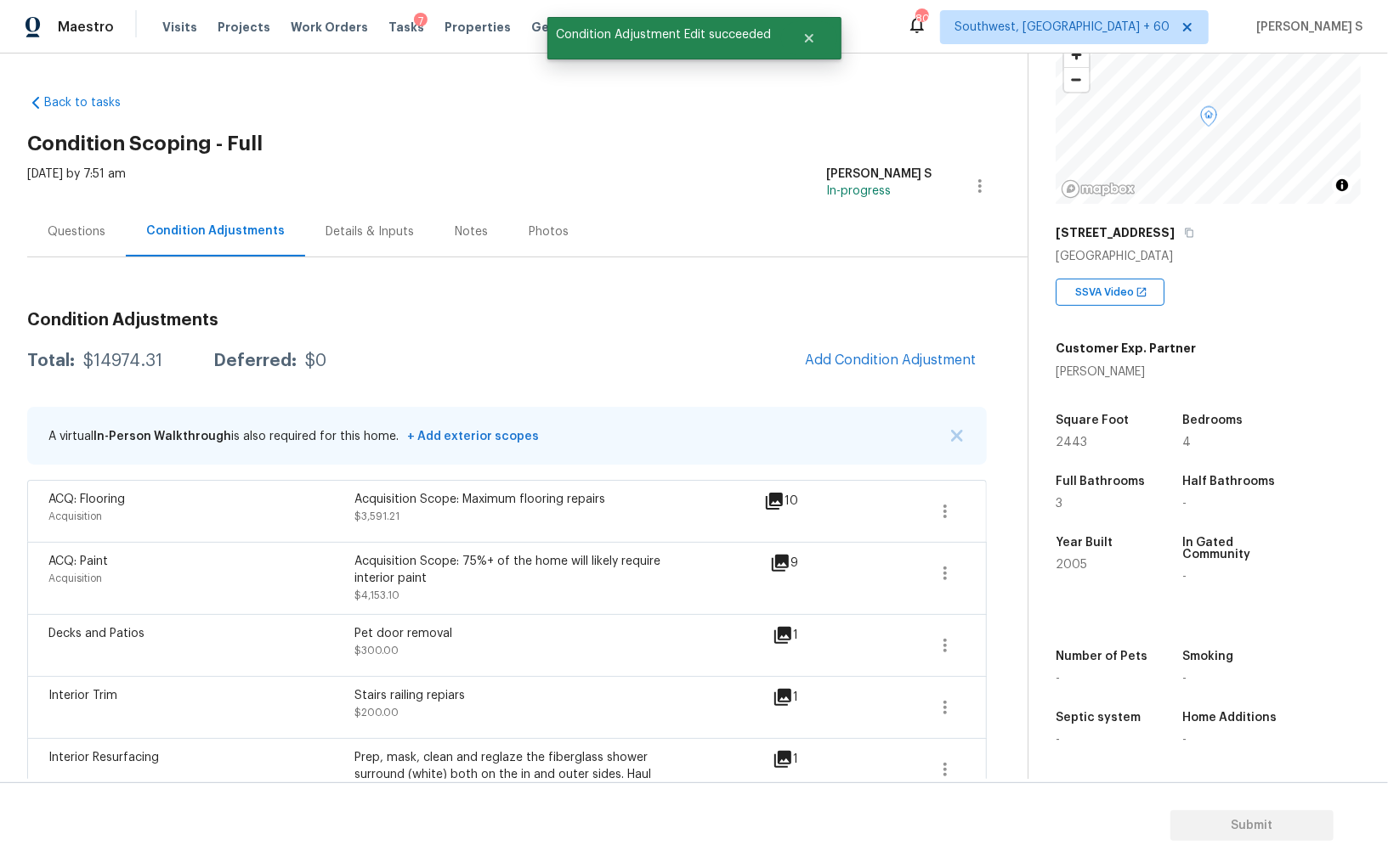
click at [120, 366] on div "$14974.31" at bounding box center [123, 361] width 79 height 17
copy div "14974.31"
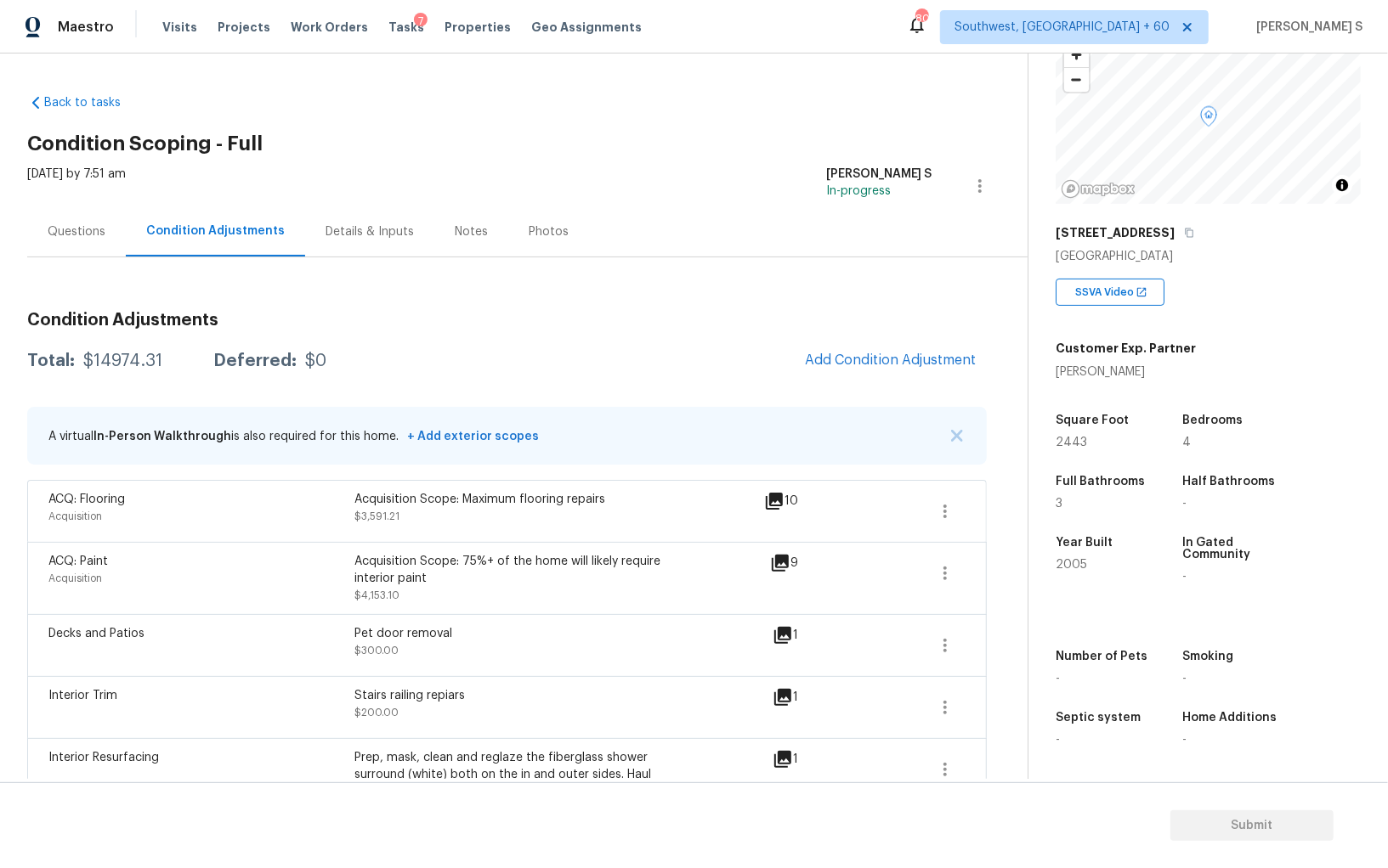
click at [83, 226] on div "Questions" at bounding box center [76, 231] width 58 height 17
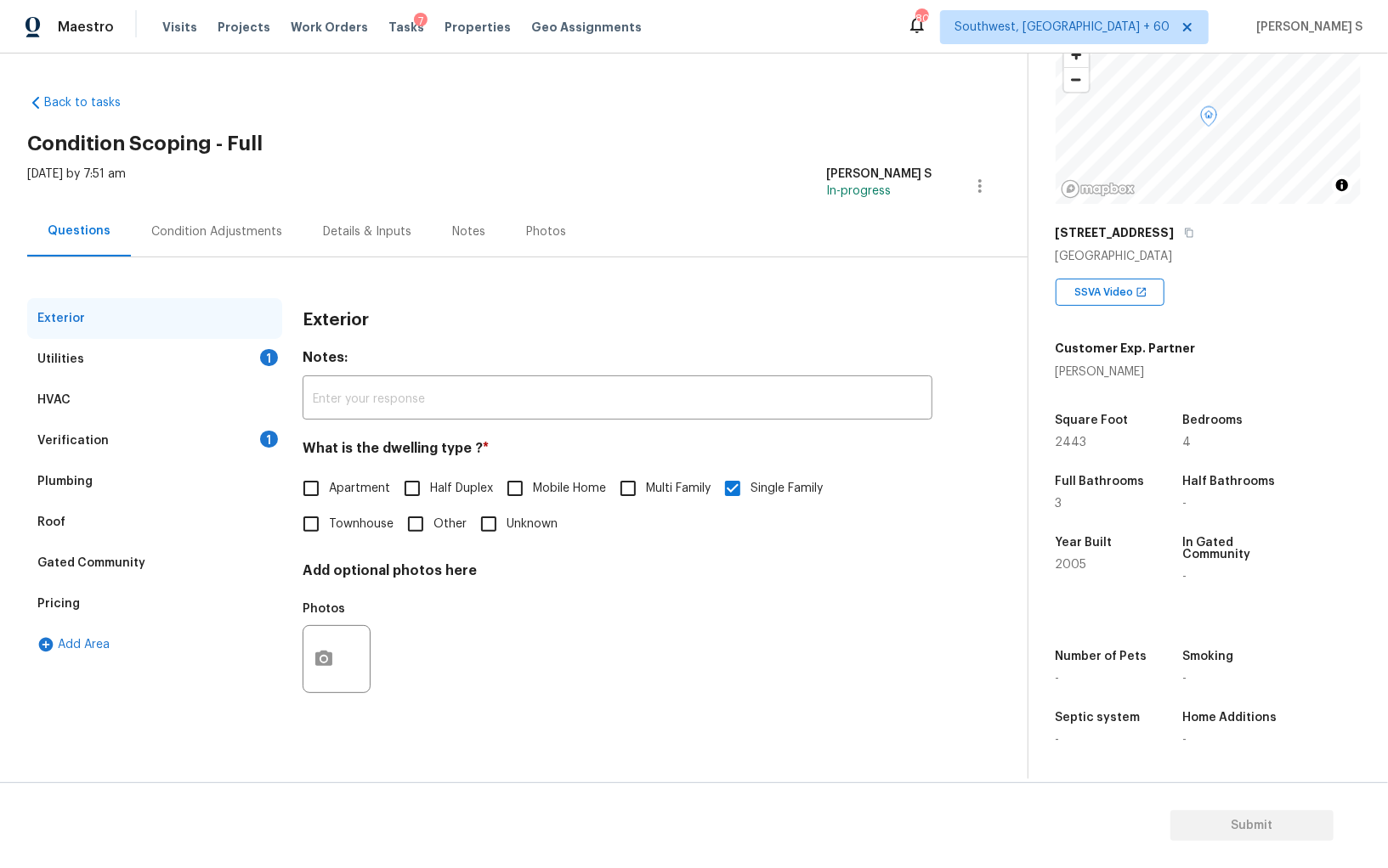
click at [265, 436] on div "1" at bounding box center [269, 439] width 18 height 17
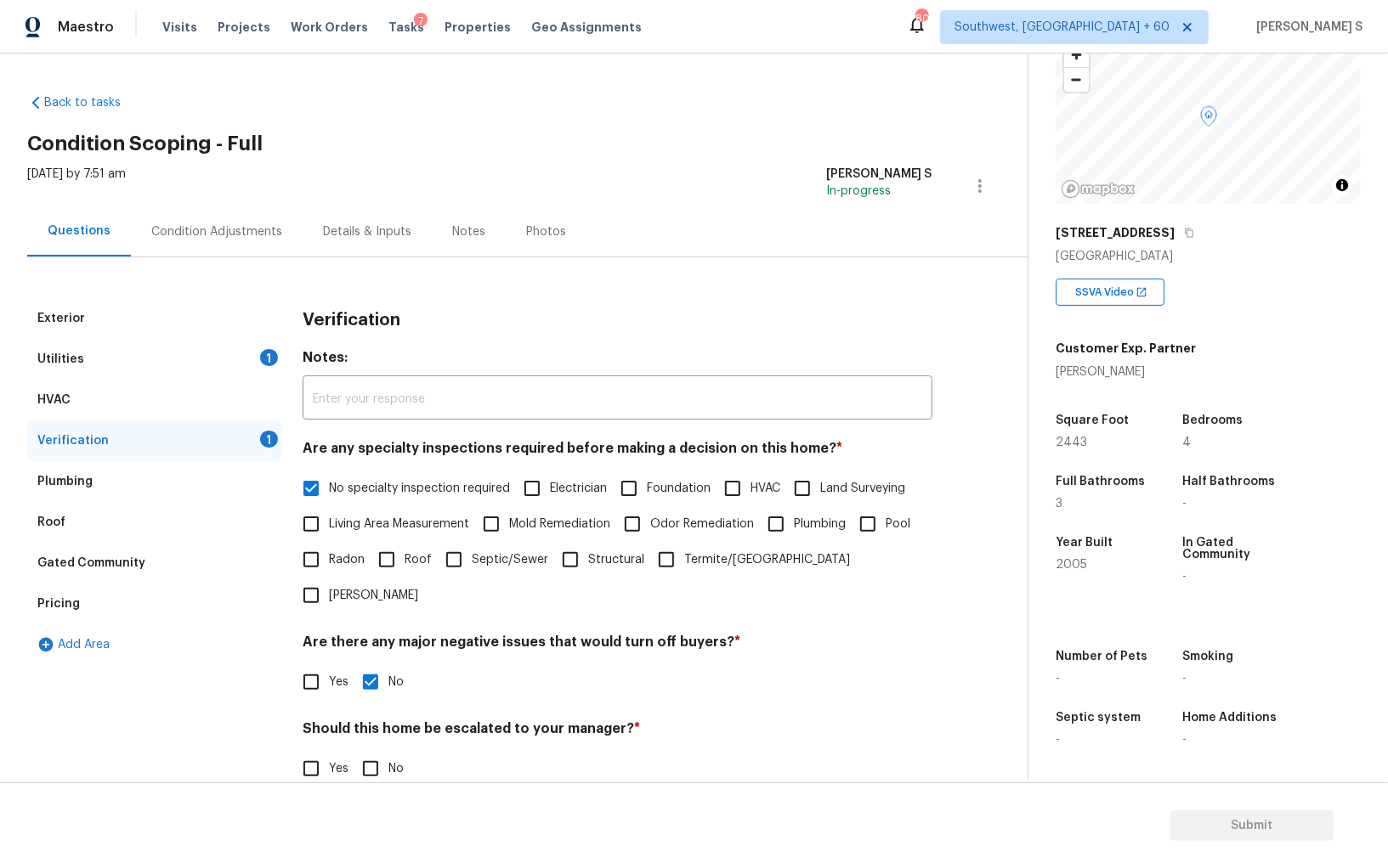
scroll to position [101, 0]
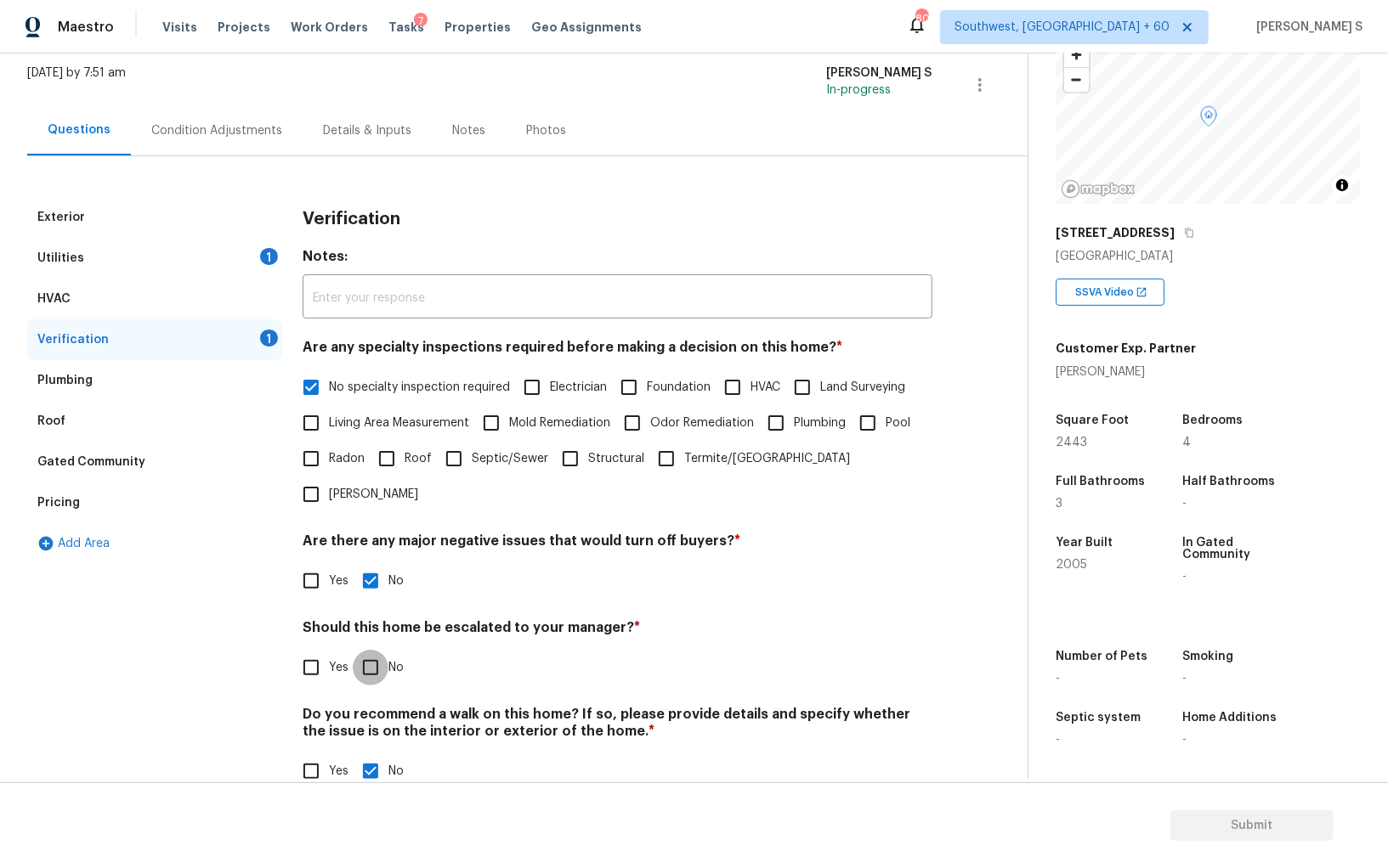
click at [360, 650] on input "No" at bounding box center [371, 668] width 36 height 36
checkbox input "true"
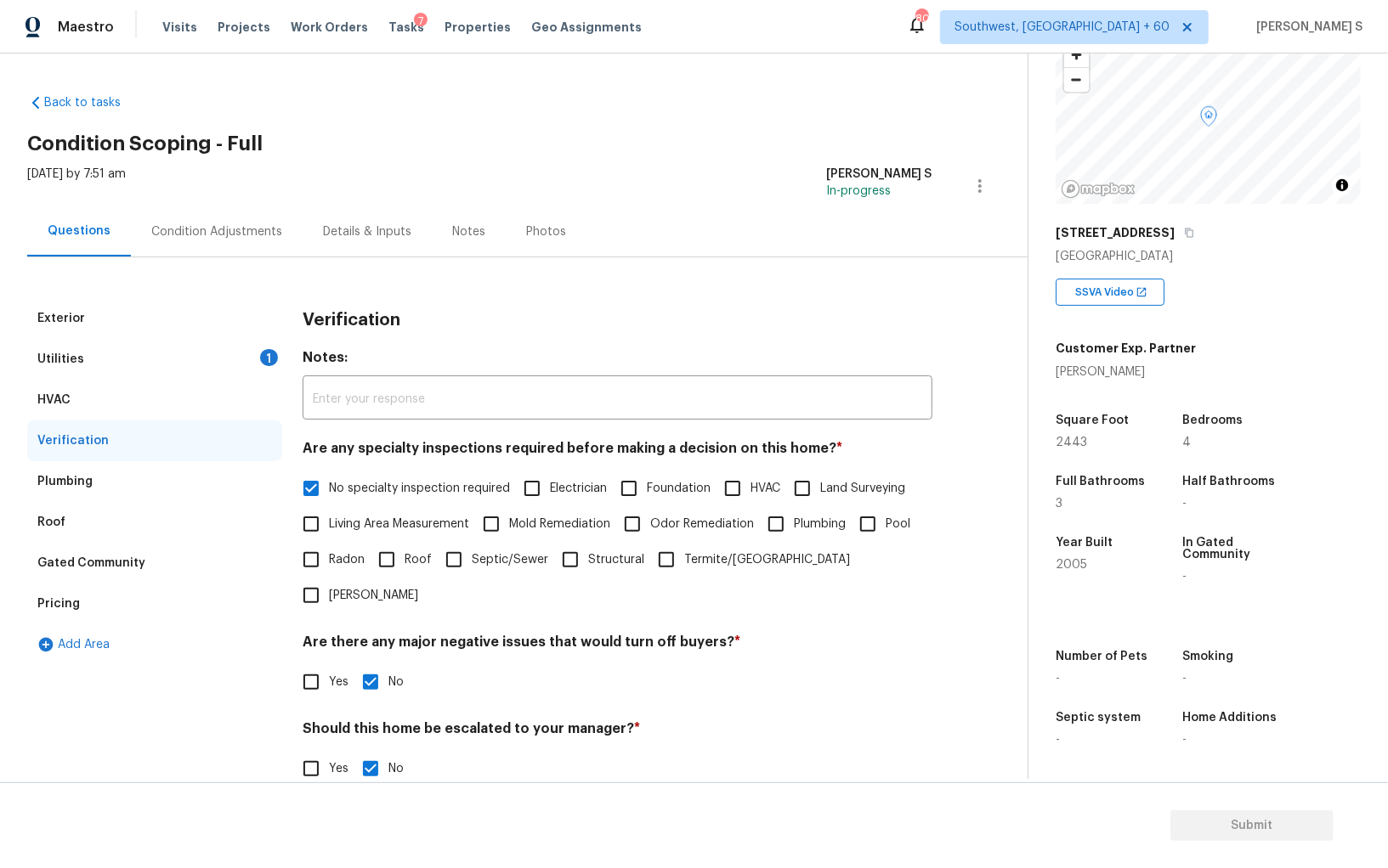
click at [249, 362] on div "Utilities 1" at bounding box center [154, 359] width 255 height 41
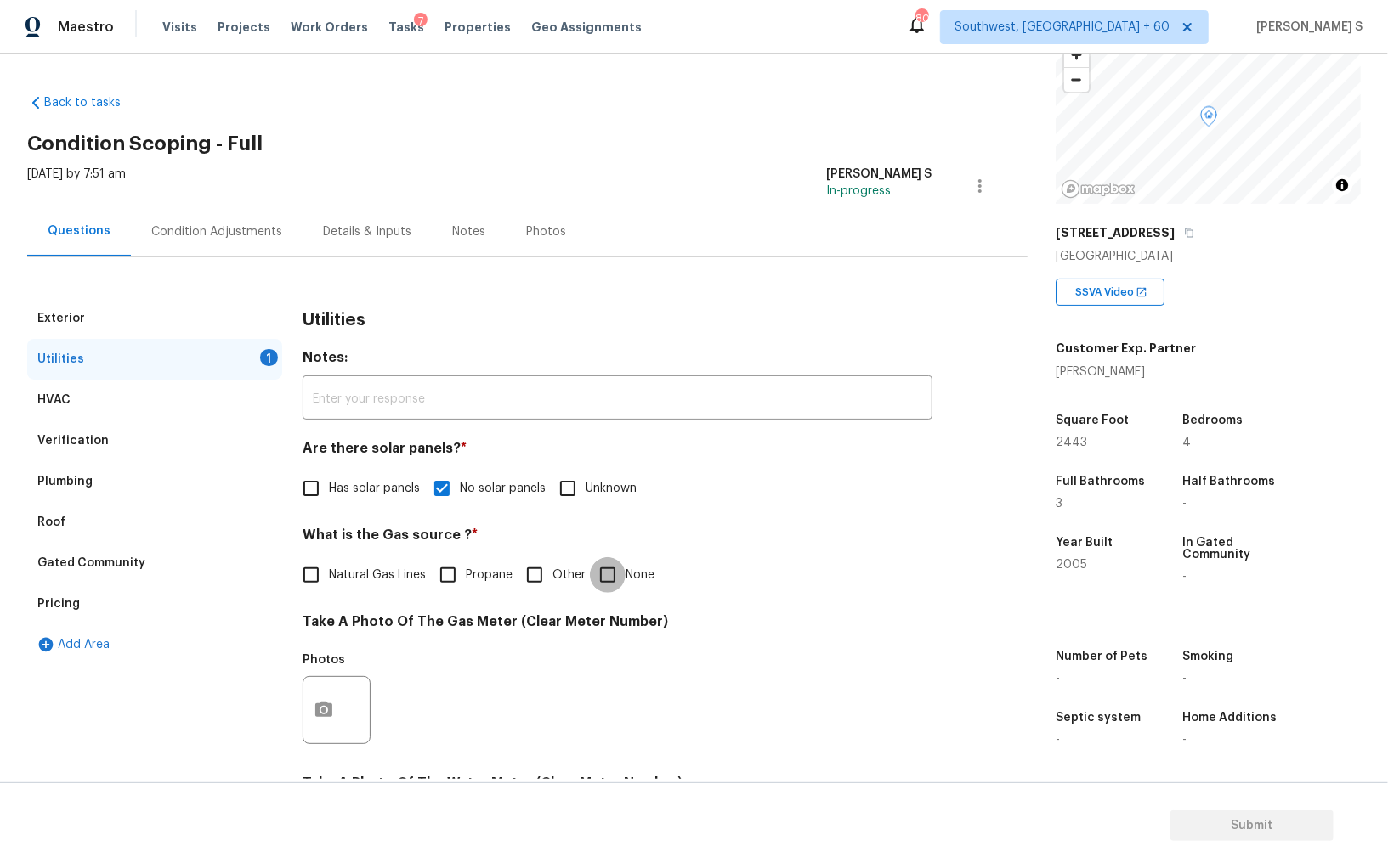
click at [610, 574] on input "None" at bounding box center [608, 575] width 36 height 36
checkbox input "true"
click at [237, 223] on div "Condition Adjustments" at bounding box center [217, 231] width 131 height 17
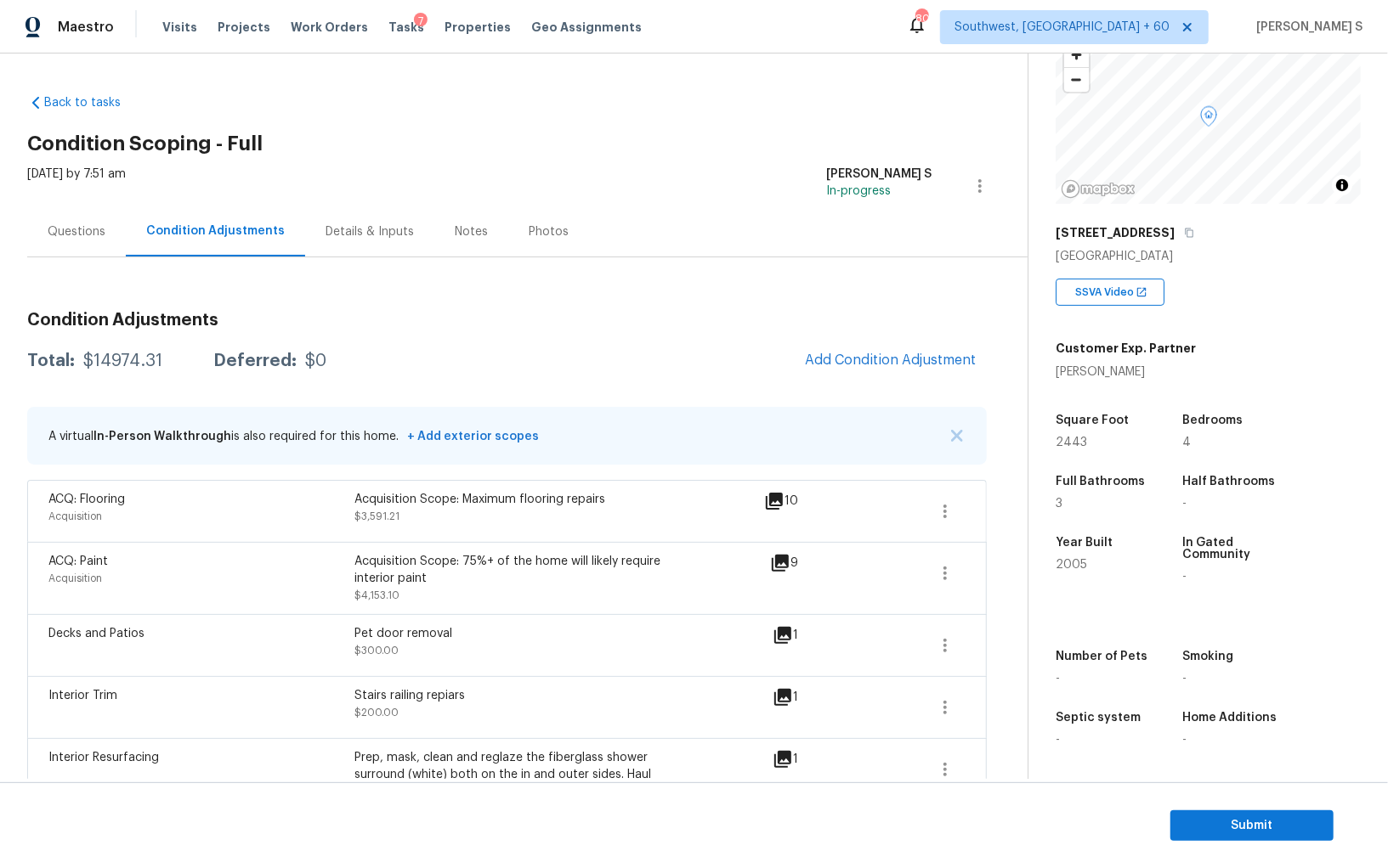
click at [116, 364] on div "$14974.31" at bounding box center [123, 361] width 79 height 17
copy div "14974.31"
click at [81, 215] on div "Questions" at bounding box center [75, 231] width 98 height 51
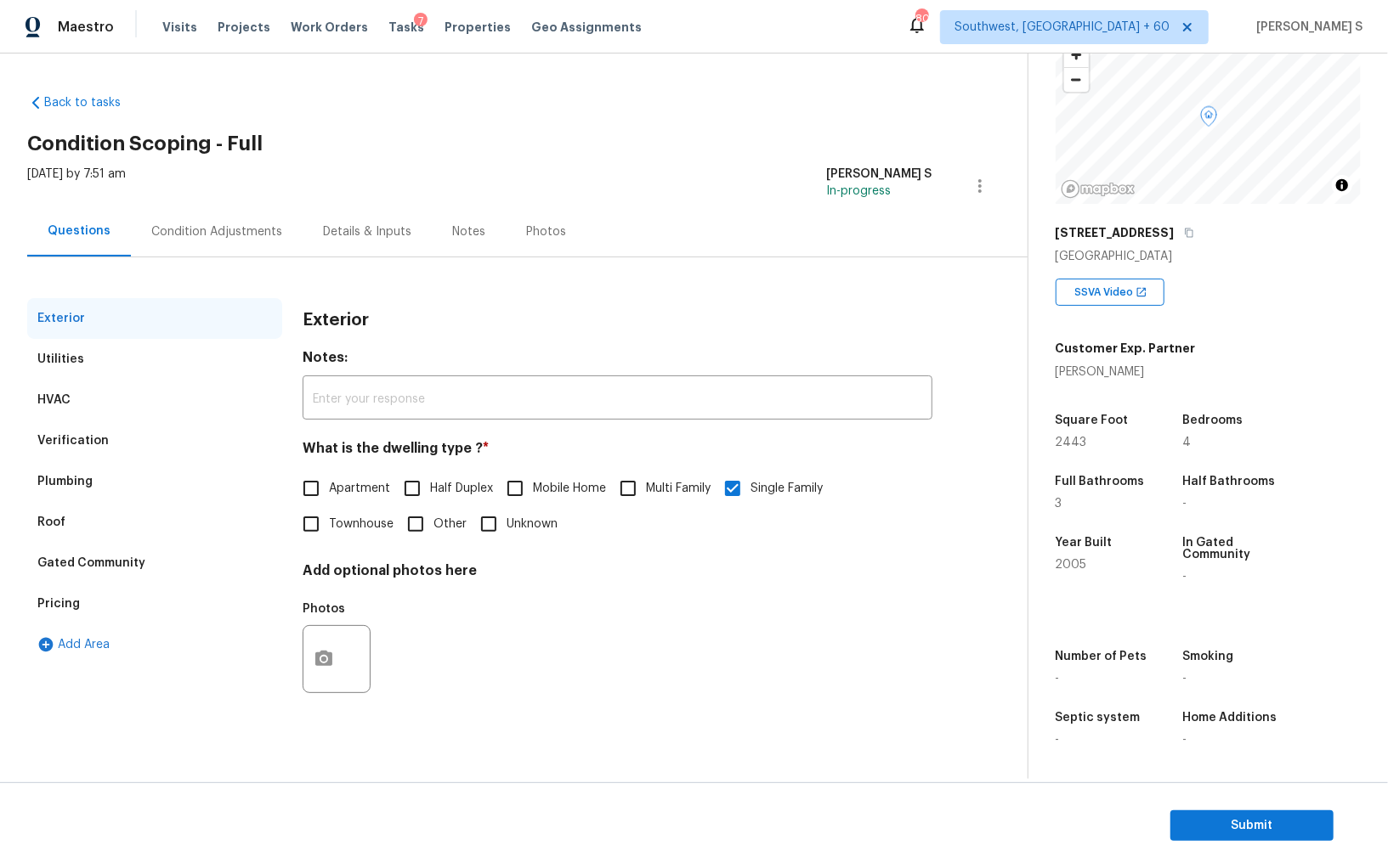
click at [37, 433] on div "Verification" at bounding box center [154, 440] width 255 height 41
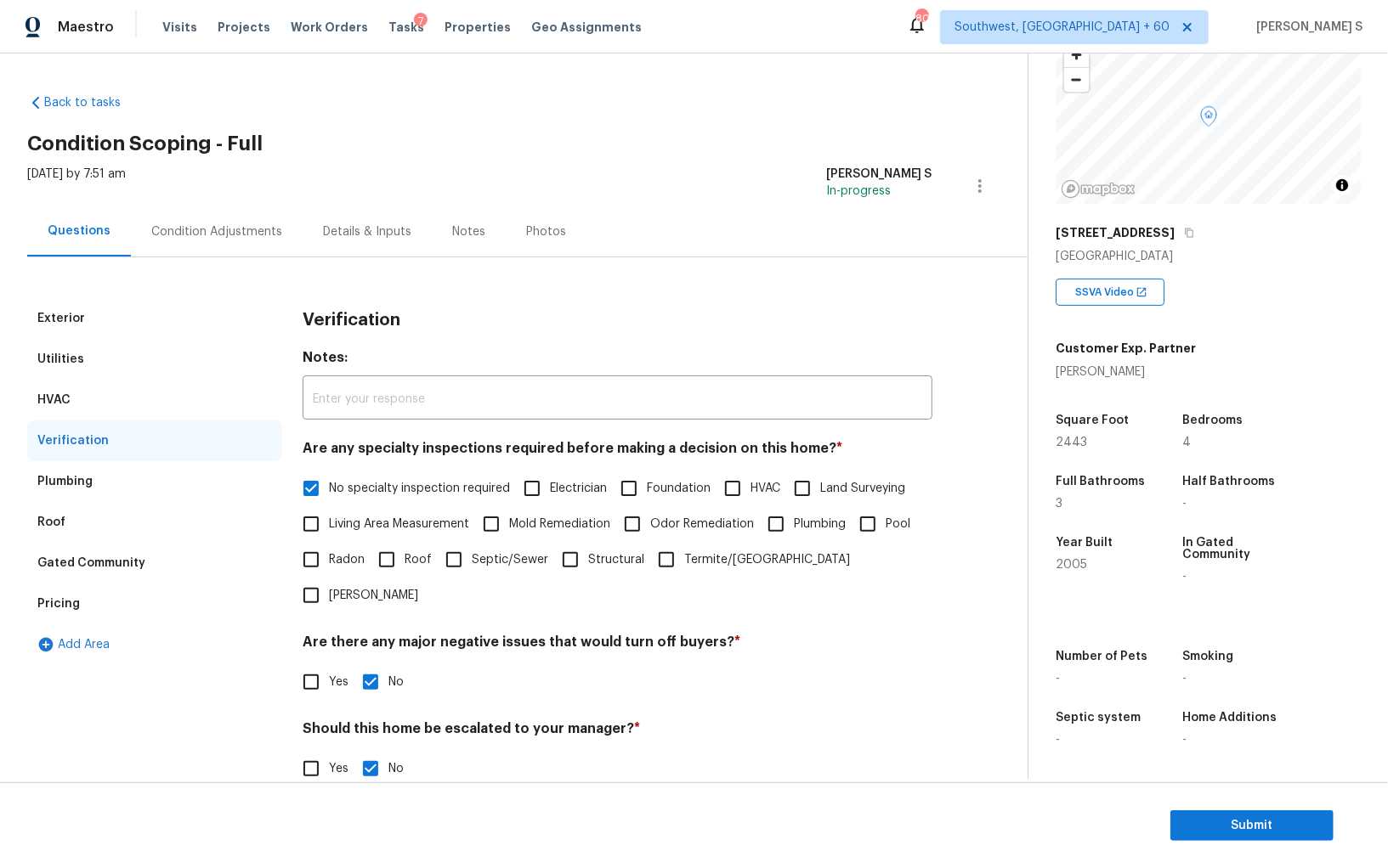
click at [97, 596] on div "Pricing" at bounding box center [154, 603] width 255 height 41
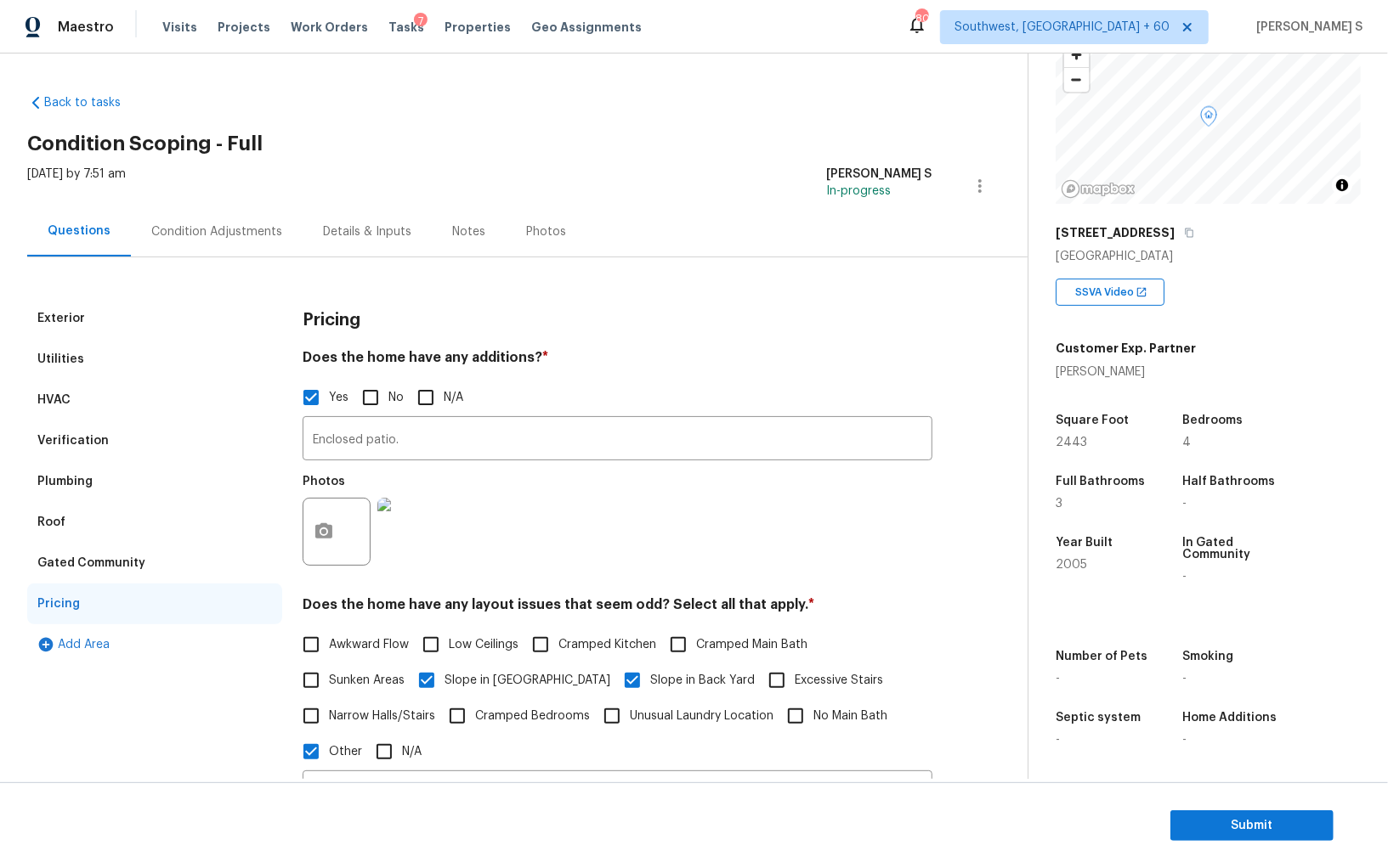
click at [248, 239] on div "Condition Adjustments" at bounding box center [217, 231] width 131 height 17
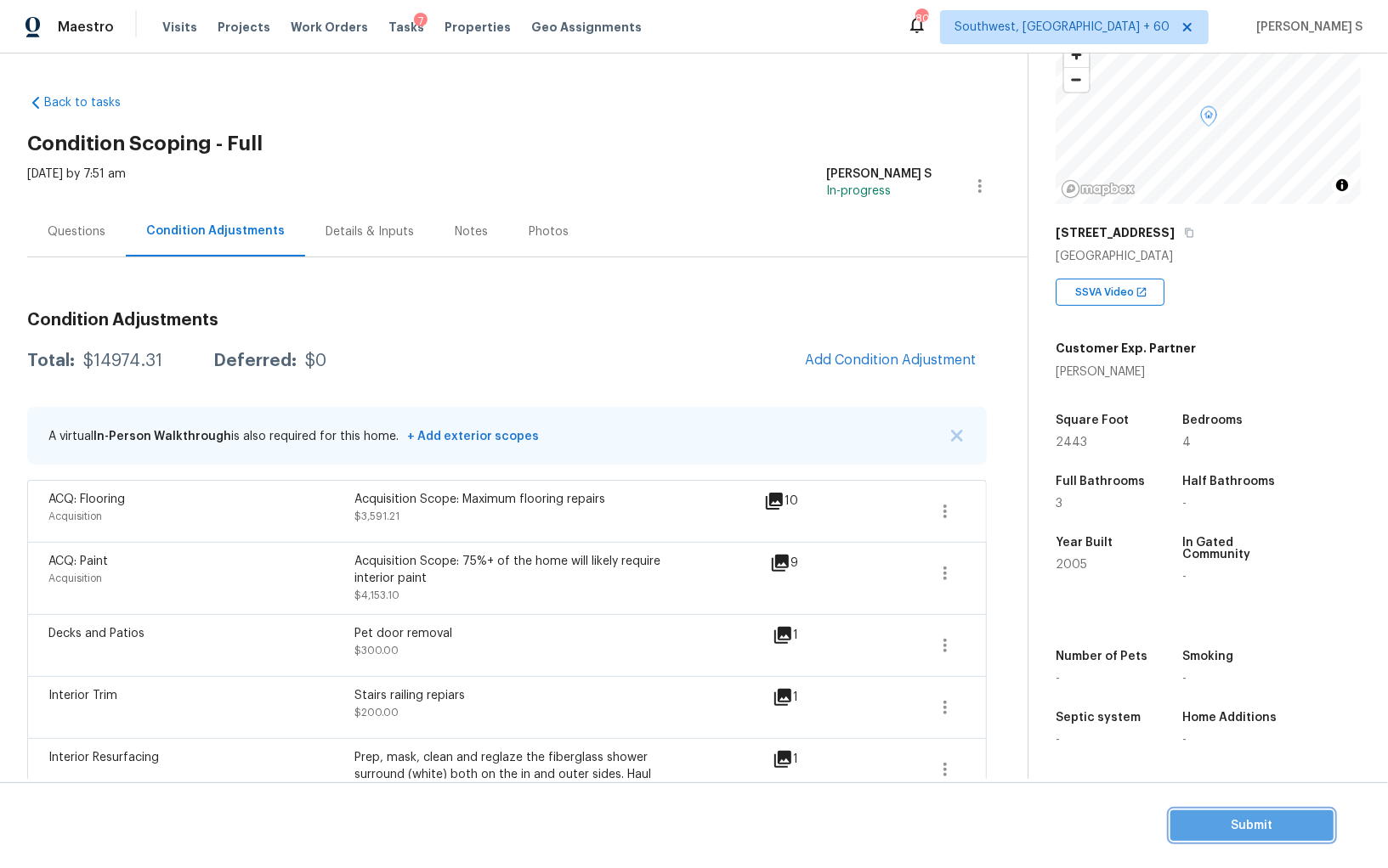
click at [1211, 827] on span "Submit" at bounding box center [1251, 825] width 136 height 21
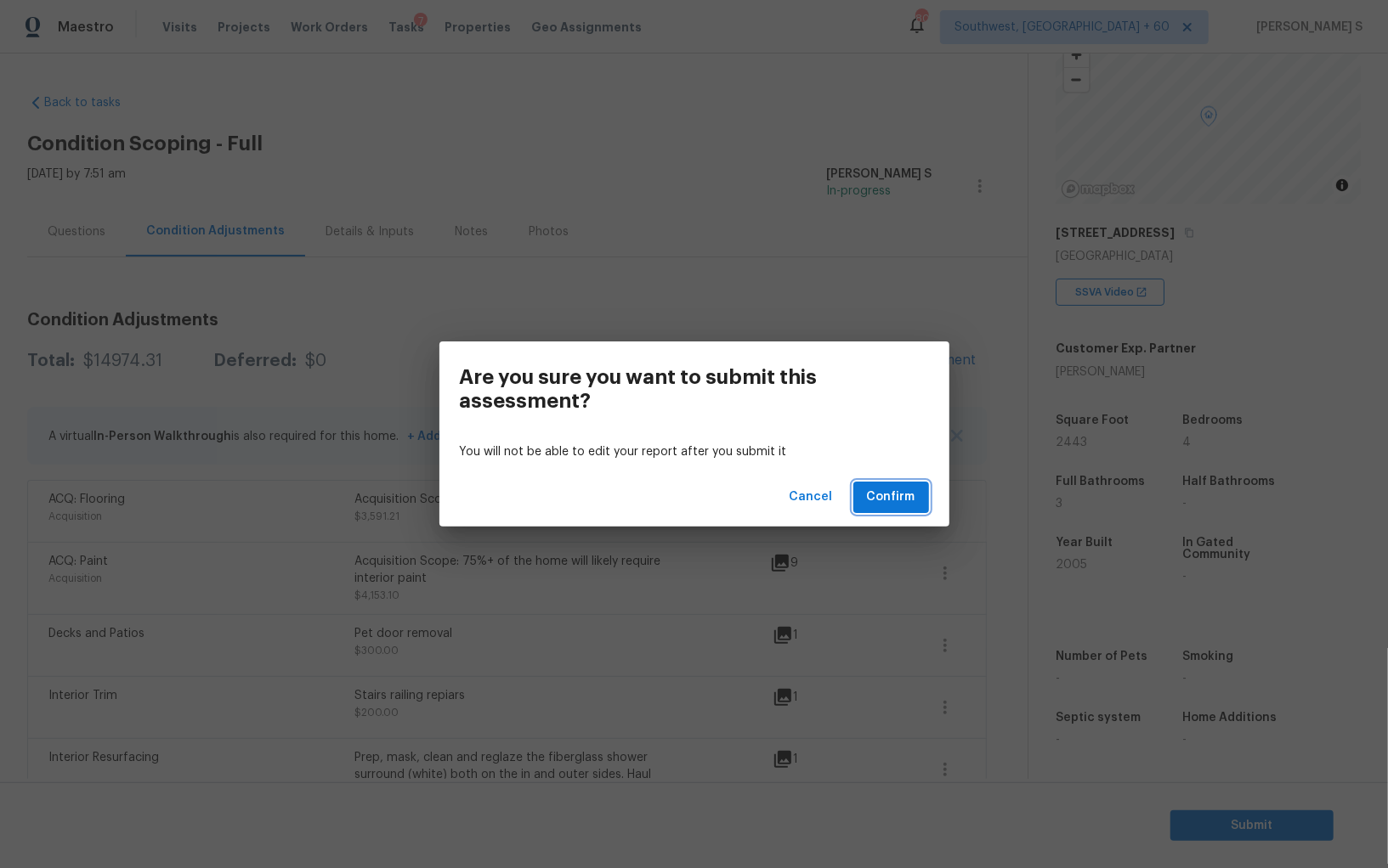
click at [913, 502] on span "Confirm" at bounding box center [890, 496] width 49 height 21
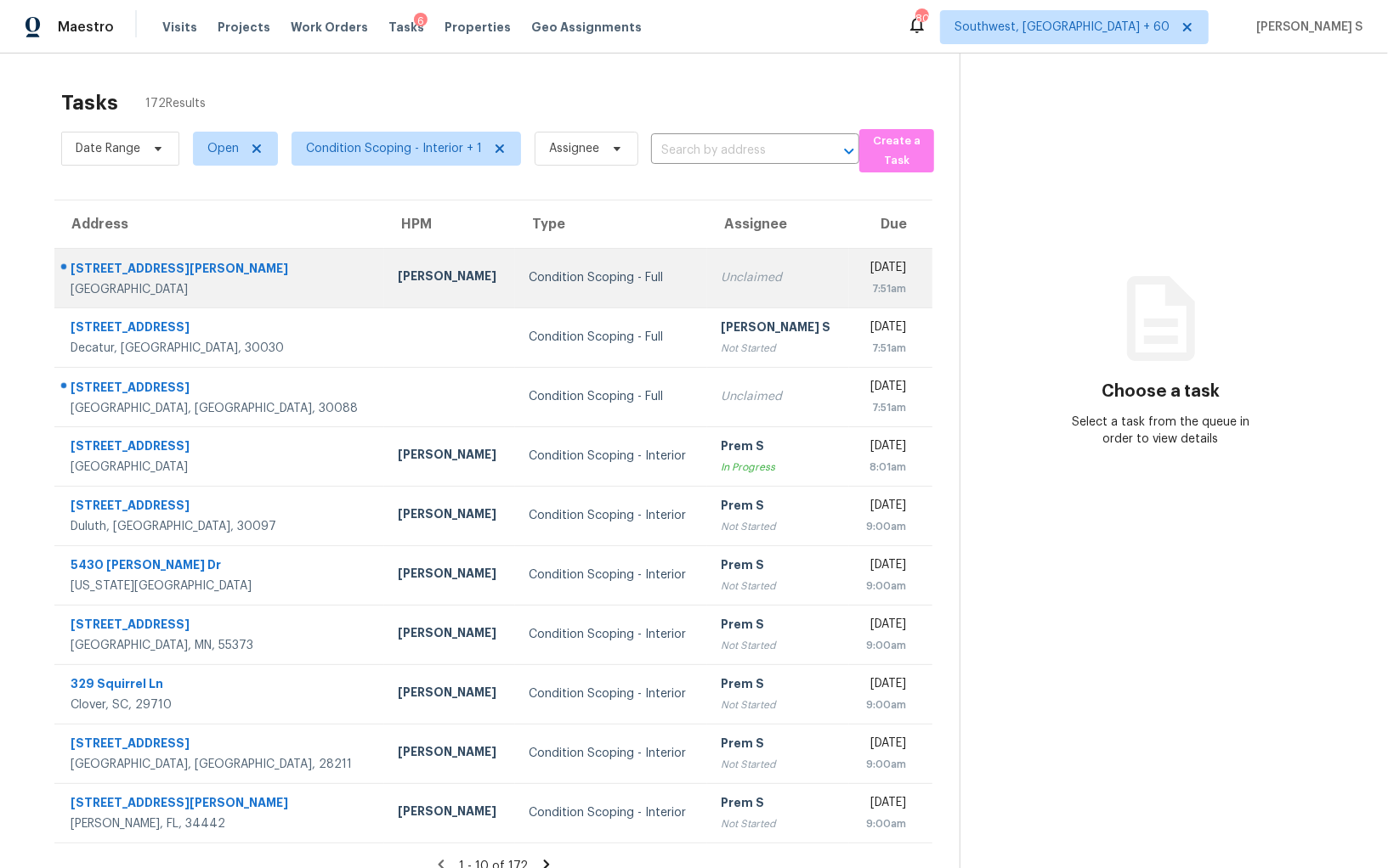
click at [528, 277] on div "Condition Scoping - Full" at bounding box center [611, 277] width 165 height 17
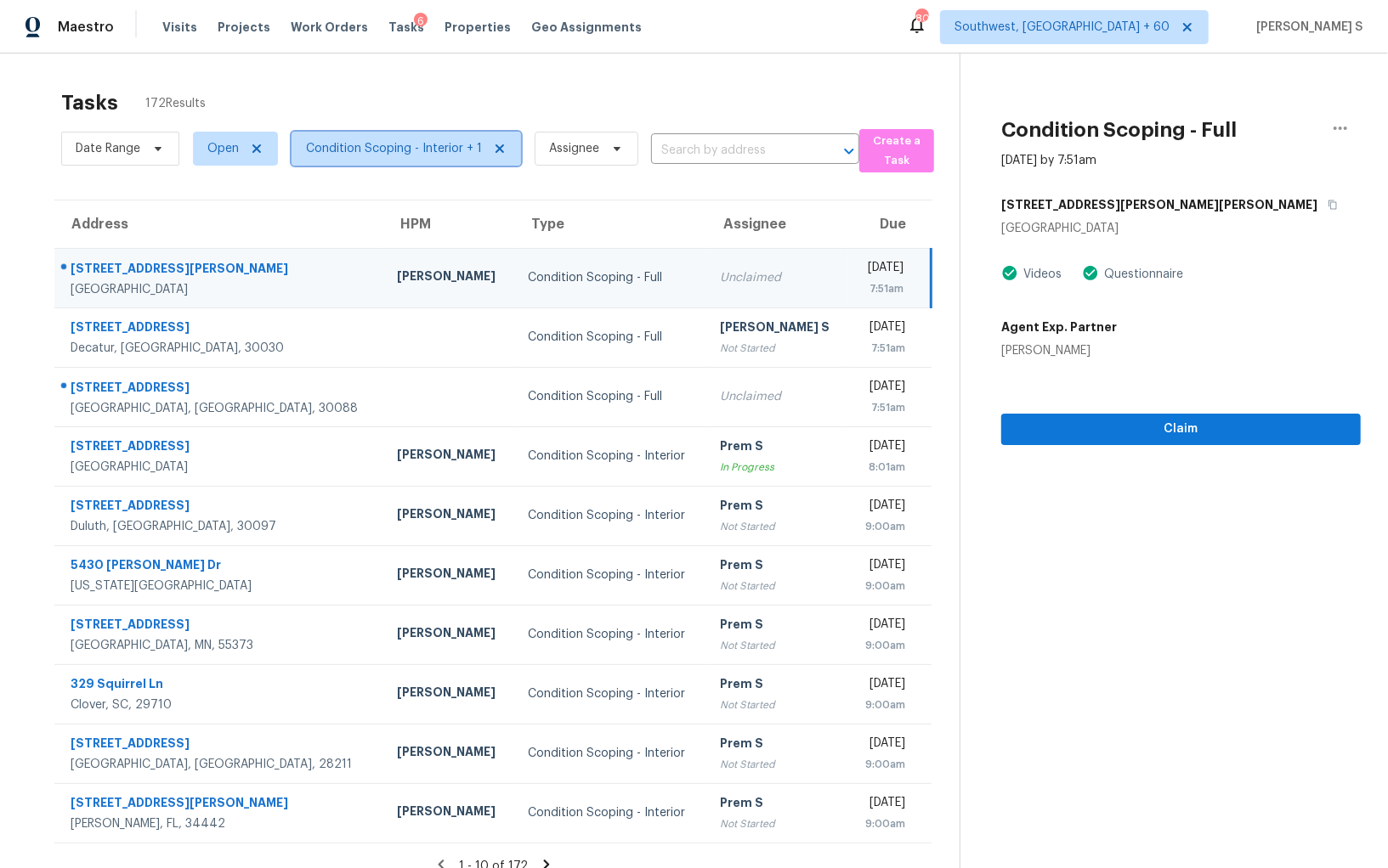
click at [355, 139] on span "Condition Scoping - Interior + 1" at bounding box center [405, 149] width 229 height 34
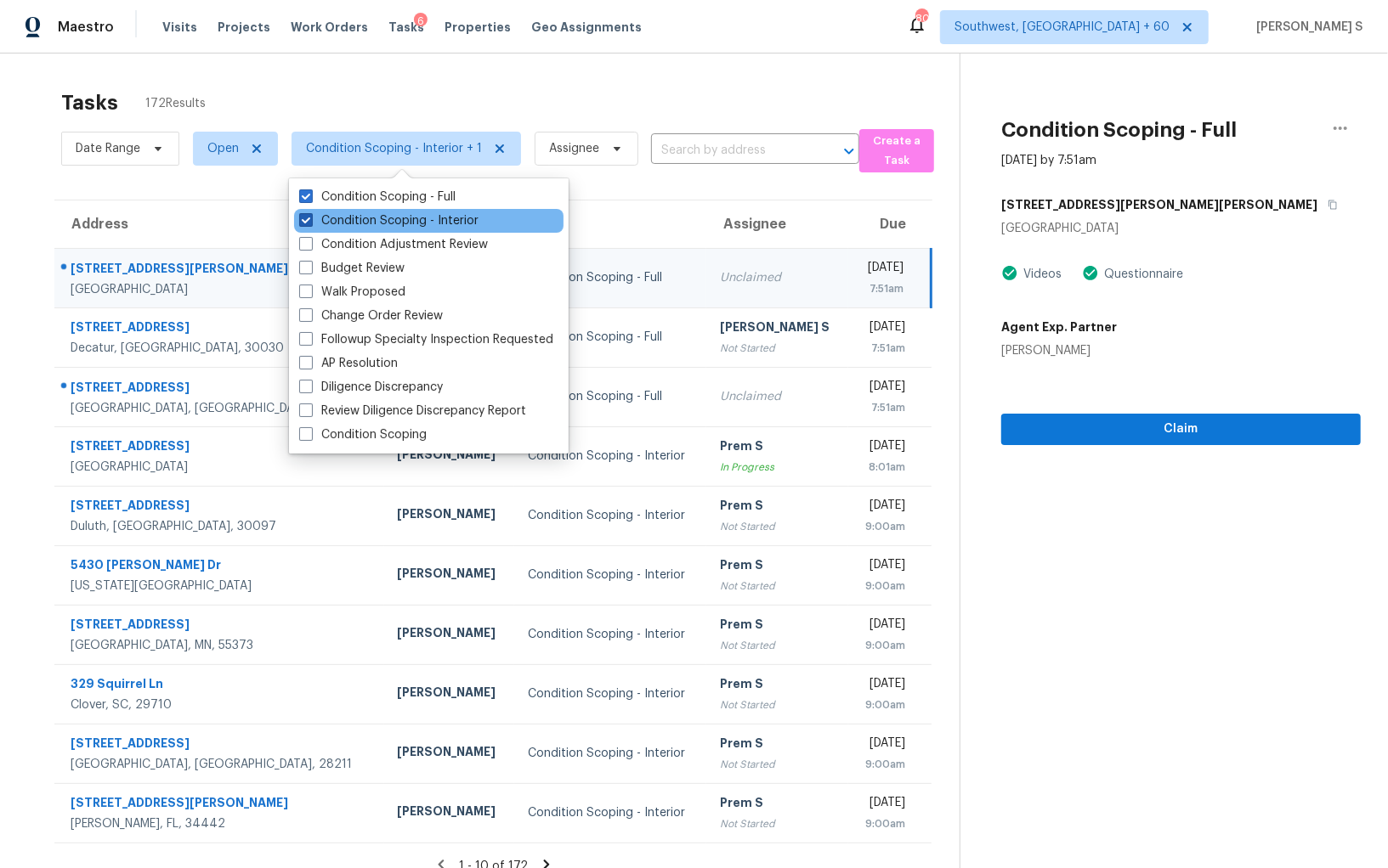
click at [414, 219] on label "Condition Scoping - Interior" at bounding box center [389, 220] width 179 height 17
click at [310, 219] on input "Condition Scoping - Interior" at bounding box center [304, 217] width 11 height 11
checkbox input "false"
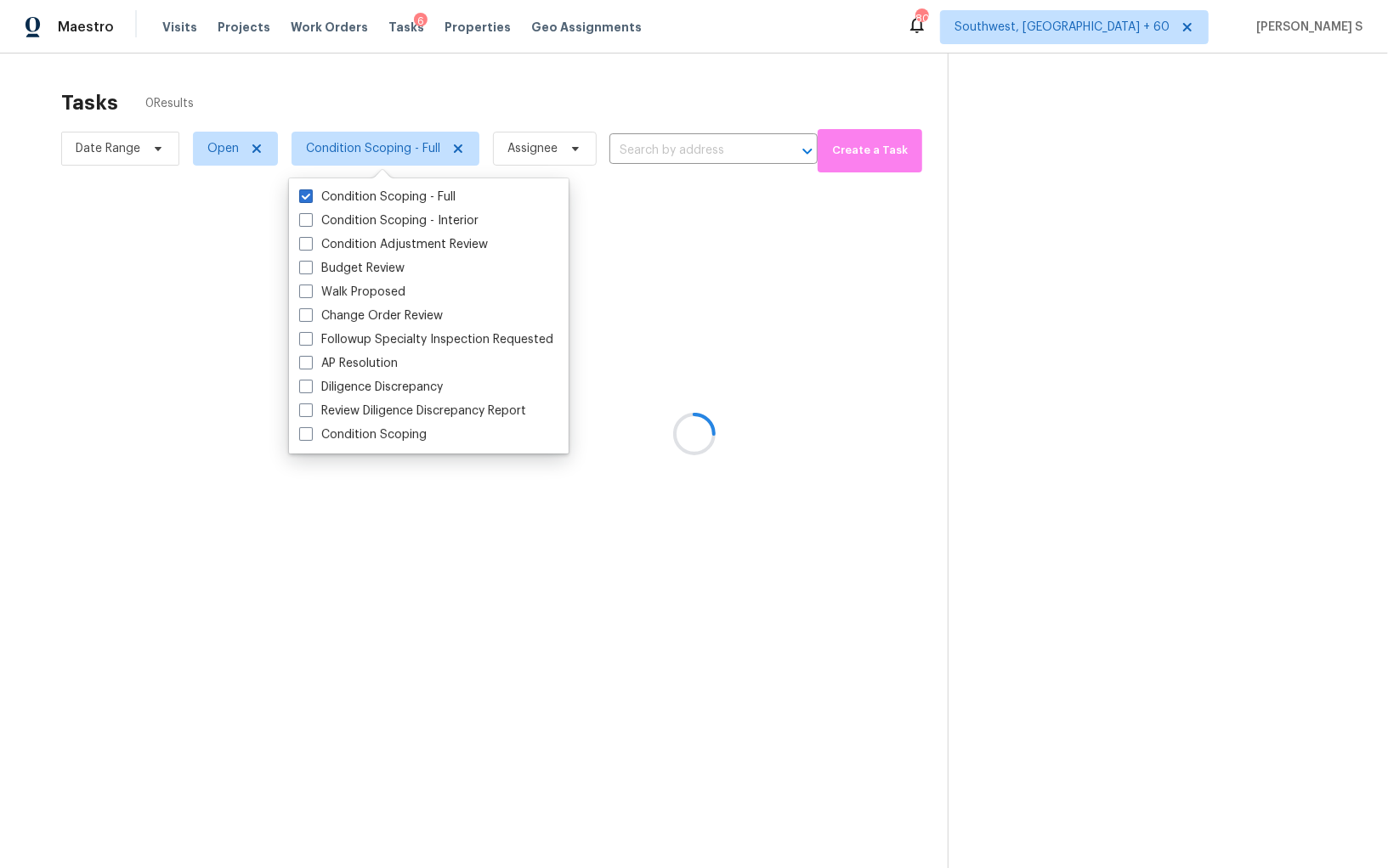
click at [913, 399] on div at bounding box center [694, 434] width 1388 height 868
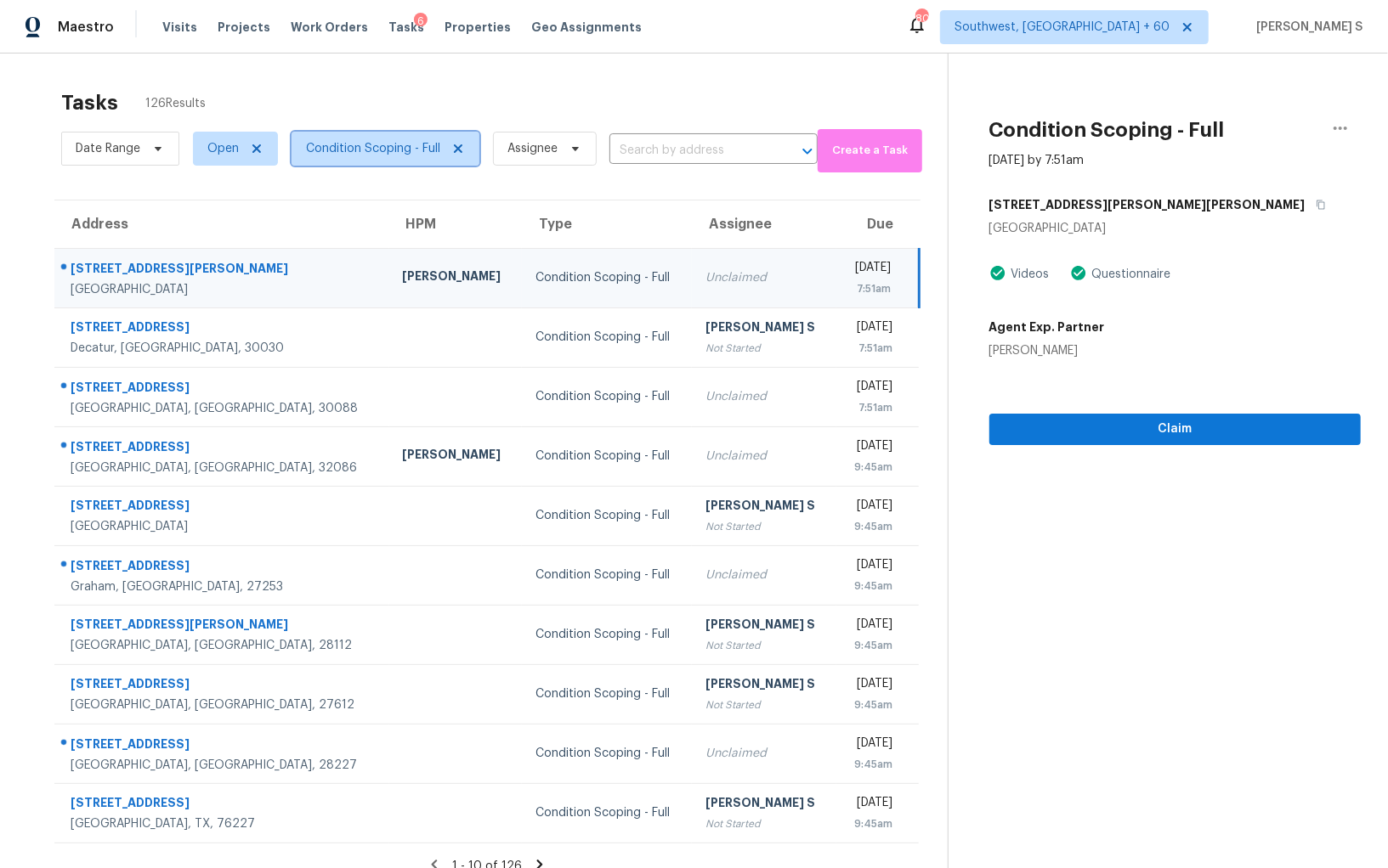
click at [396, 146] on span "Condition Scoping - Full" at bounding box center [373, 148] width 134 height 17
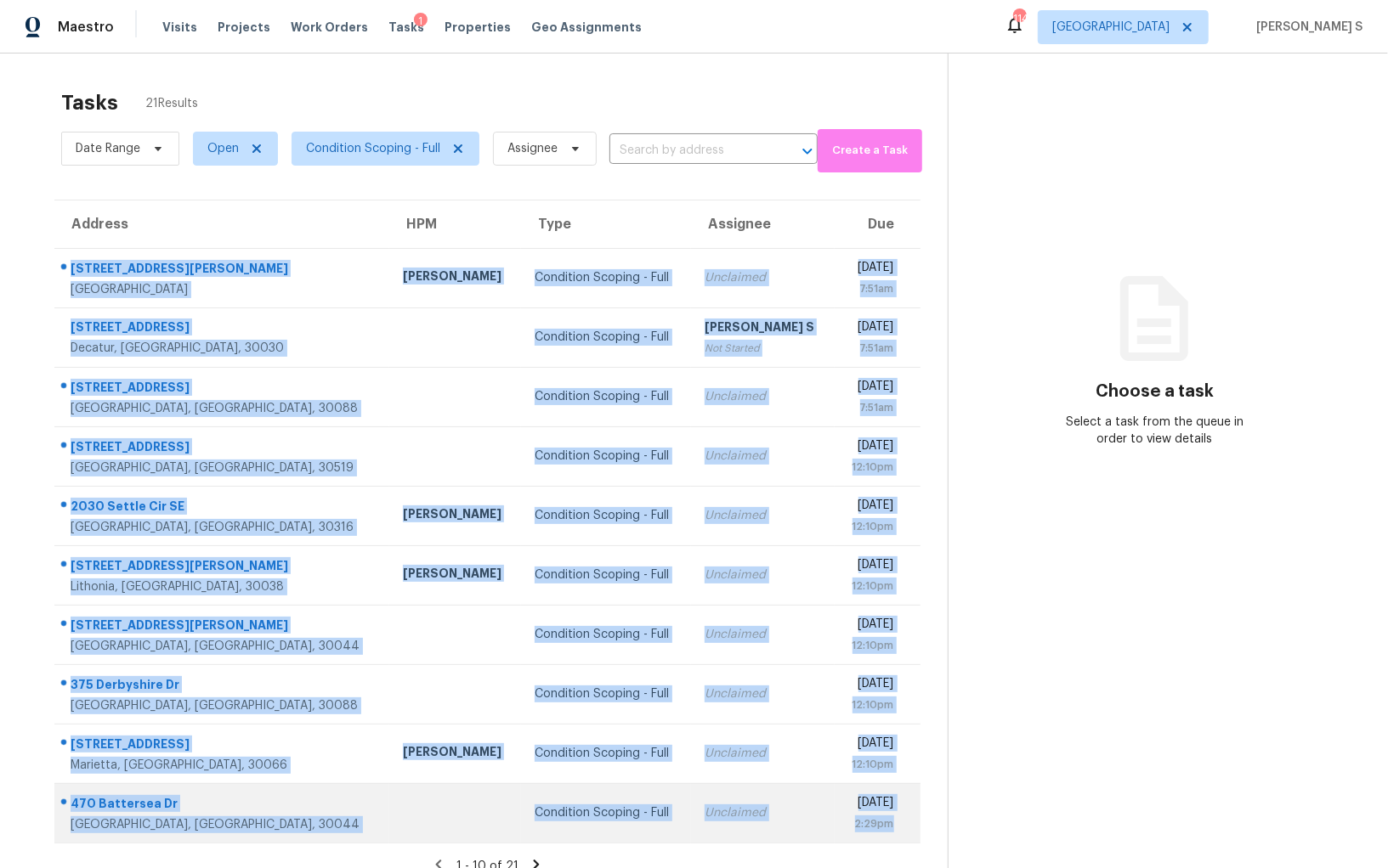
drag, startPoint x: 72, startPoint y: 263, endPoint x: 900, endPoint y: 824, distance: 1000.2
click at [900, 824] on tbody "[STREET_ADDRESS][PERSON_NAME] [PERSON_NAME] Condition Scoping - Full Unclaimed …" at bounding box center [487, 545] width 866 height 595
copy tbody "[STREET_ADDRESS][PERSON_NAME] [PERSON_NAME] Condition Scoping - Full Unclaimed …"
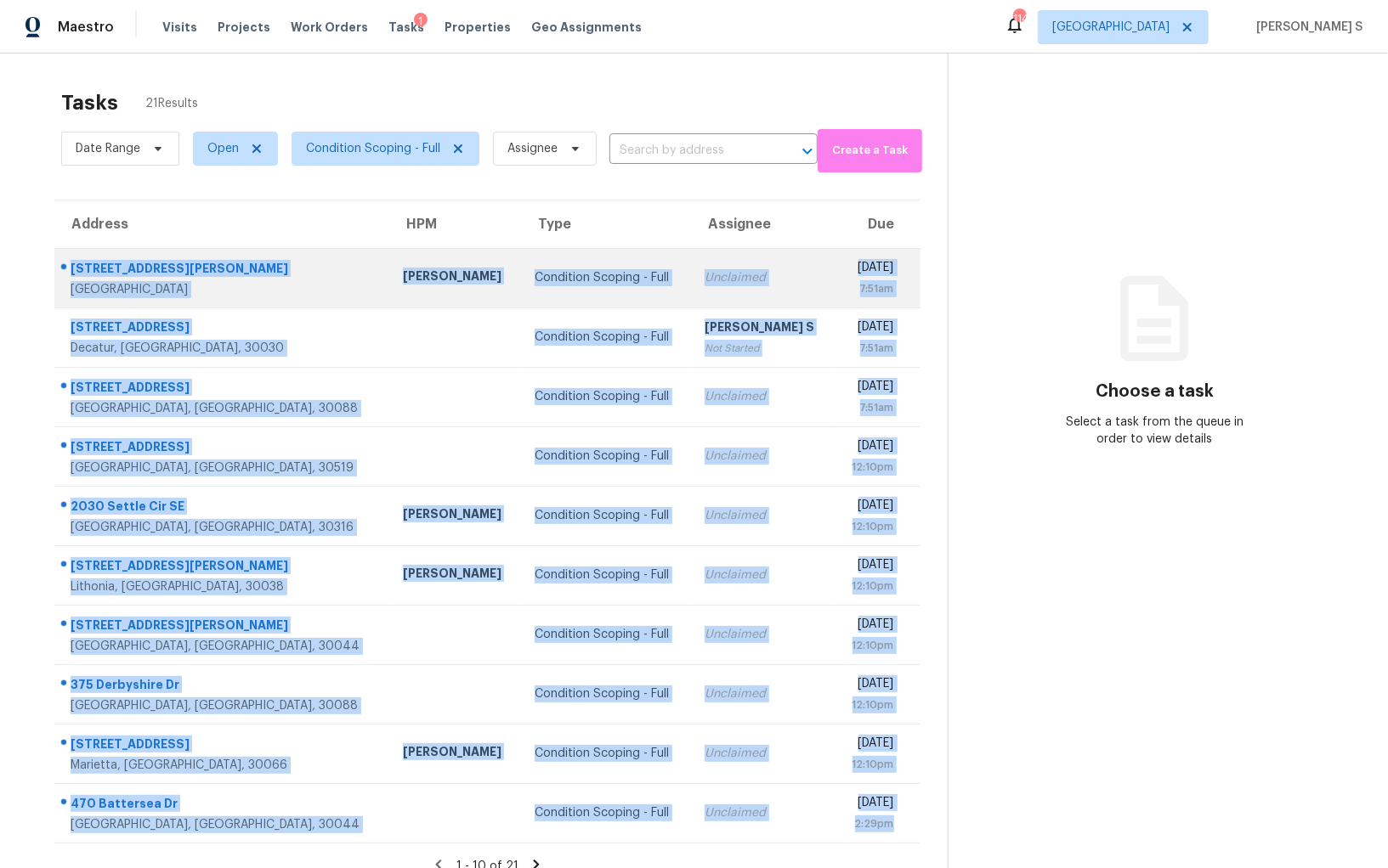
scroll to position [53, 0]
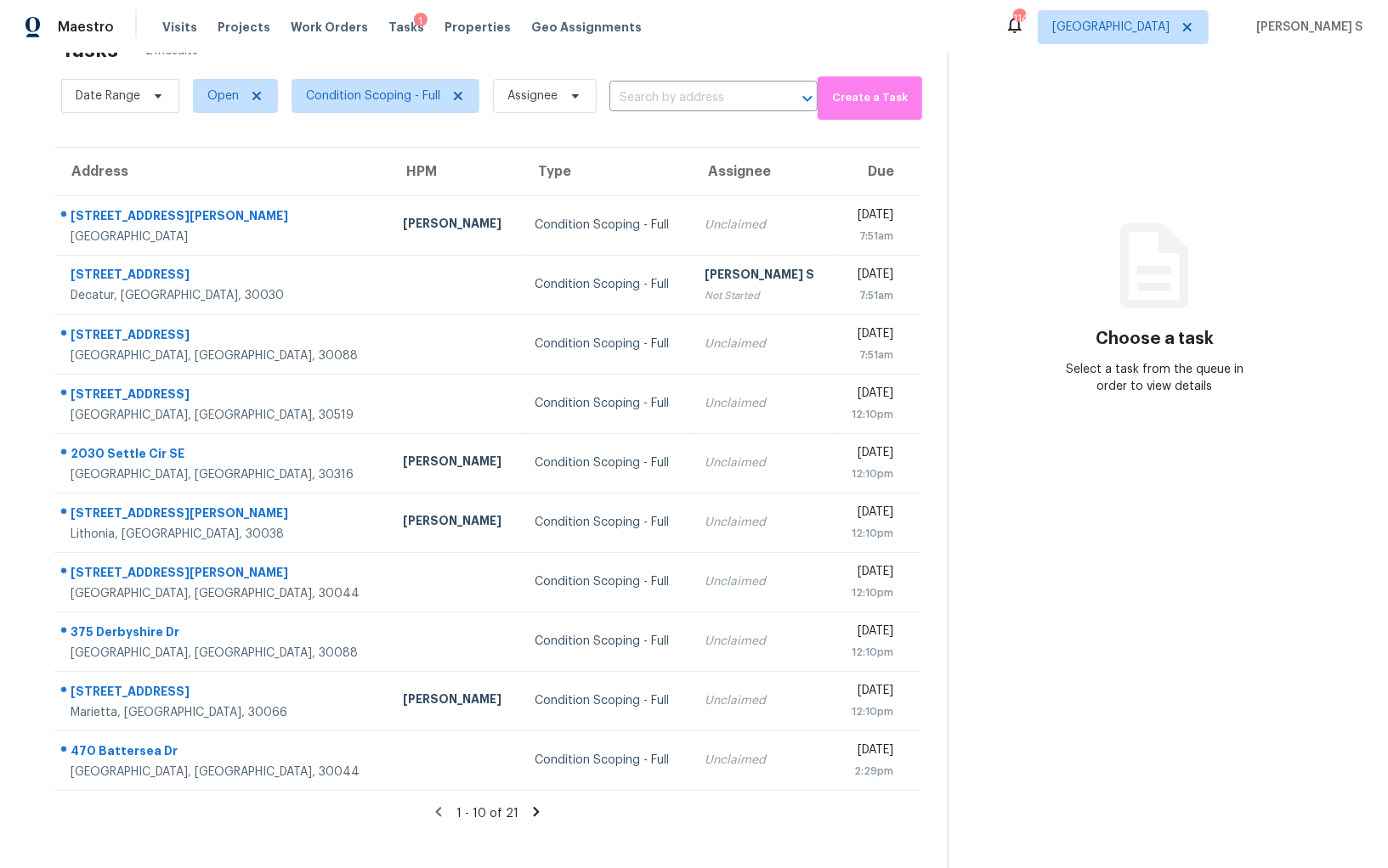
click at [532, 813] on icon at bounding box center [535, 811] width 6 height 9
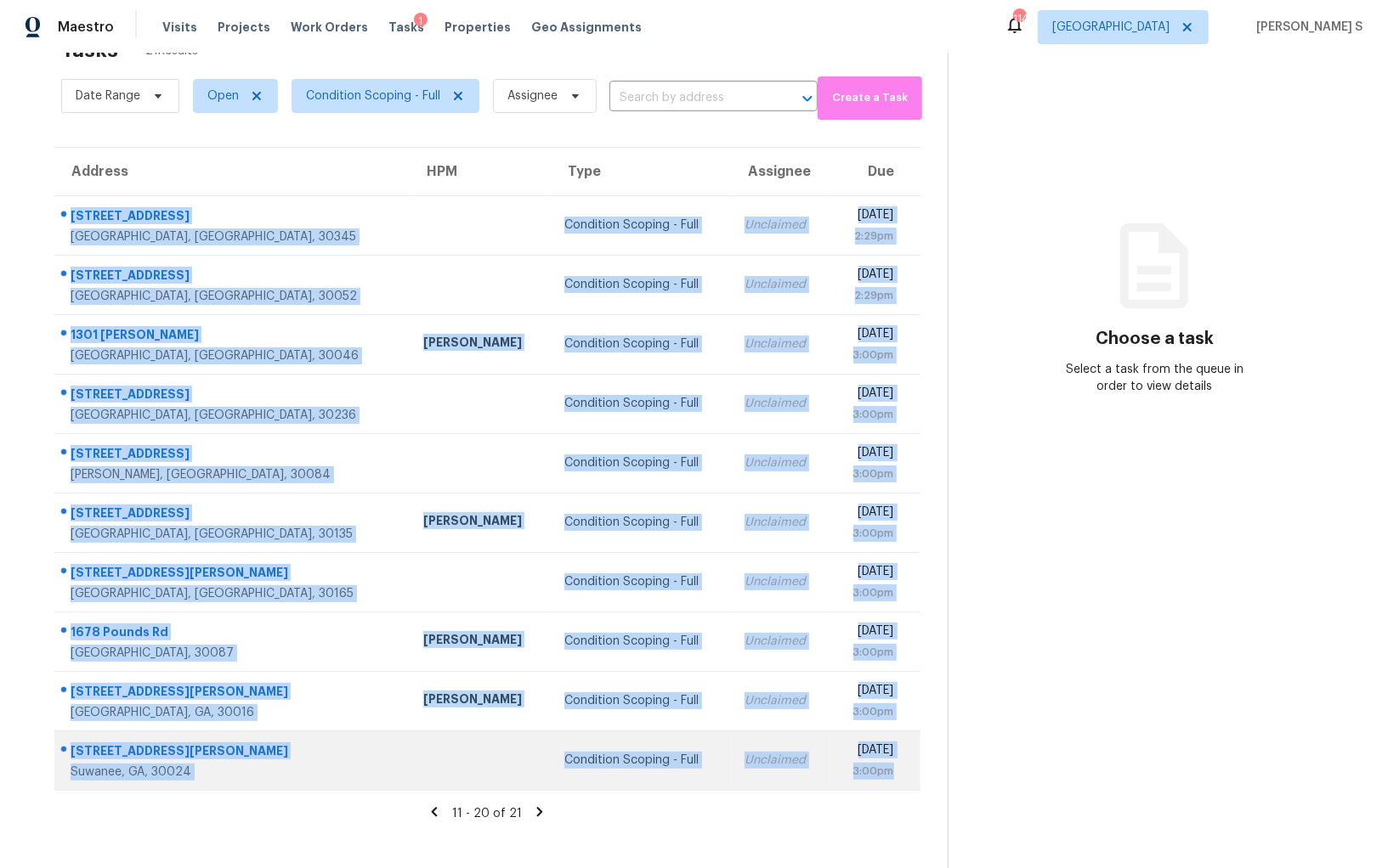
drag, startPoint x: 68, startPoint y: 211, endPoint x: 907, endPoint y: 778, distance: 1012.6
click at [907, 778] on tbody "2825 Northeast Expy NE Apt J3 Atlanta, GA, 30345 Condition Scoping - Full Uncla…" at bounding box center [487, 492] width 866 height 595
copy tbody "2825 Northeast Expy NE Apt J3 Atlanta, GA, 30345 Condition Scoping - Full Uncla…"
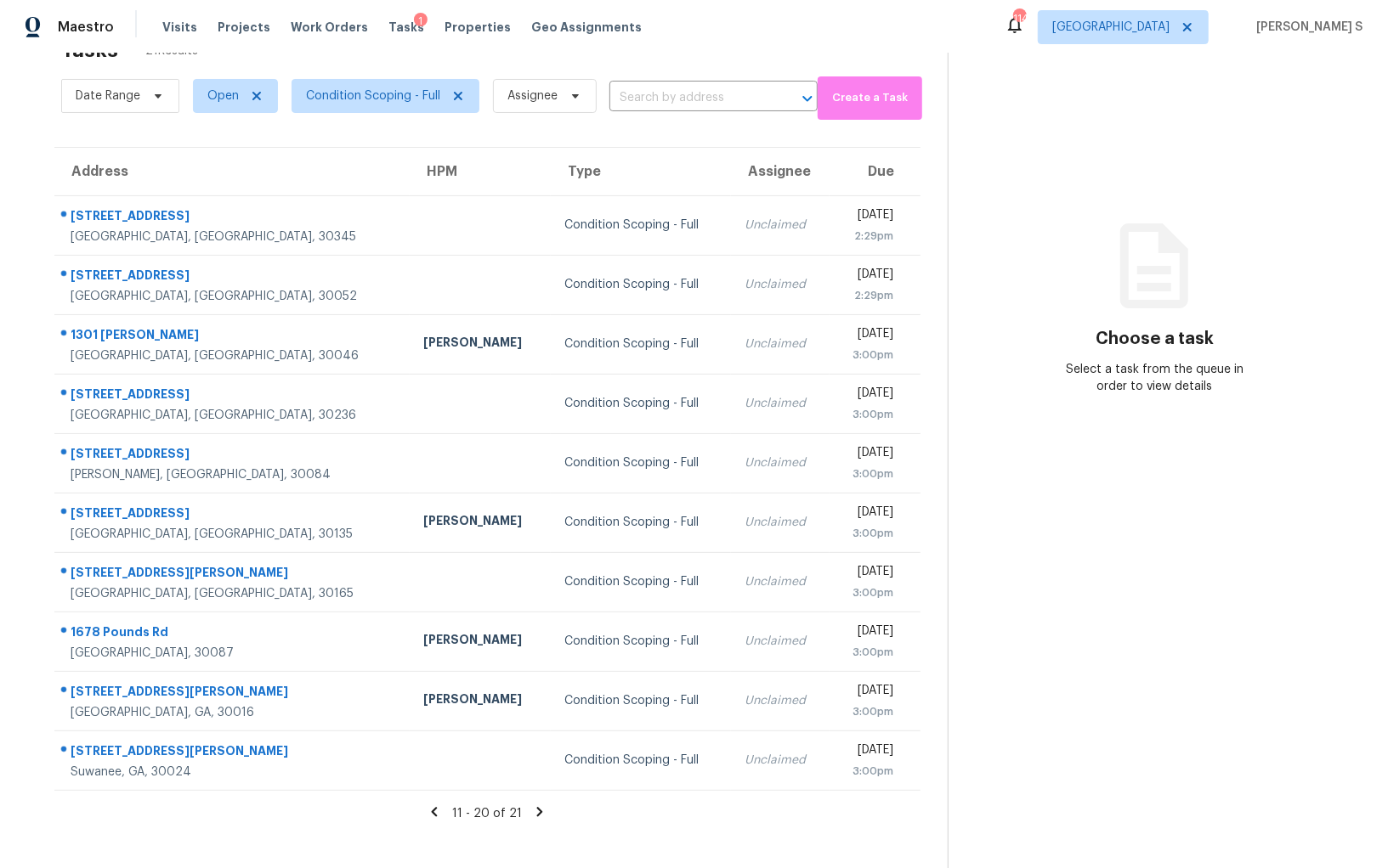
click at [538, 806] on icon at bounding box center [539, 812] width 15 height 15
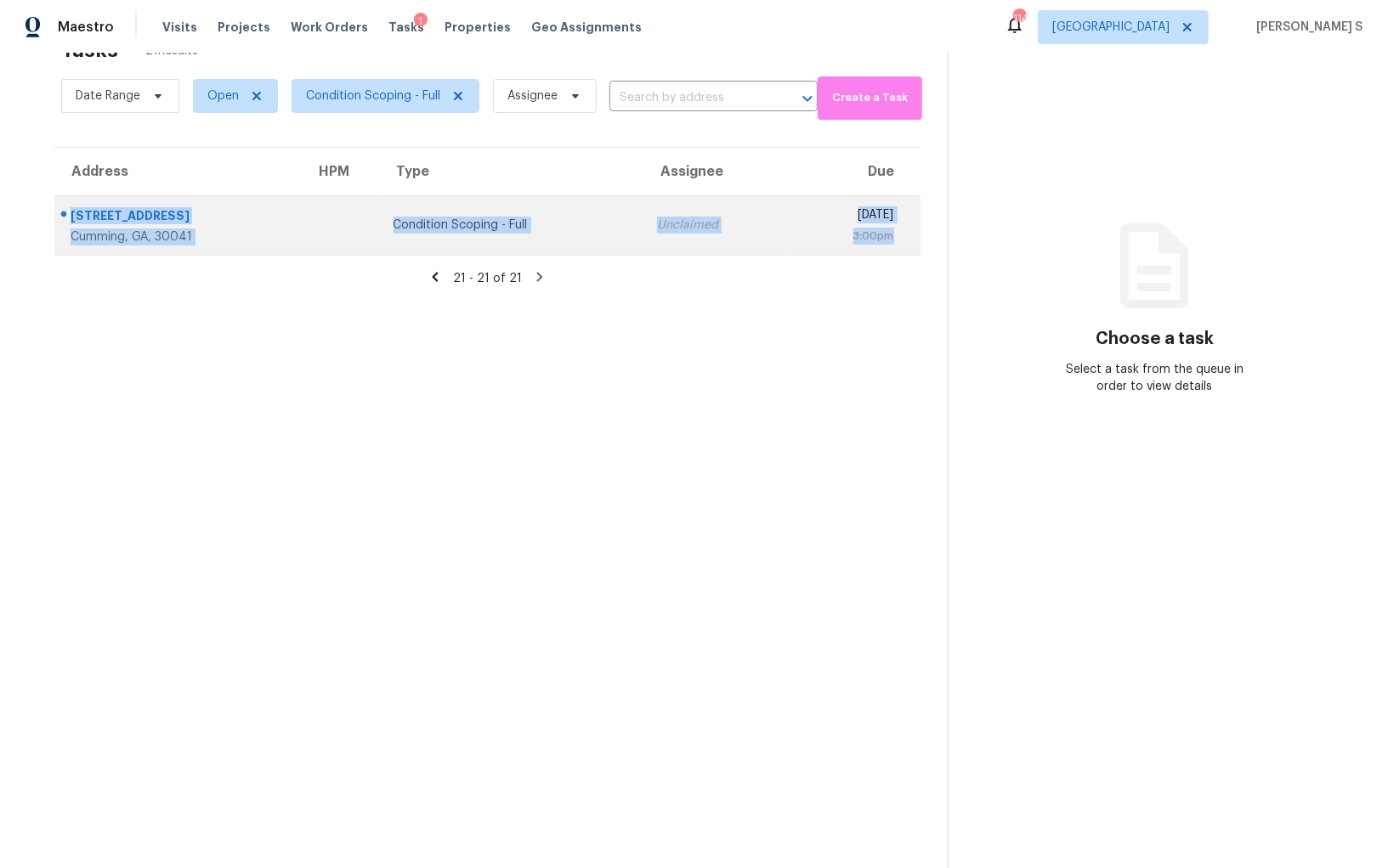
drag, startPoint x: 70, startPoint y: 212, endPoint x: 899, endPoint y: 248, distance: 829.8
click at [899, 248] on tr "3385 Continental Dr Cumming, GA, 30041 Condition Scoping - Full Unclaimed Fri, …" at bounding box center [487, 225] width 866 height 59
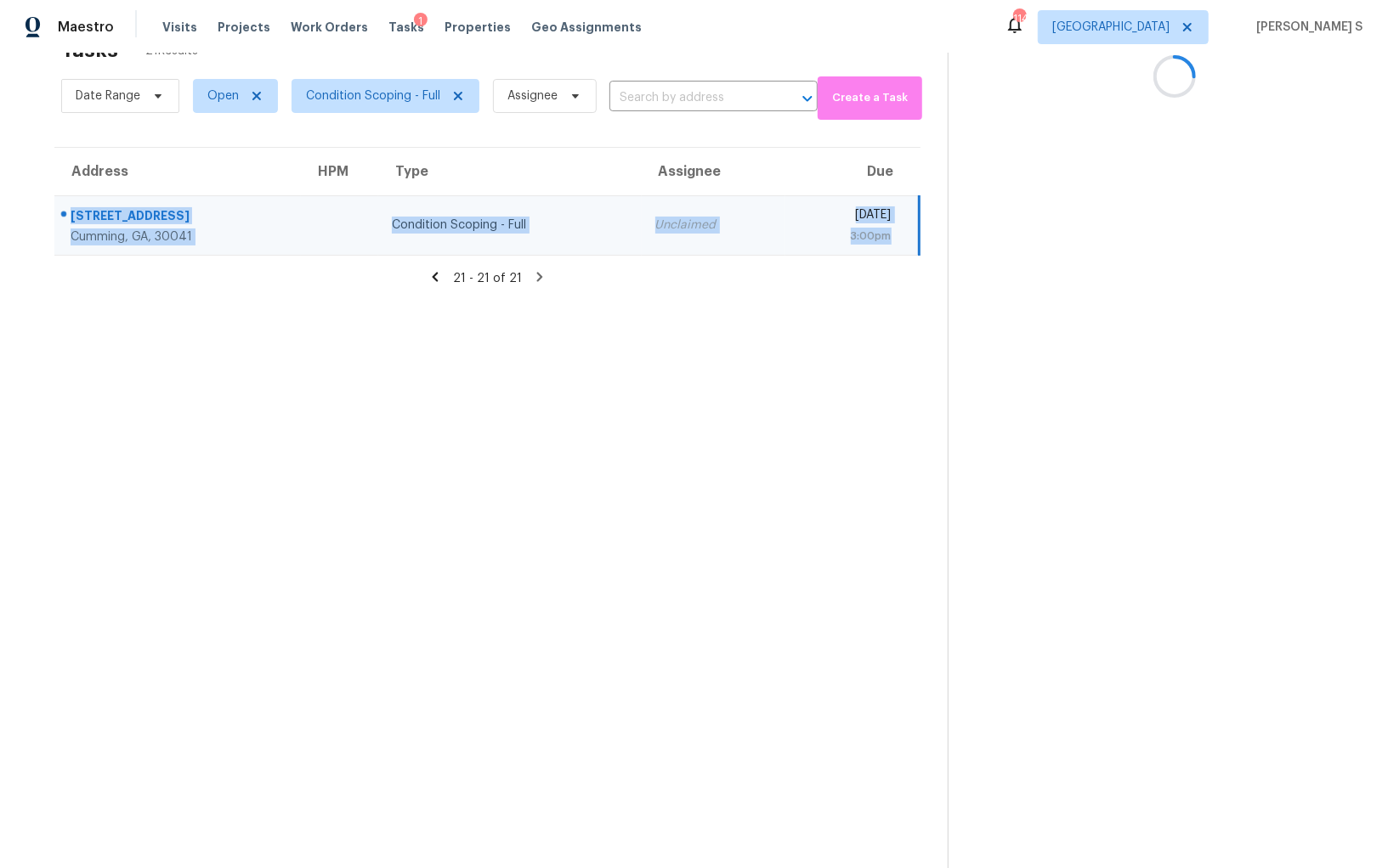
copy tr "3385 Continental Dr Cumming, GA, 30041 Condition Scoping - Full Unclaimed Fri, …"
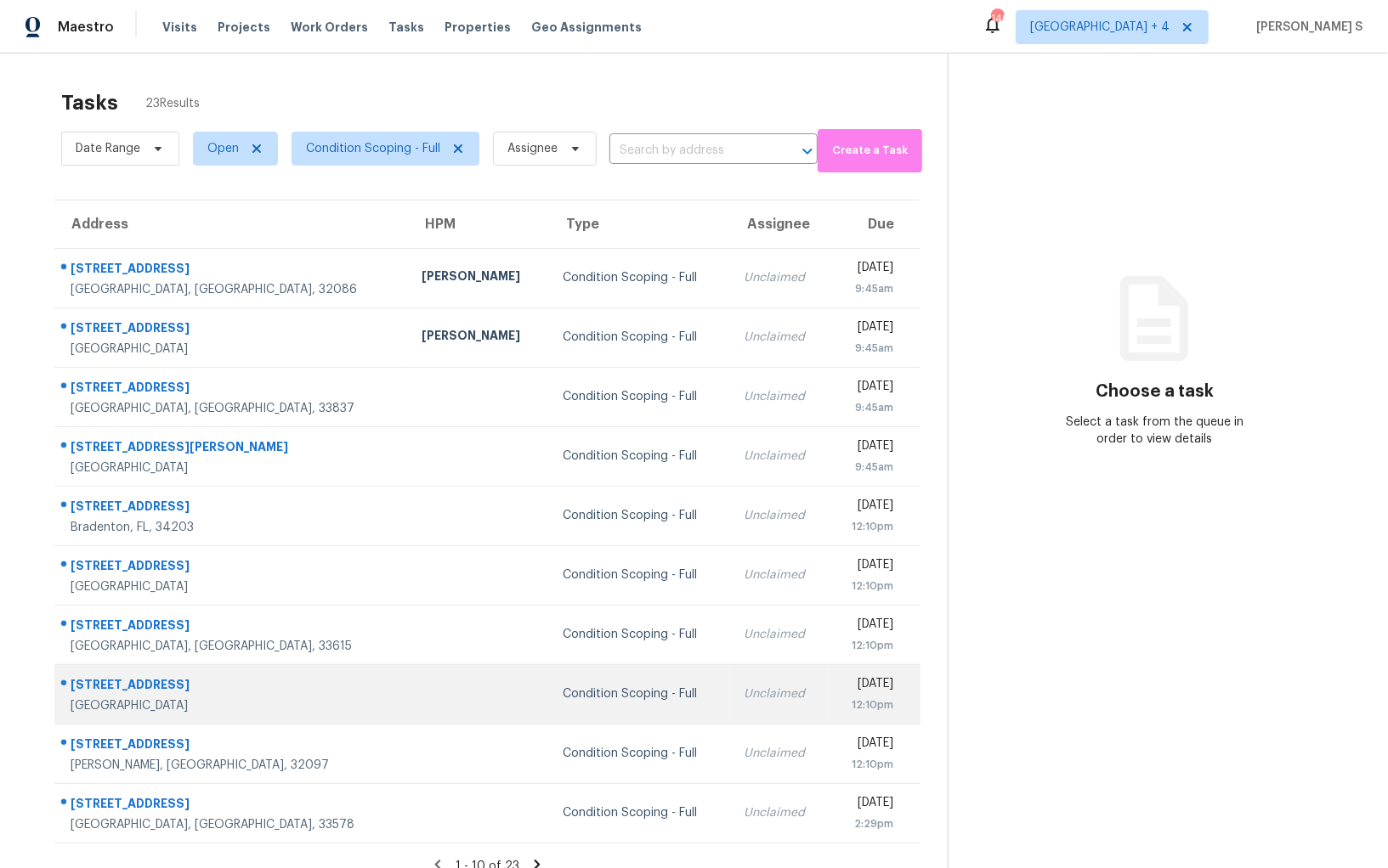
drag, startPoint x: 67, startPoint y: 265, endPoint x: 755, endPoint y: 664, distance: 795.3
click at [755, 664] on tbody "[STREET_ADDRESS] [PERSON_NAME] Condition Scoping - Full Unclaimed [DATE] 9:45am…" at bounding box center [487, 545] width 866 height 595
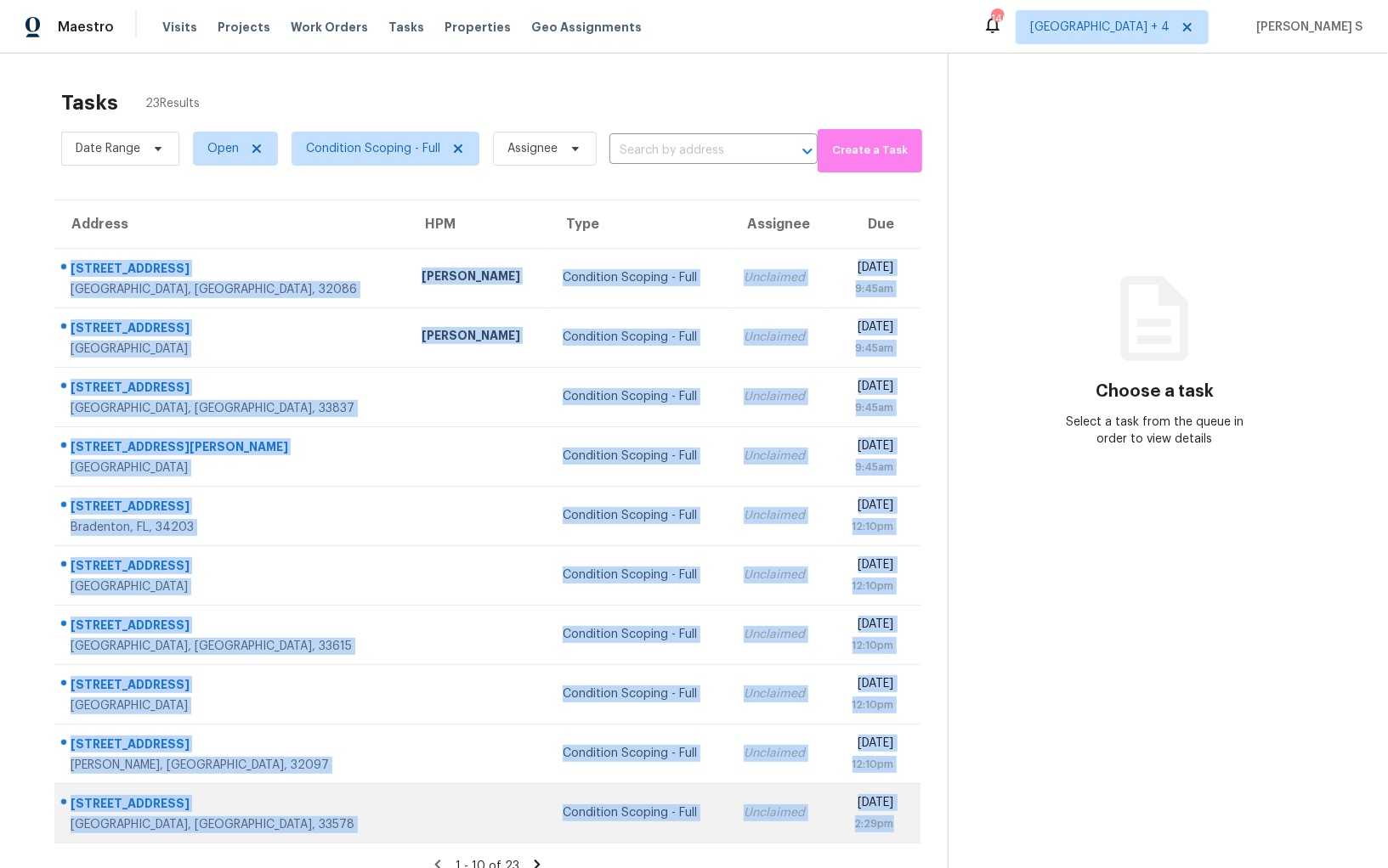
drag, startPoint x: 68, startPoint y: 264, endPoint x: 891, endPoint y: 823, distance: 994.9
click at [891, 823] on tbody "[STREET_ADDRESS] [PERSON_NAME] Condition Scoping - Full Unclaimed [DATE] 9:45am…" at bounding box center [487, 545] width 866 height 595
copy tbody "[STREET_ADDRESS] [PERSON_NAME] Condition Scoping - Full Unclaimed [DATE] 9:45am…"
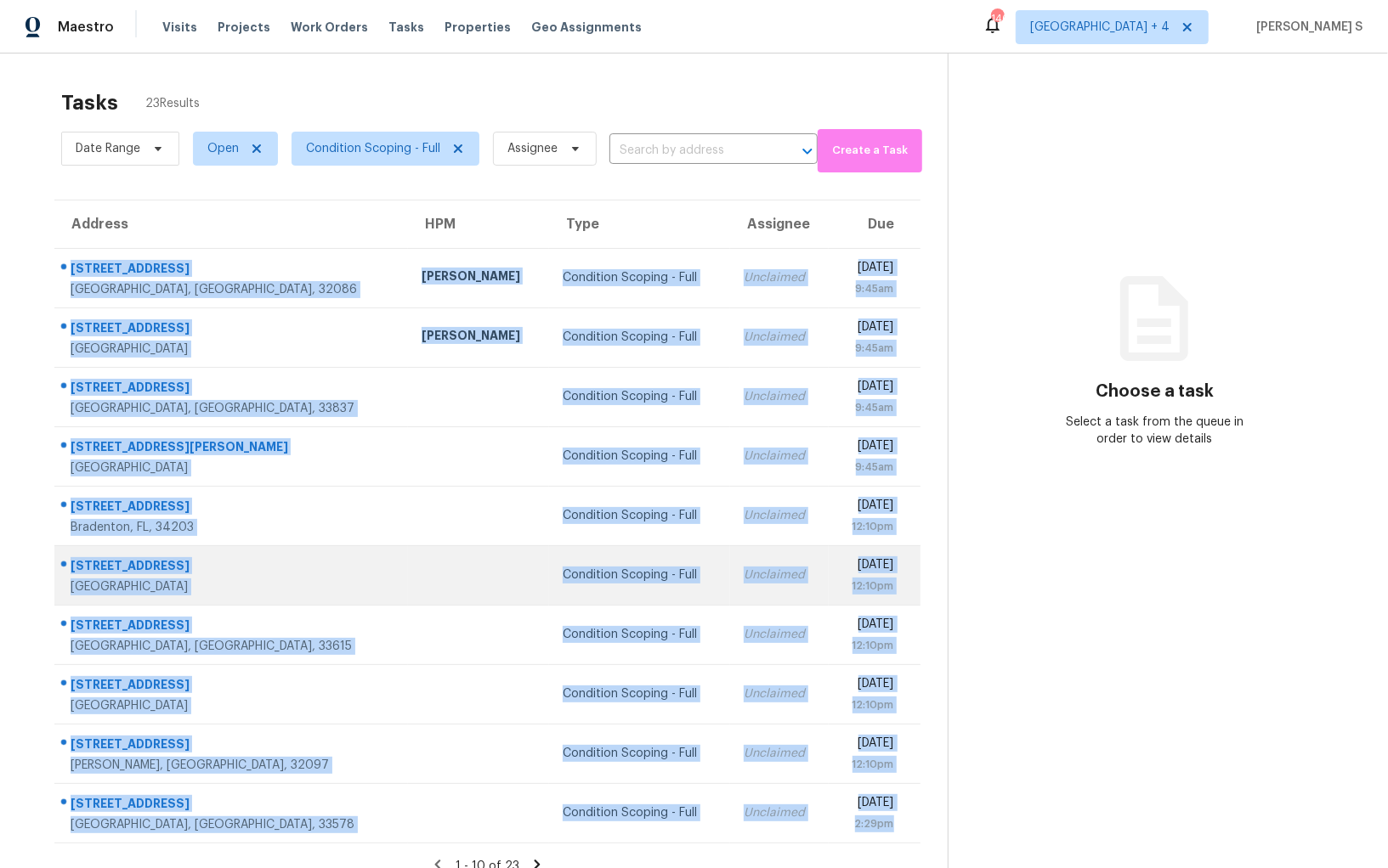
scroll to position [53, 0]
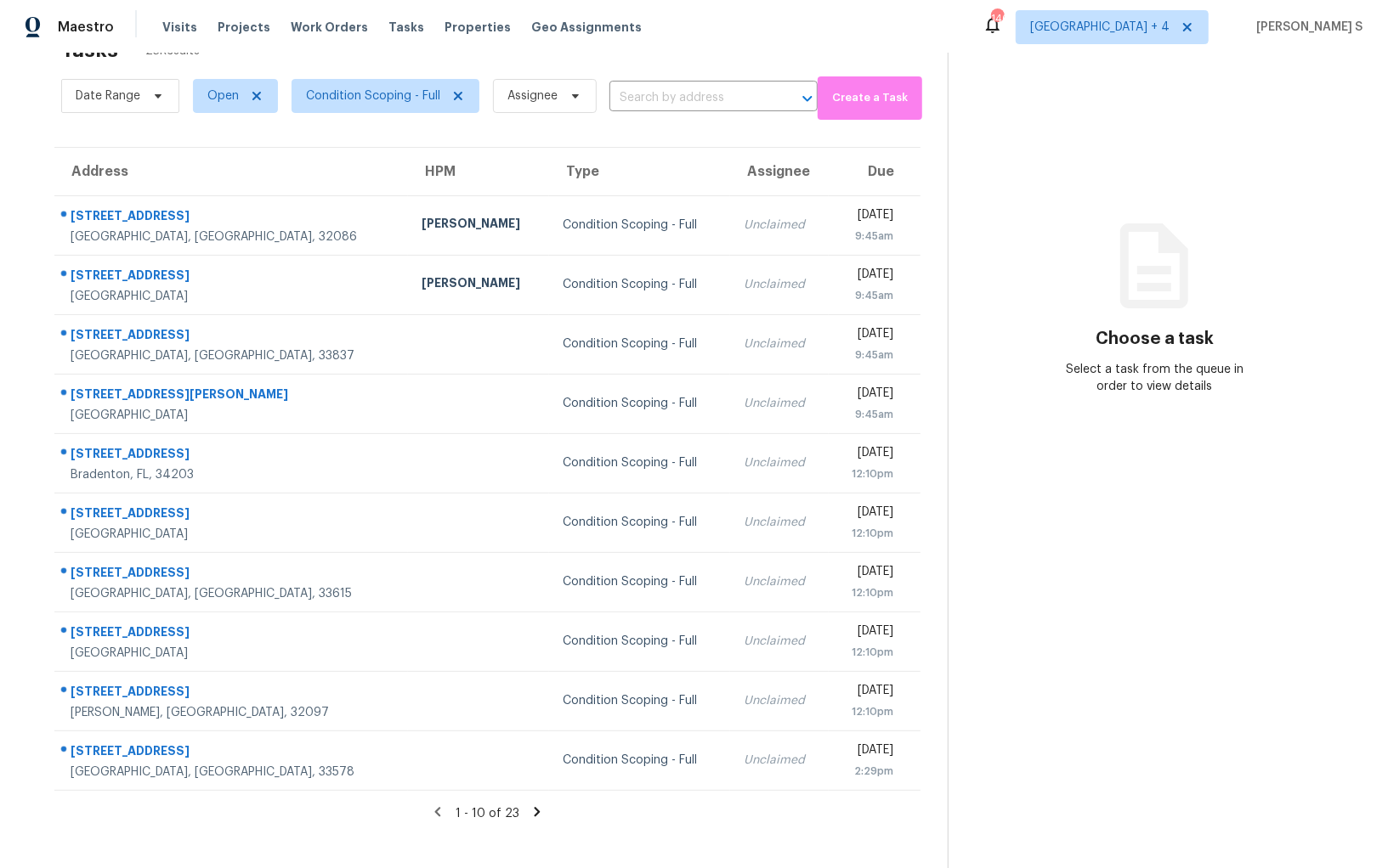
click at [530, 806] on icon at bounding box center [536, 812] width 15 height 15
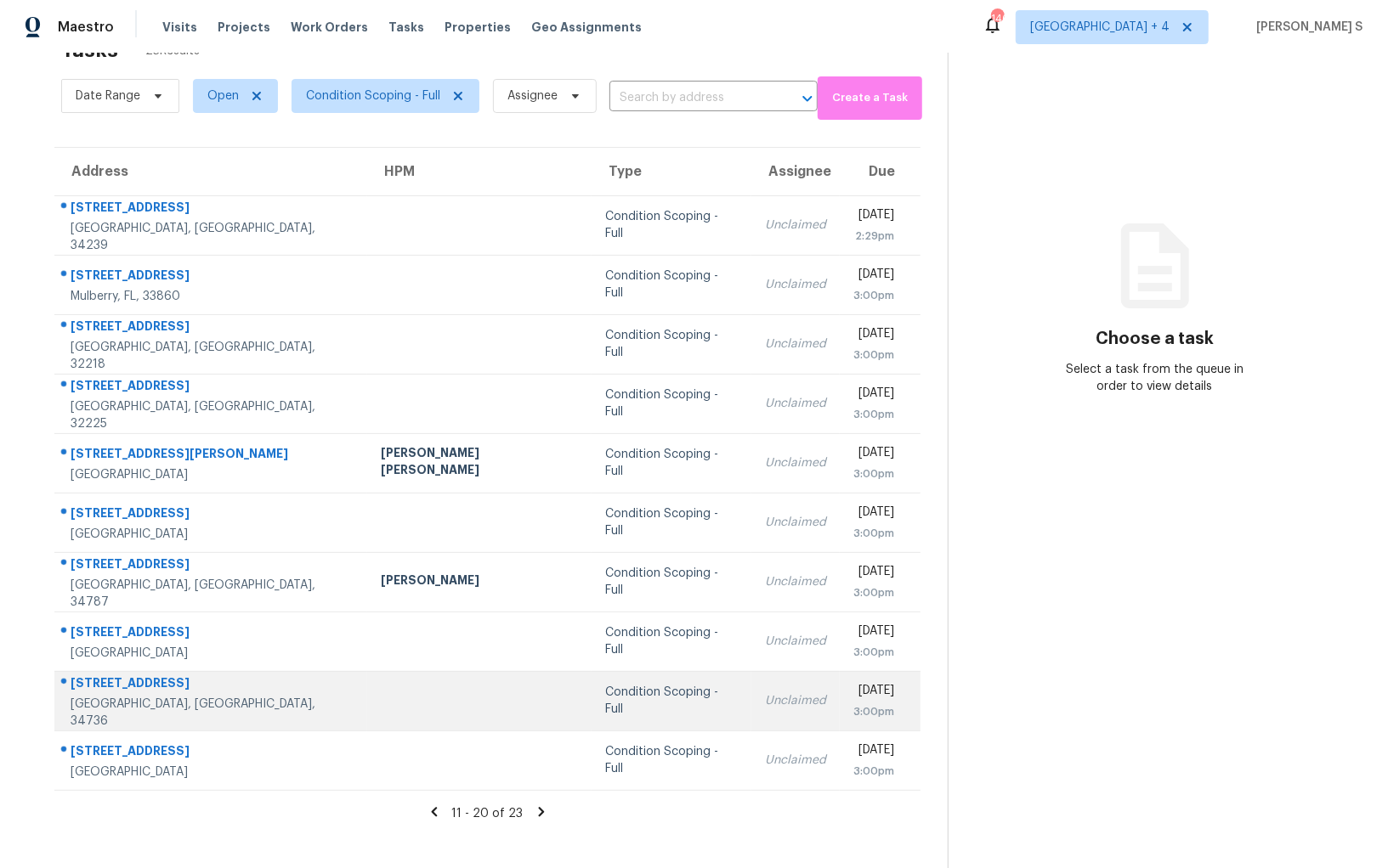
drag, startPoint x: 64, startPoint y: 210, endPoint x: 820, endPoint y: 691, distance: 896.0
click at [820, 691] on tbody "2847 Suncrest Dr Sarasota, FL, 34239 Condition Scoping - Full Unclaimed Fri, Au…" at bounding box center [487, 492] width 866 height 595
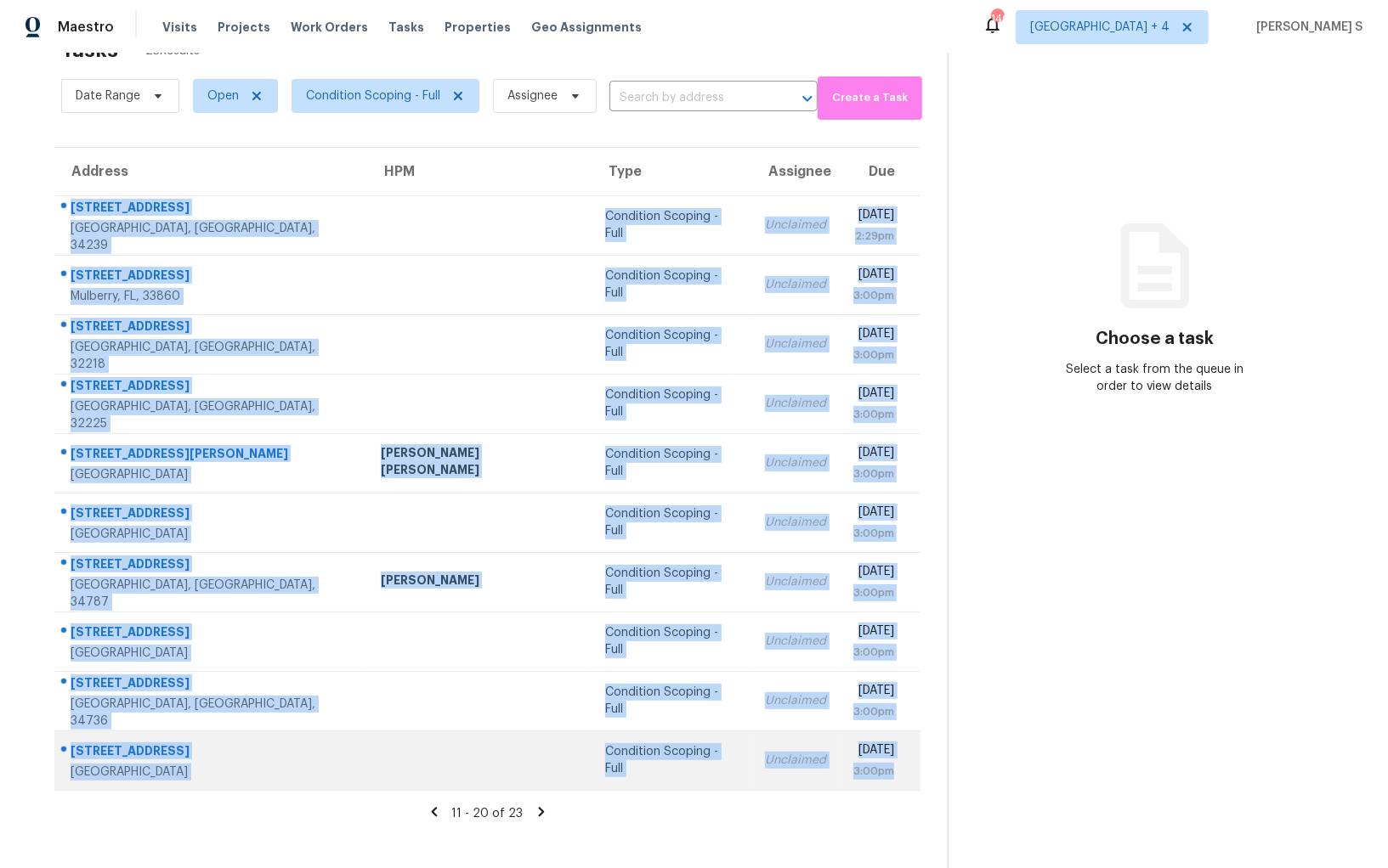
drag, startPoint x: 70, startPoint y: 209, endPoint x: 903, endPoint y: 770, distance: 1004.3
click at [903, 770] on tbody "2847 Suncrest Dr Sarasota, FL, 34239 Condition Scoping - Full Unclaimed Fri, Au…" at bounding box center [487, 492] width 866 height 595
copy tbody "2847 Suncrest Dr Sarasota, FL, 34239 Condition Scoping - Full Unclaimed Fri, Au…"
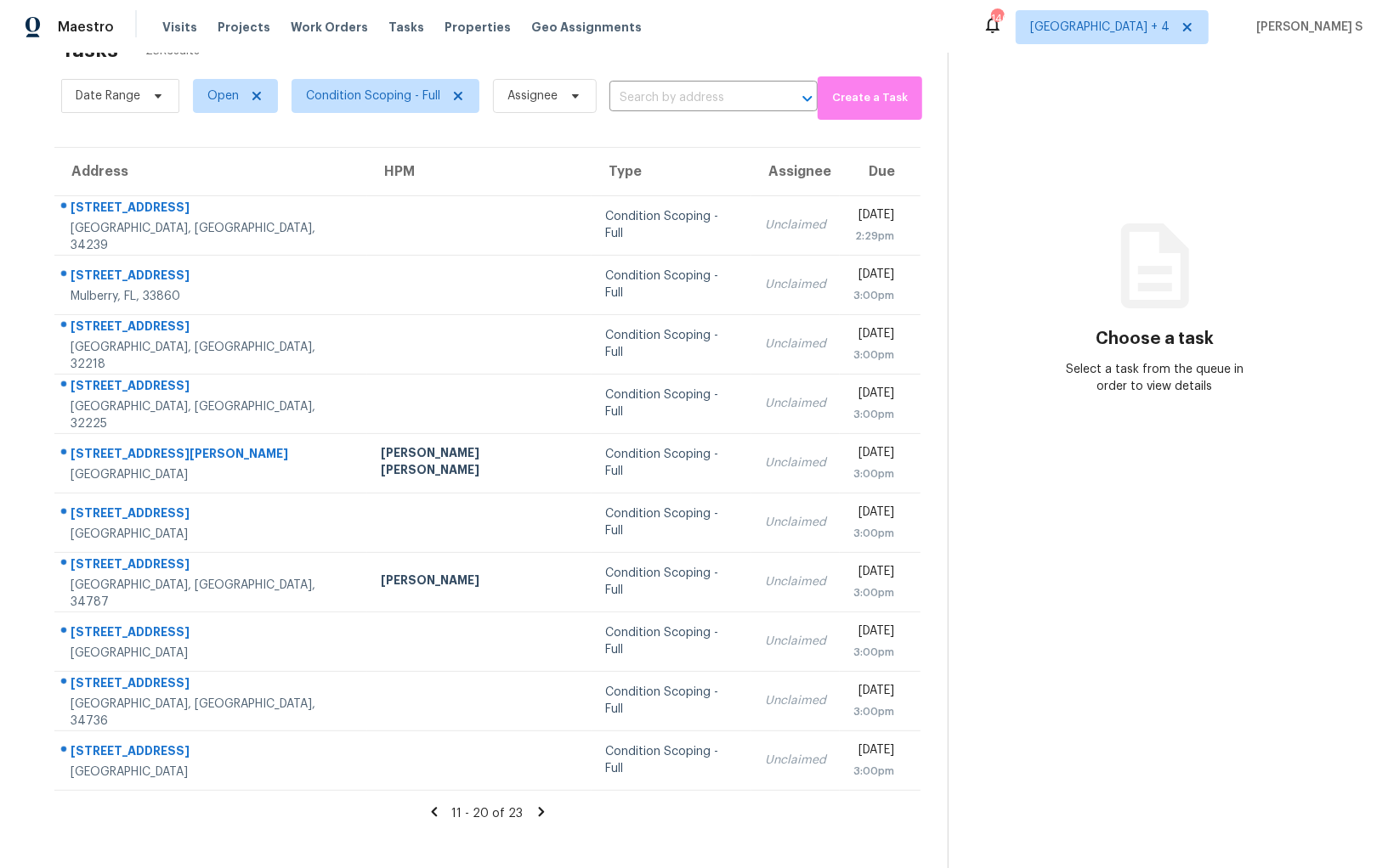
click at [538, 806] on icon at bounding box center [540, 812] width 15 height 15
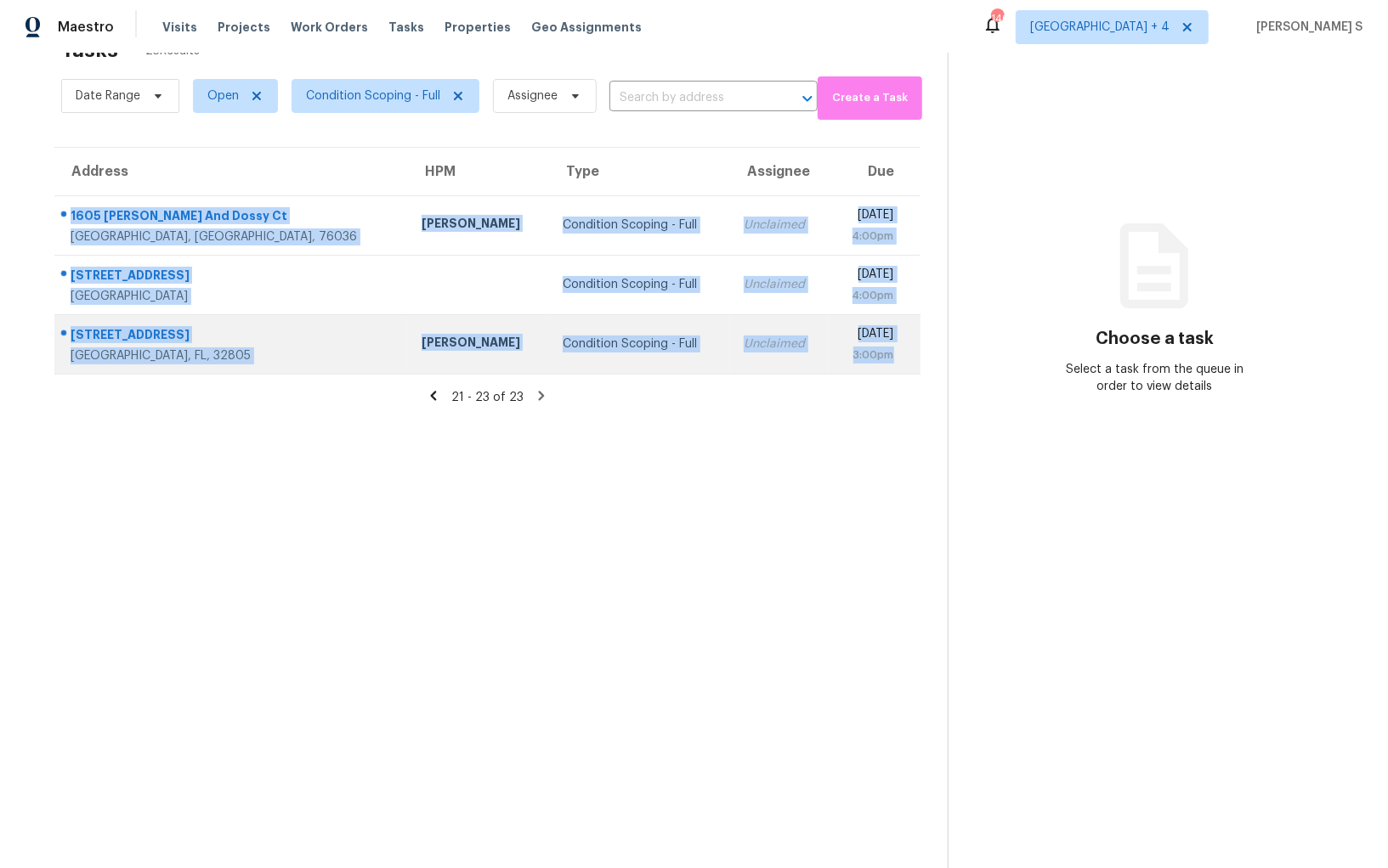
drag, startPoint x: 70, startPoint y: 214, endPoint x: 889, endPoint y: 357, distance: 831.4
click at [889, 357] on tbody "1605 Ann And Dossy Ct Crowley, TX, 76036 Jason Fletcher Condition Scoping - Ful…" at bounding box center [487, 284] width 866 height 178
copy tbody "1605 Ann And Dossy Ct Crowley, TX, 76036 Jason Fletcher Condition Scoping - Ful…"
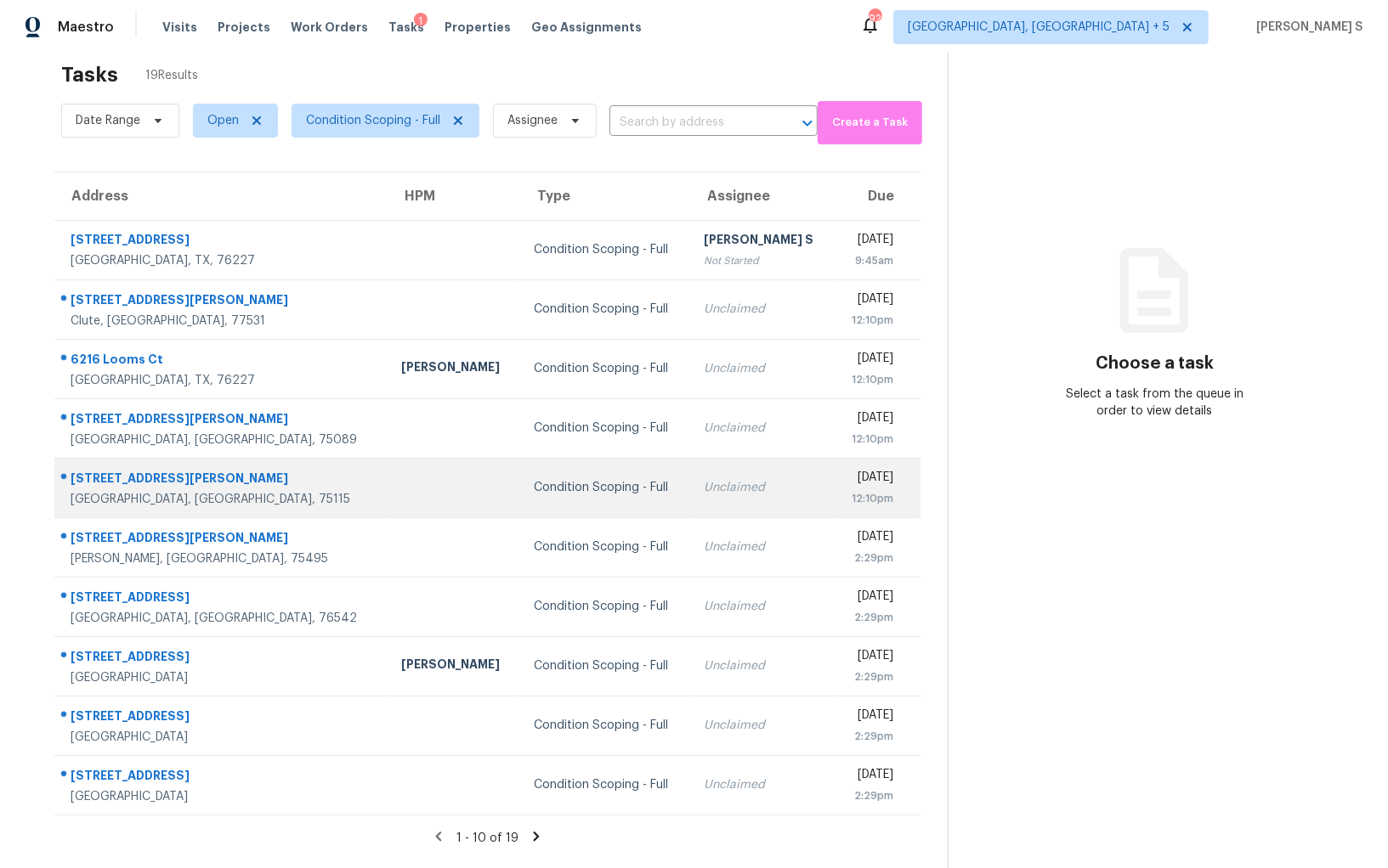
scroll to position [11, 0]
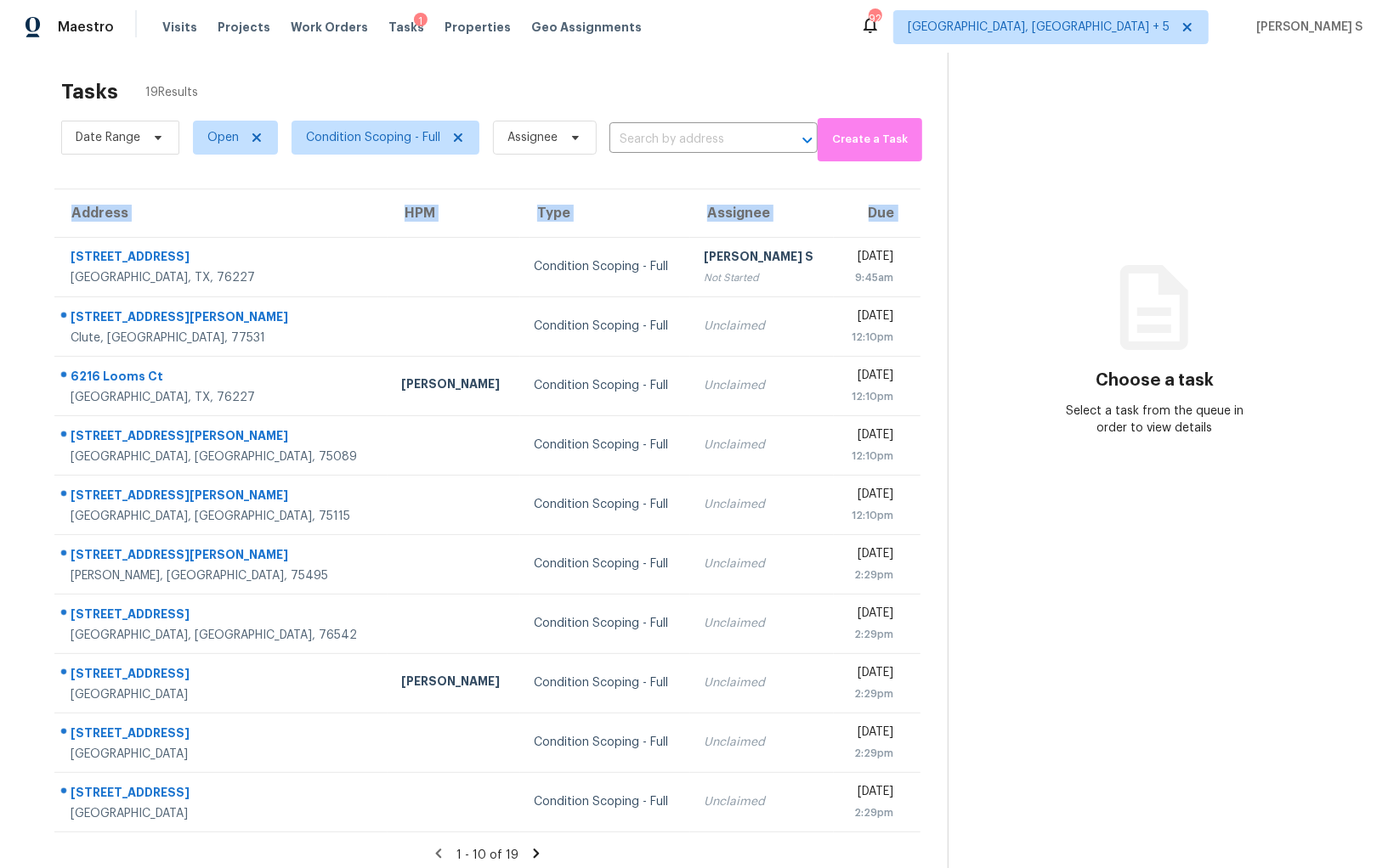
copy thead "Address HPM Type Assignee Due"
drag, startPoint x: 65, startPoint y: 251, endPoint x: 923, endPoint y: 761, distance: 998.1
click at [923, 762] on div "Address HPM Type Assignee Due [STREET_ADDRESS][PERSON_NAME] Condition Scoping -…" at bounding box center [487, 510] width 920 height 644
click at [535, 848] on icon at bounding box center [535, 853] width 15 height 15
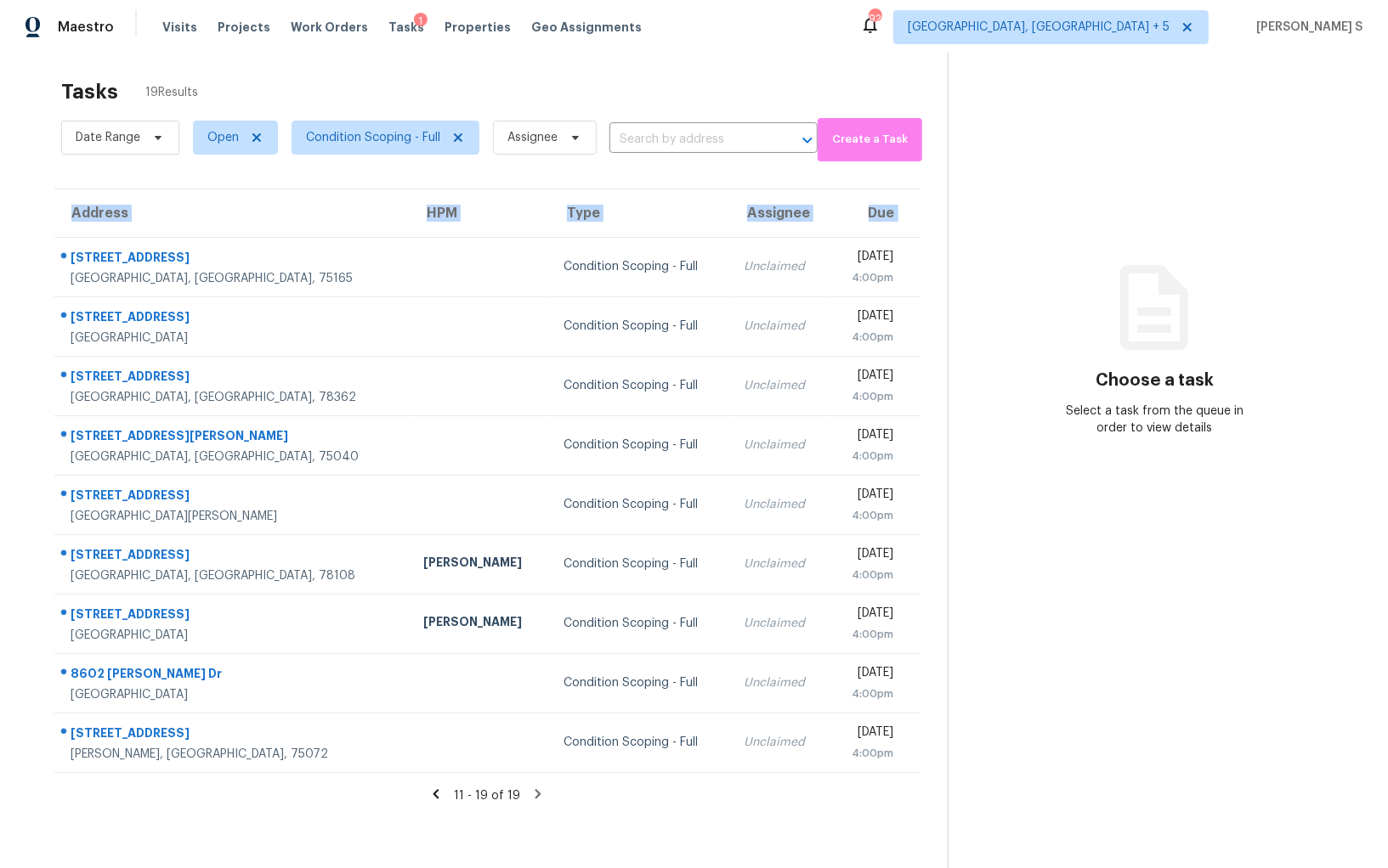
drag, startPoint x: 69, startPoint y: 253, endPoint x: 922, endPoint y: 728, distance: 976.3
click at [922, 728] on div "Address HPM Type Assignee Due [STREET_ADDRESS] Condition Scoping - Full Unclaim…" at bounding box center [487, 481] width 920 height 585
copy table "Address HPM Type Assignee Due"
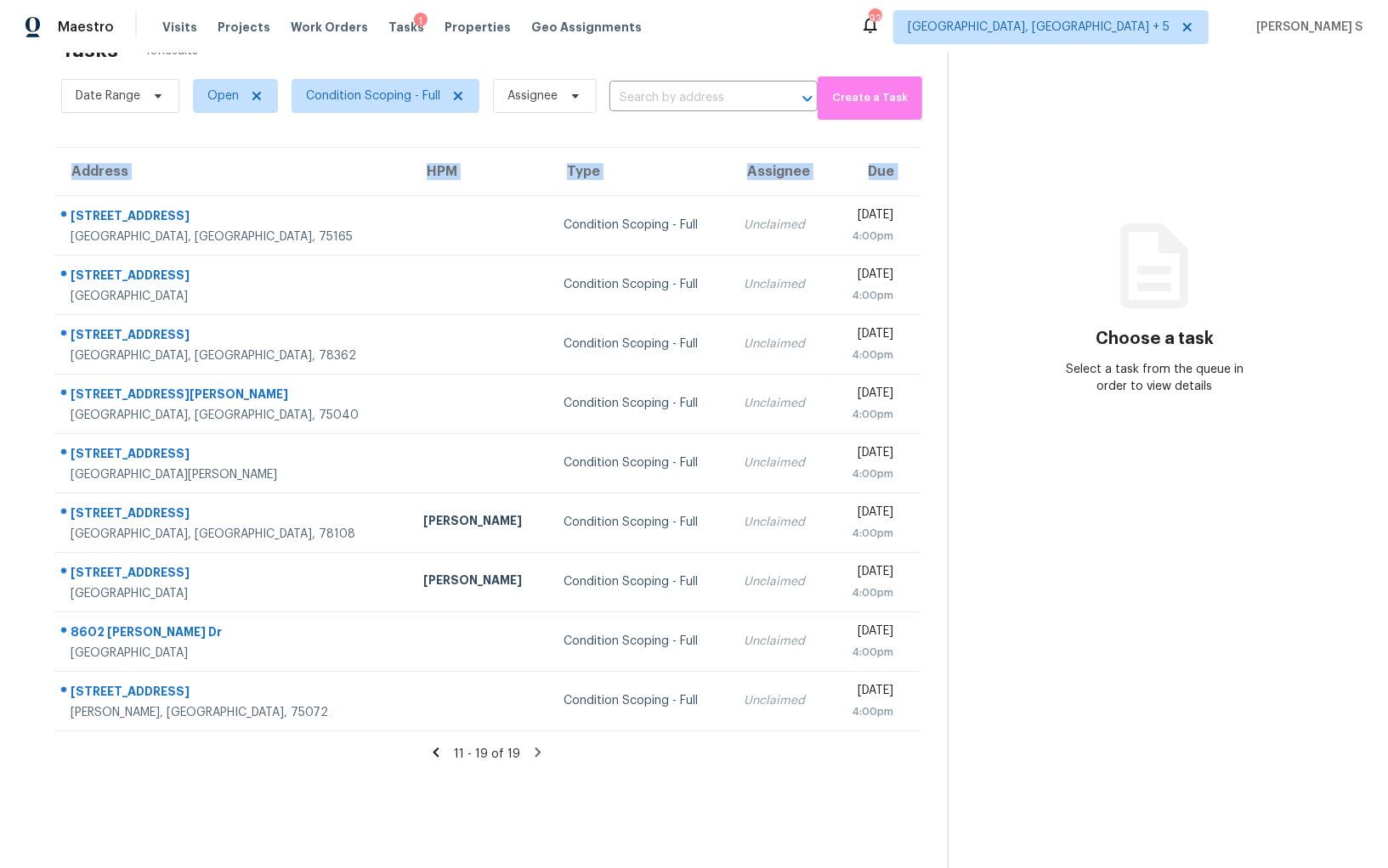
scroll to position [0, 0]
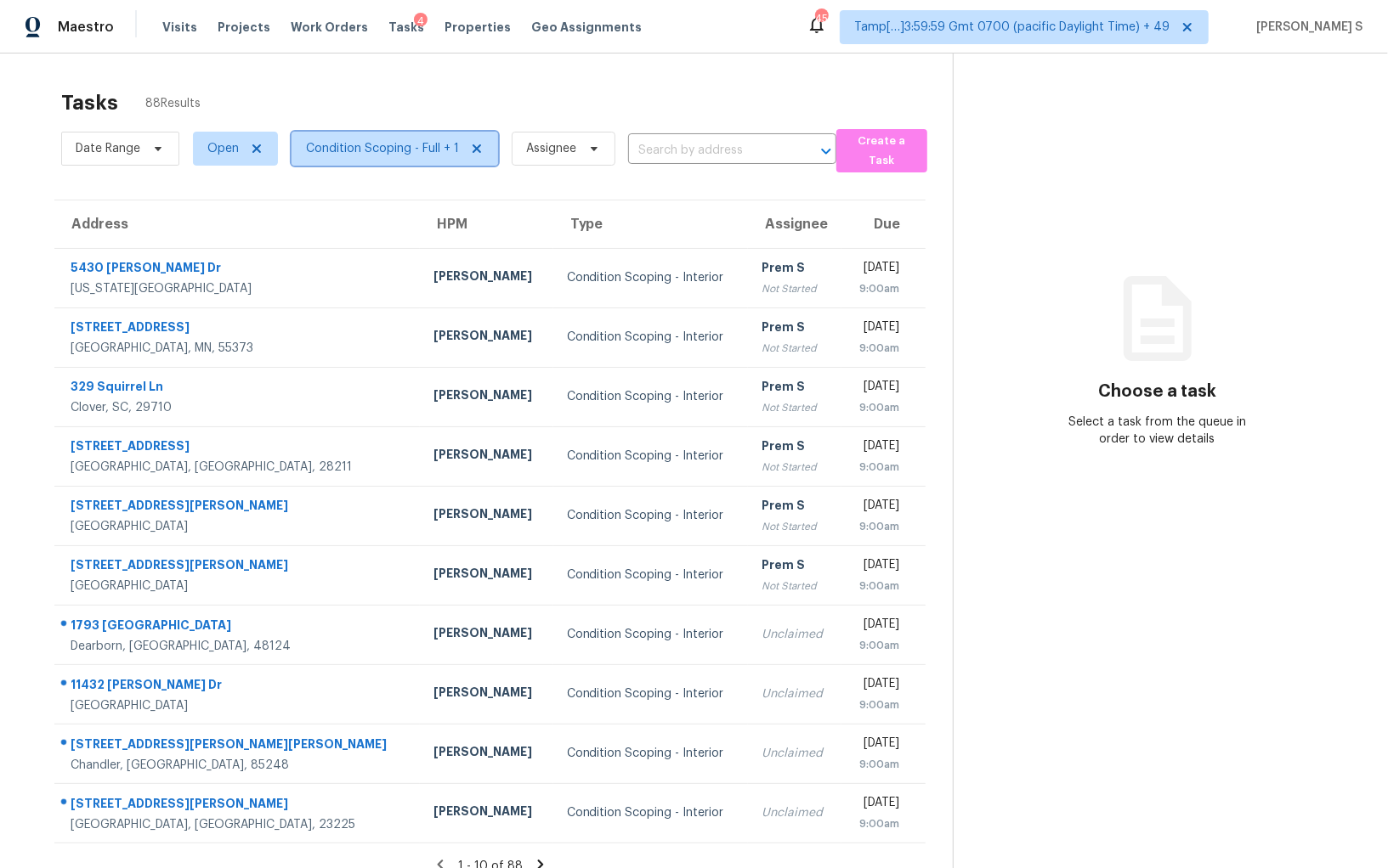
click at [405, 147] on span "Condition Scoping - Full + 1" at bounding box center [383, 148] width 153 height 17
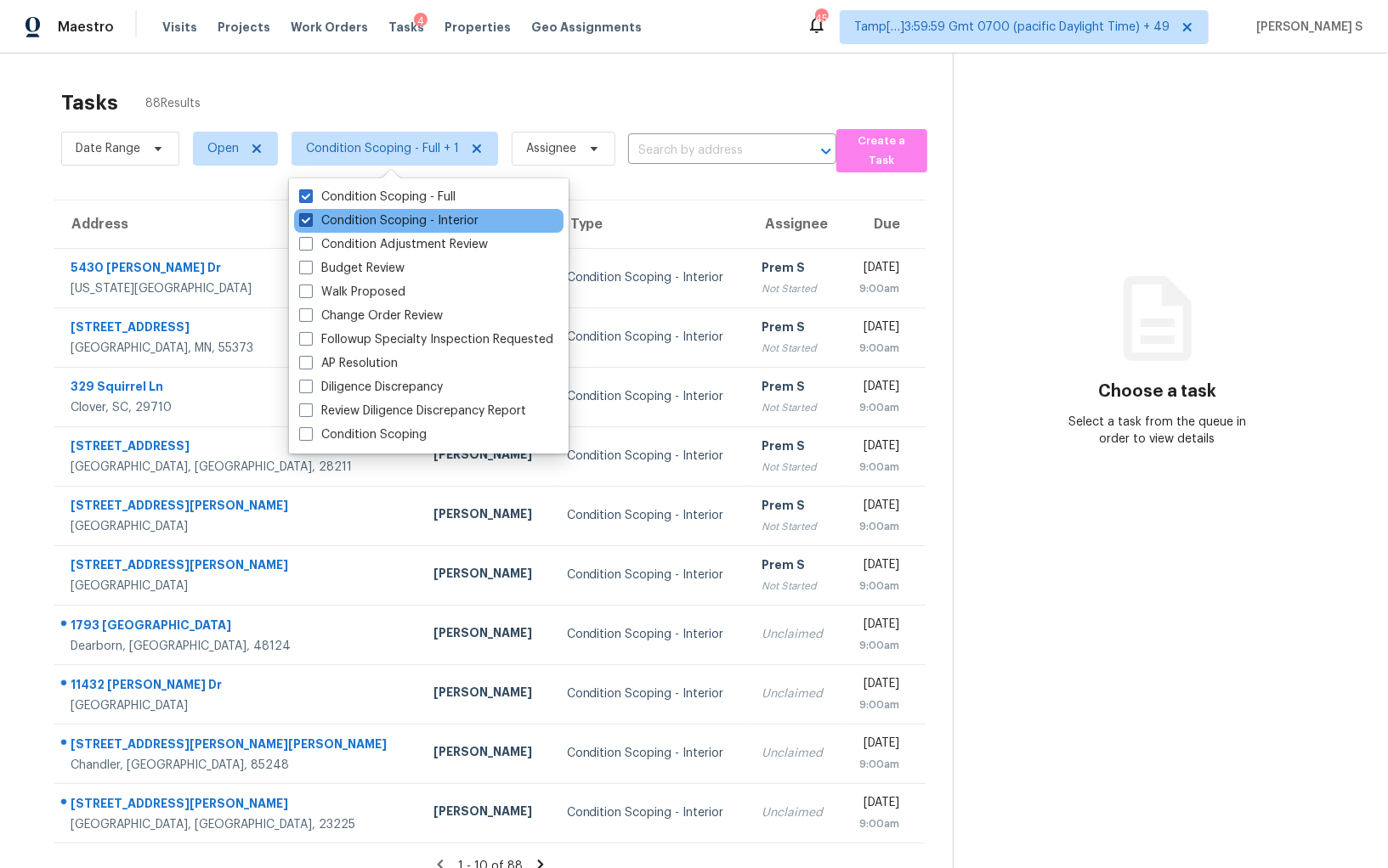
click at [413, 223] on label "Condition Scoping - Interior" at bounding box center [389, 220] width 179 height 17
click at [310, 223] on input "Condition Scoping - Interior" at bounding box center [304, 217] width 11 height 11
checkbox input "false"
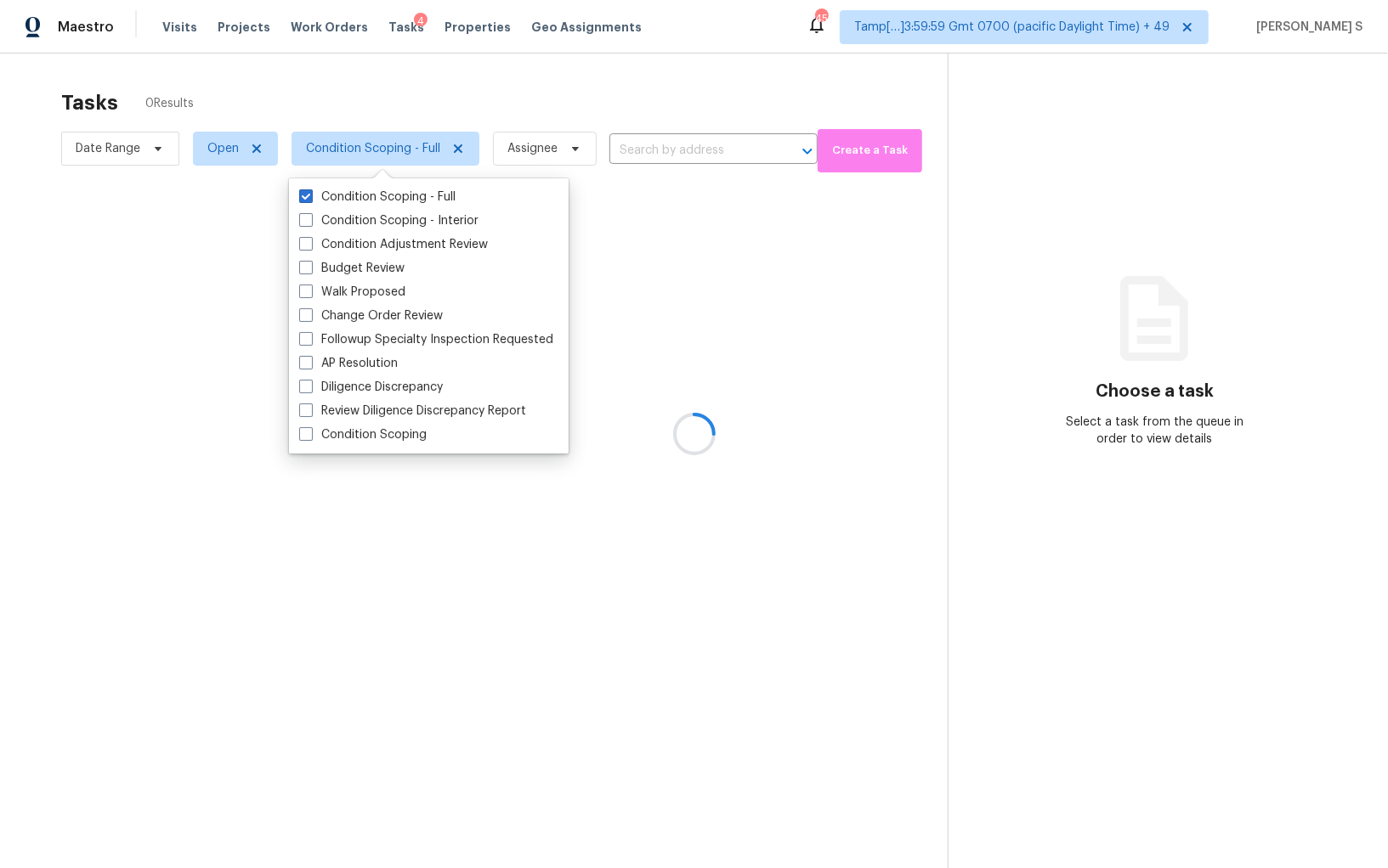
click at [1067, 140] on div at bounding box center [694, 434] width 1388 height 868
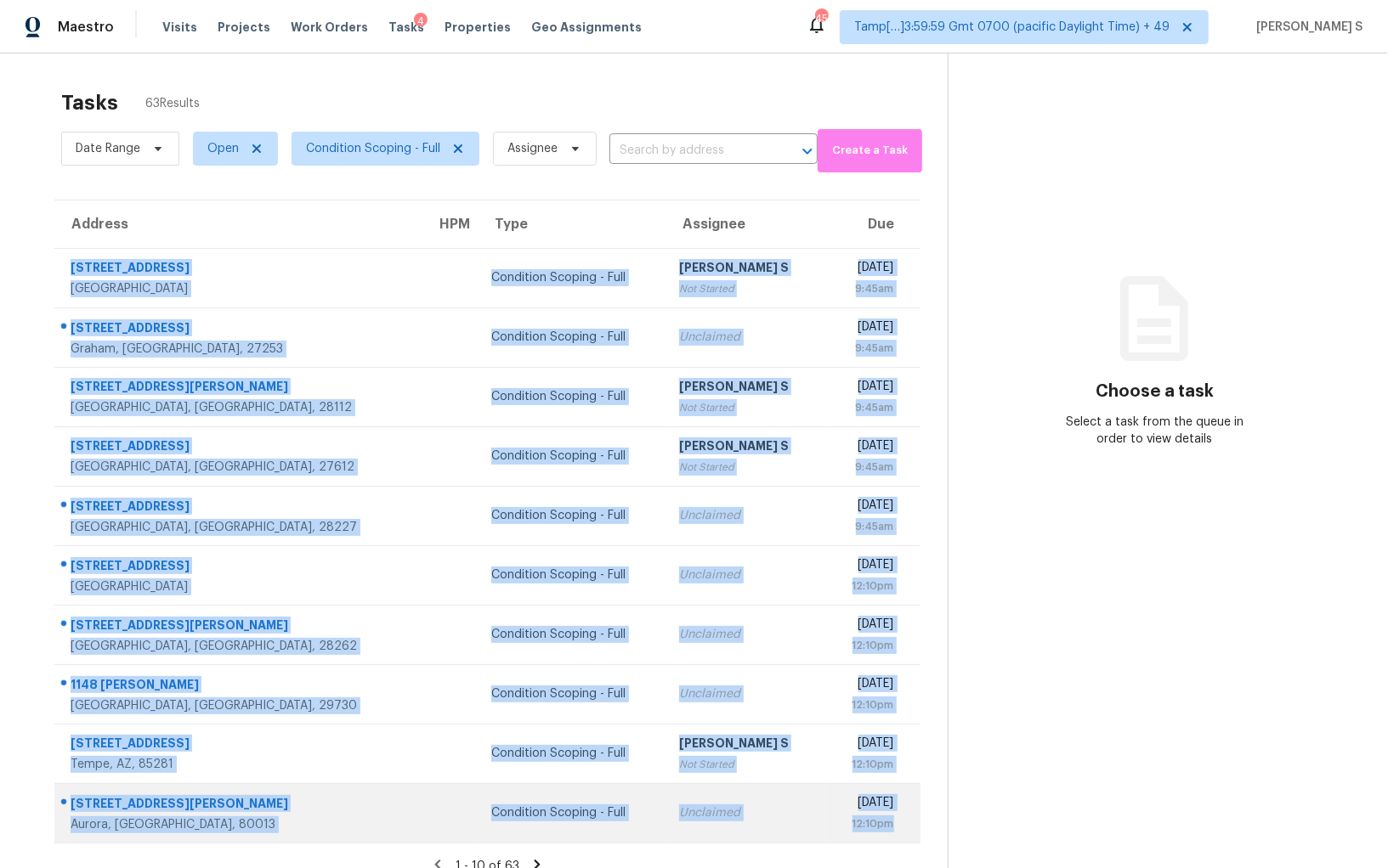
drag, startPoint x: 65, startPoint y: 263, endPoint x: 895, endPoint y: 822, distance: 1000.7
click at [895, 822] on tbody "11655 Suburban Rd Las Vegas, NV, 89135 Condition Scoping - Full Anbu Jebakumar …" at bounding box center [487, 545] width 866 height 595
copy tbody "11655 Suburban Rd Las Vegas, NV, 89135 Condition Scoping - Full Anbu Jebakumar …"
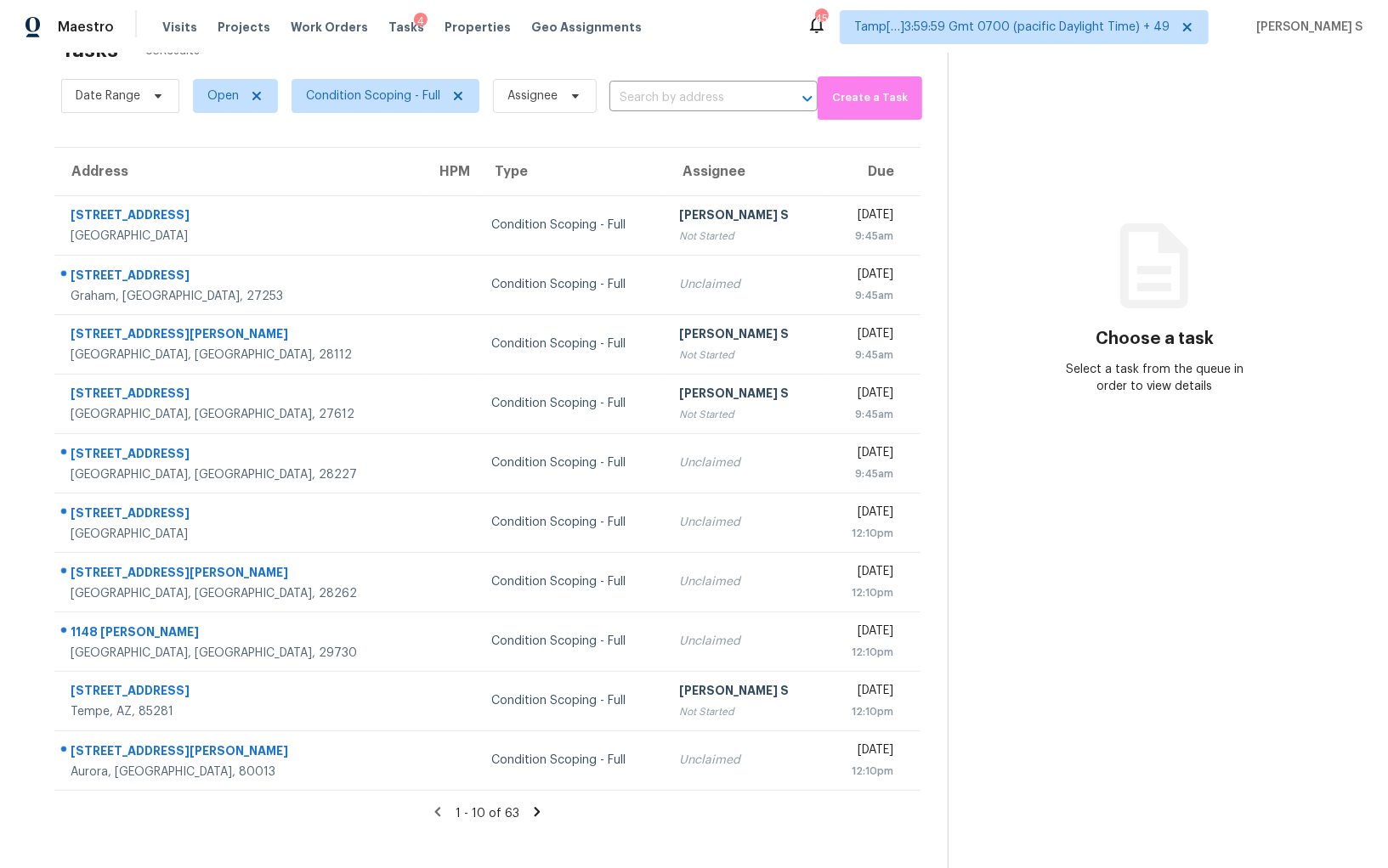
click at [532, 808] on icon at bounding box center [536, 812] width 15 height 15
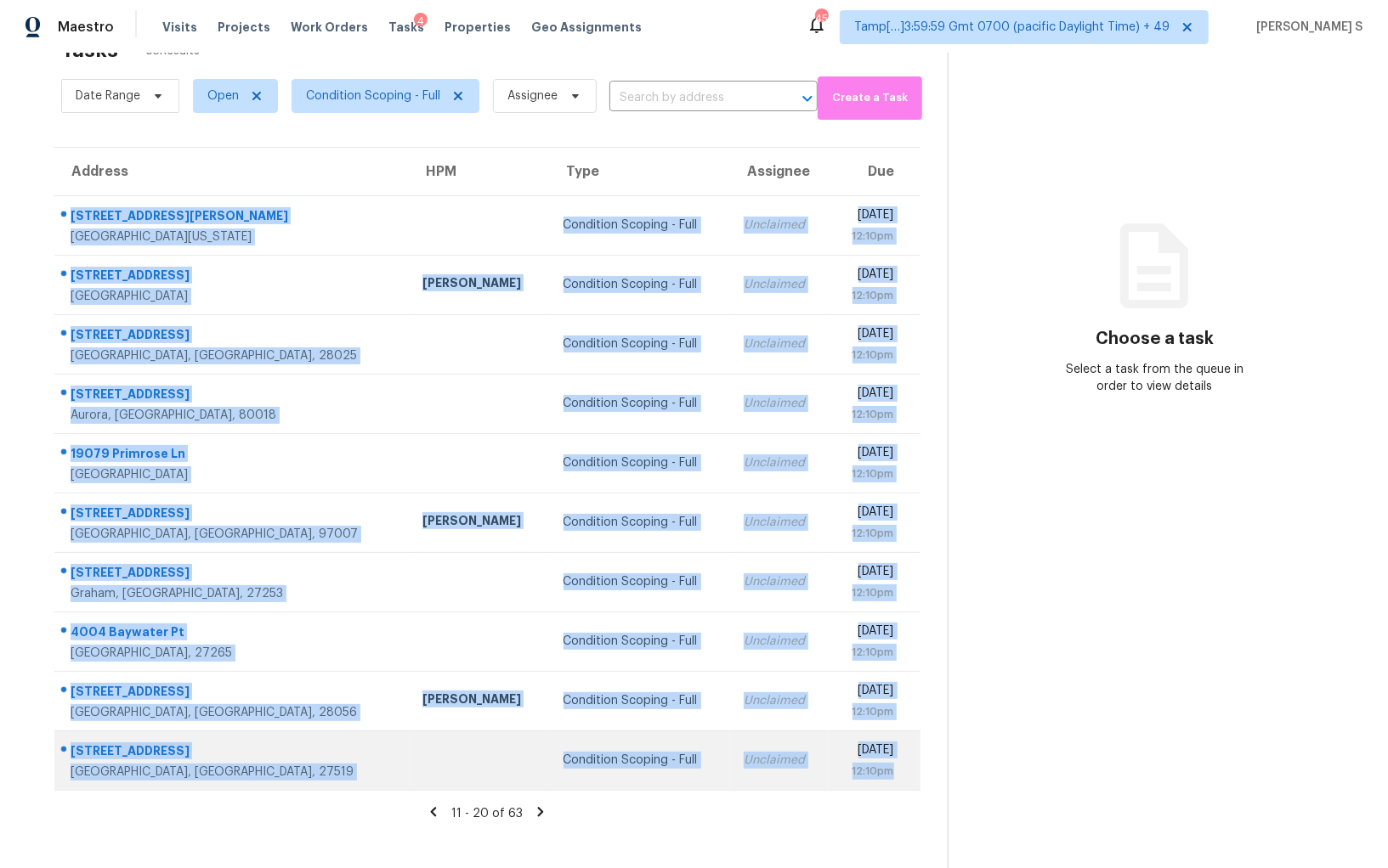
drag, startPoint x: 68, startPoint y: 211, endPoint x: 899, endPoint y: 761, distance: 996.5
click at [899, 761] on tbody "9102 Cooper Dr Fort Washington, MD, 20744 Condition Scoping - Full Unclaimed Fr…" at bounding box center [487, 492] width 866 height 595
copy tbody "9102 Cooper Dr Fort Washington, MD, 20744 Condition Scoping - Full Unclaimed Fr…"
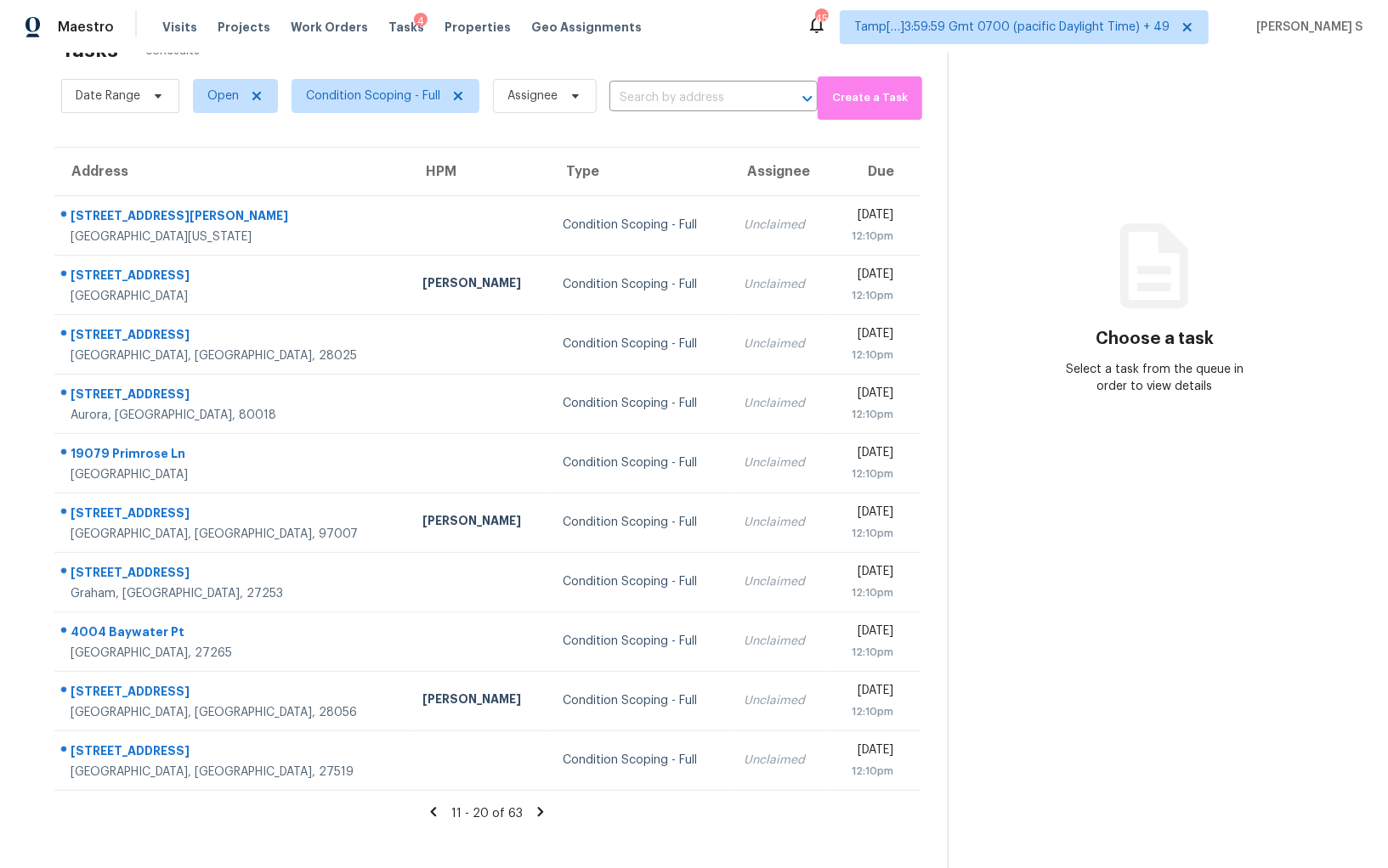
click at [538, 809] on icon at bounding box center [541, 811] width 6 height 9
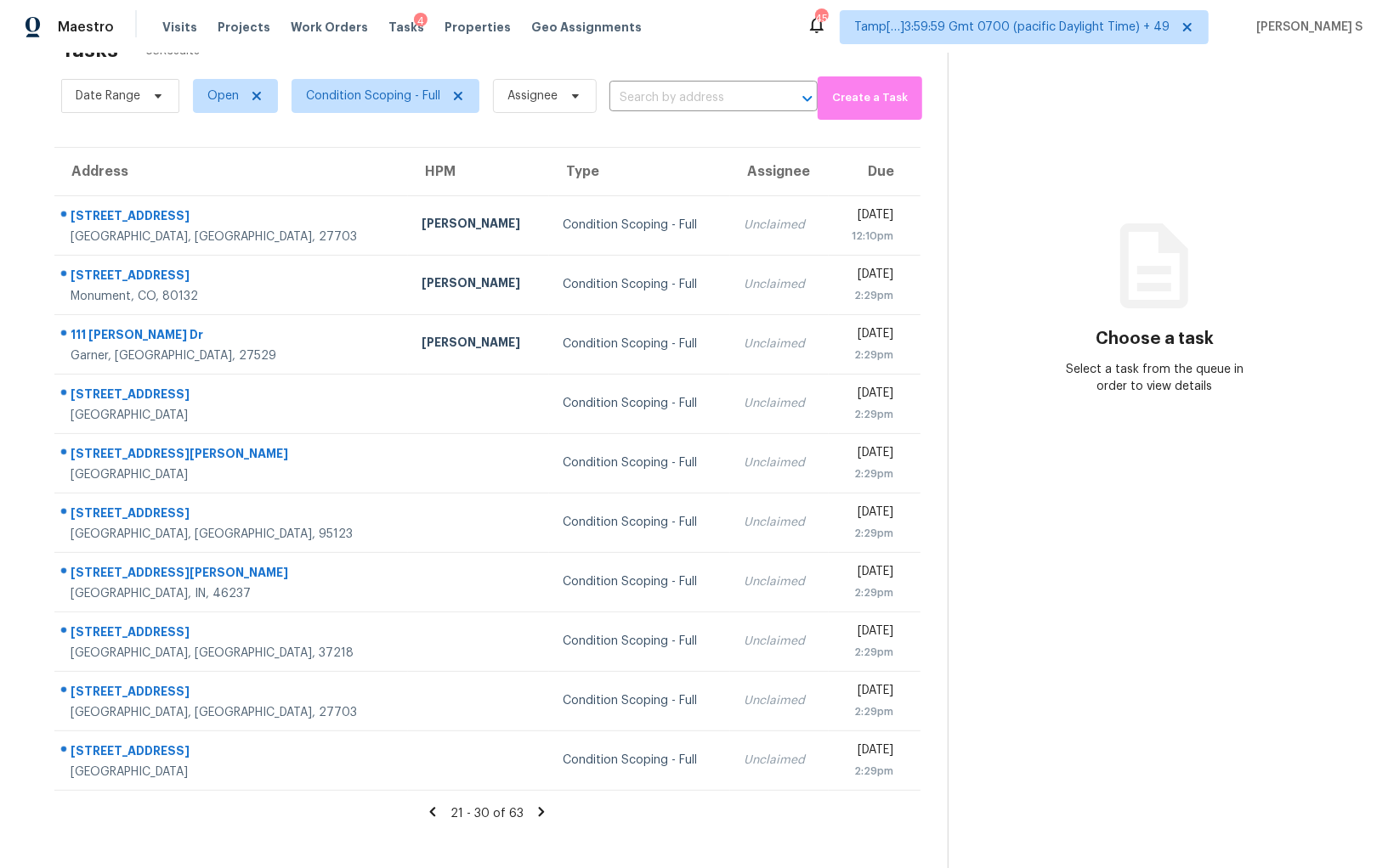
drag, startPoint x: 65, startPoint y: 211, endPoint x: 921, endPoint y: 719, distance: 995.4
click at [921, 720] on div "Address HPM Type Assignee Due 2804 Lenox Ln Durham, NC, 27703 Lee Privette Cond…" at bounding box center [487, 469] width 920 height 644
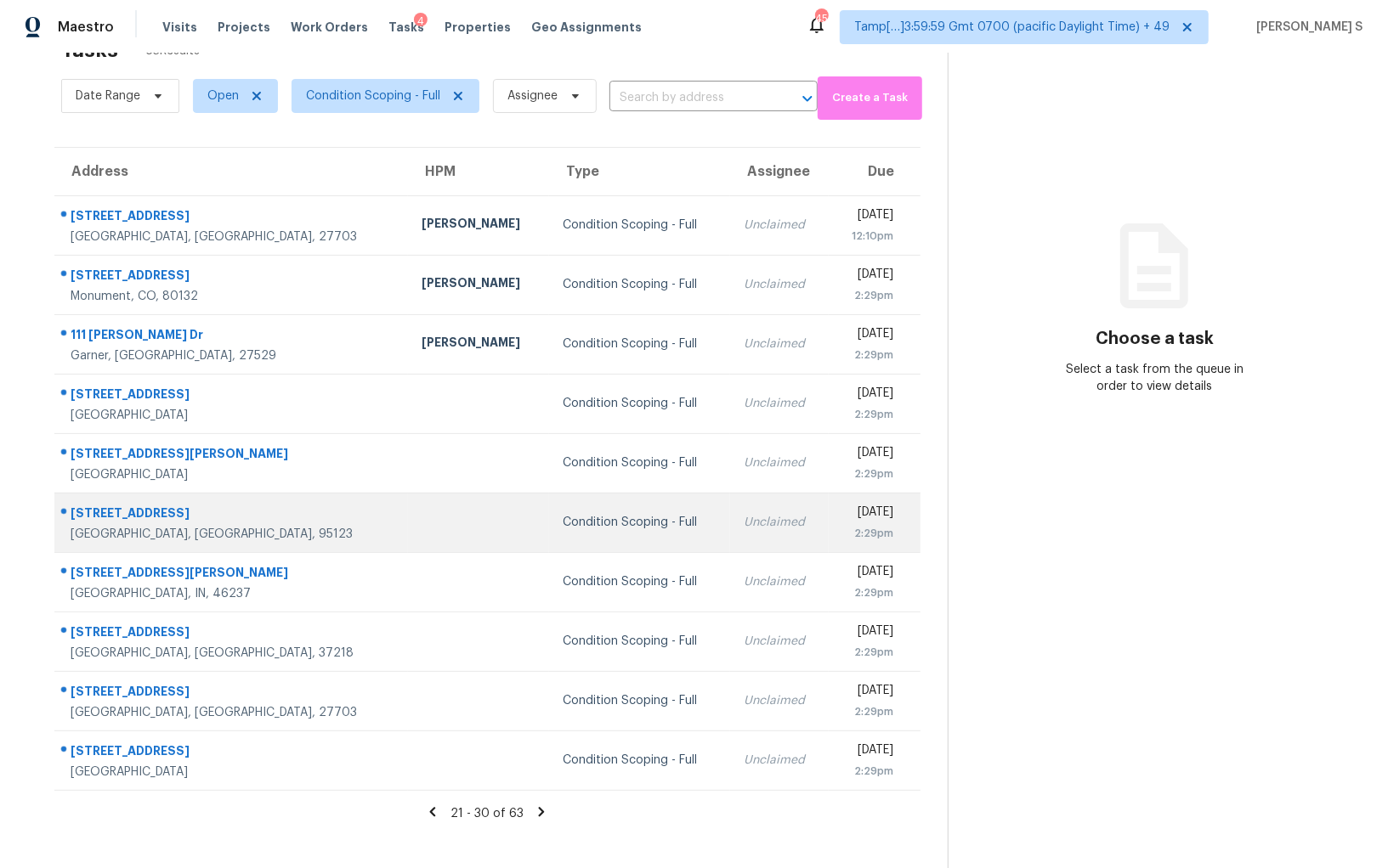
drag, startPoint x: 64, startPoint y: 210, endPoint x: 694, endPoint y: 530, distance: 706.6
click at [694, 530] on tbody "2804 Lenox Ln Durham, NC, 27703 Lee Privette Condition Scoping - Full Unclaimed…" at bounding box center [487, 492] width 866 height 595
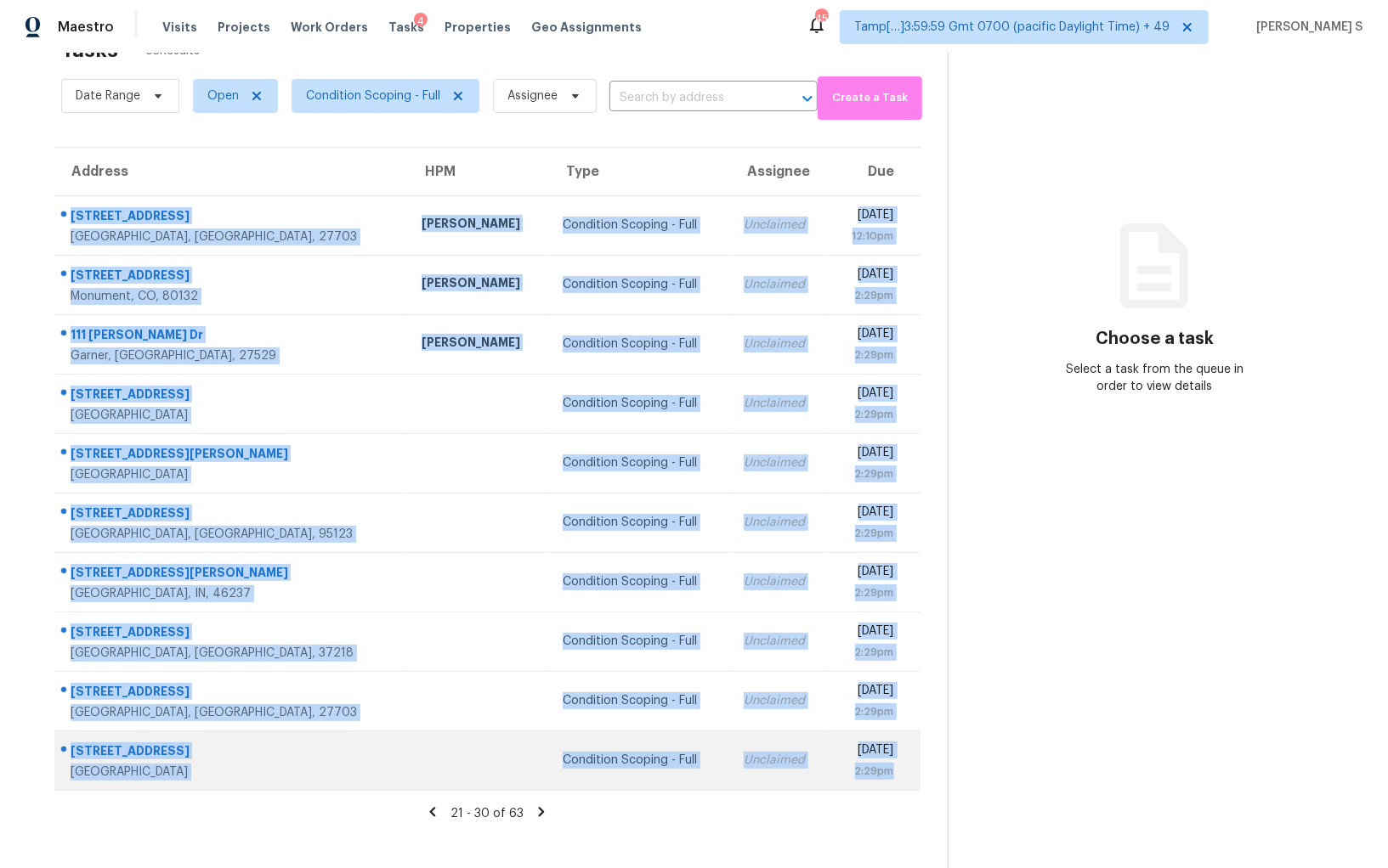
drag, startPoint x: 71, startPoint y: 211, endPoint x: 901, endPoint y: 770, distance: 1000.7
click at [901, 770] on tbody "2804 Lenox Ln Durham, NC, 27703 Lee Privette Condition Scoping - Full Unclaimed…" at bounding box center [487, 492] width 866 height 595
copy tbody "2804 Lenox Ln Durham, NC, 27703 Lee Privette Condition Scoping - Full Unclaimed…"
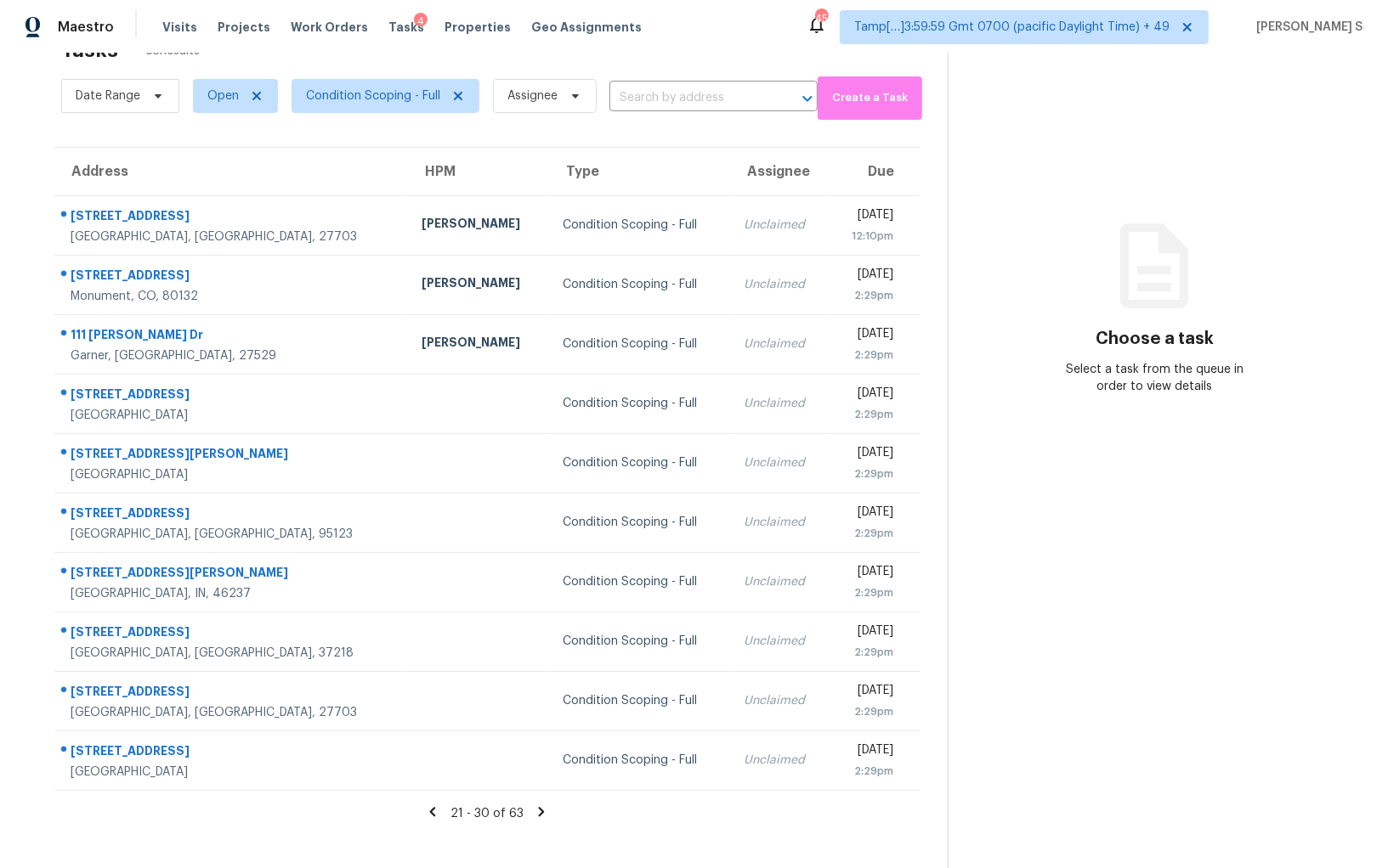
click at [538, 809] on icon at bounding box center [541, 811] width 6 height 9
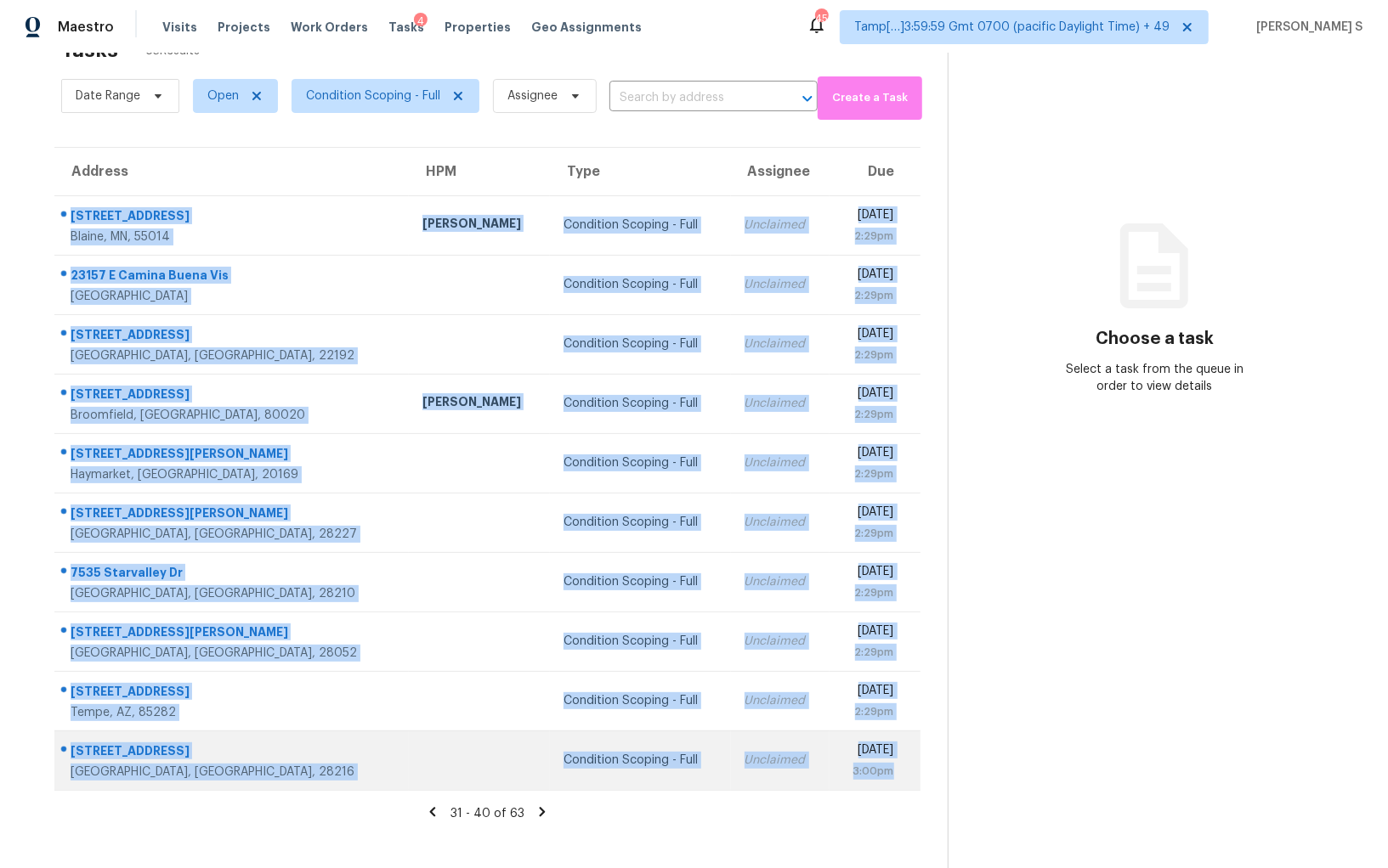
drag, startPoint x: 69, startPoint y: 211, endPoint x: 907, endPoint y: 764, distance: 1004.0
click at [907, 764] on tbody "9720 Austin St NE Blaine, MN, 55014 Jeffrey Lenz Condition Scoping - Full Uncla…" at bounding box center [487, 492] width 866 height 595
copy tbody "9720 Austin St NE Blaine, MN, 55014 Jeffrey Lenz Condition Scoping - Full Uncla…"
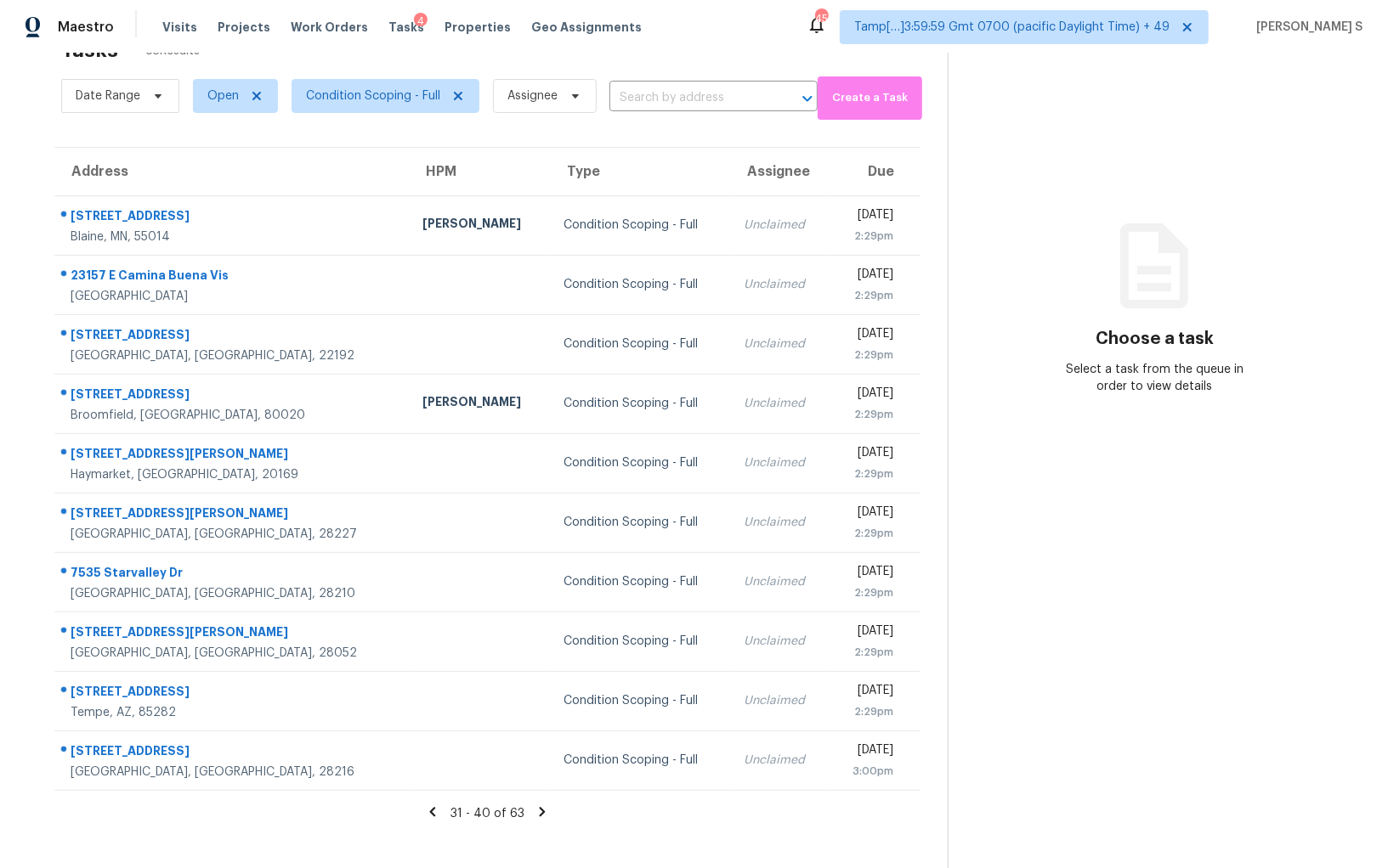
click at [539, 806] on icon at bounding box center [541, 812] width 15 height 15
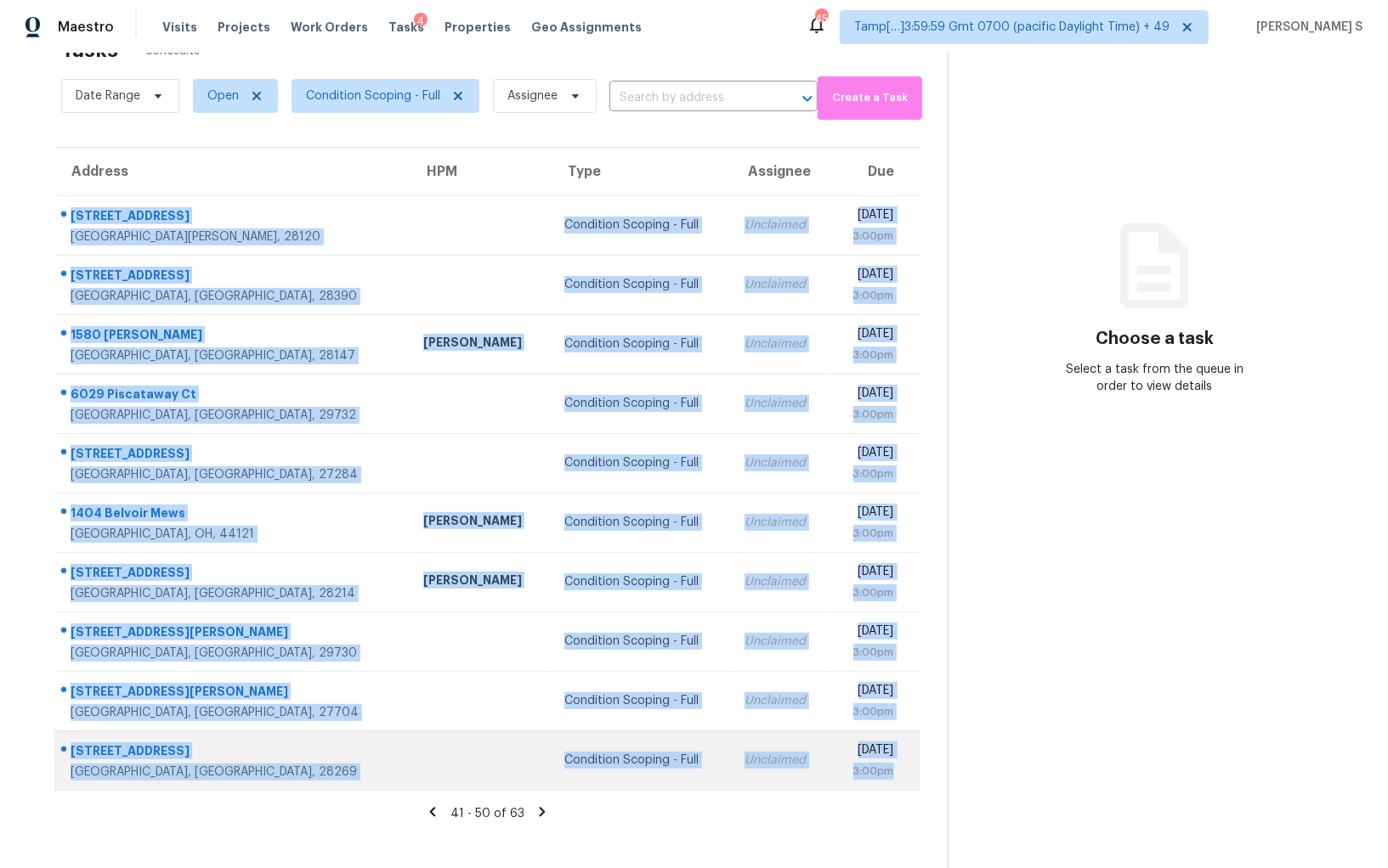
drag, startPoint x: 71, startPoint y: 212, endPoint x: 895, endPoint y: 769, distance: 994.6
click at [895, 769] on tbody "152 Farm Springs Dr Mount Holly, NC, 28120 Condition Scoping - Full Unclaimed F…" at bounding box center [487, 492] width 866 height 595
copy tbody "152 Farm Springs Dr Mount Holly, NC, 28120 Condition Scoping - Full Unclaimed F…"
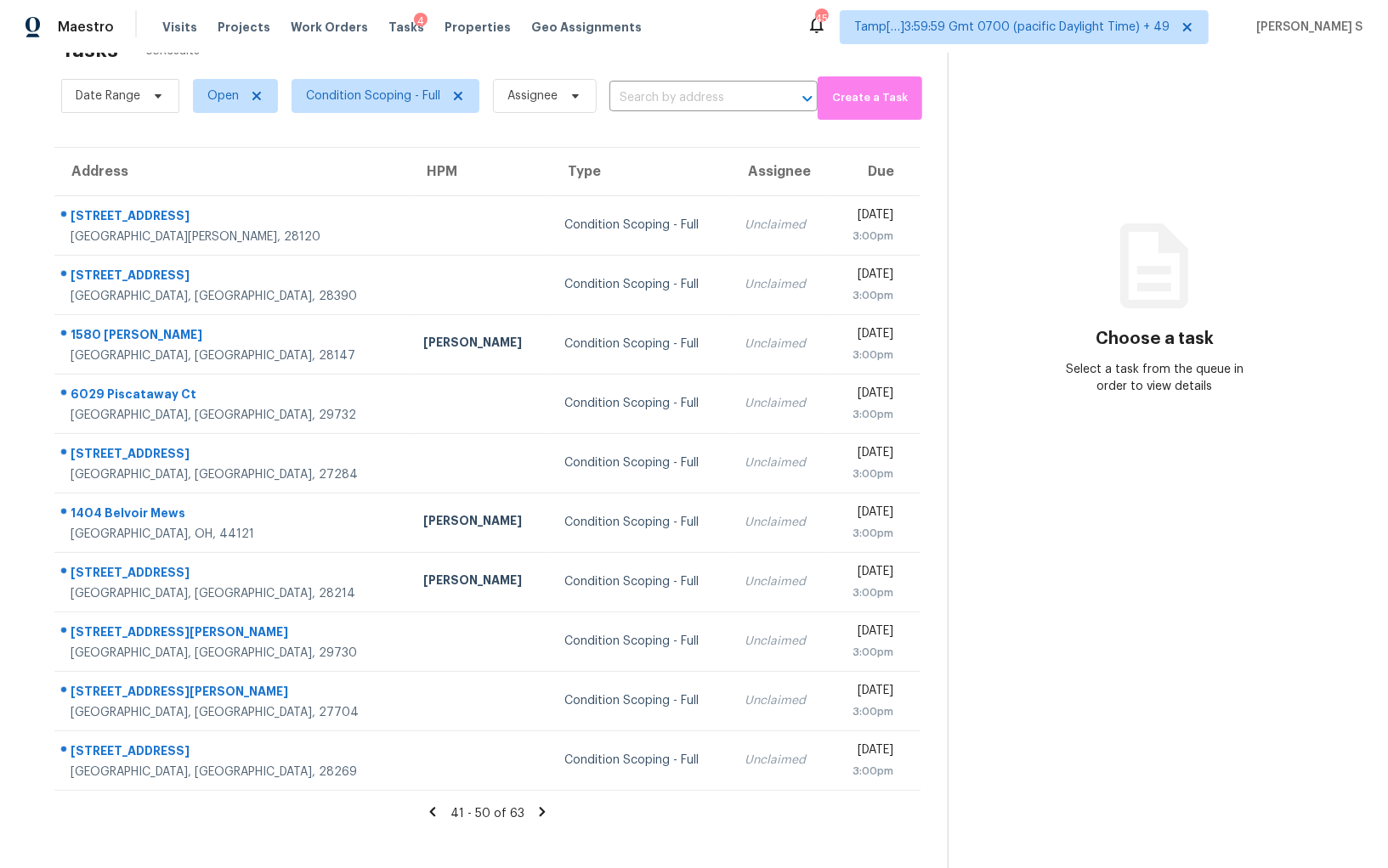
click at [534, 805] on icon at bounding box center [541, 812] width 15 height 15
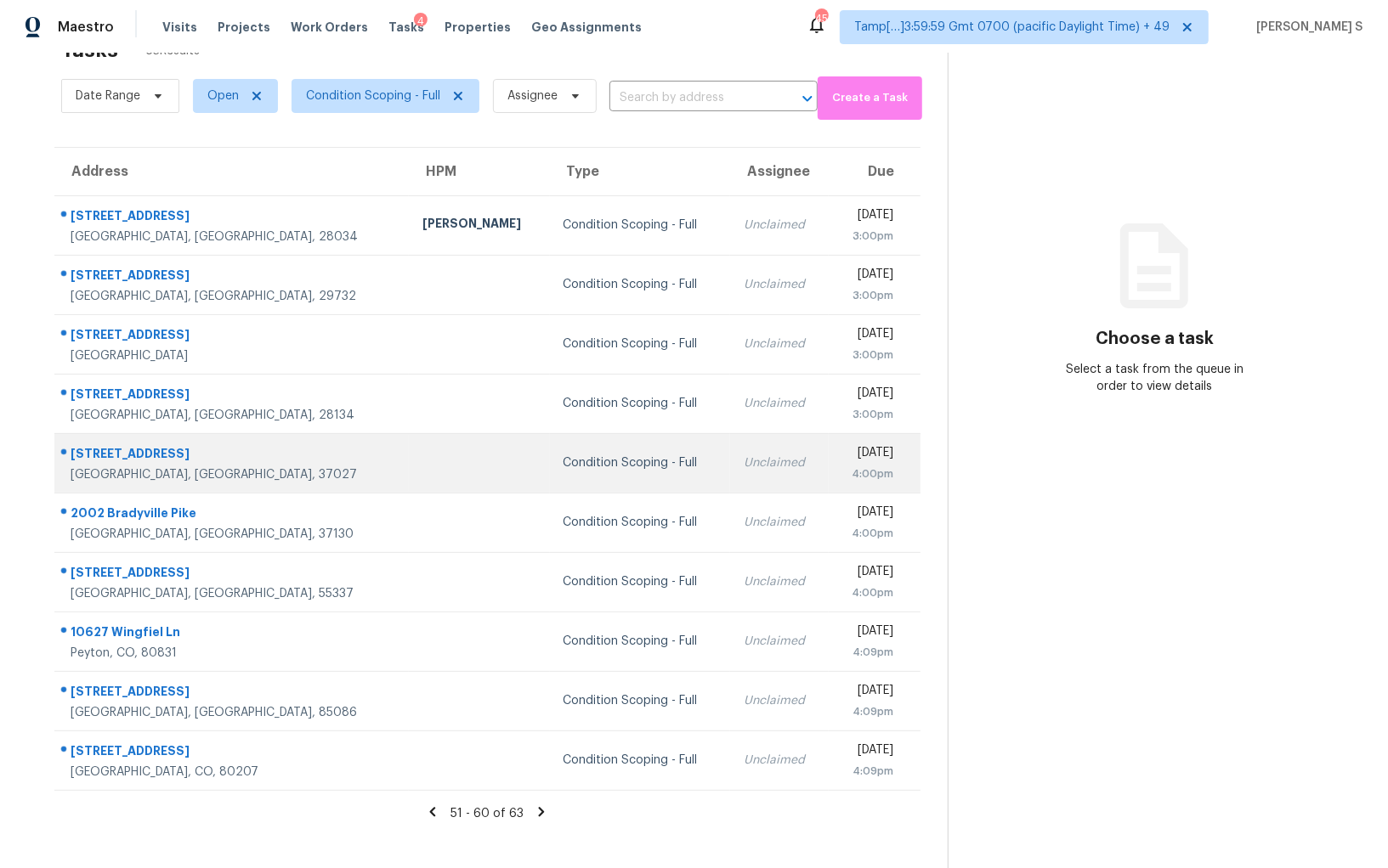
drag, startPoint x: 65, startPoint y: 211, endPoint x: 616, endPoint y: 464, distance: 606.3
click at [616, 464] on tbody "2675 Idared Dr Dallas, NC, 28034 Ryan Carder Condition Scoping - Full Unclaimed…" at bounding box center [487, 492] width 866 height 595
drag, startPoint x: 66, startPoint y: 209, endPoint x: 809, endPoint y: 465, distance: 785.9
click at [809, 465] on tbody "2675 Idared Dr Dallas, NC, 28034 Ryan Carder Condition Scoping - Full Unclaimed…" at bounding box center [487, 492] width 866 height 595
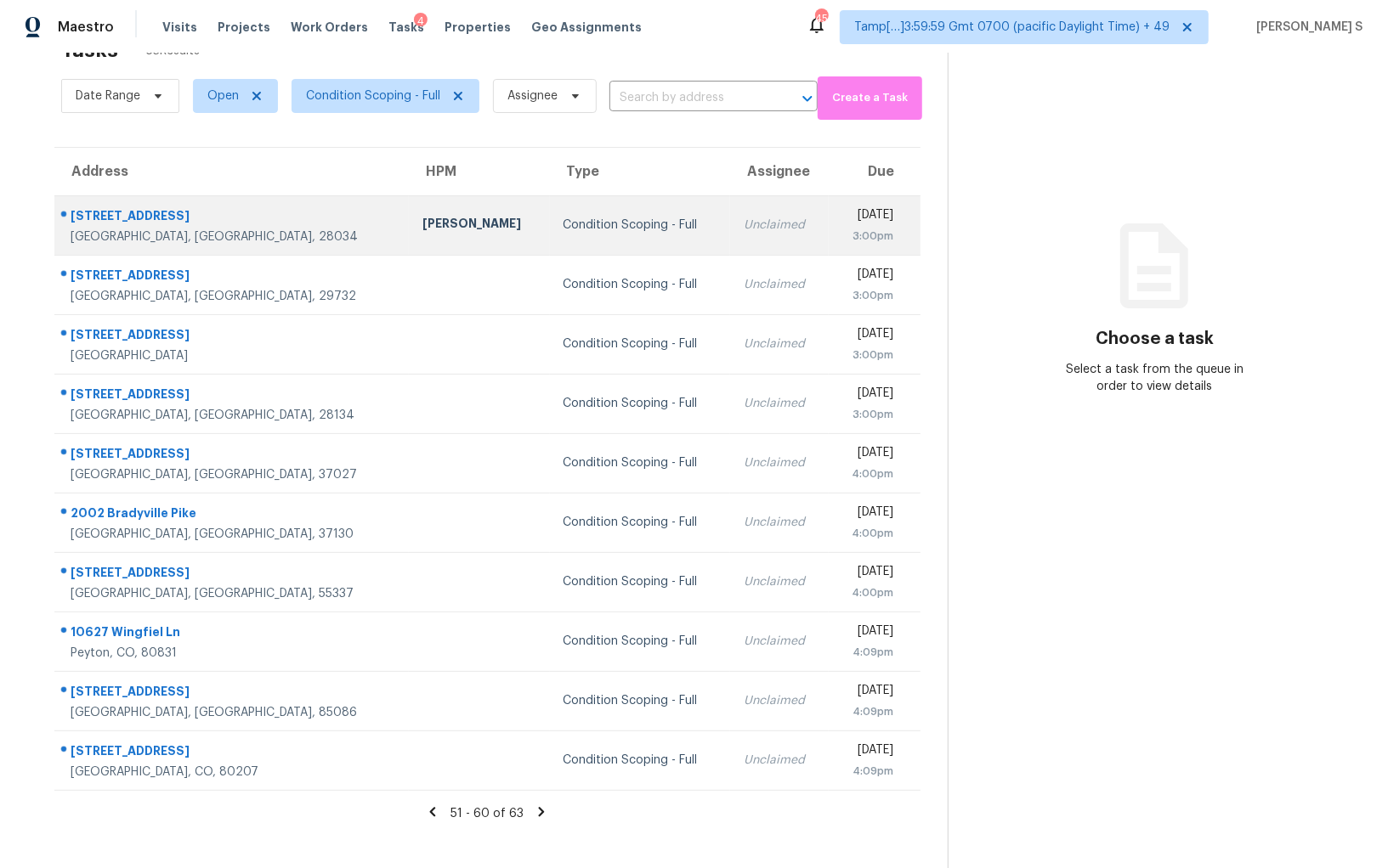
click at [70, 207] on div "2675 Idared Dr" at bounding box center [232, 217] width 324 height 21
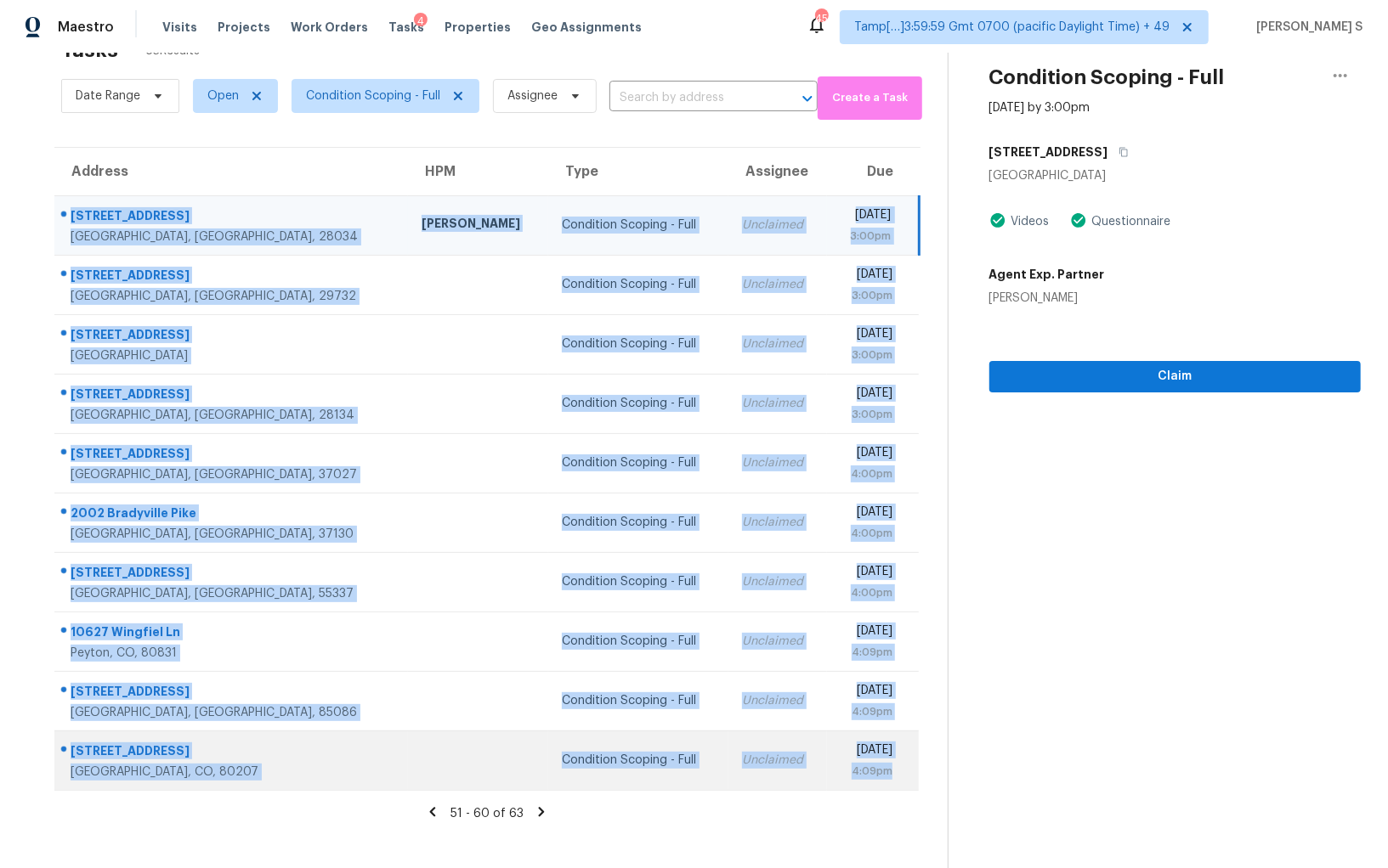
drag, startPoint x: 69, startPoint y: 206, endPoint x: 901, endPoint y: 768, distance: 1004.0
click at [901, 768] on tbody "2675 Idared Dr Dallas, NC, 28034 Ryan Carder Condition Scoping - Full Unclaimed…" at bounding box center [487, 492] width 865 height 595
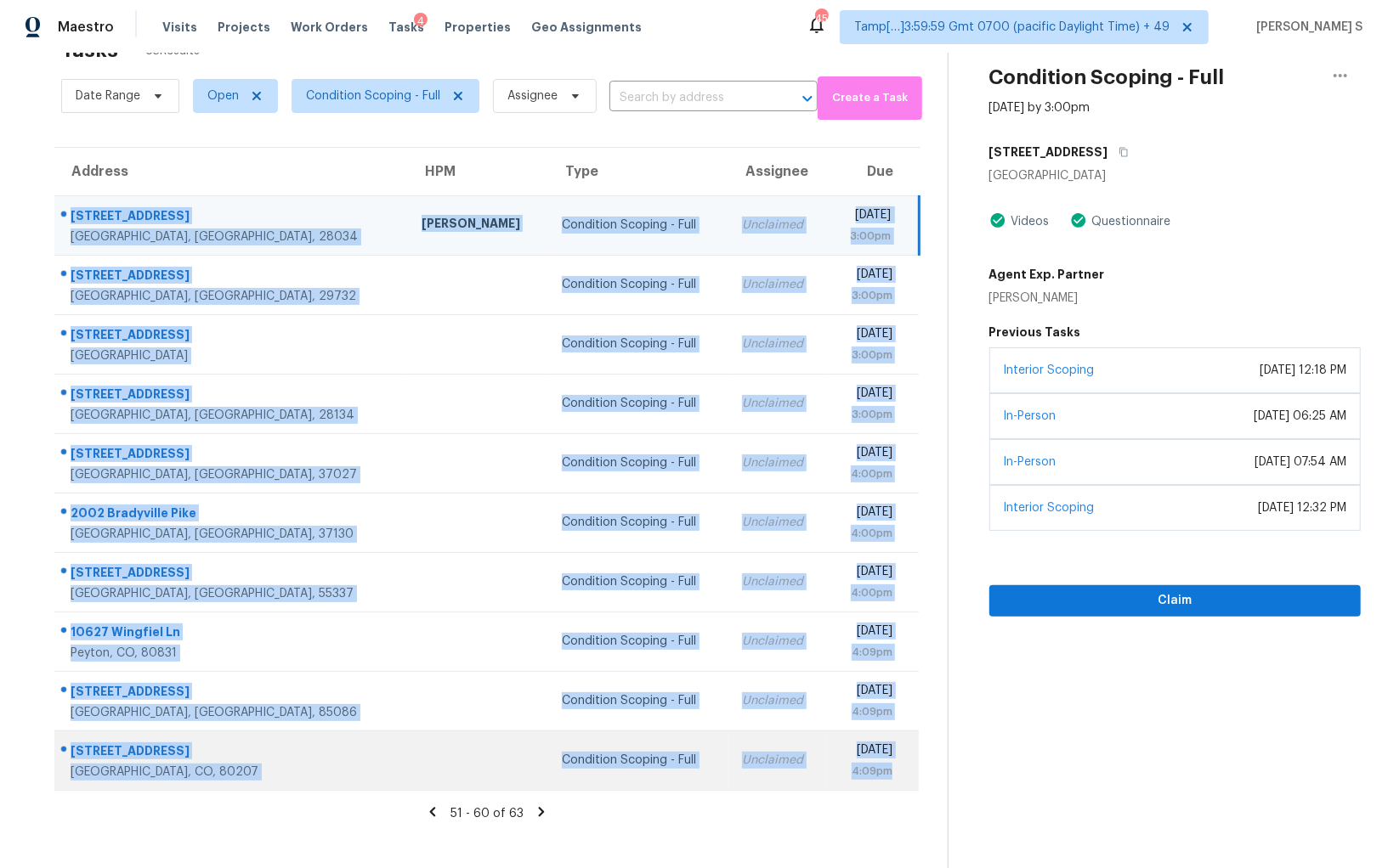
copy tbody "2675 Idared Dr Dallas, NC, 28034 Ryan Carder Condition Scoping - Full Unclaimed…"
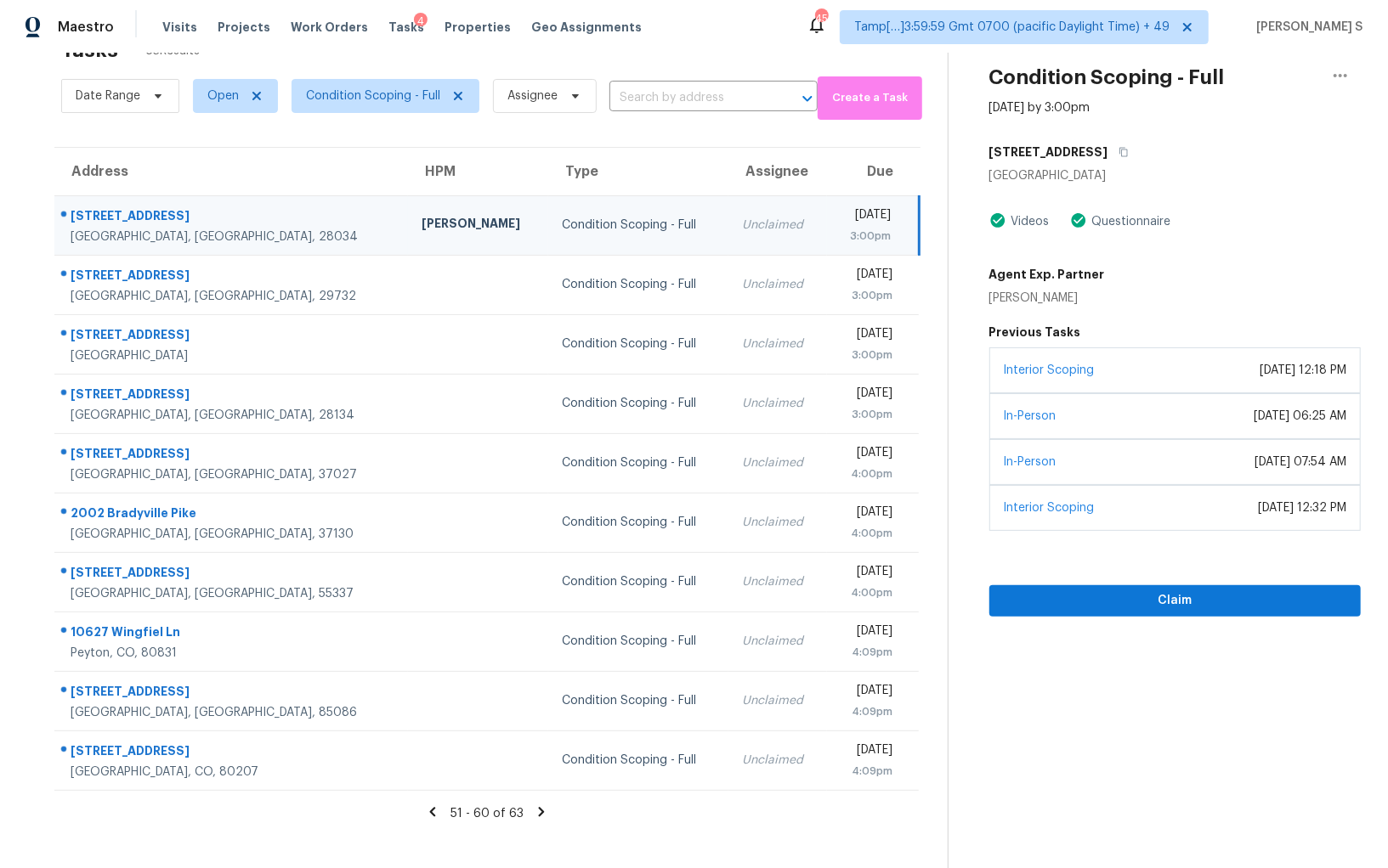
click at [538, 807] on icon at bounding box center [541, 811] width 6 height 9
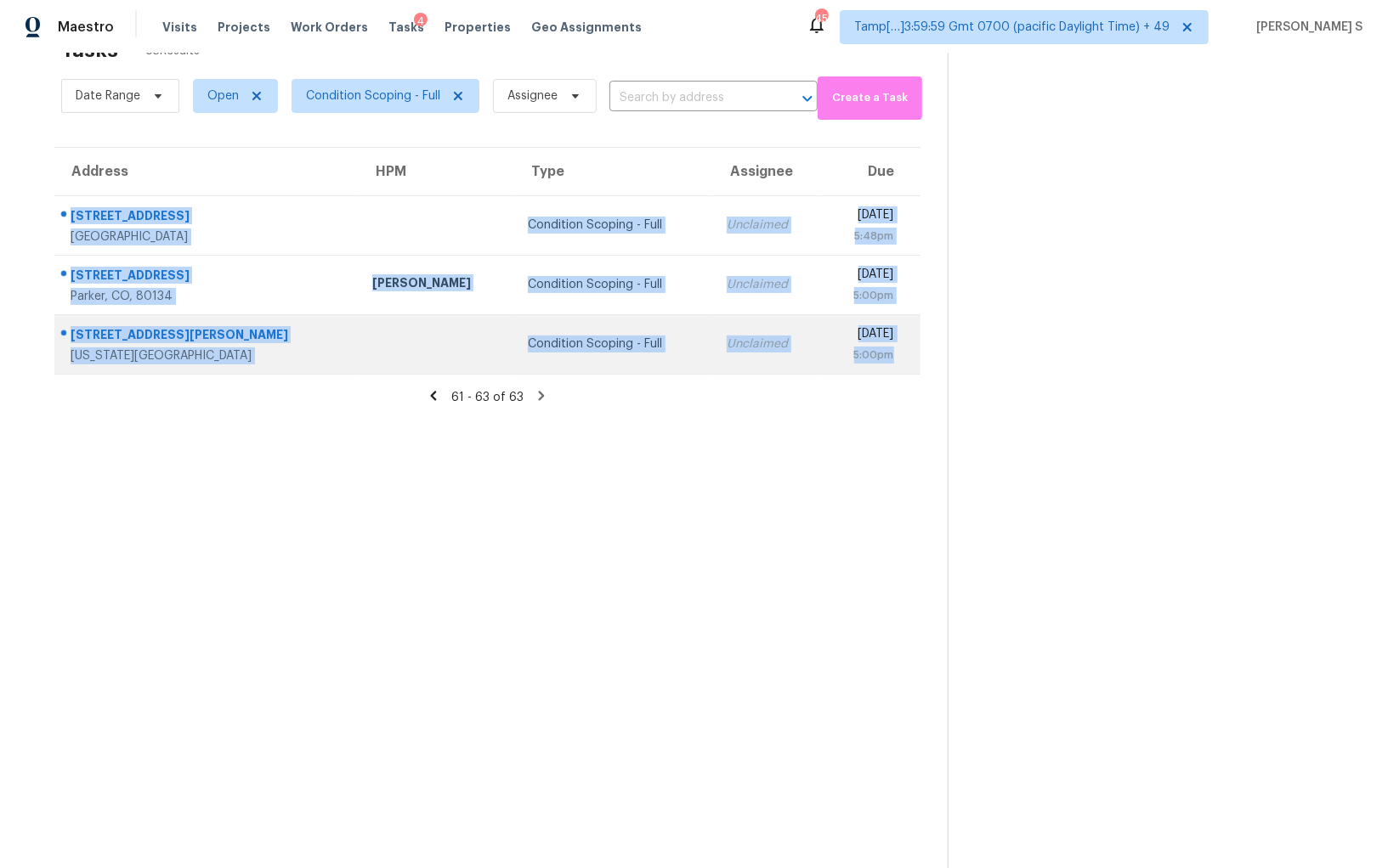
drag, startPoint x: 68, startPoint y: 211, endPoint x: 890, endPoint y: 358, distance: 835.0
click at [890, 358] on tbody "10592 Calico Pines Ave Las Vegas, NV, 89135 Condition Scoping - Full Unclaimed …" at bounding box center [487, 284] width 866 height 178
copy tbody "10592 Calico Pines Ave Las Vegas, NV, 89135 Condition Scoping - Full Unclaimed …"
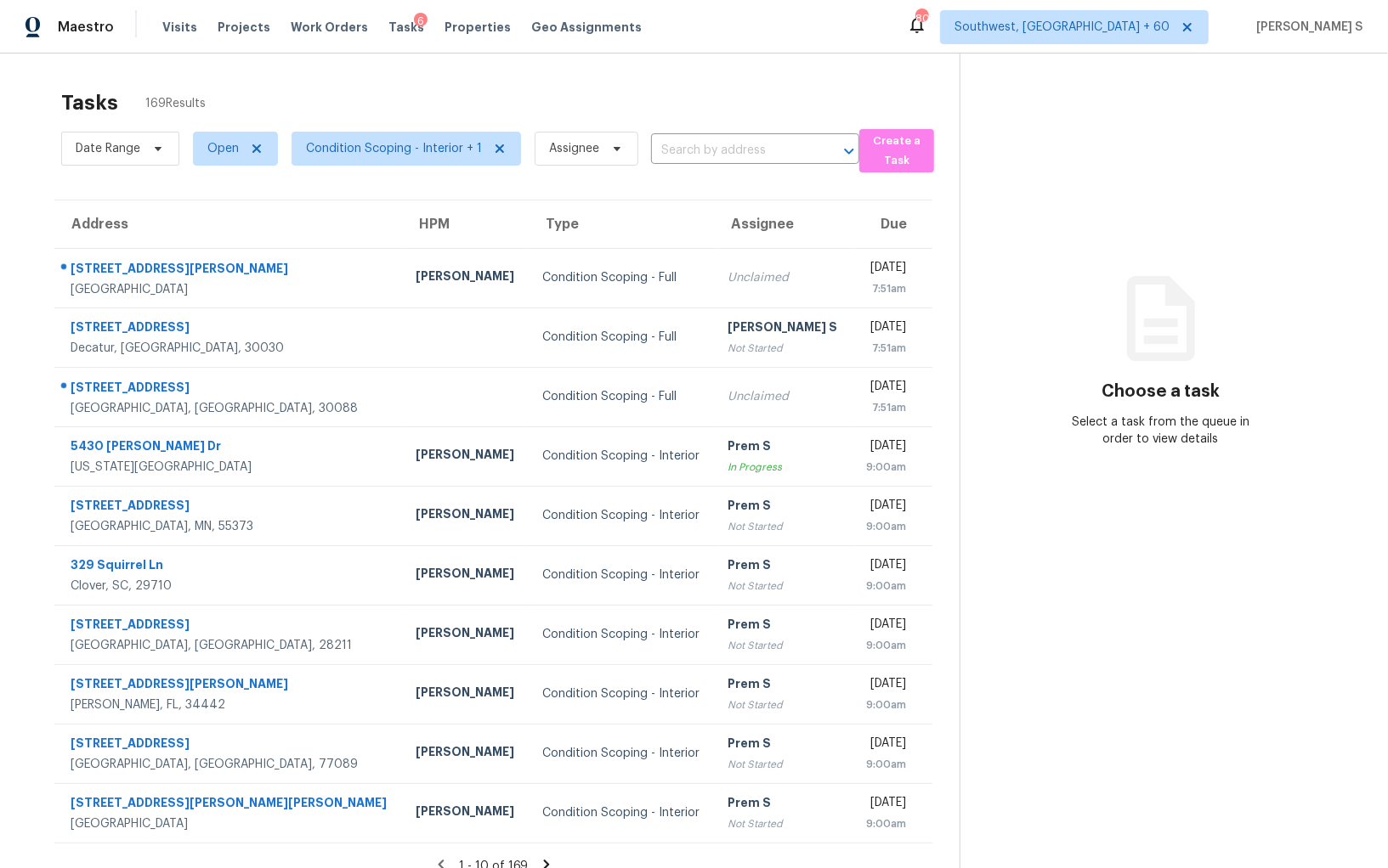
click at [261, 202] on th "Address" at bounding box center [228, 224] width 348 height 48
click at [404, 157] on span "Condition Scoping - Interior + 1" at bounding box center [394, 148] width 175 height 17
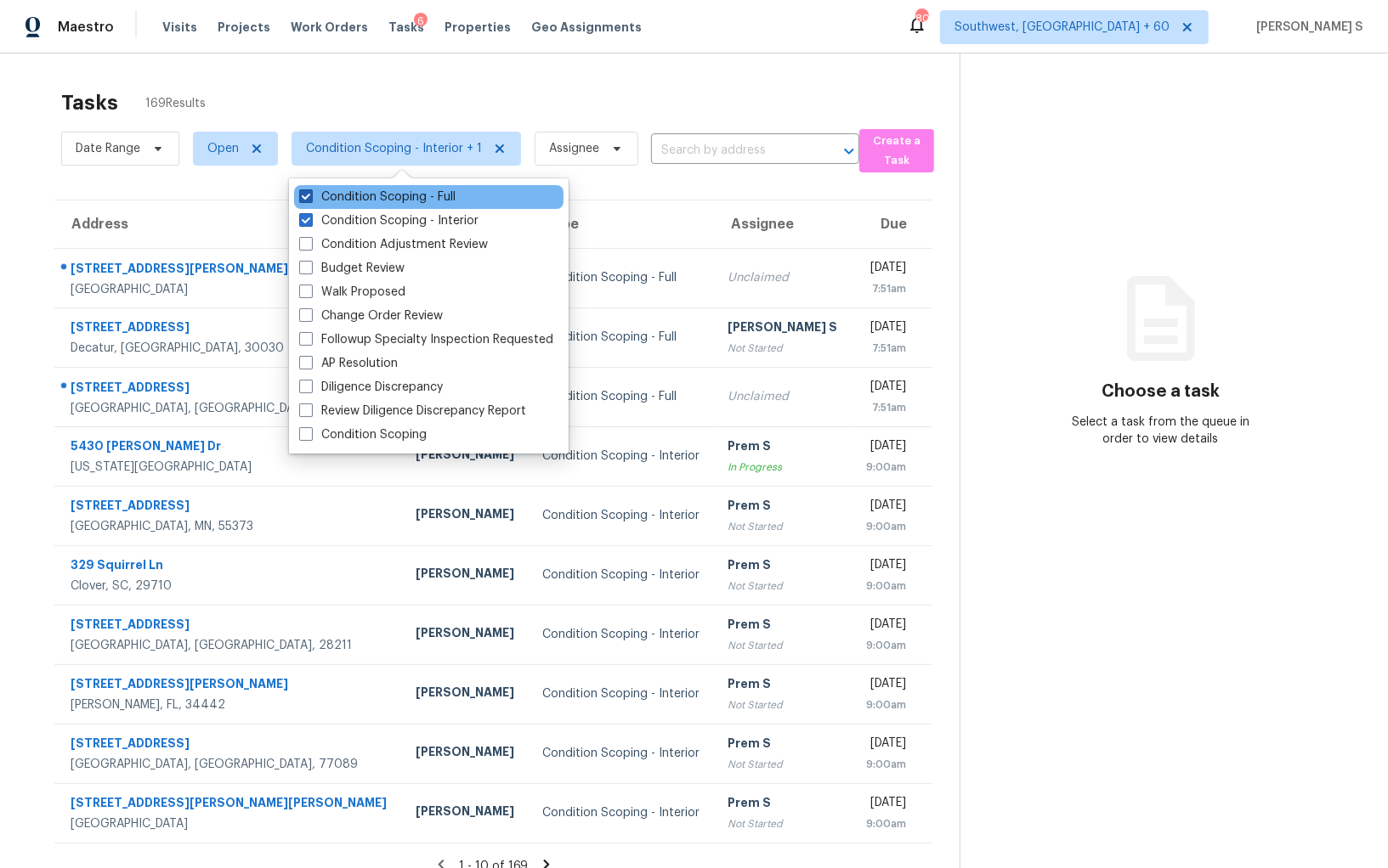
click at [407, 201] on label "Condition Scoping - Full" at bounding box center [378, 196] width 157 height 17
click at [310, 199] on input "Condition Scoping - Full" at bounding box center [304, 193] width 11 height 11
checkbox input "false"
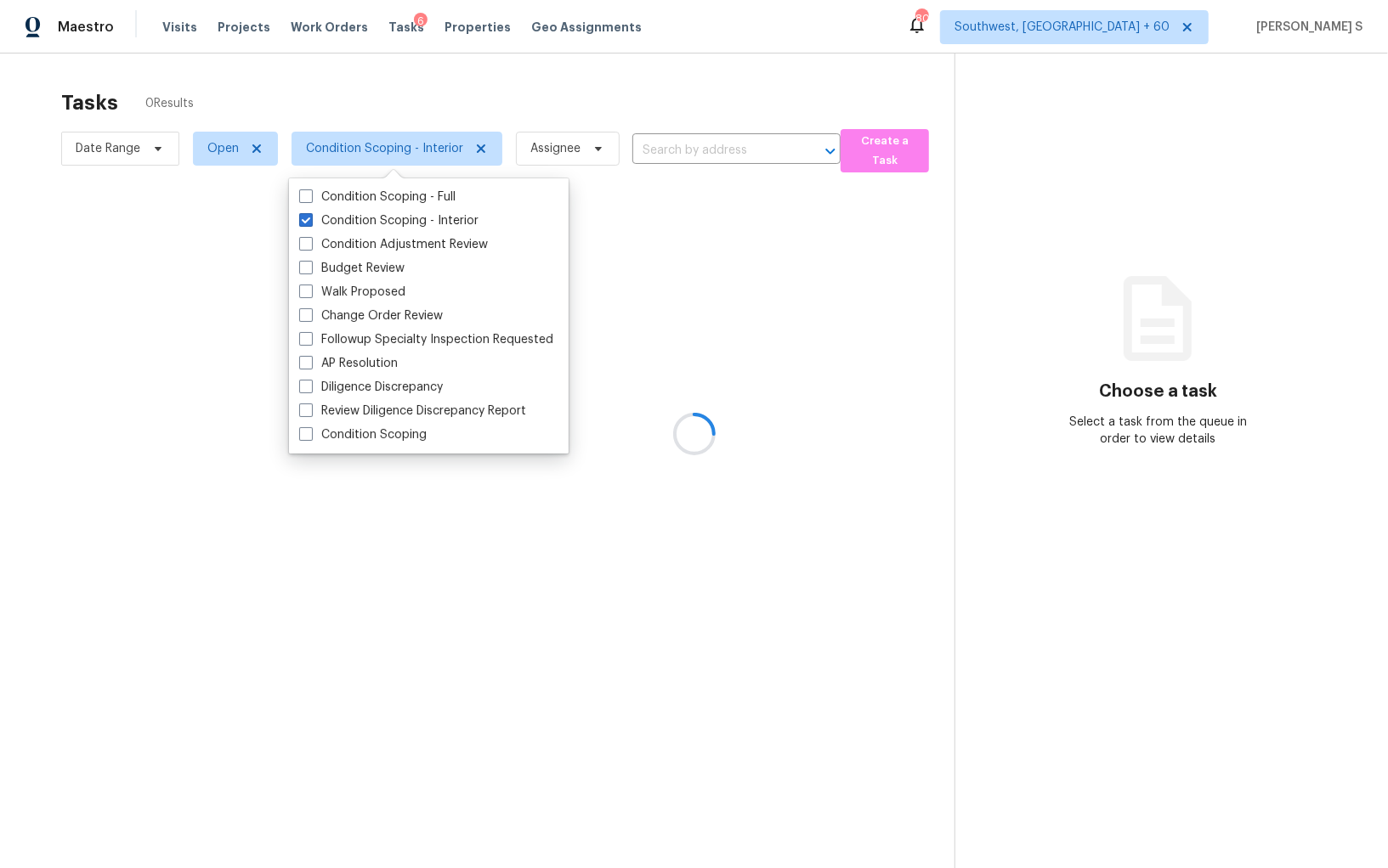
click at [644, 440] on div at bounding box center [694, 434] width 1388 height 868
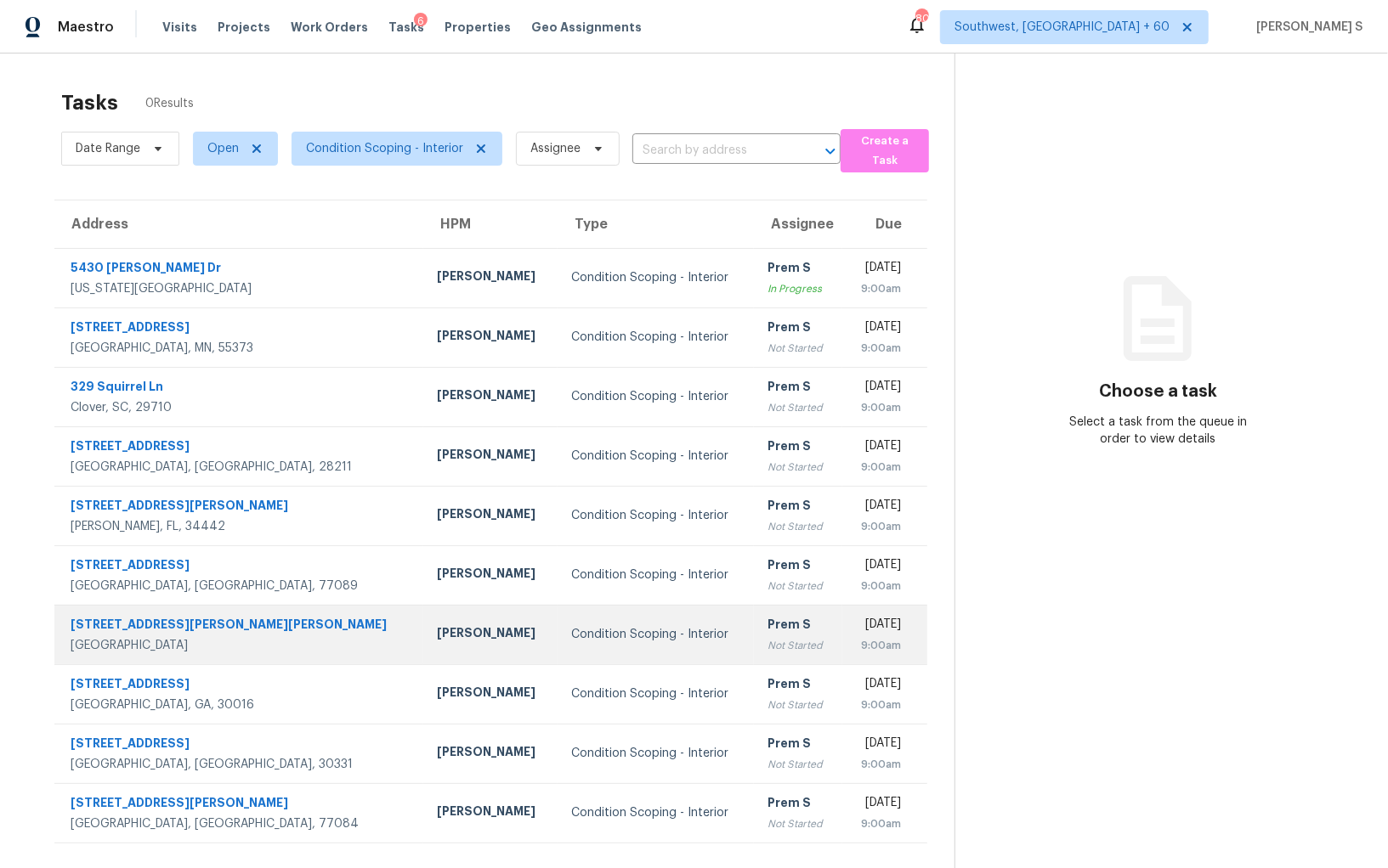
scroll to position [53, 0]
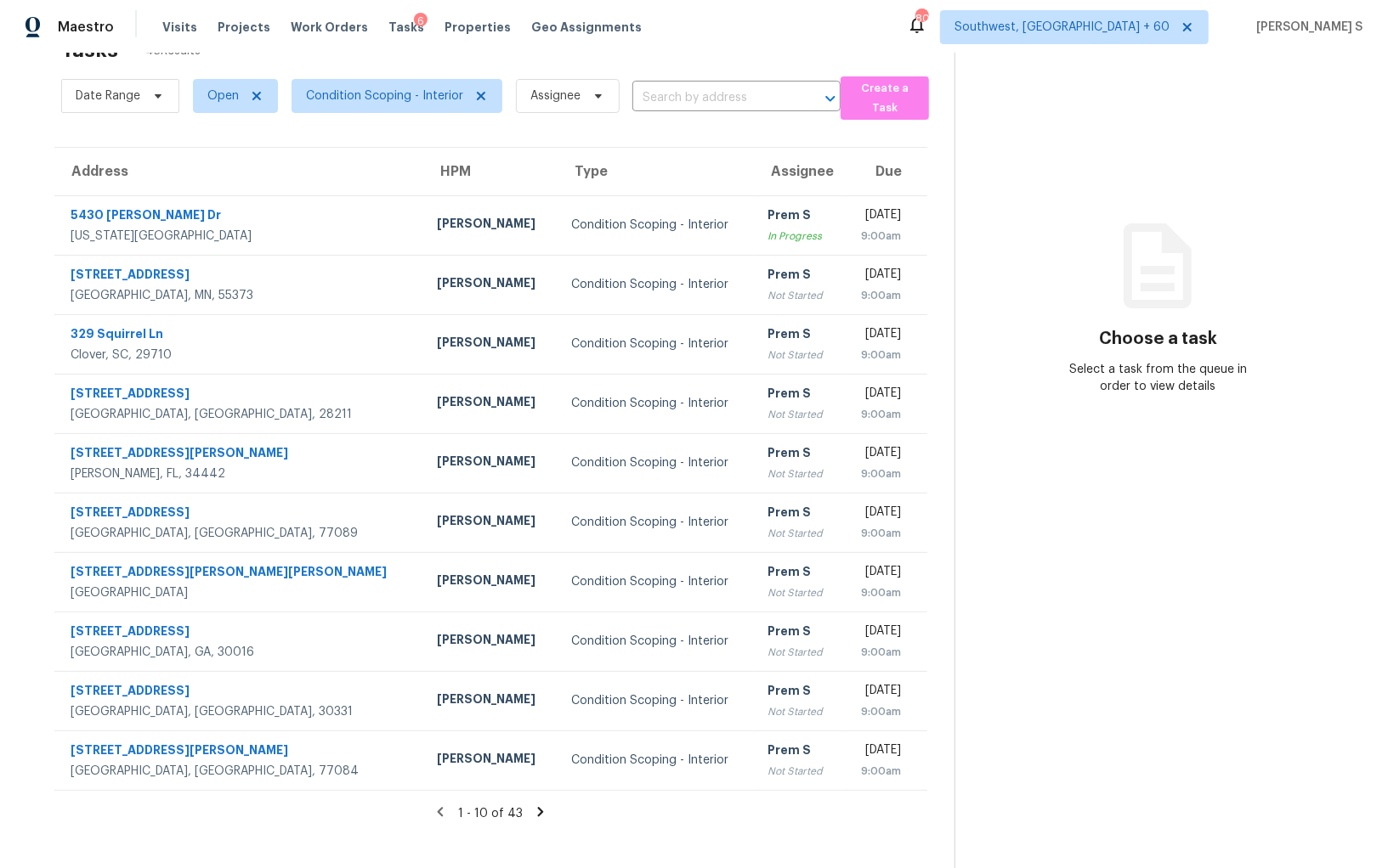
click at [538, 807] on icon at bounding box center [541, 811] width 6 height 9
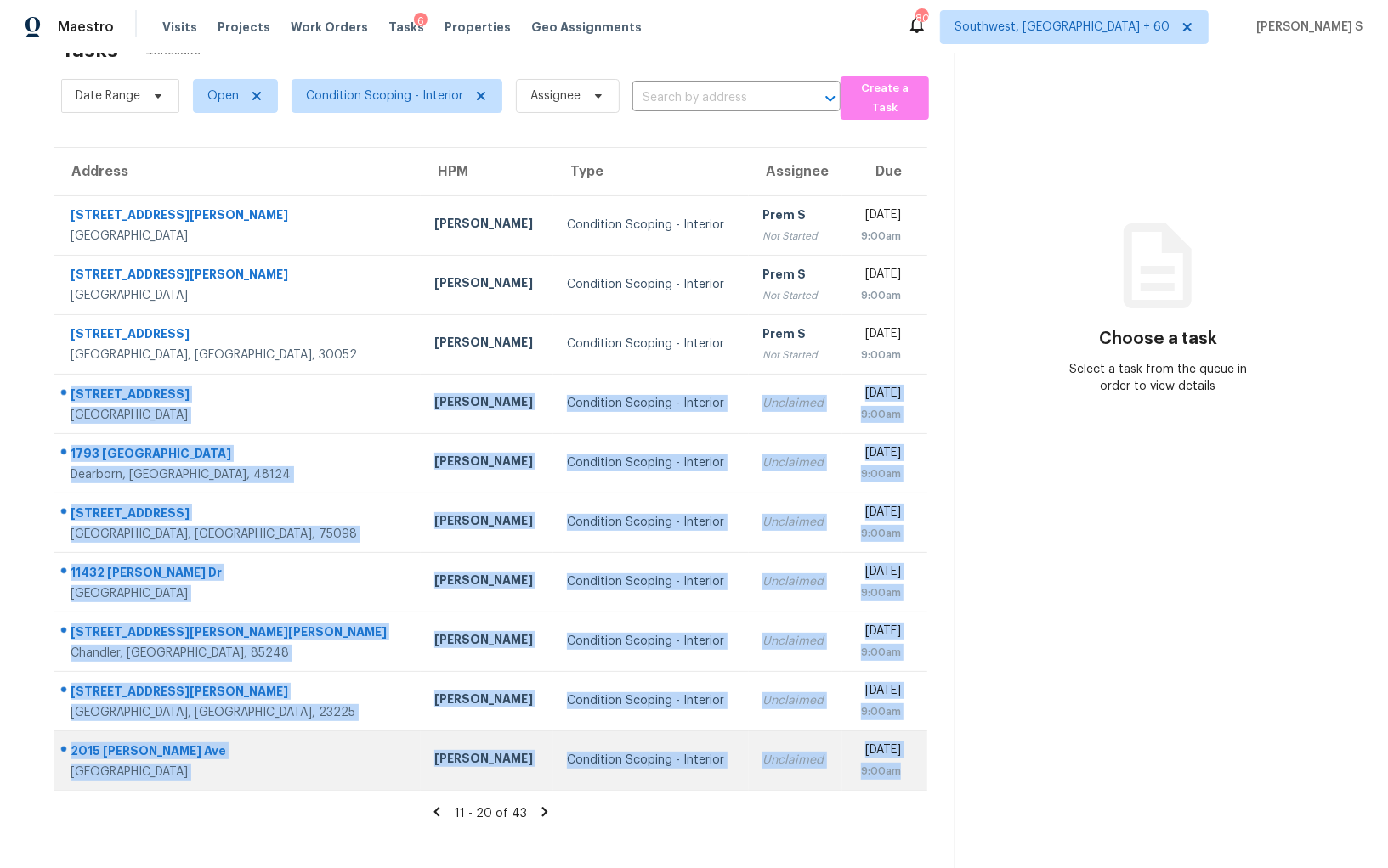
drag, startPoint x: 71, startPoint y: 388, endPoint x: 901, endPoint y: 770, distance: 913.7
click at [901, 770] on tbody "[STREET_ADDRESS][PERSON_NAME] [PERSON_NAME] Condition Scoping - Interior Prem S…" at bounding box center [491, 492] width 872 height 595
copy tbody "[STREET_ADDRESS] [PERSON_NAME] Condition Scoping - Interior Unclaimed [DATE] 9:…"
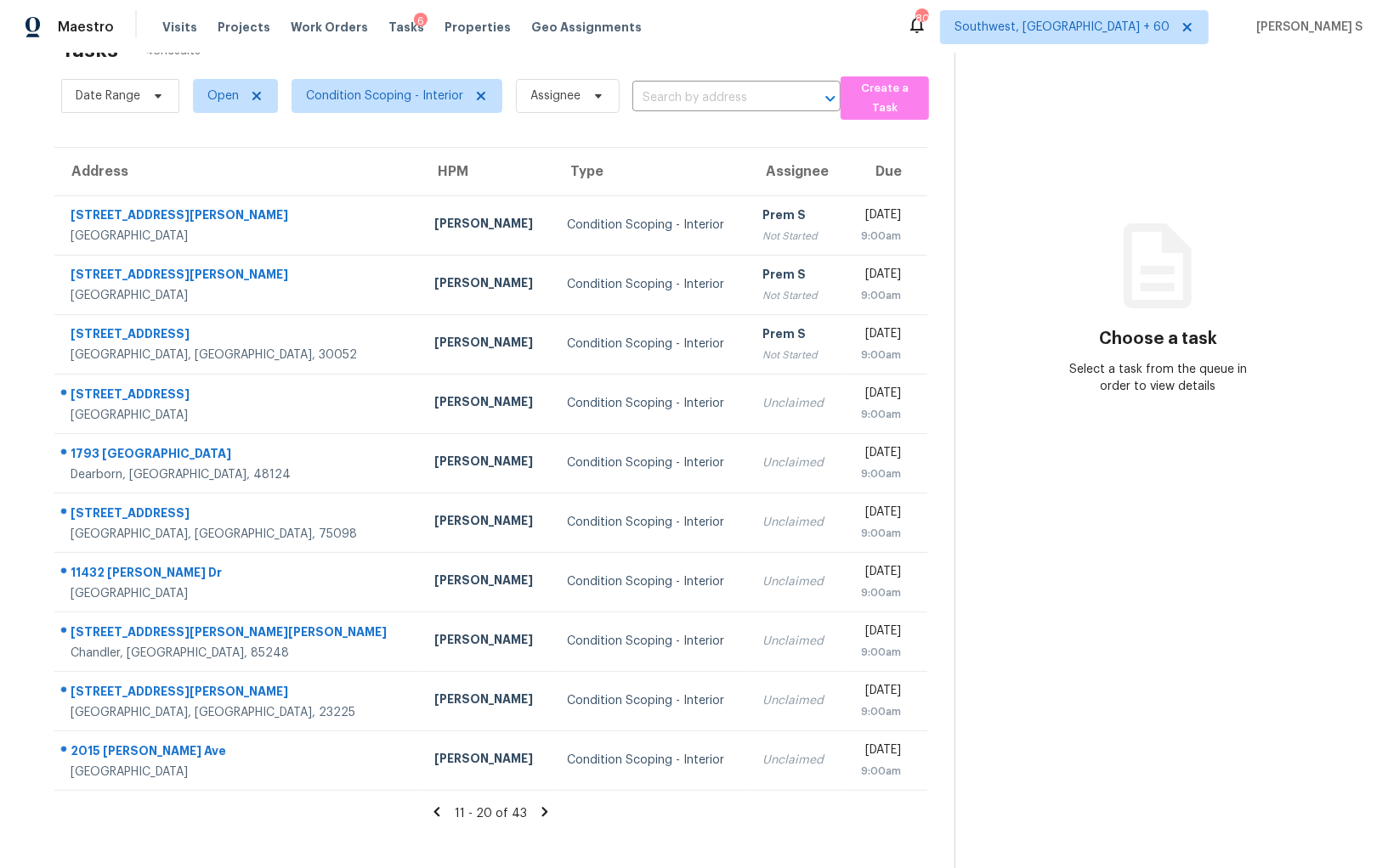
click at [542, 807] on icon at bounding box center [545, 811] width 6 height 9
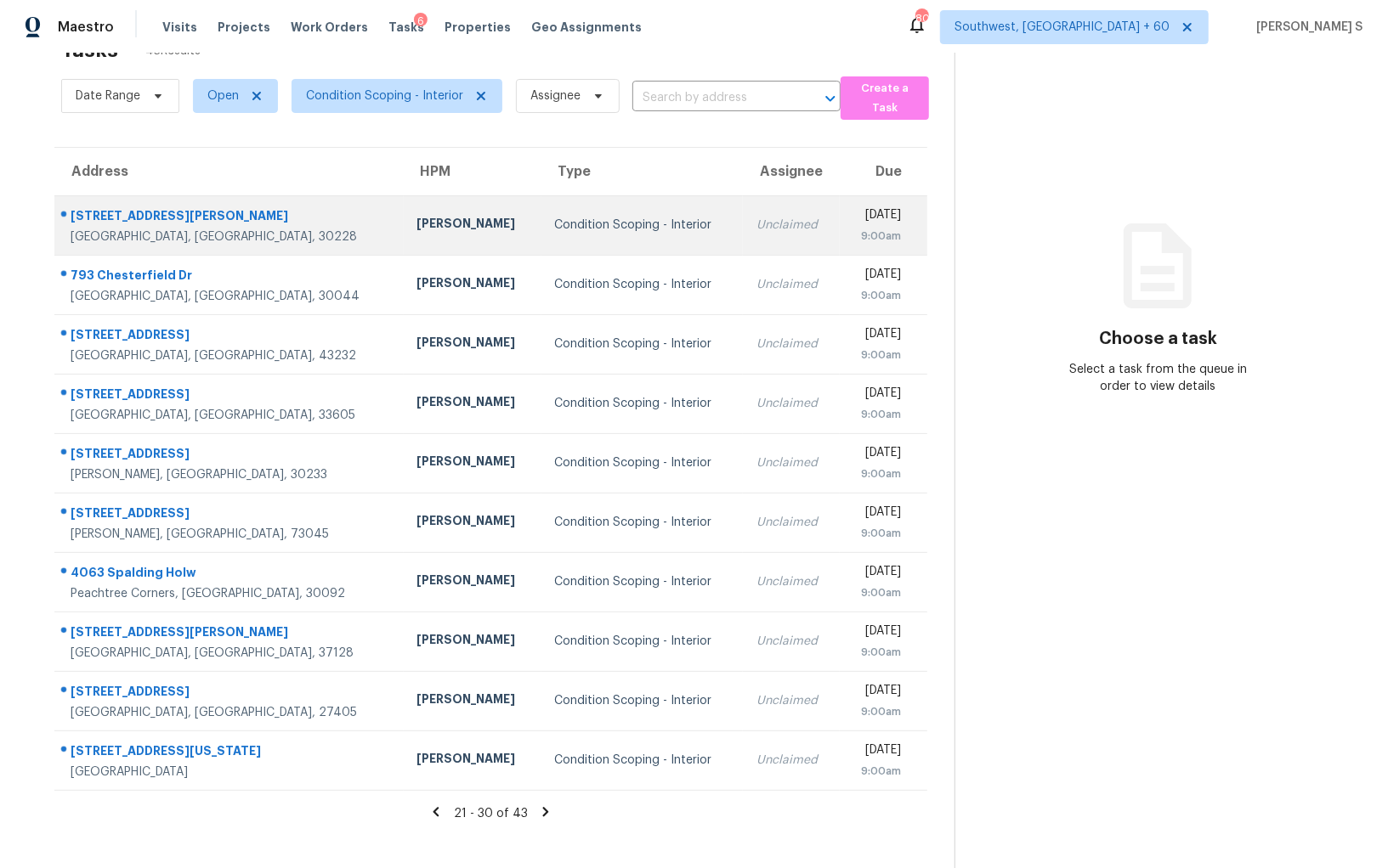
click at [88, 213] on div "[STREET_ADDRESS][PERSON_NAME]" at bounding box center [230, 217] width 319 height 21
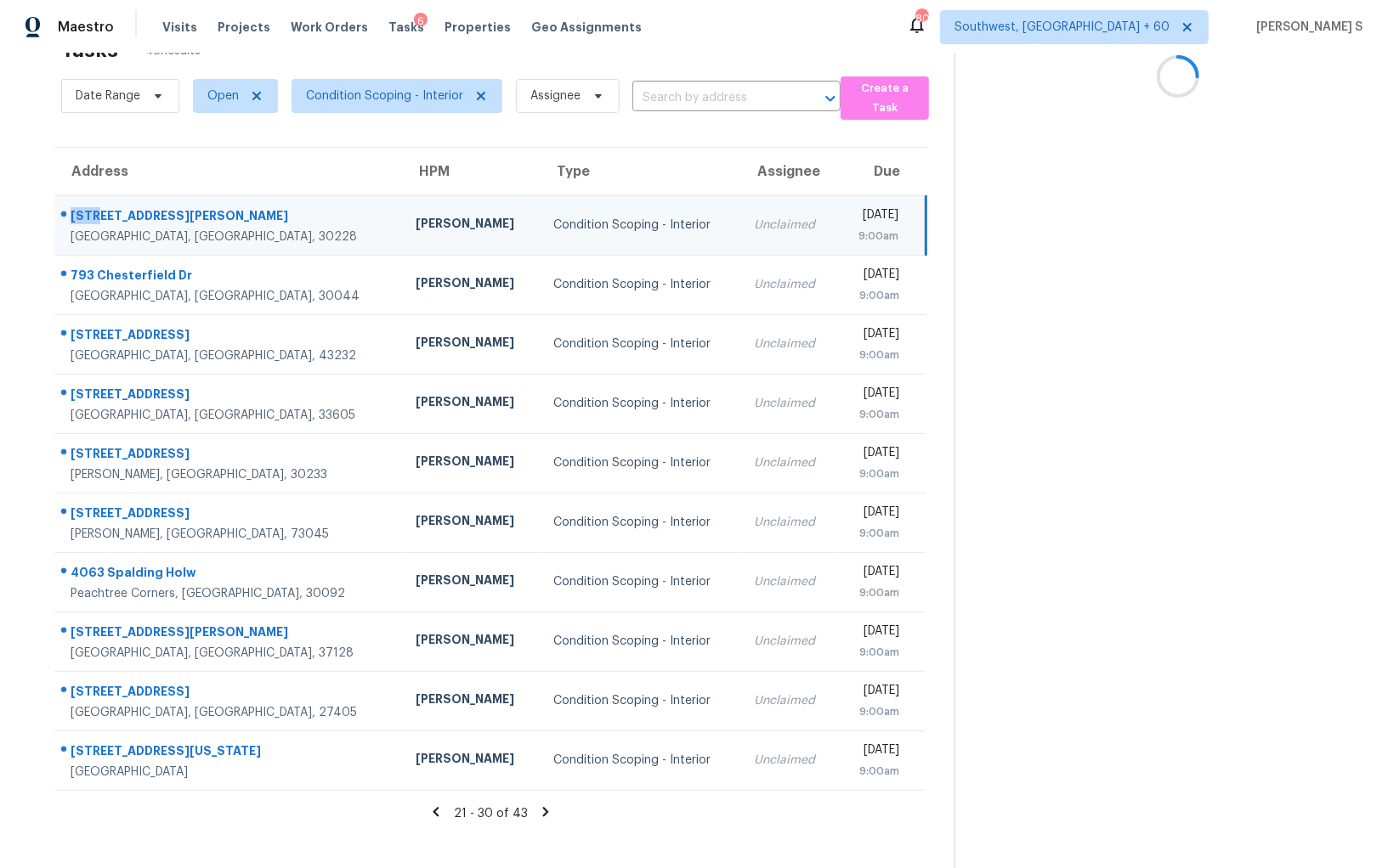
click at [88, 213] on div "[STREET_ADDRESS][PERSON_NAME]" at bounding box center [229, 217] width 318 height 21
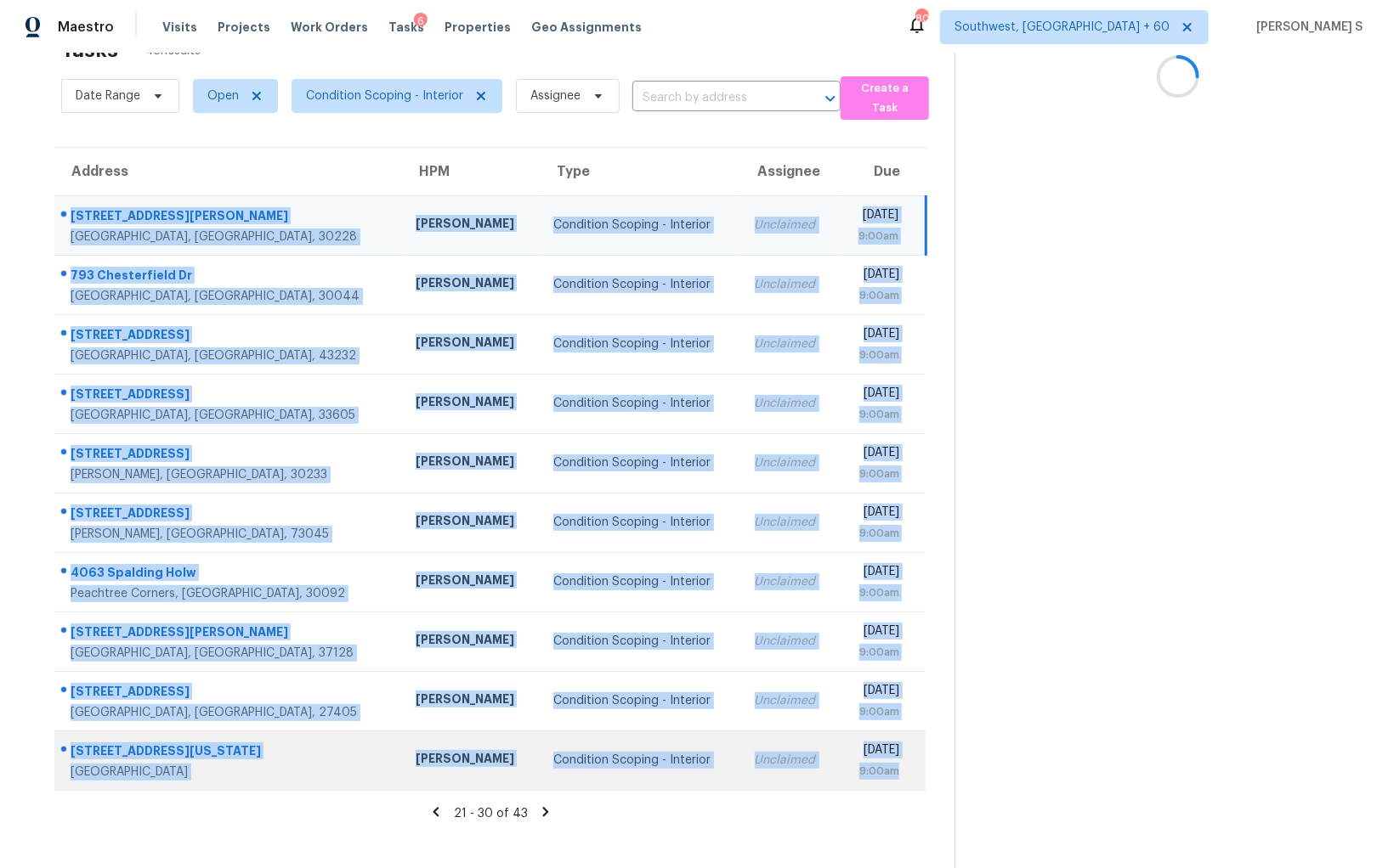
click at [893, 772] on div "9:00am" at bounding box center [874, 771] width 49 height 17
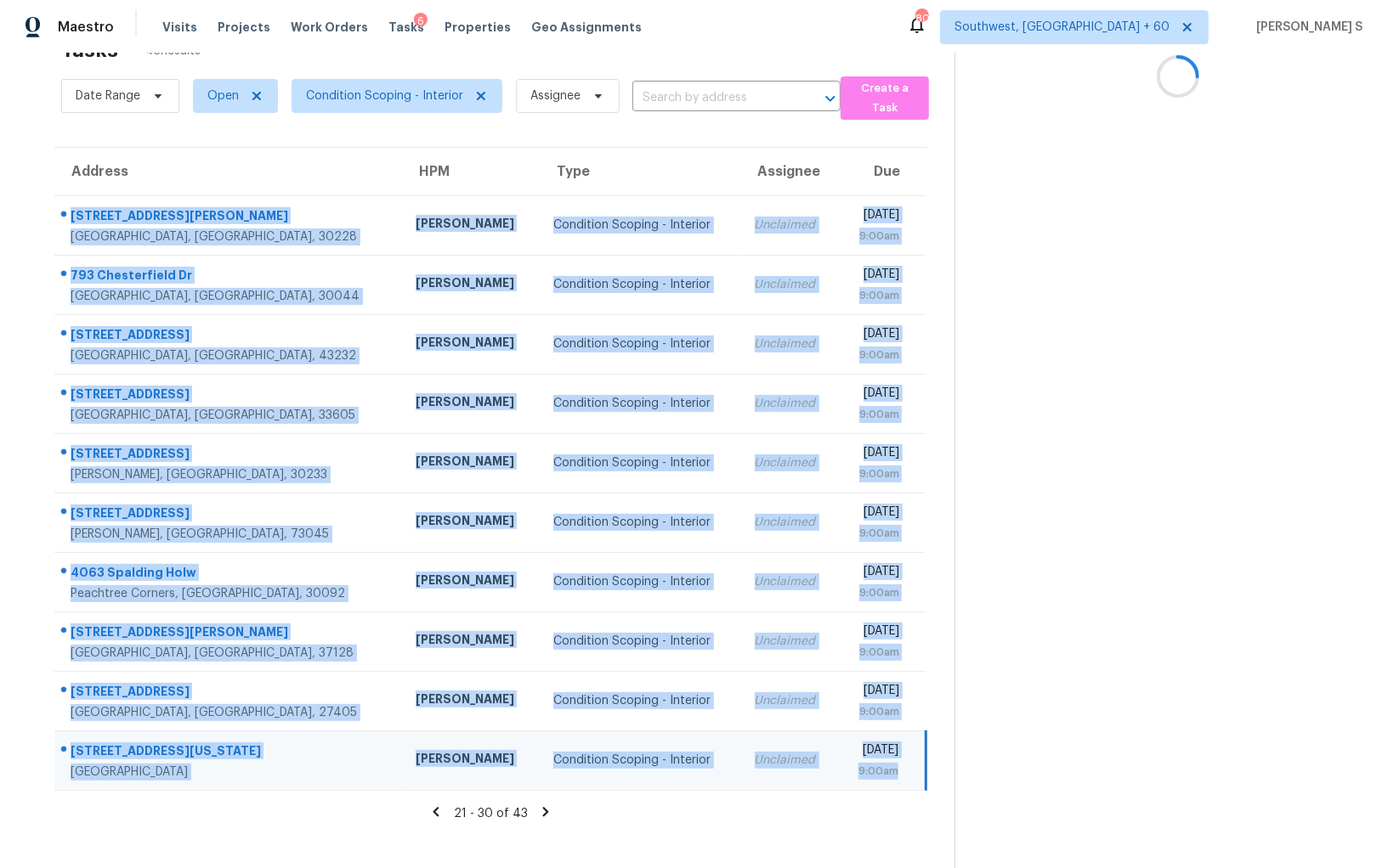
copy tbody "[STREET_ADDRESS][PERSON_NAME] [PERSON_NAME] Condition Scoping - Interior Unclai…"
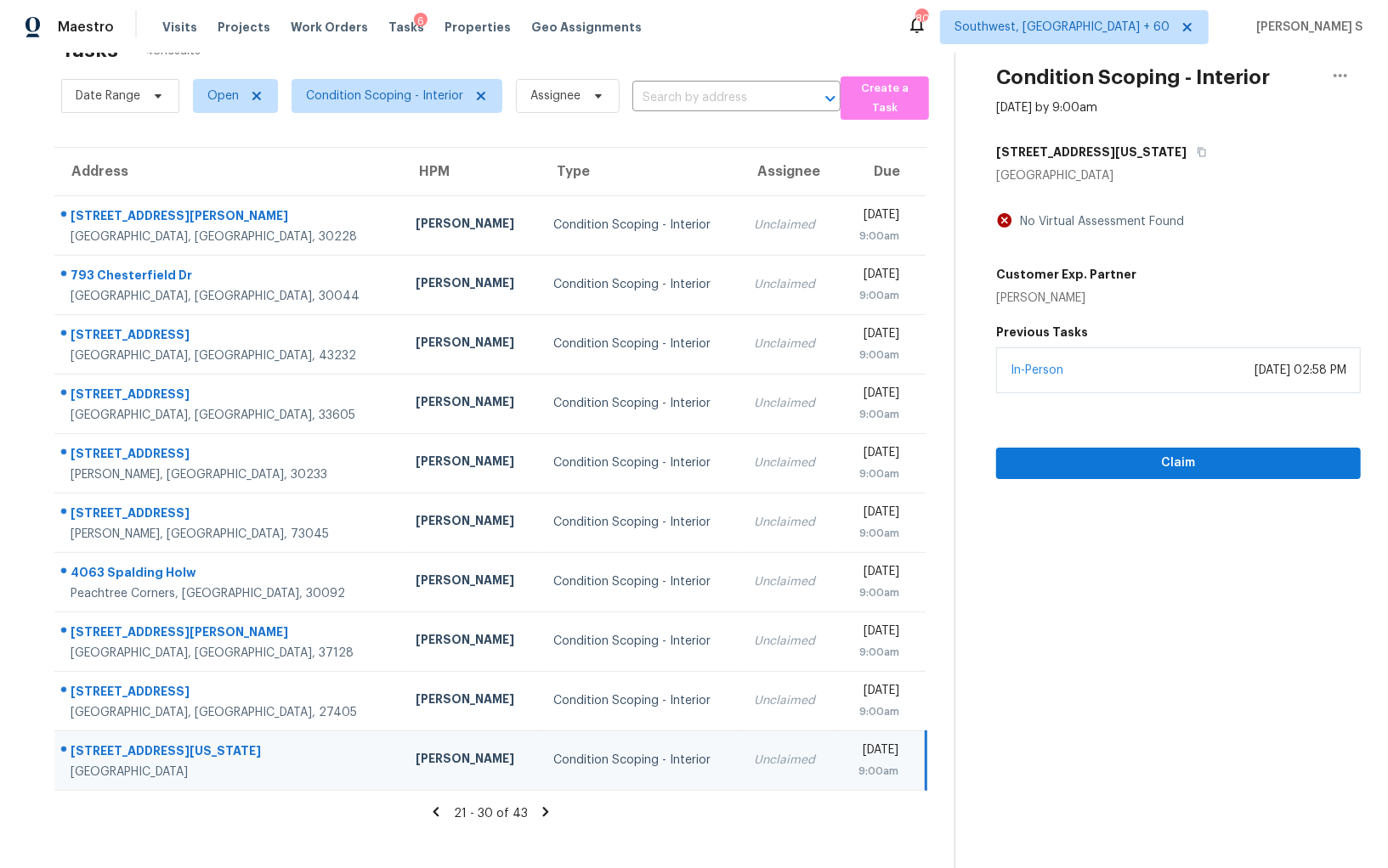
click at [543, 812] on icon at bounding box center [546, 811] width 6 height 9
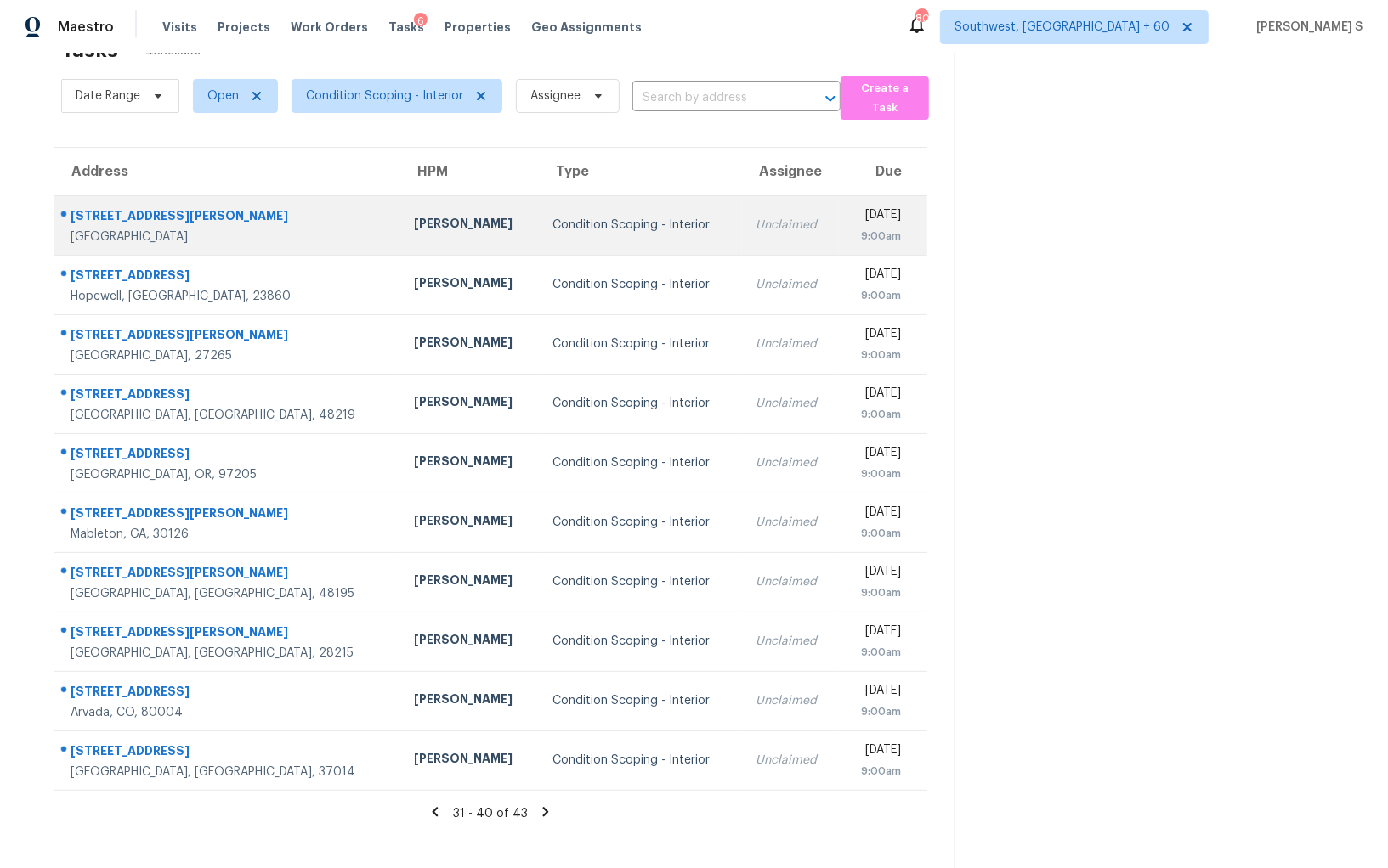
click at [80, 211] on div "[STREET_ADDRESS][PERSON_NAME]" at bounding box center [228, 217] width 316 height 21
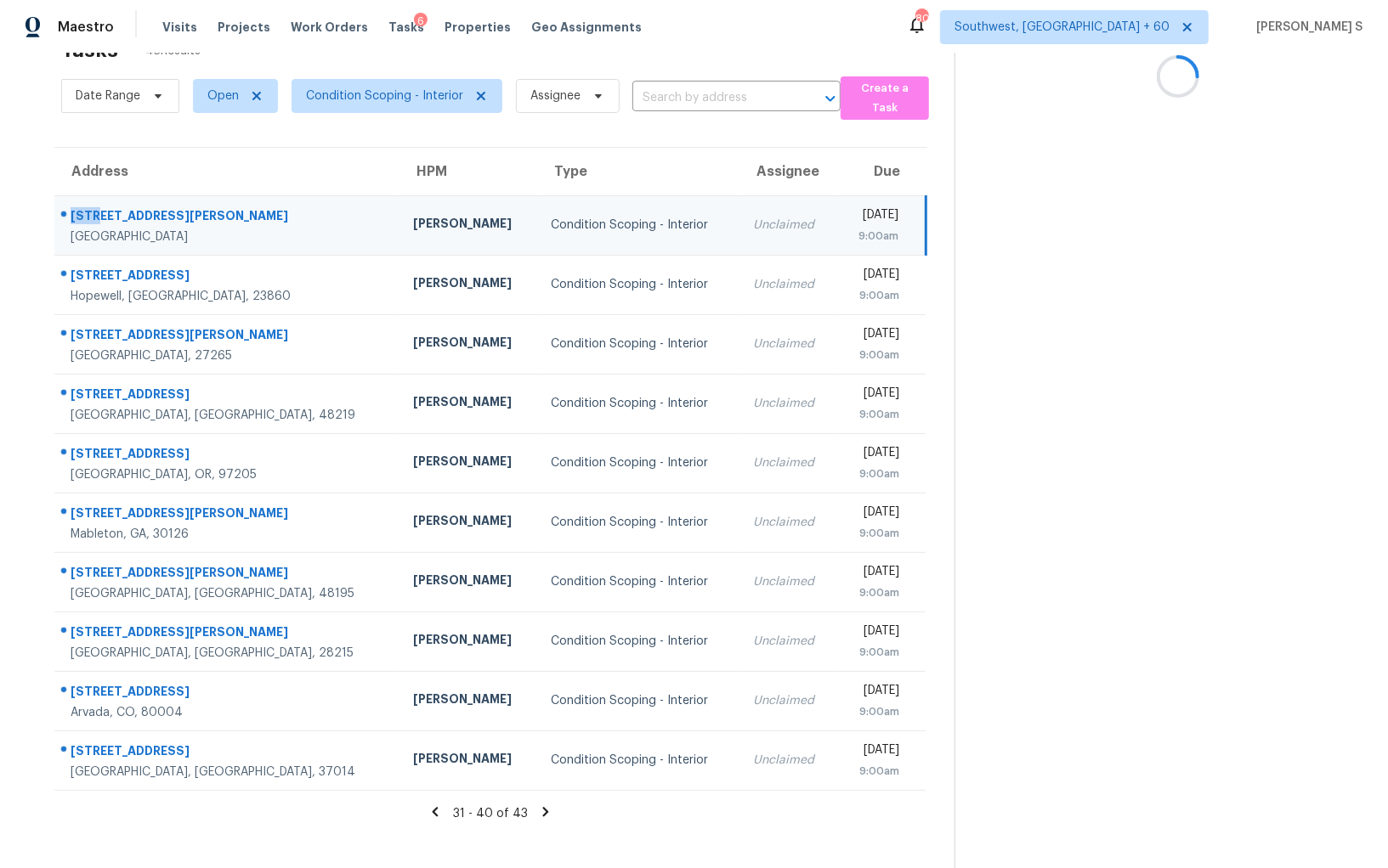
click at [80, 211] on div "[STREET_ADDRESS][PERSON_NAME]" at bounding box center [228, 217] width 315 height 21
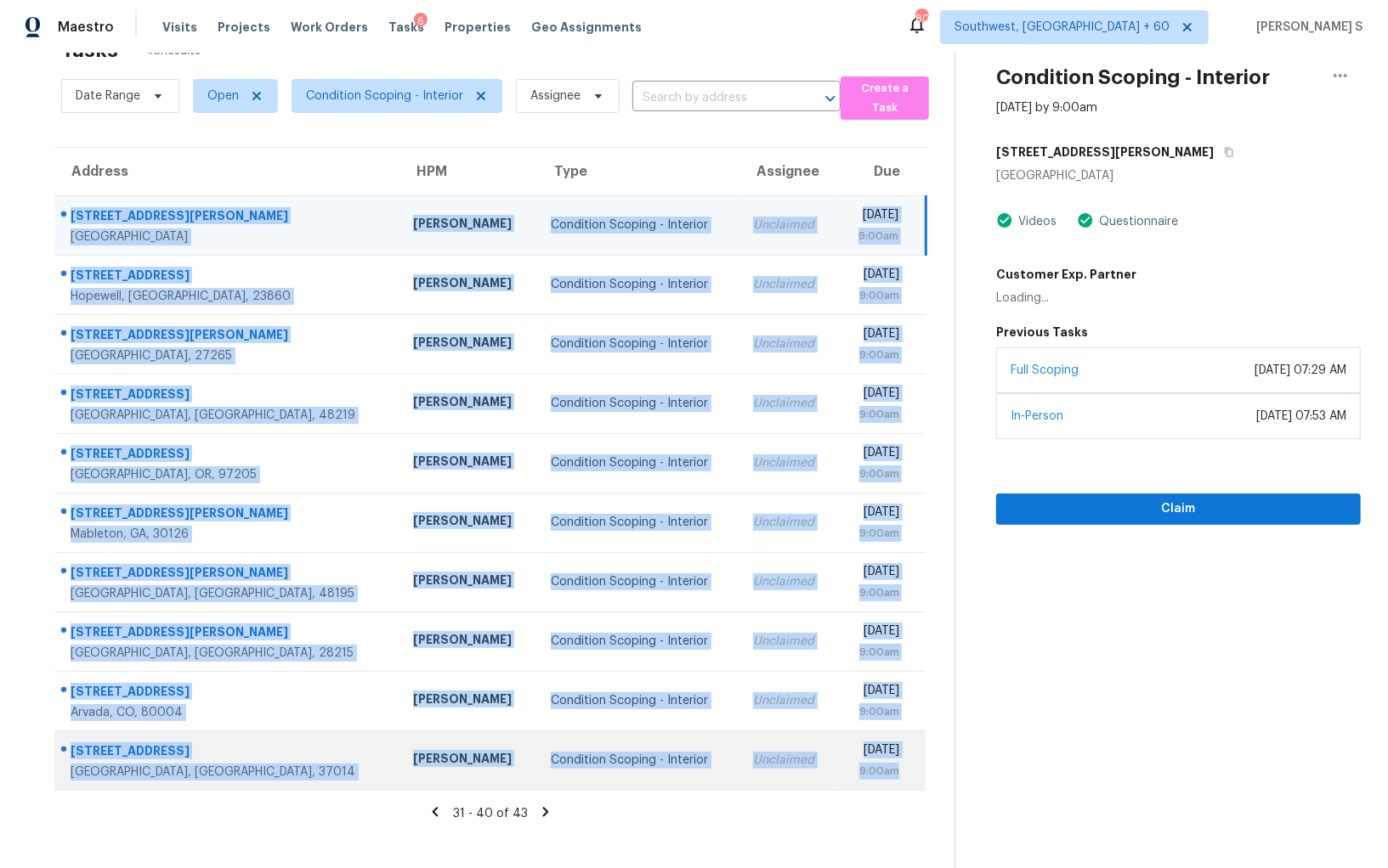
click at [897, 766] on div "[DATE] 9:00am" at bounding box center [887, 760] width 74 height 39
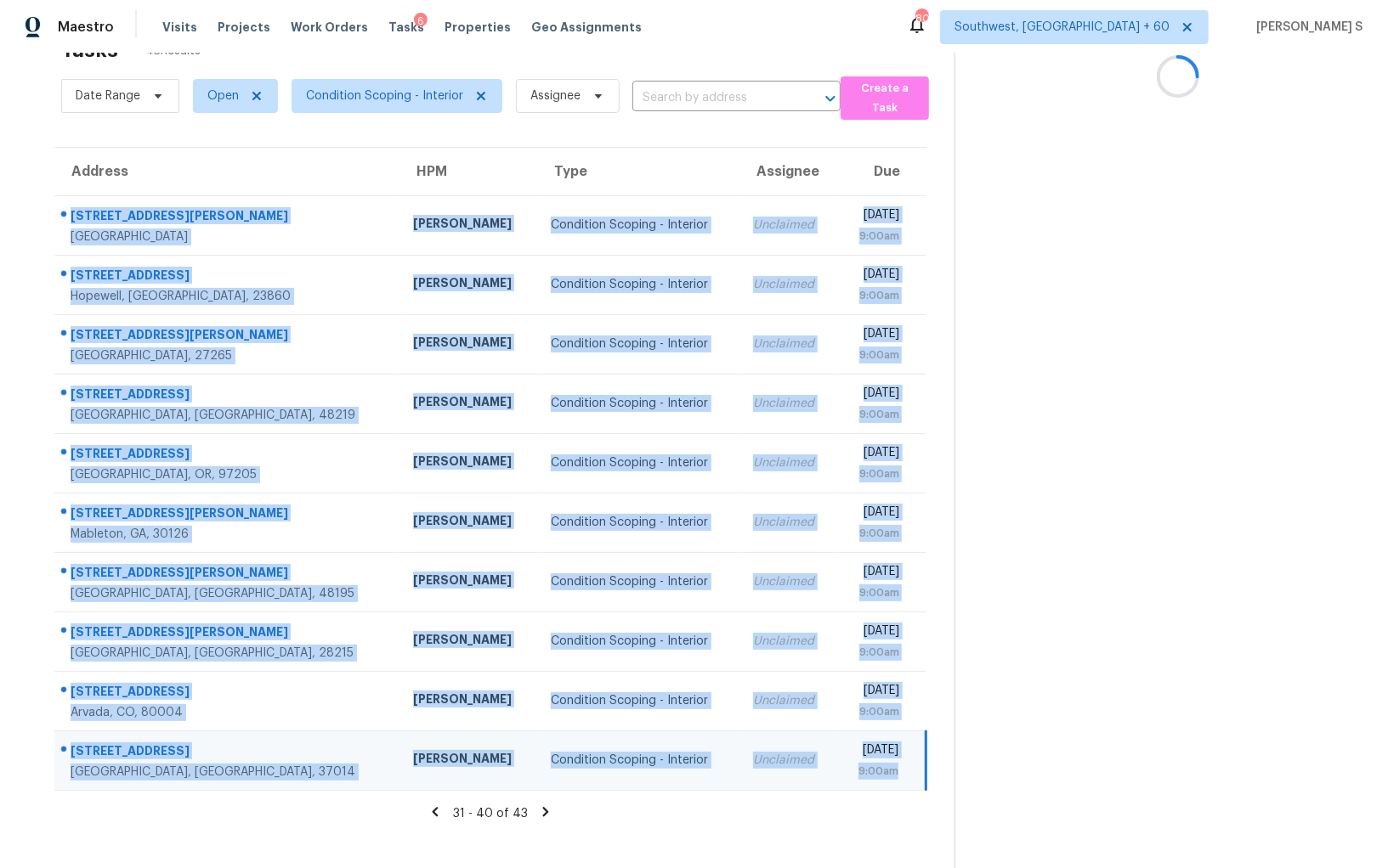
copy tbody "[STREET_ADDRESS][PERSON_NAME] [PERSON_NAME] Condition Scoping - Interior Unclai…"
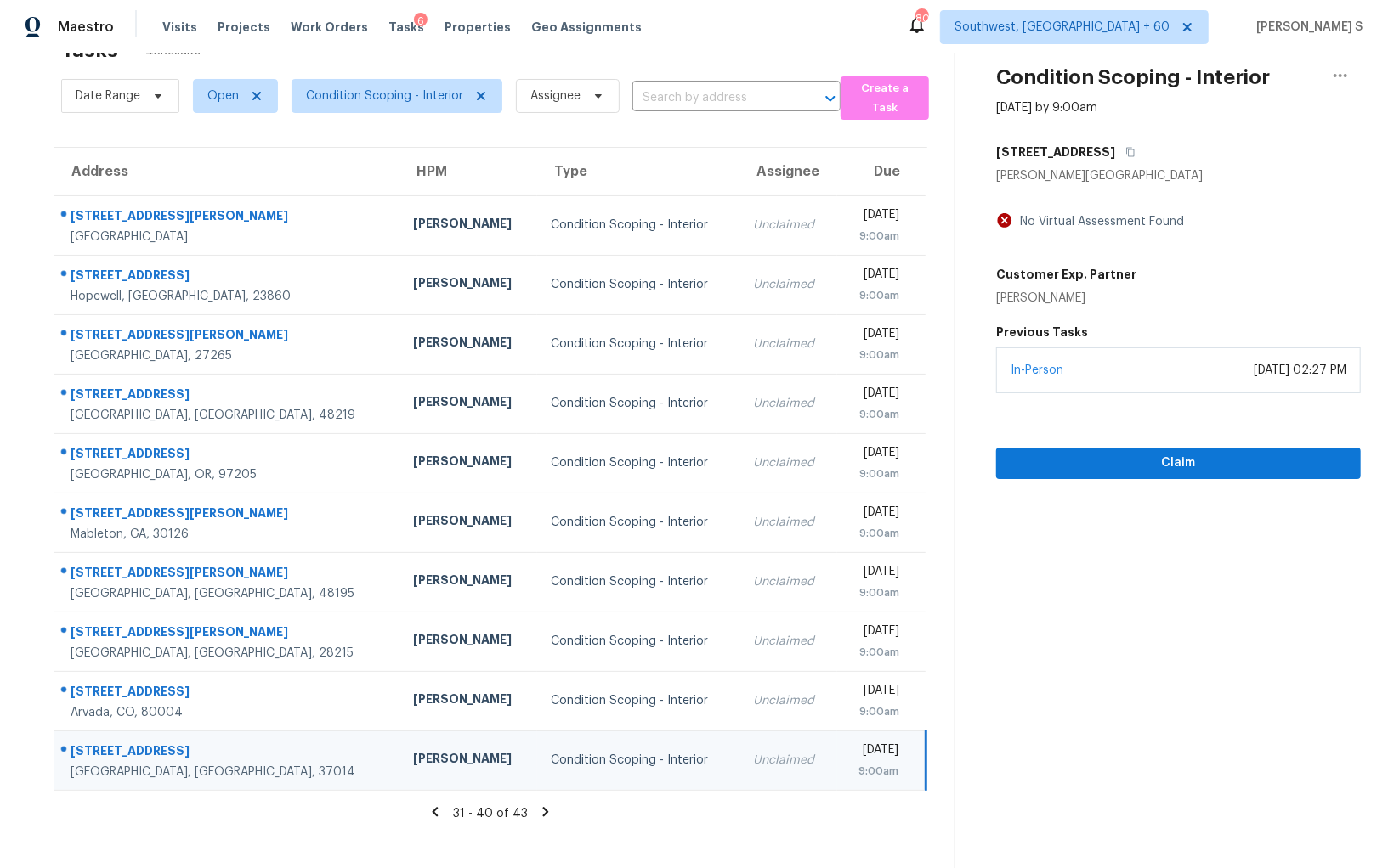
click at [544, 807] on icon at bounding box center [545, 812] width 15 height 15
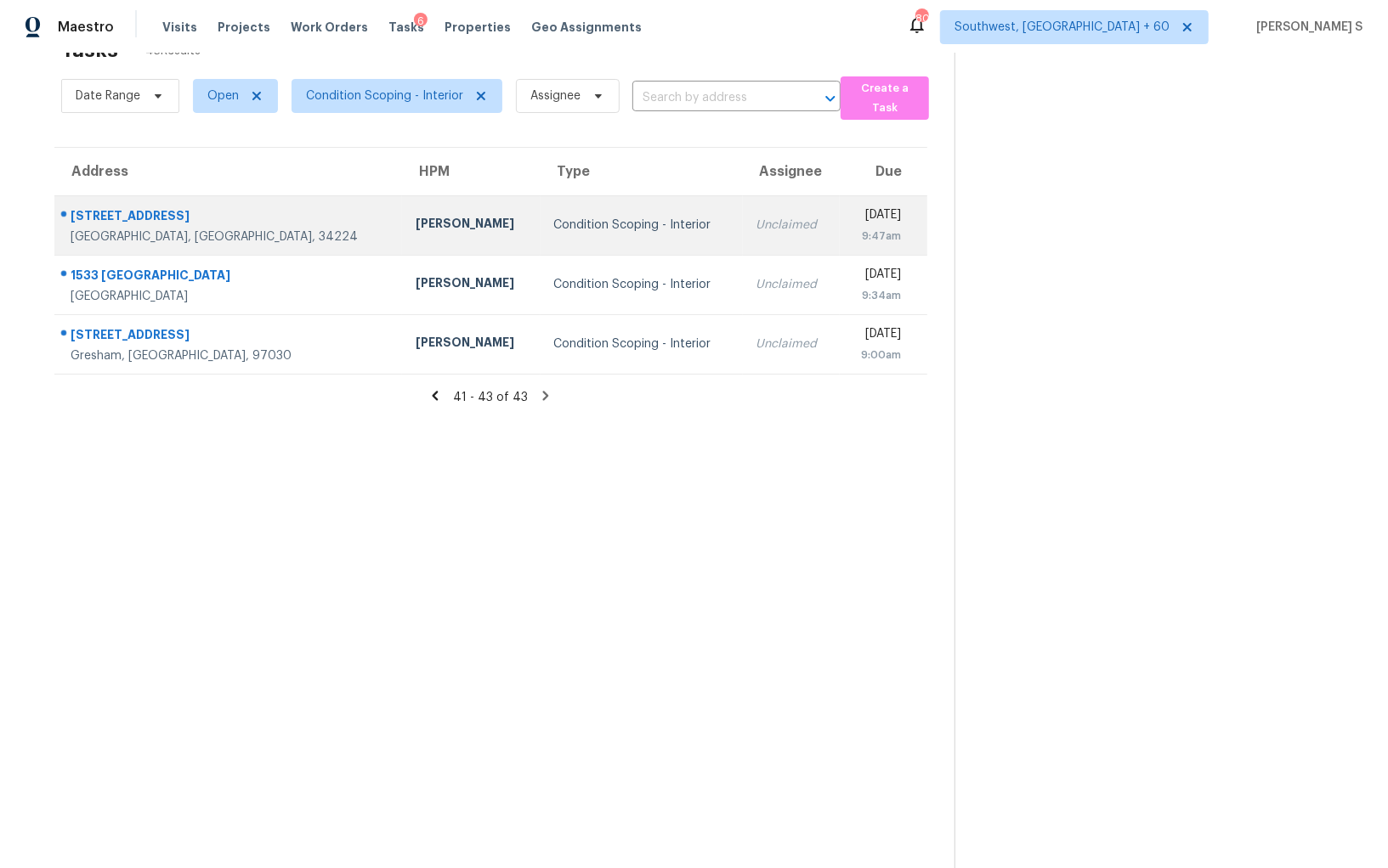
click at [80, 209] on div "[STREET_ADDRESS]" at bounding box center [229, 217] width 318 height 21
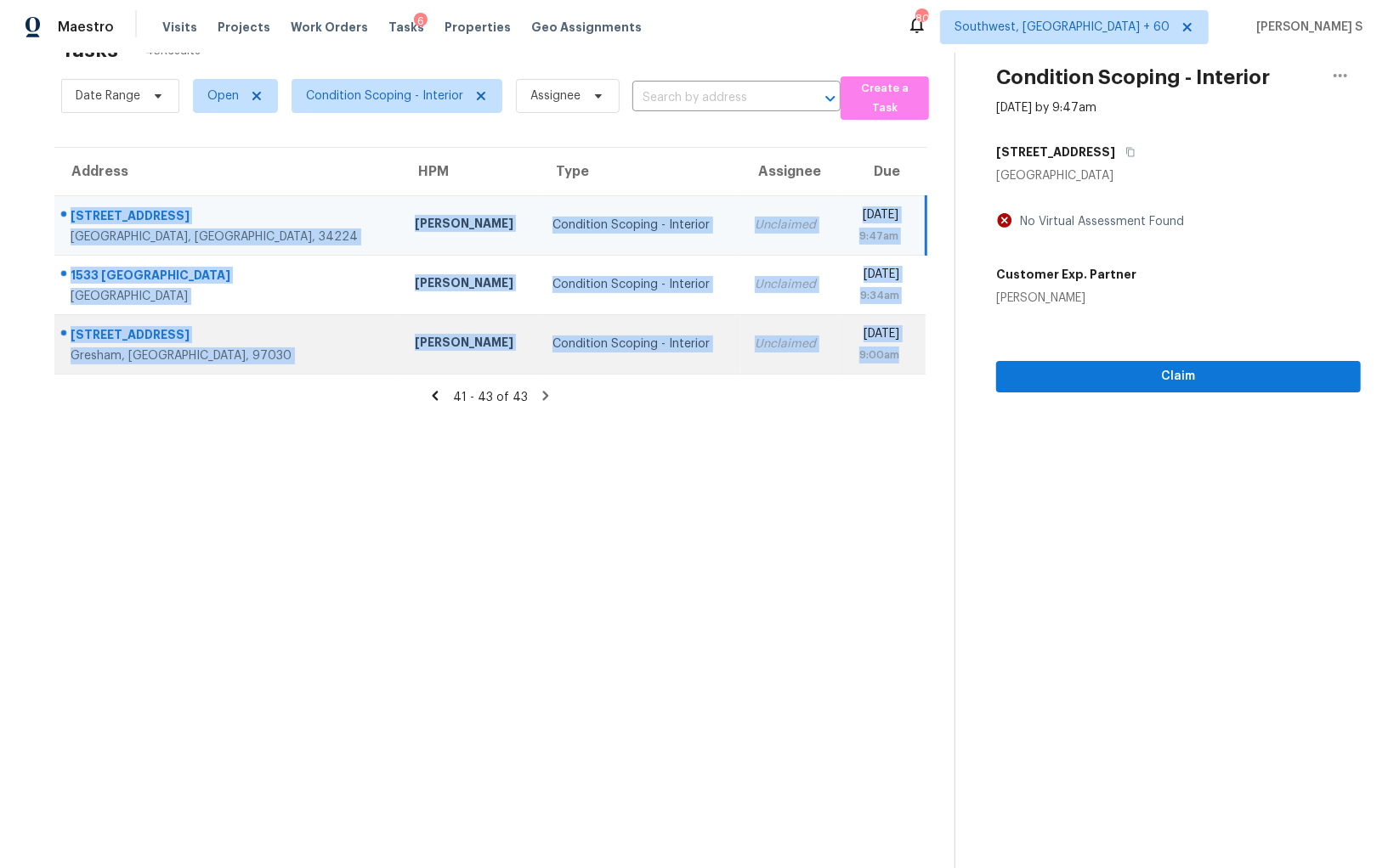
click at [899, 356] on div "[DATE] 9:00am" at bounding box center [888, 344] width 73 height 39
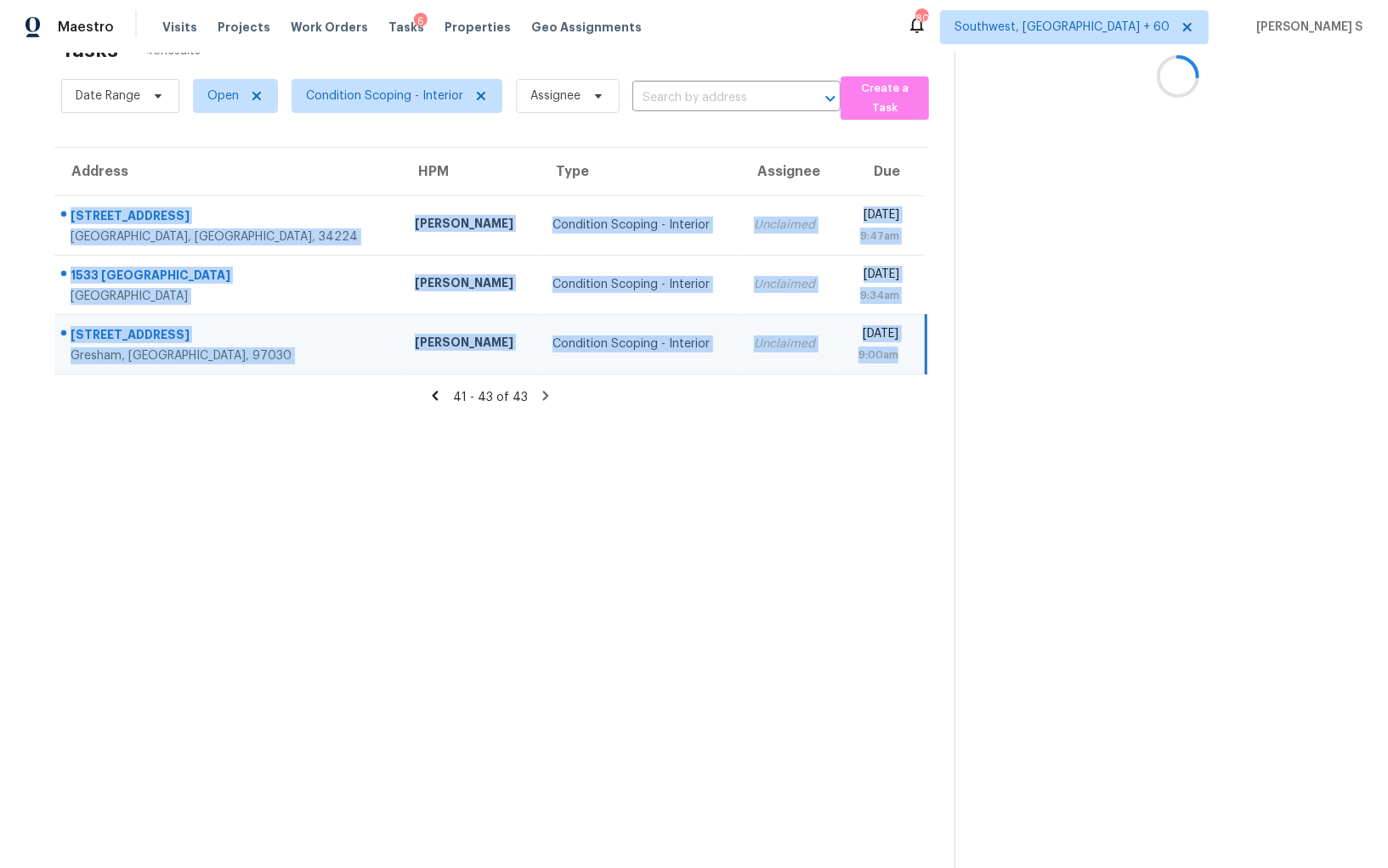
copy tbody "[STREET_ADDRESS] [PERSON_NAME] Condition Scoping - Interior Unclaimed [DATE] 9:…"
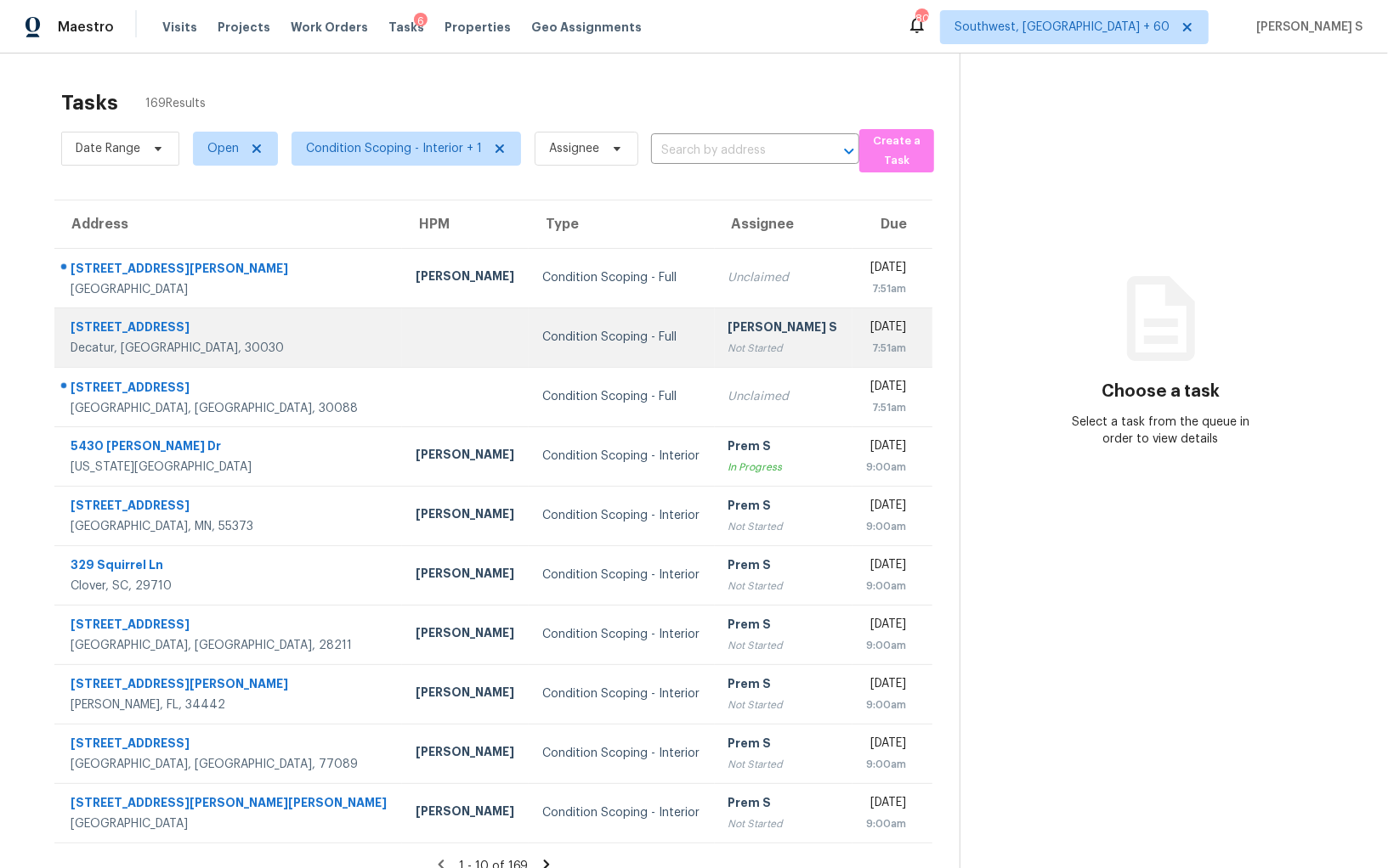
click at [729, 320] on div "[PERSON_NAME] S" at bounding box center [783, 328] width 110 height 21
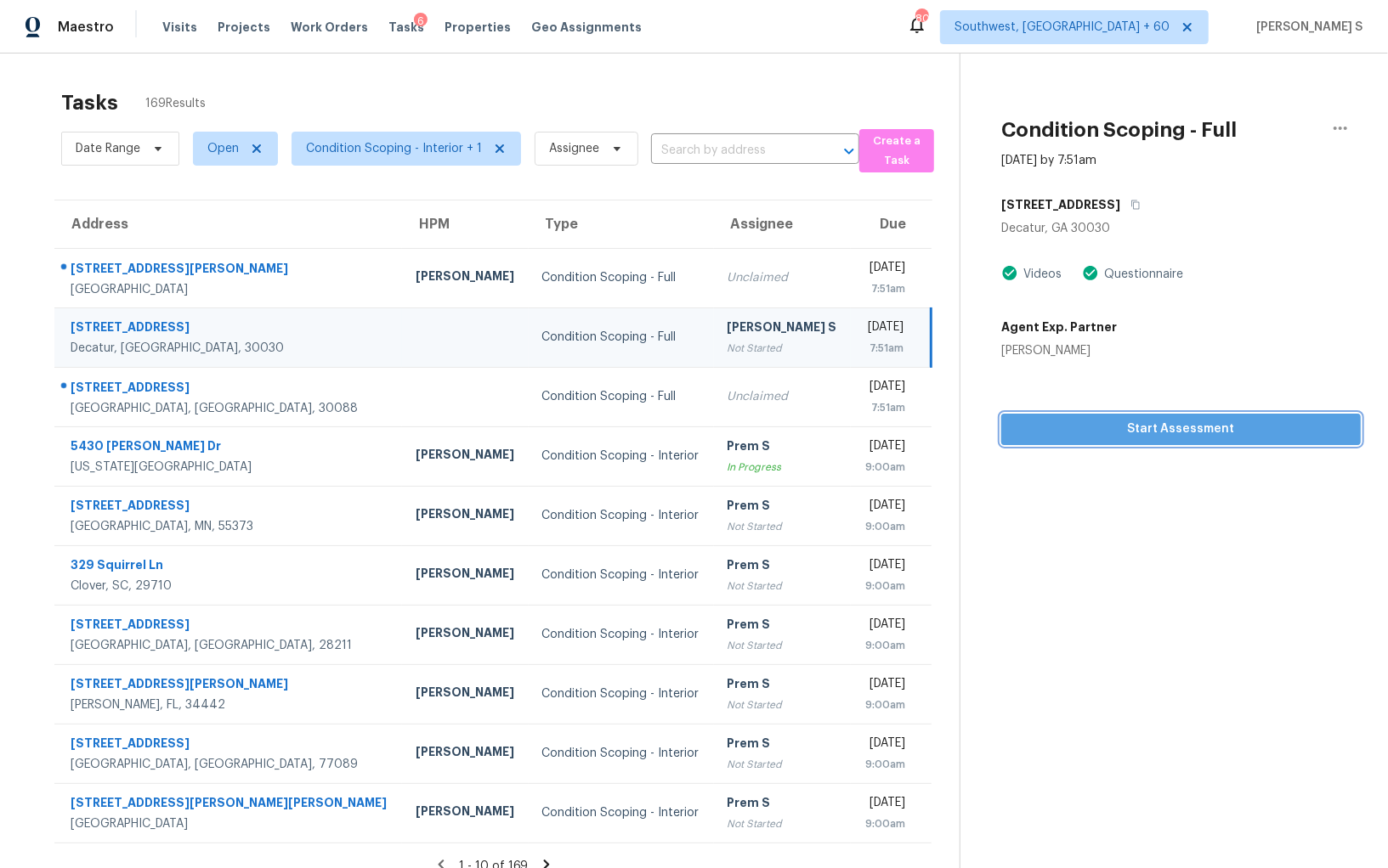
click at [1121, 437] on span "Start Assessment" at bounding box center [1180, 429] width 332 height 21
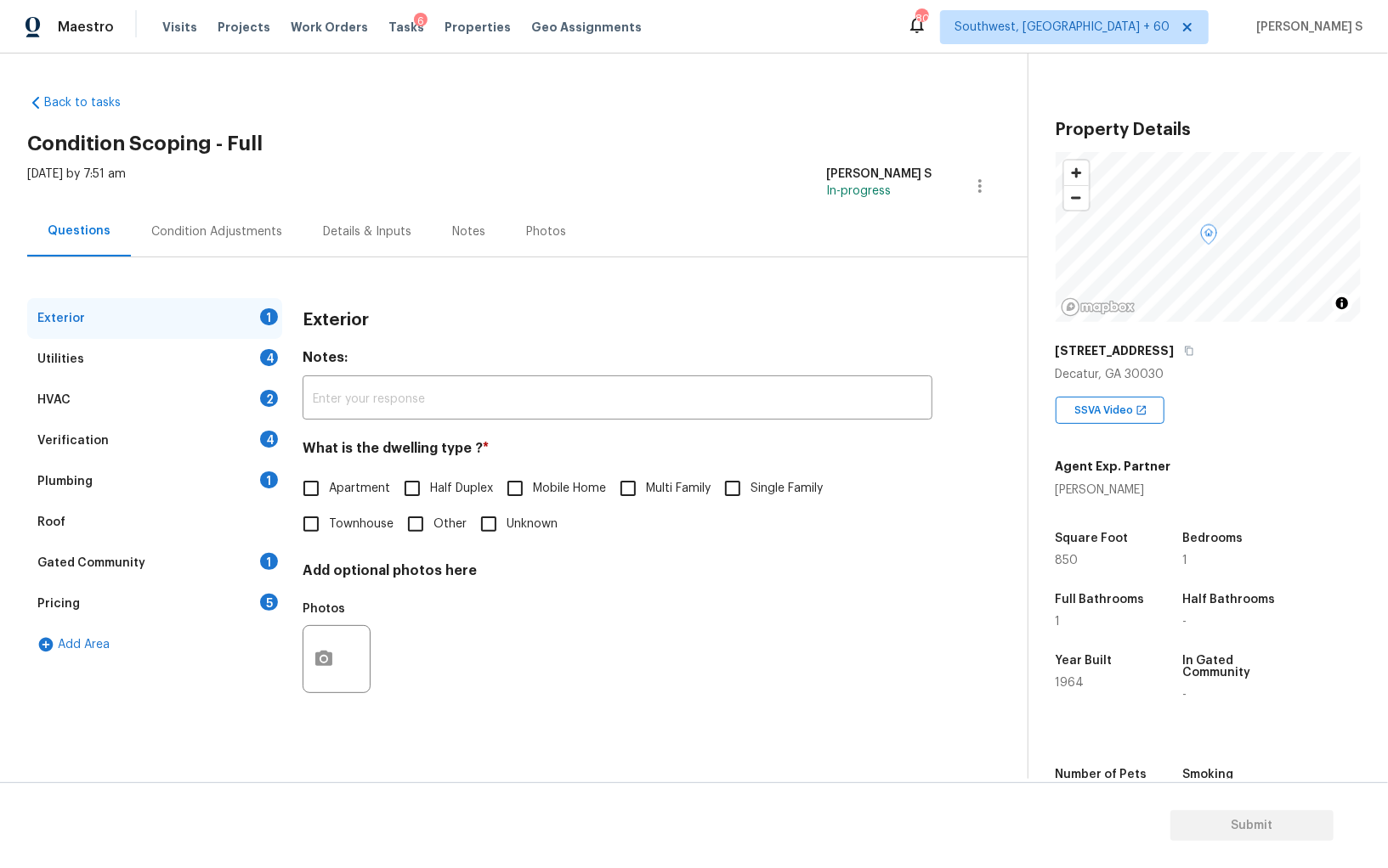
scroll to position [118, 0]
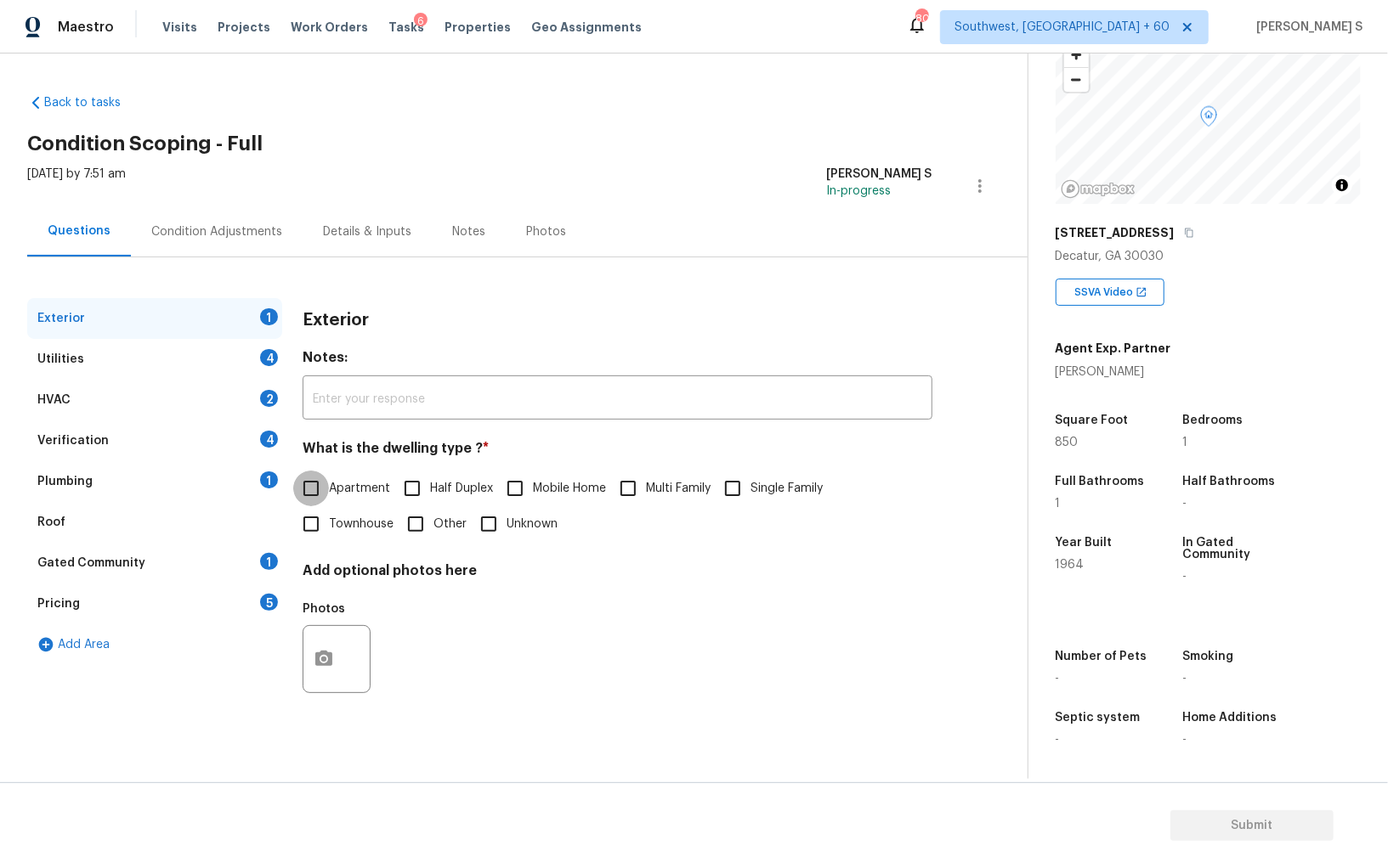
click at [320, 494] on input "Apartment" at bounding box center [311, 488] width 36 height 36
checkbox input "true"
click at [267, 436] on div "4" at bounding box center [269, 439] width 18 height 17
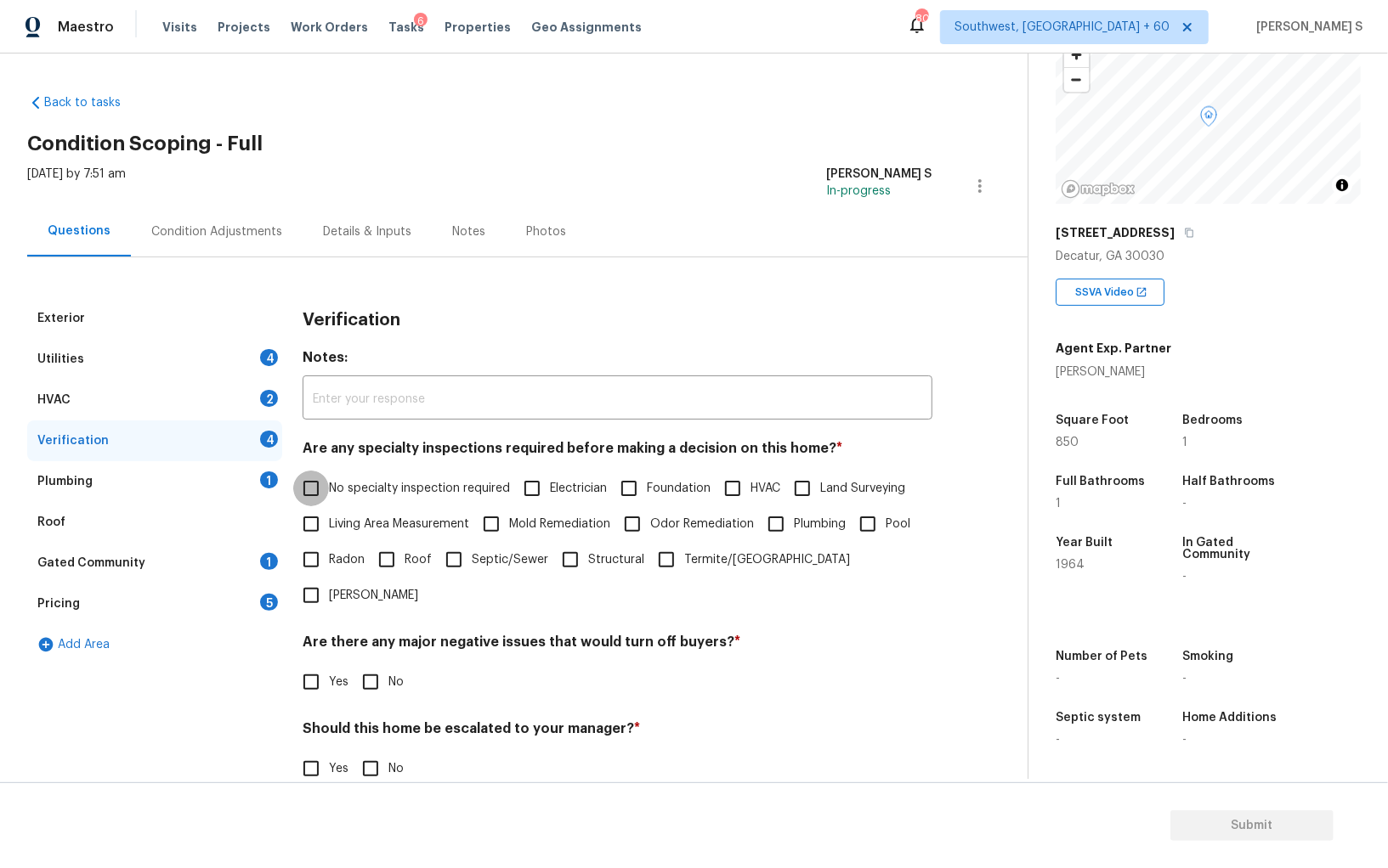
click at [300, 476] on input "No specialty inspection required" at bounding box center [311, 488] width 36 height 36
checkbox input "true"
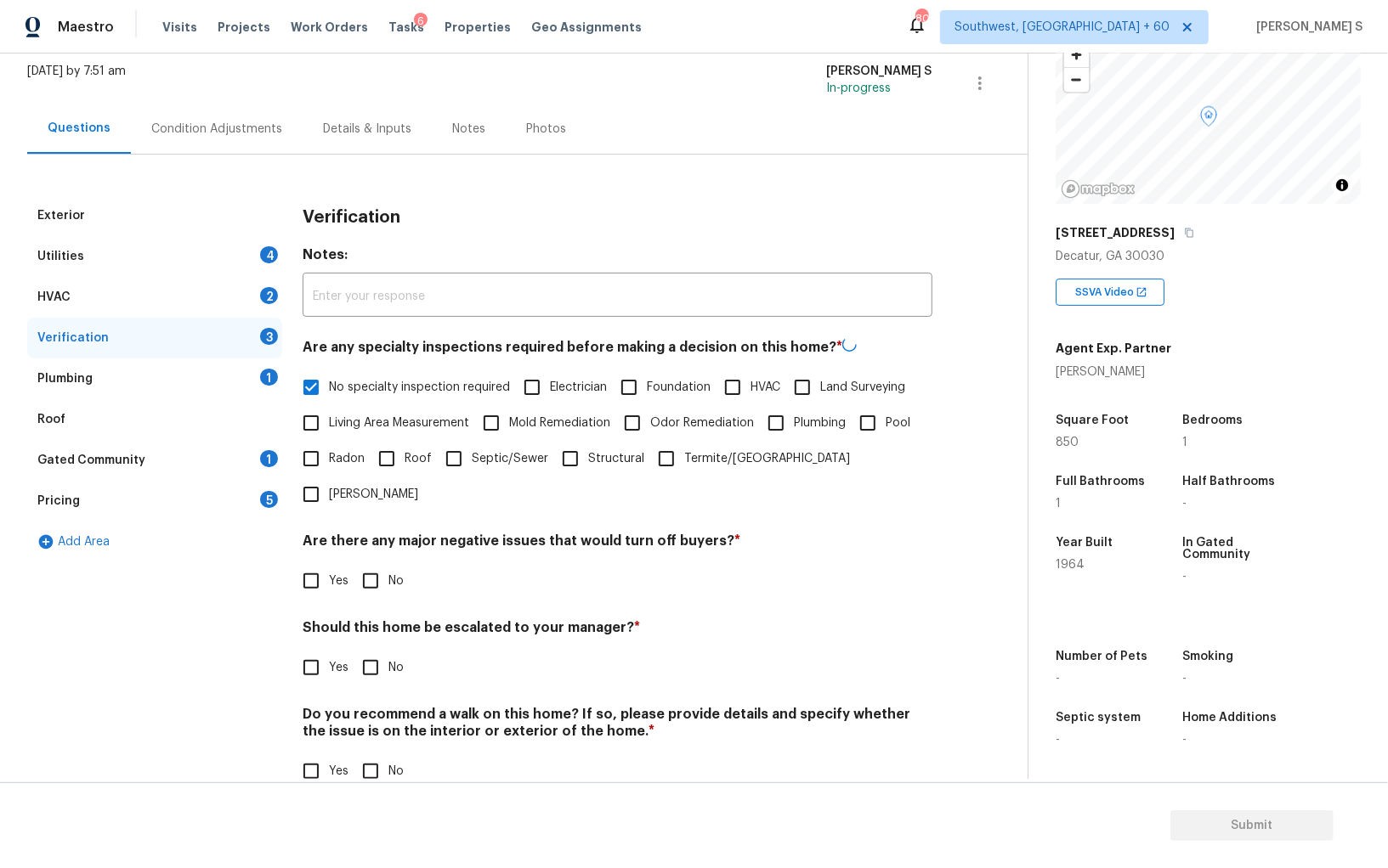
click at [380, 563] on input "No" at bounding box center [371, 581] width 36 height 36
checkbox input "true"
click at [379, 753] on input "No" at bounding box center [371, 771] width 36 height 36
checkbox input "true"
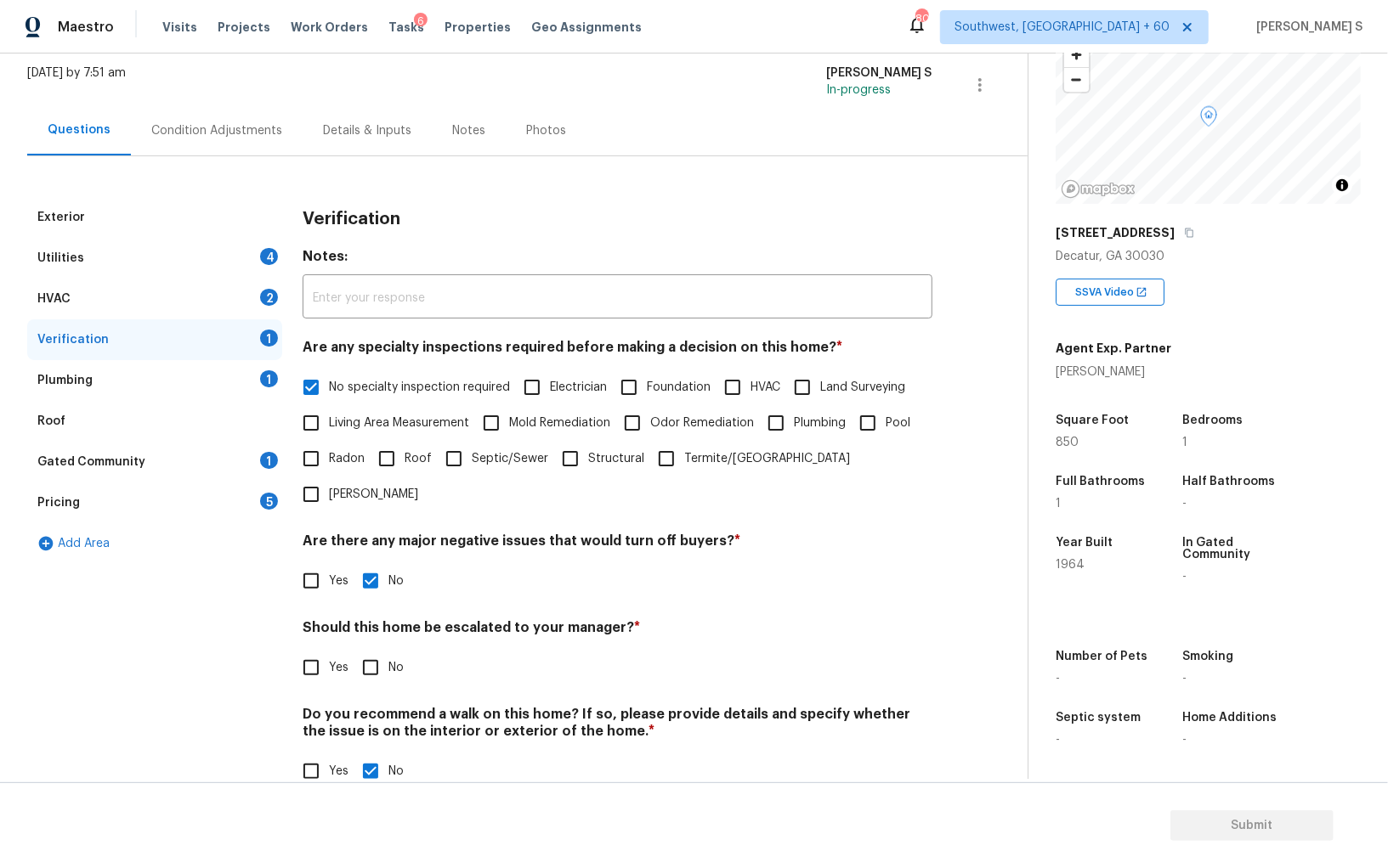
click at [271, 374] on div "1" at bounding box center [269, 379] width 18 height 17
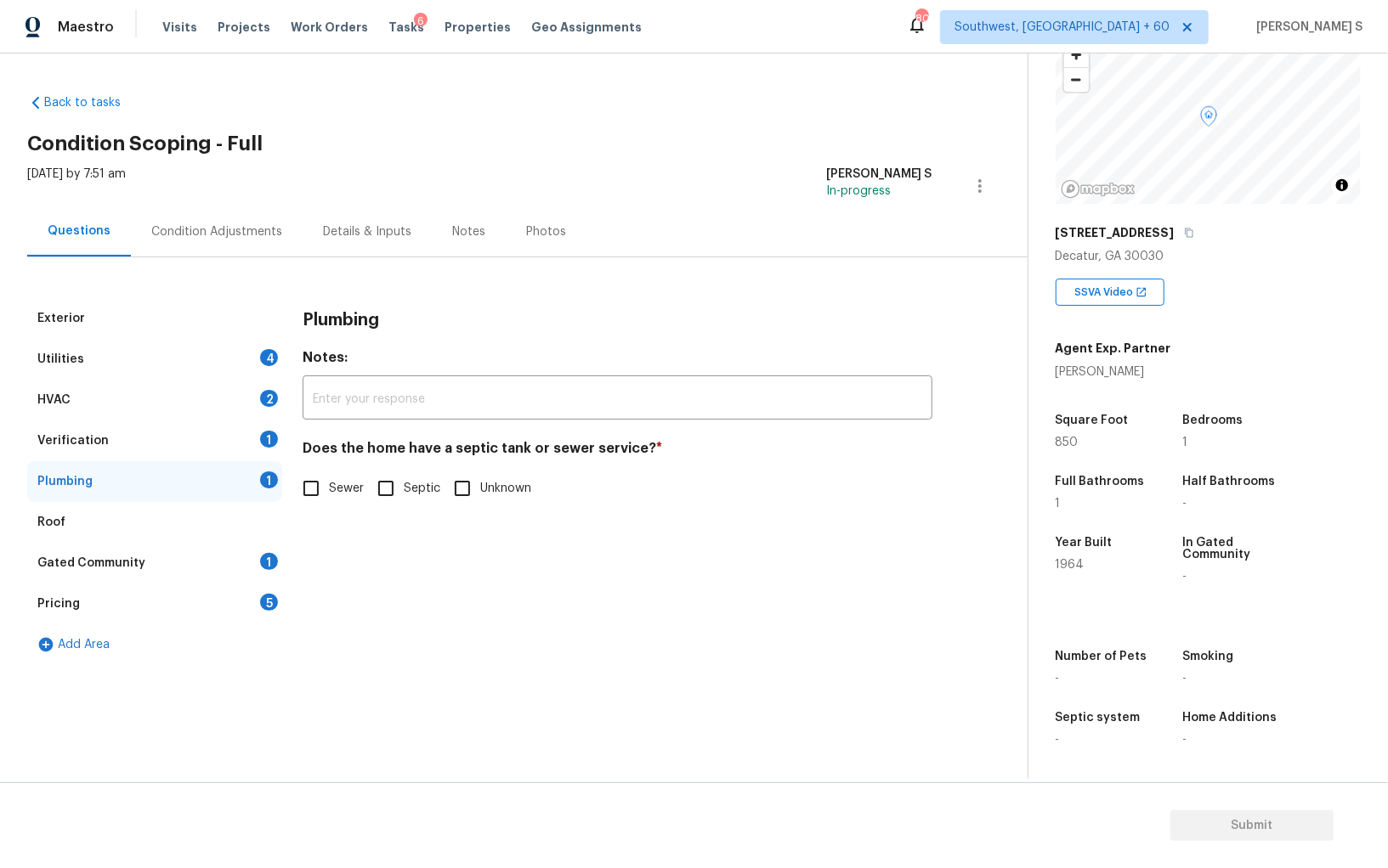
click at [329, 479] on label "Sewer" at bounding box center [328, 488] width 70 height 36
click at [329, 479] on input "Sewer" at bounding box center [311, 488] width 36 height 36
checkbox input "true"
click at [275, 556] on div "1" at bounding box center [269, 561] width 18 height 17
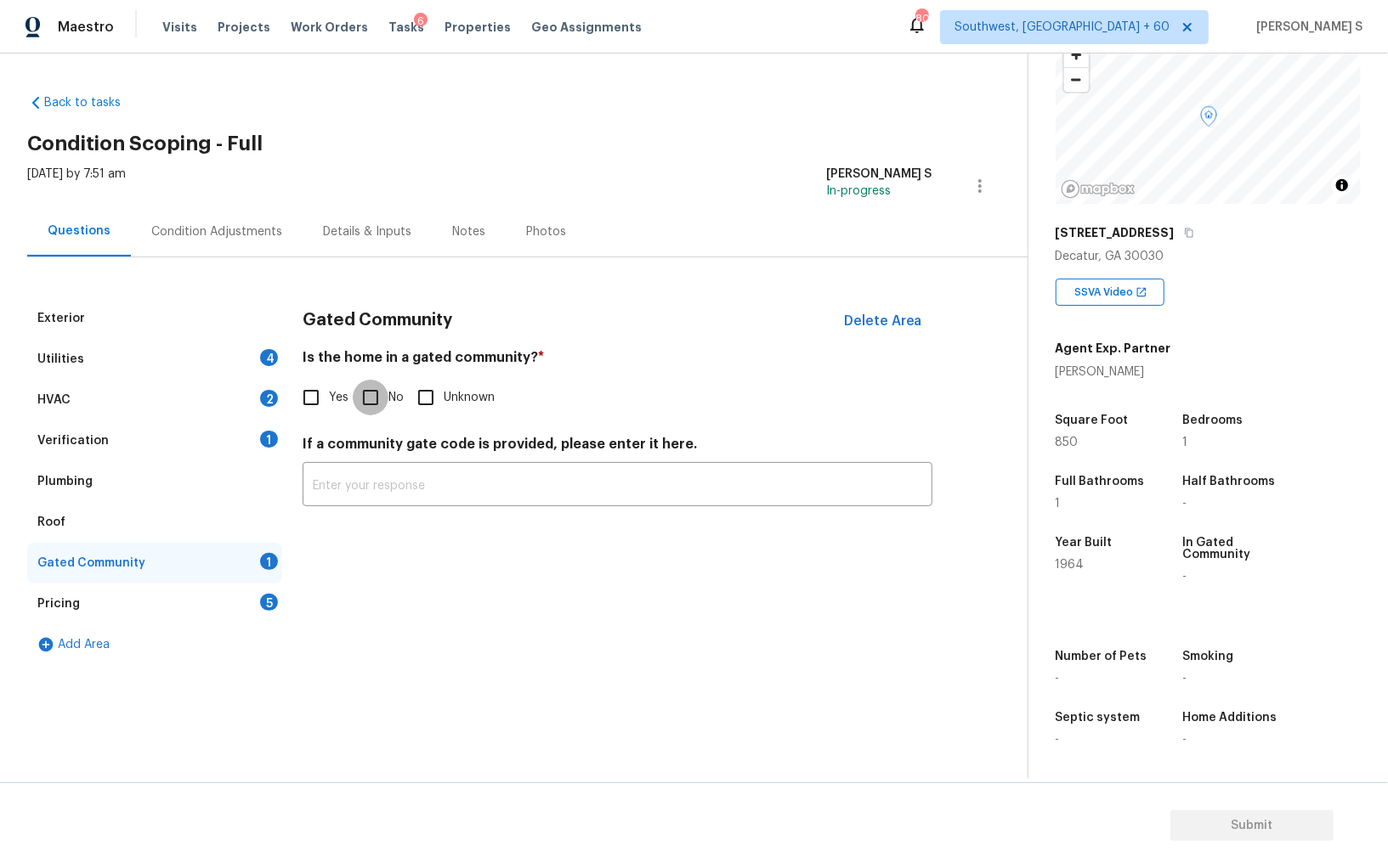
click at [376, 397] on input "No" at bounding box center [371, 397] width 36 height 36
checkbox input "true"
click at [275, 394] on div "2" at bounding box center [269, 397] width 18 height 17
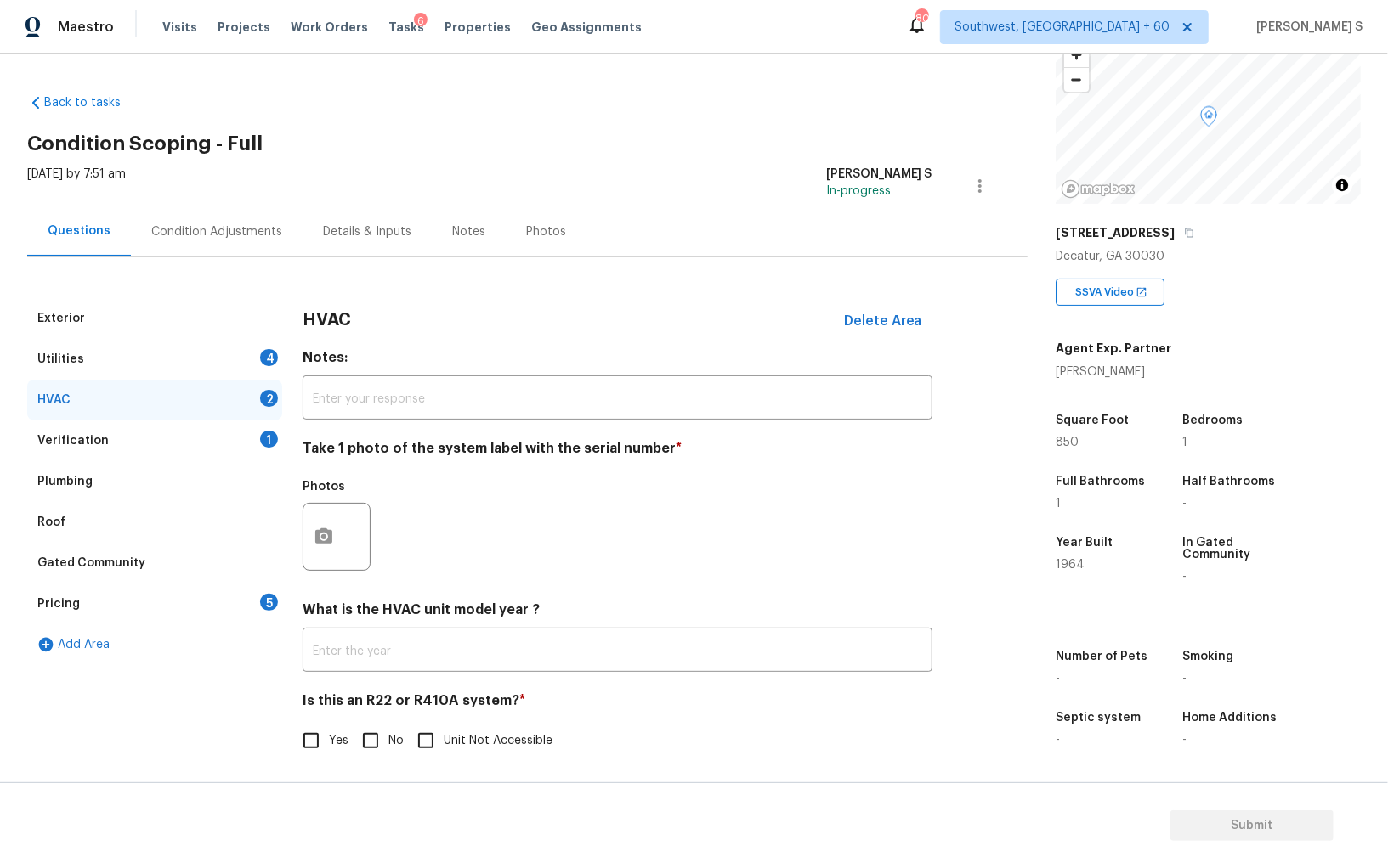
click at [347, 535] on div at bounding box center [336, 536] width 68 height 68
click at [335, 530] on button "button" at bounding box center [323, 536] width 41 height 66
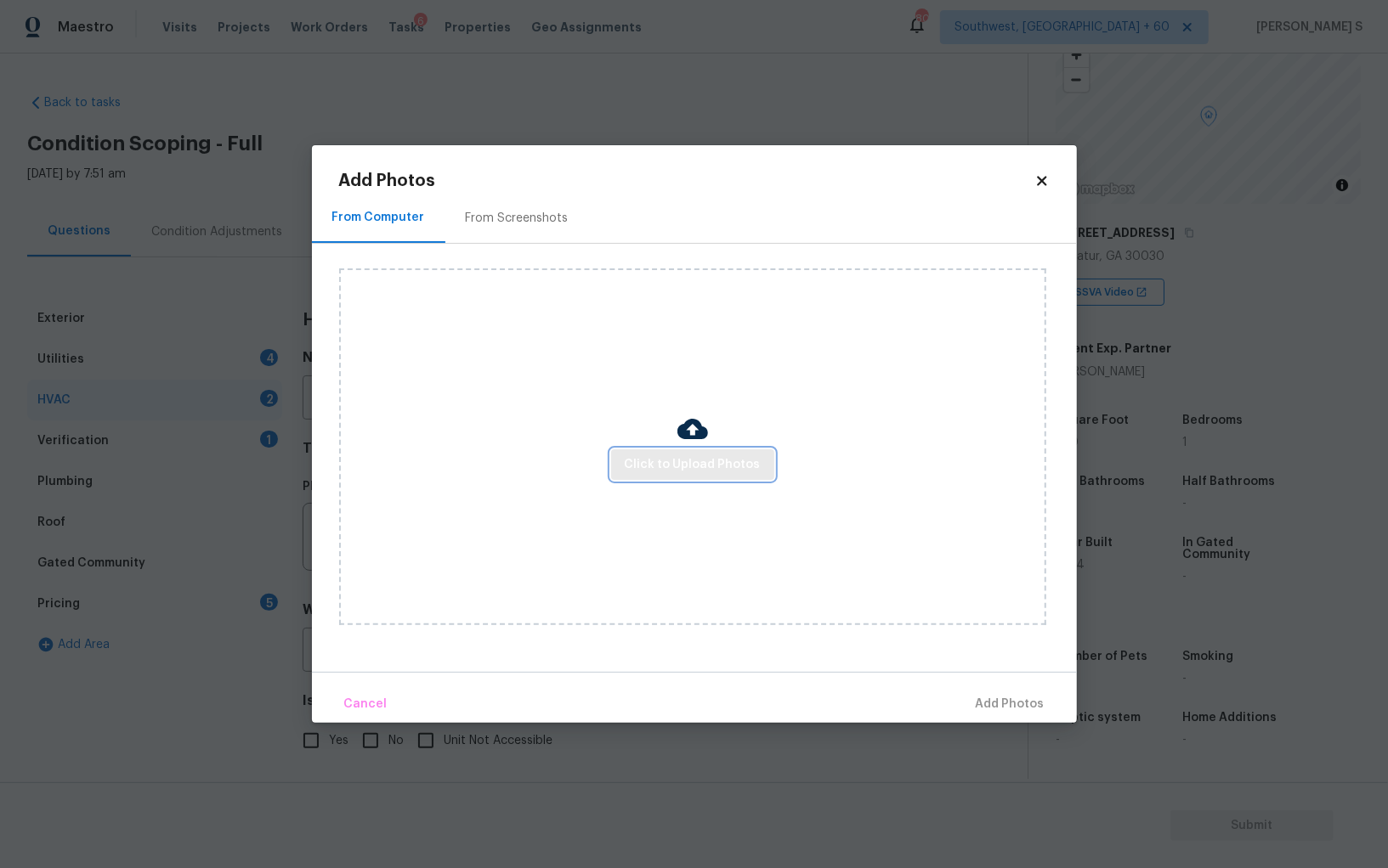
click at [643, 470] on span "Click to Upload Photos" at bounding box center [692, 465] width 136 height 21
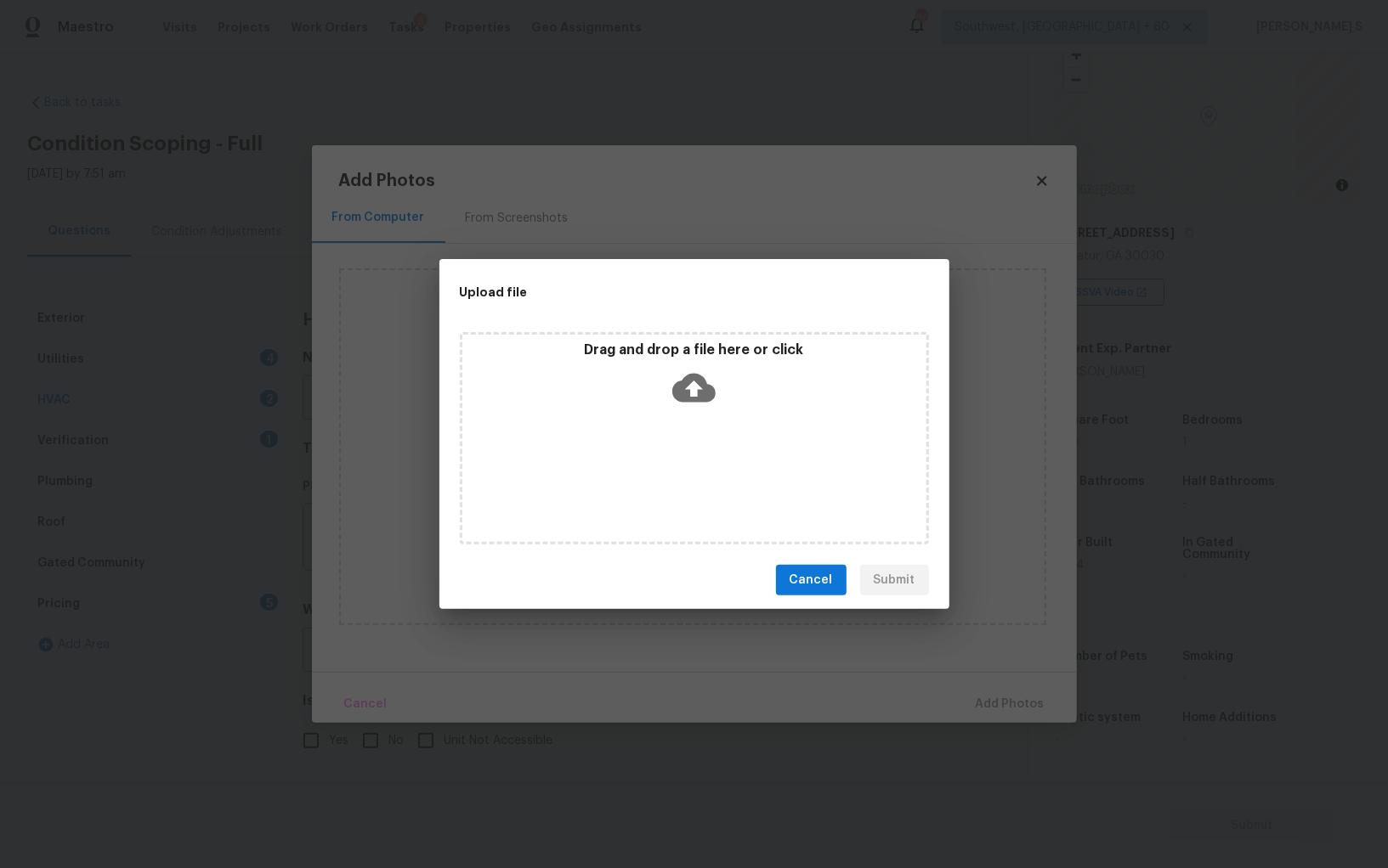
click at [643, 470] on div "Drag and drop a file here or click" at bounding box center [694, 438] width 469 height 212
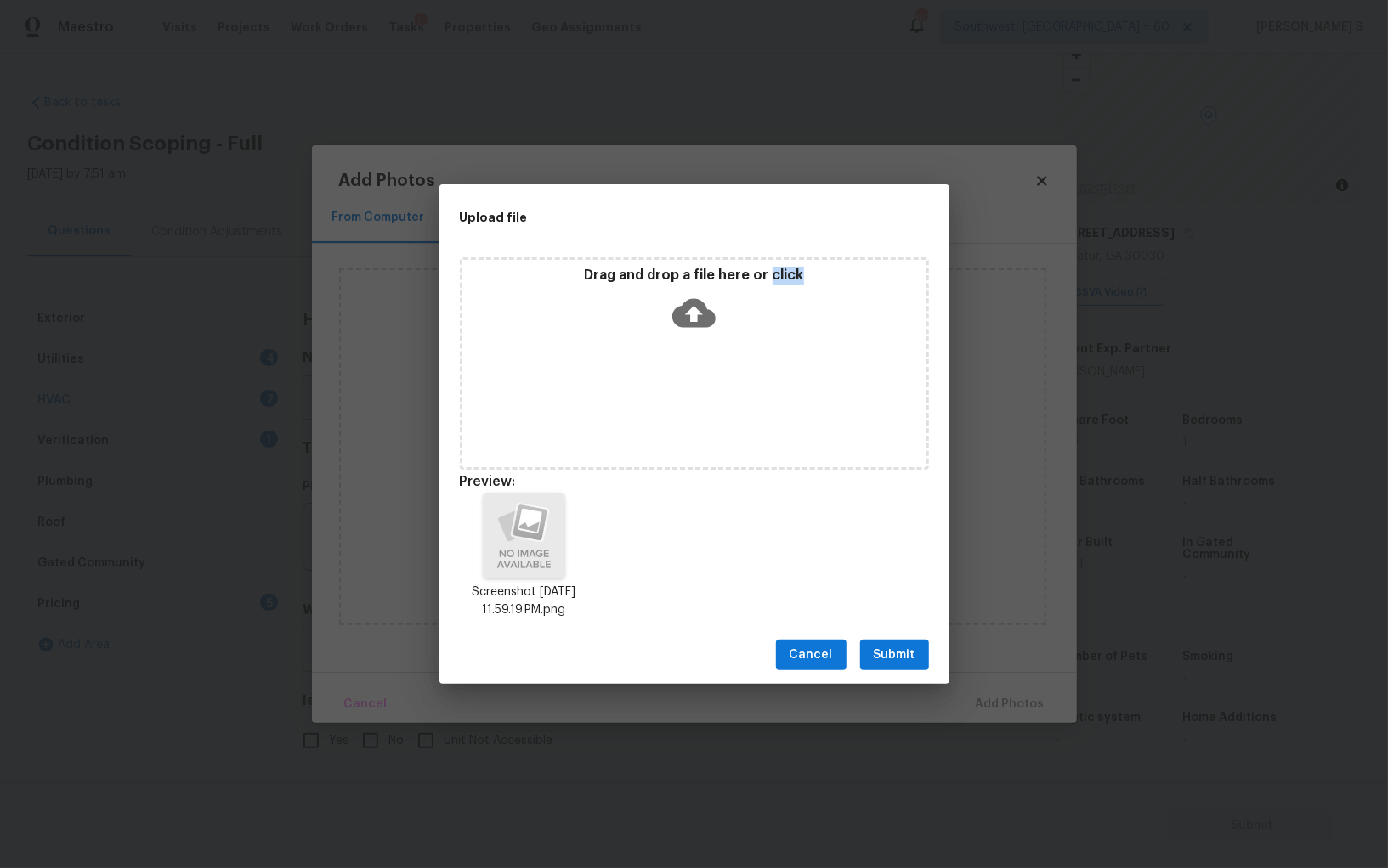
click at [906, 643] on button "Submit" at bounding box center [893, 655] width 68 height 32
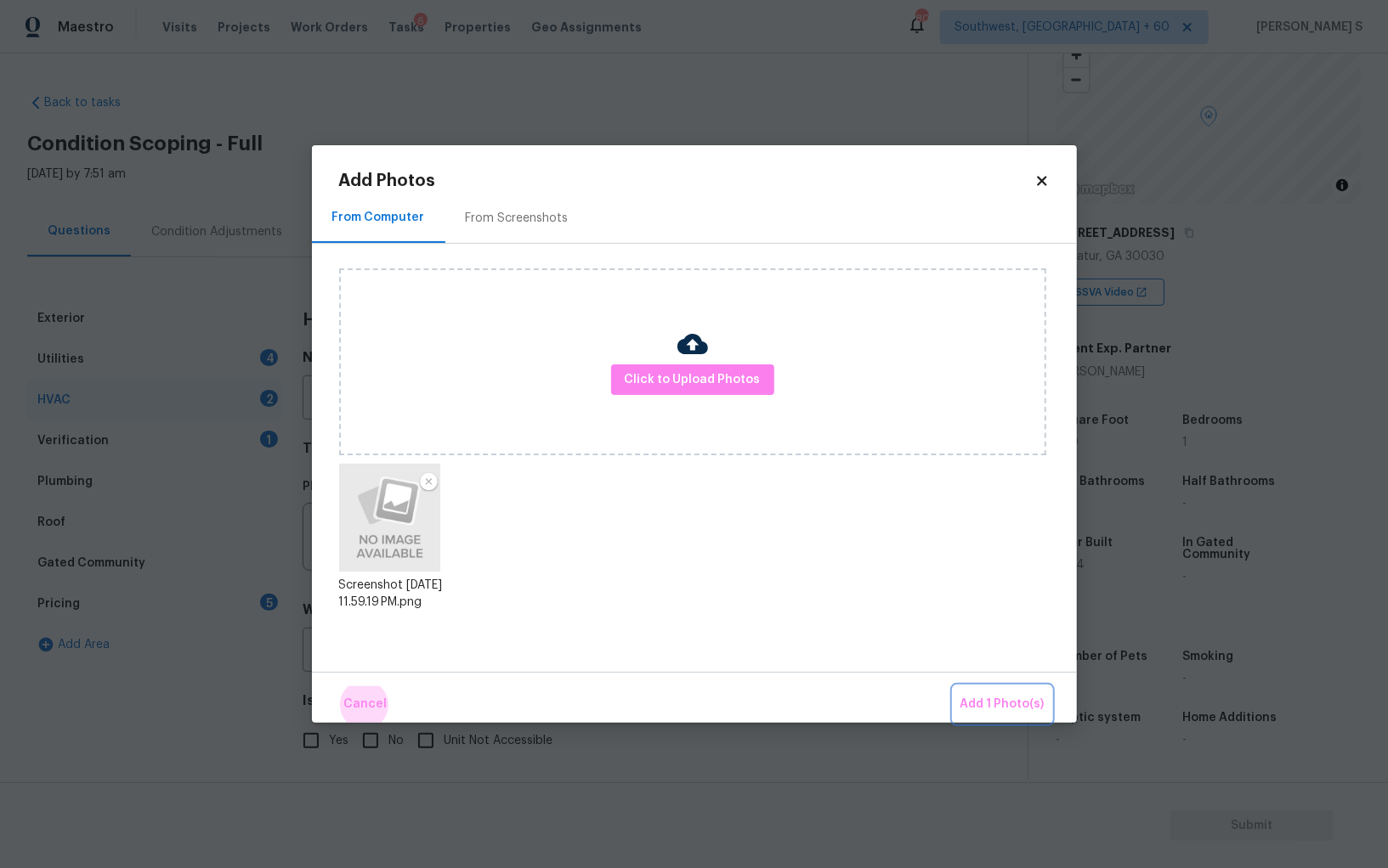
click at [954, 687] on button "Add 1 Photo(s)" at bounding box center [1002, 705] width 98 height 37
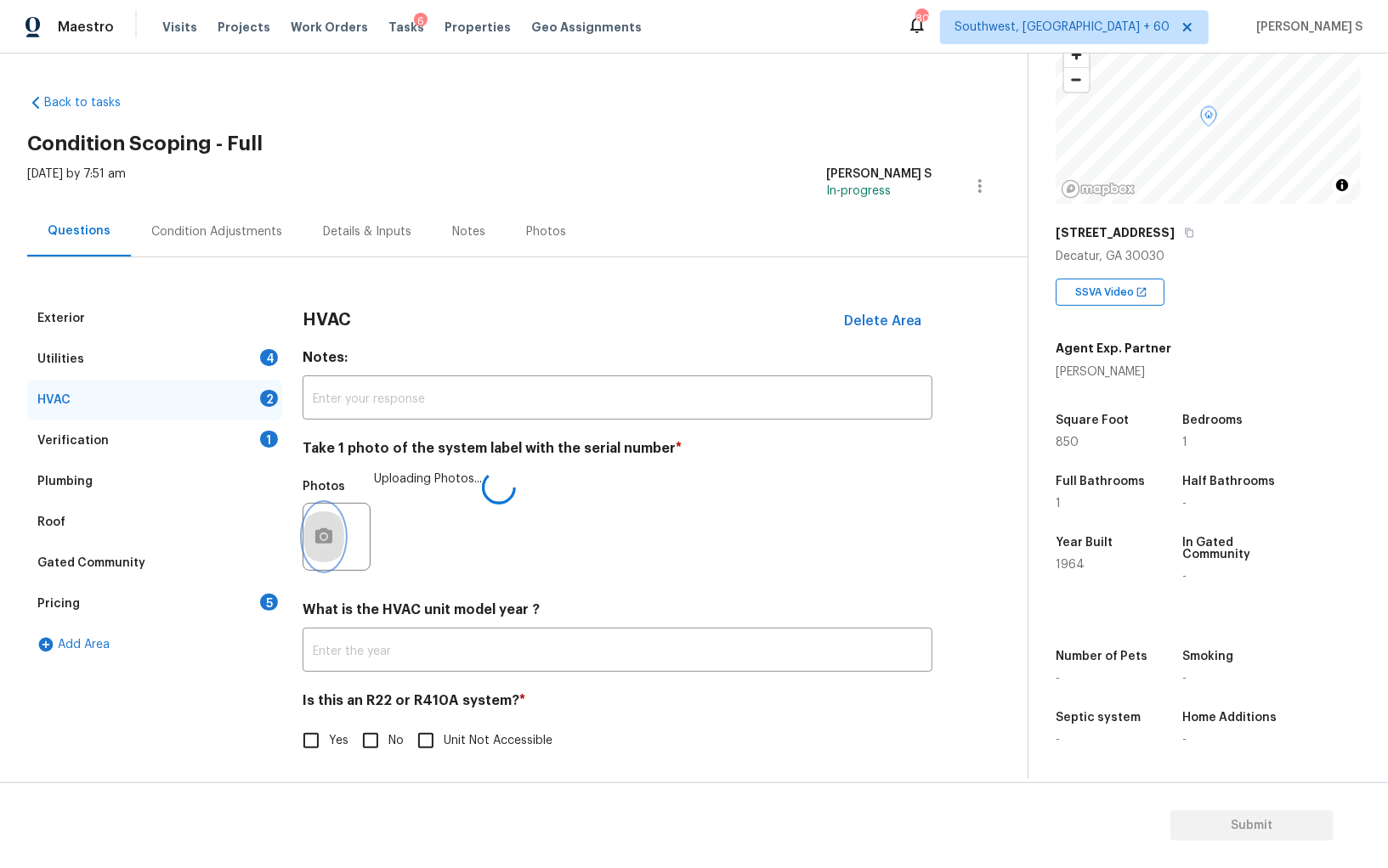
scroll to position [6, 0]
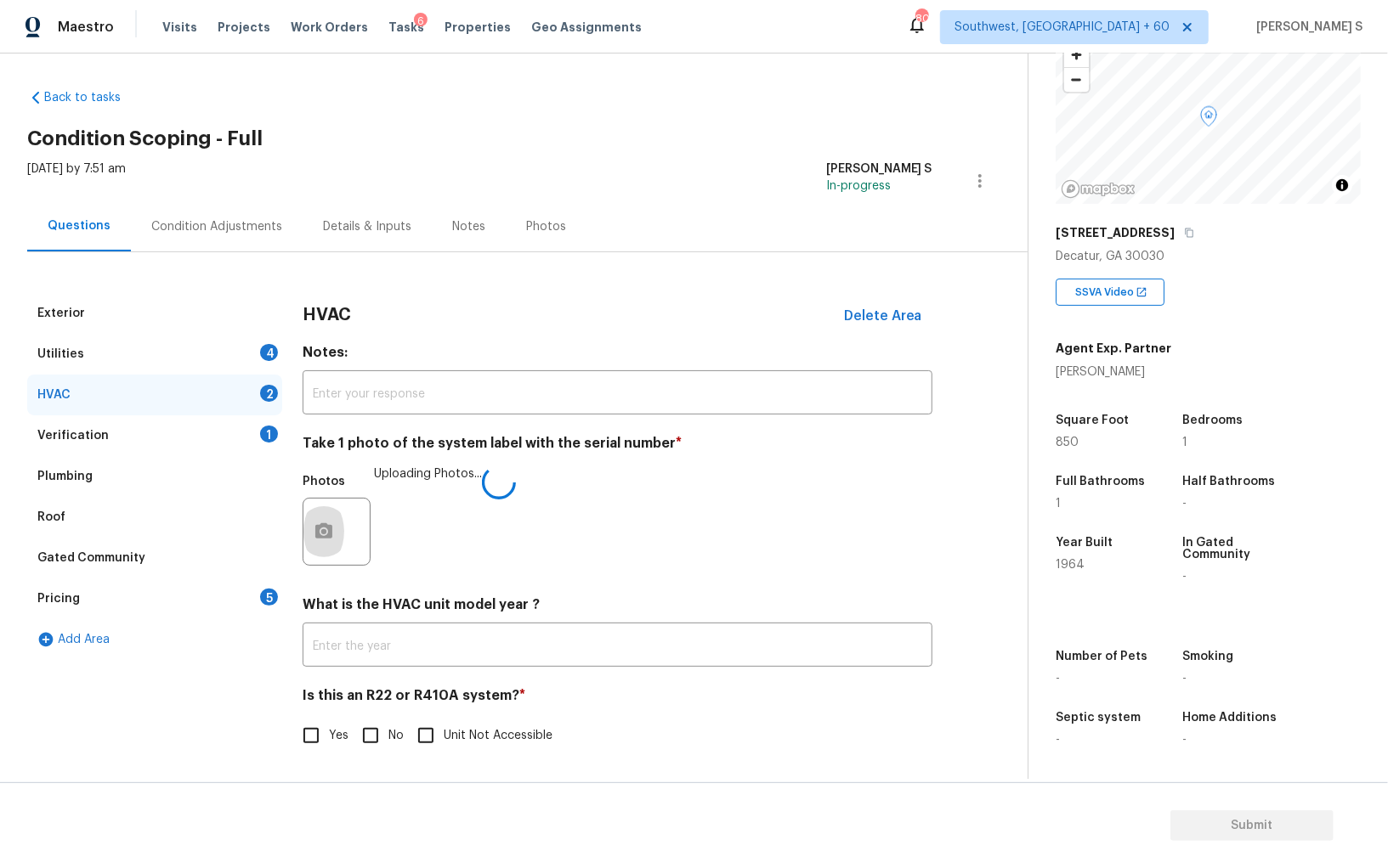
click at [366, 740] on input "No" at bounding box center [371, 735] width 36 height 36
checkbox input "true"
click at [260, 347] on div "4" at bounding box center [269, 352] width 18 height 17
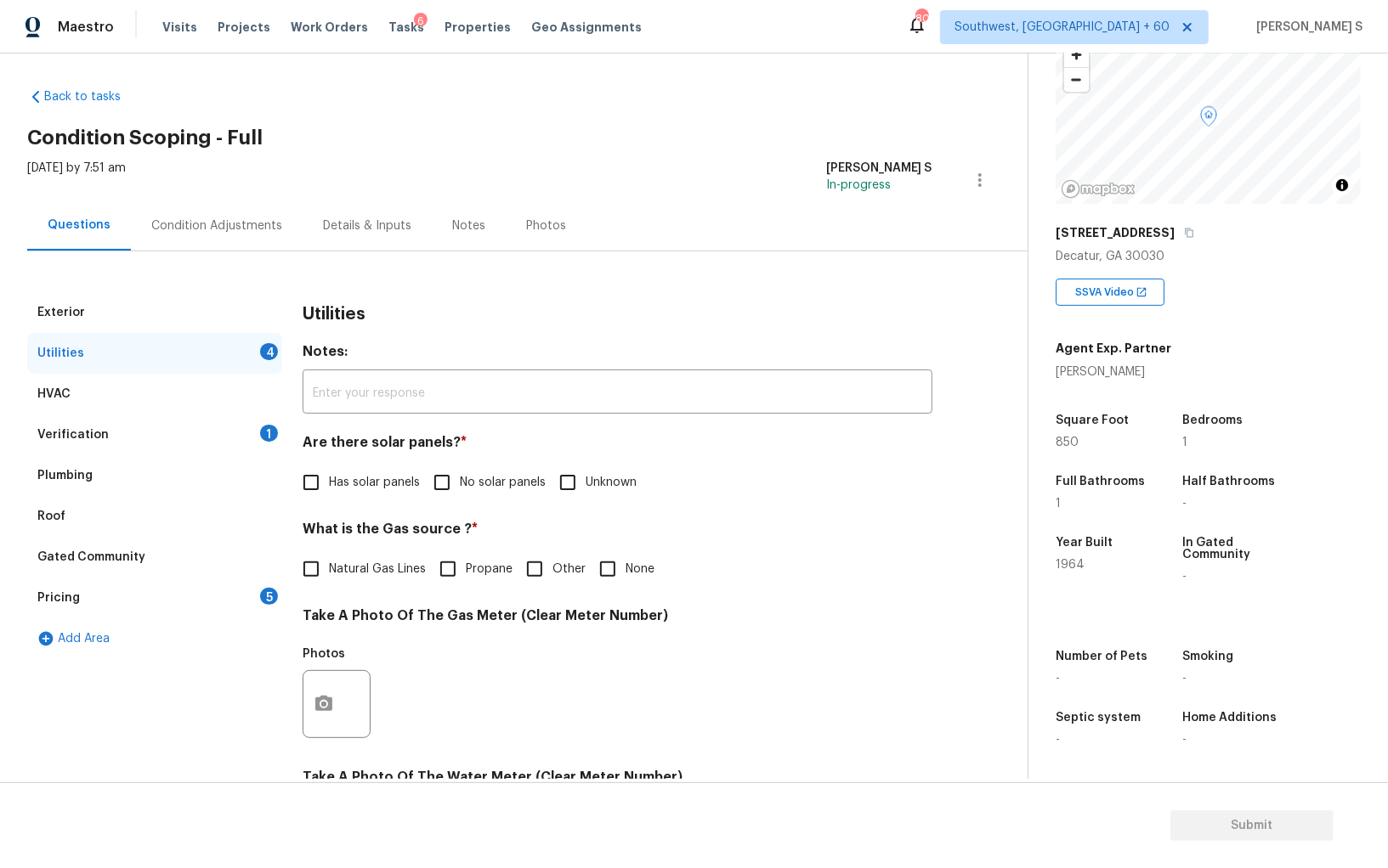
scroll to position [410, 0]
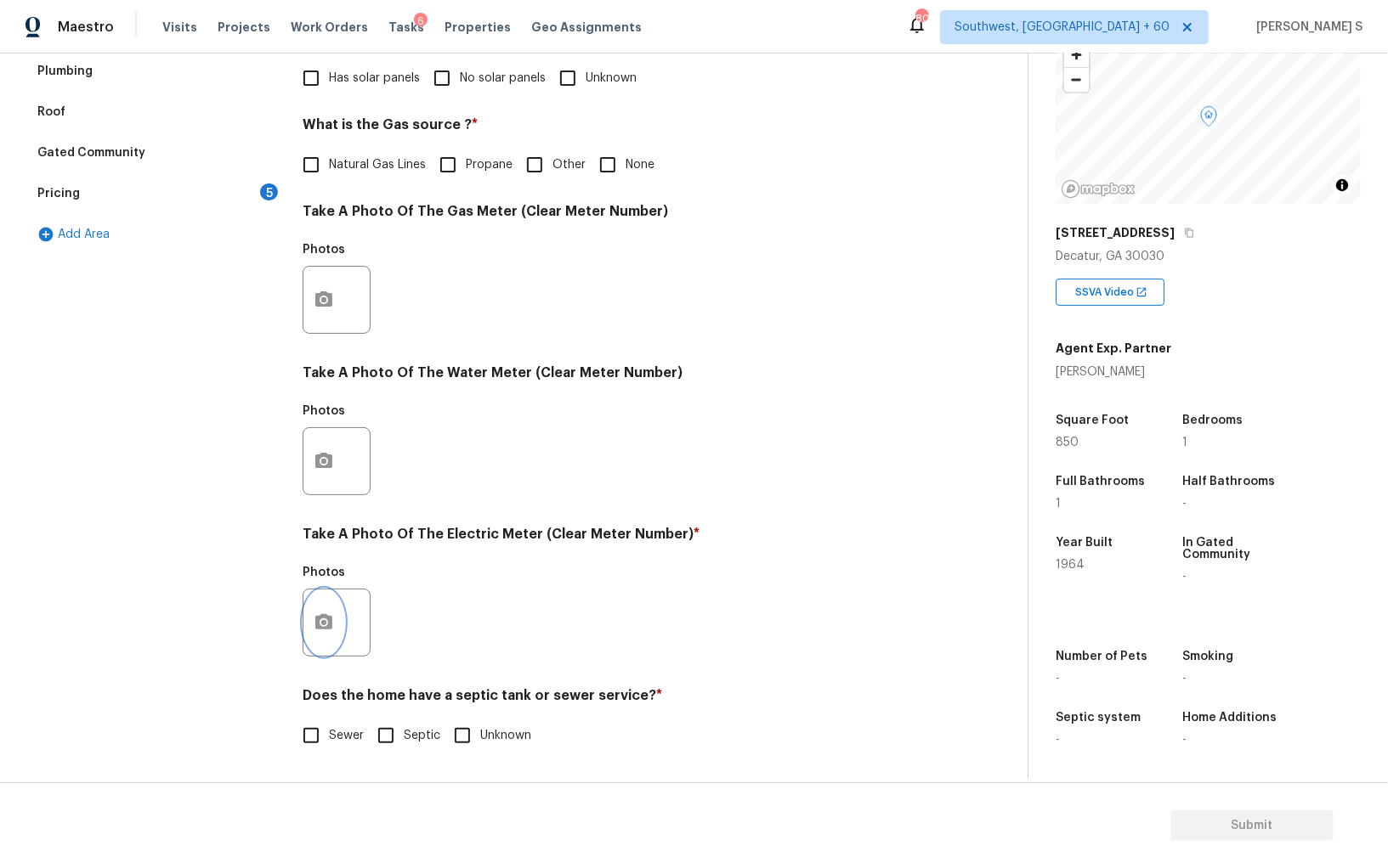
click at [317, 633] on button "button" at bounding box center [323, 622] width 41 height 66
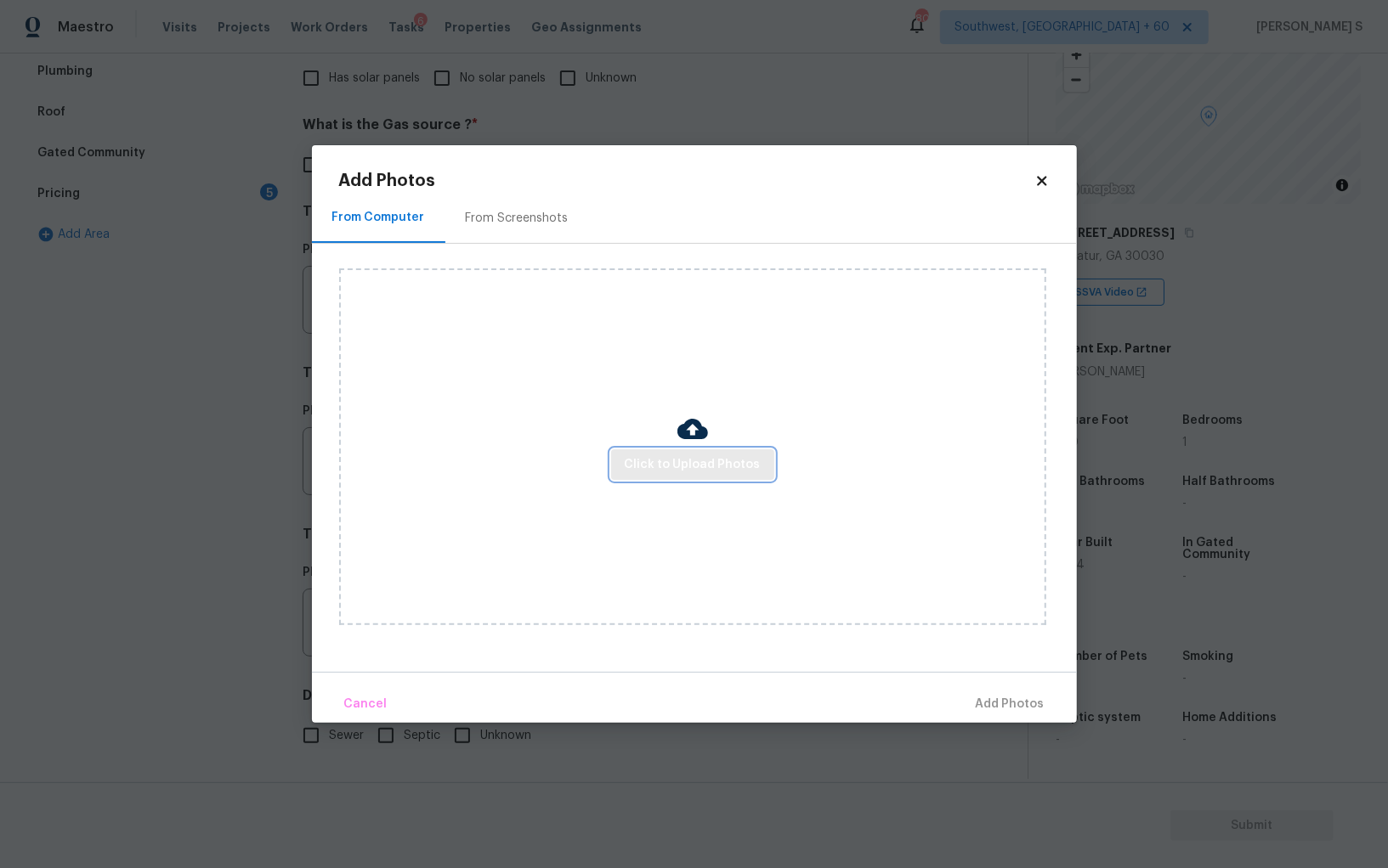
click at [715, 473] on span "Click to Upload Photos" at bounding box center [692, 465] width 136 height 21
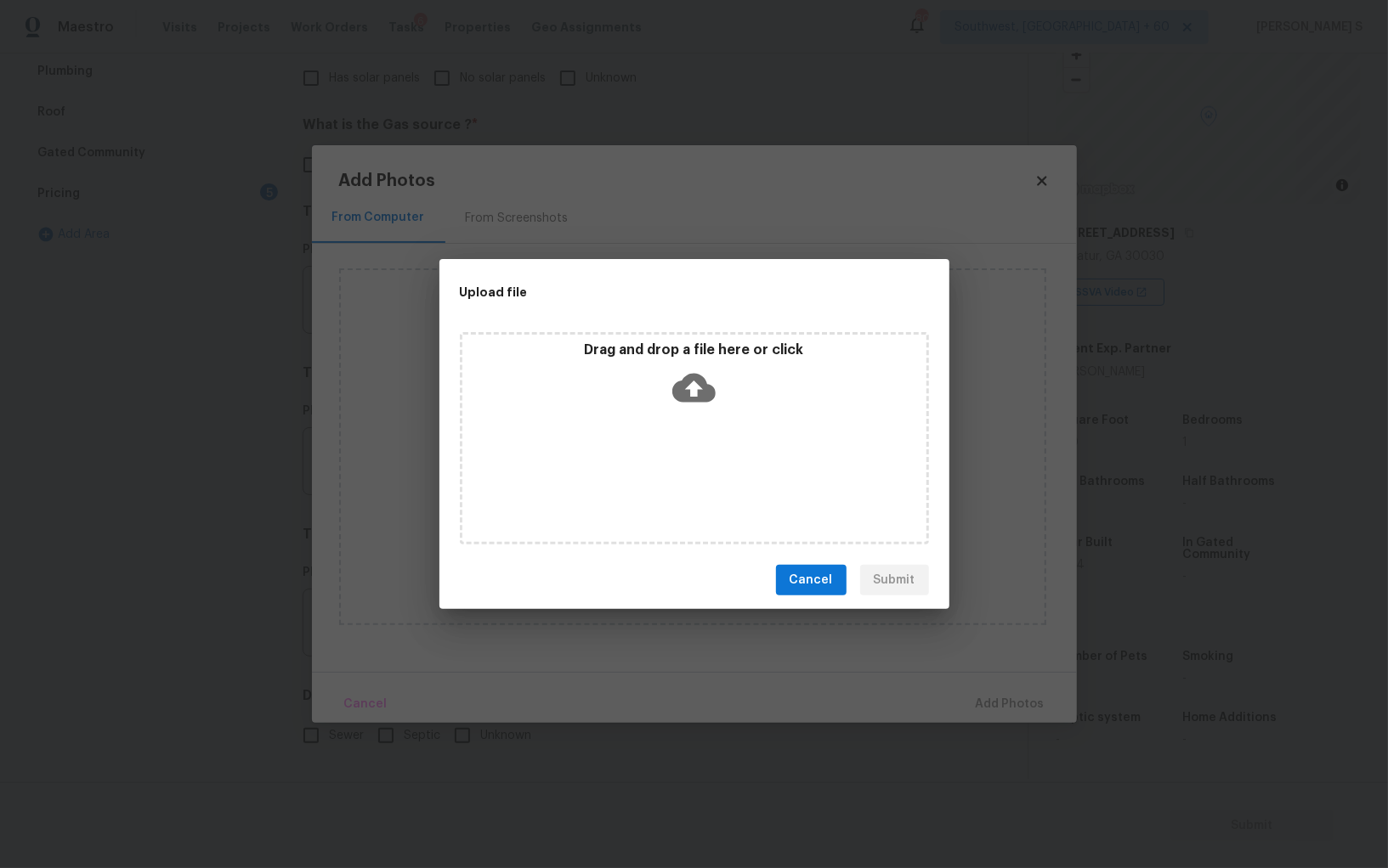
click at [715, 473] on div "Drag and drop a file here or click" at bounding box center [694, 438] width 469 height 212
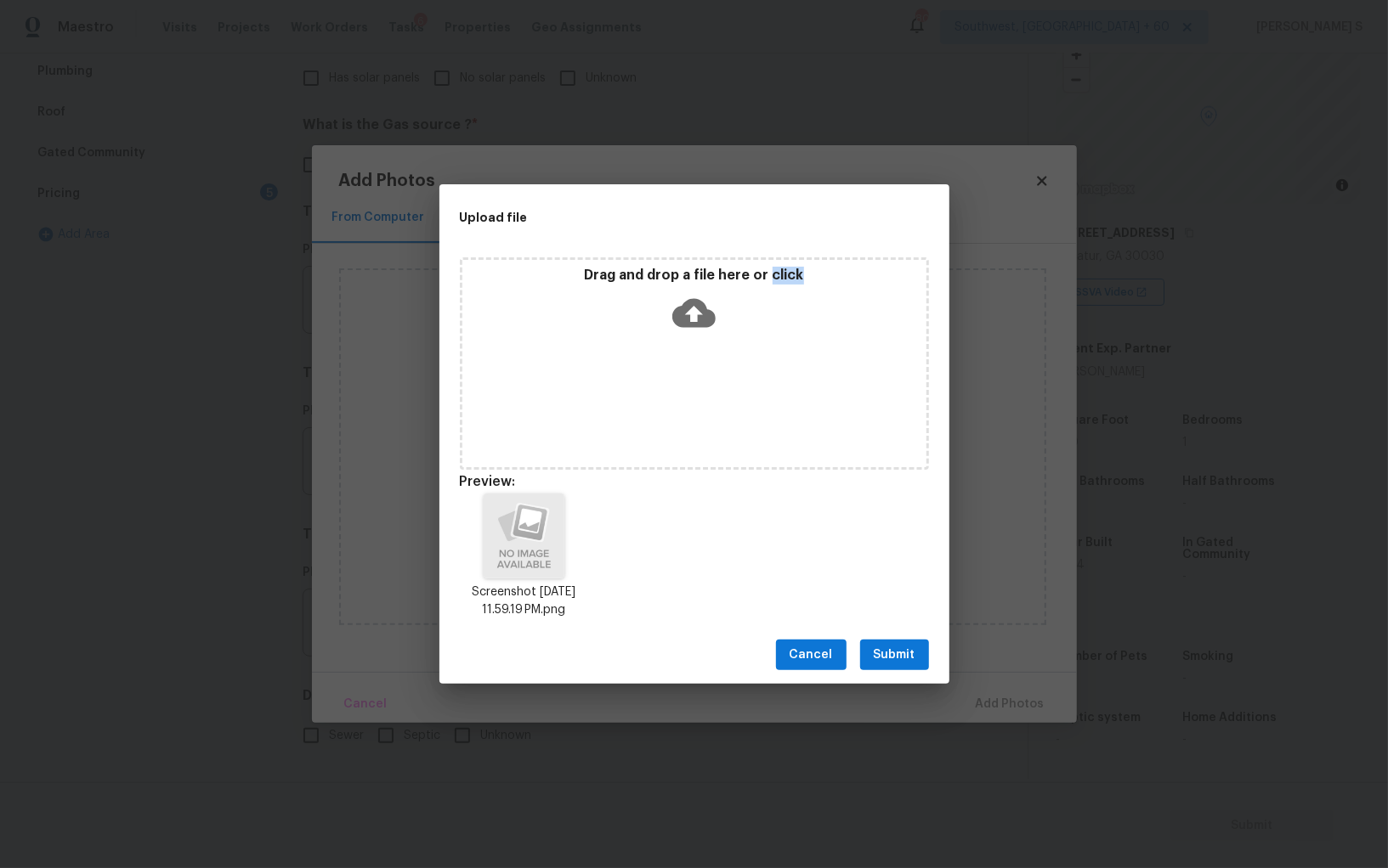
click at [908, 658] on span "Submit" at bounding box center [894, 655] width 42 height 21
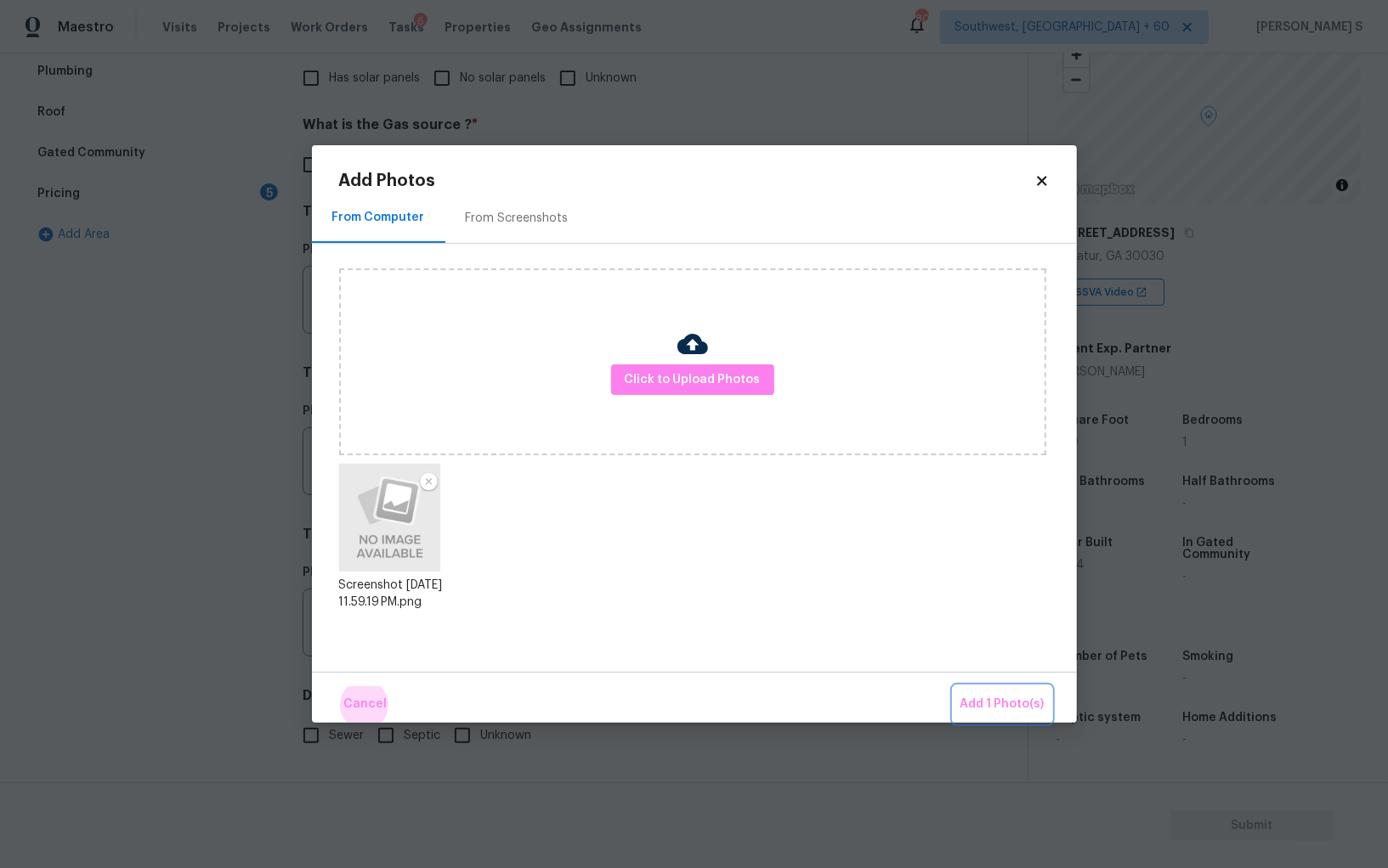
click at [954, 687] on button "Add 1 Photo(s)" at bounding box center [1002, 705] width 98 height 37
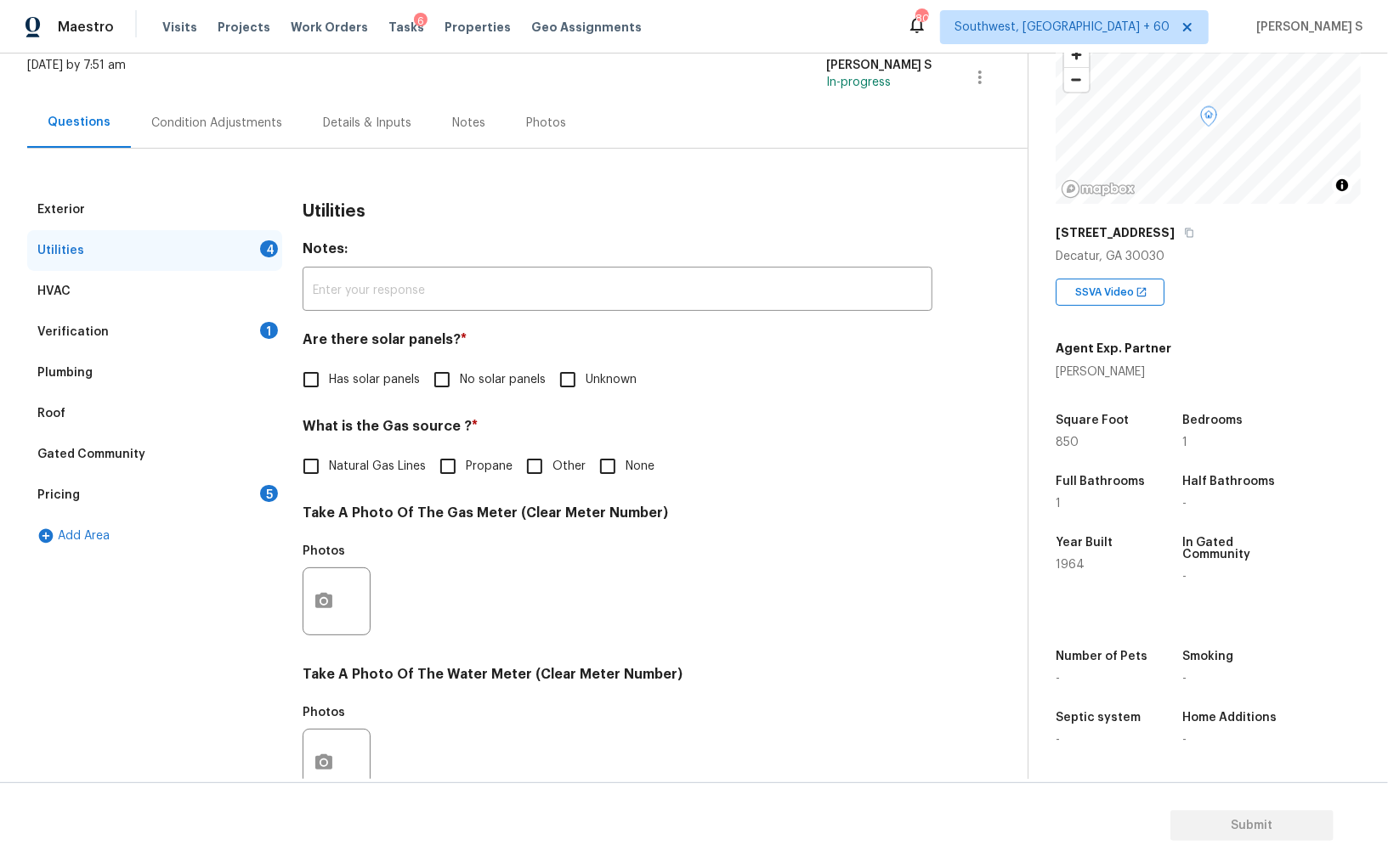
click at [467, 372] on span "No solar panels" at bounding box center [503, 380] width 86 height 18
click at [460, 372] on input "No solar panels" at bounding box center [442, 380] width 36 height 36
checkbox input "true"
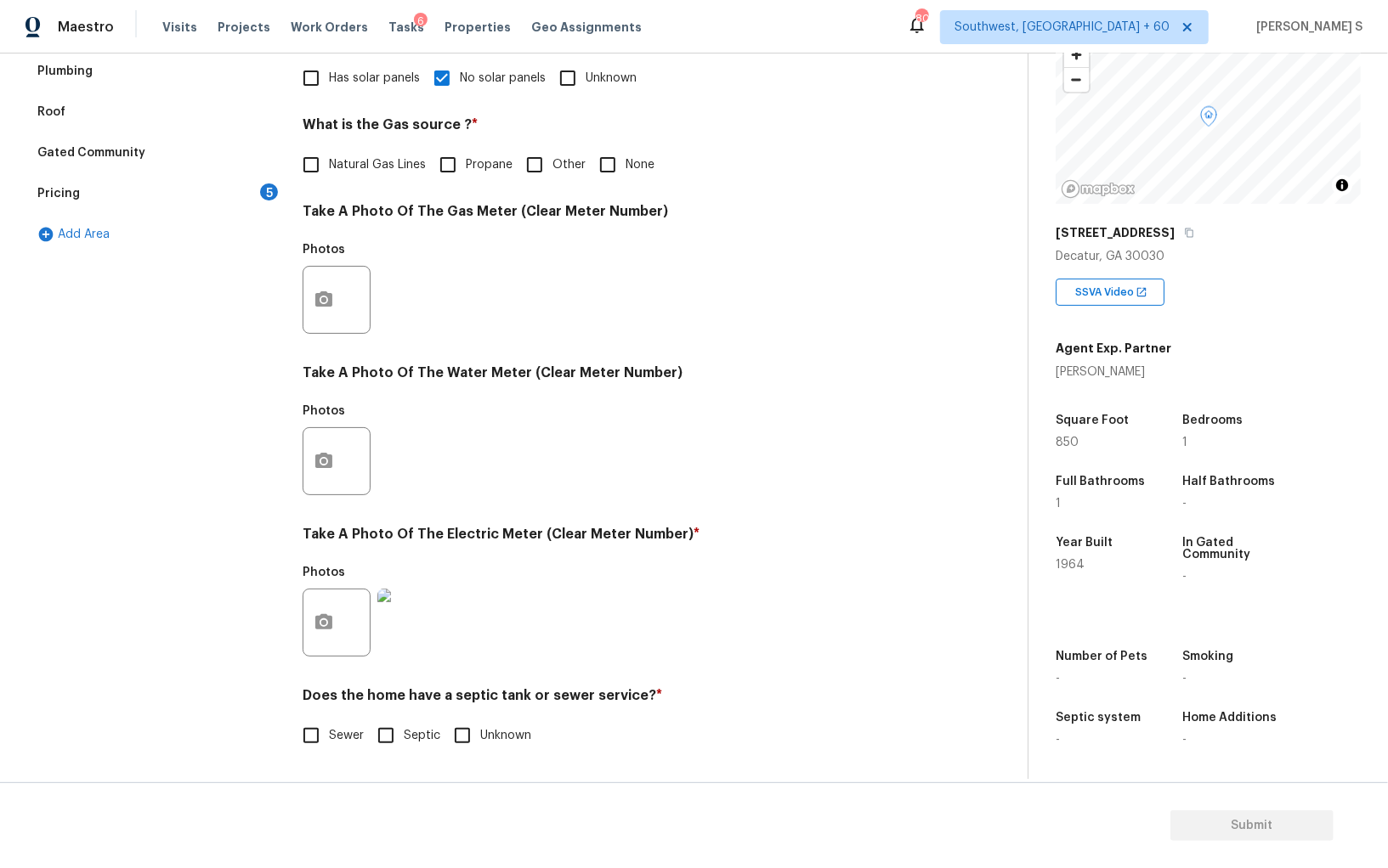
click at [325, 741] on input "Sewer" at bounding box center [311, 735] width 36 height 36
checkbox input "true"
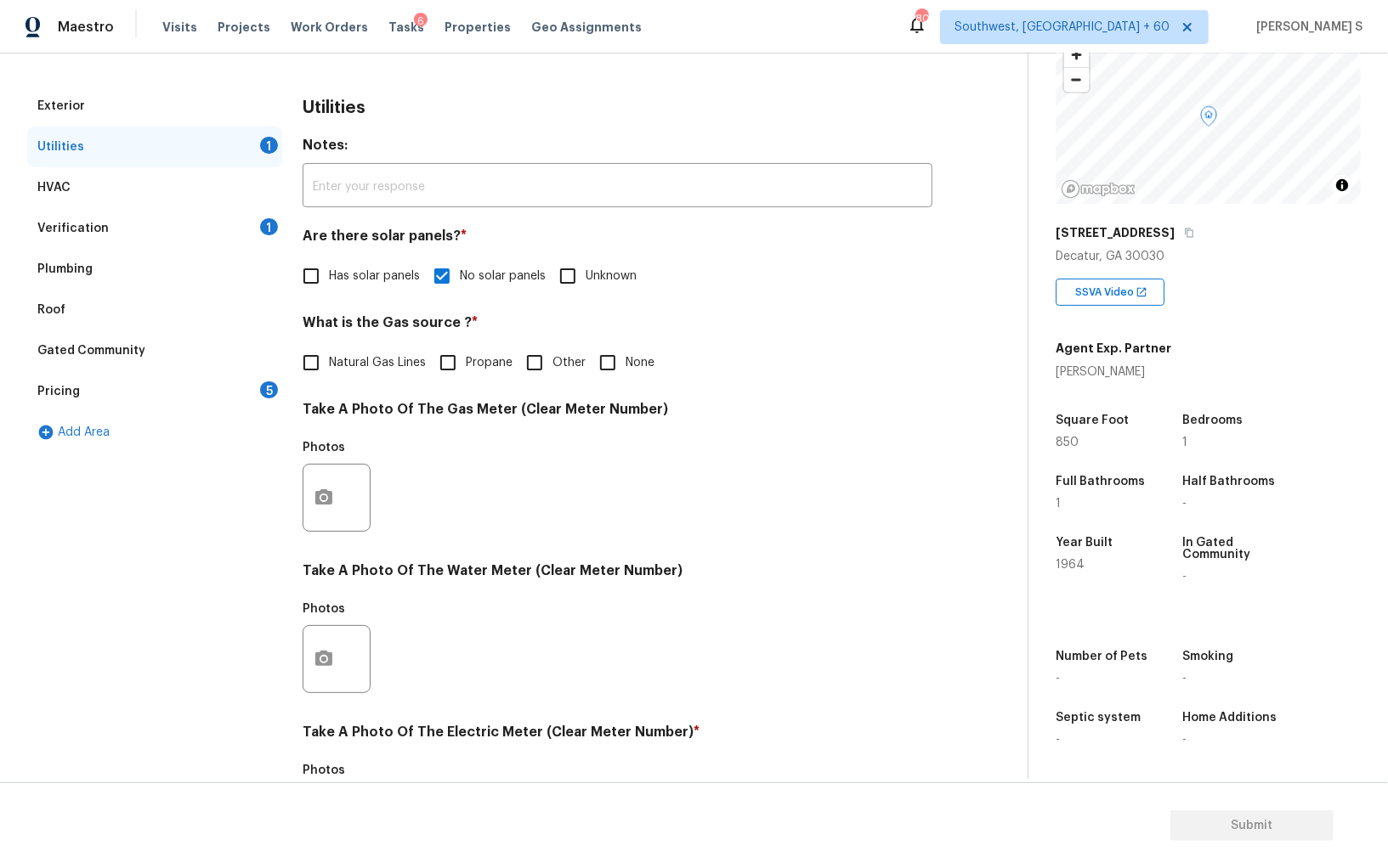
click at [265, 225] on div "1" at bounding box center [269, 226] width 18 height 17
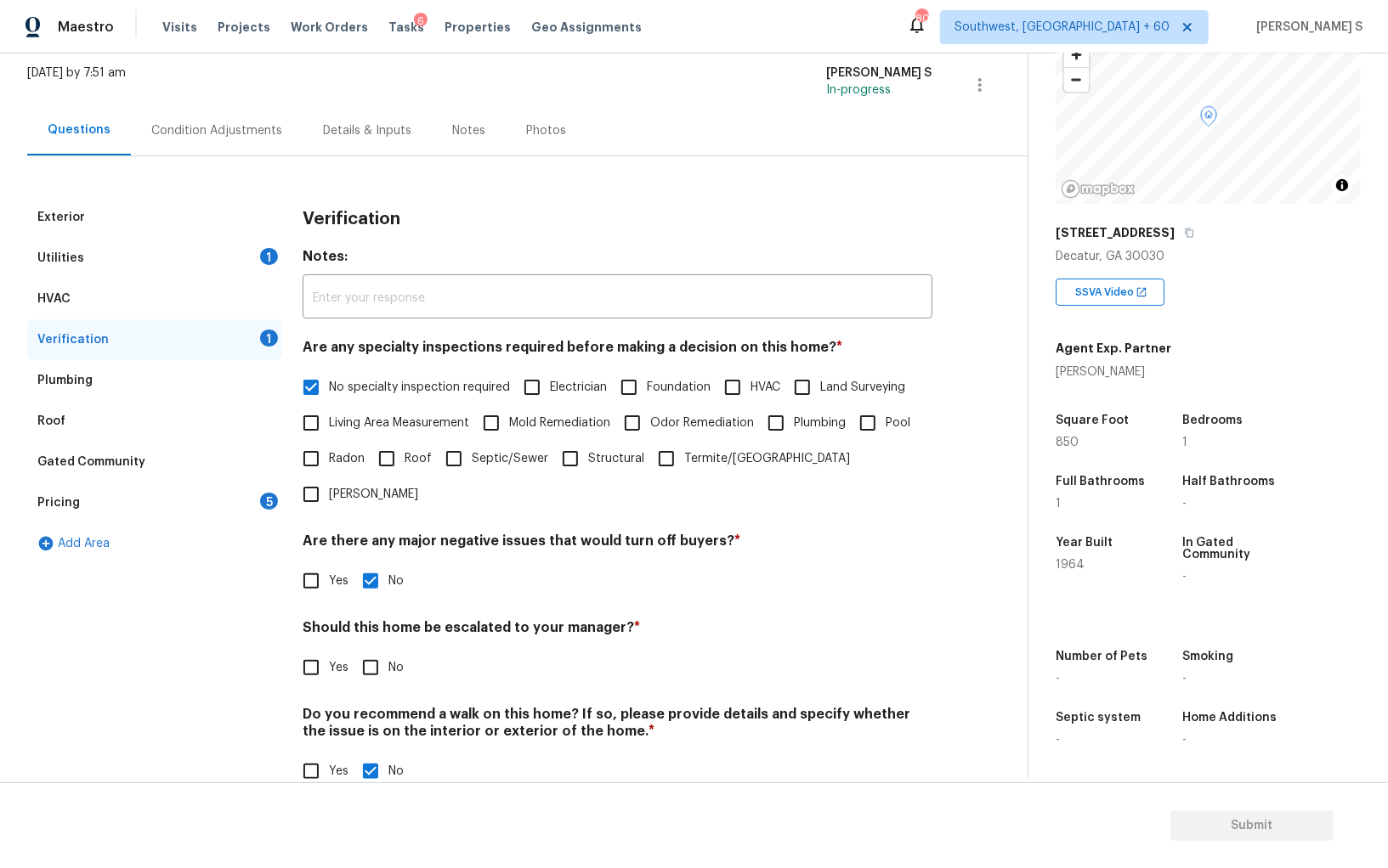
click at [192, 374] on div "Plumbing" at bounding box center [154, 380] width 255 height 41
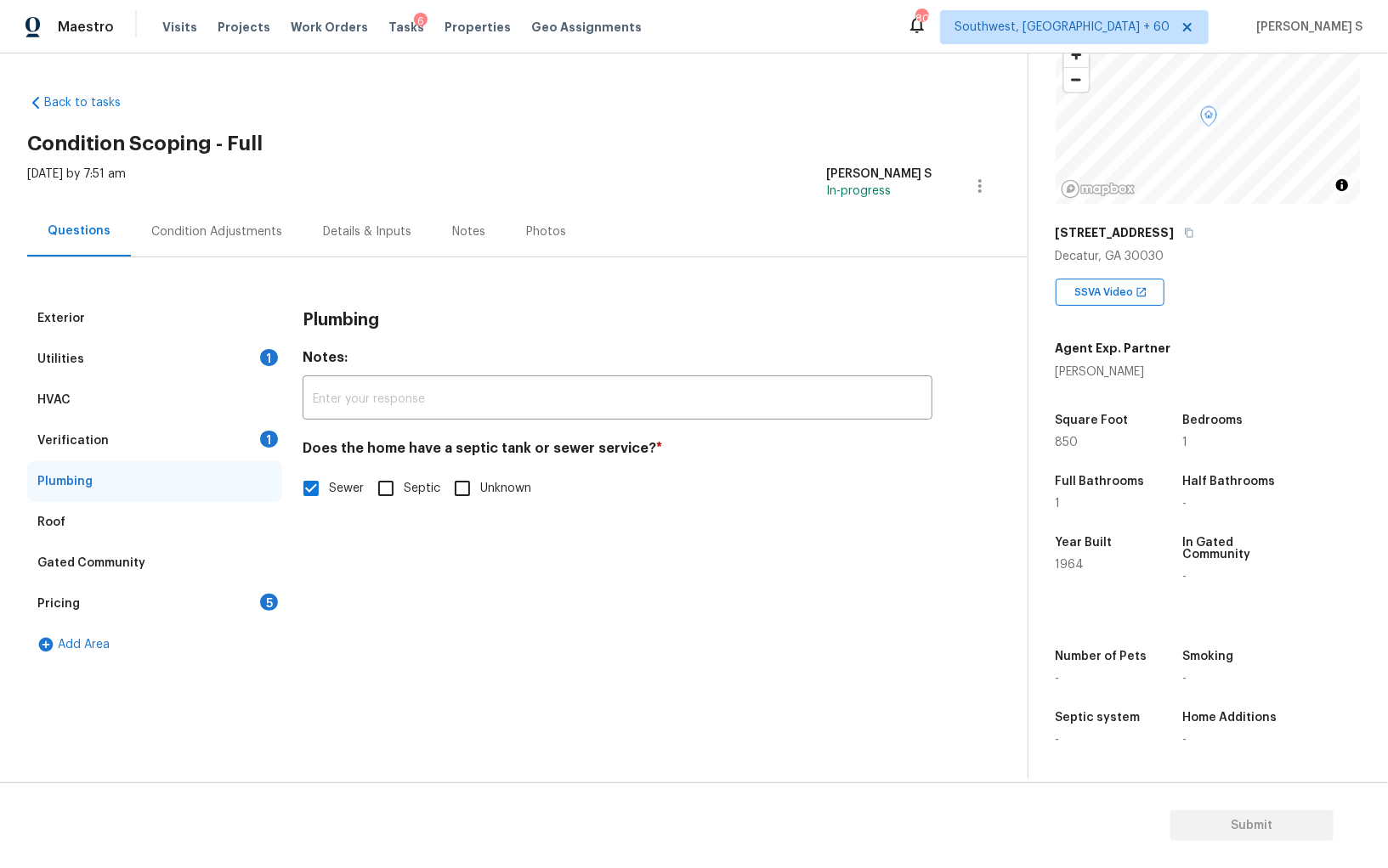
scroll to position [0, 0]
click at [115, 562] on div "Gated Community" at bounding box center [91, 563] width 108 height 17
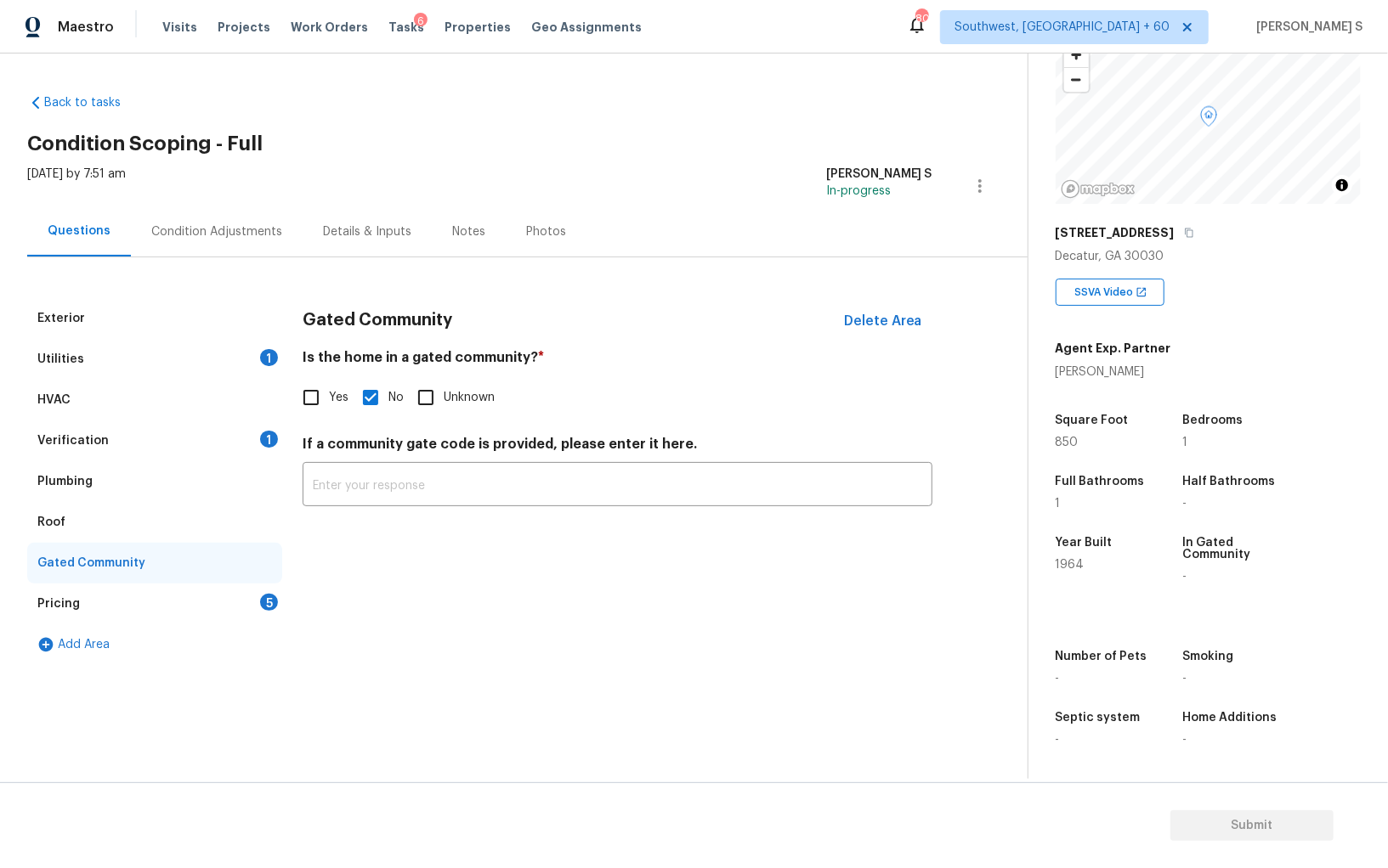
click at [252, 612] on div "Pricing 5" at bounding box center [154, 603] width 255 height 41
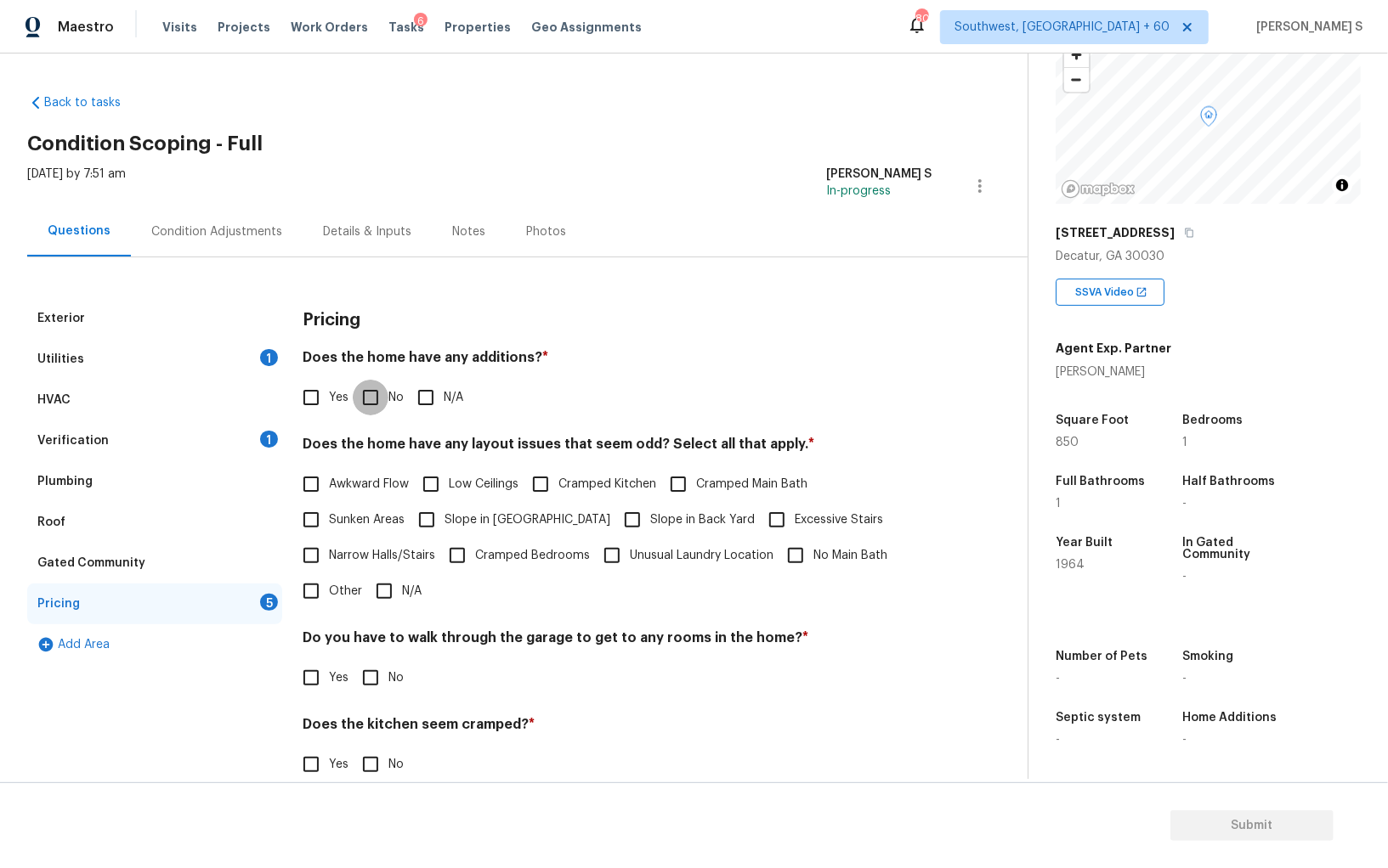
click at [369, 407] on input "No" at bounding box center [371, 397] width 36 height 36
checkbox input "true"
click at [375, 665] on input "No" at bounding box center [371, 678] width 36 height 36
checkbox input "true"
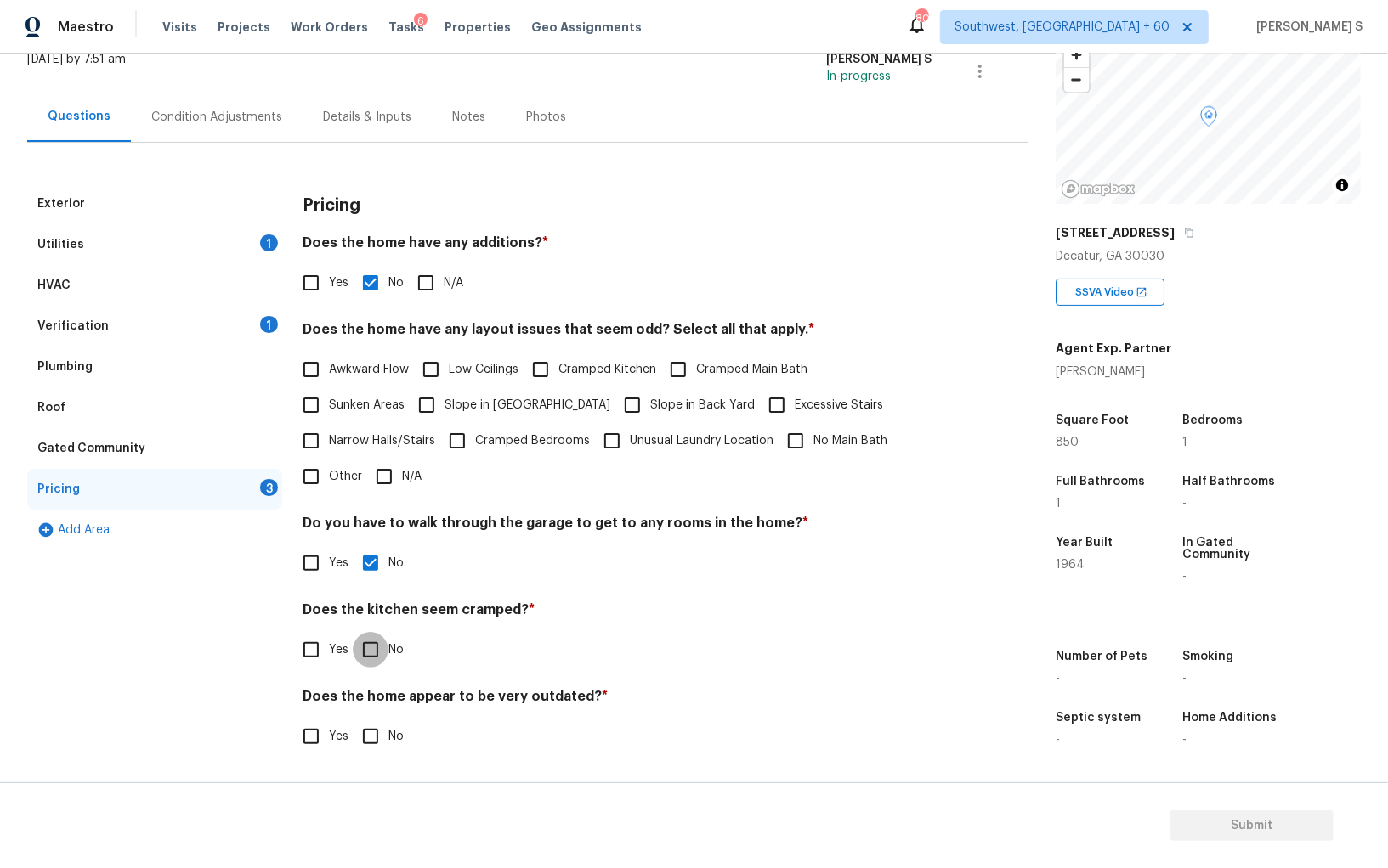
click at [353, 632] on input "No" at bounding box center [371, 650] width 36 height 36
checkbox input "true"
click at [353, 718] on input "No" at bounding box center [371, 736] width 36 height 36
checkbox input "true"
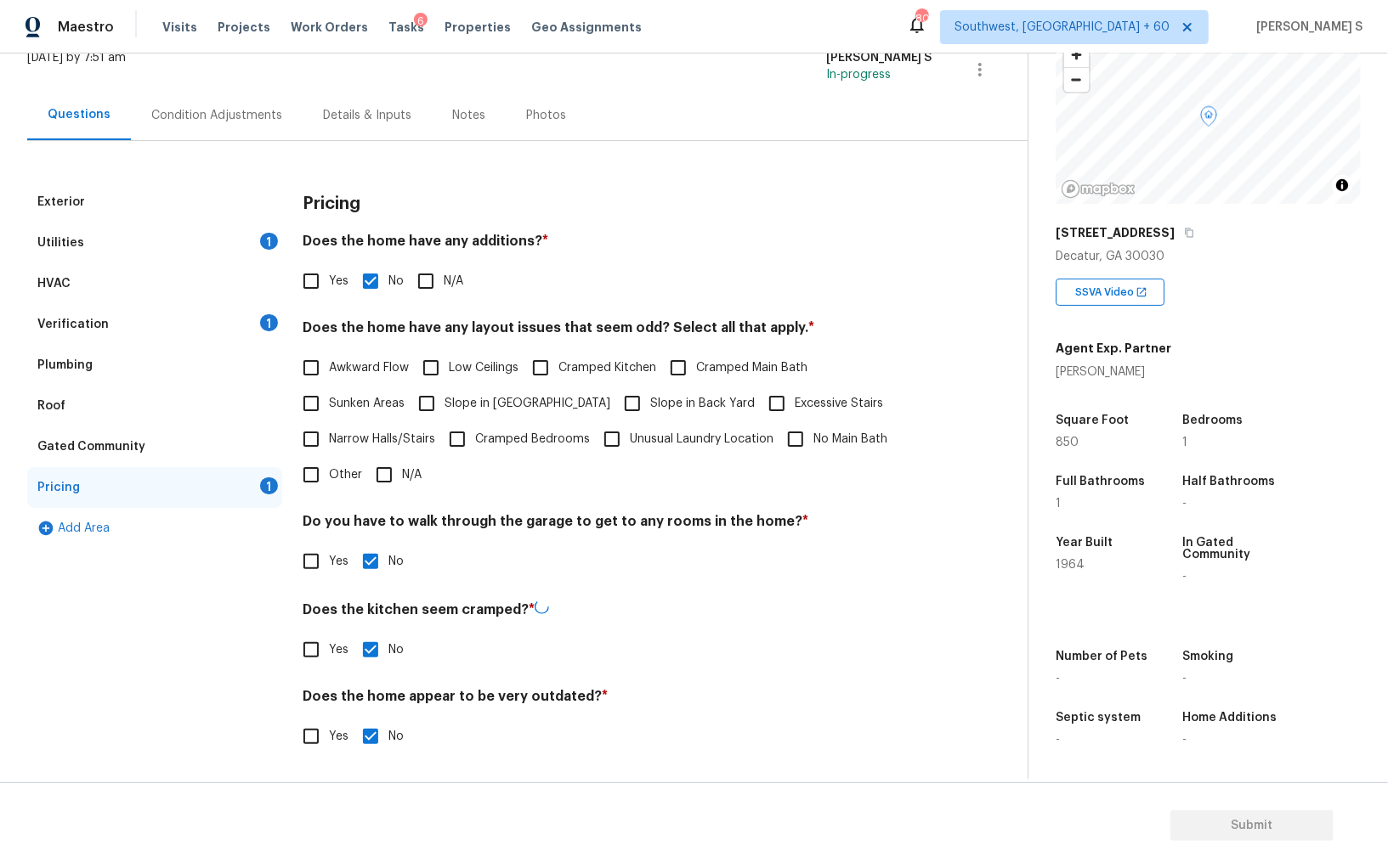
click at [472, 401] on span "Slope in Front Yard" at bounding box center [526, 404] width 166 height 18
click at [444, 401] on input "Slope in Front Yard" at bounding box center [426, 403] width 36 height 36
checkbox input "true"
click at [650, 397] on span "Slope in Back Yard" at bounding box center [702, 405] width 104 height 18
click at [615, 397] on input "Slope in Back Yard" at bounding box center [633, 405] width 36 height 36
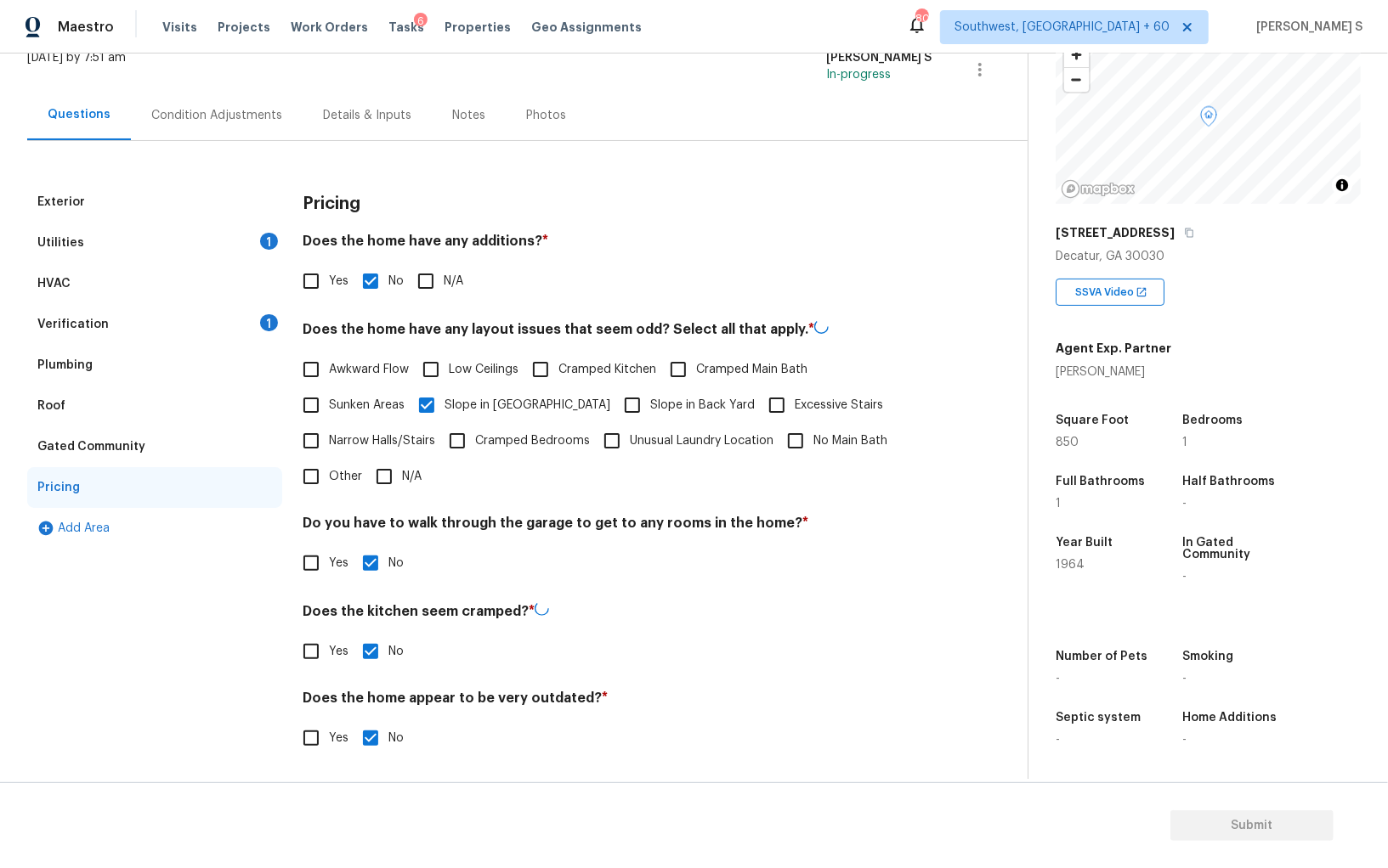
checkbox input "true"
click at [90, 235] on div "Utilities 1" at bounding box center [154, 244] width 255 height 41
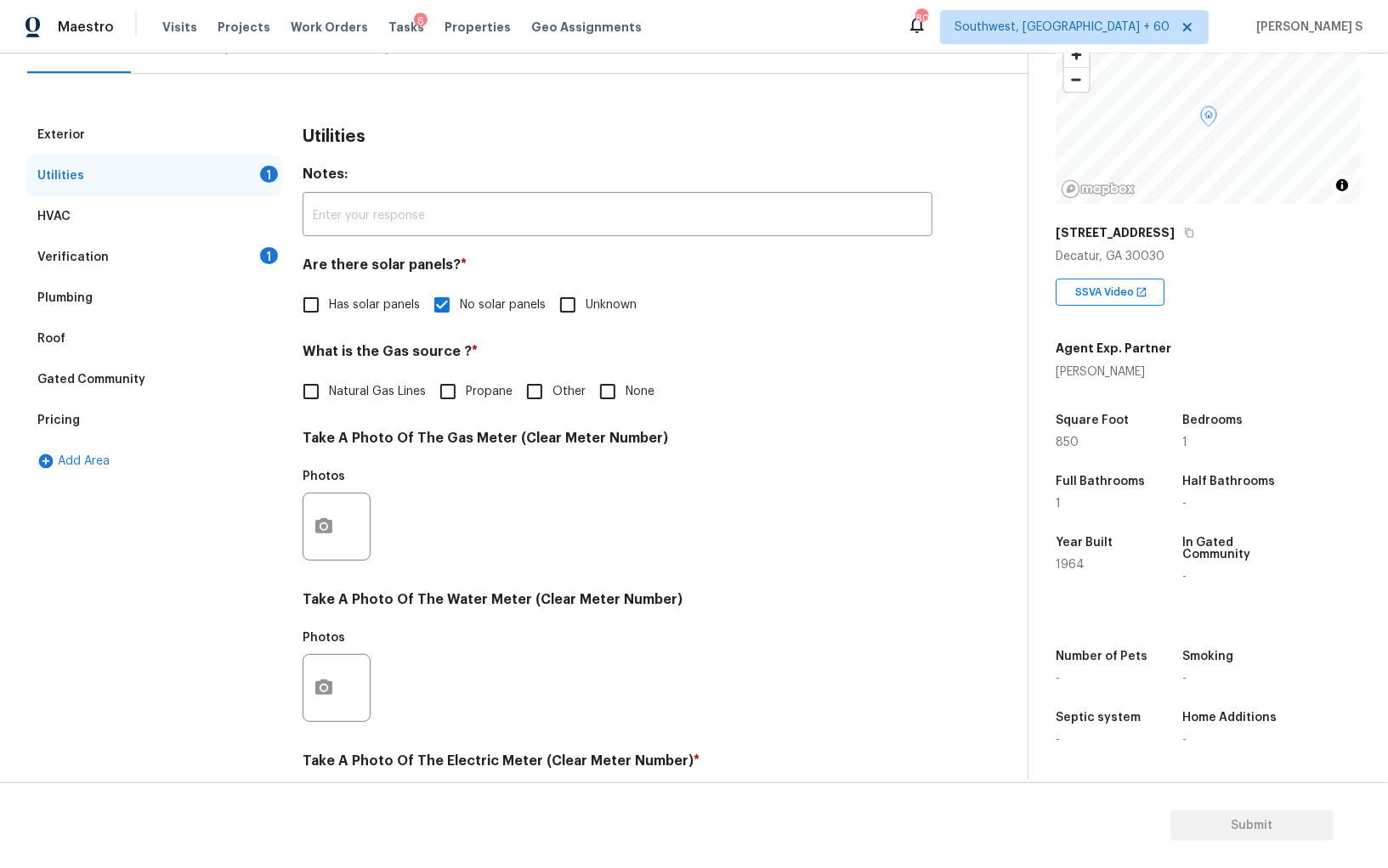
scroll to position [271, 0]
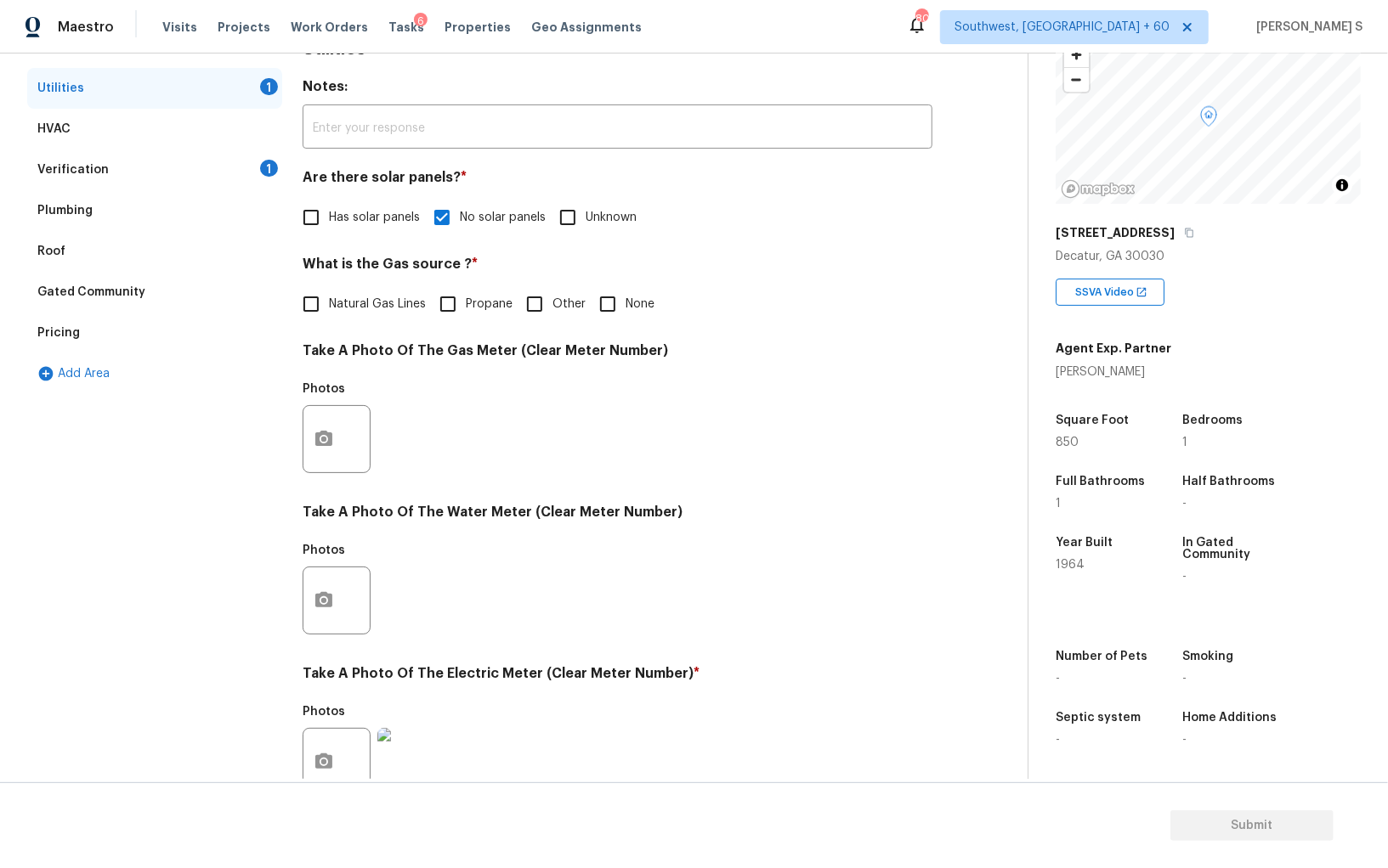
click at [333, 303] on span "Natural Gas Lines" at bounding box center [378, 304] width 97 height 18
click at [329, 303] on input "Natural Gas Lines" at bounding box center [311, 304] width 36 height 36
checkbox input "true"
click at [73, 325] on div "Pricing" at bounding box center [58, 332] width 43 height 17
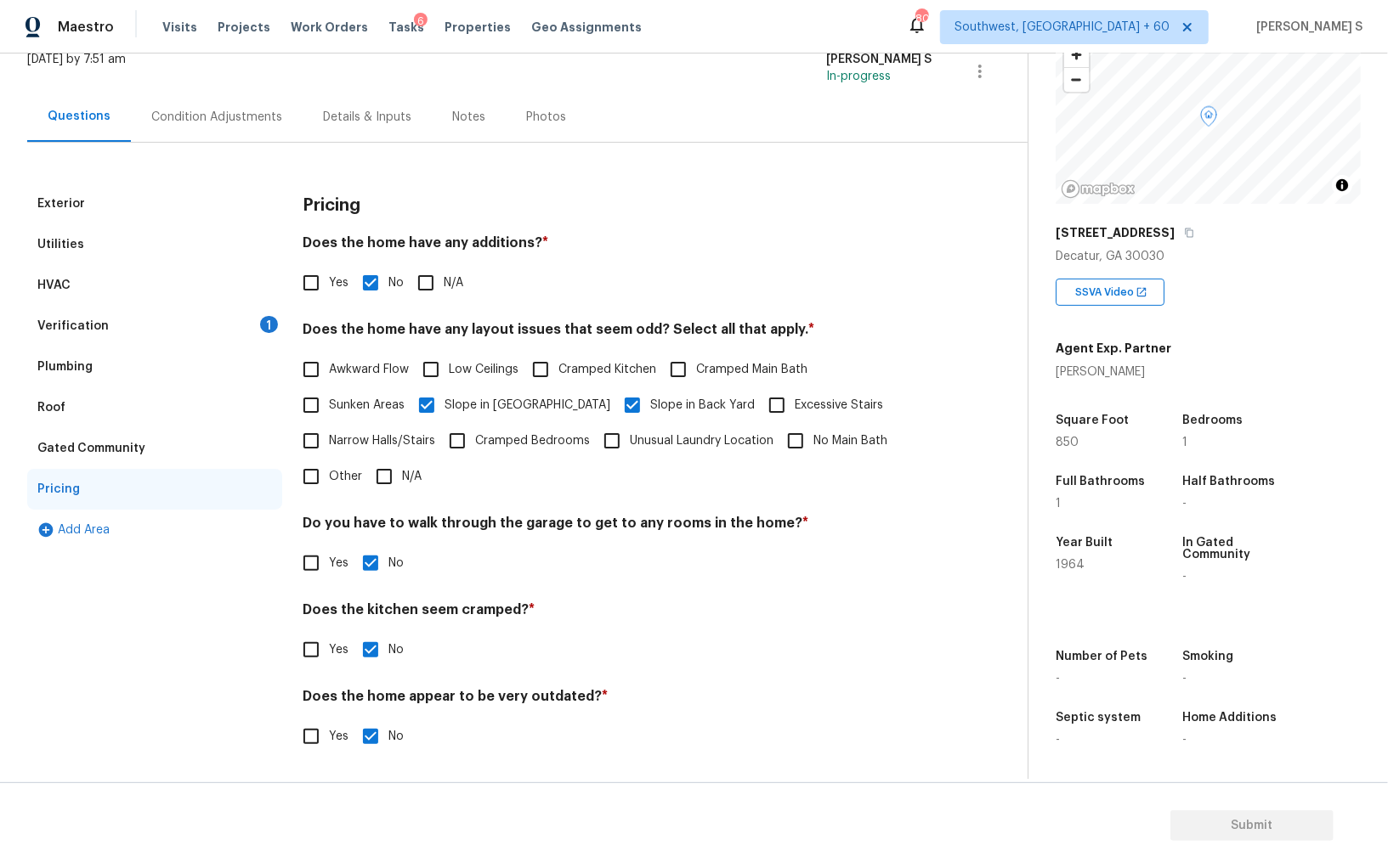
scroll to position [0, 0]
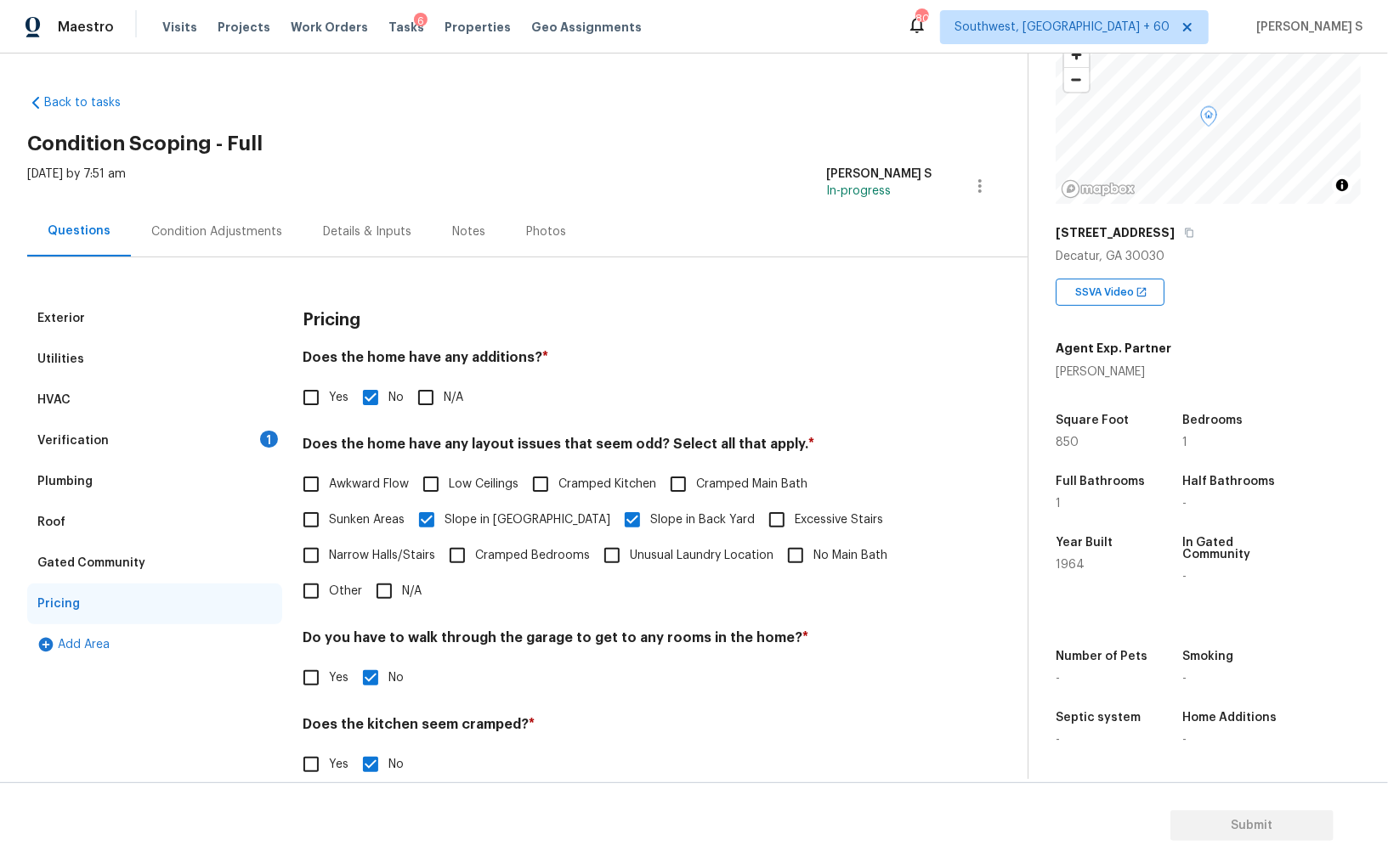
click at [271, 432] on div "1" at bounding box center [269, 439] width 18 height 17
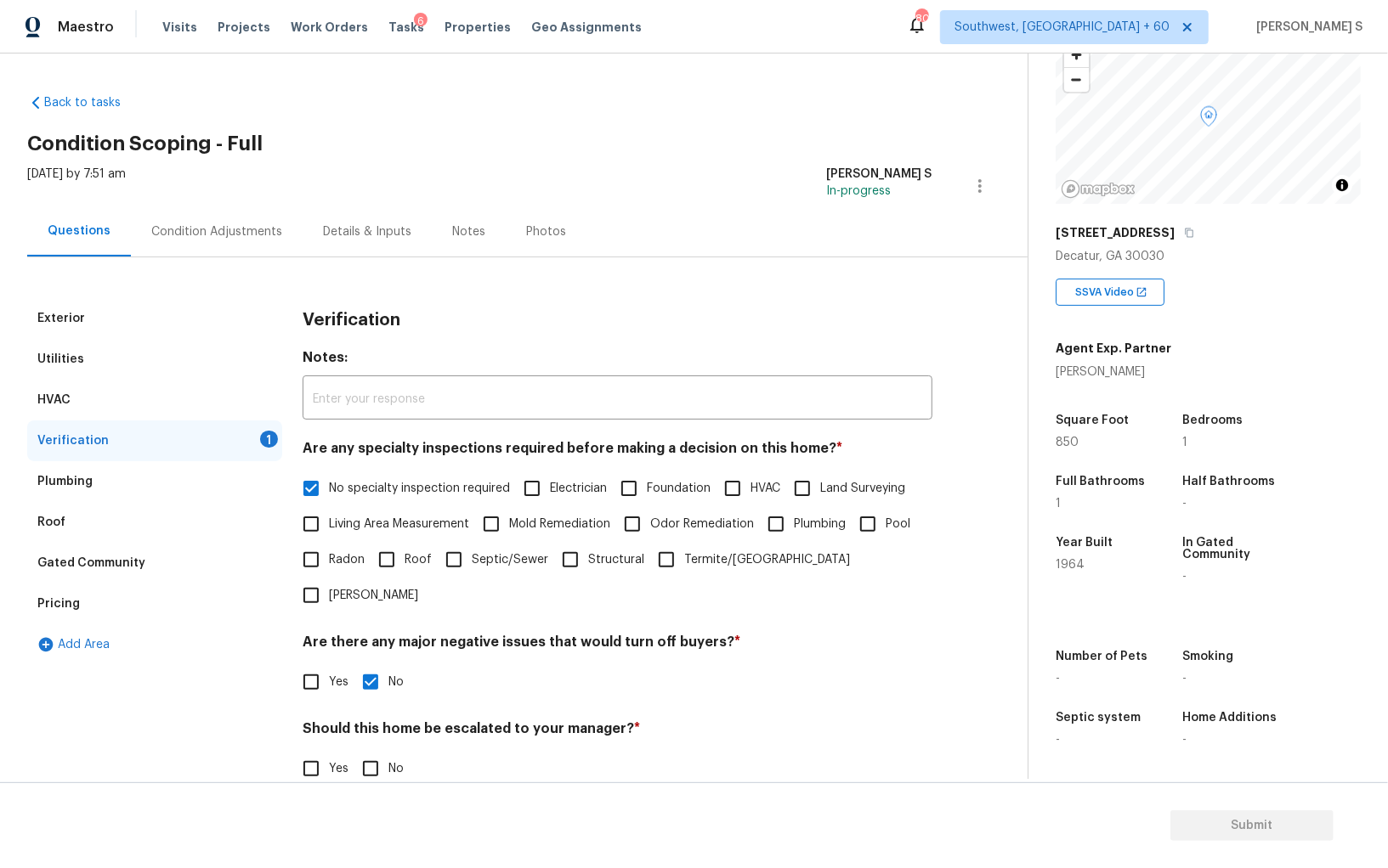
scroll to position [101, 0]
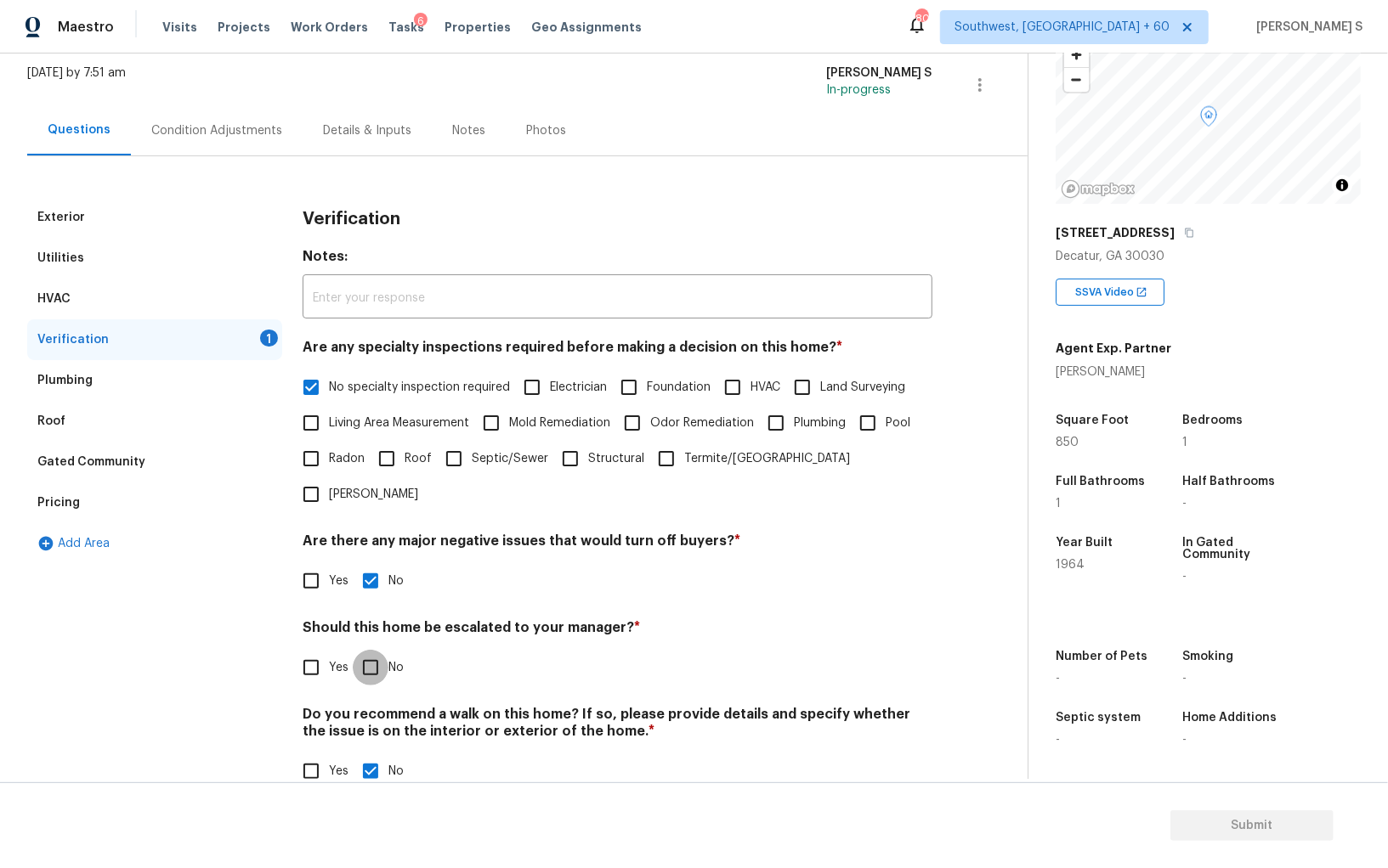
click at [371, 650] on input "No" at bounding box center [371, 668] width 36 height 36
checkbox input "true"
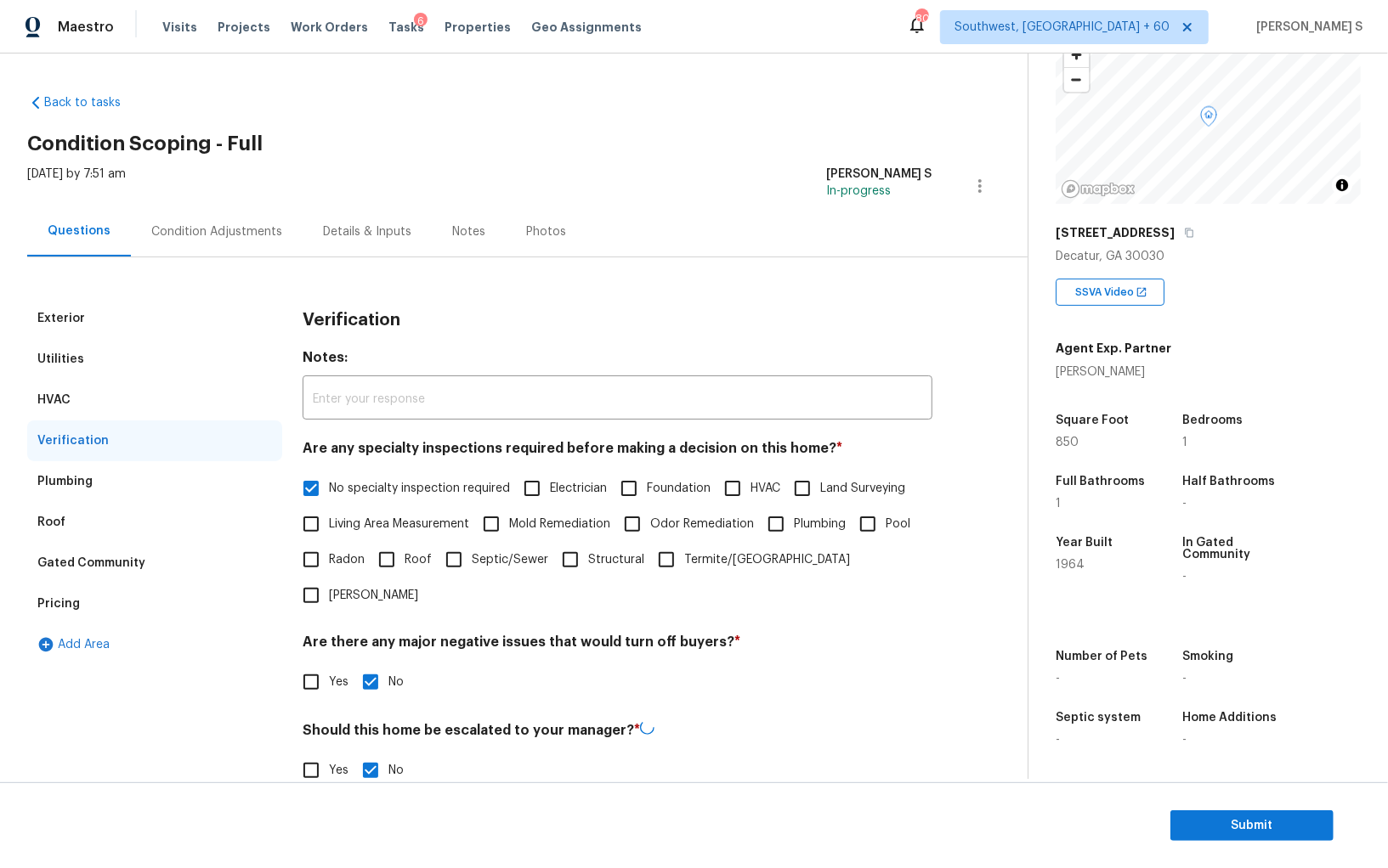
click at [265, 230] on div "Condition Adjustments" at bounding box center [217, 231] width 131 height 17
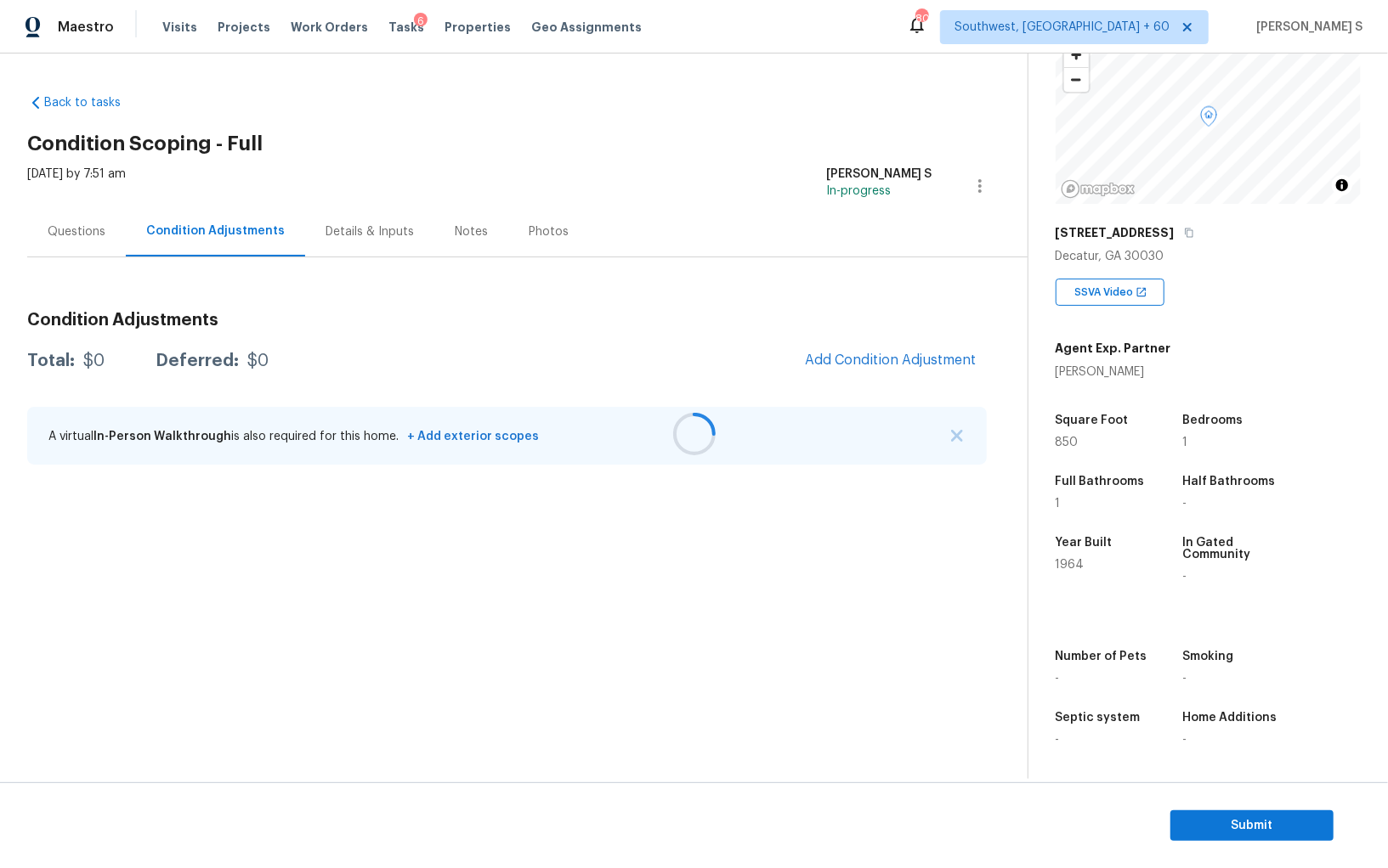
click at [841, 349] on div at bounding box center [694, 434] width 1388 height 868
click at [866, 354] on div at bounding box center [694, 434] width 1388 height 868
click at [901, 346] on button "Add Condition Adjustment" at bounding box center [890, 360] width 192 height 36
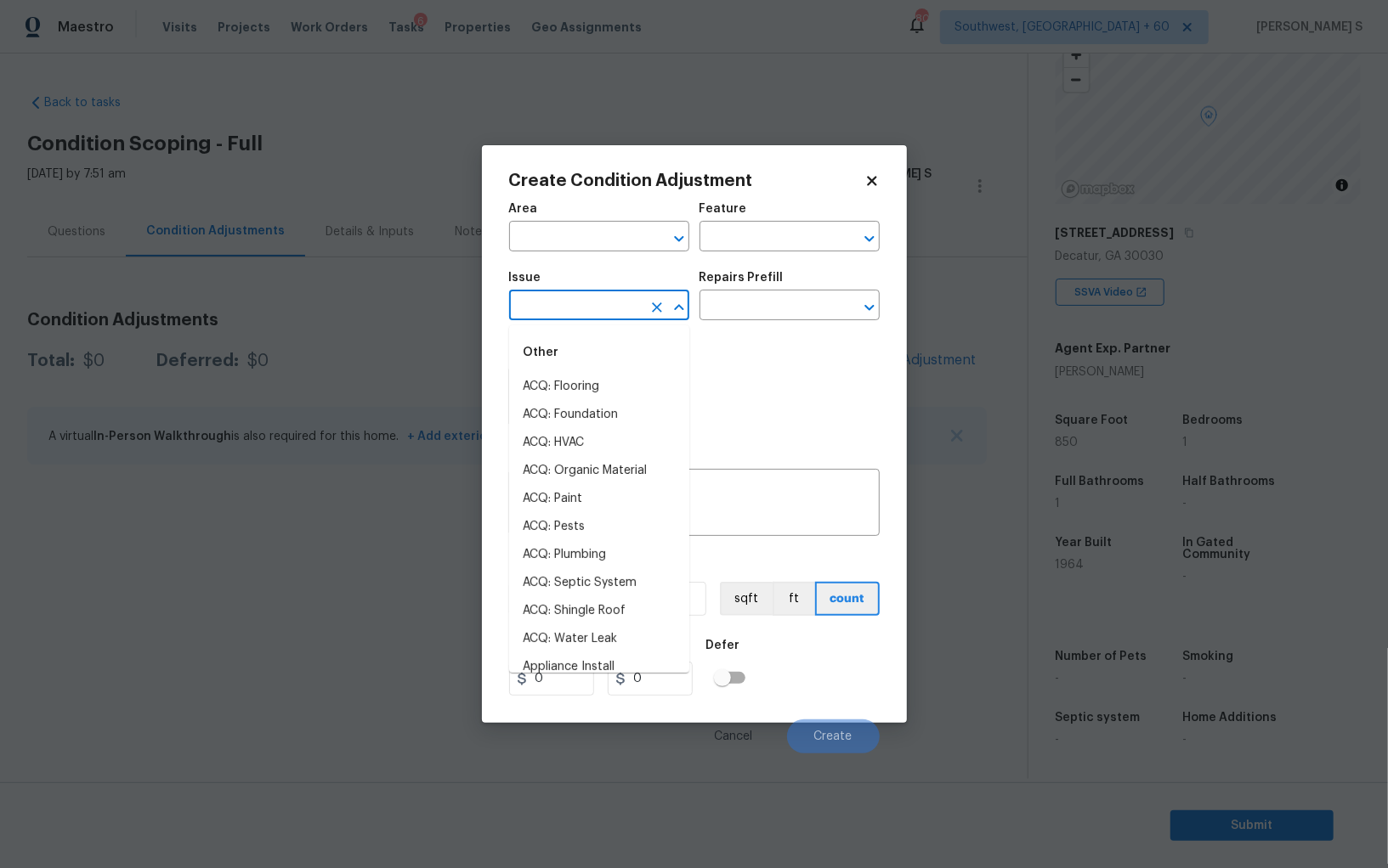
click at [568, 312] on input "text" at bounding box center [575, 307] width 133 height 27
type input "odor"
type input "Pet Odor"
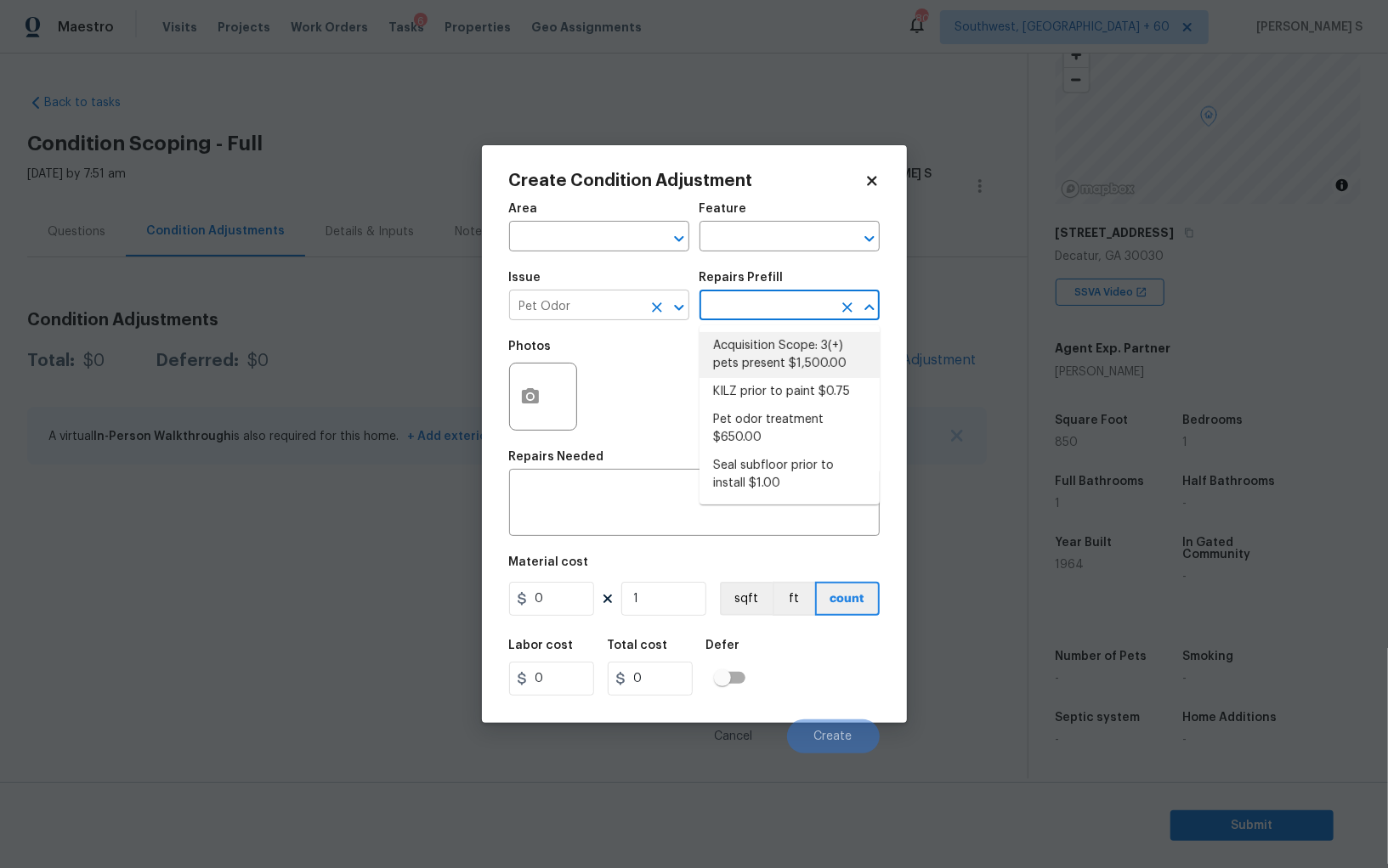
type textarea "Acquisition Scope: 3(+) pets present"
type input "1500"
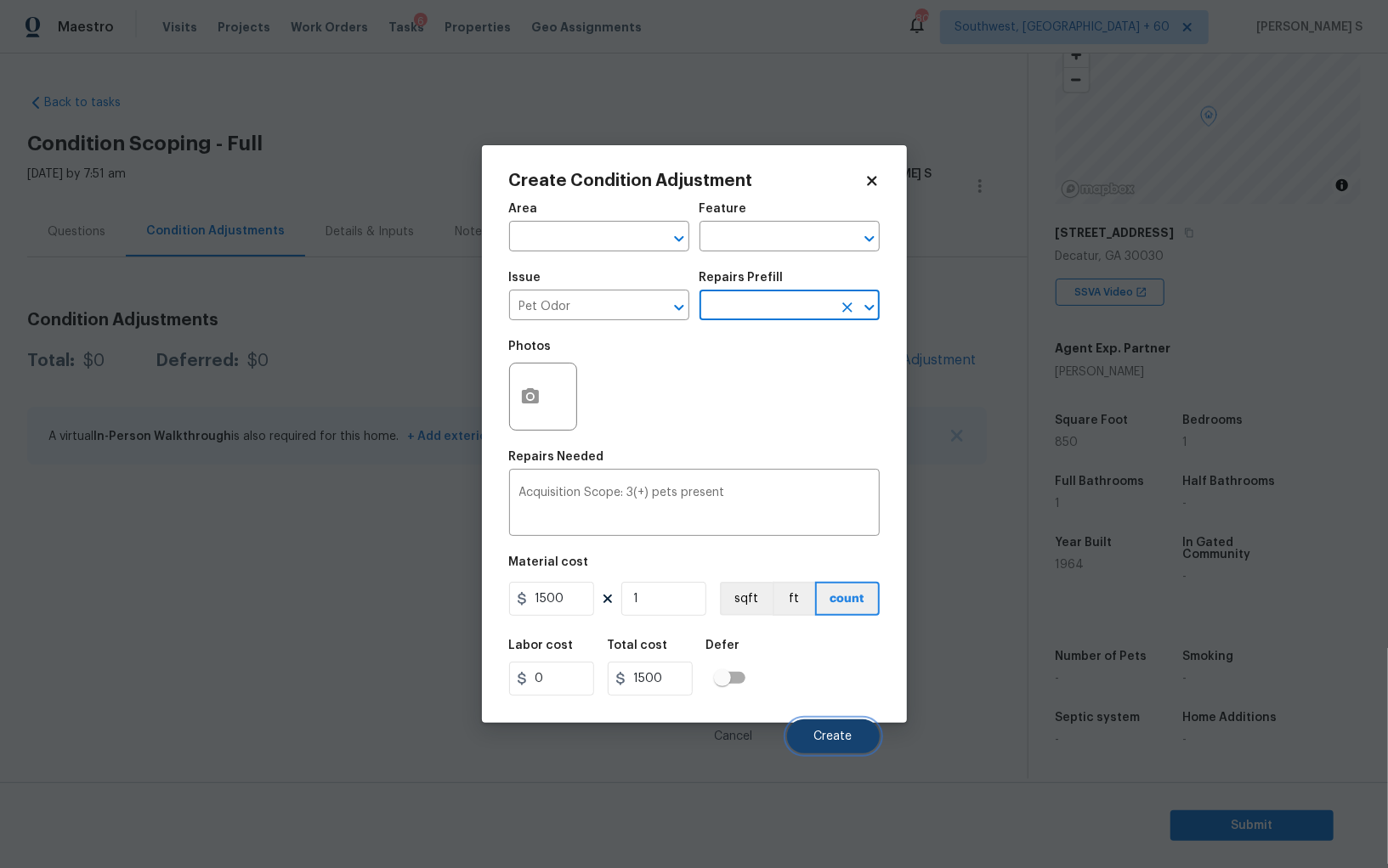
click at [835, 746] on button "Create" at bounding box center [833, 736] width 92 height 34
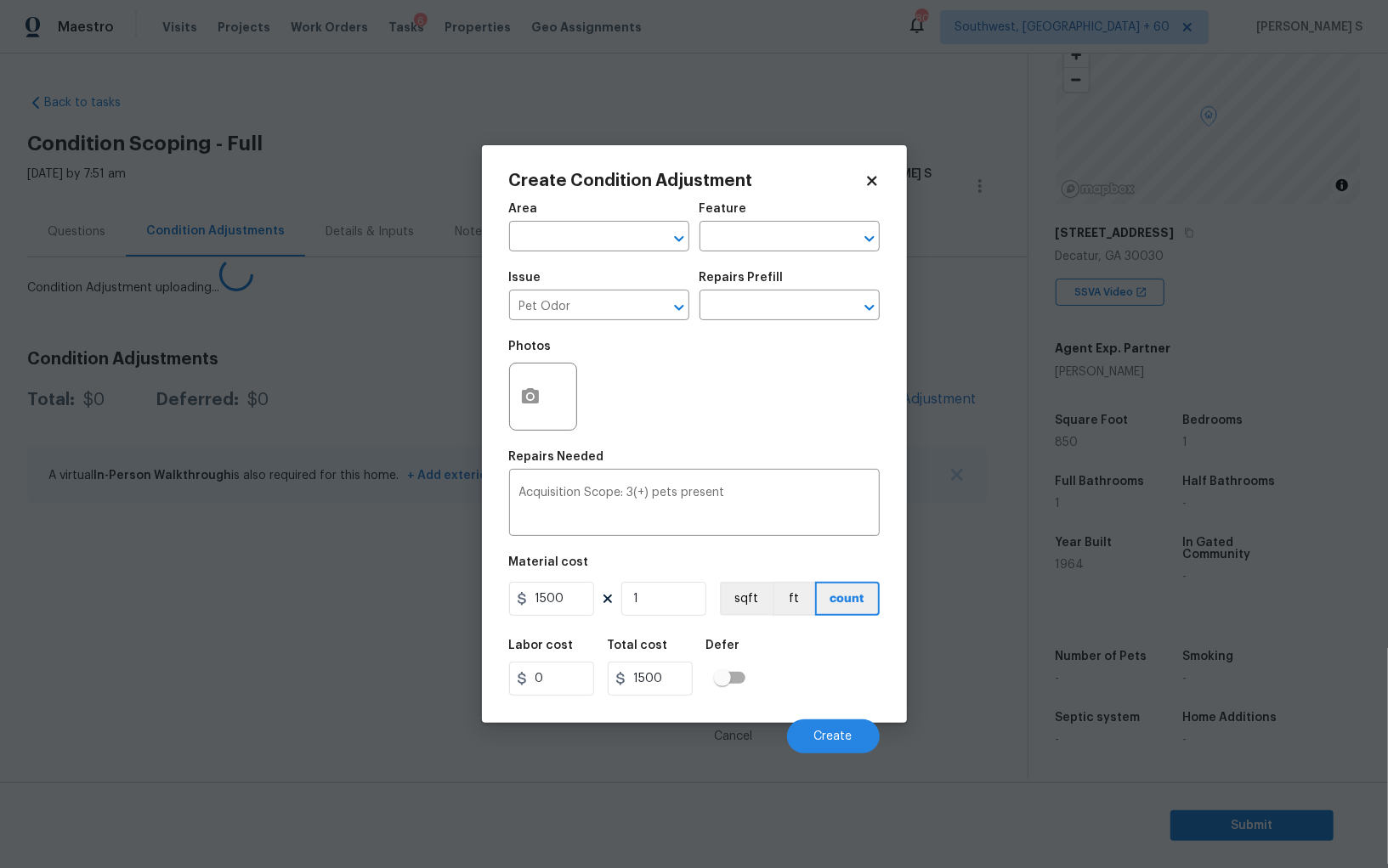
click at [118, 695] on body "Maestro Visits Projects Work Orders Tasks 6 Properties Geo Assignments 805 Sout…" at bounding box center [694, 434] width 1388 height 868
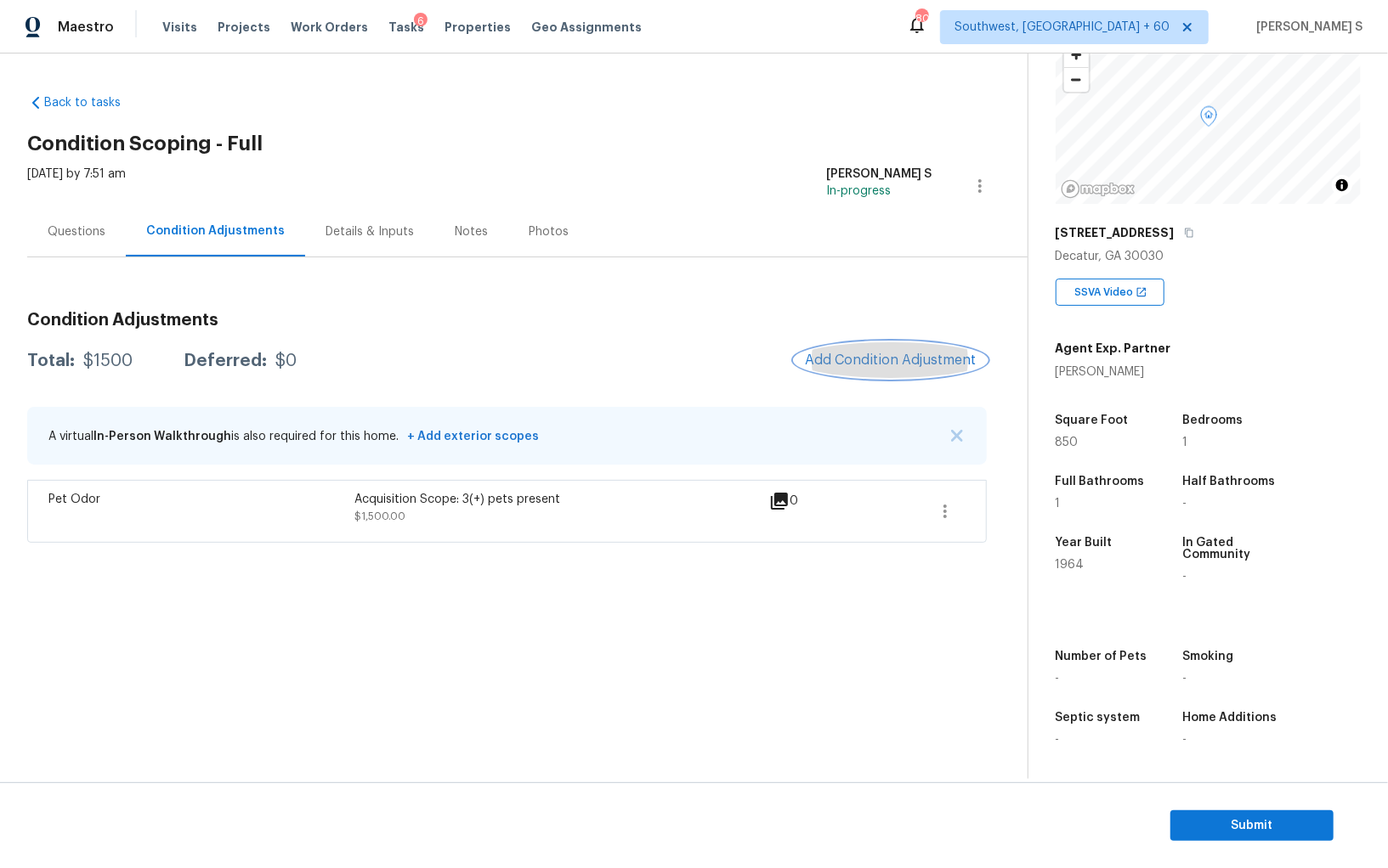
click at [891, 354] on span "Add Condition Adjustment" at bounding box center [890, 360] width 172 height 15
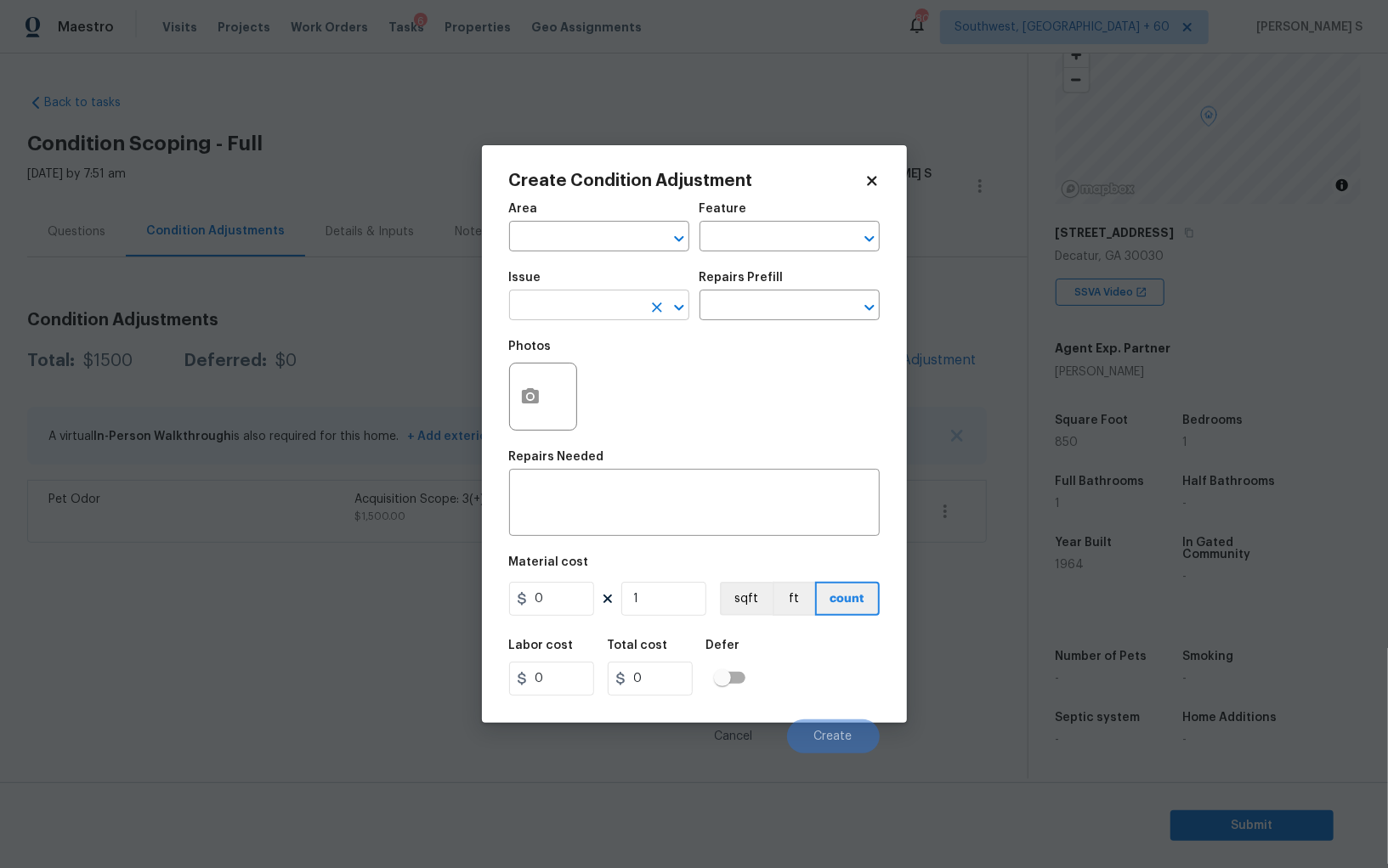
click at [547, 300] on input "text" at bounding box center [575, 307] width 133 height 27
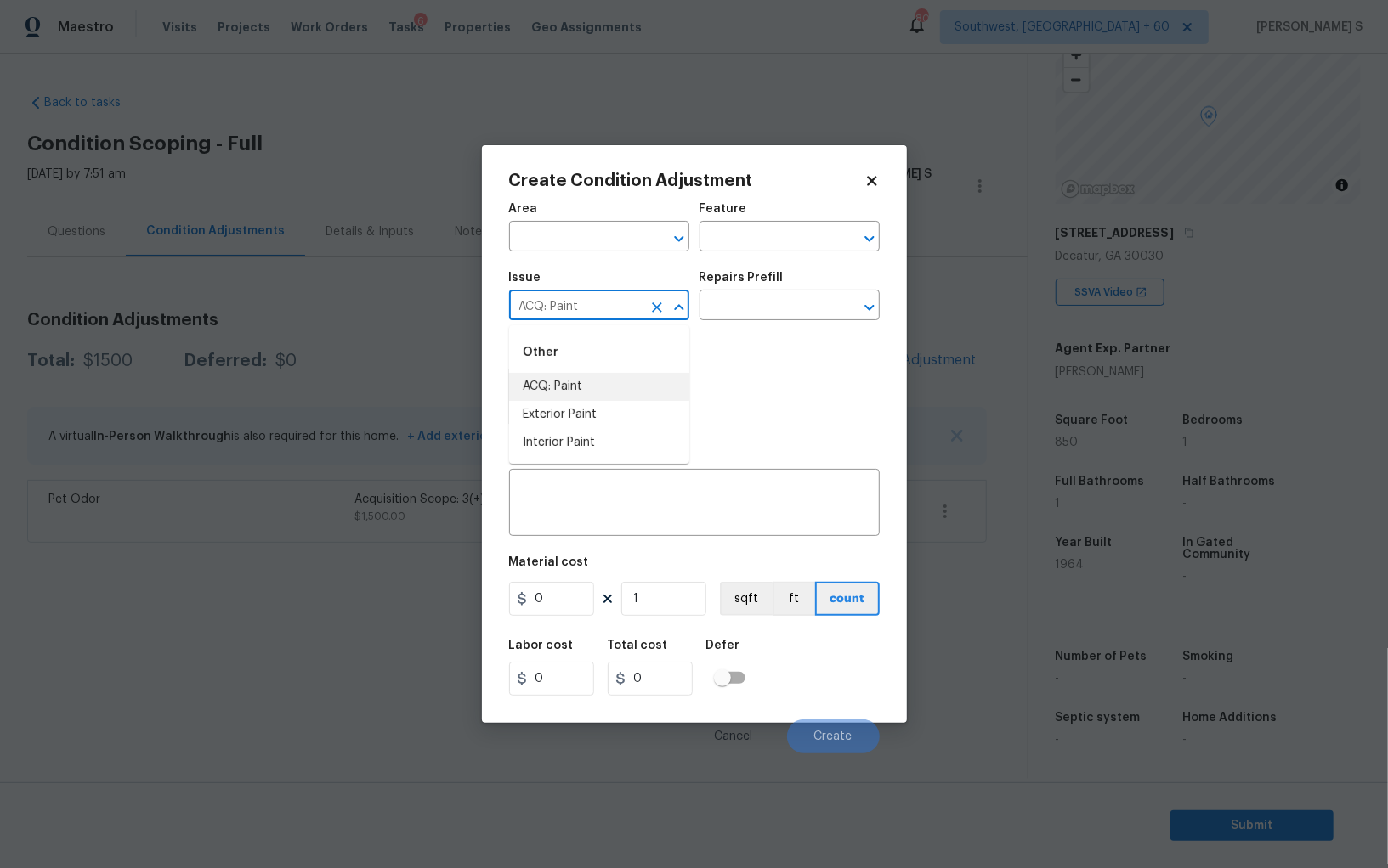
type input "ACQ: Paint"
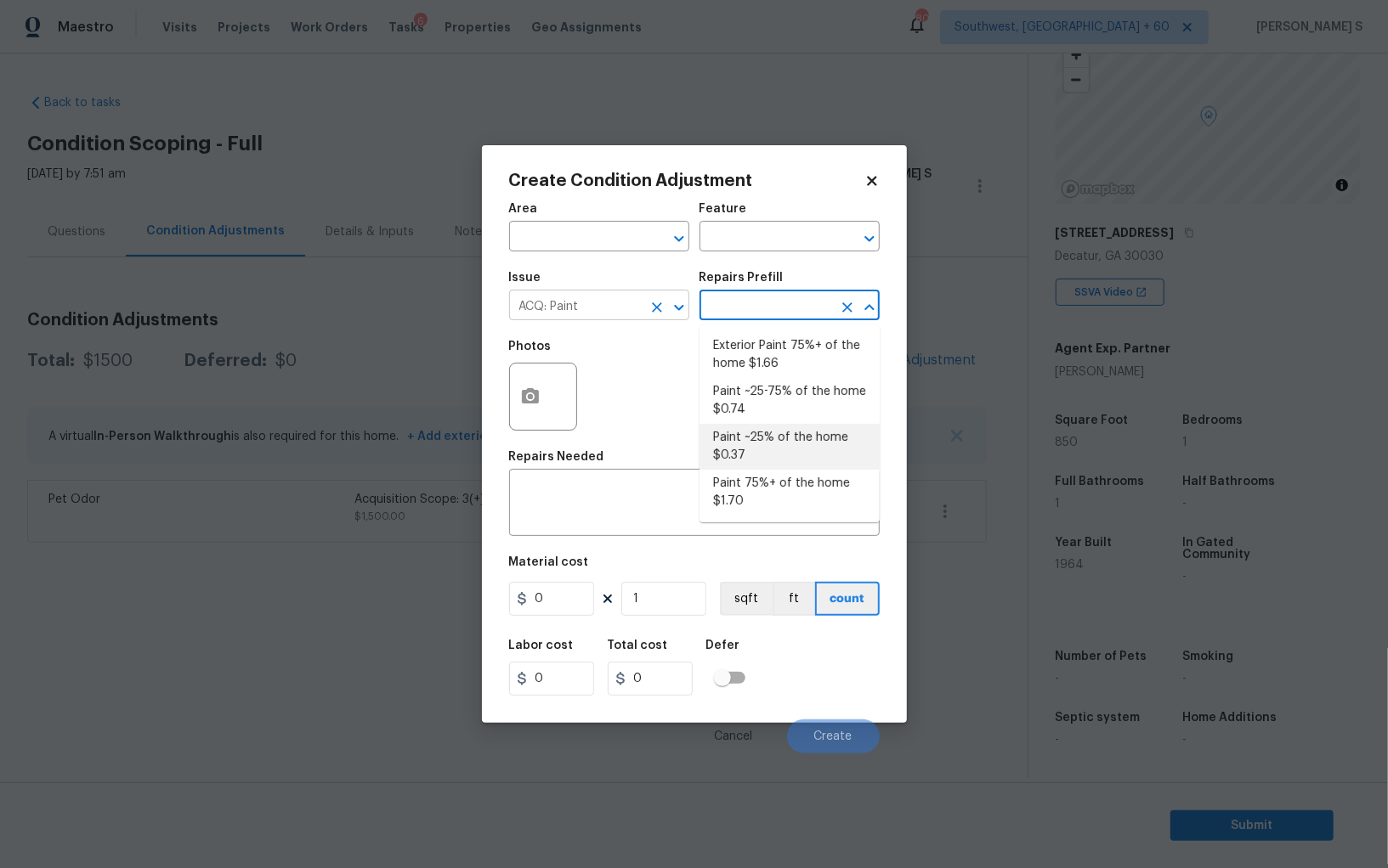
type input "Acquisition"
type textarea "Acquisition Scope: ~25% of the home needs interior paint"
type input "0.37"
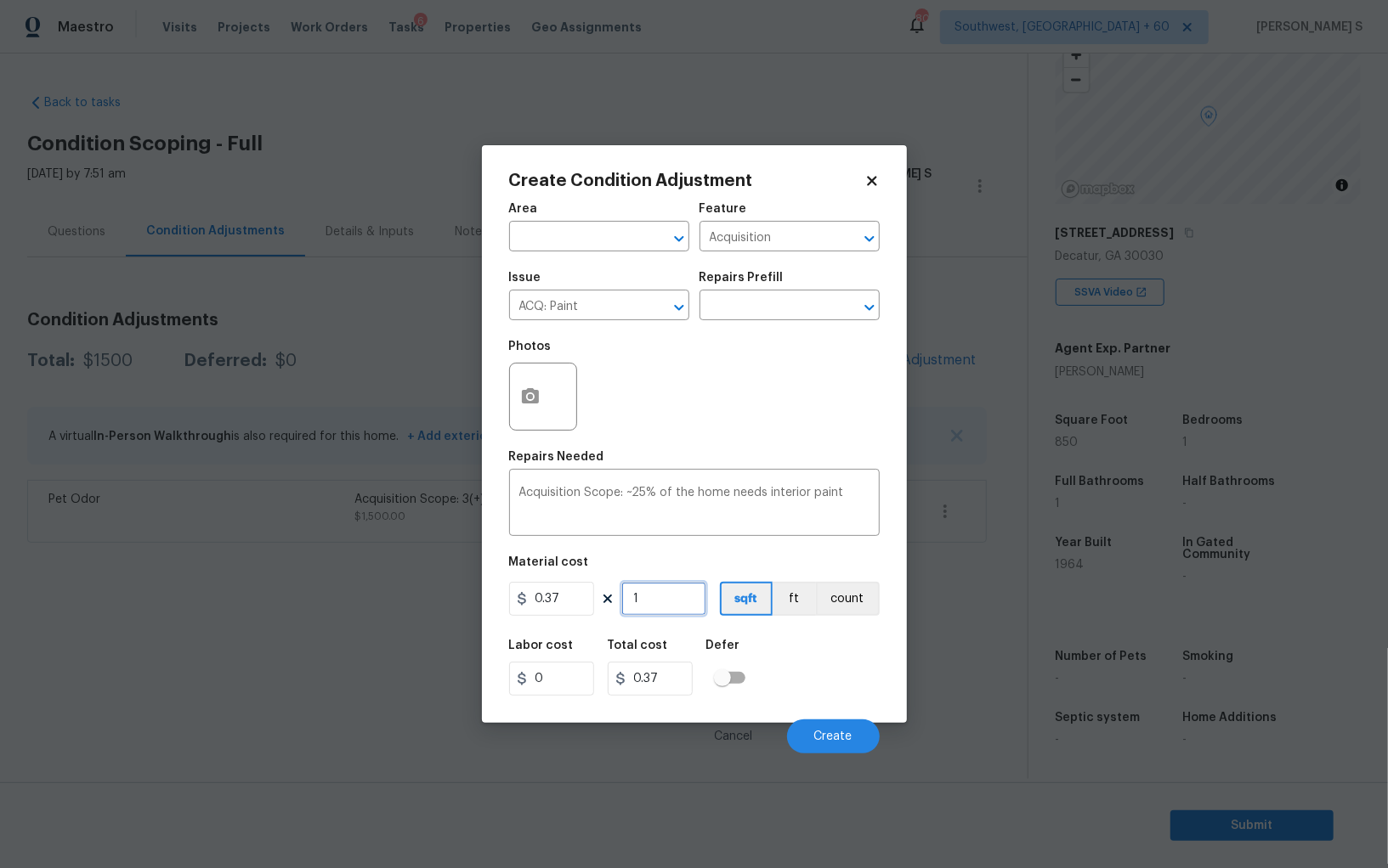
click at [679, 592] on input "1" at bounding box center [664, 598] width 85 height 34
type input "8"
type input "2.96"
type input "85"
type input "31.45"
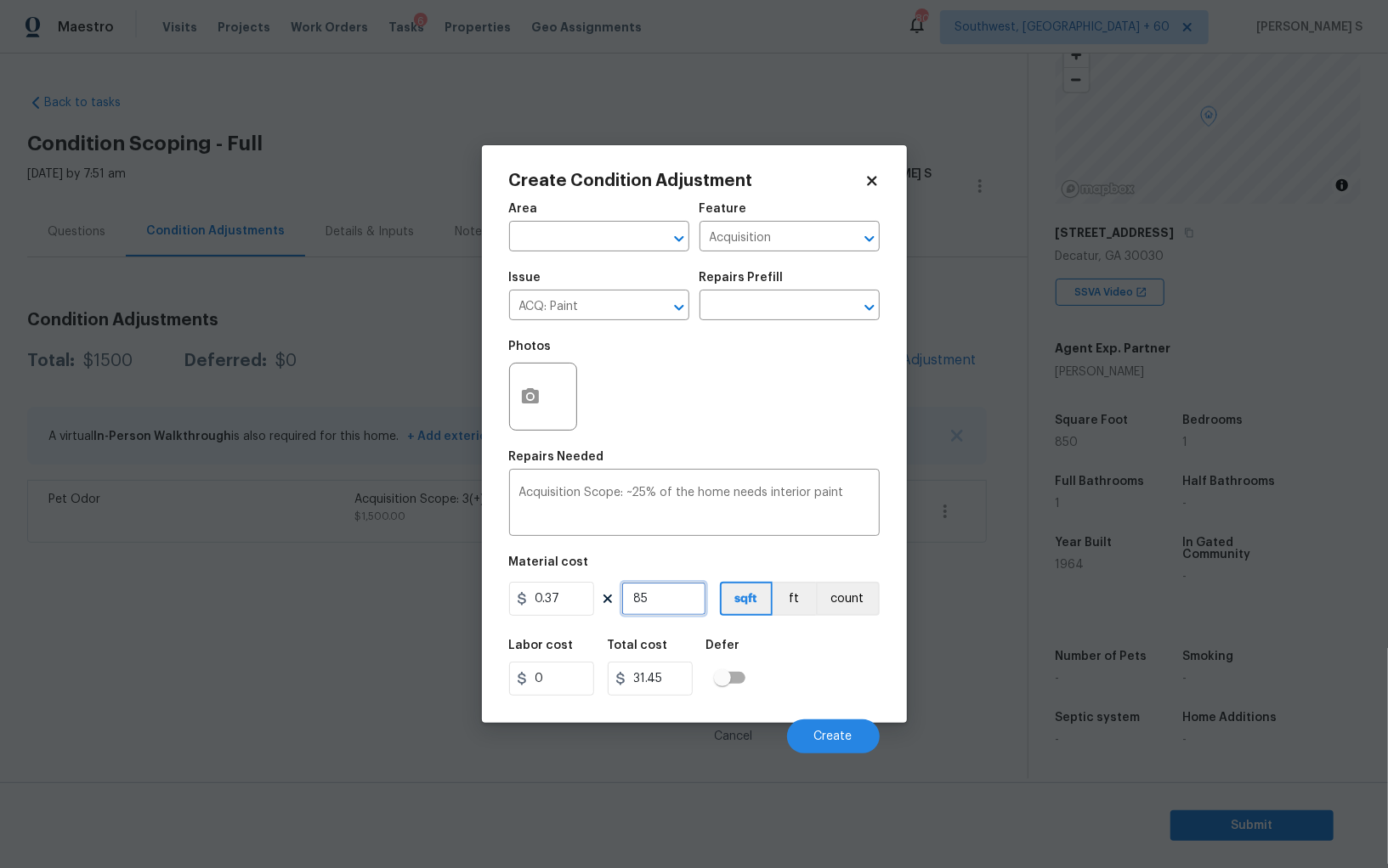
type input "850"
type input "314.5"
type input "850"
click at [849, 669] on div "Labor cost 0 Total cost 314.5 Defer" at bounding box center [694, 667] width 371 height 76
click at [842, 718] on div "Cancel Create" at bounding box center [694, 729] width 371 height 48
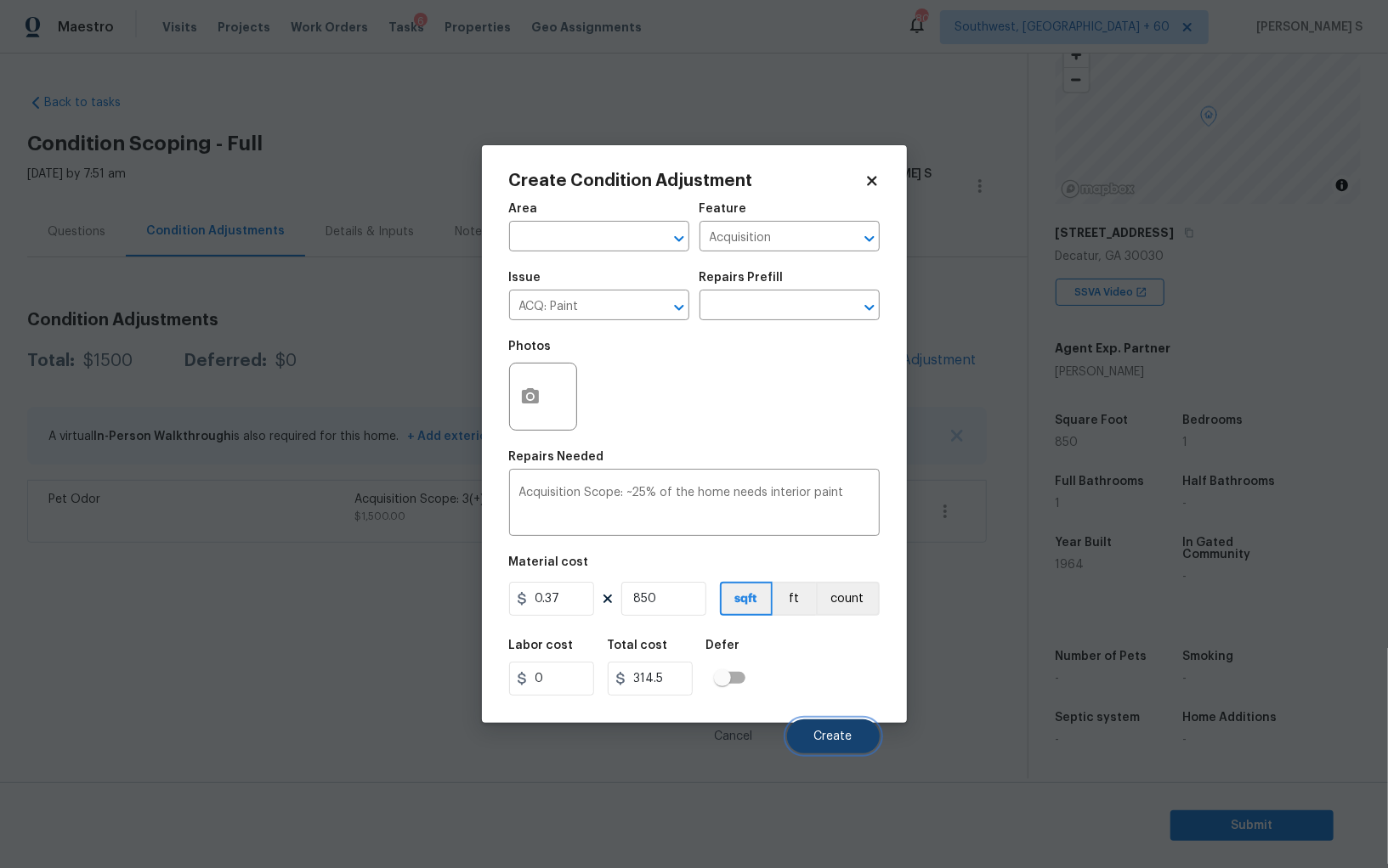
click at [842, 723] on button "Create" at bounding box center [833, 736] width 92 height 34
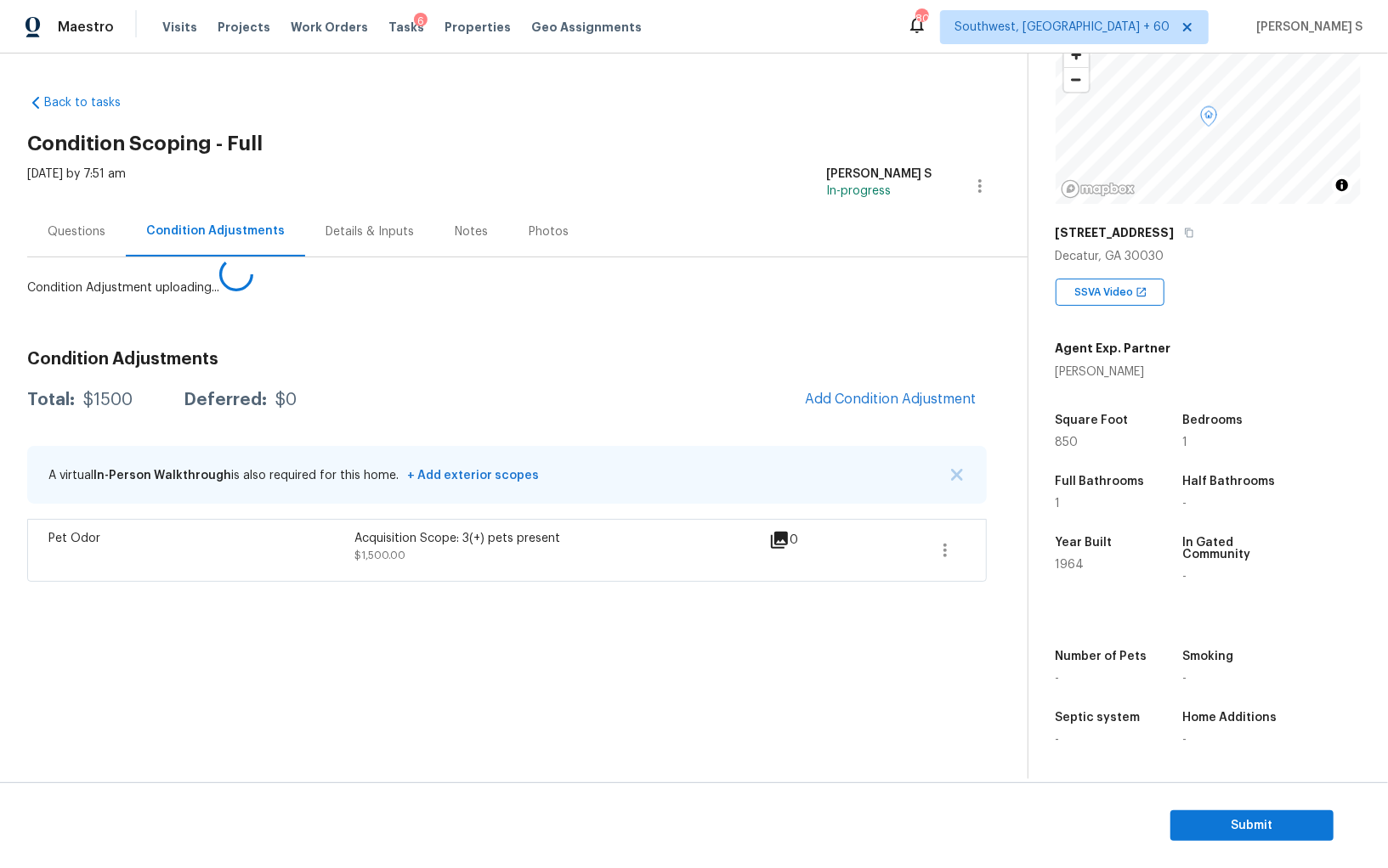
click at [378, 589] on body "Maestro Visits Projects Work Orders Tasks 6 Properties Geo Assignments 805 Sout…" at bounding box center [694, 434] width 1388 height 868
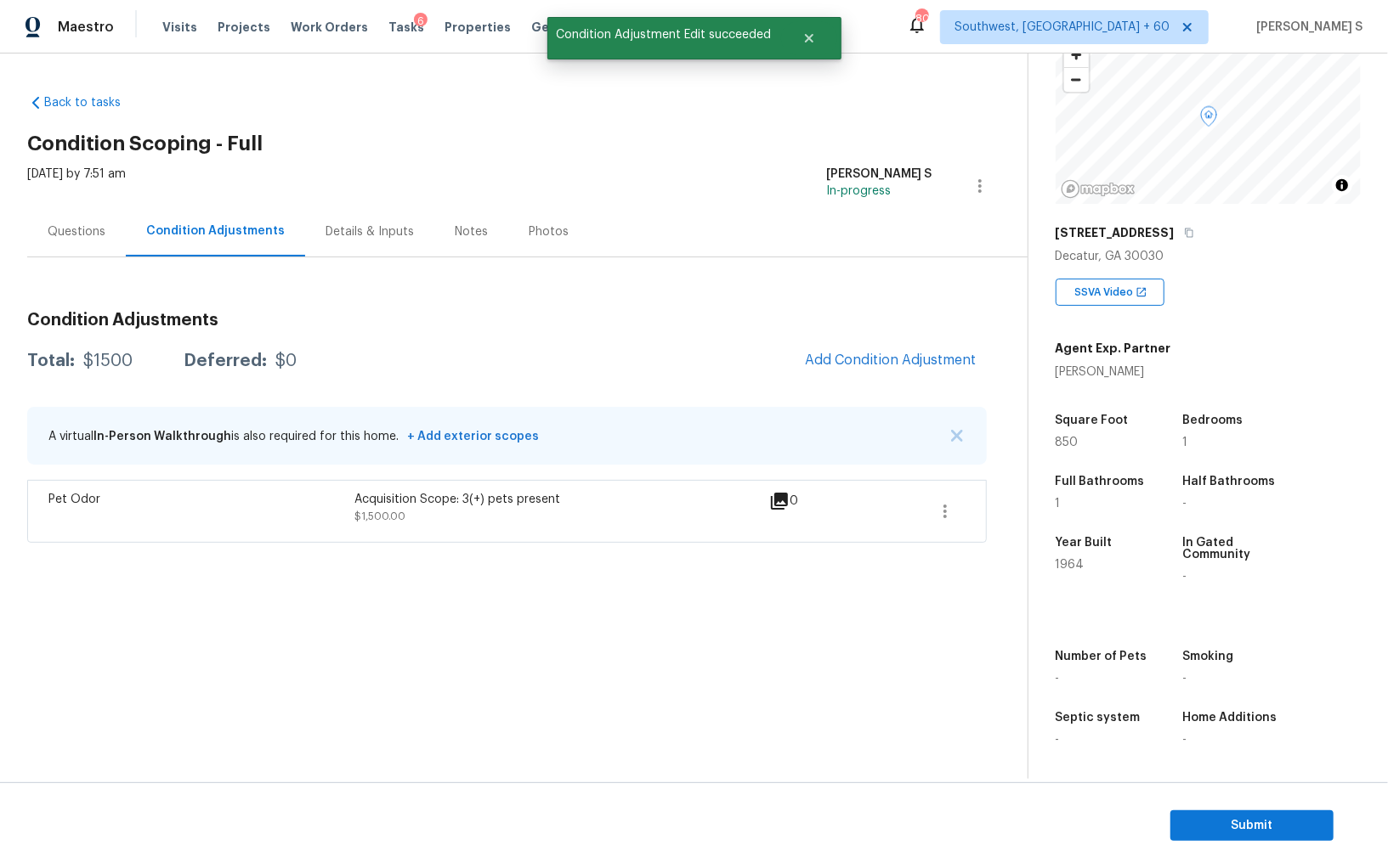
click at [848, 400] on div "Condition Adjustments Total: $1500 Deferred: $0 Add Condition Adjustment A virt…" at bounding box center [507, 420] width 960 height 245
click at [900, 350] on div at bounding box center [694, 434] width 1388 height 868
click at [919, 348] on div at bounding box center [694, 434] width 1388 height 868
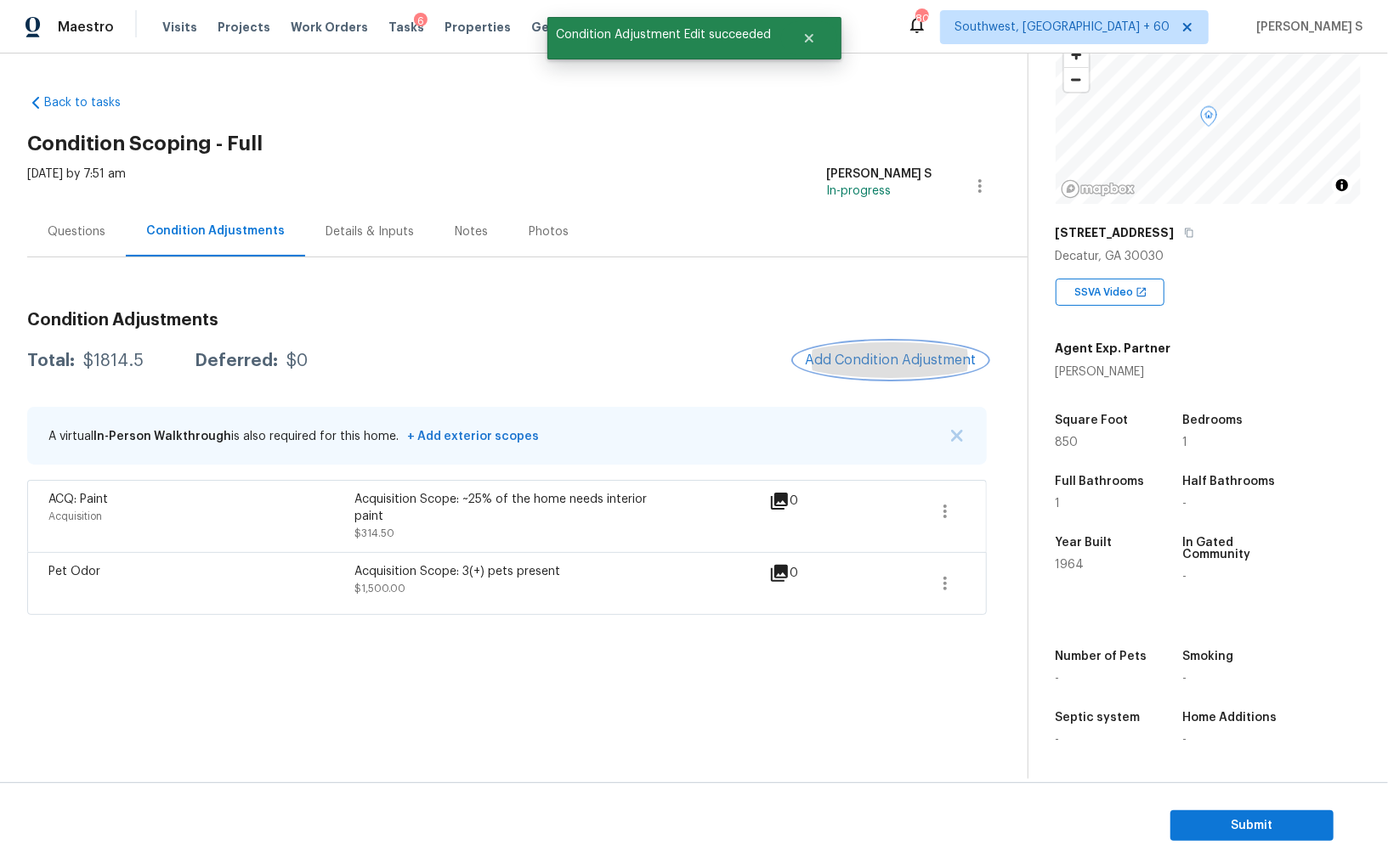
click at [919, 349] on button "Add Condition Adjustment" at bounding box center [890, 360] width 192 height 36
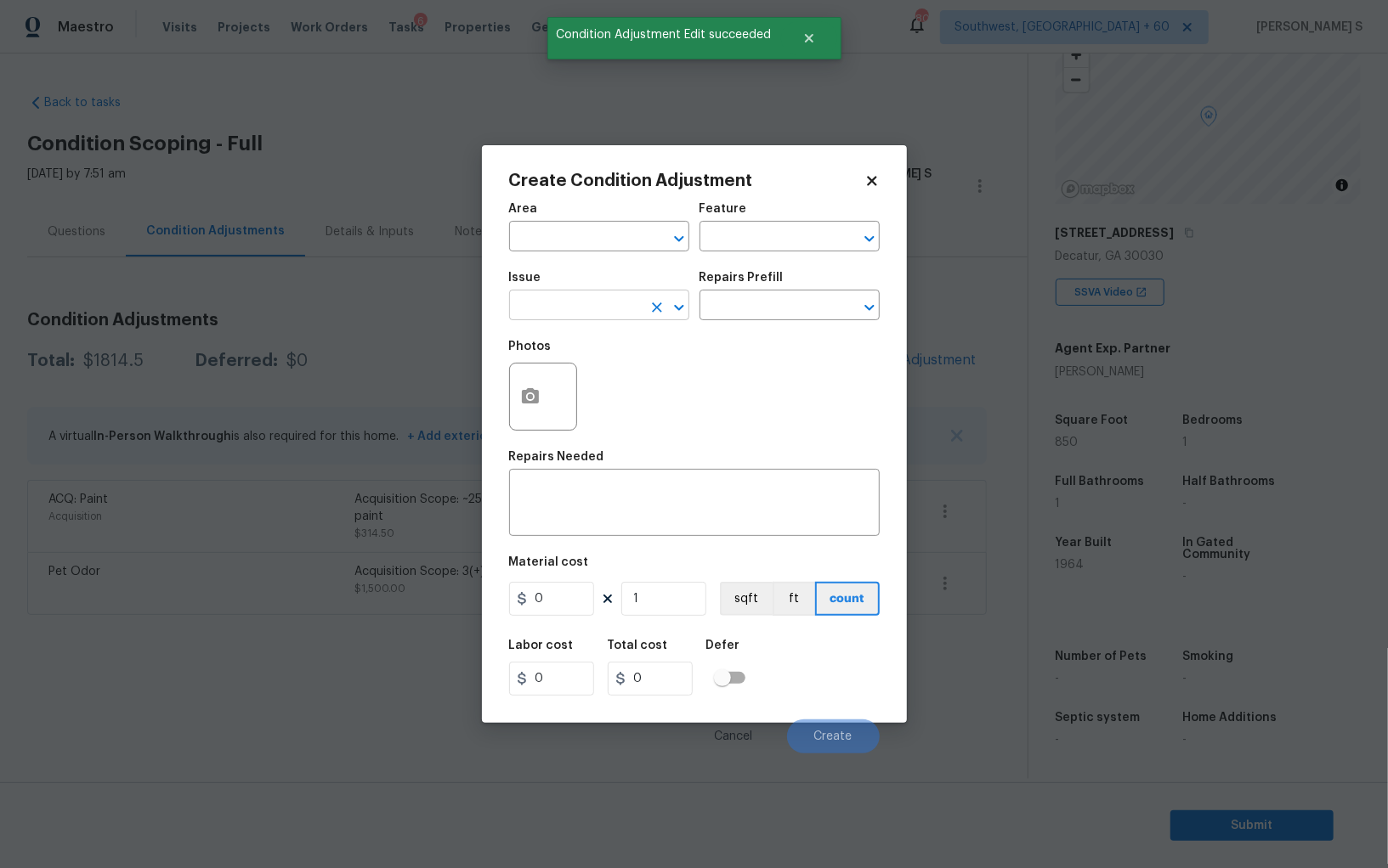
click at [524, 314] on input "text" at bounding box center [575, 307] width 133 height 27
type input "ACQ: Flooring"
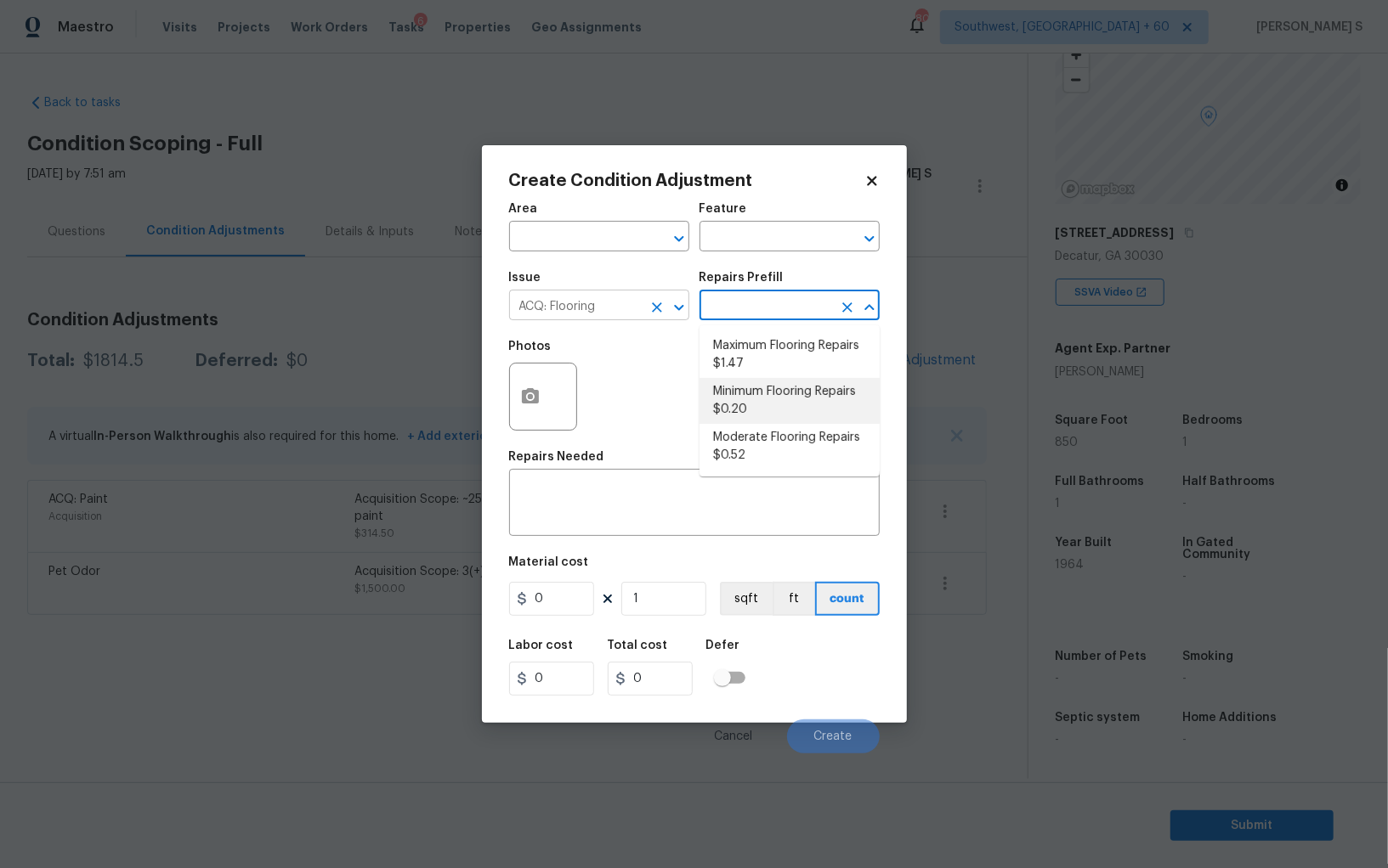
type input "Acquisition"
type textarea "Acquisition Scope: Minimum flooring repairs"
type input "0.2"
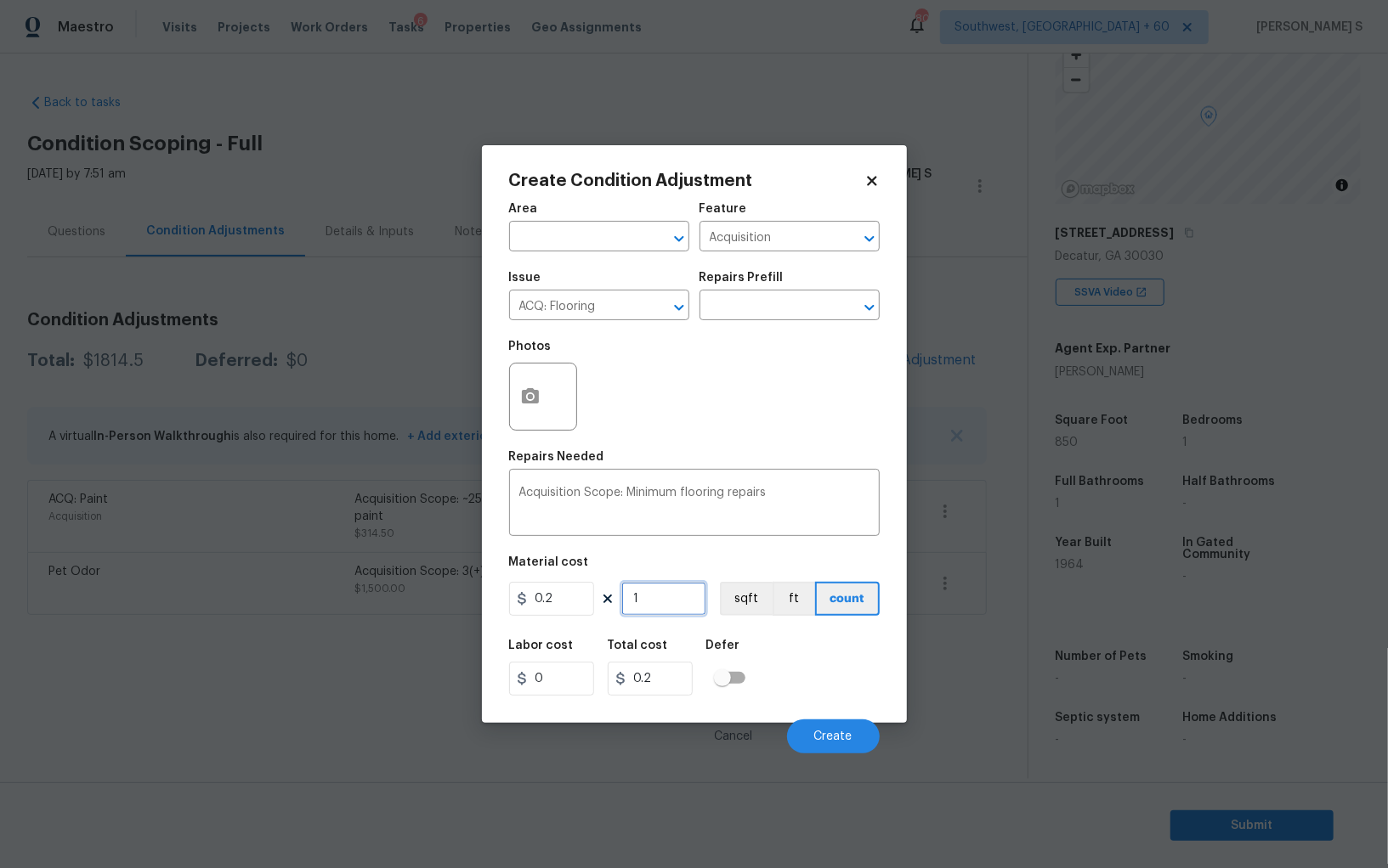
click at [669, 584] on input "1" at bounding box center [664, 598] width 85 height 34
paste input "850"
type input "850"
type input "170"
type input "850"
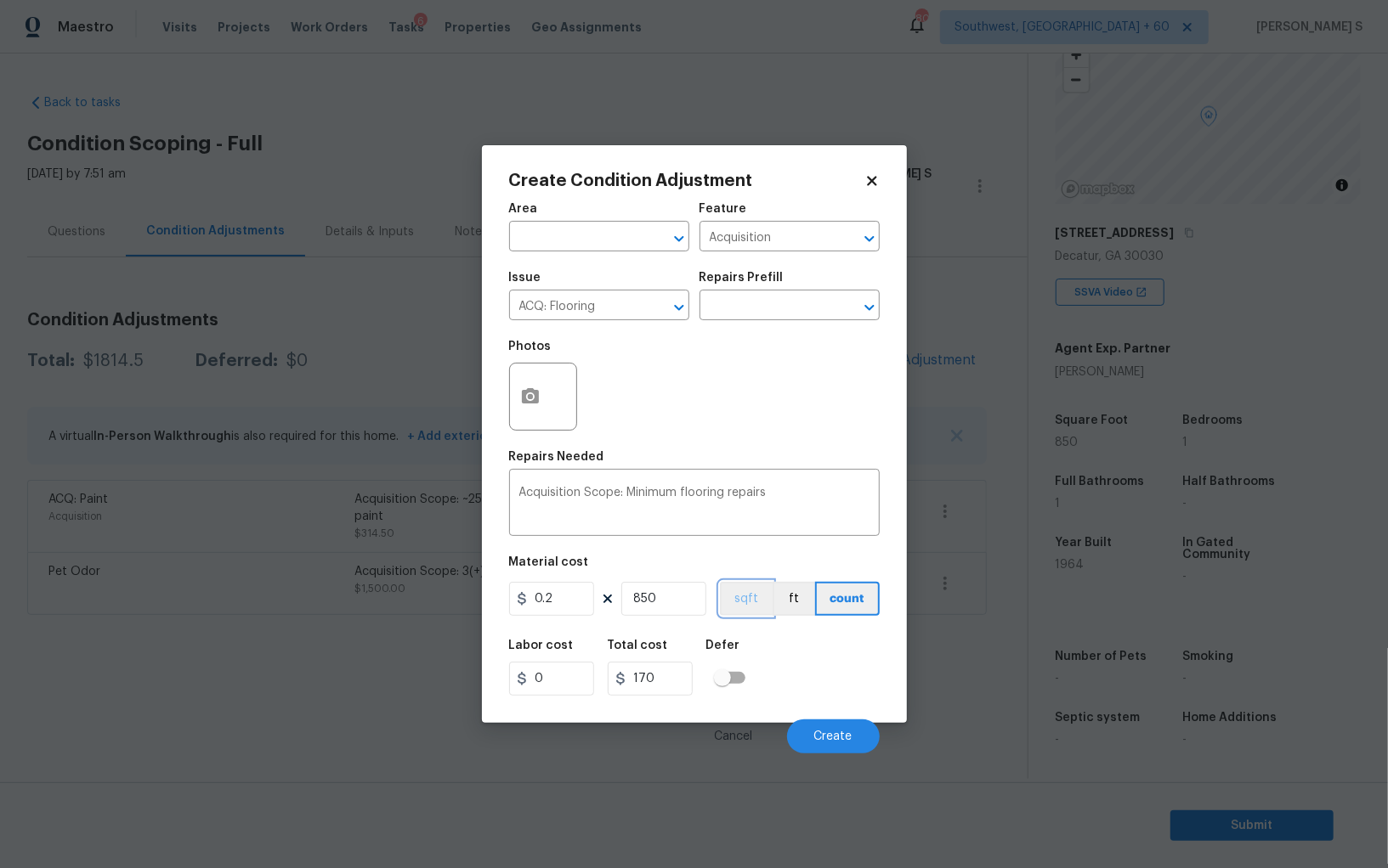
click at [741, 609] on button "sqft" at bounding box center [746, 598] width 53 height 34
click at [764, 650] on div "Labor cost 0 Total cost 170 Defer" at bounding box center [694, 667] width 371 height 76
click at [821, 737] on span "Create" at bounding box center [833, 736] width 39 height 13
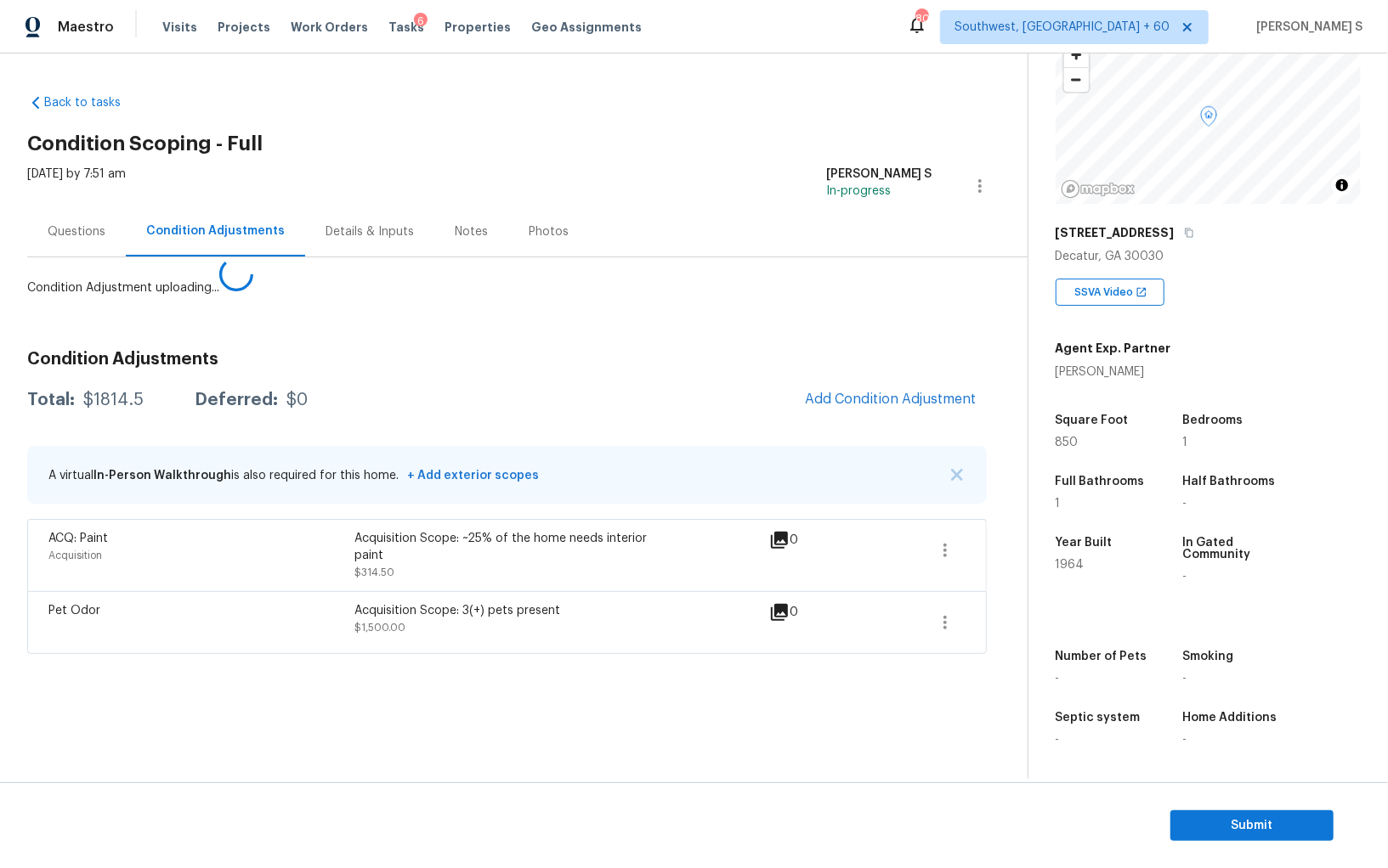
click at [185, 616] on body "Maestro Visits Projects Work Orders Tasks 6 Properties Geo Assignments 805 Sout…" at bounding box center [694, 434] width 1388 height 868
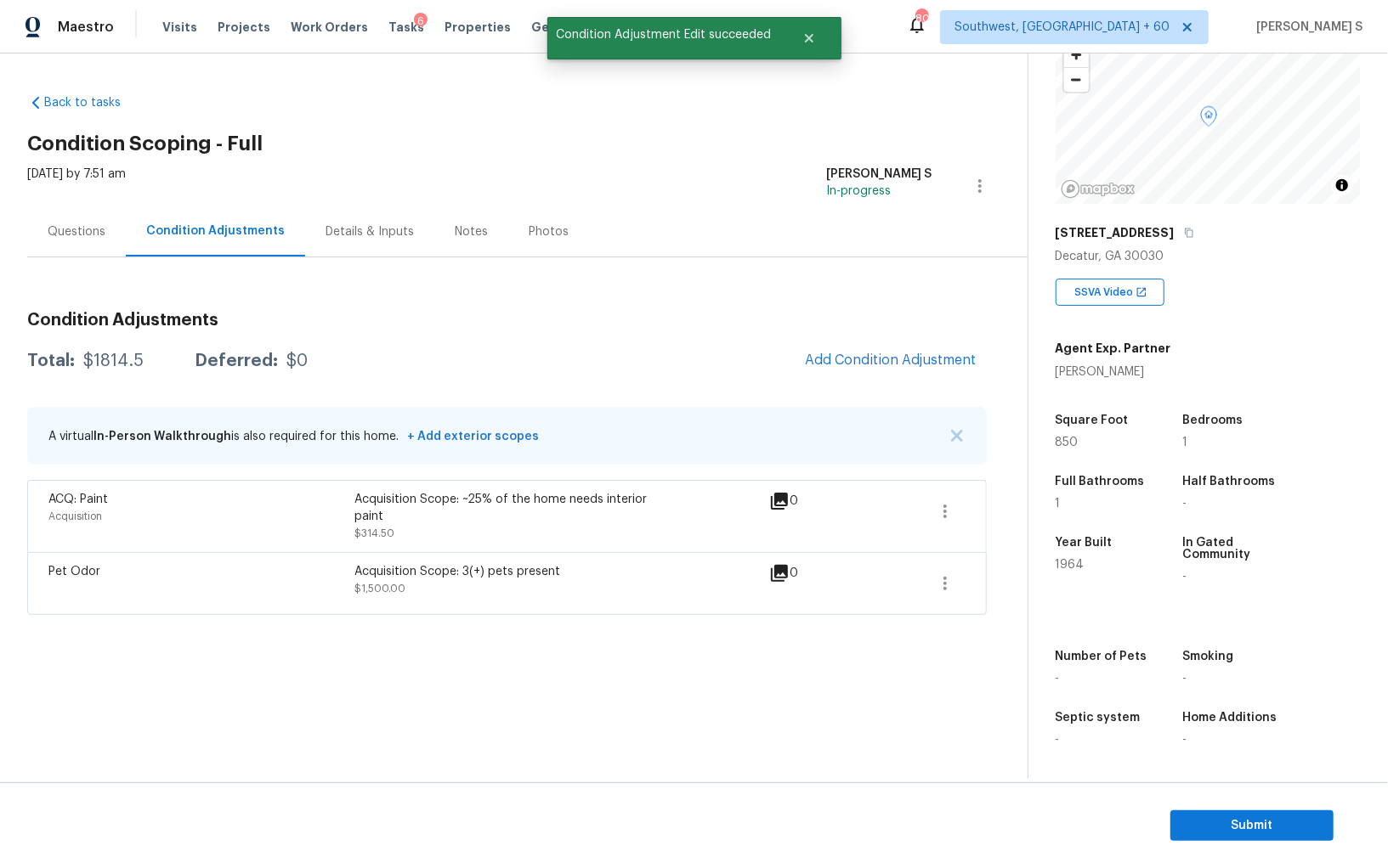
click at [862, 389] on div "Condition Adjustments Total: $1814.5 Deferred: $0 Add Condition Adjustment A vi…" at bounding box center [507, 457] width 960 height 317
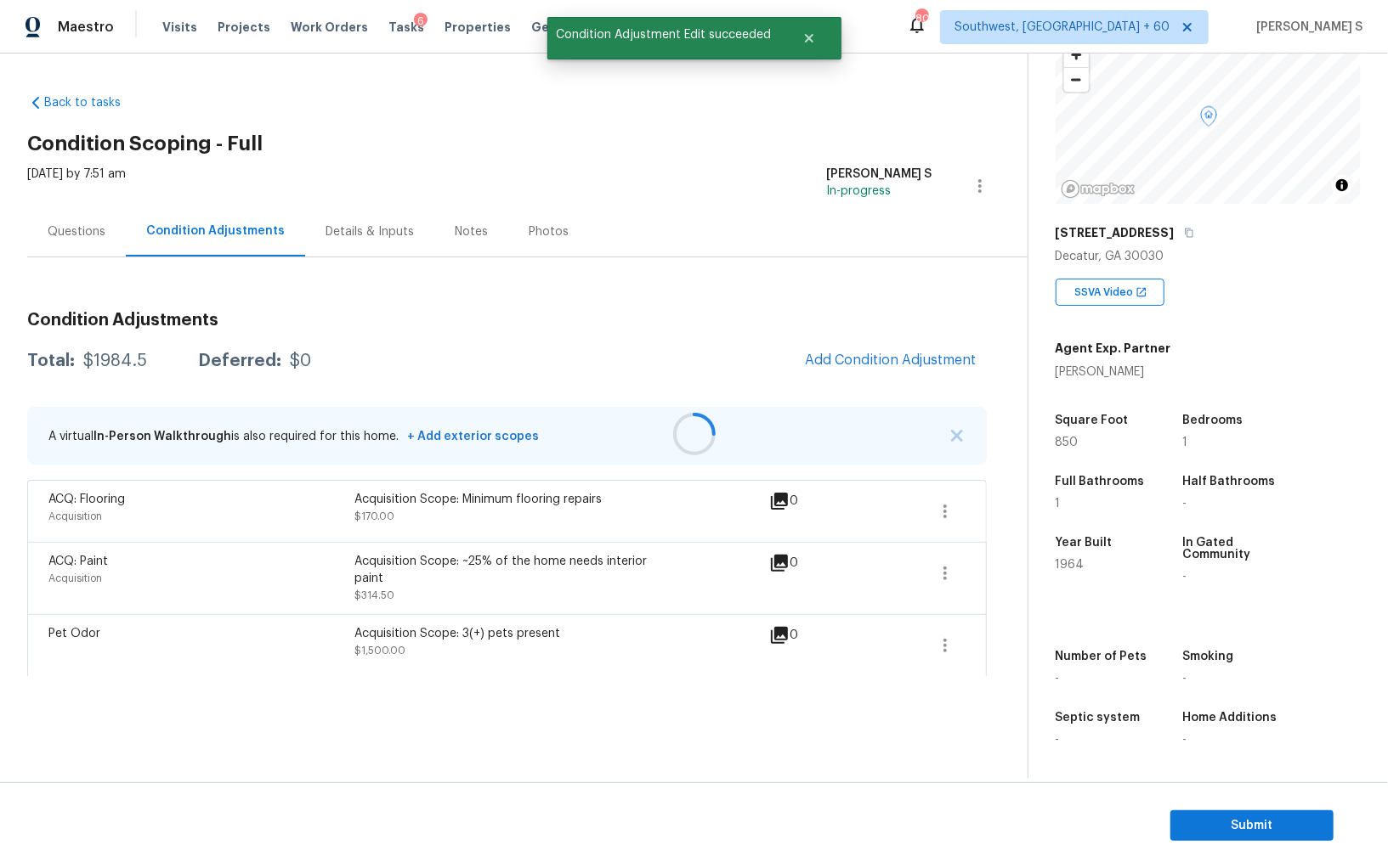
click at [883, 366] on div at bounding box center [694, 434] width 1388 height 868
click at [895, 361] on div at bounding box center [694, 434] width 1388 height 868
click at [892, 369] on button "Add Condition Adjustment" at bounding box center [890, 360] width 192 height 36
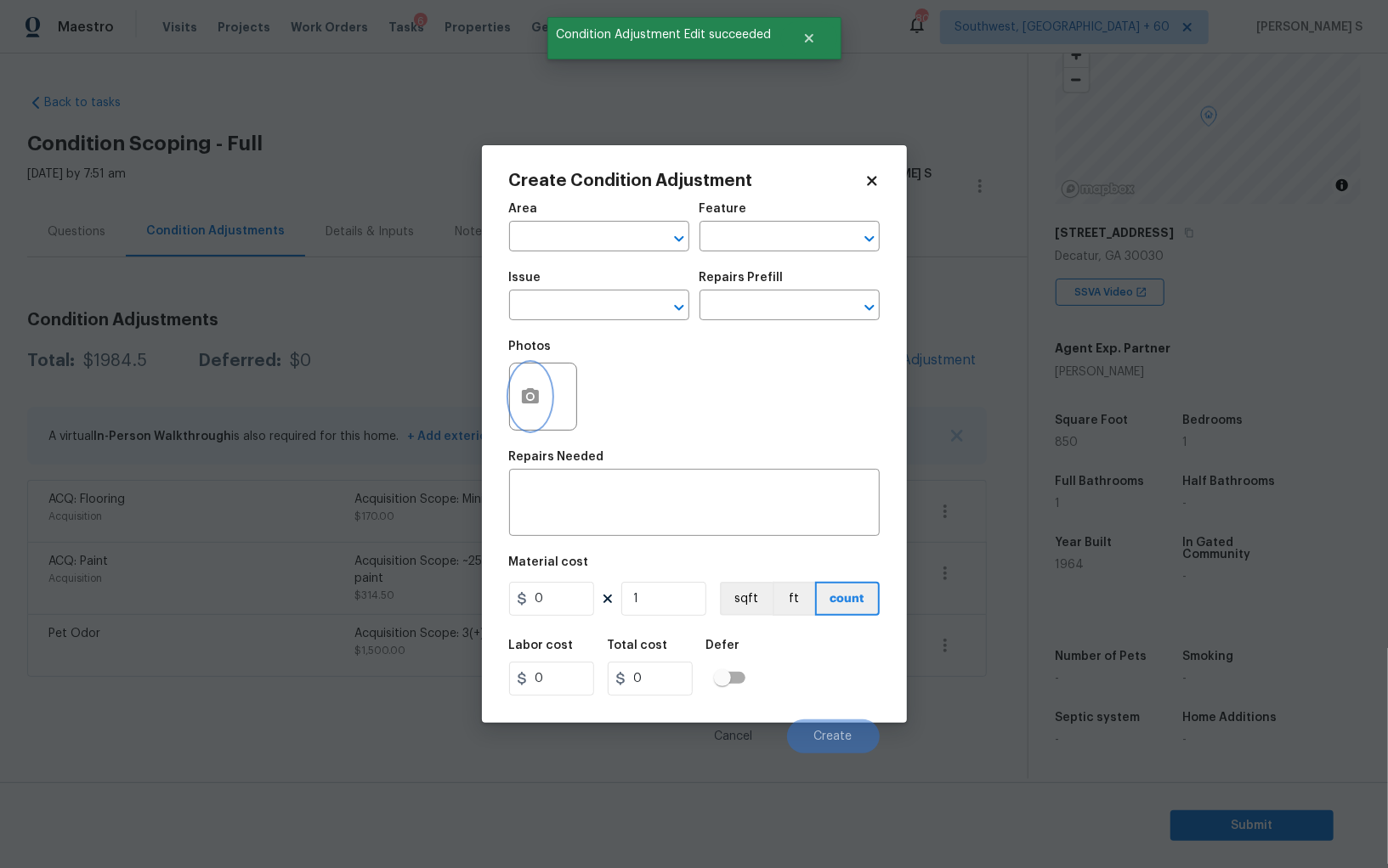
click at [537, 393] on icon "button" at bounding box center [529, 395] width 17 height 15
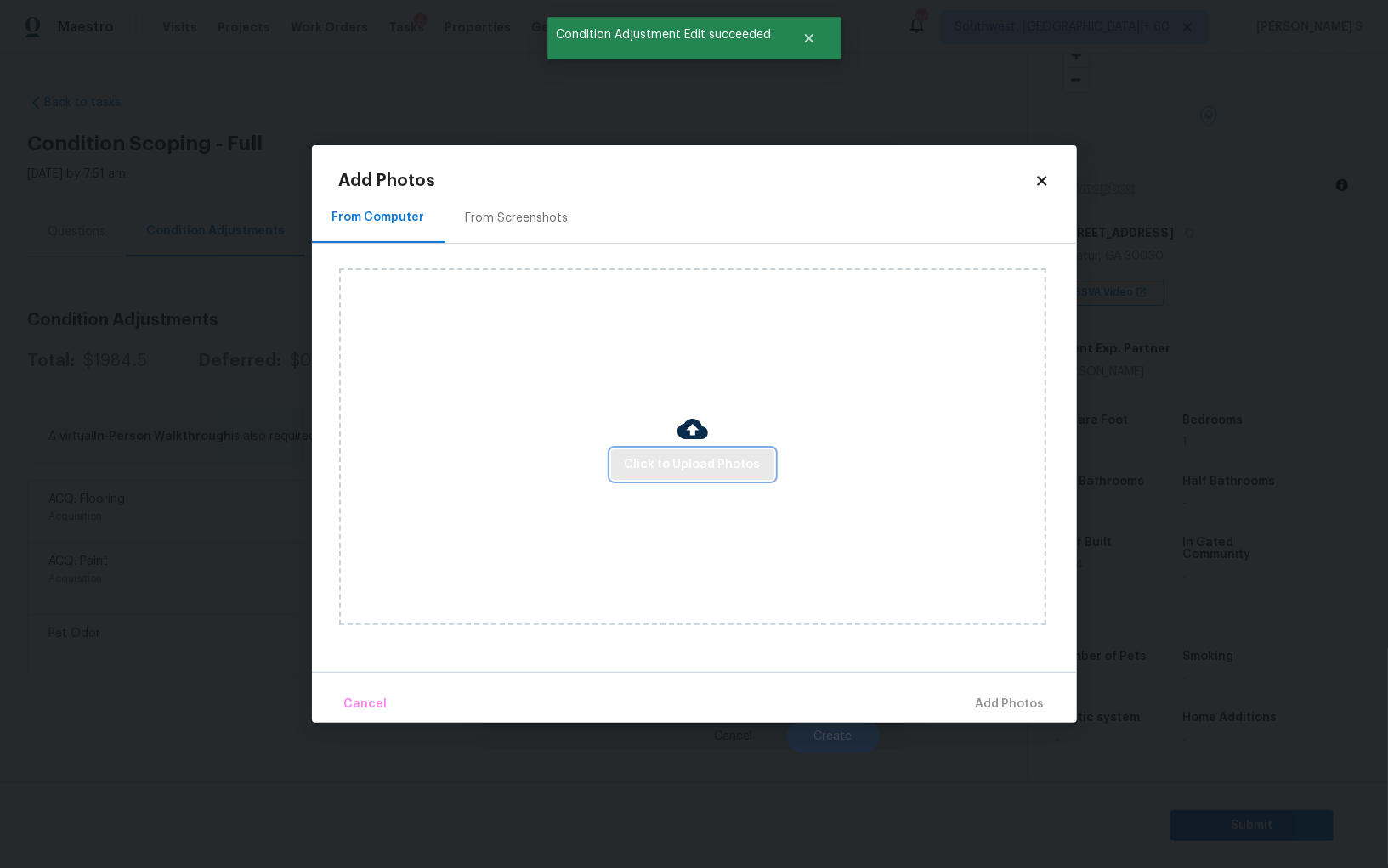
click at [727, 469] on span "Click to Upload Photos" at bounding box center [692, 465] width 136 height 21
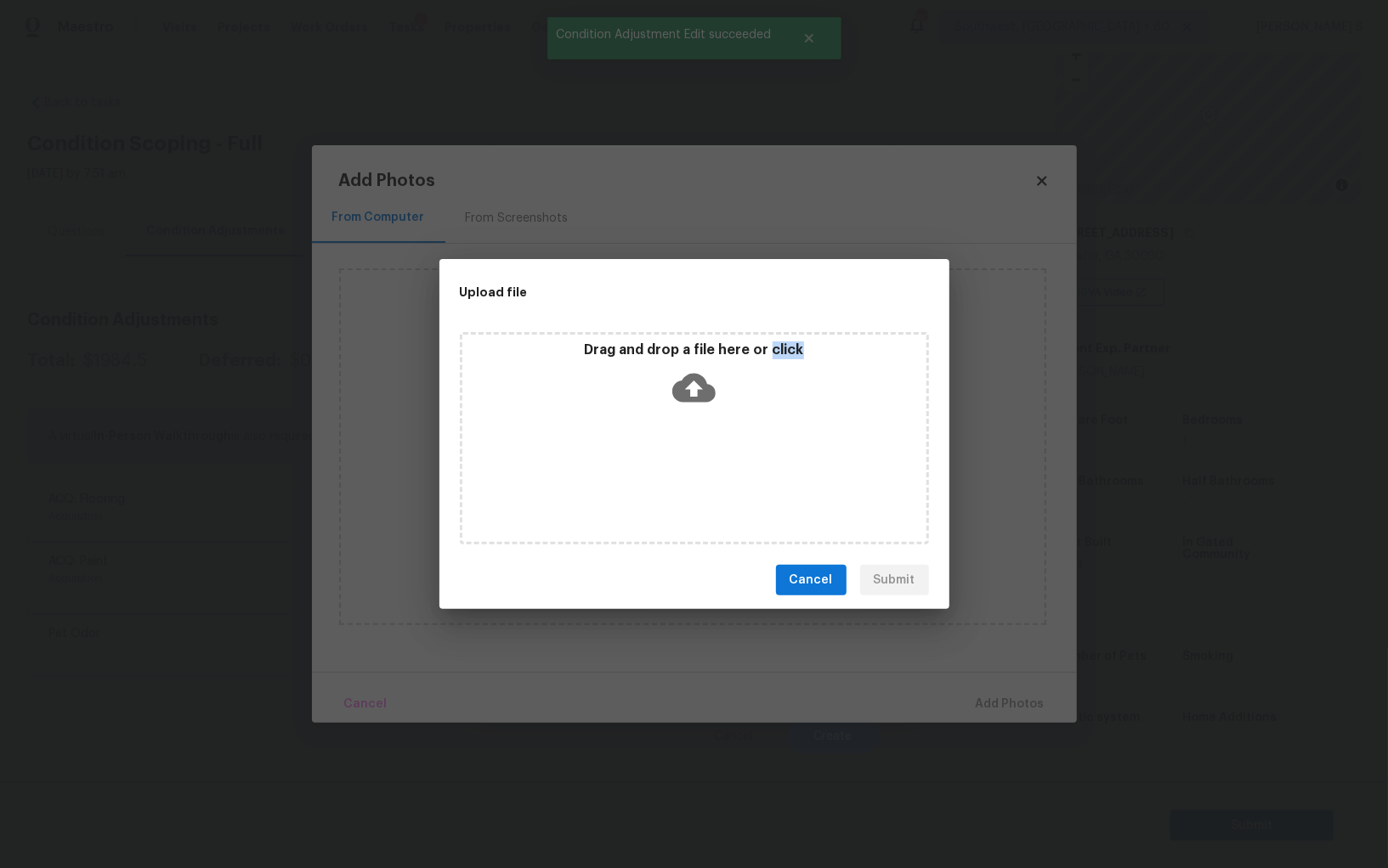
click at [727, 469] on div "Drag and drop a file here or click" at bounding box center [694, 438] width 469 height 212
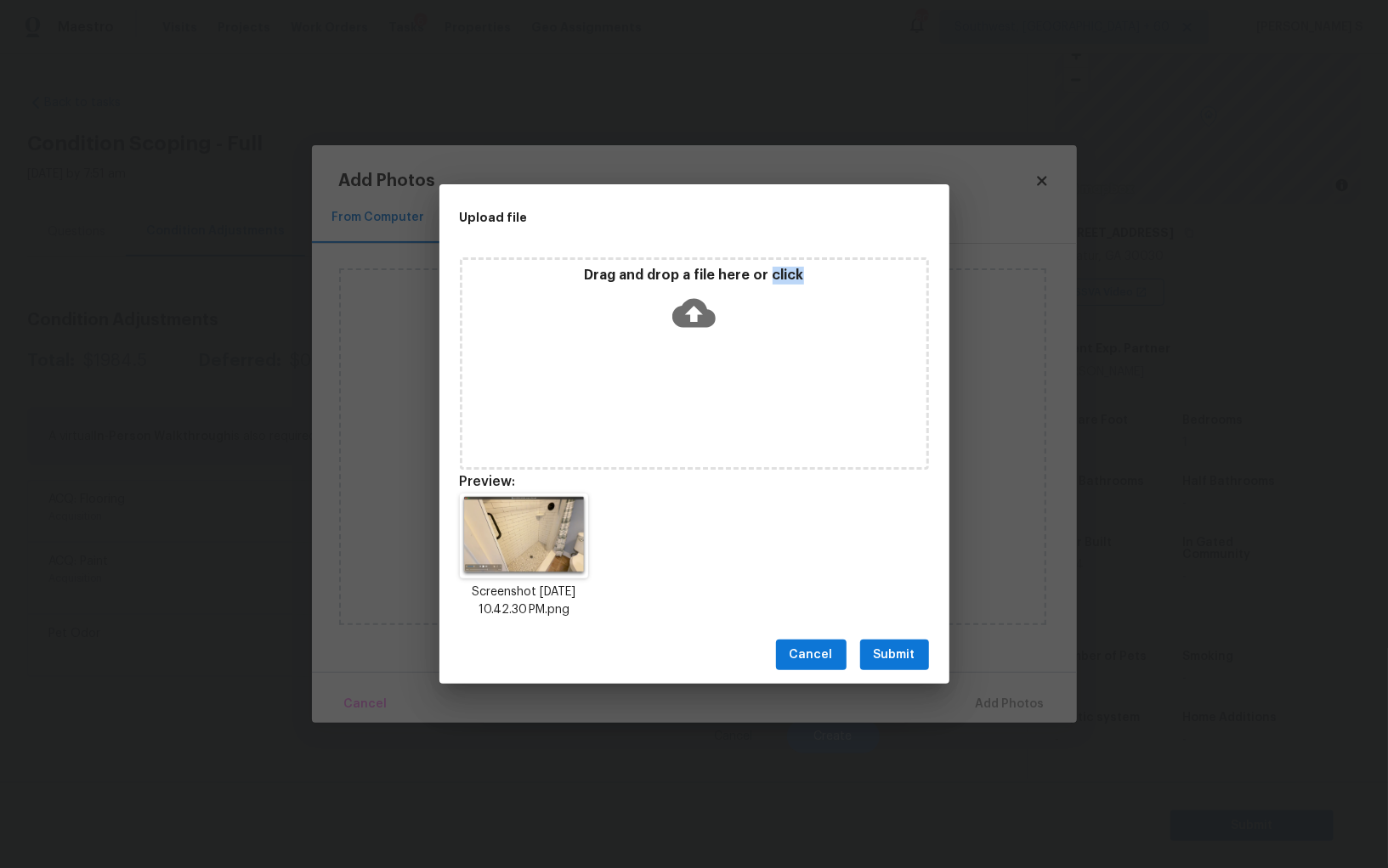
click at [910, 648] on span "Submit" at bounding box center [894, 655] width 42 height 21
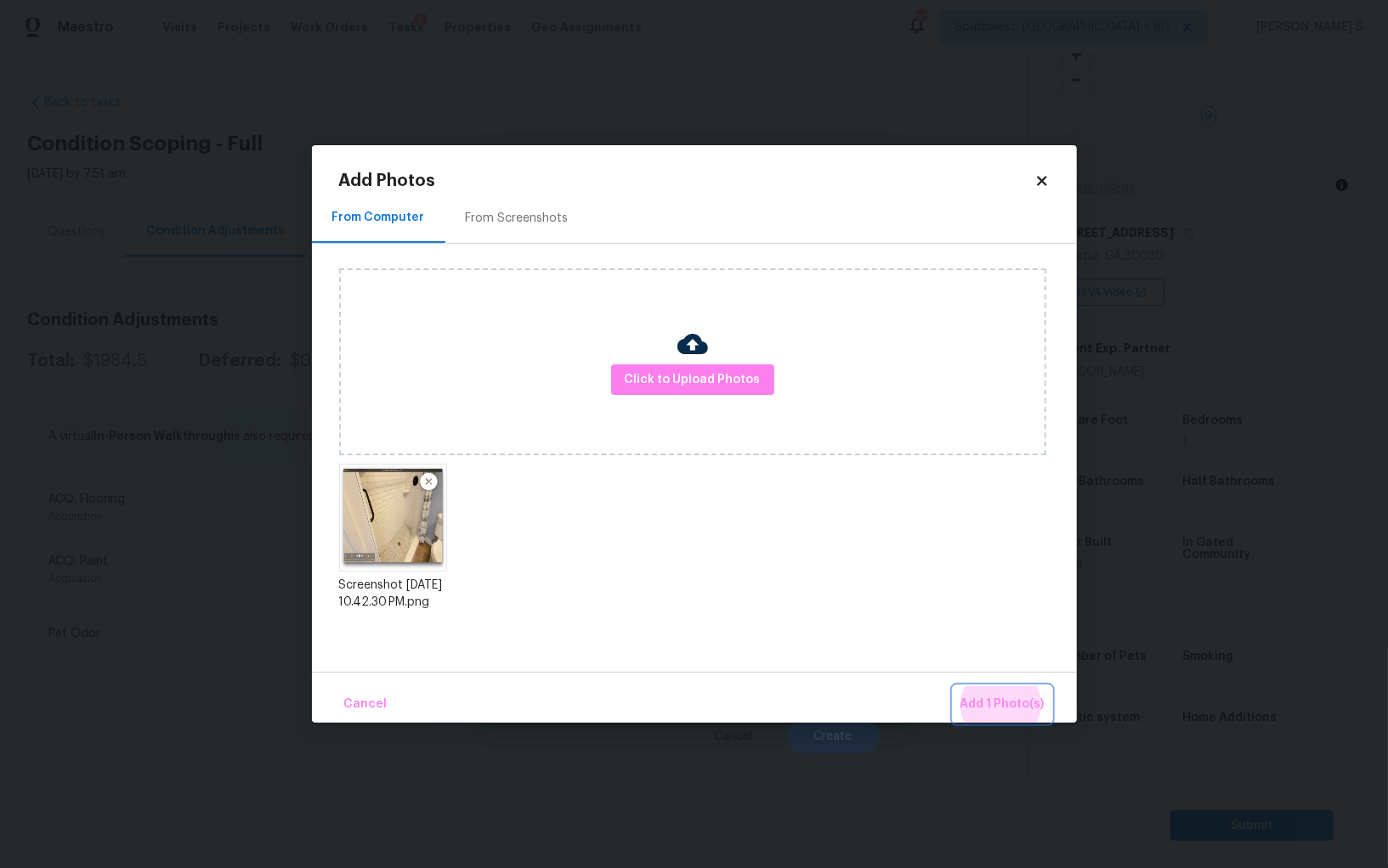
click at [954, 687] on button "Add 1 Photo(s)" at bounding box center [1002, 705] width 98 height 37
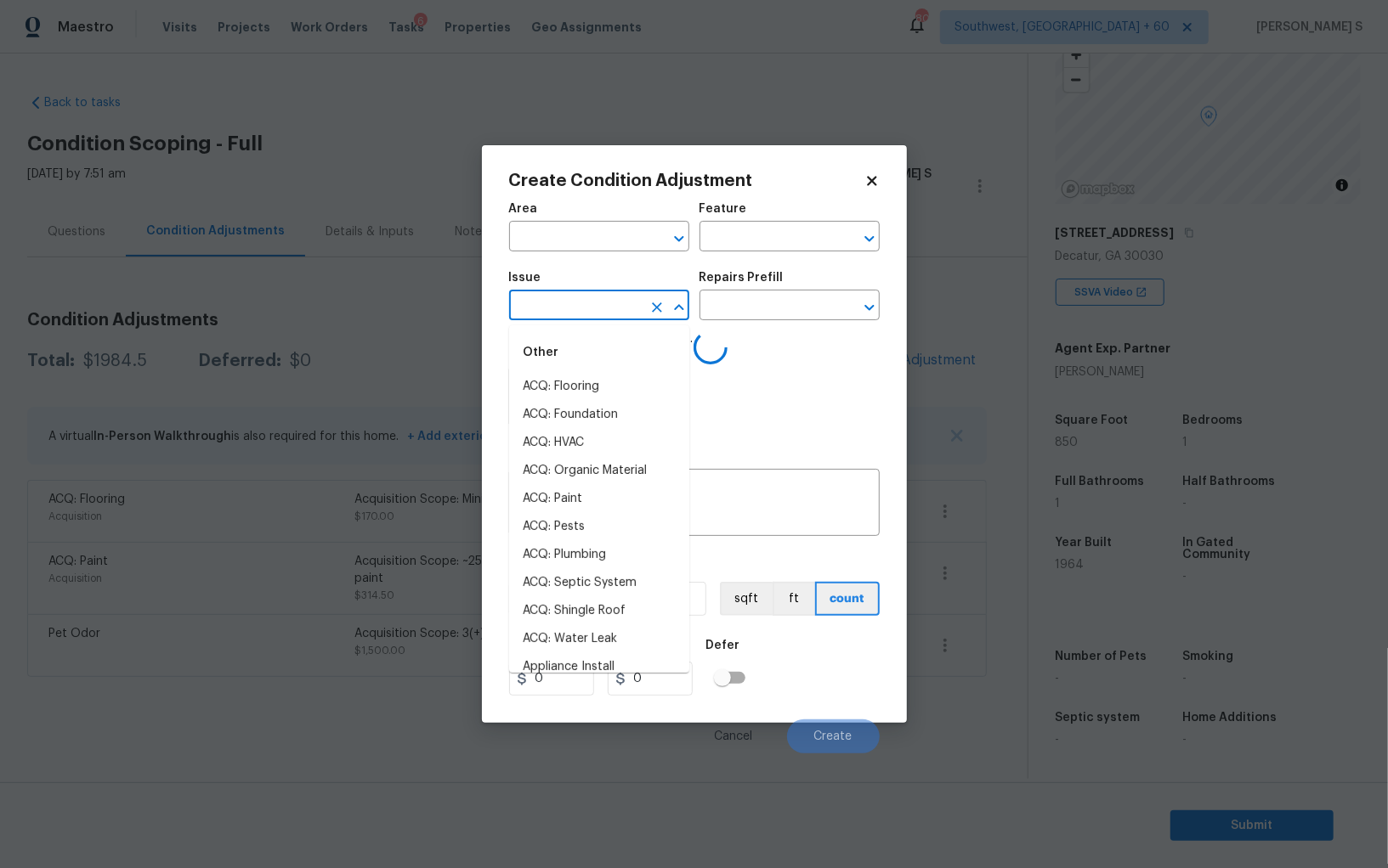
click at [607, 316] on input "text" at bounding box center [575, 307] width 133 height 27
type input "r"
type input "bath"
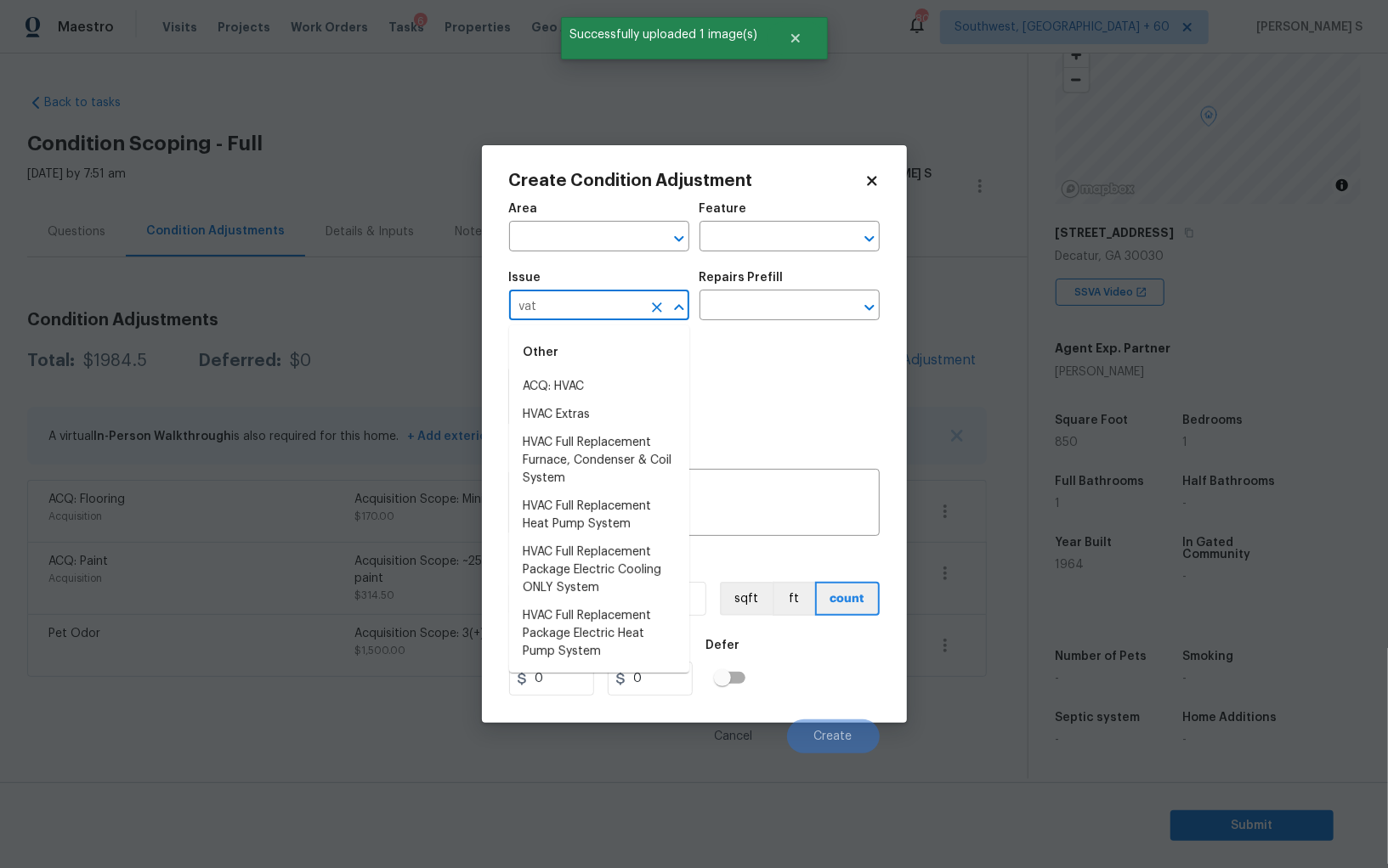
type input "vatr"
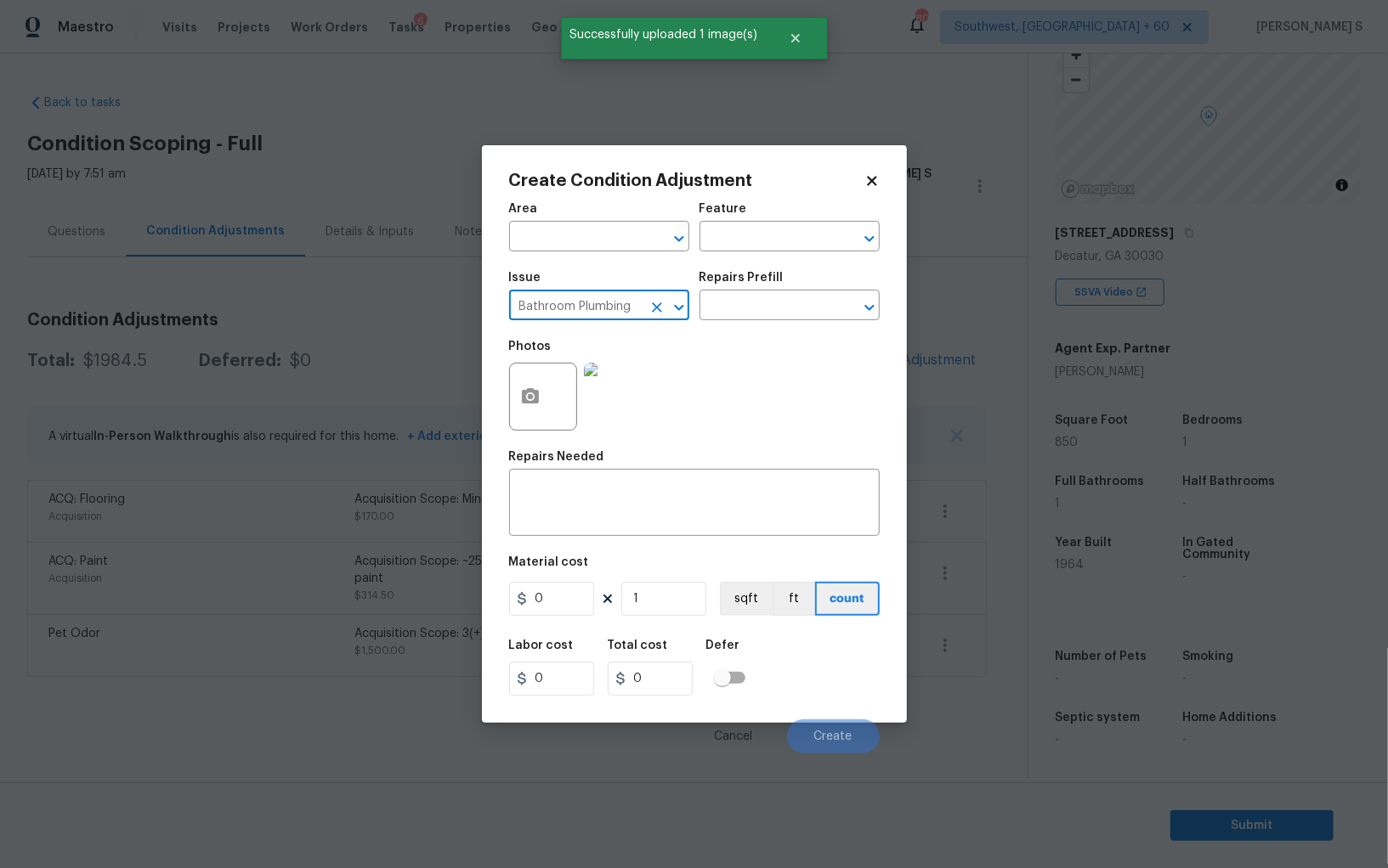
type input "Bathroom Plumbing"
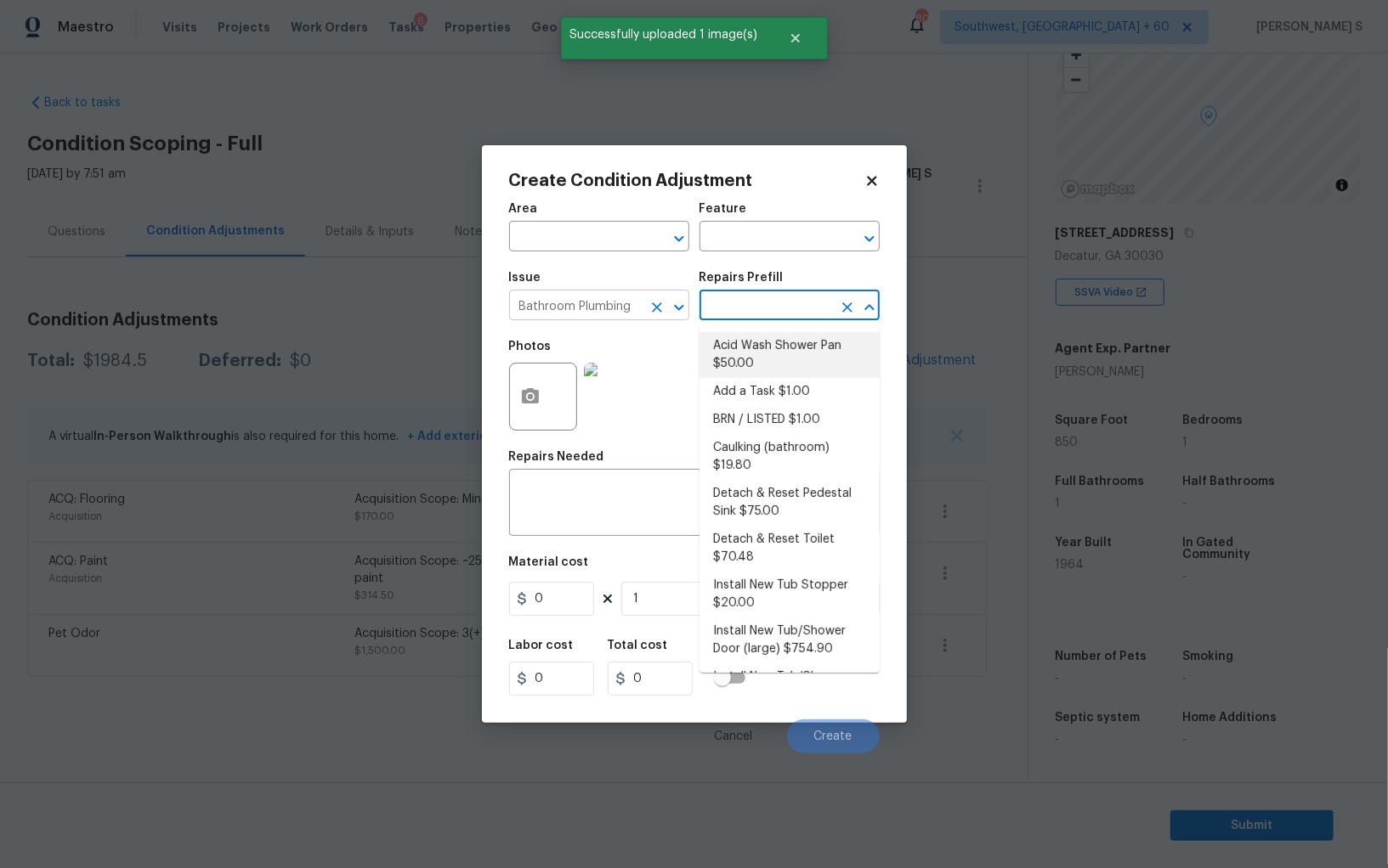
type input "Plumbing"
type textarea "Prep and acid wash/deep clean the shower pan."
type input "50"
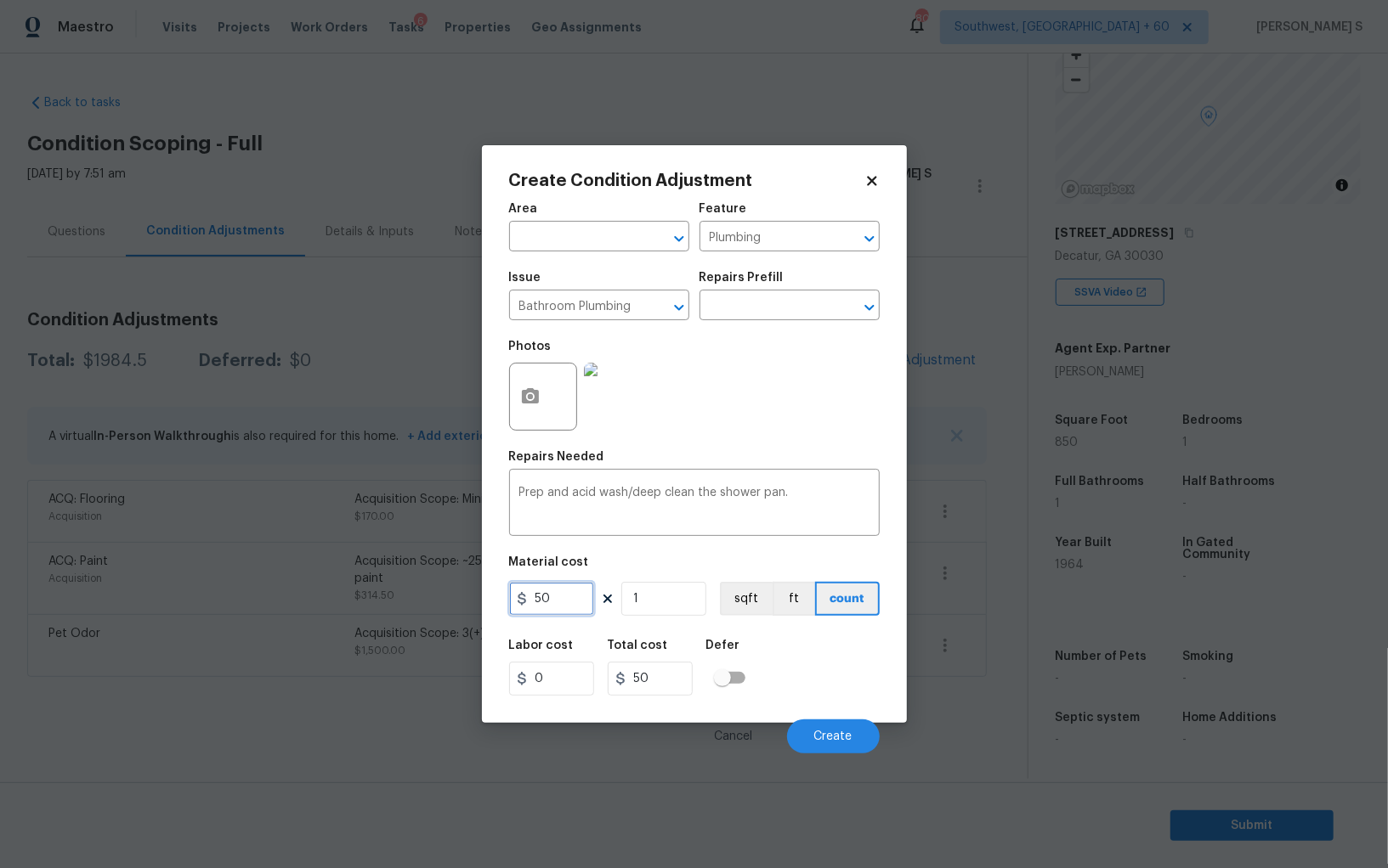
click at [593, 587] on input "50" at bounding box center [551, 598] width 85 height 34
click at [569, 589] on input "50" at bounding box center [551, 598] width 85 height 34
type input "100"
click at [841, 678] on div "Labor cost 0 Total cost 100 Defer" at bounding box center [694, 667] width 371 height 76
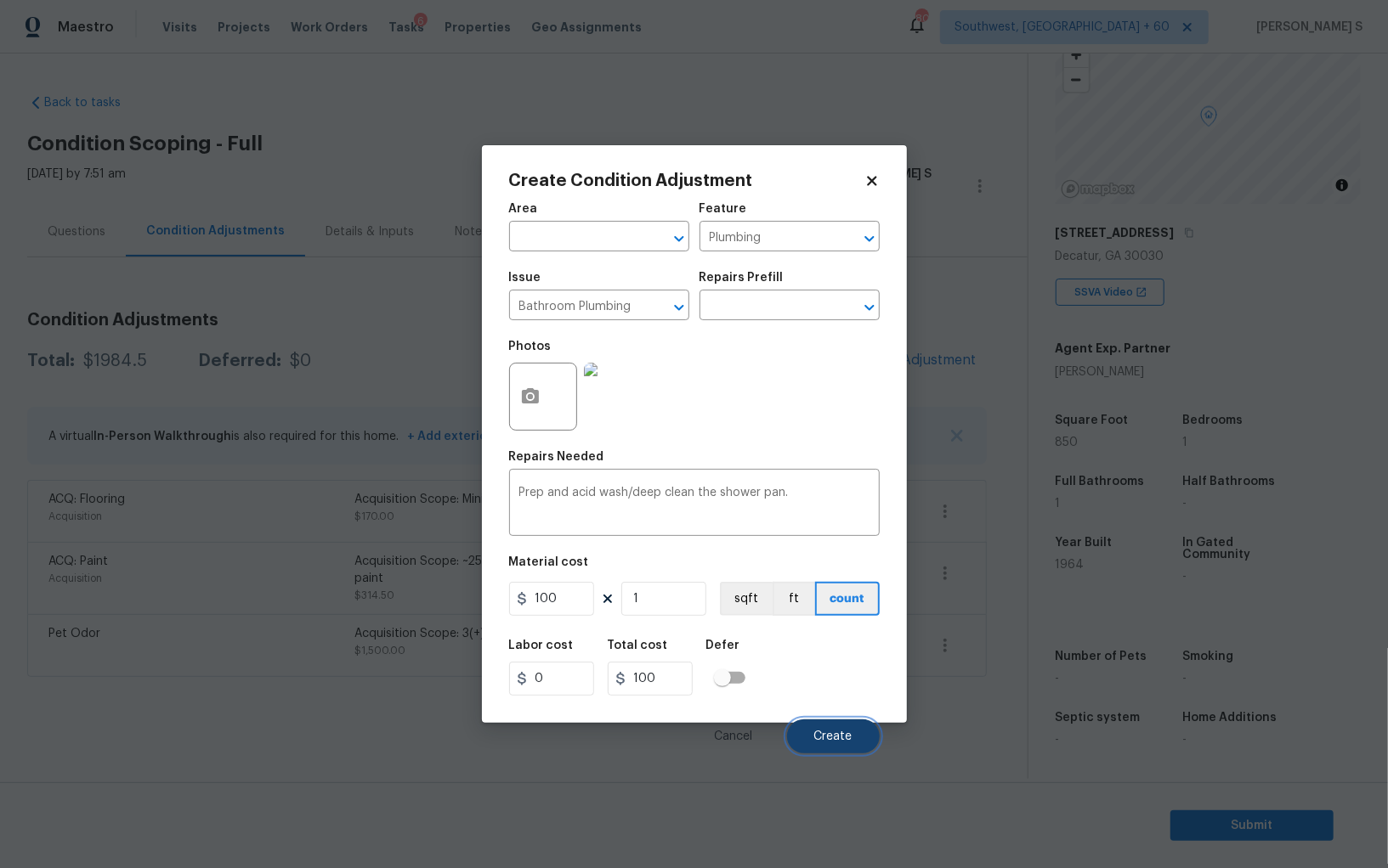
click at [849, 728] on button "Create" at bounding box center [833, 736] width 92 height 34
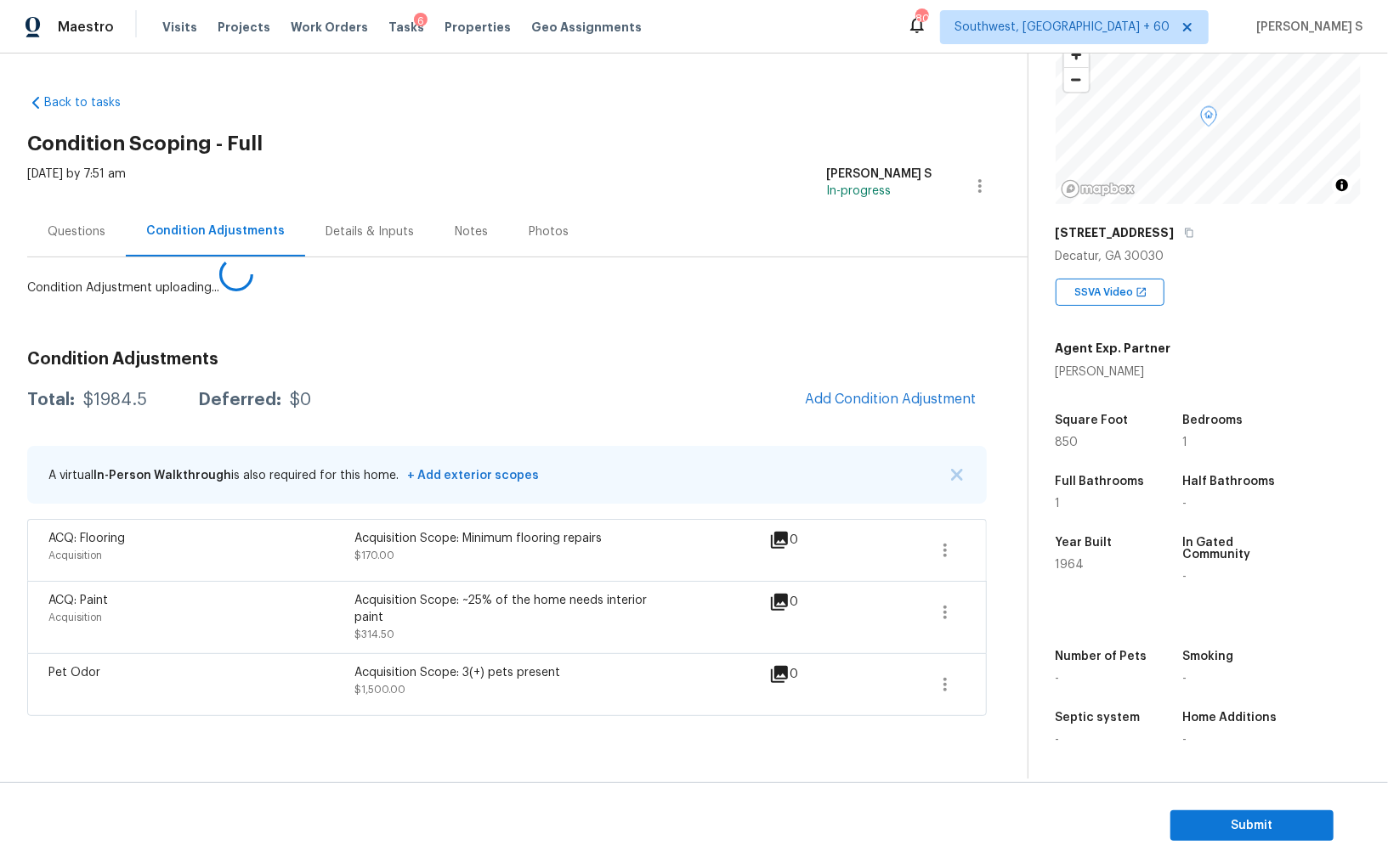
click at [158, 590] on body "Maestro Visits Projects Work Orders Tasks 6 Properties Geo Assignments 805 Sout…" at bounding box center [694, 434] width 1388 height 868
click at [903, 409] on button "Add Condition Adjustment" at bounding box center [890, 399] width 192 height 36
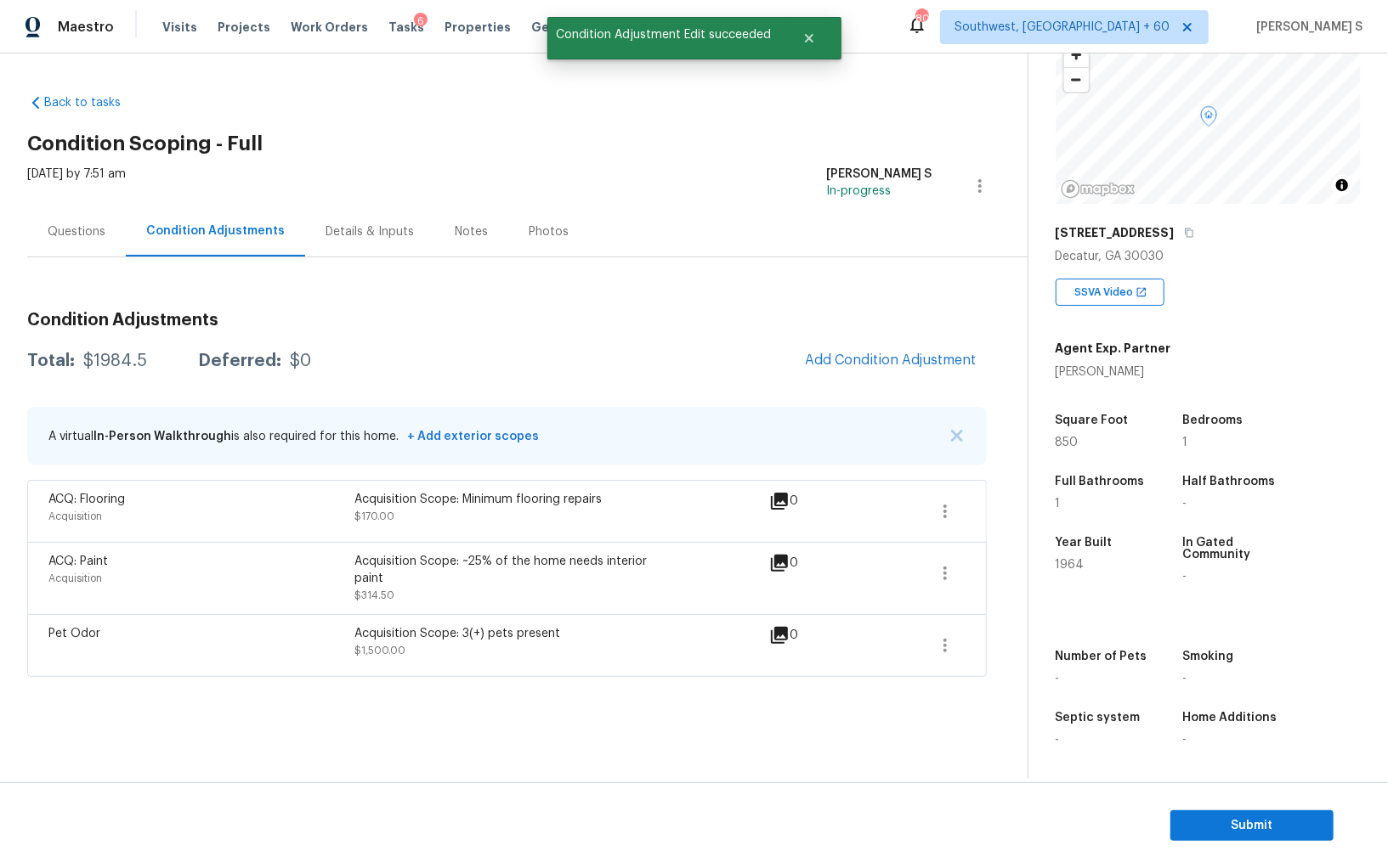
click at [538, 387] on div "Condition Adjustments Total: $1984.5 Deferred: $0 Add Condition Adjustment A vi…" at bounding box center [507, 488] width 960 height 379
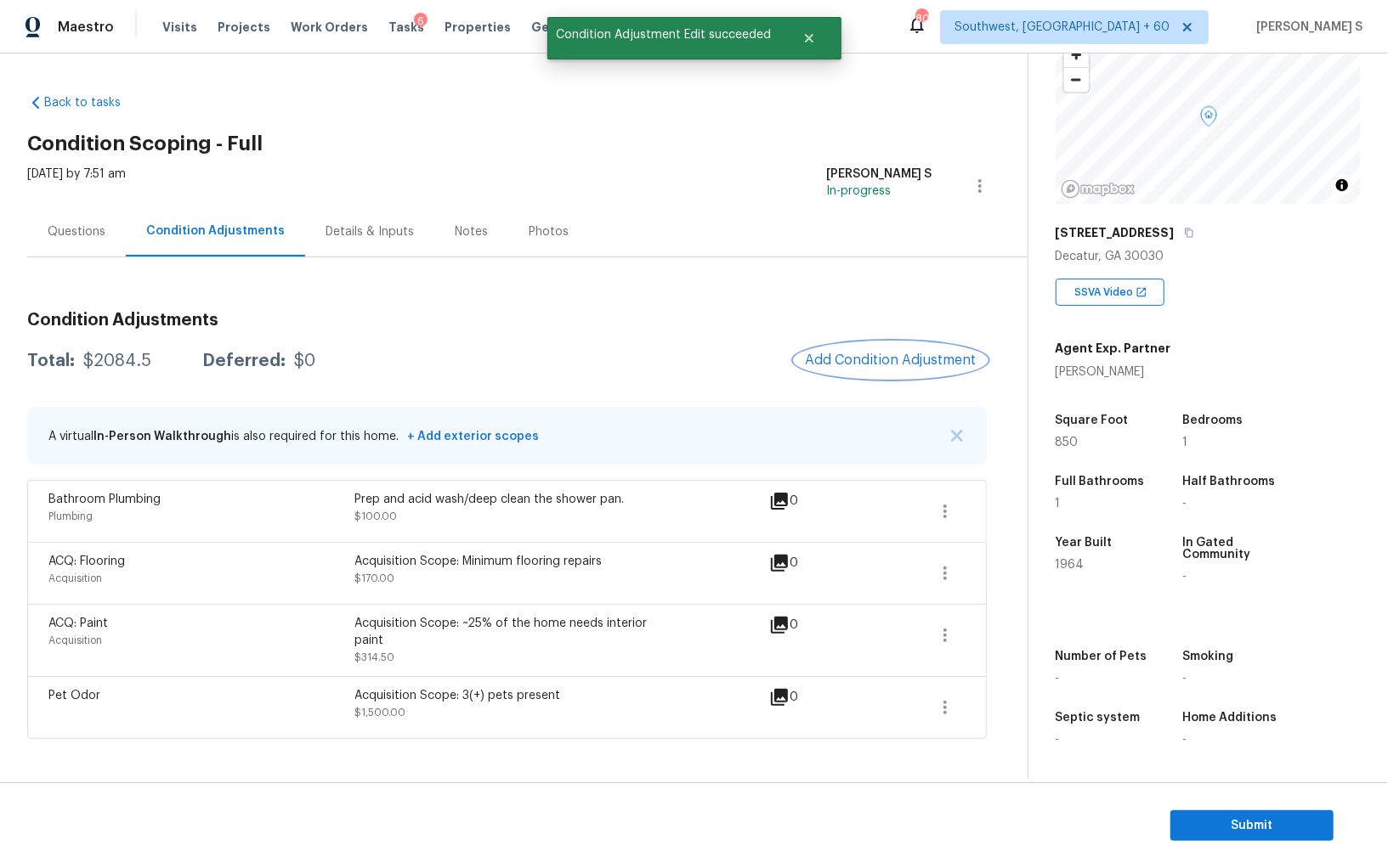
click at [912, 354] on span "Add Condition Adjustment" at bounding box center [890, 360] width 172 height 15
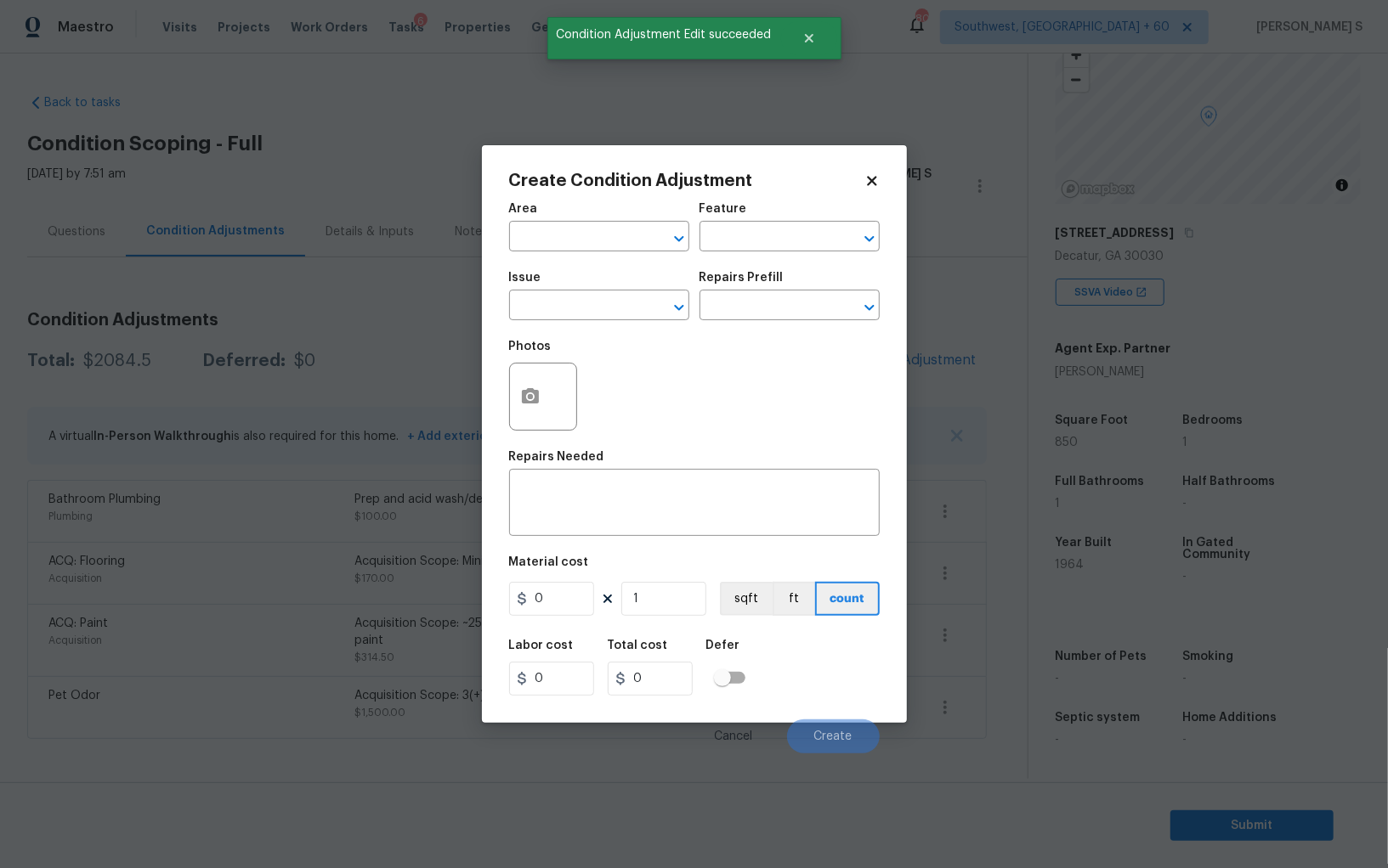
click at [564, 415] on div at bounding box center [542, 396] width 68 height 68
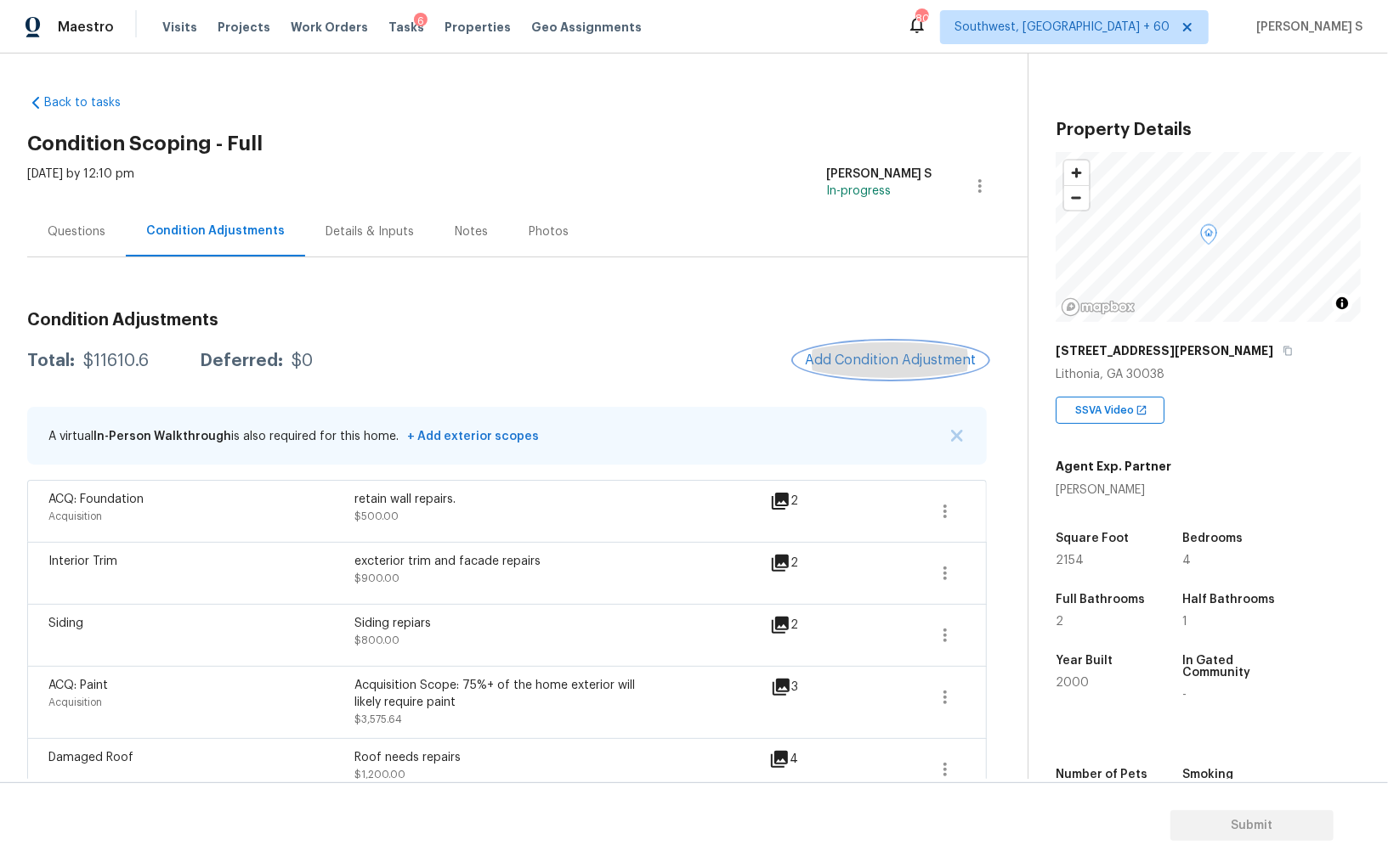
click at [900, 354] on span "Add Condition Adjustment" at bounding box center [890, 360] width 172 height 15
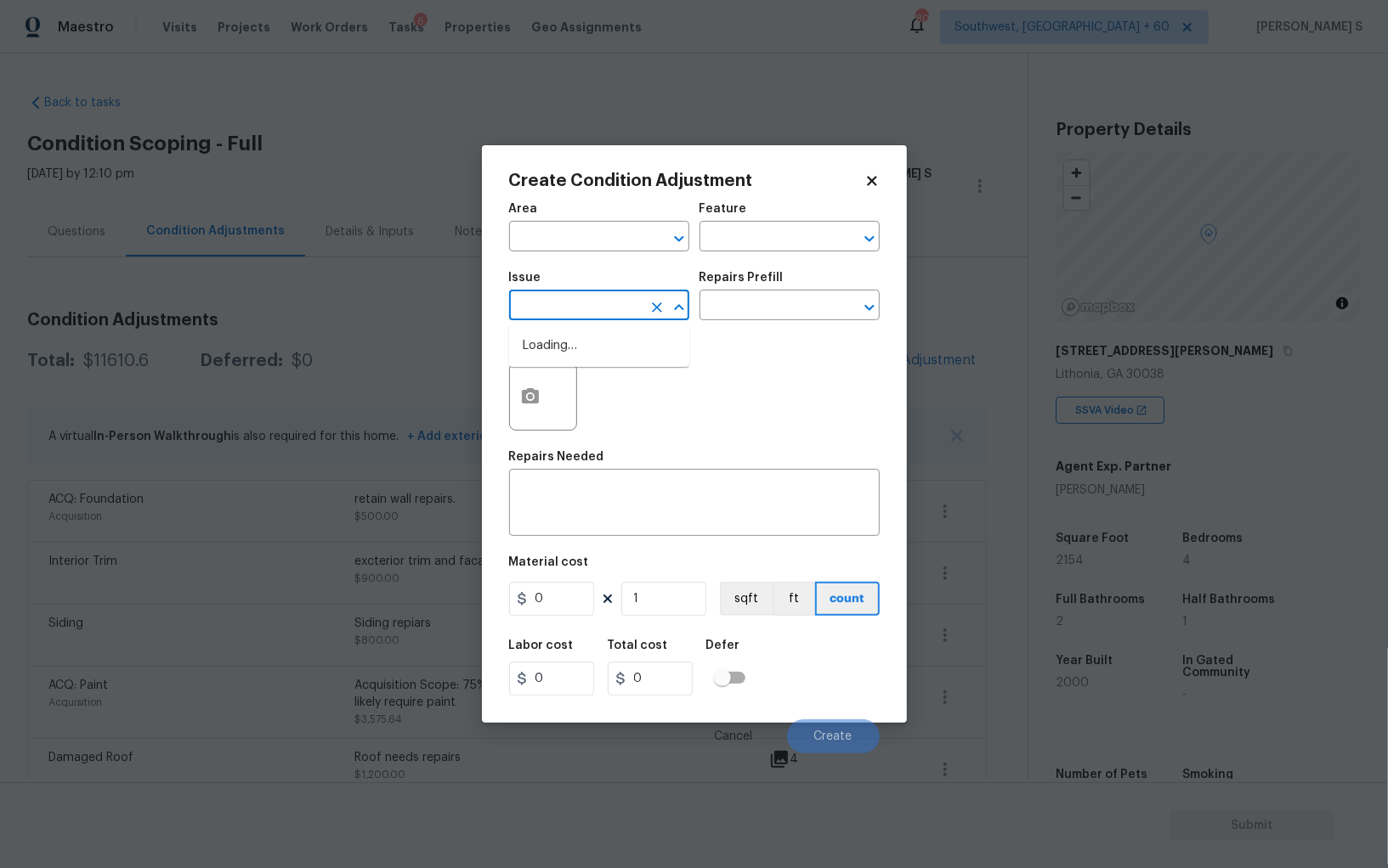
click at [609, 312] on input "text" at bounding box center [575, 307] width 133 height 27
type input "de"
type input "b"
type input "r"
type input "Debris/garbage on site"
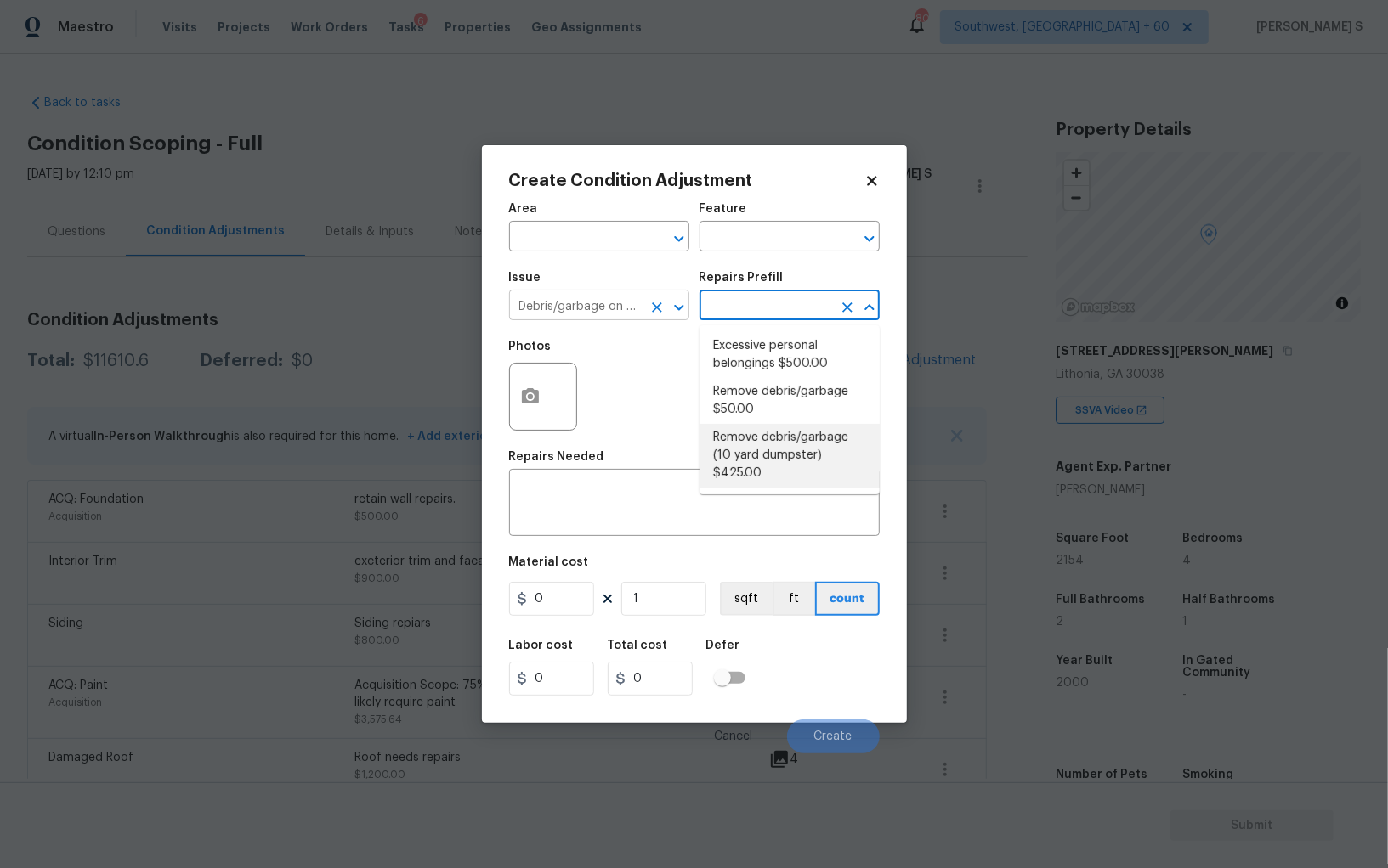
type textarea "Remove debris/garbage and haul away to legal disposal facility (10 yd dumpster)"
type input "425"
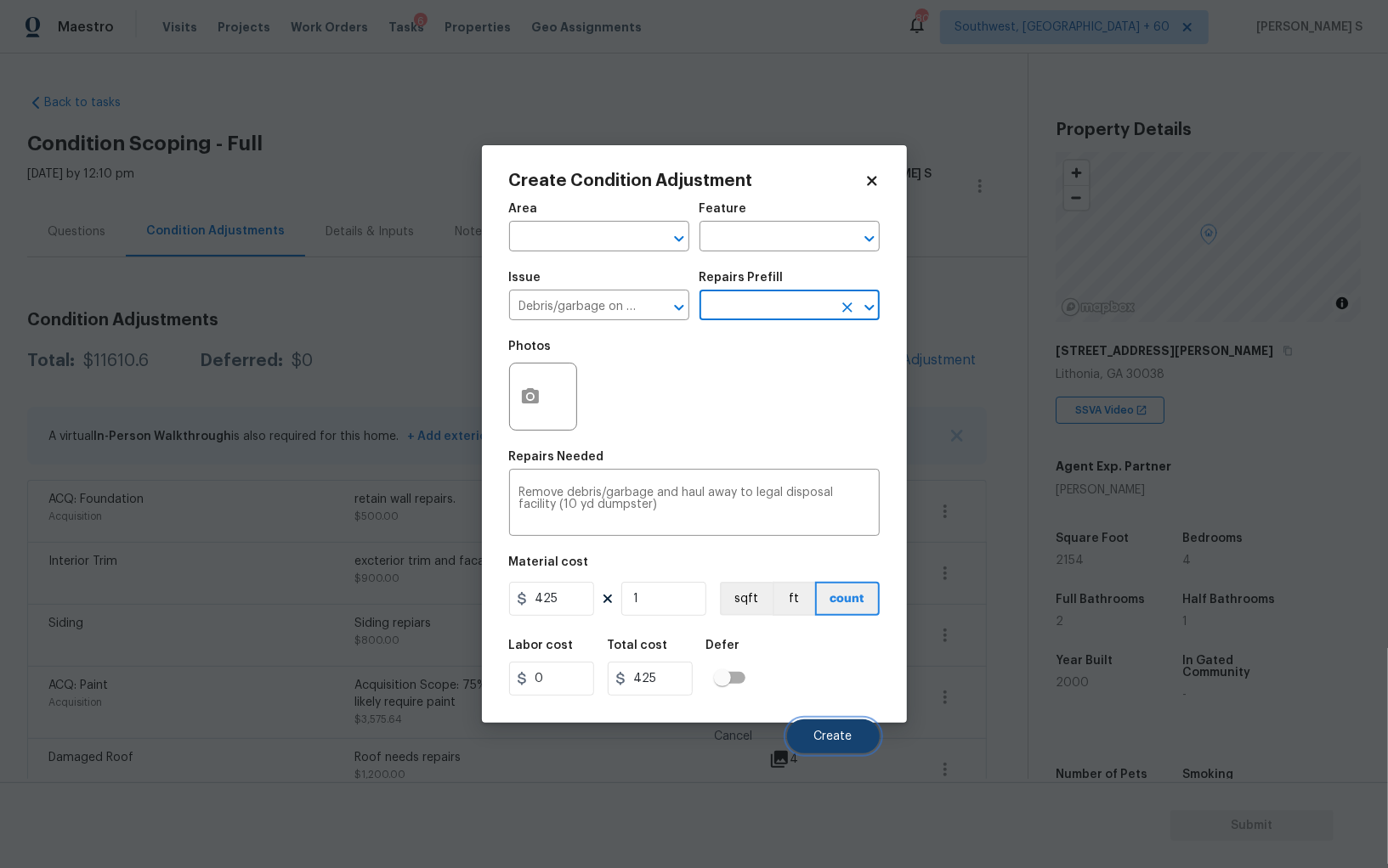
click at [829, 737] on span "Create" at bounding box center [833, 736] width 39 height 13
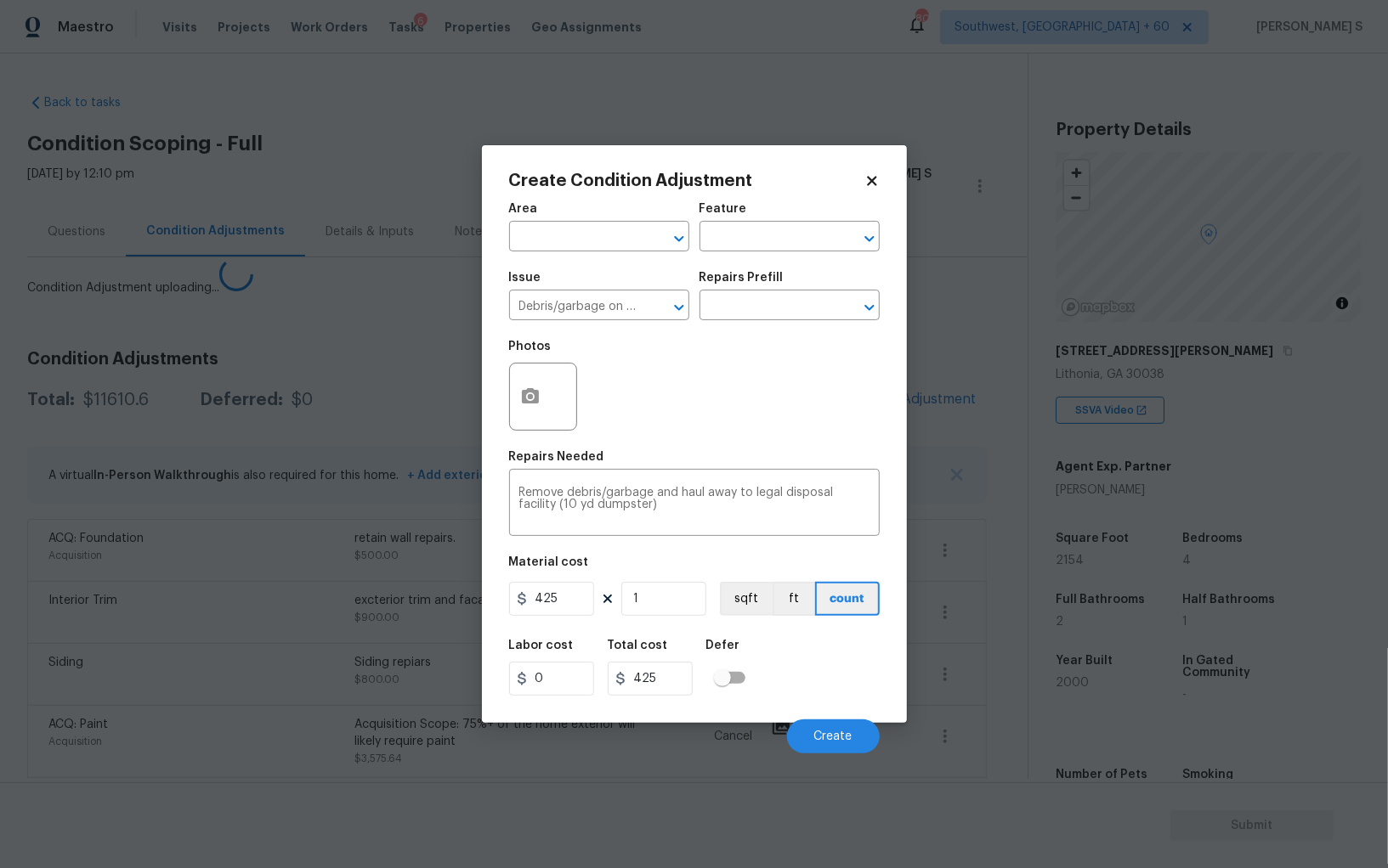
click at [225, 716] on div "ACQ: Paint" at bounding box center [201, 724] width 306 height 17
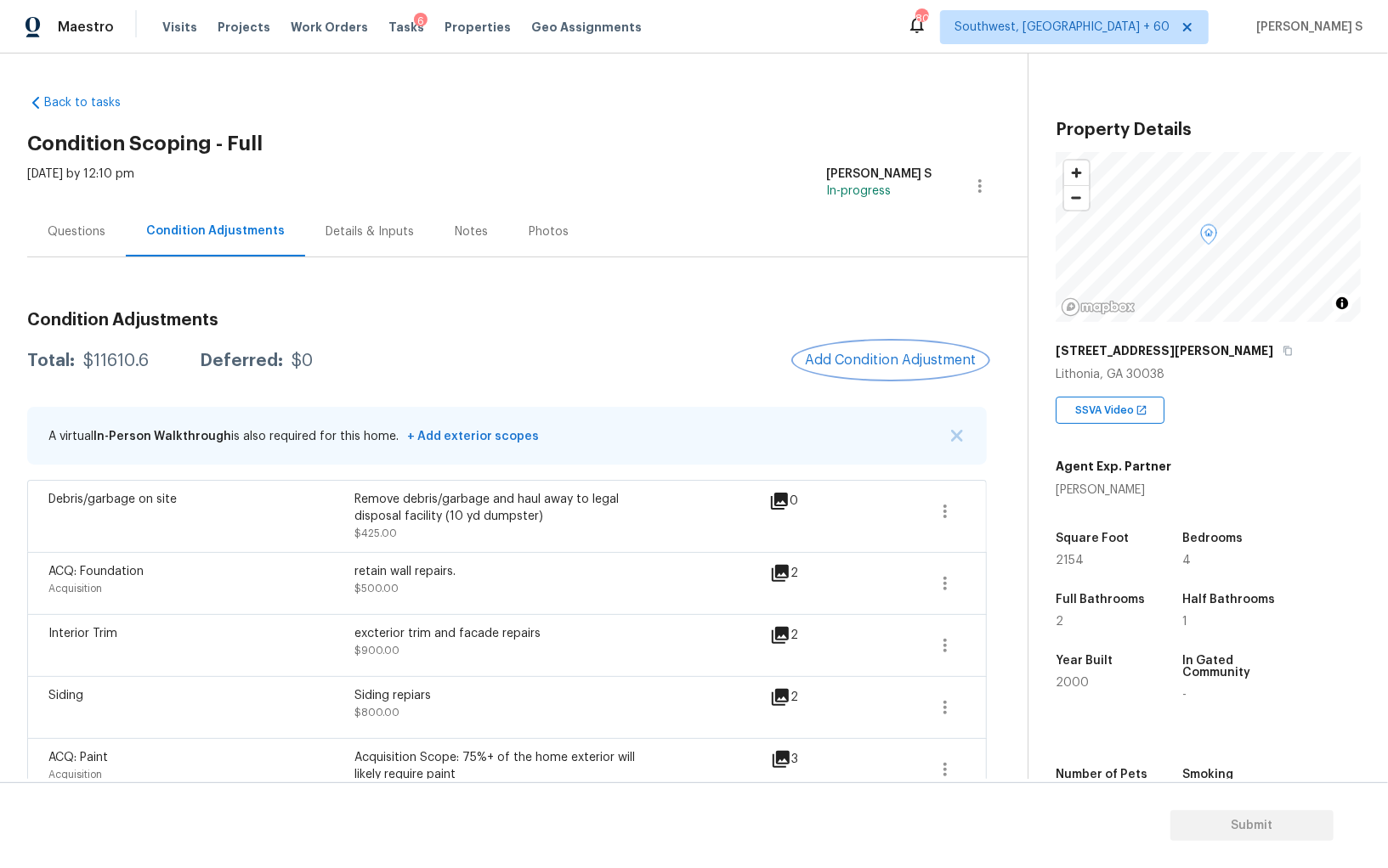
click at [868, 361] on span "Add Condition Adjustment" at bounding box center [890, 360] width 172 height 15
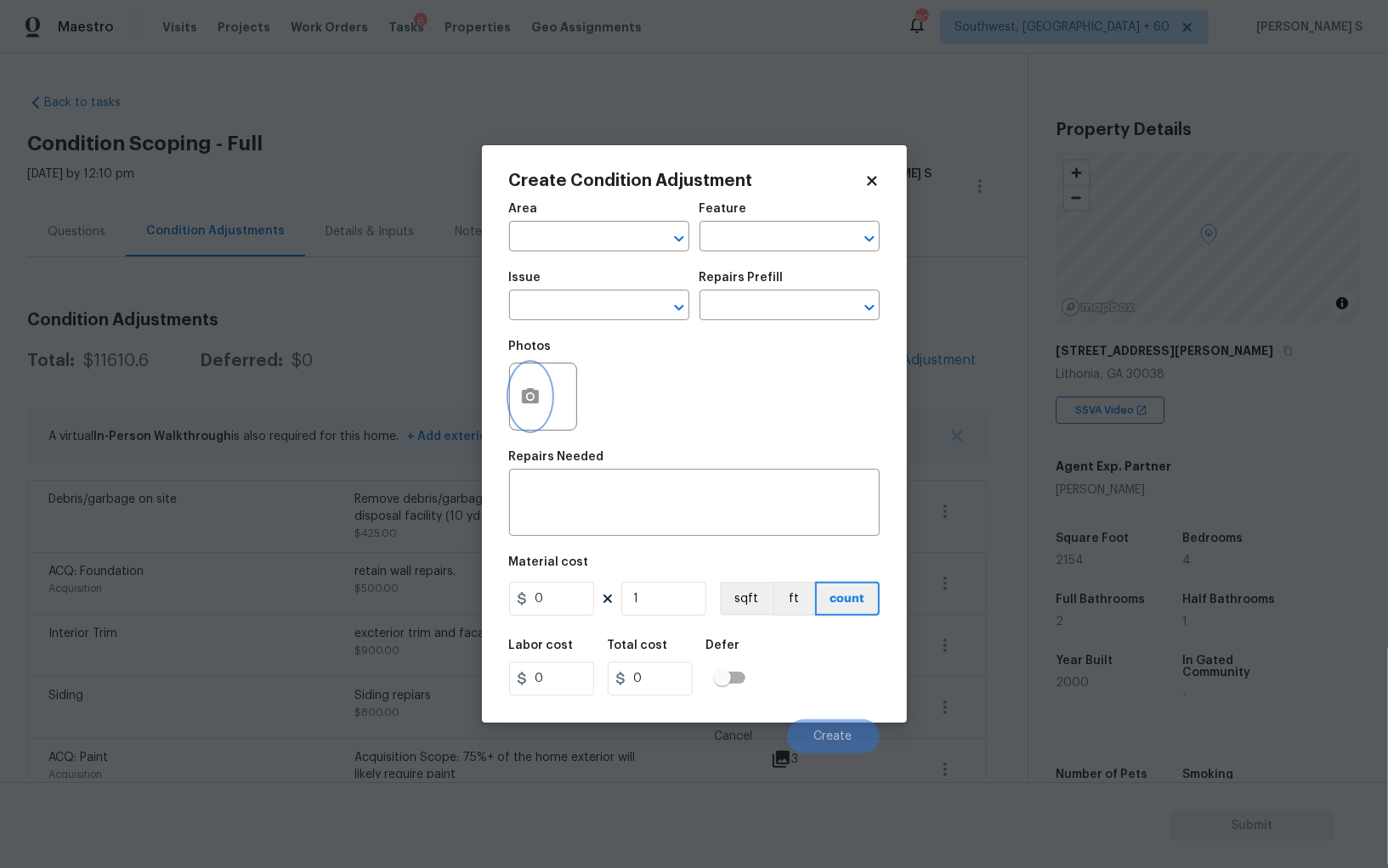
click at [516, 390] on button "button" at bounding box center [529, 396] width 41 height 66
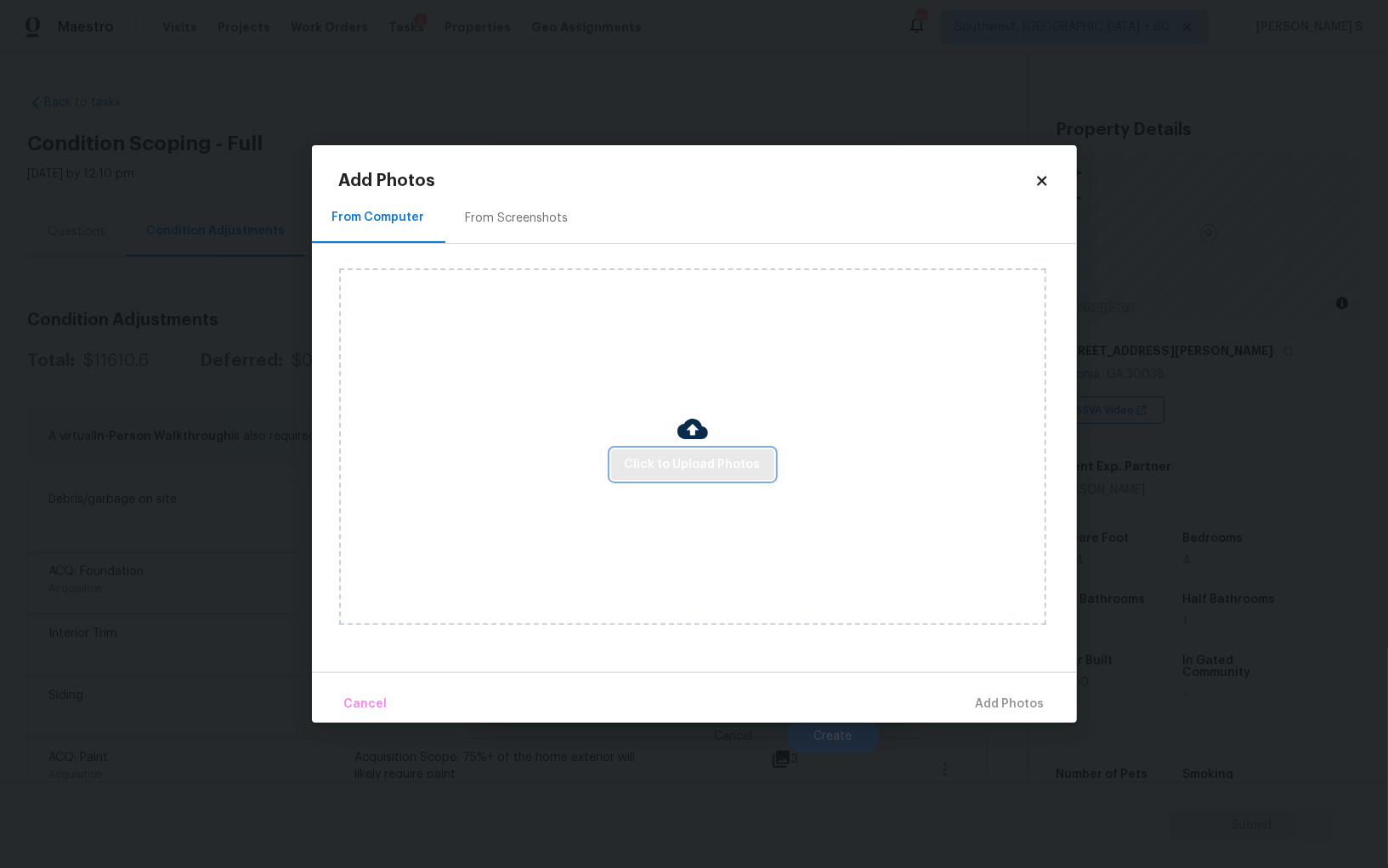
click at [695, 473] on span "Click to Upload Photos" at bounding box center [692, 465] width 136 height 21
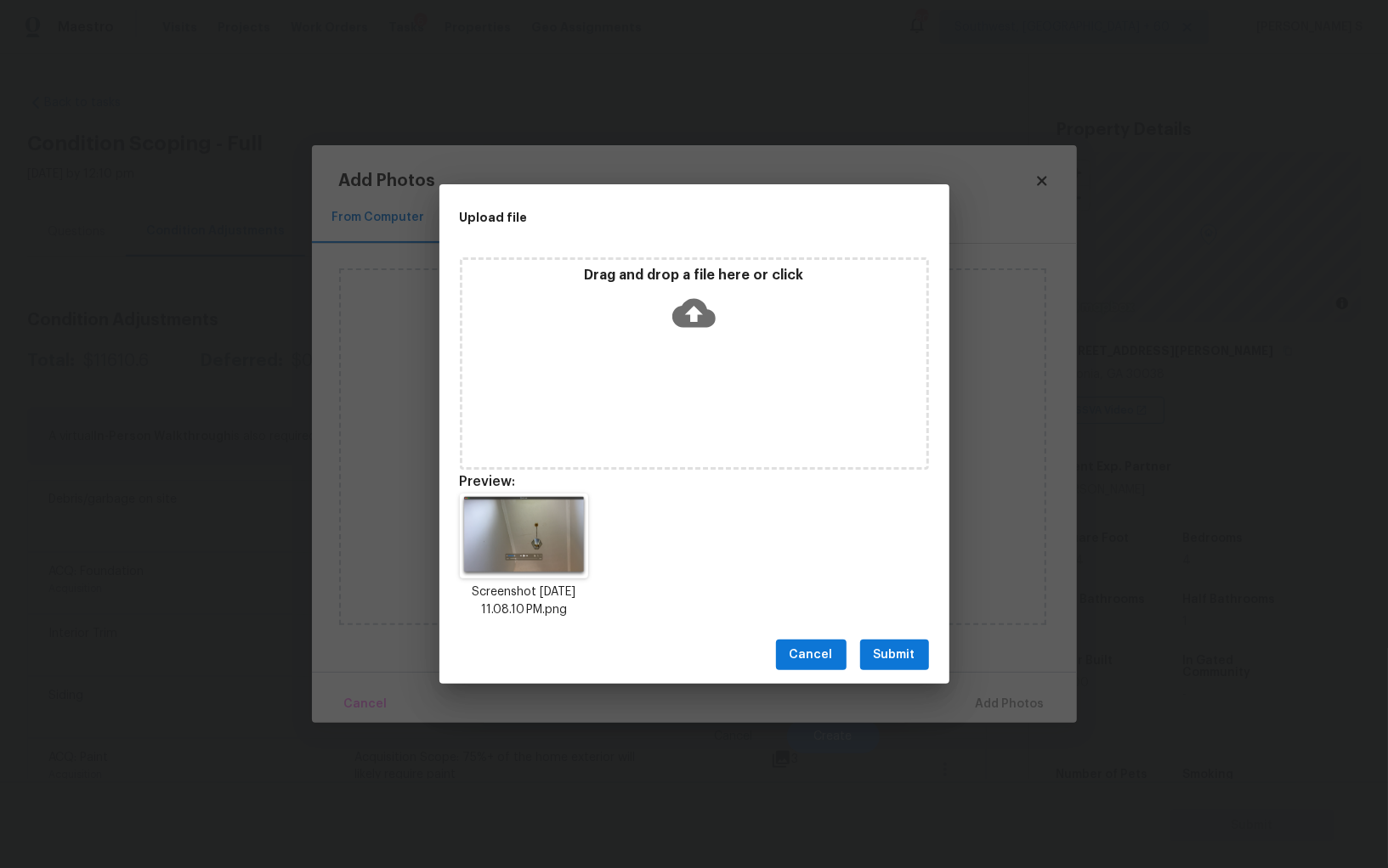
click at [898, 651] on span "Submit" at bounding box center [894, 655] width 42 height 21
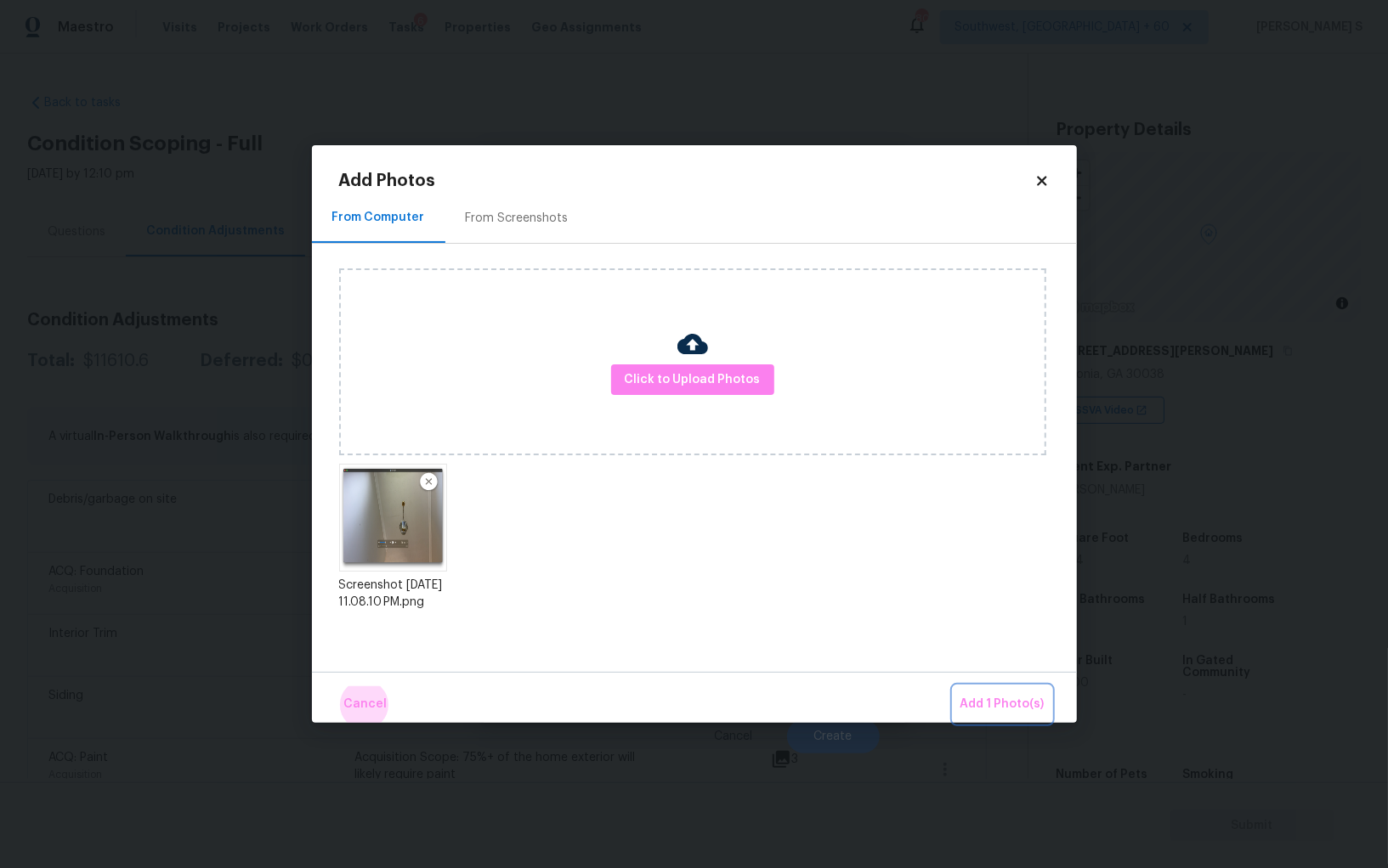
click at [954, 687] on button "Add 1 Photo(s)" at bounding box center [1002, 705] width 98 height 37
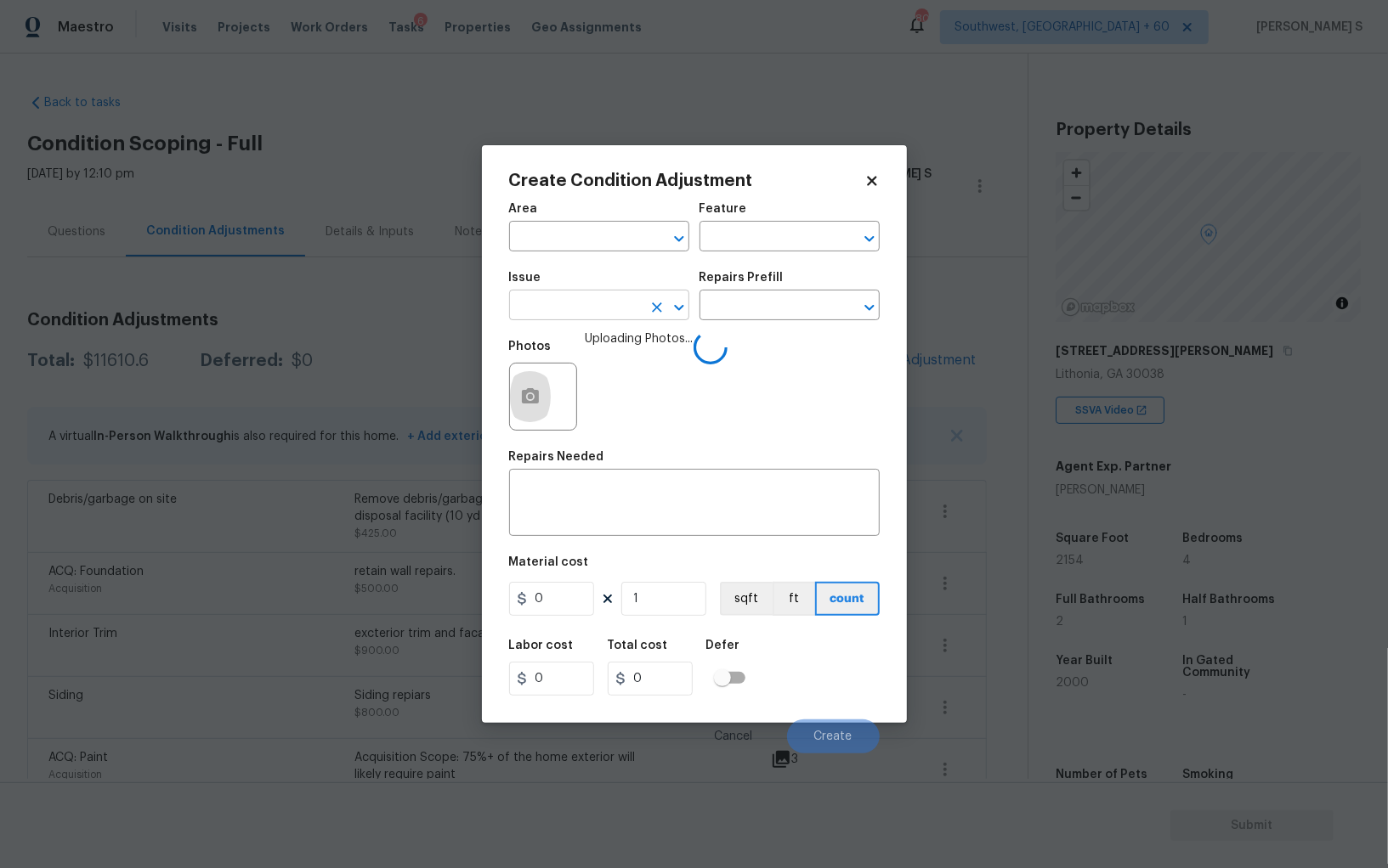
click at [566, 315] on input "text" at bounding box center [575, 307] width 133 height 27
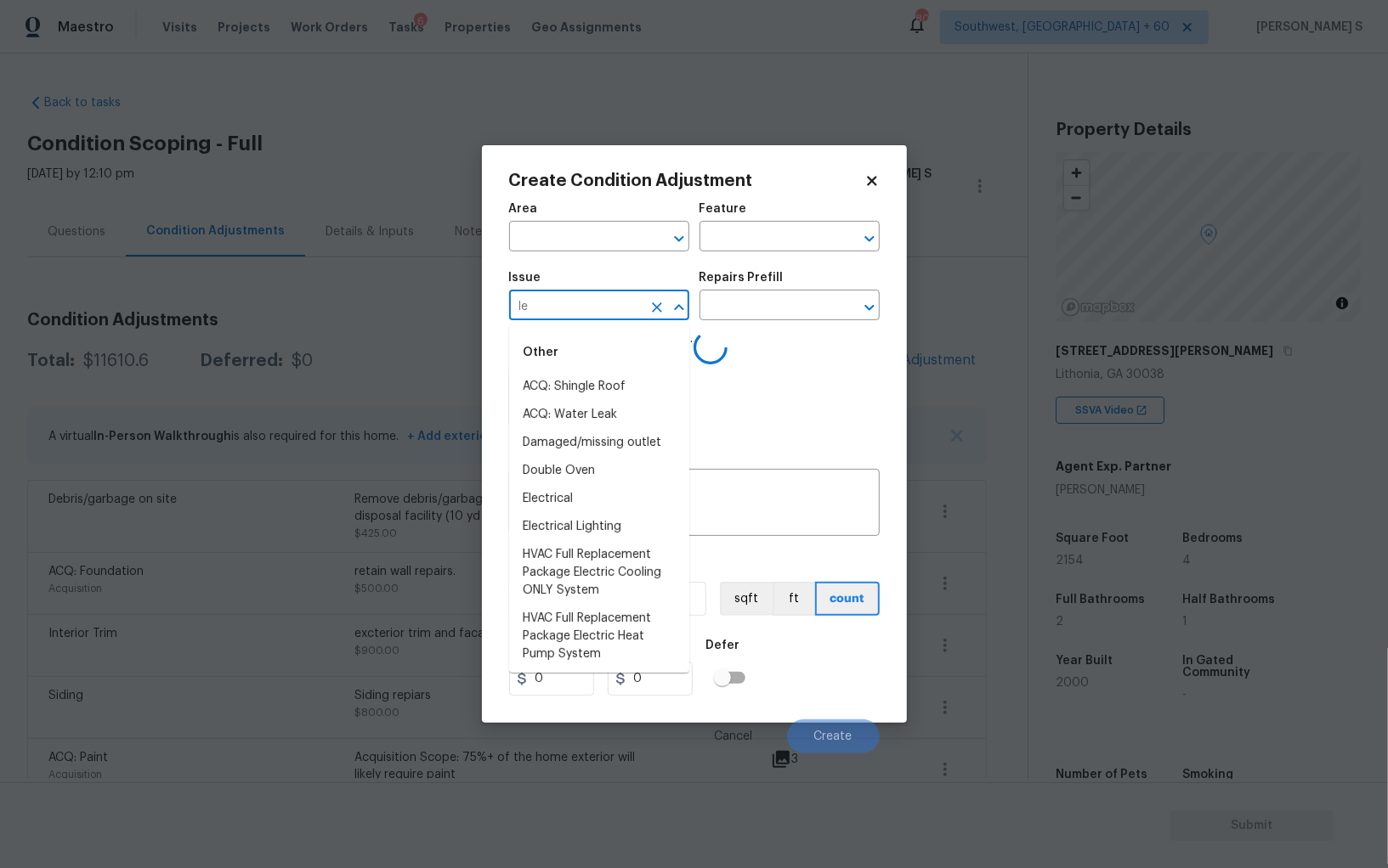
type input "lea"
type input "k"
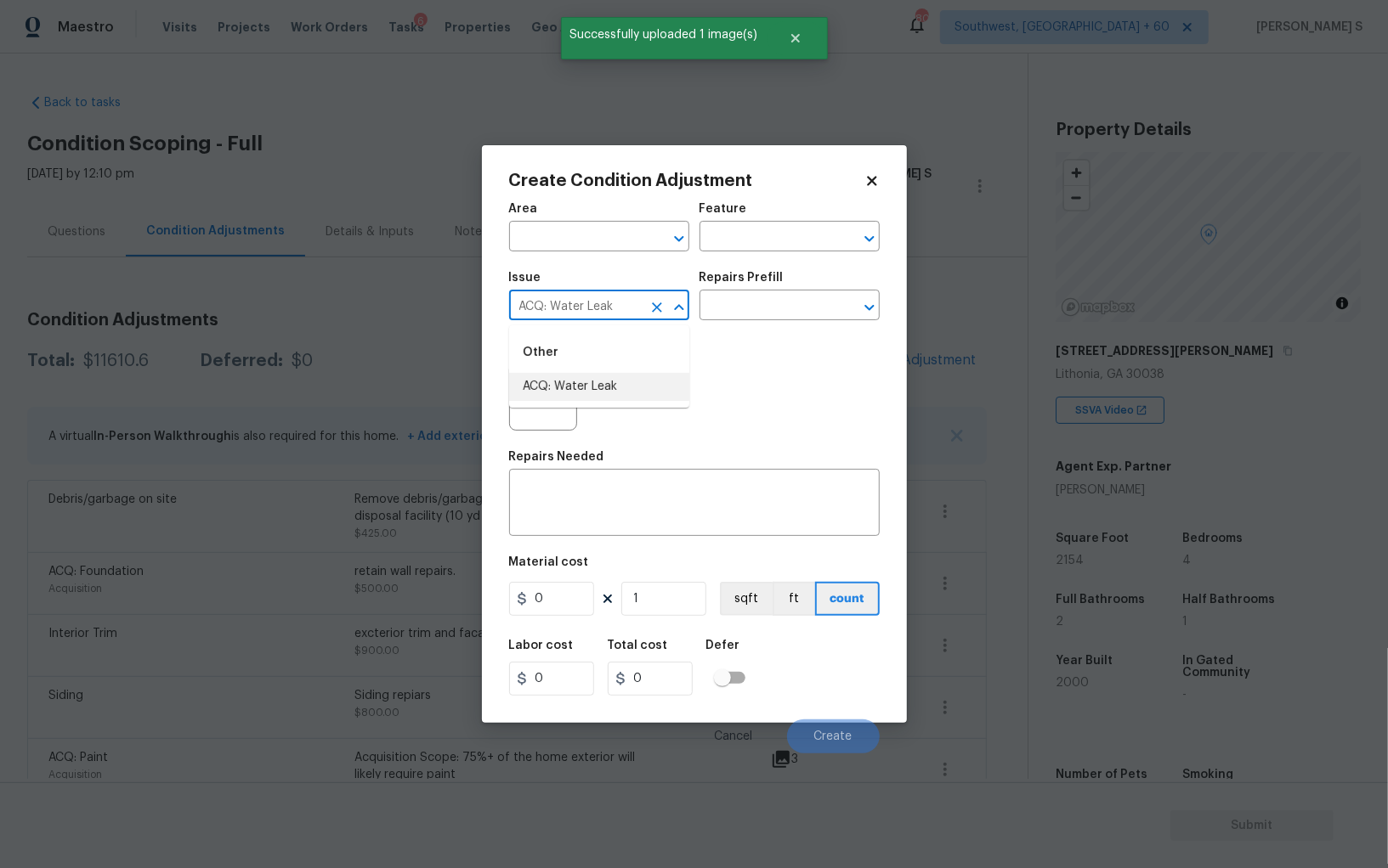
type input "ACQ: Water Leak"
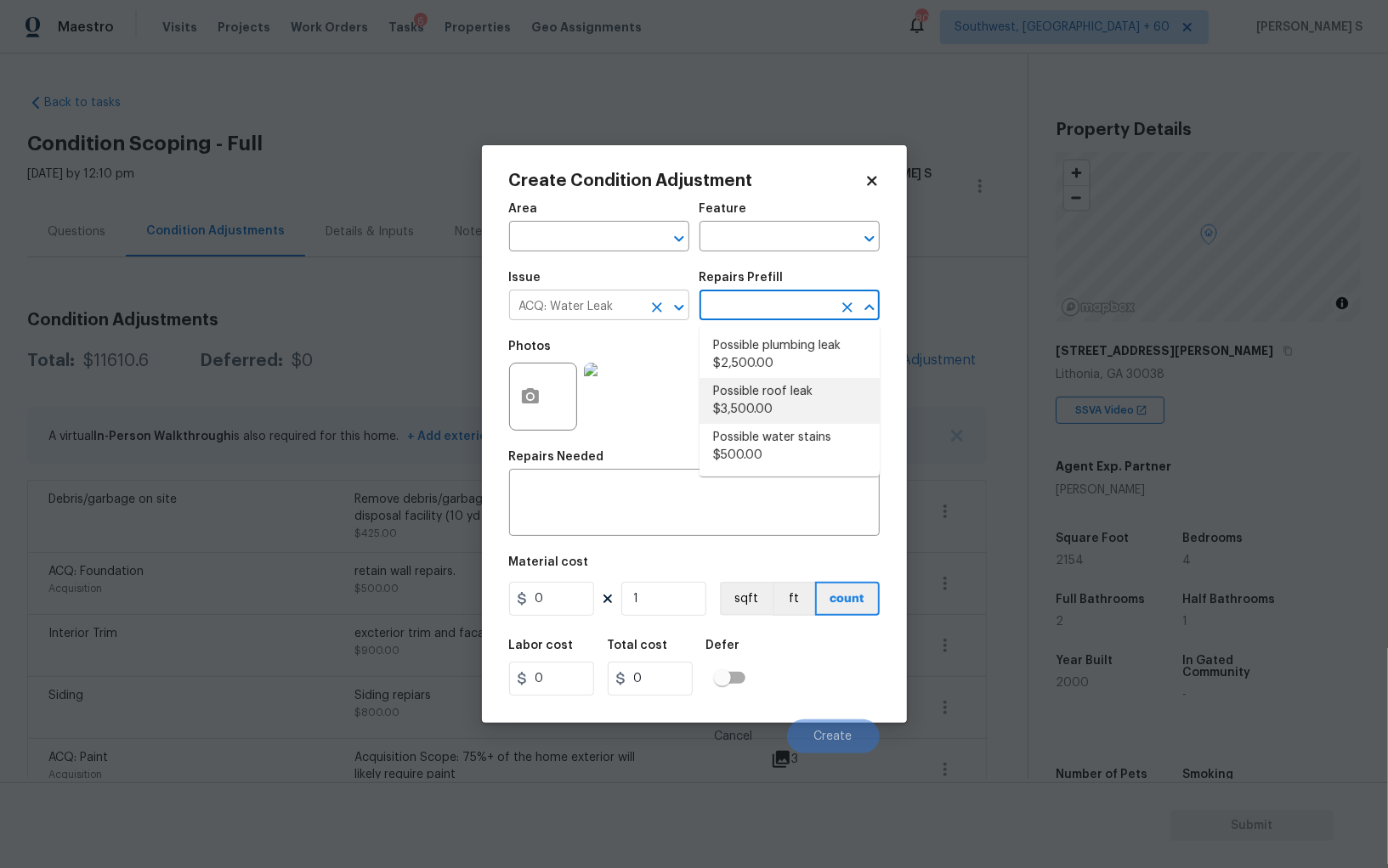
type input "Acquisition"
type textarea "Acquisition Scope: Possible roof leak"
type input "3500"
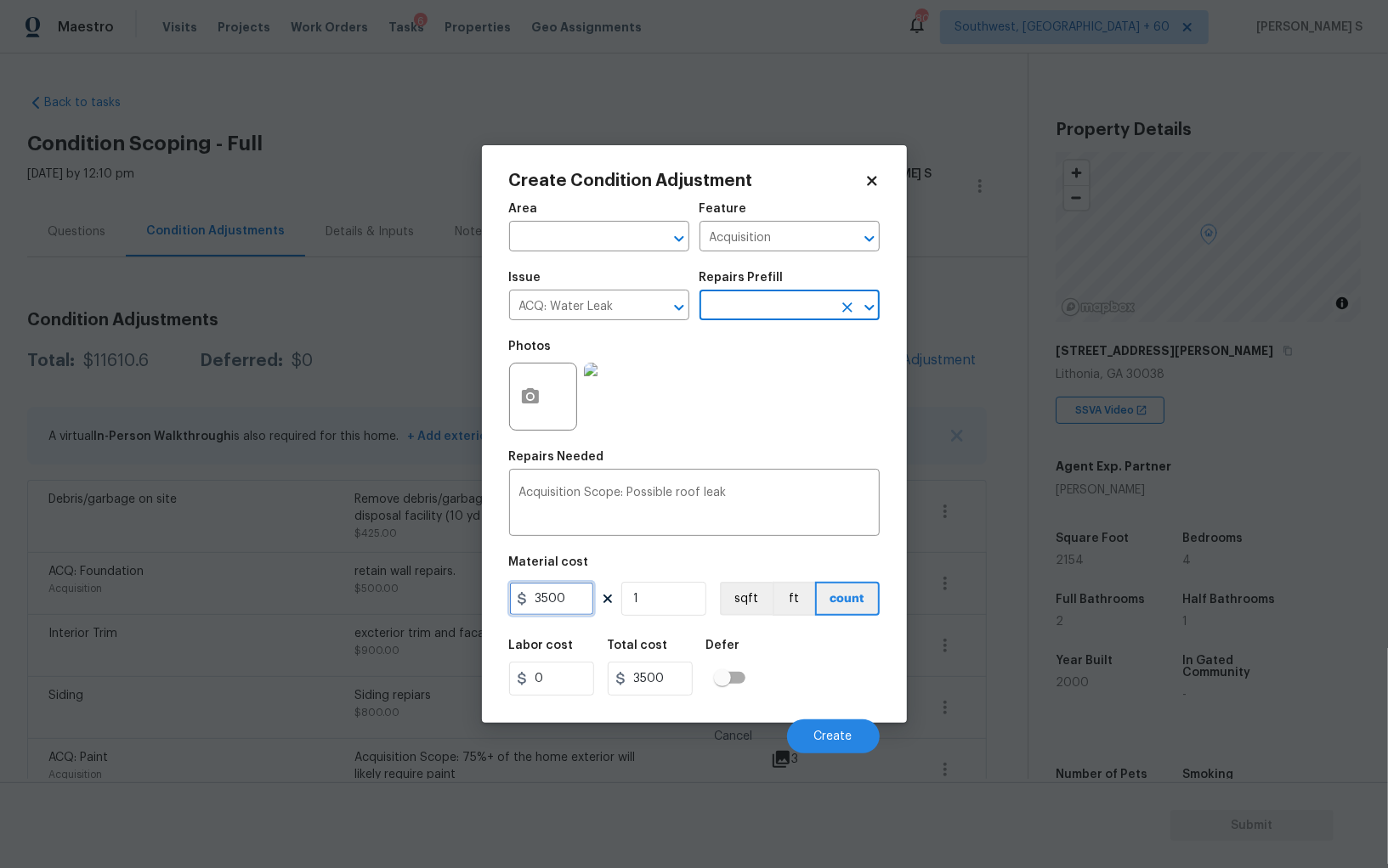
click at [553, 595] on input "3500" at bounding box center [551, 598] width 85 height 34
type input "2500"
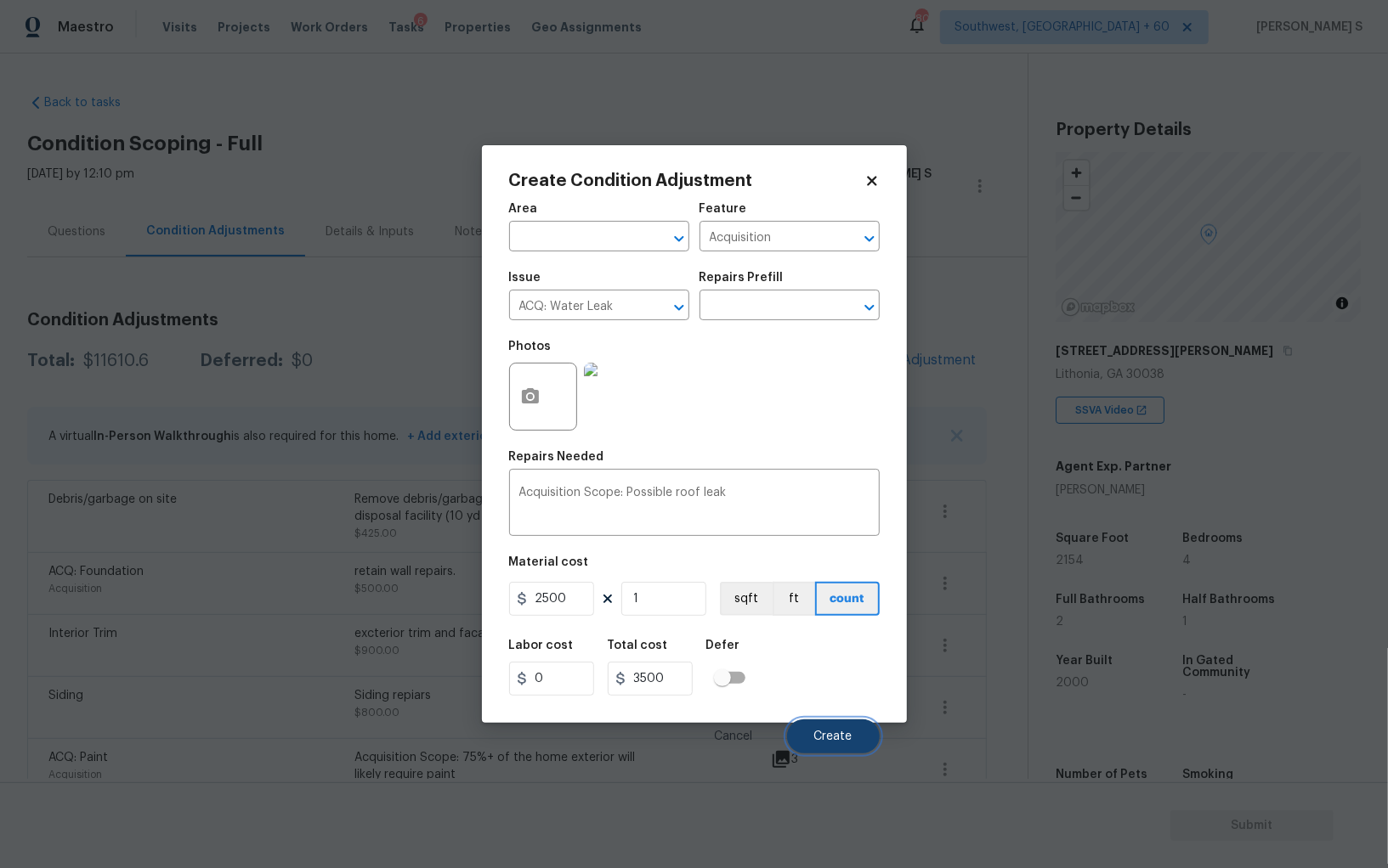
type input "2500"
click at [832, 735] on span "Create" at bounding box center [833, 736] width 39 height 13
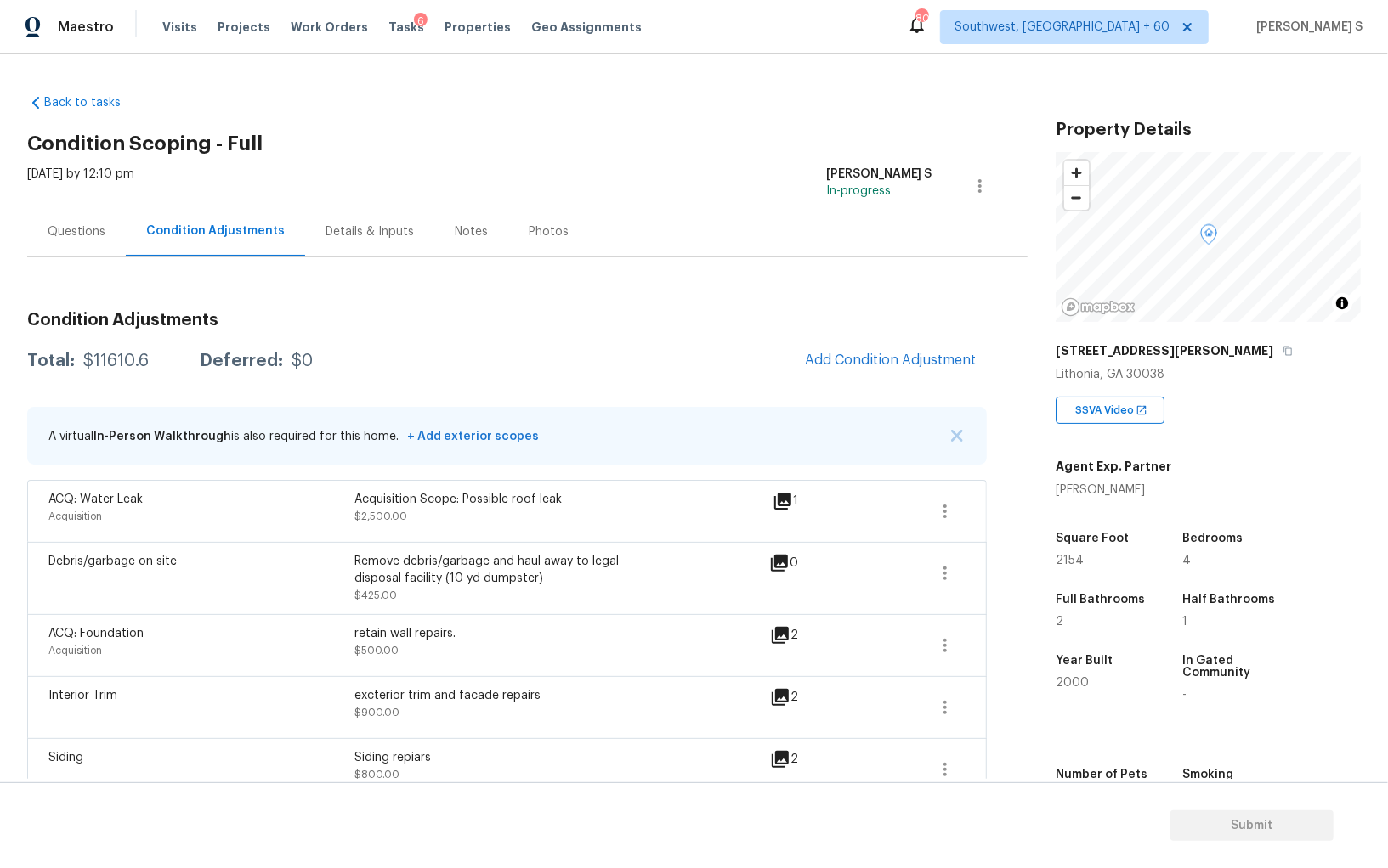
click at [88, 227] on div "Questions" at bounding box center [76, 231] width 58 height 17
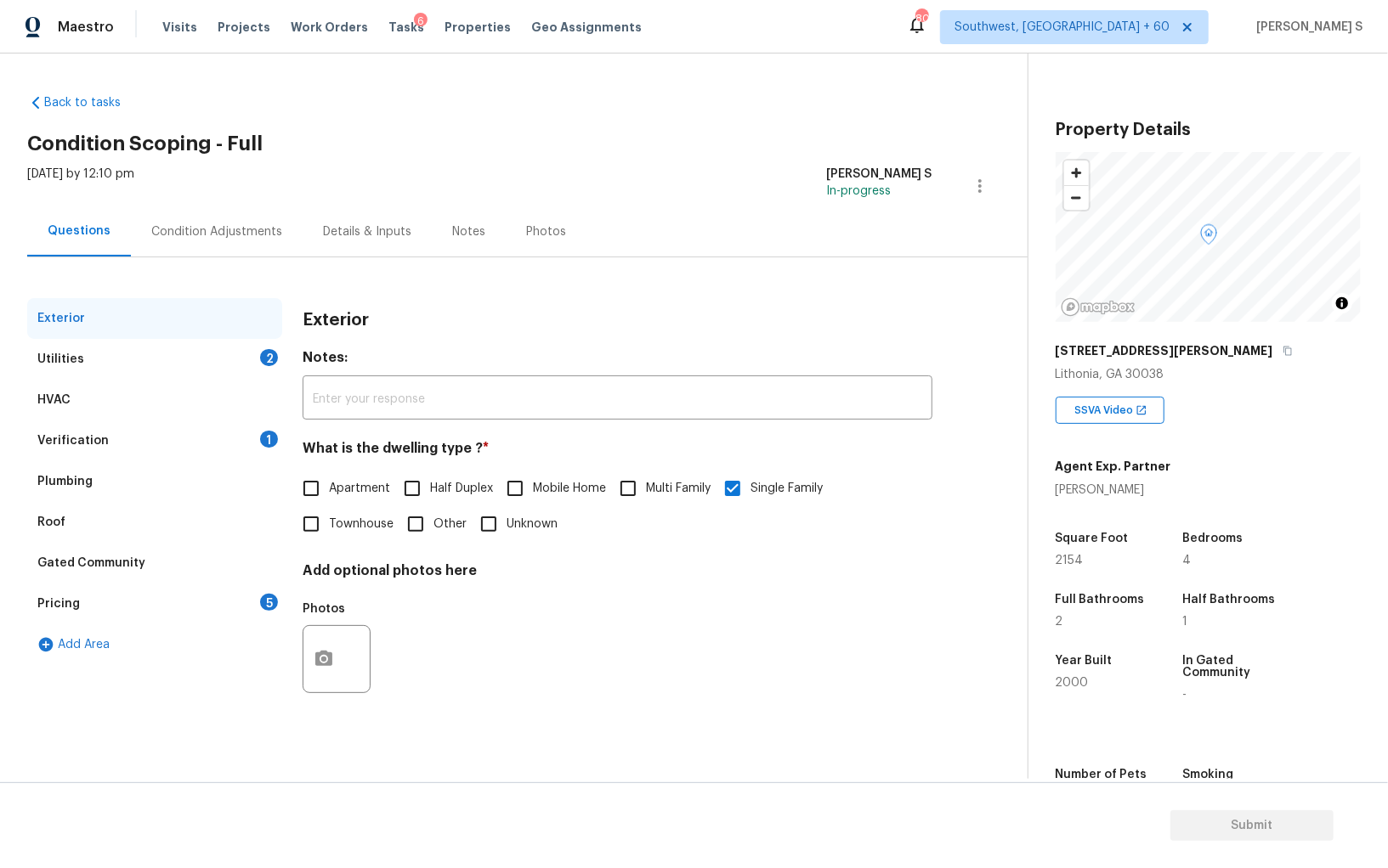
click at [129, 424] on div "Verification 1" at bounding box center [154, 440] width 255 height 41
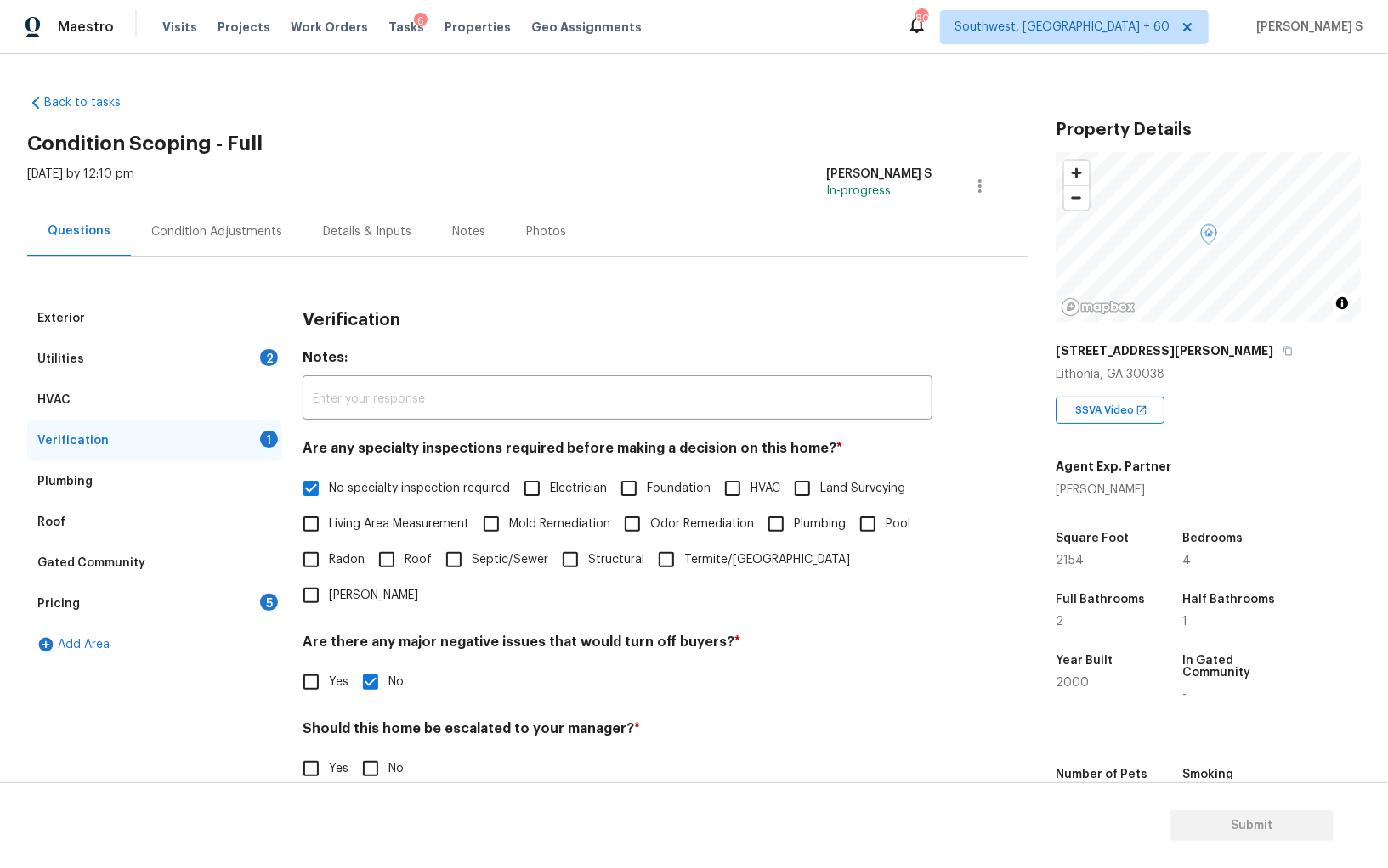
click at [105, 342] on div "Utilities 2" at bounding box center [154, 359] width 255 height 41
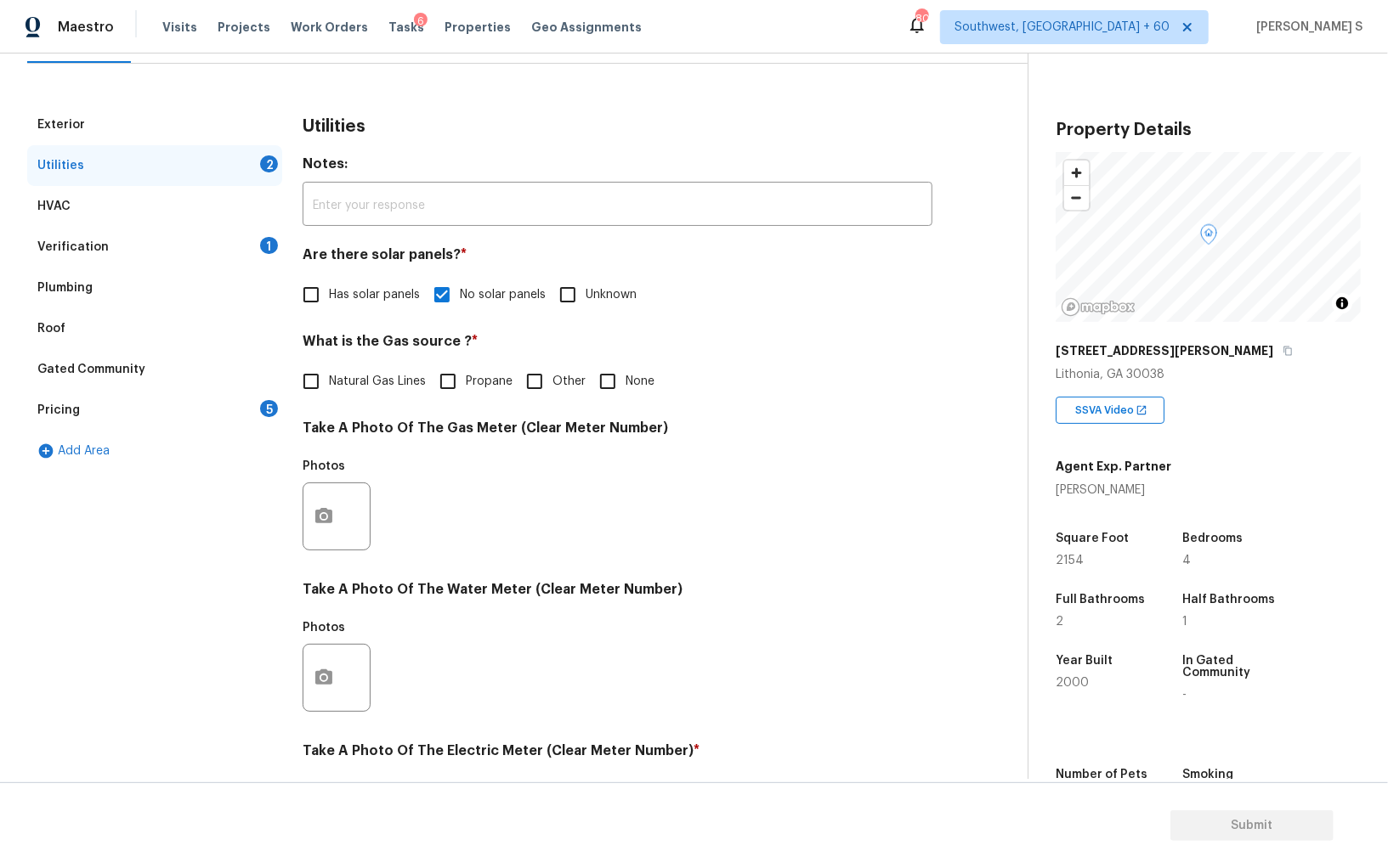
click at [308, 398] on input "Natural Gas Lines" at bounding box center [311, 381] width 36 height 36
checkbox input "true"
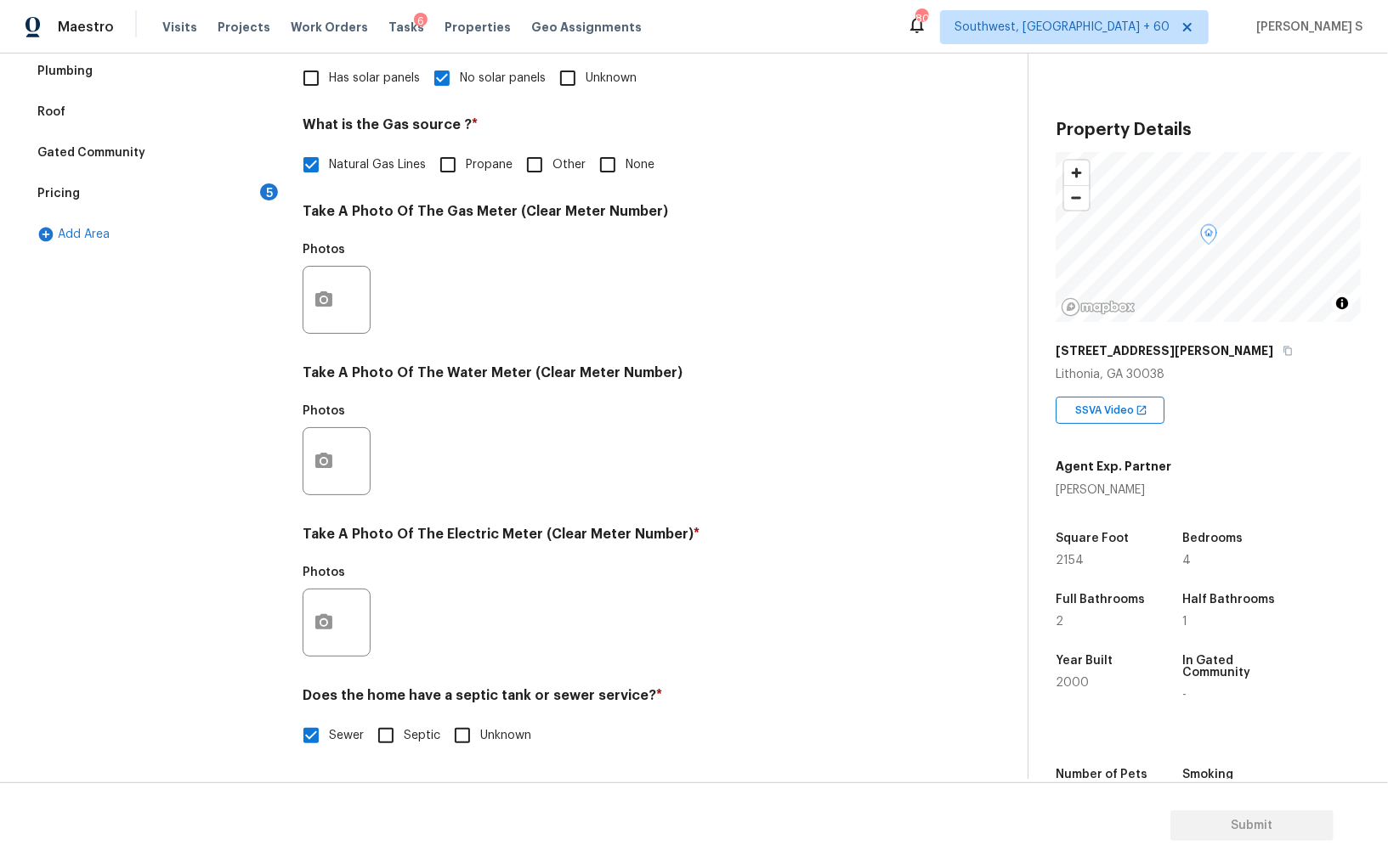
scroll to position [410, 0]
click at [344, 620] on div at bounding box center [336, 622] width 68 height 68
click at [330, 619] on icon "button" at bounding box center [323, 621] width 17 height 15
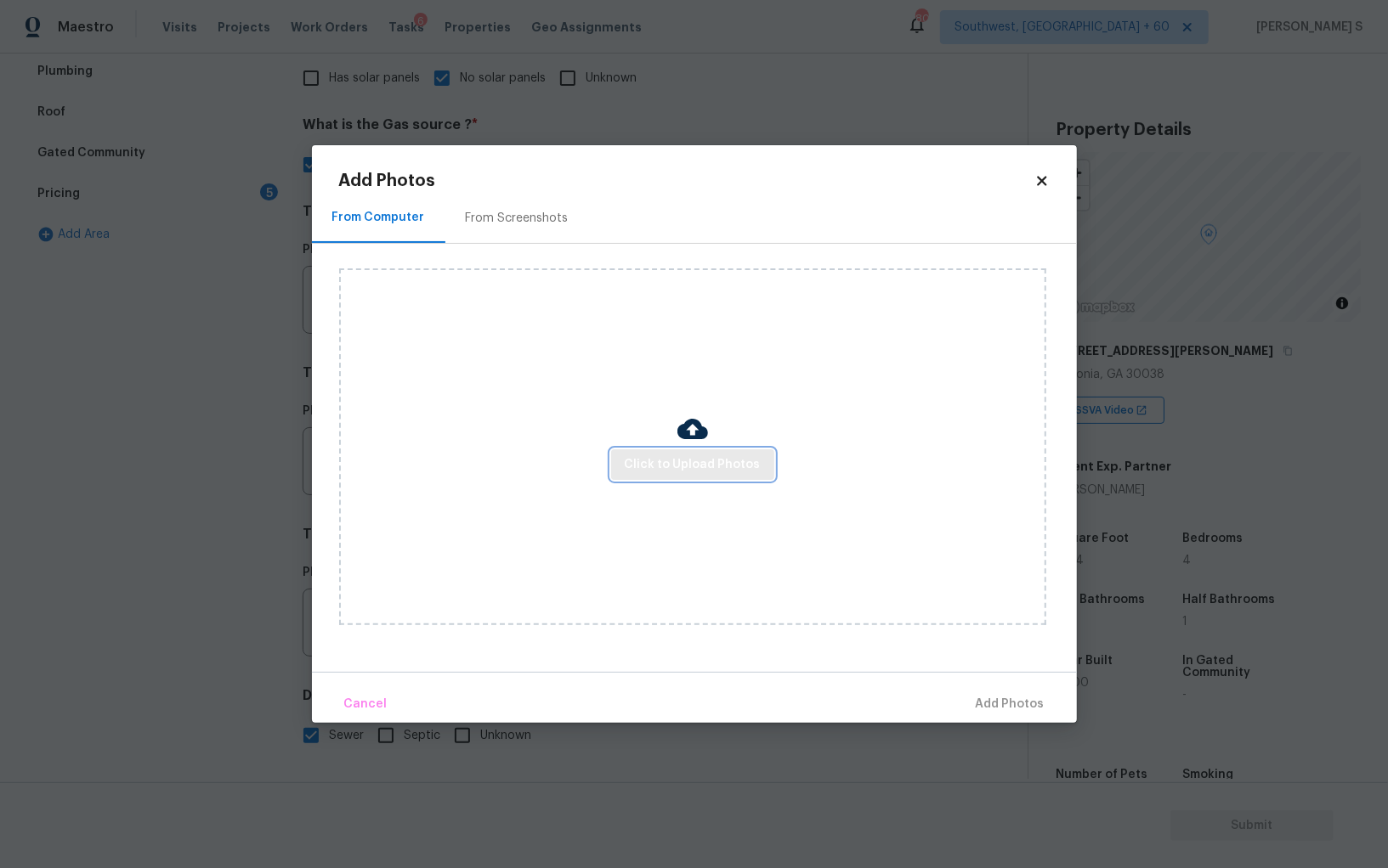
click at [686, 472] on span "Click to Upload Photos" at bounding box center [692, 465] width 136 height 21
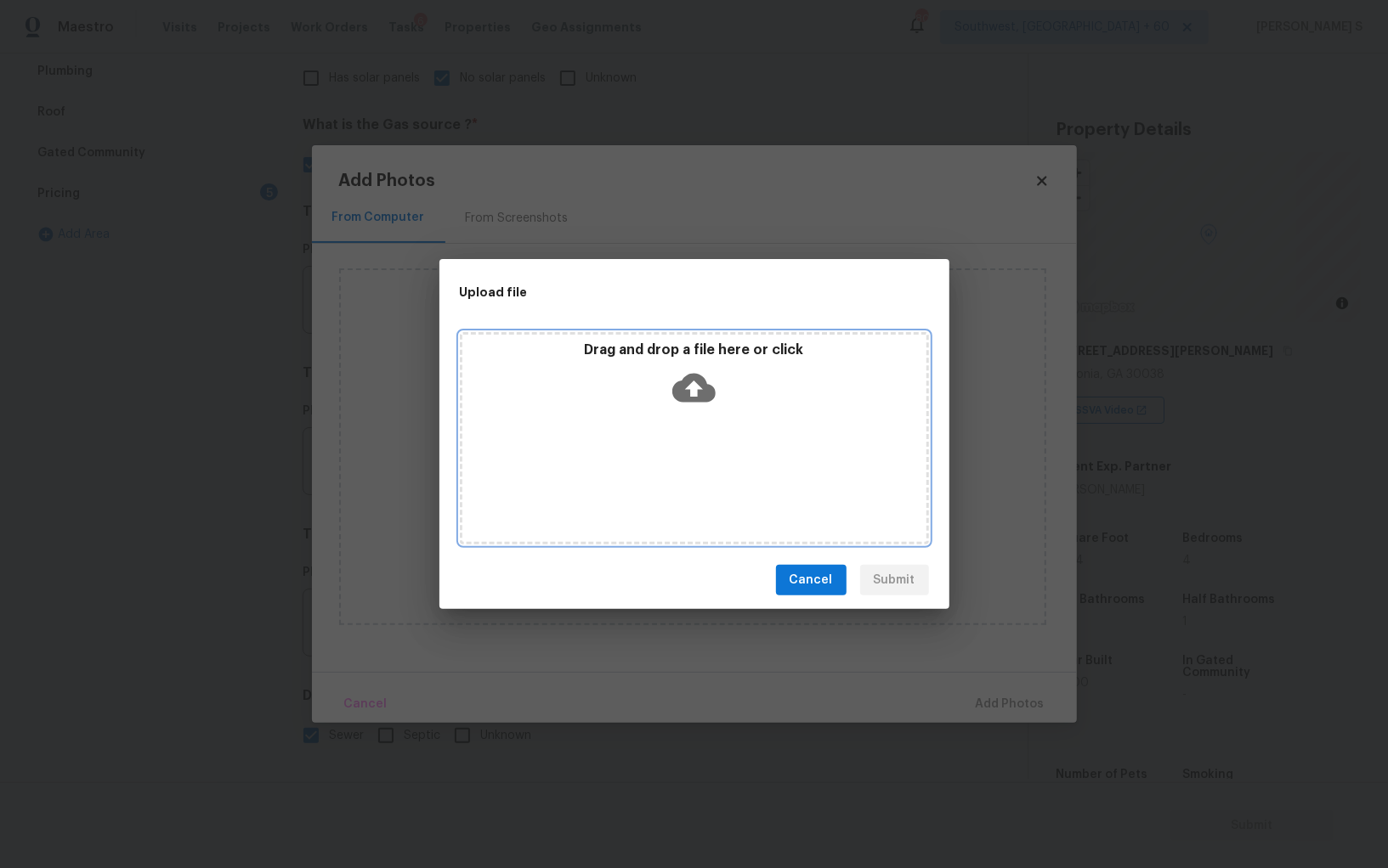
click at [686, 472] on div "Drag and drop a file here or click" at bounding box center [694, 438] width 469 height 212
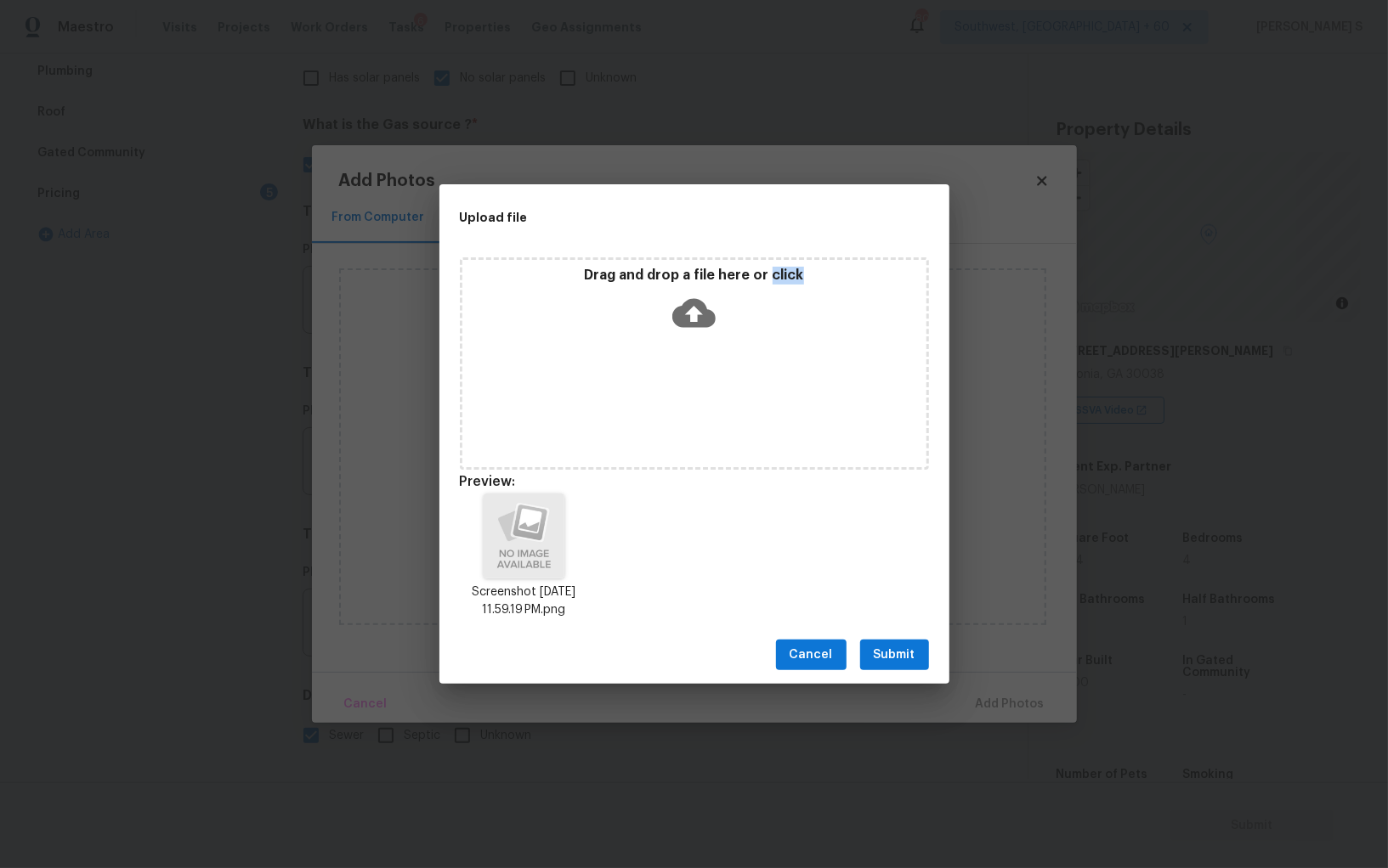
click at [912, 649] on span "Submit" at bounding box center [894, 655] width 42 height 21
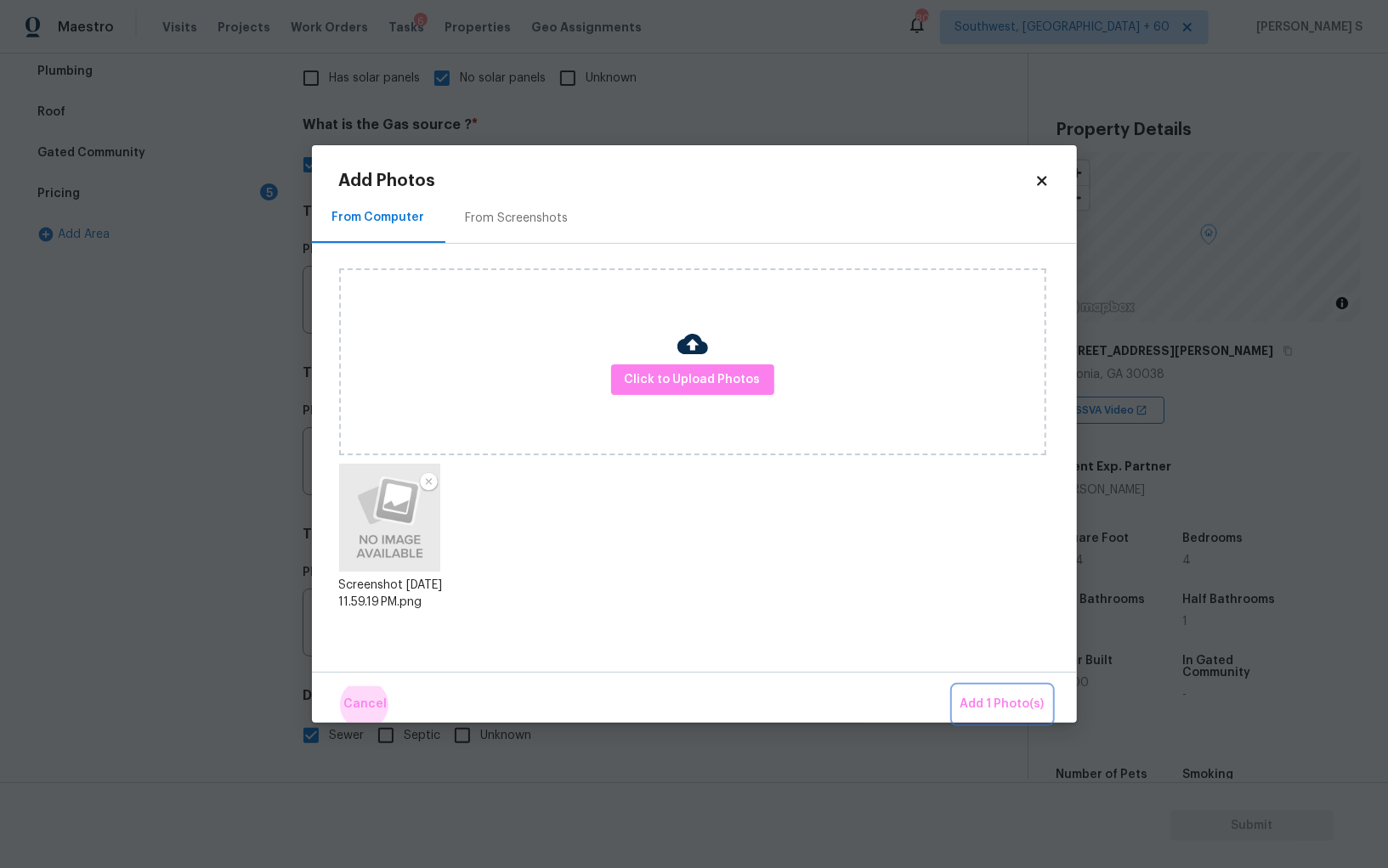
click at [954, 687] on button "Add 1 Photo(s)" at bounding box center [1002, 705] width 98 height 37
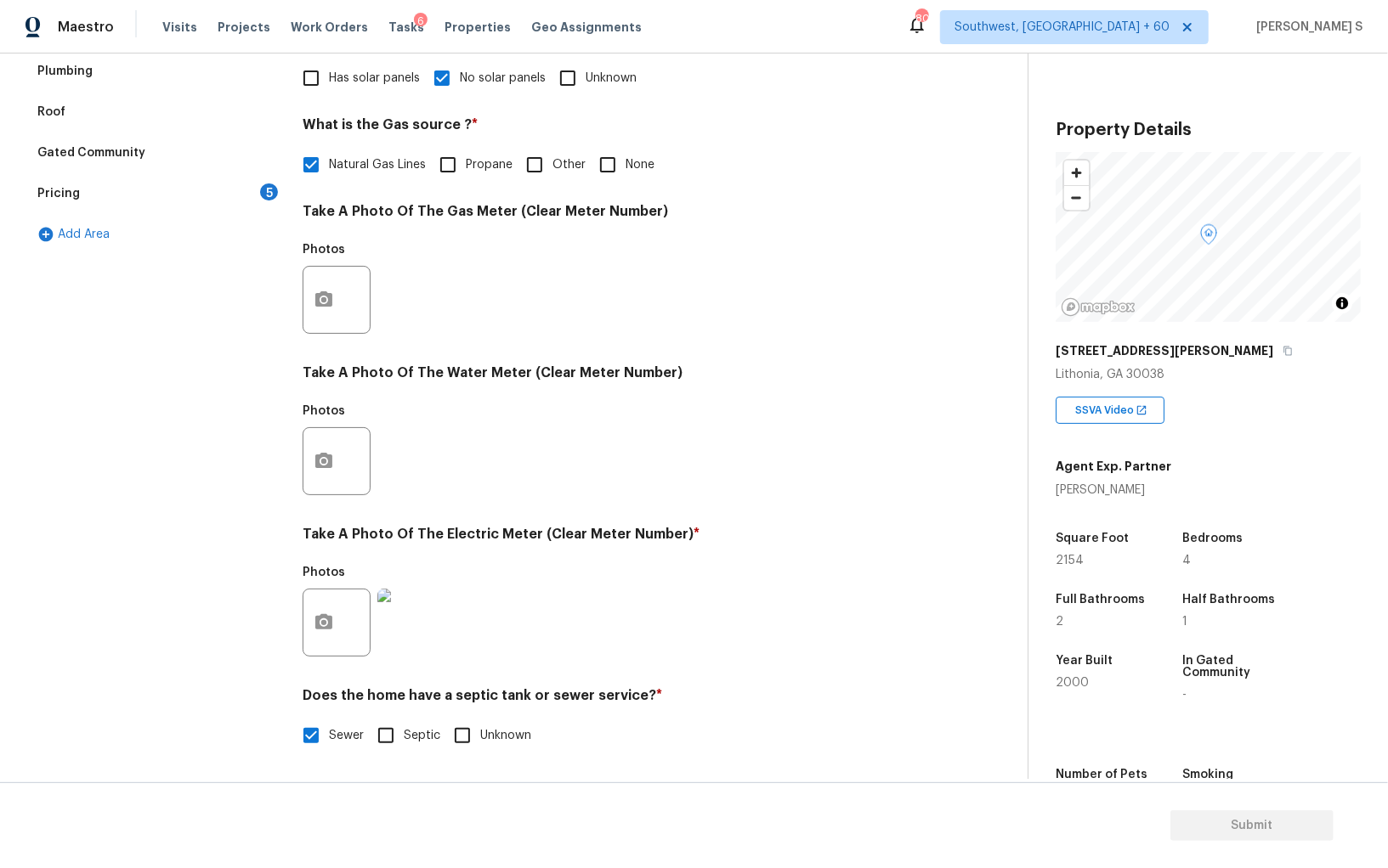
scroll to position [0, 0]
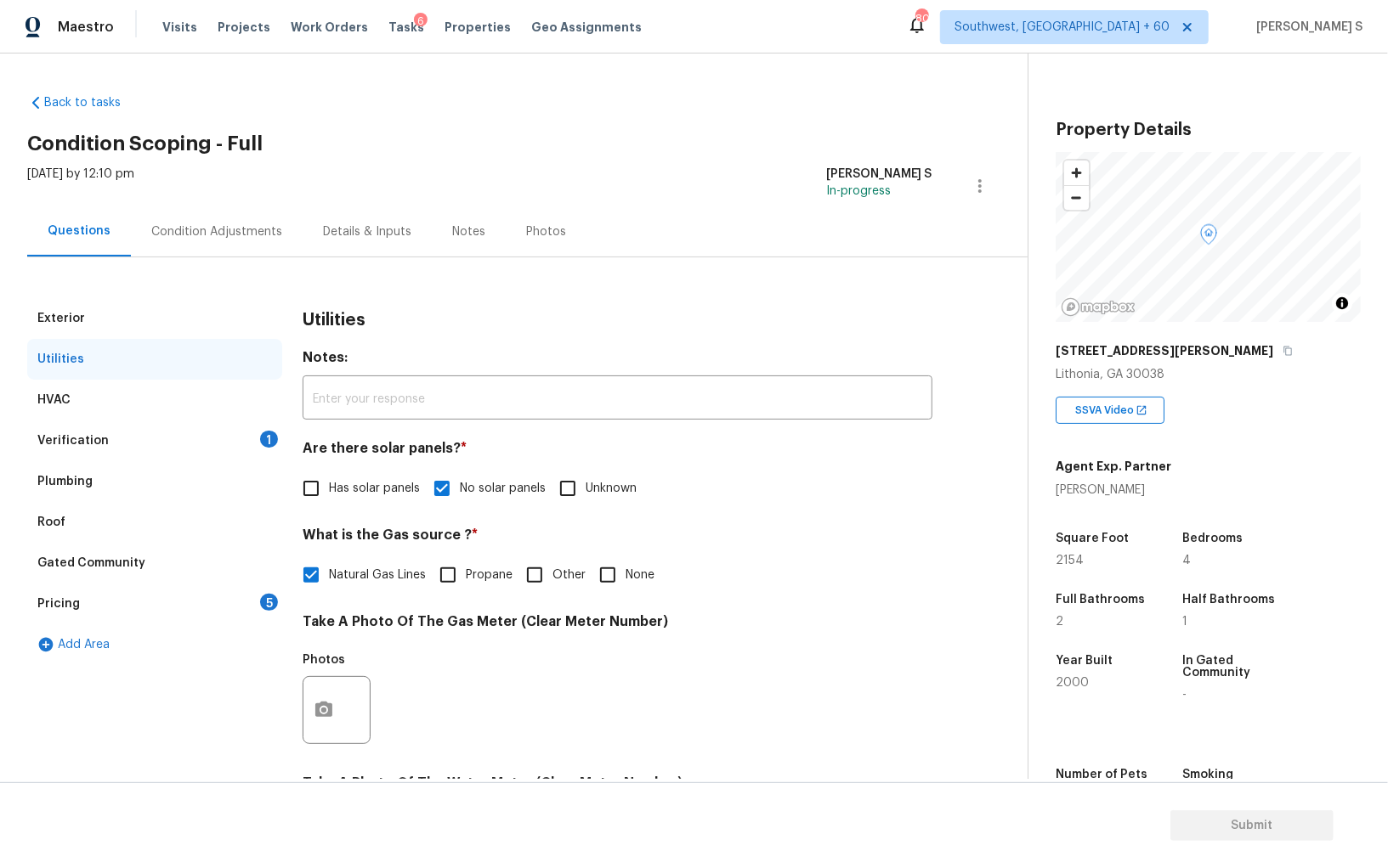
click at [262, 599] on div "5" at bounding box center [269, 601] width 18 height 17
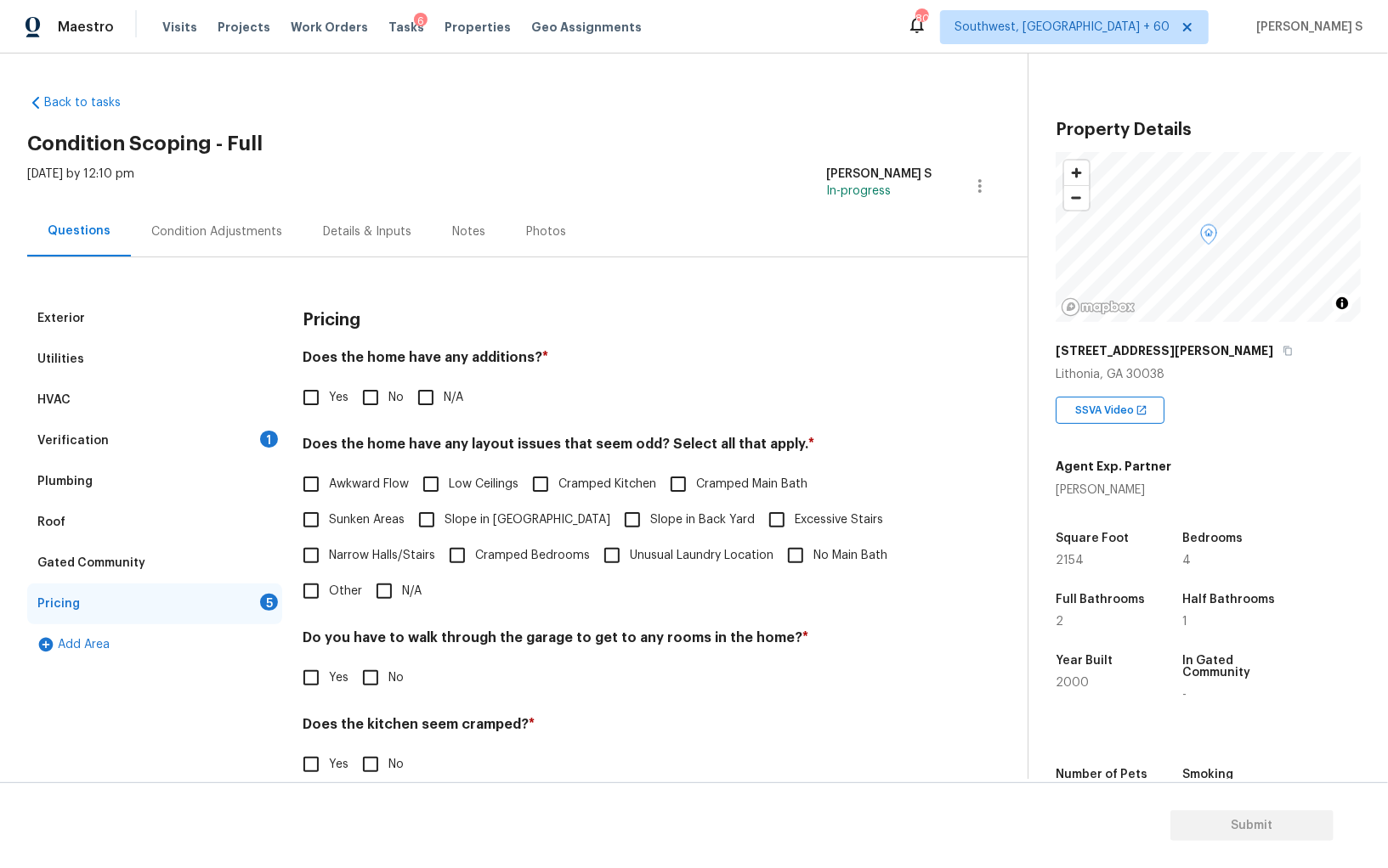
click at [396, 401] on span "No" at bounding box center [396, 398] width 15 height 18
click at [389, 401] on input "No" at bounding box center [371, 397] width 36 height 36
checkbox input "true"
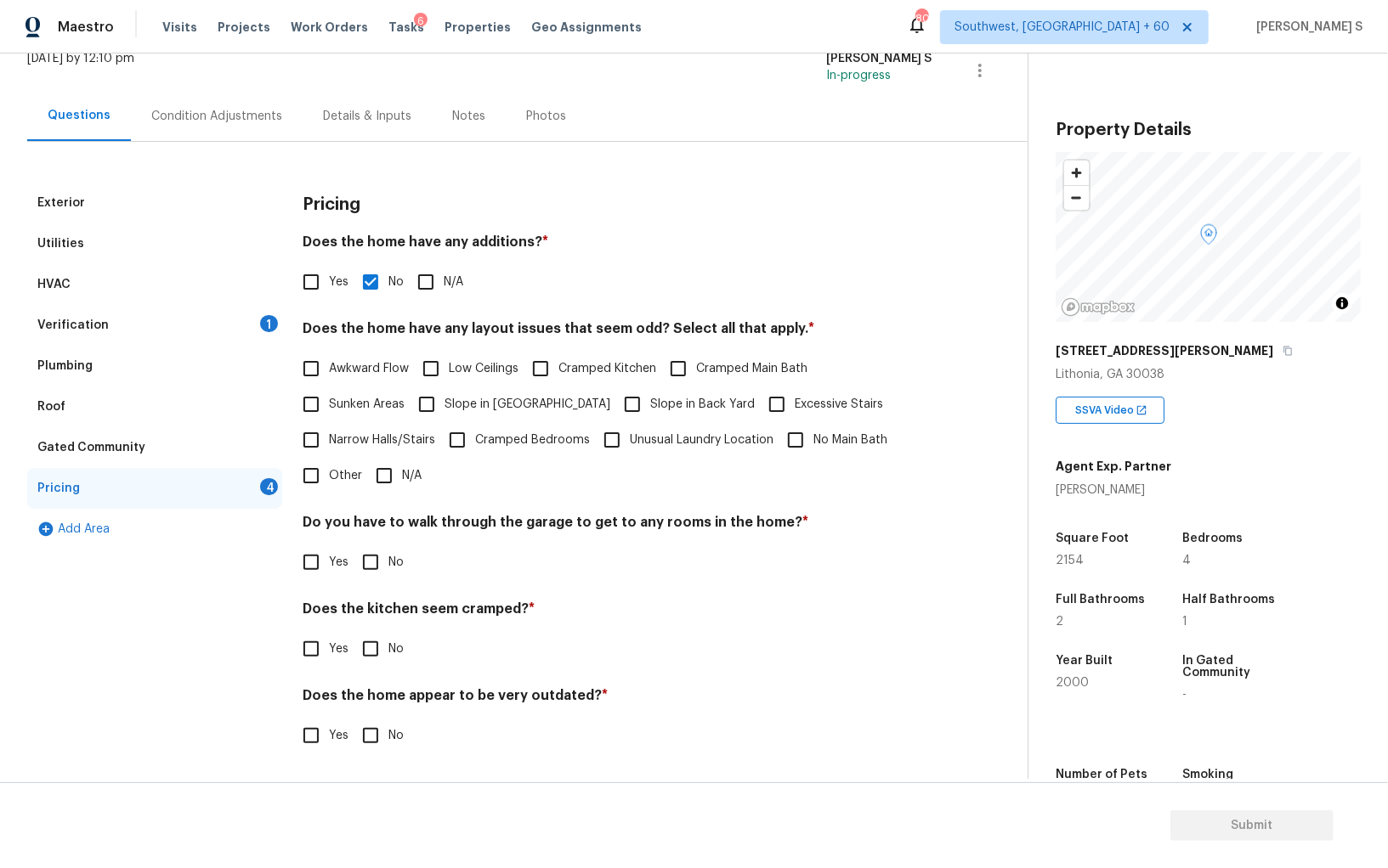
scroll to position [115, 0]
click at [370, 589] on div "Pricing Does the home have any additions? * Yes No N/A Does the home have any l…" at bounding box center [617, 479] width 630 height 592
click at [370, 582] on div "Pricing Does the home have any additions? * Yes No N/A Does the home have any l…" at bounding box center [617, 479] width 630 height 592
click at [370, 548] on input "No" at bounding box center [371, 563] width 36 height 36
checkbox input "true"
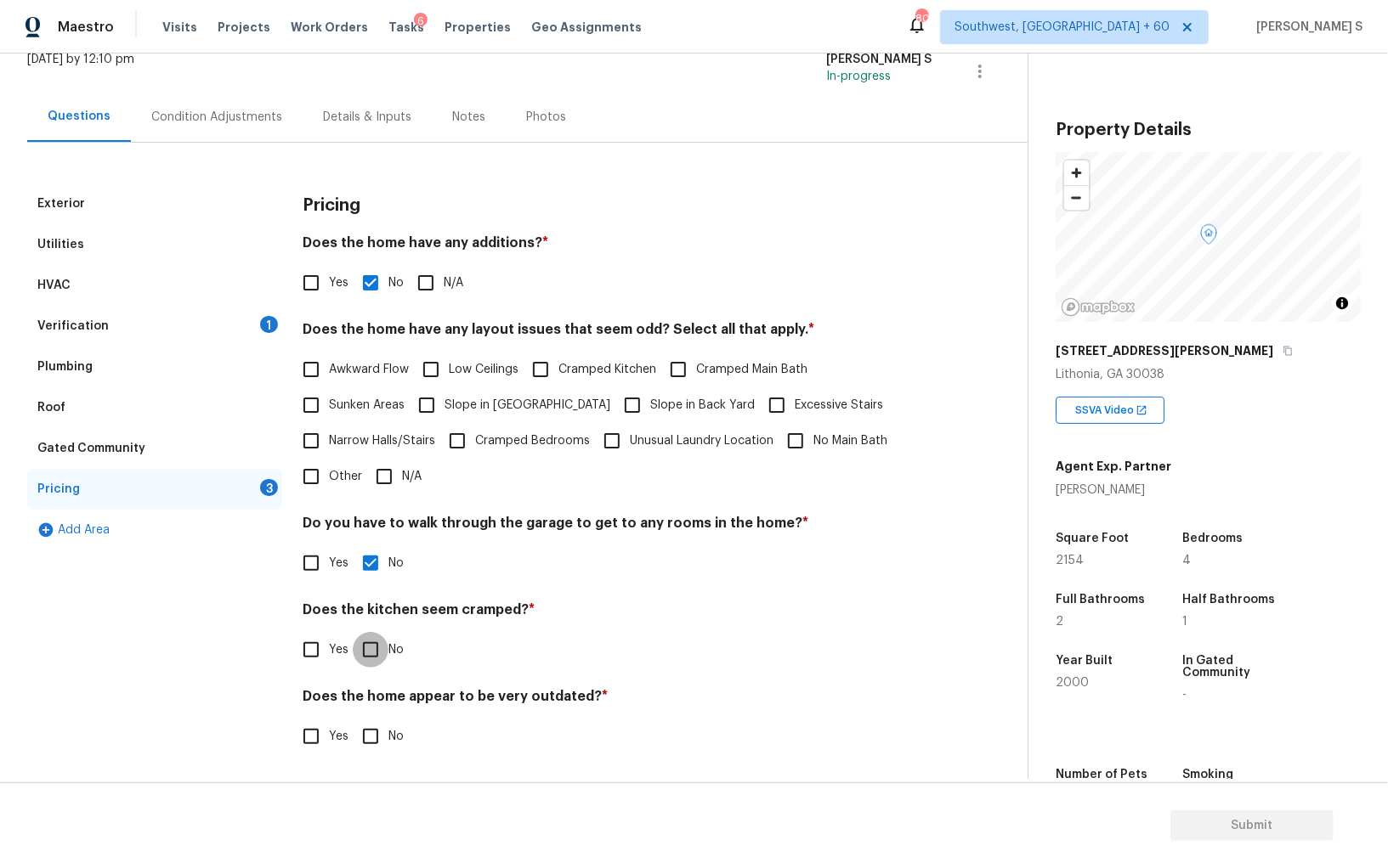
click at [353, 632] on input "No" at bounding box center [371, 650] width 36 height 36
checkbox input "true"
click at [353, 718] on input "No" at bounding box center [371, 736] width 36 height 36
checkbox input "true"
click at [446, 419] on label "Slope in [GEOGRAPHIC_DATA]" at bounding box center [509, 405] width 201 height 36
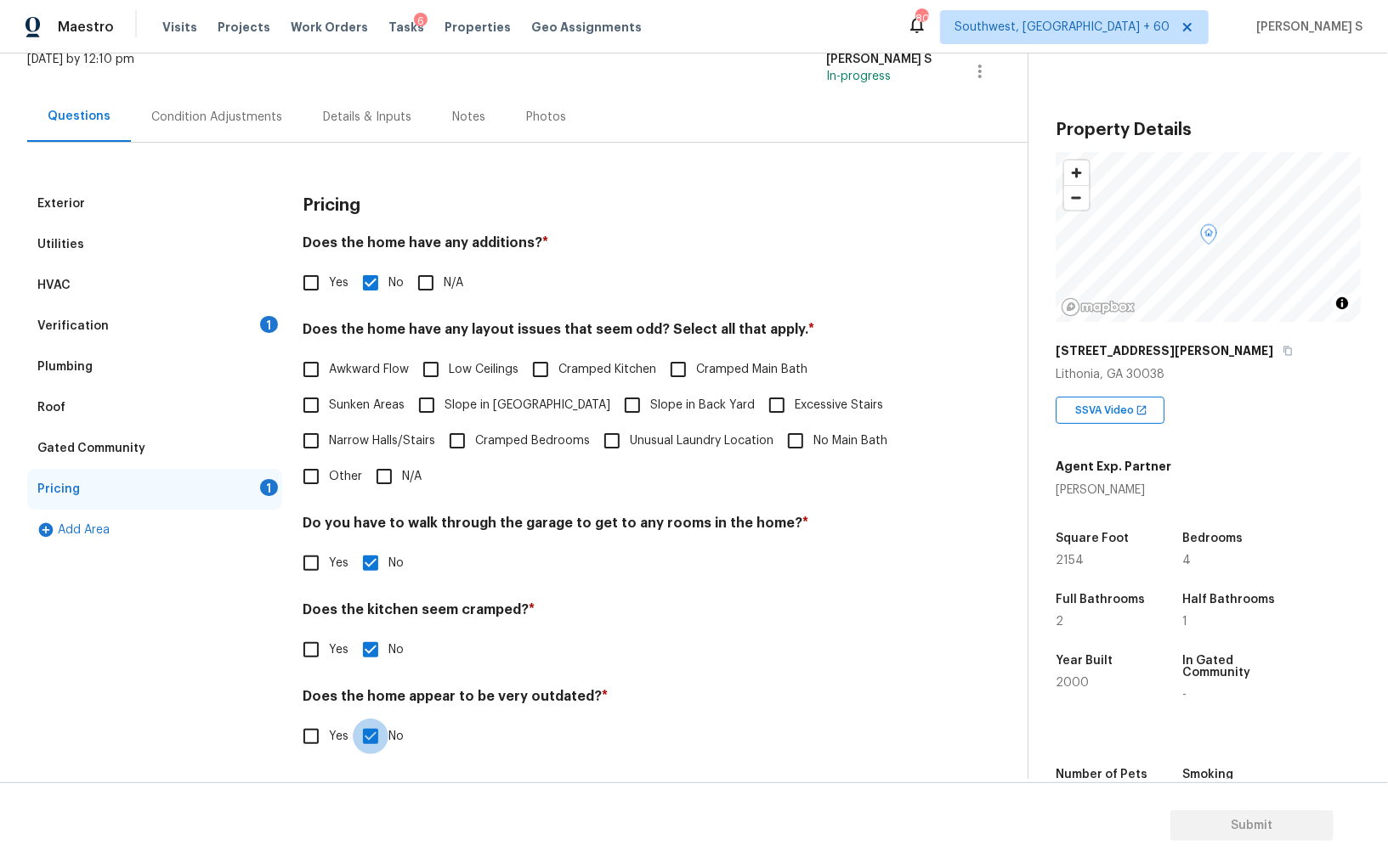
click at [444, 419] on input "Slope in [GEOGRAPHIC_DATA]" at bounding box center [426, 405] width 36 height 36
checkbox input "true"
click at [615, 413] on input "Slope in Back Yard" at bounding box center [633, 405] width 36 height 36
checkbox input "true"
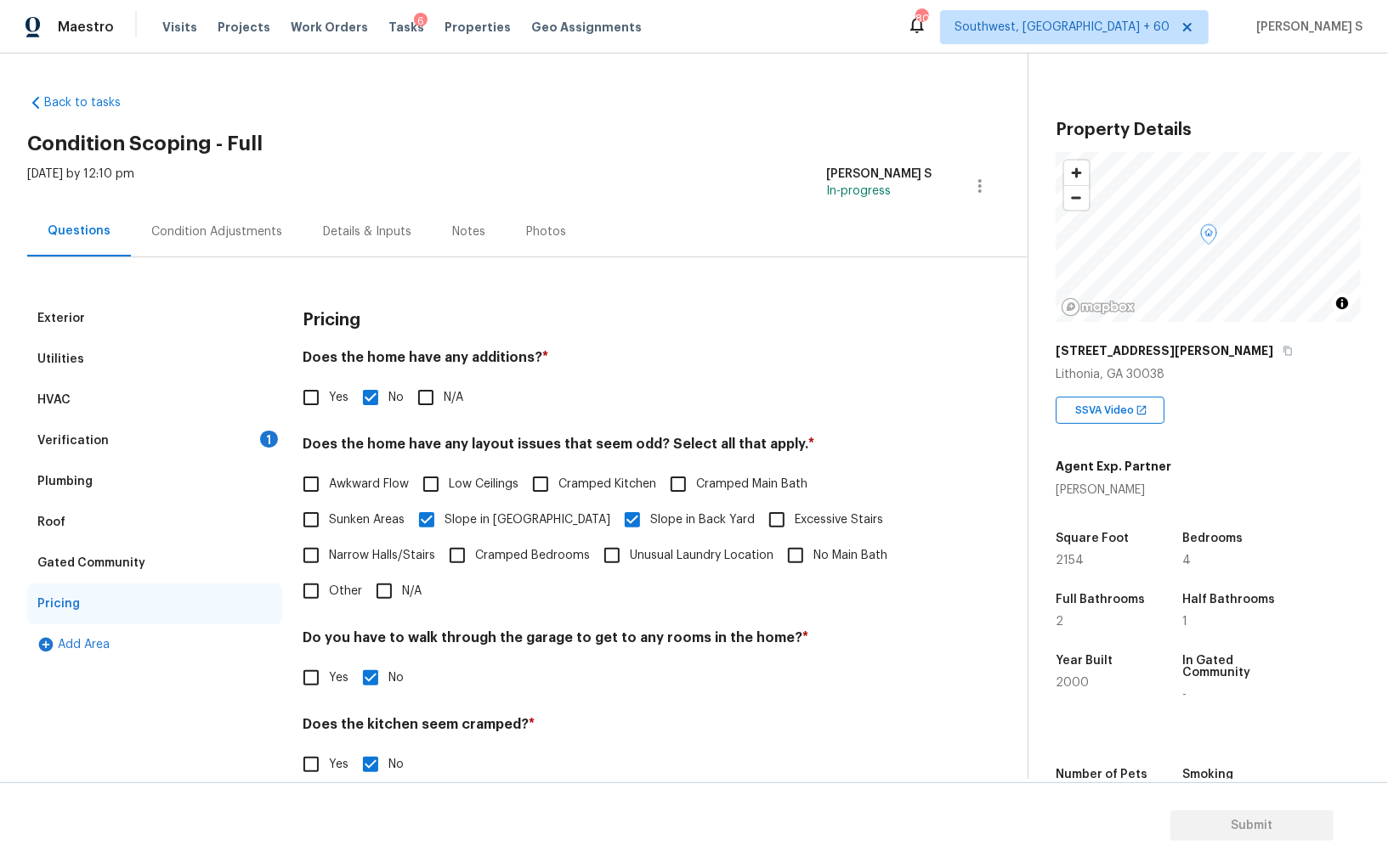
drag, startPoint x: 192, startPoint y: 448, endPoint x: 259, endPoint y: 488, distance: 78.0
click at [192, 448] on div "Verification 1" at bounding box center [154, 440] width 255 height 41
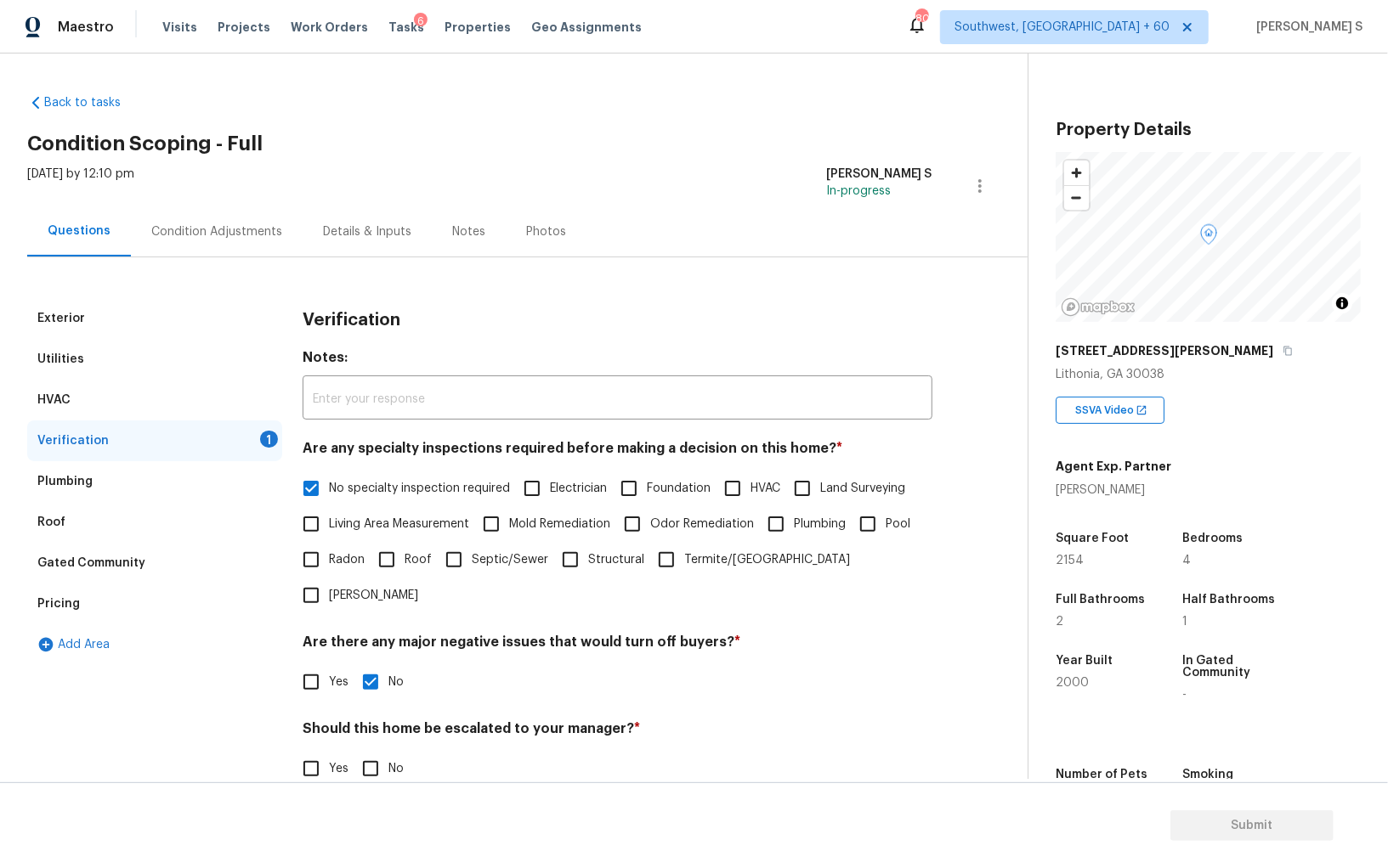
scroll to position [101, 0]
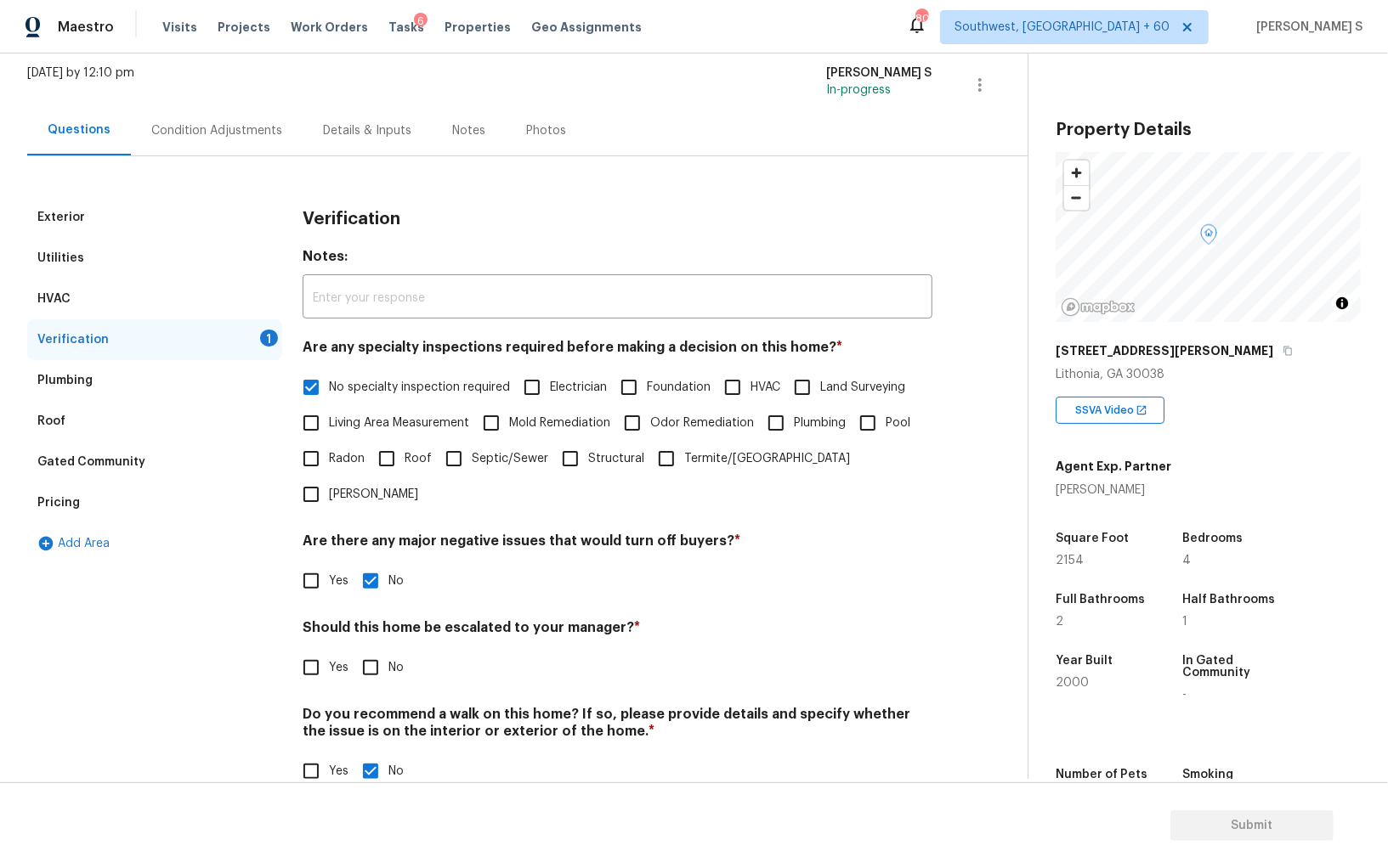
click at [380, 650] on input "No" at bounding box center [371, 668] width 36 height 36
checkbox input "true"
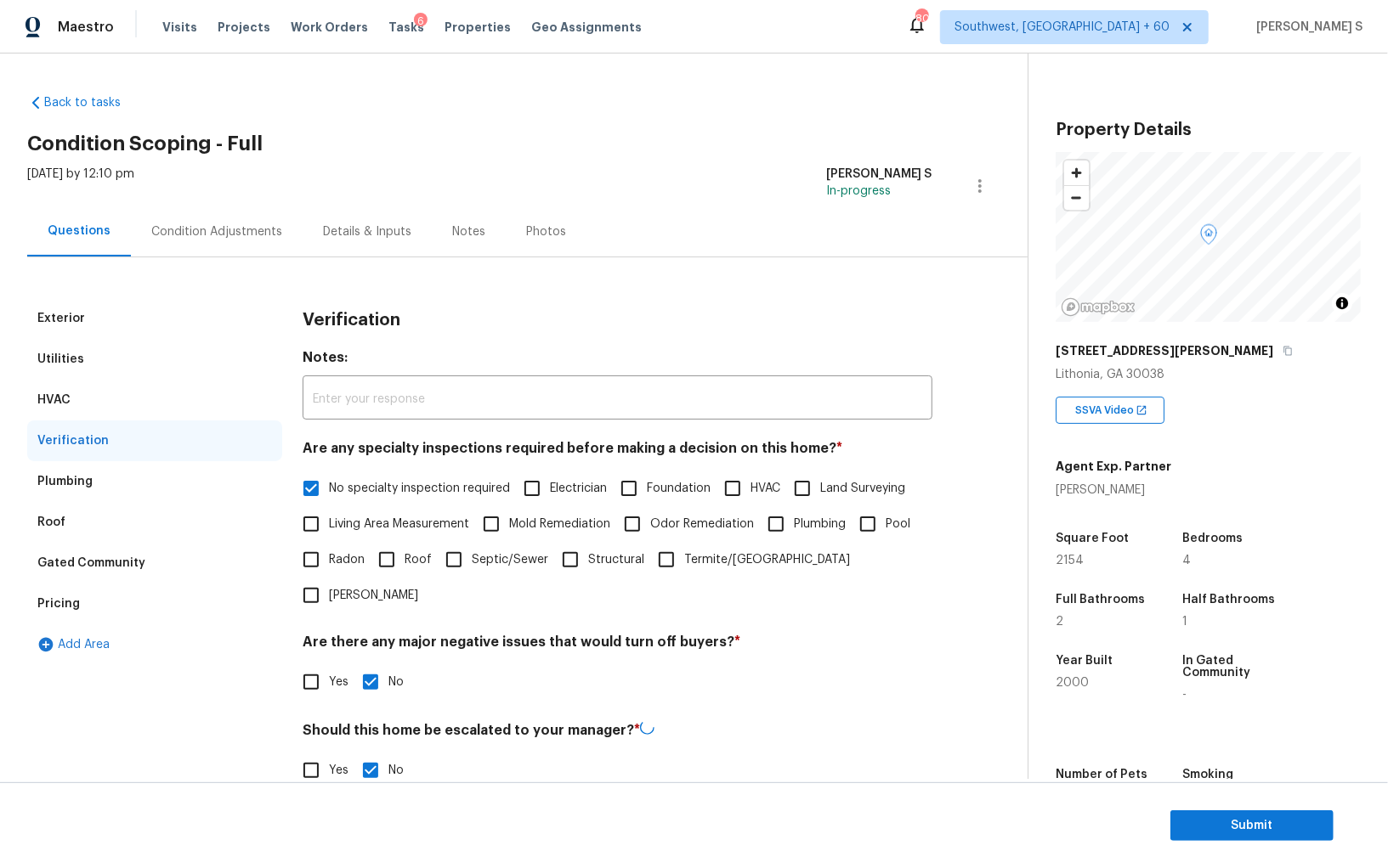
click at [251, 247] on div "Condition Adjustments" at bounding box center [216, 231] width 172 height 51
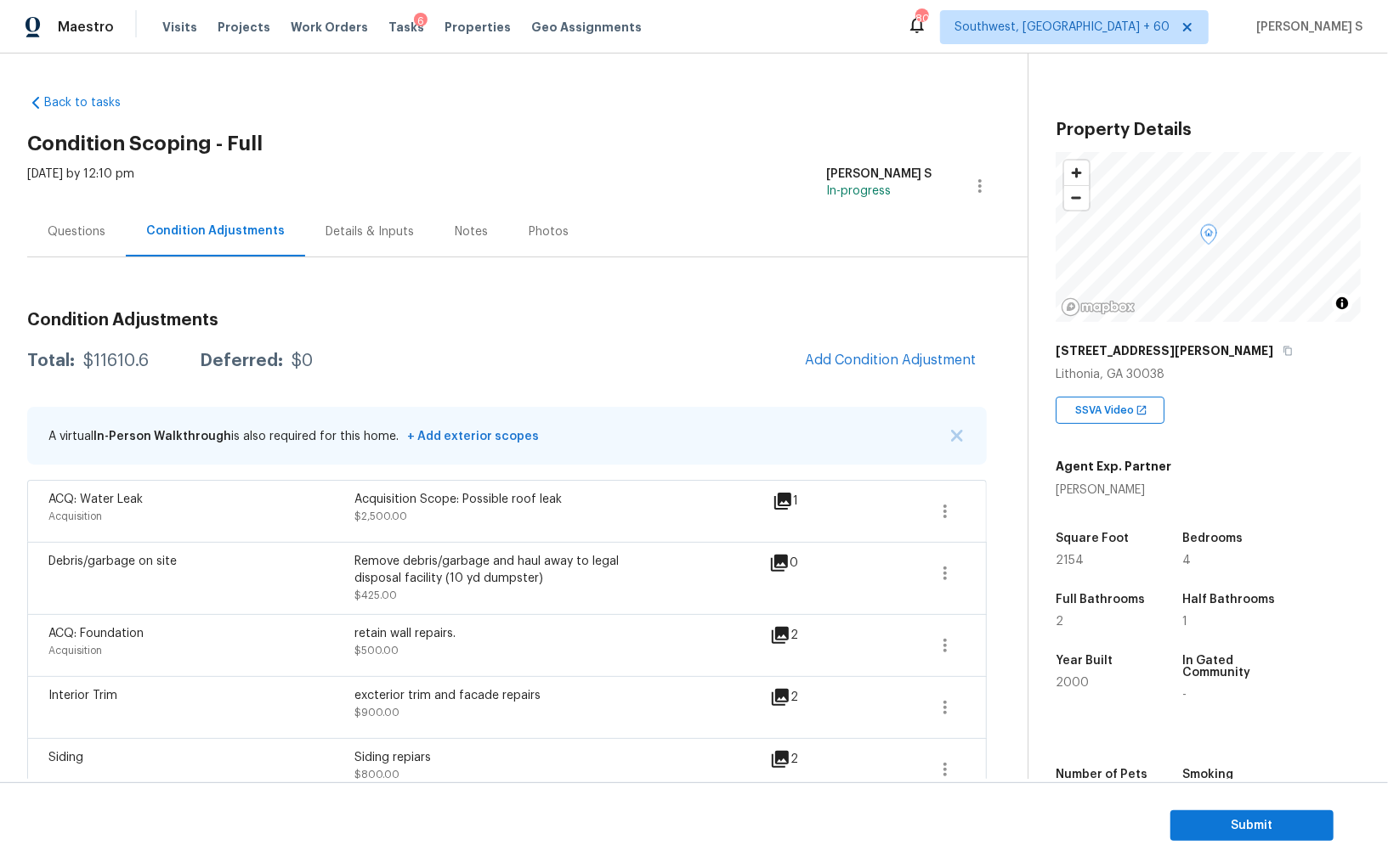
click at [877, 342] on span "Add Condition Adjustment" at bounding box center [890, 361] width 192 height 38
click at [877, 360] on span "Add Condition Adjustment" at bounding box center [890, 360] width 172 height 15
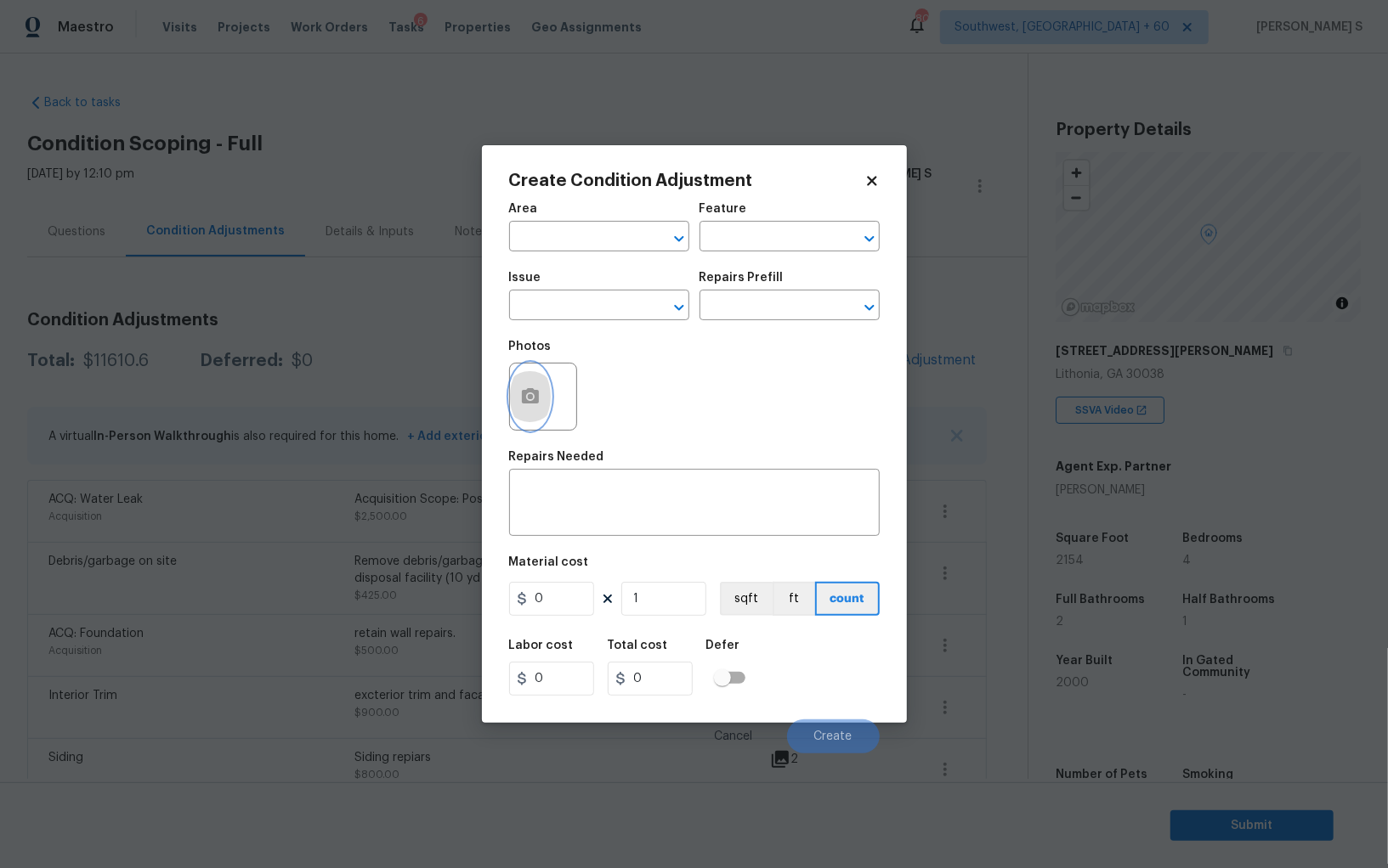
click at [544, 387] on button "button" at bounding box center [529, 396] width 41 height 66
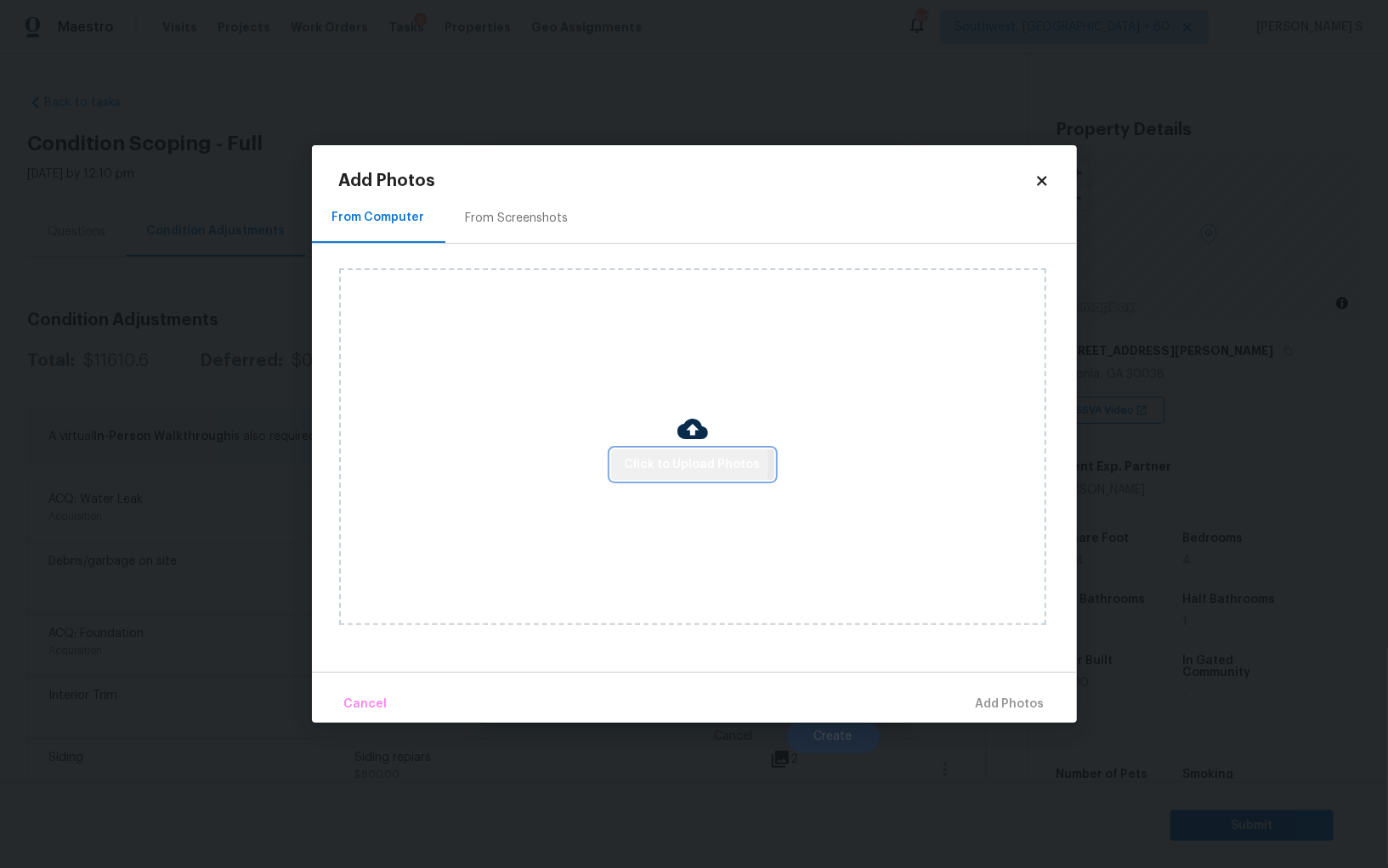
click at [655, 463] on span "Click to Upload Photos" at bounding box center [692, 465] width 136 height 21
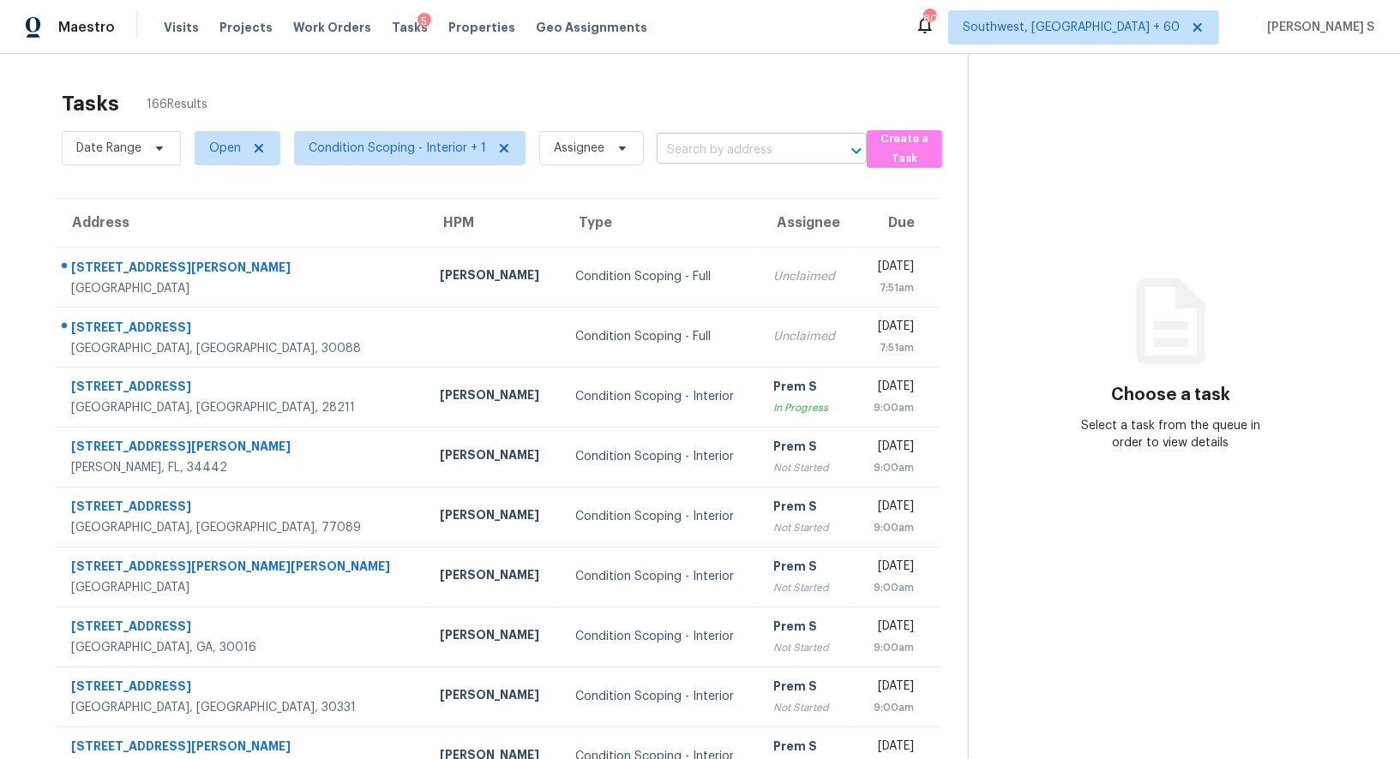
click at [738, 150] on input "text" at bounding box center [738, 150] width 162 height 27
paste input "[STREET_ADDRESS]"
type input "[STREET_ADDRESS]"
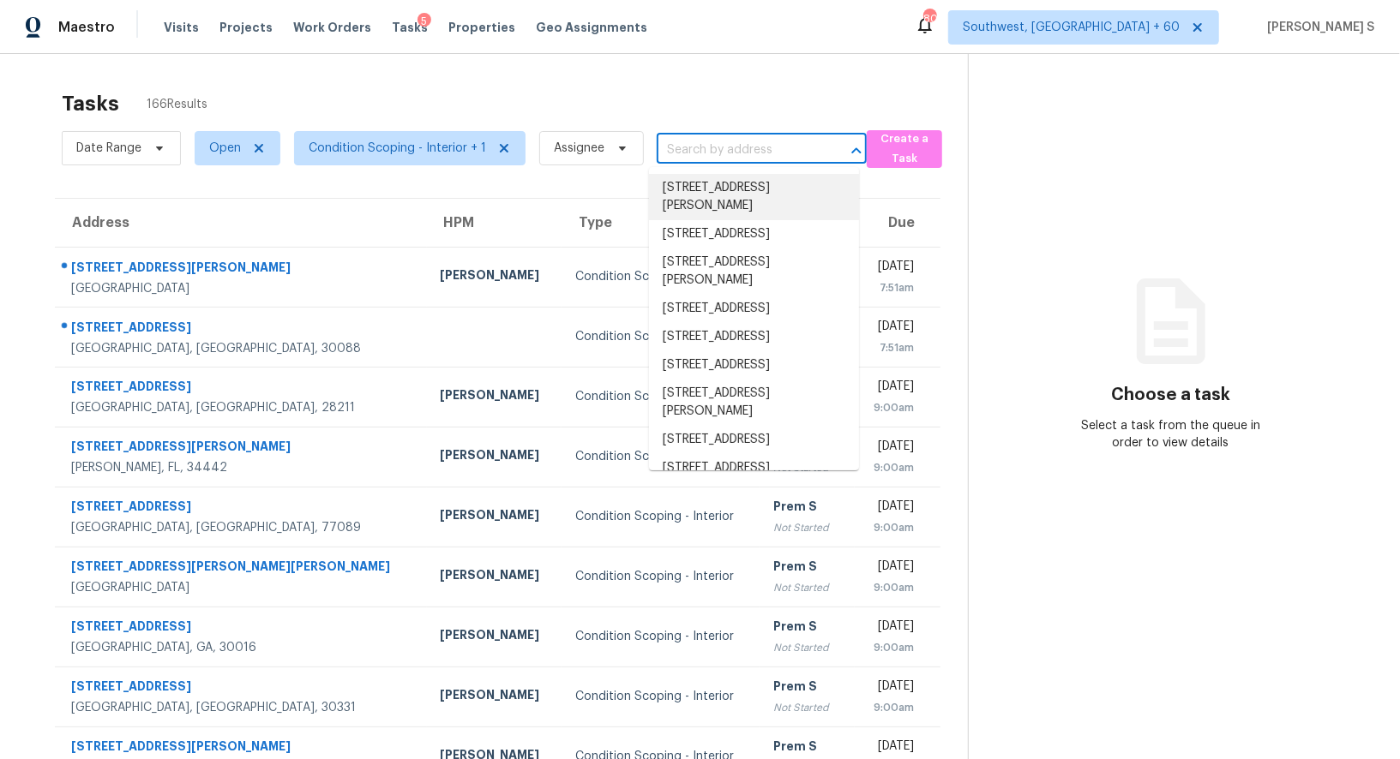
scroll to position [0, 0]
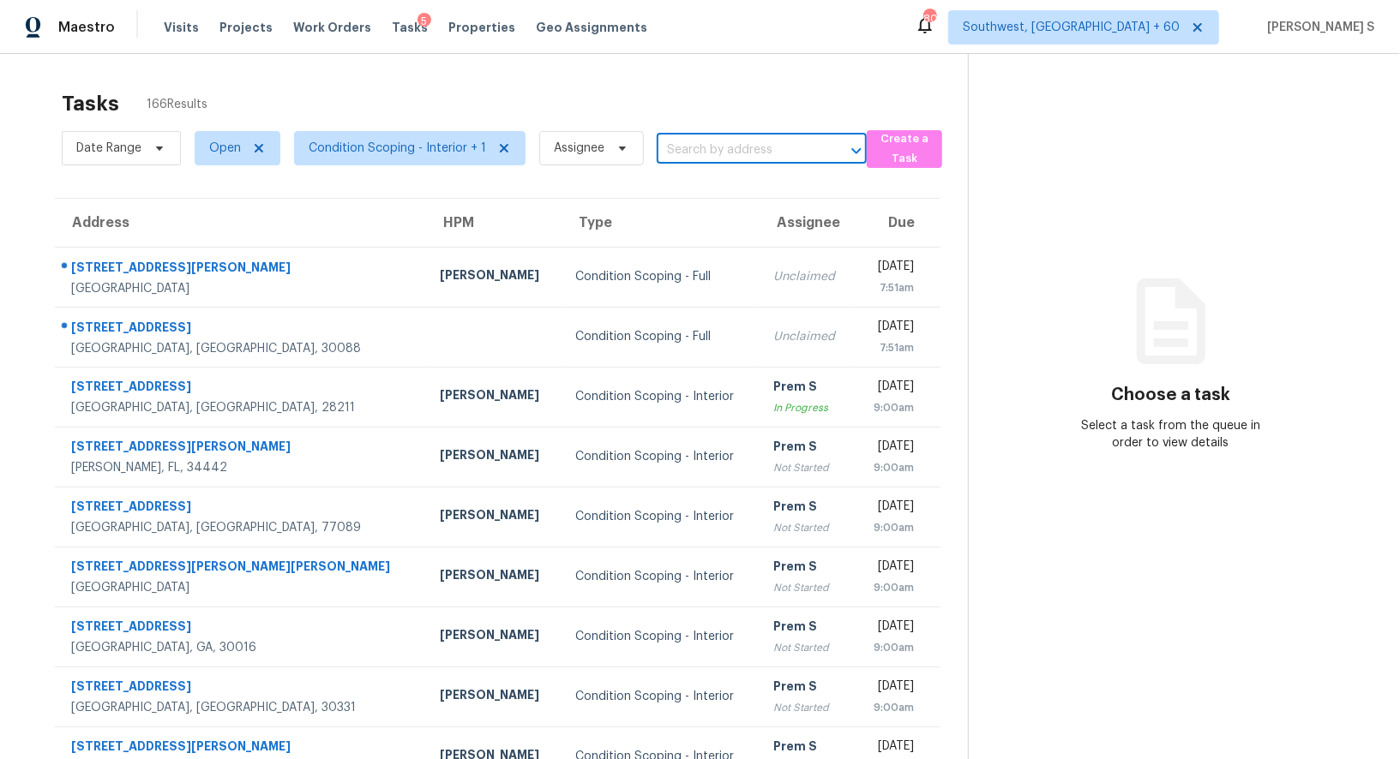
click at [734, 151] on input "text" at bounding box center [738, 150] width 162 height 27
paste input "[STREET_ADDRESS]"
type input "[STREET_ADDRESS]"
click at [699, 144] on input "[STREET_ADDRESS]" at bounding box center [738, 150] width 162 height 27
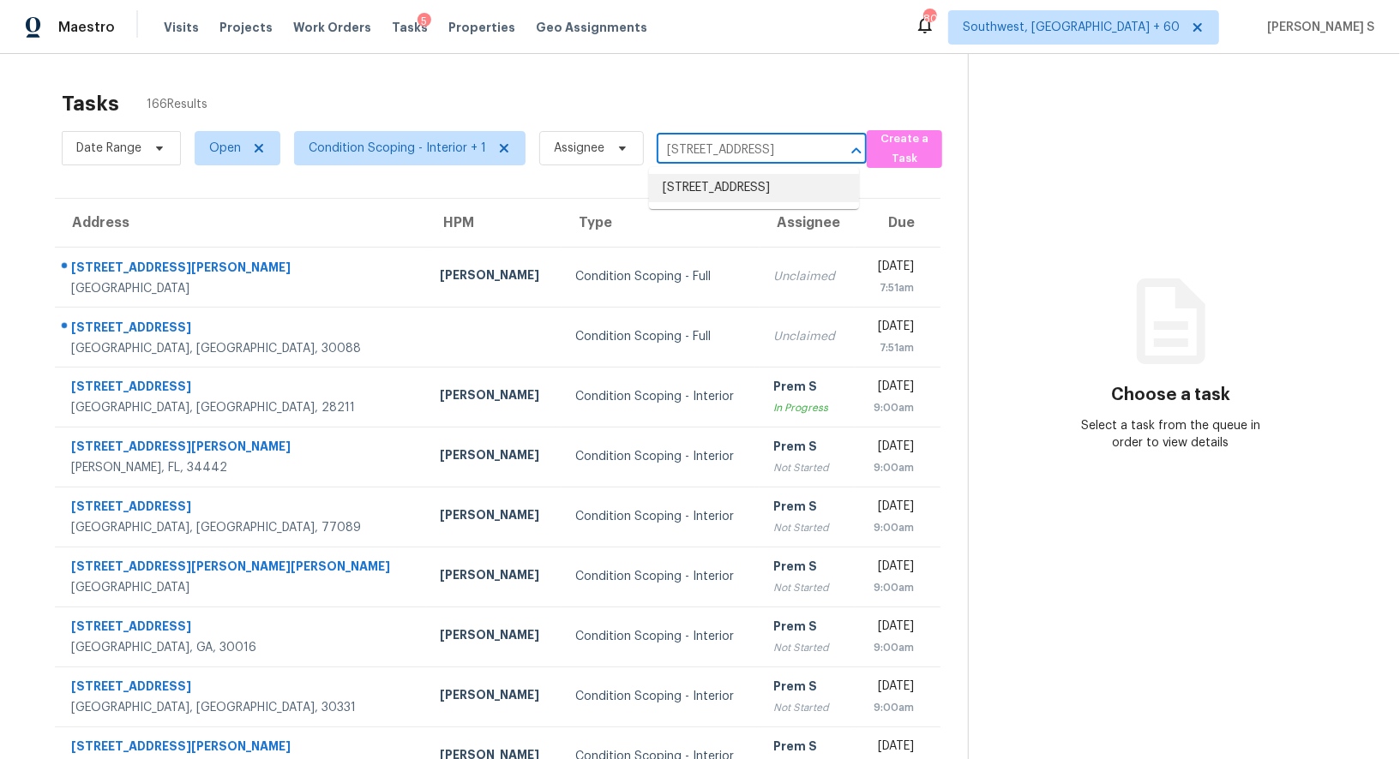
click at [718, 190] on li "[STREET_ADDRESS]" at bounding box center [754, 188] width 210 height 28
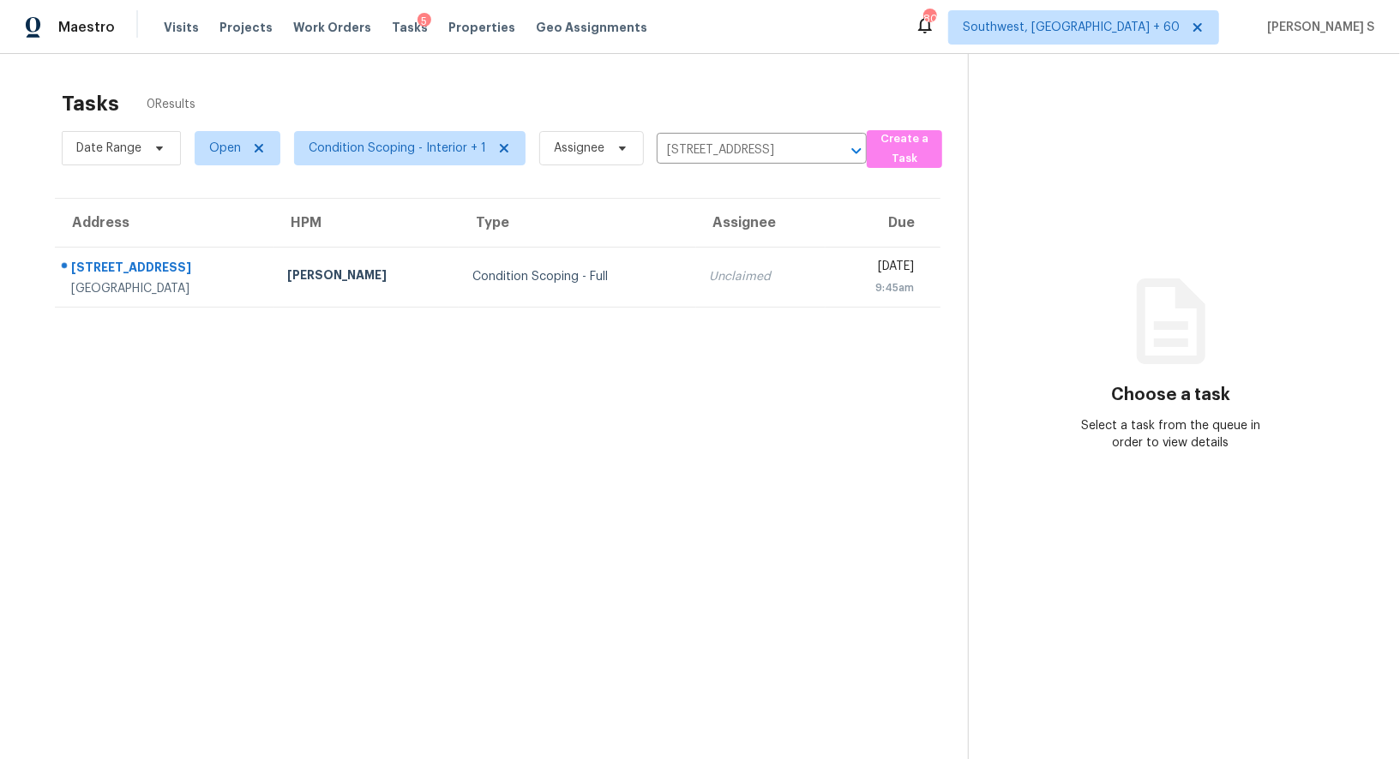
click at [696, 301] on td "Unclaimed" at bounding box center [761, 277] width 130 height 60
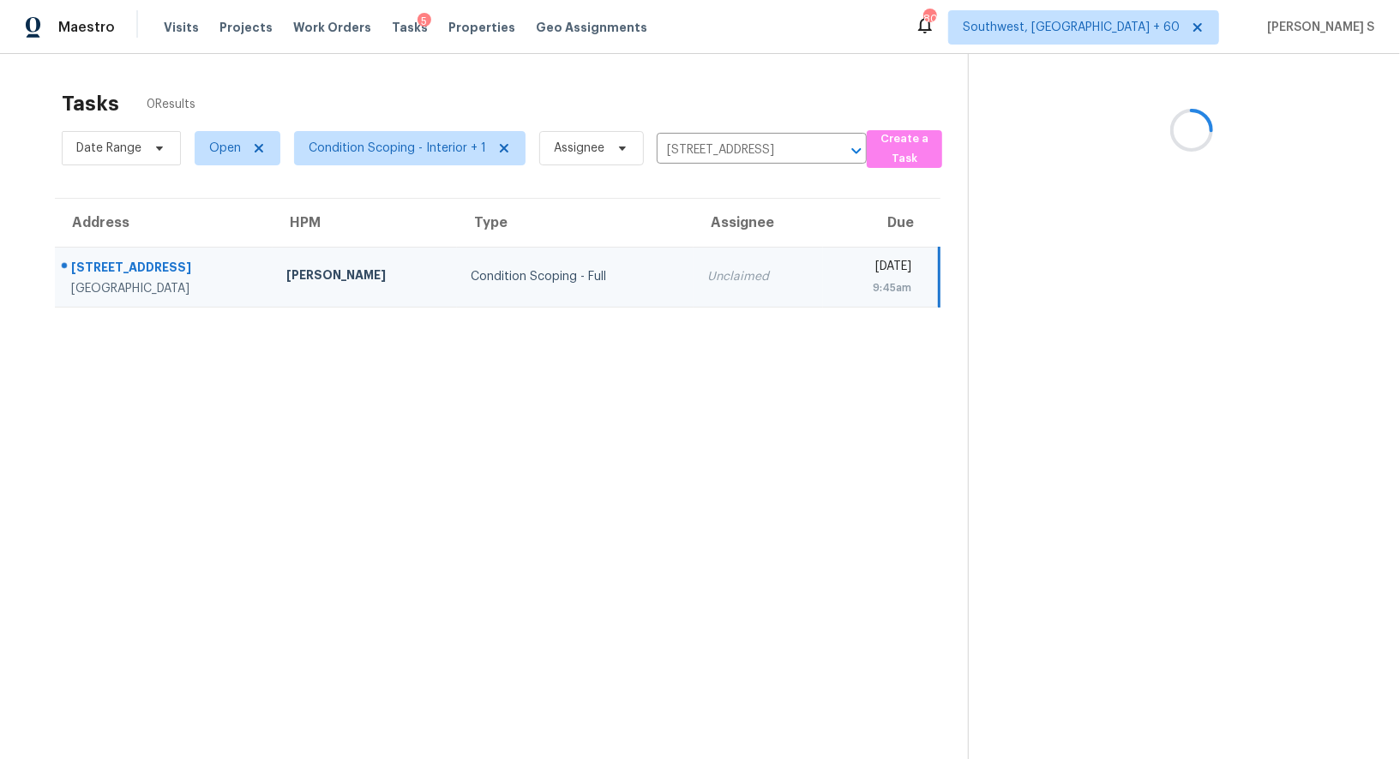
click at [693, 301] on td "Unclaimed" at bounding box center [757, 277] width 129 height 60
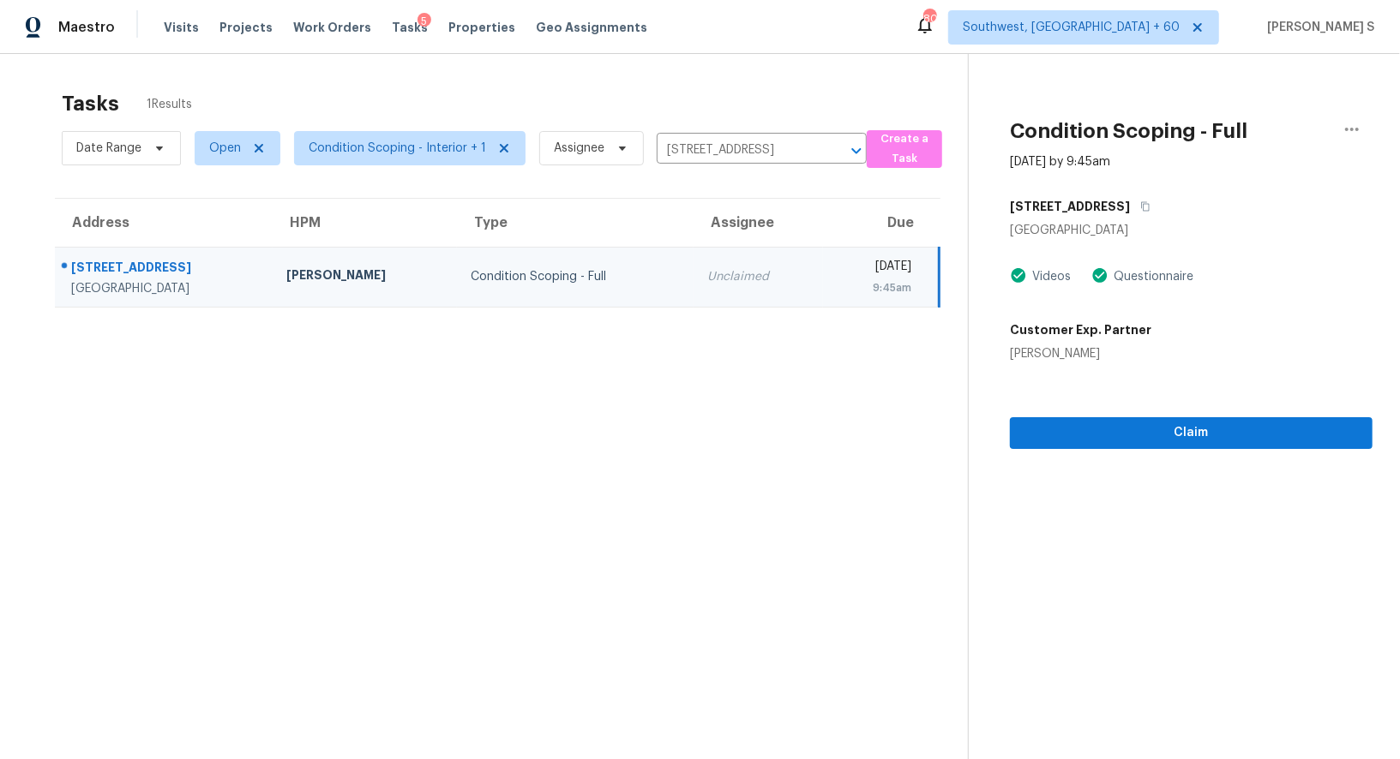
click at [719, 288] on td "Unclaimed" at bounding box center [757, 277] width 129 height 60
click at [1066, 420] on button "Claim" at bounding box center [1191, 433] width 363 height 32
click at [662, 302] on td "[PERSON_NAME] S Not Started" at bounding box center [738, 277] width 185 height 60
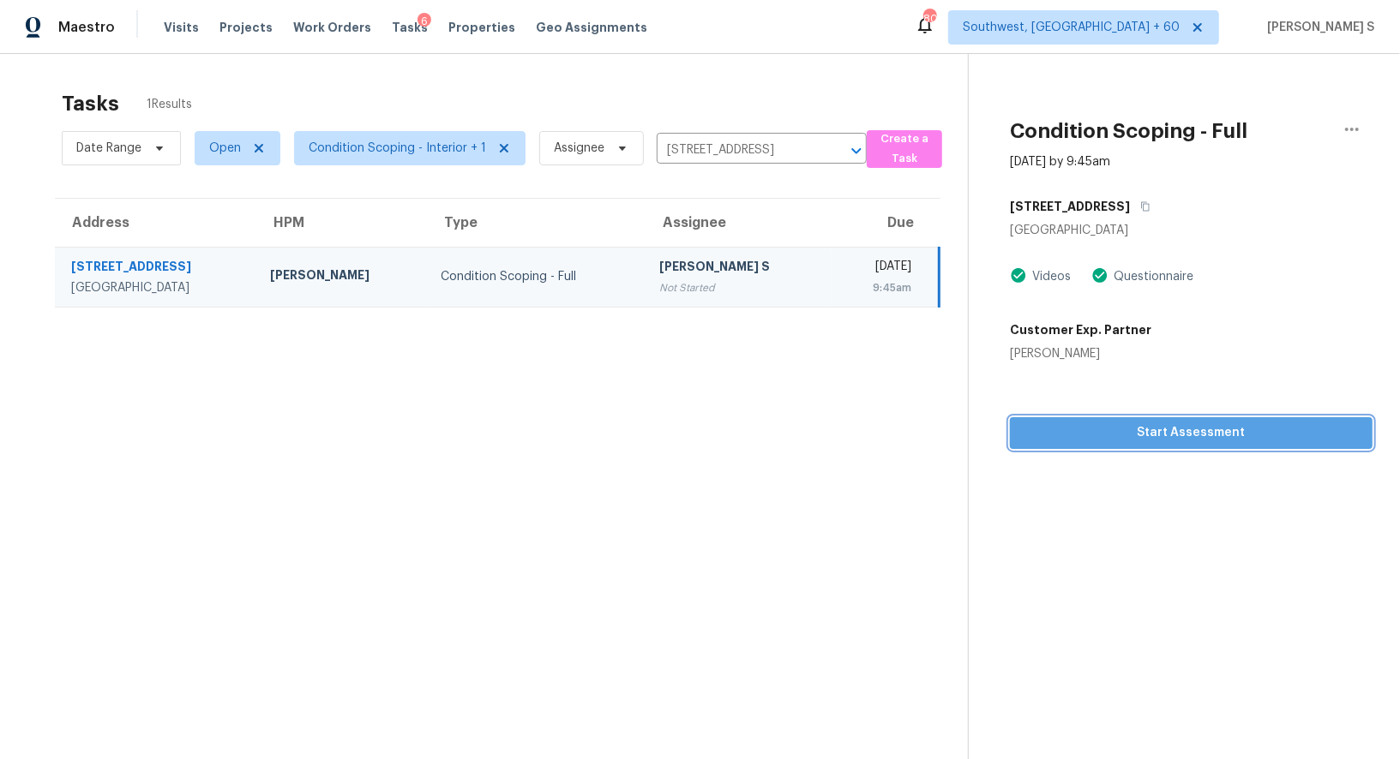
click at [1080, 435] on span "Start Assessment" at bounding box center [1190, 433] width 335 height 21
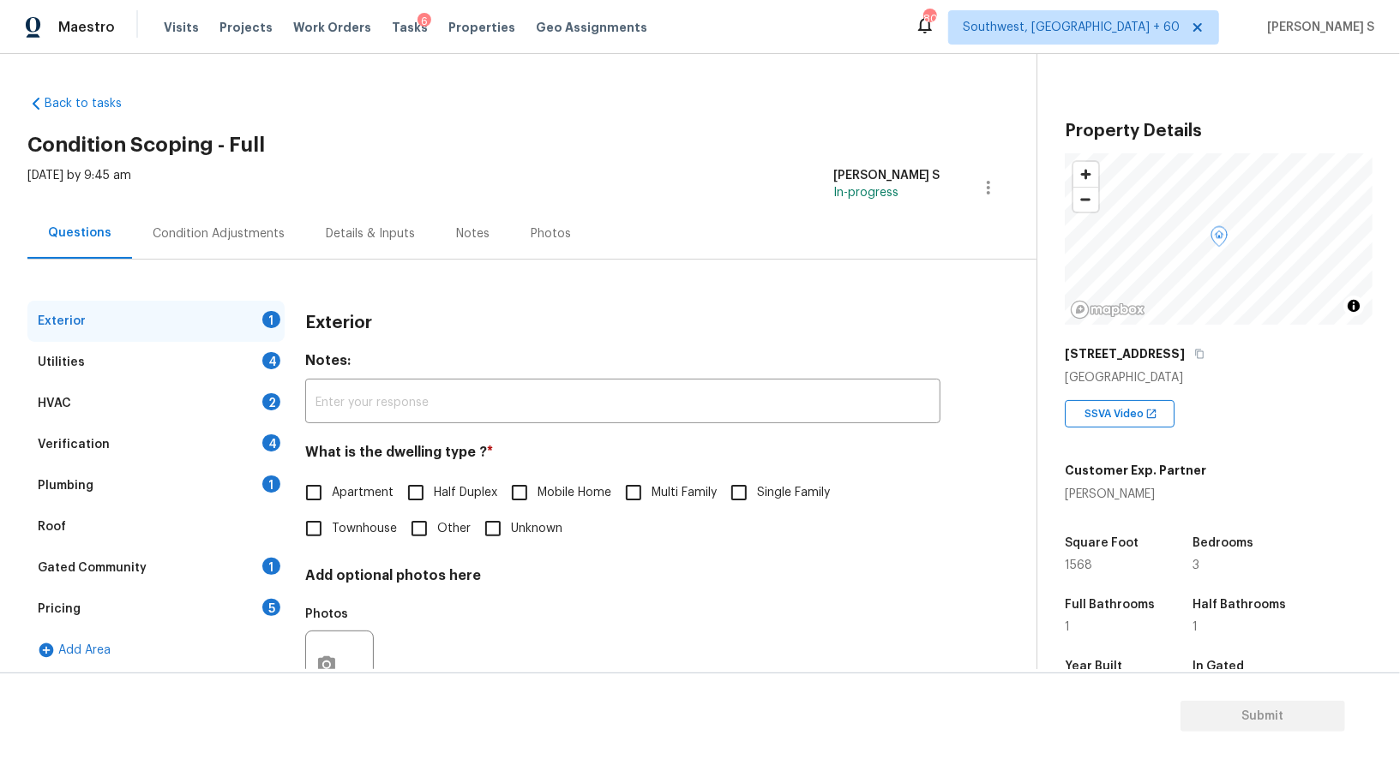
click at [235, 608] on div "Pricing 5" at bounding box center [155, 609] width 257 height 41
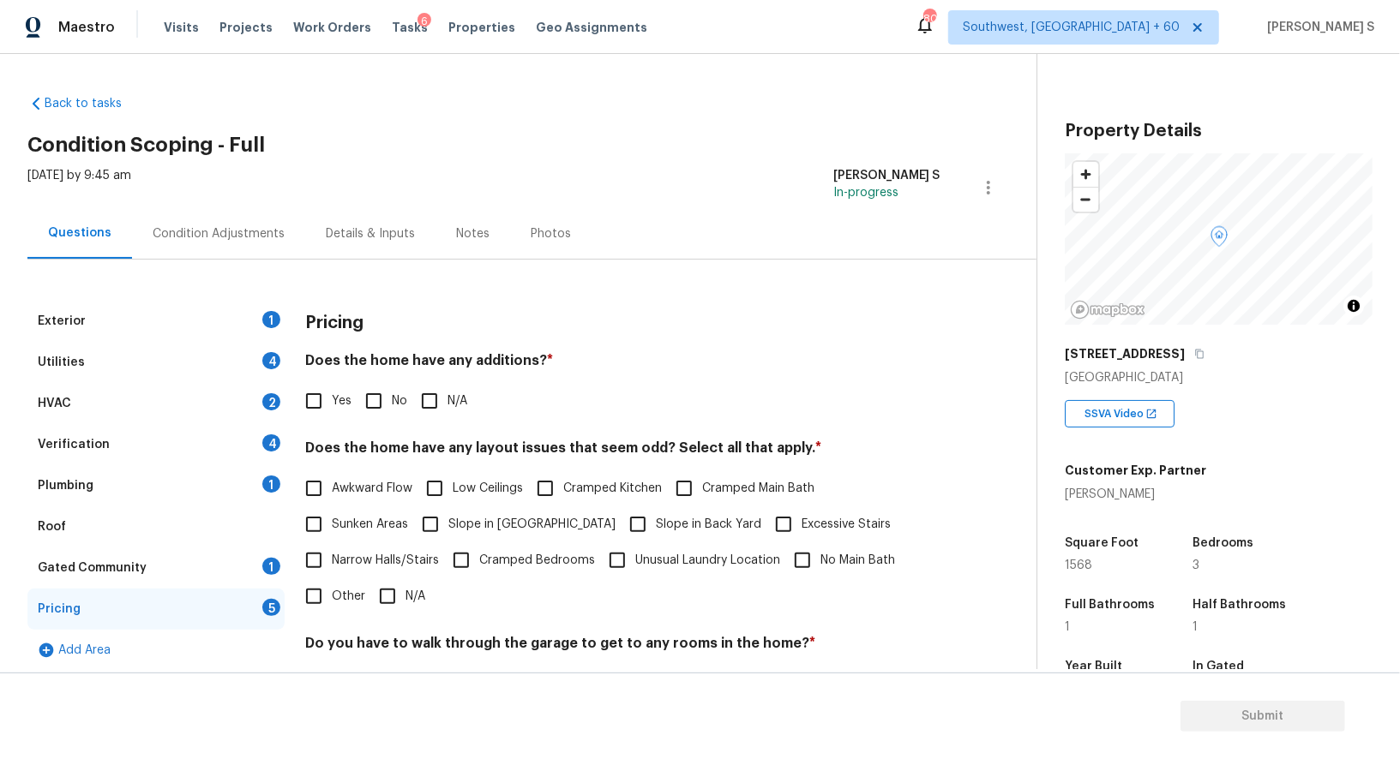
scroll to position [231, 0]
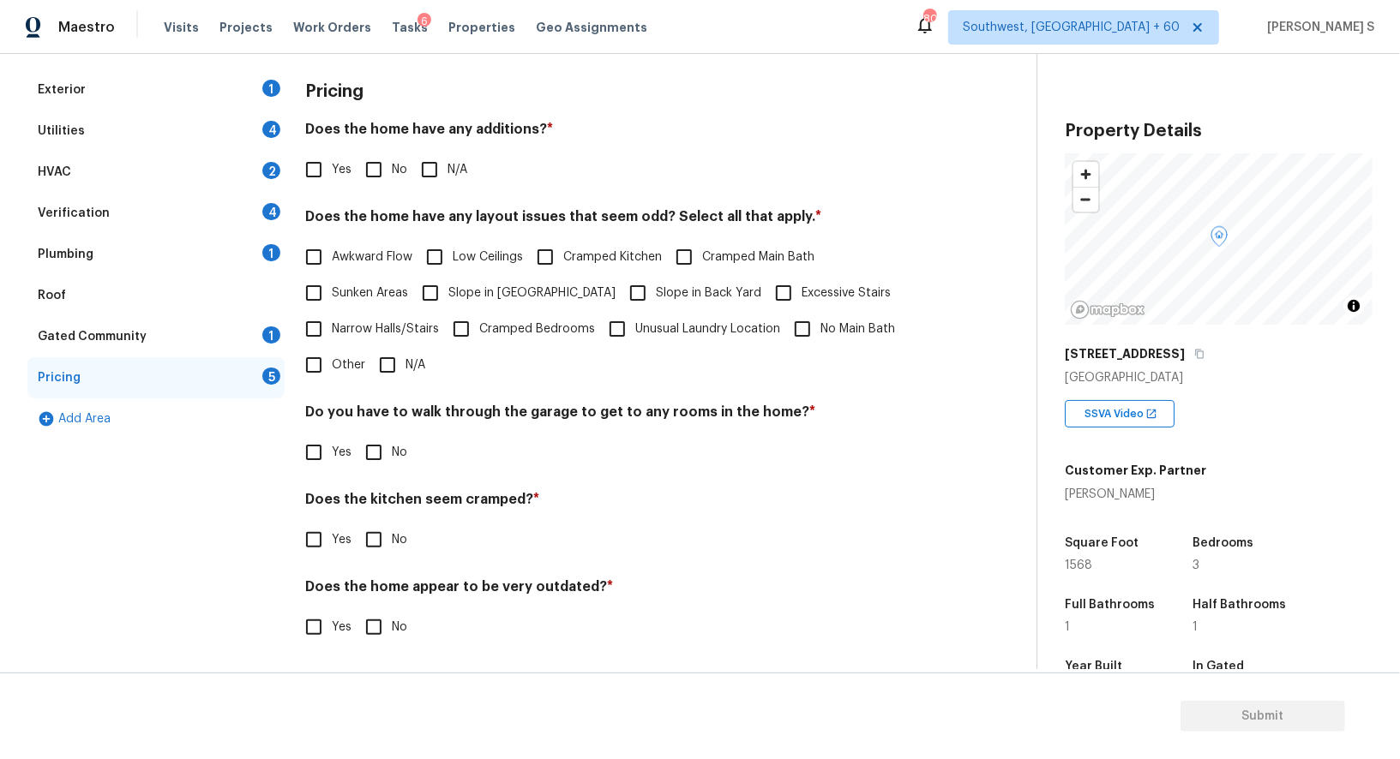
click at [323, 369] on input "Other" at bounding box center [314, 365] width 36 height 36
checkbox input "true"
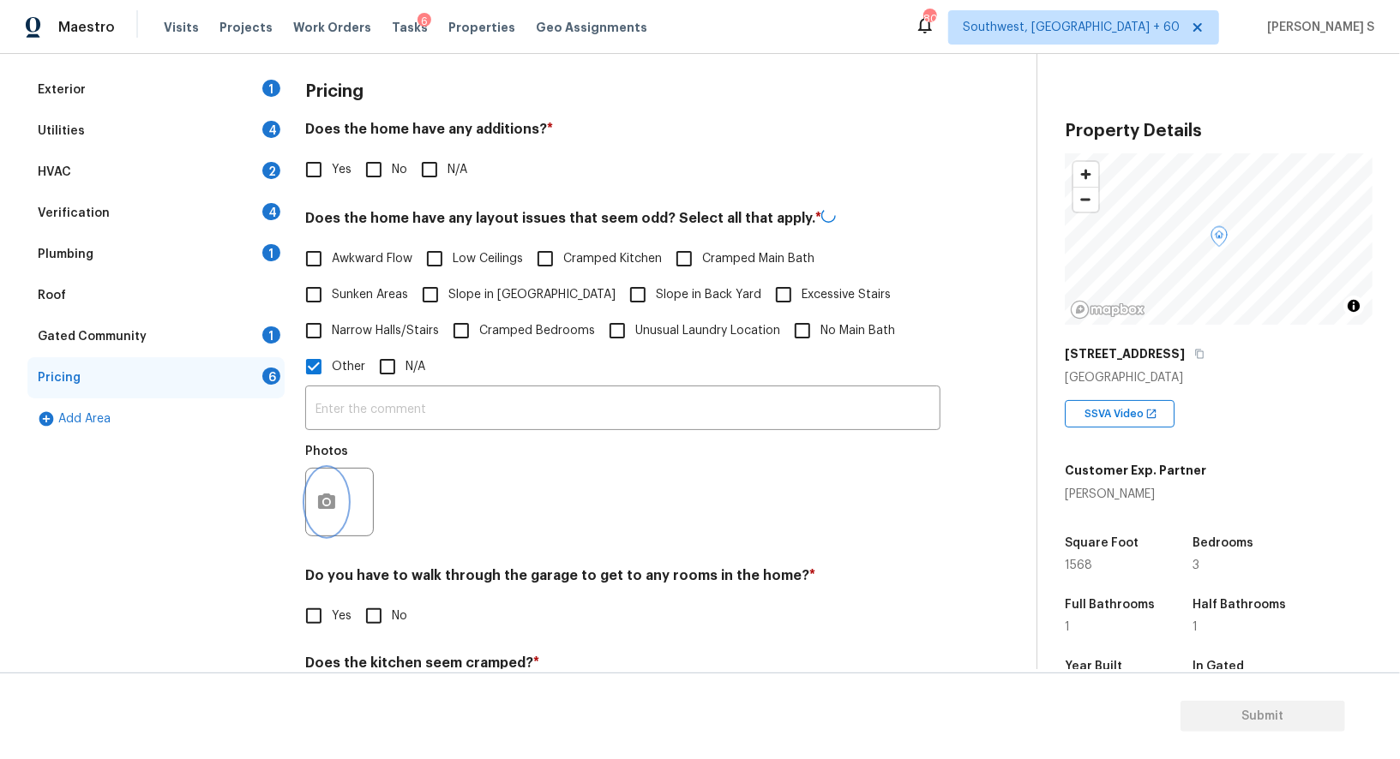
click at [336, 490] on button "button" at bounding box center [326, 502] width 41 height 67
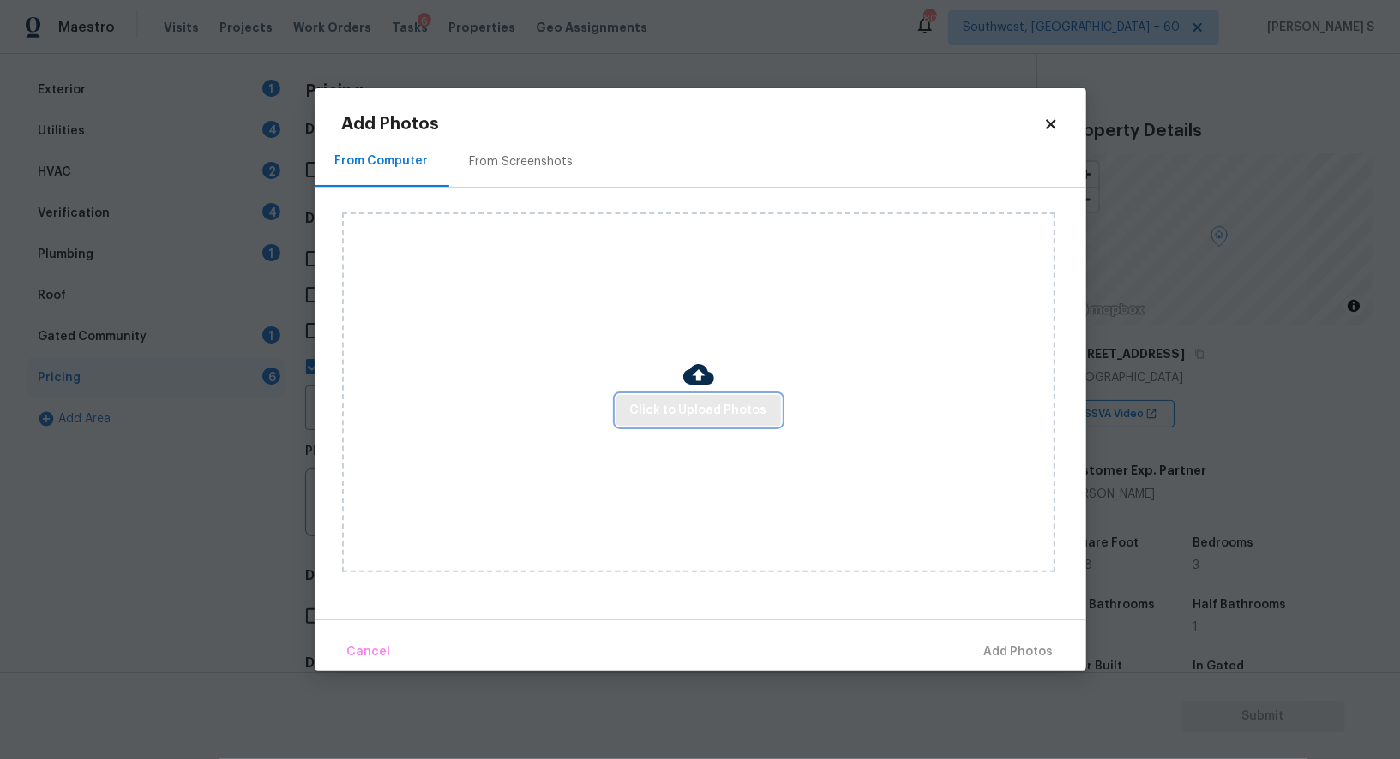
click at [700, 418] on span "Click to Upload Photos" at bounding box center [698, 410] width 137 height 21
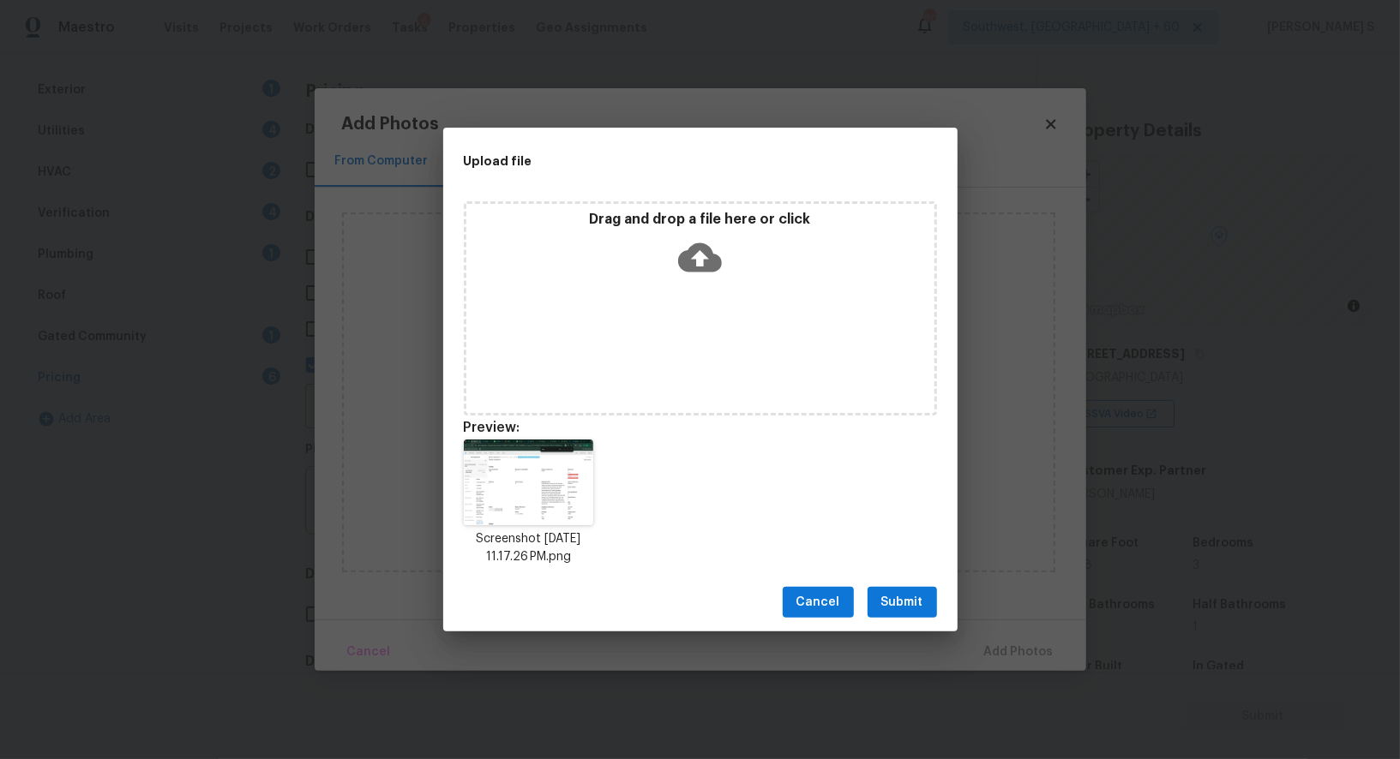
click at [931, 611] on button "Submit" at bounding box center [901, 603] width 69 height 32
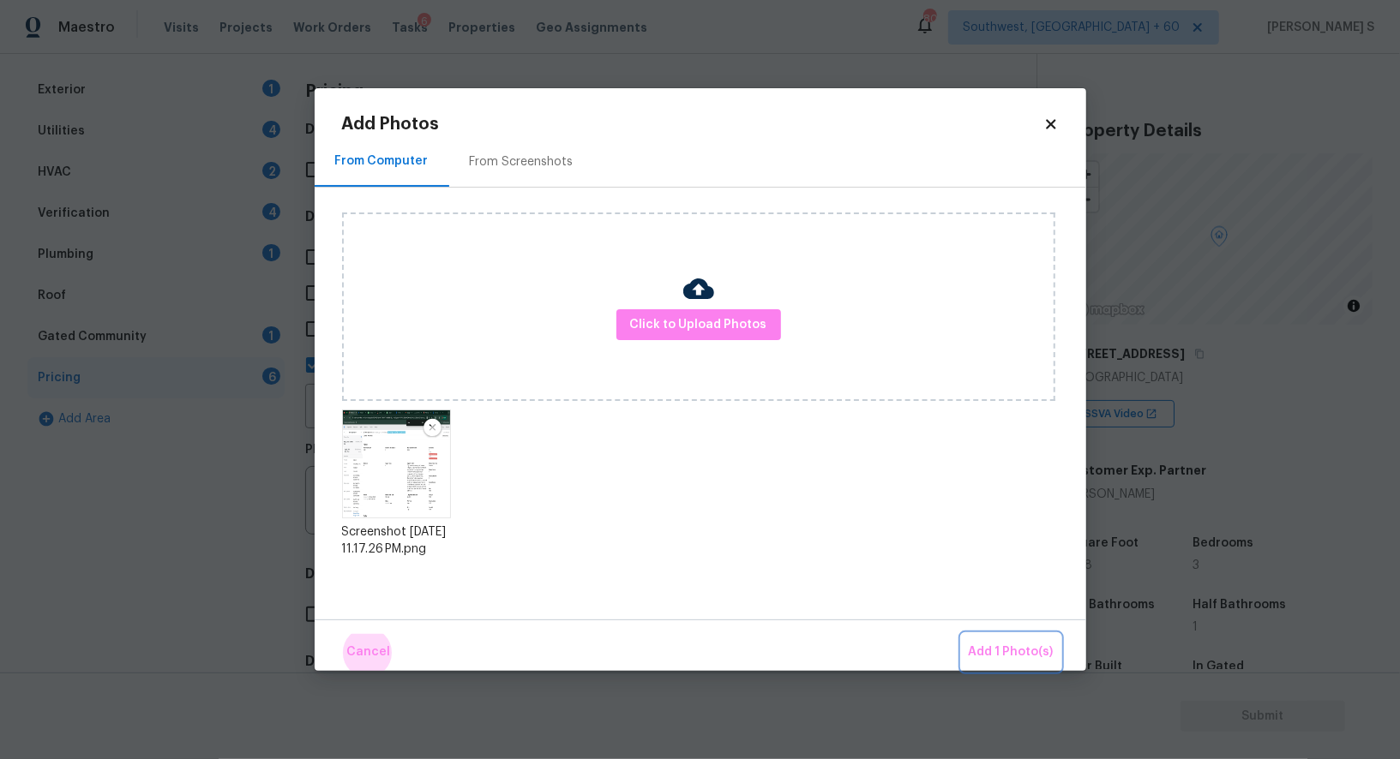
click at [962, 634] on button "Add 1 Photo(s)" at bounding box center [1011, 652] width 99 height 37
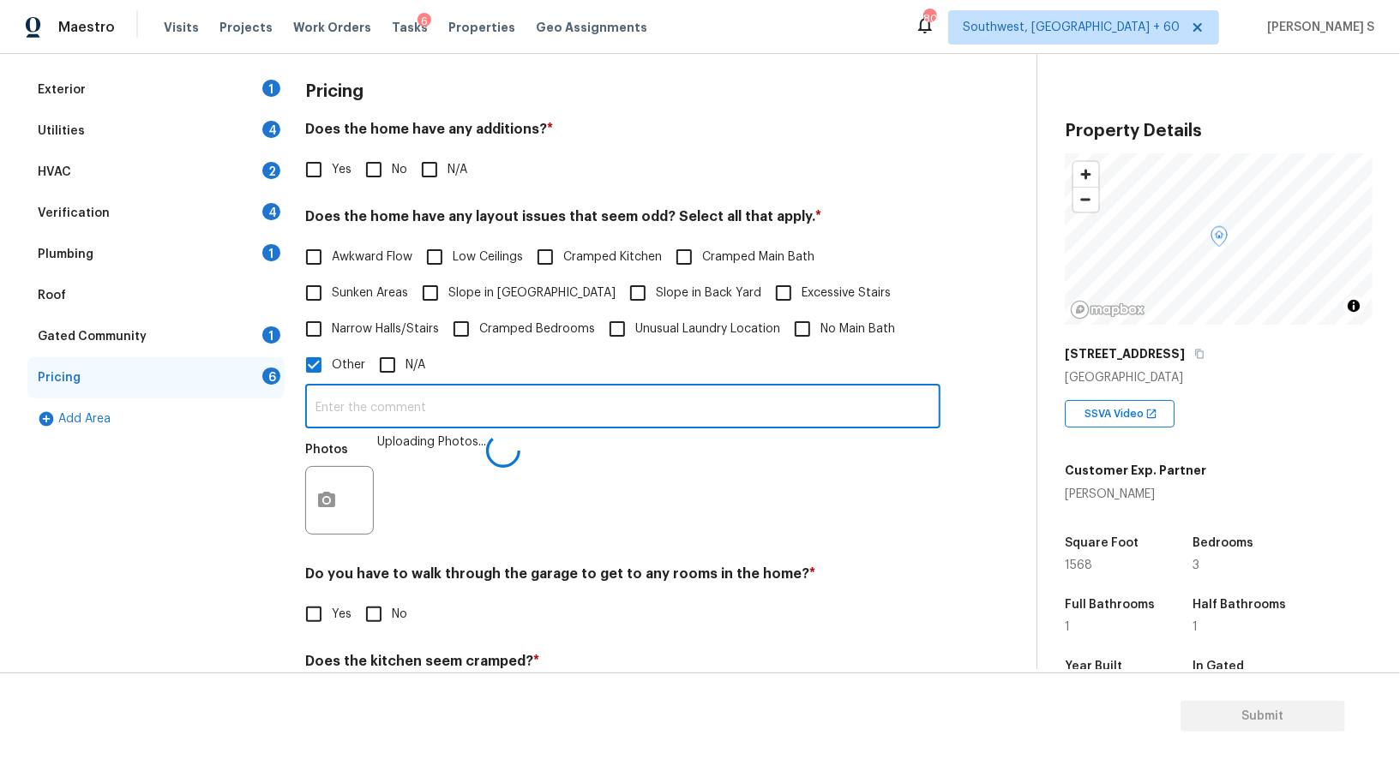
click at [787, 411] on input "text" at bounding box center [622, 408] width 635 height 40
type input "sqft discrepancy."
click at [820, 590] on div "Do you have to walk through the garage to get to any rooms in the home? * Yes No" at bounding box center [622, 599] width 635 height 67
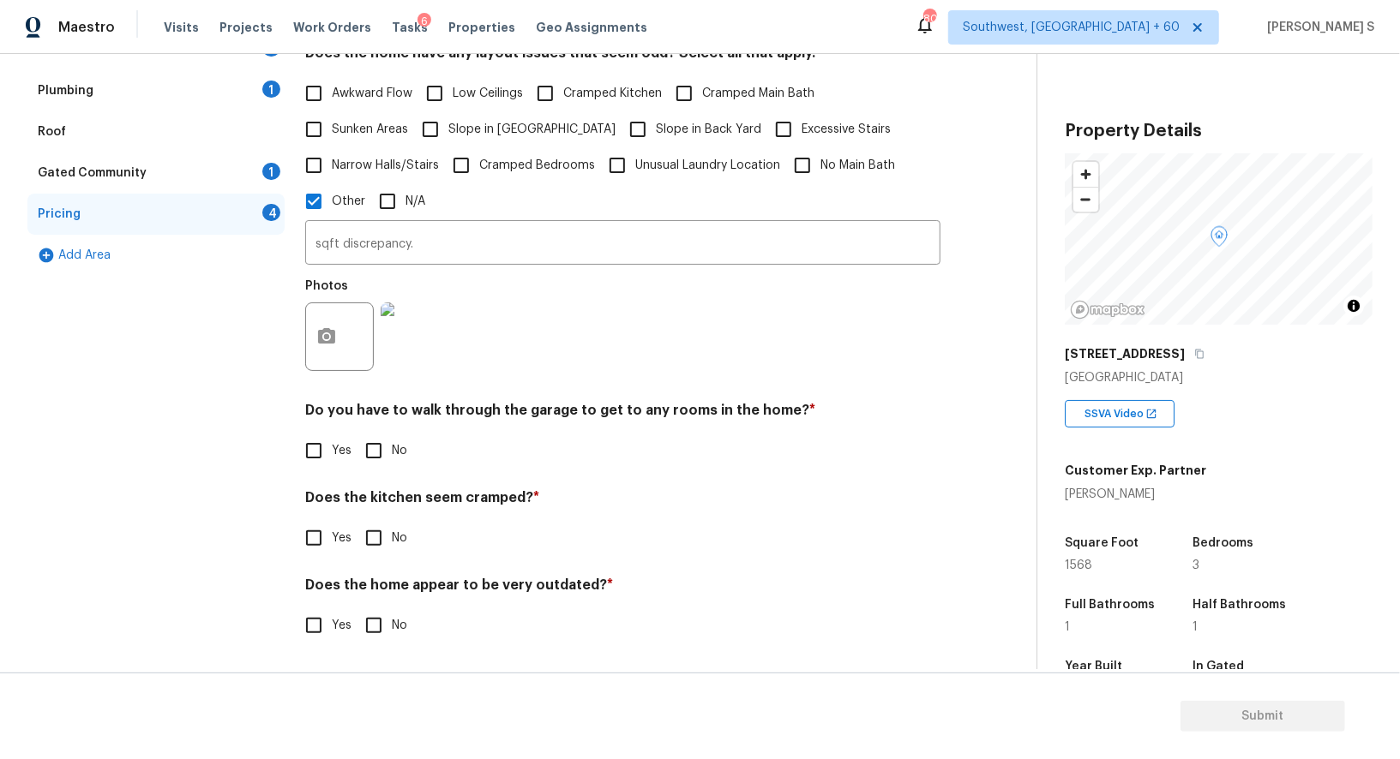
scroll to position [395, 0]
click at [367, 451] on input "No" at bounding box center [374, 451] width 36 height 36
checkbox input "true"
click at [356, 522] on input "No" at bounding box center [374, 540] width 36 height 36
checkbox input "true"
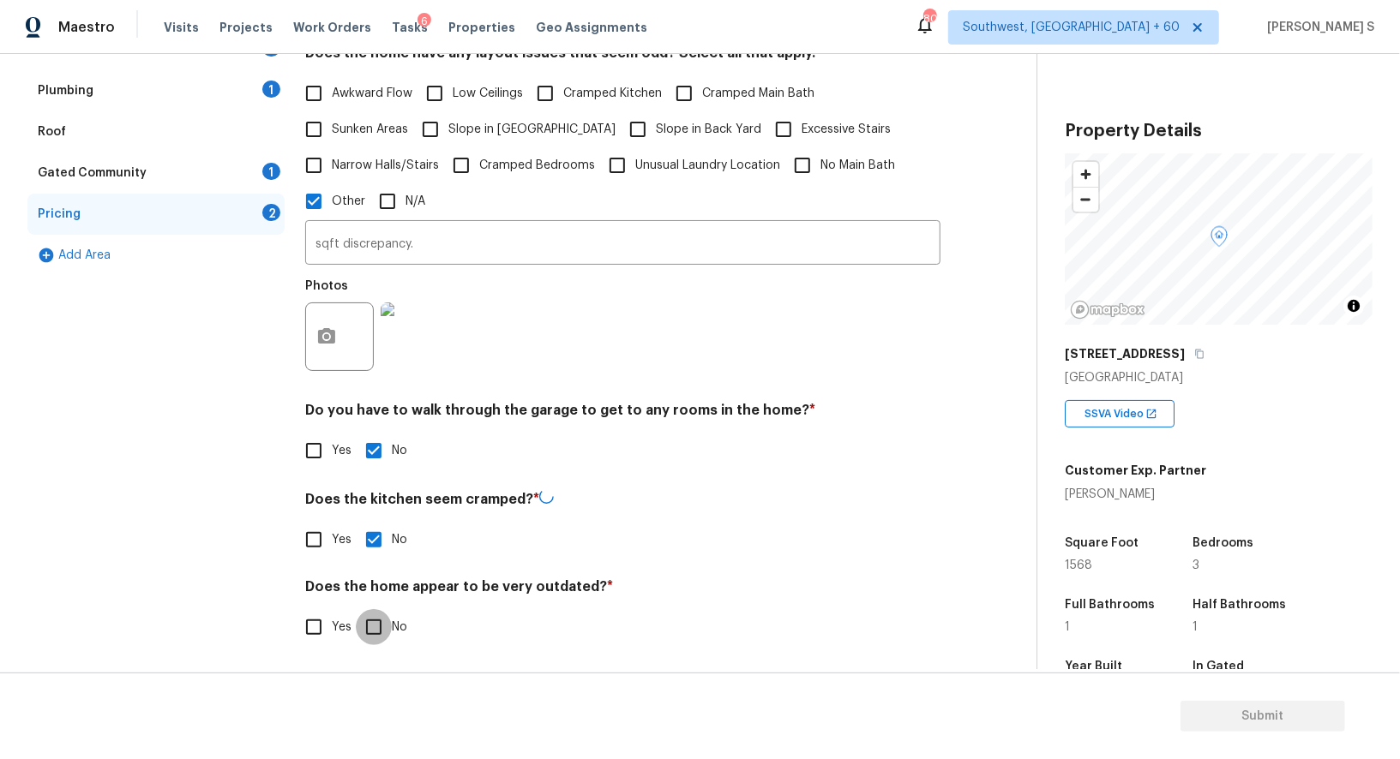
click at [356, 609] on input "No" at bounding box center [374, 627] width 36 height 36
checkbox input "true"
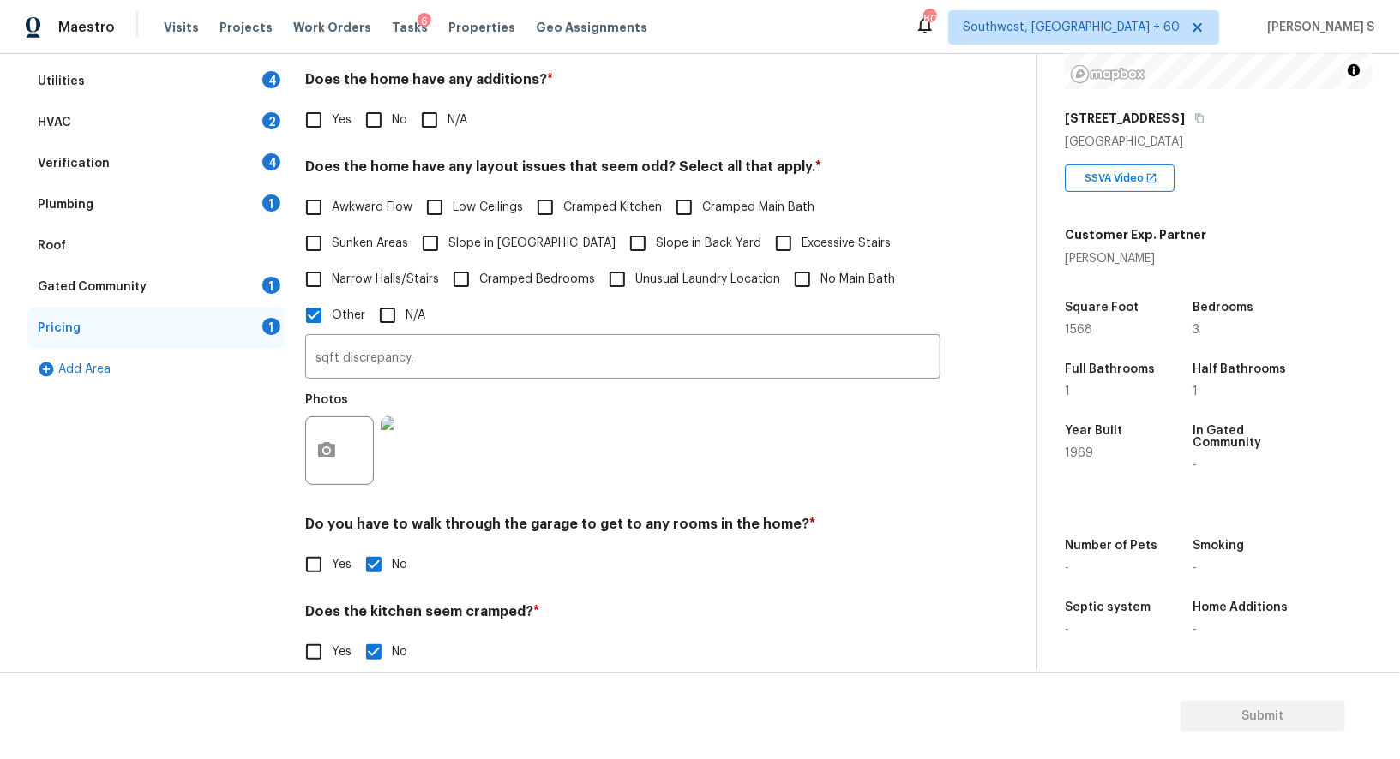
scroll to position [0, 0]
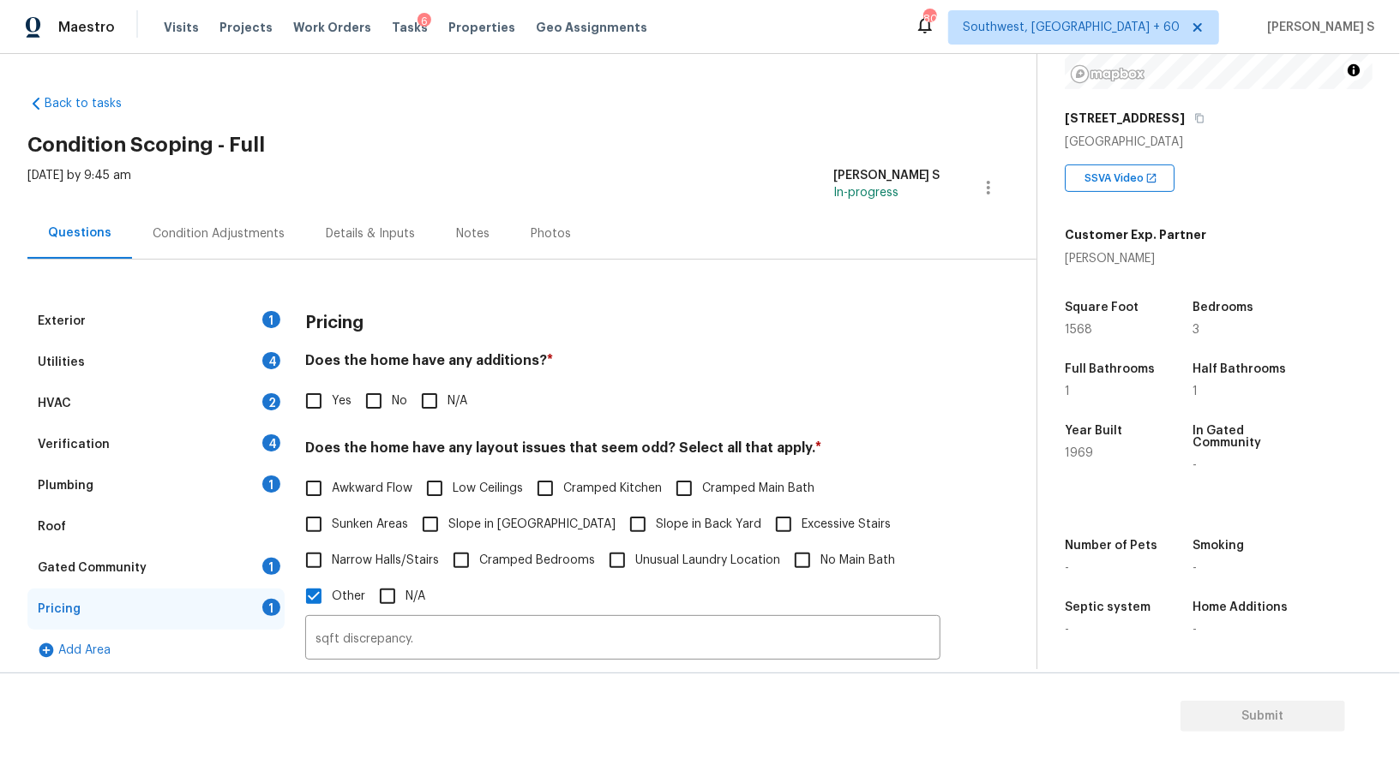
click at [267, 317] on div "1" at bounding box center [271, 319] width 18 height 17
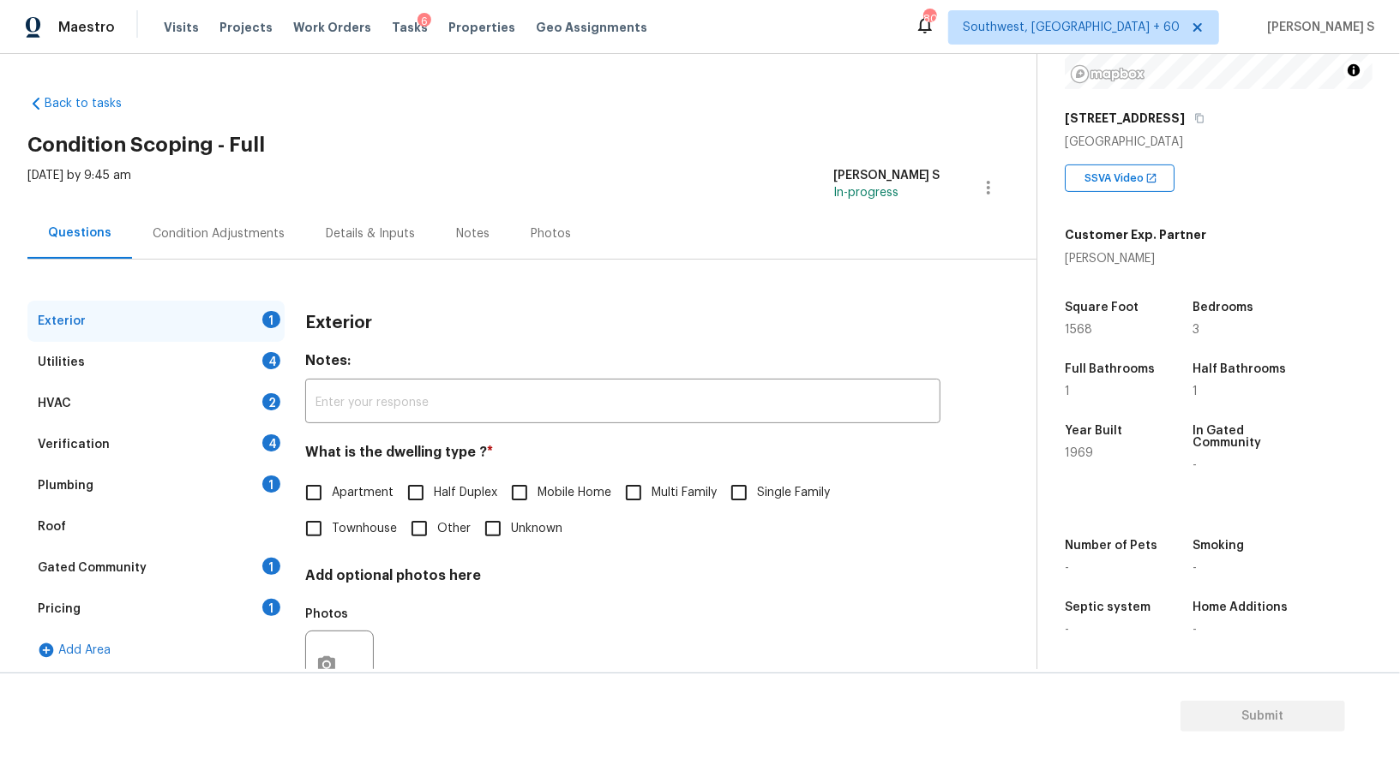
click at [759, 483] on label "Single Family" at bounding box center [775, 493] width 109 height 36
click at [757, 483] on input "Single Family" at bounding box center [739, 493] width 36 height 36
checkbox input "true"
click at [255, 354] on div "Utilities 4" at bounding box center [155, 362] width 257 height 41
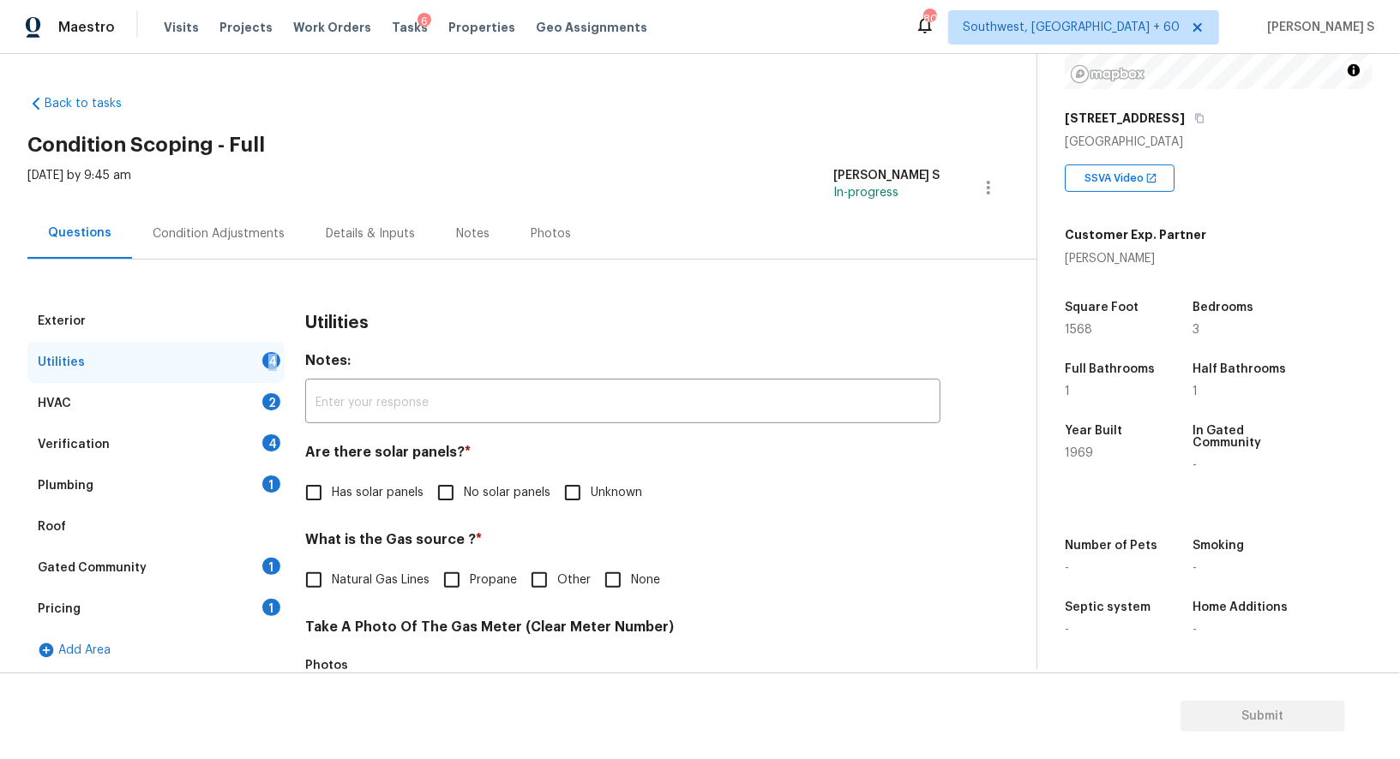
click at [255, 354] on div "Utilities 4" at bounding box center [155, 362] width 257 height 41
click at [448, 485] on input "No solar panels" at bounding box center [446, 493] width 36 height 36
checkbox input "true"
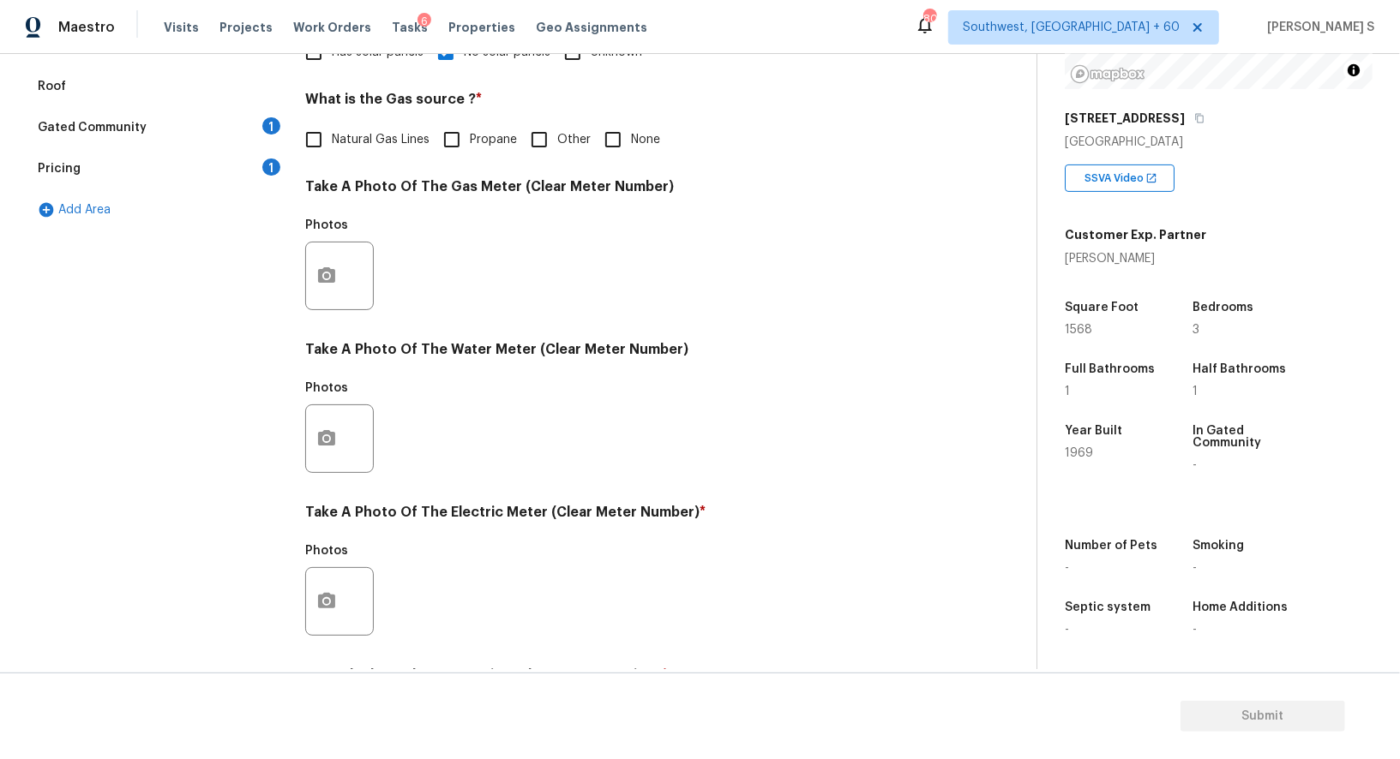
scroll to position [530, 0]
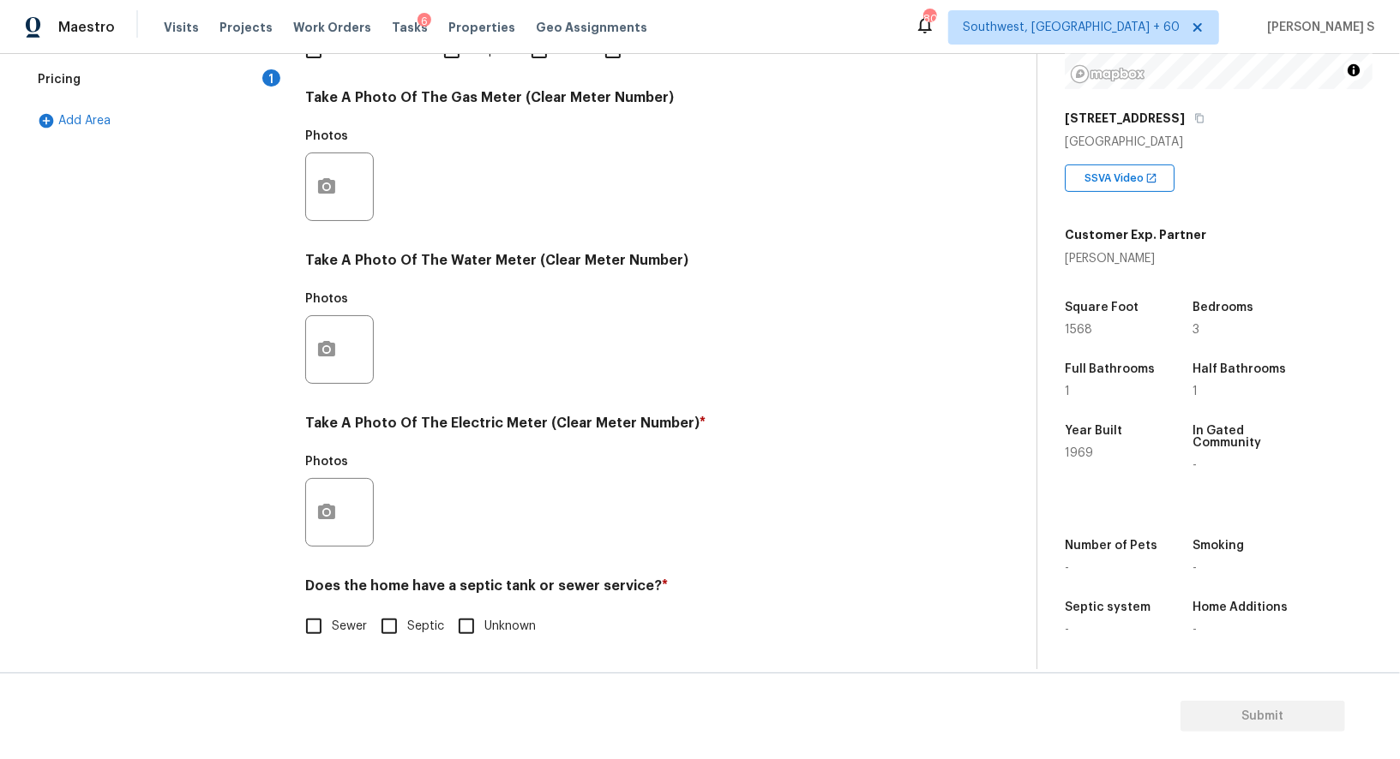
click at [321, 630] on input "Sewer" at bounding box center [314, 627] width 36 height 36
checkbox input "true"
click at [324, 502] on icon "button" at bounding box center [326, 512] width 21 height 21
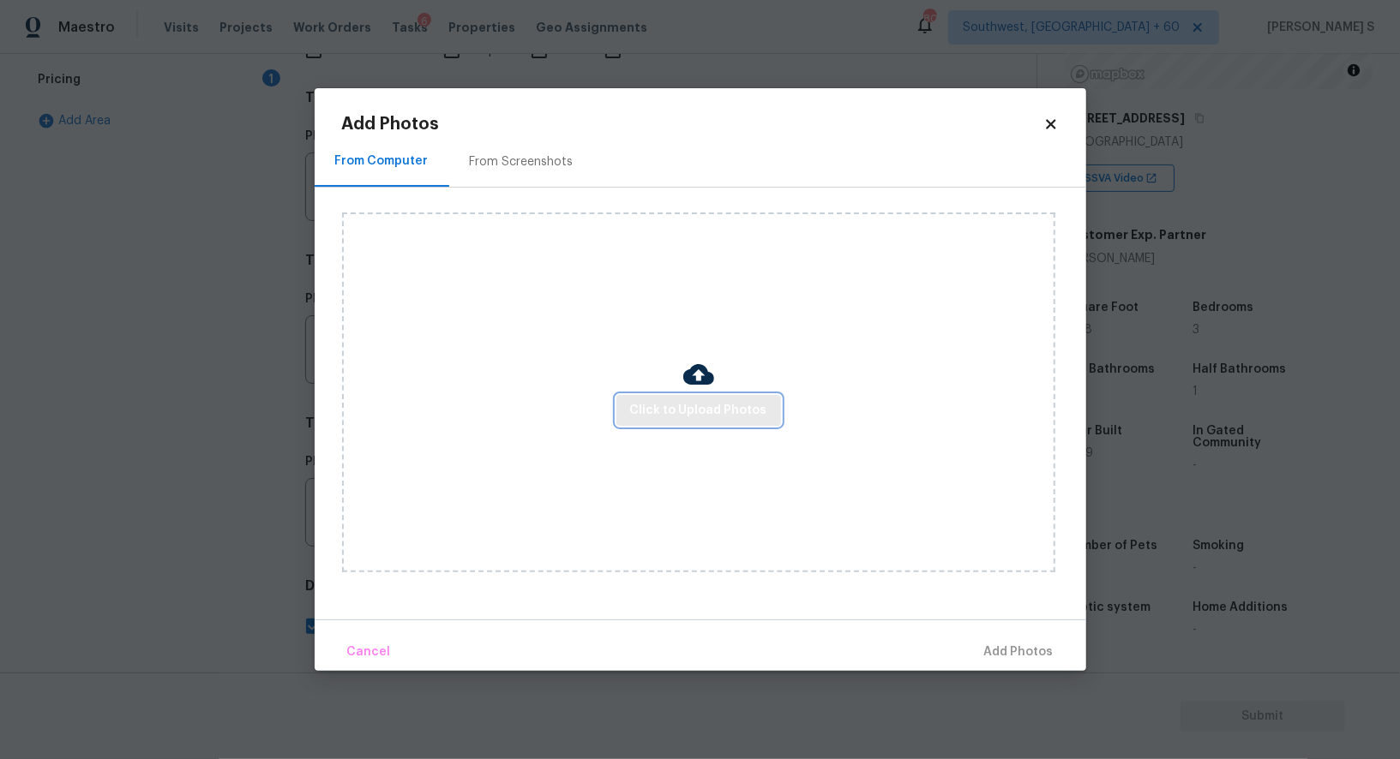
click at [693, 422] on button "Click to Upload Photos" at bounding box center [698, 411] width 165 height 32
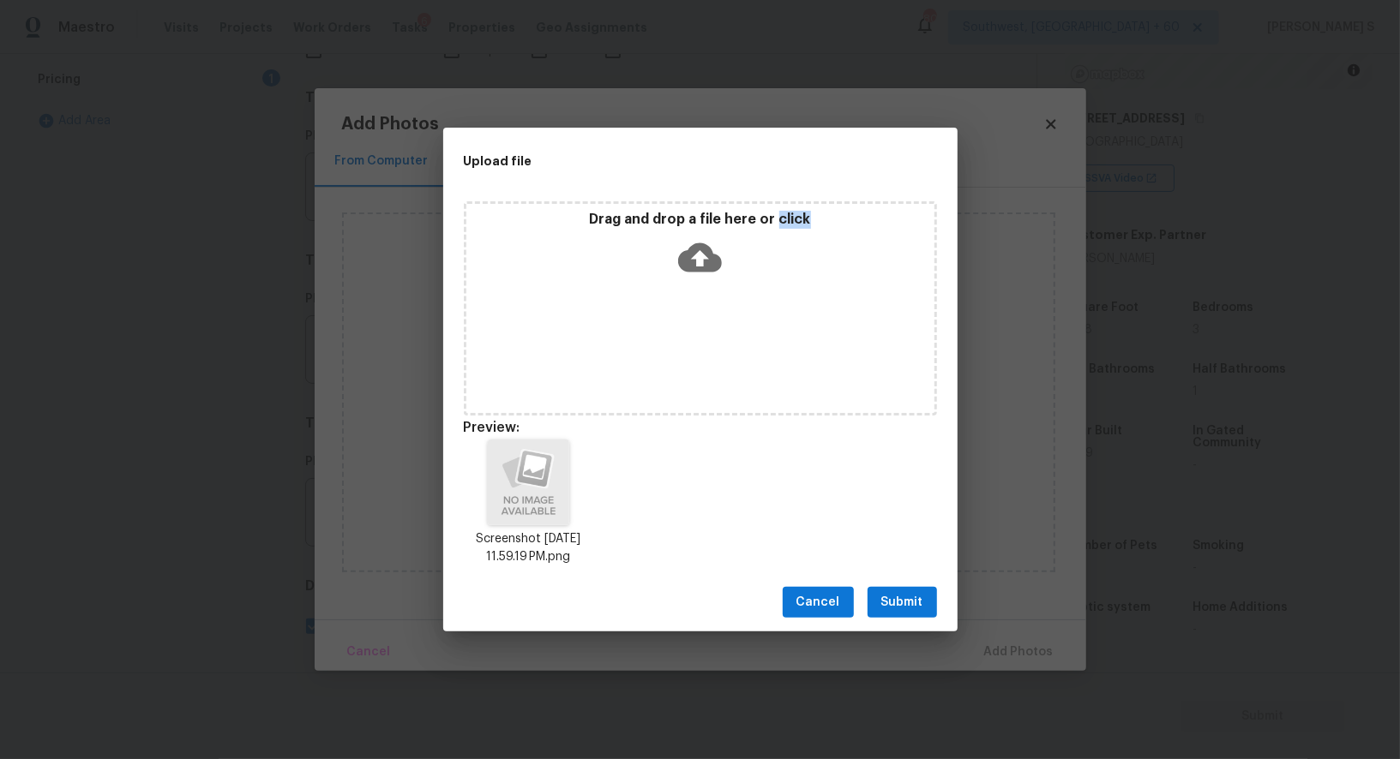
click at [927, 598] on button "Submit" at bounding box center [901, 603] width 69 height 32
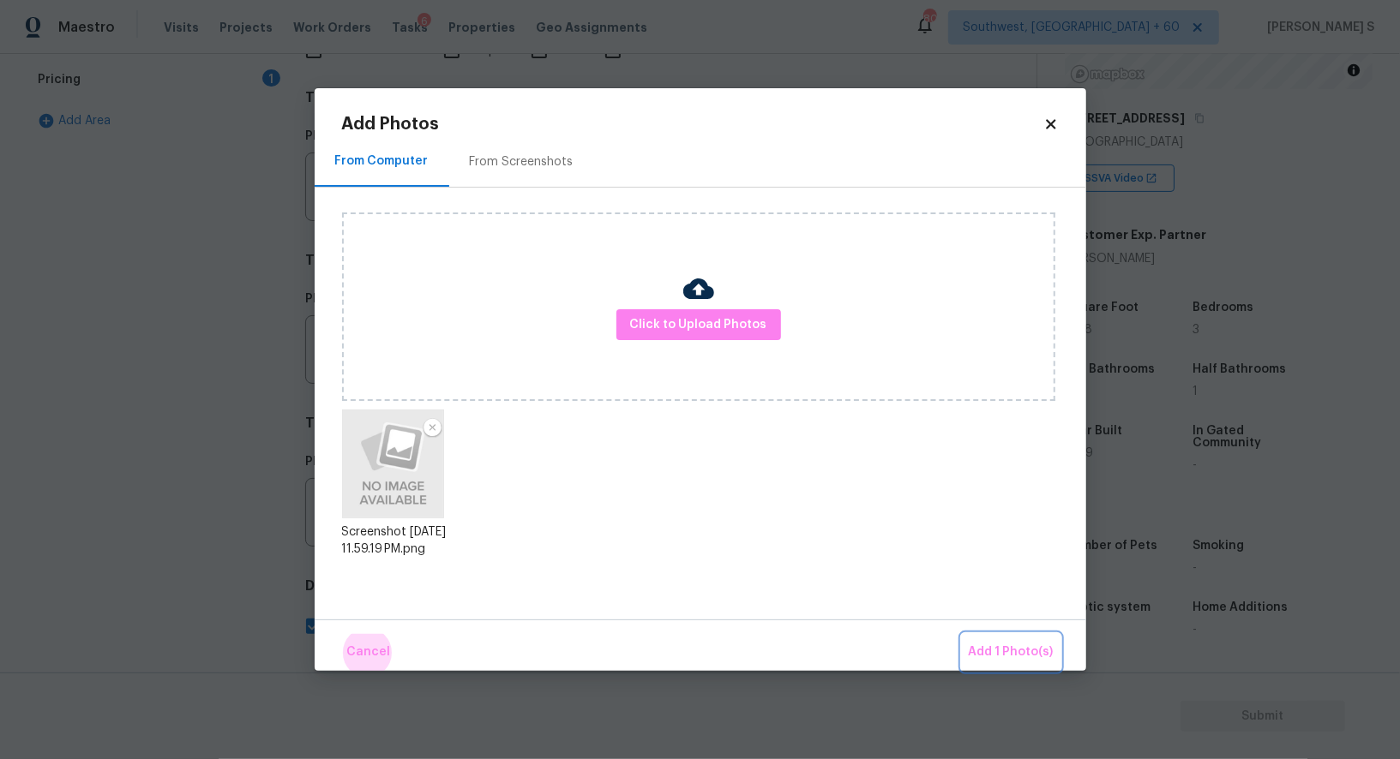
click at [962, 634] on button "Add 1 Photo(s)" at bounding box center [1011, 652] width 99 height 37
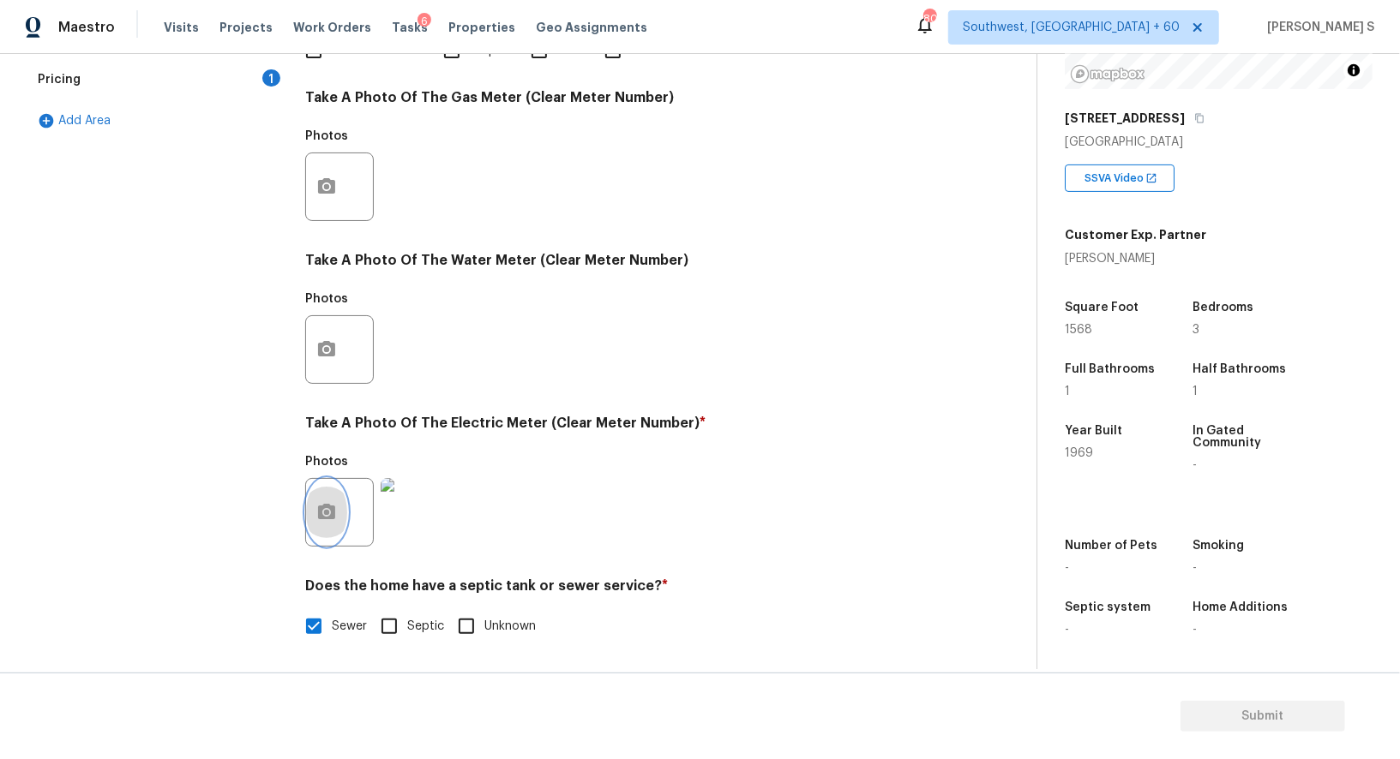
scroll to position [226, 0]
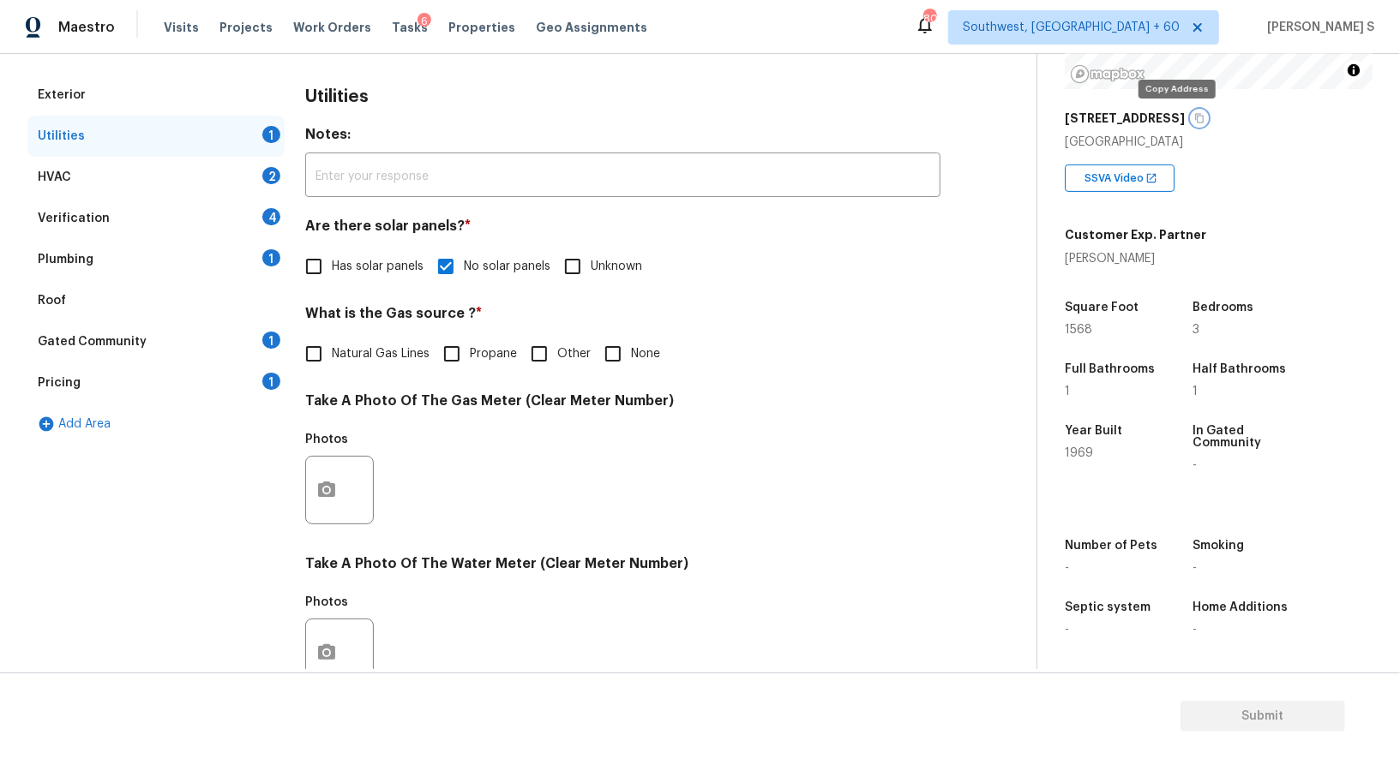
click at [1195, 115] on icon "button" at bounding box center [1199, 118] width 9 height 9
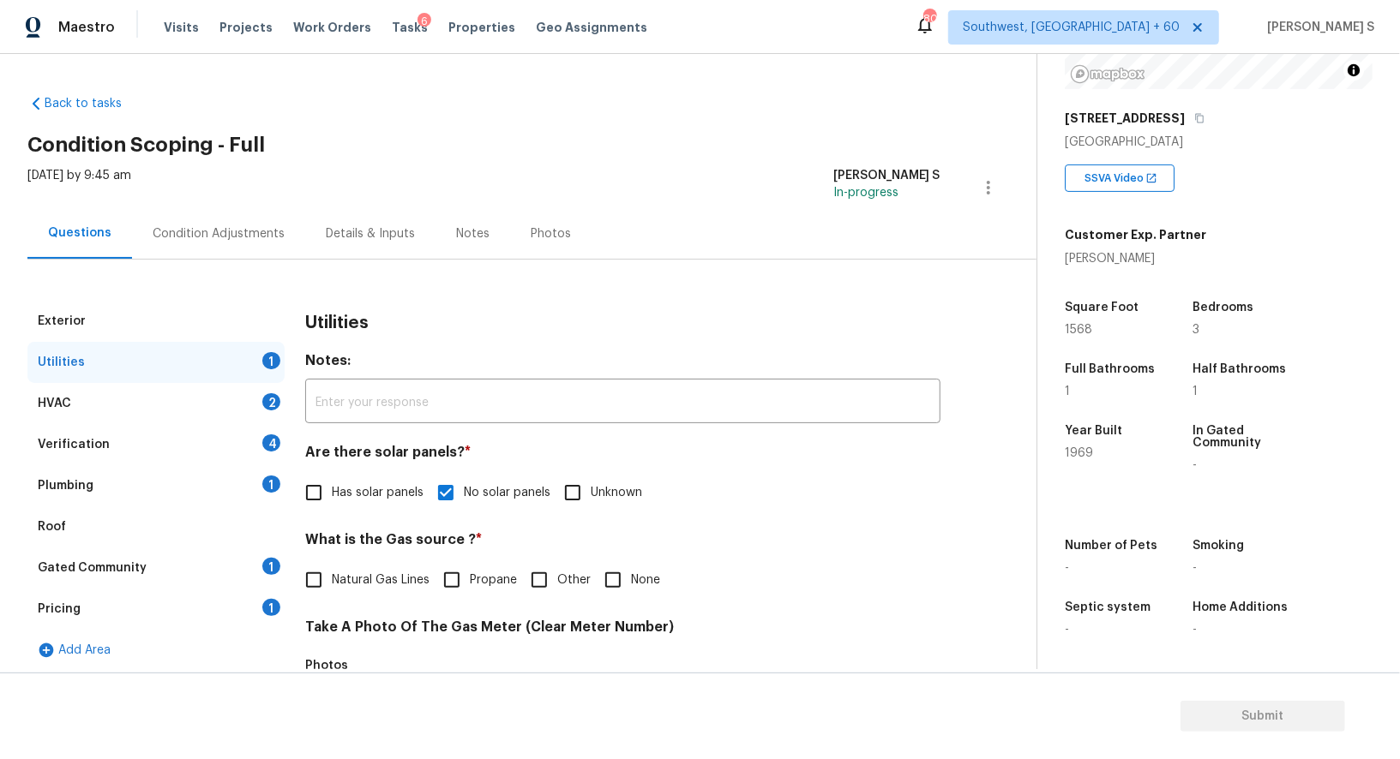
click at [199, 260] on div "Exterior Utilities 1 HVAC 2 Verification 4 Plumbing 1 Roof Gated Community 1 Pr…" at bounding box center [511, 727] width 968 height 935
click at [251, 467] on div "Plumbing 1" at bounding box center [155, 485] width 257 height 41
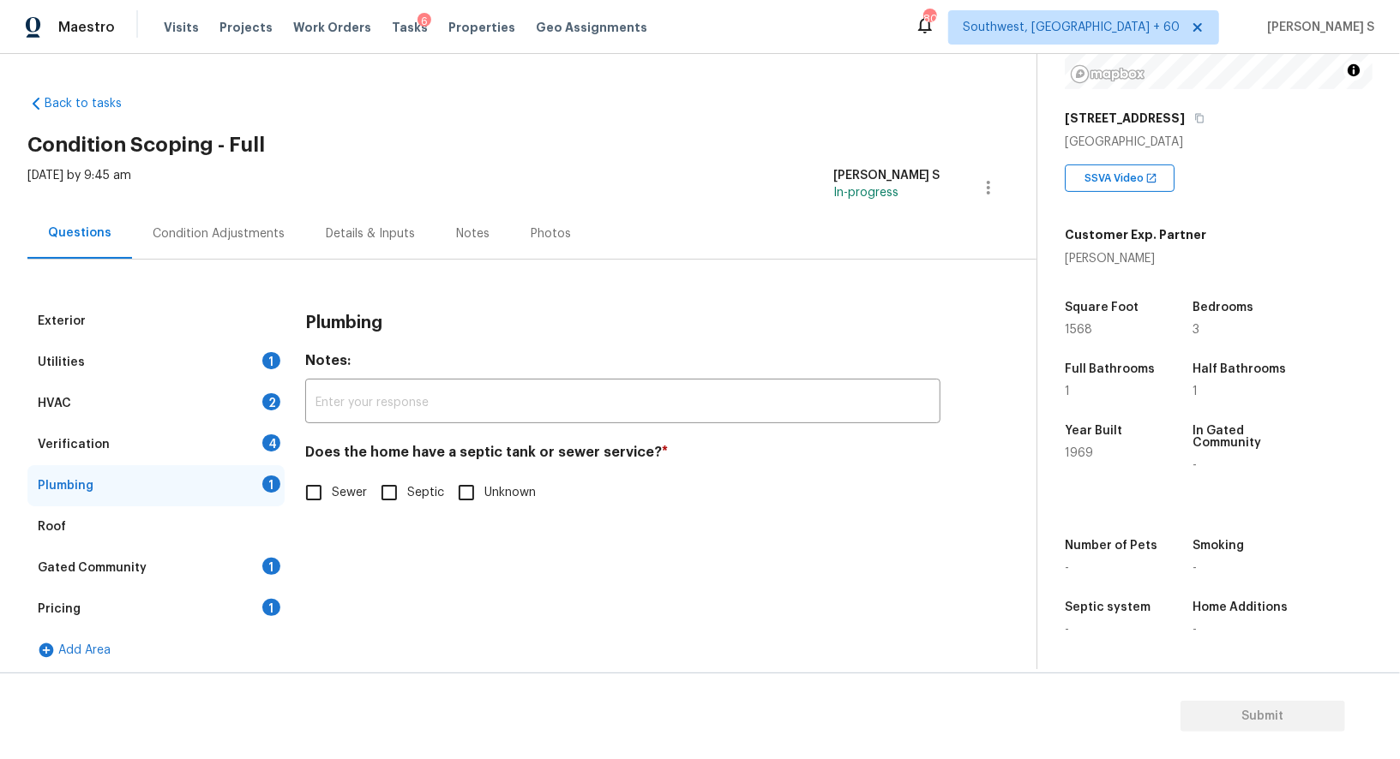
click at [310, 472] on div "Does the home have a septic tank or sewer service? * Sewer Septic Unknown" at bounding box center [622, 477] width 635 height 67
click at [317, 484] on input "Sewer" at bounding box center [314, 493] width 36 height 36
checkbox input "true"
click at [276, 561] on div "1" at bounding box center [271, 566] width 18 height 17
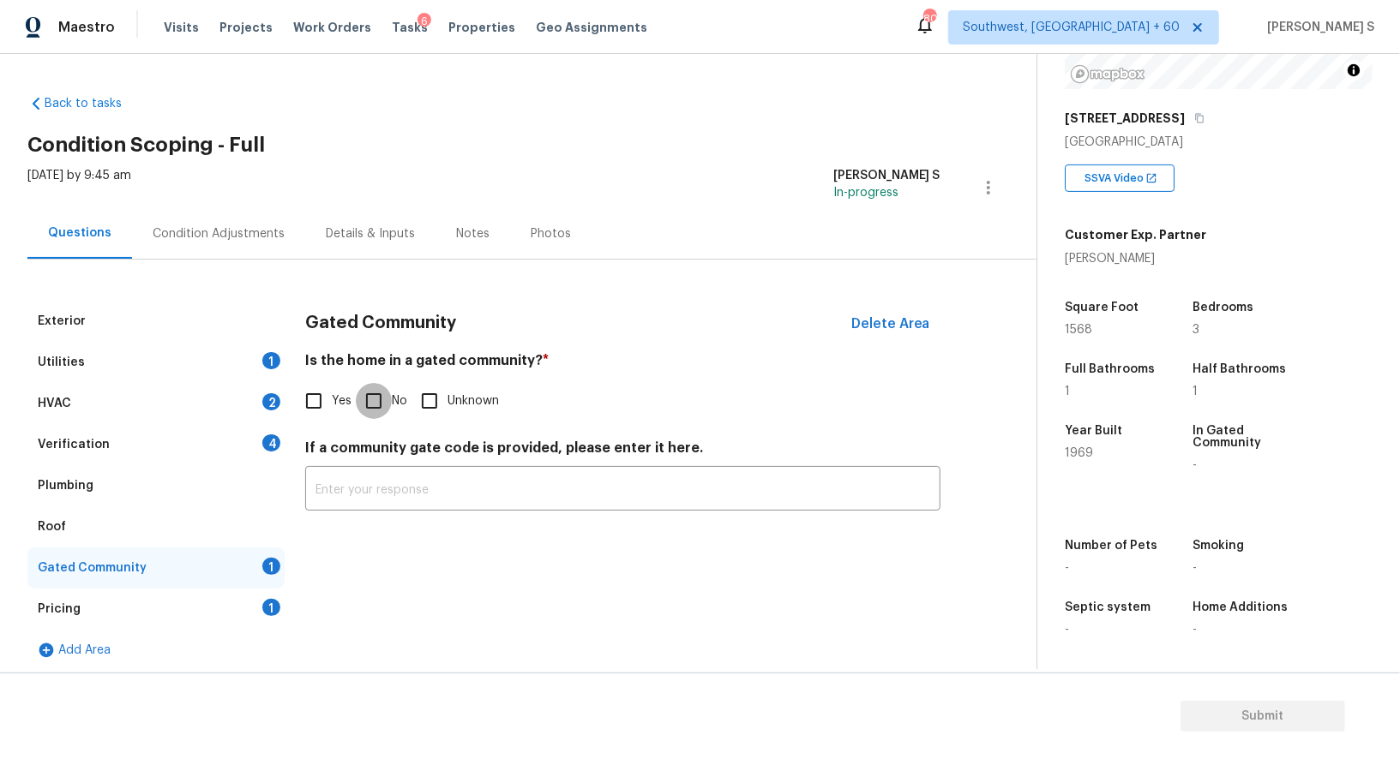
click at [375, 404] on input "No" at bounding box center [374, 401] width 36 height 36
checkbox input "true"
drag, startPoint x: 261, startPoint y: 444, endPoint x: 309, endPoint y: 442, distance: 48.0
click at [261, 444] on div "Verification 4" at bounding box center [155, 444] width 257 height 41
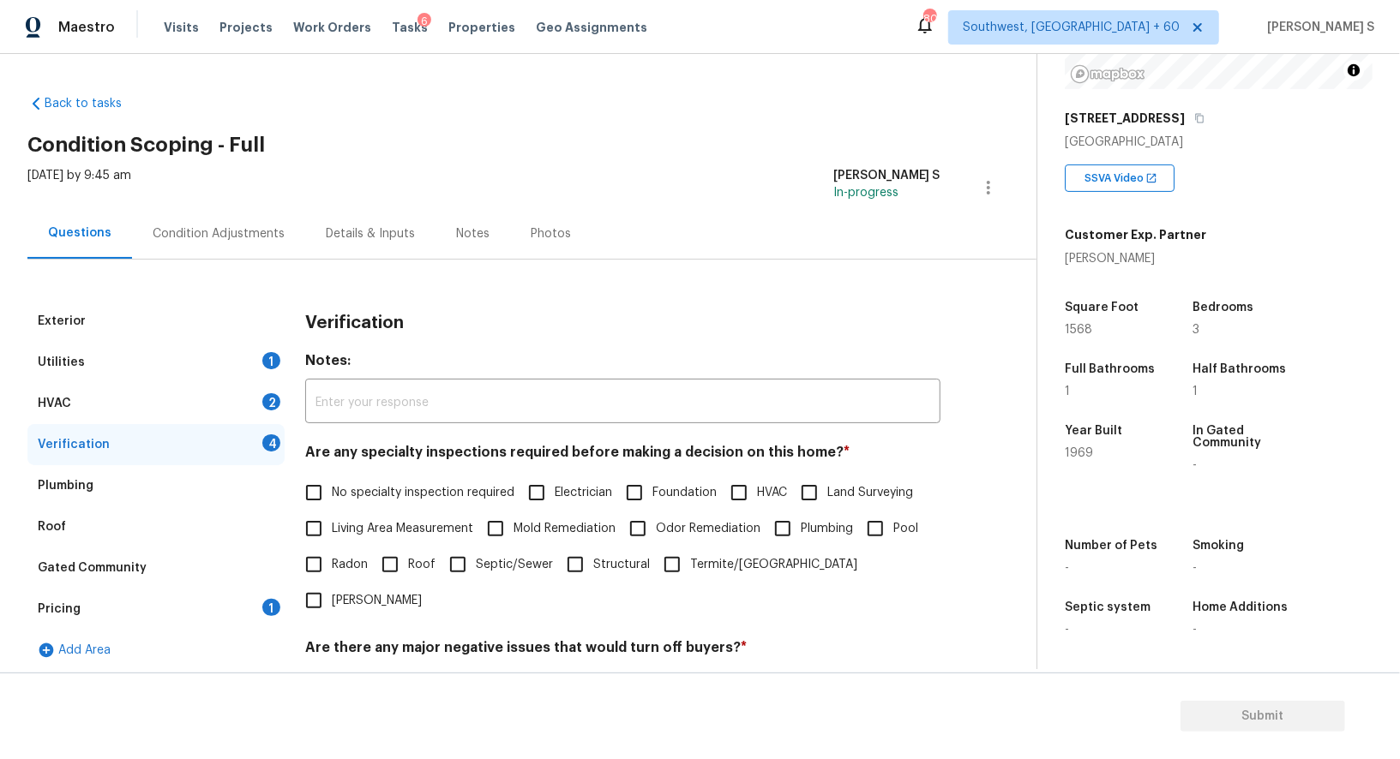
click at [318, 481] on input "No specialty inspection required" at bounding box center [314, 493] width 36 height 36
checkbox input "true"
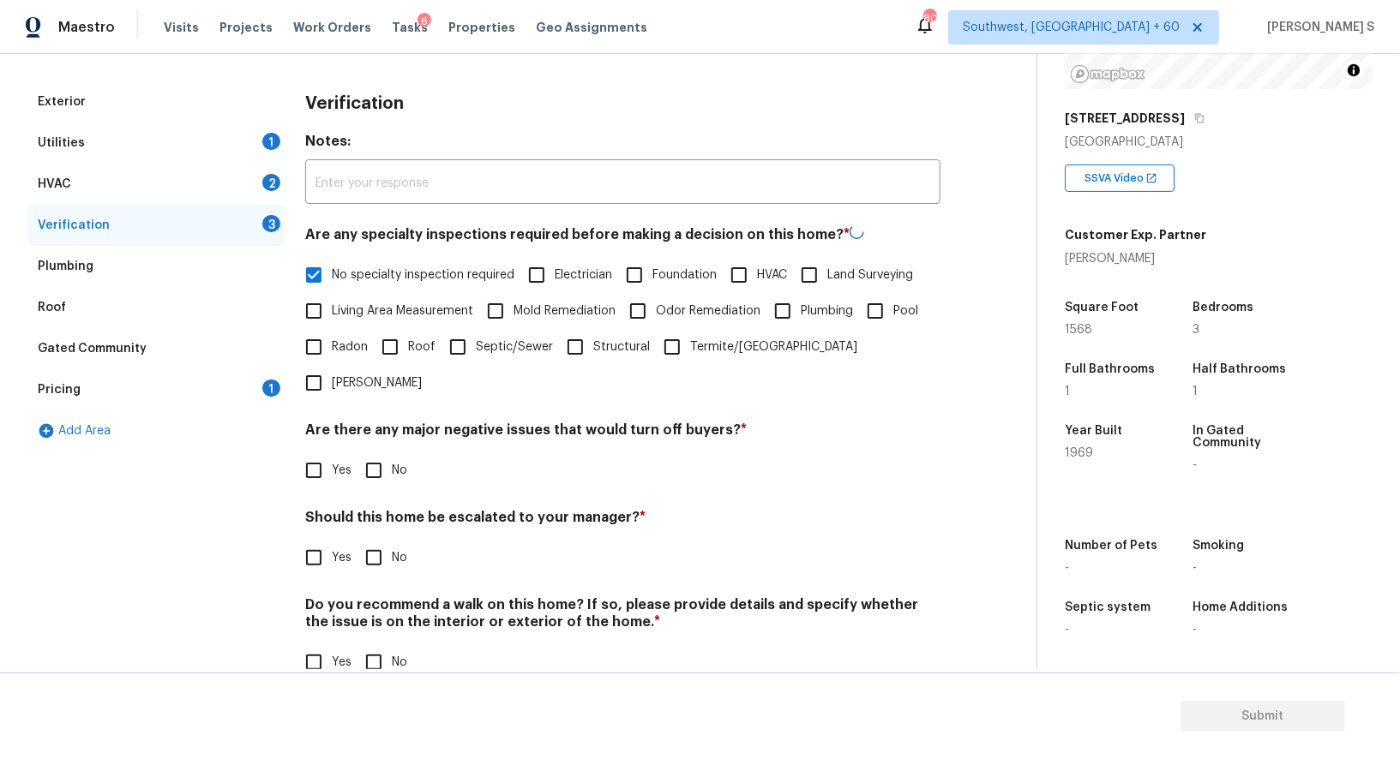
scroll to position [219, 0]
click at [378, 452] on input "No" at bounding box center [374, 470] width 36 height 36
checkbox input "true"
click at [375, 645] on input "No" at bounding box center [374, 663] width 36 height 36
checkbox input "true"
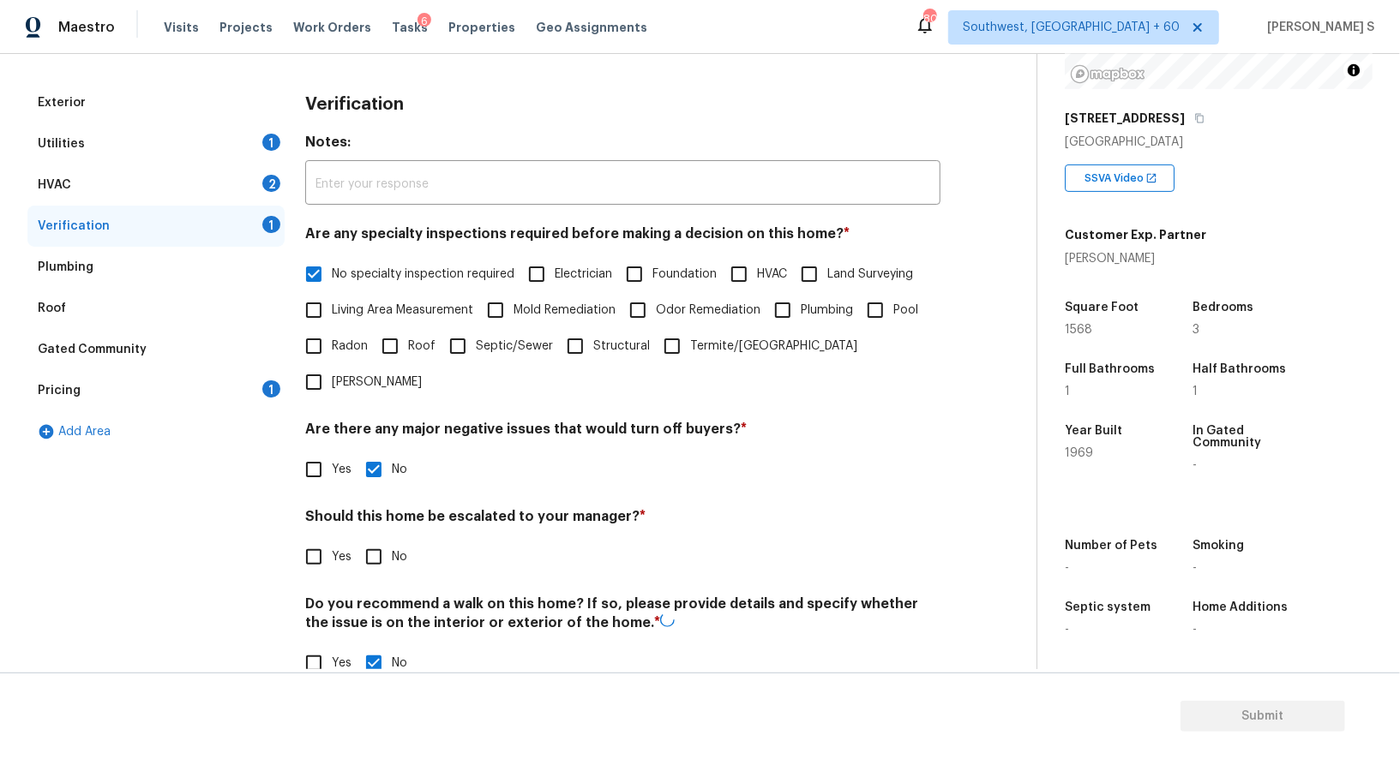
scroll to position [0, 0]
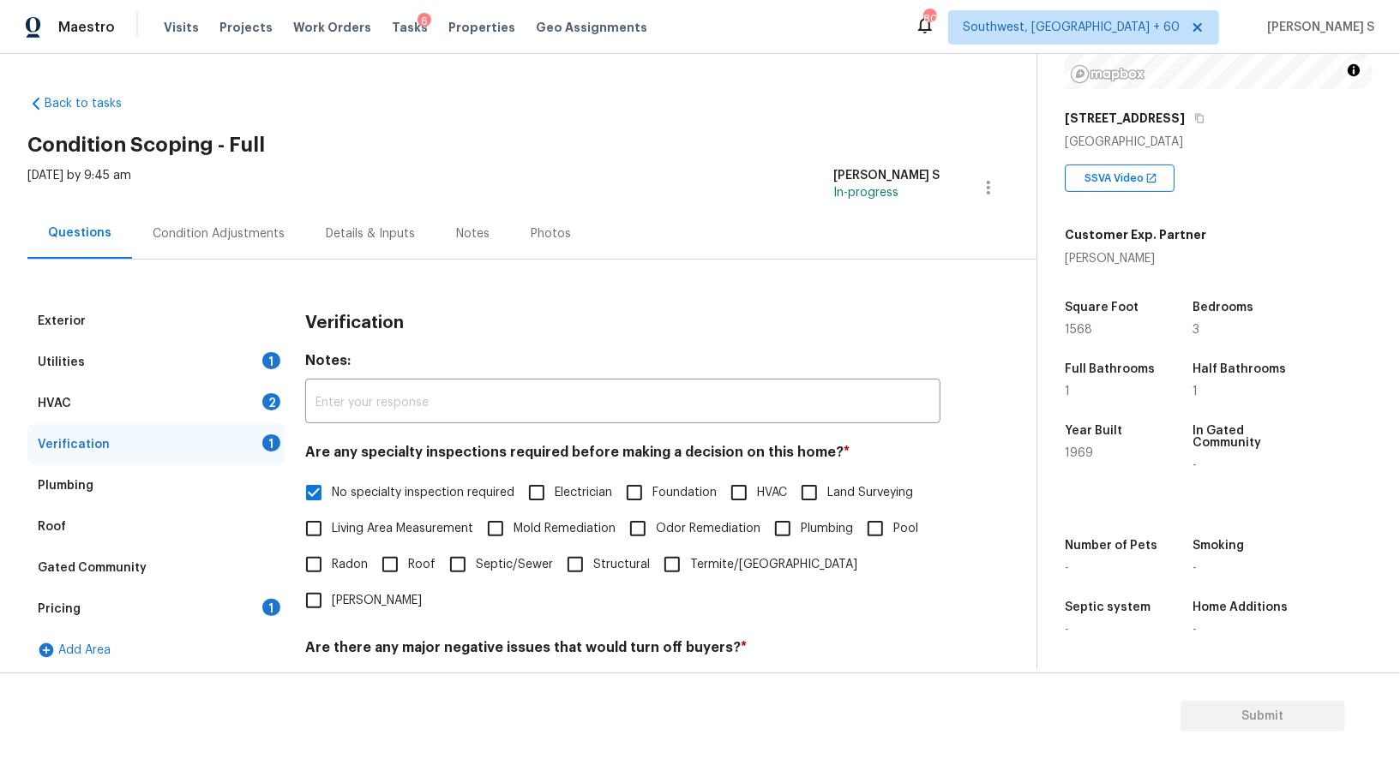
click at [244, 397] on div "HVAC 2" at bounding box center [155, 403] width 257 height 41
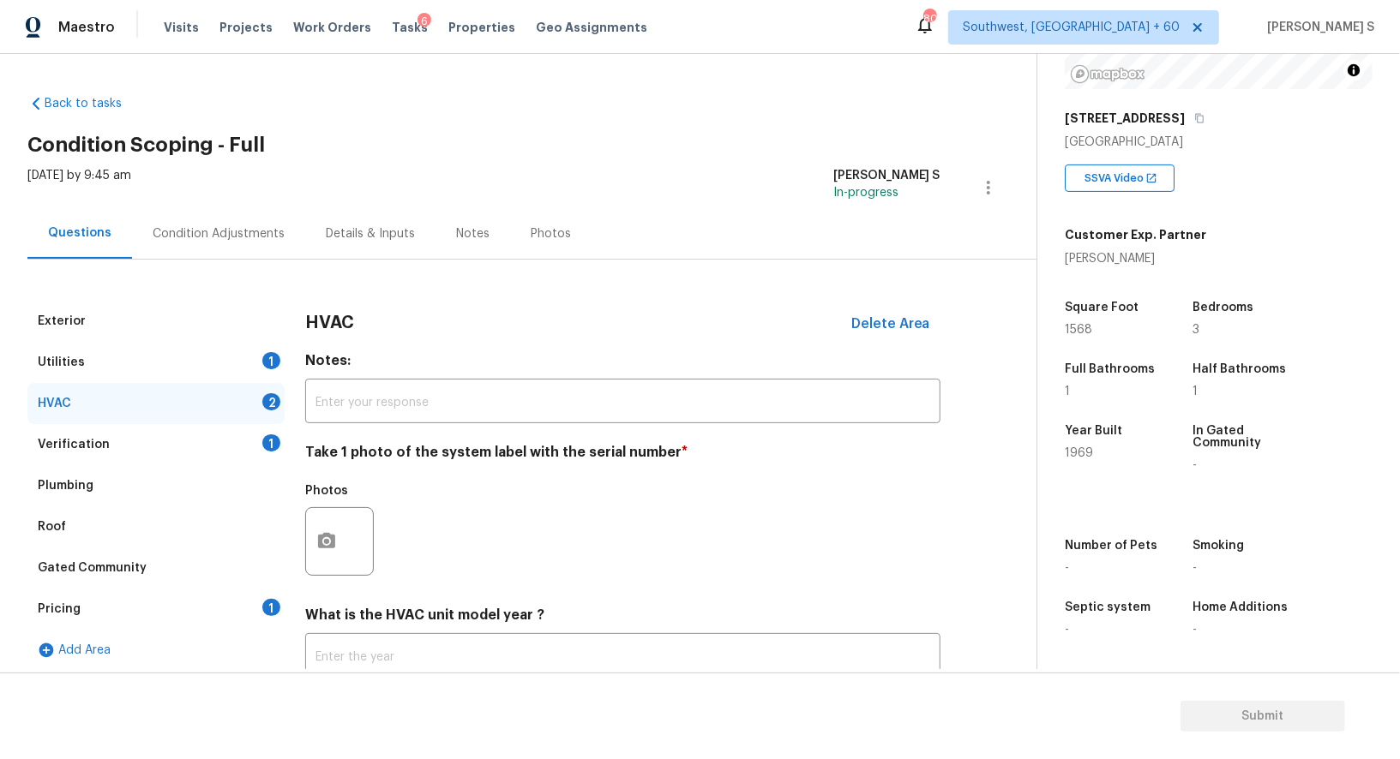
scroll to position [11, 0]
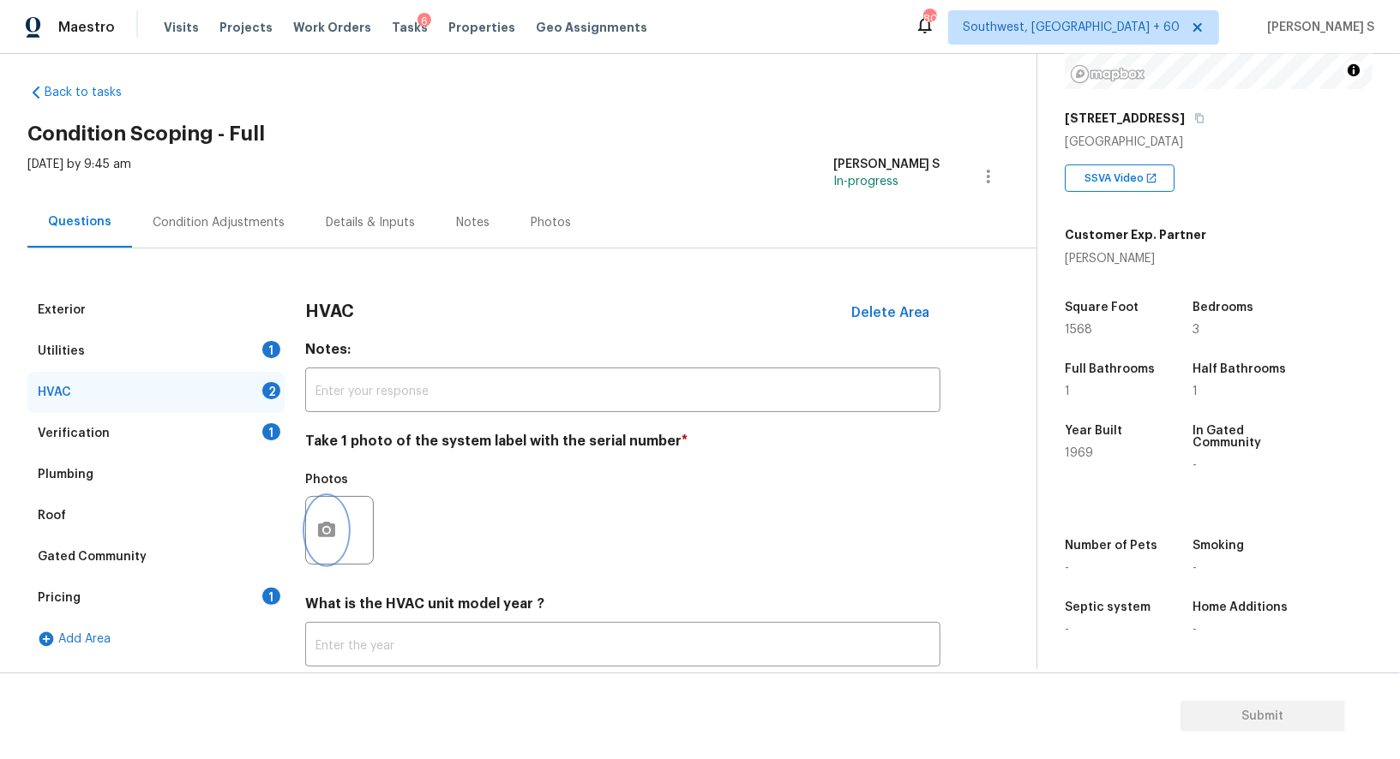
click at [321, 516] on button "button" at bounding box center [326, 530] width 41 height 67
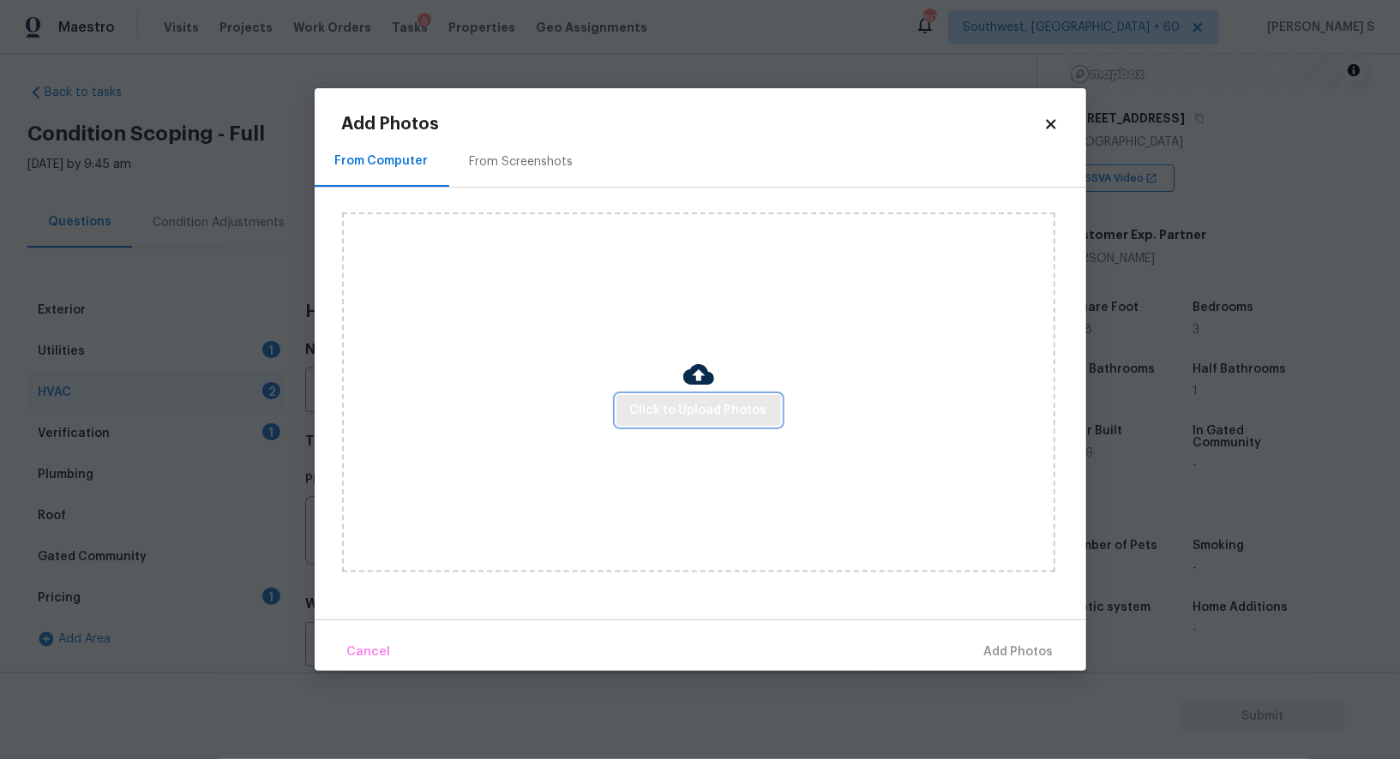
click at [696, 412] on span "Click to Upload Photos" at bounding box center [698, 410] width 137 height 21
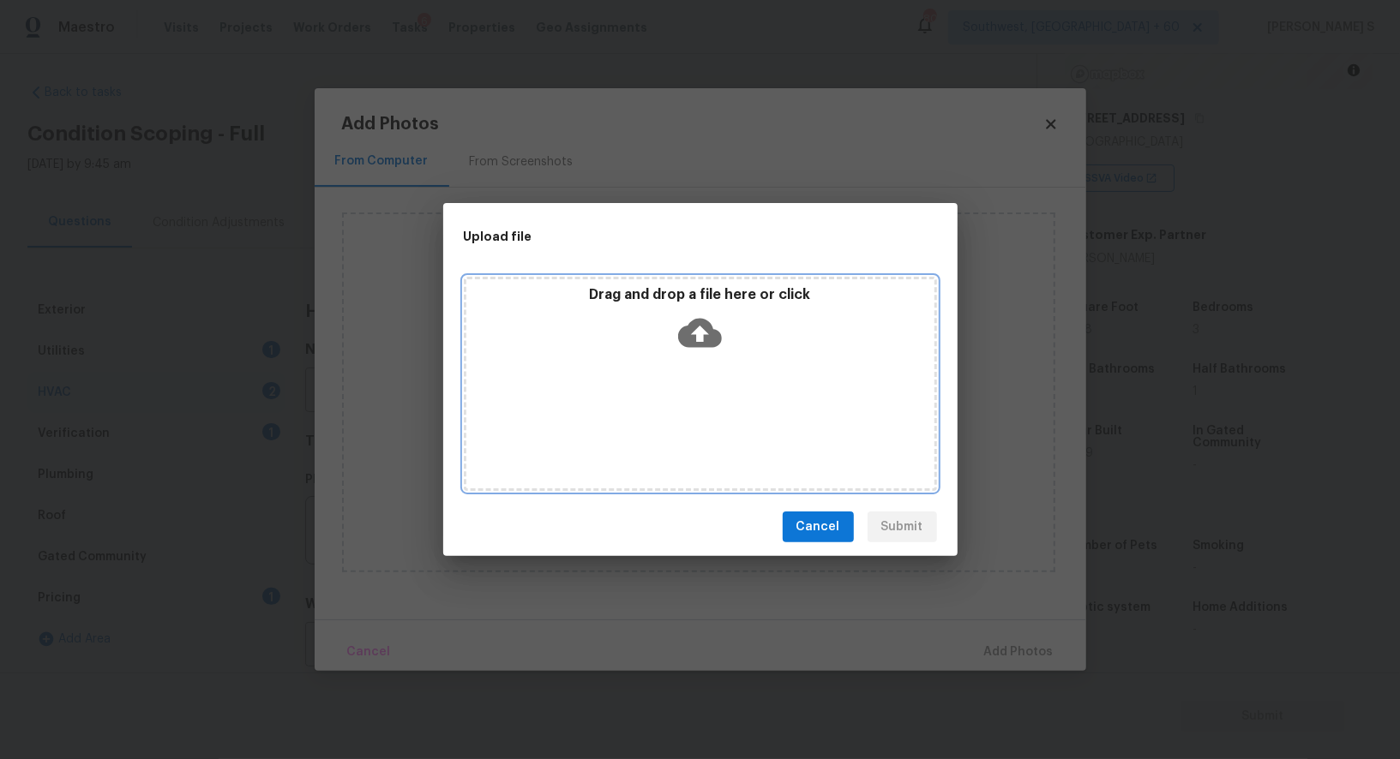
click at [696, 412] on div "Drag and drop a file here or click" at bounding box center [700, 384] width 473 height 214
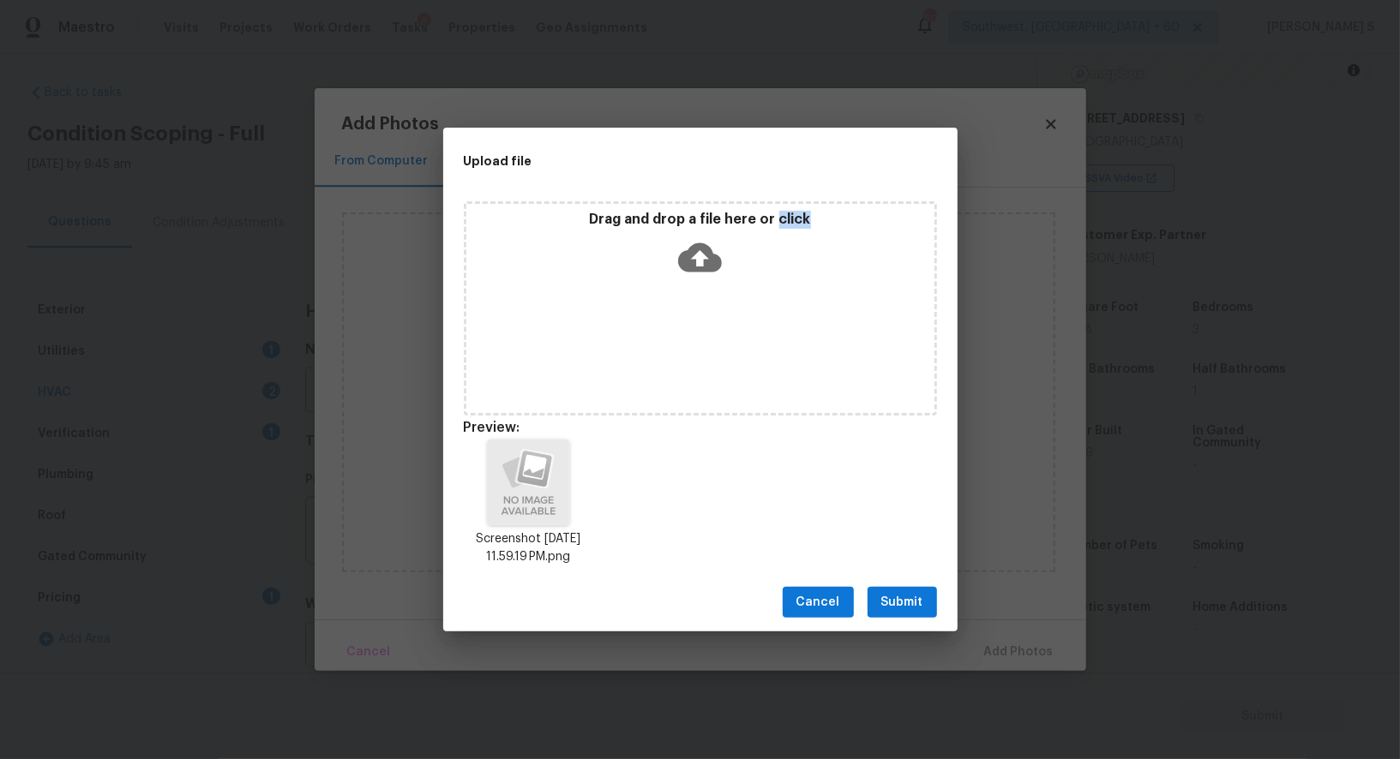
click at [897, 592] on span "Submit" at bounding box center [902, 602] width 42 height 21
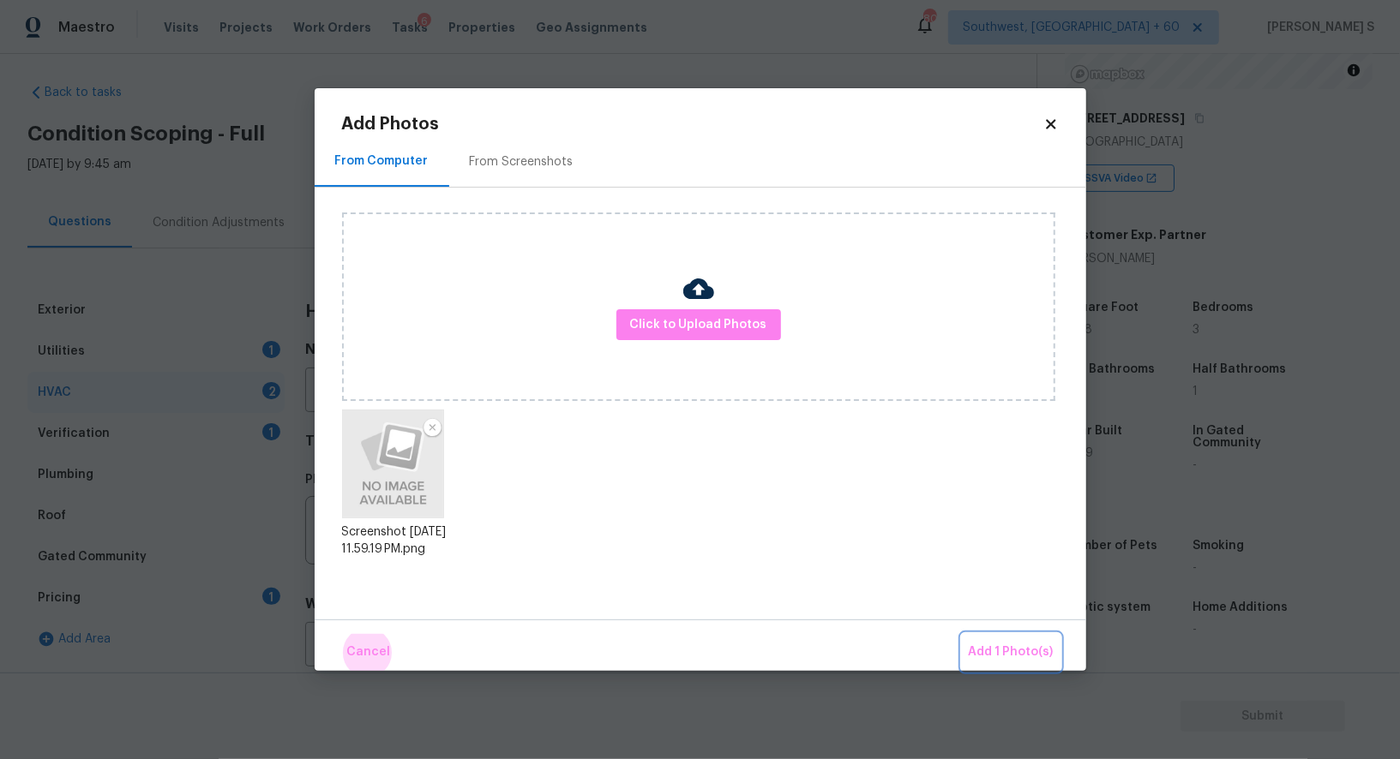
click at [962, 634] on button "Add 1 Photo(s)" at bounding box center [1011, 652] width 99 height 37
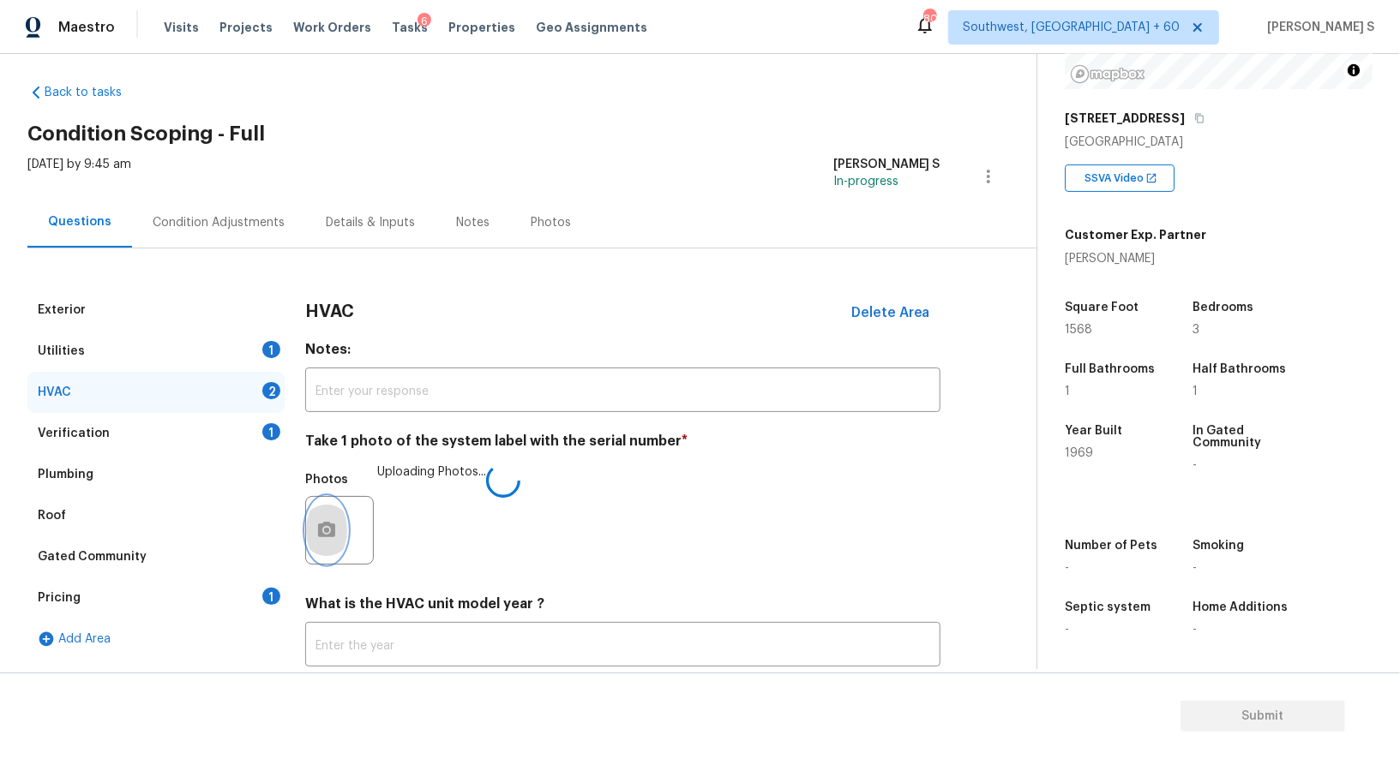
scroll to position [122, 0]
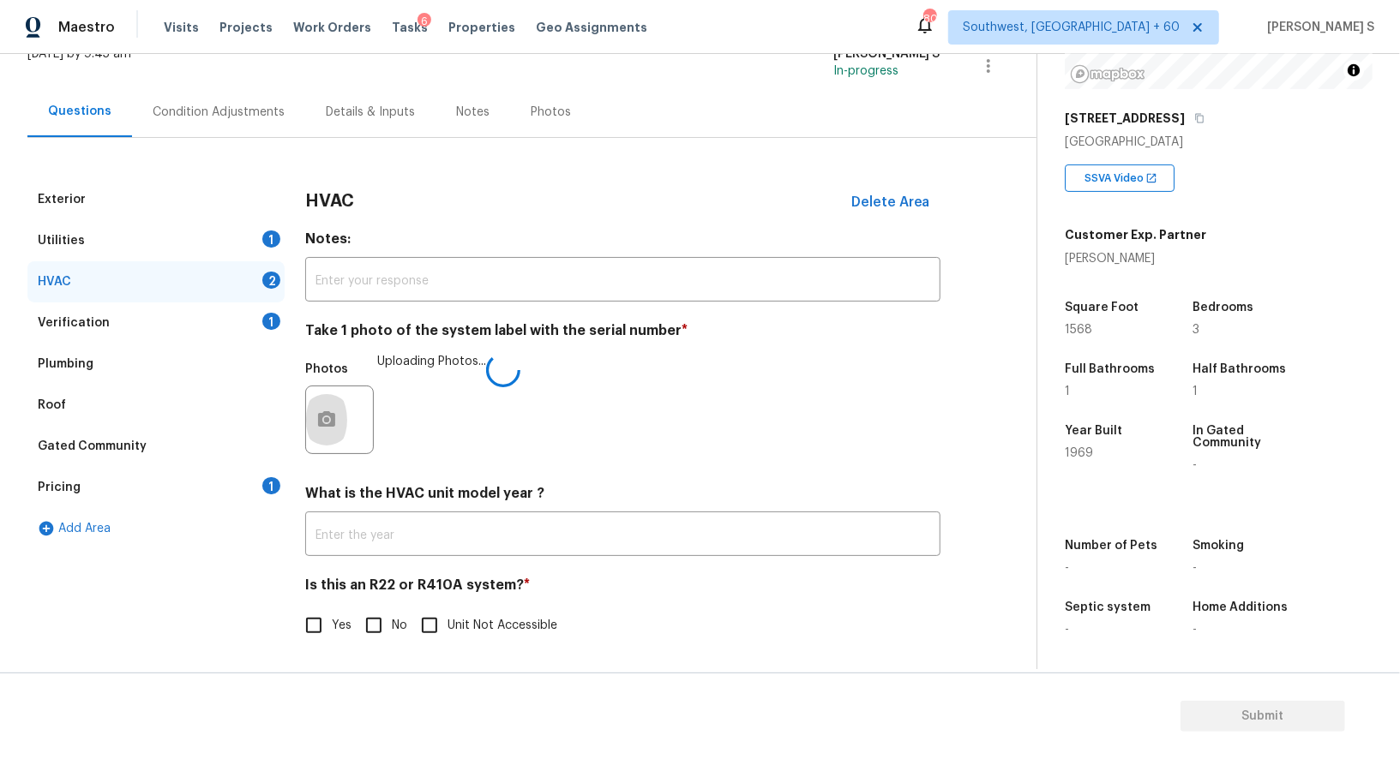
click at [385, 624] on input "No" at bounding box center [374, 626] width 36 height 36
checkbox input "true"
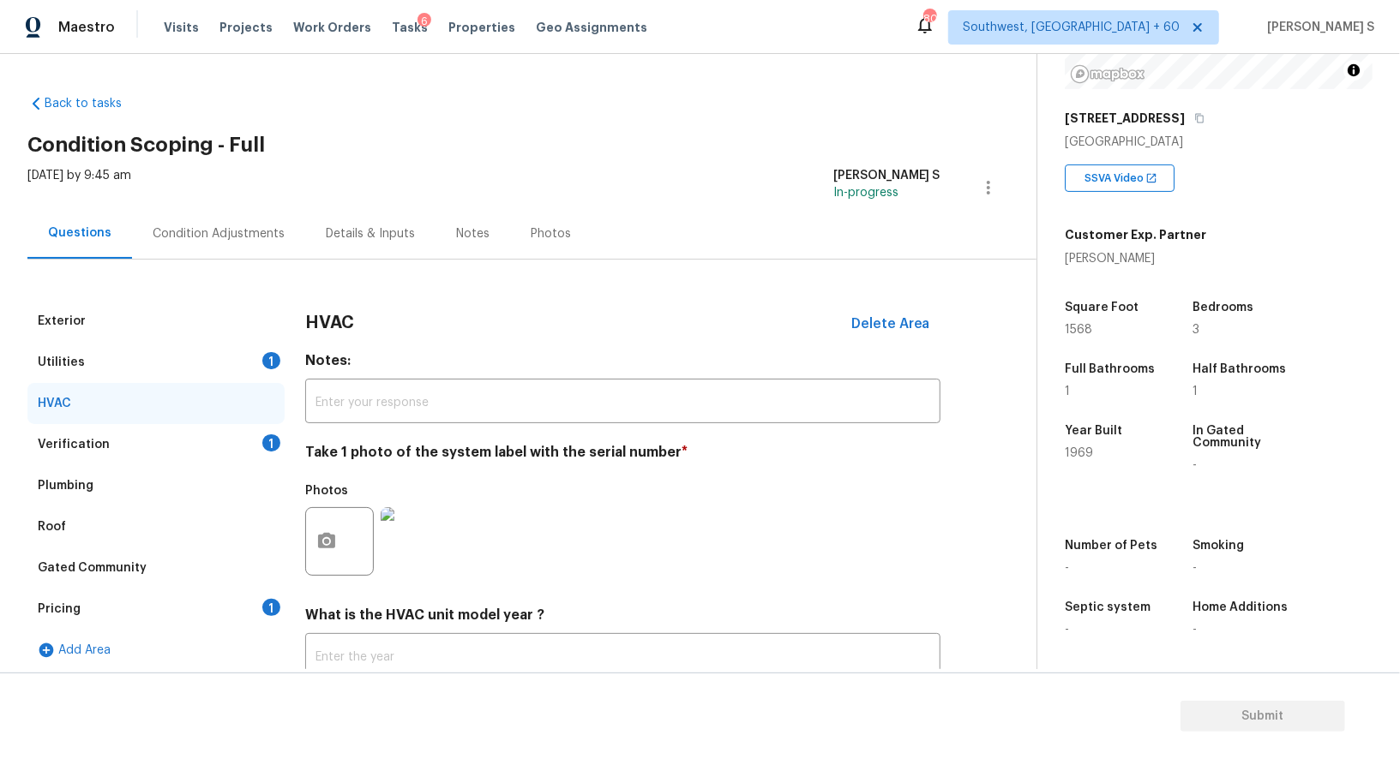
click at [230, 231] on div "Condition Adjustments" at bounding box center [219, 233] width 132 height 17
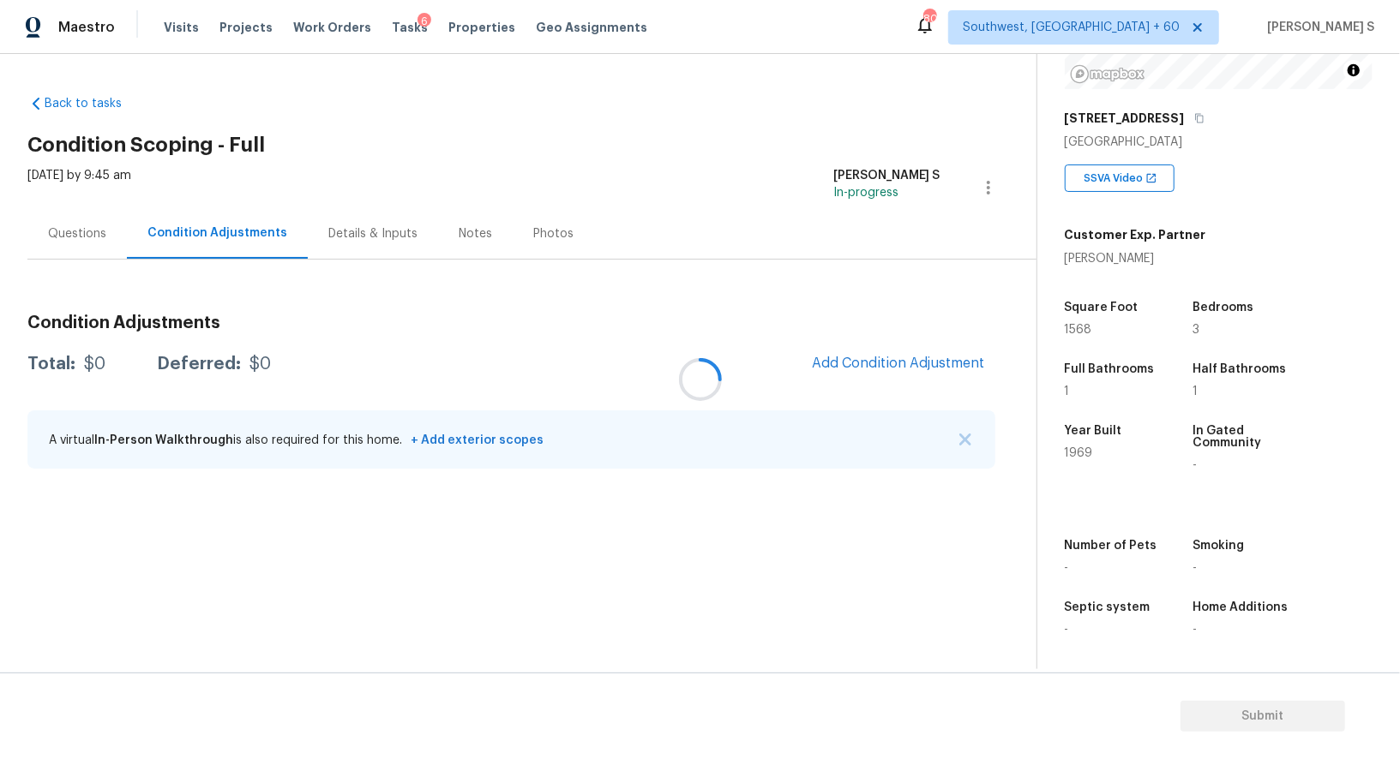
click at [230, 231] on div at bounding box center [700, 379] width 1400 height 759
click at [905, 345] on div at bounding box center [700, 379] width 1400 height 759
click at [905, 362] on div at bounding box center [700, 379] width 1400 height 759
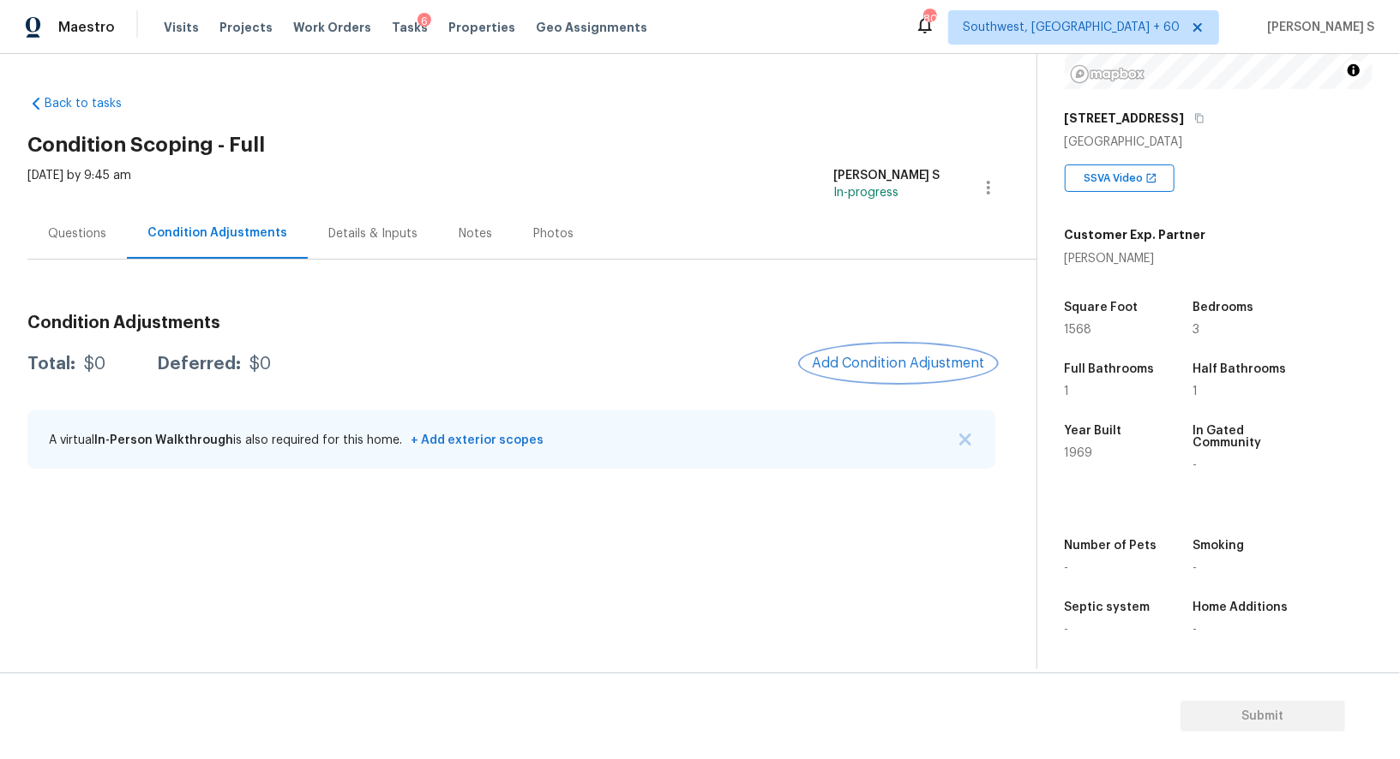
click at [905, 362] on span "Add Condition Adjustment" at bounding box center [898, 363] width 173 height 15
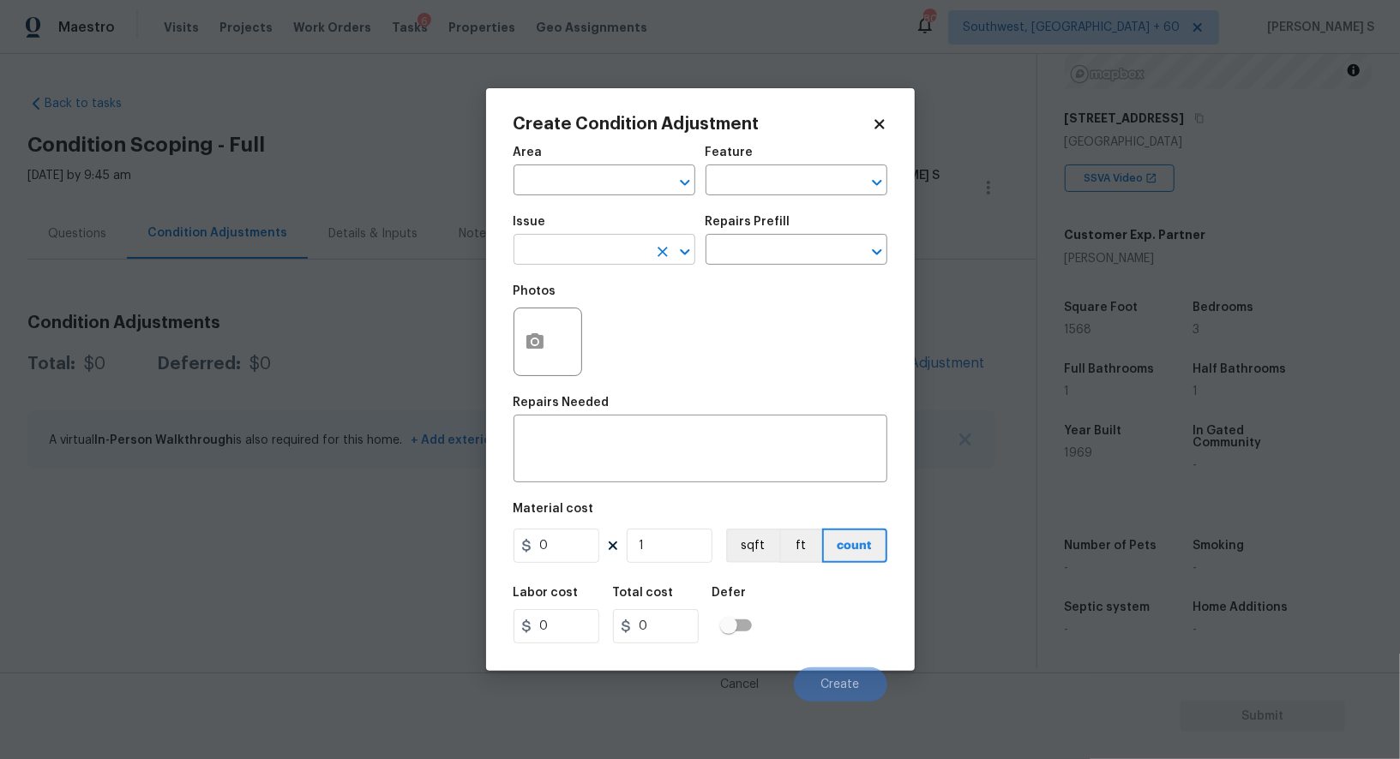
click at [532, 259] on input "text" at bounding box center [580, 251] width 134 height 27
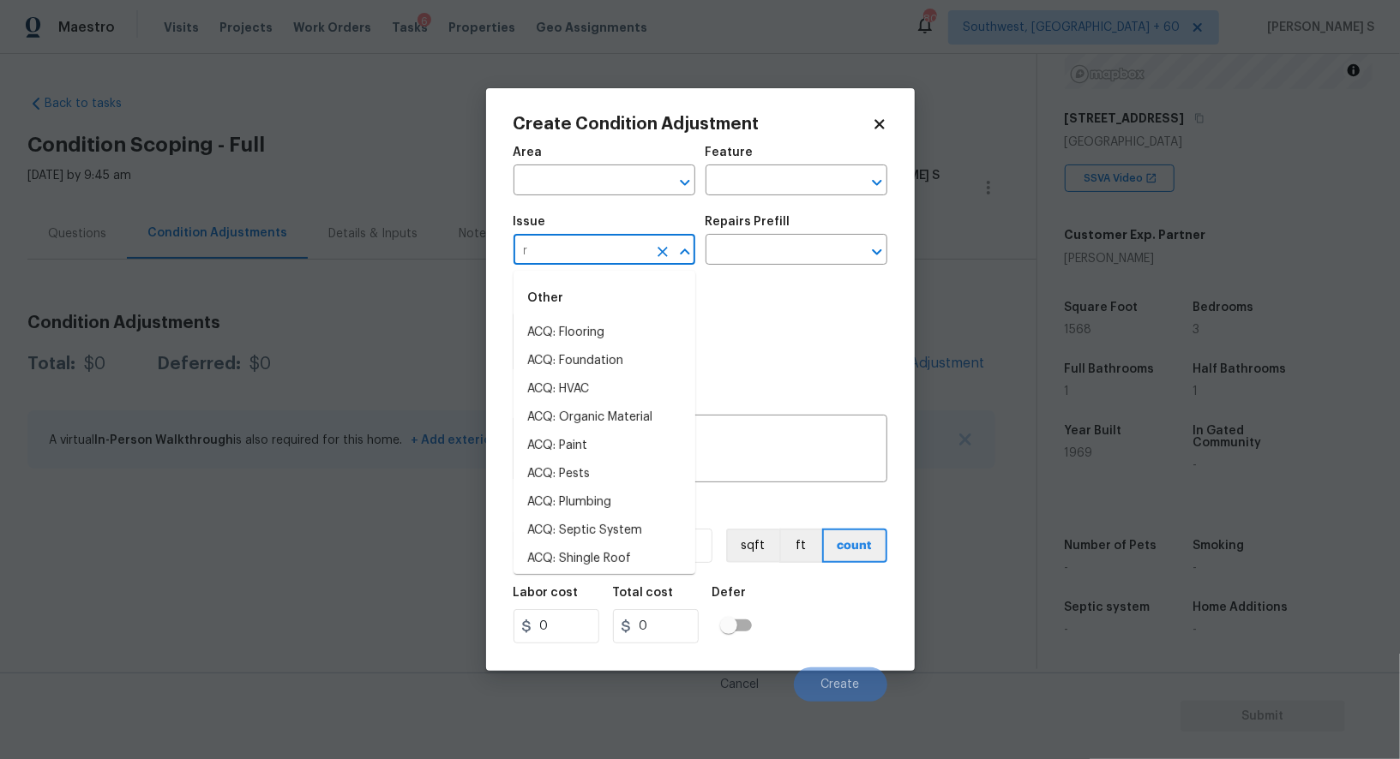
type input "ro"
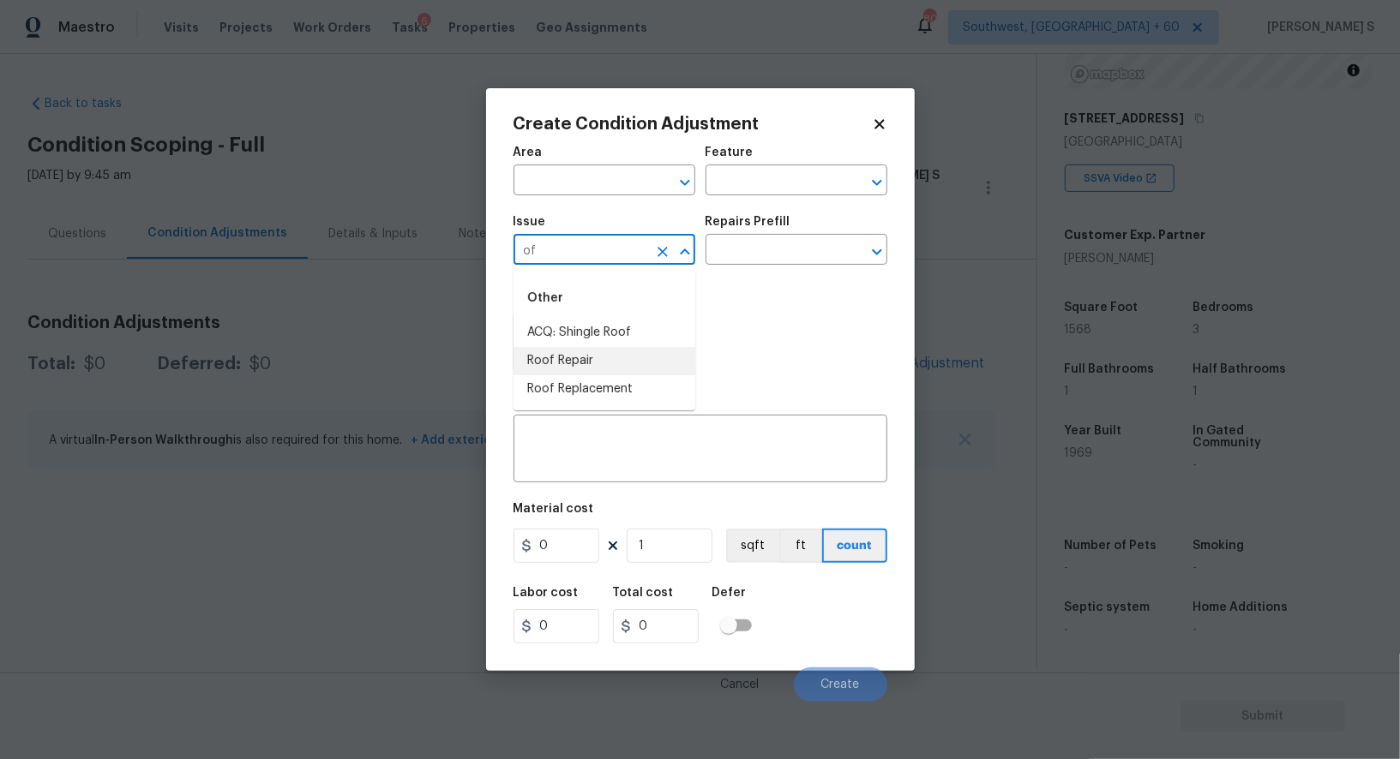
type input "of"
type input "ACQ: Shingle Roof"
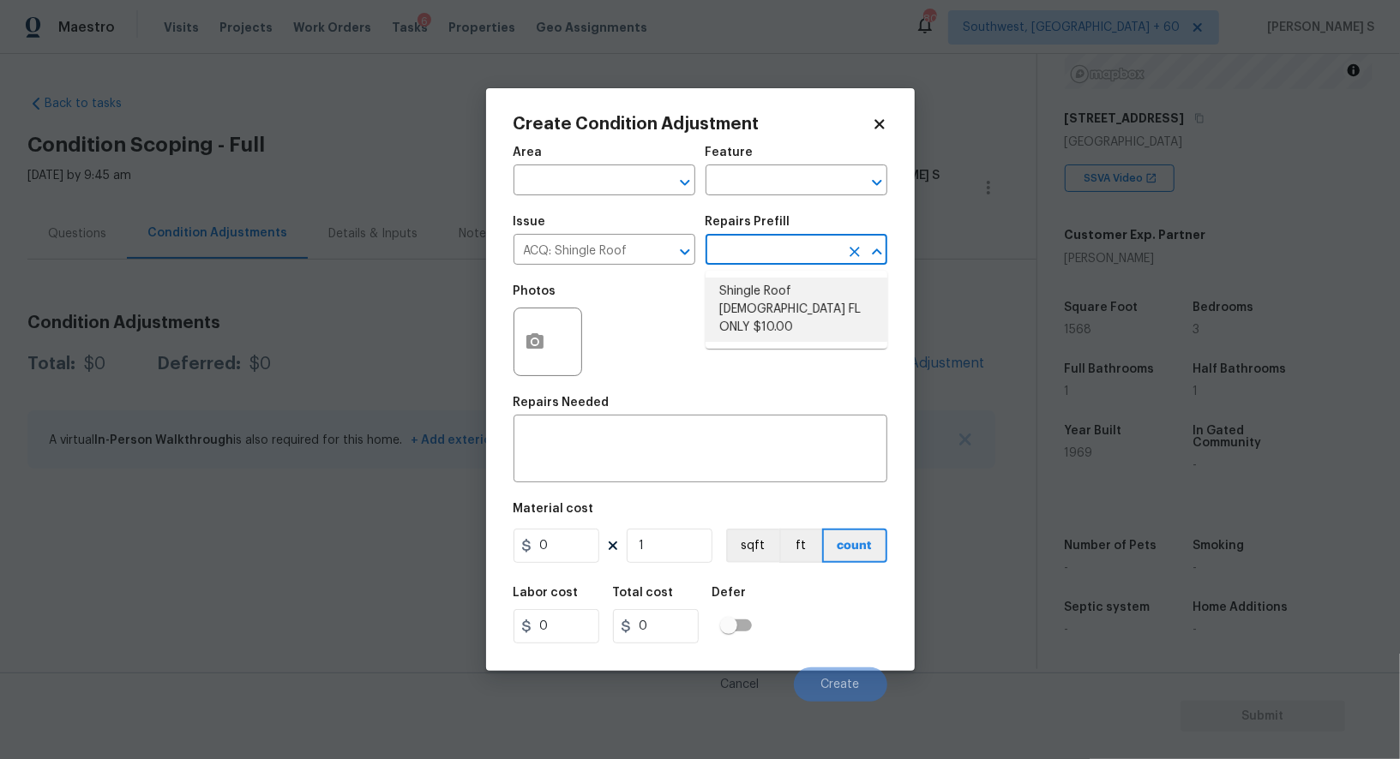
type input "Acquisition"
type textarea "Acquisition Scope ([US_STATE] Only): Shingle Roof 15+ years in age maintenance."
type input "10"
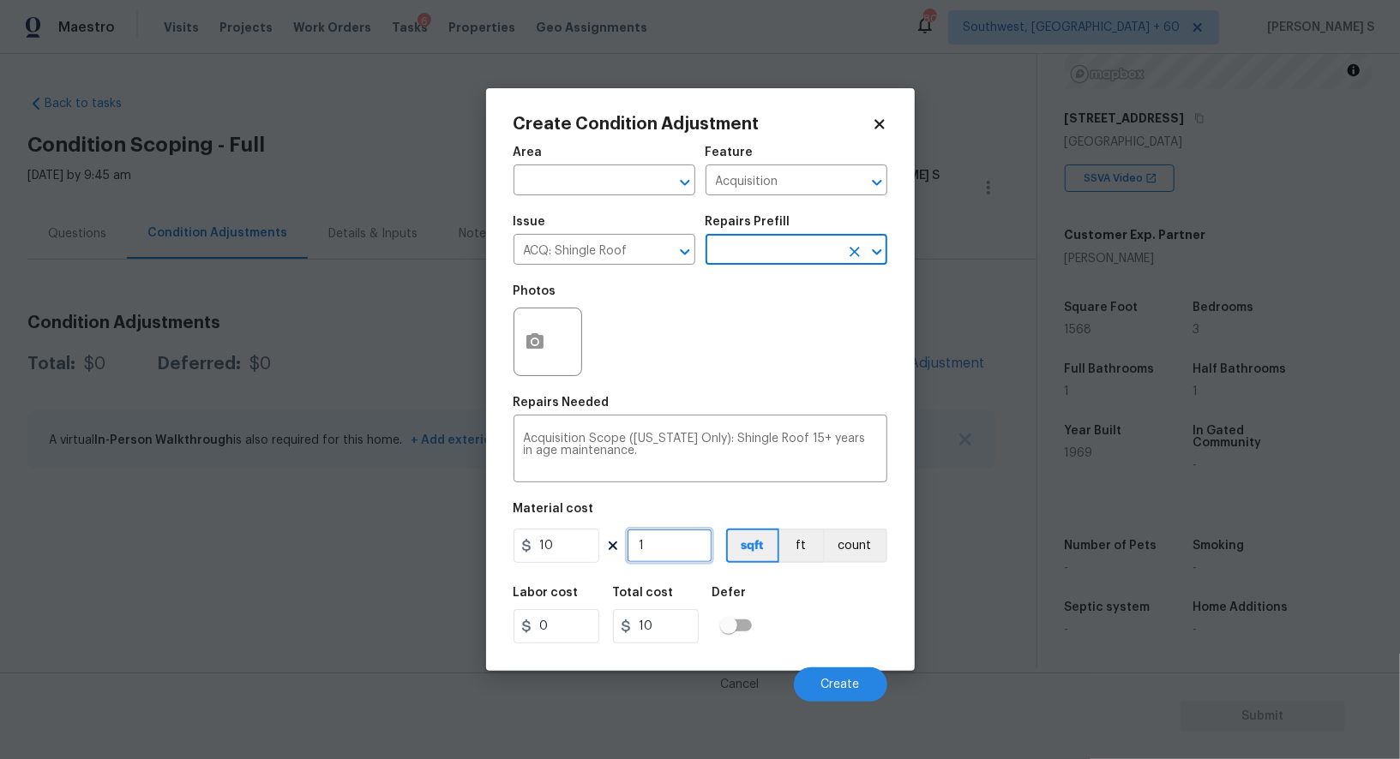
click at [657, 561] on input "1" at bounding box center [670, 546] width 86 height 34
type input "15"
type input "150"
type input "156"
type input "1560"
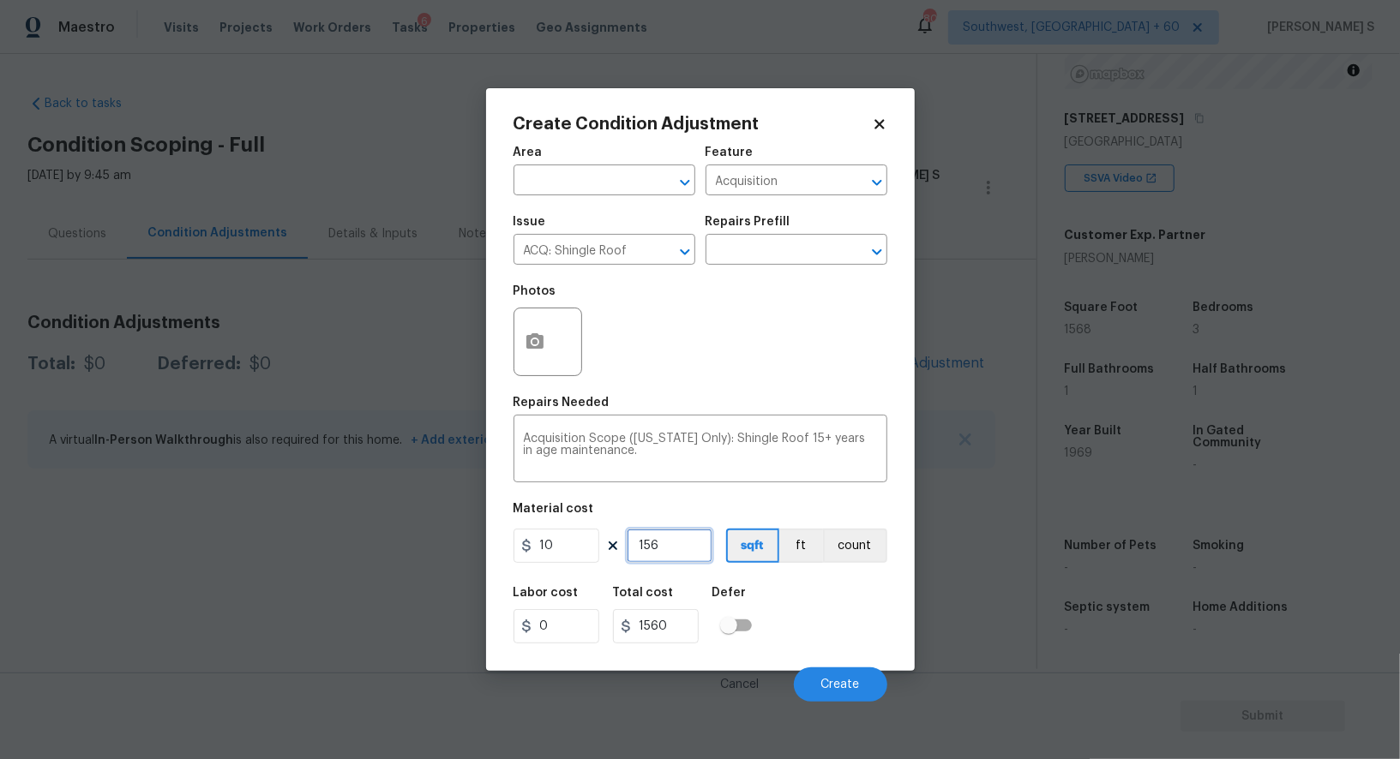
type input "1568"
type input "15680"
type input "1568"
click at [787, 609] on div "Labor cost 0 Total cost 15680 Defer" at bounding box center [700, 615] width 374 height 77
click at [820, 676] on button "Create" at bounding box center [840, 685] width 93 height 34
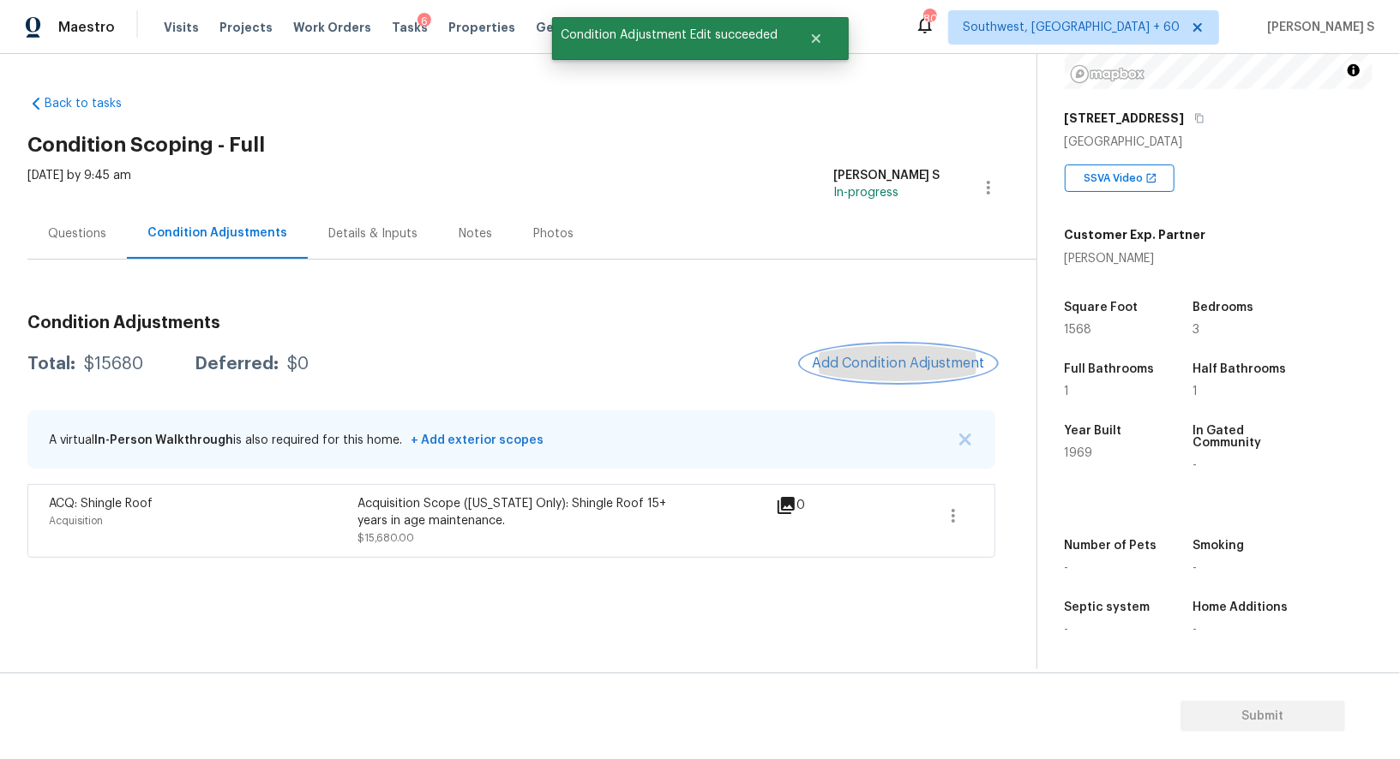
click at [845, 363] on span "Add Condition Adjustment" at bounding box center [898, 363] width 173 height 15
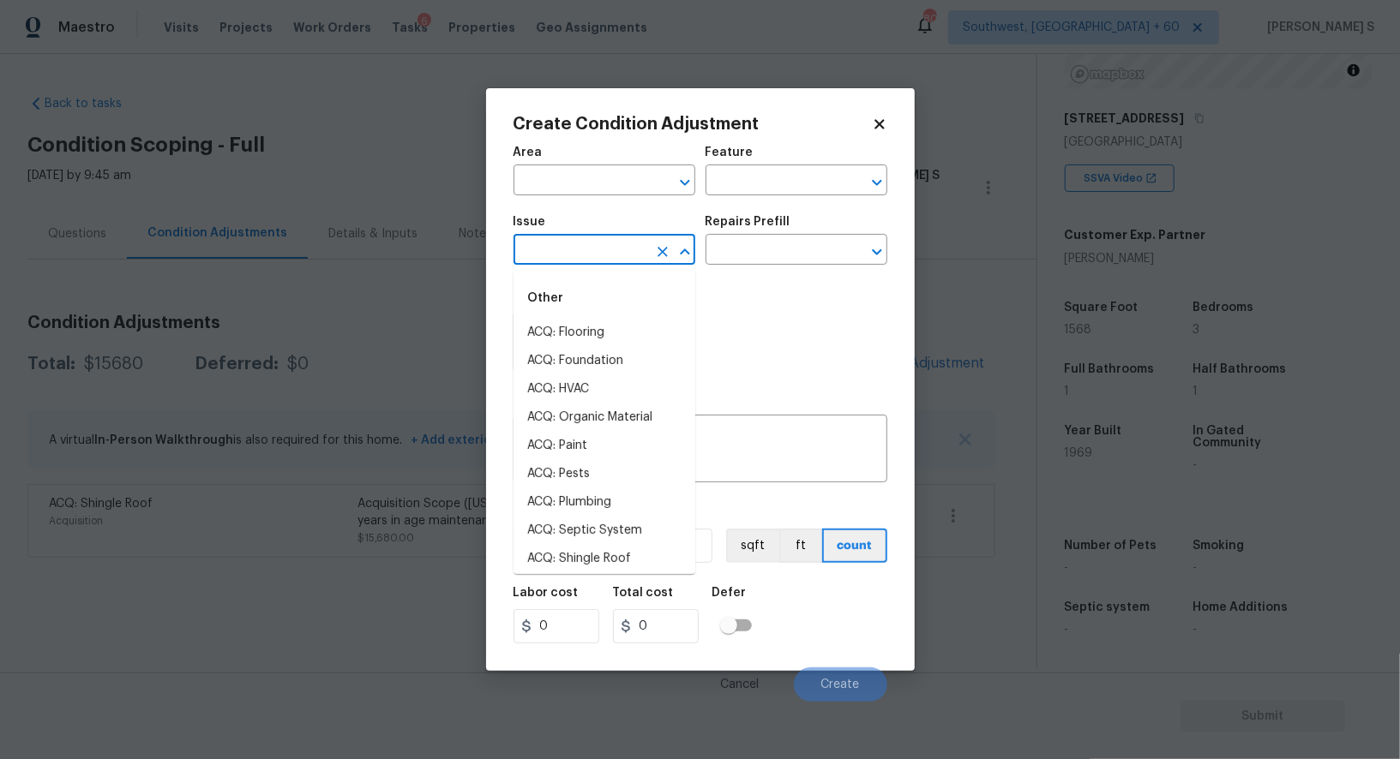
click at [615, 257] on input "text" at bounding box center [580, 251] width 134 height 27
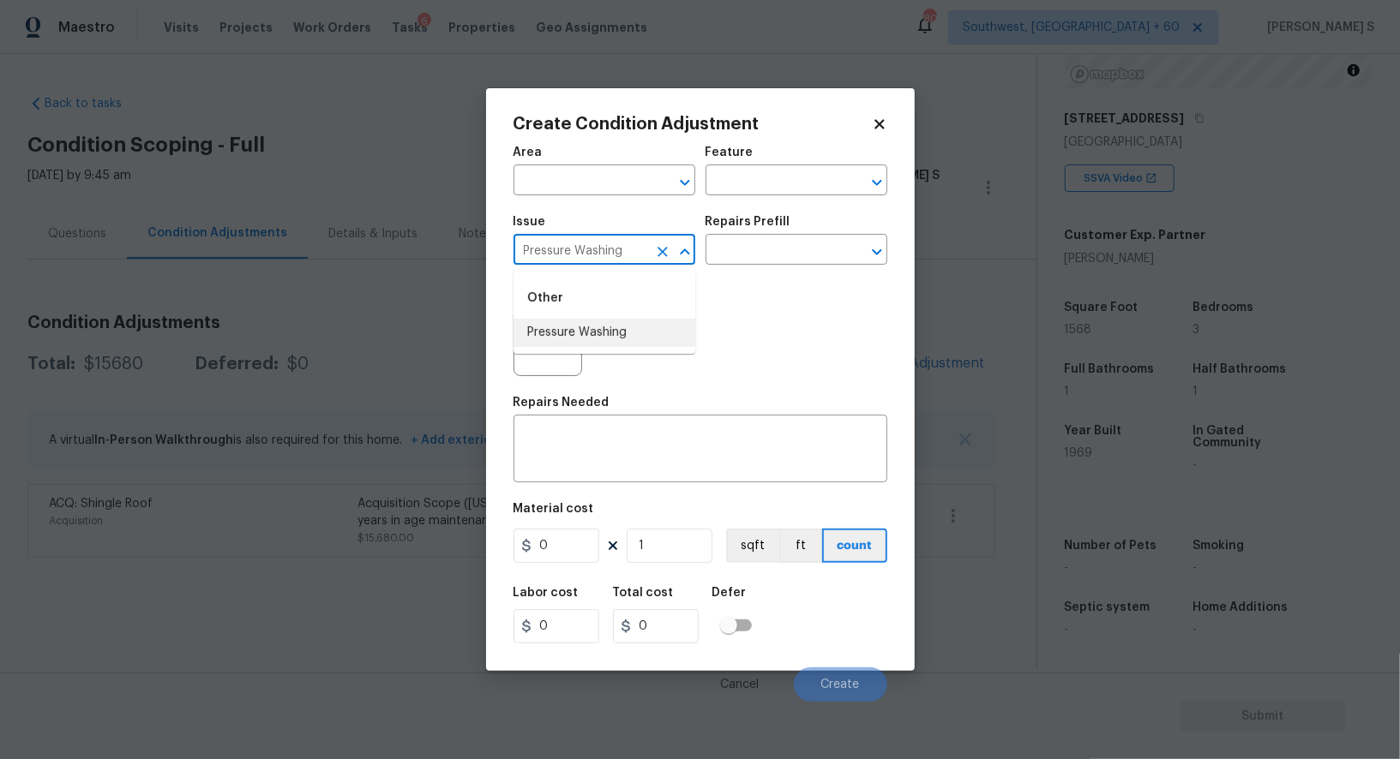
type input "Pressure Washing"
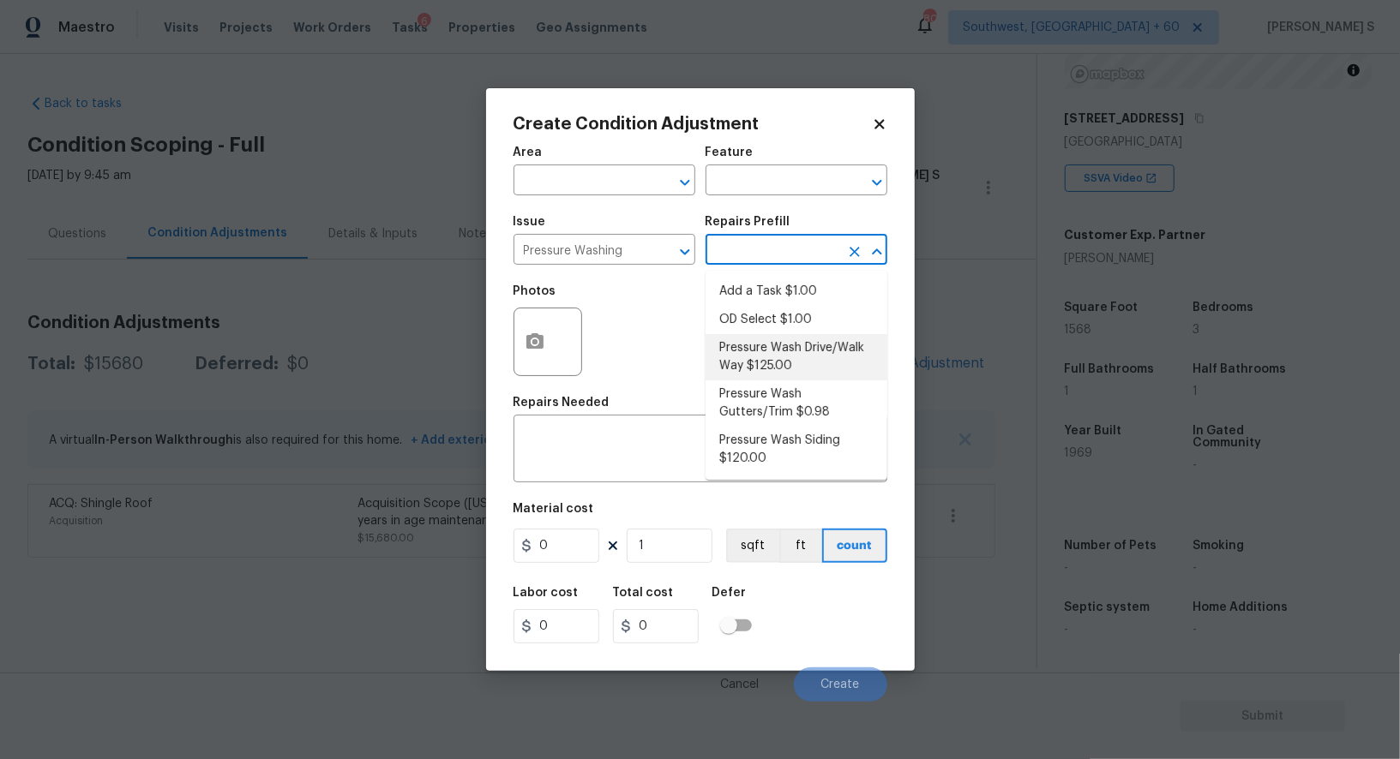
type input "Siding"
type textarea "Pressure wash the driveways/walkways as directed by the PM. Ensure that all deb…"
type input "125"
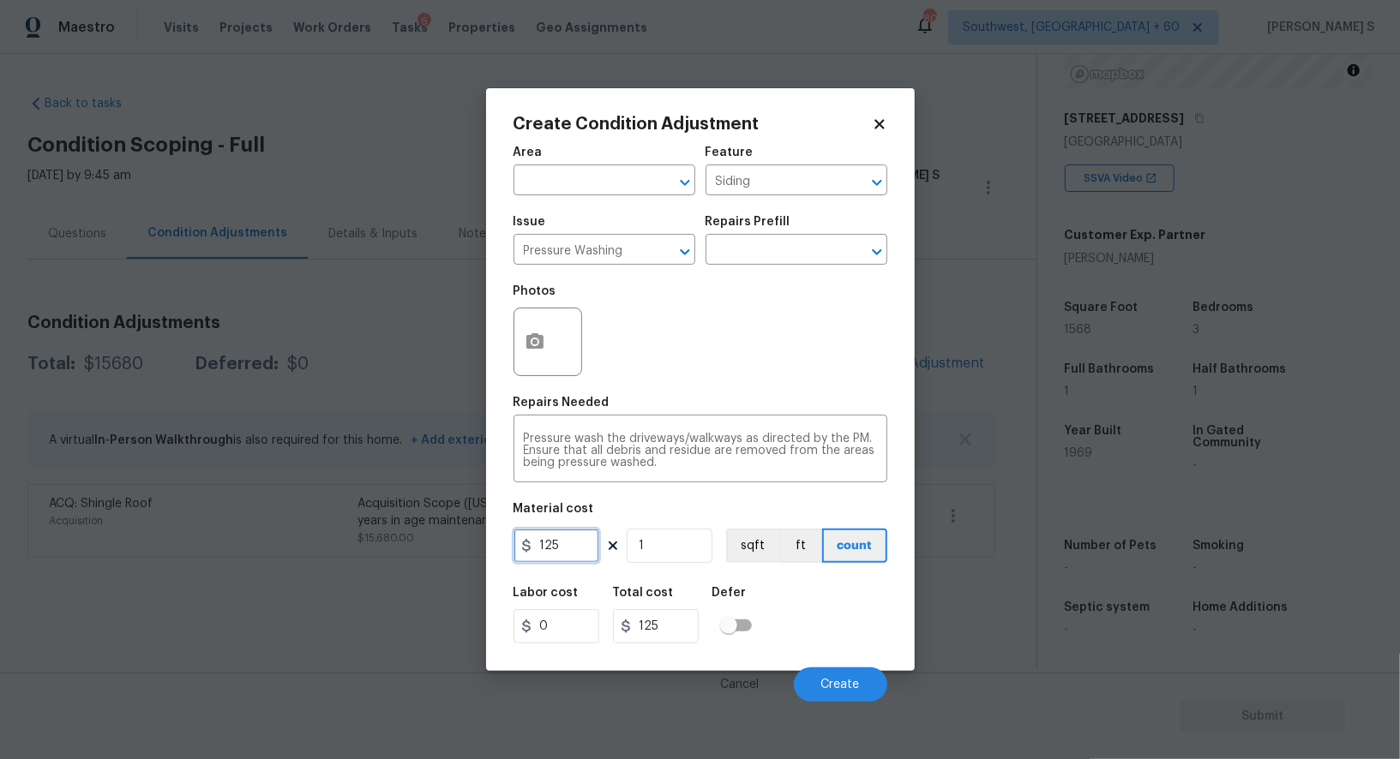
click at [571, 546] on input "125" at bounding box center [556, 546] width 86 height 34
type input "200"
click at [818, 637] on div "Labor cost 0 Total cost 200 Defer" at bounding box center [700, 615] width 374 height 77
click at [845, 685] on span "Create" at bounding box center [840, 685] width 39 height 13
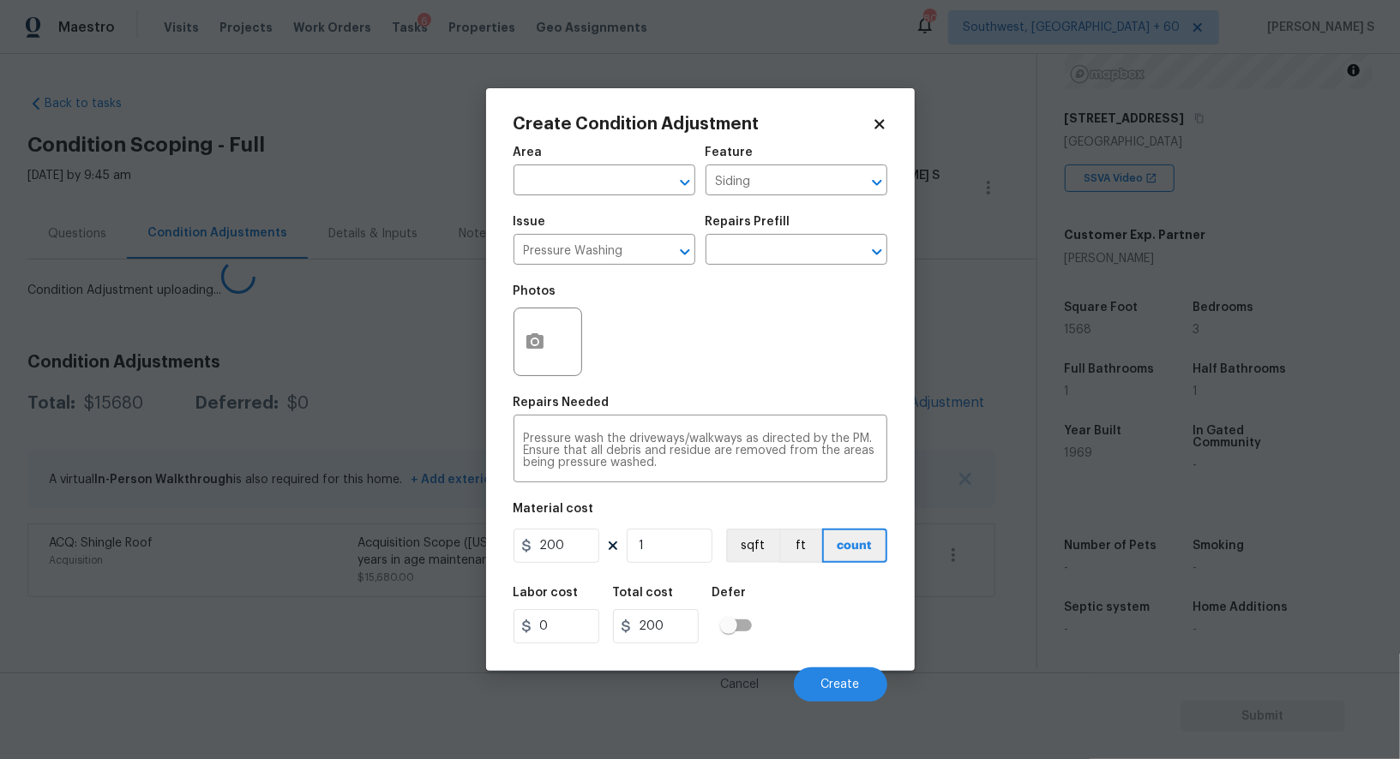
click at [424, 657] on body "Maestro Visits Projects Work Orders Tasks 6 Properties Geo Assignments [GEOGRAP…" at bounding box center [700, 379] width 1400 height 759
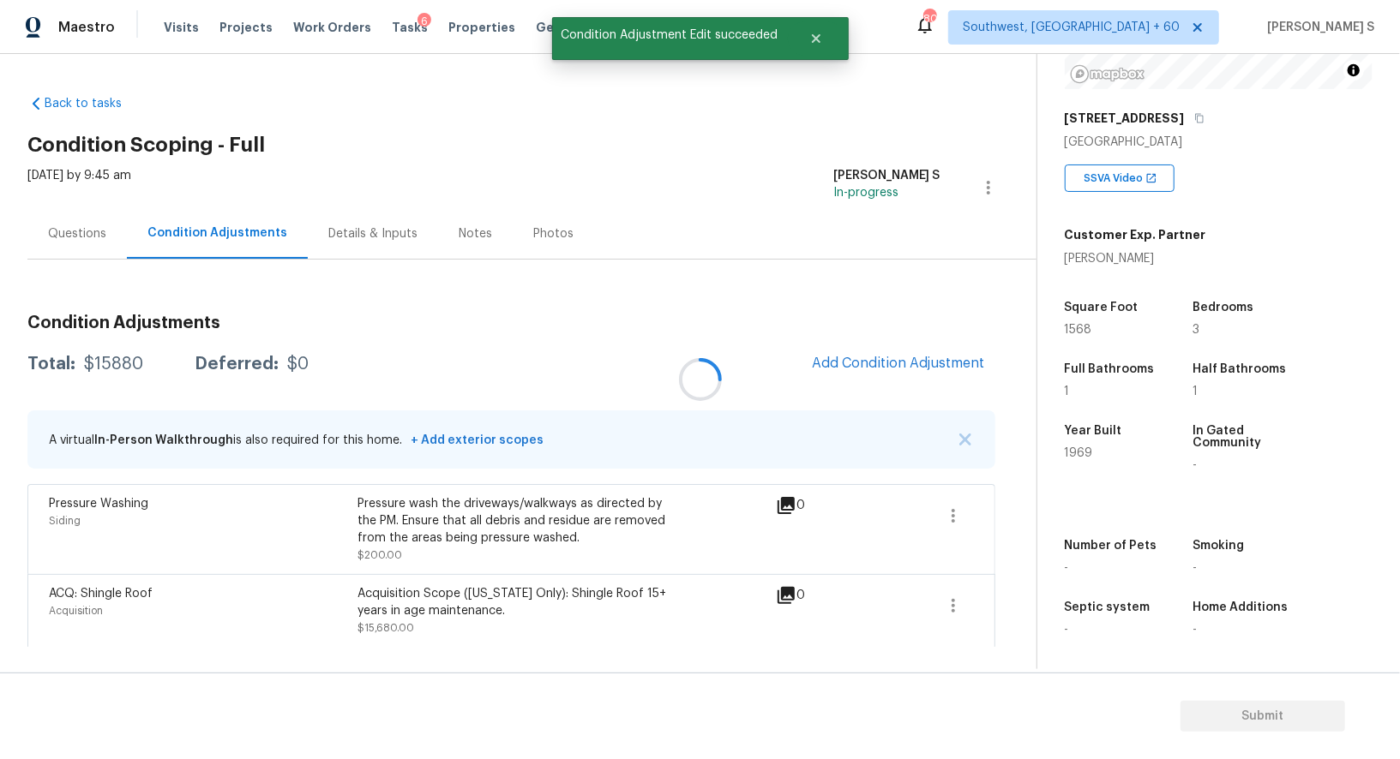
click at [880, 364] on div at bounding box center [700, 379] width 1400 height 759
click at [846, 357] on span "Add Condition Adjustment" at bounding box center [898, 363] width 173 height 15
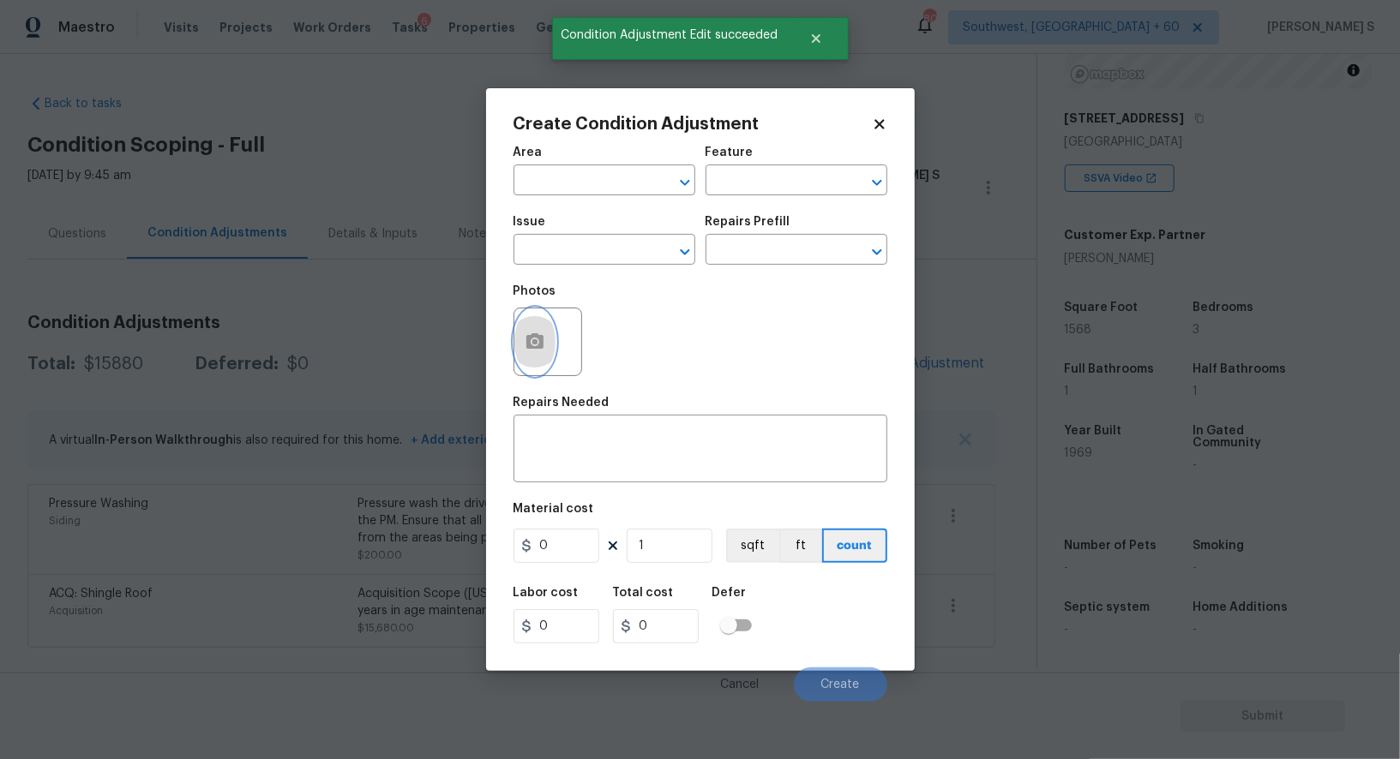
click at [526, 336] on icon "button" at bounding box center [535, 342] width 21 height 21
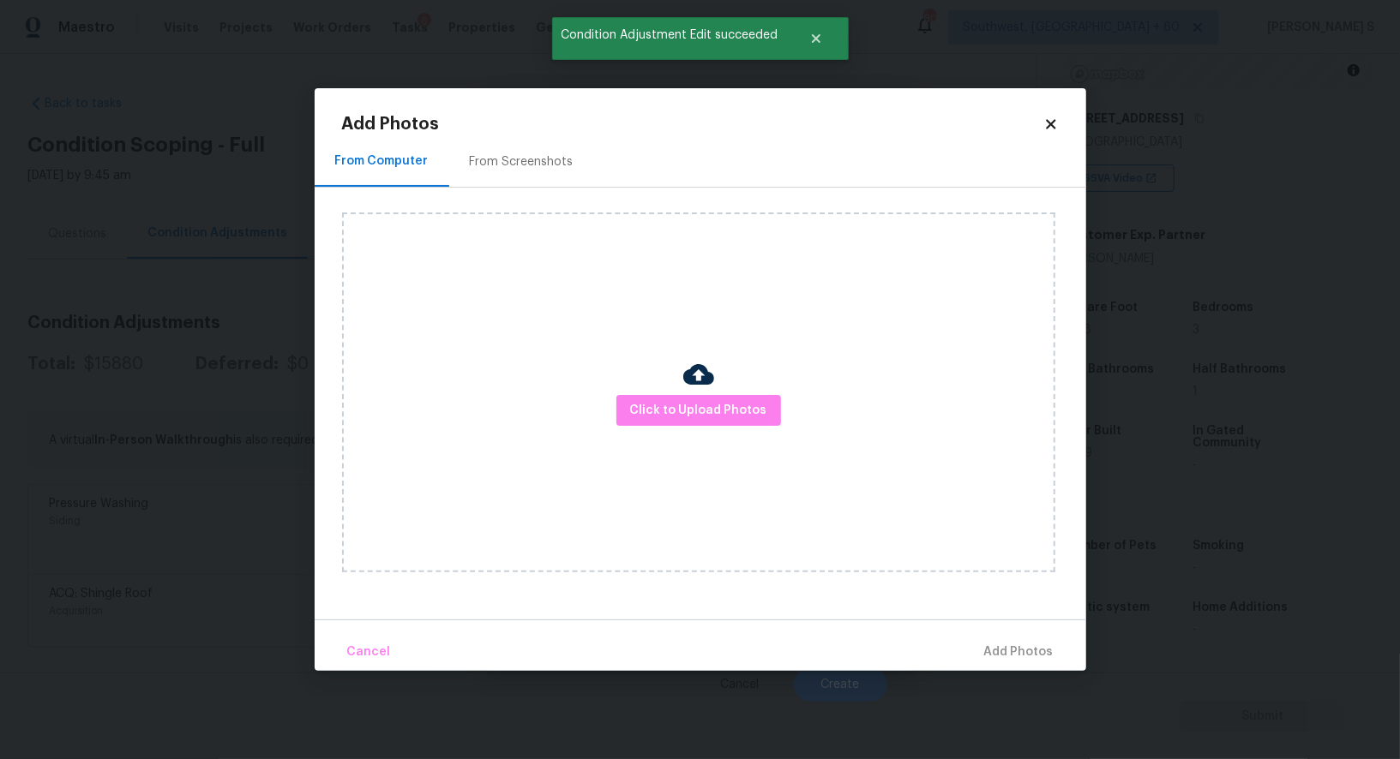
click at [516, 165] on div "From Screenshots" at bounding box center [522, 161] width 104 height 17
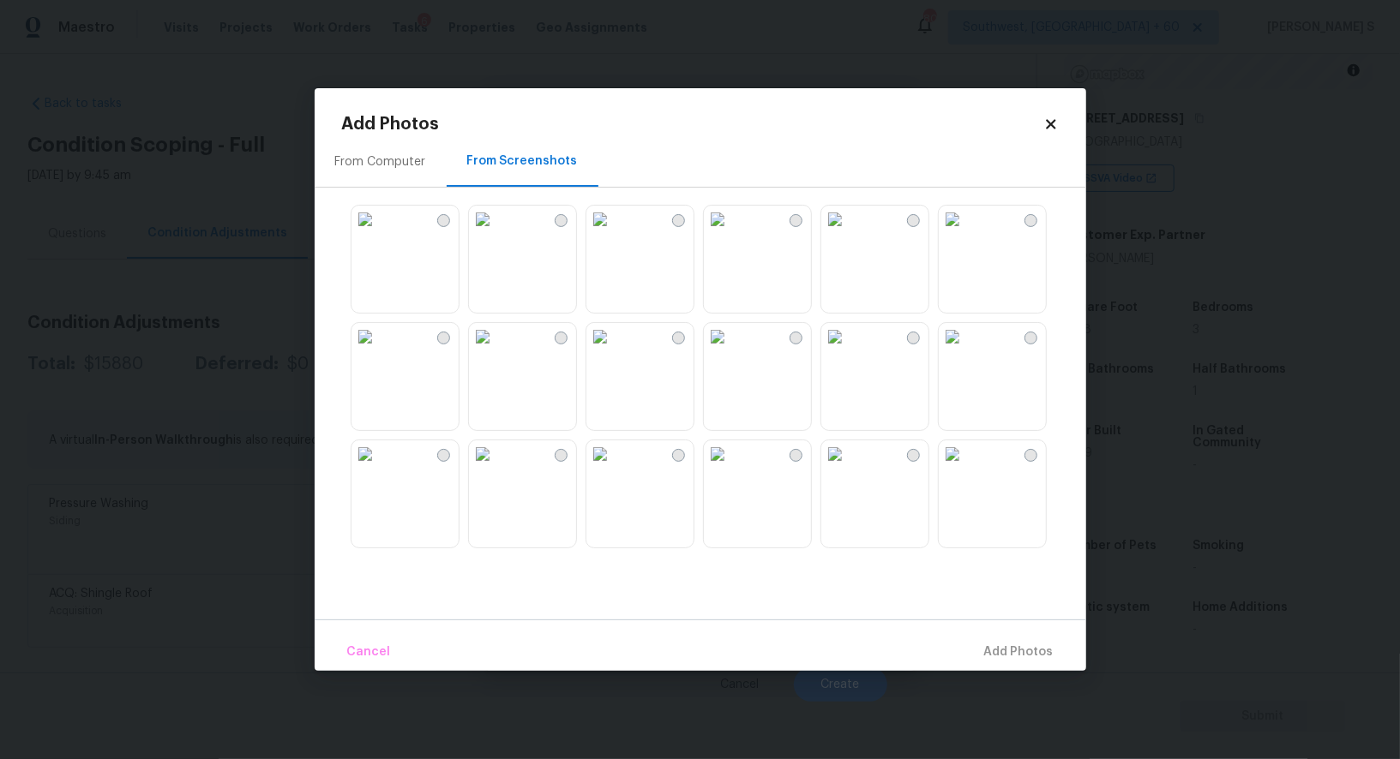
drag, startPoint x: 747, startPoint y: 257, endPoint x: 756, endPoint y: 257, distance: 9.4
click at [731, 233] on img at bounding box center [717, 219] width 27 height 27
click at [726, 233] on img at bounding box center [717, 219] width 27 height 27
click at [849, 468] on img at bounding box center [834, 454] width 27 height 27
click at [379, 233] on img at bounding box center [364, 219] width 27 height 27
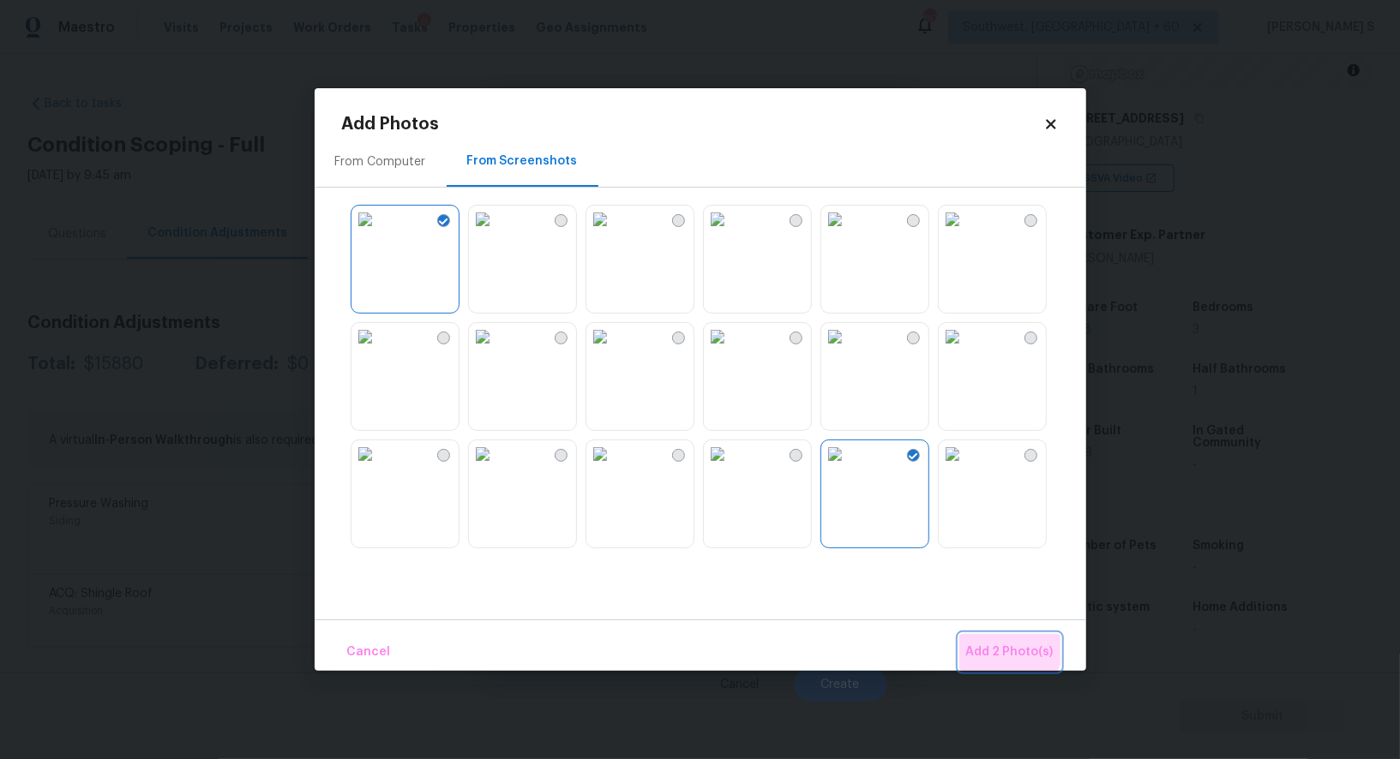
click at [1006, 642] on span "Add 2 Photo(s)" at bounding box center [1009, 652] width 87 height 21
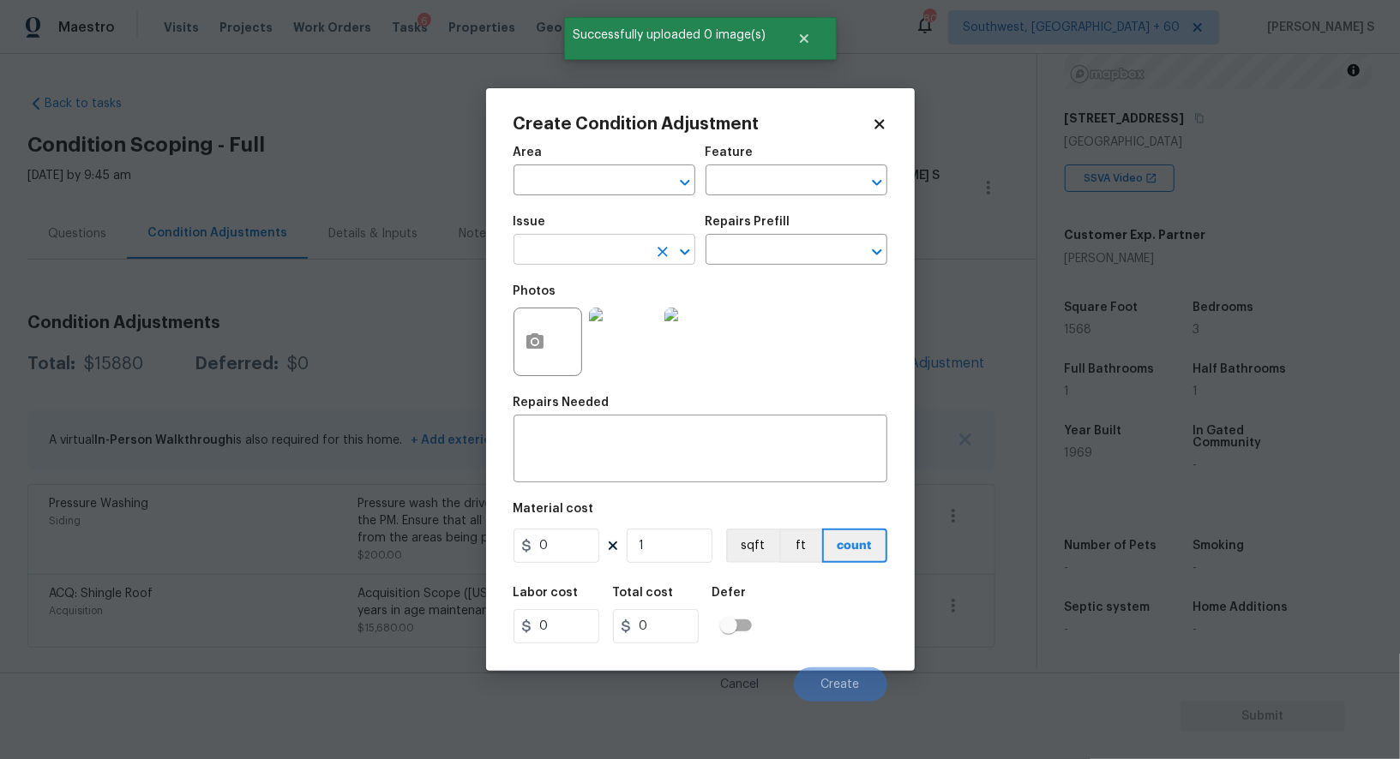
click at [540, 243] on input "text" at bounding box center [580, 251] width 134 height 27
type input "Landscape Package"
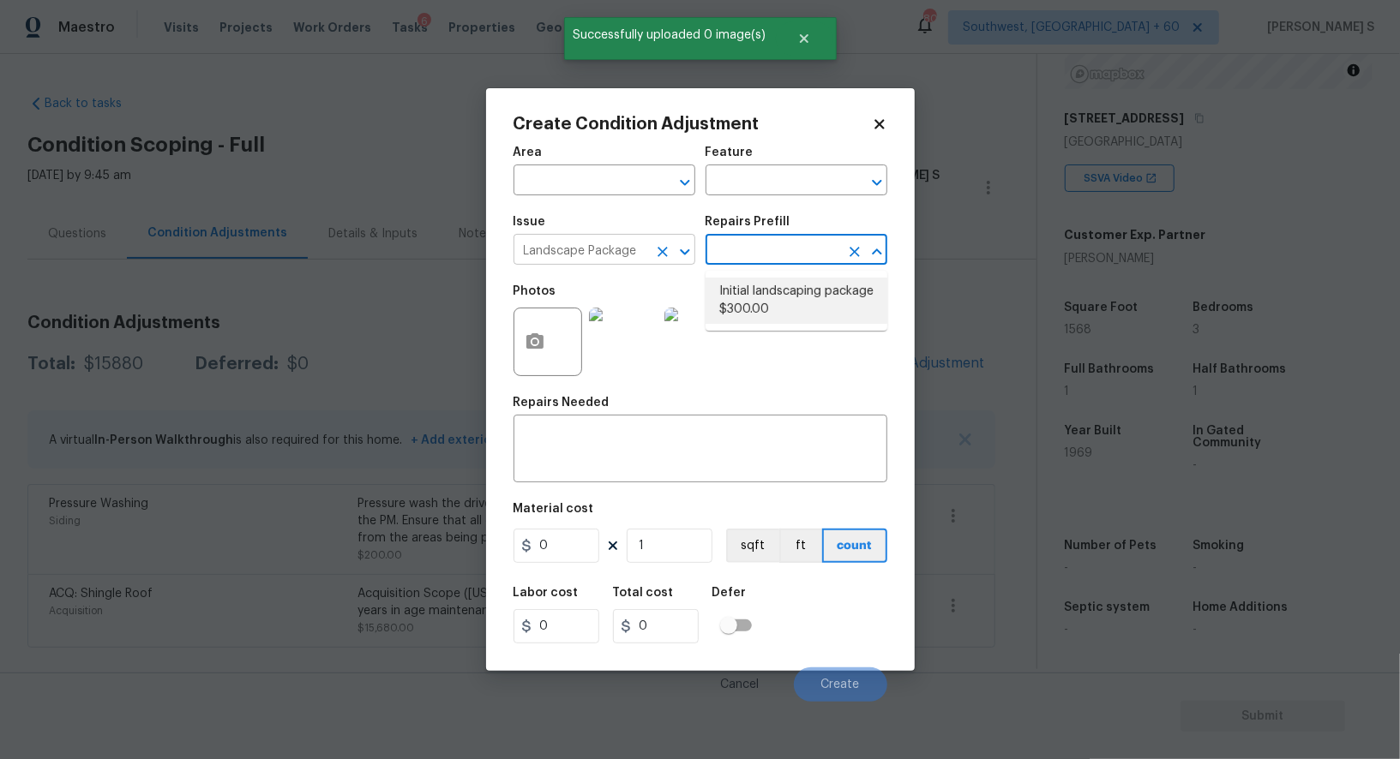
type input "Home Readiness Packages"
type textarea "Mowing of grass up to 6" in height. Mow, edge along driveways & sidewalks, trim…"
type input "300"
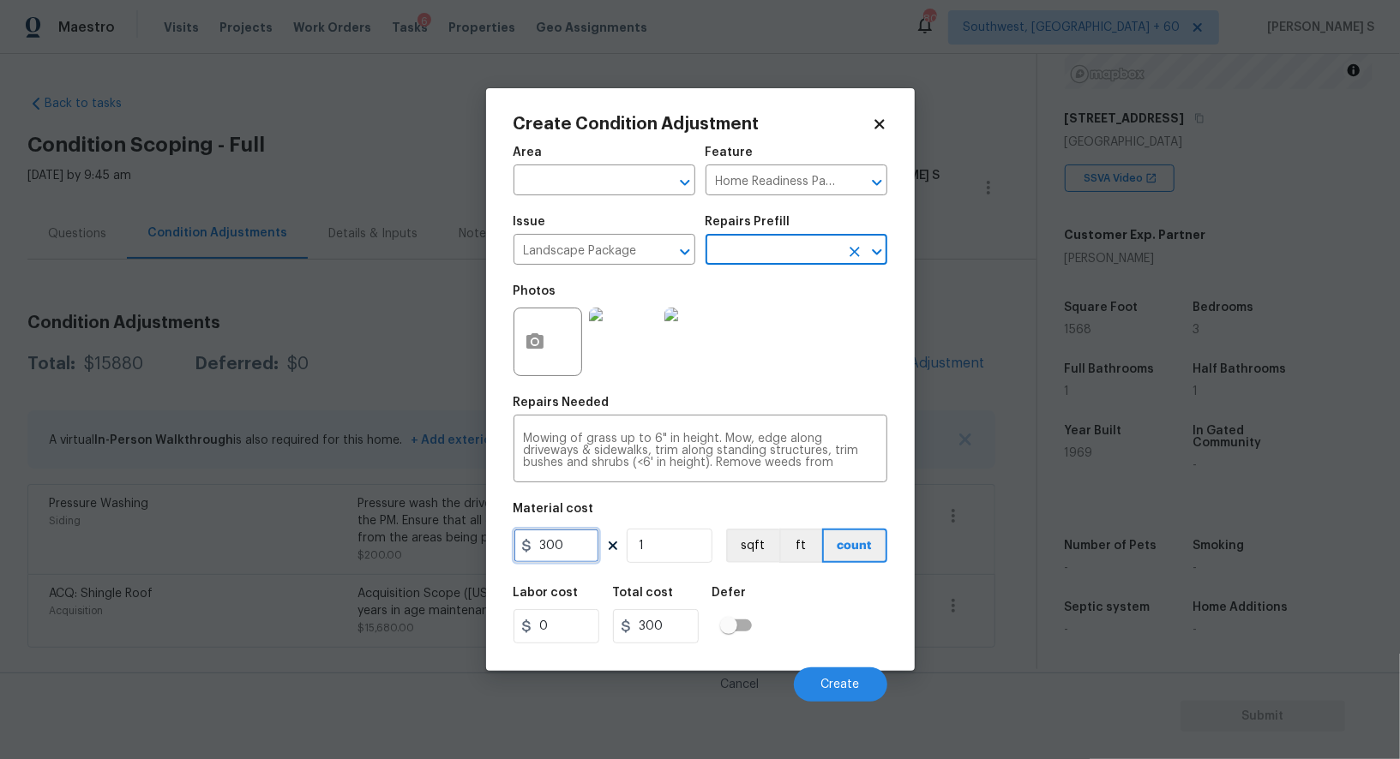
click at [586, 555] on input "300" at bounding box center [556, 546] width 86 height 34
type input "500"
click at [783, 597] on div "Labor cost 0 Total cost 500 Defer" at bounding box center [700, 615] width 374 height 77
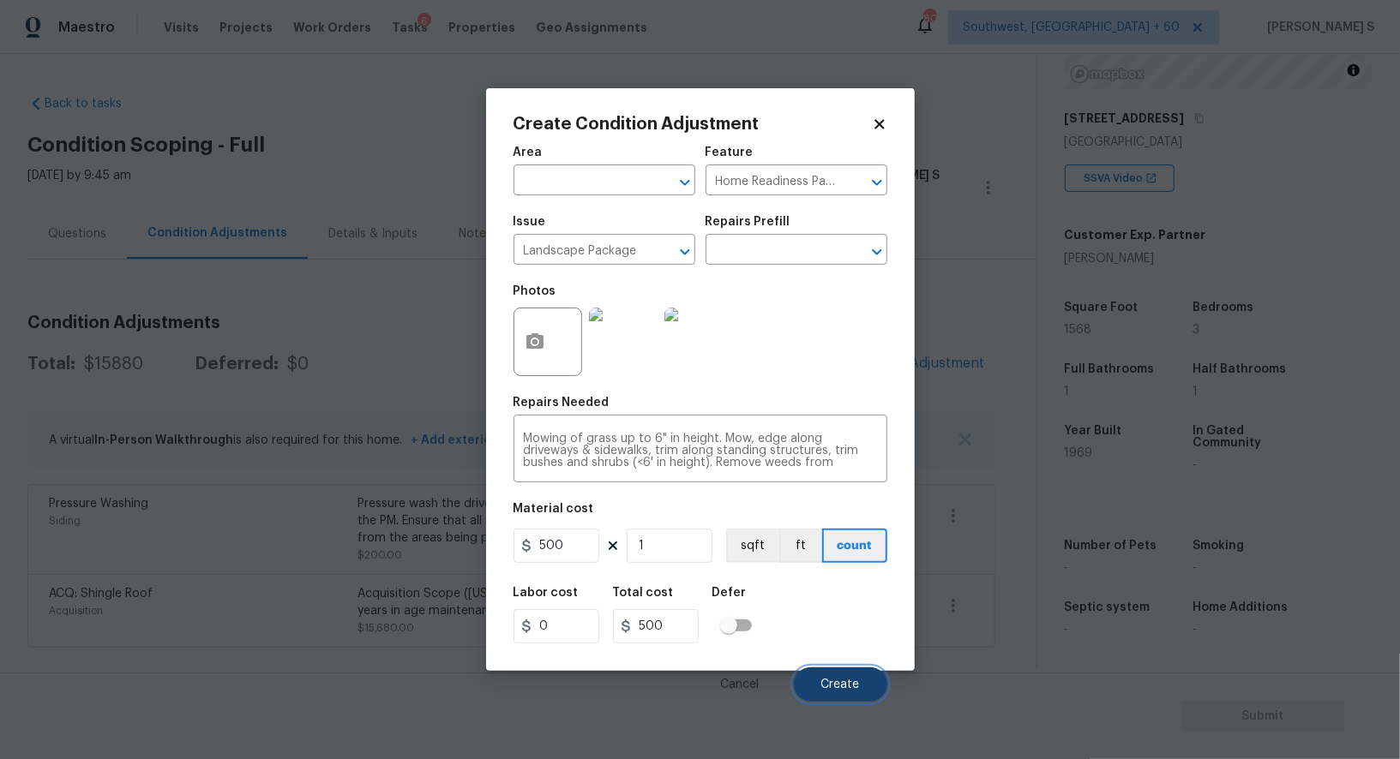
click at [853, 681] on span "Create" at bounding box center [840, 685] width 39 height 13
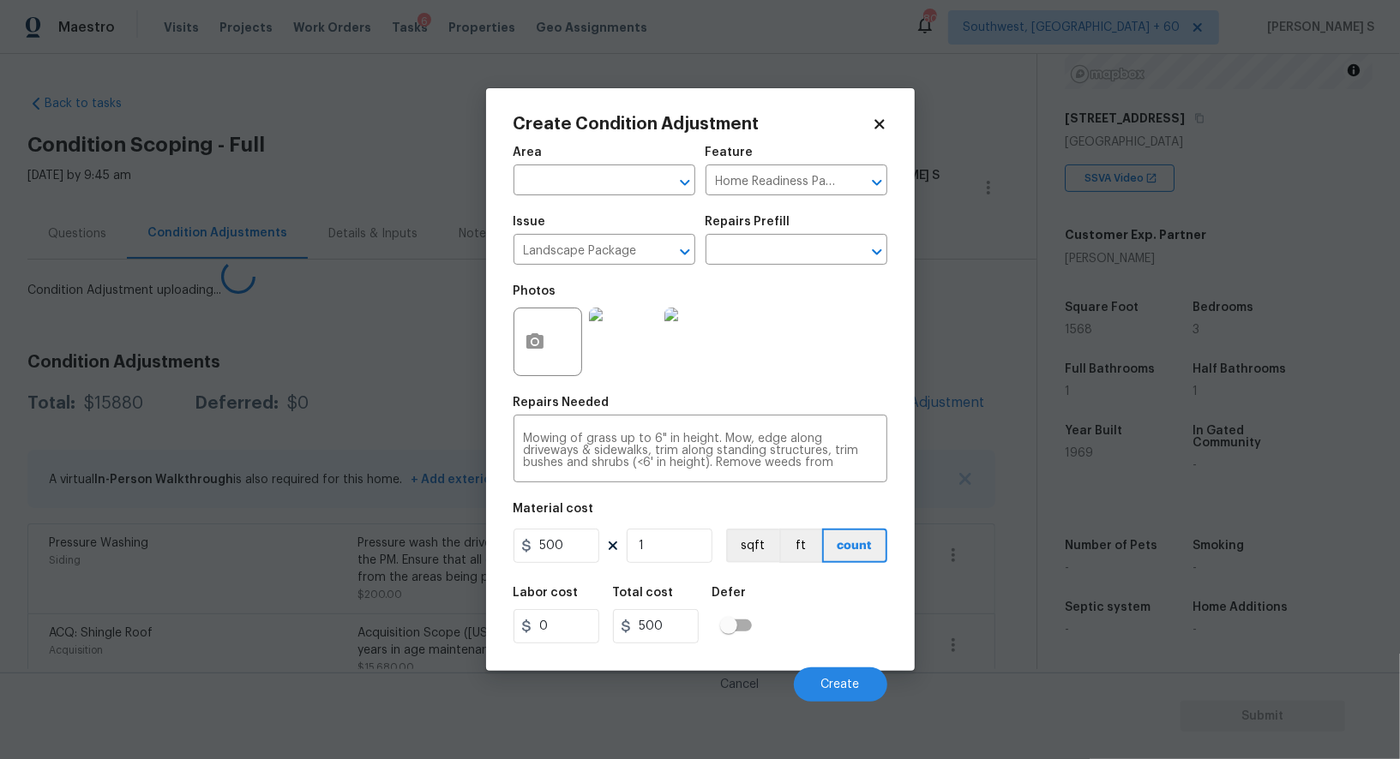
click at [290, 636] on body "Maestro Visits Projects Work Orders Tasks 6 Properties Geo Assignments [GEOGRAP…" at bounding box center [700, 379] width 1400 height 759
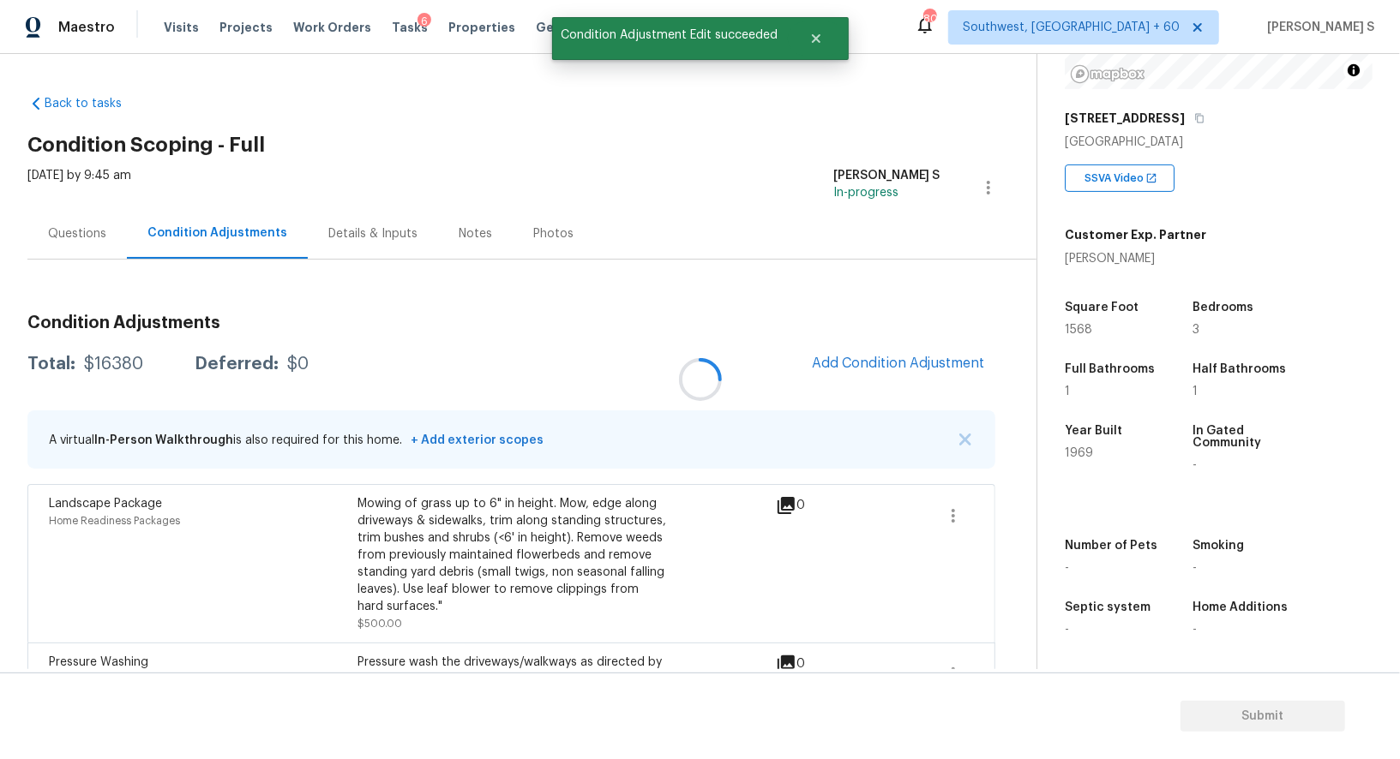
click at [915, 343] on div "Condition Adjustments Total: $16380 Deferred: $0 Add Condition Adjustment A vir…" at bounding box center [511, 553] width 968 height 505
click at [939, 356] on span "Add Condition Adjustment" at bounding box center [898, 363] width 173 height 15
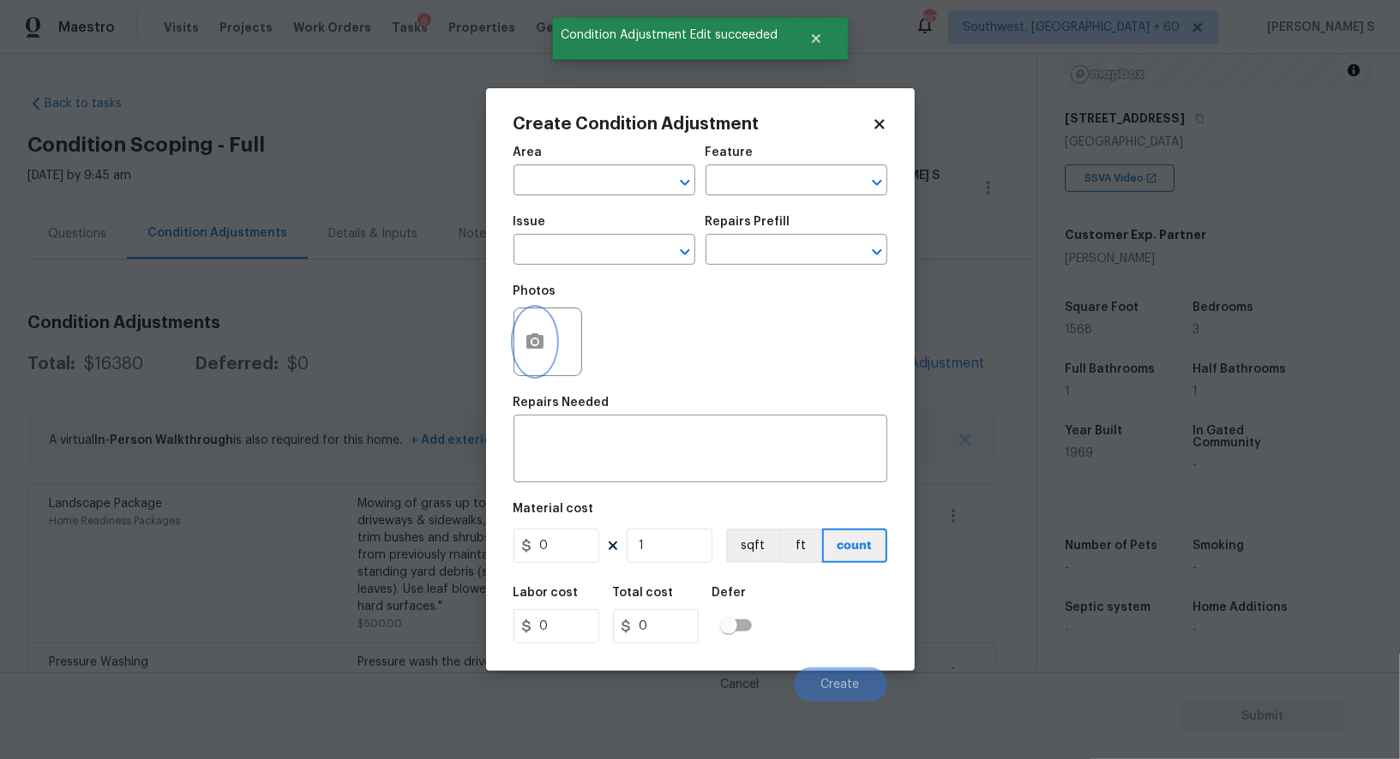
click at [529, 345] on icon "button" at bounding box center [534, 340] width 17 height 15
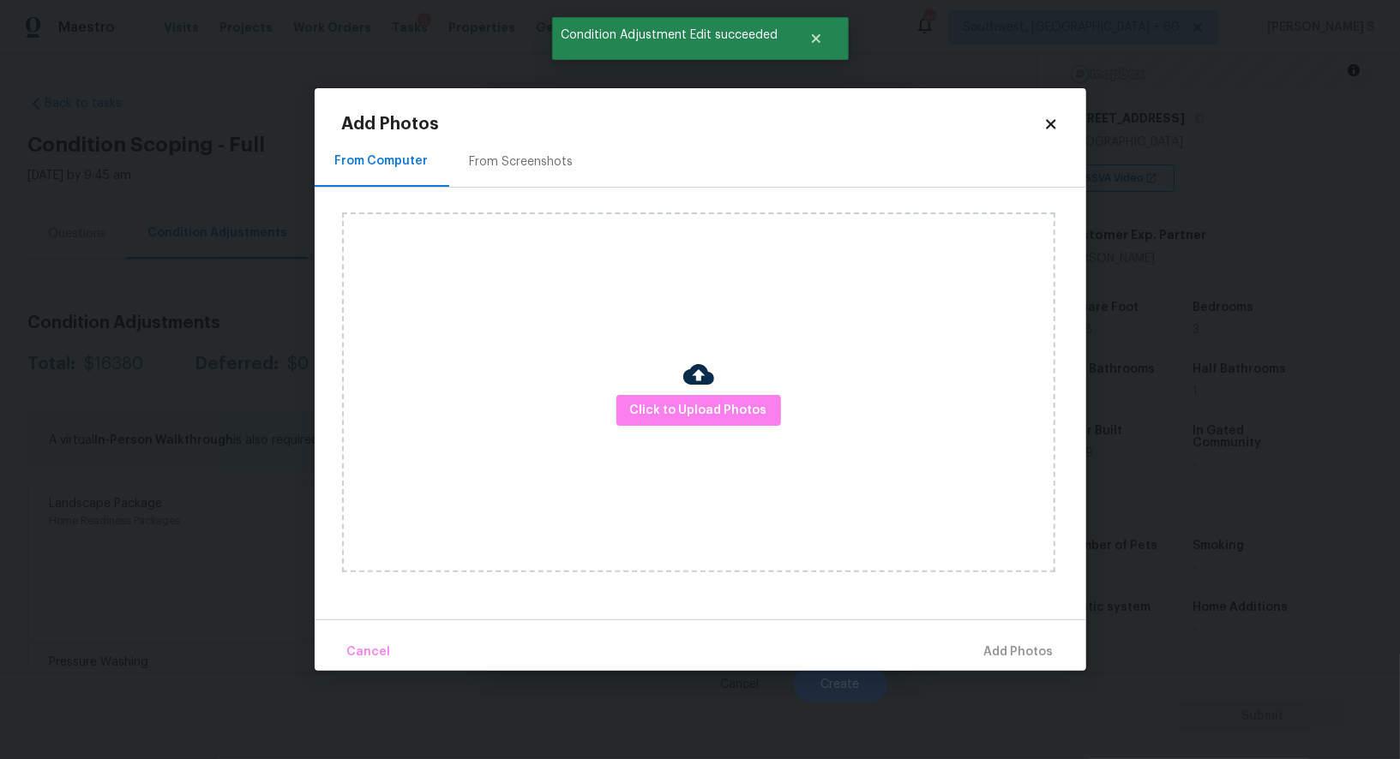
click at [516, 166] on div "From Screenshots" at bounding box center [522, 161] width 104 height 17
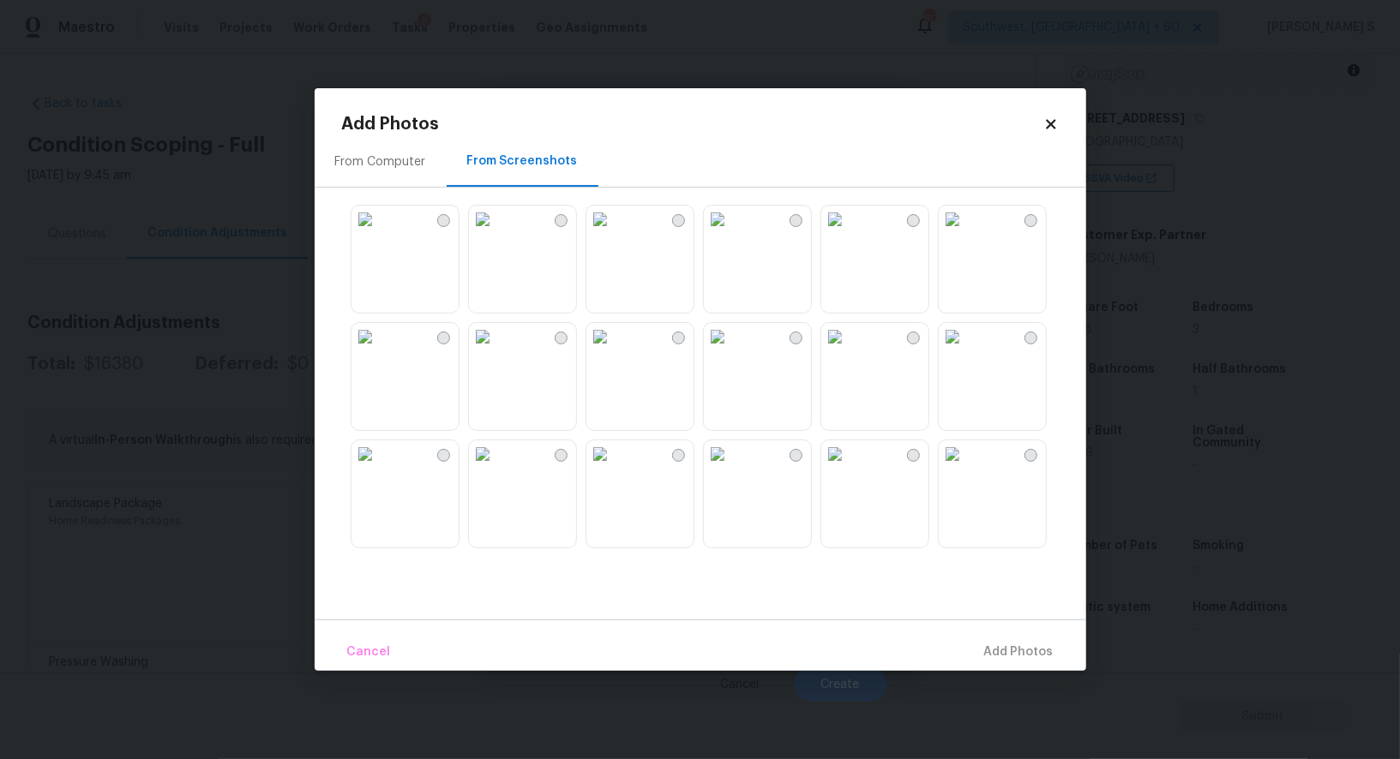
click at [379, 351] on img at bounding box center [364, 336] width 27 height 27
click at [849, 351] on img at bounding box center [834, 336] width 27 height 27
click at [1003, 632] on div "Cancel Add 2 Photo(s)" at bounding box center [700, 645] width 771 height 51
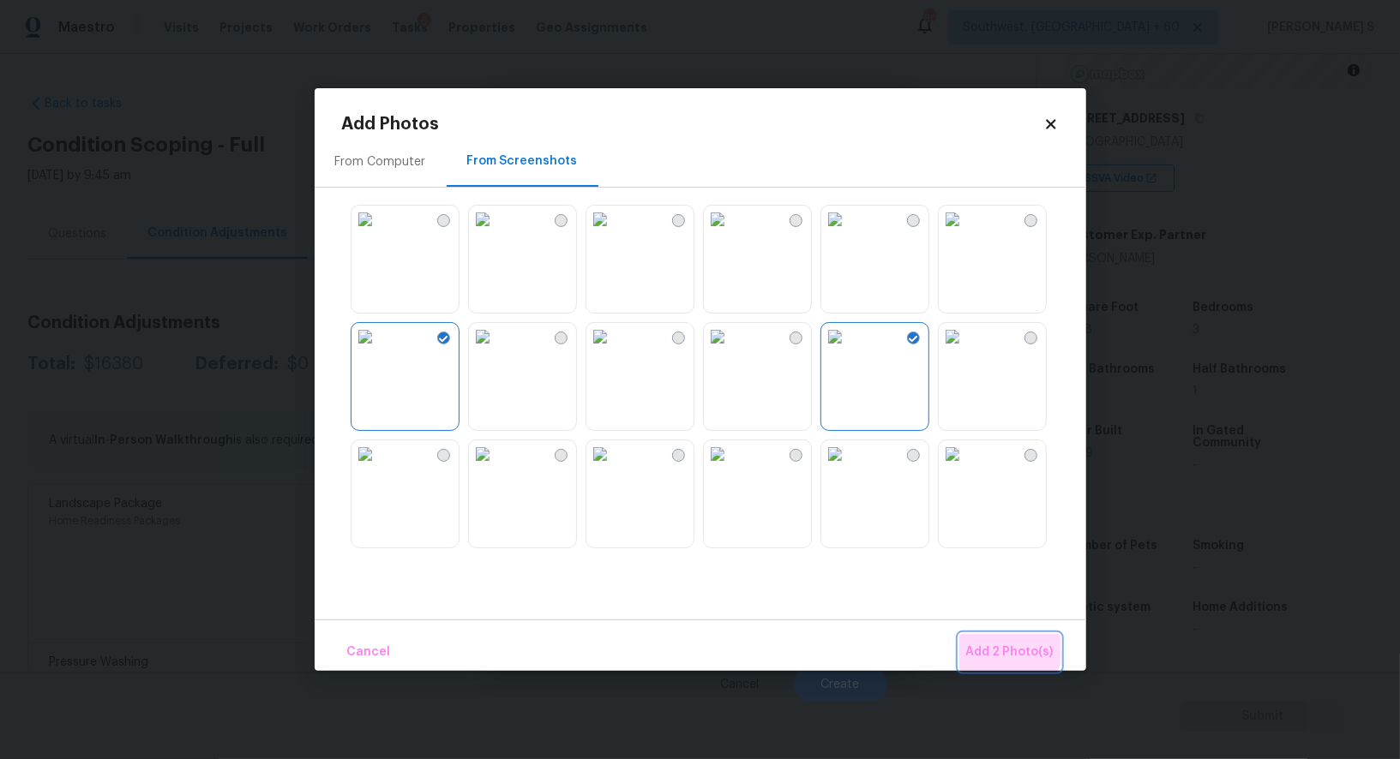
click at [1003, 643] on span "Add 2 Photo(s)" at bounding box center [1009, 652] width 87 height 21
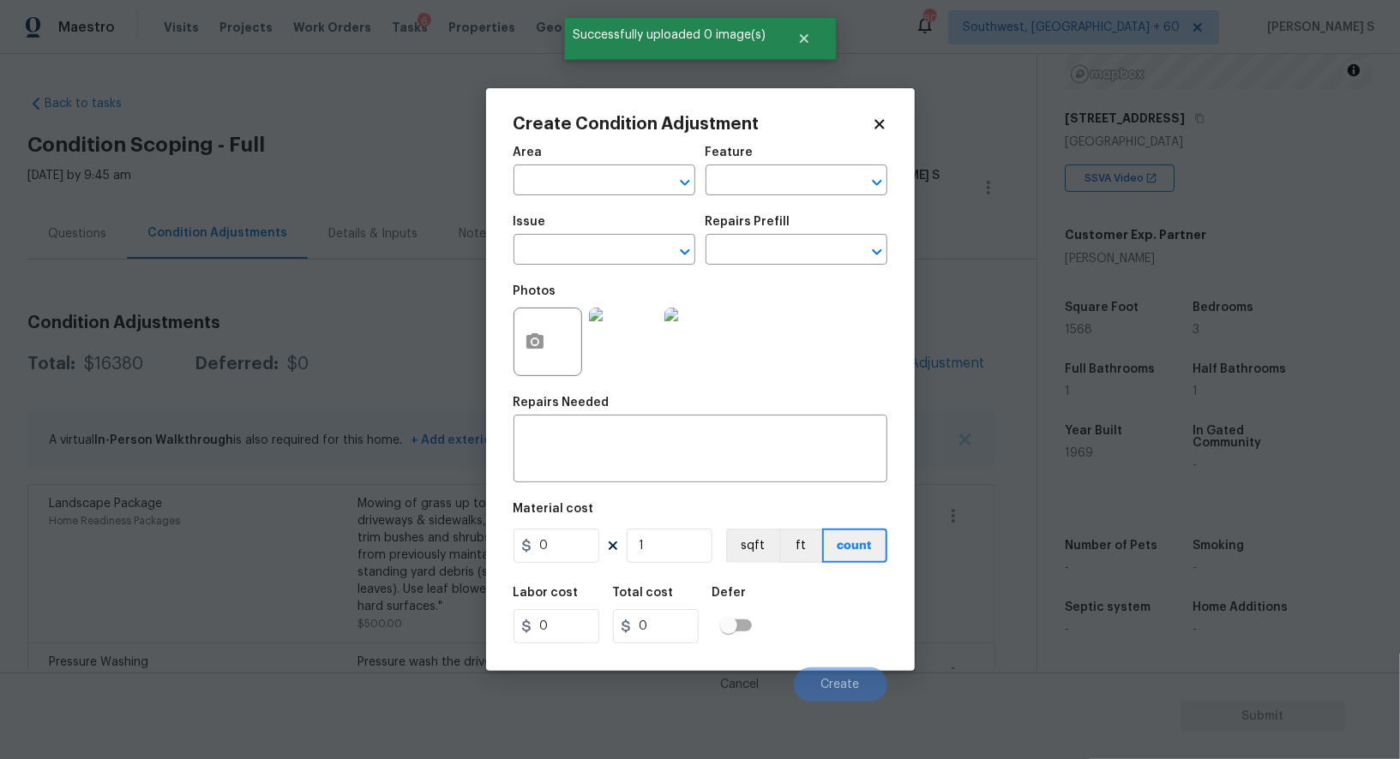
click at [564, 267] on span "Issue ​" at bounding box center [604, 240] width 182 height 69
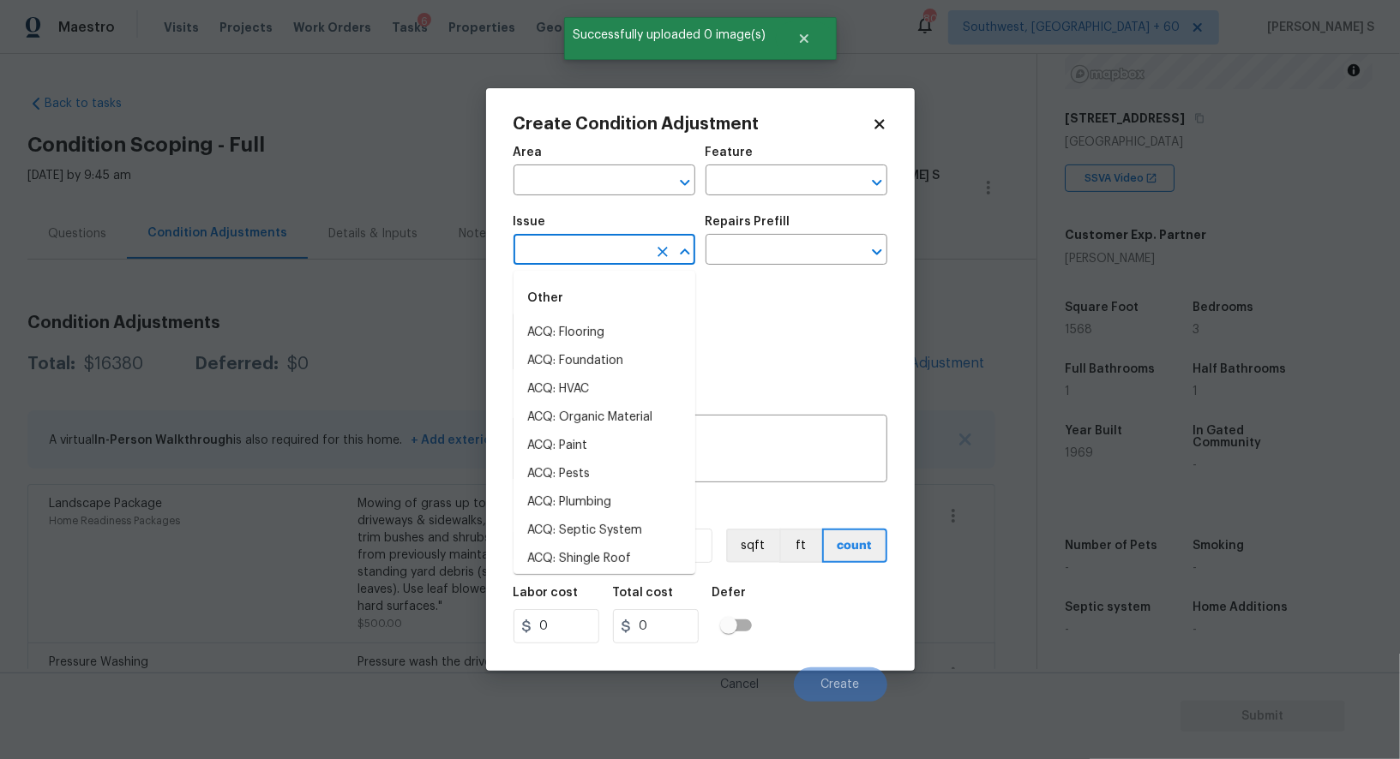
click at [564, 244] on input "text" at bounding box center [580, 251] width 134 height 27
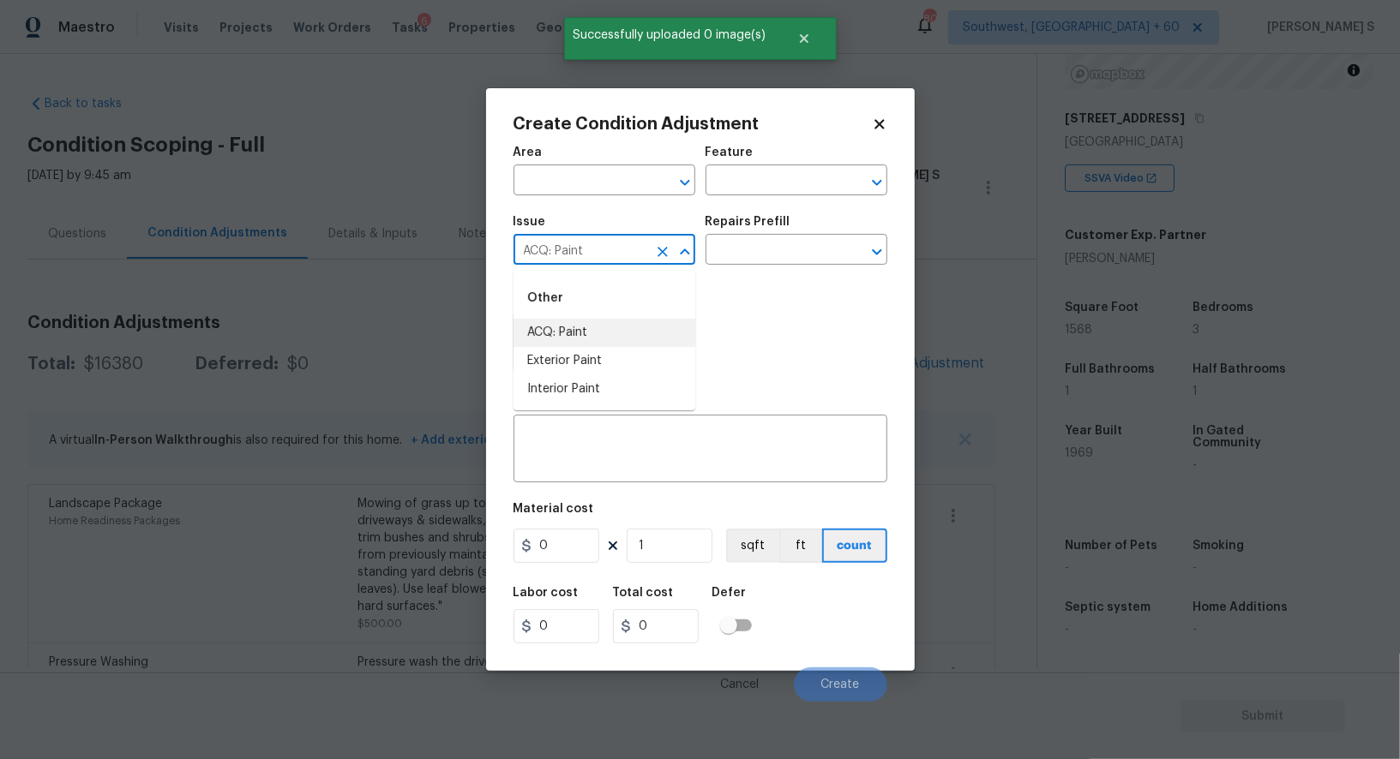
type input "ACQ: Paint"
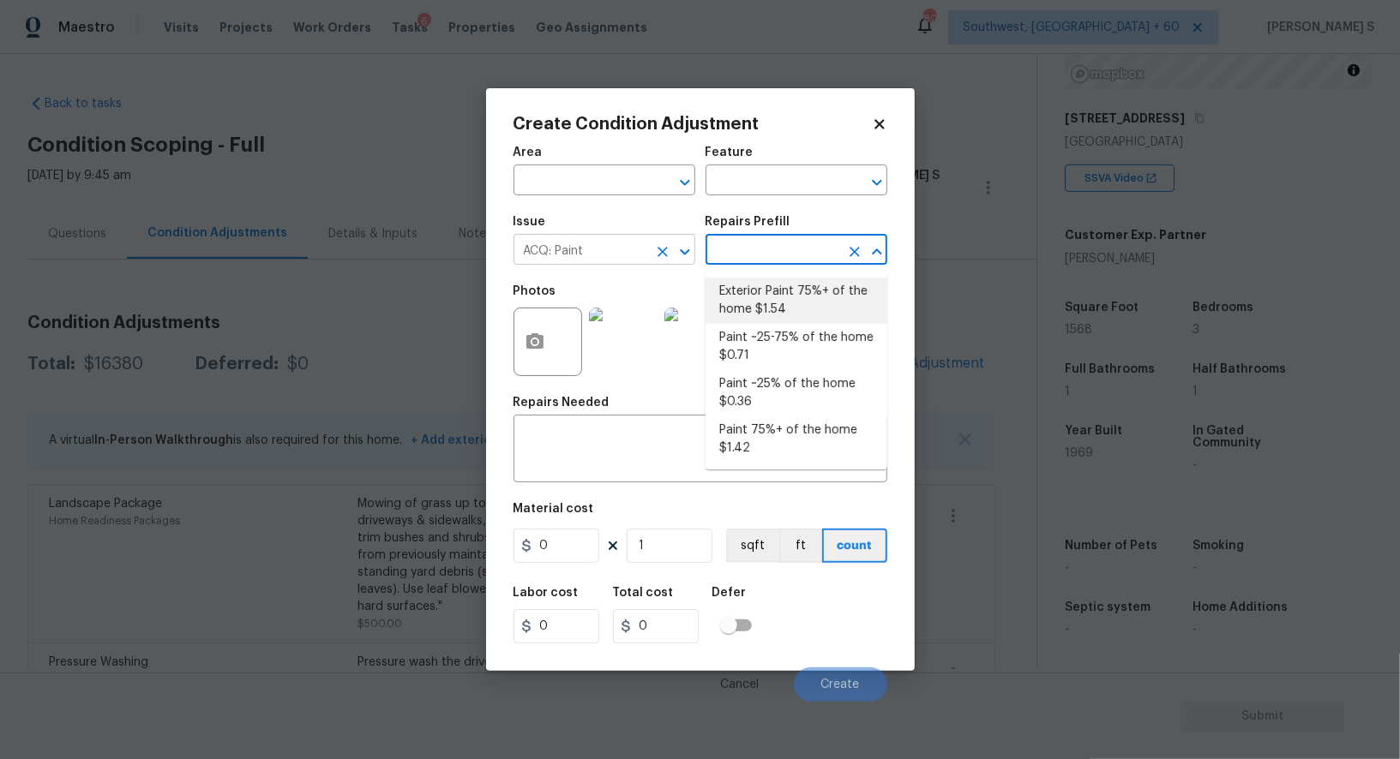
type input "Acquisition"
type textarea "Acquisition Scope: 75%+ of the home exterior will likely require paint"
type input "1.54"
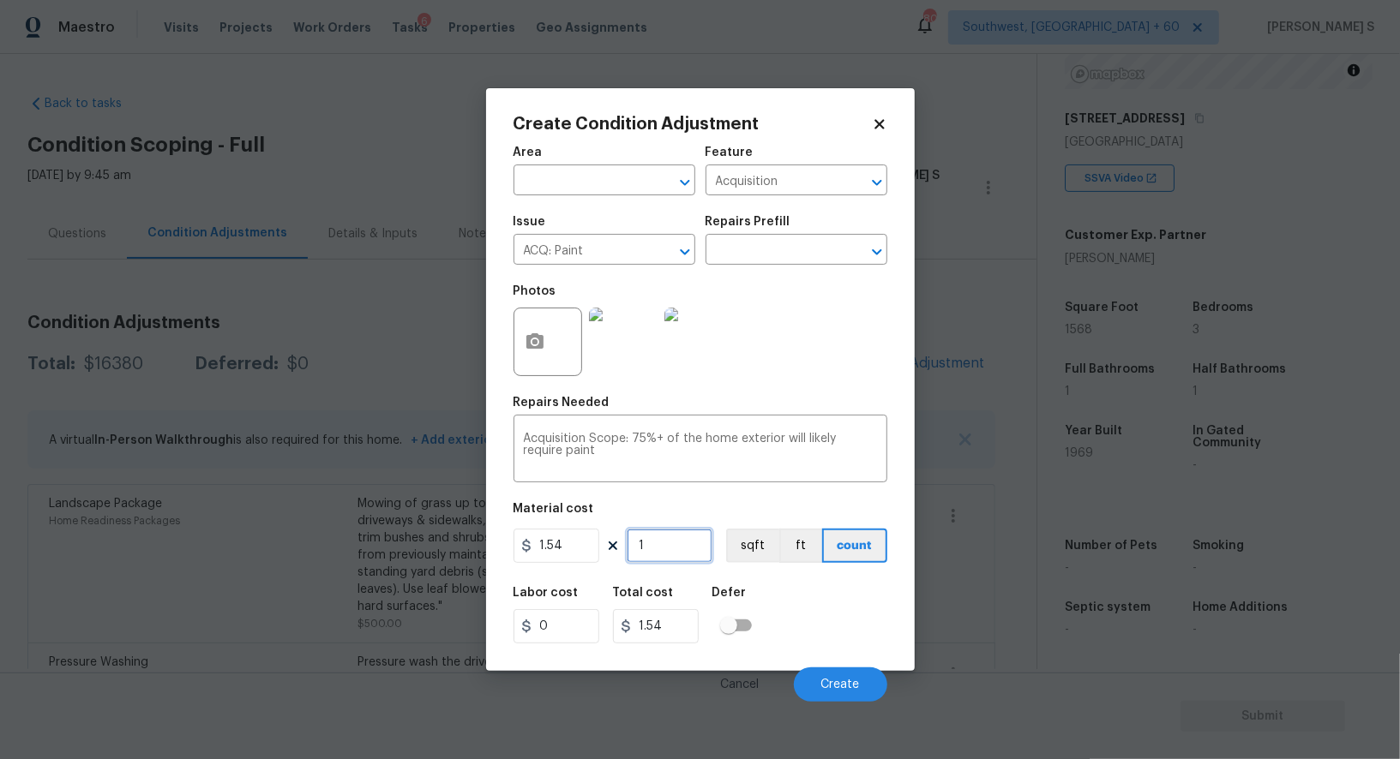
click at [679, 561] on input "1" at bounding box center [670, 546] width 86 height 34
paste input "568"
type input "1568"
type input "2414.72"
type input "1568"
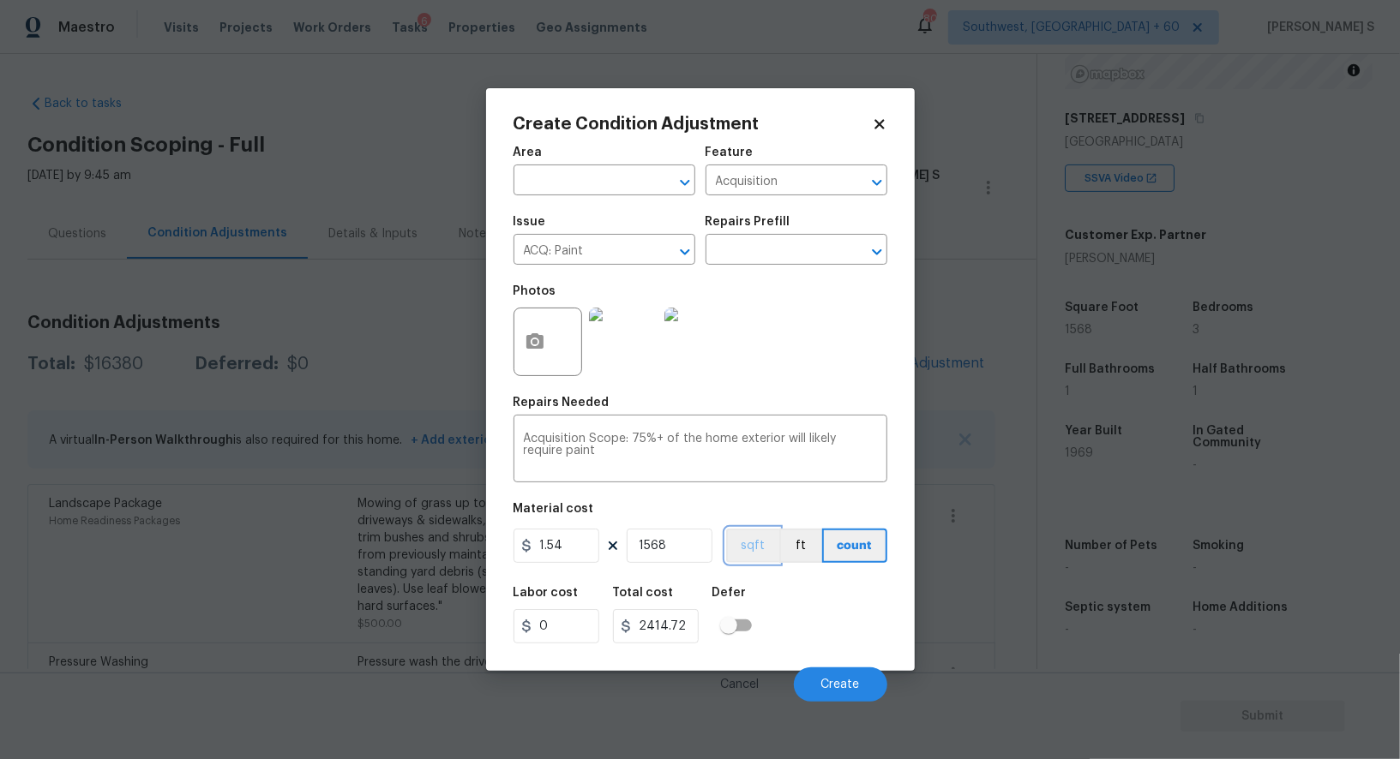
click at [743, 556] on button "sqft" at bounding box center [752, 546] width 53 height 34
click at [772, 597] on div "Labor cost 0 Total cost 2414.72 Defer" at bounding box center [700, 615] width 374 height 77
click at [846, 681] on span "Create" at bounding box center [840, 685] width 39 height 13
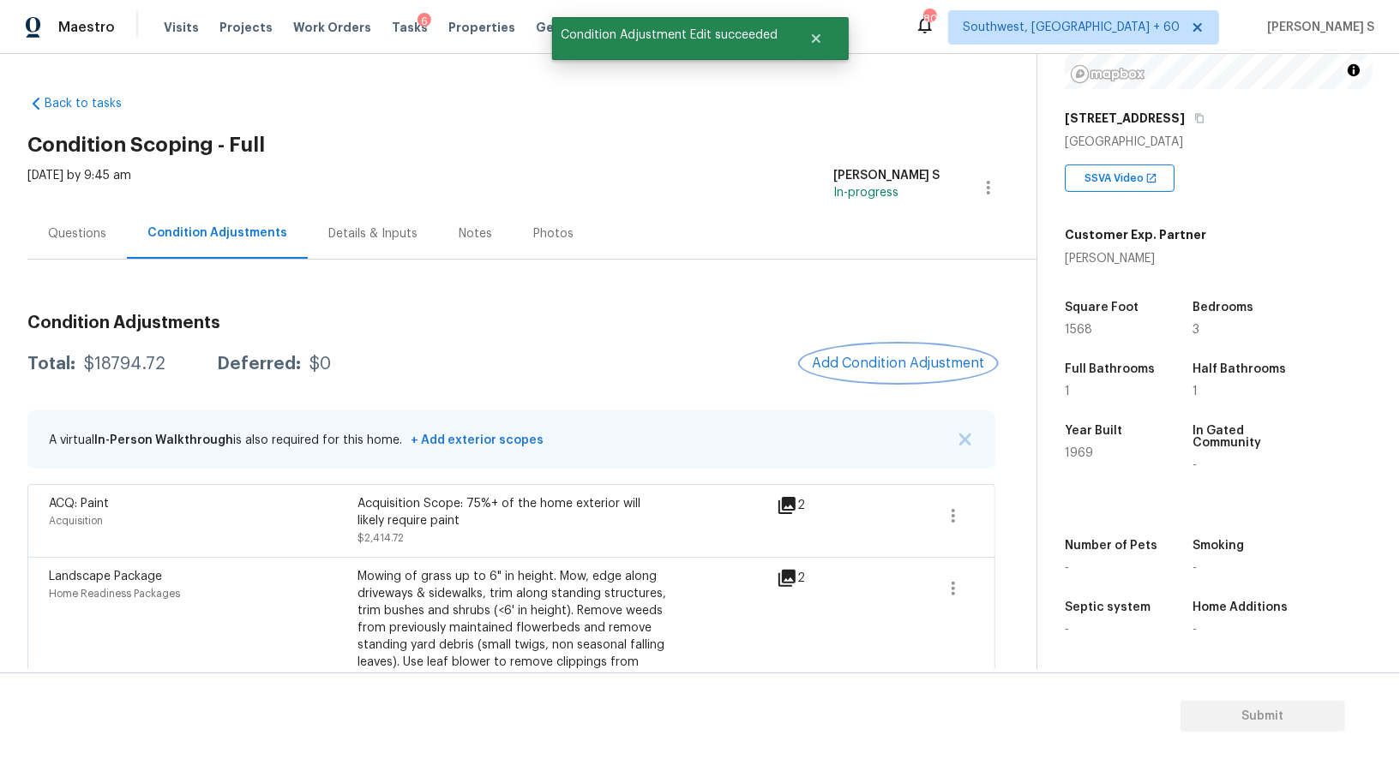
click at [885, 364] on span "Add Condition Adjustment" at bounding box center [898, 363] width 173 height 15
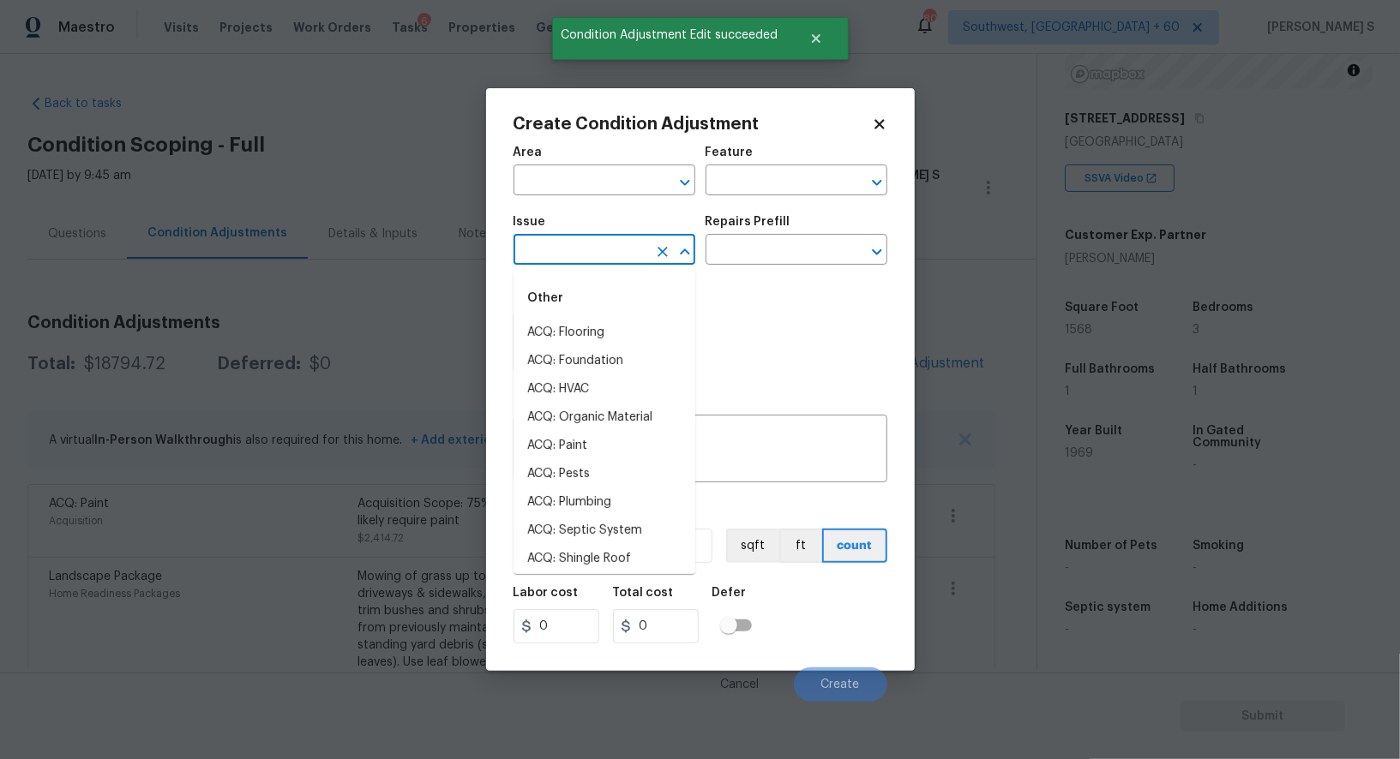
click at [558, 243] on input "text" at bounding box center [580, 251] width 134 height 27
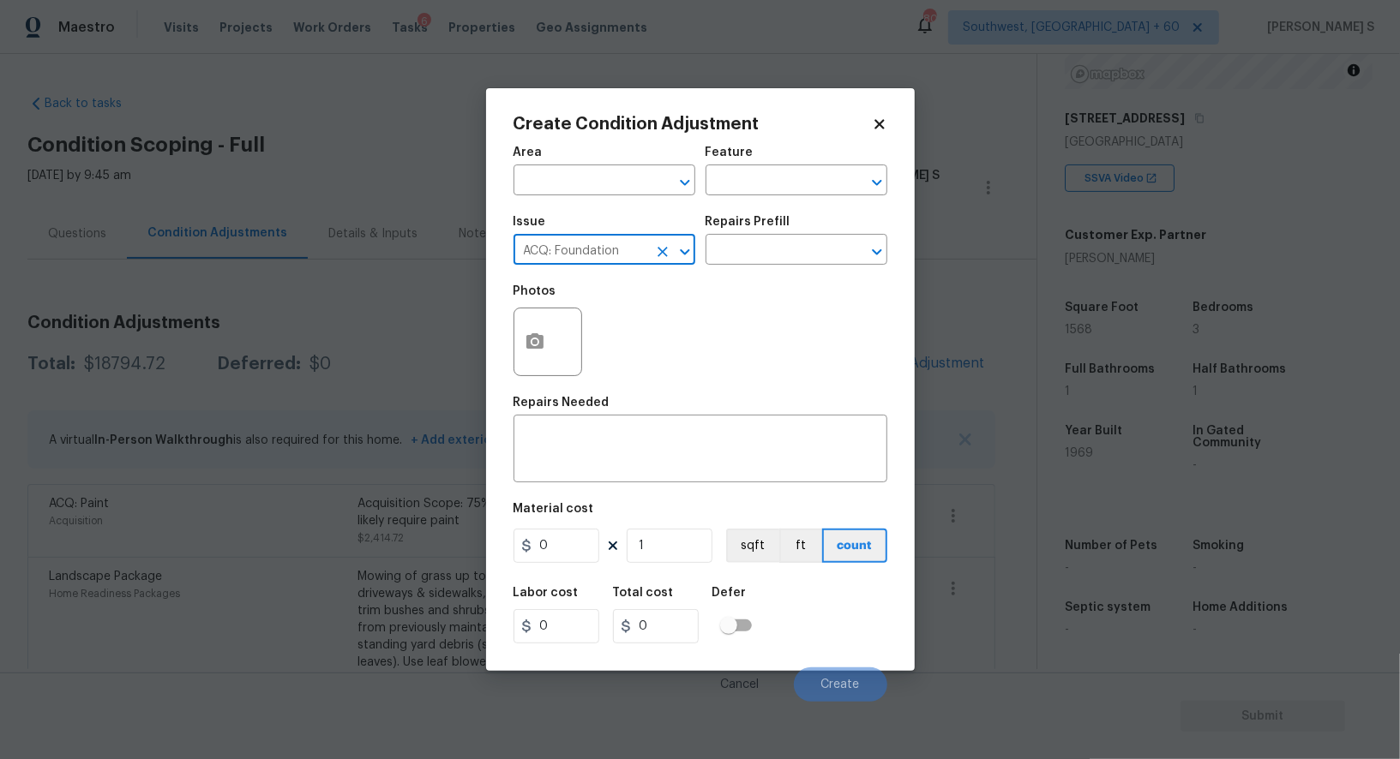
type input "ACQ: Foundation"
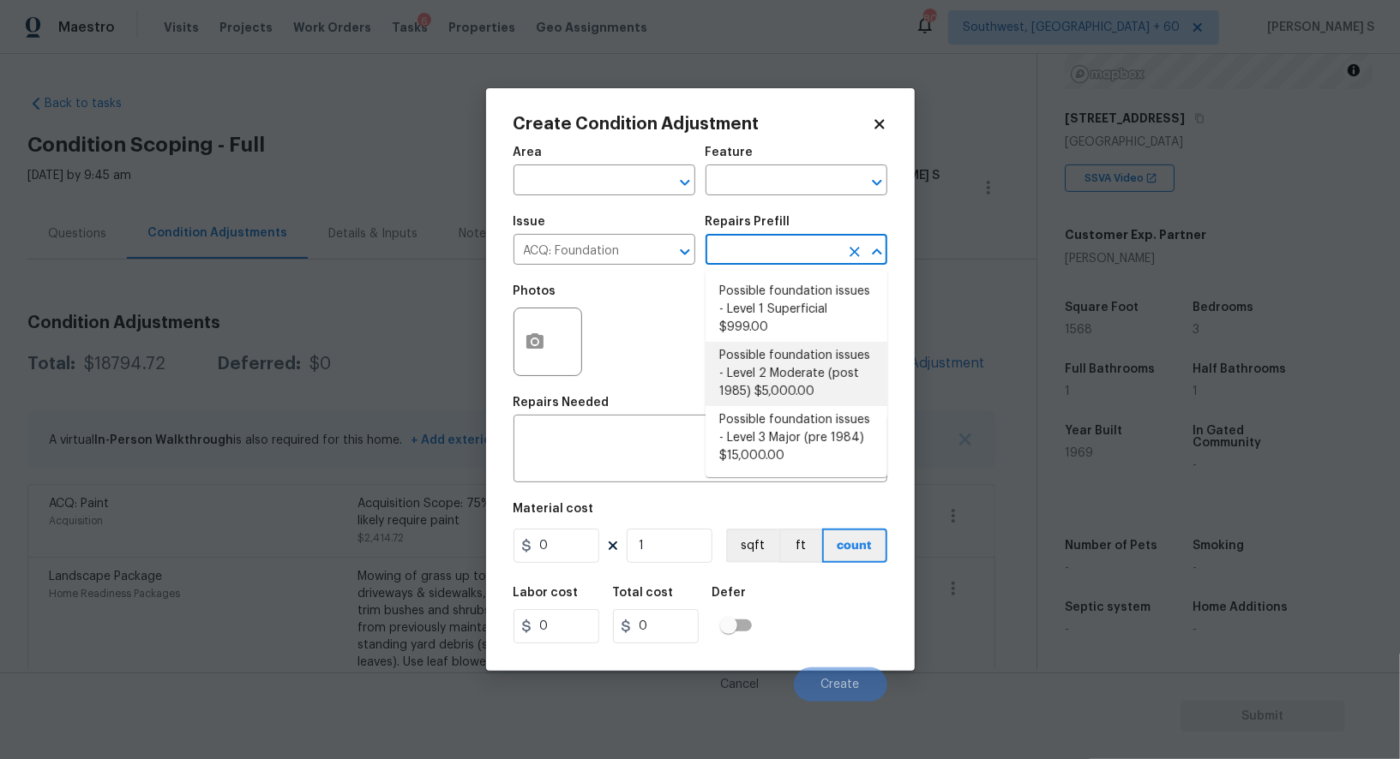
type input "Acquisition"
type textarea "Possible foundation issues - Level 2 Moderate: Disclaimer: This is NOT a techni…"
type input "5000"
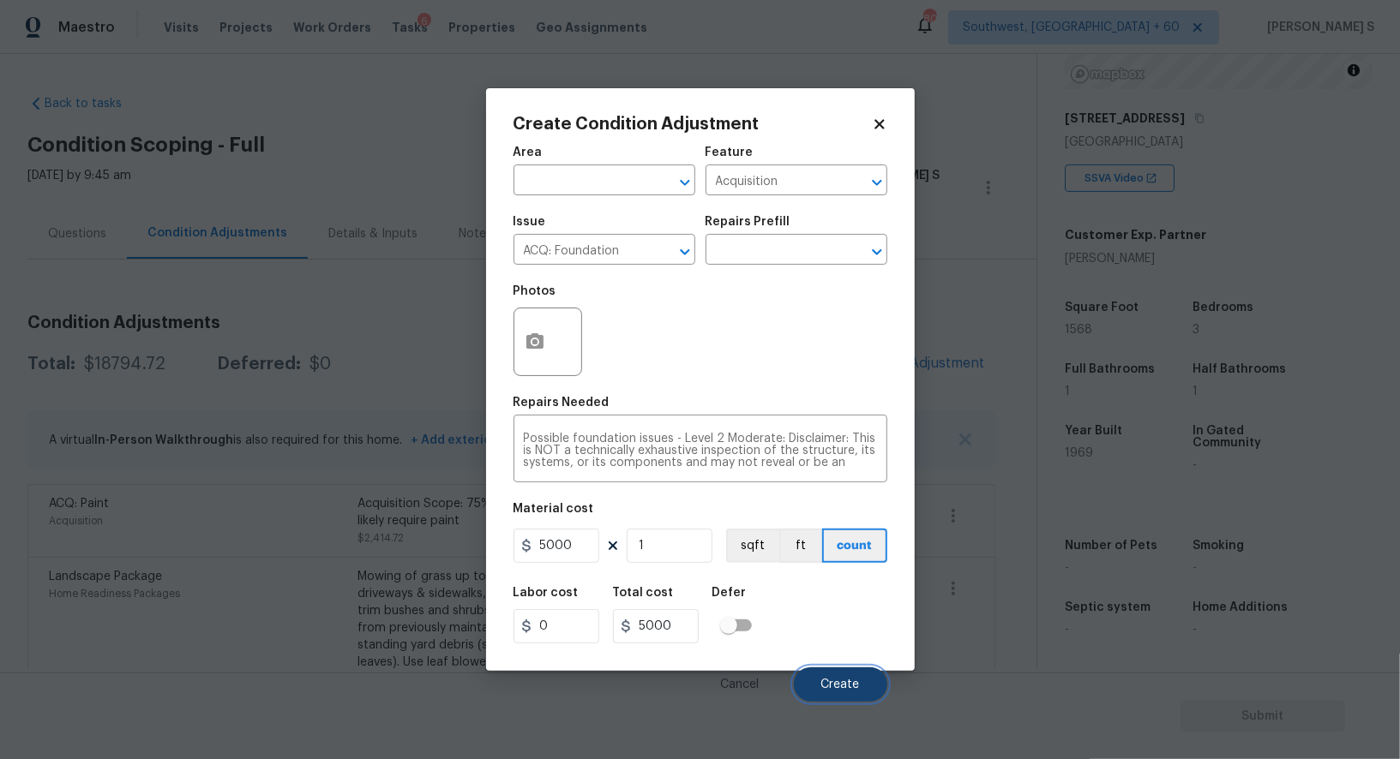
click at [843, 684] on span "Create" at bounding box center [840, 685] width 39 height 13
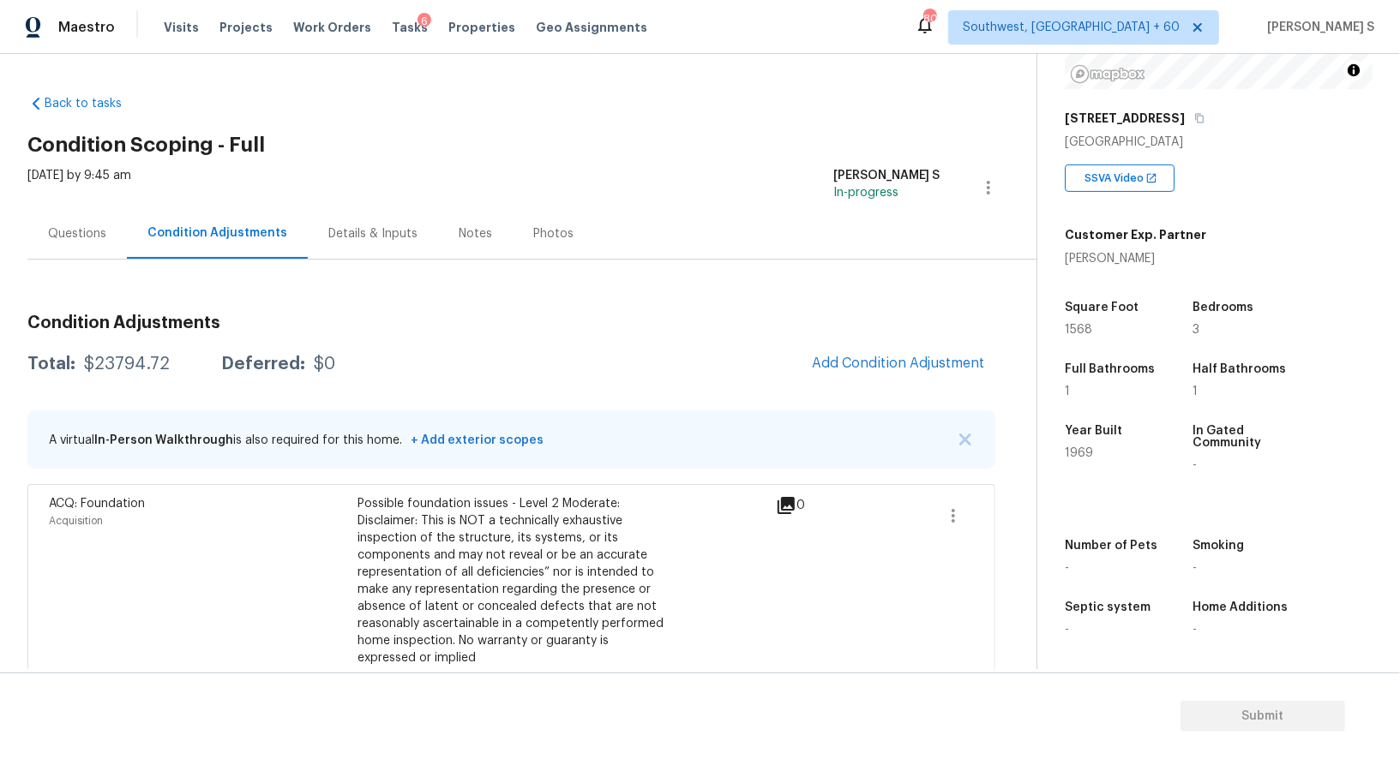
click at [62, 268] on div "Condition Adjustments Total: $23794.72 Deferred: $0 Add Condition Adjustment A …" at bounding box center [511, 675] width 968 height 830
click at [62, 255] on div "Questions" at bounding box center [76, 233] width 99 height 51
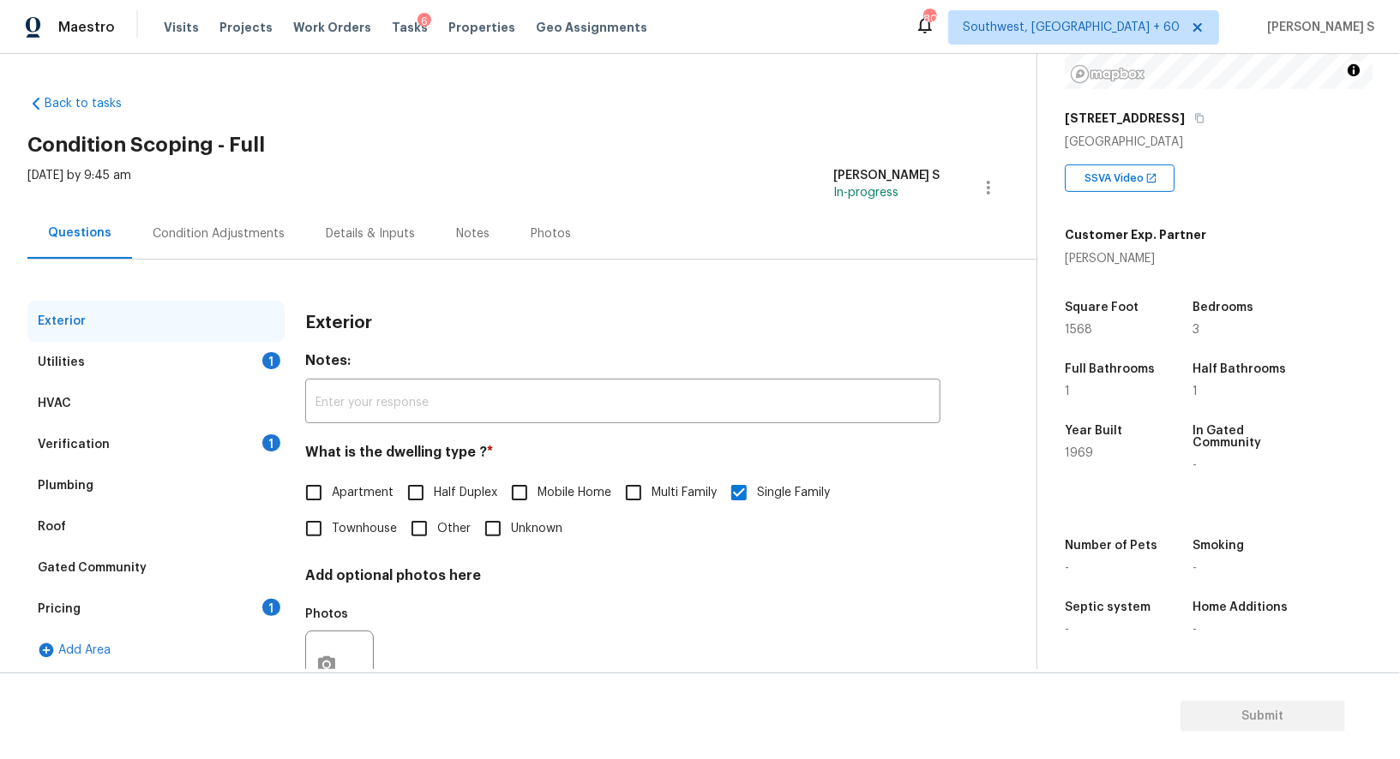
click at [111, 618] on div "Pricing 1" at bounding box center [155, 609] width 257 height 41
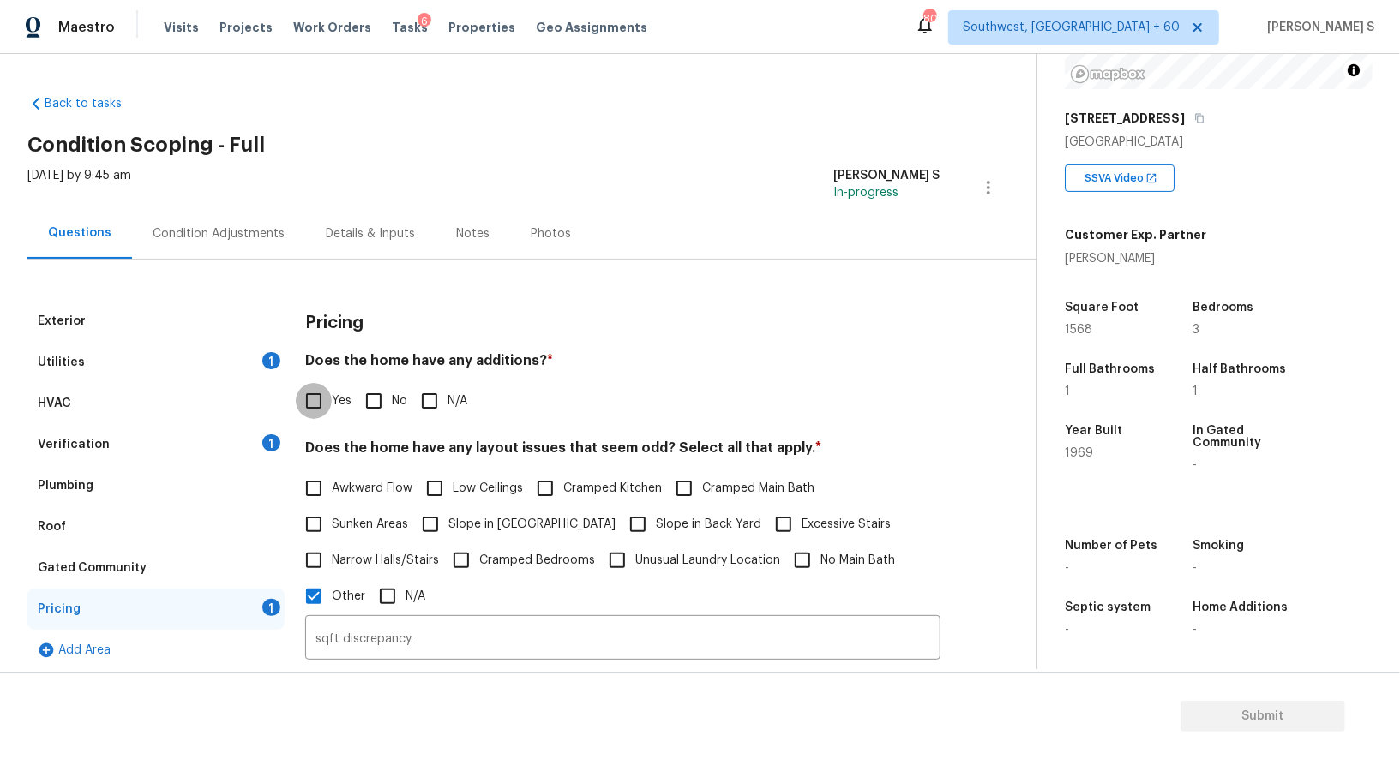
click at [323, 392] on input "Yes" at bounding box center [314, 401] width 36 height 36
checkbox input "true"
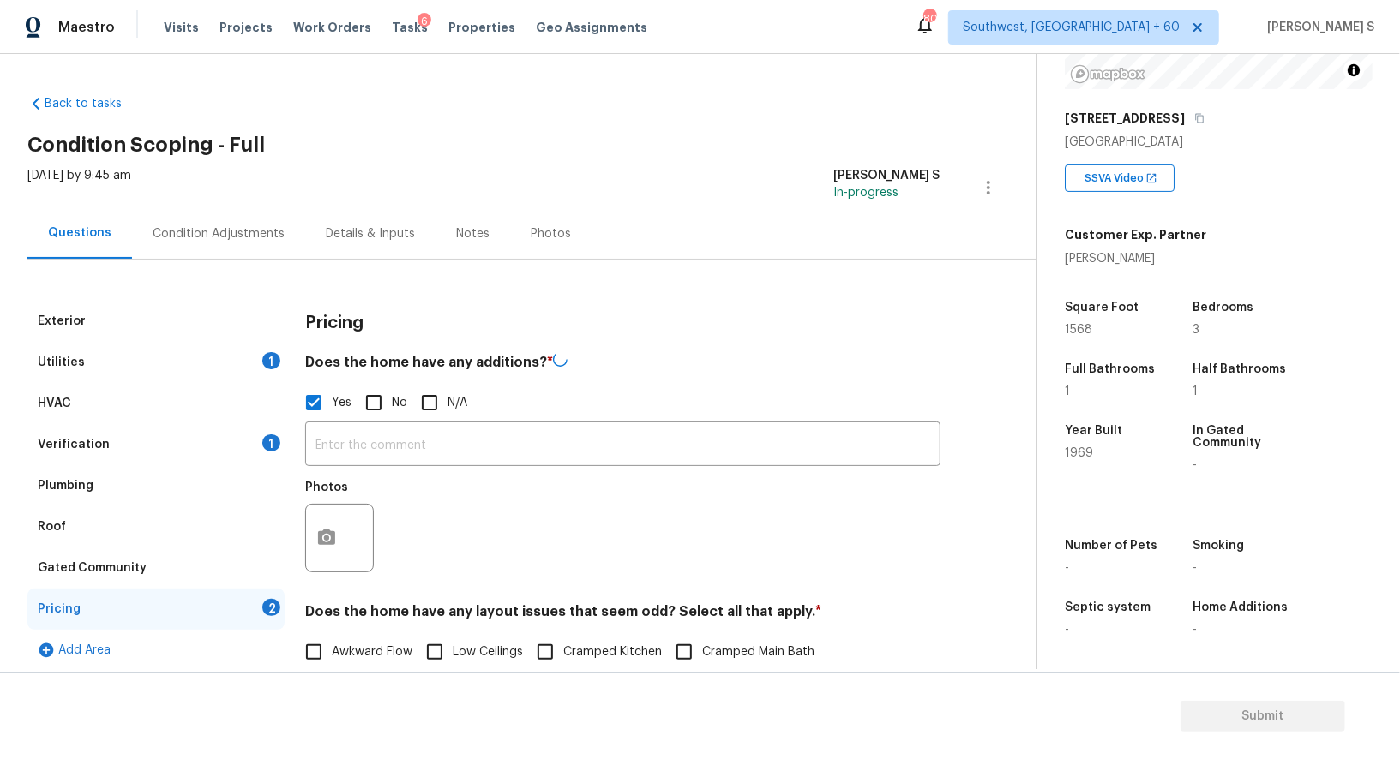
click at [347, 520] on div at bounding box center [339, 538] width 69 height 69
click at [328, 538] on circle "button" at bounding box center [326, 536] width 5 height 5
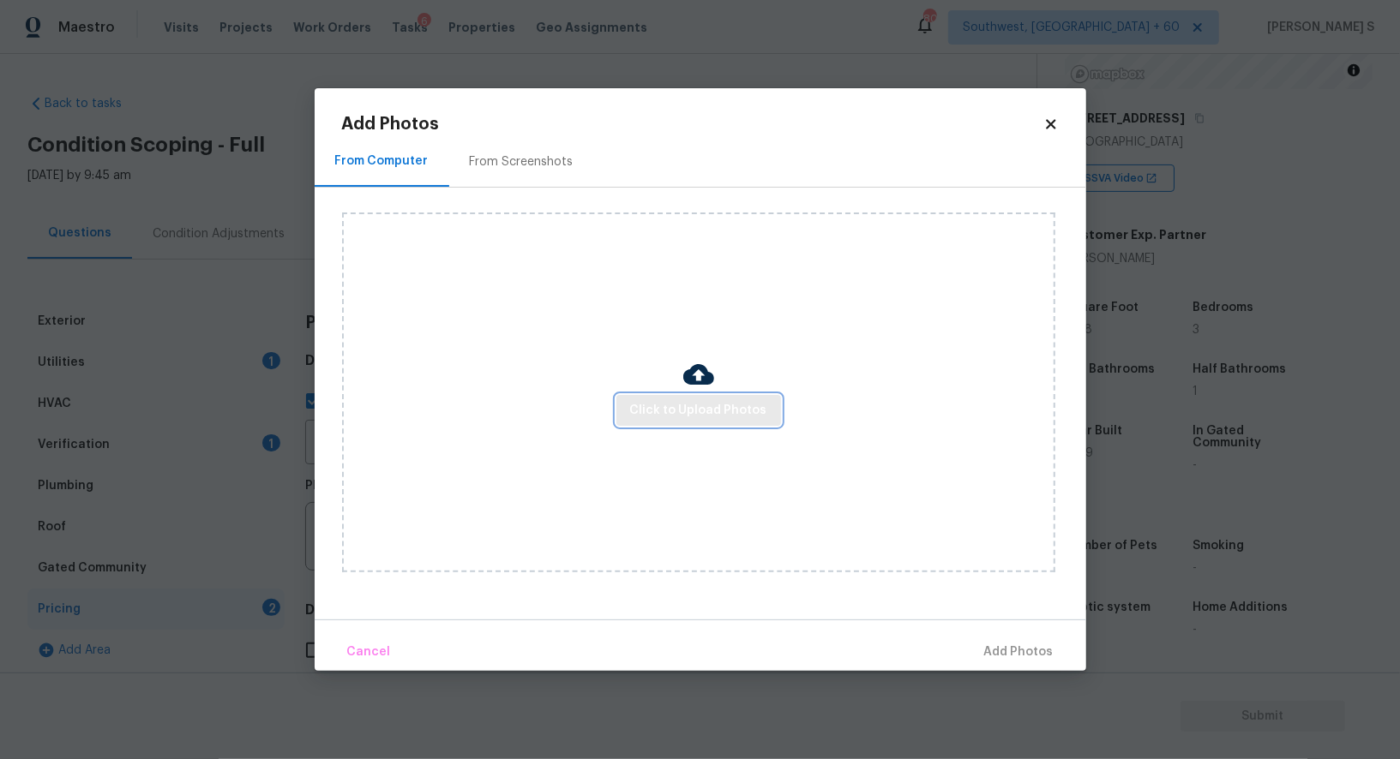
click at [692, 404] on span "Click to Upload Photos" at bounding box center [698, 410] width 137 height 21
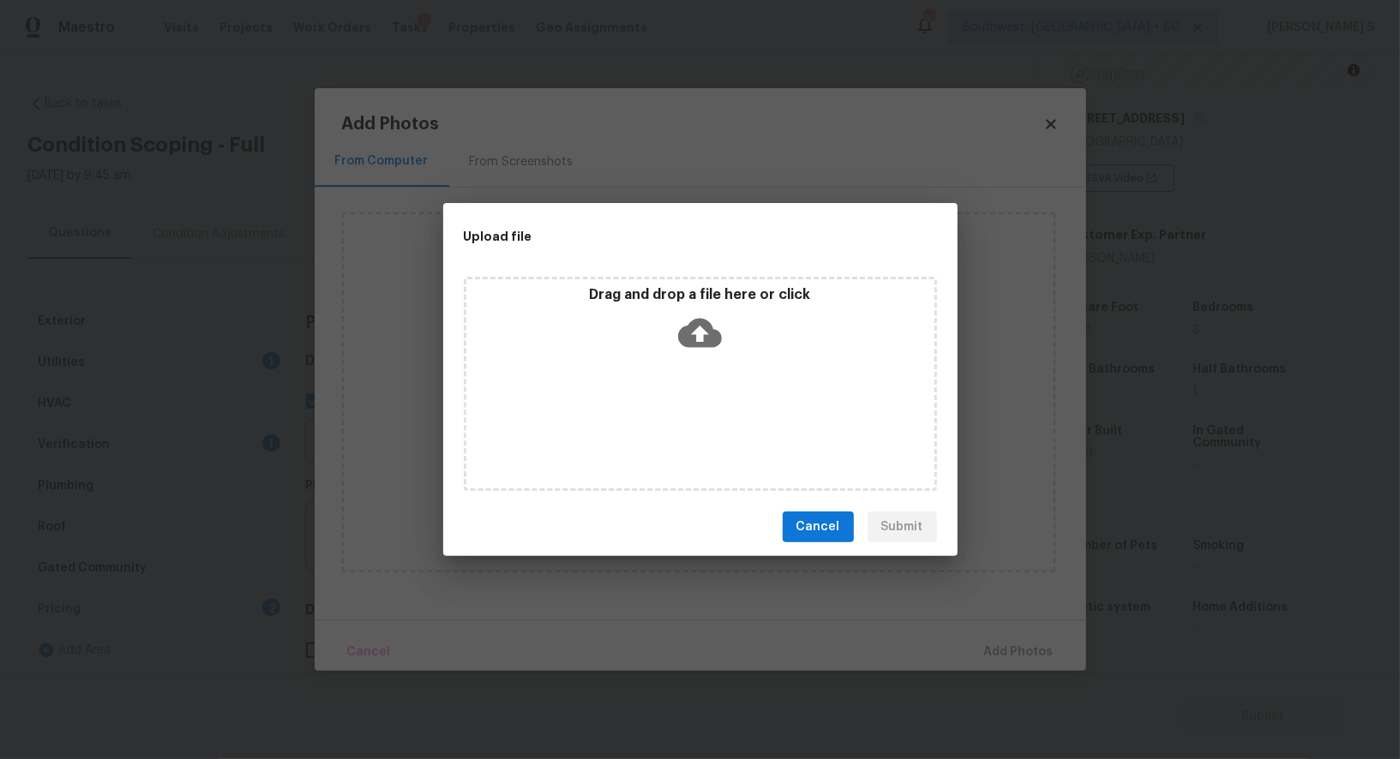
click at [692, 404] on div "Drag and drop a file here or click" at bounding box center [700, 384] width 473 height 214
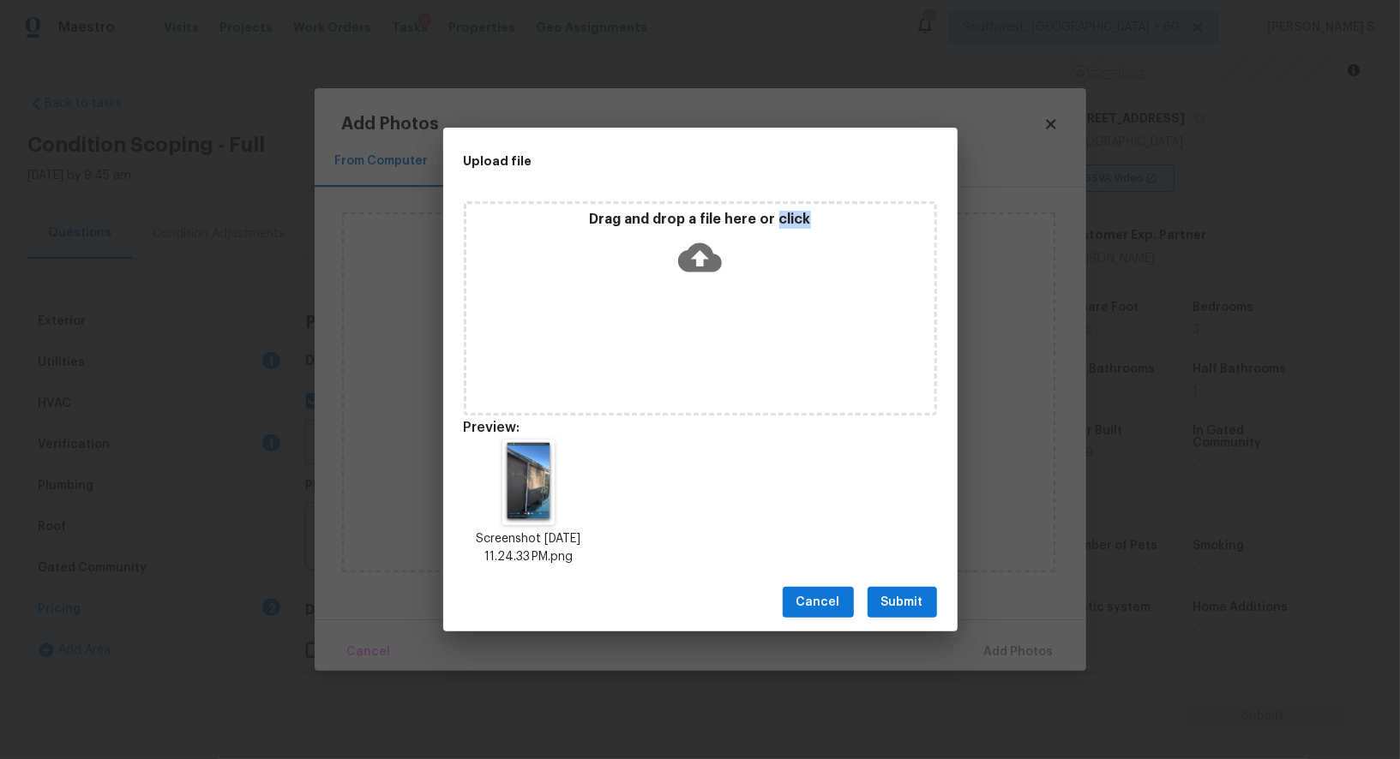
click at [898, 595] on span "Submit" at bounding box center [902, 602] width 42 height 21
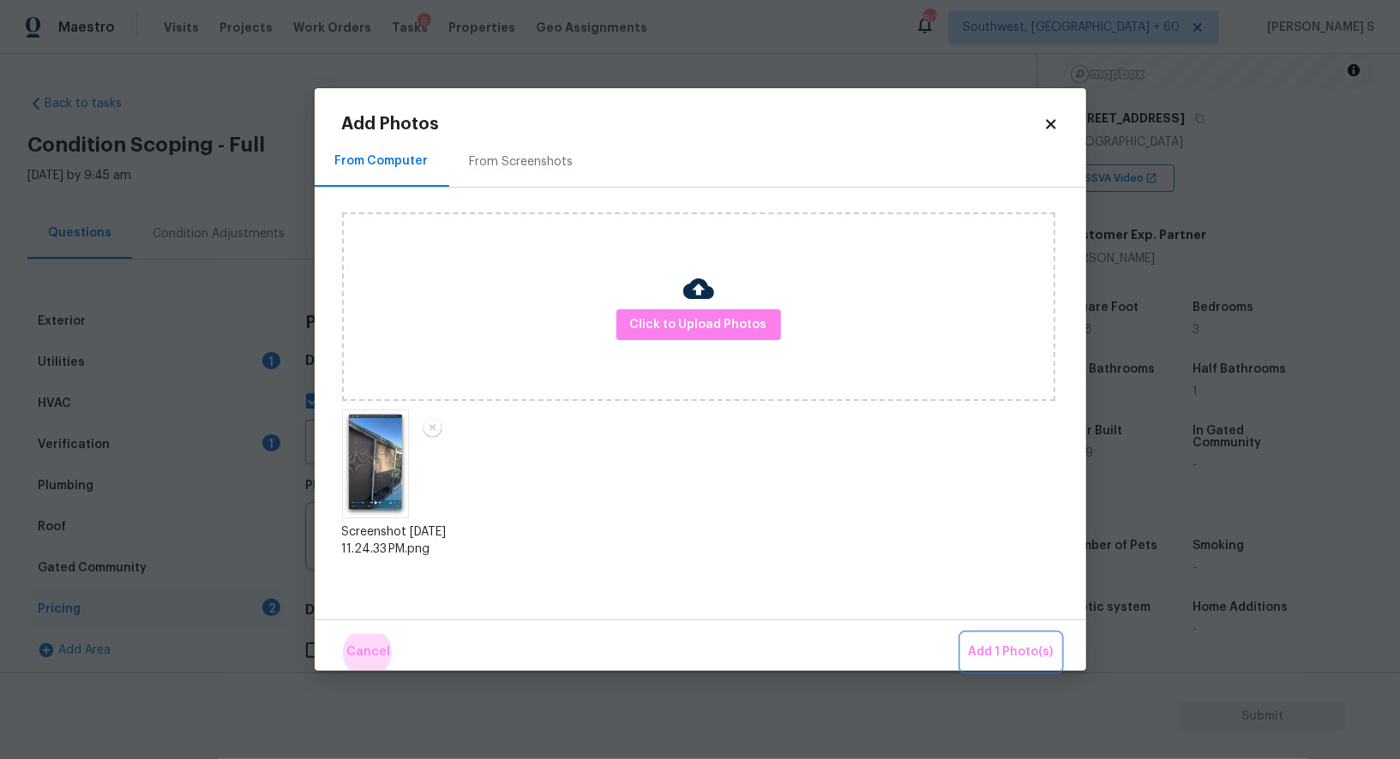
click at [962, 634] on button "Add 1 Photo(s)" at bounding box center [1011, 652] width 99 height 37
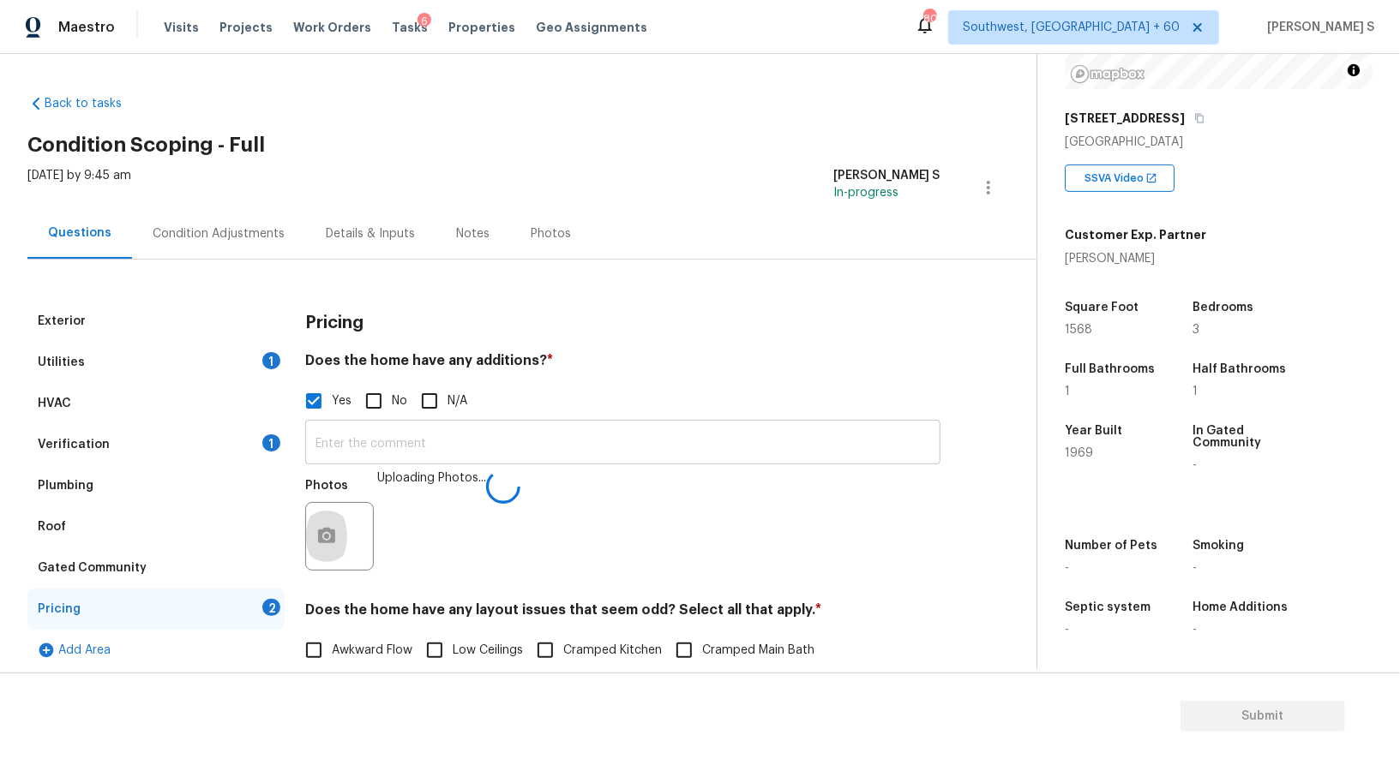
click at [699, 455] on input "text" at bounding box center [622, 444] width 635 height 40
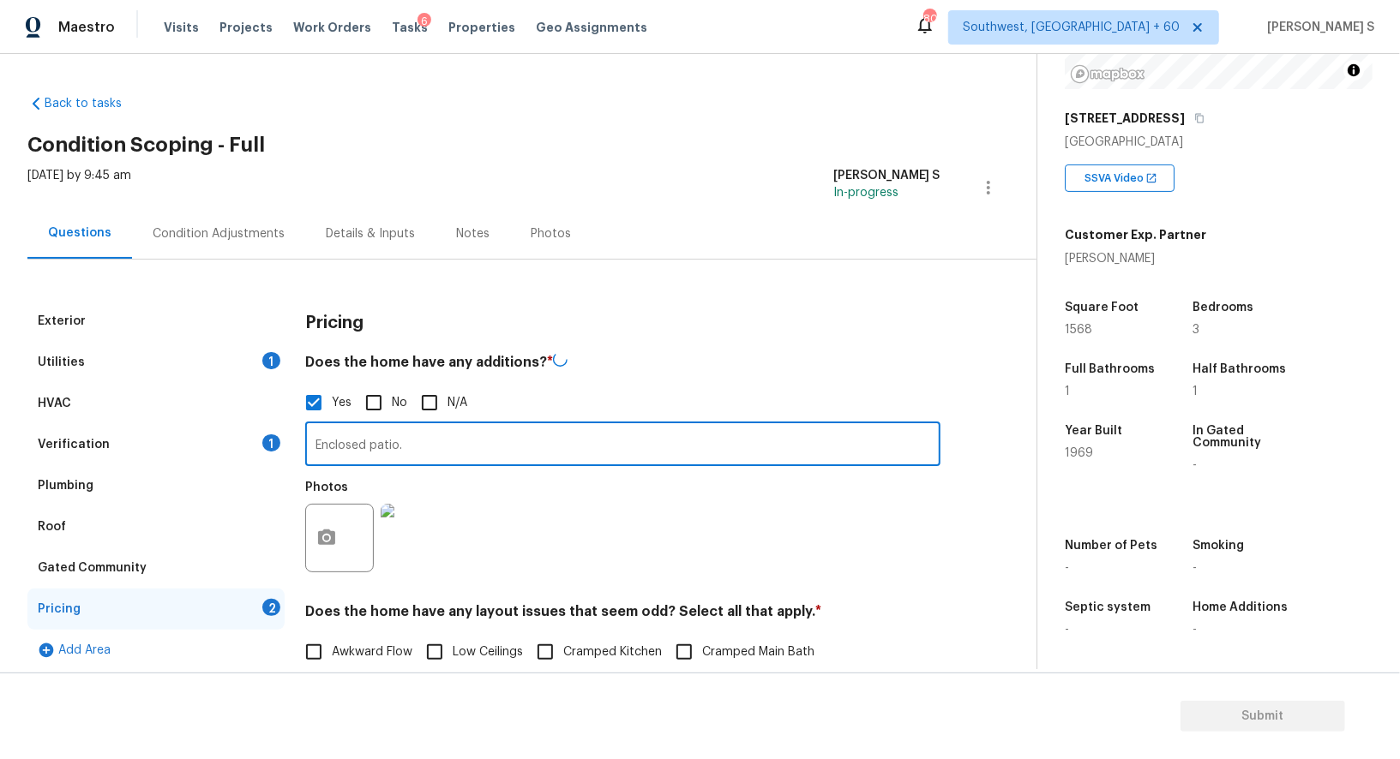
type input "Enclosed patio."
click at [812, 533] on div "Photos" at bounding box center [622, 526] width 635 height 111
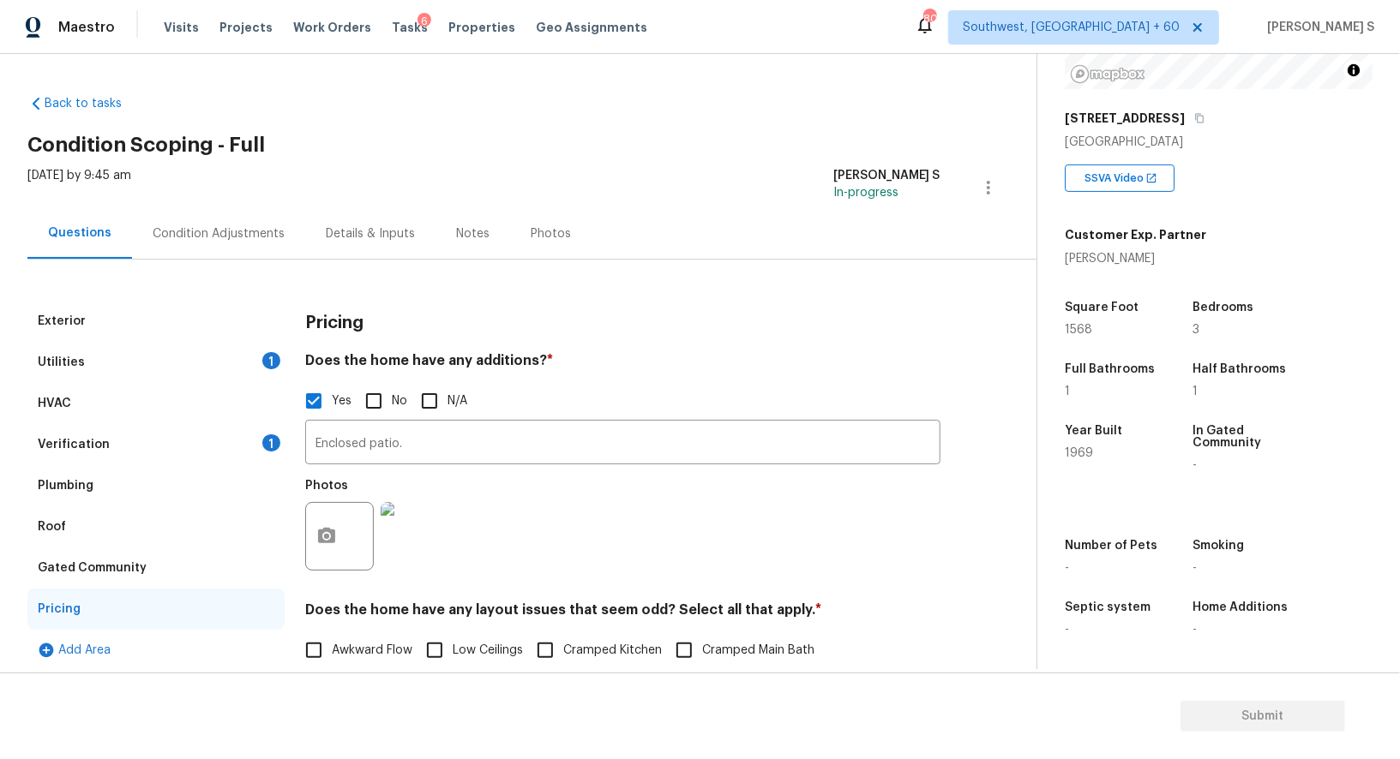
click at [122, 435] on div "Verification 1" at bounding box center [155, 444] width 257 height 41
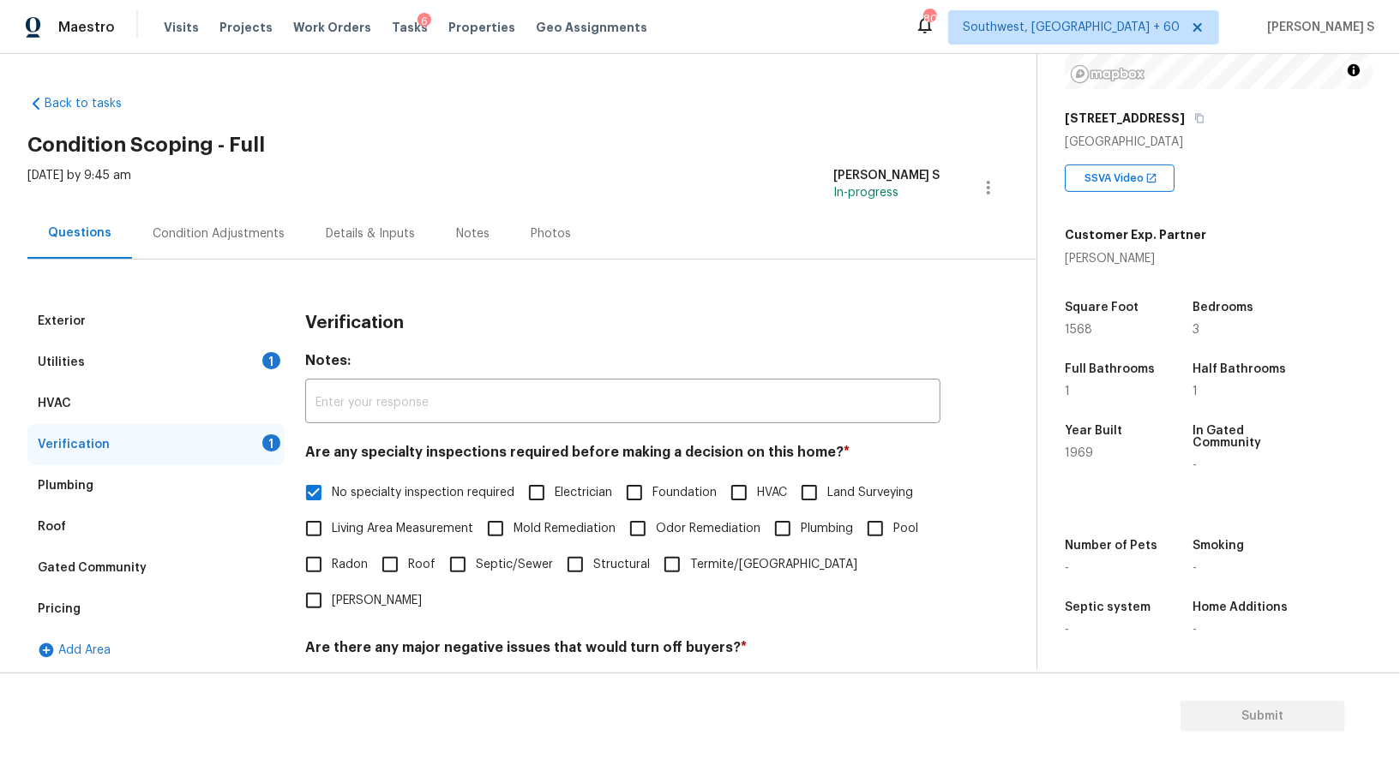
click at [228, 217] on div "Condition Adjustments" at bounding box center [218, 233] width 173 height 51
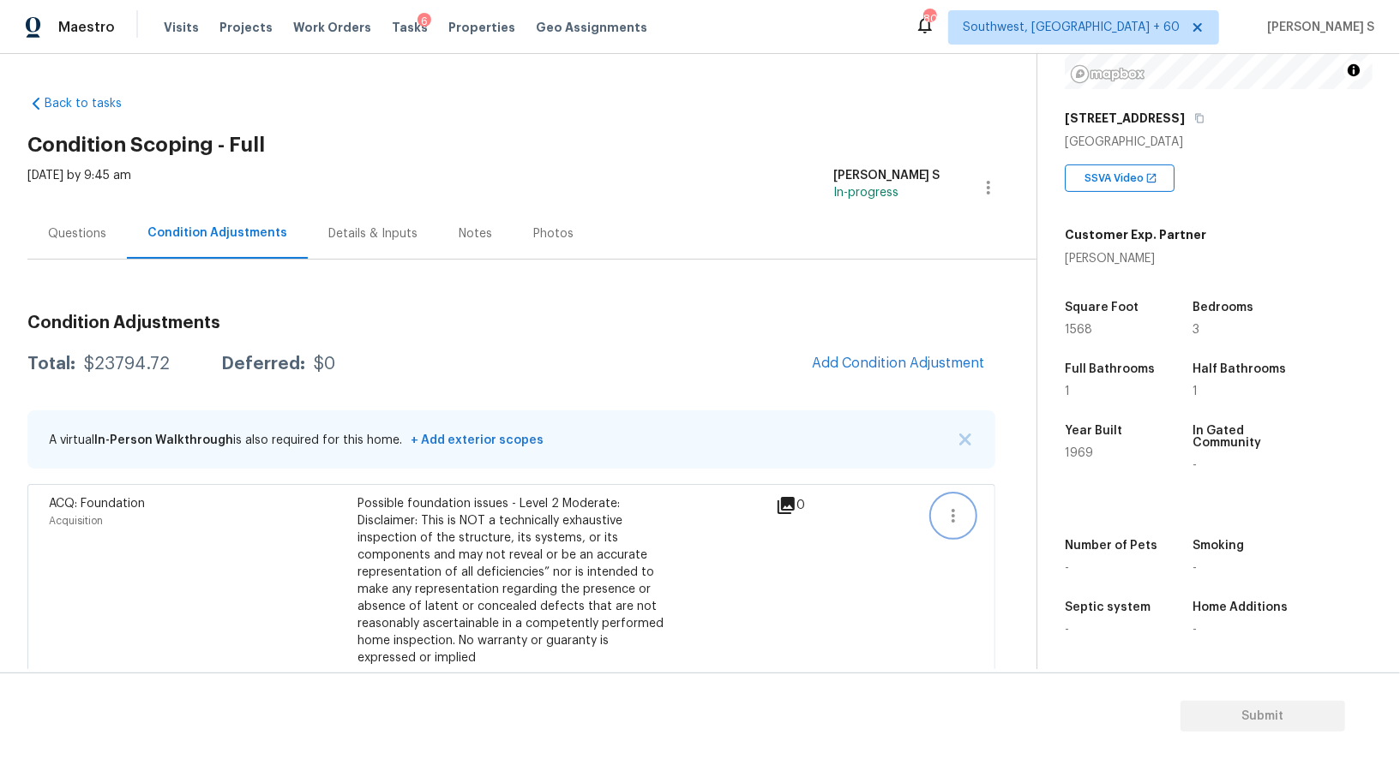
drag, startPoint x: 947, startPoint y: 520, endPoint x: 968, endPoint y: 520, distance: 20.6
click at [947, 520] on icon "button" at bounding box center [953, 516] width 21 height 21
click at [1035, 520] on link "Edit" at bounding box center [1051, 512] width 146 height 26
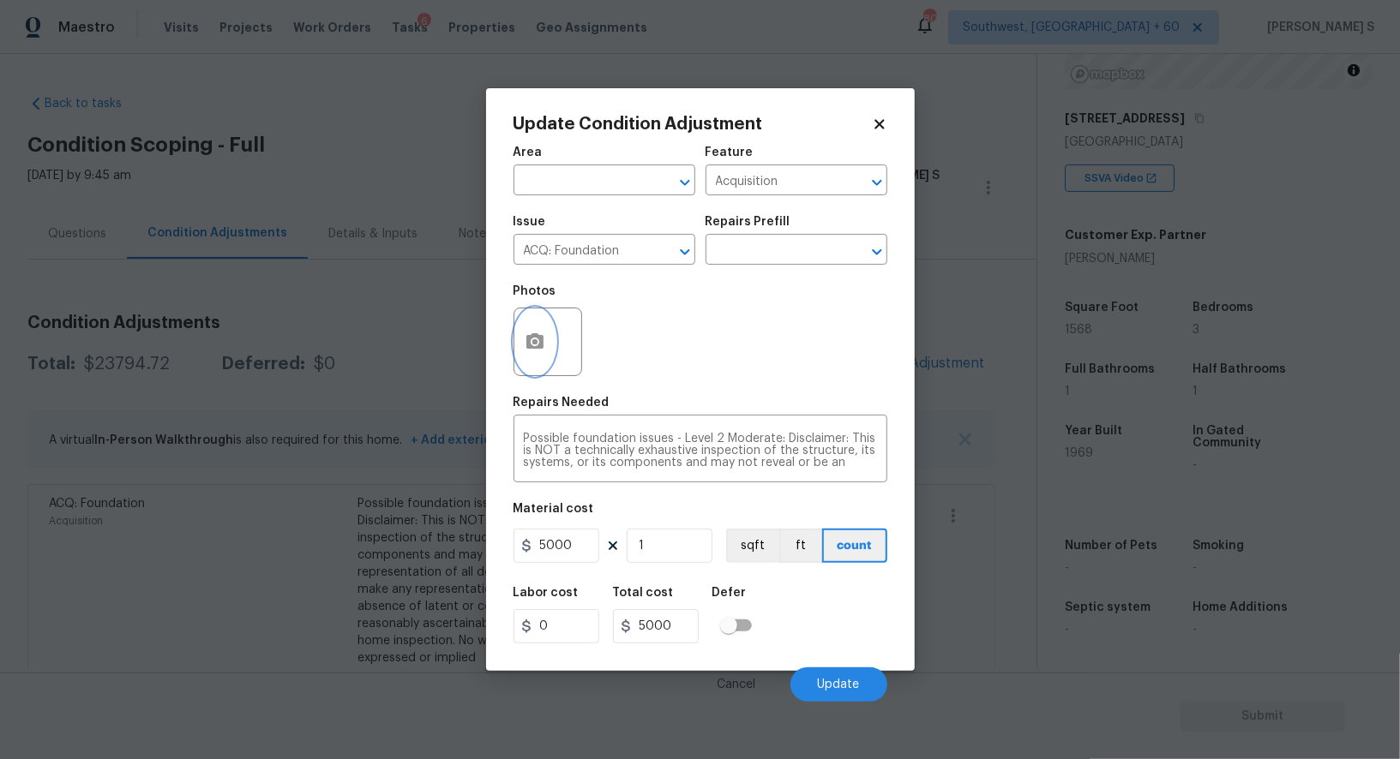
click at [542, 367] on button "button" at bounding box center [534, 342] width 41 height 67
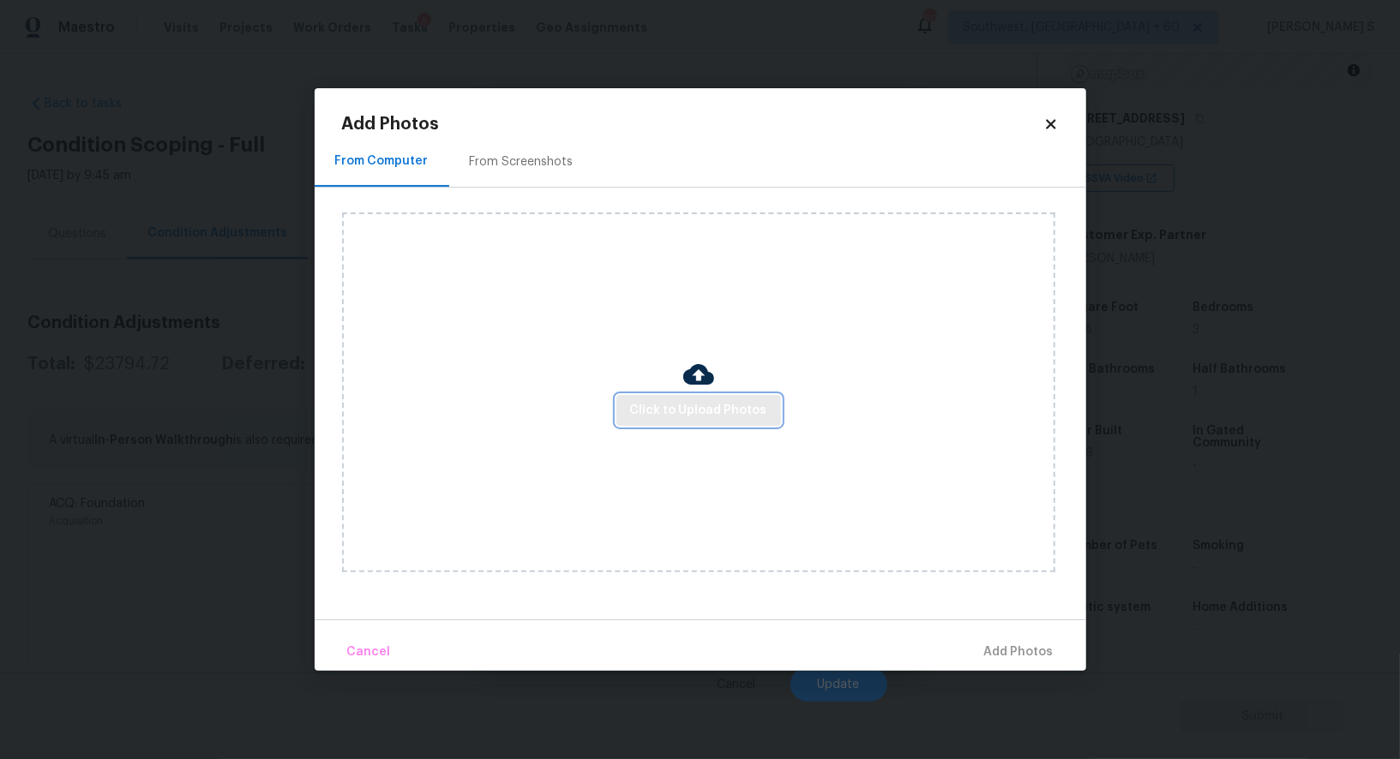
click at [670, 409] on span "Click to Upload Photos" at bounding box center [698, 410] width 137 height 21
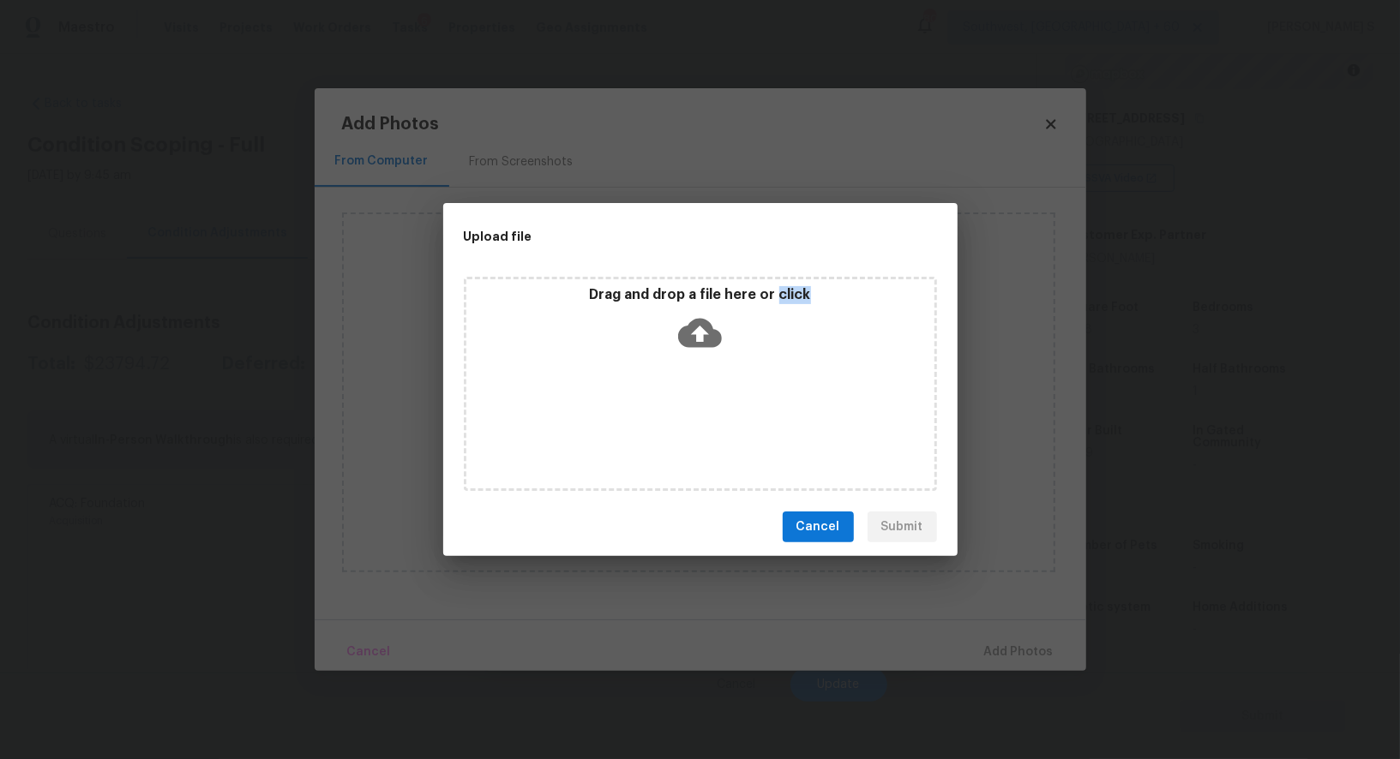
click at [670, 409] on div "Drag and drop a file here or click" at bounding box center [700, 384] width 473 height 214
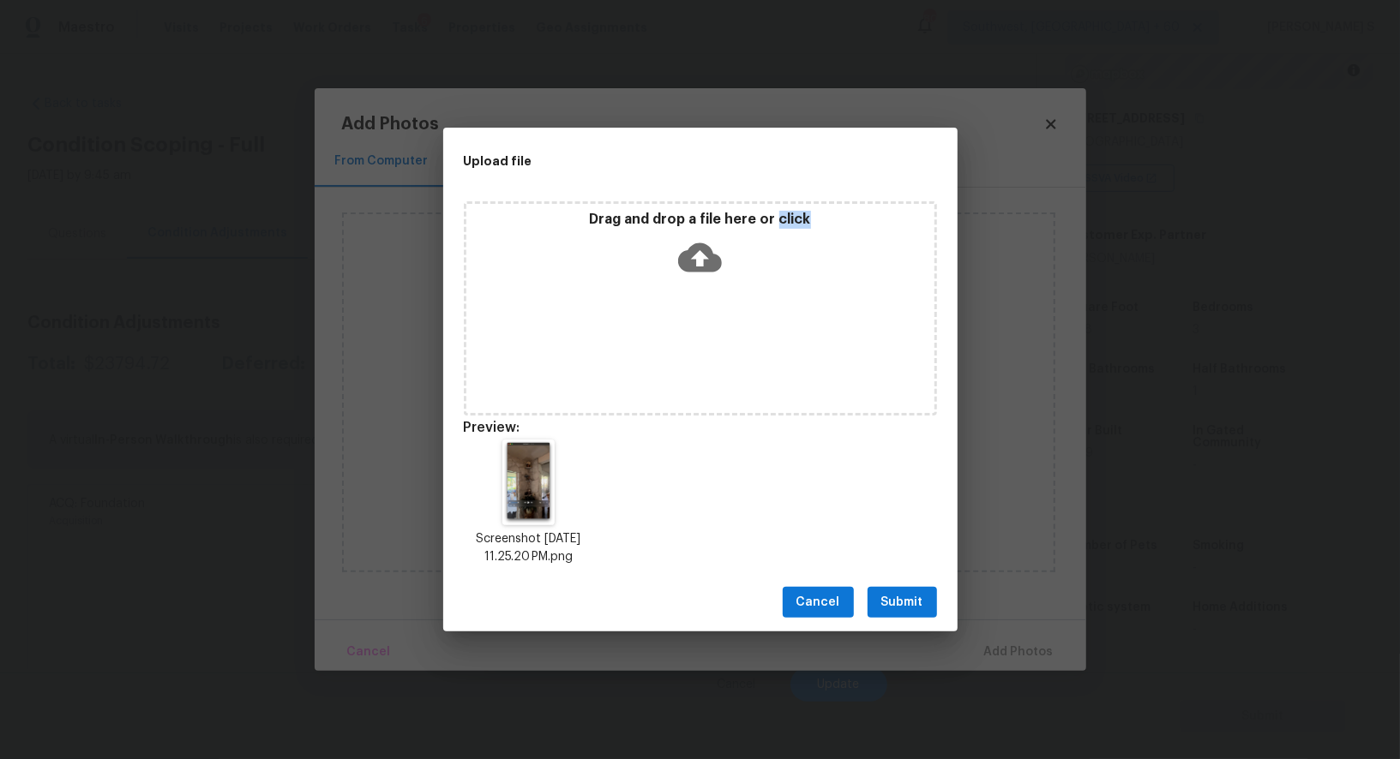
click at [922, 595] on span "Submit" at bounding box center [902, 602] width 42 height 21
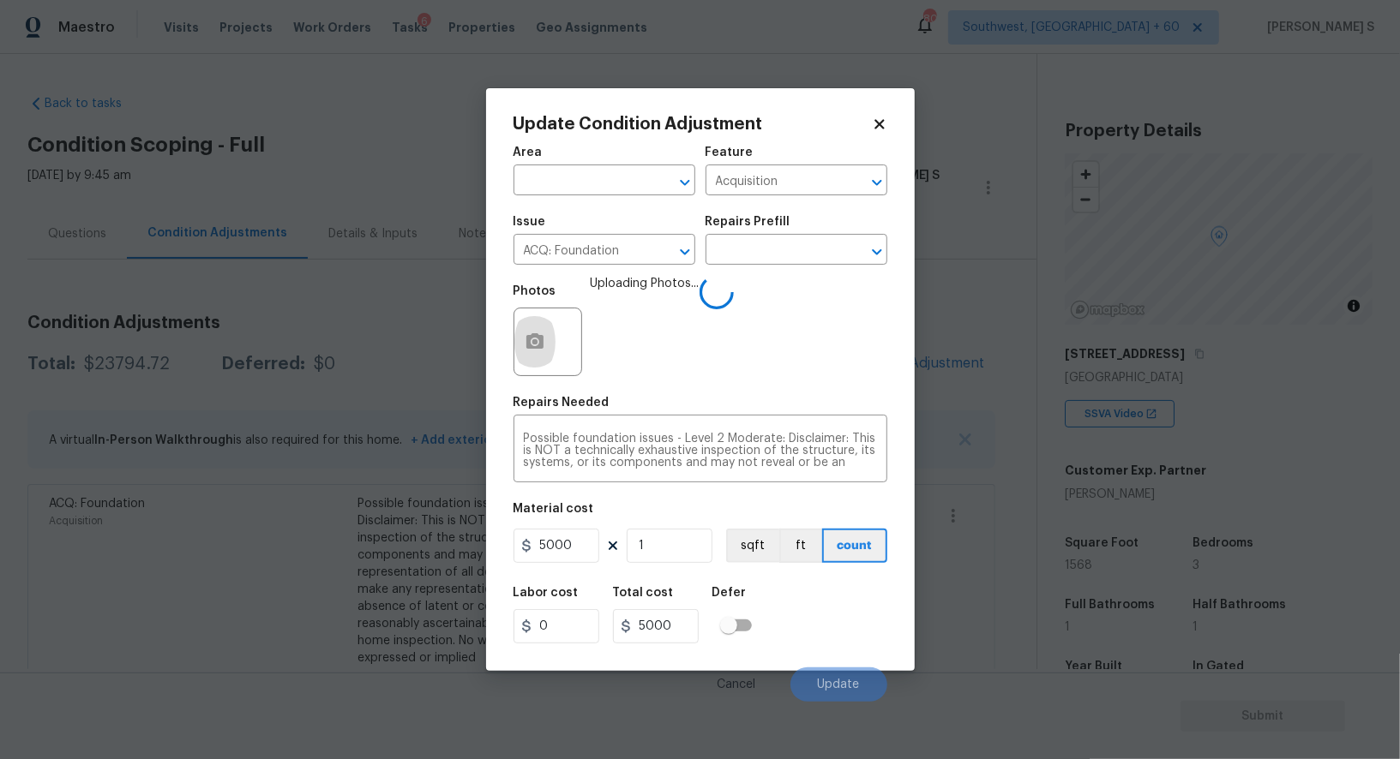
scroll to position [236, 0]
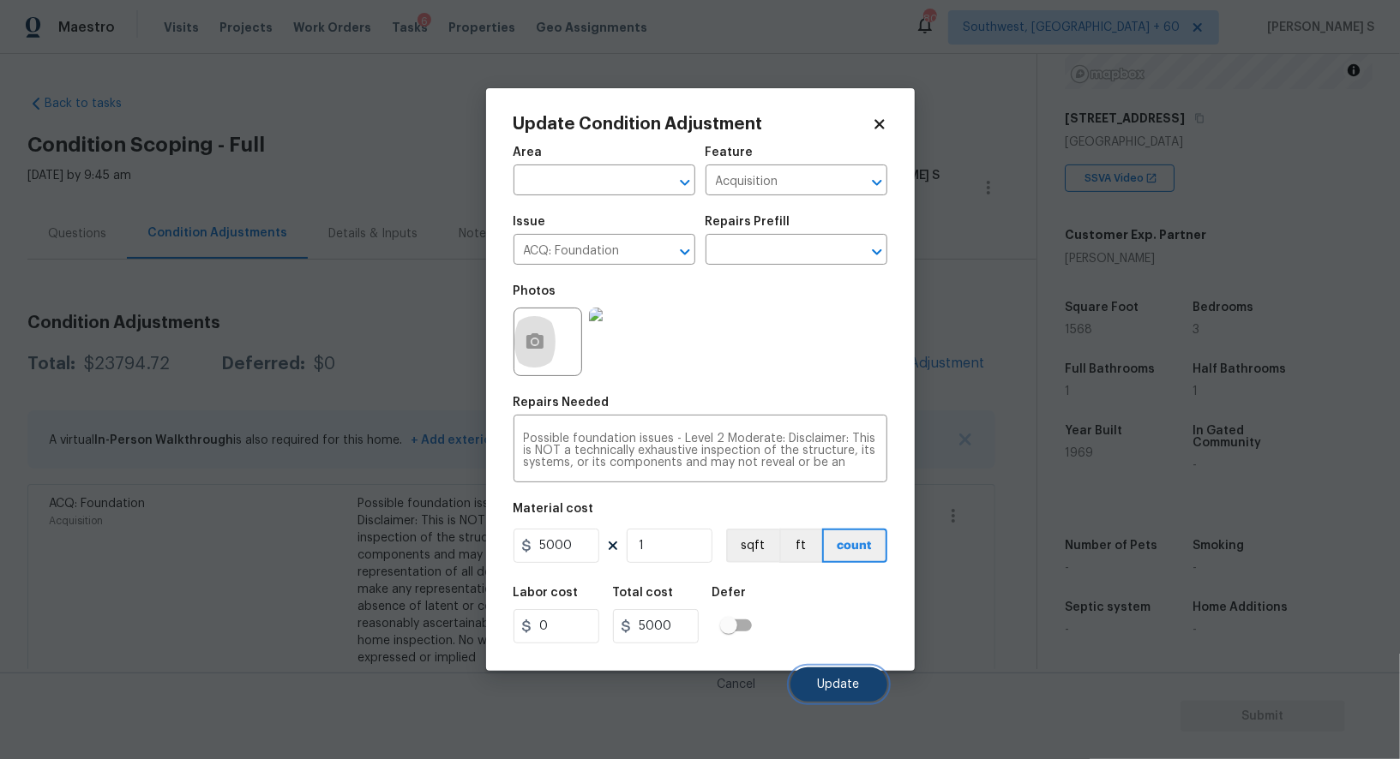
click at [813, 680] on button "Update" at bounding box center [838, 685] width 97 height 34
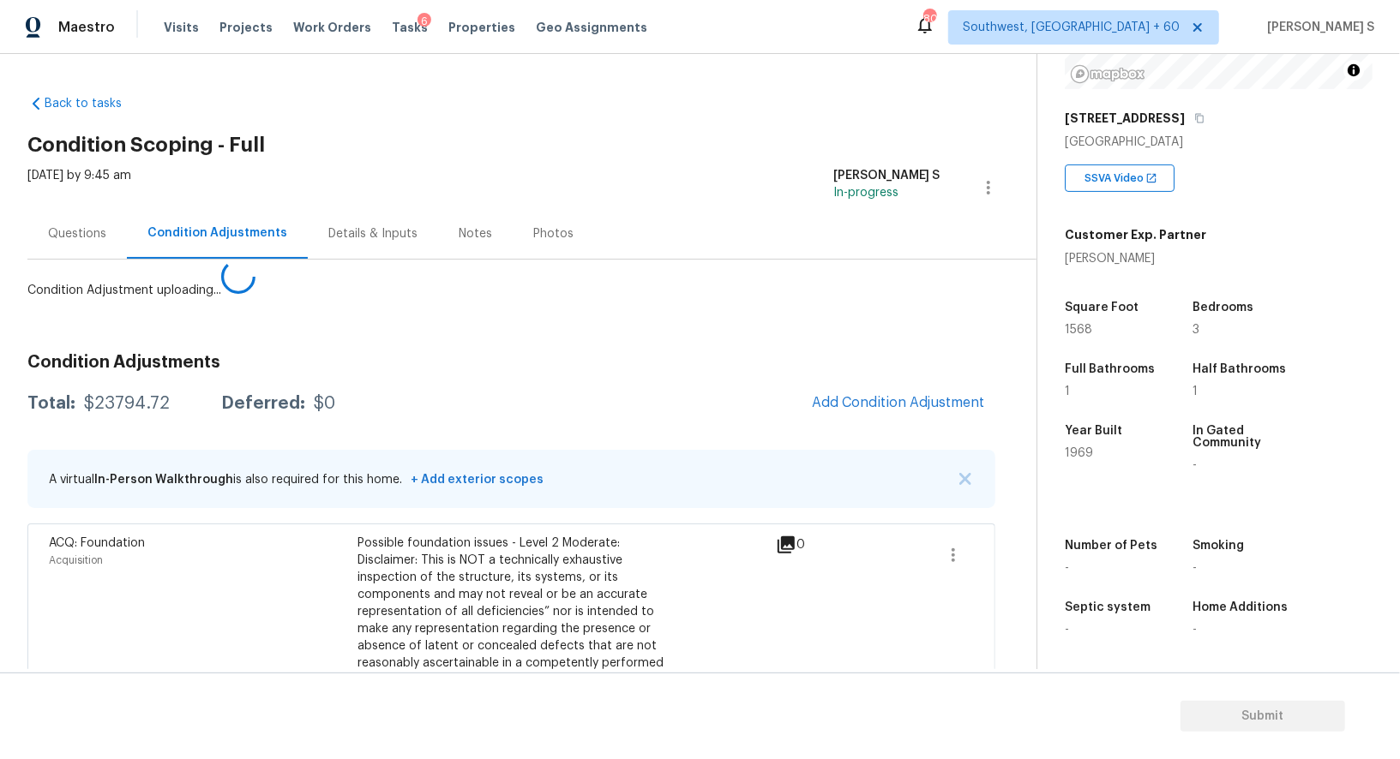
click at [310, 621] on body "Maestro Visits Projects Work Orders Tasks 6 Properties Geo Assignments [GEOGRAP…" at bounding box center [700, 379] width 1400 height 759
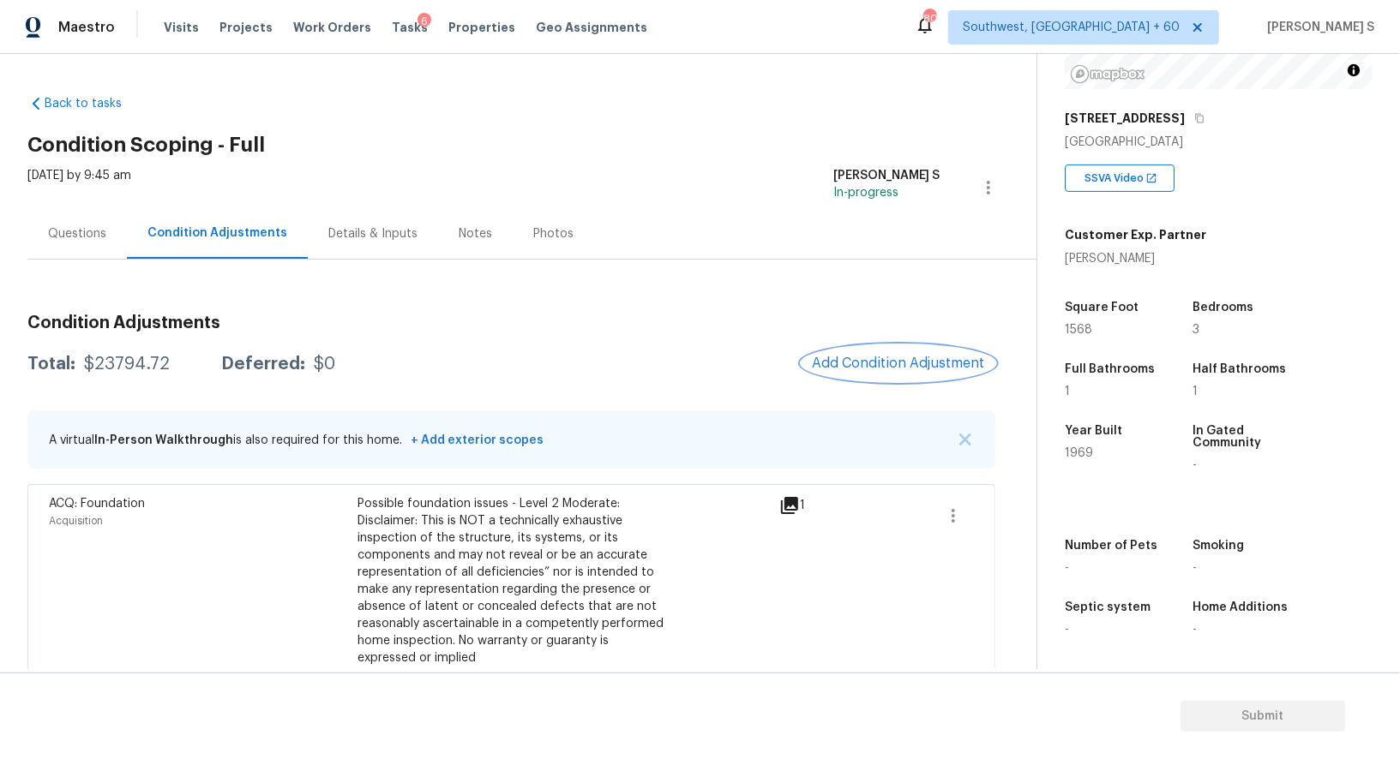
click at [862, 373] on button "Add Condition Adjustment" at bounding box center [898, 363] width 194 height 36
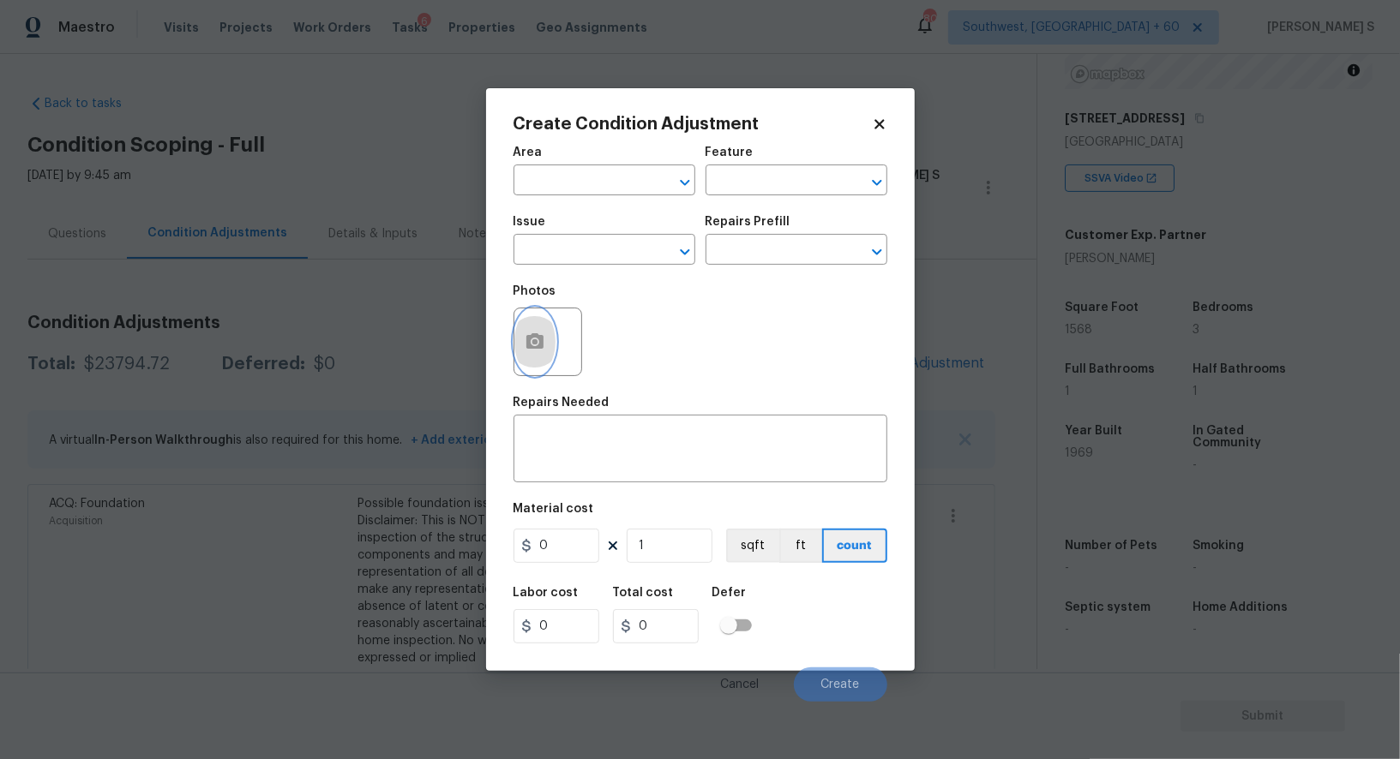
click at [516, 348] on button "button" at bounding box center [534, 342] width 41 height 67
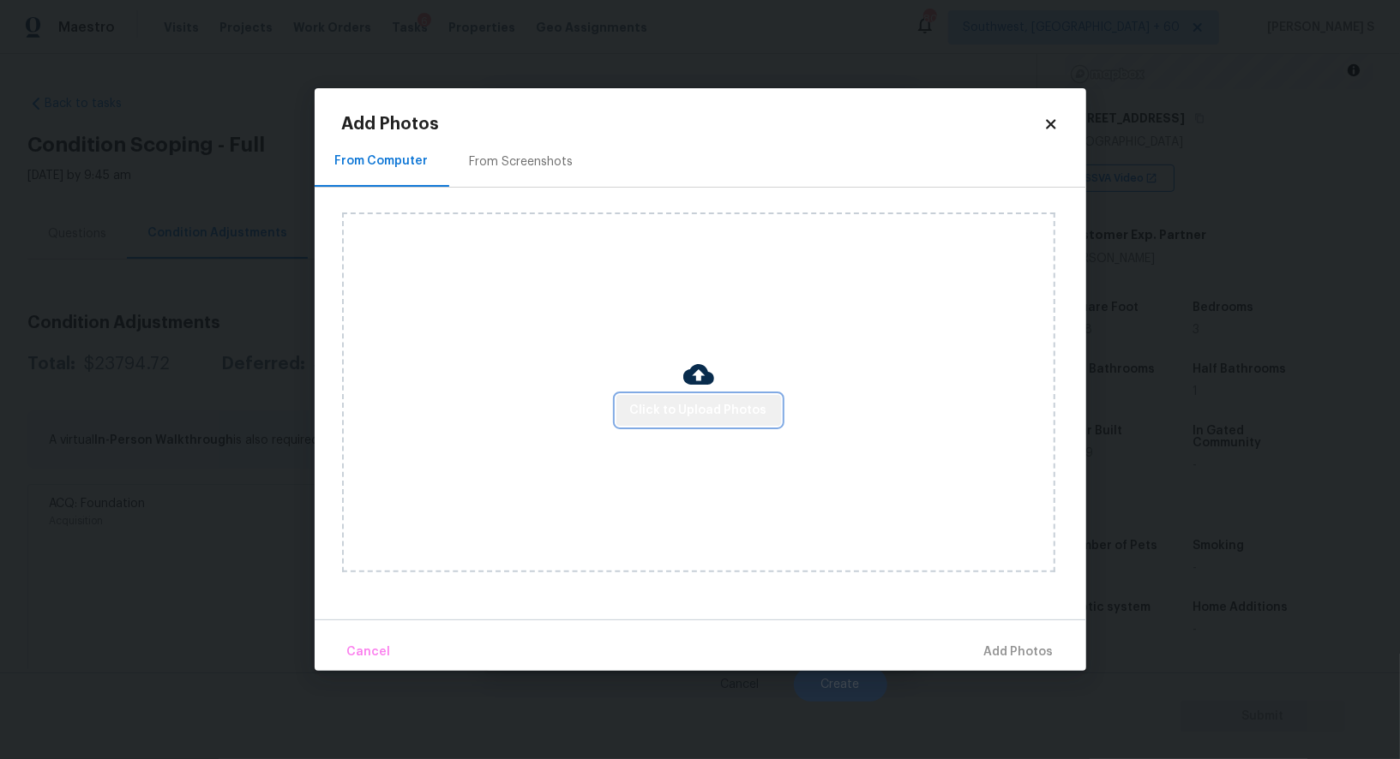
click at [733, 398] on button "Click to Upload Photos" at bounding box center [698, 411] width 165 height 32
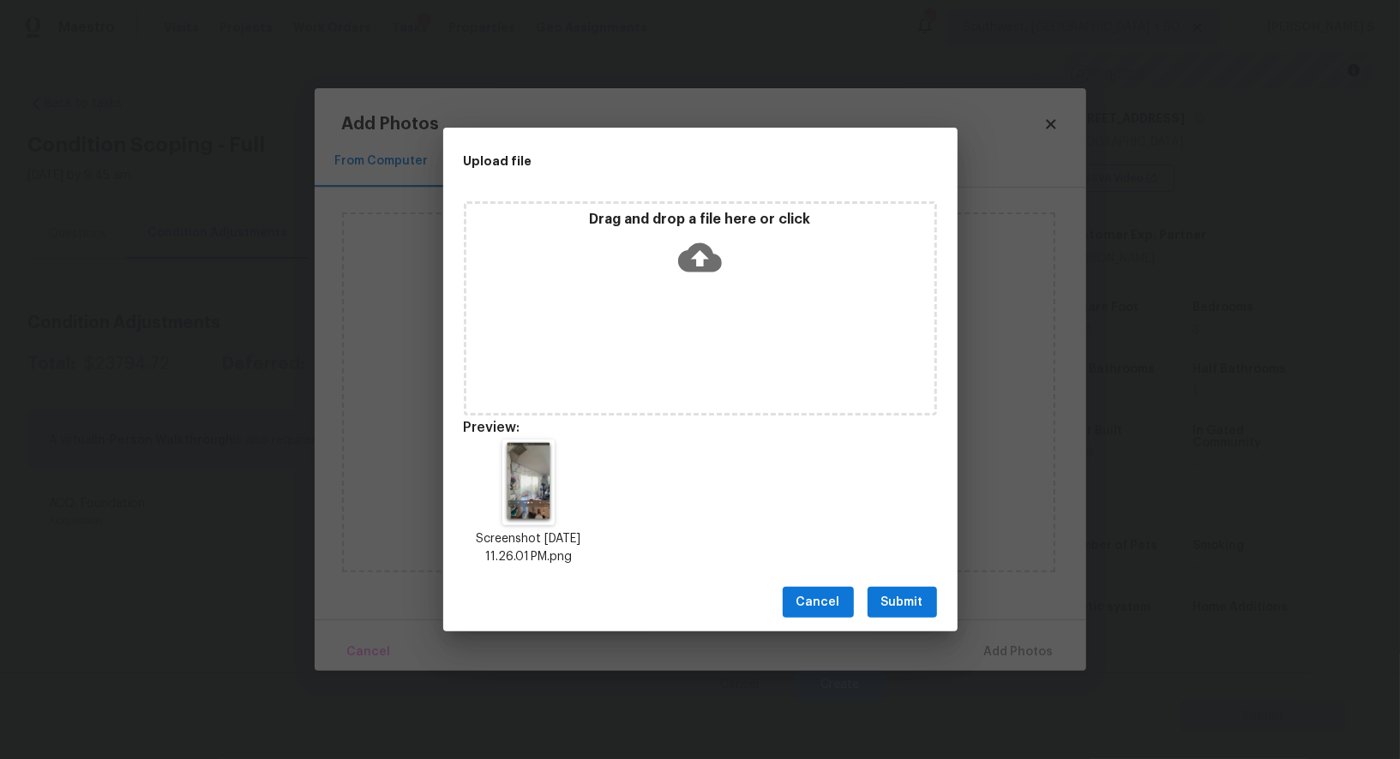
click at [904, 610] on span "Submit" at bounding box center [902, 602] width 42 height 21
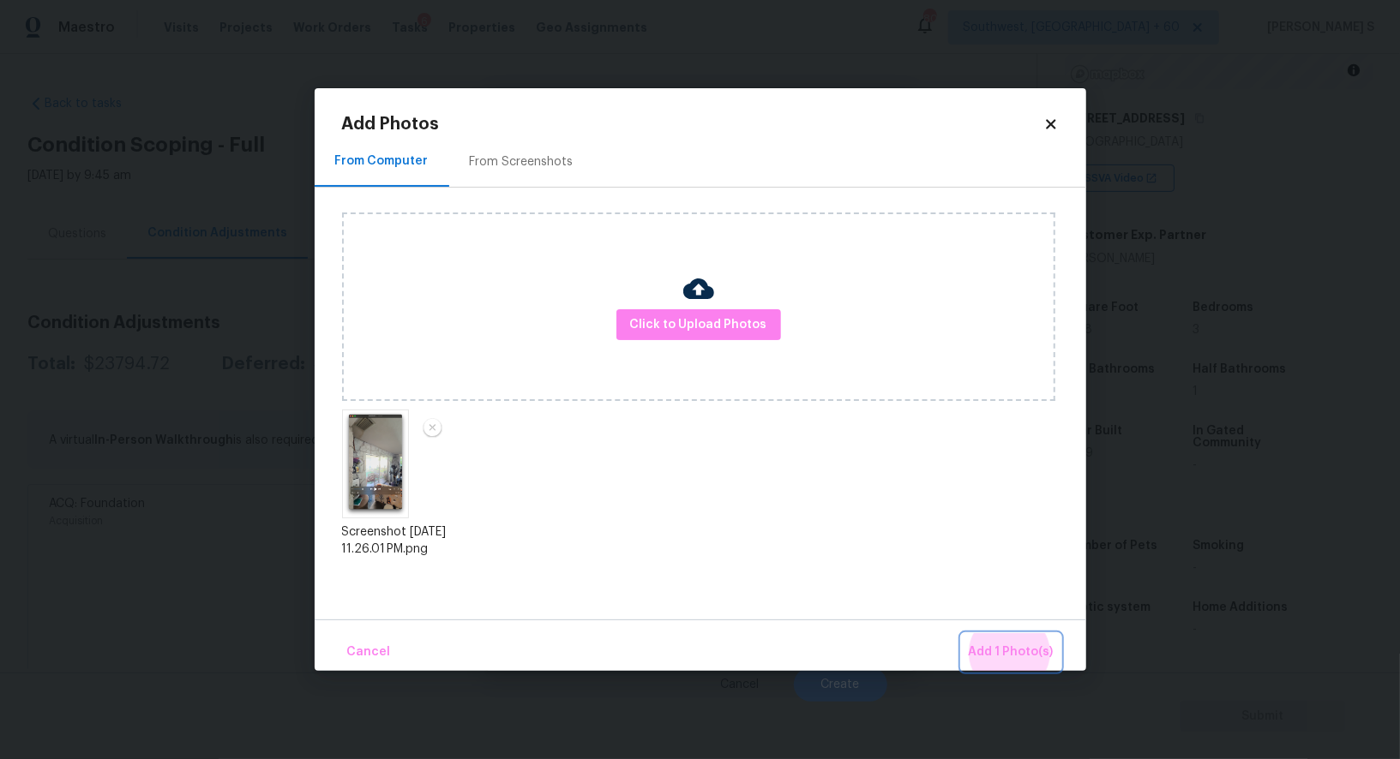
click at [962, 634] on button "Add 1 Photo(s)" at bounding box center [1011, 652] width 99 height 37
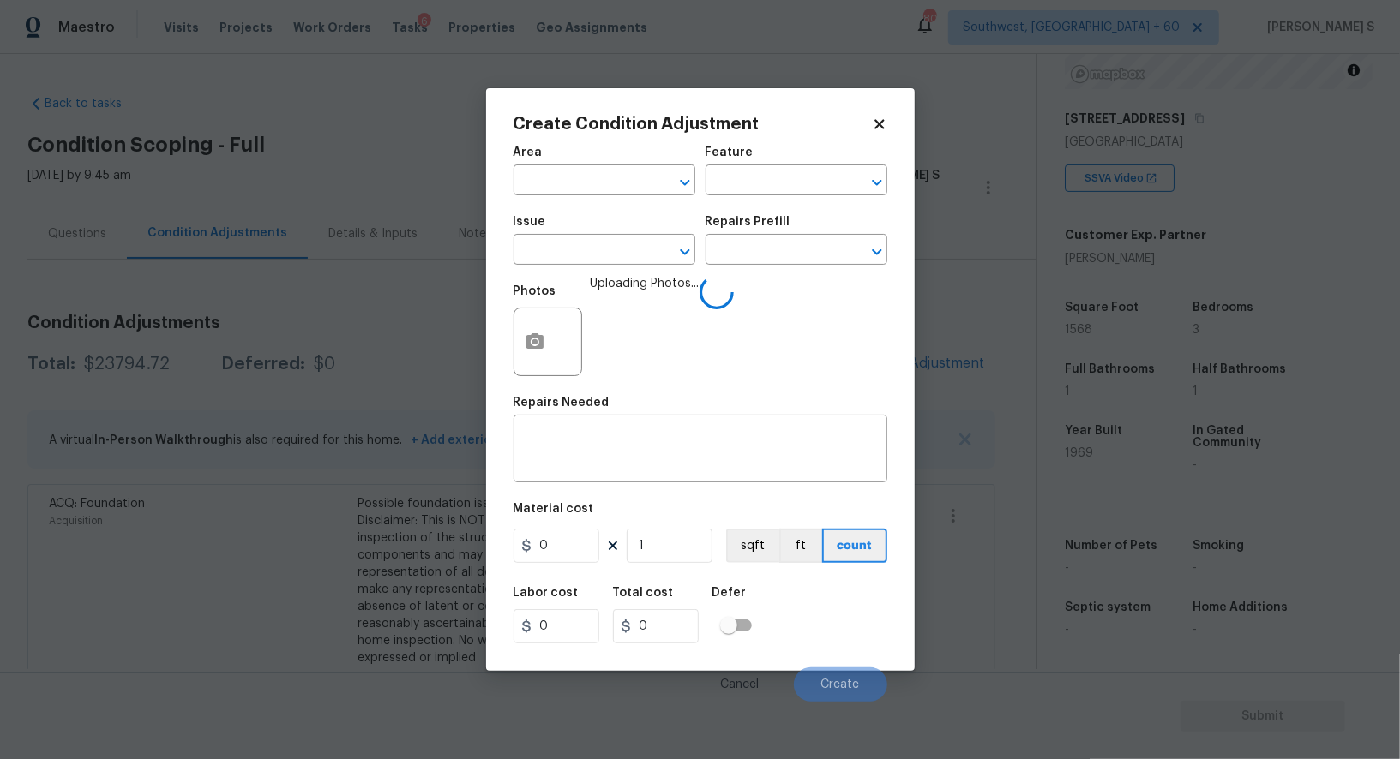
click at [607, 282] on span "Uploading Photos..." at bounding box center [645, 330] width 109 height 111
click at [603, 258] on input "text" at bounding box center [580, 251] width 134 height 27
type input "ACQ: Water Leak"
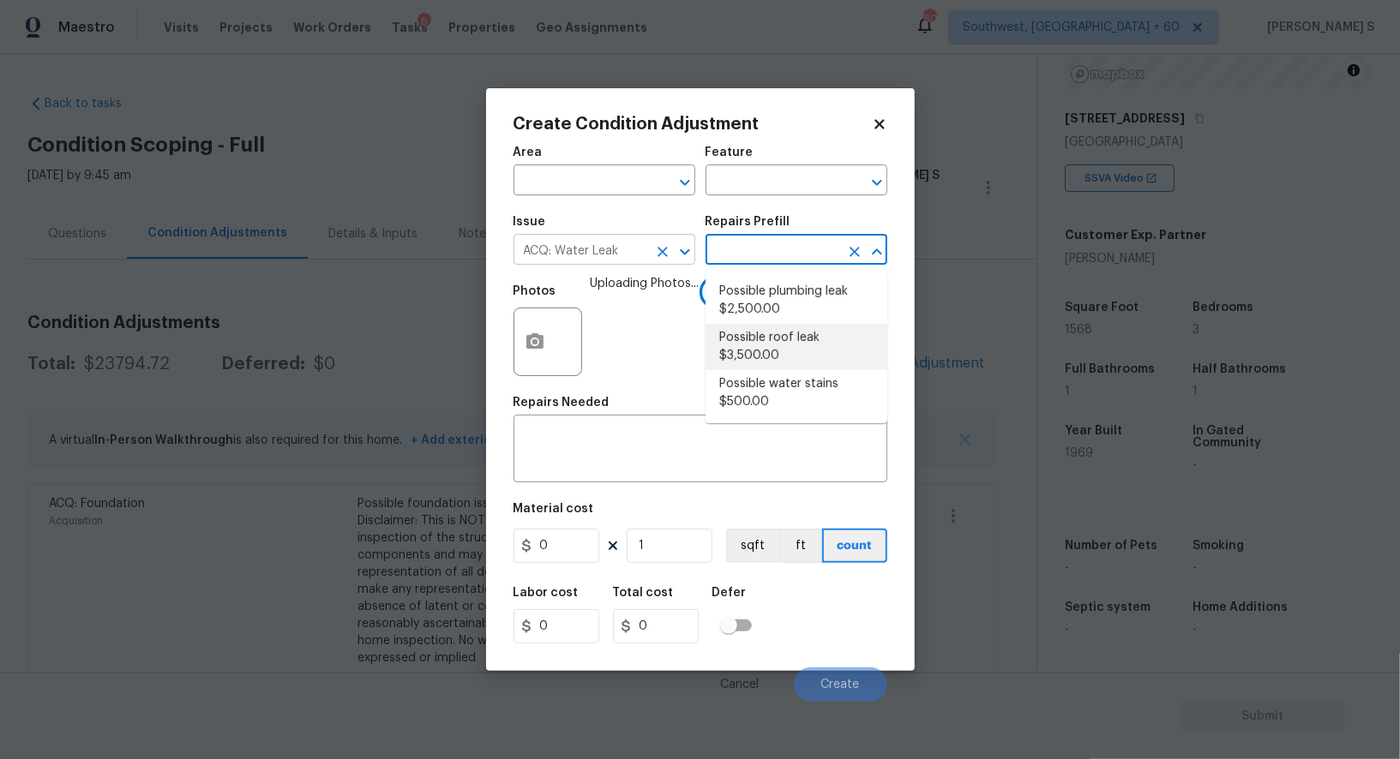
type input "Acquisition"
type textarea "Acquisition Scope: Possible roof leak"
type input "3500"
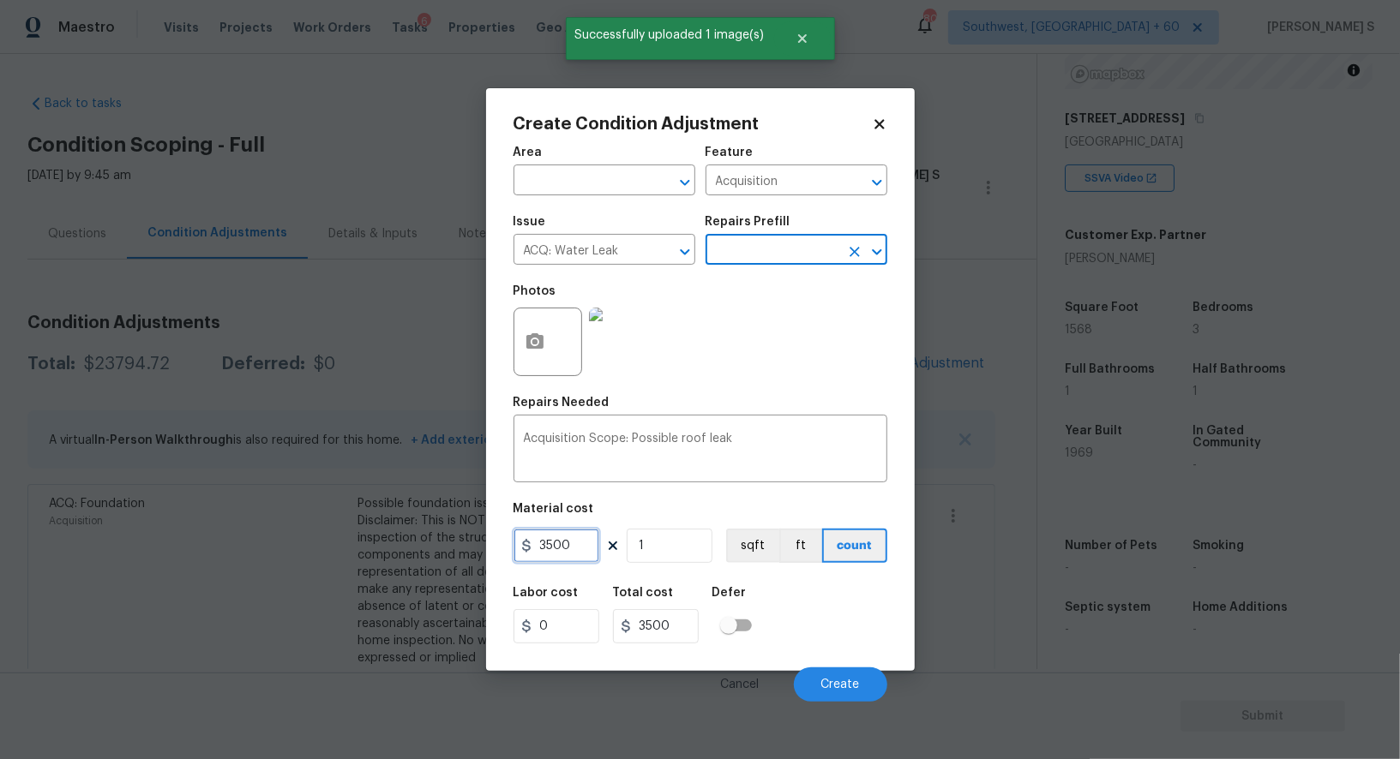
click at [555, 549] on input "3500" at bounding box center [556, 546] width 86 height 34
type input "2500"
click at [820, 648] on div "Labor cost 0 Total cost 2500 Defer" at bounding box center [700, 615] width 374 height 77
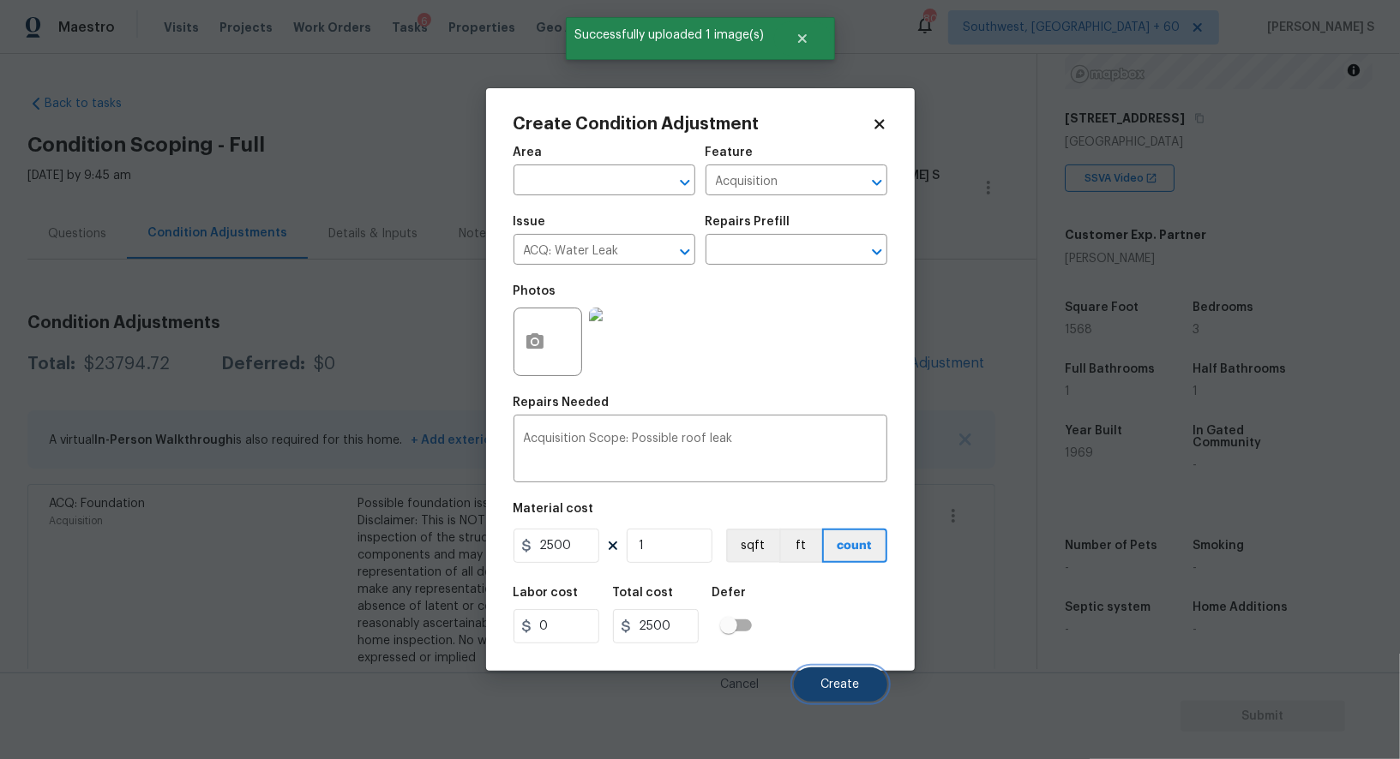
click at [823, 681] on span "Create" at bounding box center [840, 685] width 39 height 13
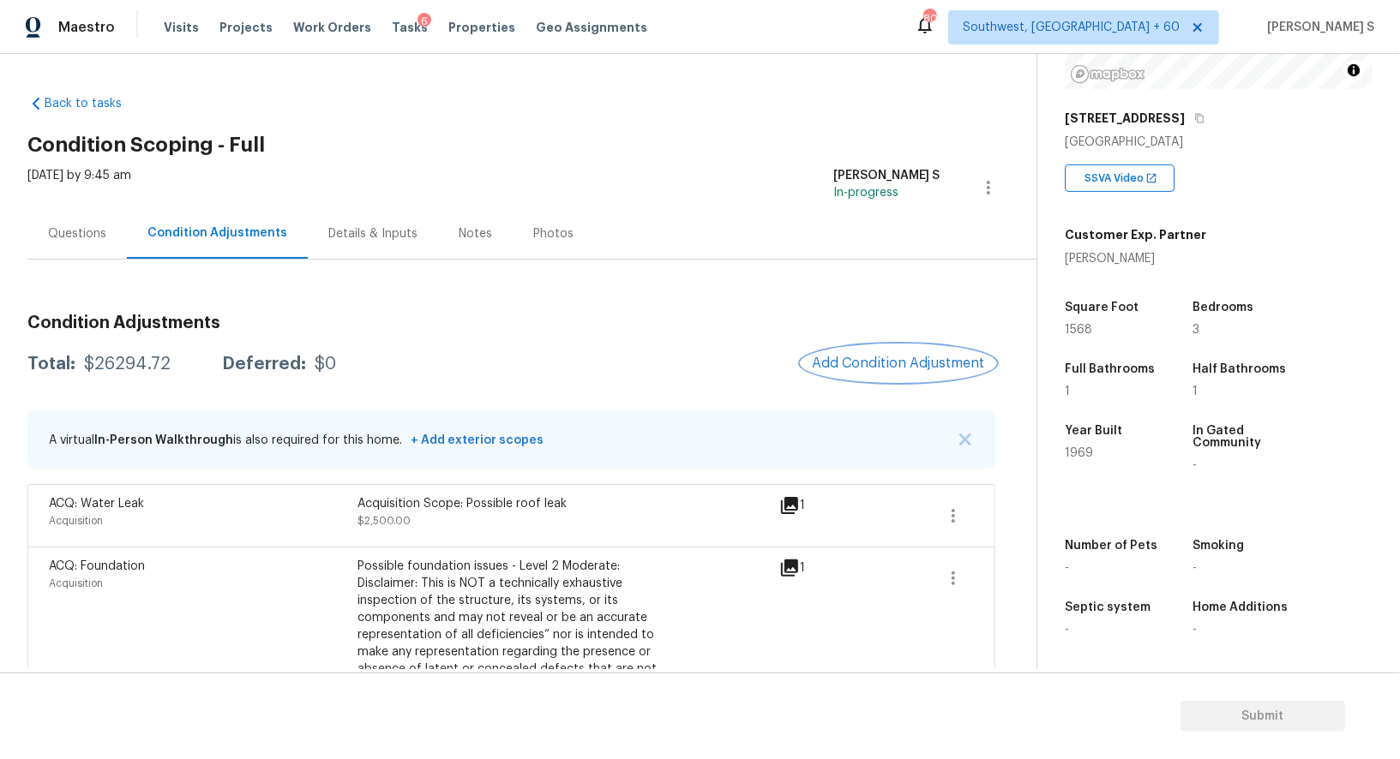
click at [854, 379] on button "Add Condition Adjustment" at bounding box center [898, 363] width 194 height 36
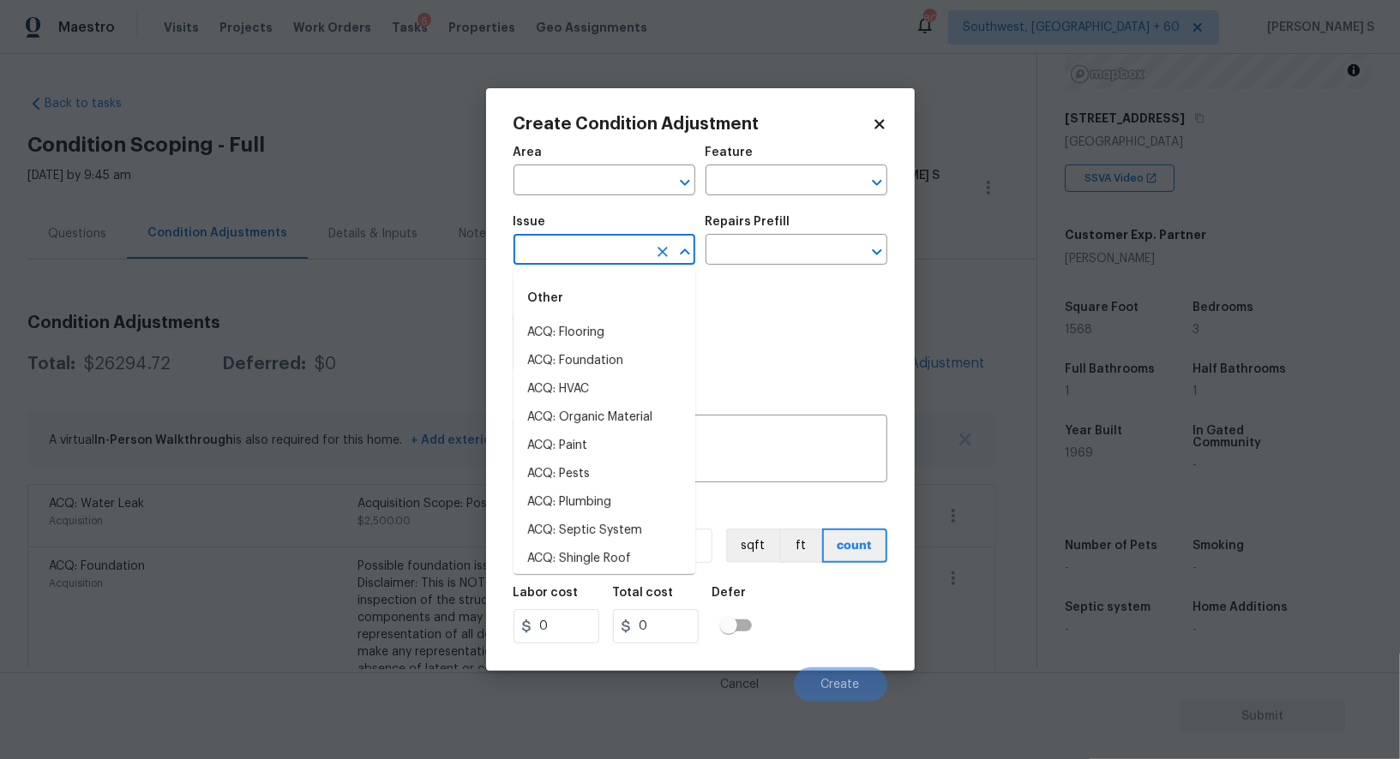
click at [565, 256] on input "text" at bounding box center [580, 251] width 134 height 27
type input "Light Pet Odor"
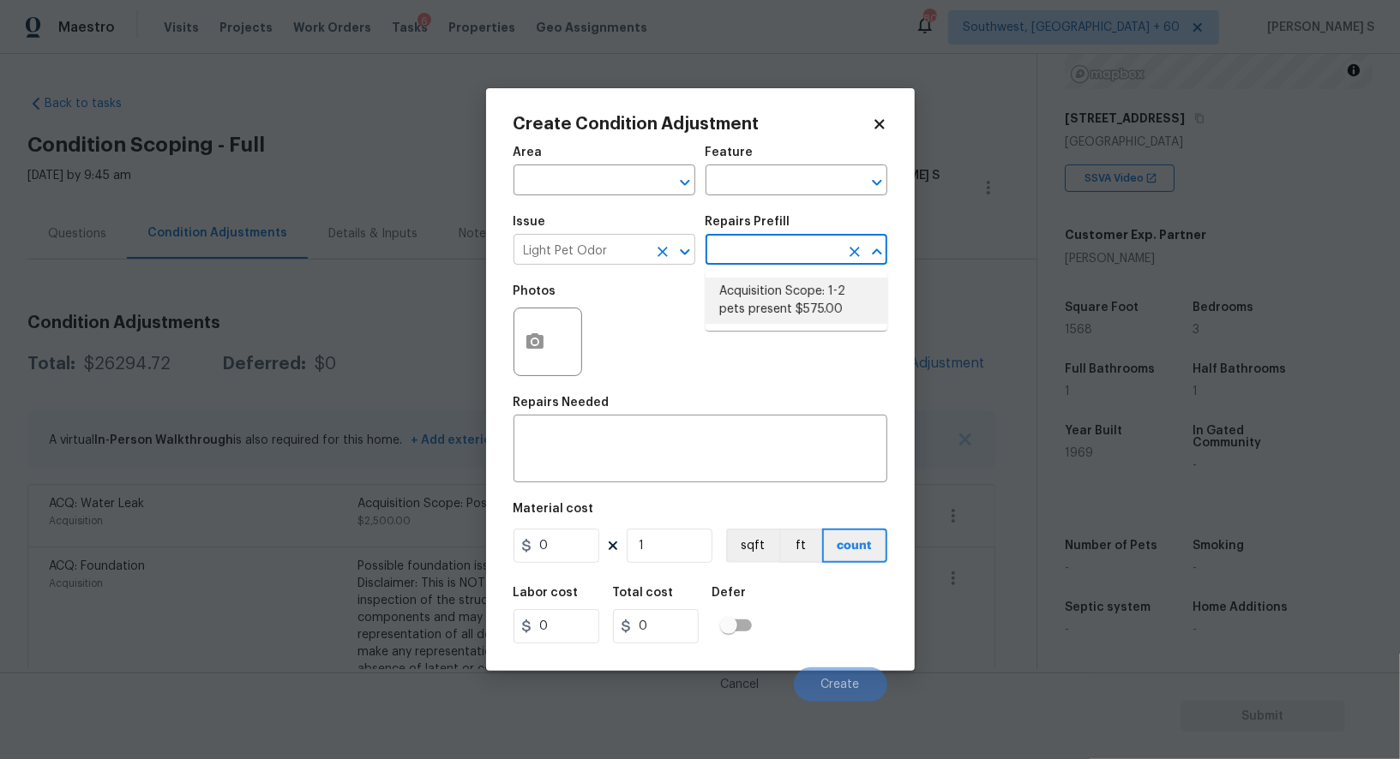
type textarea "Acquisition Scope: 1-2 pets present"
type input "575"
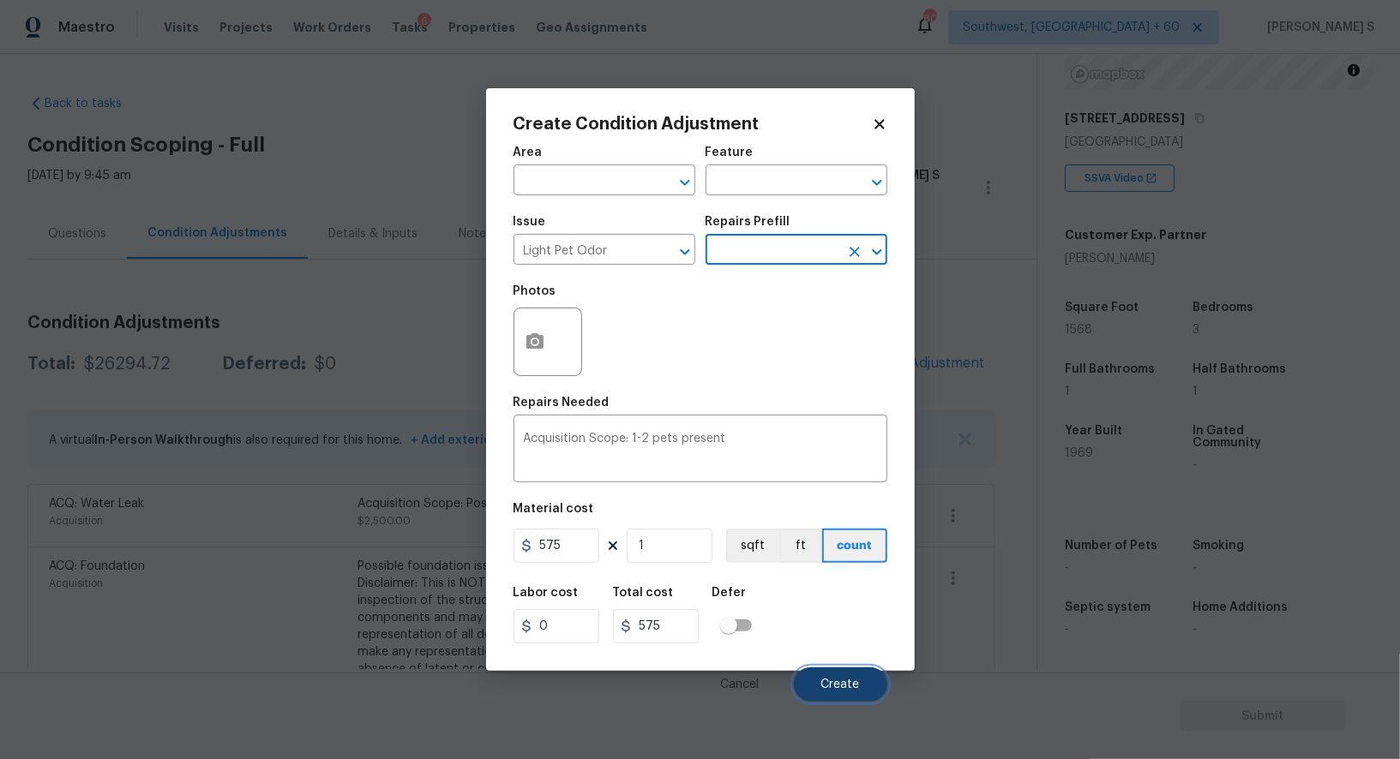
click at [848, 694] on button "Create" at bounding box center [840, 685] width 93 height 34
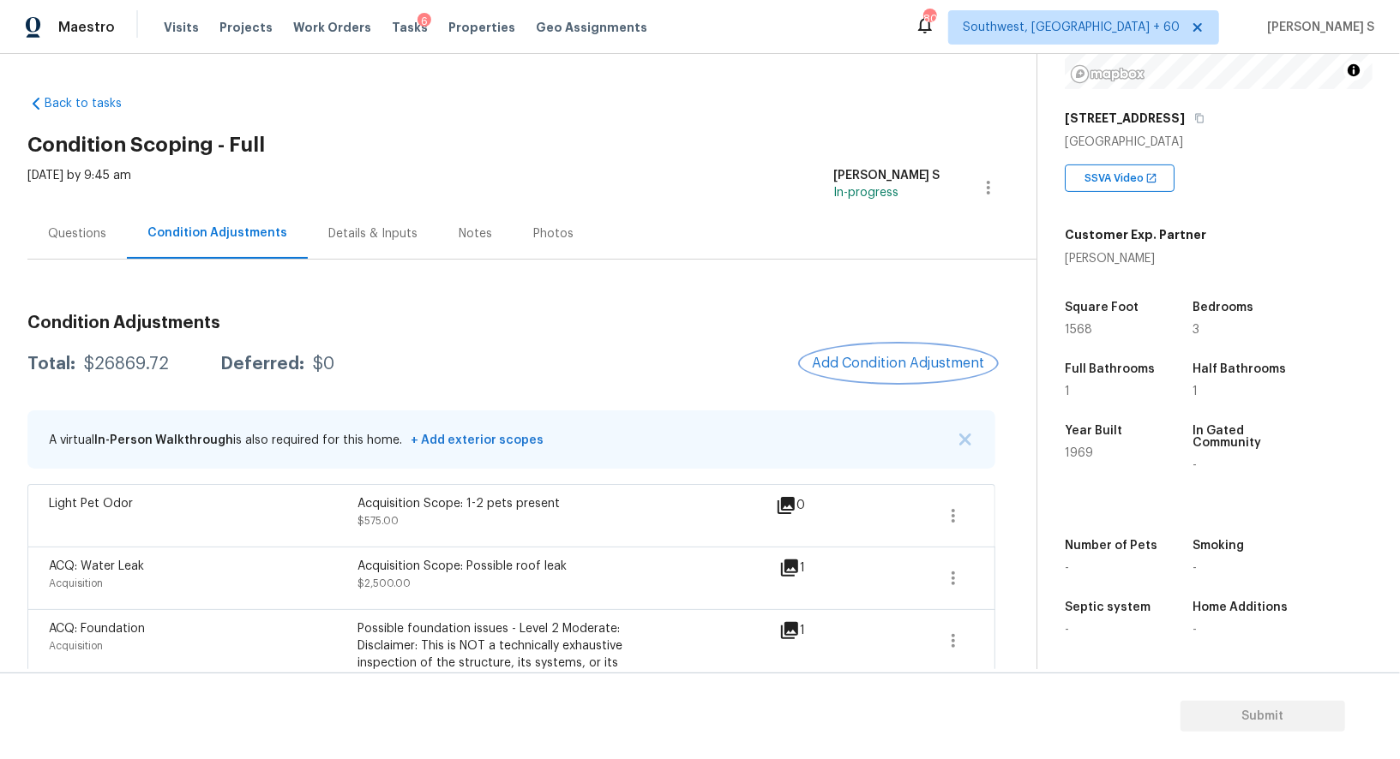
click at [847, 363] on span "Add Condition Adjustment" at bounding box center [898, 363] width 173 height 15
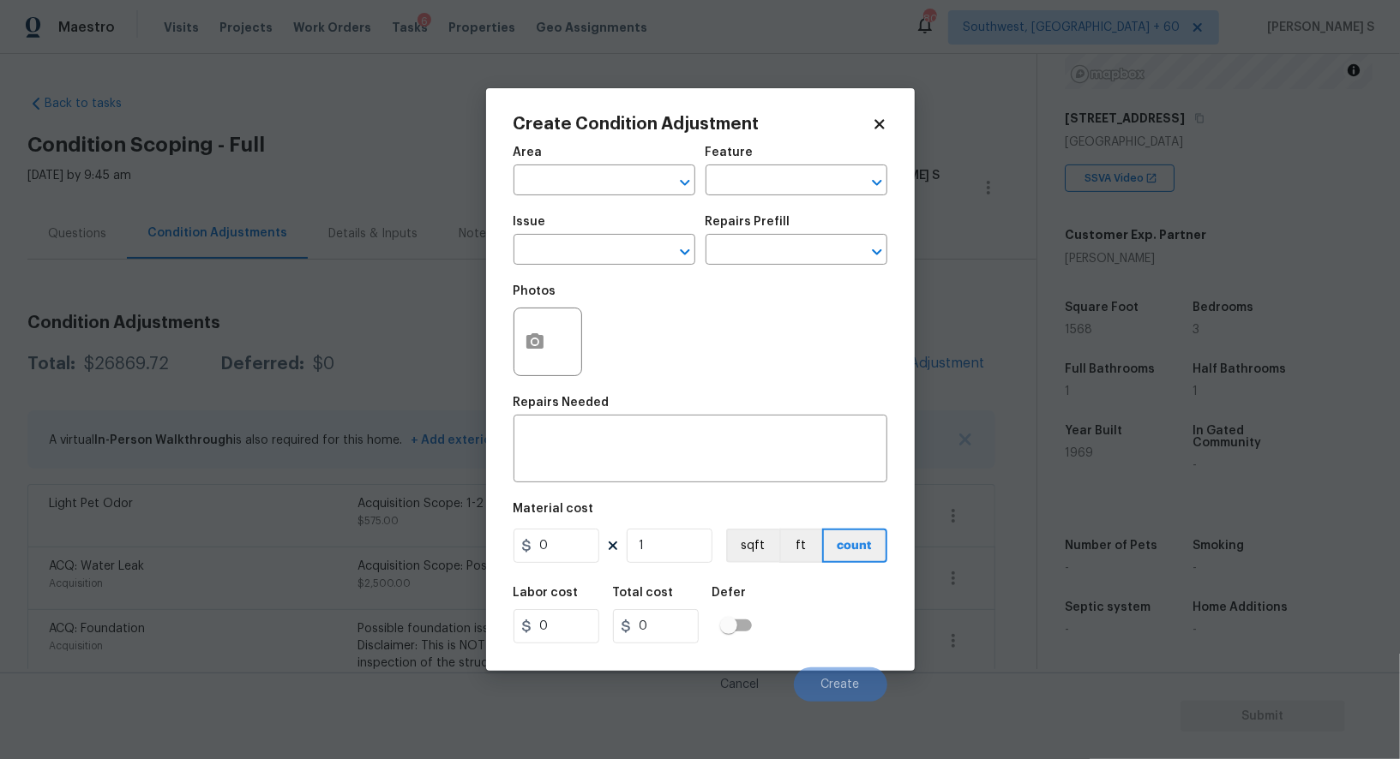
click at [483, 345] on body "Maestro Visits Projects Work Orders Tasks 6 Properties Geo Assignments [GEOGRAP…" at bounding box center [700, 379] width 1400 height 759
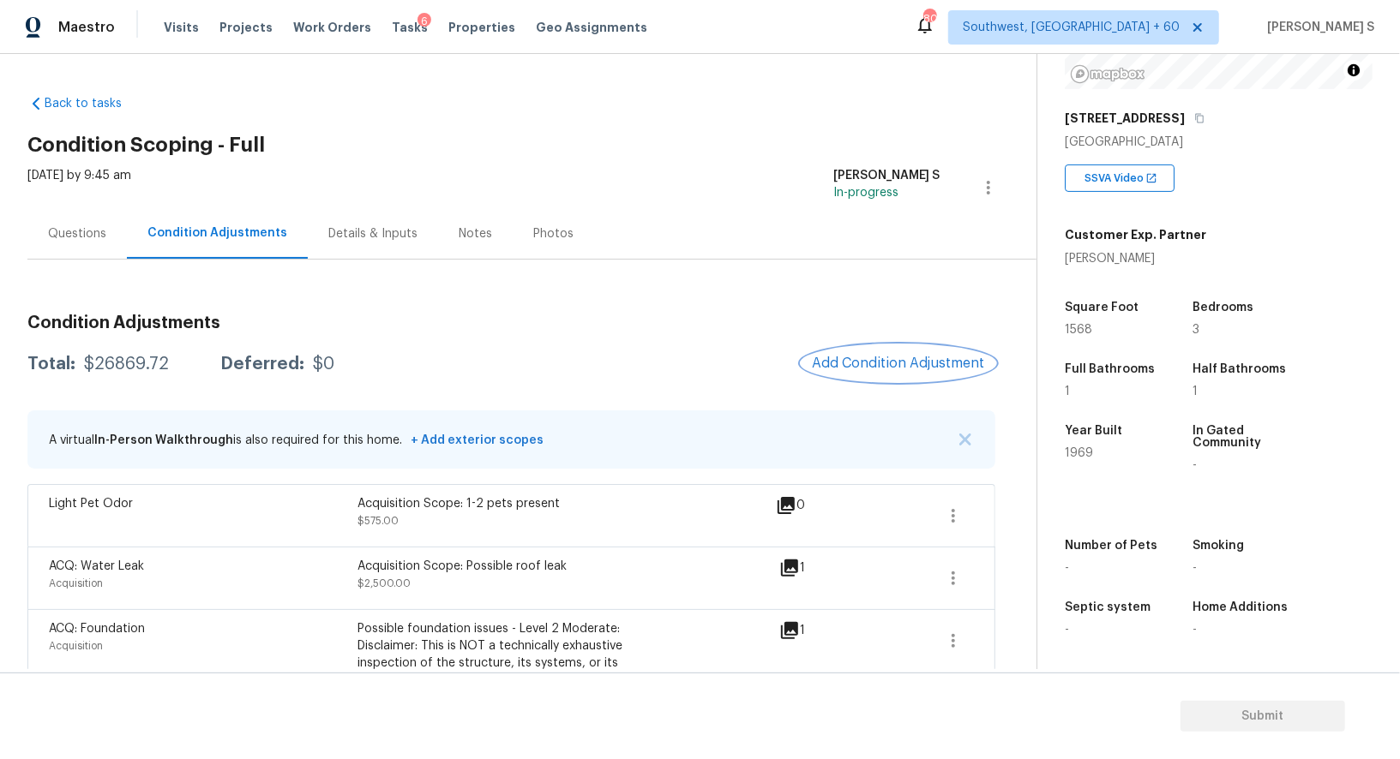
click at [871, 354] on button "Add Condition Adjustment" at bounding box center [898, 363] width 194 height 36
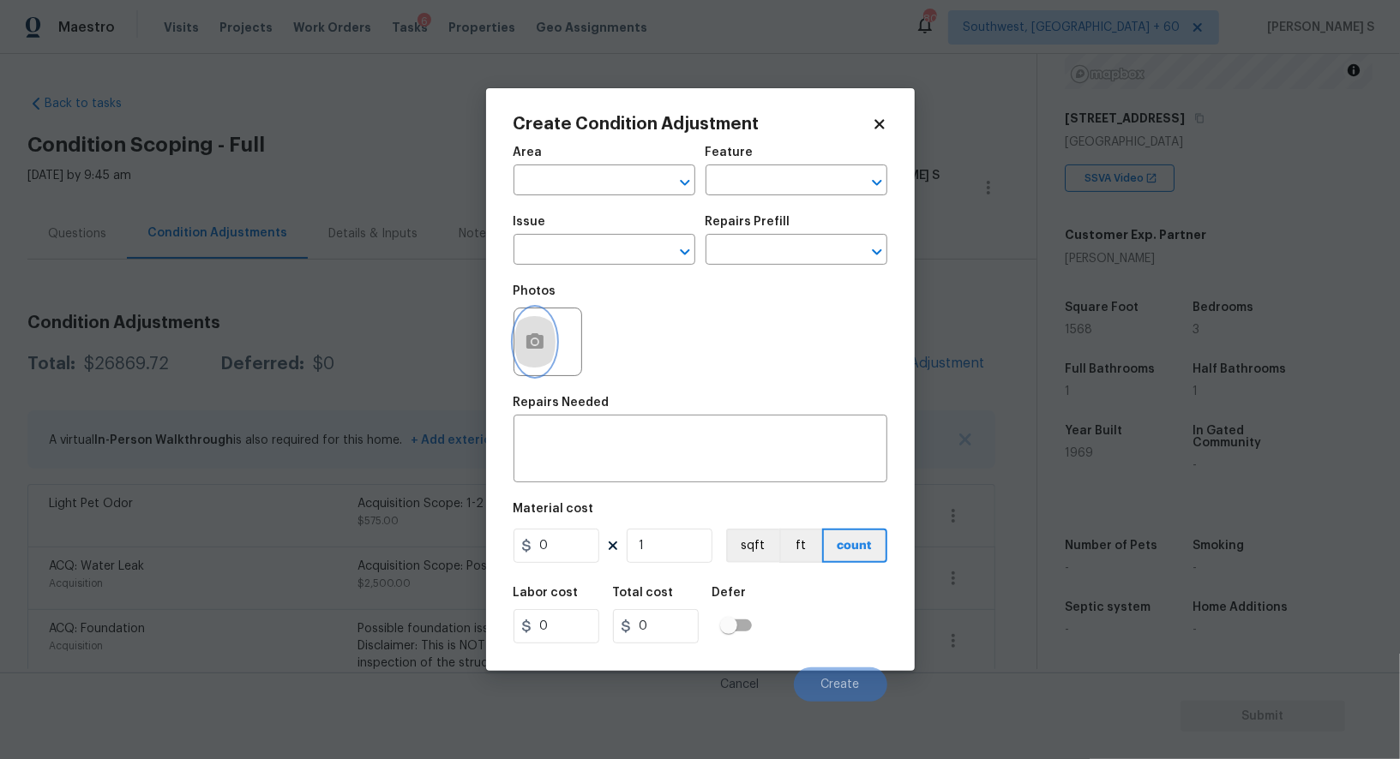
click at [542, 351] on icon "button" at bounding box center [535, 342] width 21 height 21
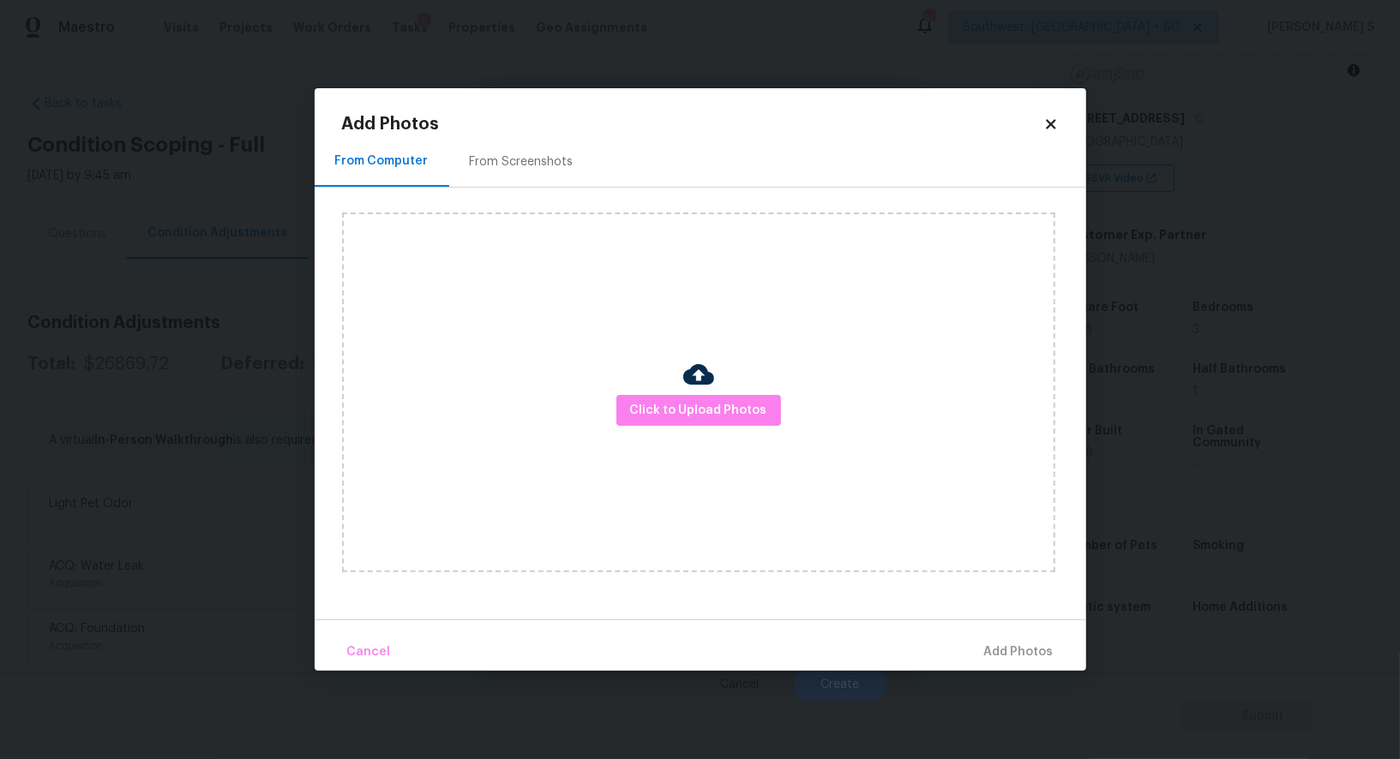
click at [748, 393] on div "Click to Upload Photos" at bounding box center [698, 393] width 713 height 360
click at [748, 400] on span "Click to Upload Photos" at bounding box center [698, 410] width 137 height 21
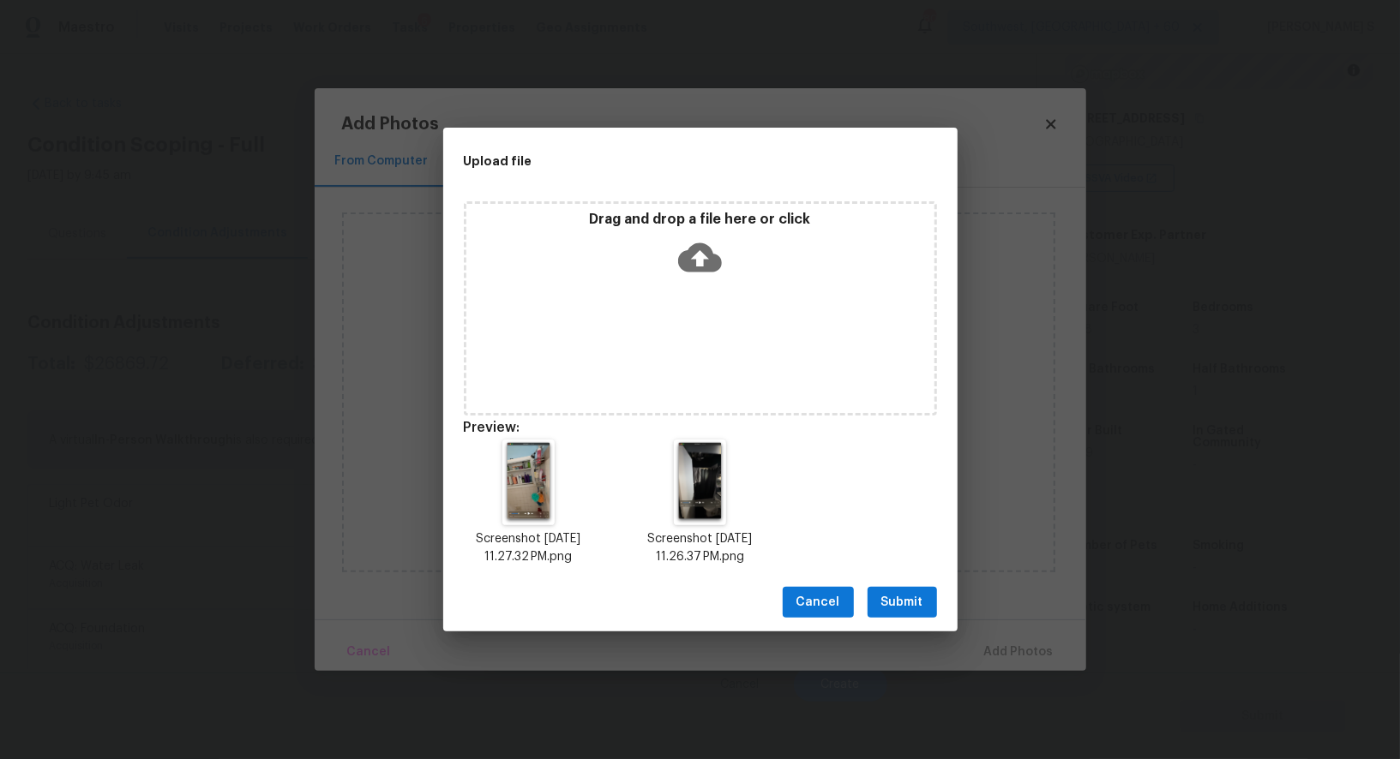
click at [898, 594] on span "Submit" at bounding box center [902, 602] width 42 height 21
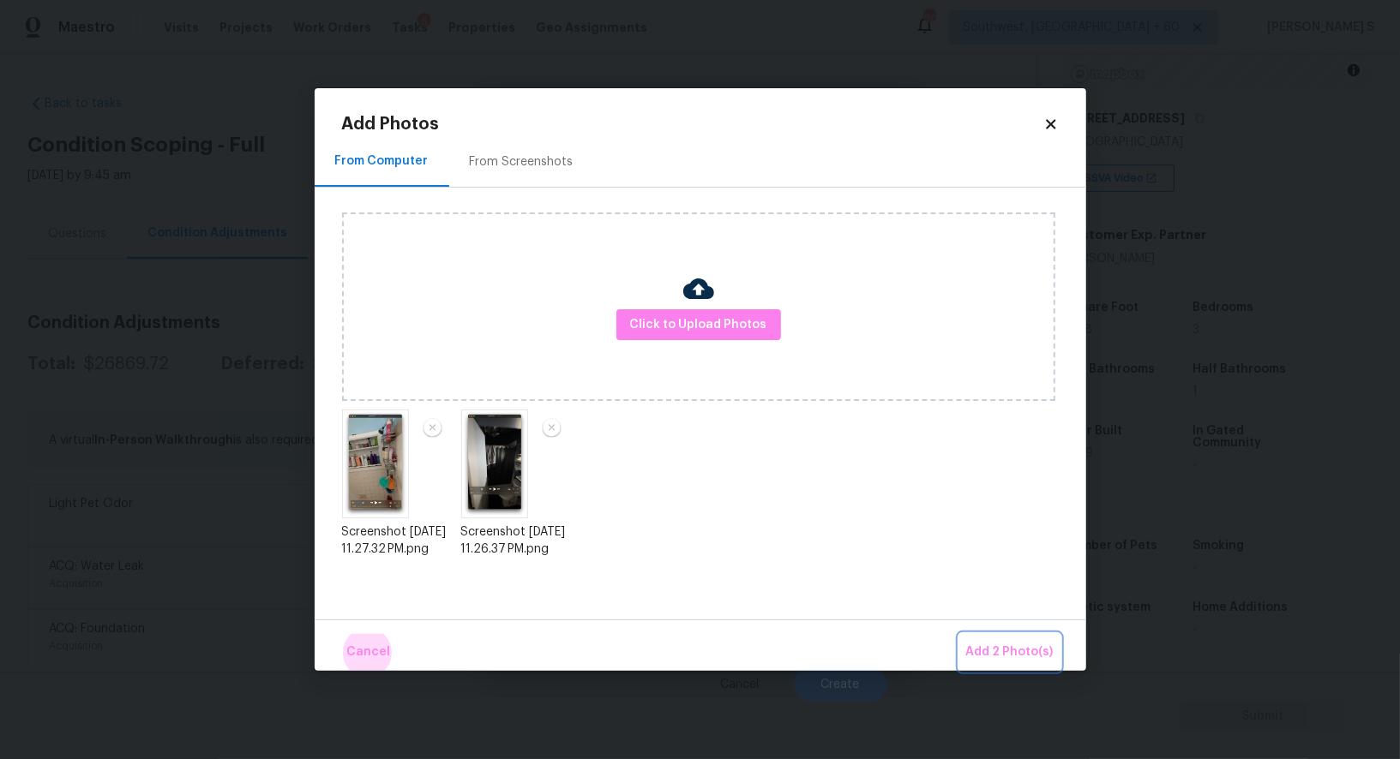
click at [959, 634] on button "Add 2 Photo(s)" at bounding box center [1009, 652] width 101 height 37
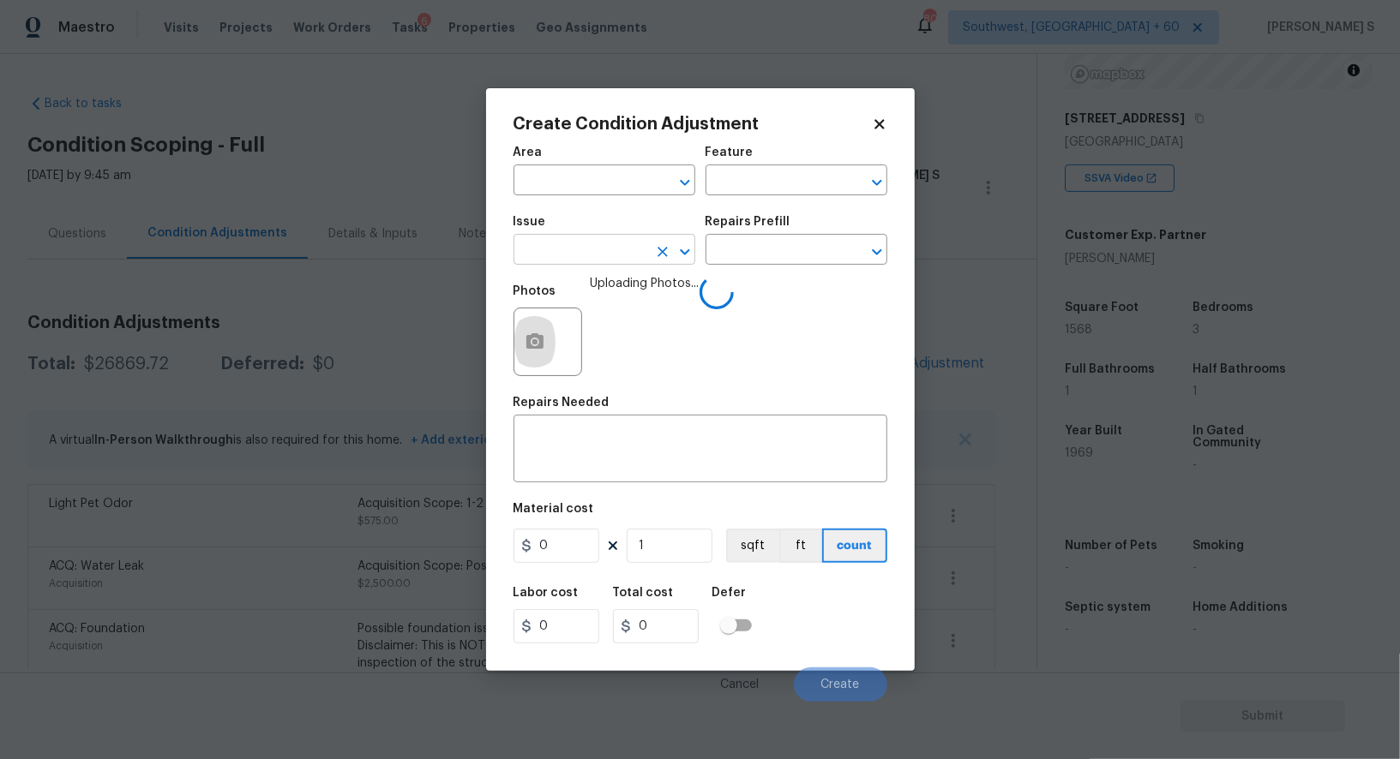
click at [569, 260] on input "text" at bounding box center [580, 251] width 134 height 27
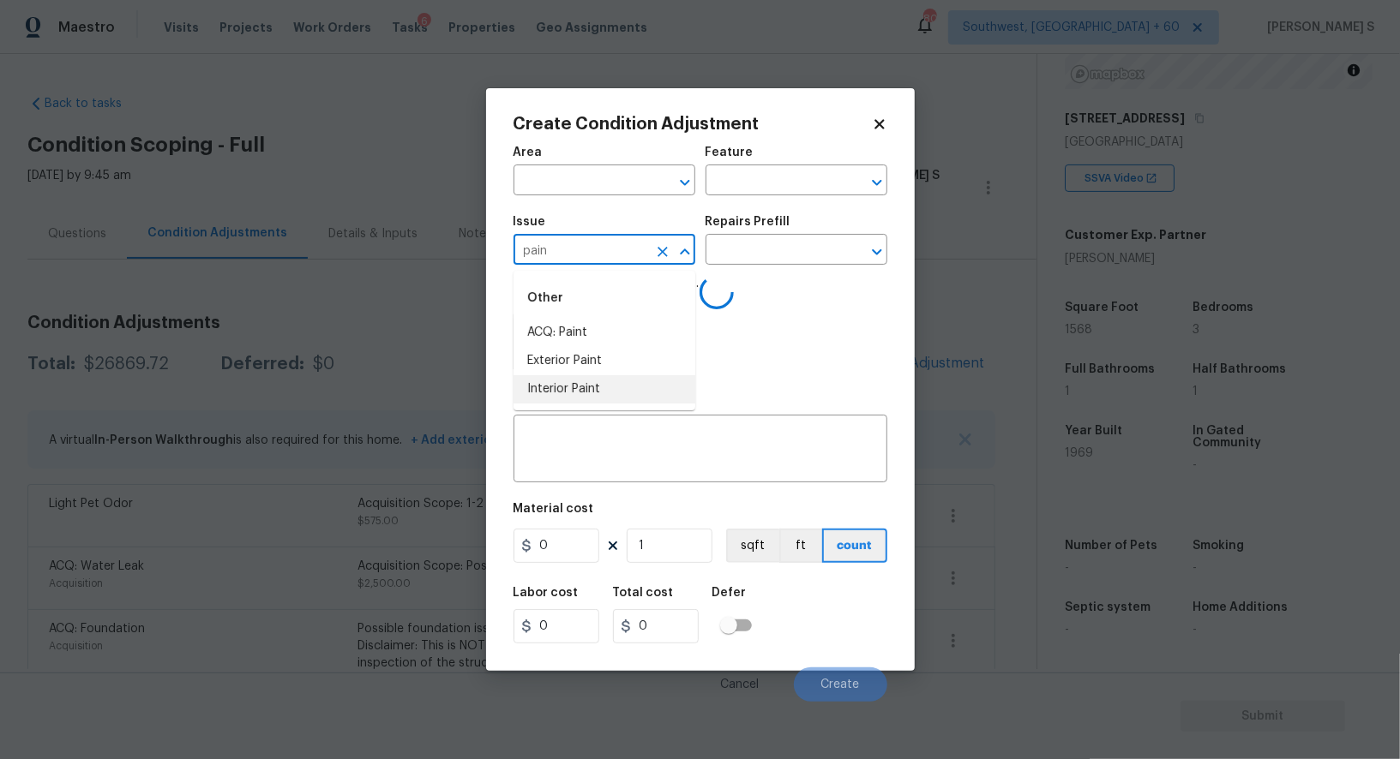
type input "pain"
type input "resur"
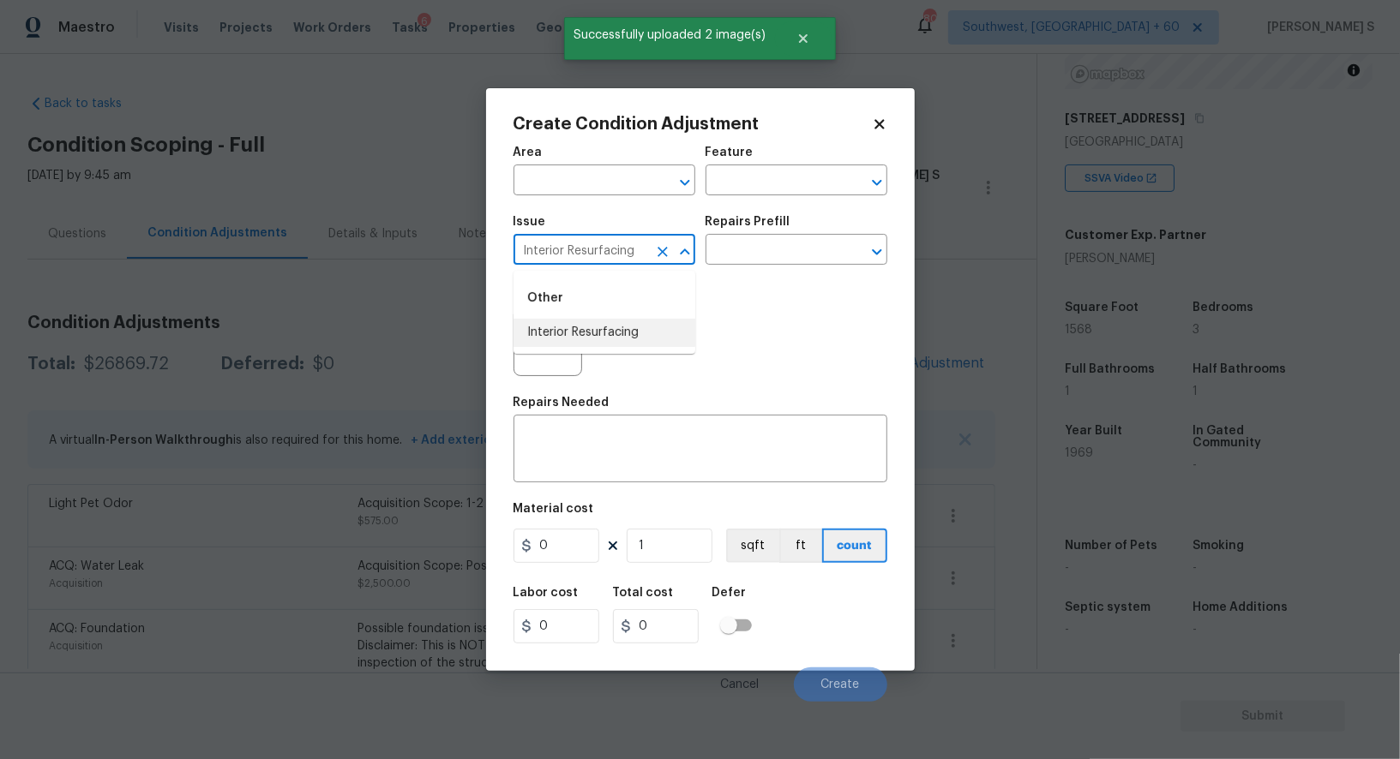
type input "Interior Resurfacing"
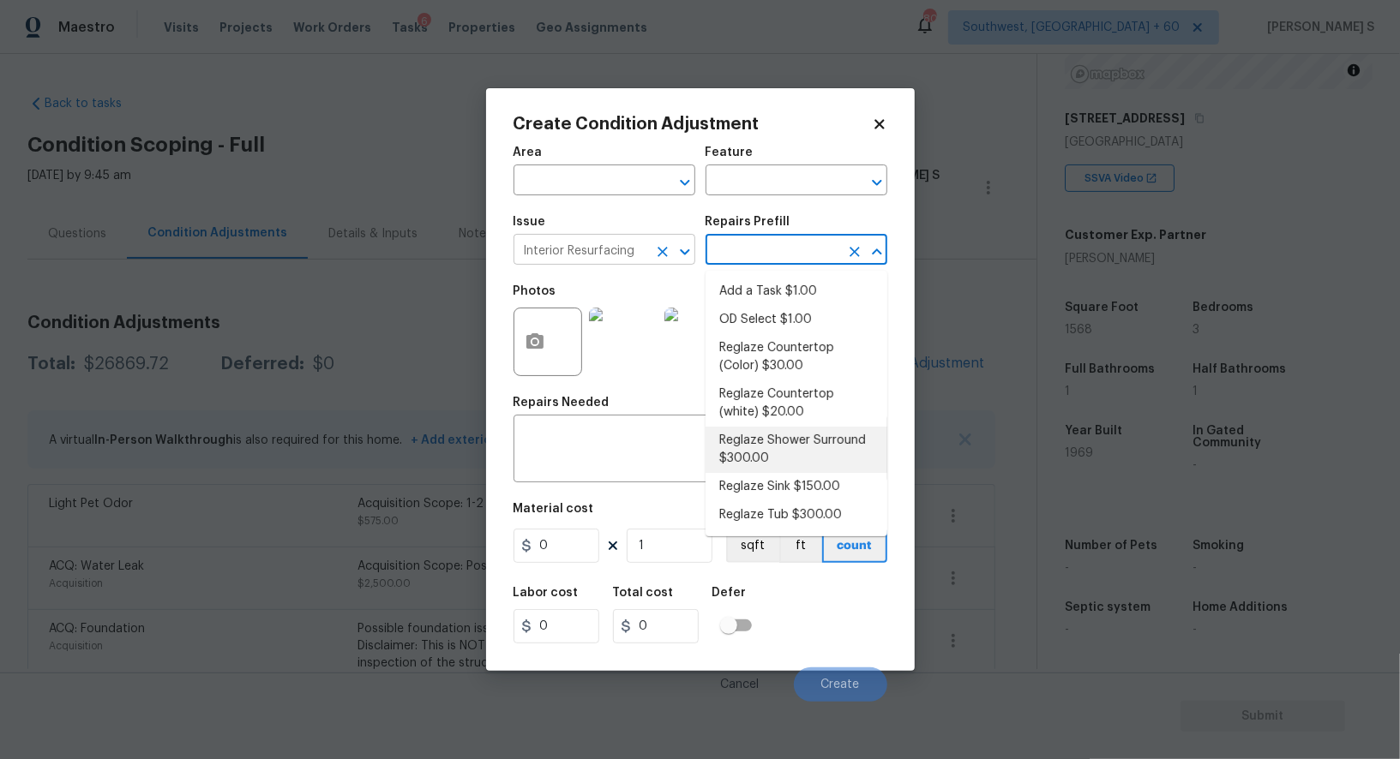
type textarea "Prep, mask, clean and reglaze the fiberglass shower surround (white) both on th…"
type input "300"
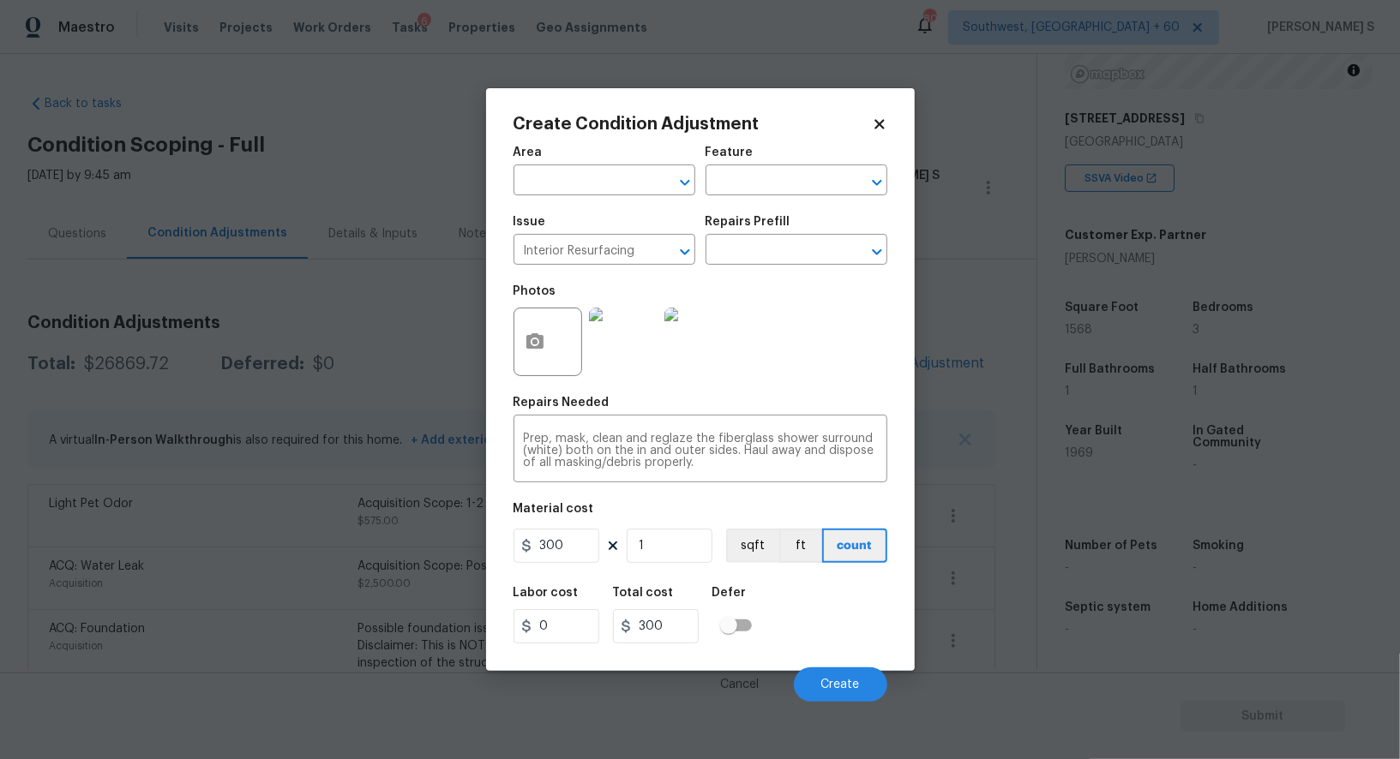
click at [657, 530] on figure "Material cost 300 1 sqft ft count" at bounding box center [700, 534] width 374 height 63
click at [663, 548] on input "1" at bounding box center [670, 546] width 86 height 34
type input "2"
type input "600"
type input "2"
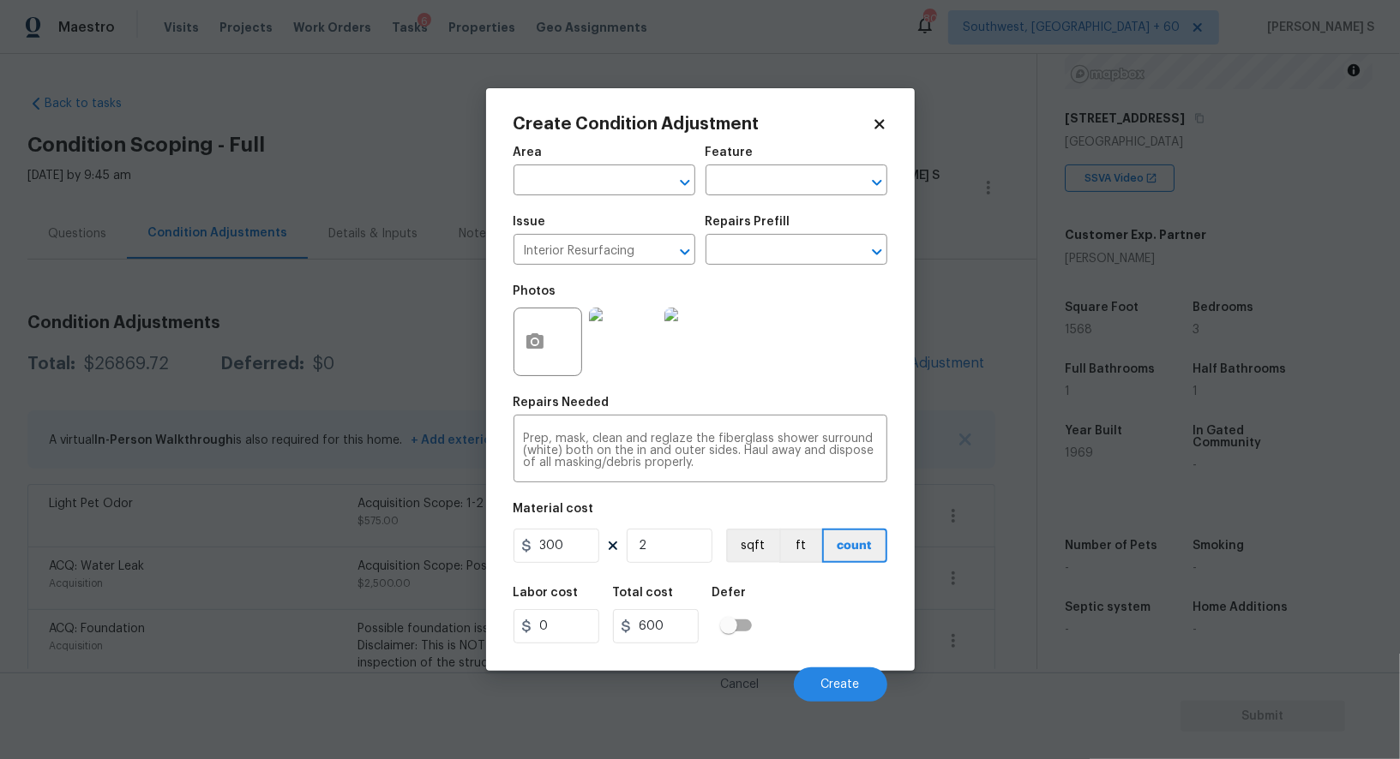
click at [809, 621] on div "Labor cost 0 Total cost 600 Defer" at bounding box center [700, 615] width 374 height 77
click at [816, 694] on button "Create" at bounding box center [840, 685] width 93 height 34
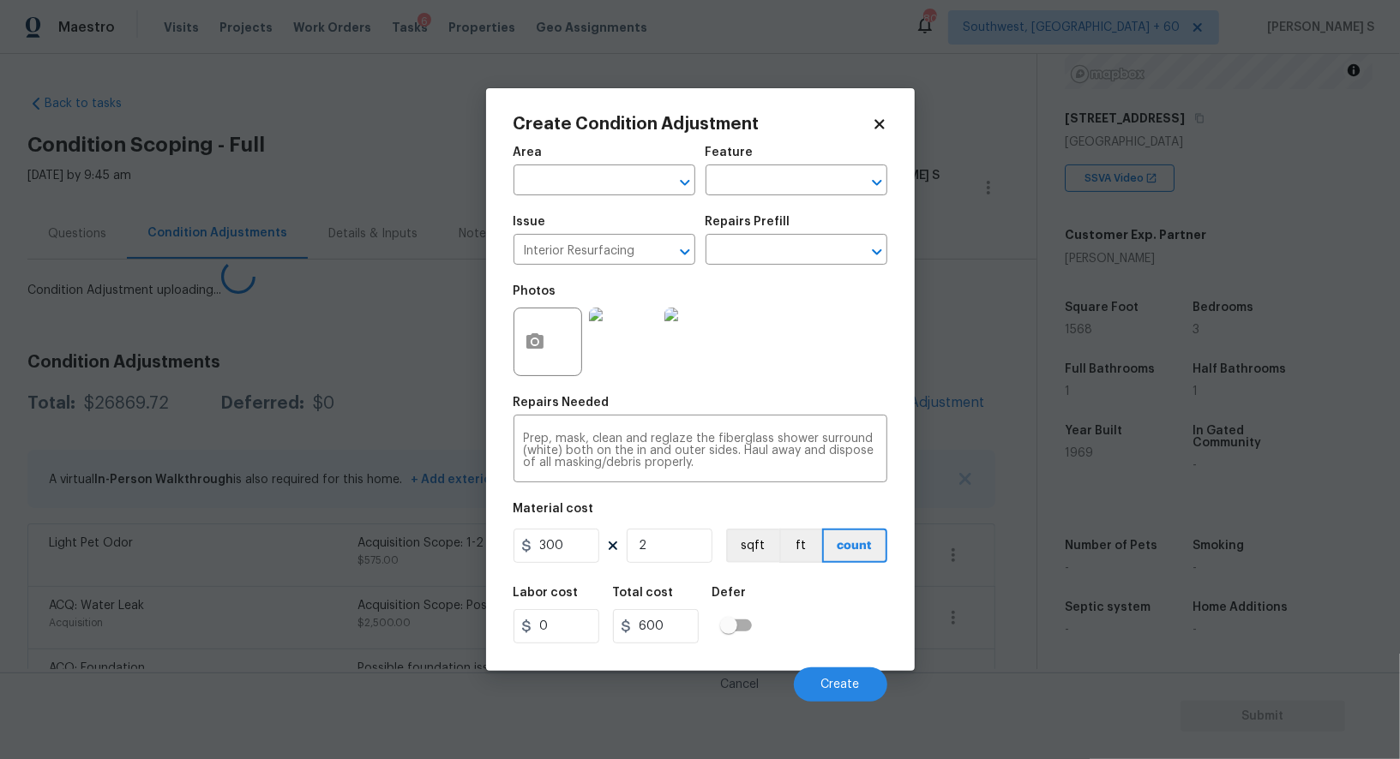
click at [128, 659] on body "Maestro Visits Projects Work Orders Tasks 6 Properties Geo Assignments [GEOGRAP…" at bounding box center [700, 379] width 1400 height 759
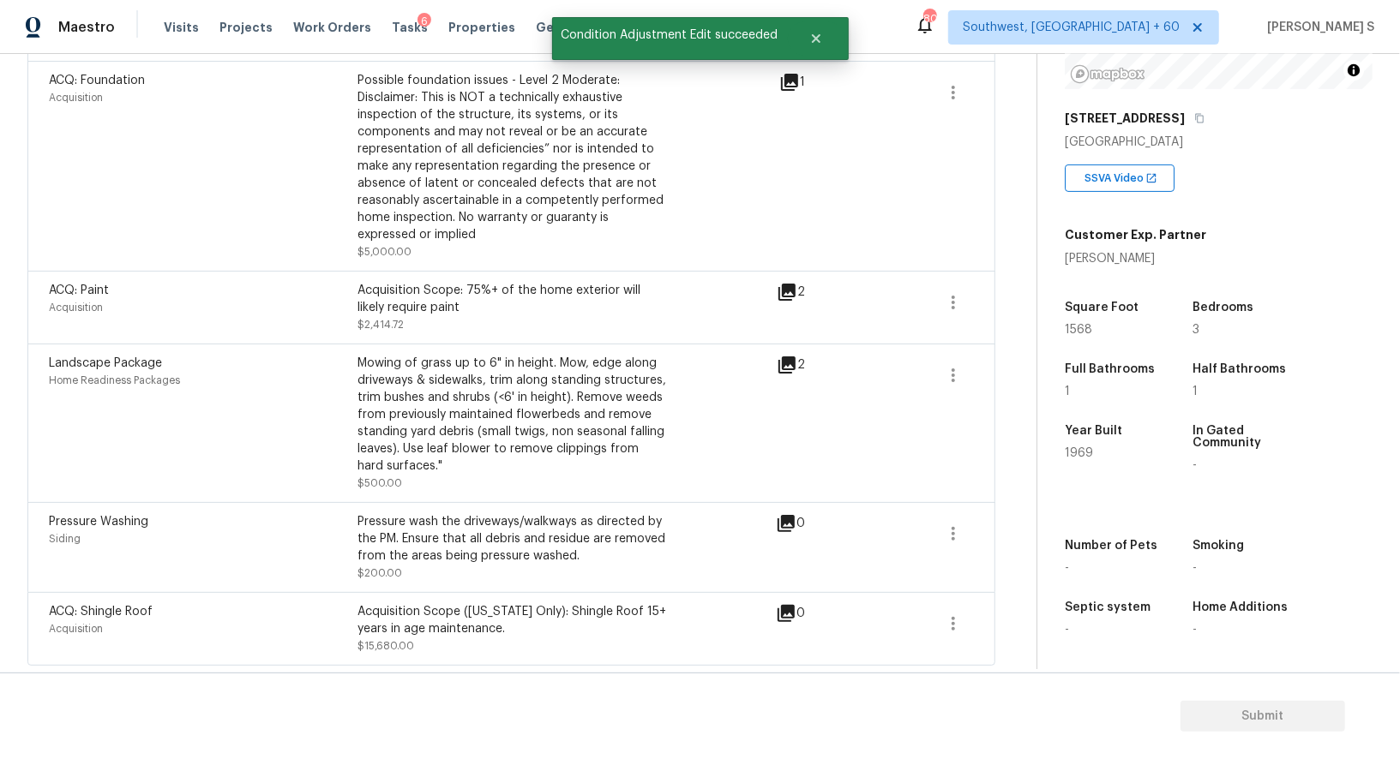
scroll to position [0, 0]
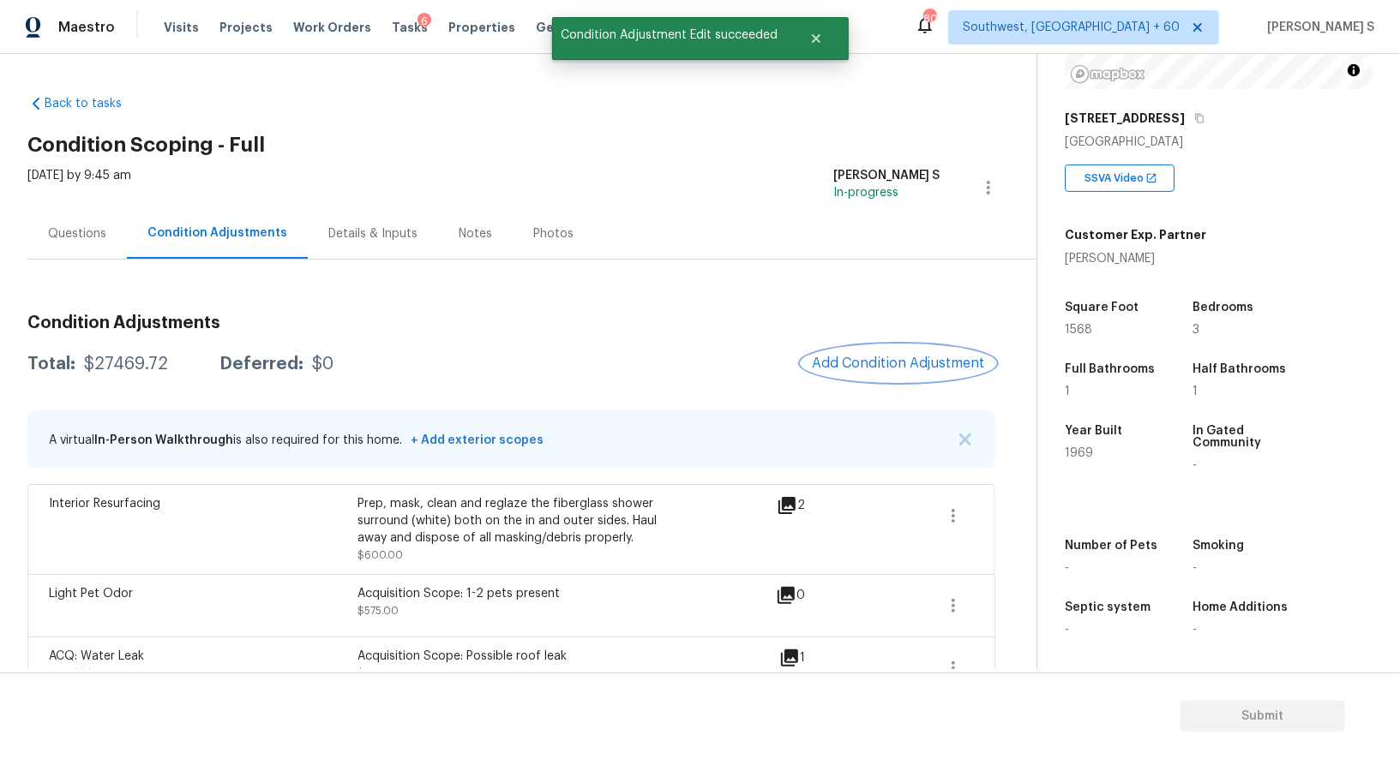
click at [868, 377] on button "Add Condition Adjustment" at bounding box center [898, 363] width 194 height 36
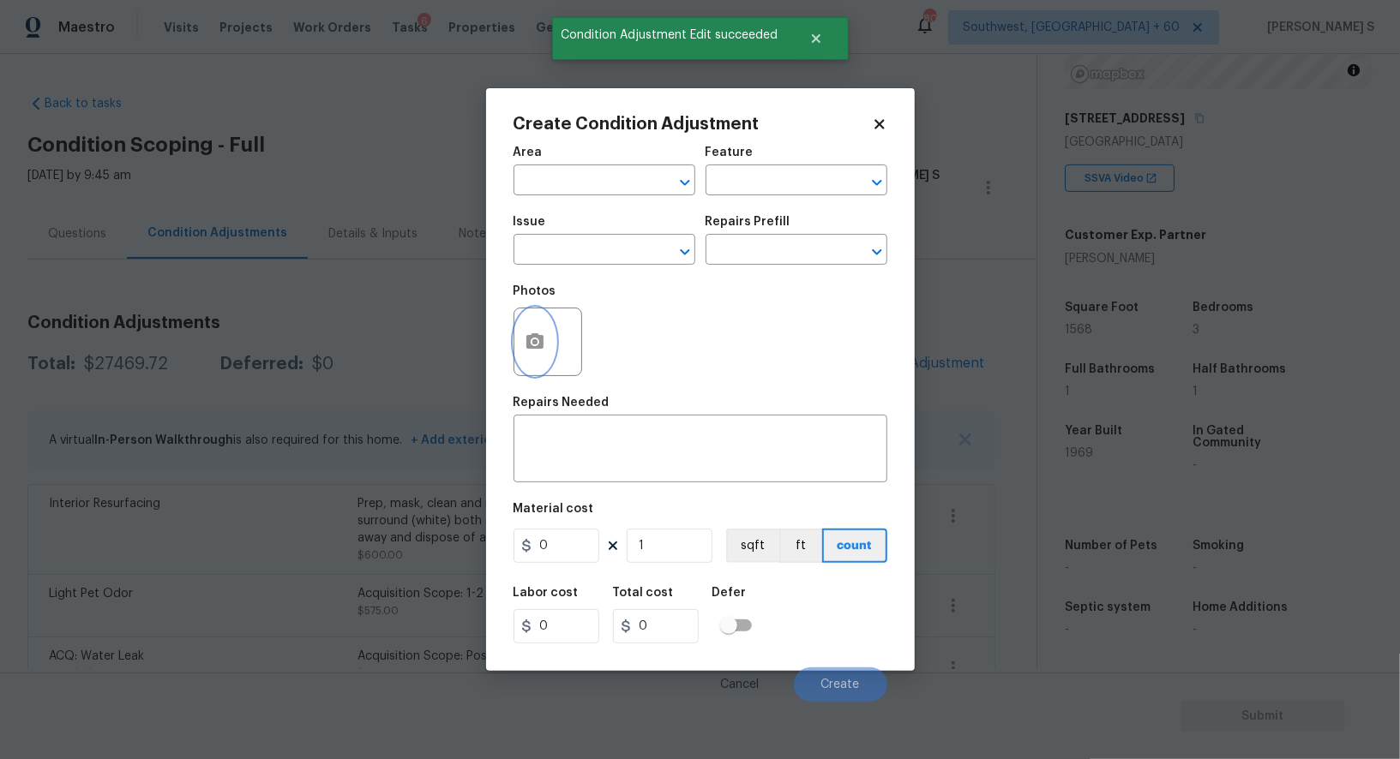
click at [549, 344] on button "button" at bounding box center [534, 342] width 41 height 67
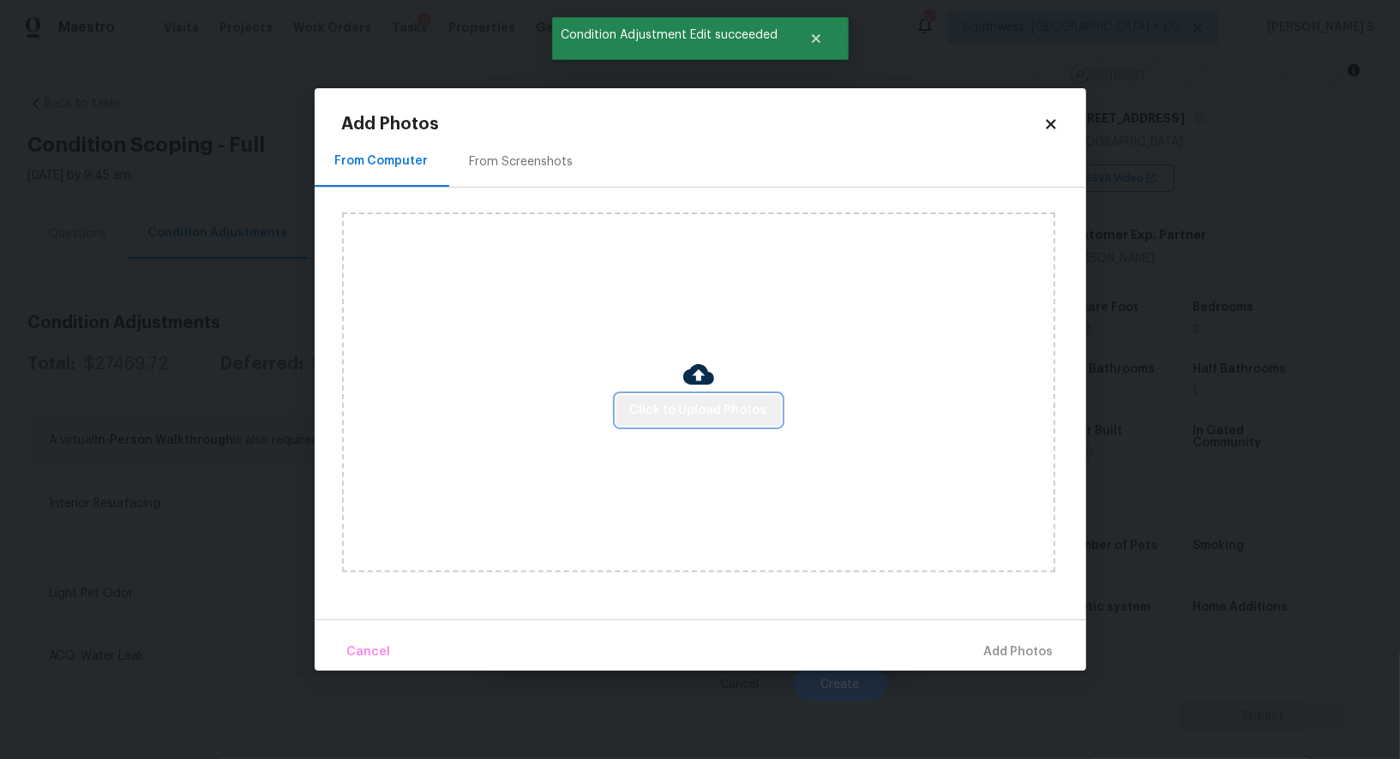
click at [733, 405] on span "Click to Upload Photos" at bounding box center [698, 410] width 137 height 21
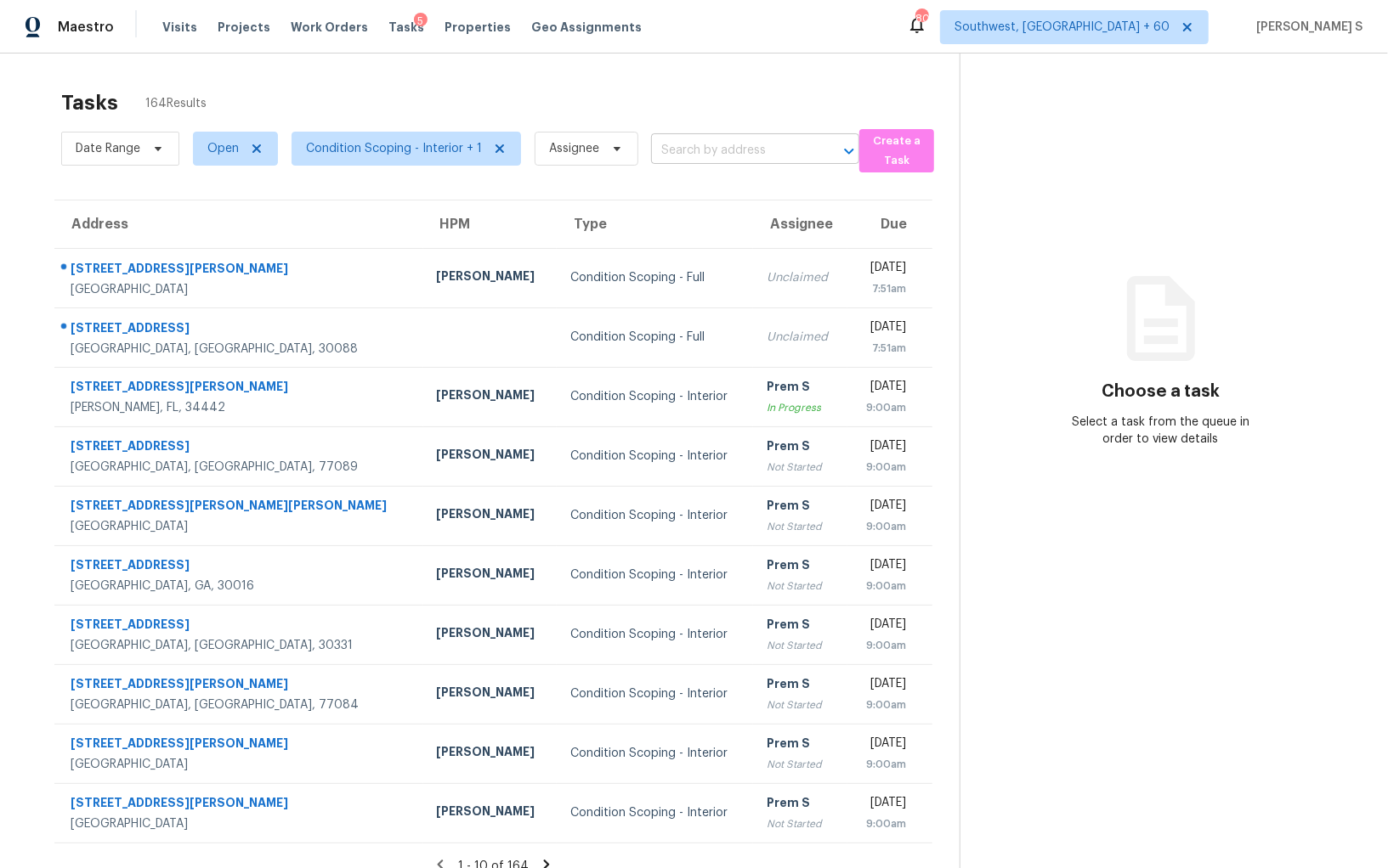
click at [735, 147] on input "text" at bounding box center [732, 151] width 161 height 27
paste input "[STREET_ADDRESS][PERSON_NAME]"
click at [735, 147] on input "text" at bounding box center [732, 151] width 161 height 27
type input "129 Cannon St, Clute, TX 77531"
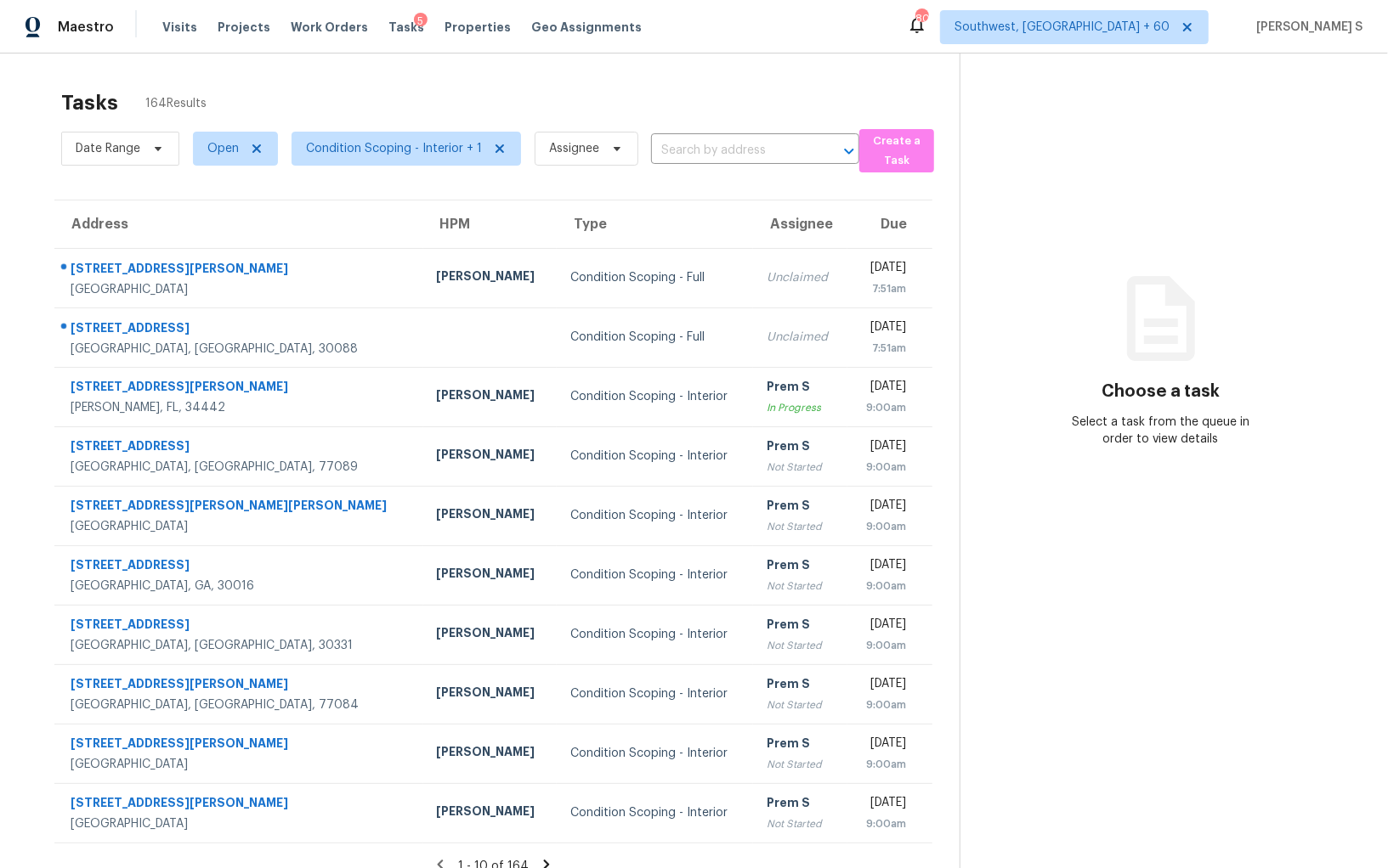
scroll to position [0, 0]
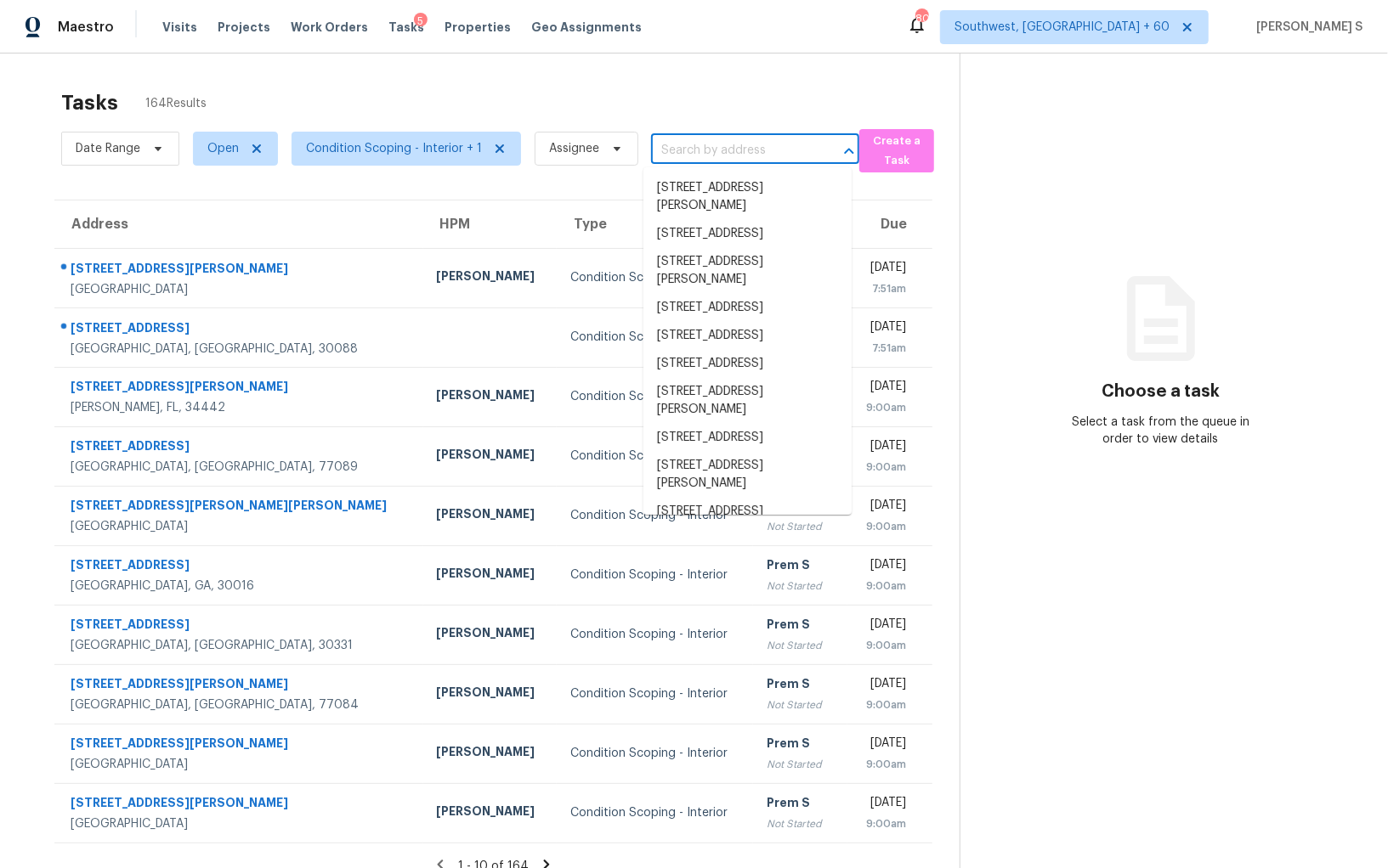
click at [694, 153] on input "text" at bounding box center [732, 151] width 161 height 27
paste input "129 Cannon St, Clute, TX 77531"
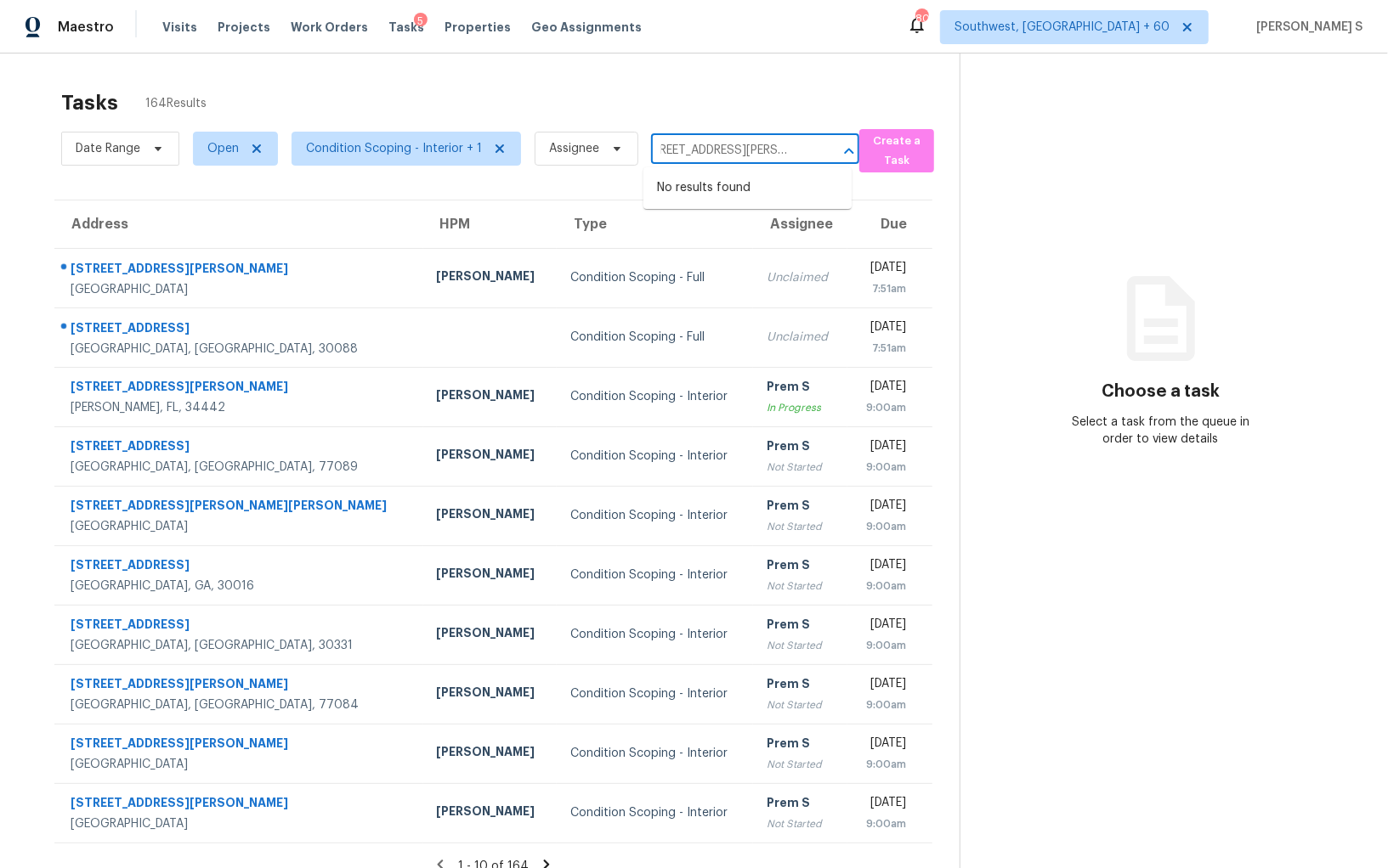
click at [701, 151] on input "129 Cannon St, Clute, TX 77531" at bounding box center [732, 151] width 161 height 27
type input "129 Cannon"
click at [731, 190] on li "129 Cannon St, Clute, TX 77531" at bounding box center [748, 197] width 208 height 46
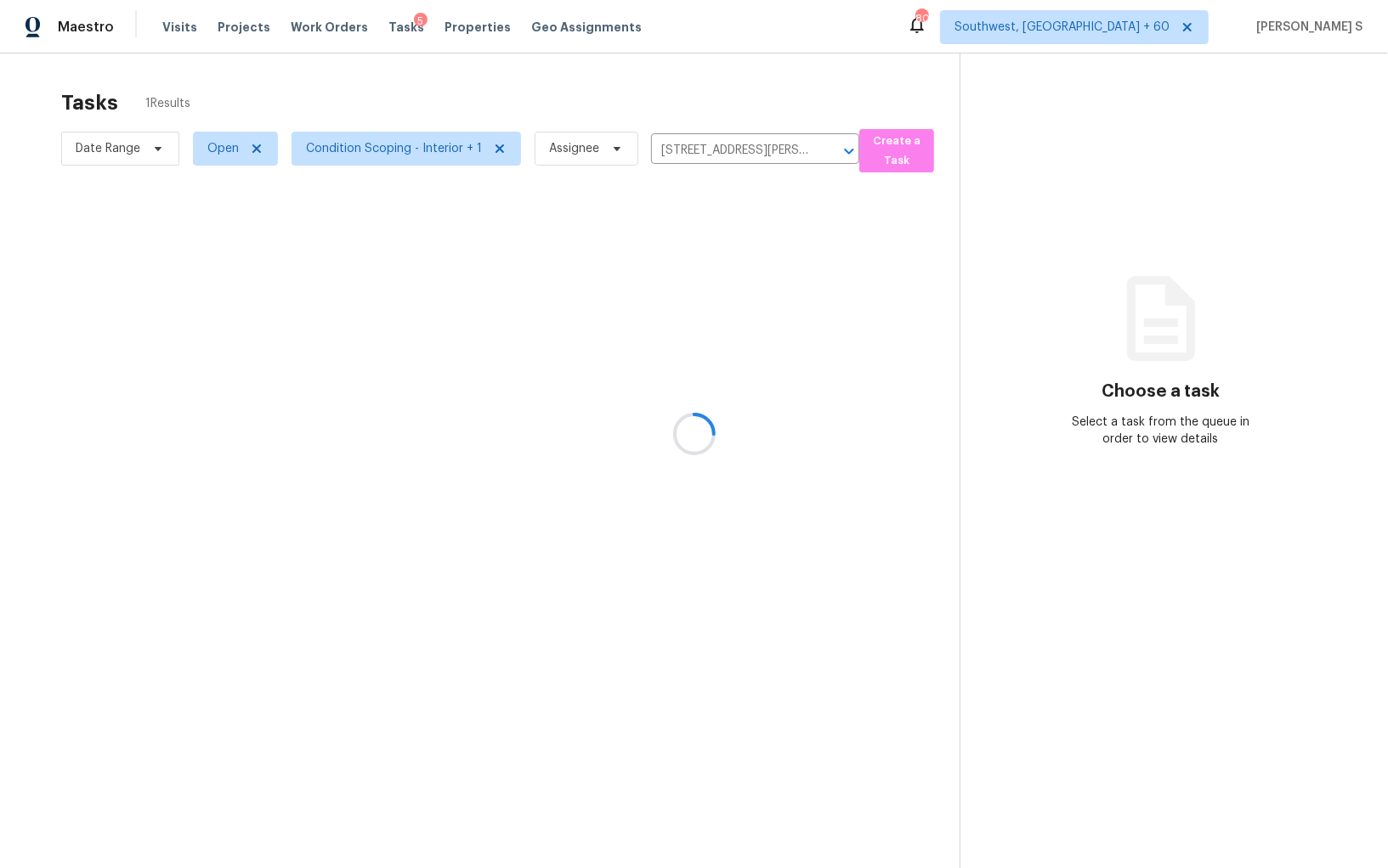
click at [670, 290] on div at bounding box center [694, 434] width 1388 height 868
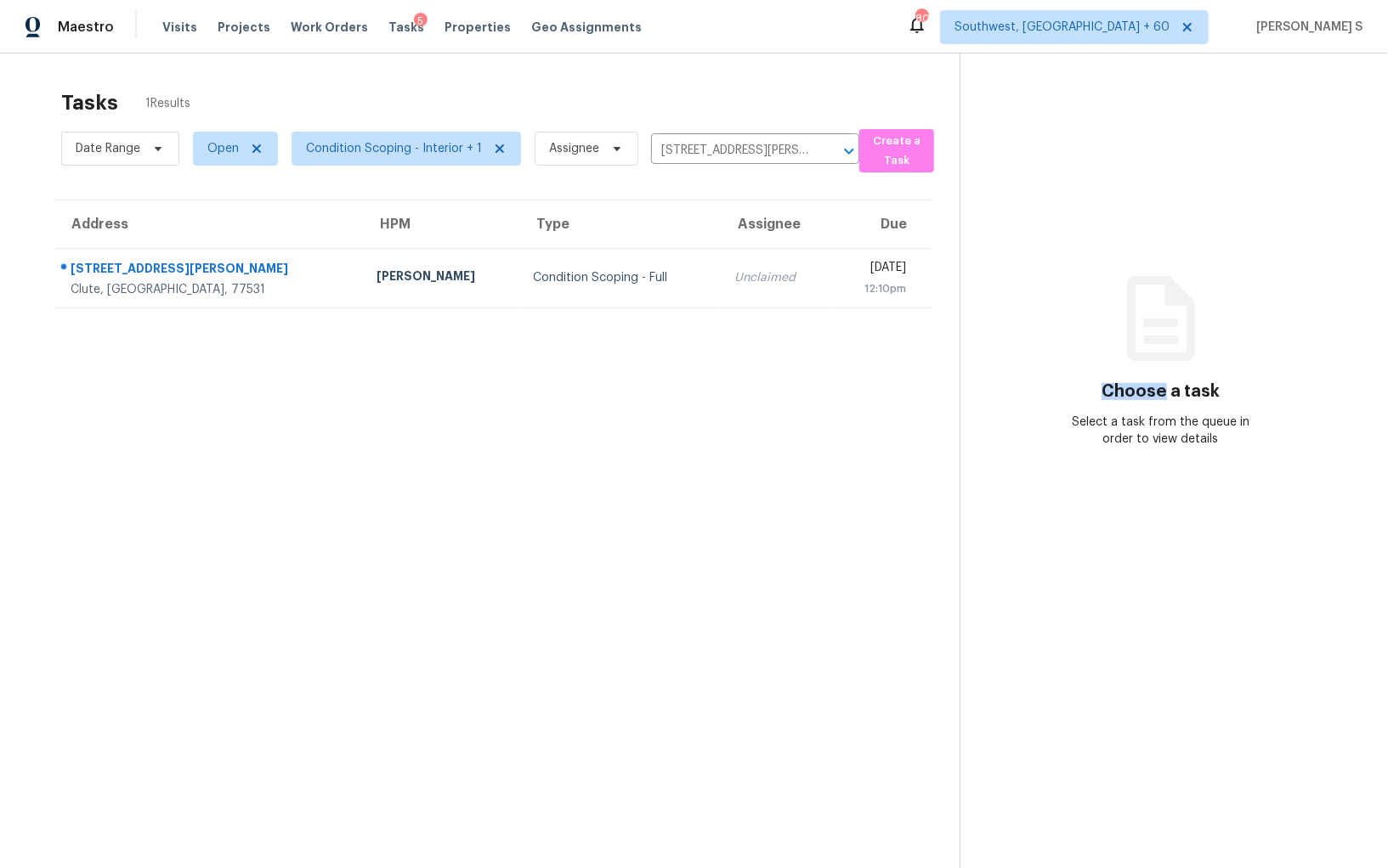
click at [721, 290] on td "Unclaimed" at bounding box center [775, 277] width 110 height 59
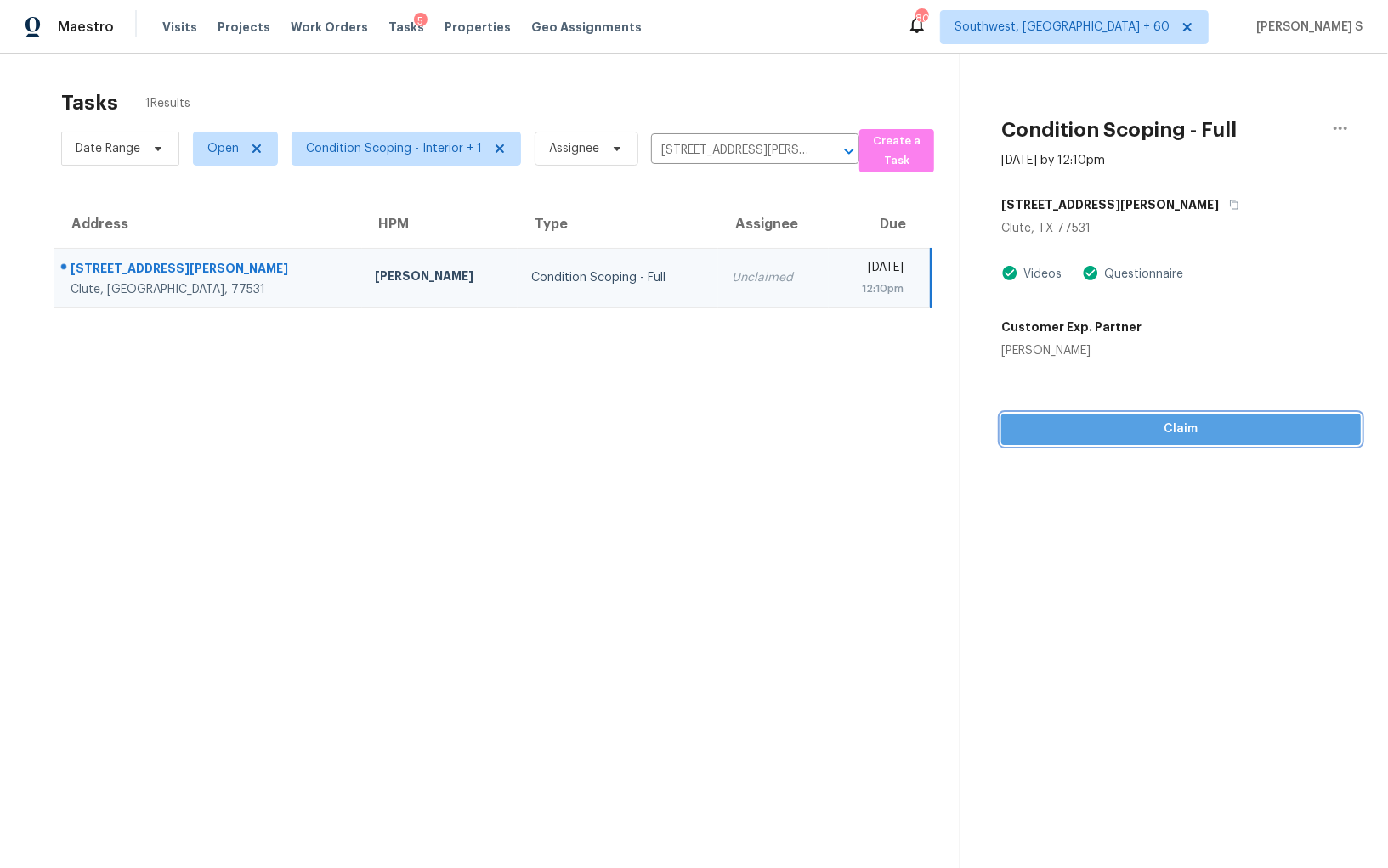
click at [1089, 436] on span "Claim" at bounding box center [1180, 429] width 332 height 21
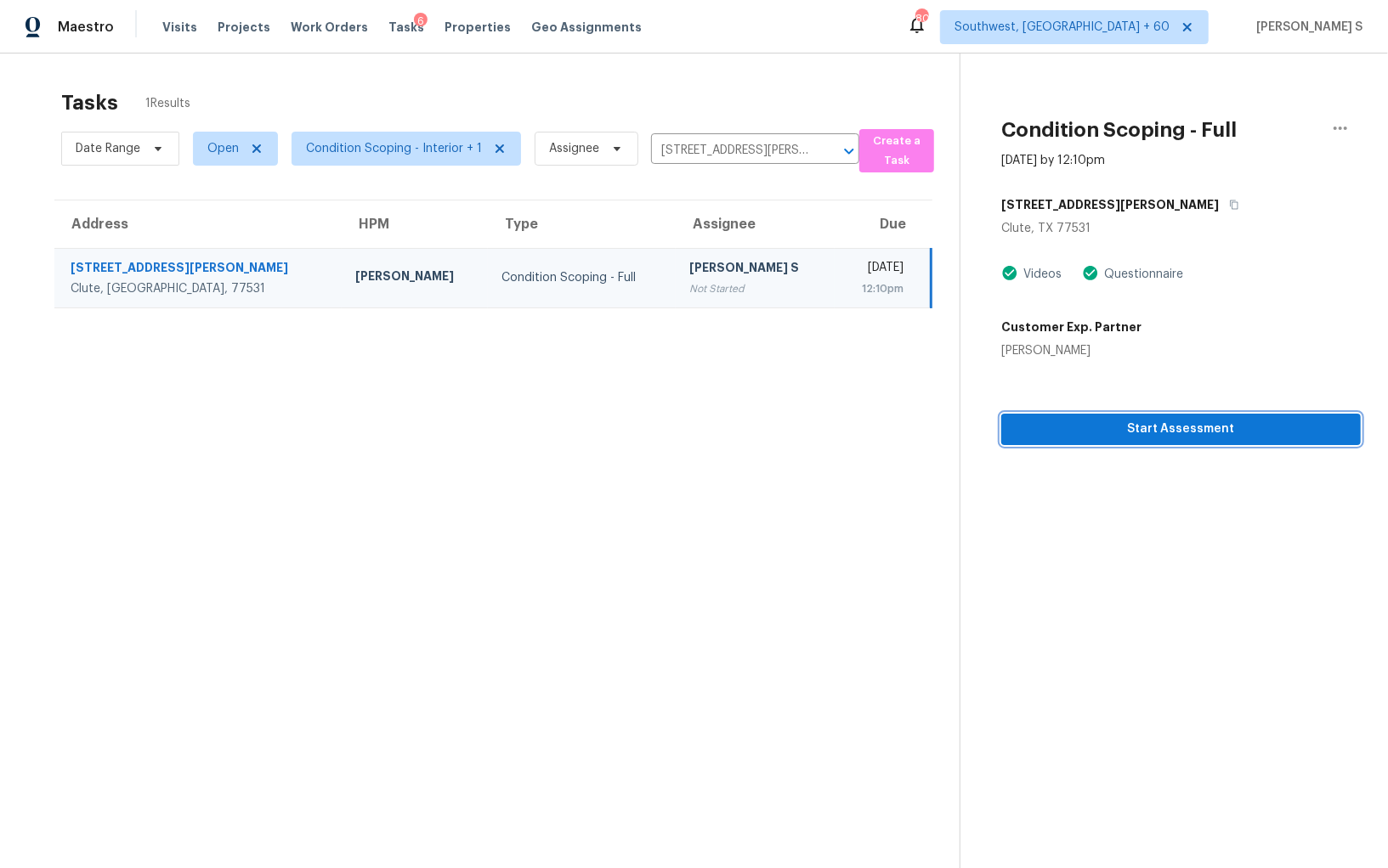
click at [1134, 425] on span "Start Assessment" at bounding box center [1180, 429] width 332 height 21
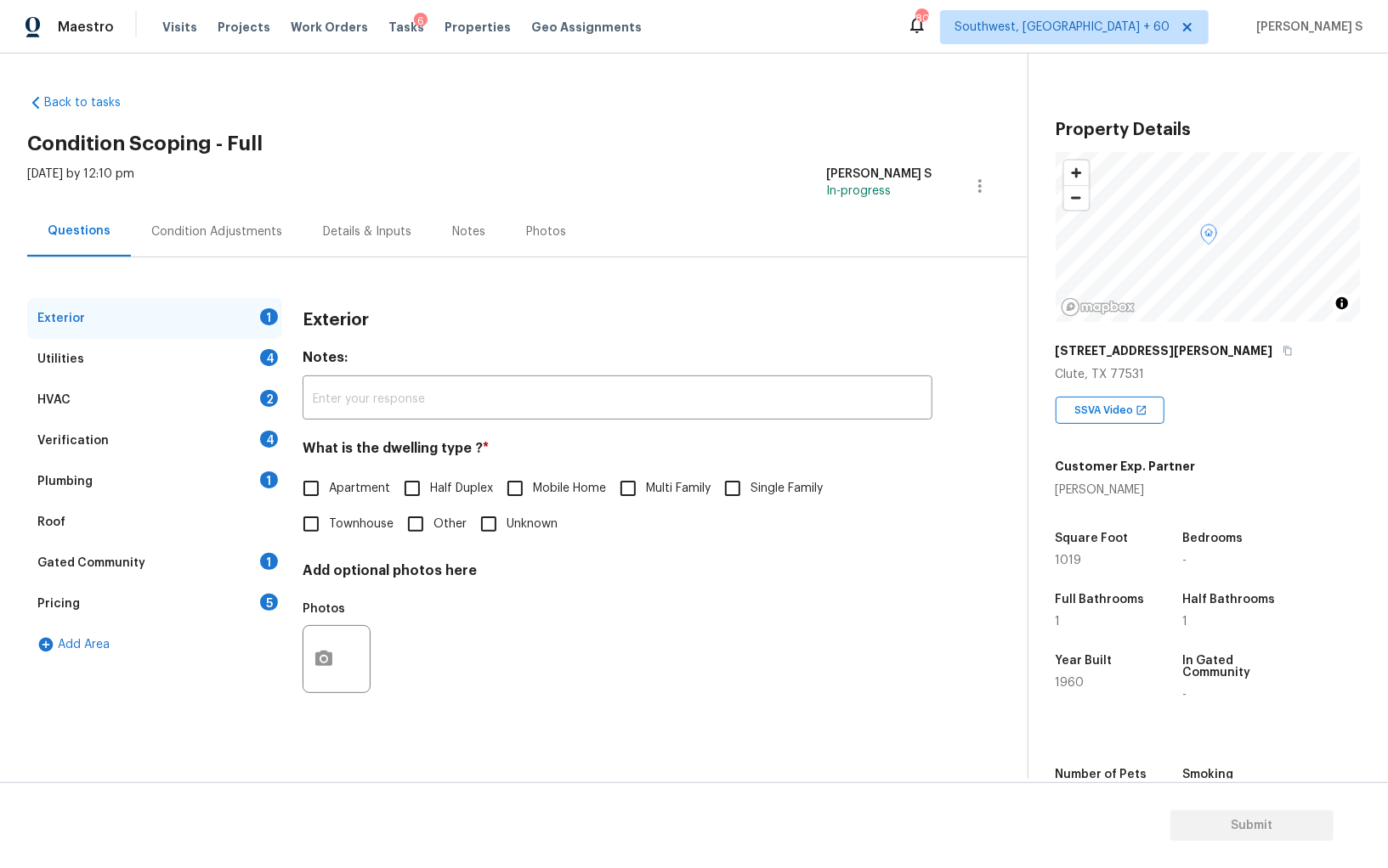
scroll to position [118, 0]
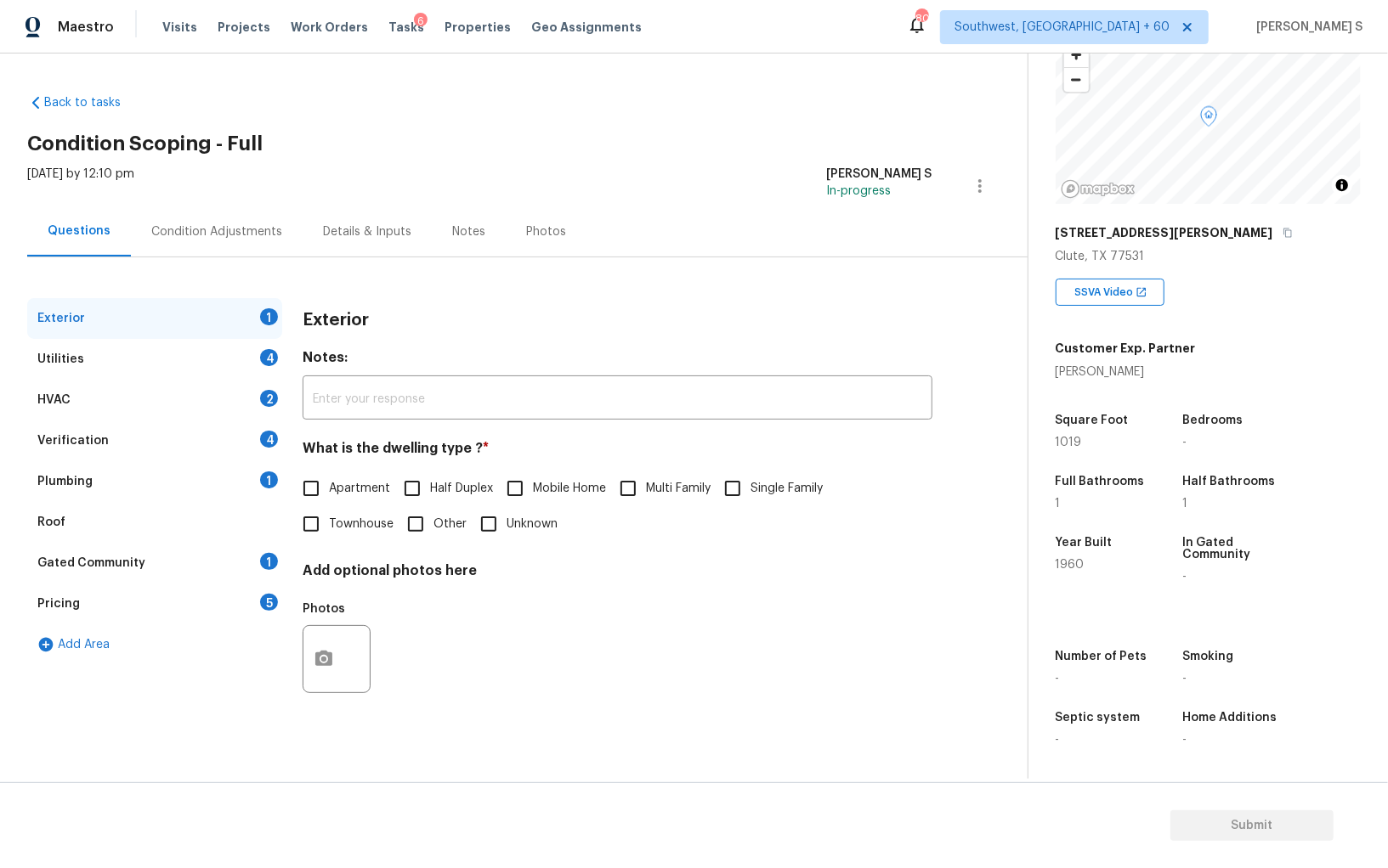
click at [787, 503] on label "Single Family" at bounding box center [768, 488] width 108 height 36
click at [751, 503] on input "Single Family" at bounding box center [733, 488] width 36 height 36
checkbox input "true"
click at [271, 363] on div "4" at bounding box center [269, 357] width 18 height 17
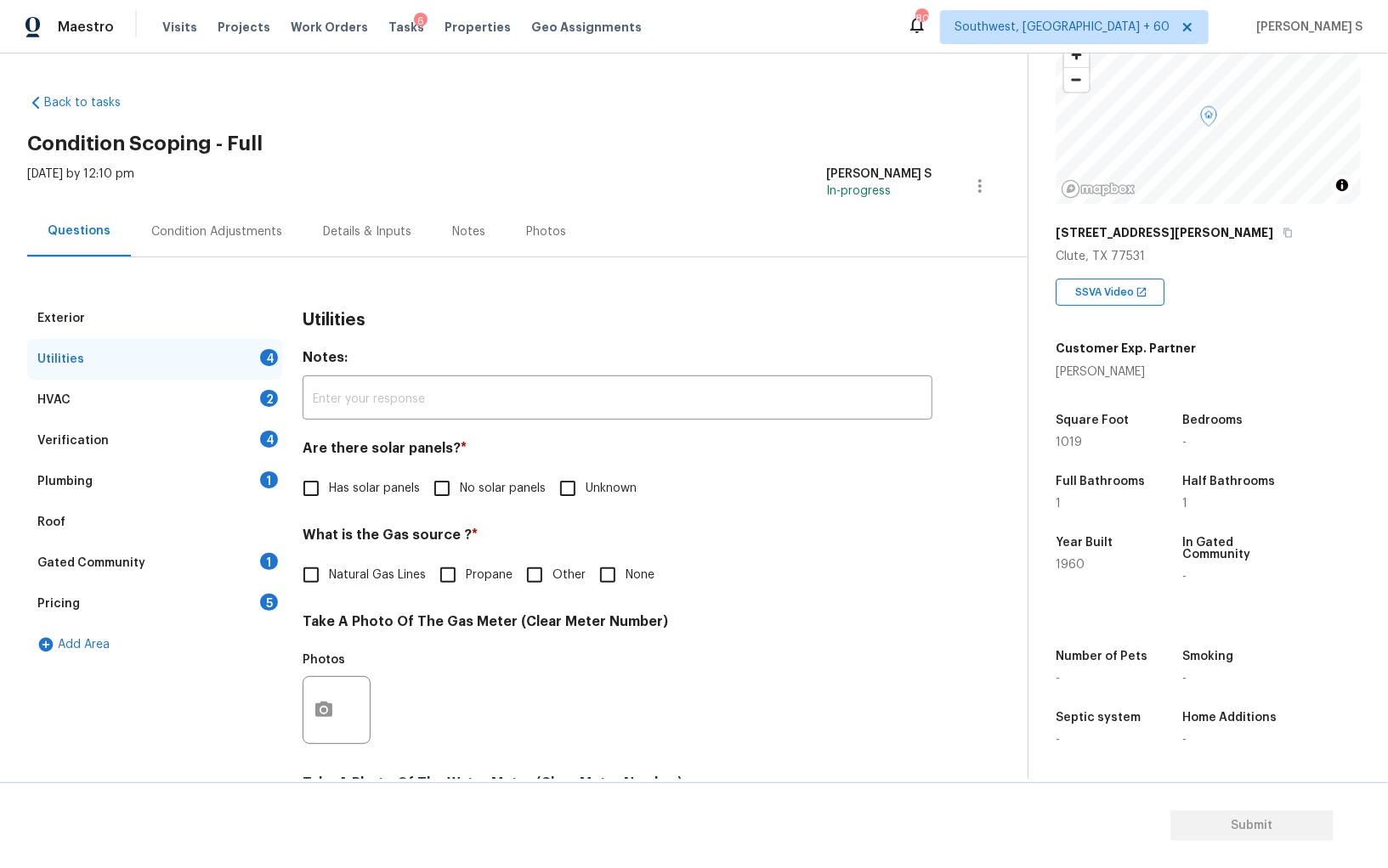
click at [430, 500] on input "No solar panels" at bounding box center [442, 488] width 36 height 36
checkbox input "true"
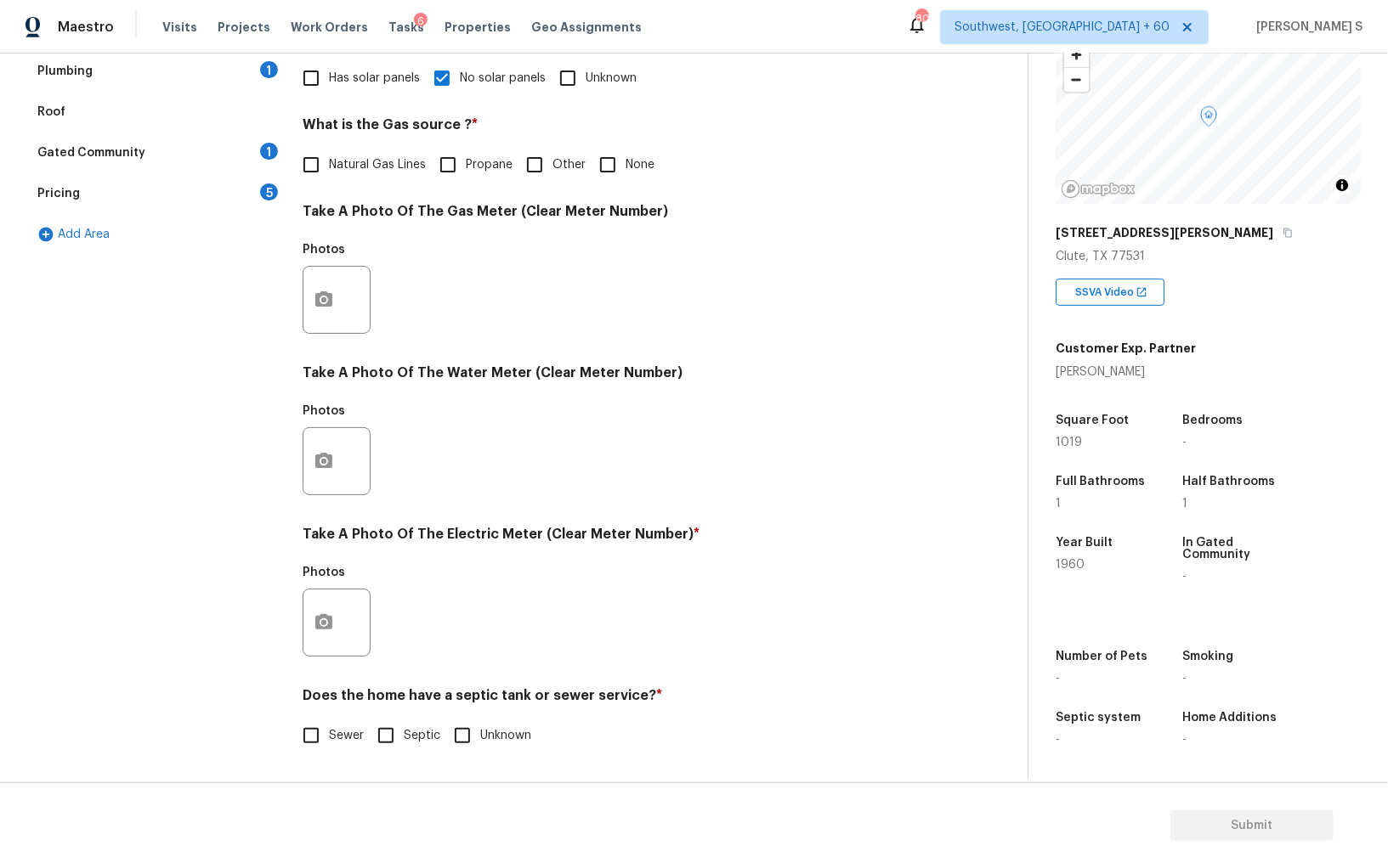
scroll to position [410, 0]
click at [330, 718] on label "Sewer" at bounding box center [328, 735] width 70 height 36
click at [329, 718] on input "Sewer" at bounding box center [311, 735] width 36 height 36
checkbox input "true"
click at [327, 610] on button "button" at bounding box center [323, 622] width 41 height 66
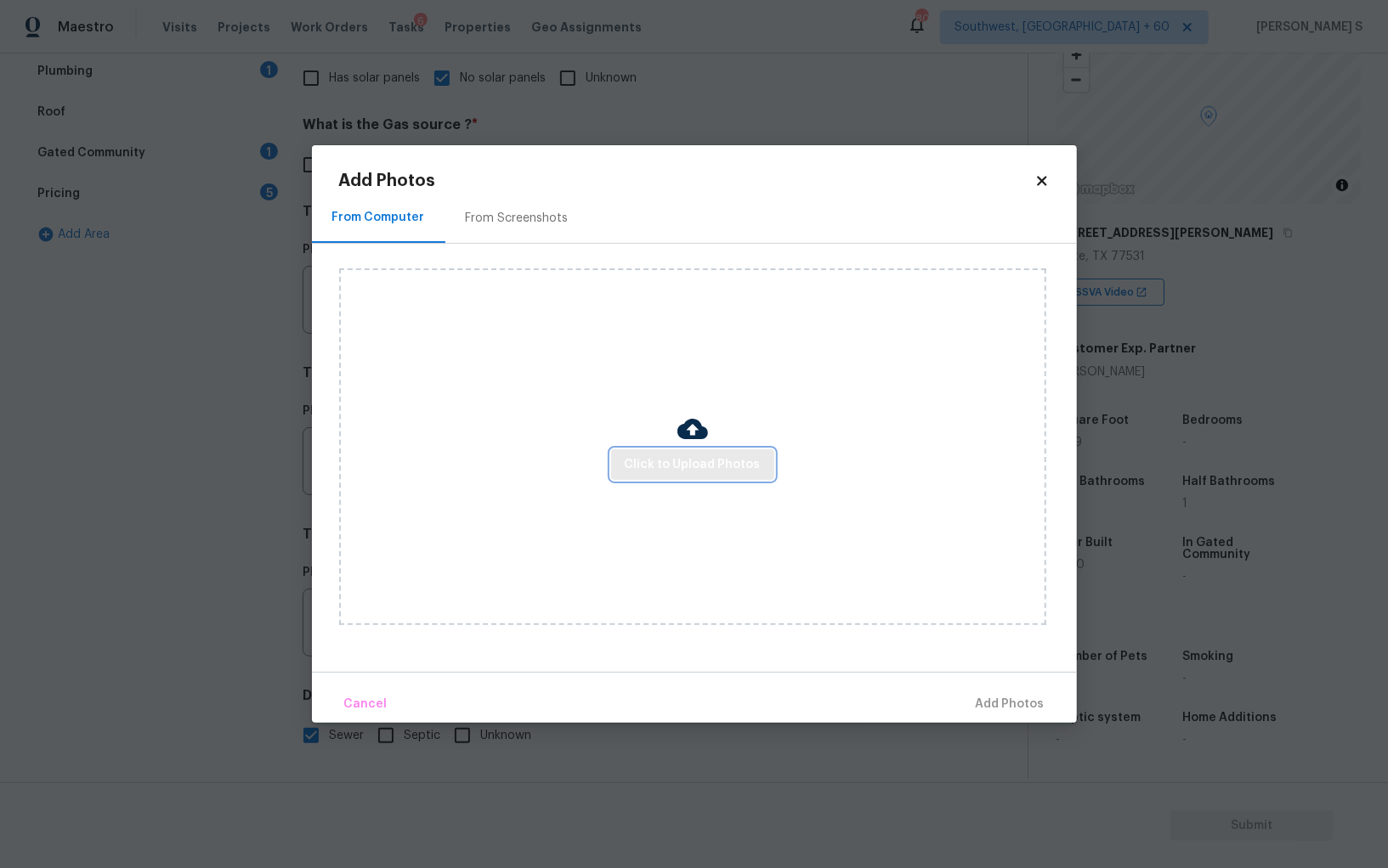
click at [665, 472] on span "Click to Upload Photos" at bounding box center [692, 465] width 136 height 21
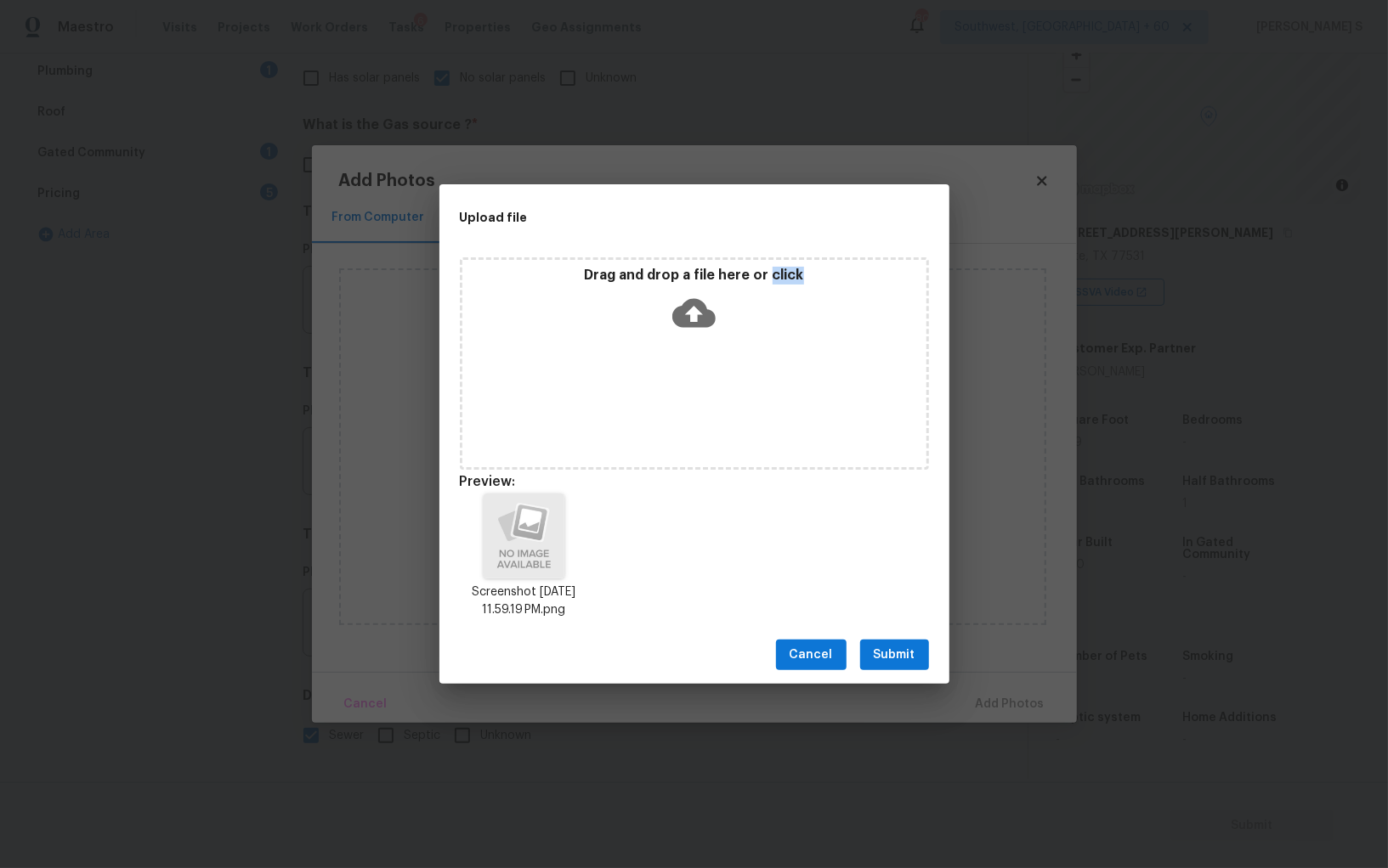
click at [907, 660] on span "Submit" at bounding box center [894, 655] width 42 height 21
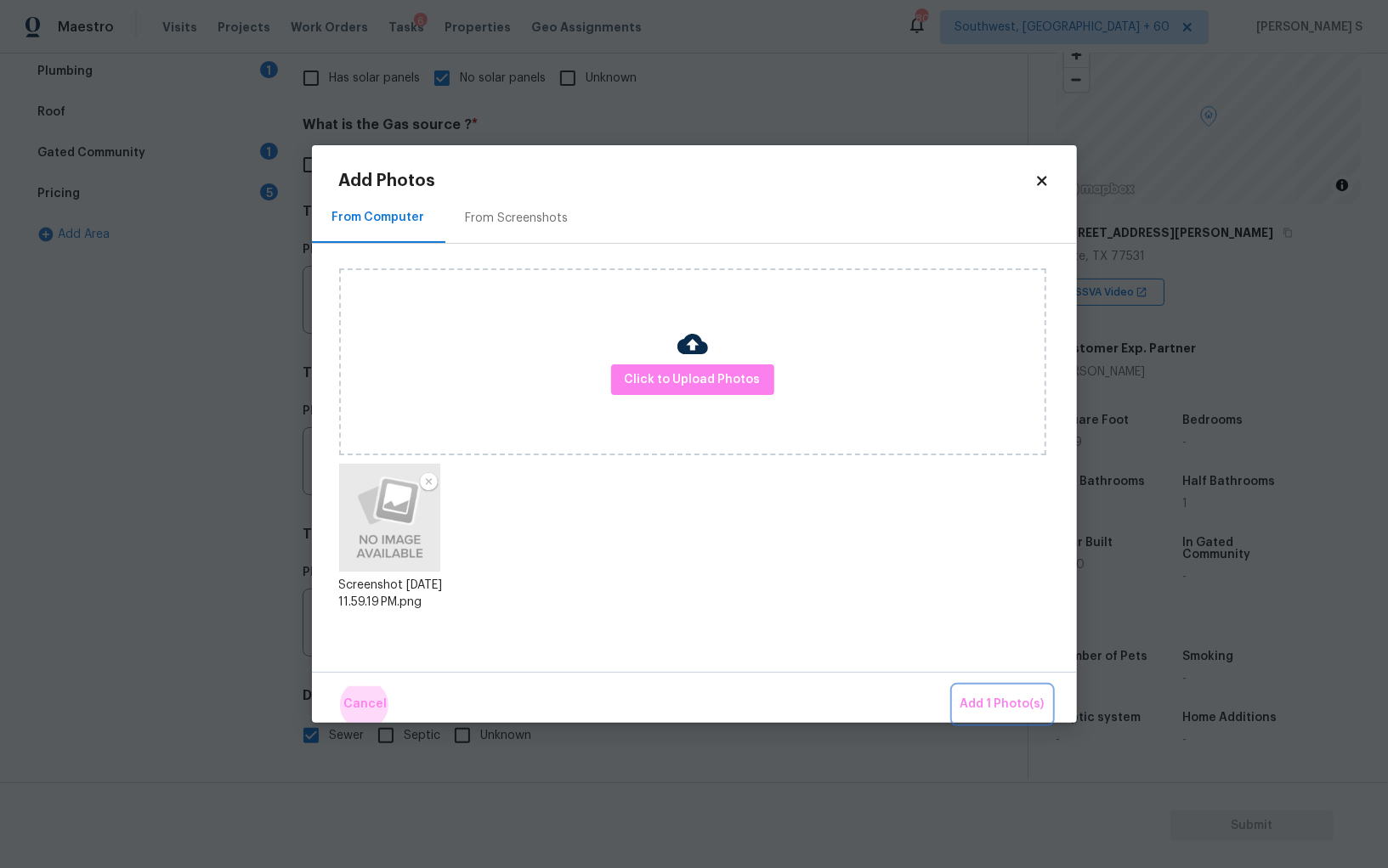
click at [954, 687] on button "Add 1 Photo(s)" at bounding box center [1002, 705] width 98 height 37
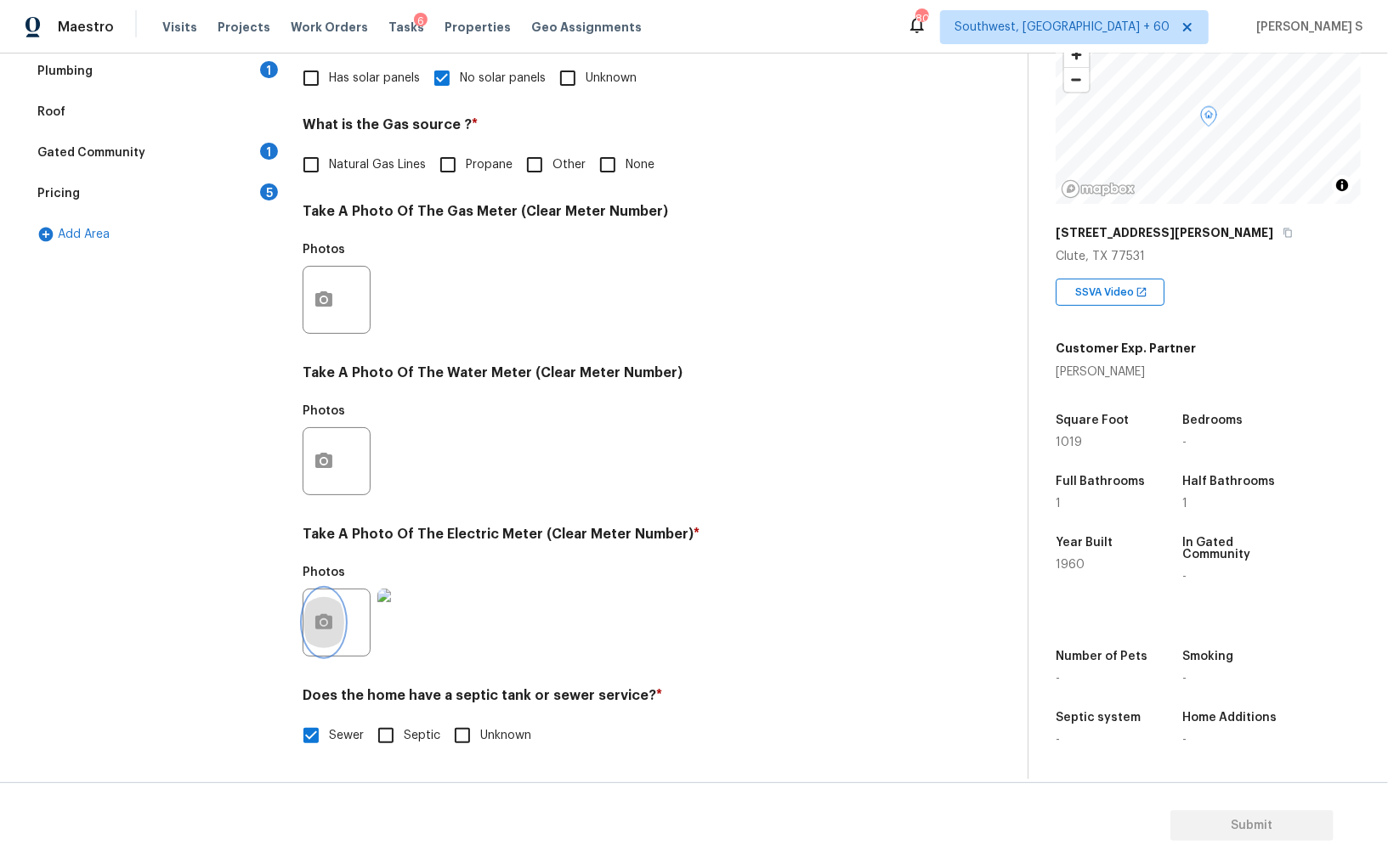
scroll to position [0, 0]
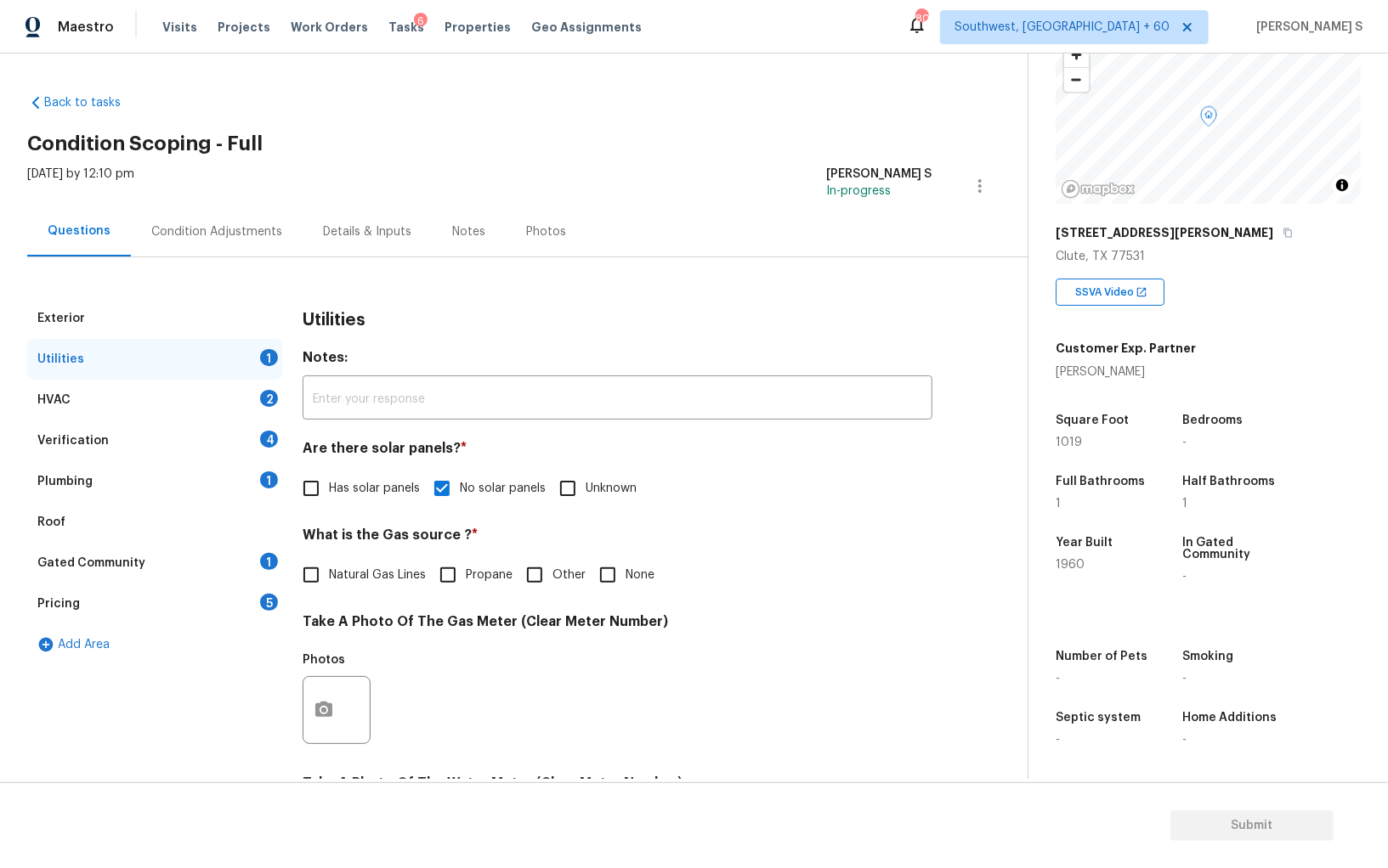
click at [231, 478] on div "Plumbing 1" at bounding box center [154, 481] width 255 height 41
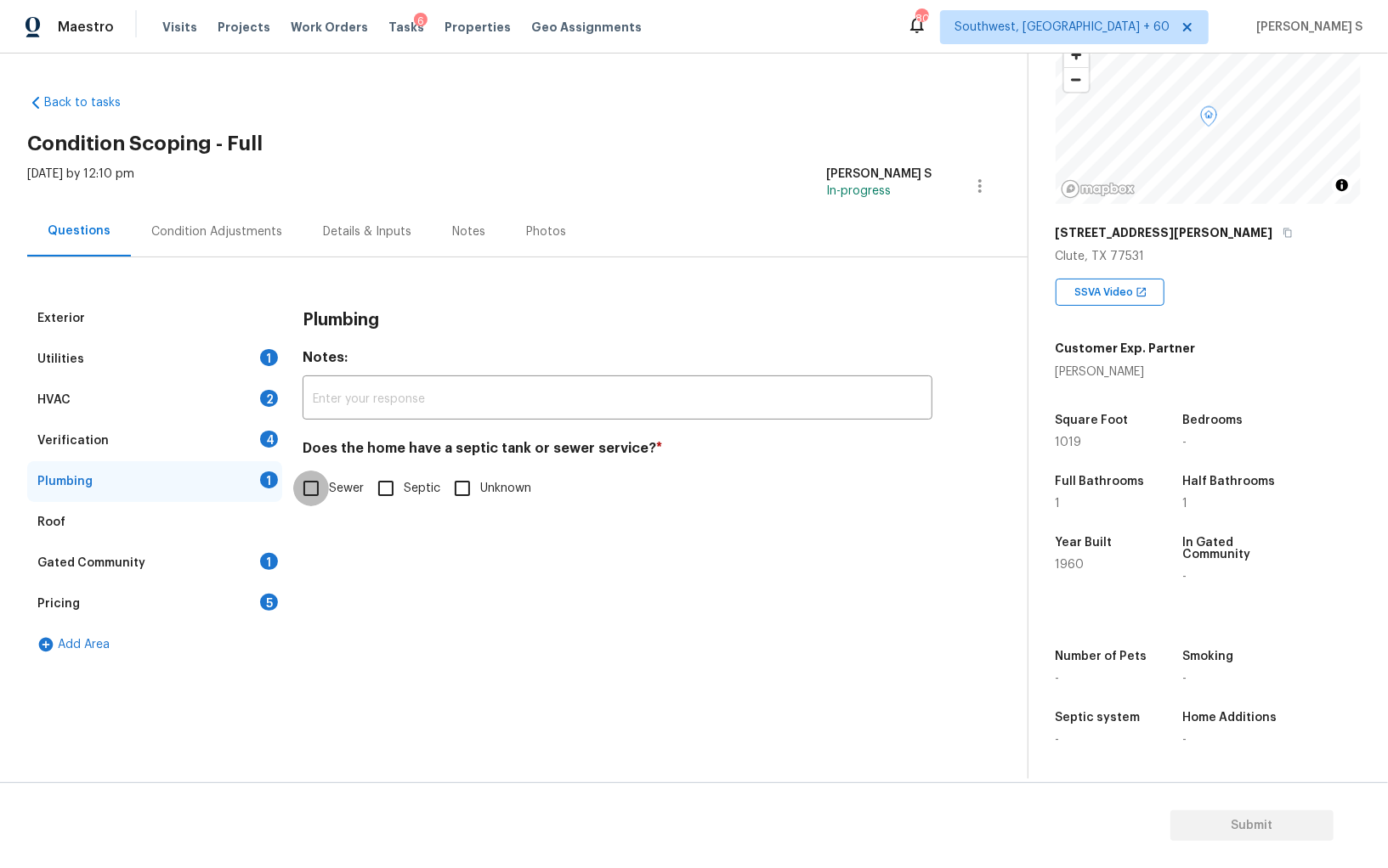
click at [297, 486] on input "Sewer" at bounding box center [311, 488] width 36 height 36
checkbox input "true"
click at [276, 547] on div "Gated Community 1" at bounding box center [154, 563] width 255 height 41
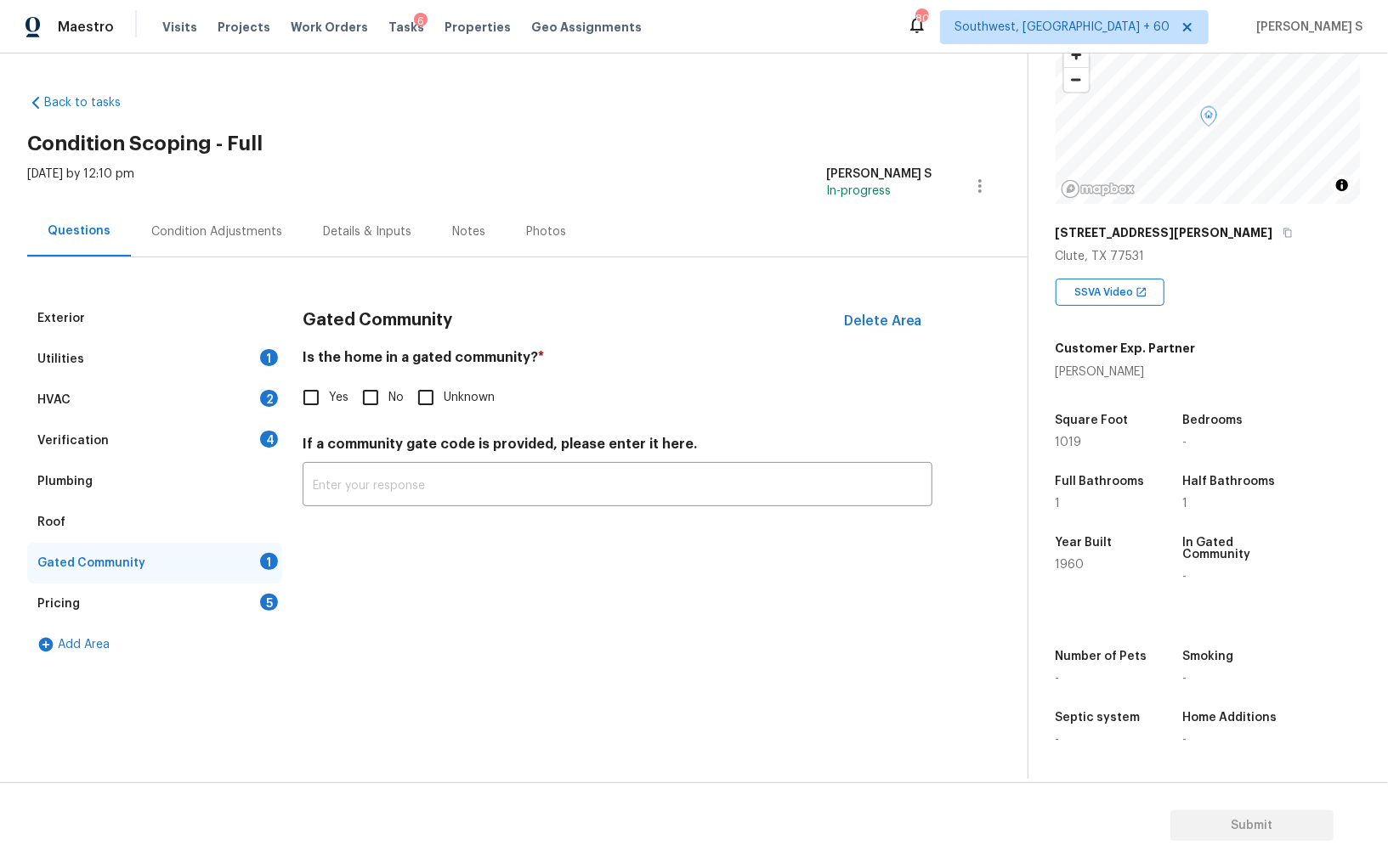
click at [371, 406] on input "No" at bounding box center [371, 397] width 36 height 36
checkbox input "true"
click at [240, 240] on div "Condition Adjustments" at bounding box center [216, 231] width 172 height 51
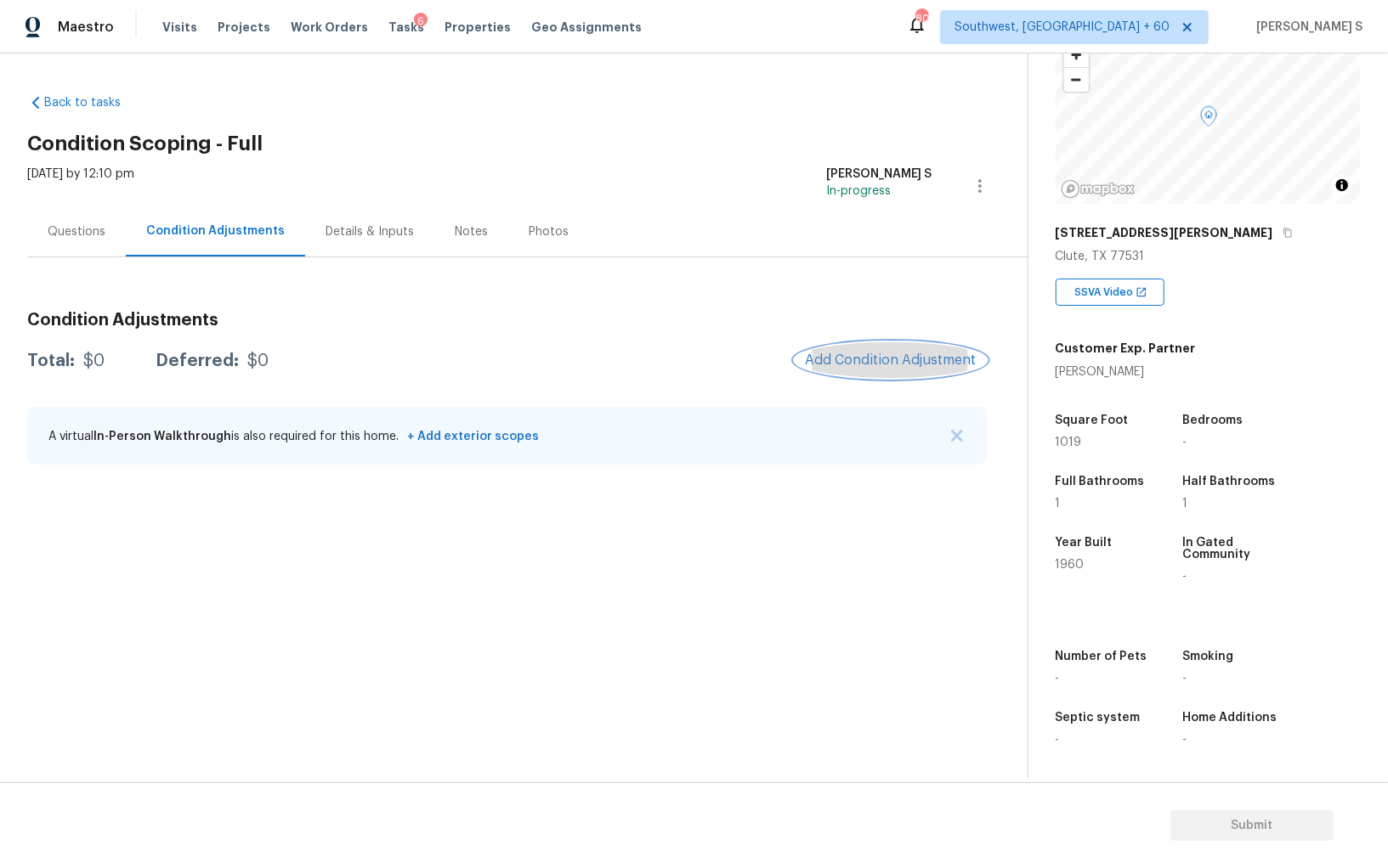
click at [861, 350] on button "Add Condition Adjustment" at bounding box center [890, 360] width 192 height 36
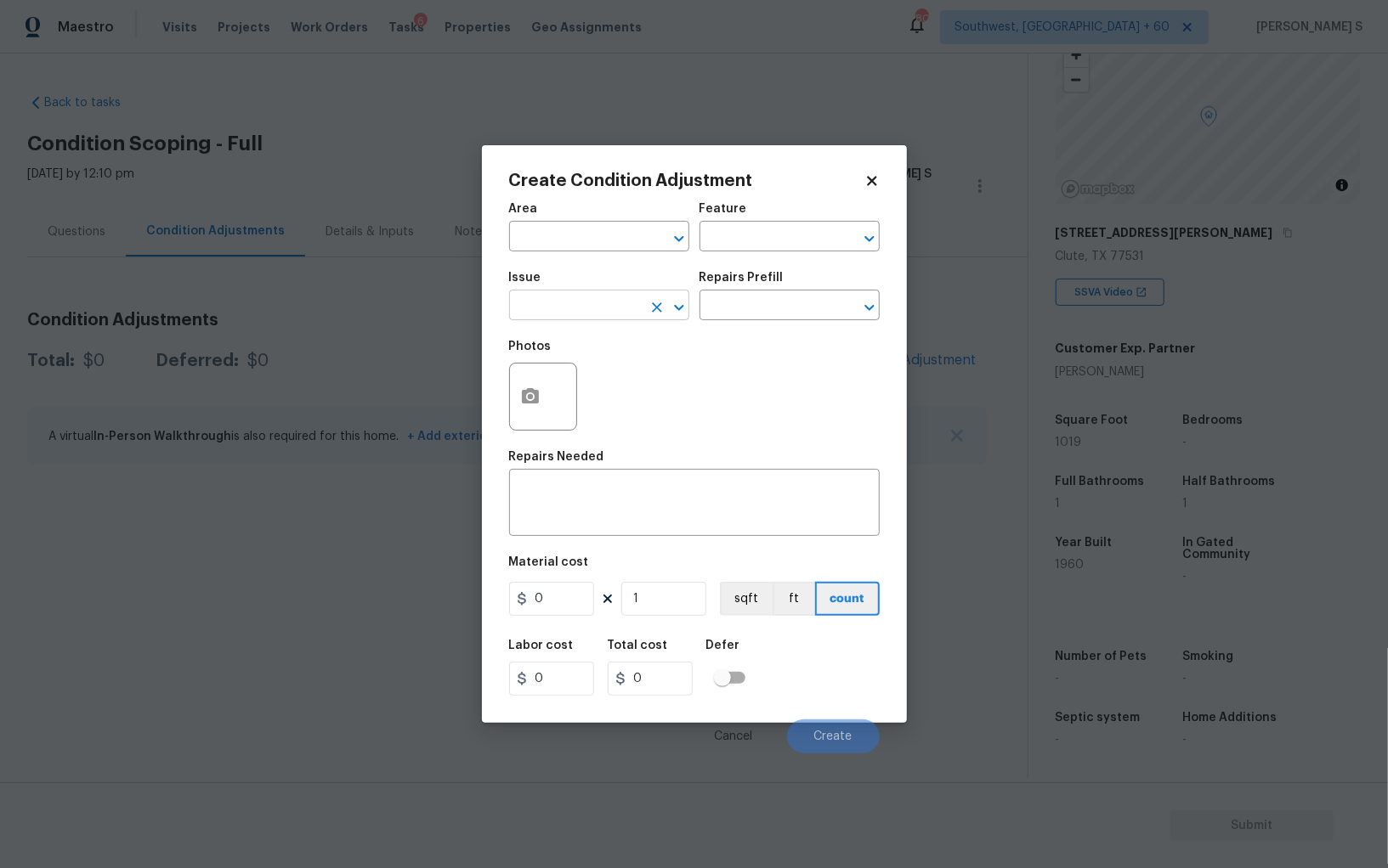
click at [599, 317] on input "text" at bounding box center [575, 307] width 133 height 27
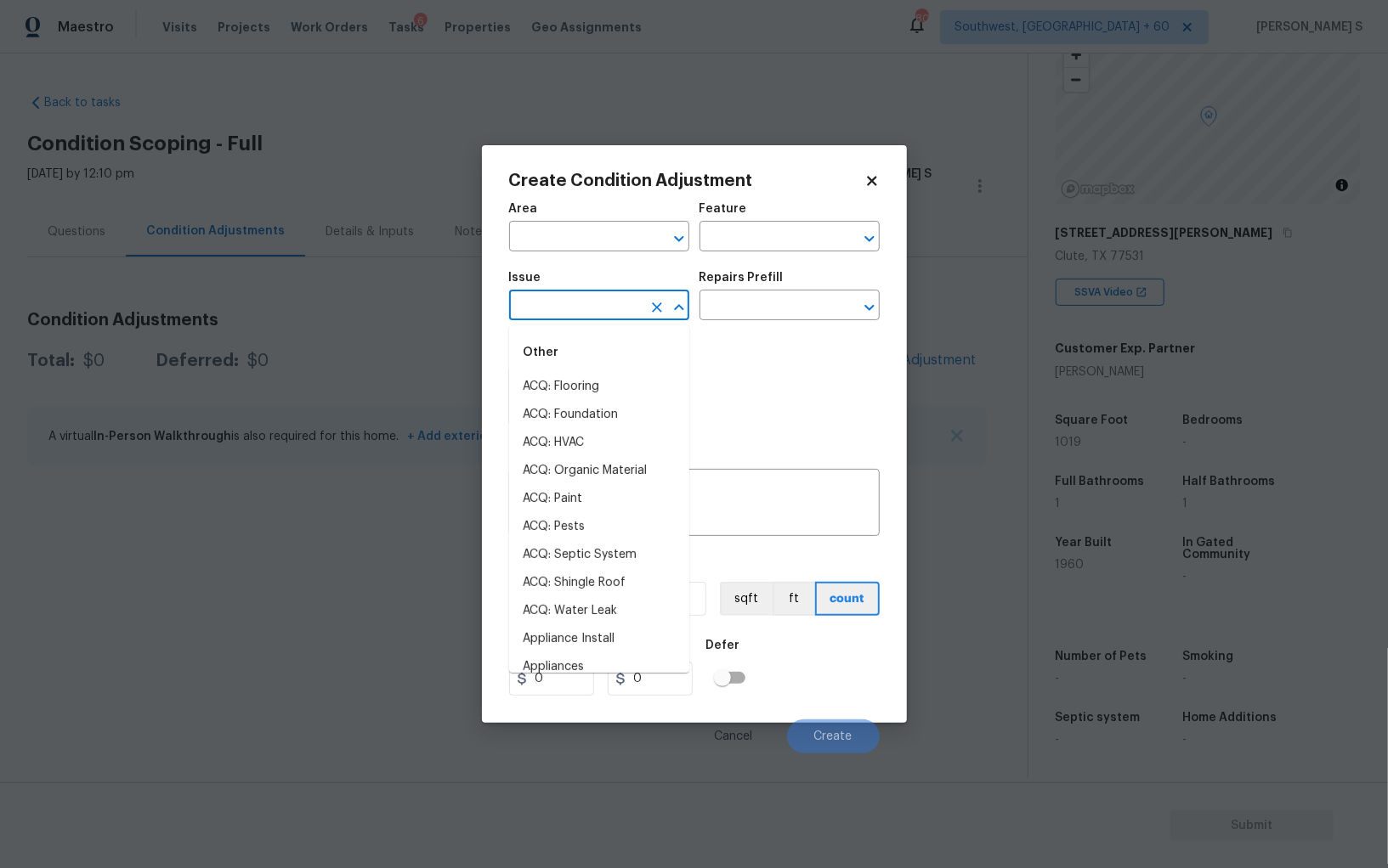
type input "p"
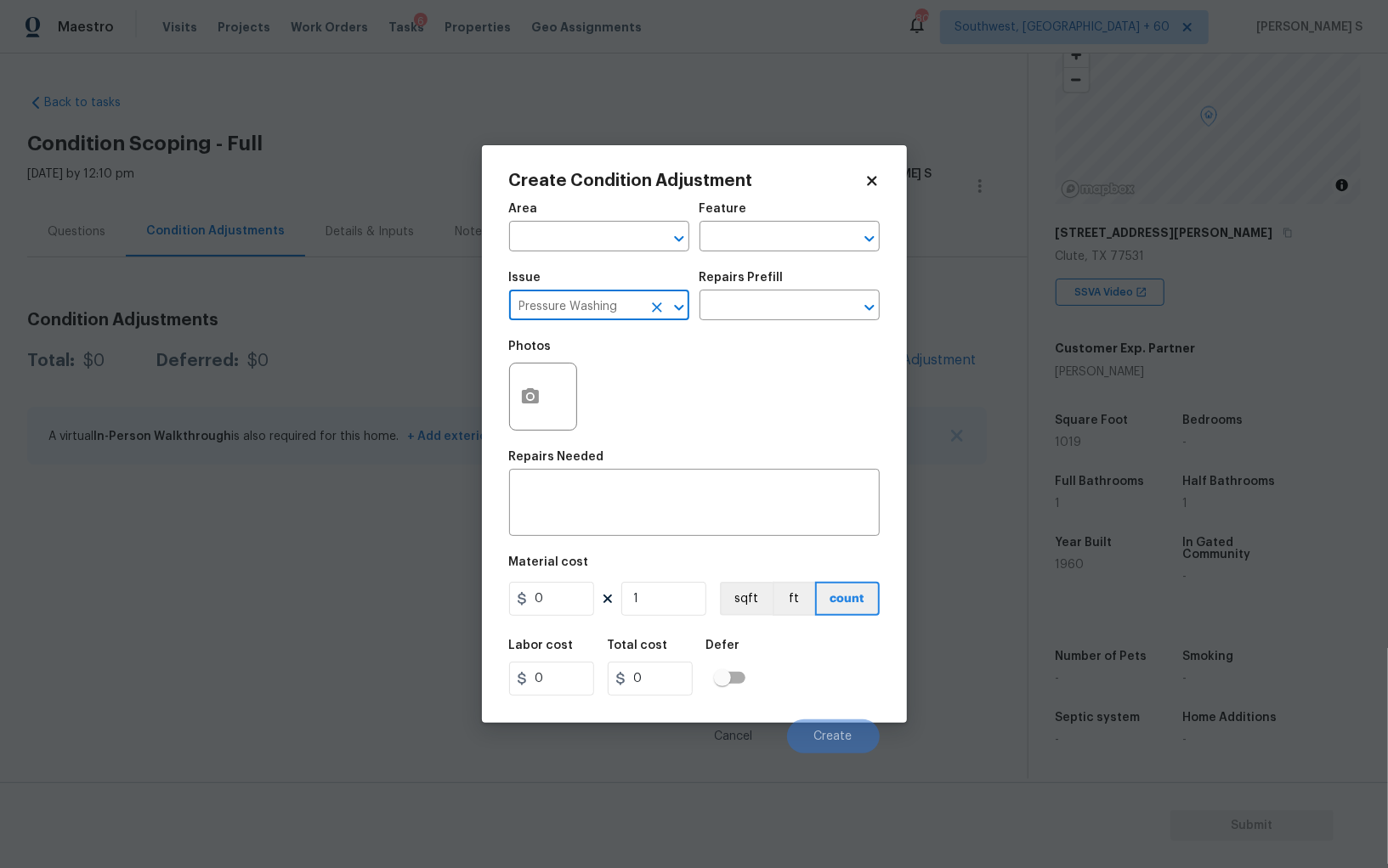
type input "Pressure Washing"
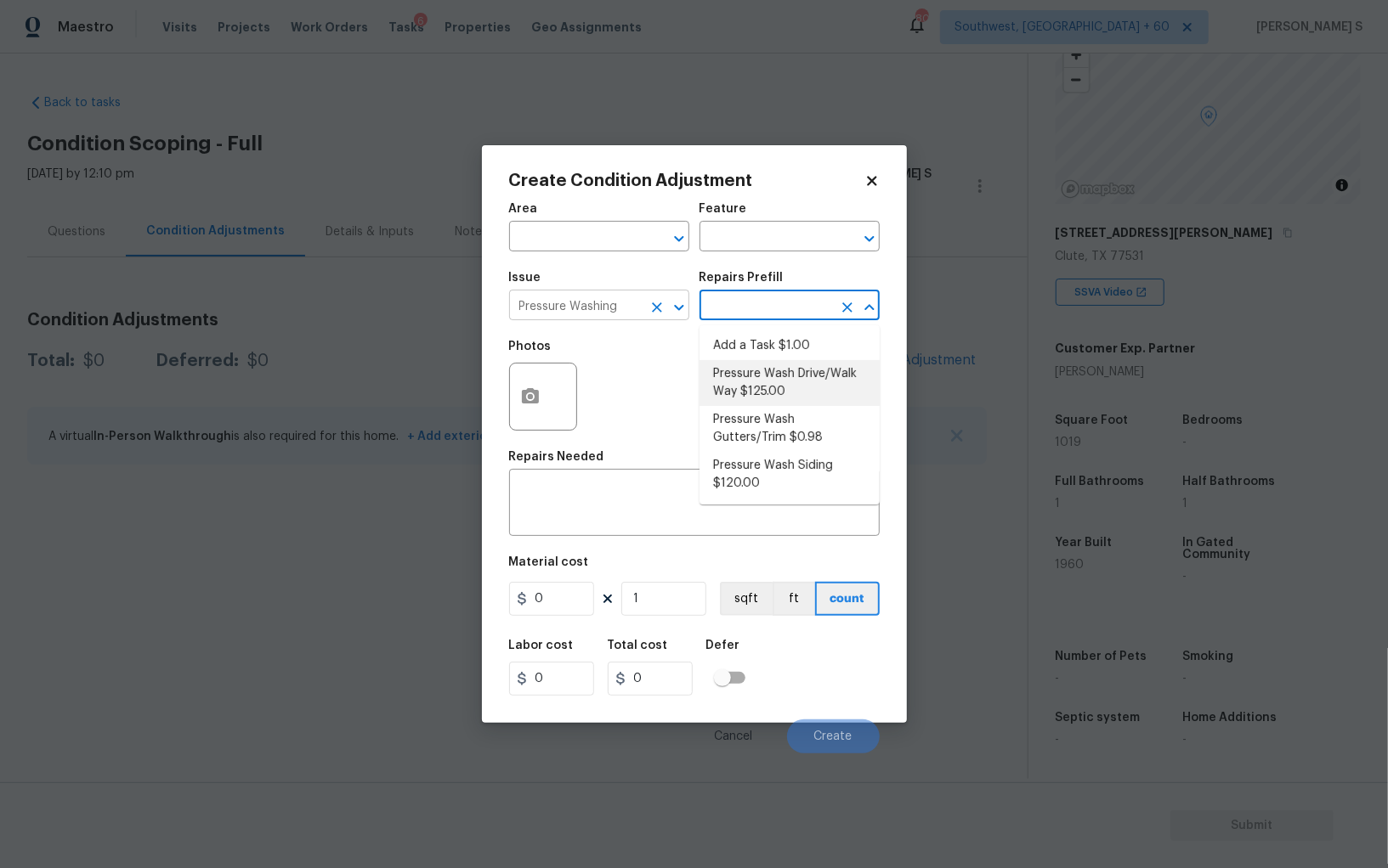
type input "Siding"
type textarea "Pressure wash the driveways/walkways as directed by the PM. Ensure that all deb…"
type input "125"
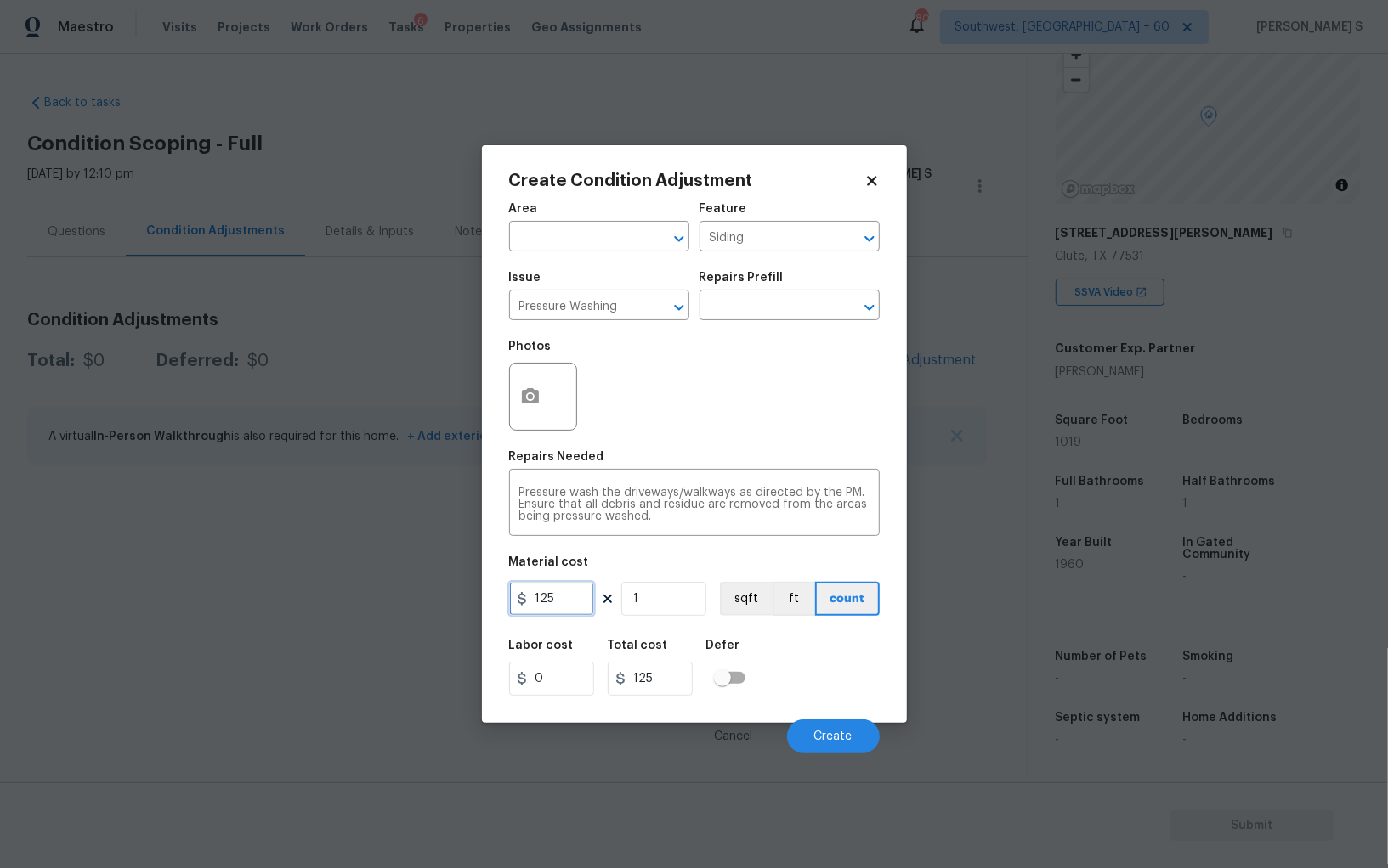
click at [552, 607] on input "125" at bounding box center [551, 598] width 85 height 34
type input "200"
click at [844, 729] on button "Create" at bounding box center [833, 736] width 92 height 34
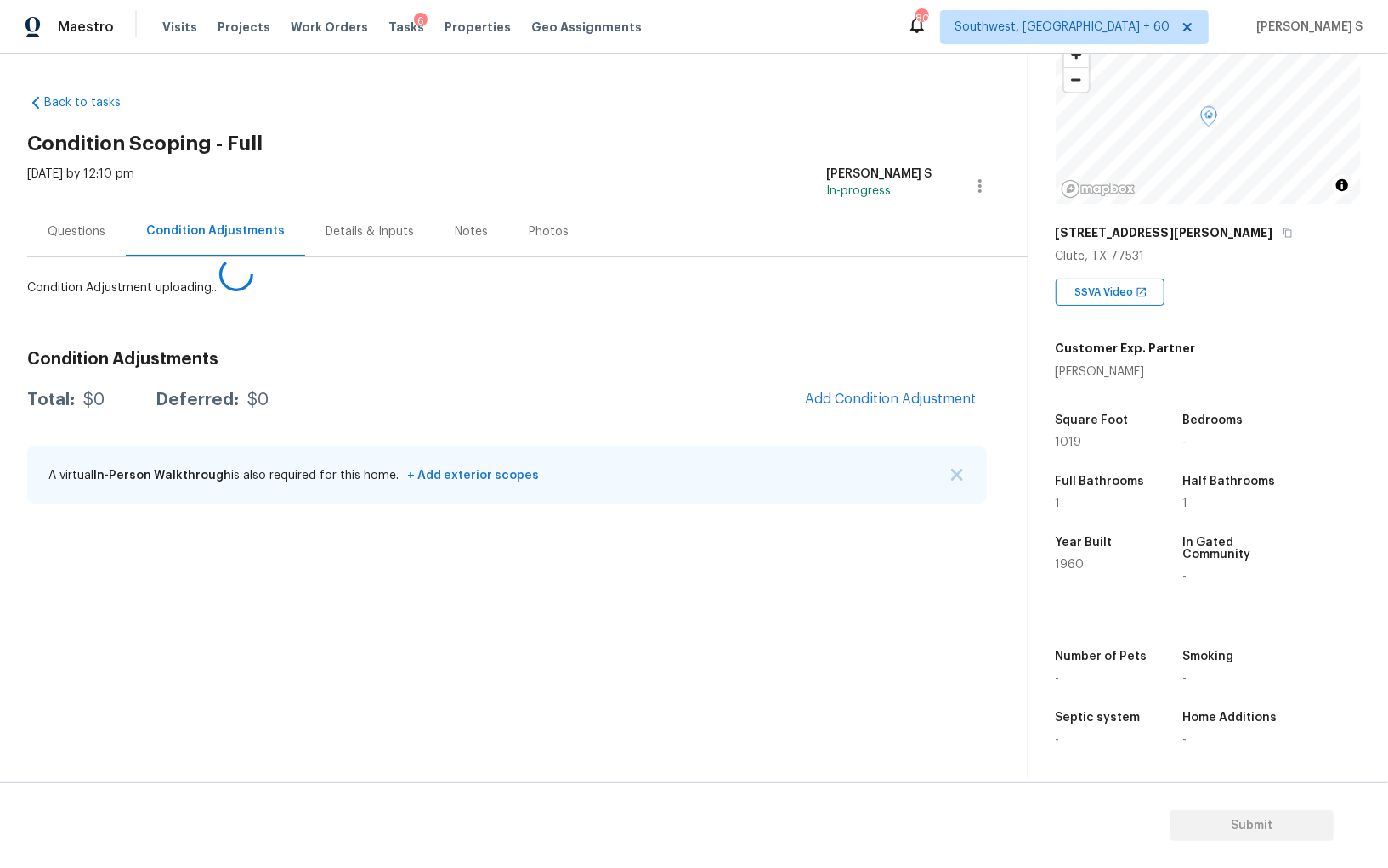
click at [329, 596] on body "Maestro Visits Projects Work Orders Tasks 6 Properties Geo Assignments 807 Sout…" at bounding box center [694, 434] width 1388 height 868
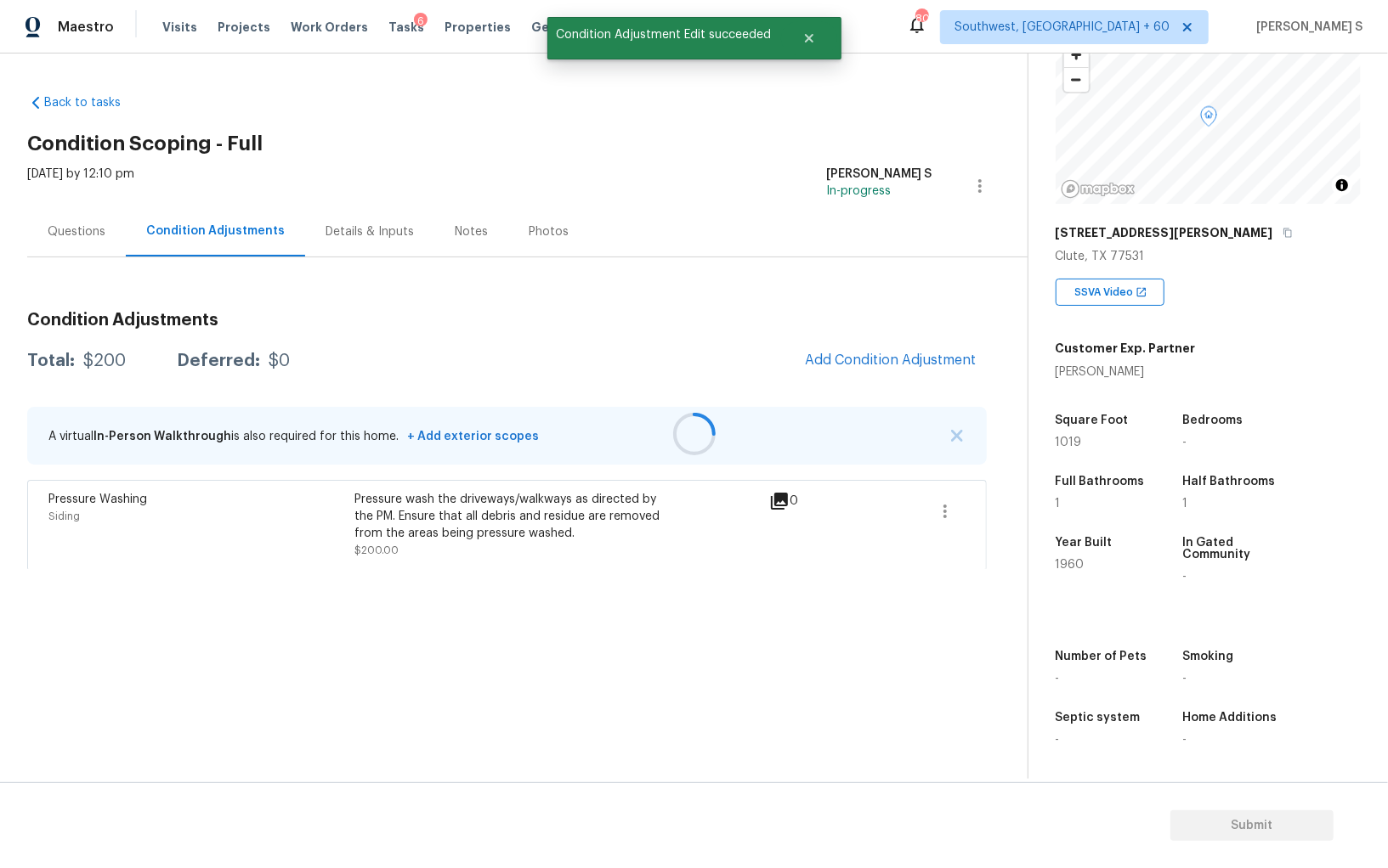
click at [866, 363] on div at bounding box center [694, 434] width 1388 height 868
click at [876, 365] on span "Add Condition Adjustment" at bounding box center [890, 360] width 172 height 15
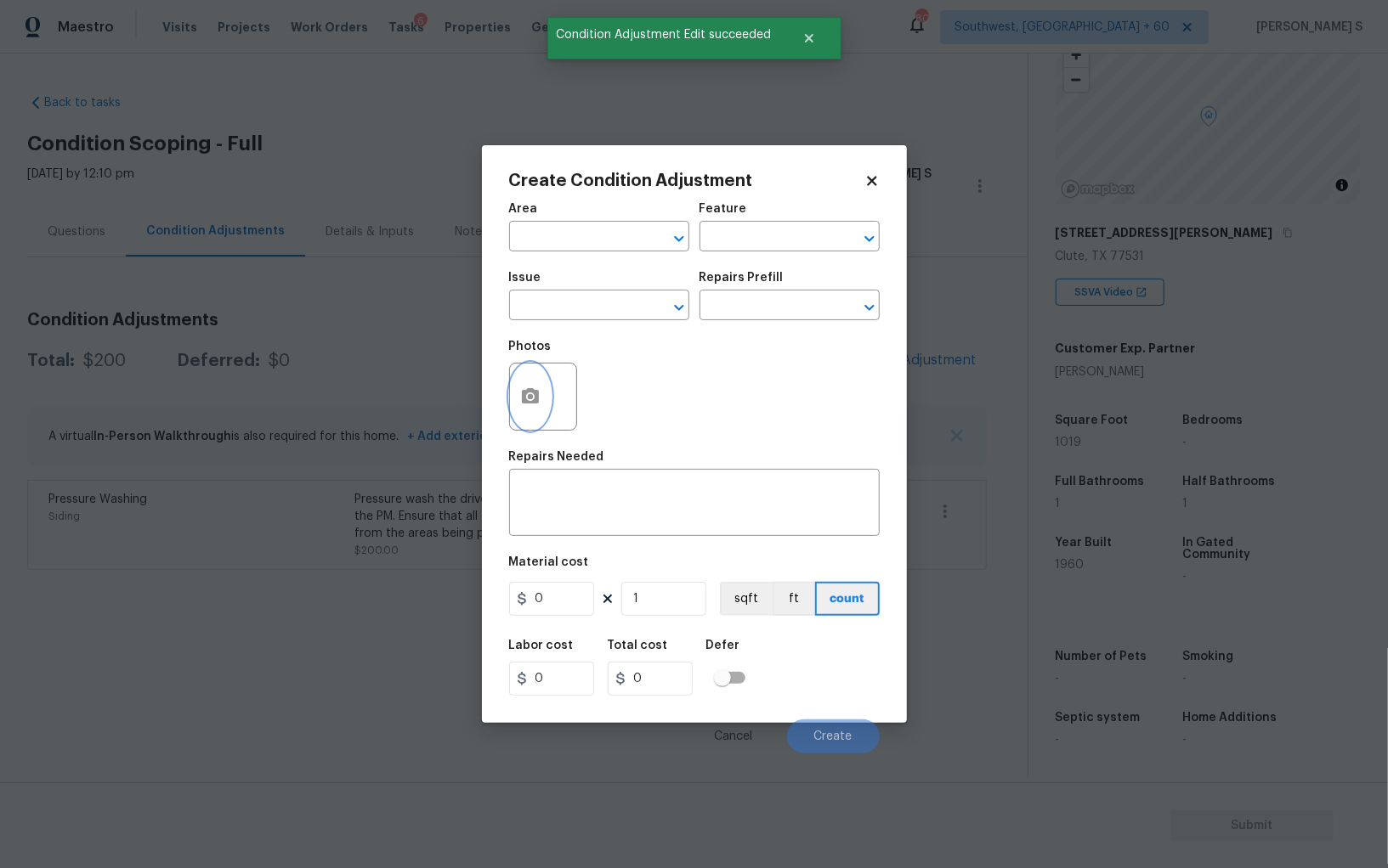
click at [538, 402] on icon "button" at bounding box center [530, 396] width 21 height 21
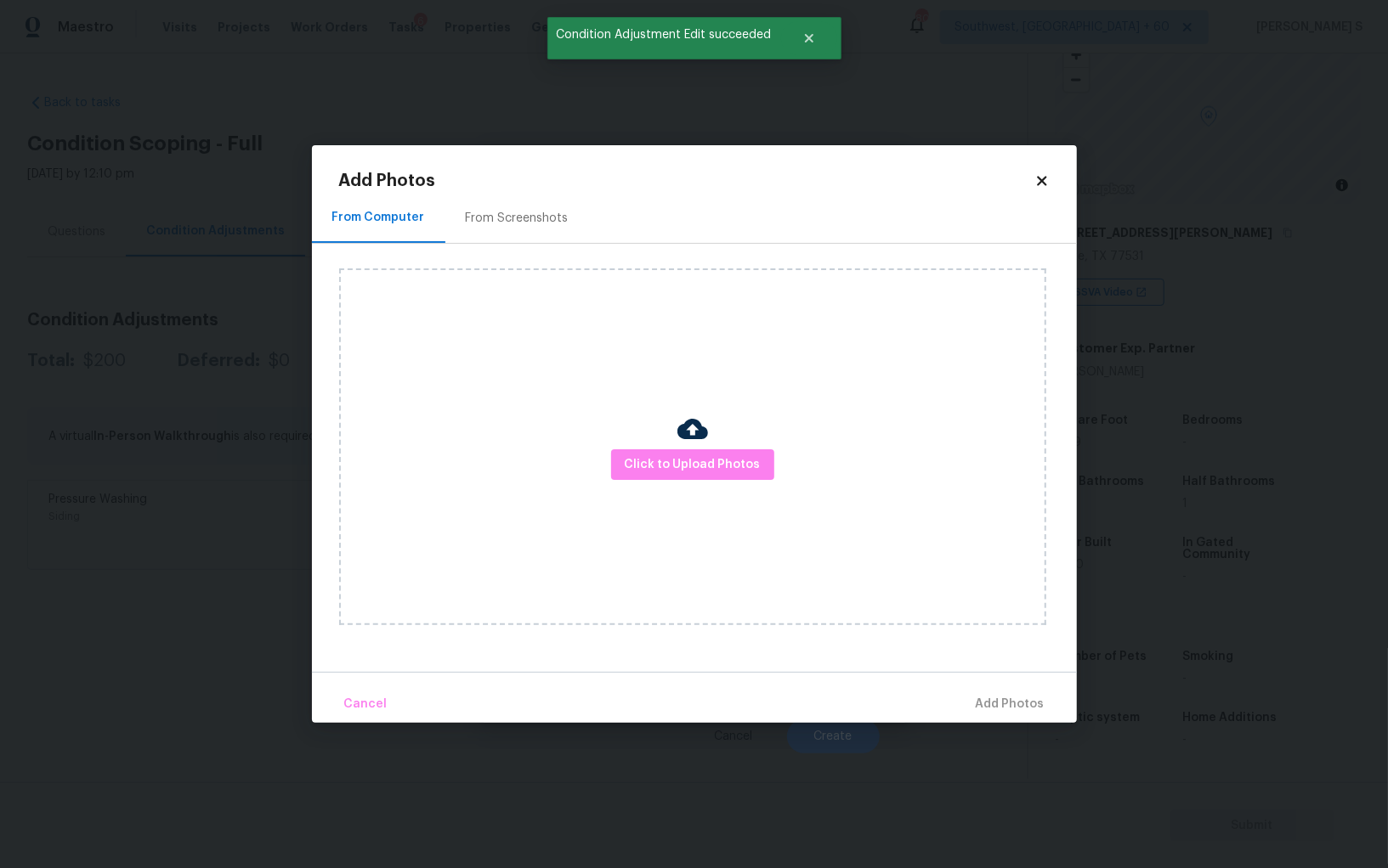
click at [503, 175] on h2 "Add Photos" at bounding box center [686, 180] width 695 height 17
click at [520, 234] on div "From Screenshots" at bounding box center [517, 218] width 144 height 51
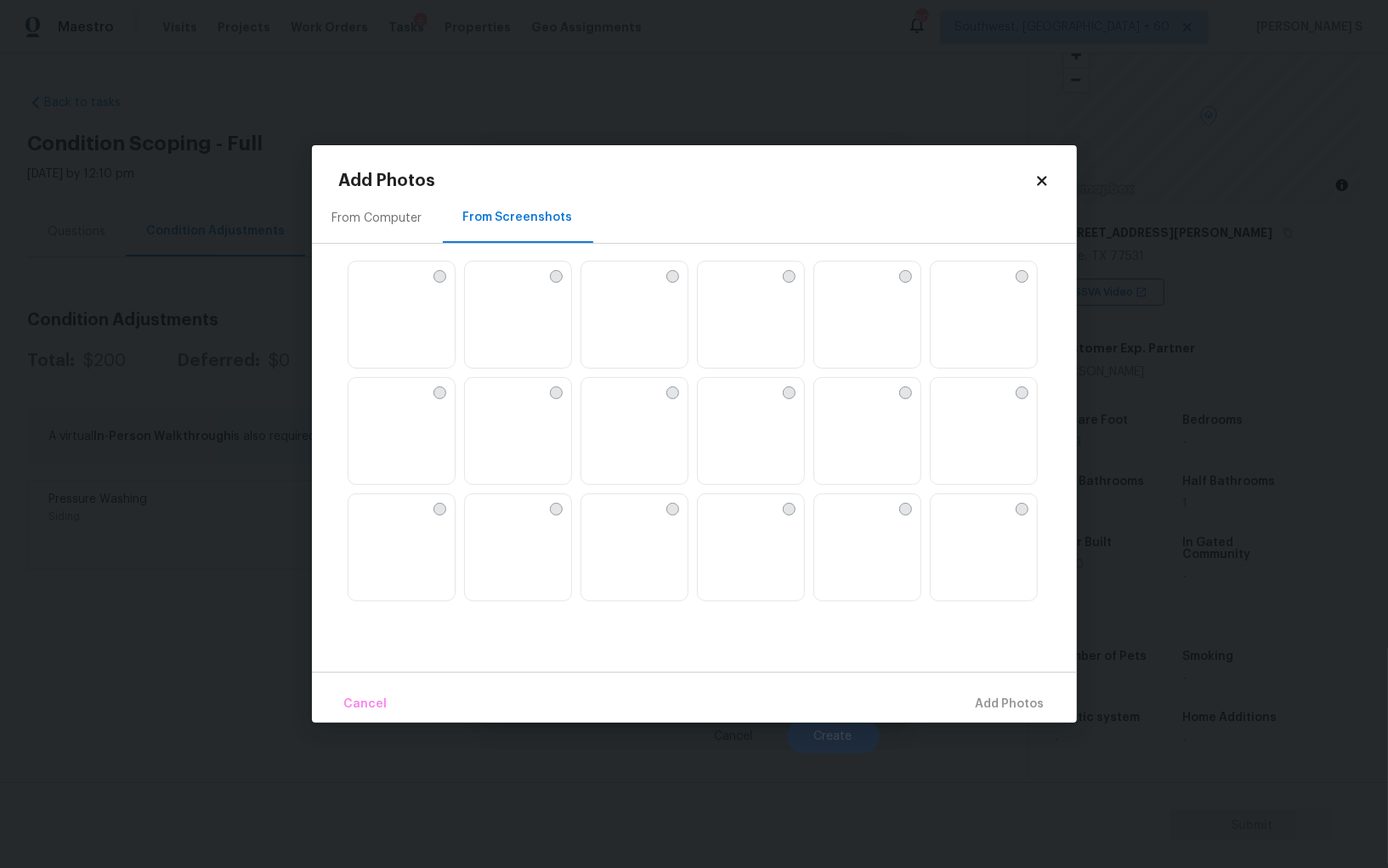
click at [842, 288] on img at bounding box center [827, 274] width 27 height 27
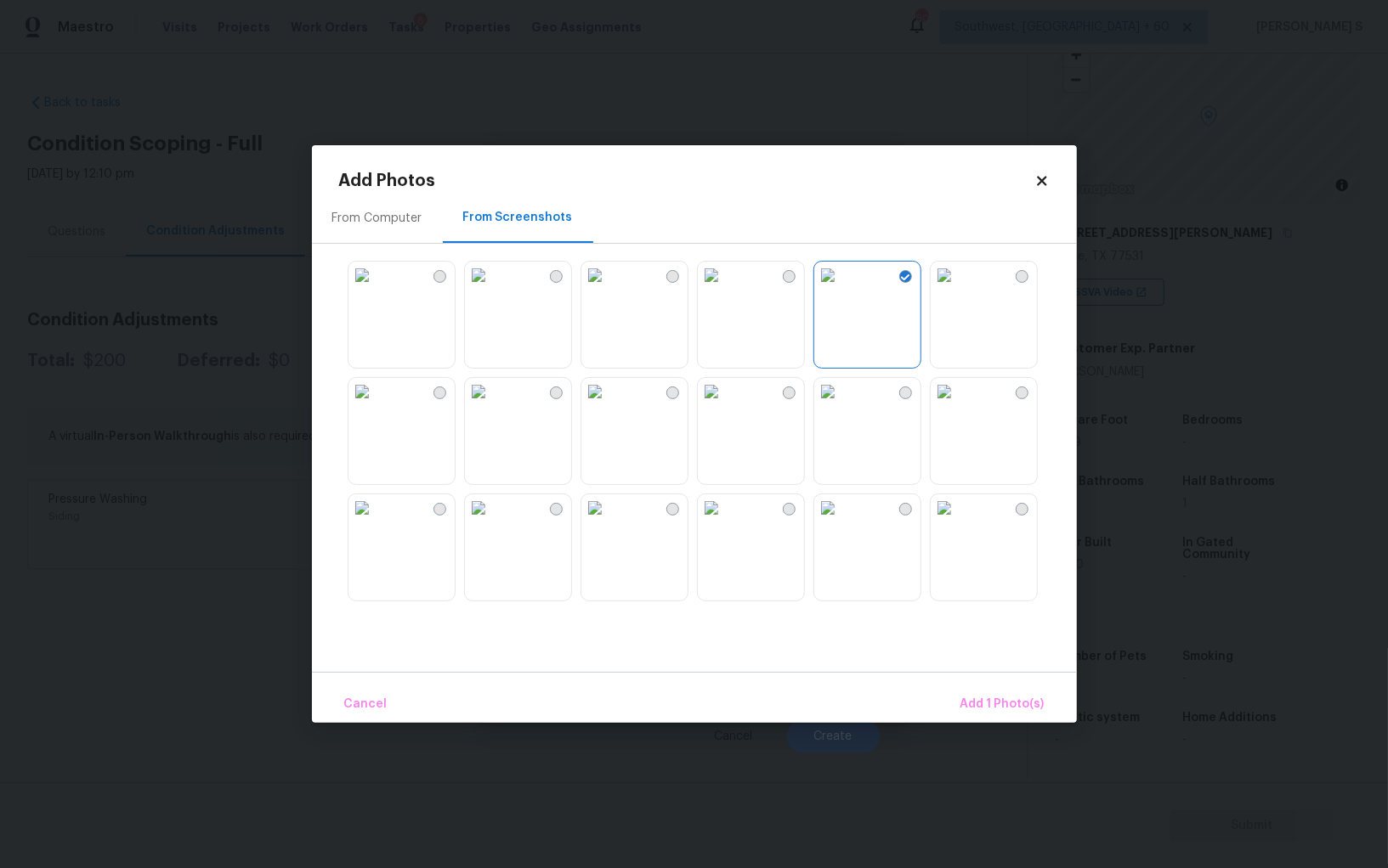
click at [492, 288] on img at bounding box center [478, 274] width 27 height 27
drag, startPoint x: 541, startPoint y: 532, endPoint x: 632, endPoint y: 525, distance: 91.3
click at [492, 521] on img at bounding box center [478, 507] width 27 height 27
click at [842, 521] on img at bounding box center [827, 507] width 27 height 27
click at [958, 521] on img at bounding box center [944, 507] width 27 height 27
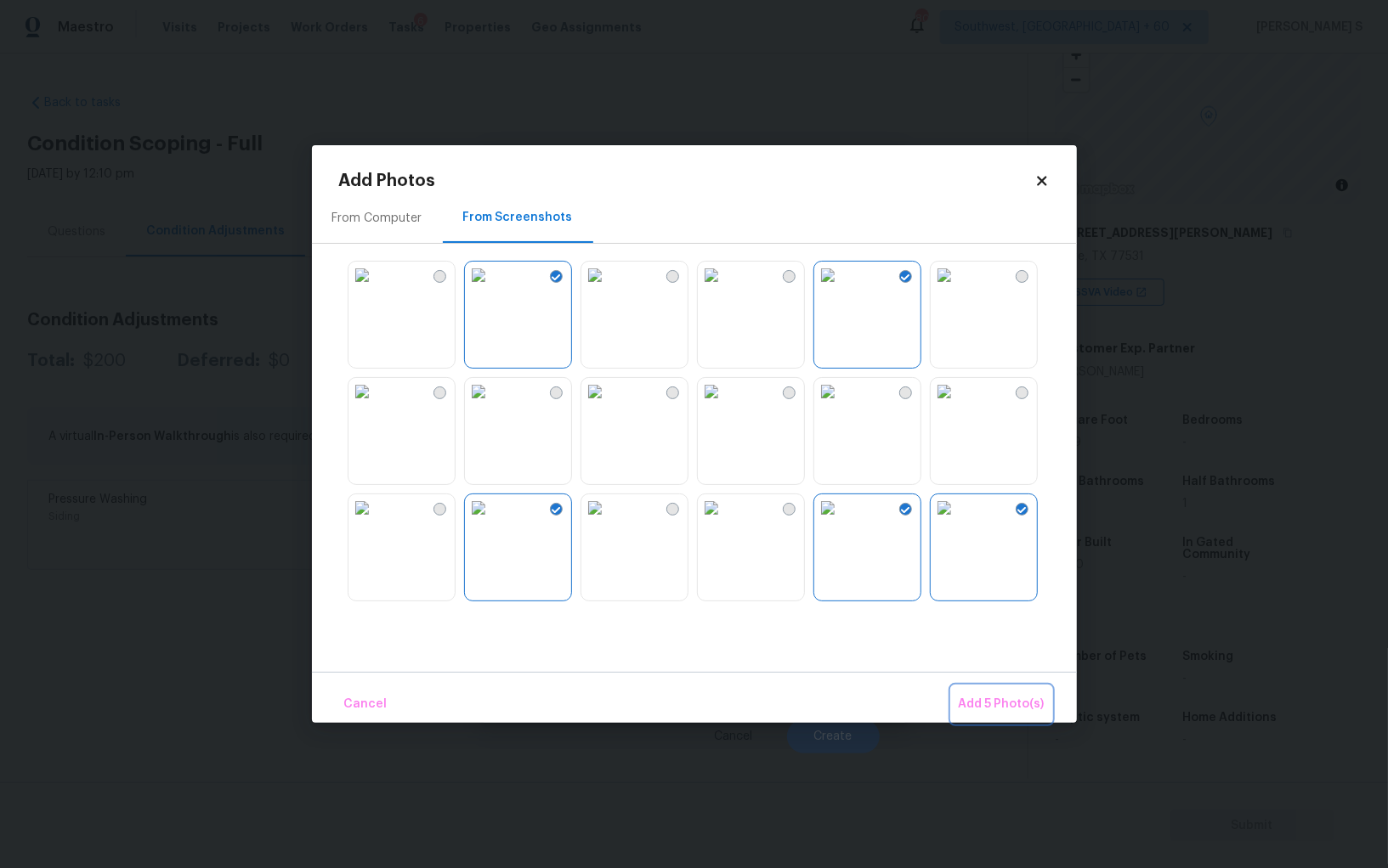
click at [1001, 700] on span "Add 5 Photo(s)" at bounding box center [1001, 704] width 86 height 21
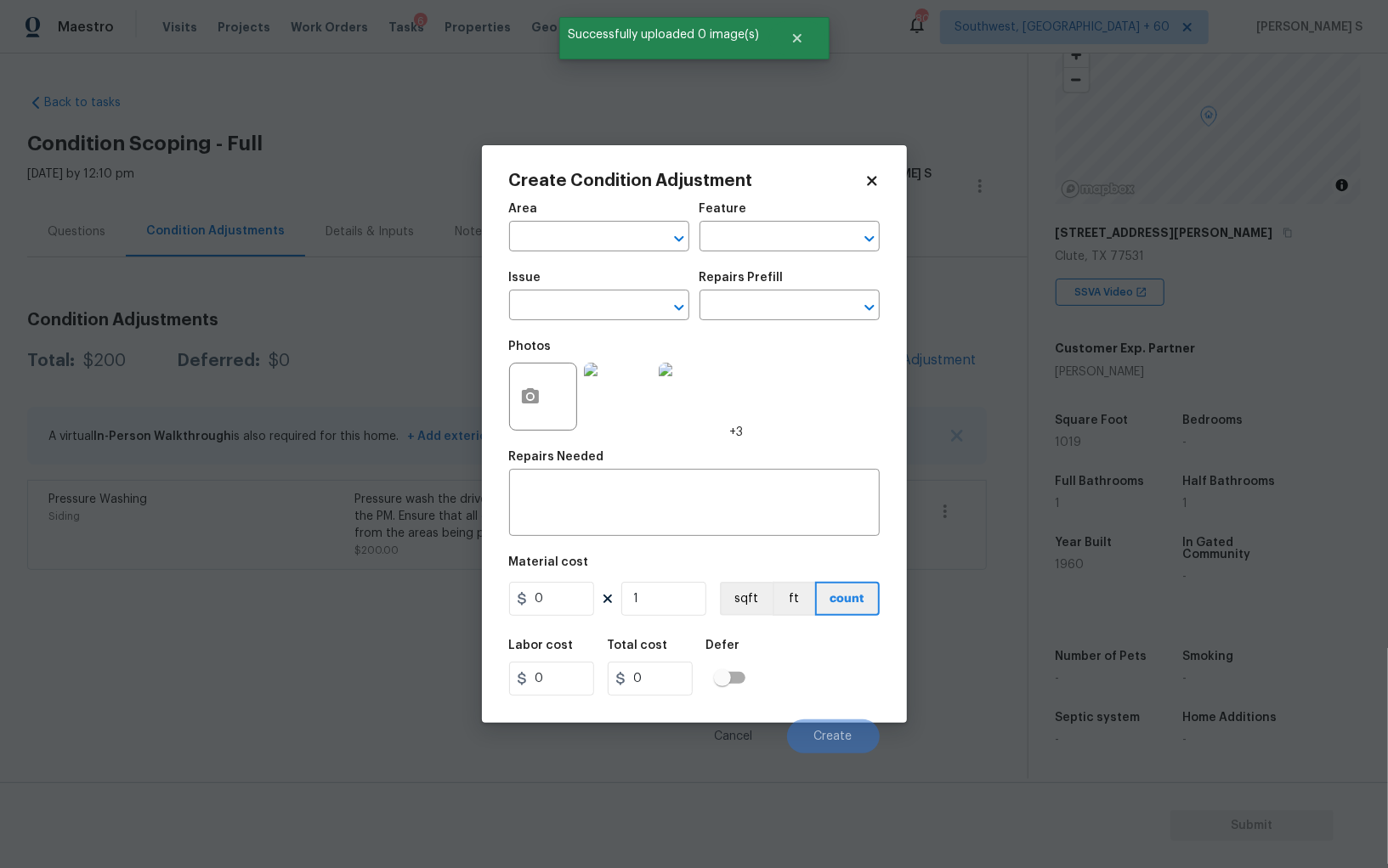
click at [586, 291] on div "Issue" at bounding box center [599, 282] width 180 height 22
click at [586, 300] on input "text" at bounding box center [575, 307] width 133 height 27
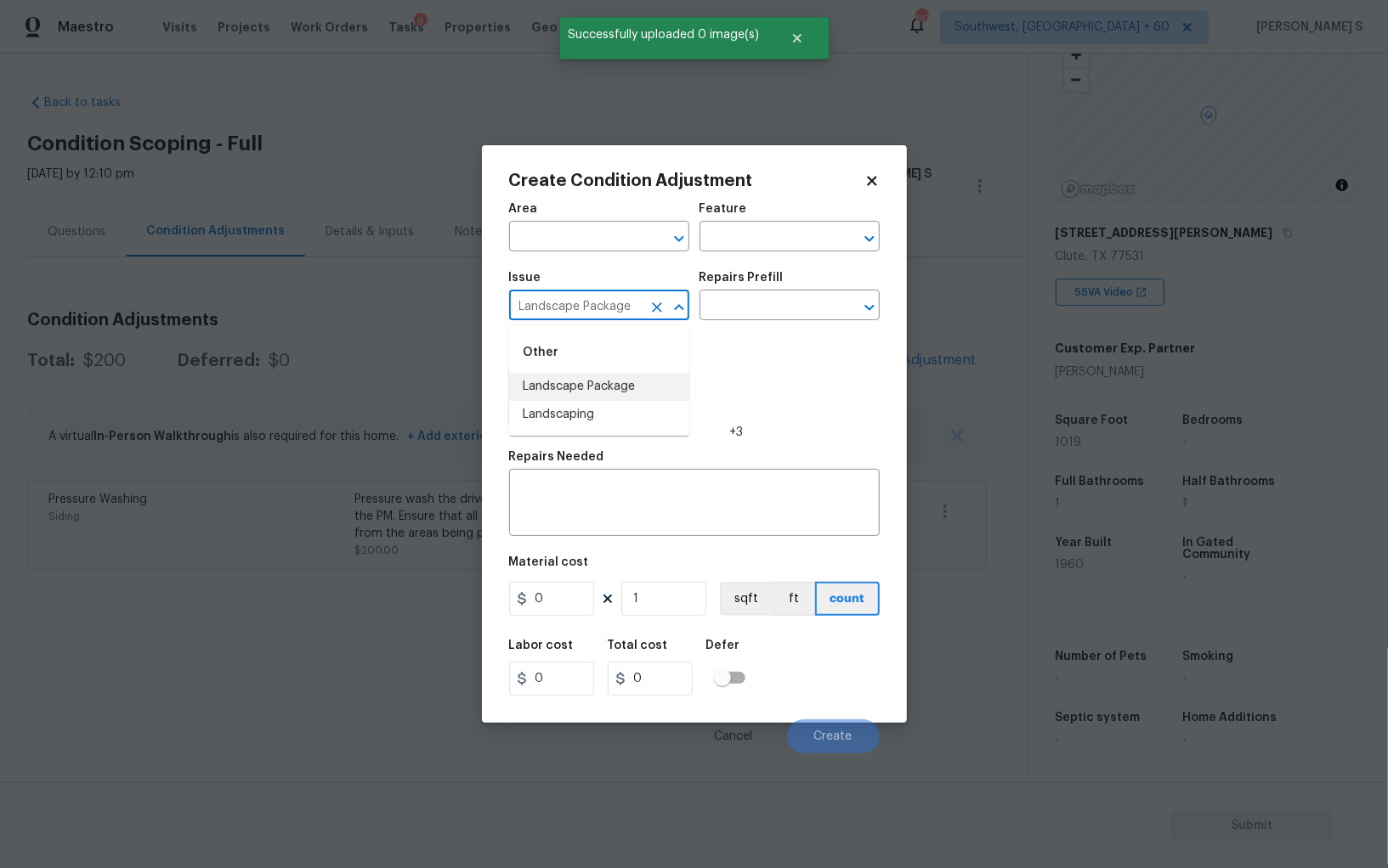
type input "Landscape Package"
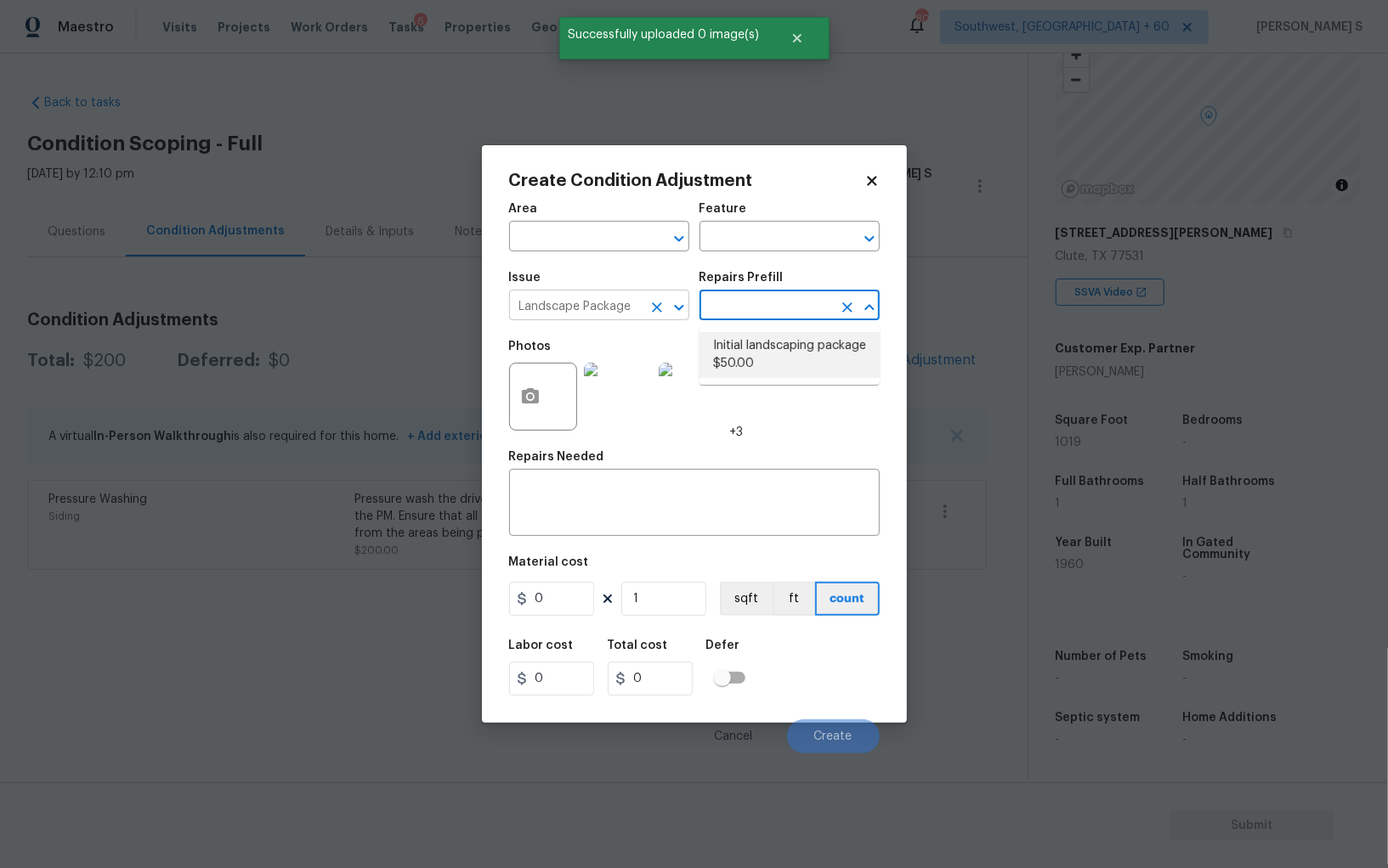
type input "Home Readiness Packages"
type textarea "Mowing of grass up to 6" in height. Mow, edge along driveways & sidewalks, trim…"
type input "50"
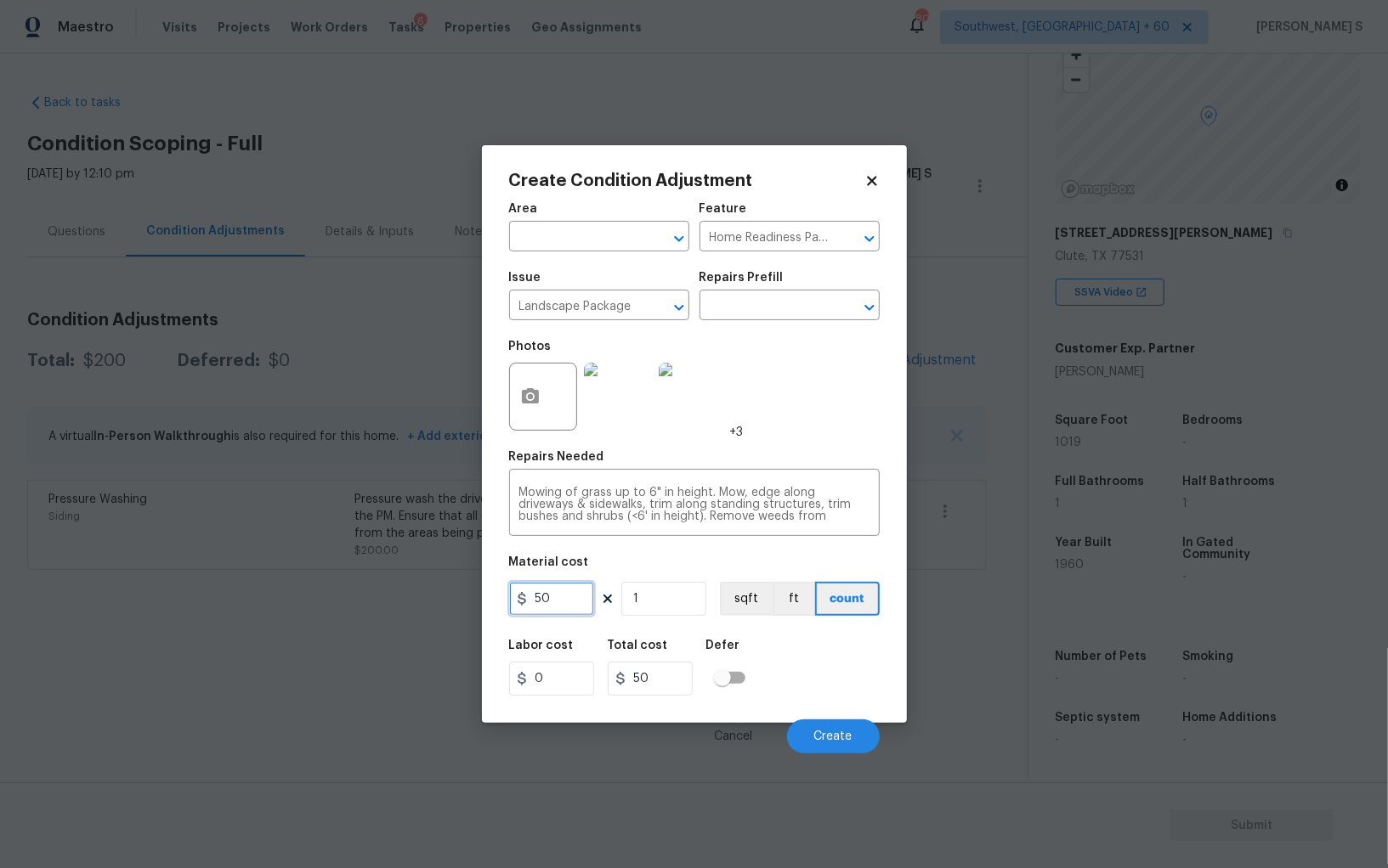
click at [574, 615] on input "50" at bounding box center [551, 598] width 85 height 34
type input "300"
click at [842, 718] on div "Cancel Create" at bounding box center [694, 729] width 371 height 48
click at [844, 728] on button "Create" at bounding box center [833, 736] width 92 height 34
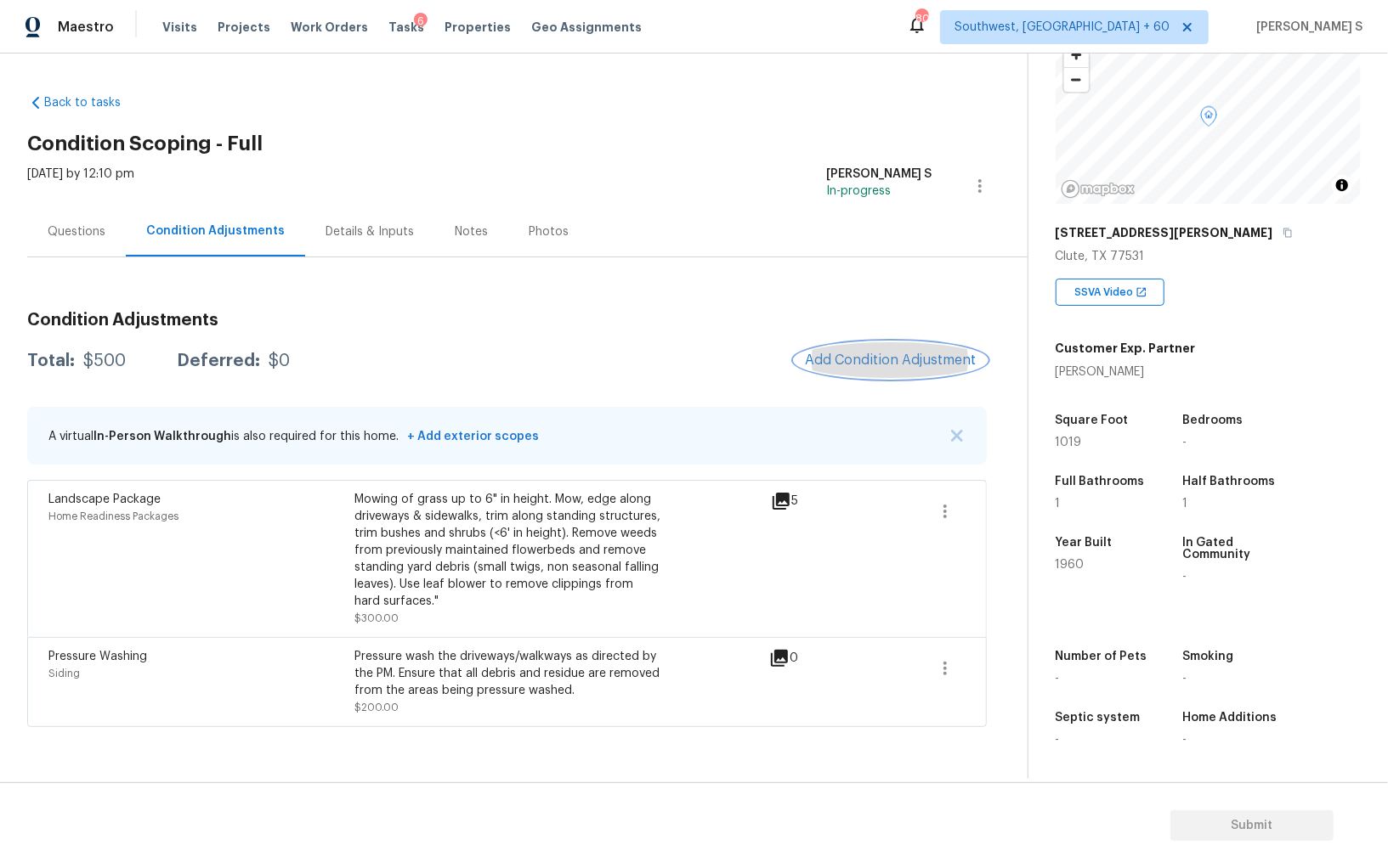
click at [837, 361] on span "Add Condition Adjustment" at bounding box center [890, 360] width 172 height 15
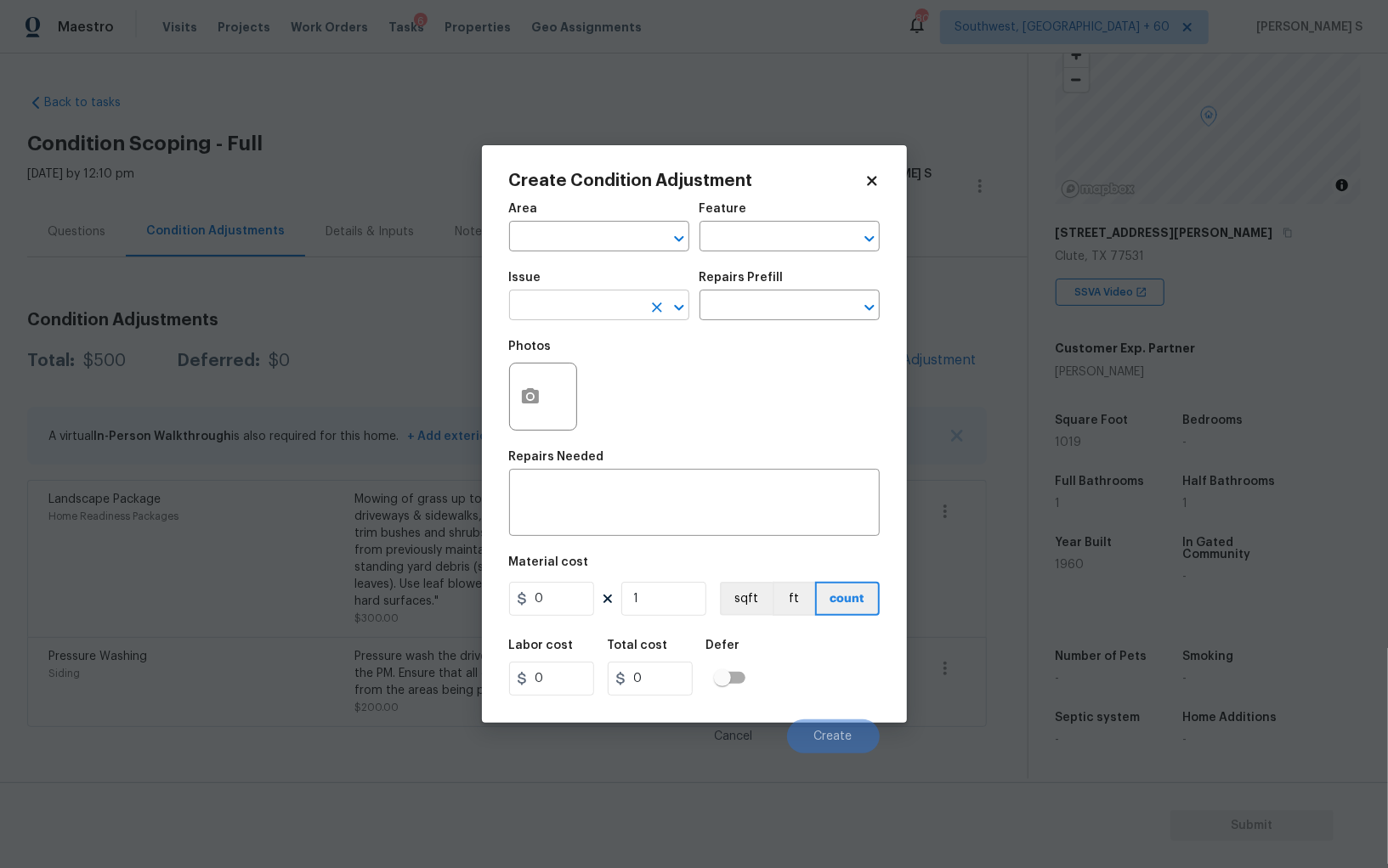
click at [573, 319] on input "text" at bounding box center [575, 307] width 133 height 27
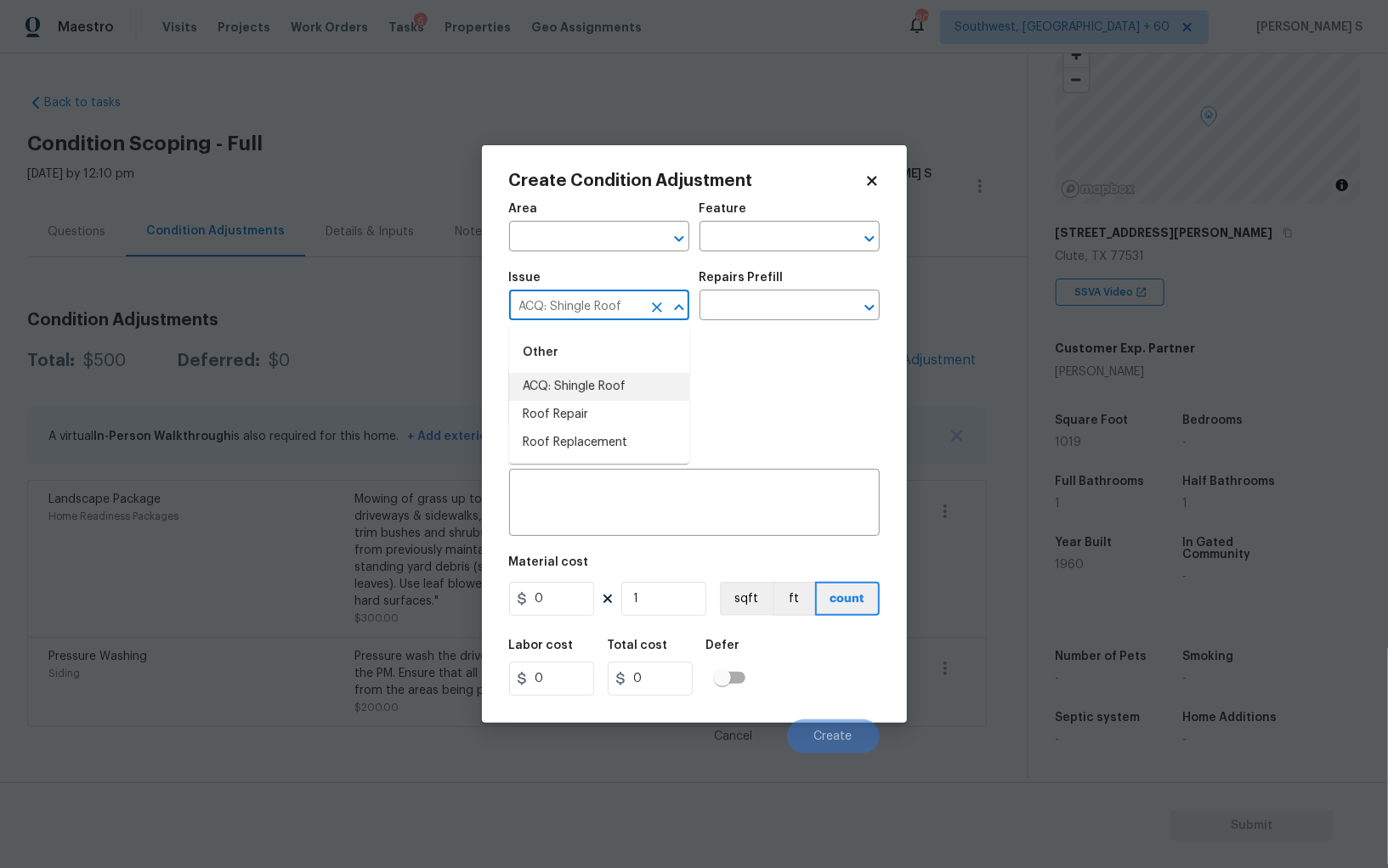
type input "ACQ: Shingle Roof"
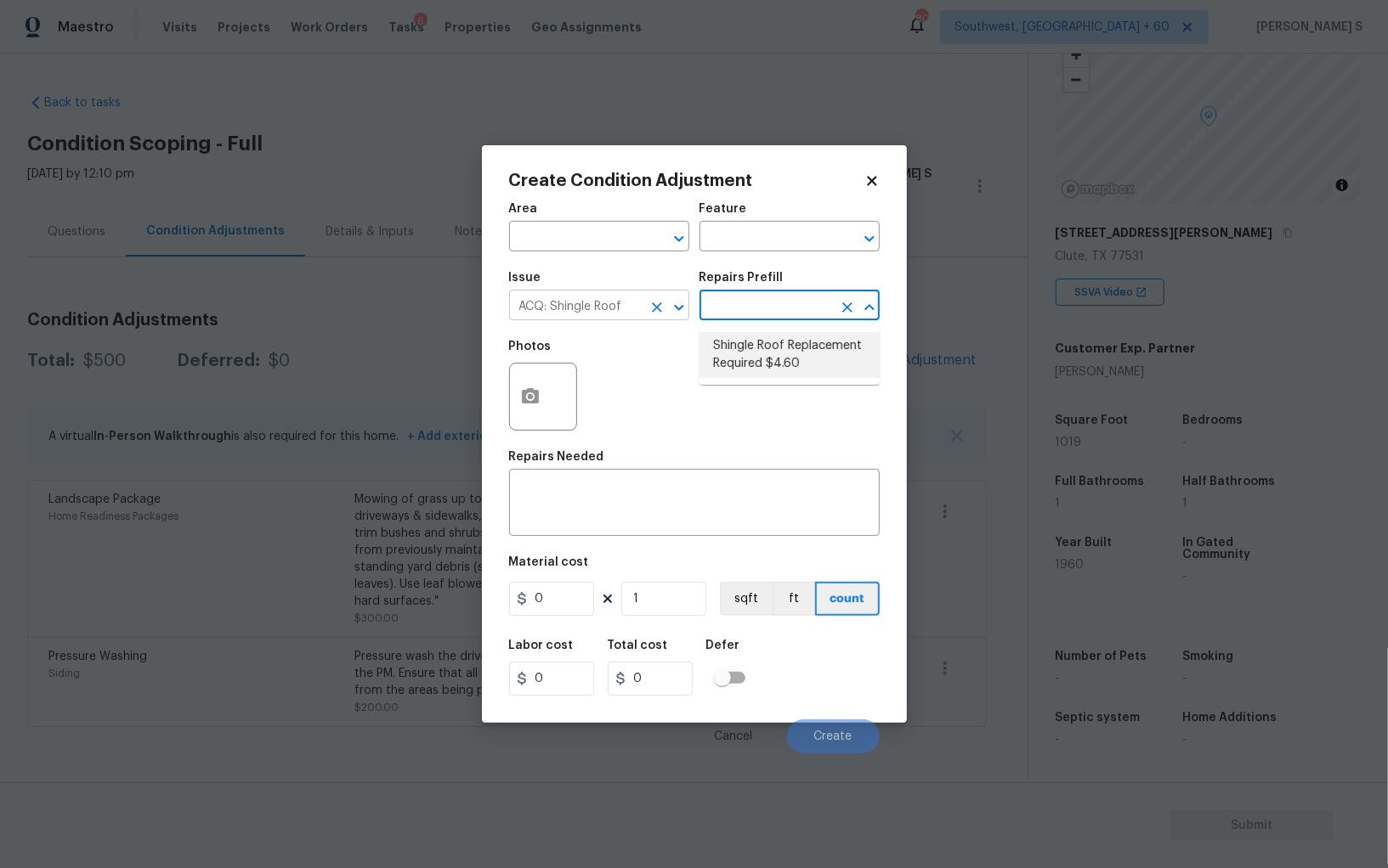
type input "Acquisition"
type textarea "Acquisition Scope: Shingle Roof Replacement Required."
type input "4.6"
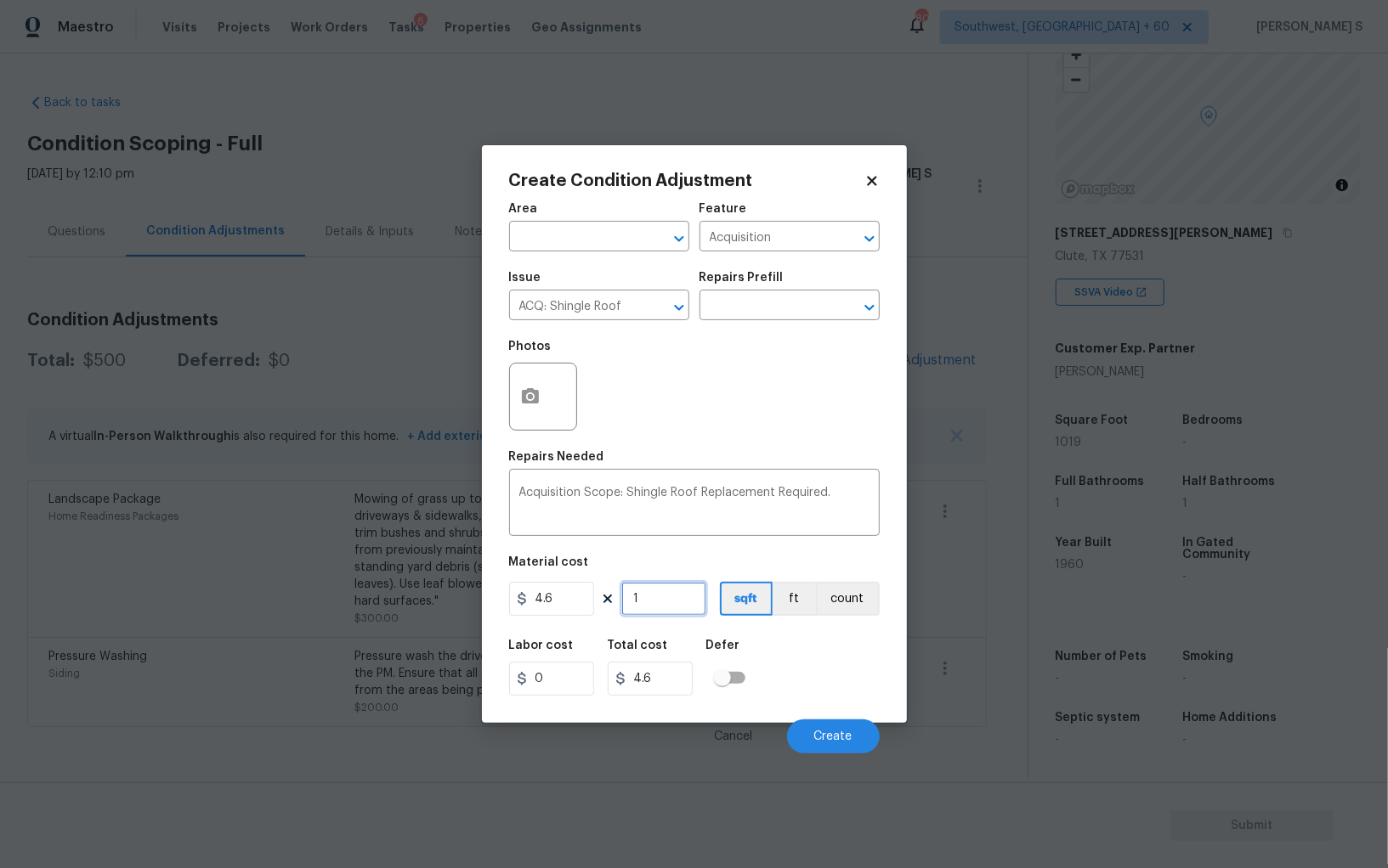
click at [657, 592] on input "1" at bounding box center [664, 598] width 85 height 34
type input "10"
type input "46"
type input "101"
type input "464.6"
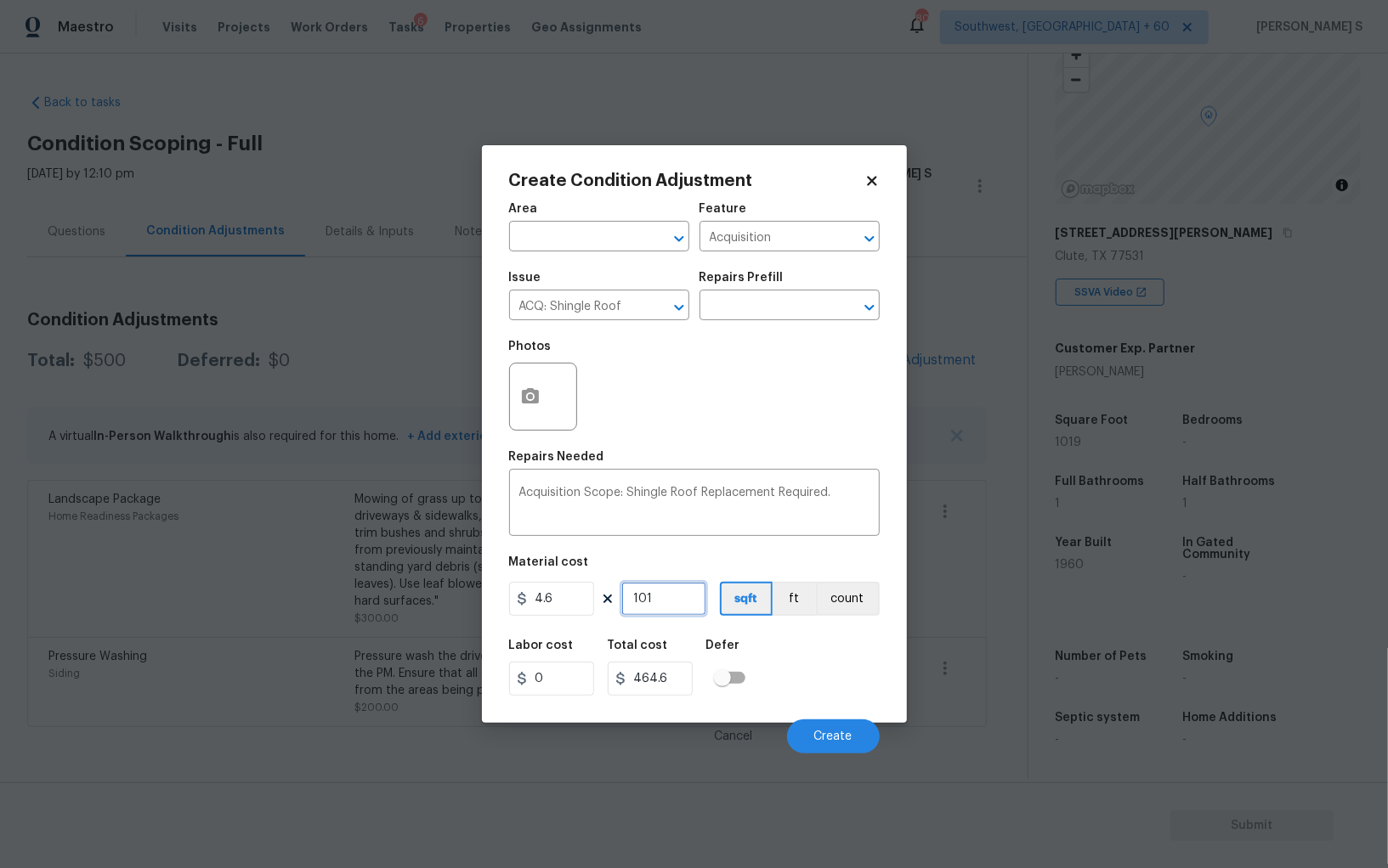
type input "1019"
type input "4687.4"
type input "1019"
click at [795, 650] on div "Labor cost 0 Total cost 4687.4 Defer" at bounding box center [694, 667] width 371 height 76
click at [871, 724] on button "Create" at bounding box center [833, 736] width 92 height 34
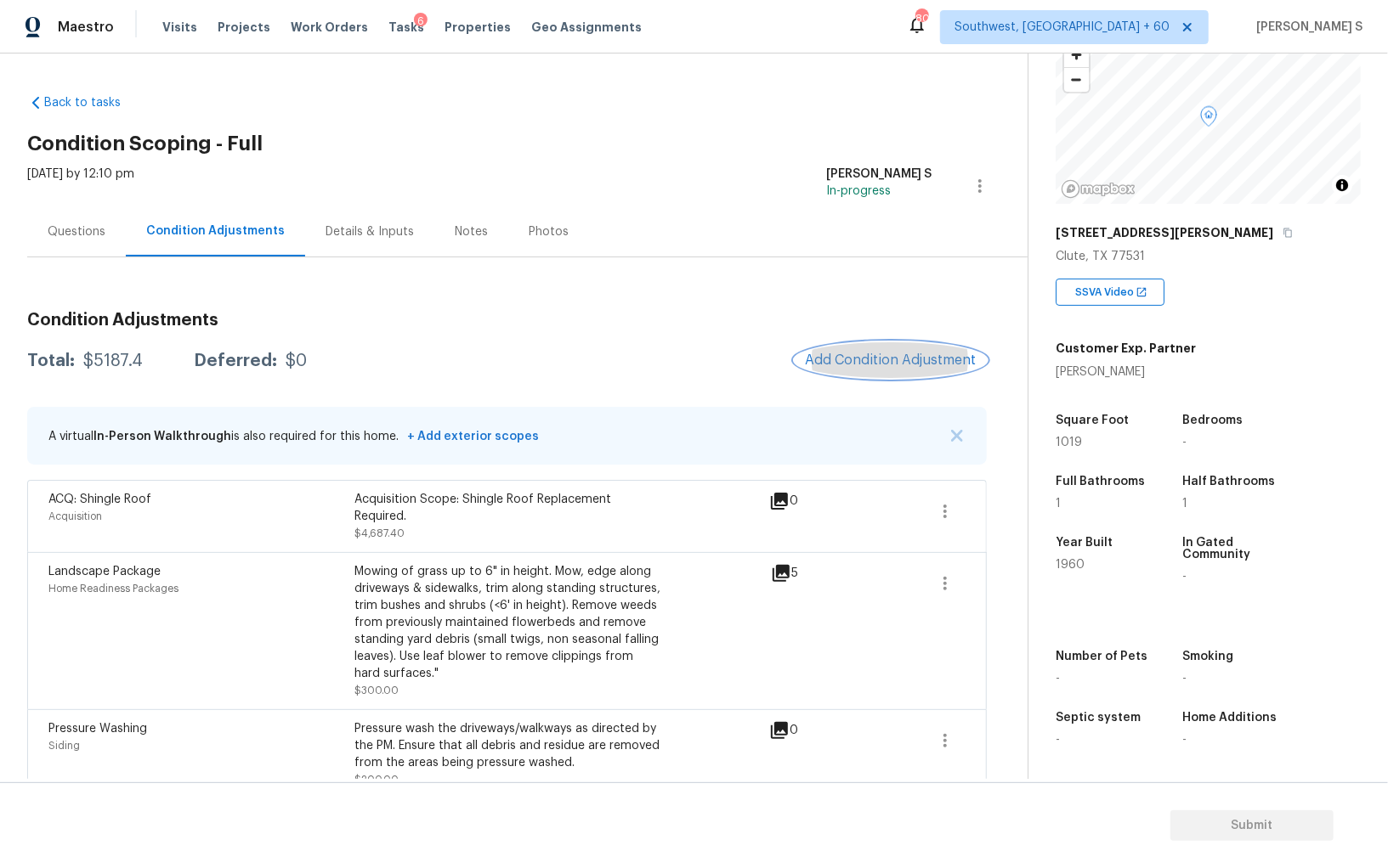
click at [828, 355] on span "Add Condition Adjustment" at bounding box center [890, 360] width 172 height 15
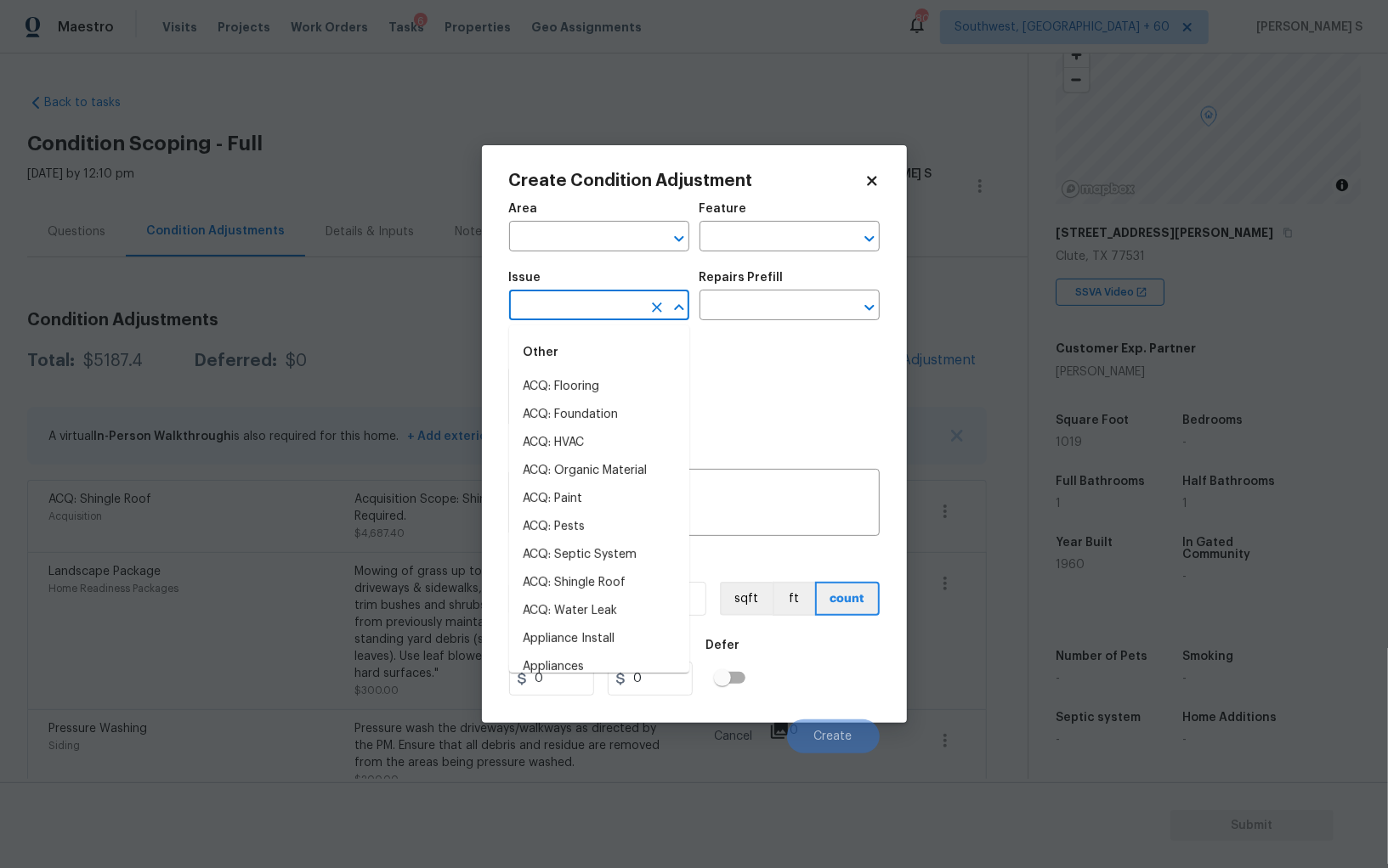
click at [578, 318] on input "text" at bounding box center [575, 307] width 133 height 27
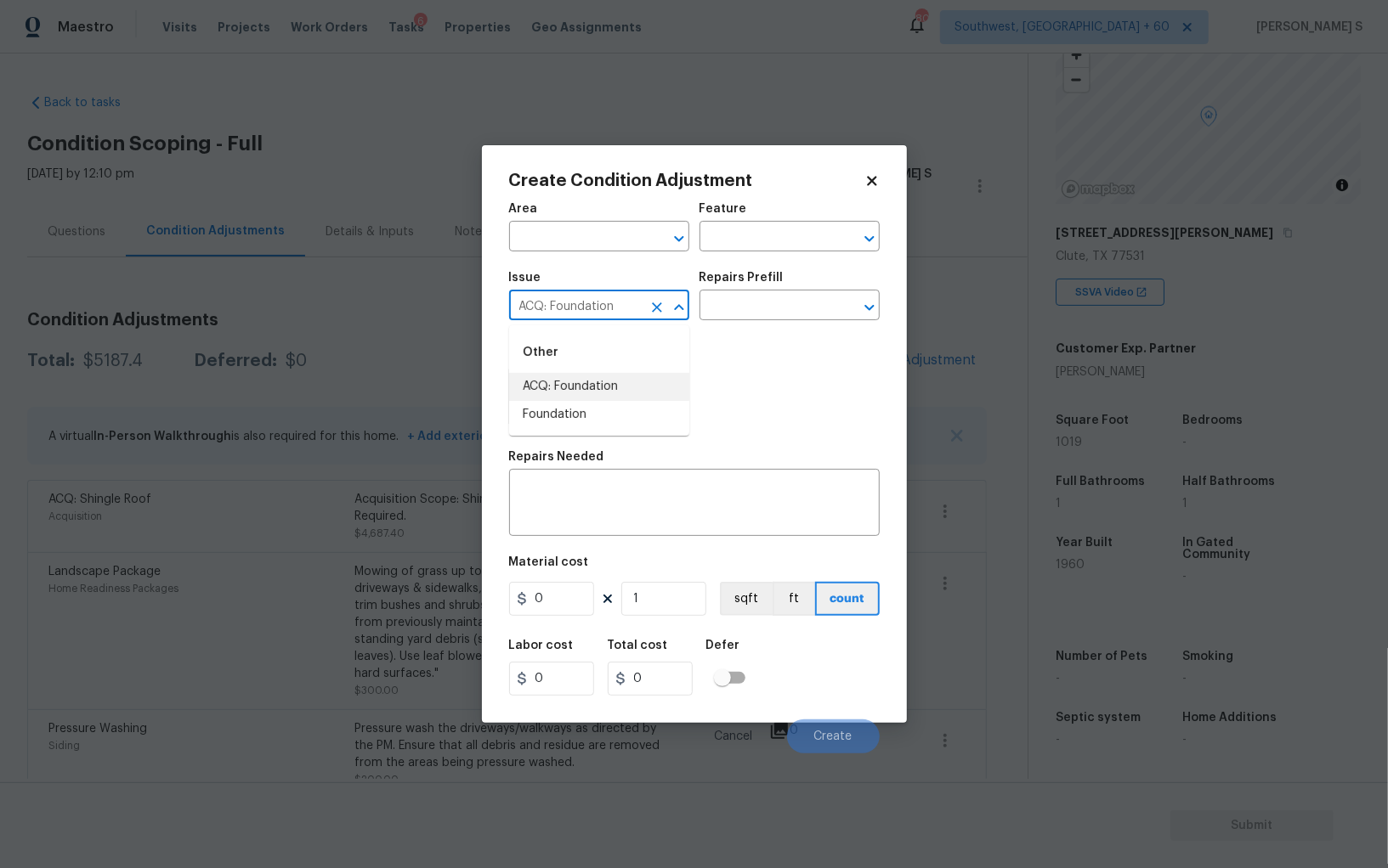
type input "ACQ: Foundation"
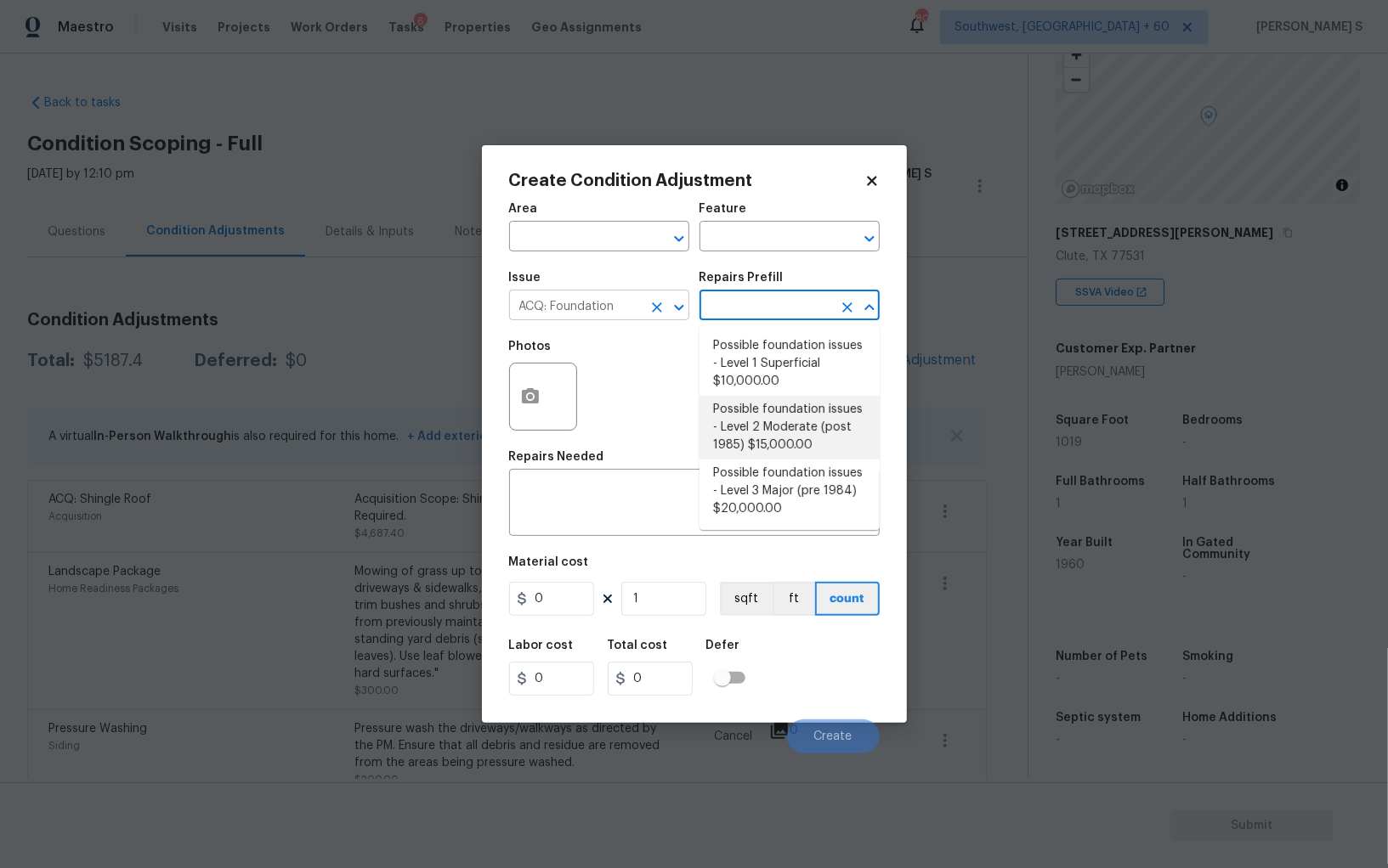
type input "Acquisition"
type textarea "Possible foundation issues - Level 1 - Superficial. Disclaimer: This is NOT a t…"
type input "10000"
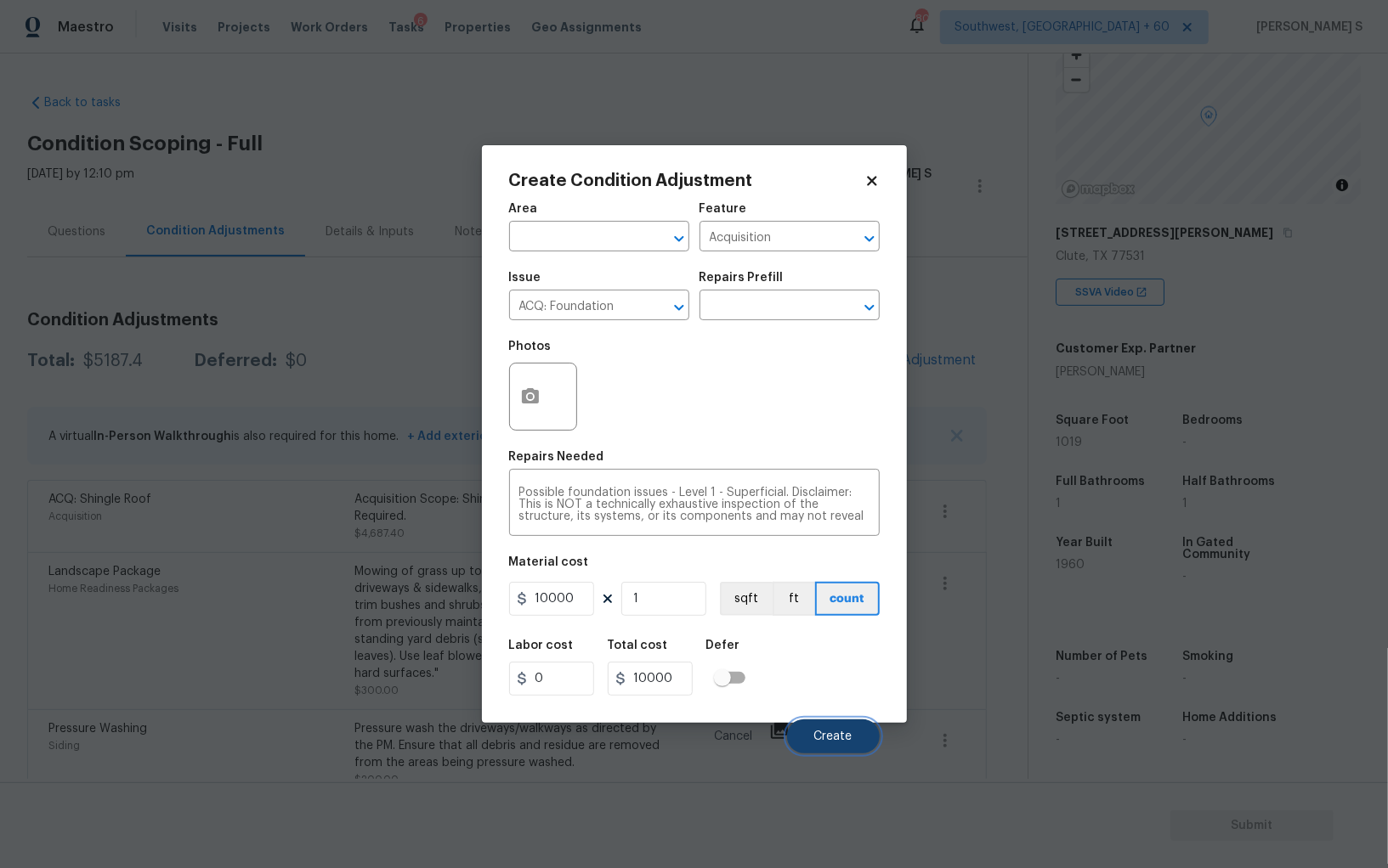
click at [845, 727] on button "Create" at bounding box center [833, 736] width 92 height 34
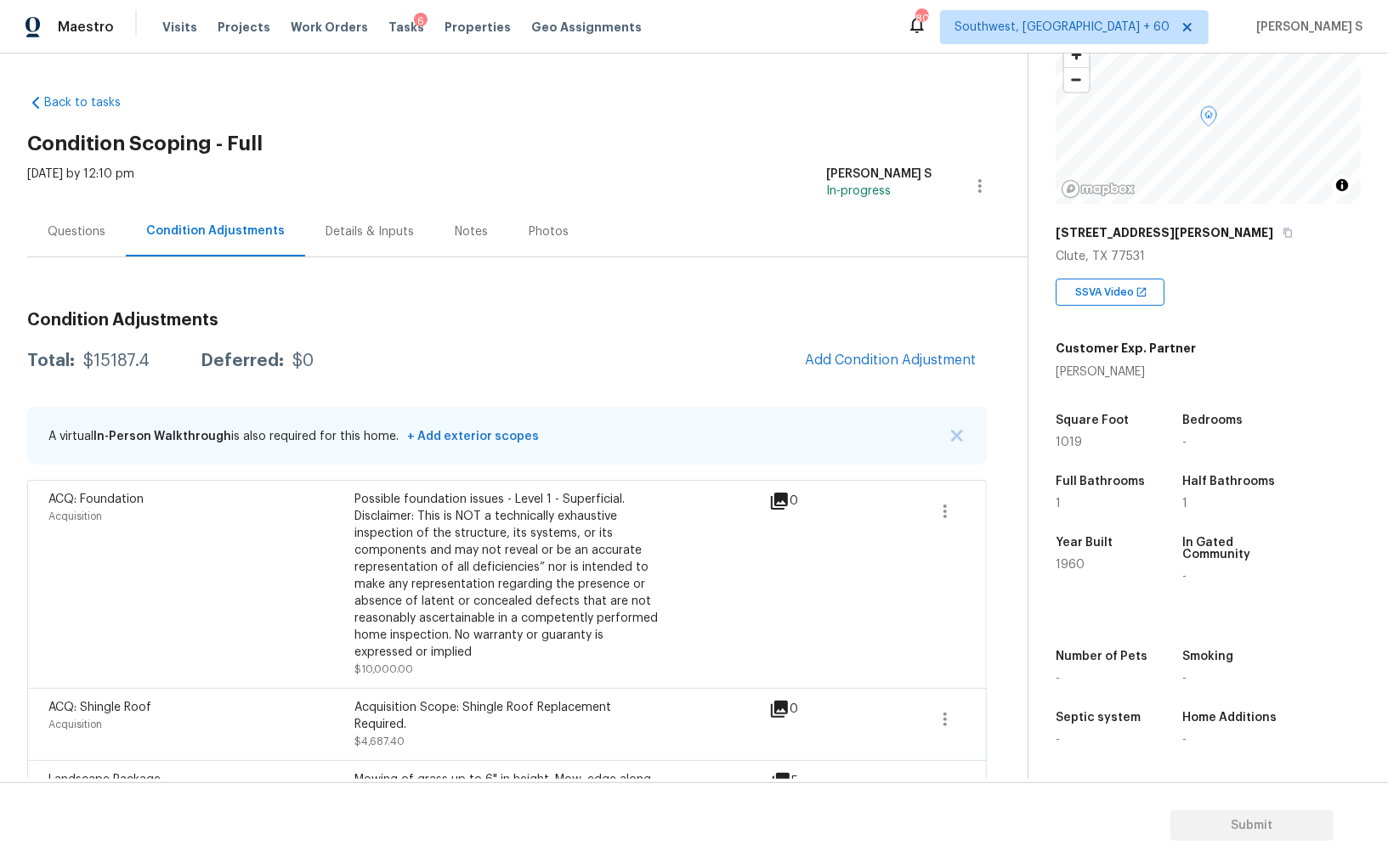
click at [888, 379] on div "Condition Adjustments Total: $15187.4 Deferred: $0 Add Condition Adjustment A v…" at bounding box center [507, 653] width 960 height 709
click at [891, 372] on button "Add Condition Adjustment" at bounding box center [890, 360] width 192 height 36
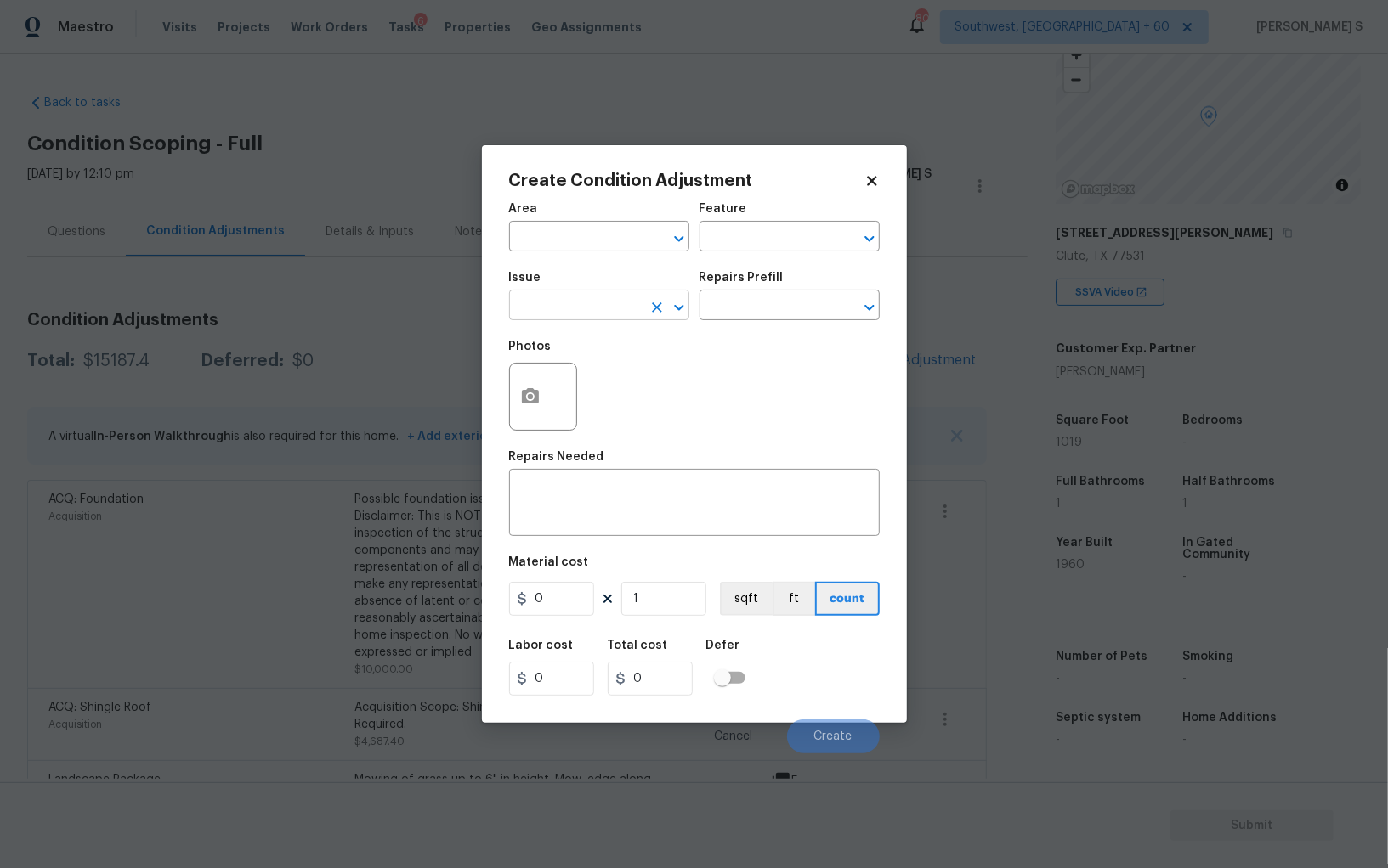
click at [557, 309] on input "text" at bounding box center [575, 307] width 133 height 27
type input "Appliances"
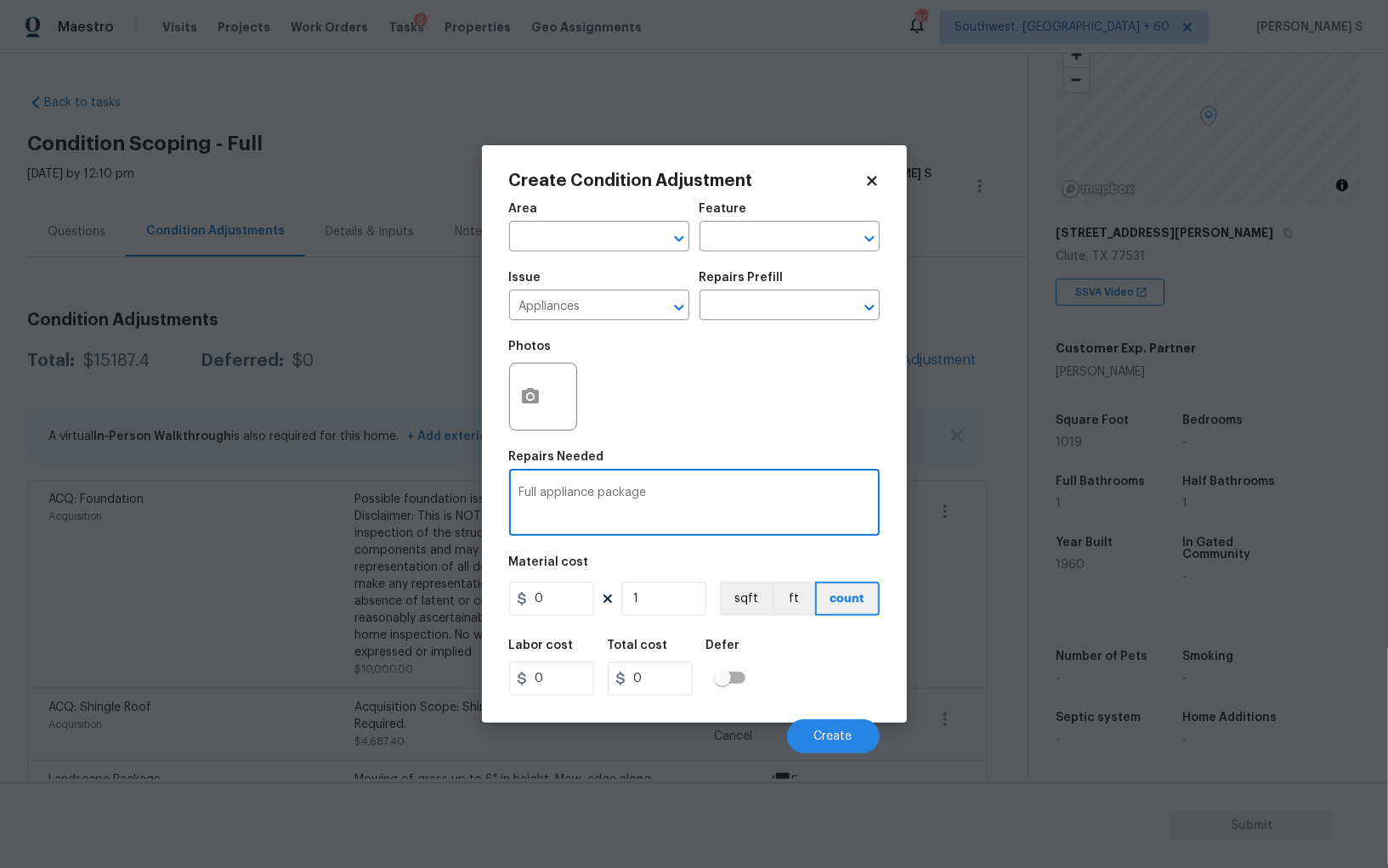
type textarea "Full appliance package"
click at [562, 597] on input "0" at bounding box center [551, 598] width 85 height 34
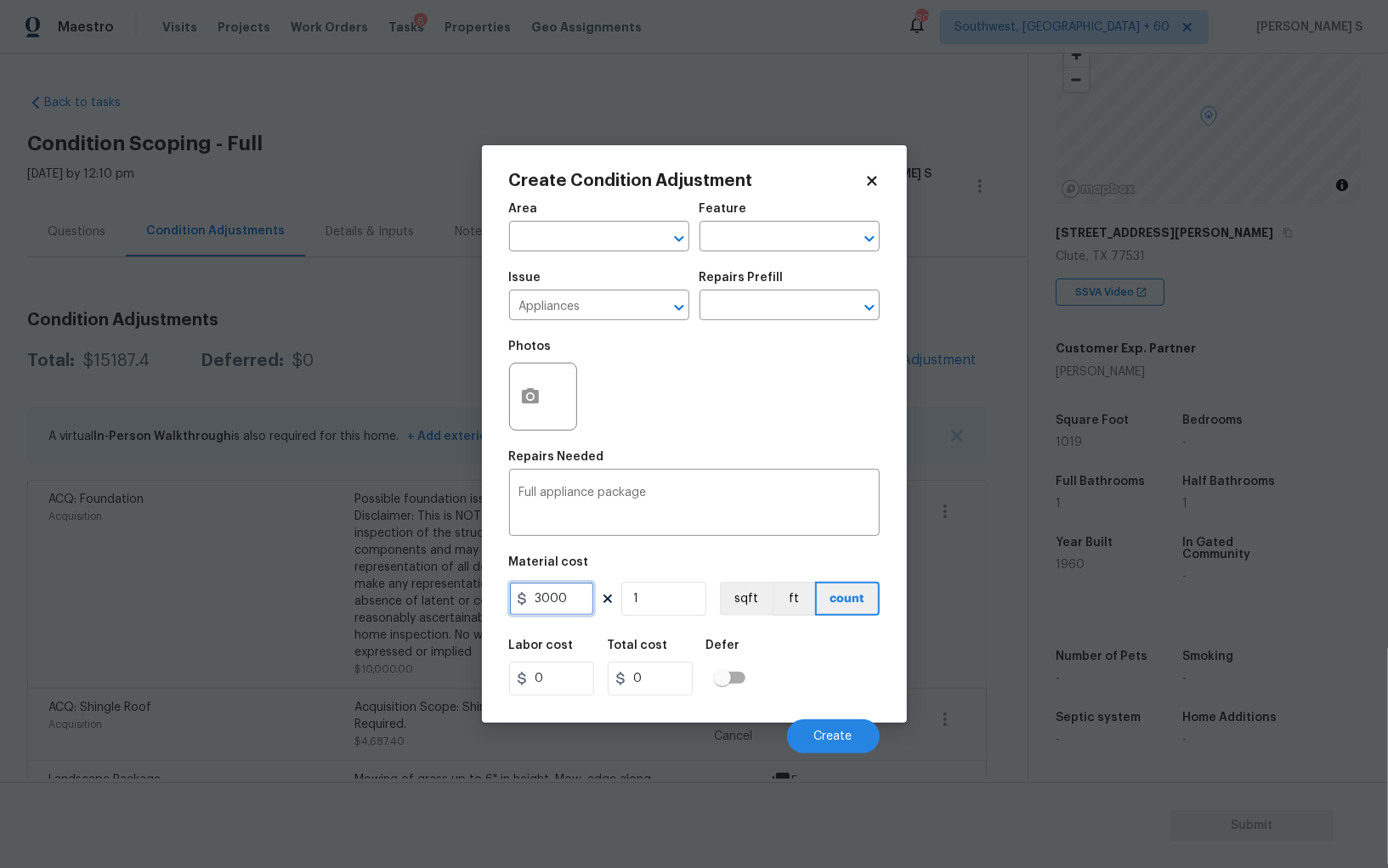
type input "3000"
click at [877, 705] on div "Labor cost 0 Total cost 3000 Defer" at bounding box center [694, 667] width 371 height 76
click at [860, 722] on button "Create" at bounding box center [833, 736] width 92 height 34
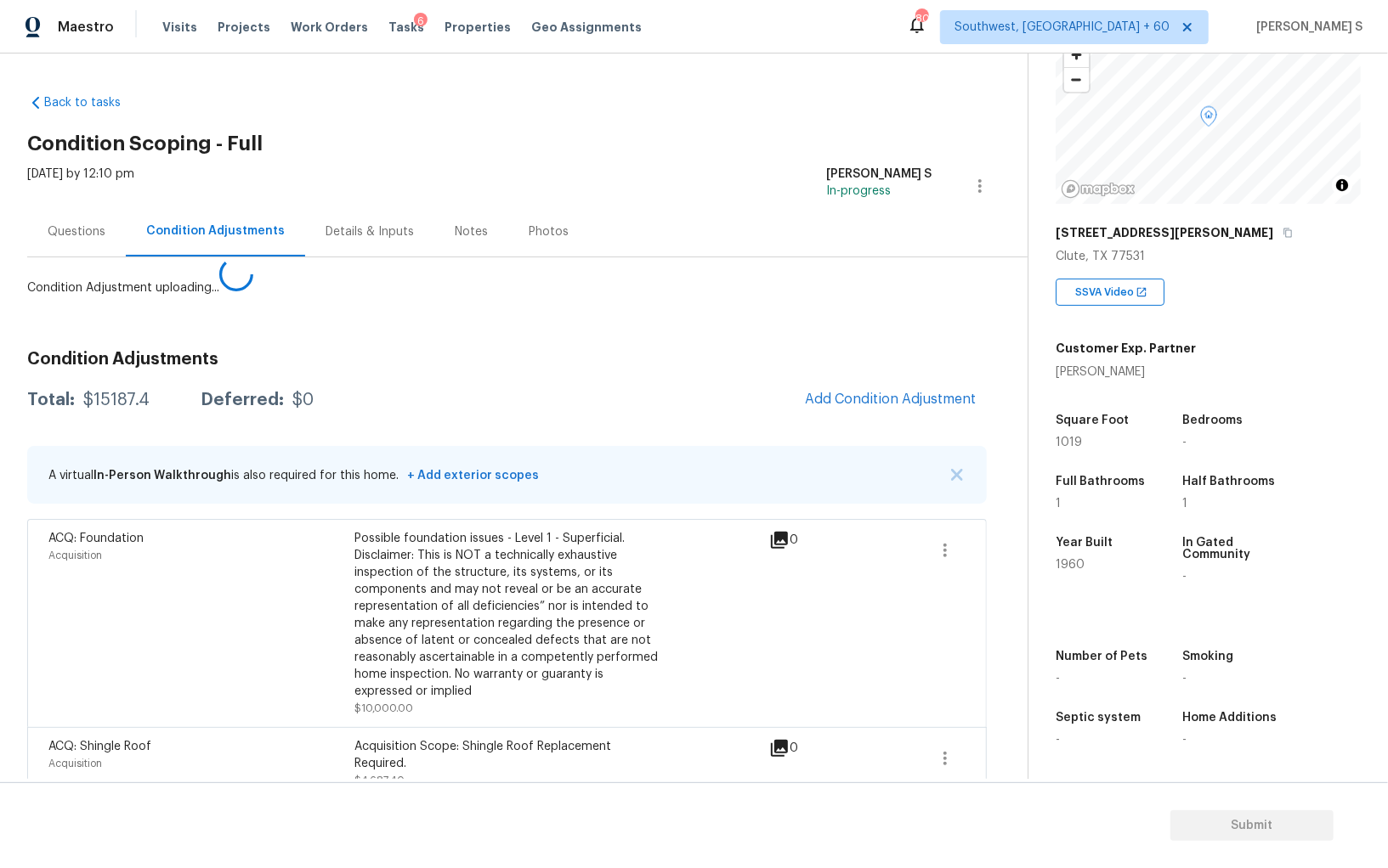
click at [108, 691] on body "Maestro Visits Projects Work Orders Tasks 6 Properties Geo Assignments 807 Sout…" at bounding box center [694, 434] width 1388 height 868
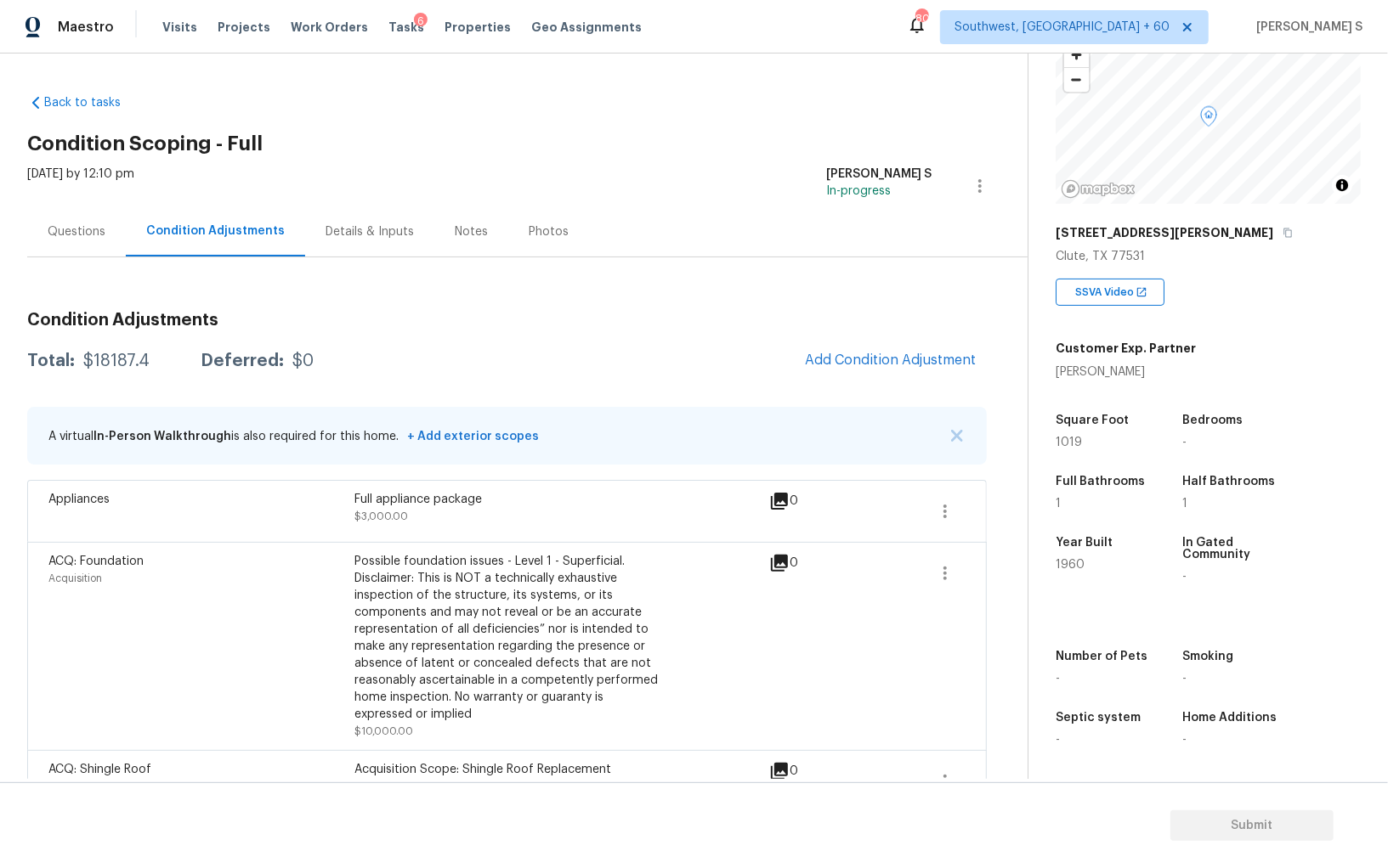
click at [73, 224] on div "Questions" at bounding box center [76, 231] width 58 height 17
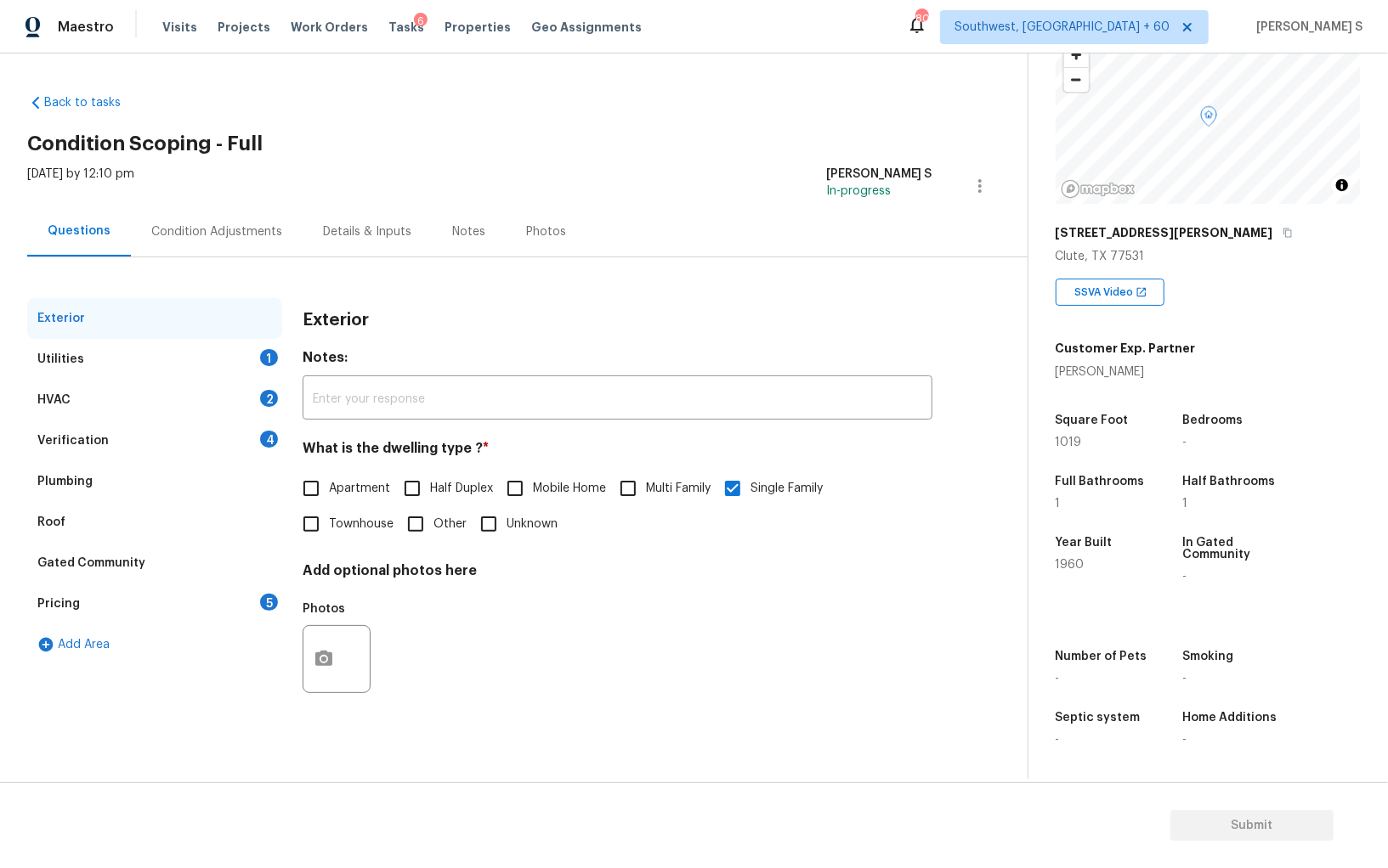
click at [92, 434] on div "Verification" at bounding box center [73, 440] width 71 height 17
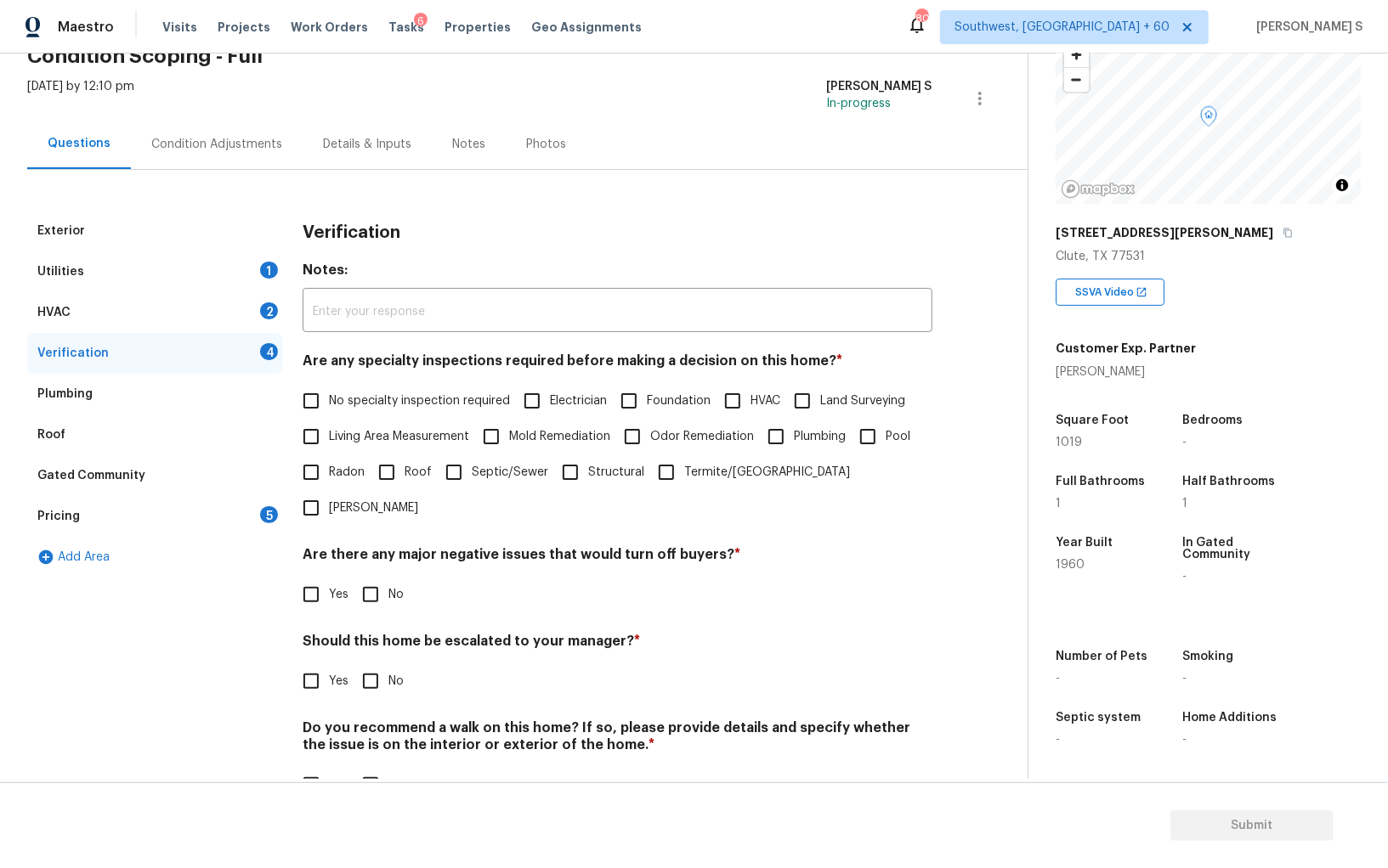
scroll to position [101, 0]
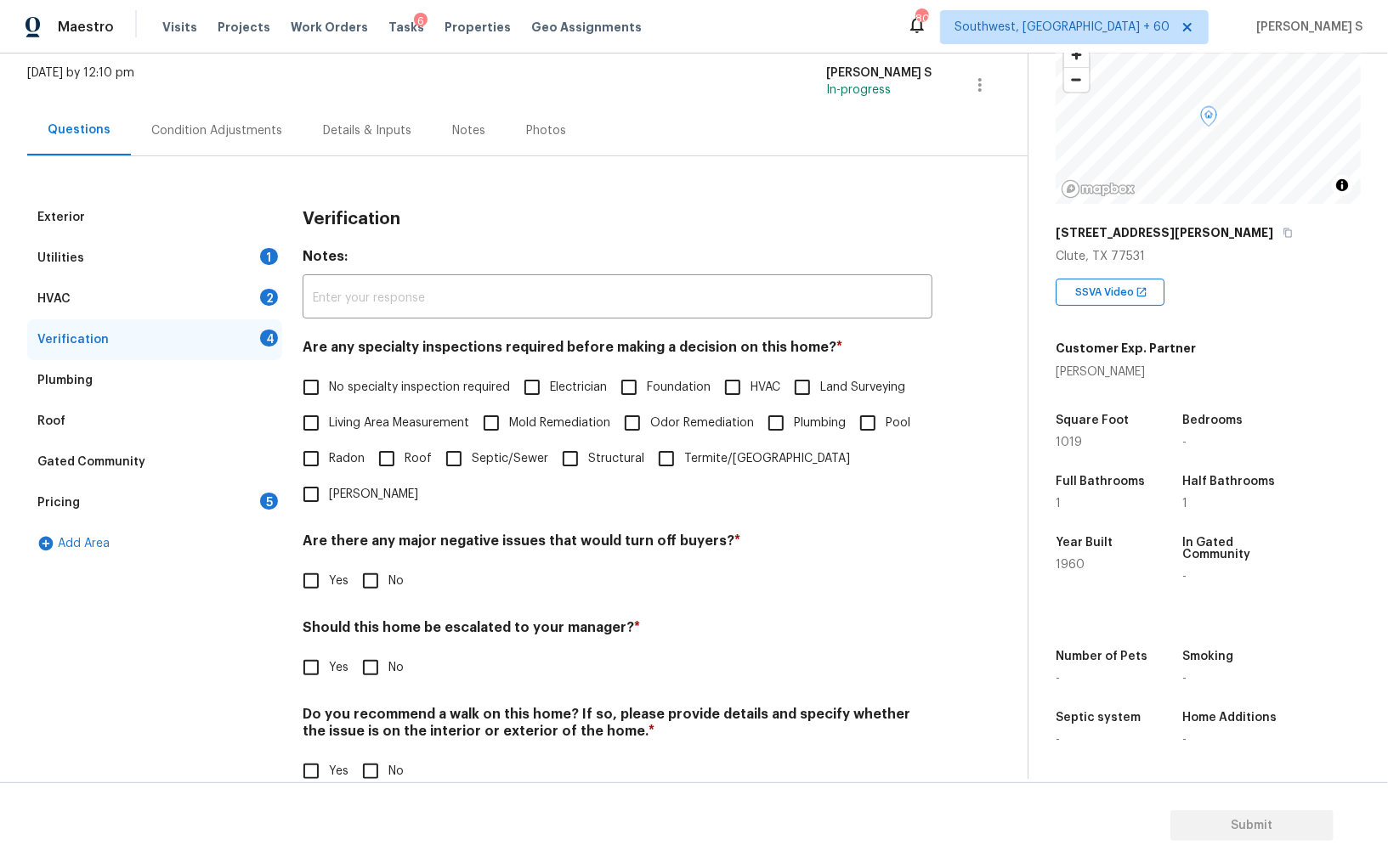
click at [320, 390] on input "No specialty inspection required" at bounding box center [311, 387] width 36 height 36
checkbox input "true"
drag, startPoint x: 379, startPoint y: 555, endPoint x: 379, endPoint y: 566, distance: 11.0
click at [379, 565] on input "No" at bounding box center [371, 583] width 36 height 36
checkbox input "true"
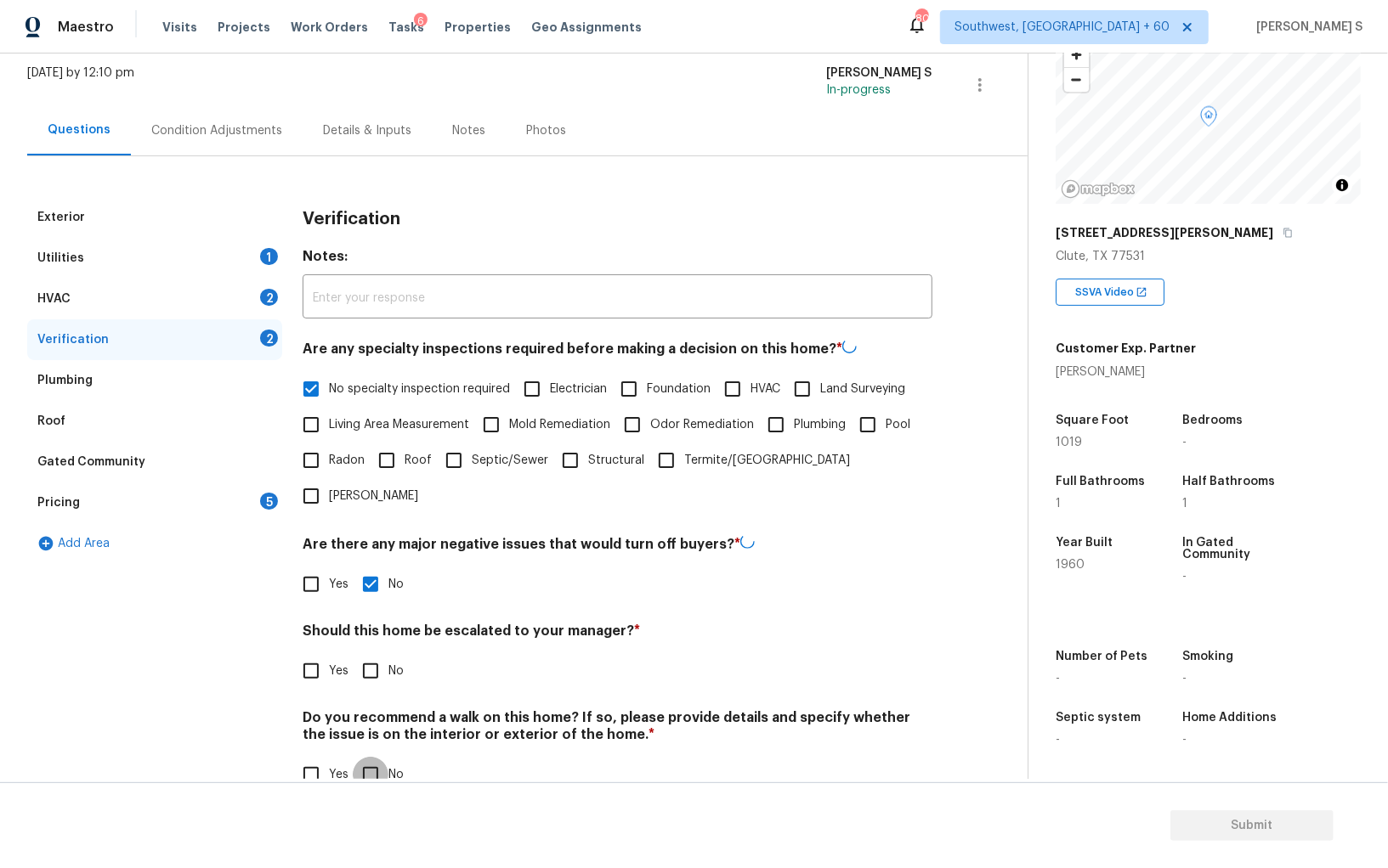
click at [380, 757] on input "No" at bounding box center [371, 775] width 36 height 36
checkbox input "true"
click at [311, 650] on input "Yes" at bounding box center [311, 668] width 36 height 36
checkbox input "true"
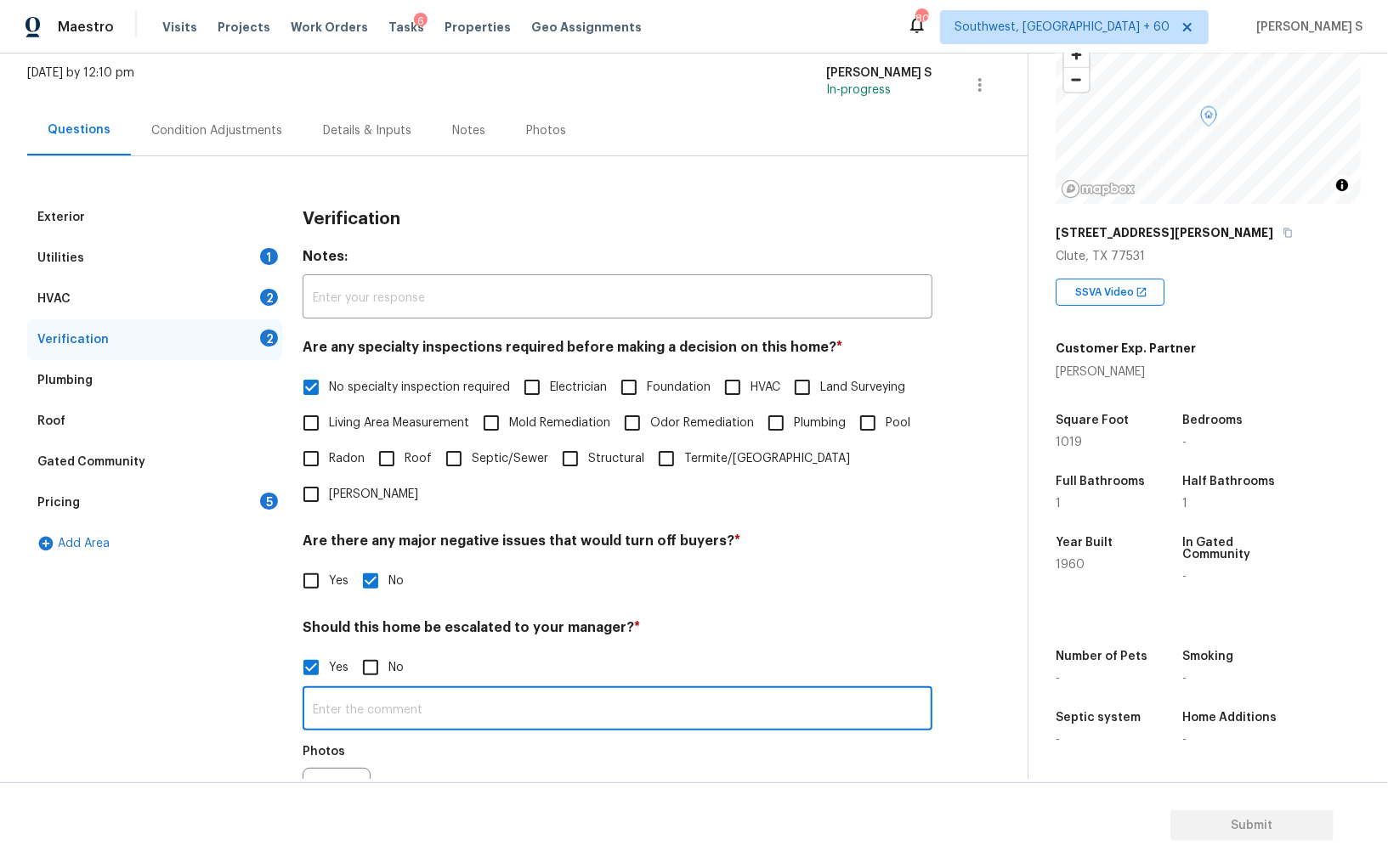
click at [363, 691] on input "text" at bounding box center [617, 710] width 630 height 40
type input "foundation is in fair condition as per the agent."
click at [208, 639] on div "Exterior Utilities 1 HVAC 2 Verification 2 Plumbing Roof Gated Community Pricin…" at bounding box center [154, 584] width 255 height 773
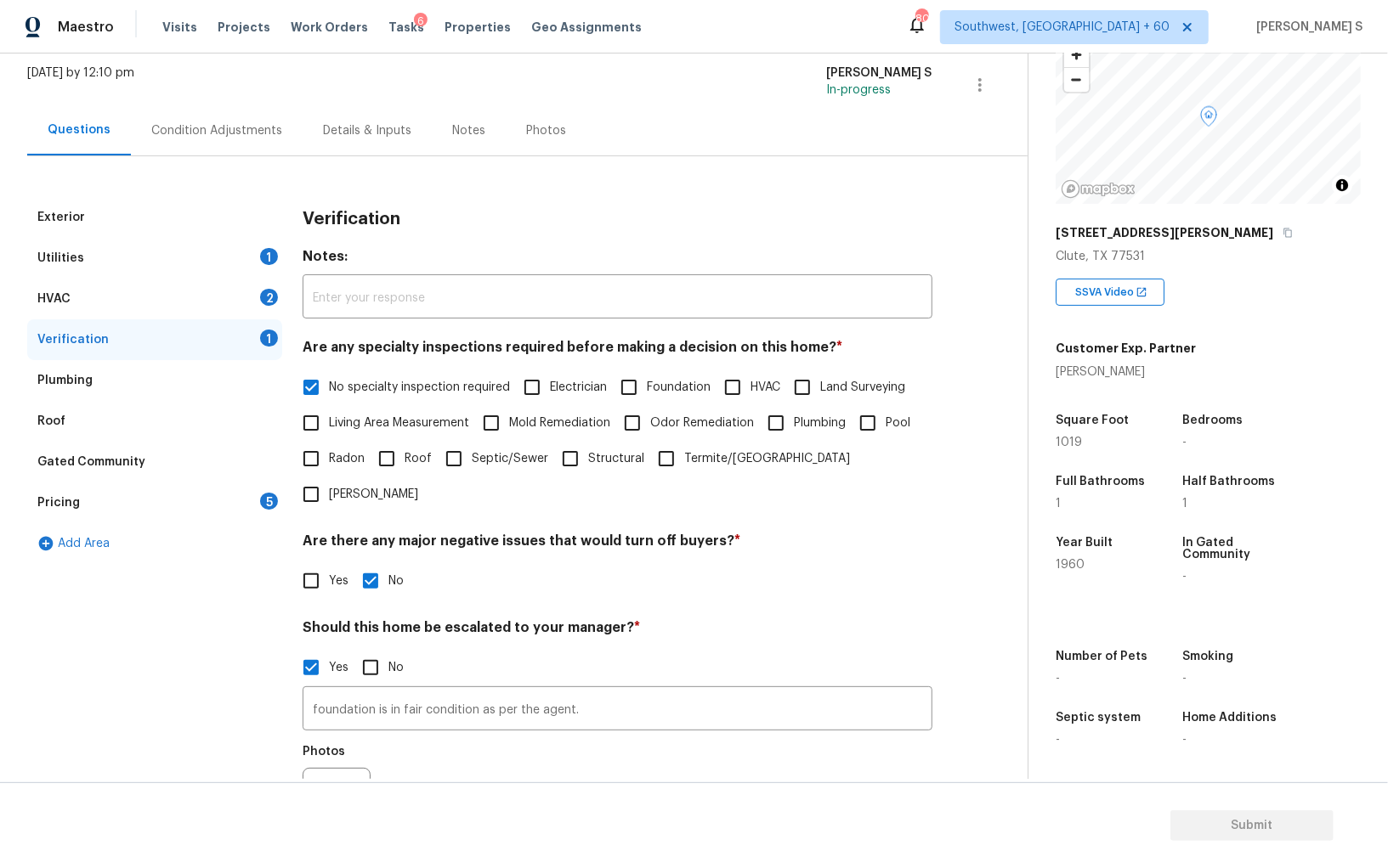
click at [241, 302] on div "HVAC 2" at bounding box center [154, 298] width 255 height 41
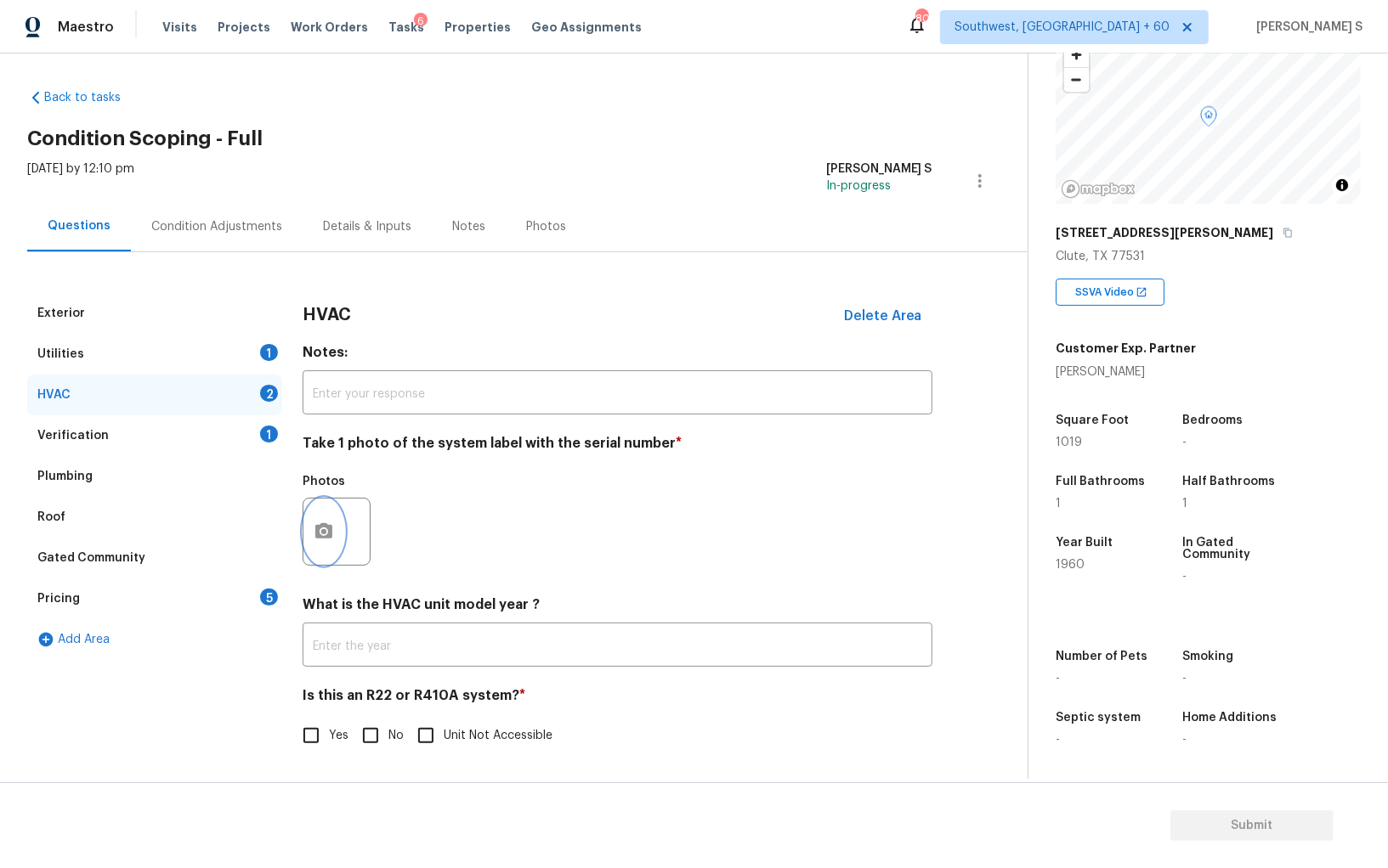
click at [332, 512] on button "button" at bounding box center [323, 531] width 41 height 66
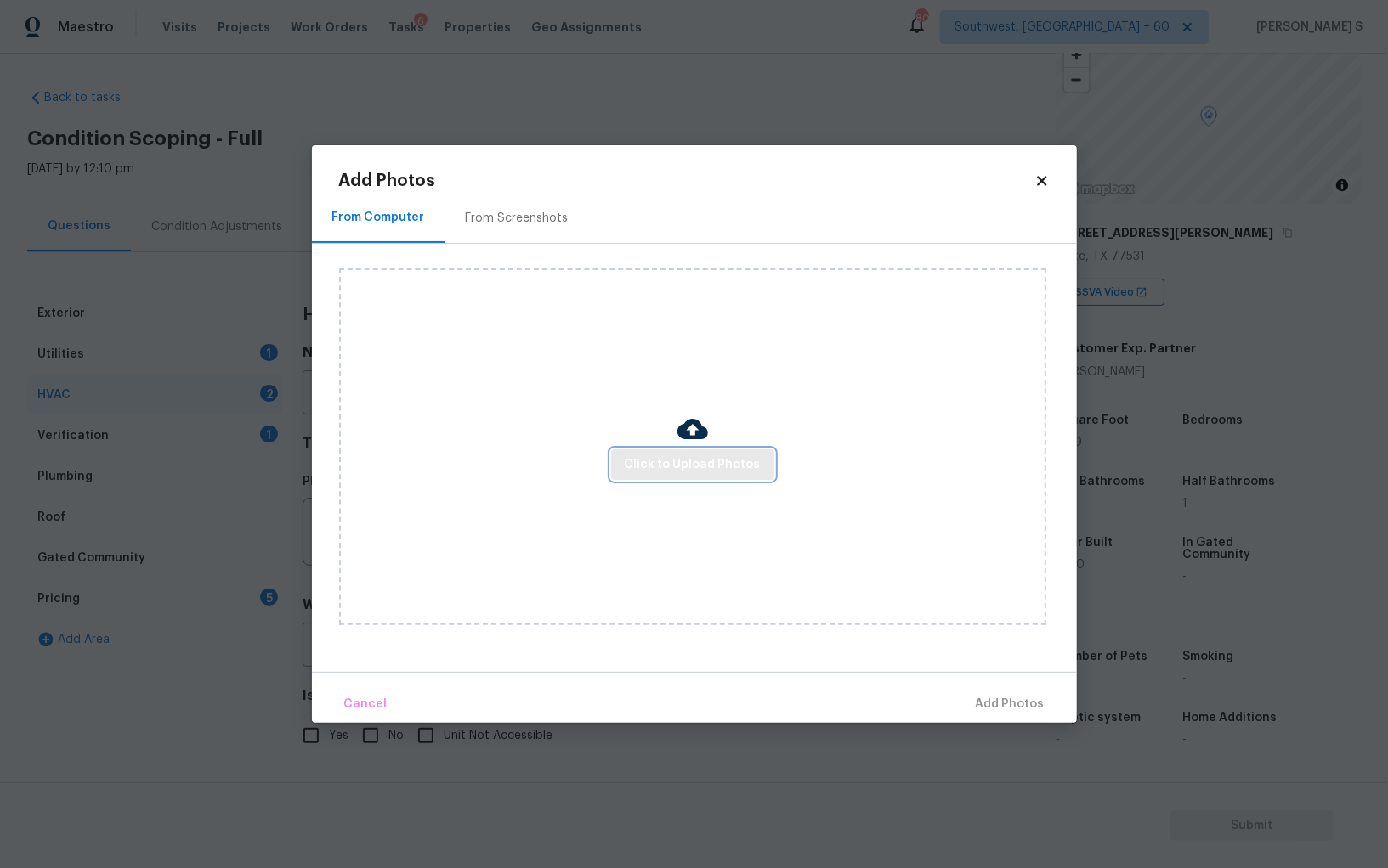
click at [669, 471] on span "Click to Upload Photos" at bounding box center [692, 465] width 136 height 21
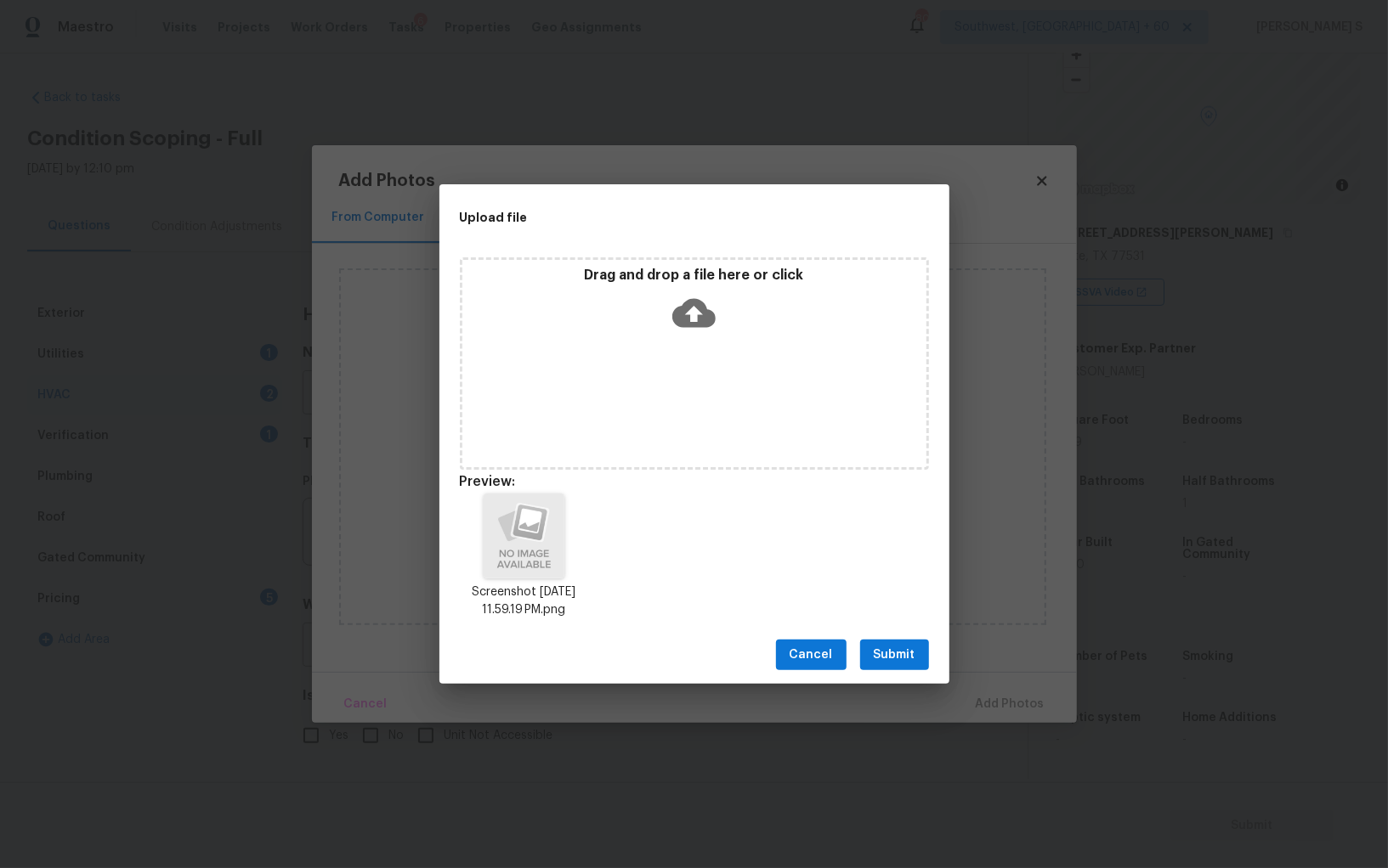
click at [905, 627] on div "Cancel Submit" at bounding box center [694, 655] width 510 height 58
click at [910, 656] on span "Submit" at bounding box center [894, 655] width 42 height 21
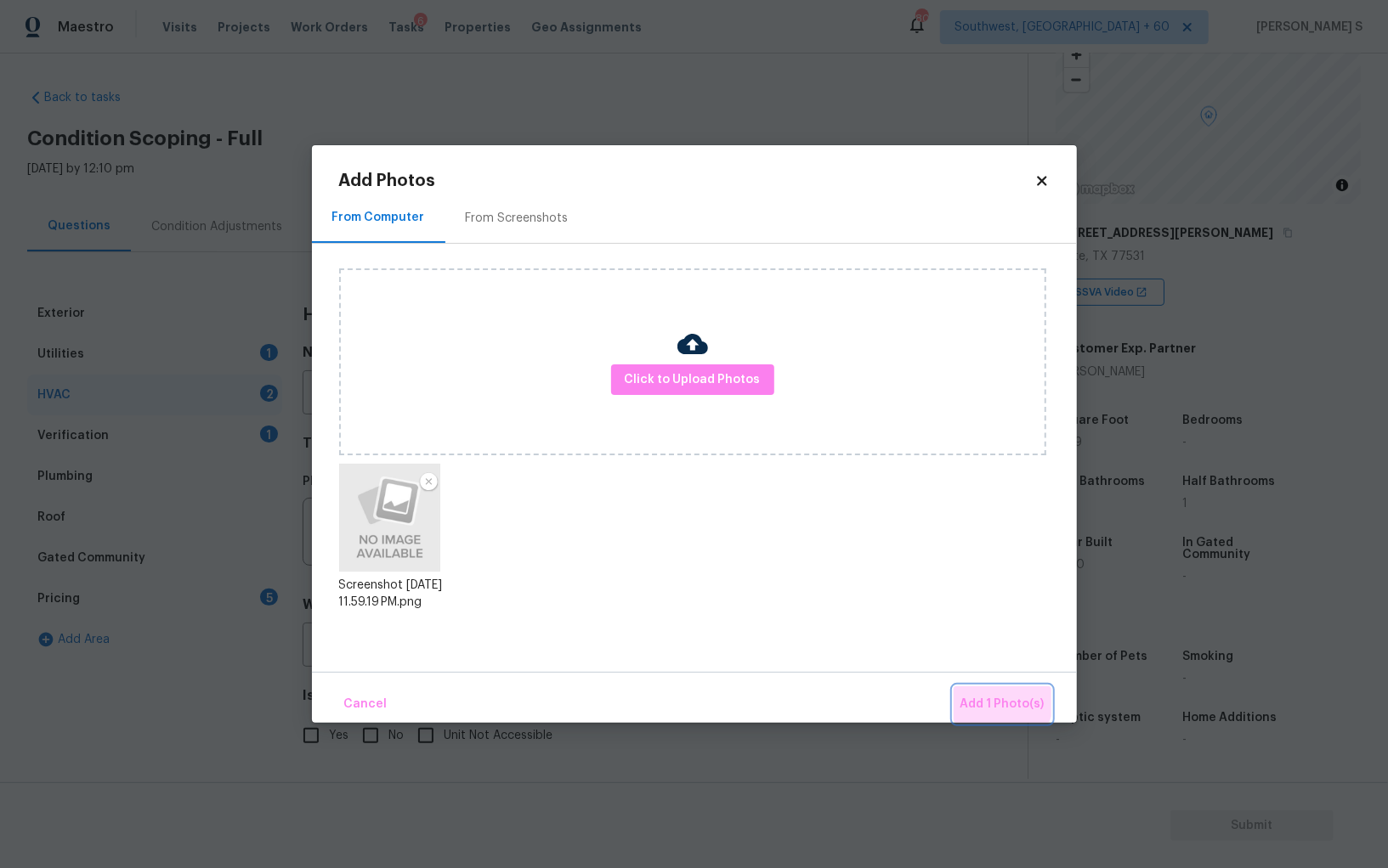
click at [975, 691] on button "Add 1 Photo(s)" at bounding box center [1002, 705] width 98 height 37
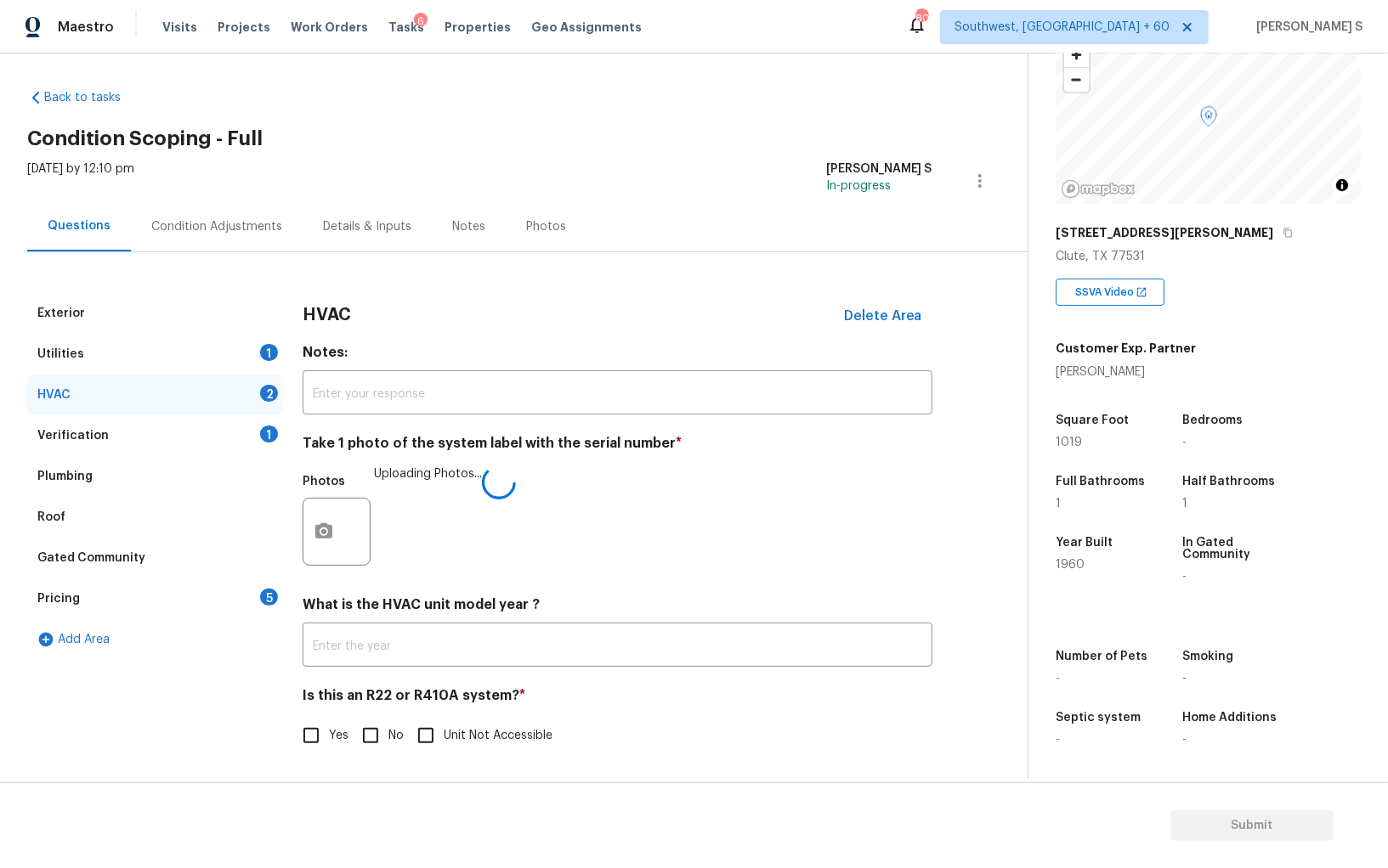
click at [364, 743] on input "No" at bounding box center [371, 735] width 36 height 36
checkbox input "true"
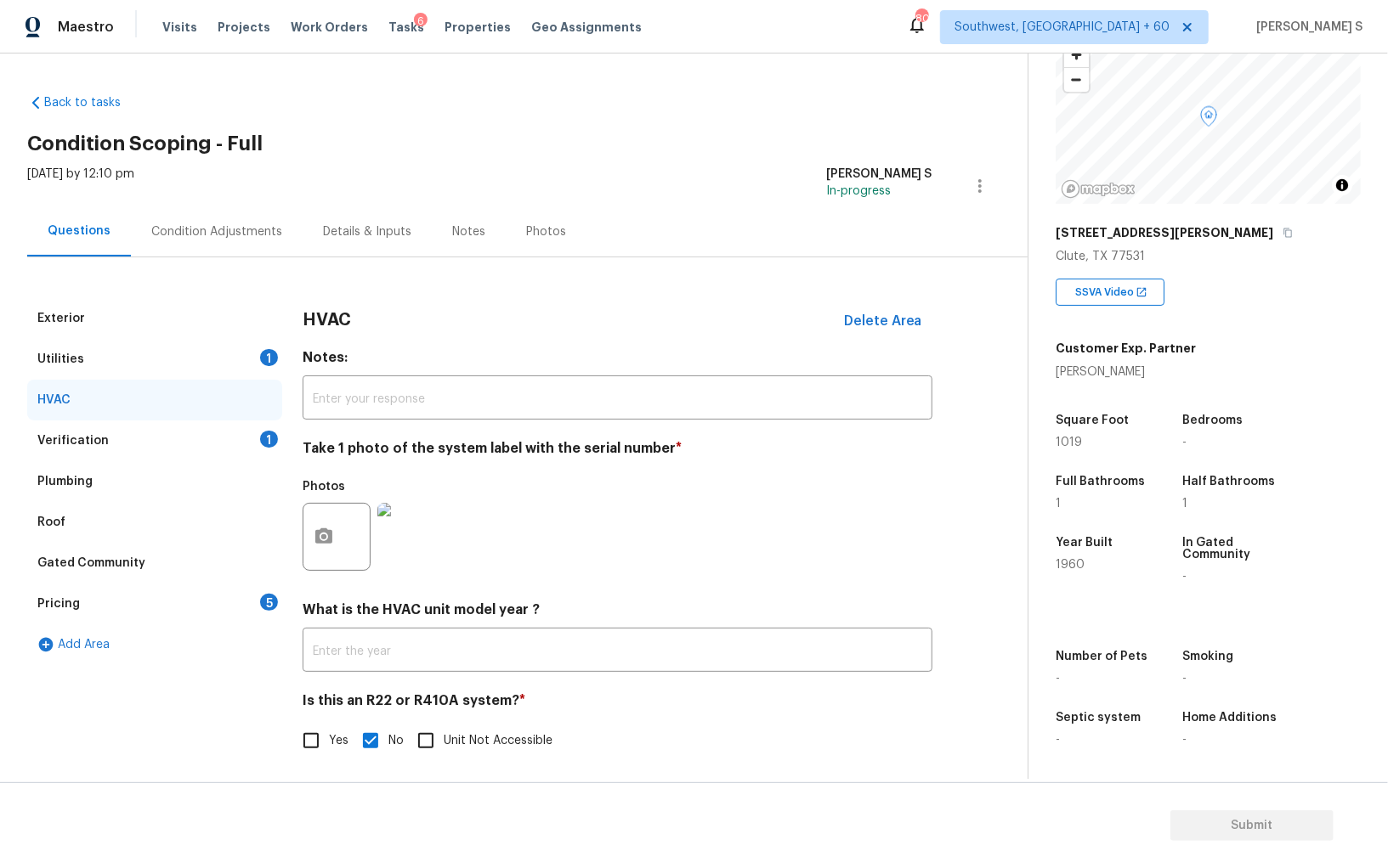
click at [260, 359] on div "1" at bounding box center [269, 357] width 18 height 17
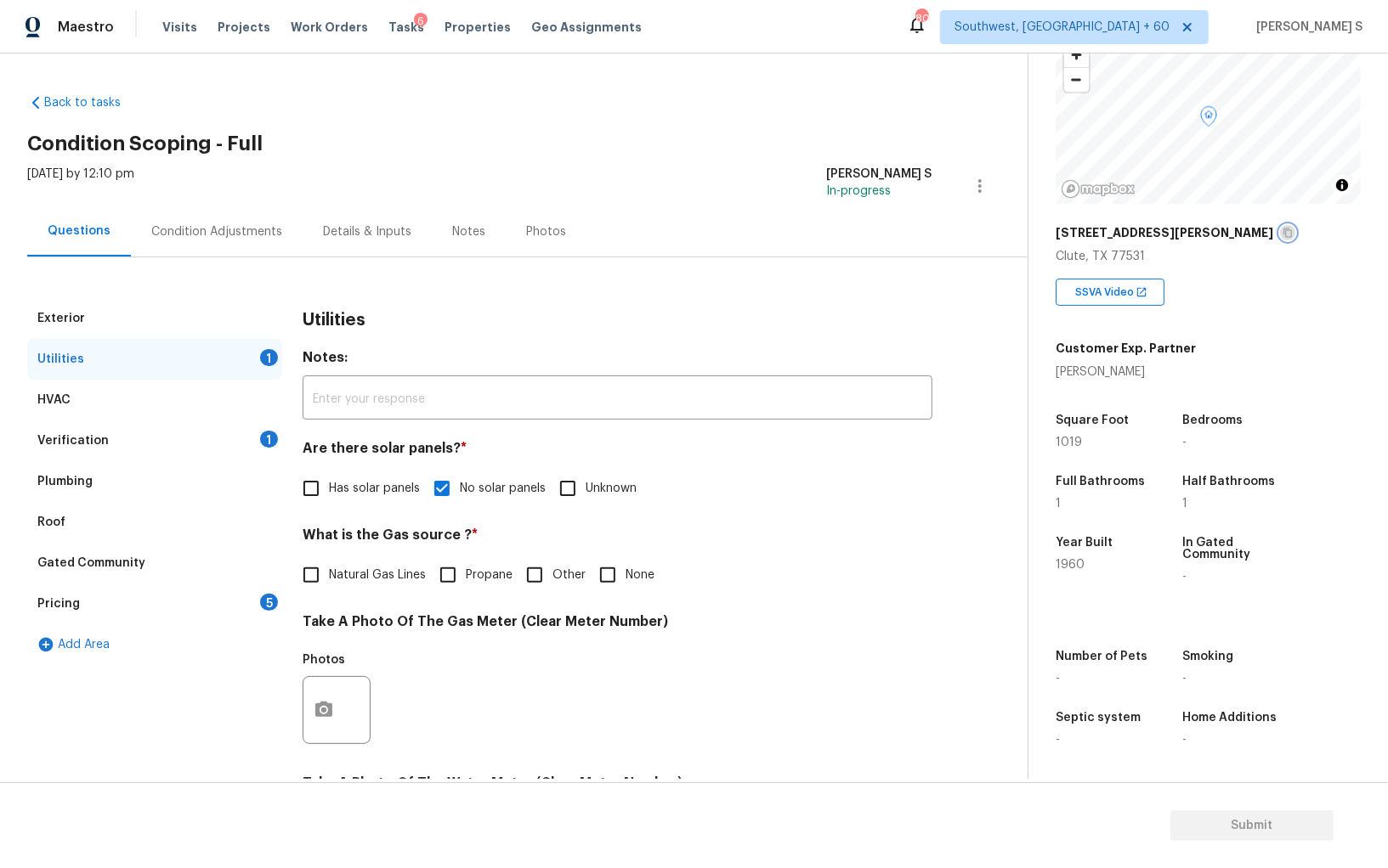
click at [1283, 231] on icon "button" at bounding box center [1288, 233] width 10 height 10
click at [348, 573] on span "Natural Gas Lines" at bounding box center [378, 576] width 97 height 18
click at [329, 573] on input "Natural Gas Lines" at bounding box center [311, 575] width 36 height 36
checkbox input "true"
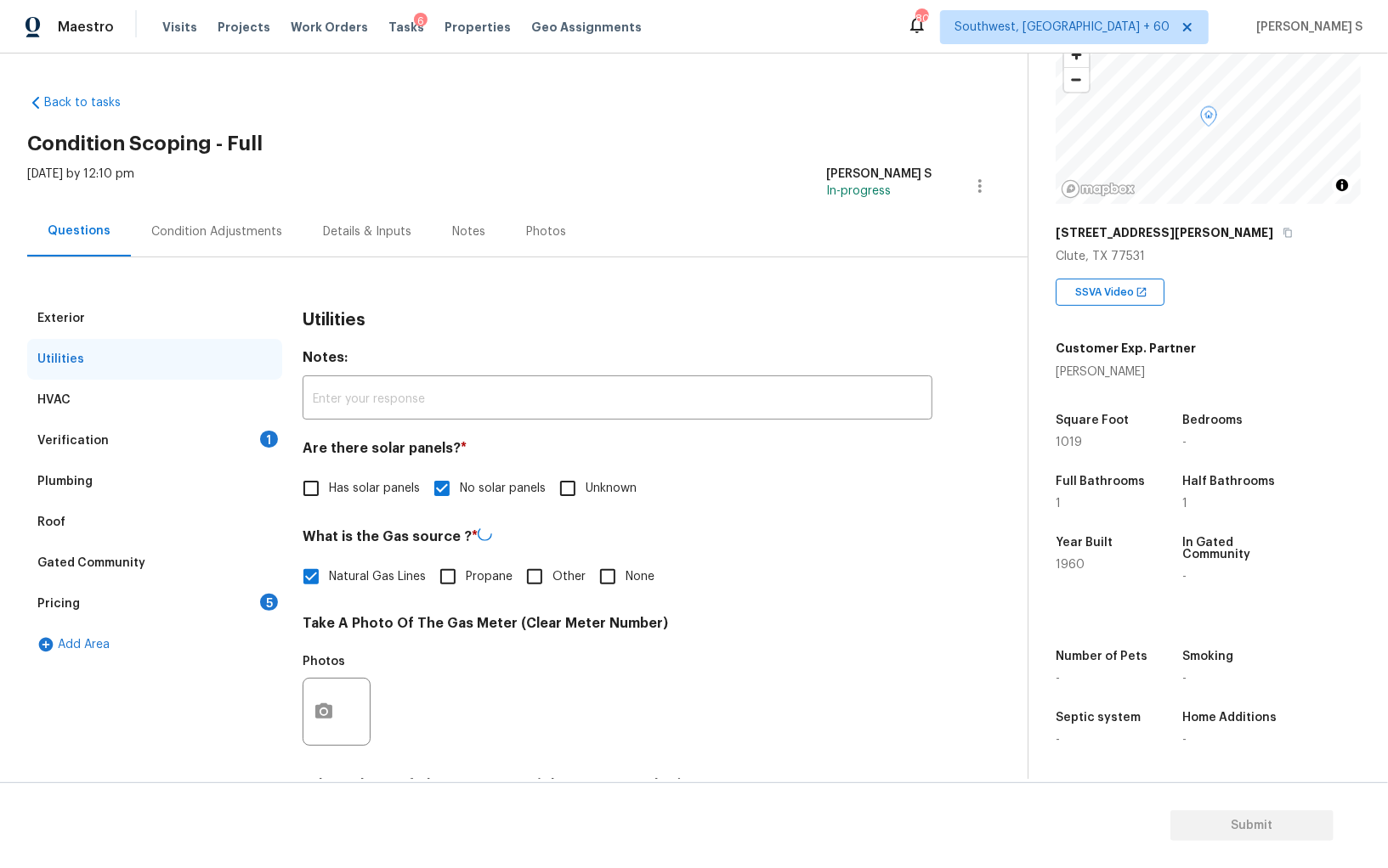
click at [241, 219] on div "Condition Adjustments" at bounding box center [216, 231] width 172 height 51
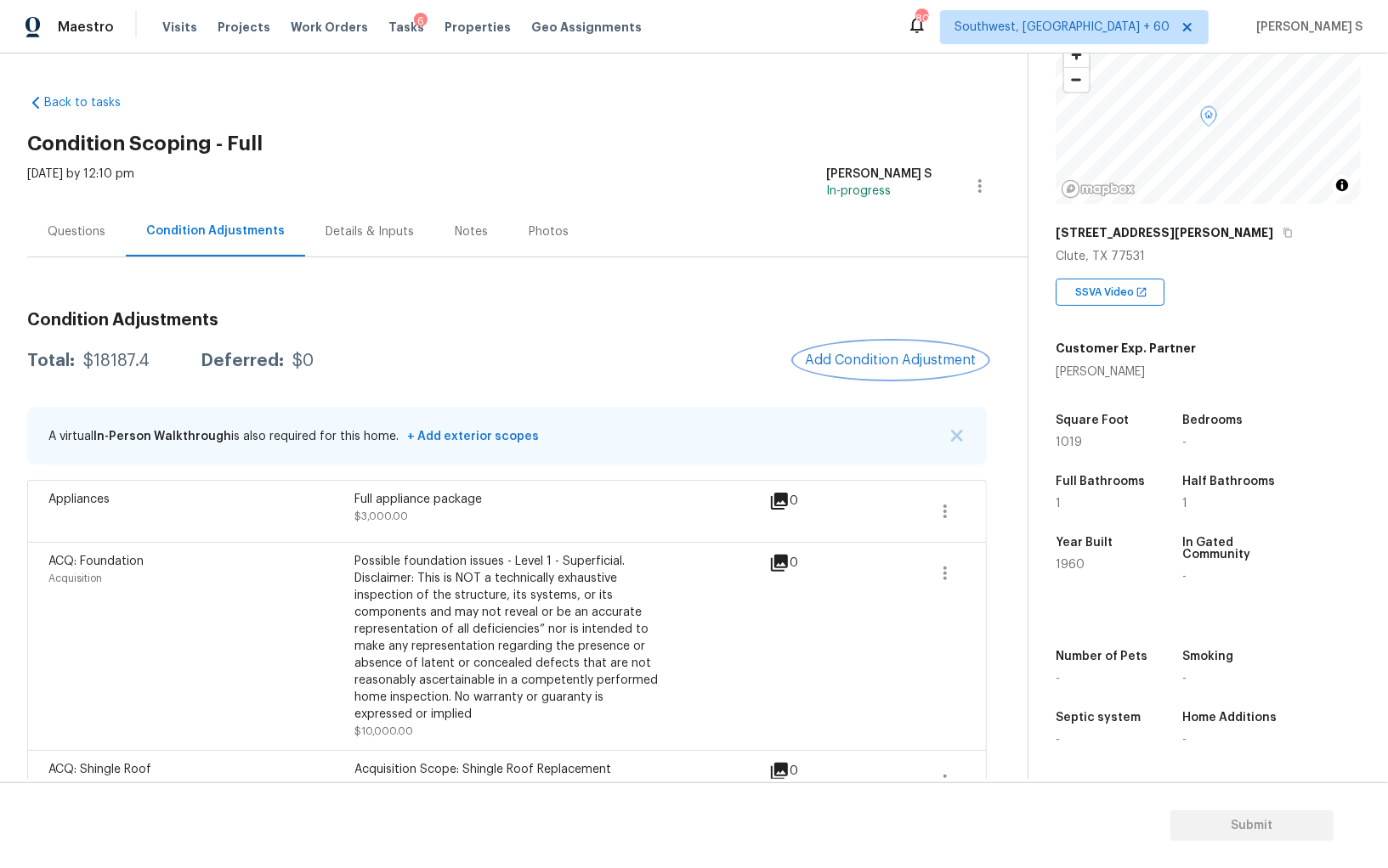
click at [824, 370] on button "Add Condition Adjustment" at bounding box center [890, 360] width 192 height 36
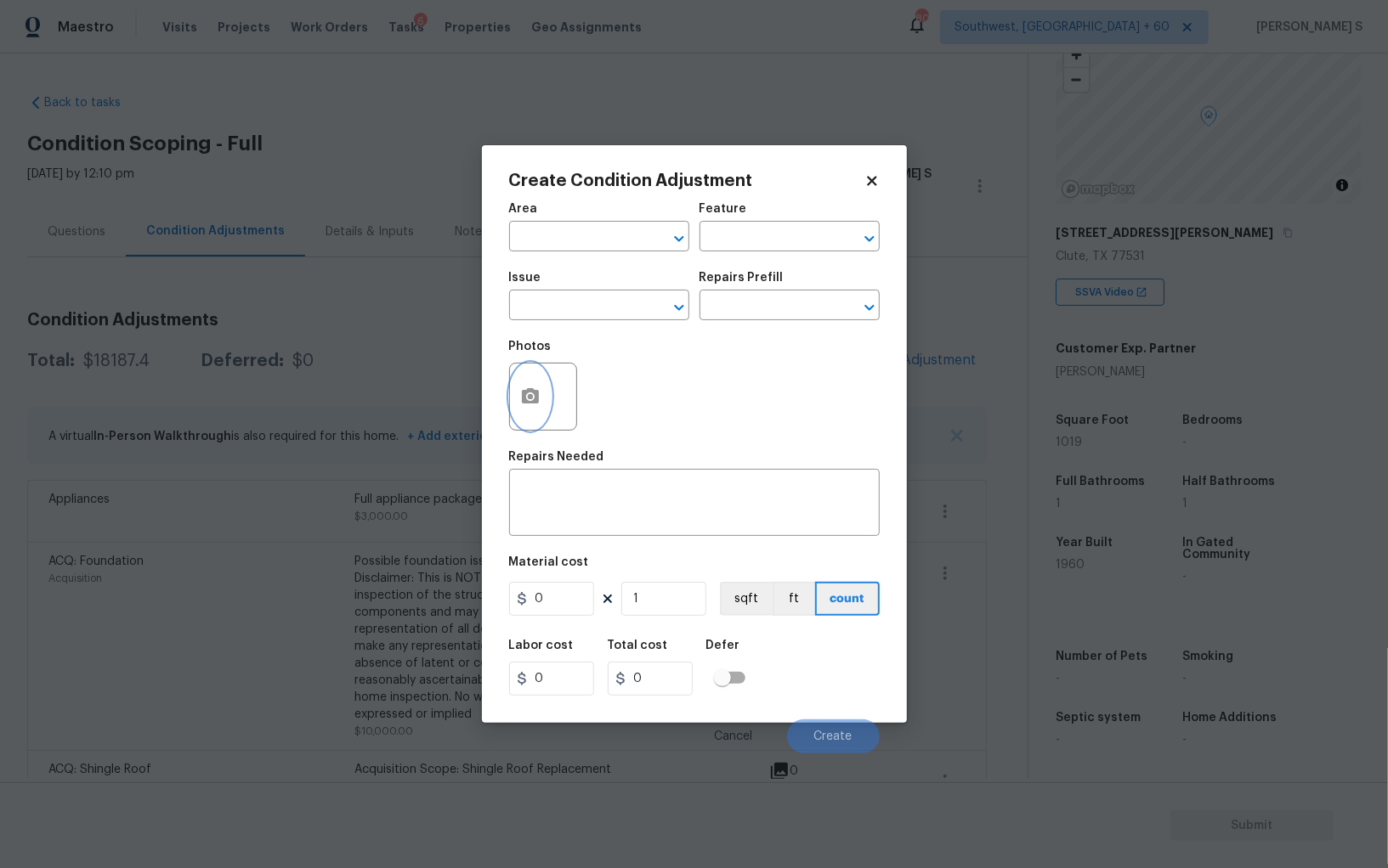
click at [527, 410] on button "button" at bounding box center [529, 396] width 41 height 66
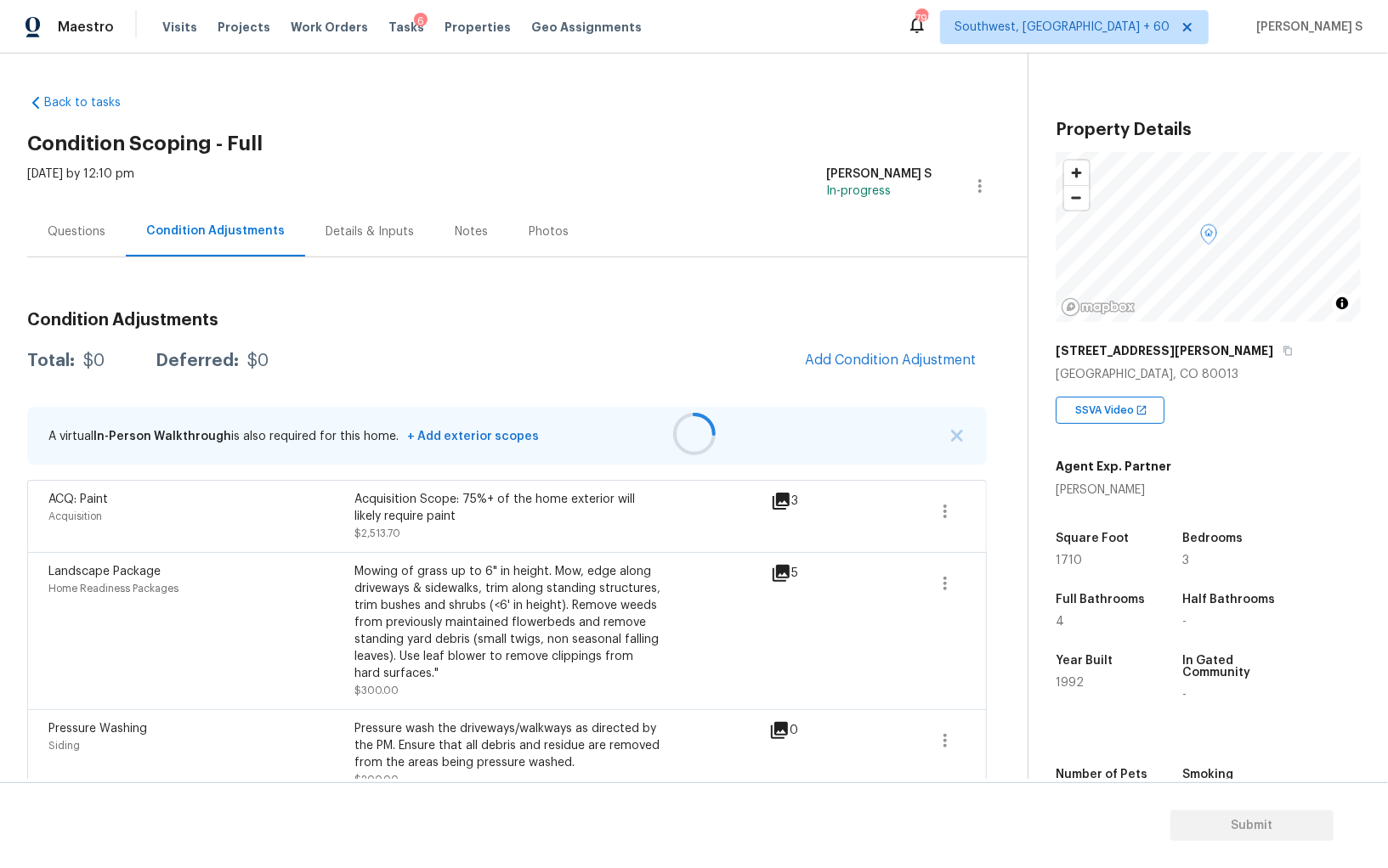
click at [946, 502] on div at bounding box center [694, 434] width 1388 height 868
click at [949, 508] on div at bounding box center [694, 434] width 1388 height 868
click at [881, 339] on div "Condition Adjustments Total: $3013.7 Deferred: $0 Add Condition Adjustment A vi…" at bounding box center [507, 549] width 960 height 501
click at [889, 358] on span "Add Condition Adjustment" at bounding box center [890, 360] width 172 height 15
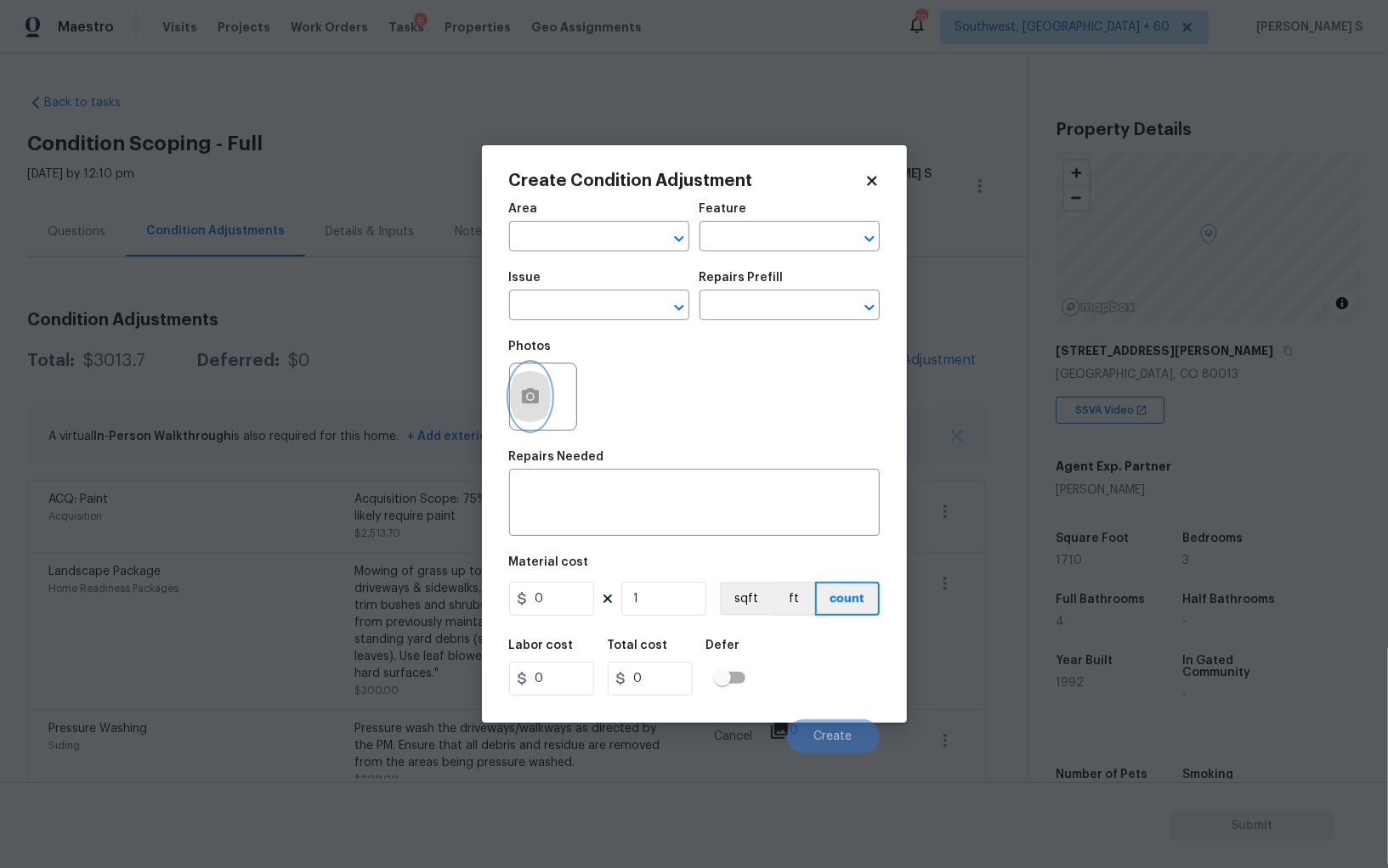
click at [532, 407] on icon "button" at bounding box center [530, 396] width 21 height 21
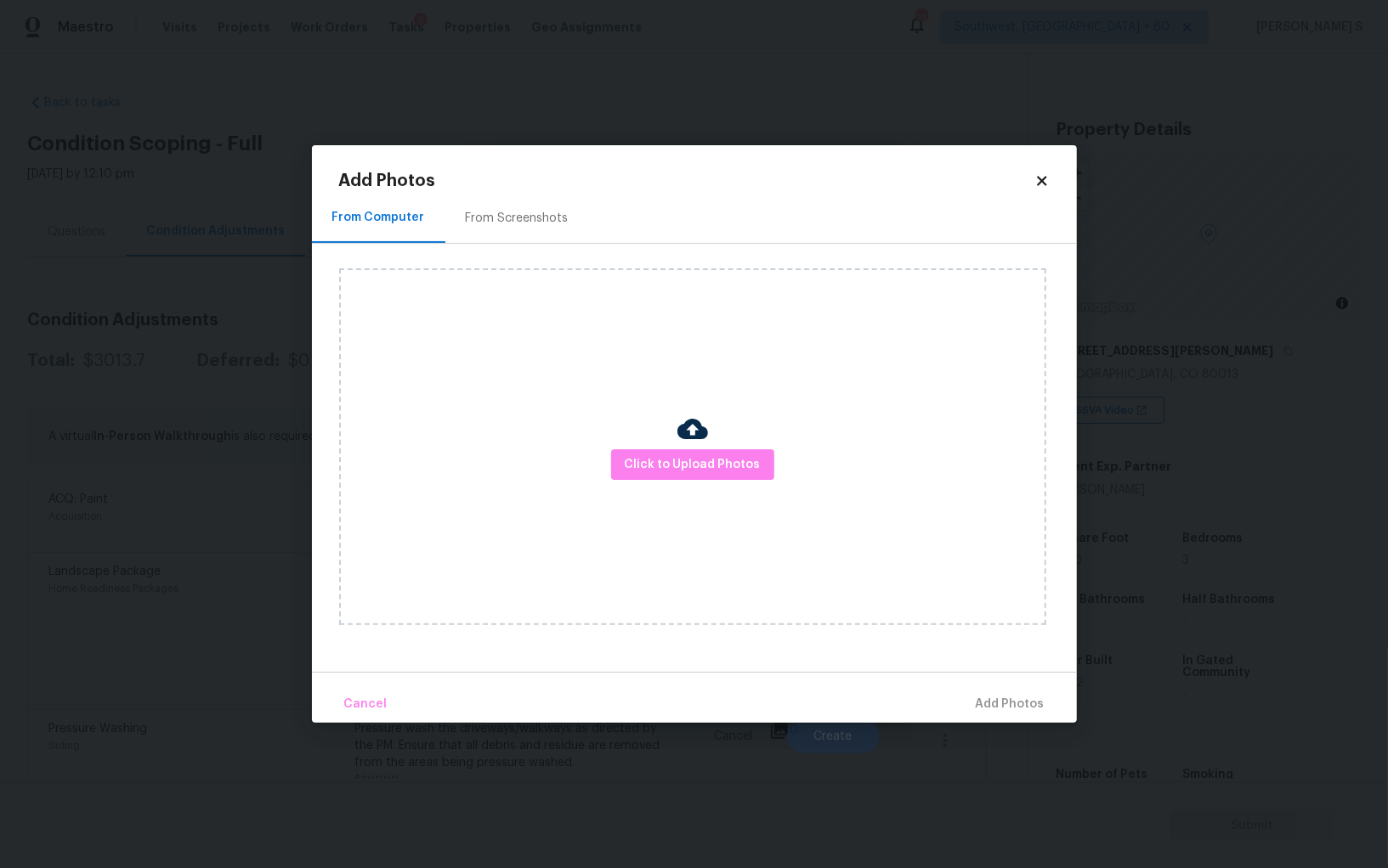
click at [701, 484] on div "Click to Upload Photos" at bounding box center [692, 447] width 707 height 357
click at [701, 482] on div "Click to Upload Photos" at bounding box center [692, 447] width 707 height 357
